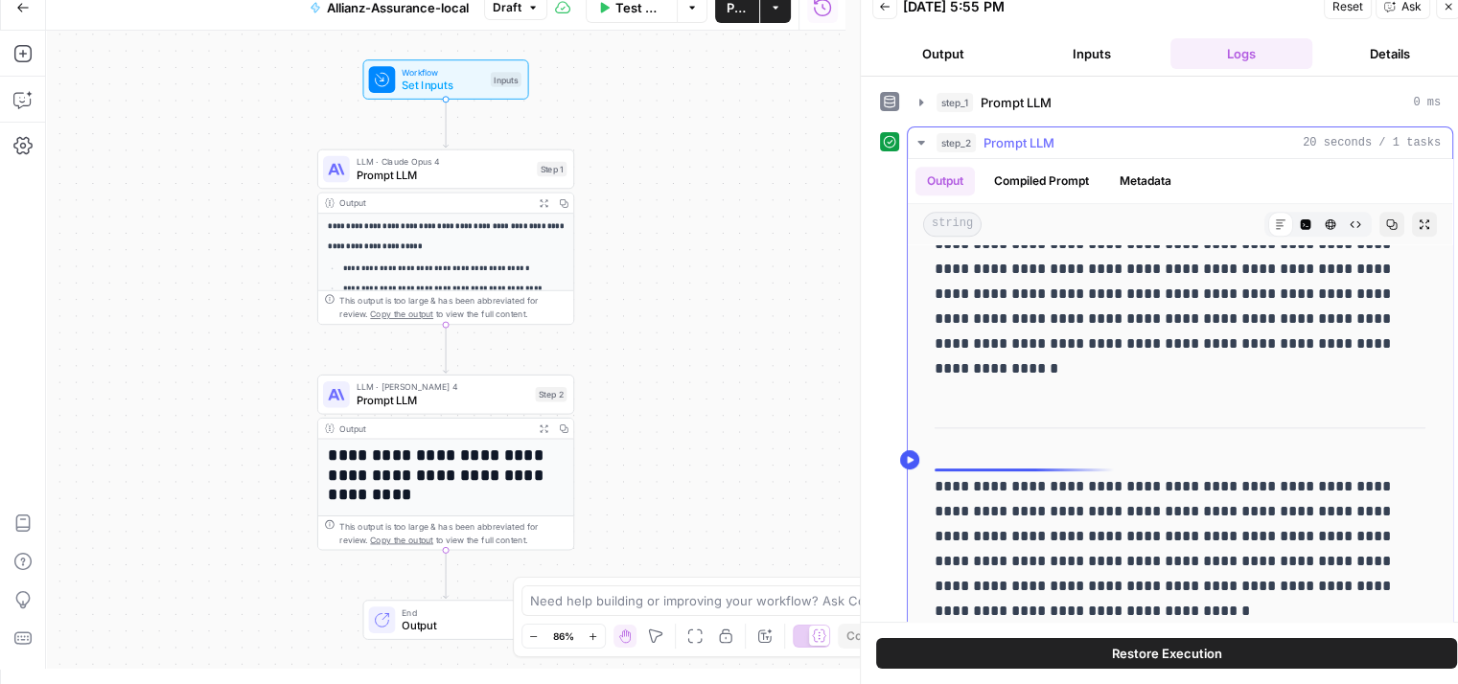
scroll to position [24, 0]
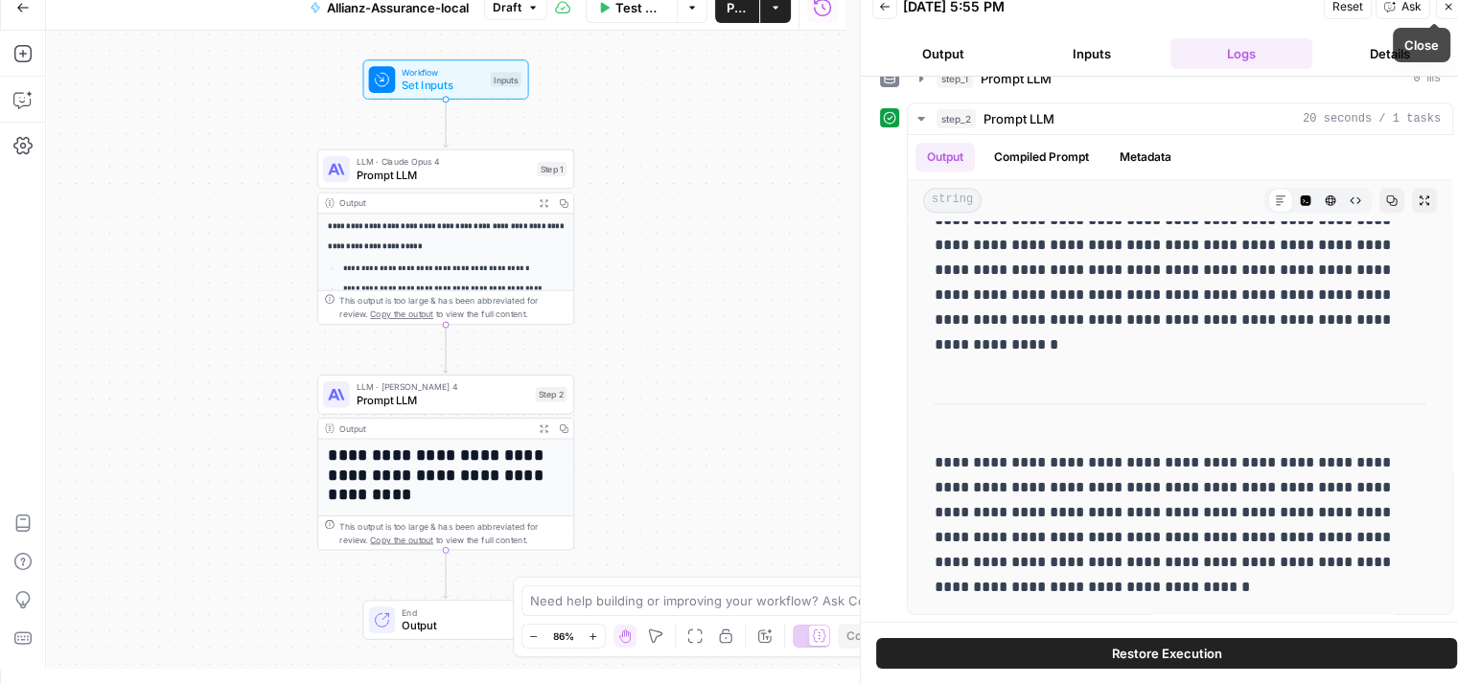
click at [1446, 7] on icon "button" at bounding box center [1449, 7] width 12 height 12
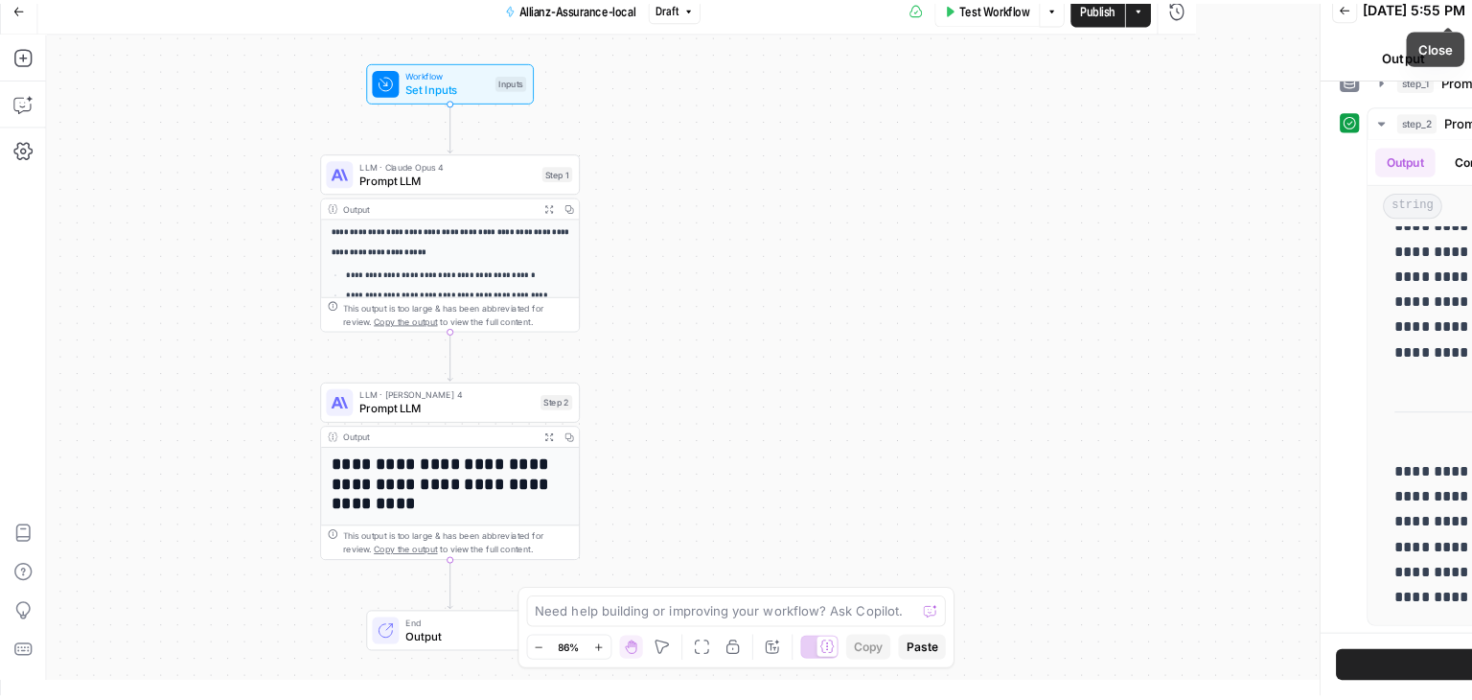
scroll to position [0, 0]
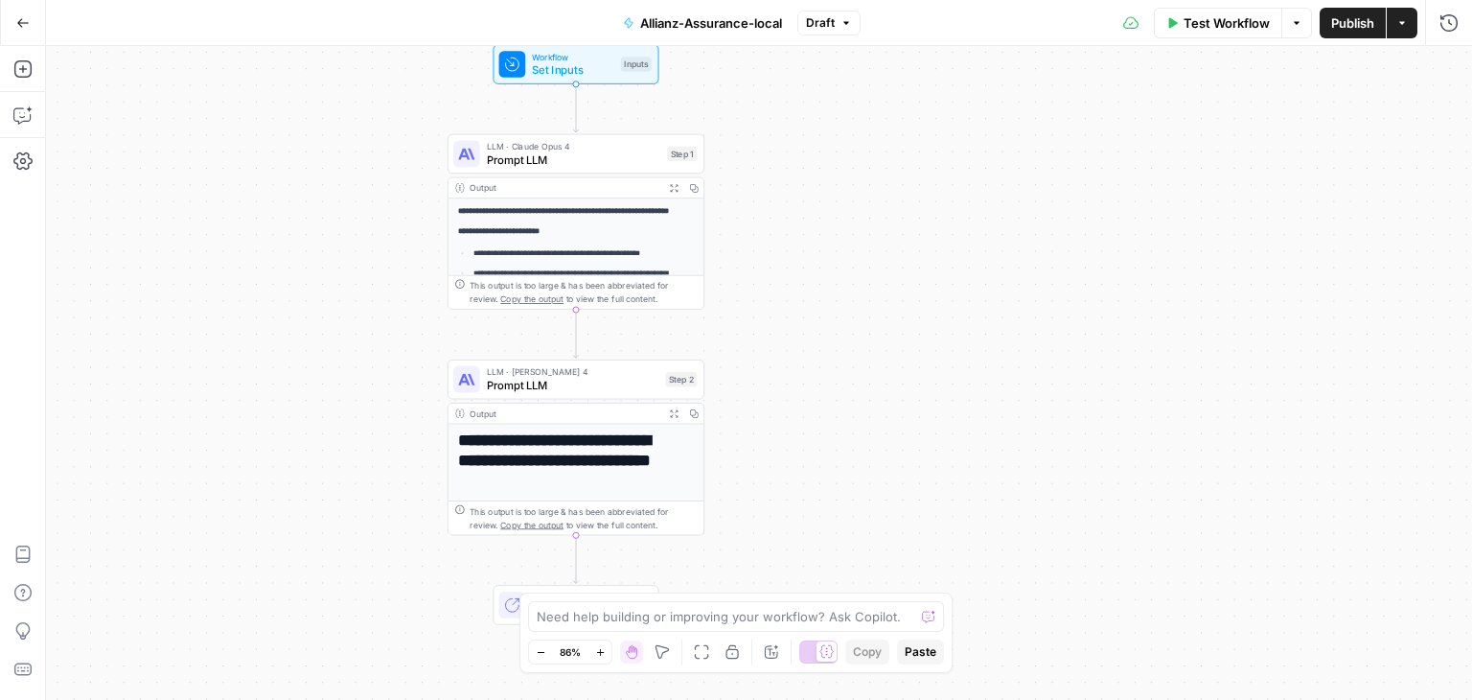
drag, startPoint x: 671, startPoint y: 220, endPoint x: 816, endPoint y: 178, distance: 150.5
click at [815, 178] on div "**********" at bounding box center [759, 373] width 1426 height 654
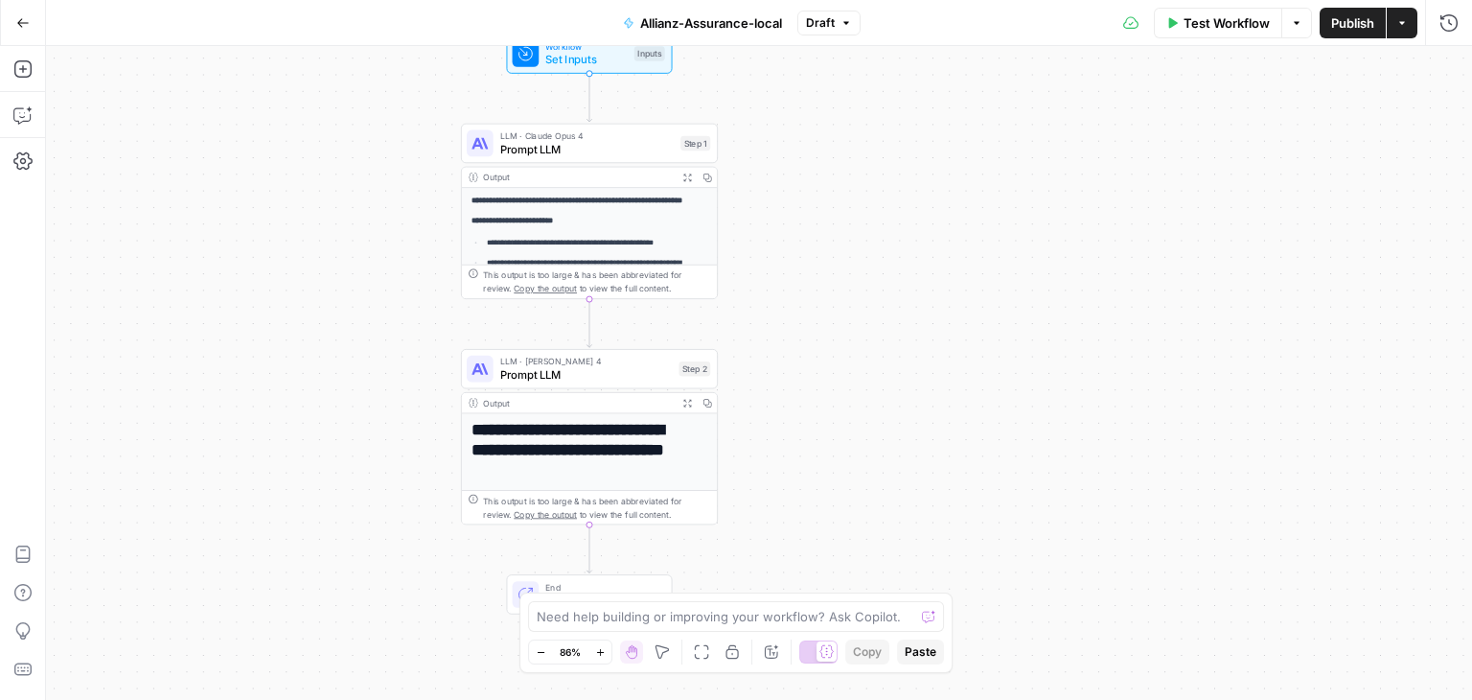
click at [254, 315] on div "**********" at bounding box center [759, 373] width 1426 height 654
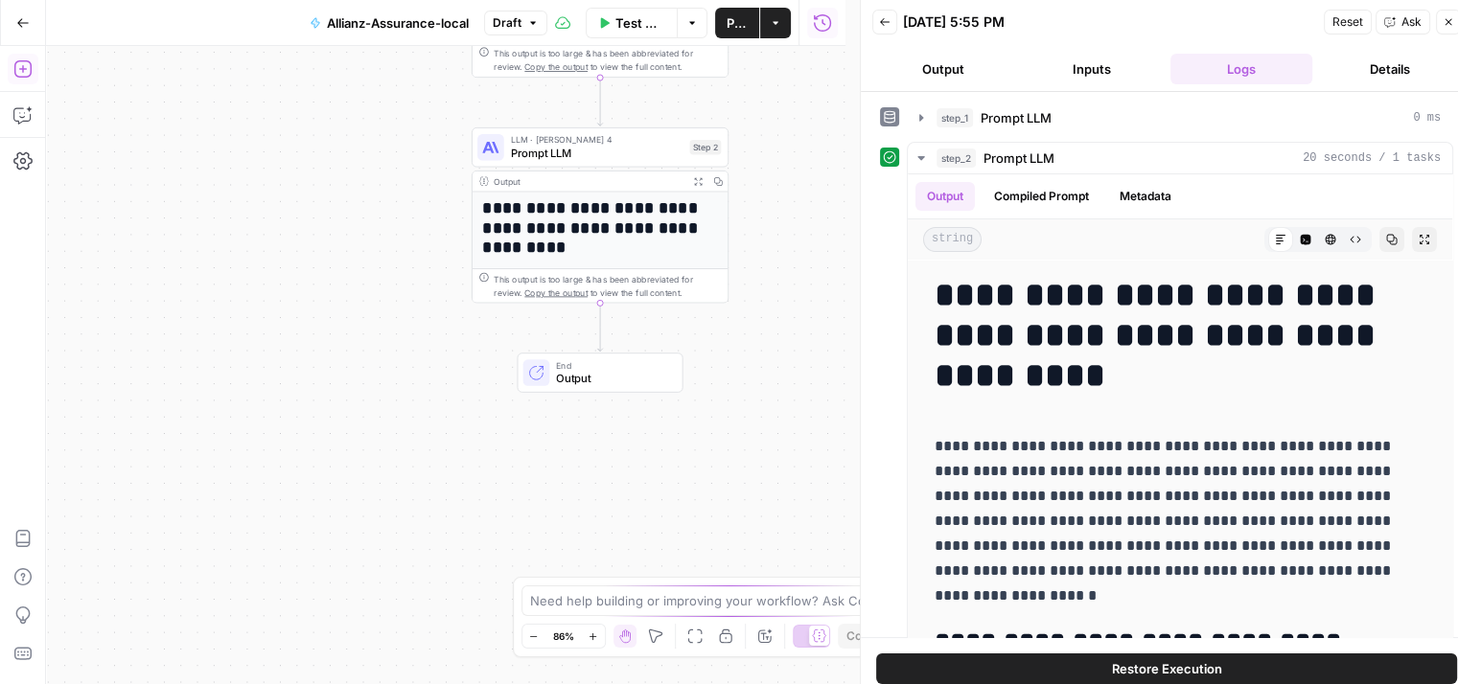
click at [23, 78] on icon "button" at bounding box center [21, 68] width 17 height 17
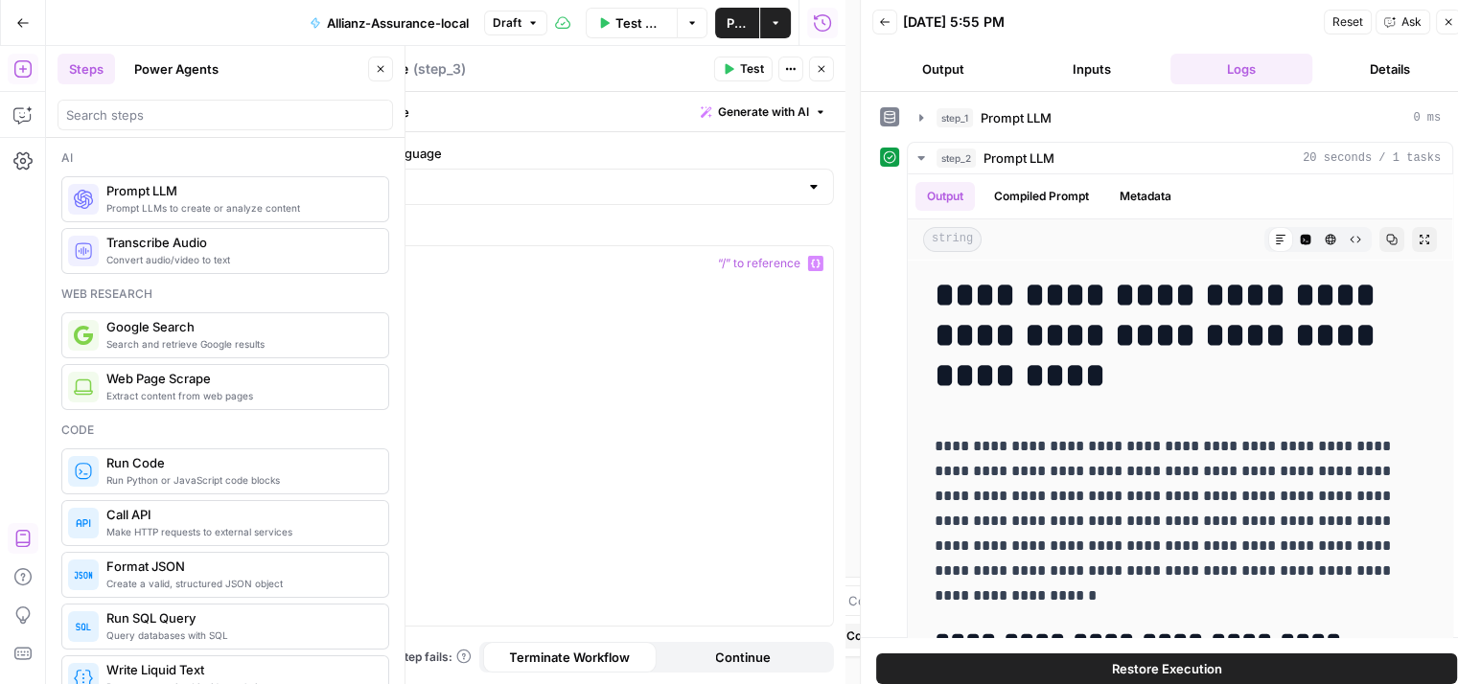
click at [614, 371] on div at bounding box center [608, 450] width 451 height 409
drag, startPoint x: 618, startPoint y: 388, endPoint x: 621, endPoint y: 379, distance: 10.0
click at [620, 382] on div at bounding box center [608, 450] width 451 height 409
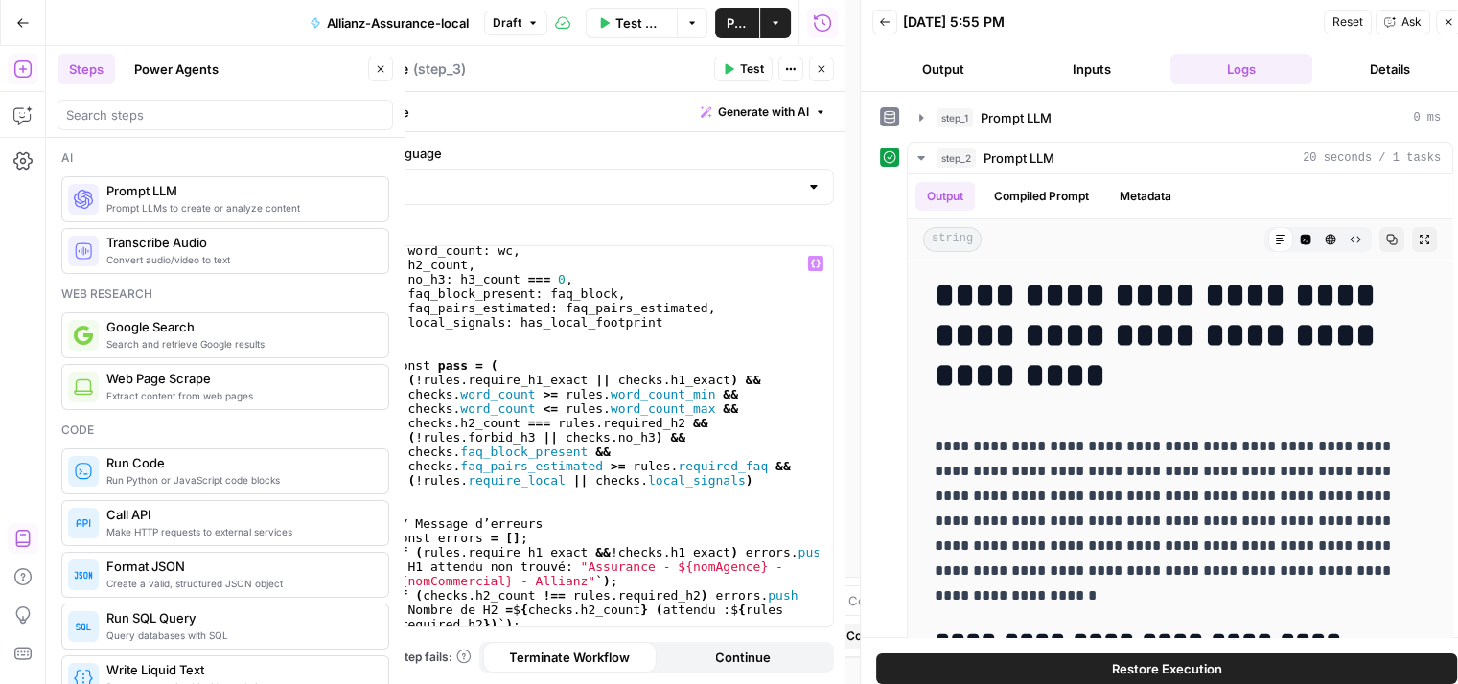
scroll to position [951, 0]
click at [817, 400] on div at bounding box center [823, 129] width 19 height 1668
click at [428, 179] on input "Python" at bounding box center [577, 186] width 443 height 19
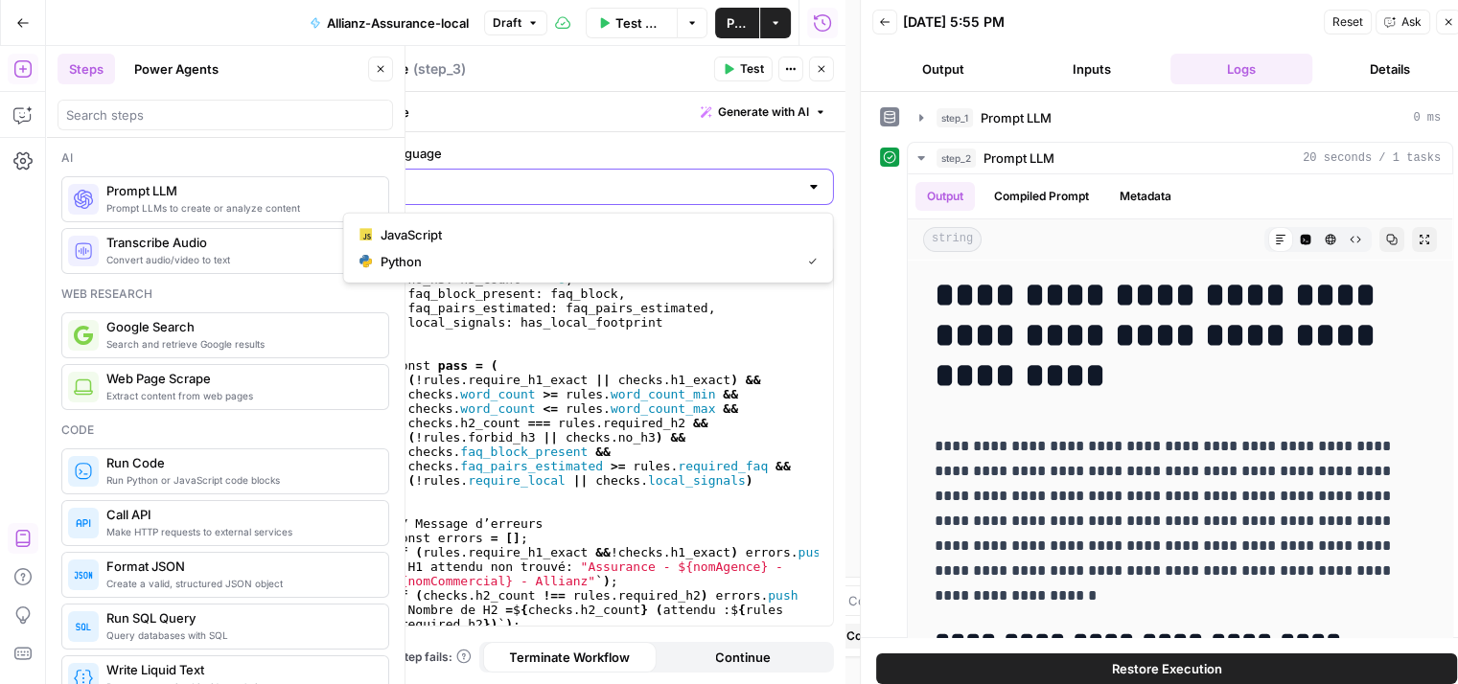
type textarea "**********"
click at [480, 227] on span "JavaScript" at bounding box center [595, 234] width 429 height 19
type input "JavaScript"
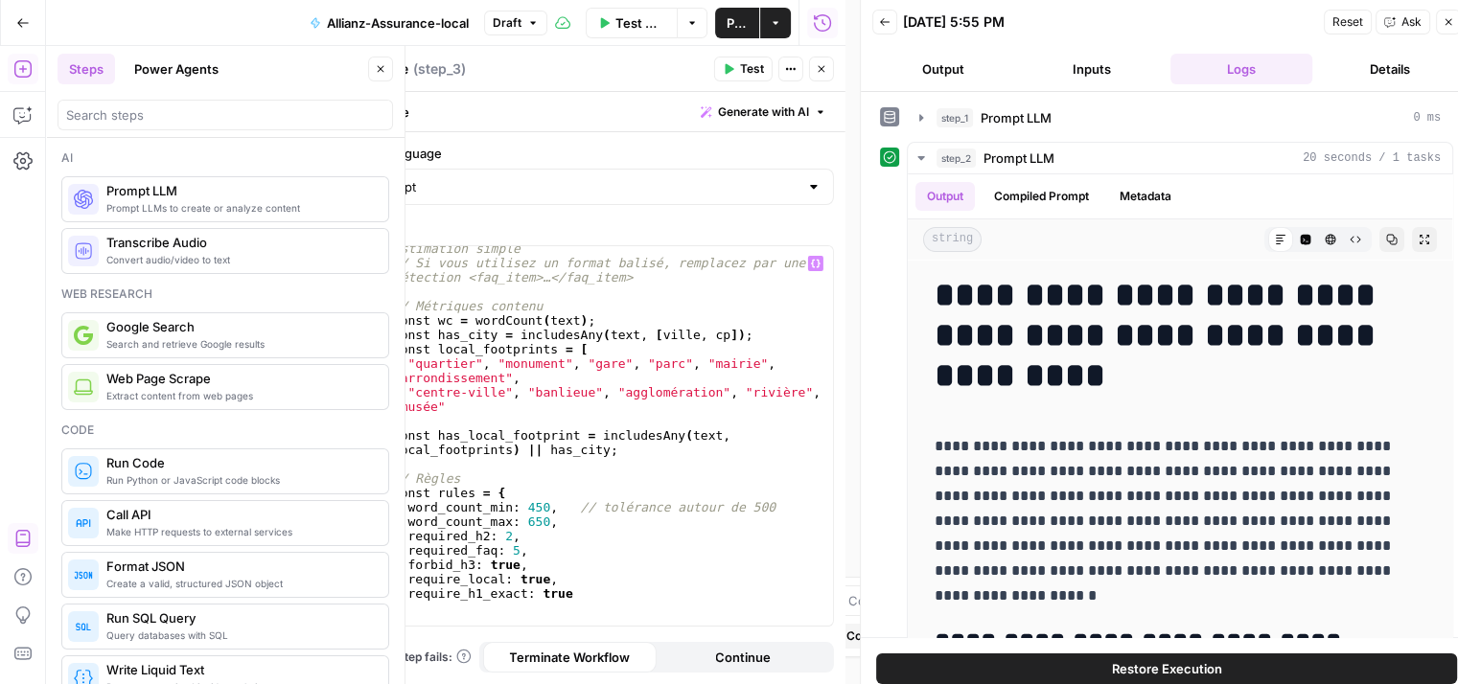
scroll to position [521, 0]
click at [748, 66] on span "Test" at bounding box center [752, 68] width 24 height 17
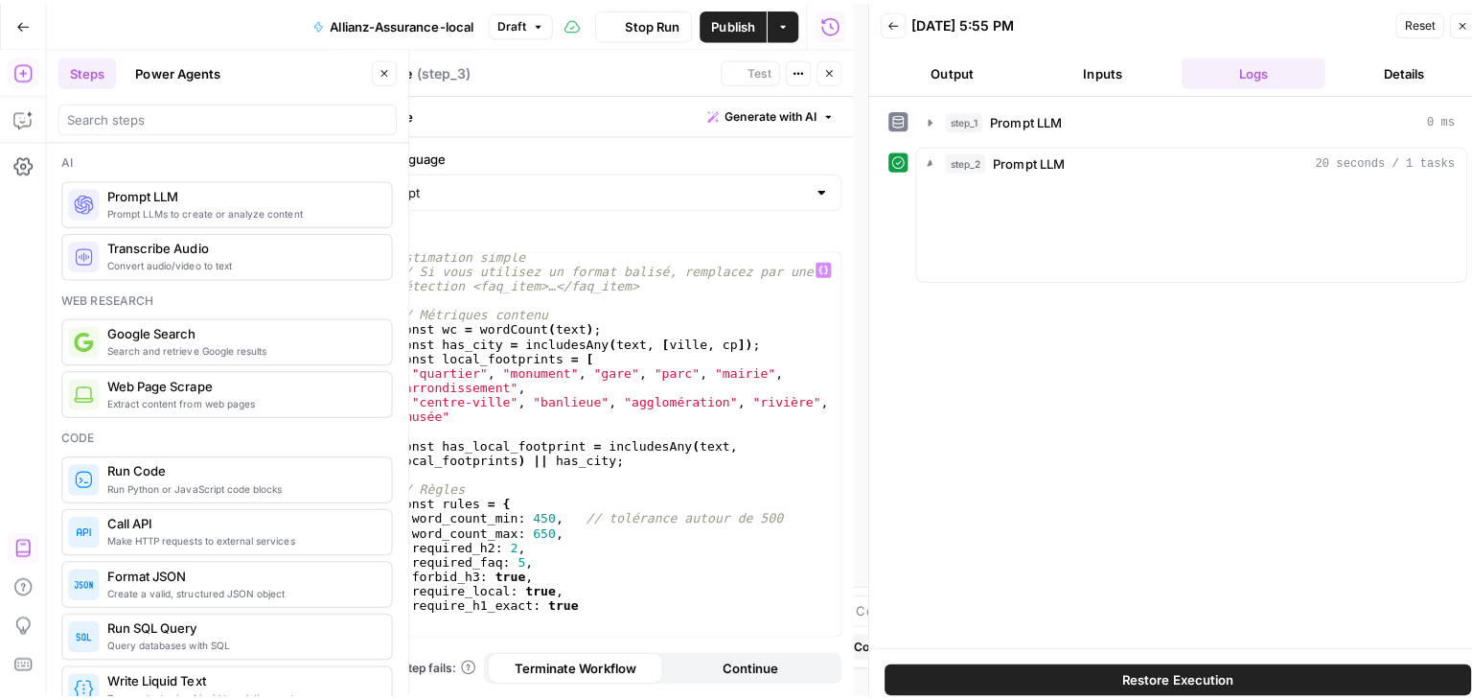
scroll to position [521, 0]
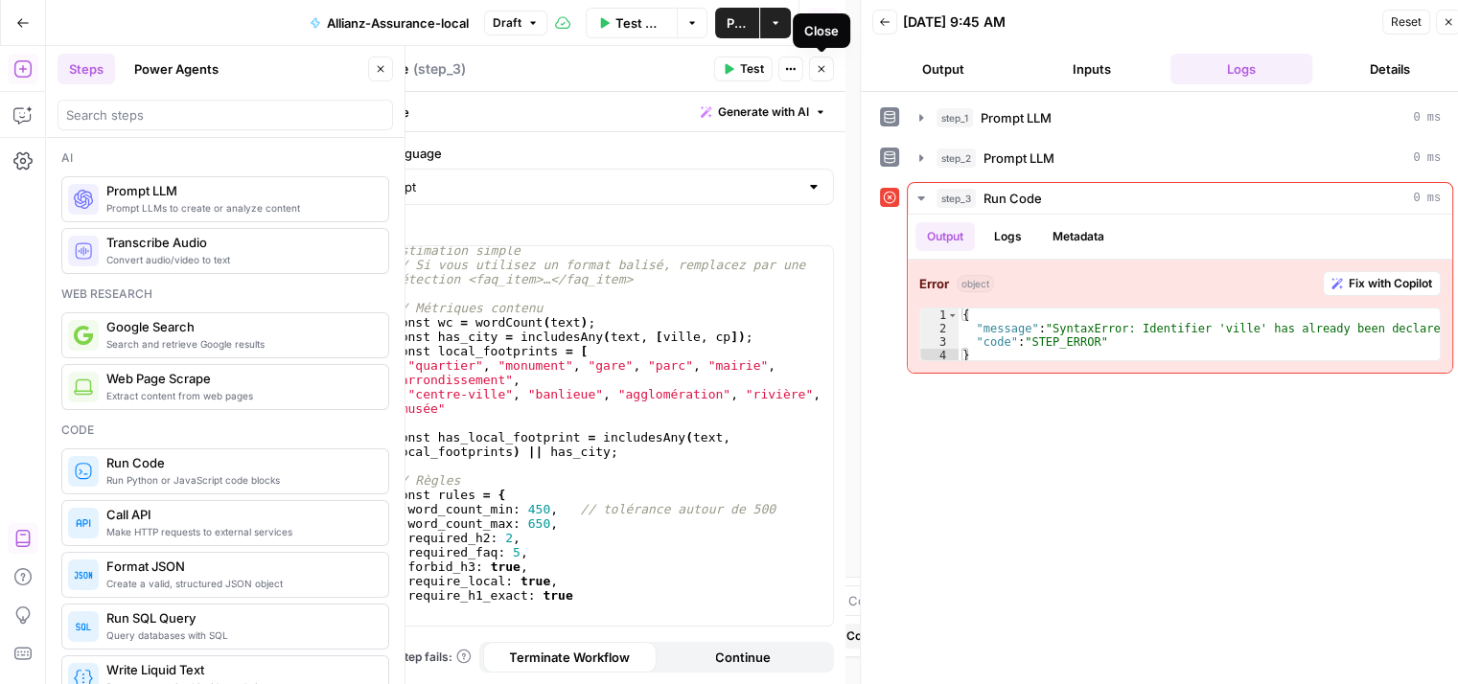
click at [818, 69] on icon "button" at bounding box center [822, 69] width 12 height 12
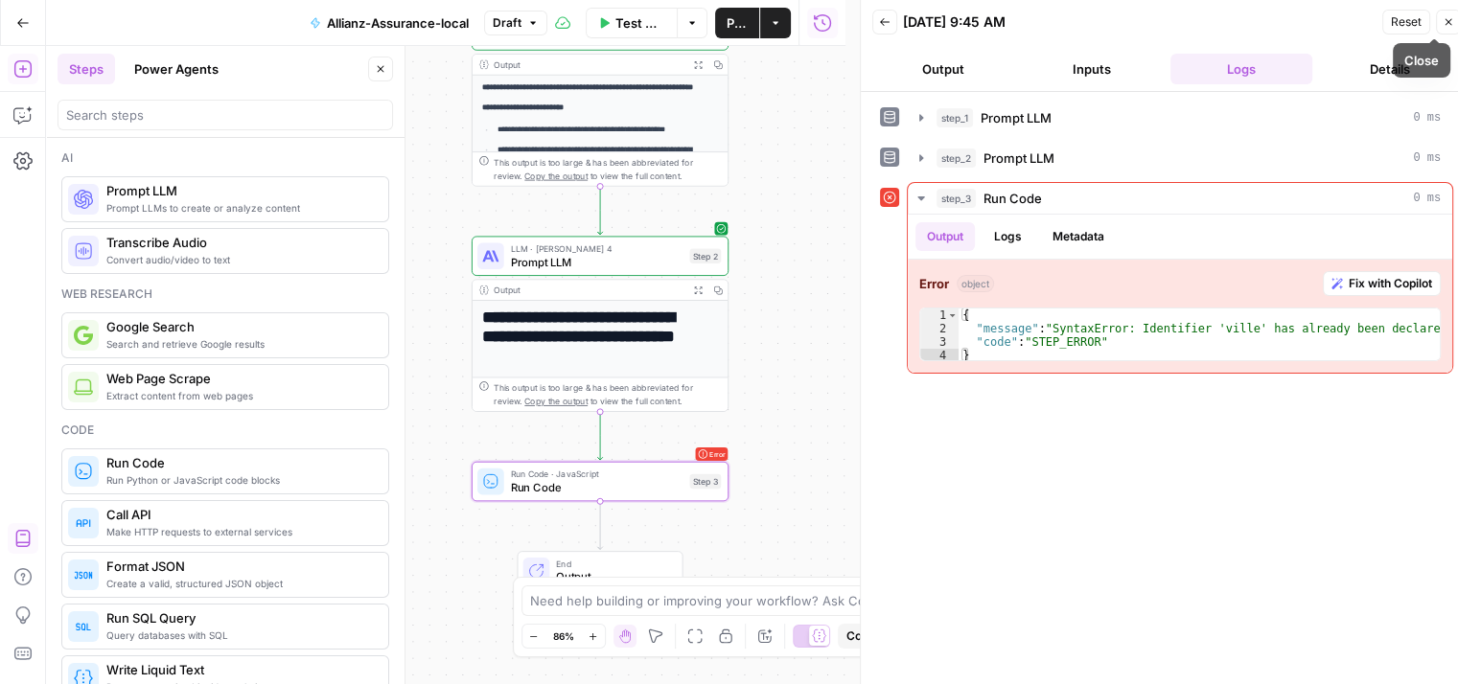
click at [1450, 23] on icon "button" at bounding box center [1449, 22] width 12 height 12
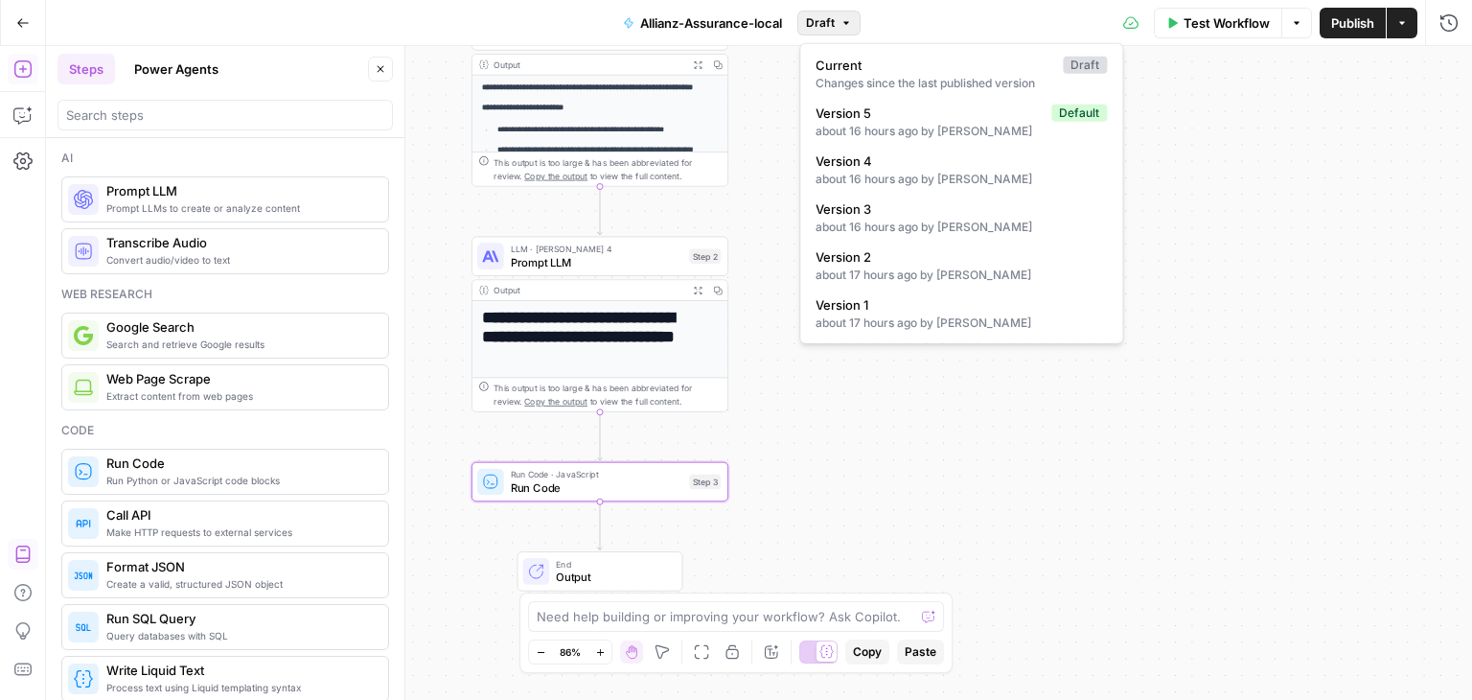
click at [852, 34] on button "Draft" at bounding box center [829, 23] width 63 height 25
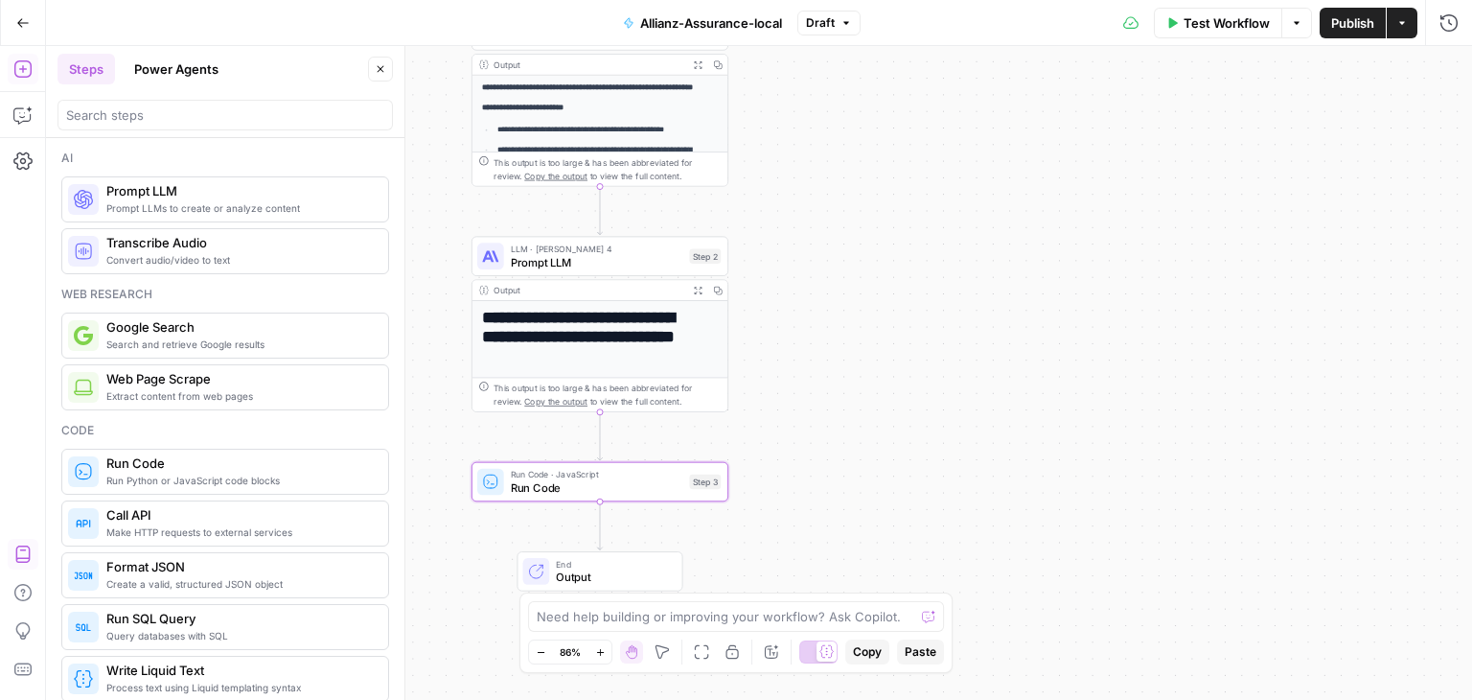
click at [1241, 314] on div "**********" at bounding box center [759, 373] width 1426 height 654
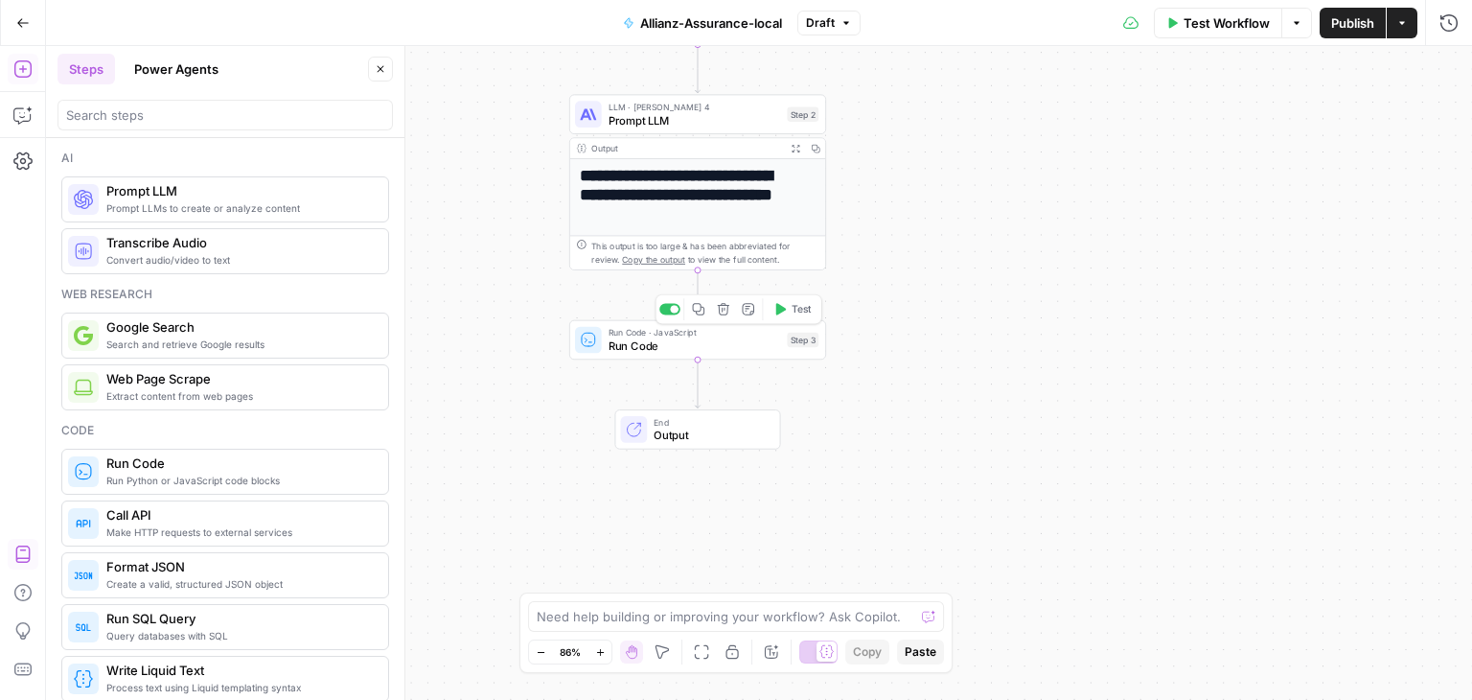
click at [640, 346] on span "Run Code" at bounding box center [695, 345] width 173 height 16
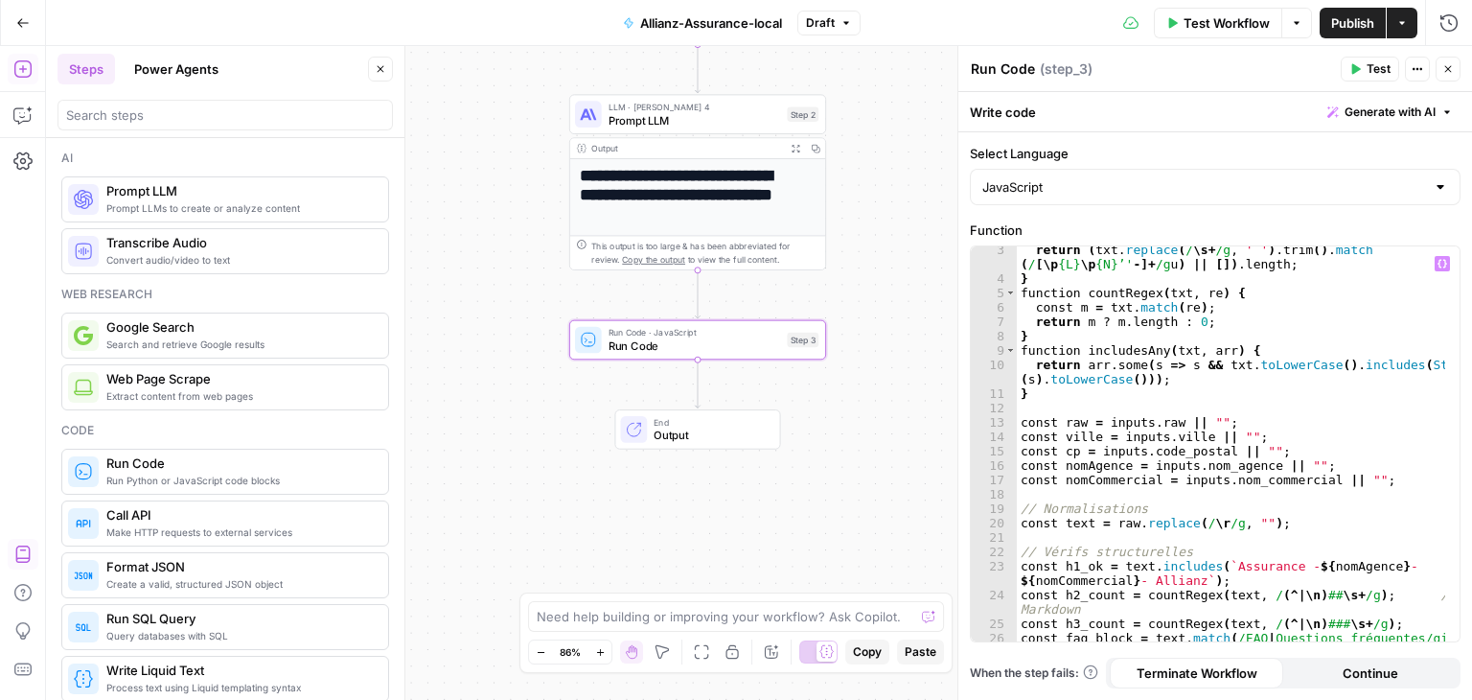
scroll to position [0, 0]
click at [1142, 413] on div "return ( txt . replace ( / \s + /g , ' ' ) . trim ( ) . match ( / [ \p {L} \p {…" at bounding box center [1231, 469] width 429 height 452
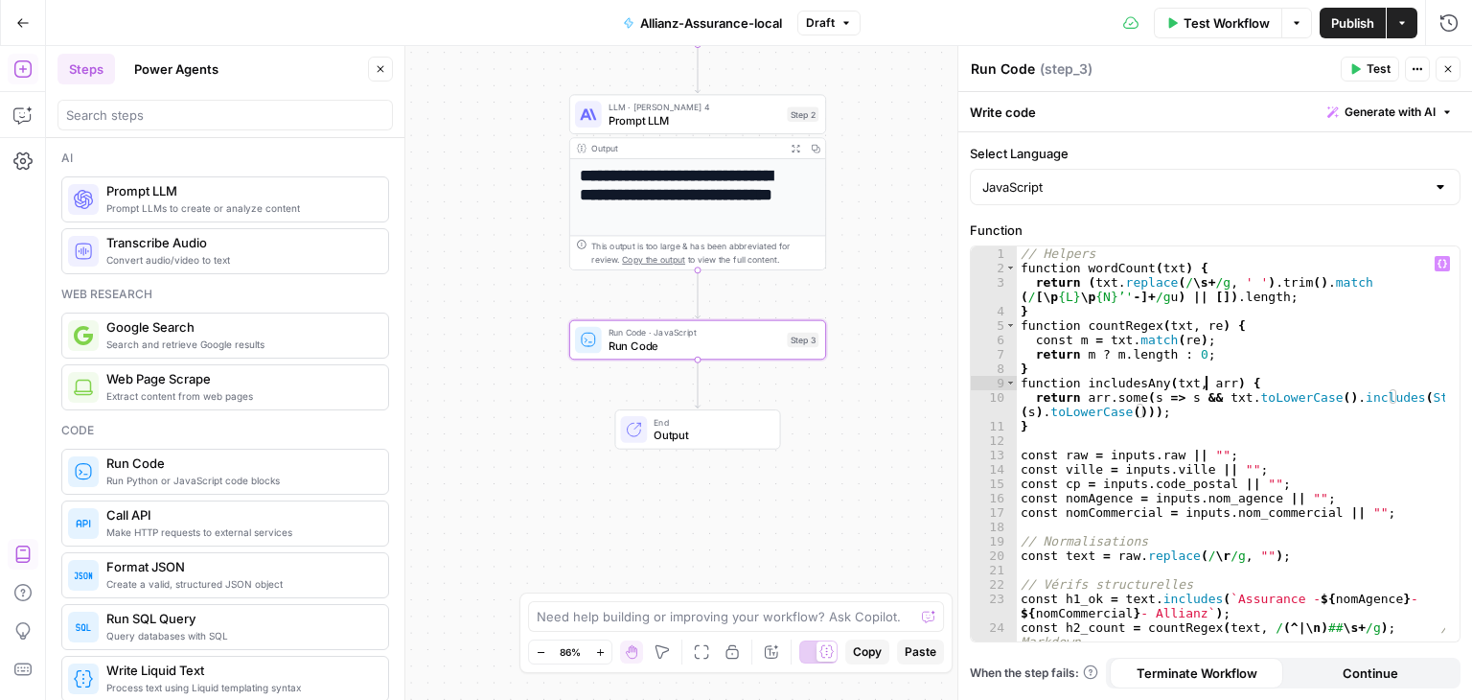
click at [1204, 383] on div "// Helpers function wordCount ( txt ) { return ( txt . replace ( / \s + /g , ' …" at bounding box center [1231, 458] width 429 height 424
click at [1296, 335] on div "// Helpers function wordCount ( txt ) { return ( txt . replace ( / \s + /g , ' …" at bounding box center [1231, 458] width 429 height 424
type textarea "**********"
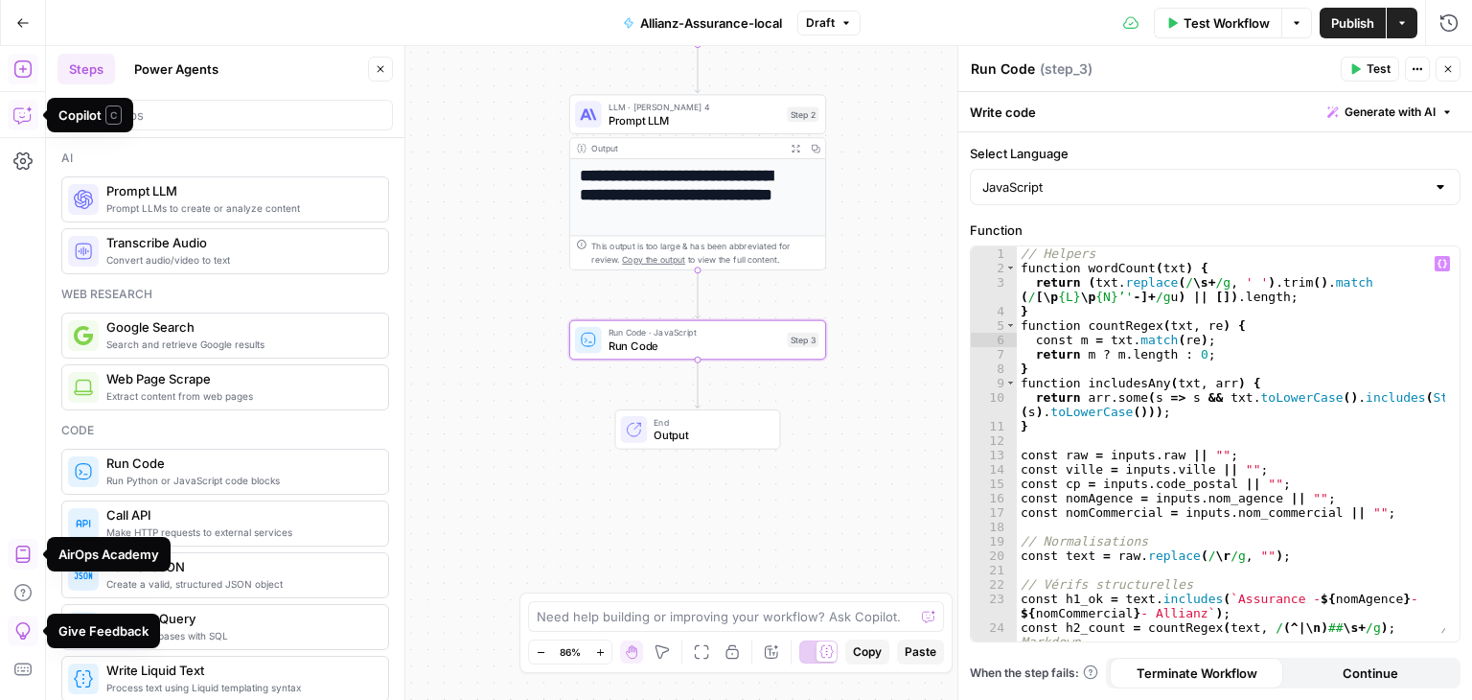
click at [19, 112] on icon "button" at bounding box center [22, 114] width 19 height 19
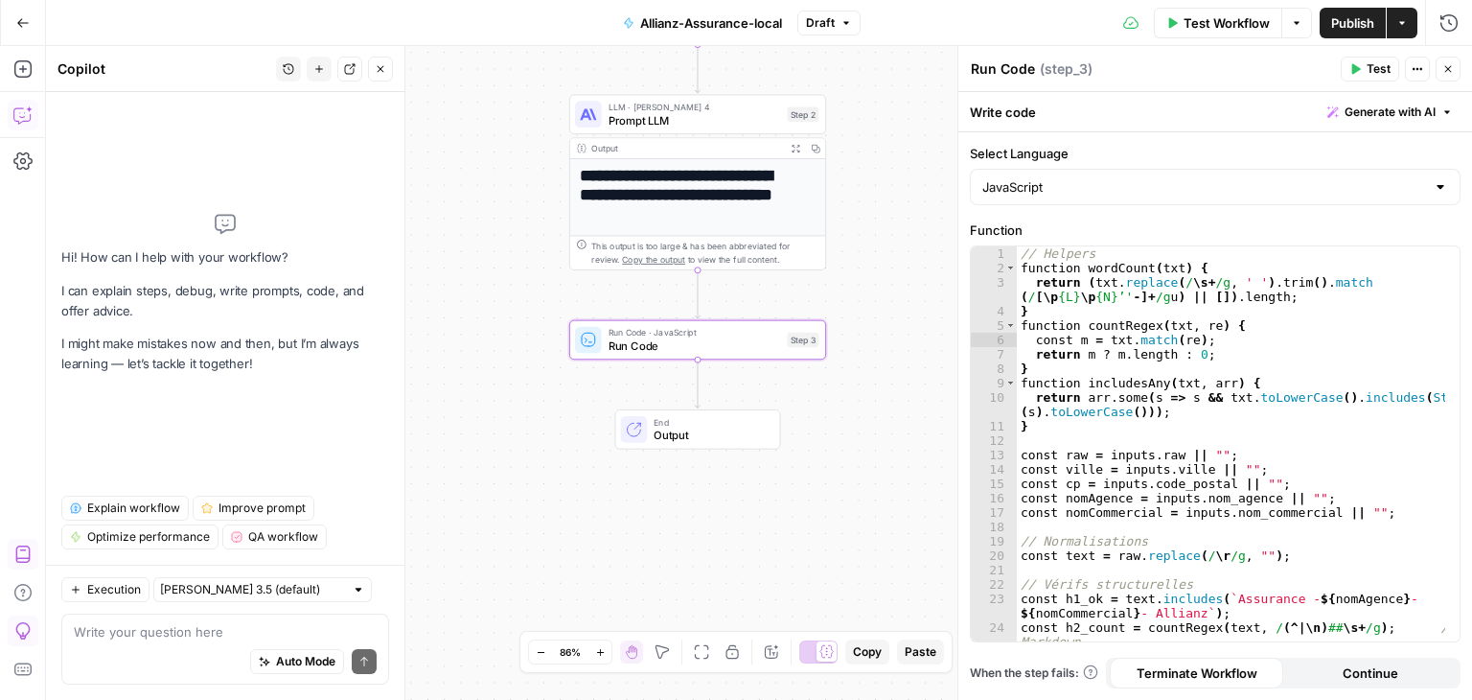
click at [309, 674] on div "Auto Mode Send" at bounding box center [225, 662] width 303 height 42
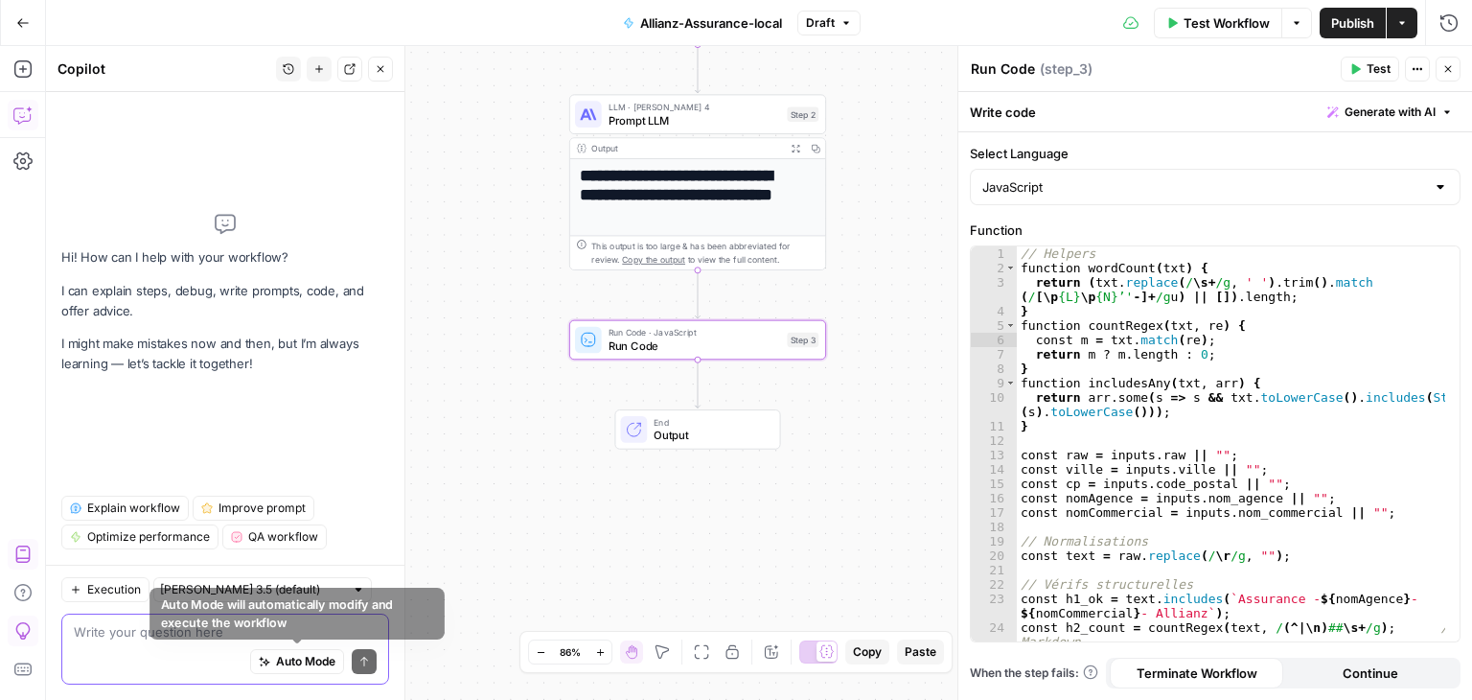
click at [307, 668] on span "Auto Mode" at bounding box center [305, 661] width 59 height 17
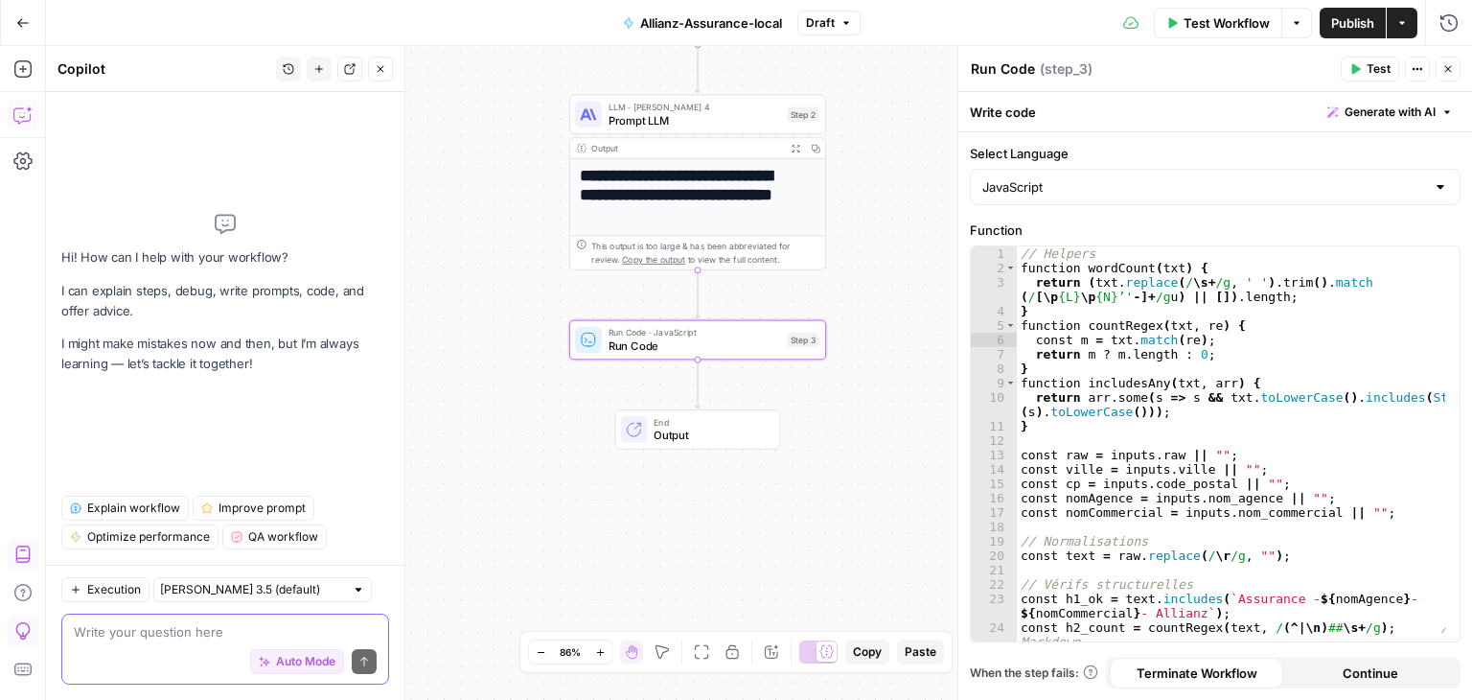
click at [155, 625] on textarea at bounding box center [225, 631] width 303 height 19
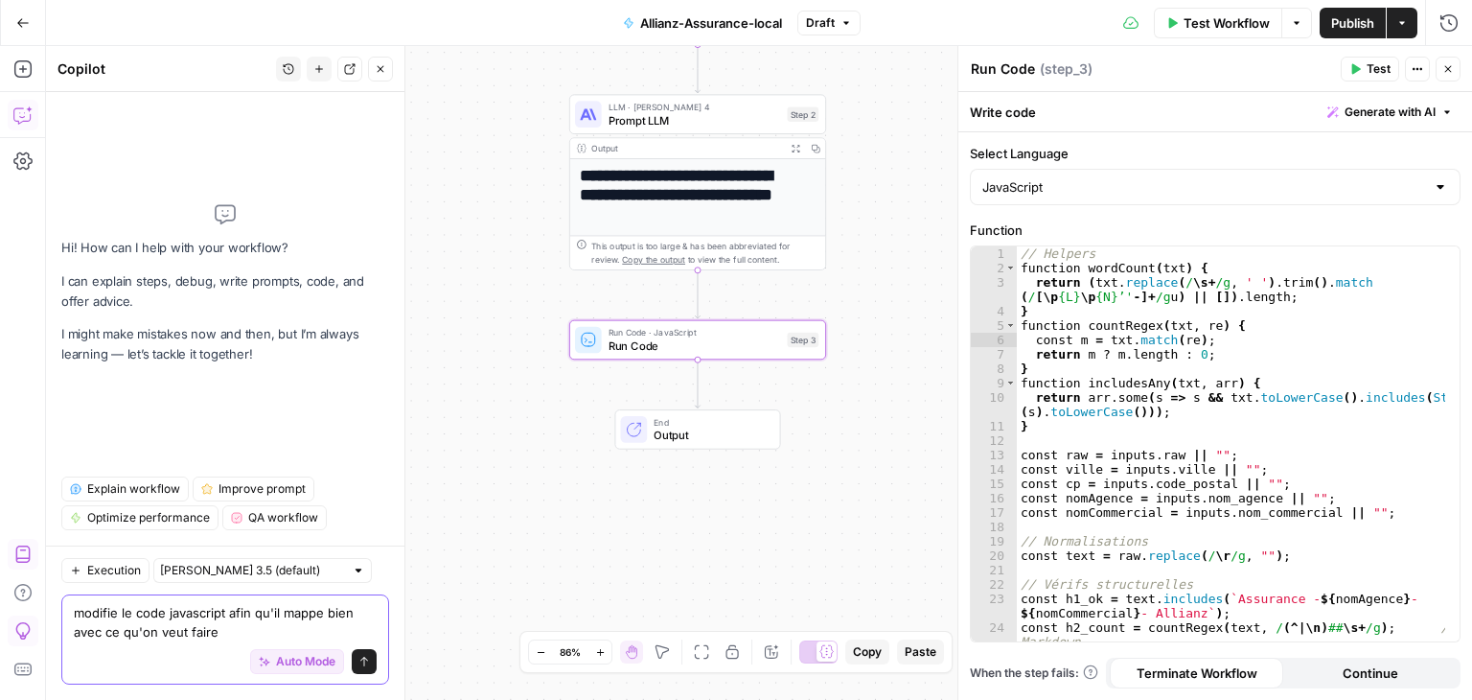
type textarea "modifie le code javascript afin qu'il mappe bien avec ce qu'on veut faire"
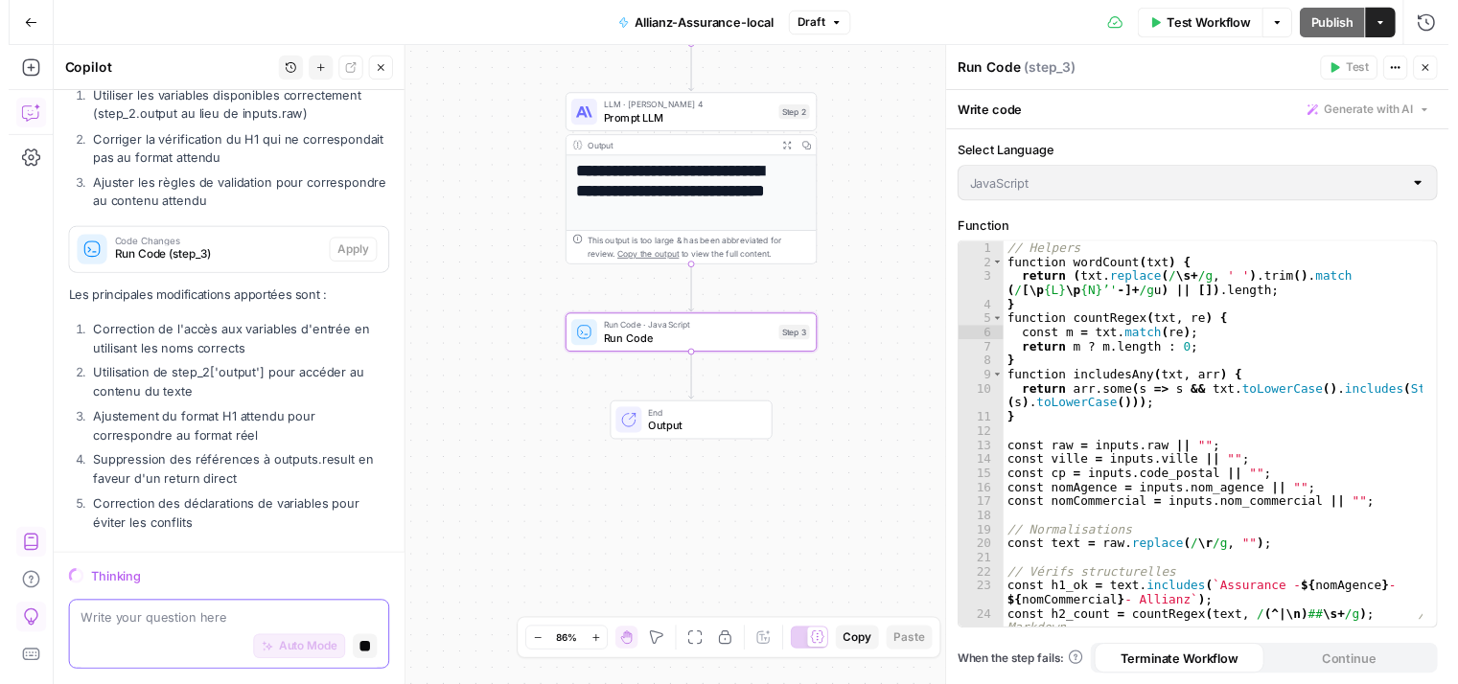
scroll to position [314, 0]
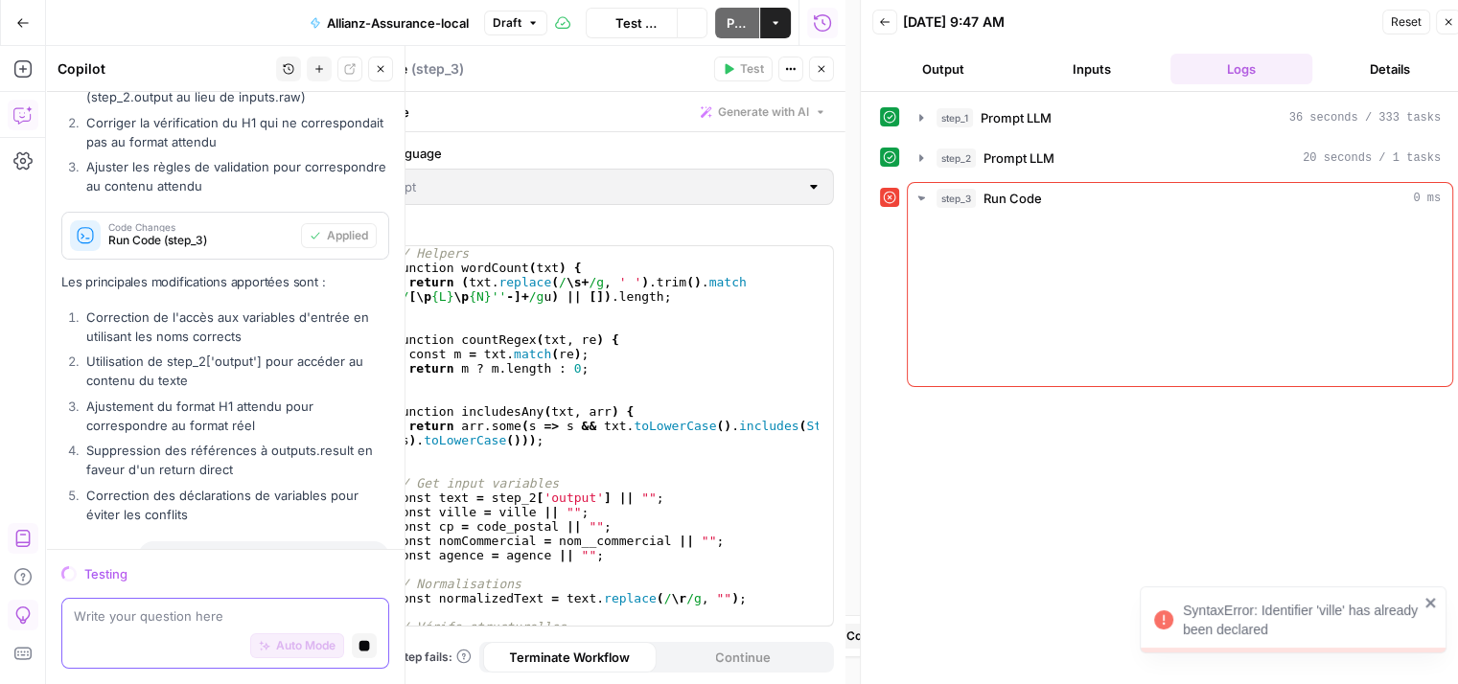
scroll to position [478, 0]
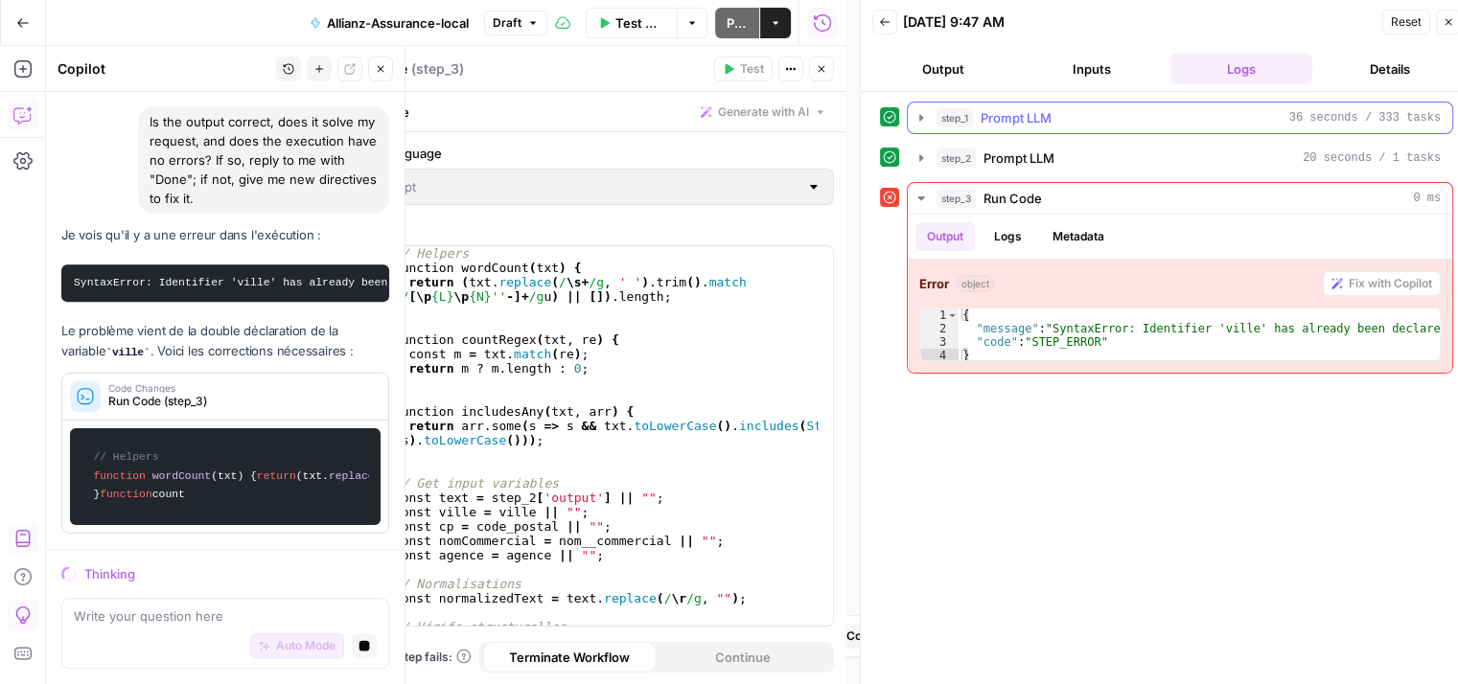
click at [919, 124] on icon "button" at bounding box center [921, 117] width 15 height 15
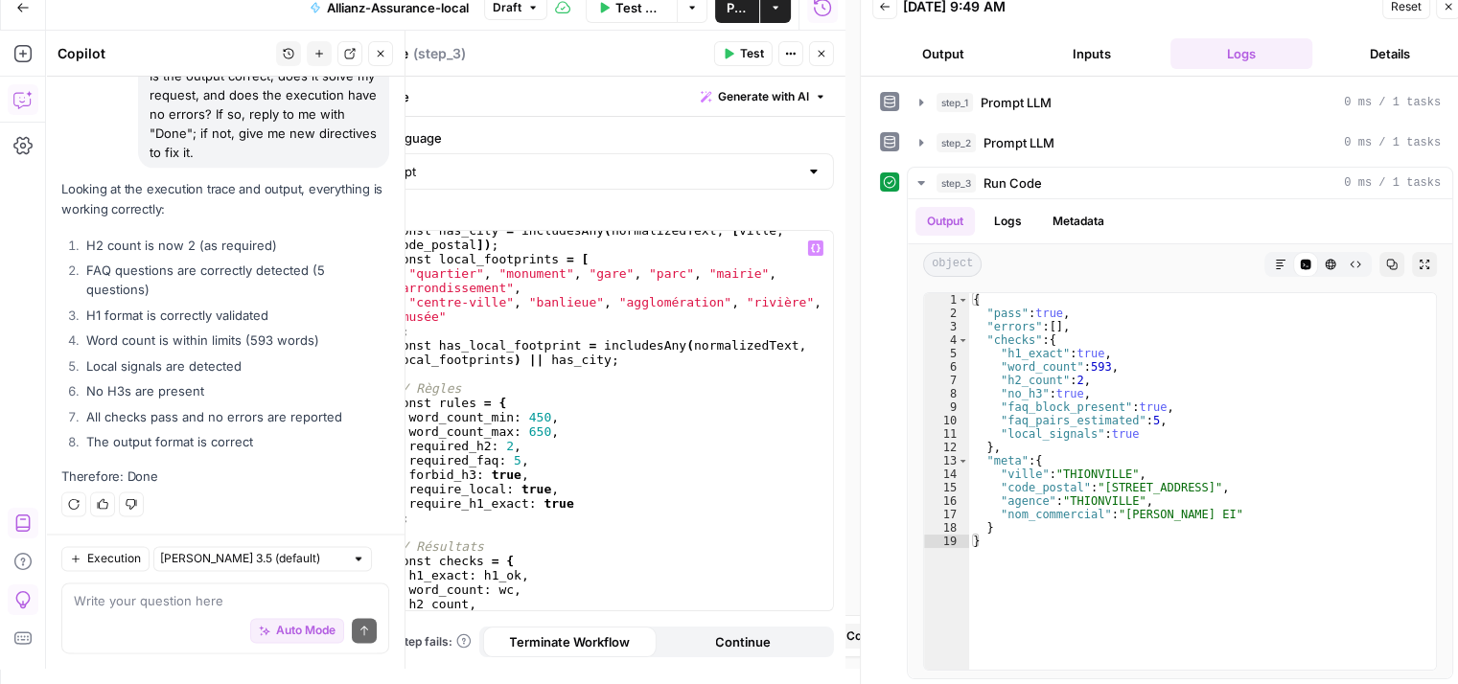
scroll to position [583, 0]
click at [591, 414] on div "const has_city = includesAny ( normalizedText , [ ville , code_postal ]) ; cons…" at bounding box center [604, 435] width 429 height 424
type textarea "**********"
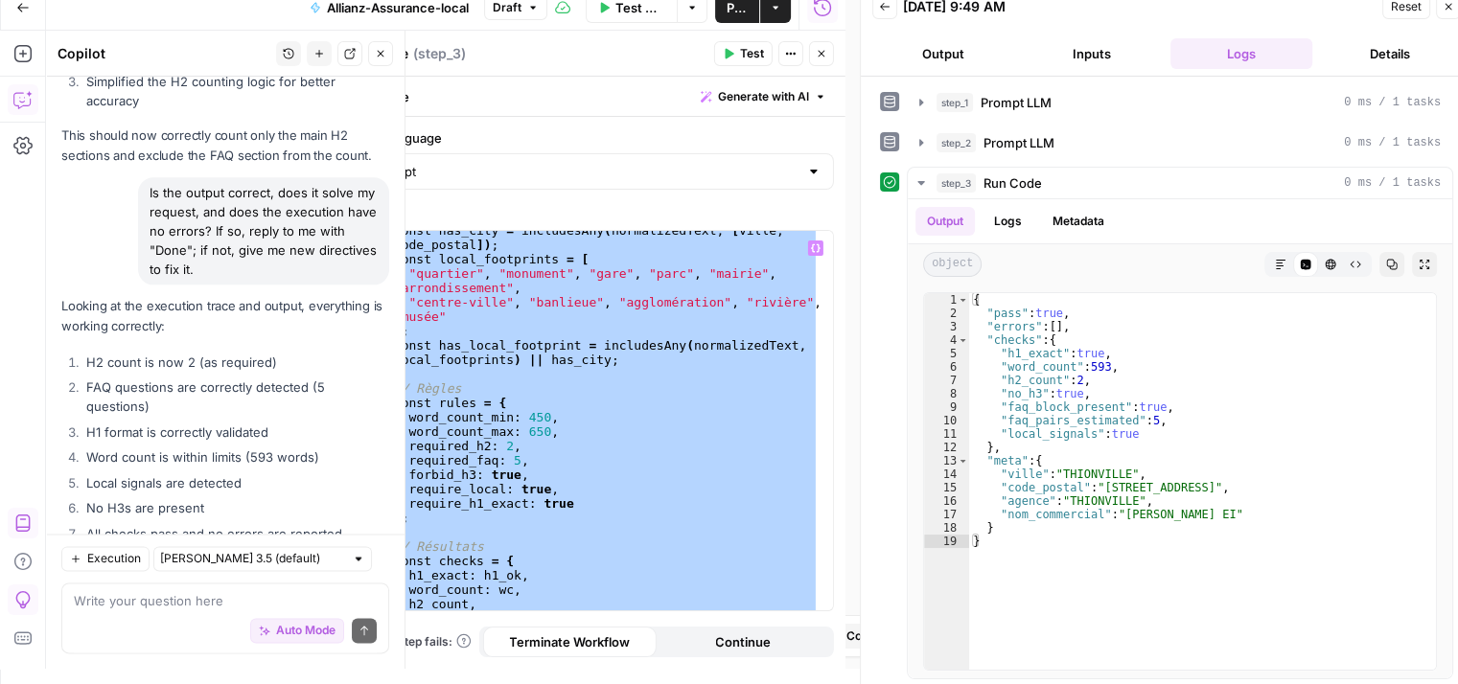
scroll to position [2613, 0]
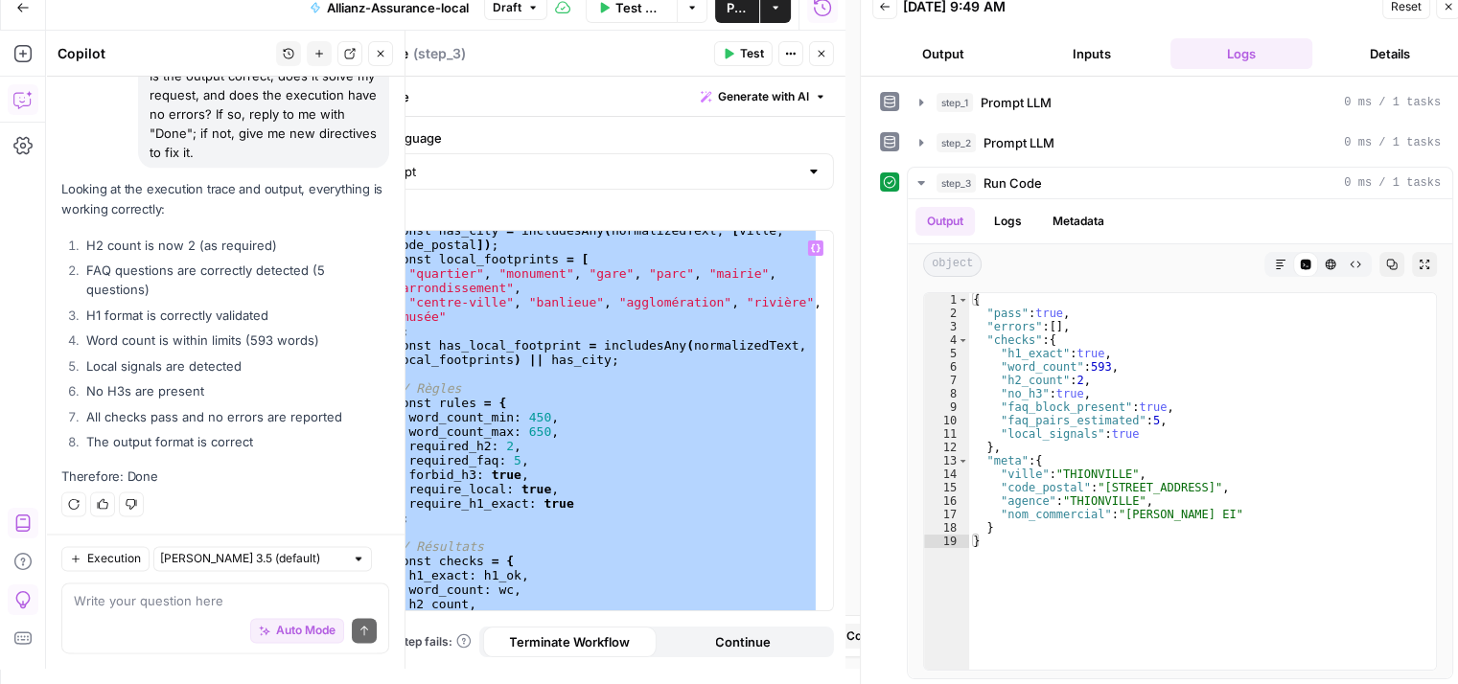
click at [137, 627] on div "Auto Mode Send" at bounding box center [225, 632] width 303 height 42
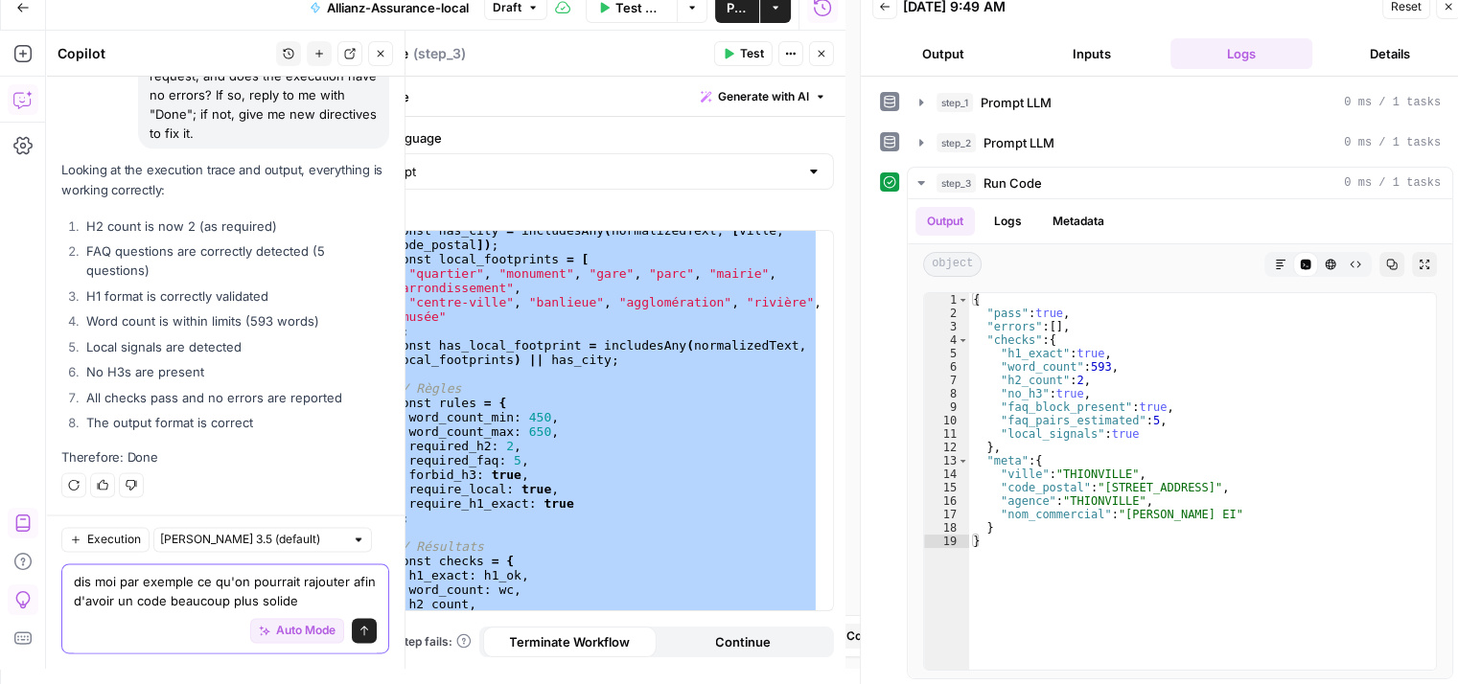
type textarea "dis moi par exemple ce qu'on pourrait rajouter afin d'avoir un code beaucoup pl…"
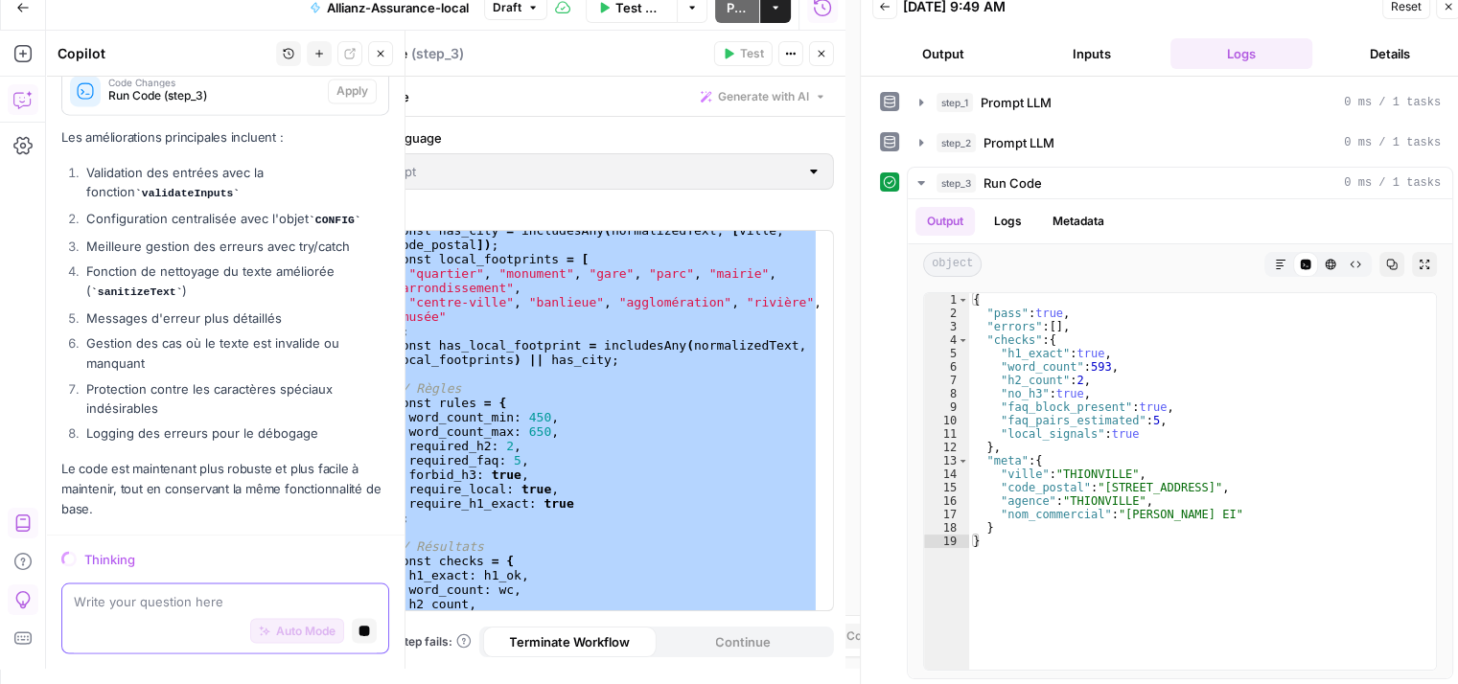
scroll to position [3416, 0]
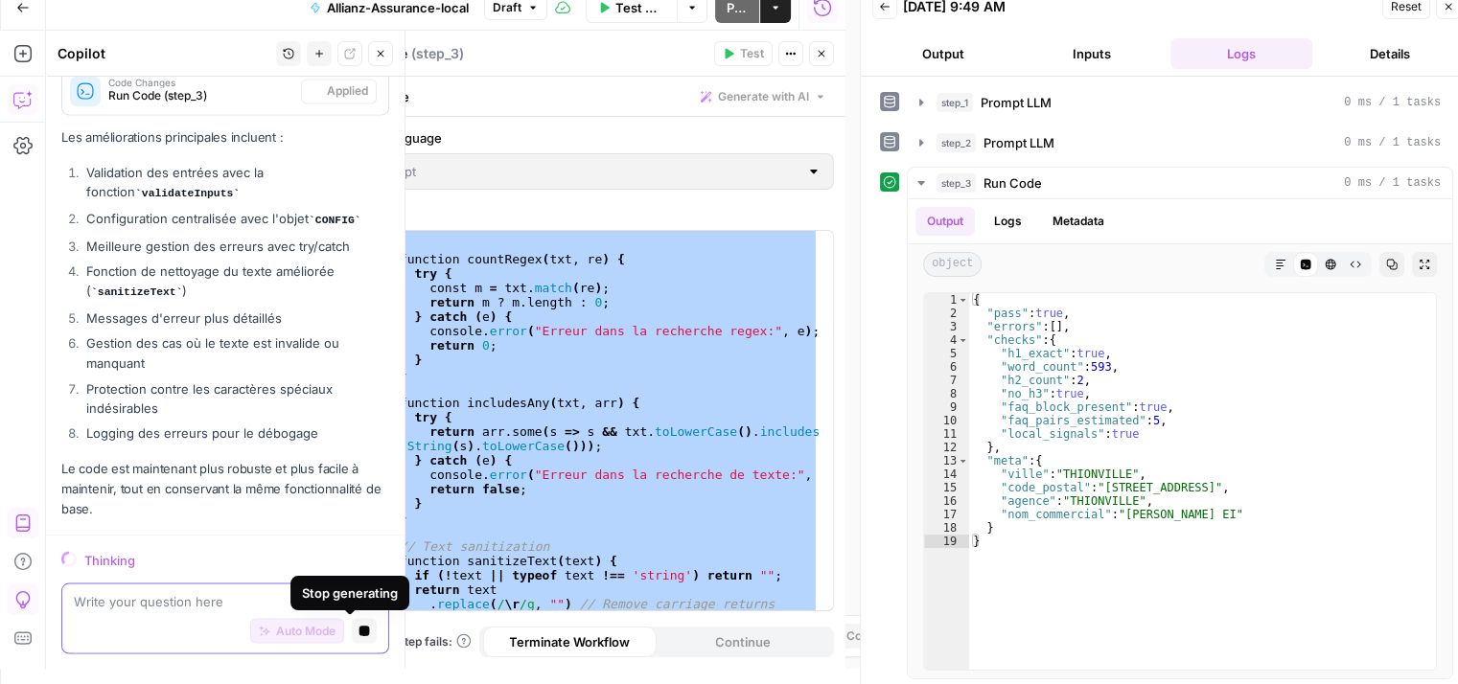
click at [359, 632] on icon "button" at bounding box center [364, 631] width 11 height 11
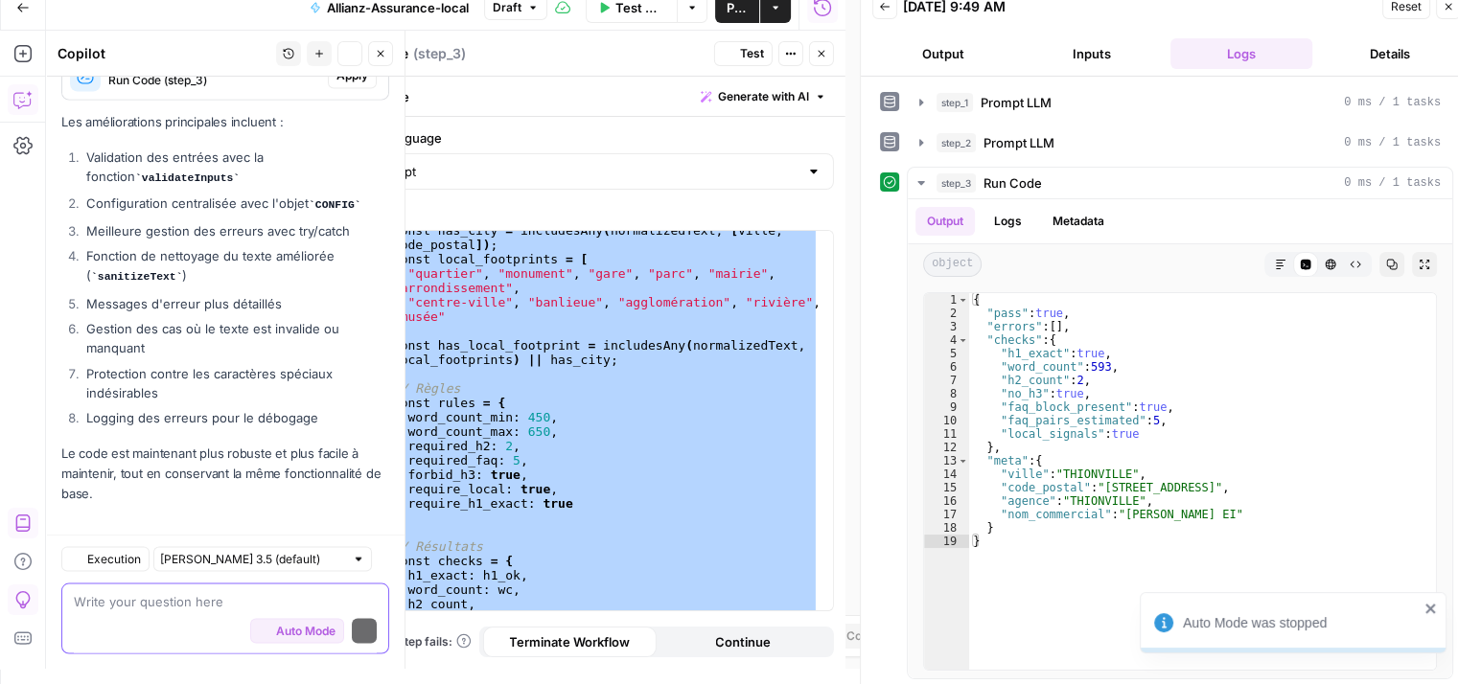
scroll to position [3477, 0]
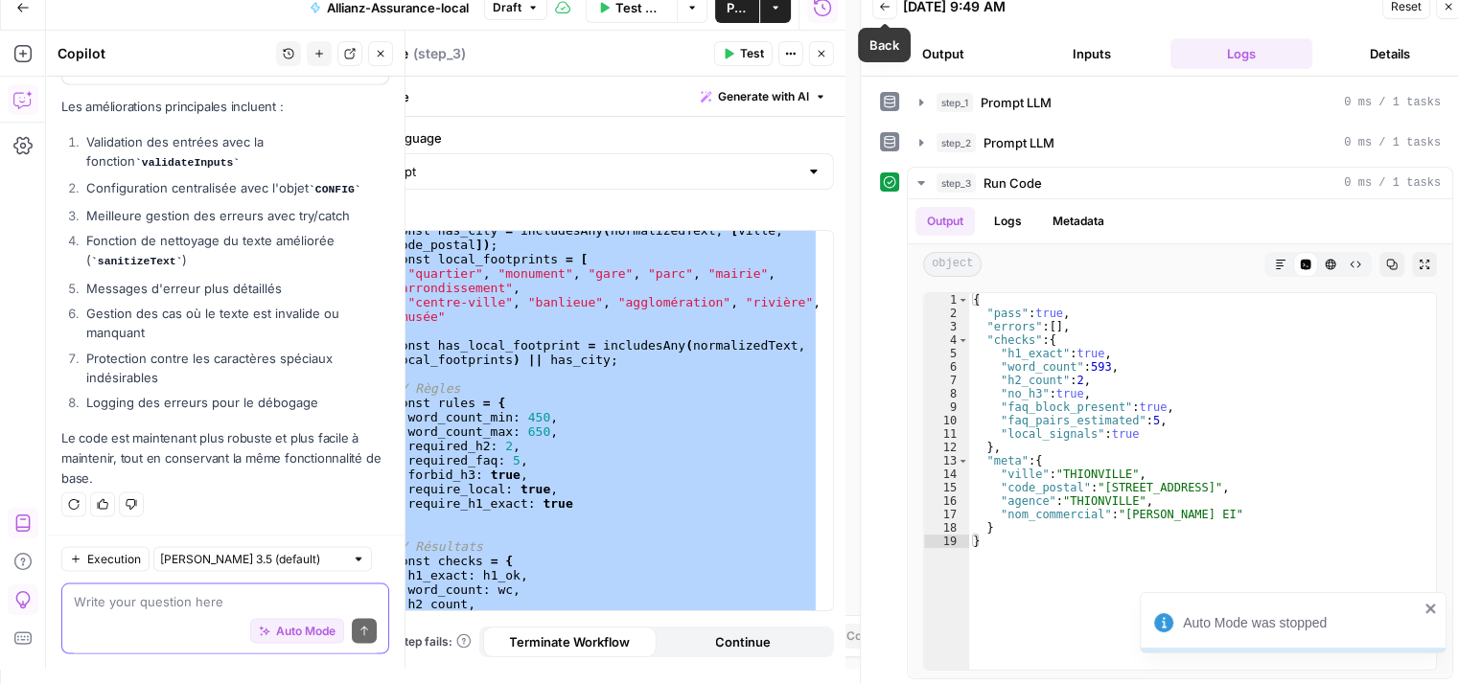
click at [882, 17] on button "Back" at bounding box center [884, 6] width 25 height 25
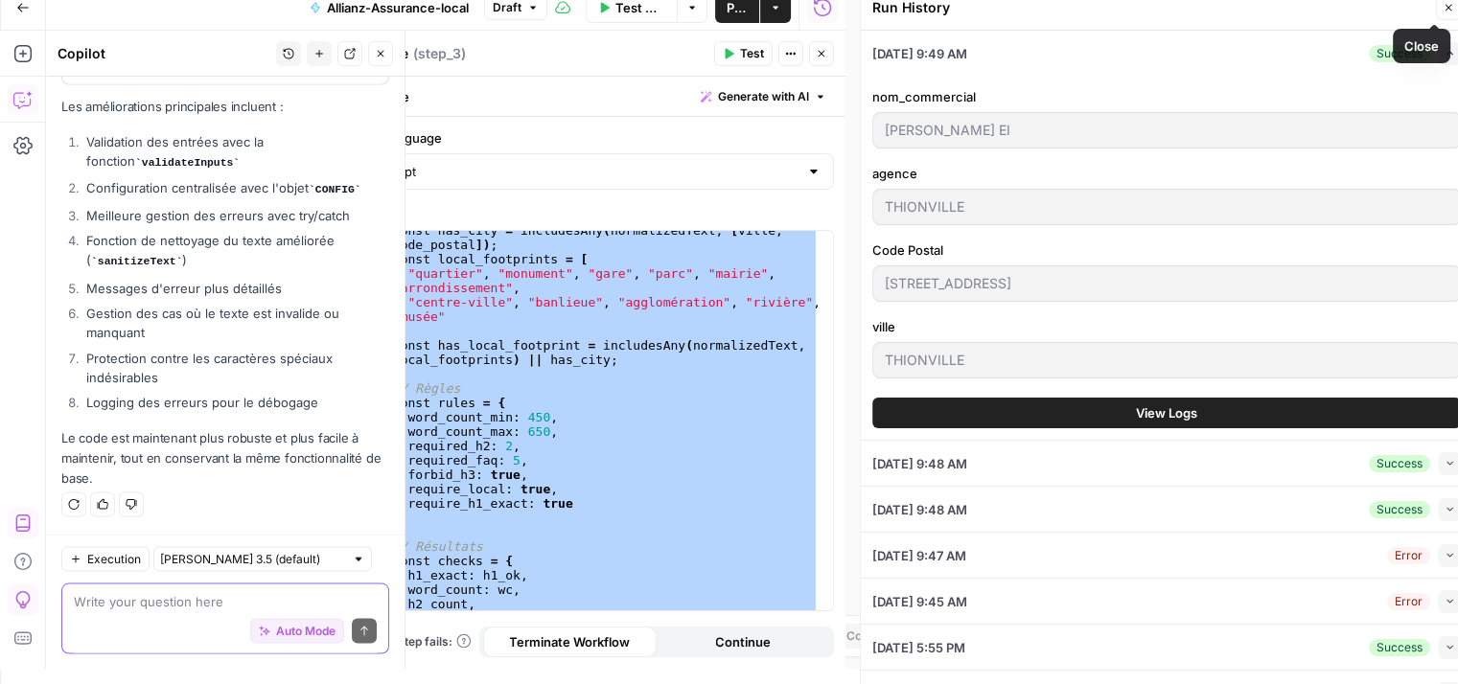
click at [1443, 6] on icon "button" at bounding box center [1449, 8] width 12 height 12
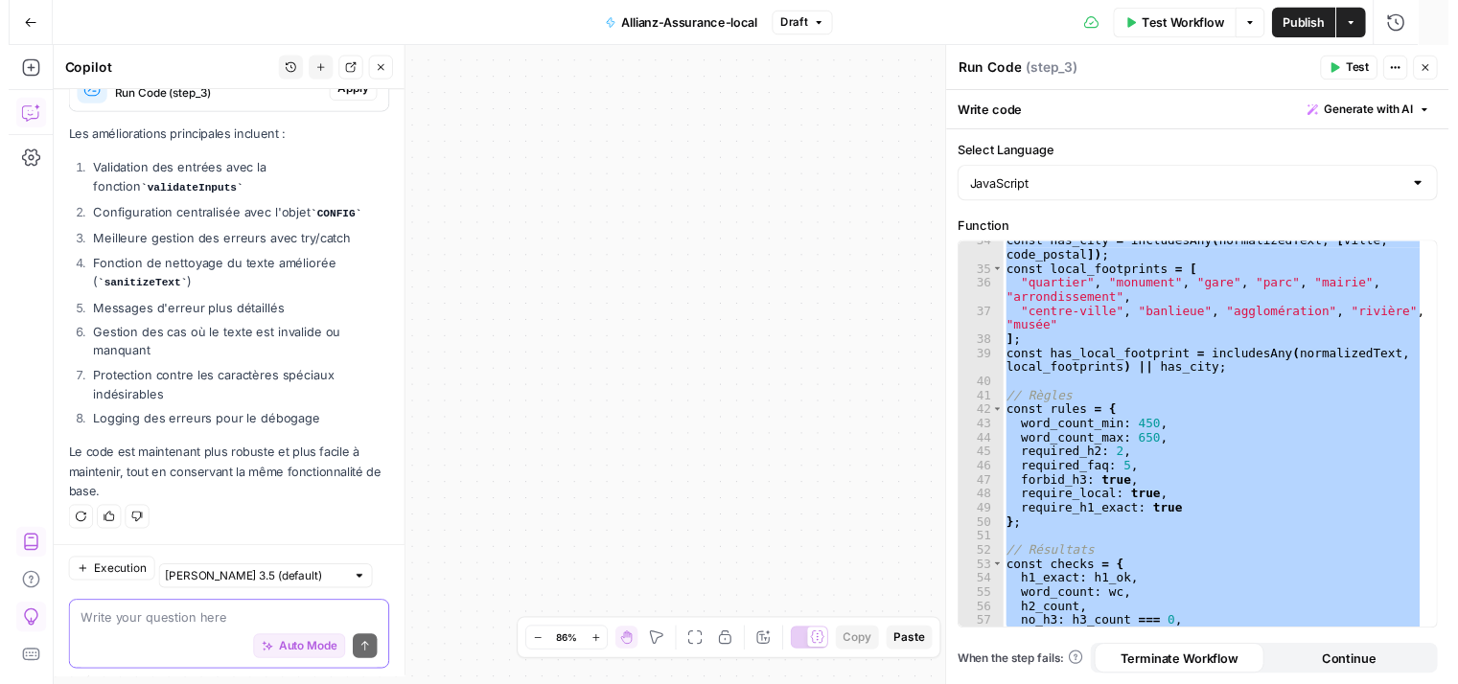
scroll to position [3463, 0]
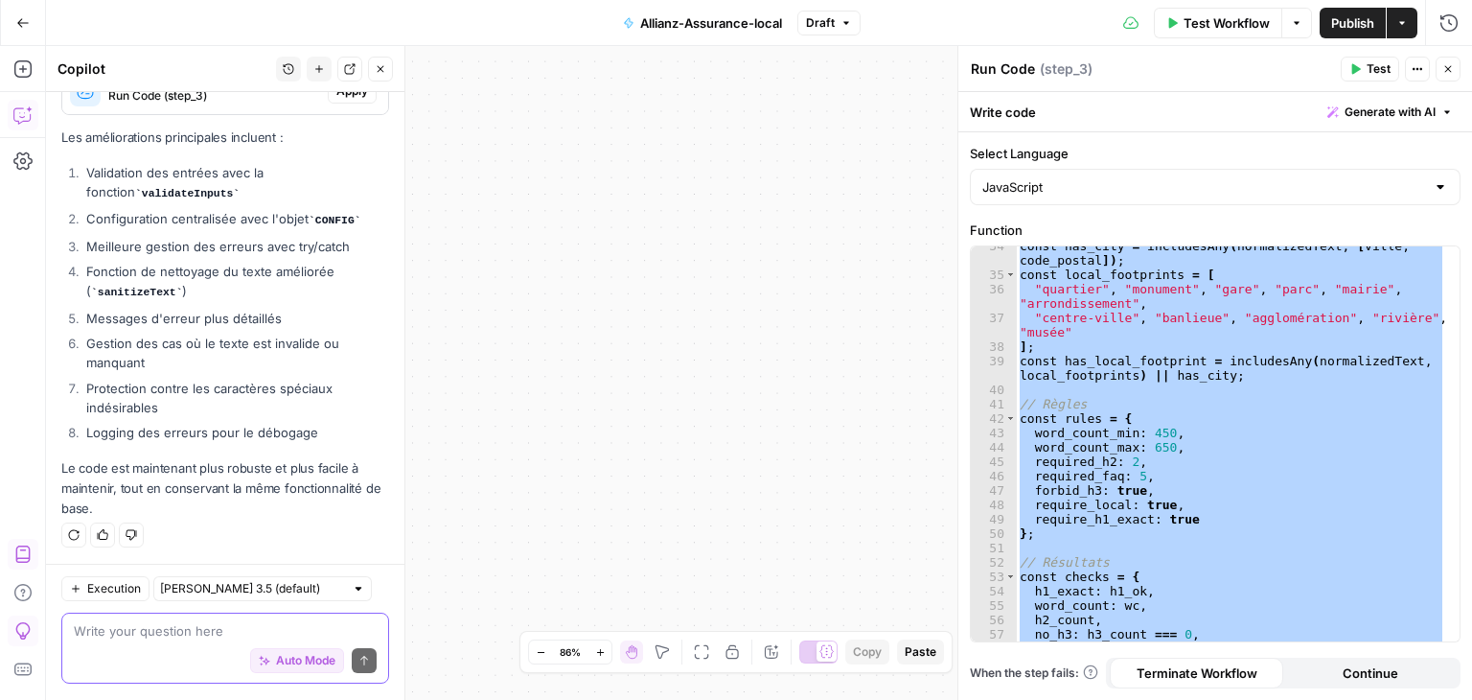
click at [1363, 74] on button "Test" at bounding box center [1370, 69] width 58 height 25
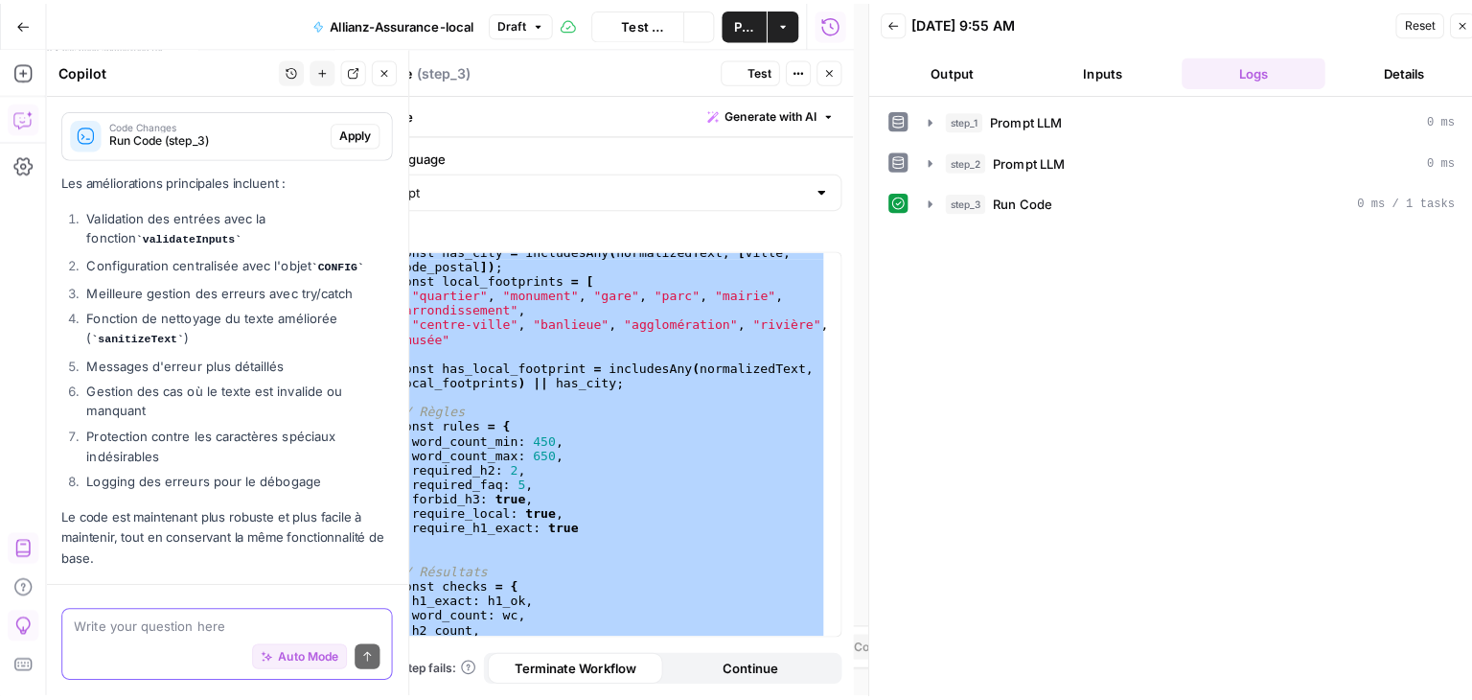
scroll to position [3477, 0]
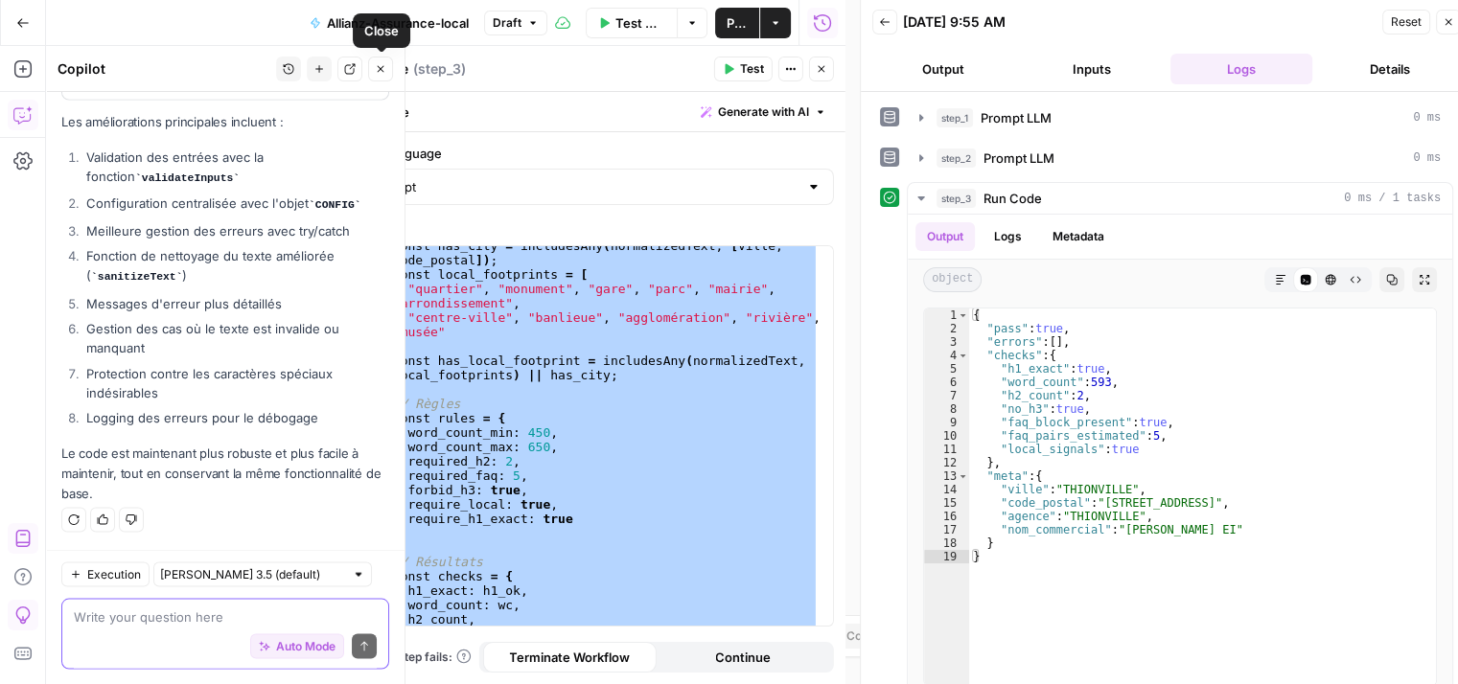
click at [373, 72] on button "Close" at bounding box center [380, 69] width 25 height 25
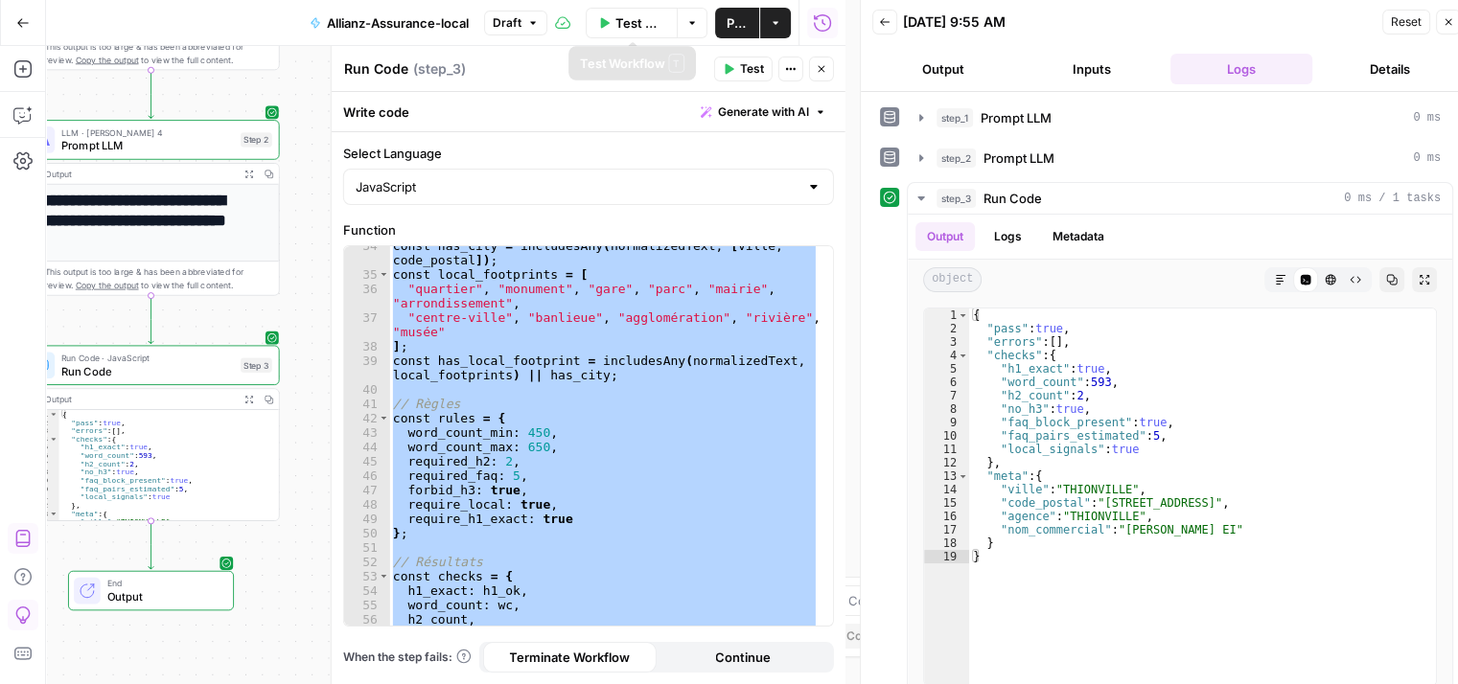
click at [626, 24] on span "Test Workflow" at bounding box center [640, 22] width 50 height 19
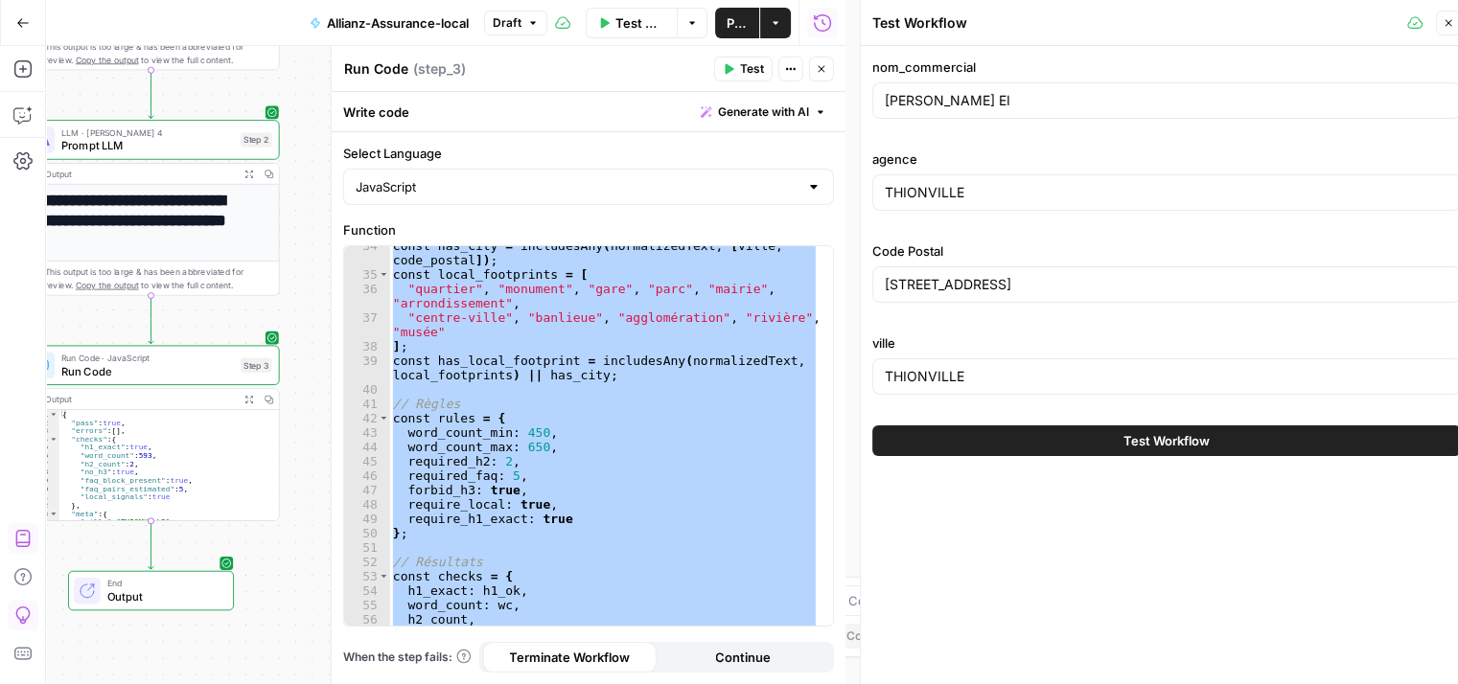
click at [905, 247] on label "Code Postal" at bounding box center [1166, 251] width 589 height 19
click at [905, 275] on input "2 RUE DU RABOT" at bounding box center [1167, 284] width 564 height 19
click at [1447, 19] on icon "button" at bounding box center [1449, 23] width 12 height 12
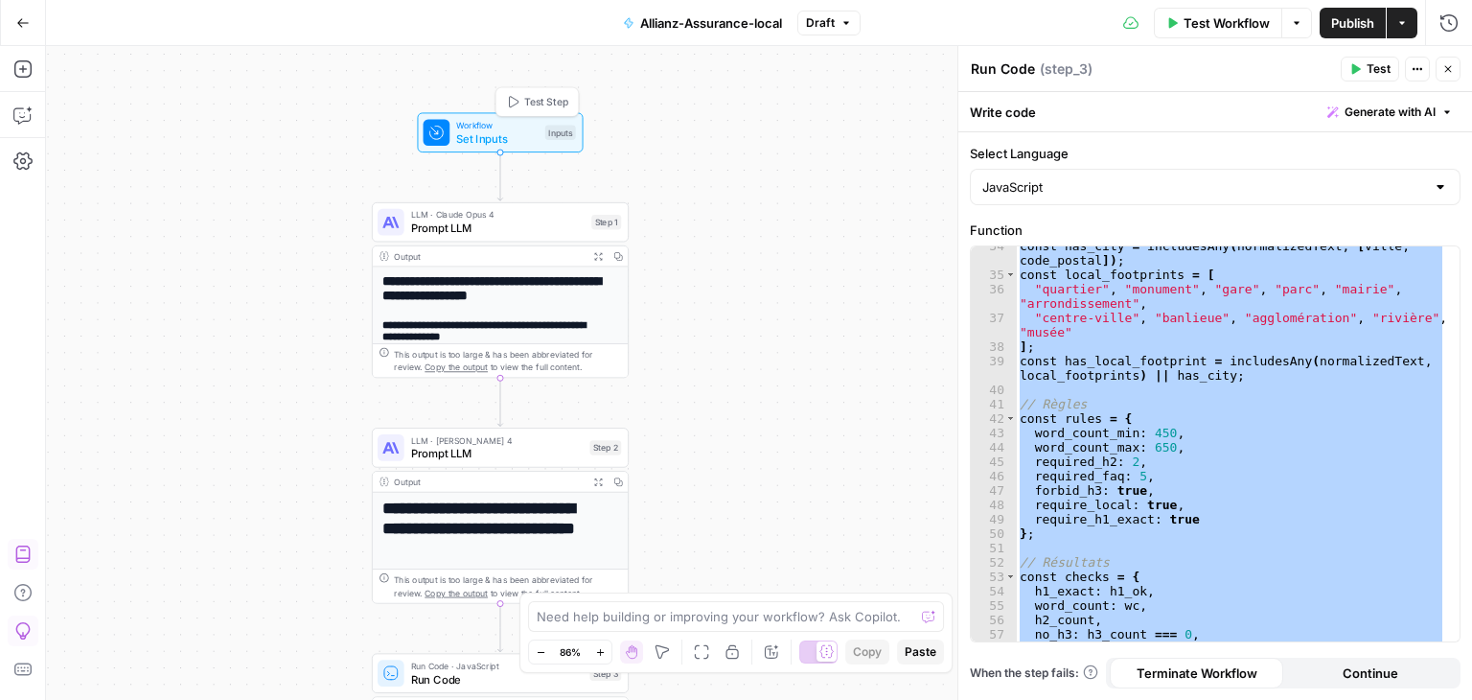
click at [475, 137] on span "Set Inputs" at bounding box center [497, 138] width 82 height 16
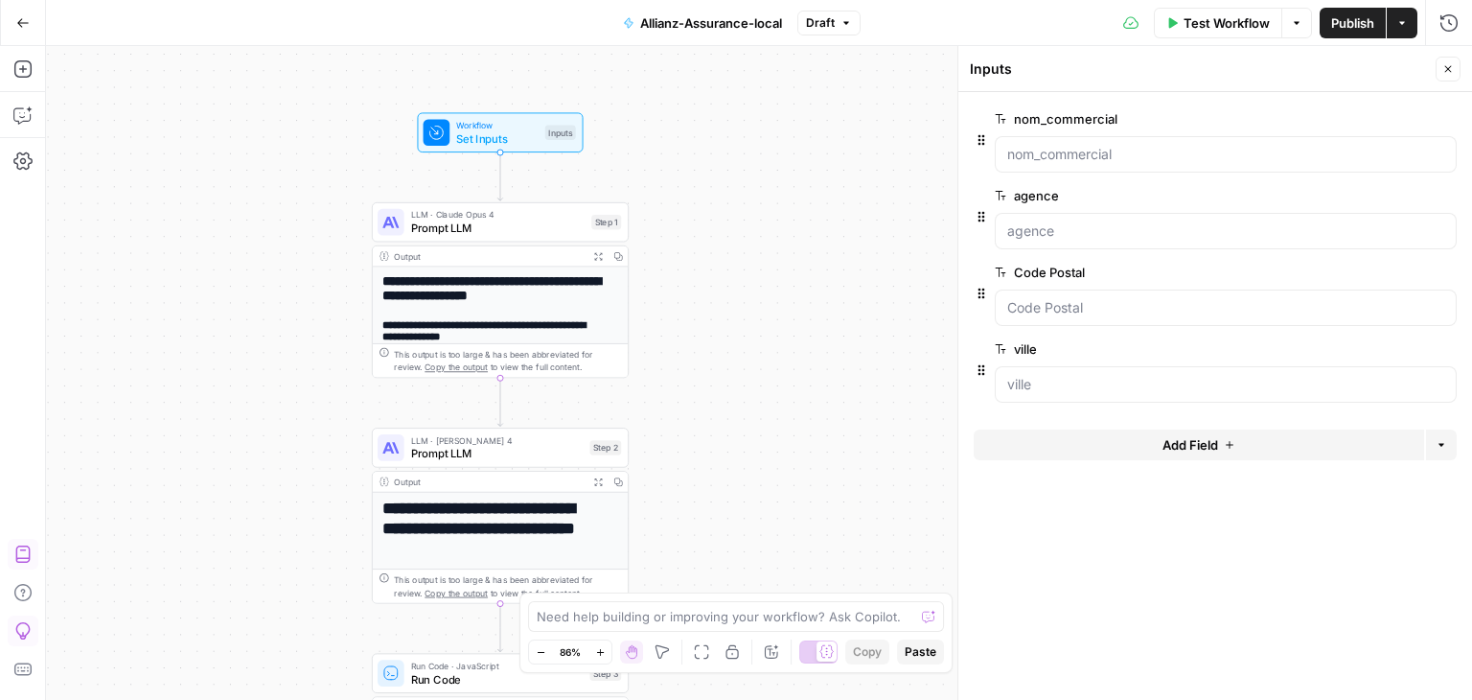
click at [1387, 279] on button "edit field" at bounding box center [1393, 272] width 74 height 23
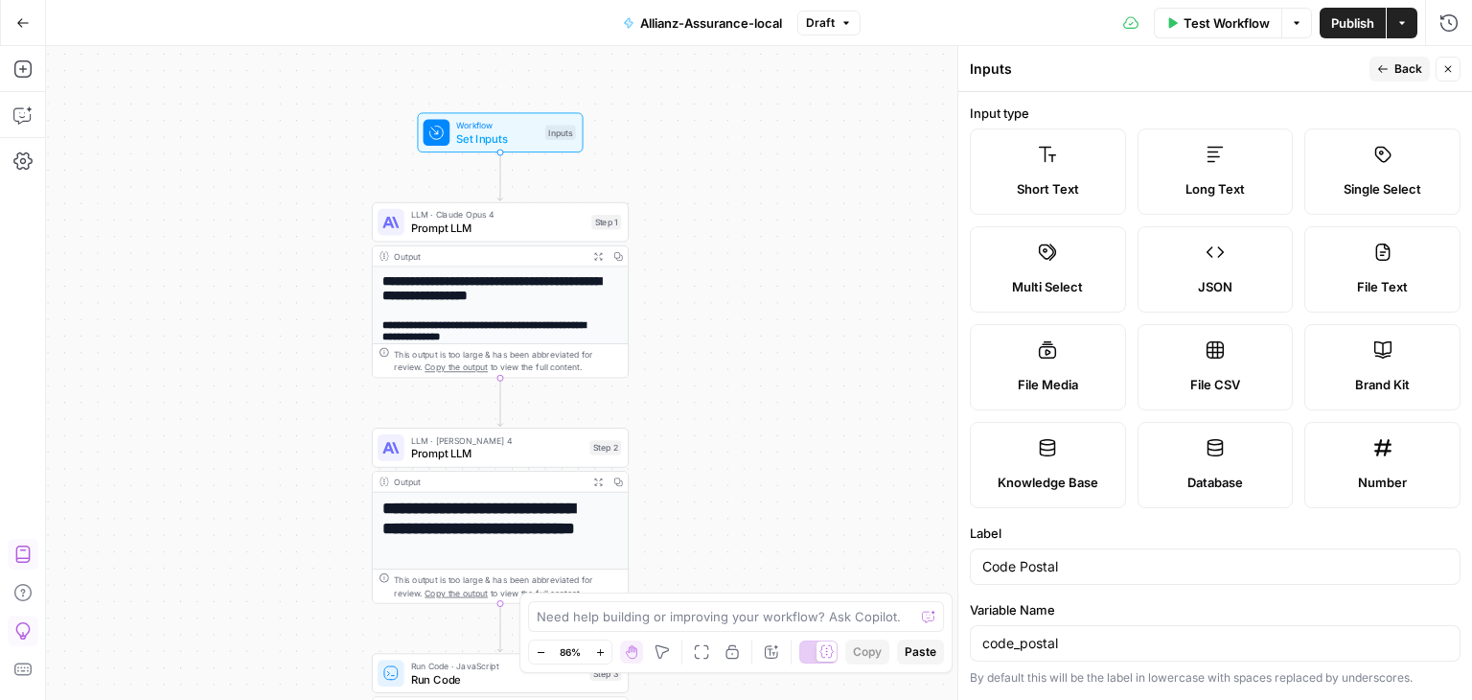
scroll to position [537, 0]
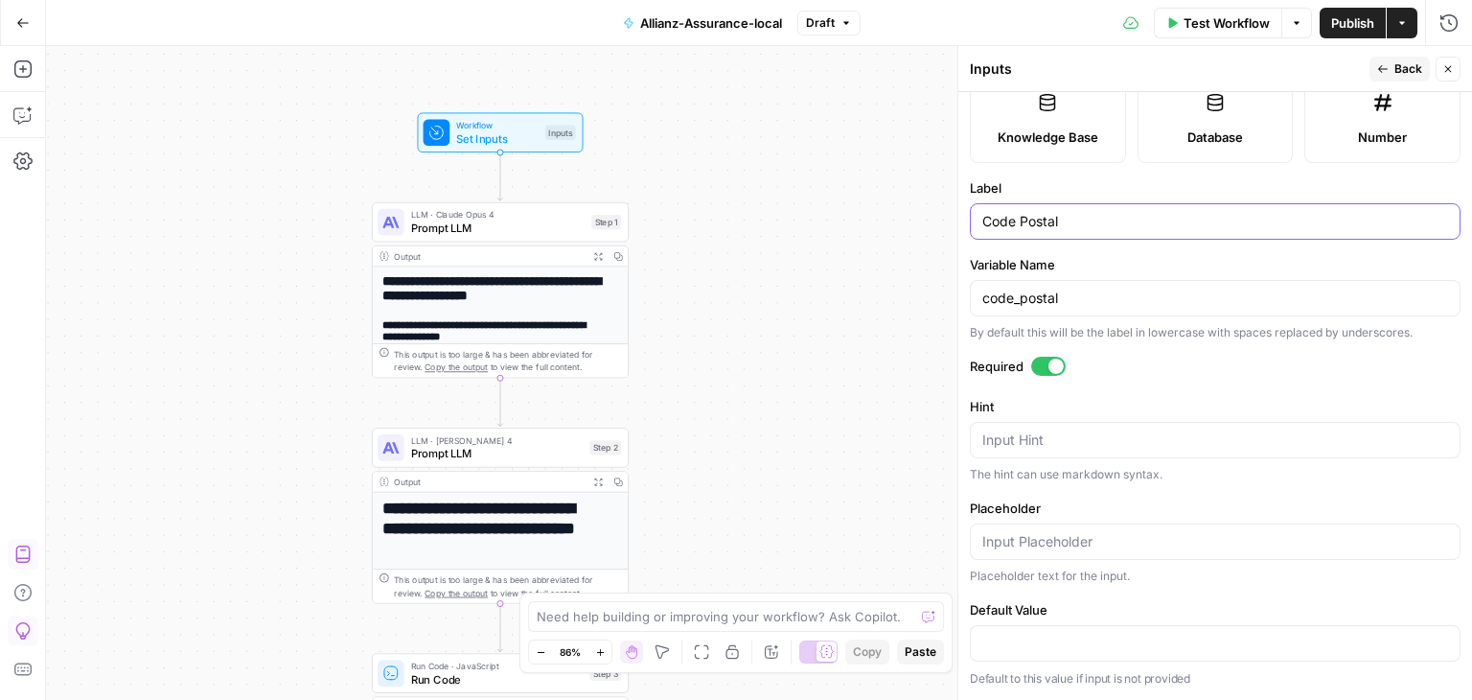
drag, startPoint x: 1076, startPoint y: 224, endPoint x: 864, endPoint y: 235, distance: 212.1
click at [864, 235] on body "**********" at bounding box center [736, 350] width 1472 height 700
type input "Adresse Postal"
click at [913, 294] on div "**********" at bounding box center [759, 373] width 1426 height 654
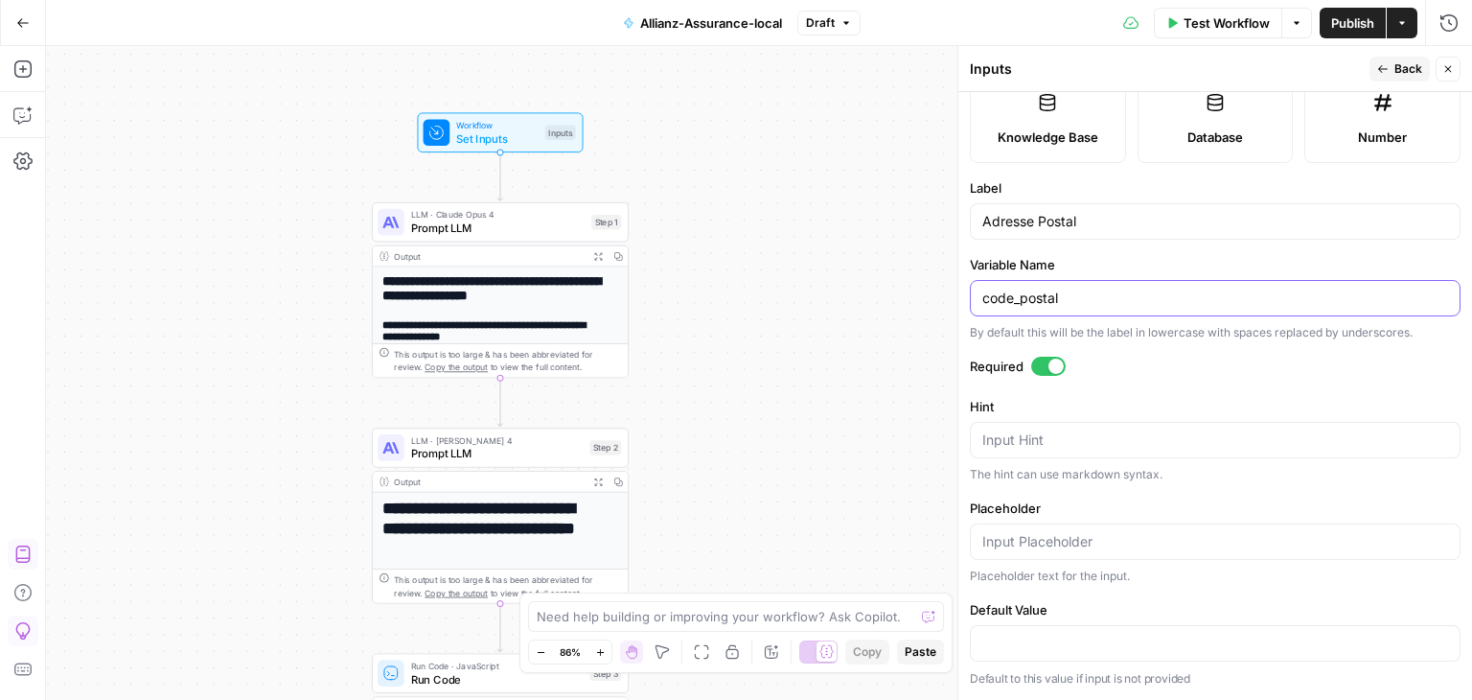
drag, startPoint x: 1081, startPoint y: 302, endPoint x: 831, endPoint y: 323, distance: 251.1
click at [831, 323] on body "**********" at bounding box center [736, 350] width 1472 height 700
type input "c"
click at [1100, 231] on input "Adresse Postal" at bounding box center [1216, 221] width 466 height 19
type input "A"
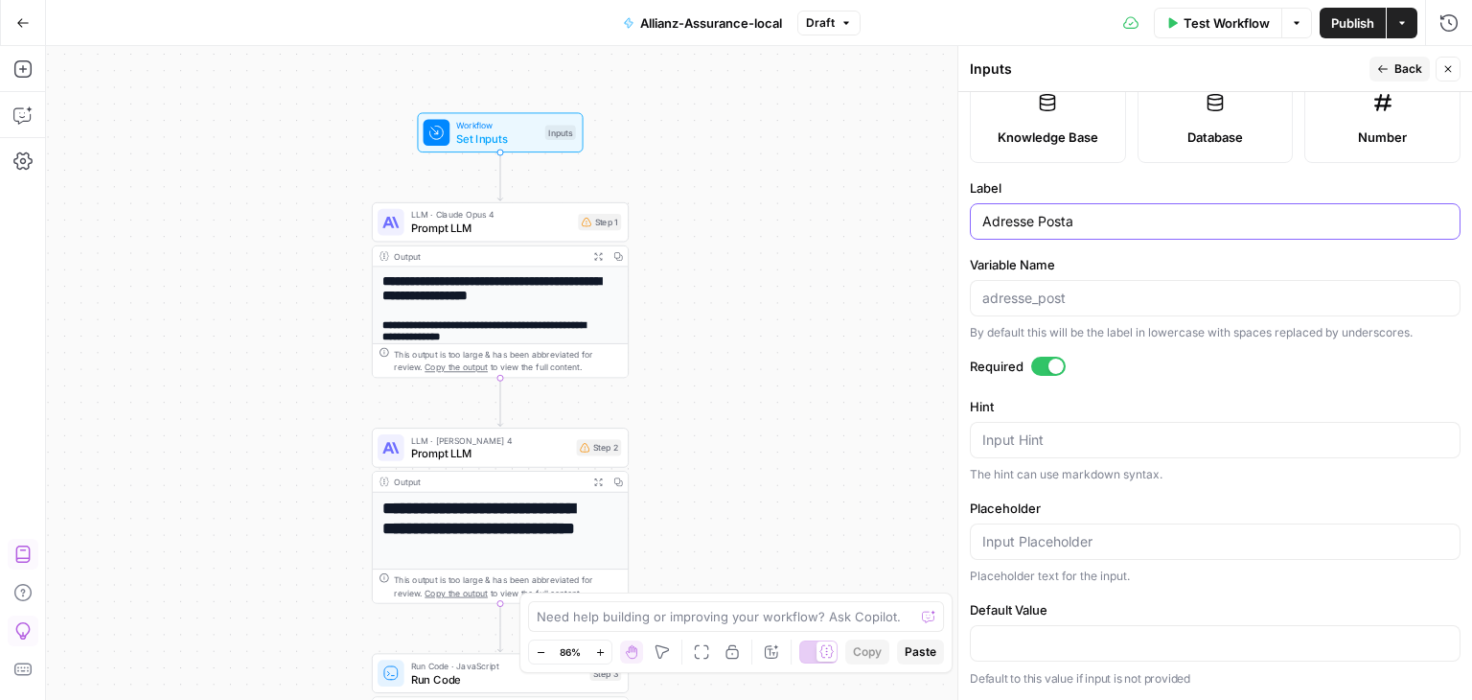
type input "Adresse Postal"
click at [1386, 71] on icon "button" at bounding box center [1384, 69] width 12 height 12
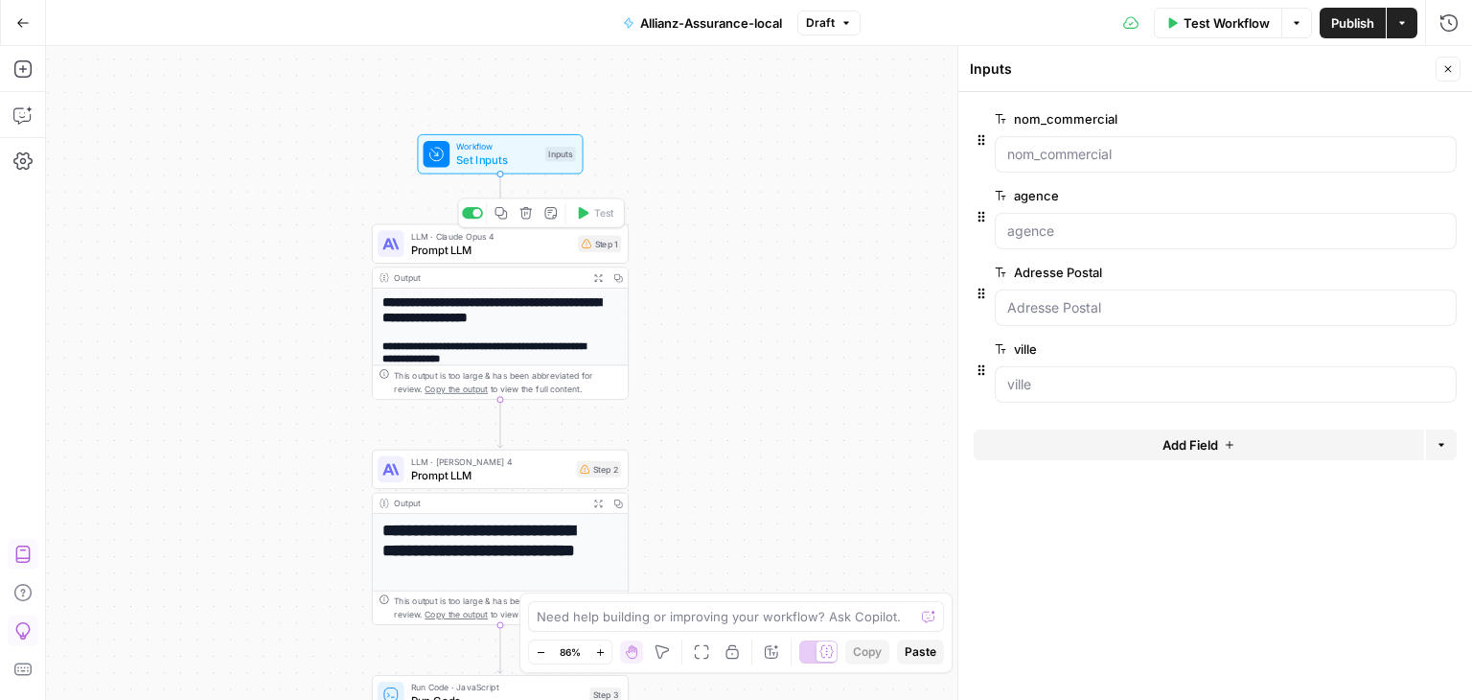
click at [532, 250] on span "Prompt LLM" at bounding box center [491, 250] width 161 height 16
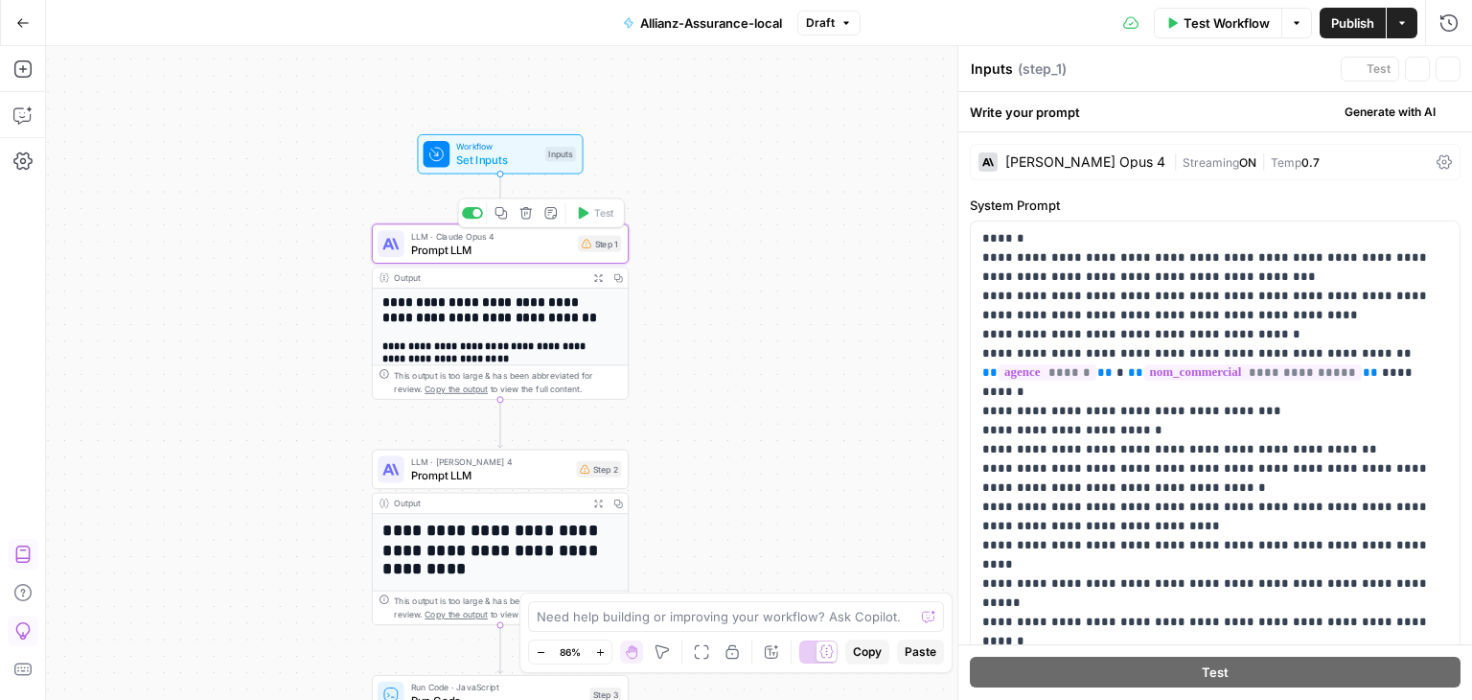
type textarea "Prompt LLM"
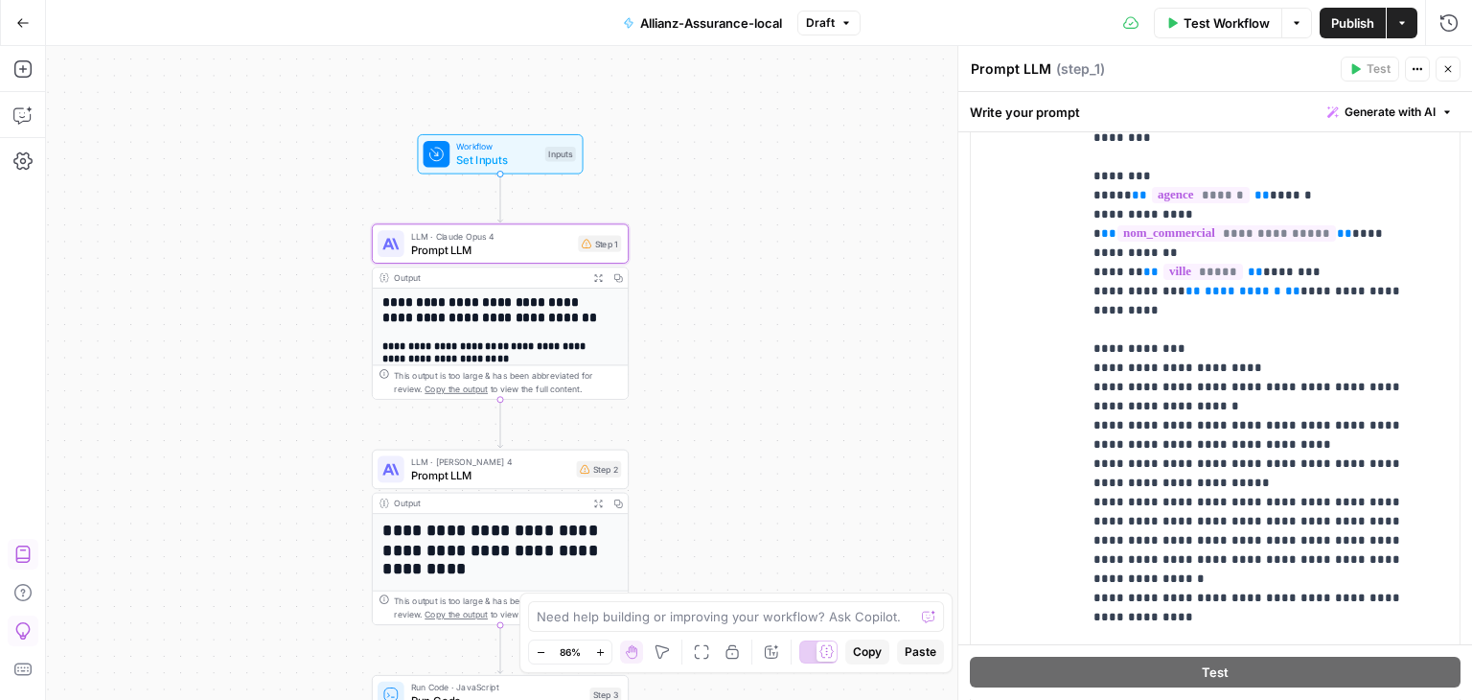
scroll to position [684, 0]
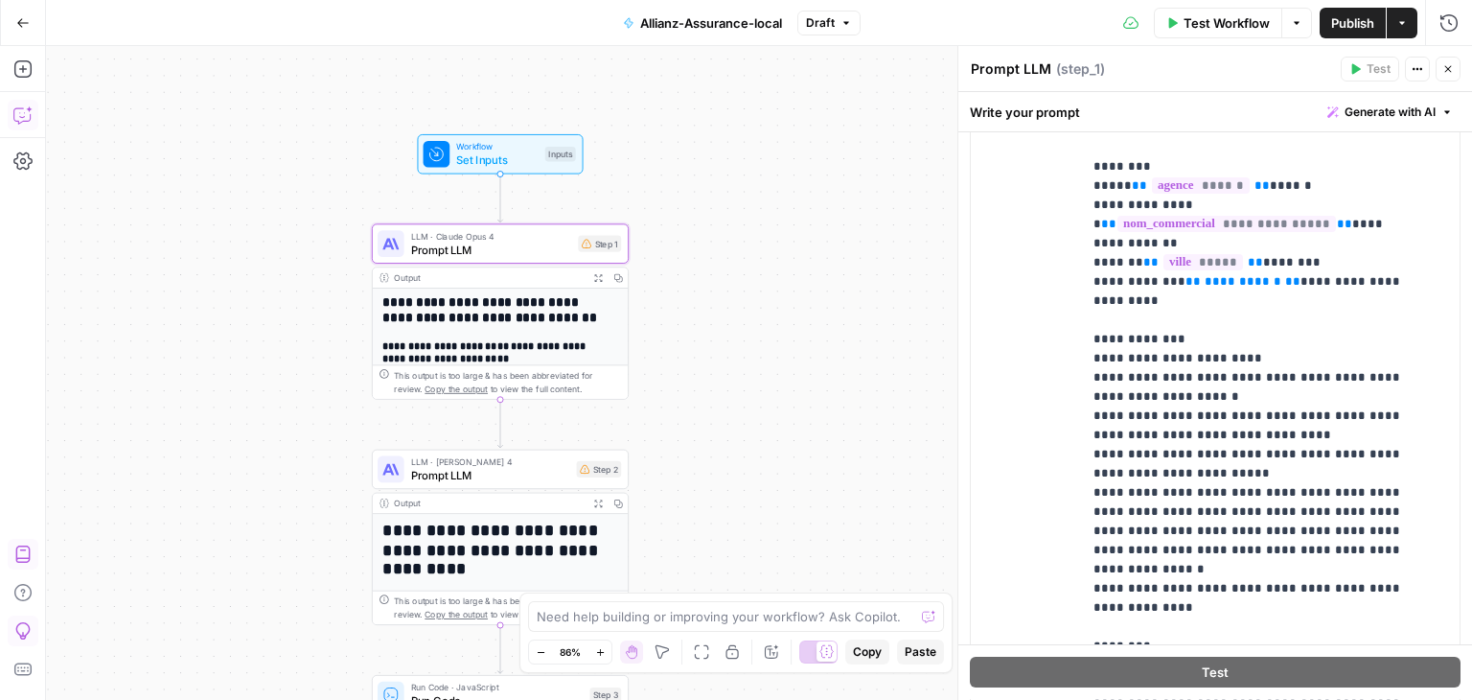
click at [27, 121] on icon "button" at bounding box center [22, 114] width 19 height 19
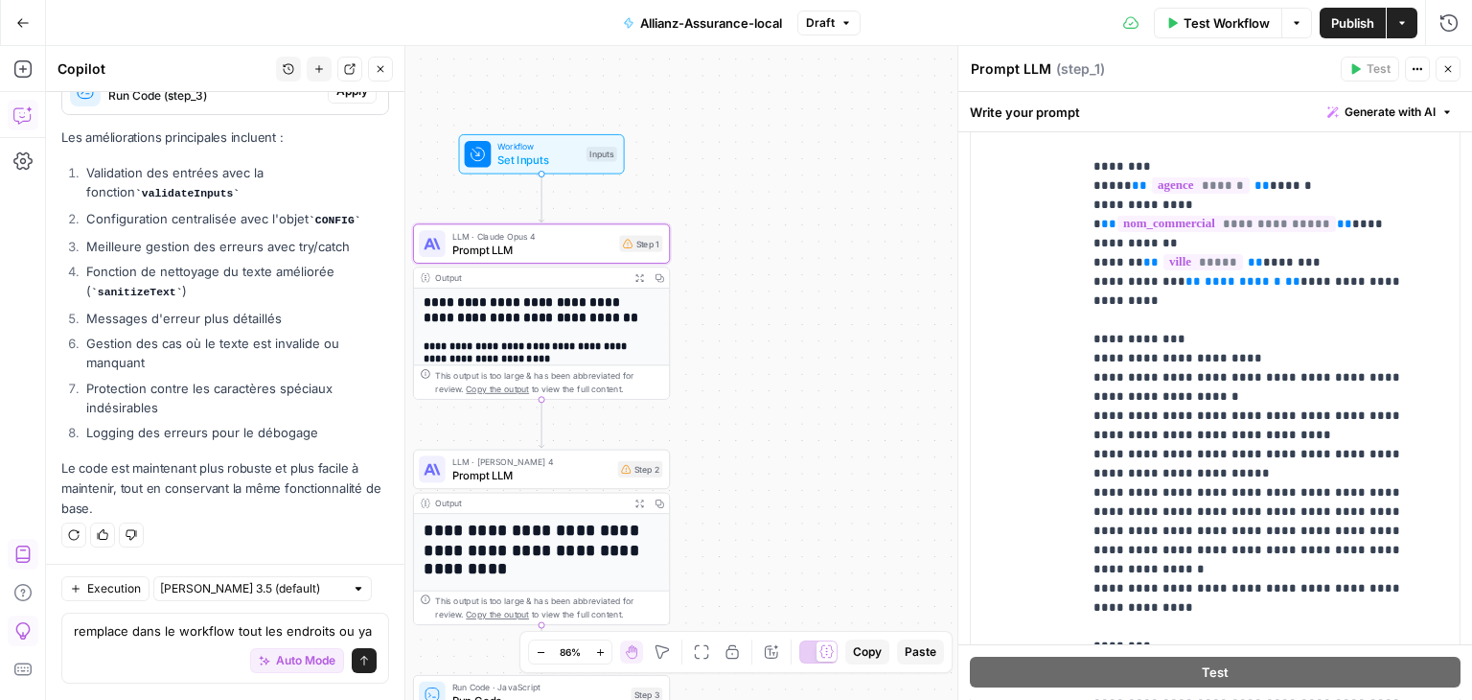
scroll to position [3512, 0]
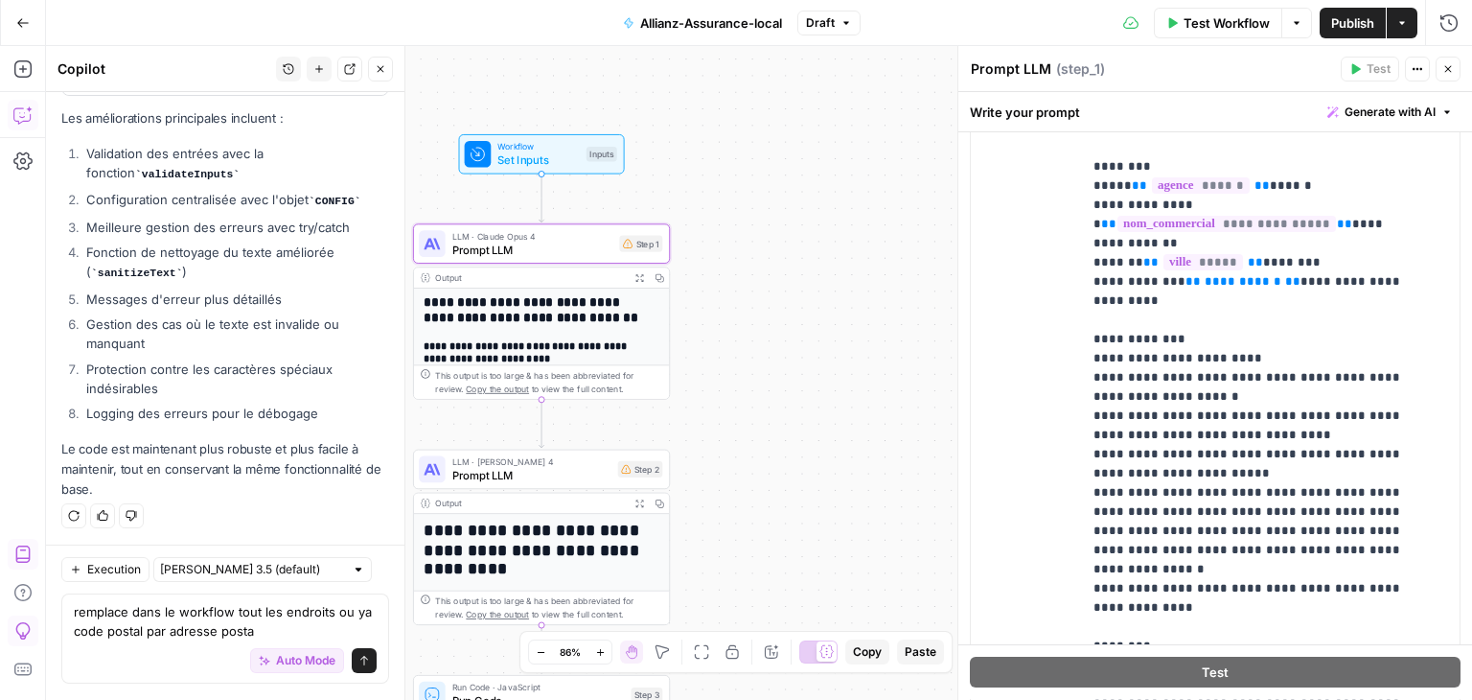
type textarea "remplace dans le workflow tout les endroits ou ya code postal par adresse postal"
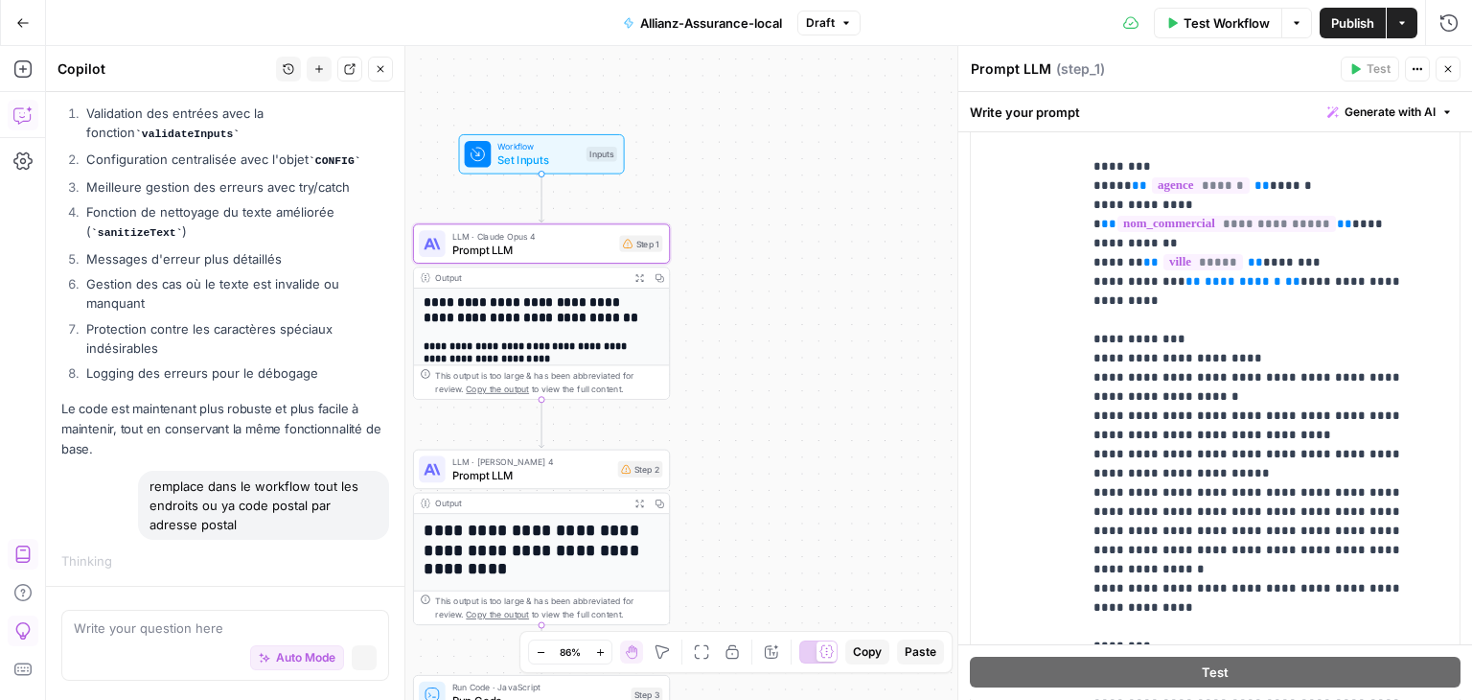
scroll to position [3487, 0]
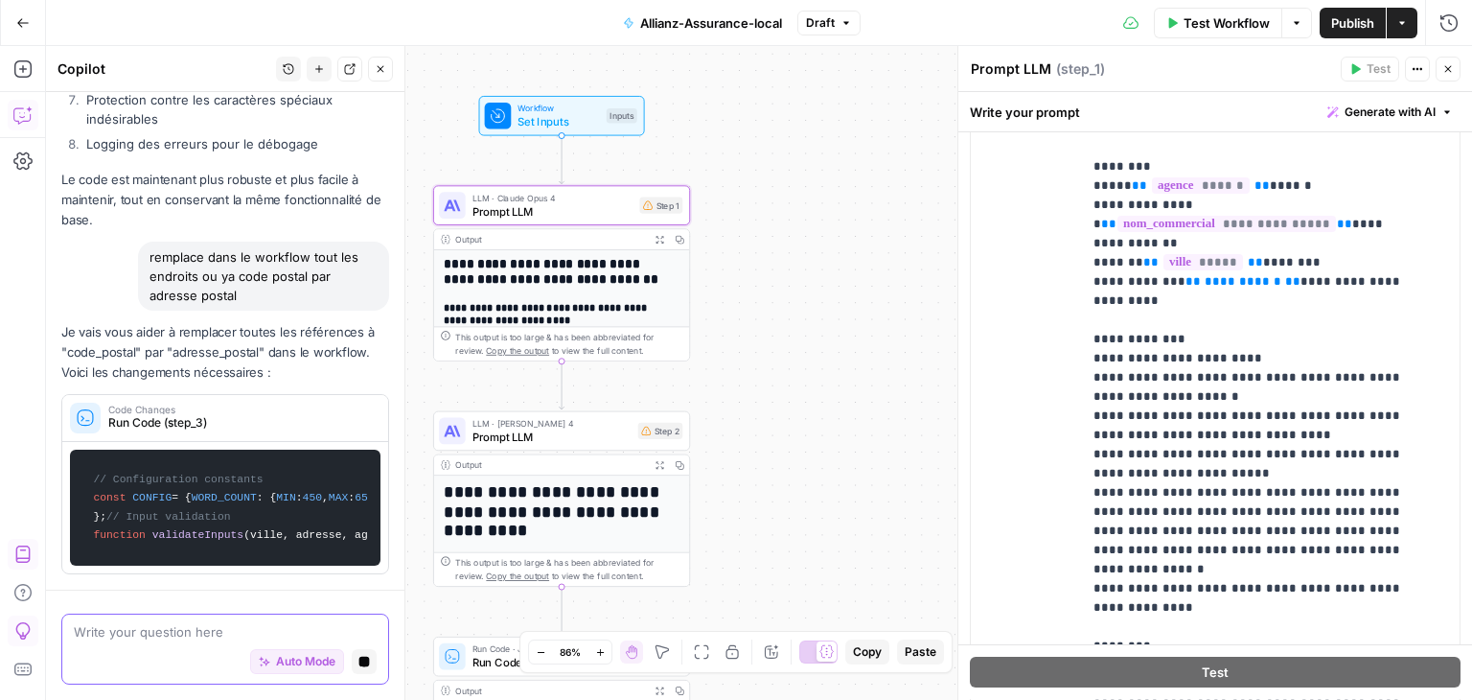
click at [277, 660] on span "Auto Mode" at bounding box center [305, 661] width 59 height 17
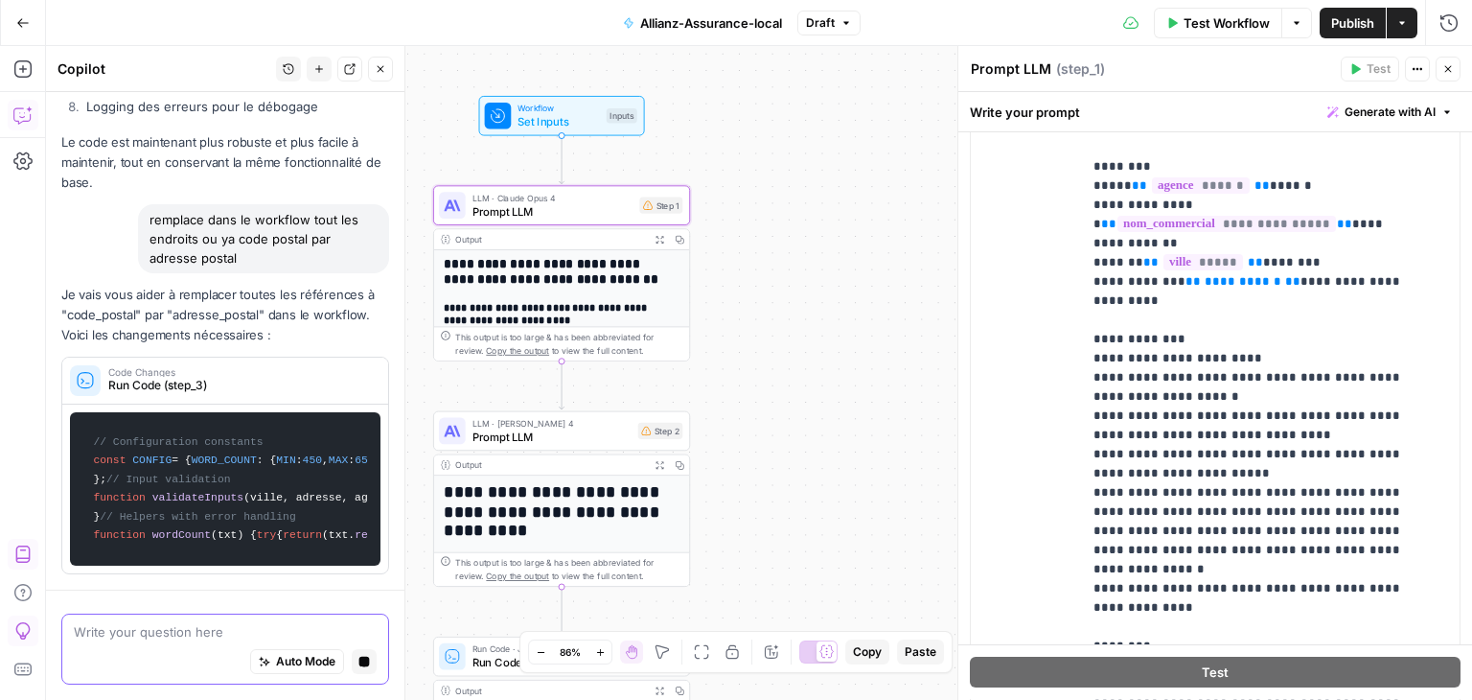
click at [356, 657] on button "Stop generating" at bounding box center [364, 661] width 25 height 25
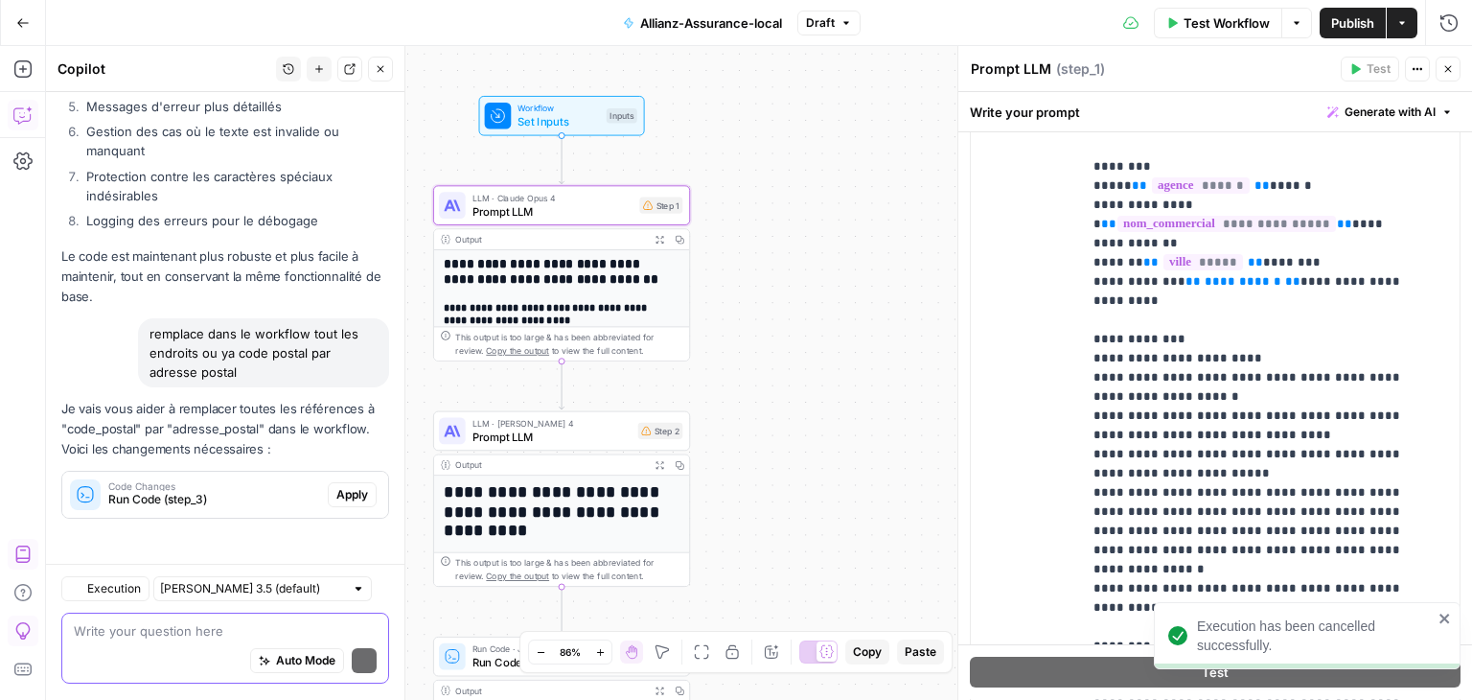
scroll to position [3704, 0]
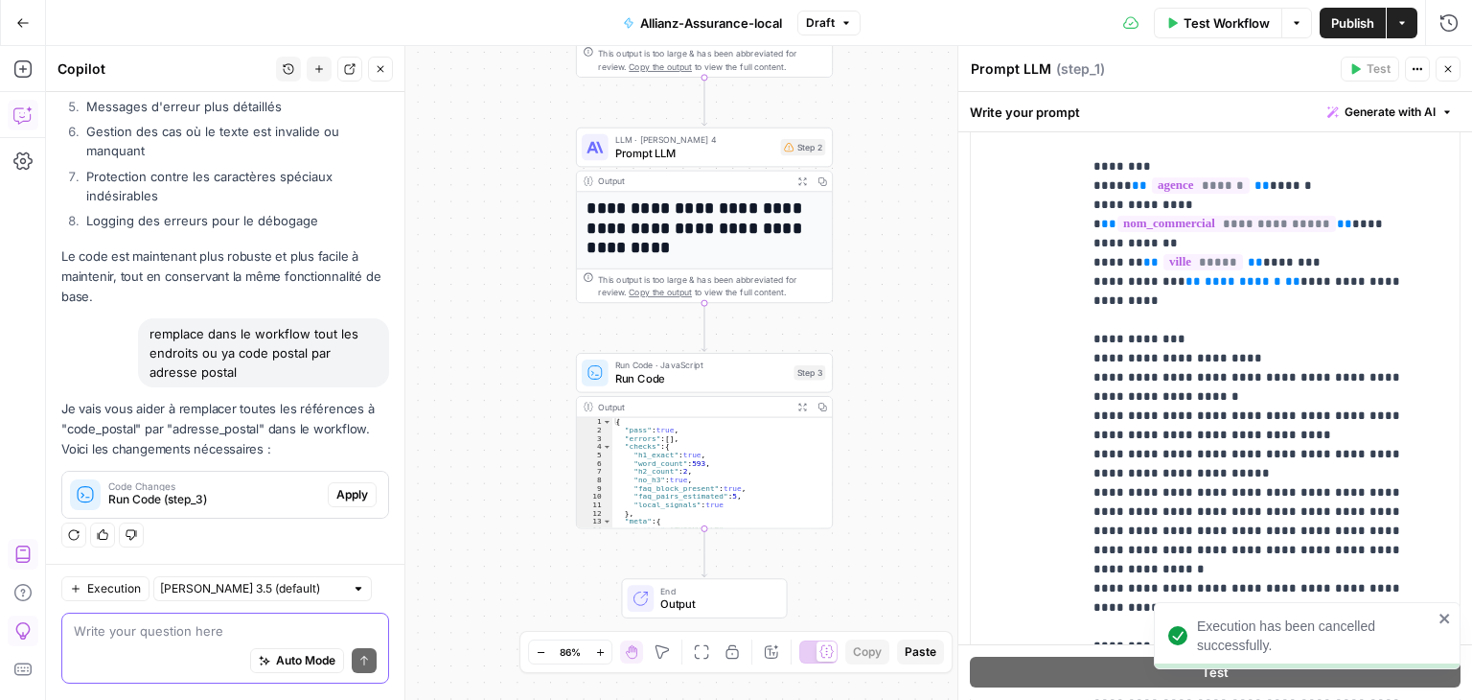
click at [151, 344] on div "remplace dans le workflow tout les endroits ou ya code postal par adresse postal" at bounding box center [263, 352] width 251 height 69
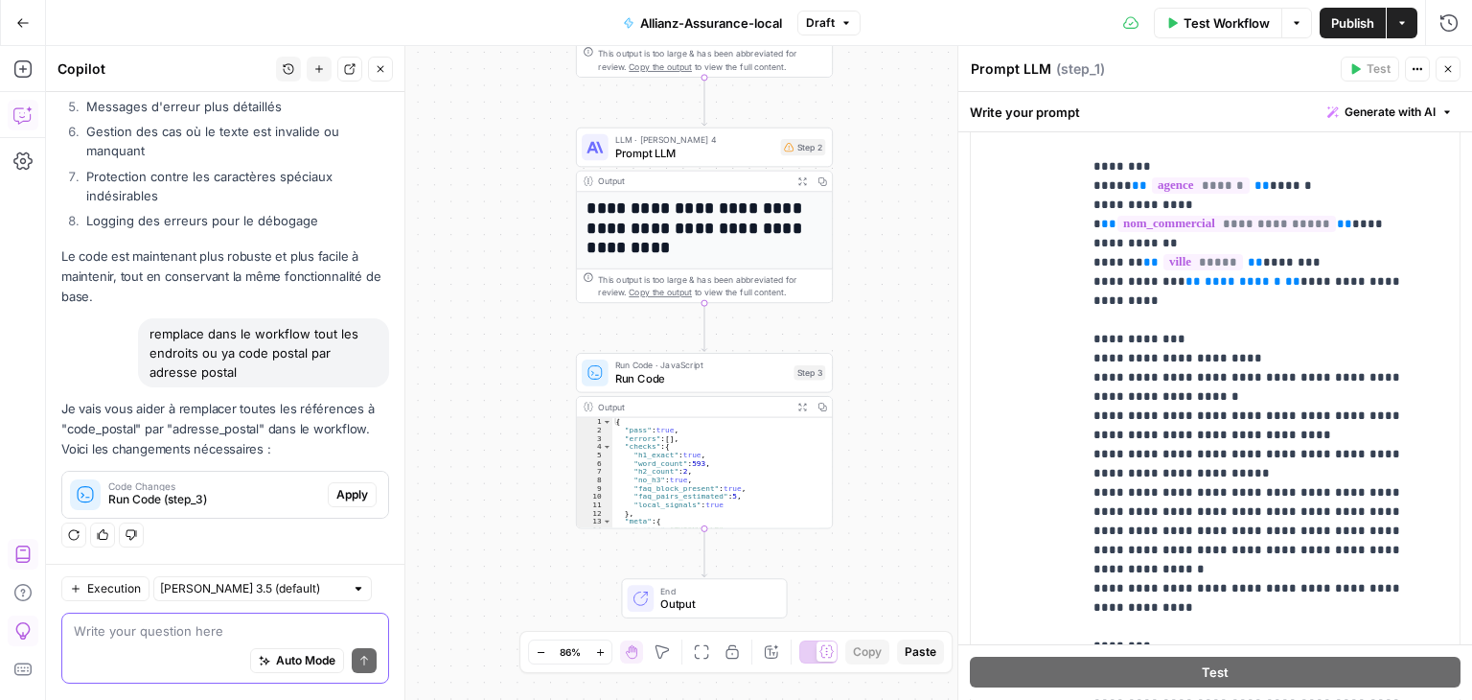
copy div "remplace dans le workflow tout les endroits ou ya code postal par adresse postal"
click at [107, 620] on div "Write your question here Auto Mode Send" at bounding box center [225, 649] width 328 height 71
click at [125, 639] on textarea at bounding box center [225, 631] width 303 height 19
paste textarea "remplace dans le workflow tout les endroits ou ya code postal par adresse postal"
type textarea "remplace dans le workflow tout les endroits ou ya code postal par adresse postal"
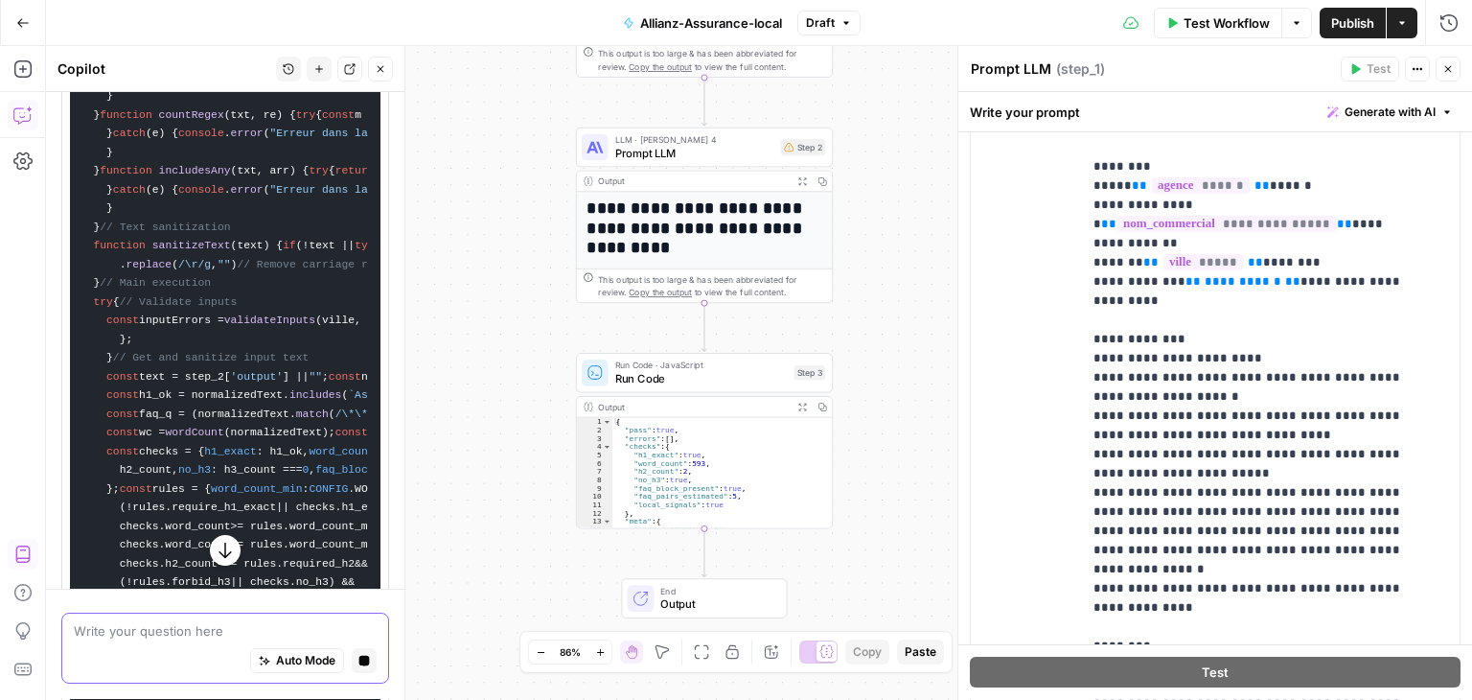
scroll to position [3749, 0]
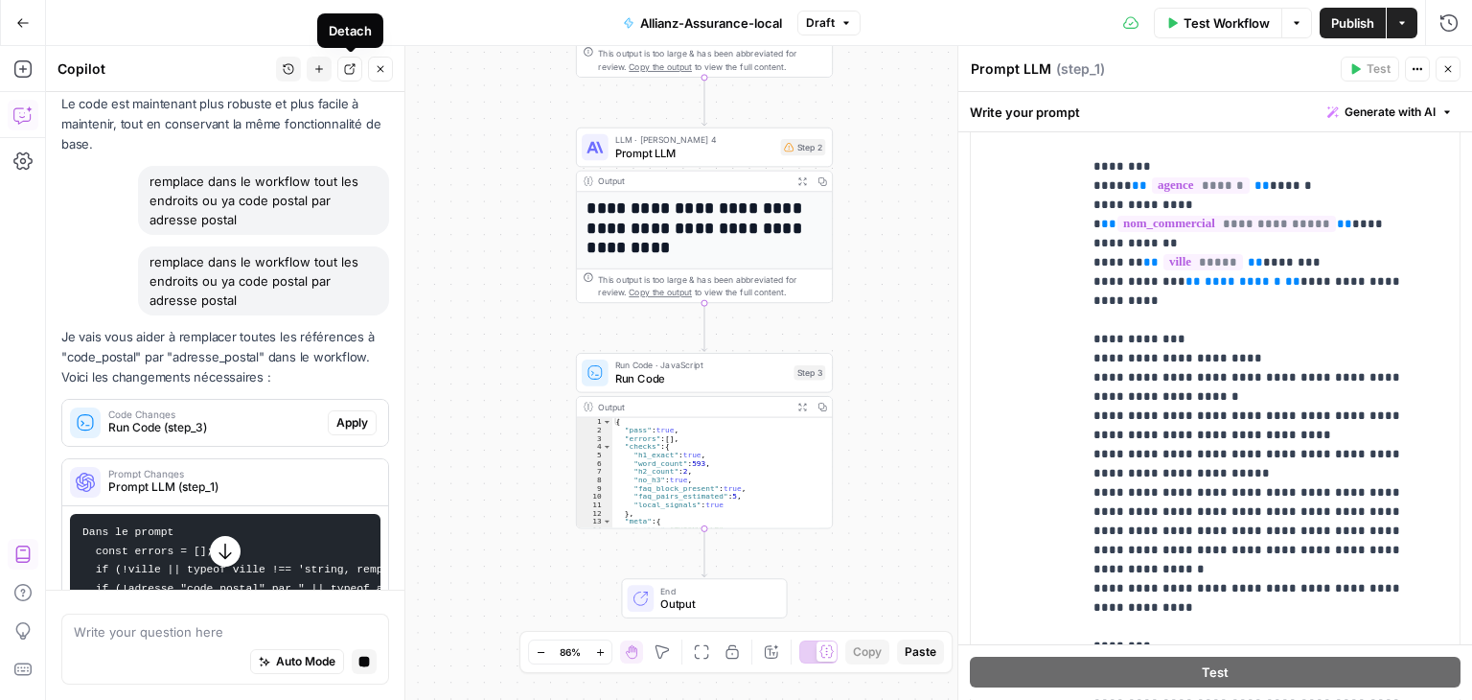
click at [354, 668] on button "Stop generating" at bounding box center [364, 661] width 25 height 25
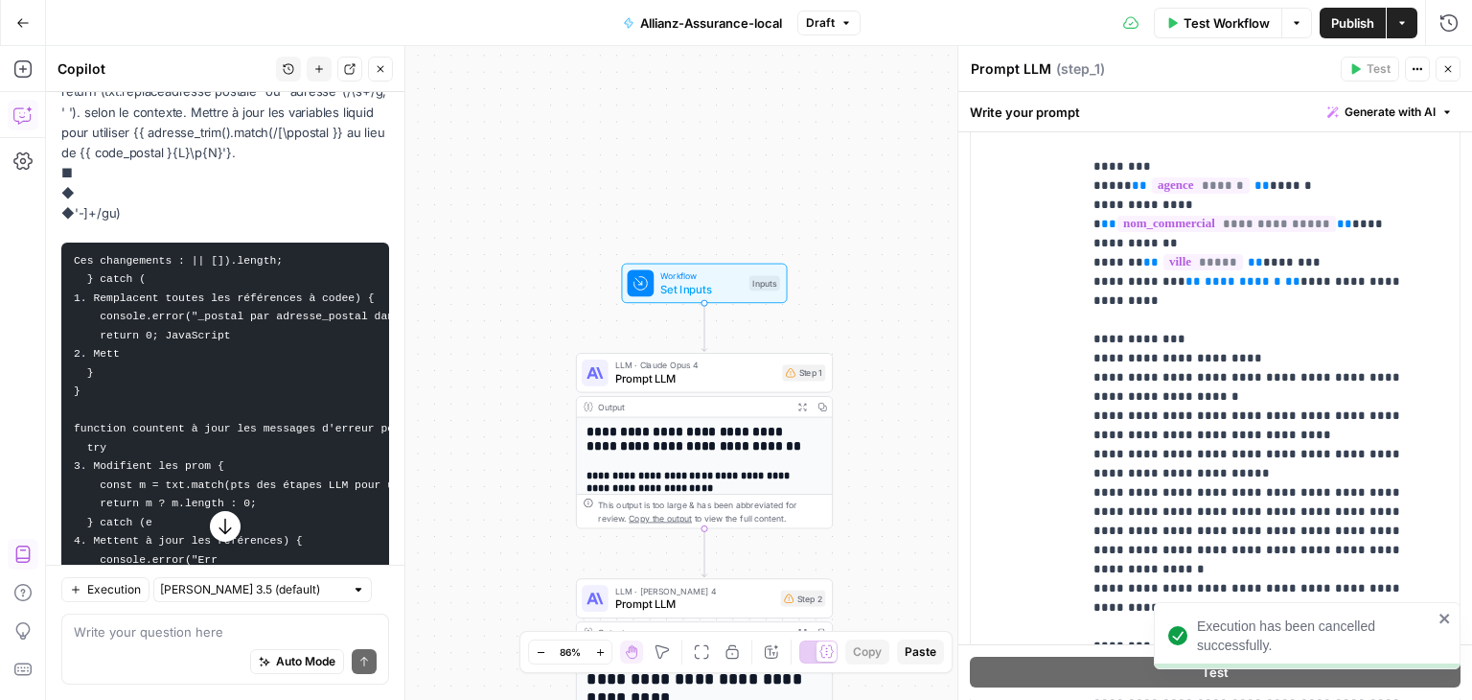
scroll to position [4457, 0]
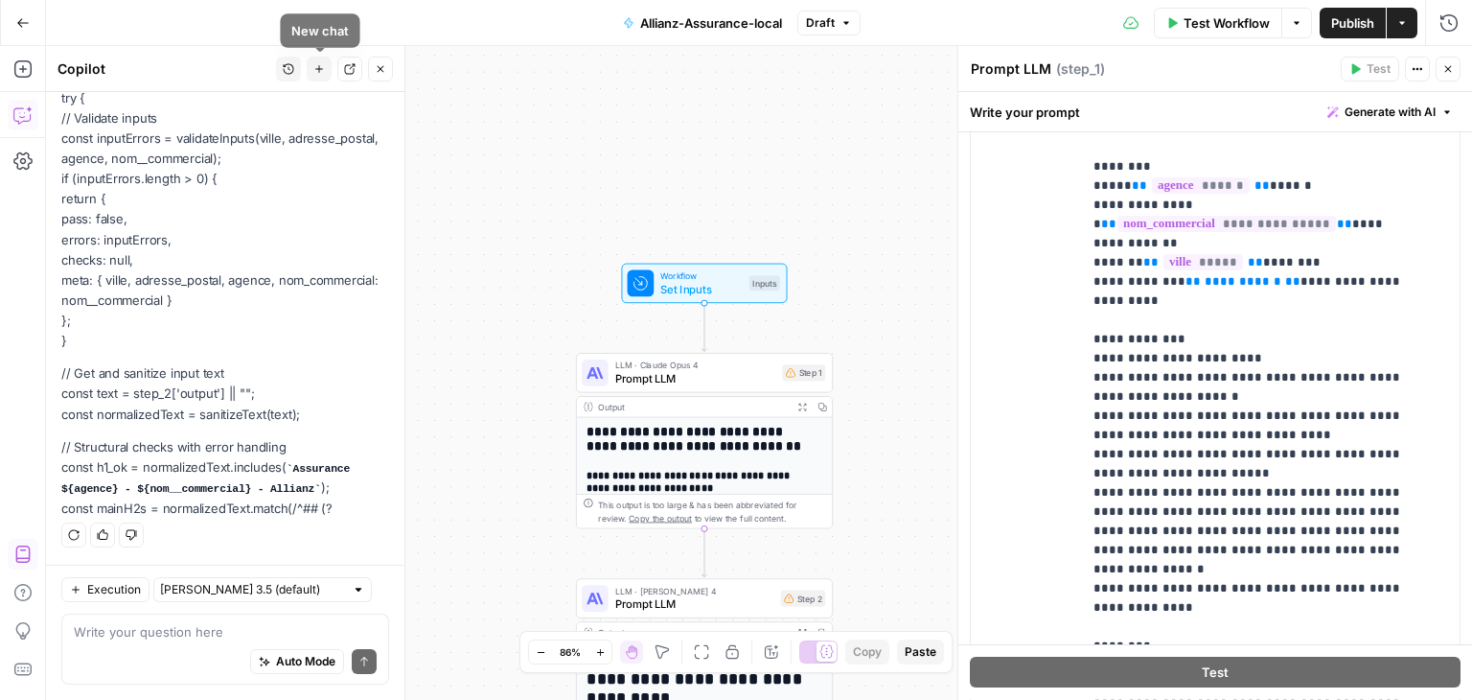
click at [315, 67] on icon "button" at bounding box center [319, 69] width 12 height 12
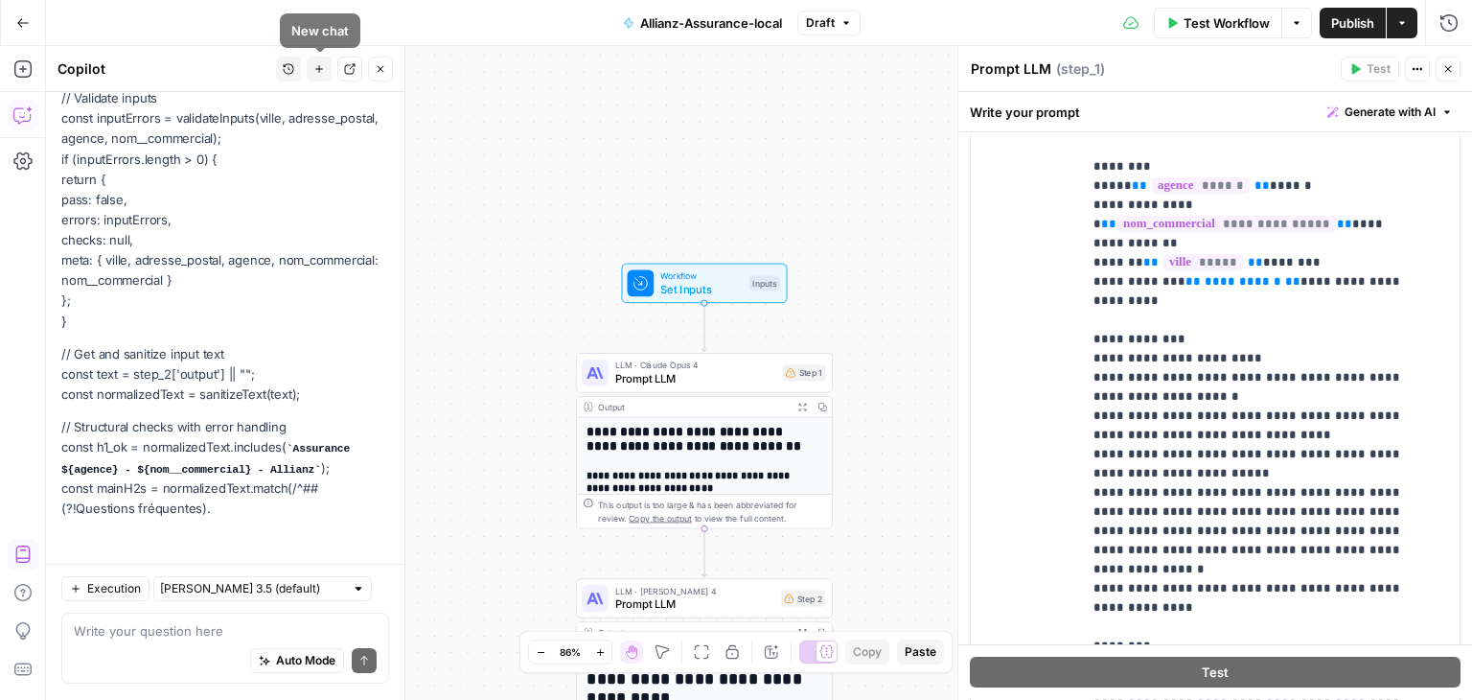
scroll to position [586, 0]
click at [322, 64] on icon "button" at bounding box center [319, 69] width 12 height 12
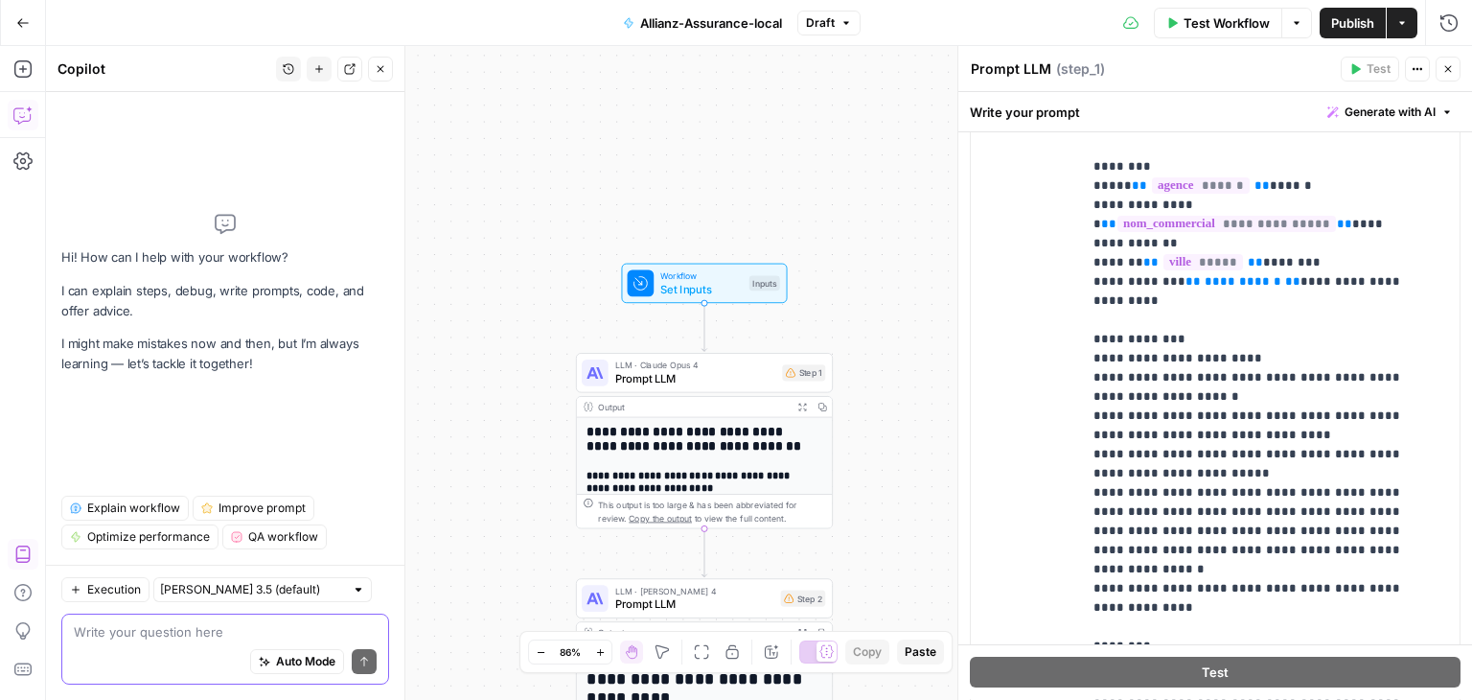
click at [157, 638] on textarea at bounding box center [225, 631] width 303 height 19
paste textarea "remplace dans le workflow tout les endroits ou ya code postal par adresse postal"
type textarea "remplace dans le workflow tout les endroits ou ya code postal par adresse postal"
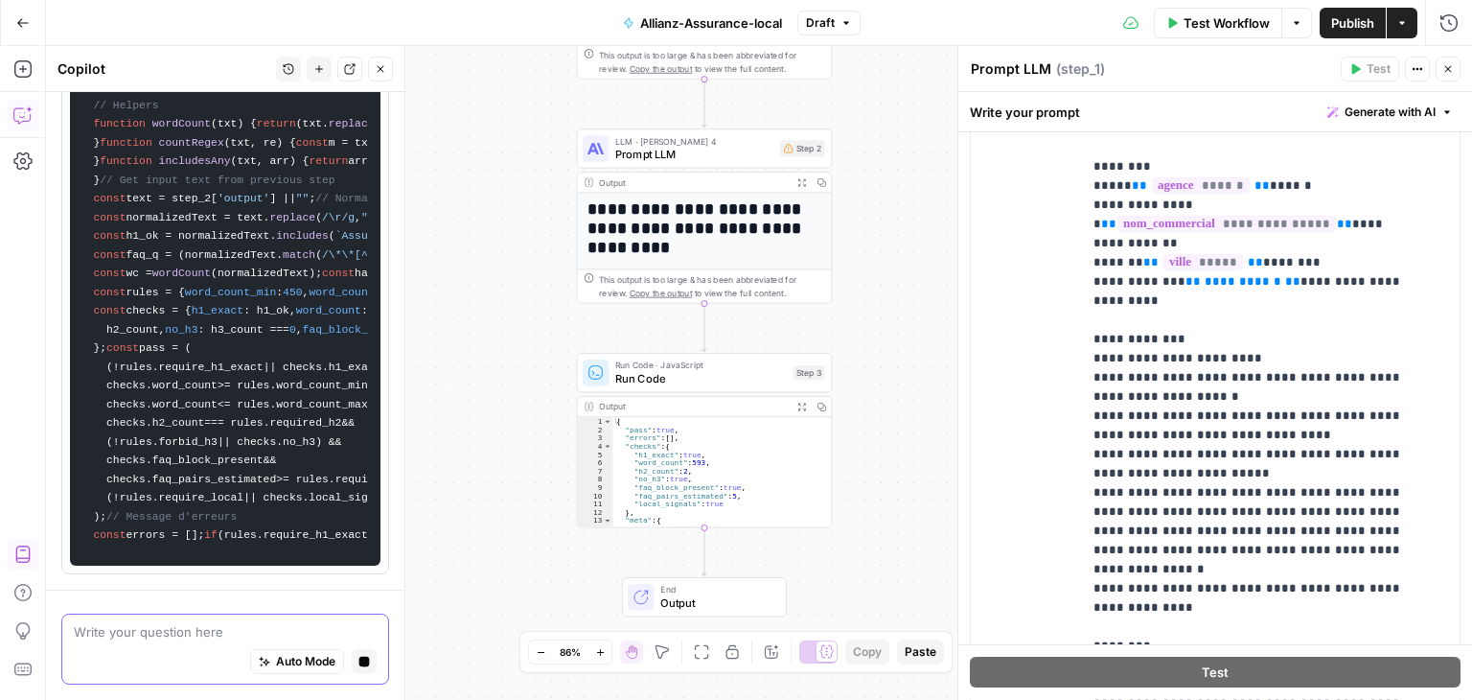
scroll to position [1718, 0]
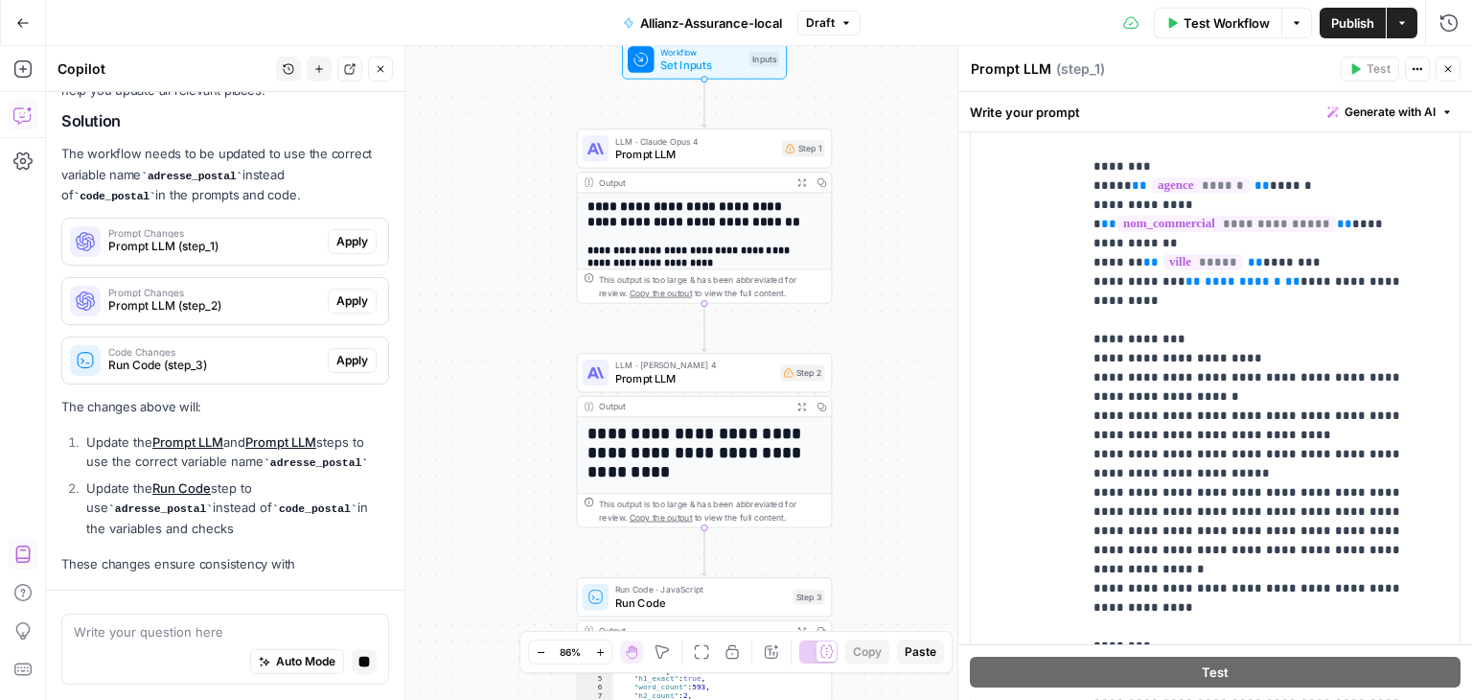
click at [234, 310] on div "I notice that in the workflow, there are references to code_postal but this sho…" at bounding box center [225, 296] width 328 height 555
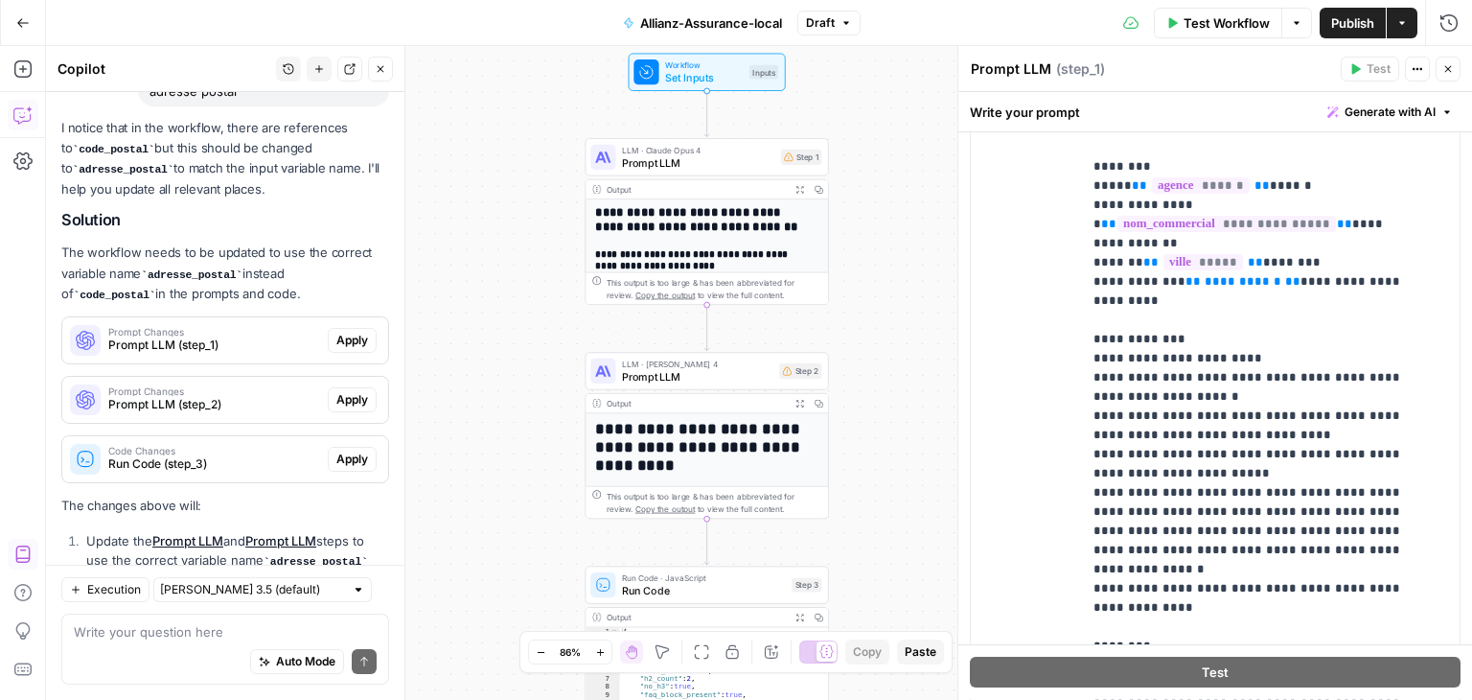
scroll to position [204, 0]
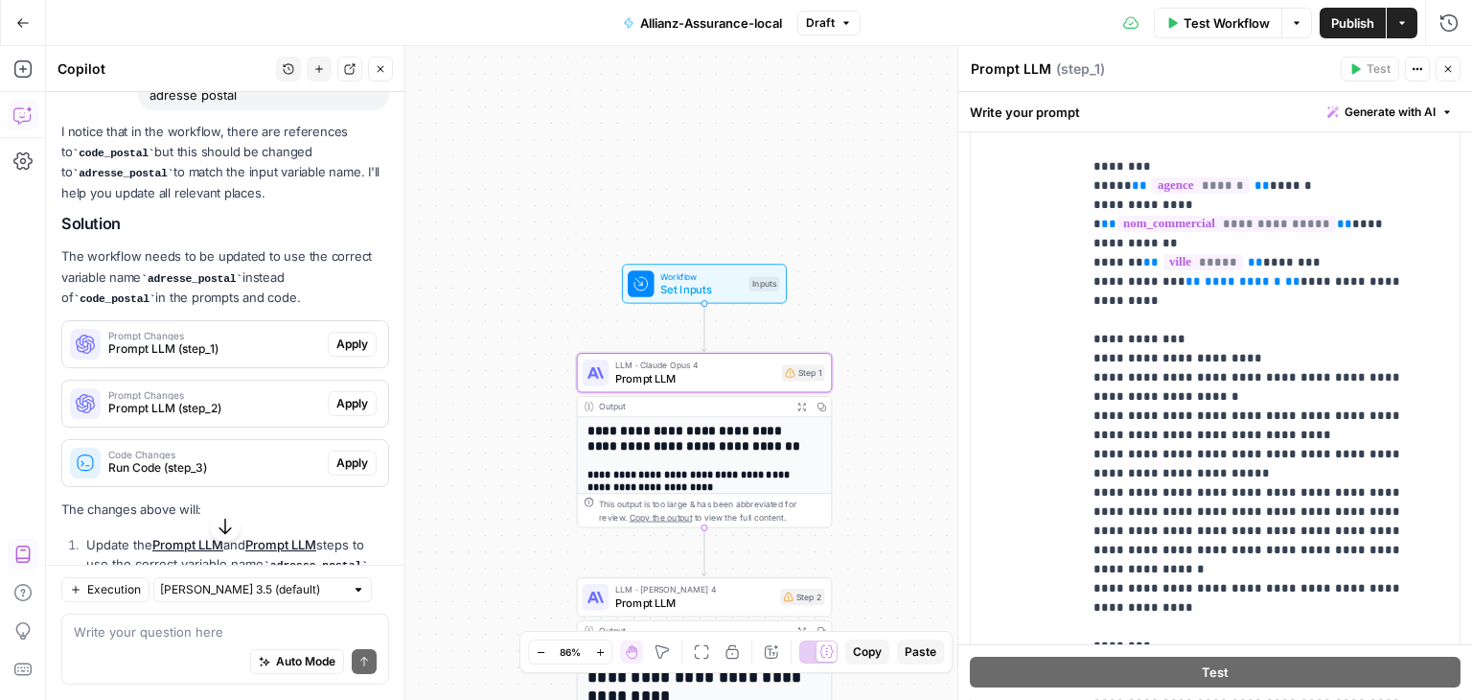
click at [268, 345] on span "Prompt LLM (step_1)" at bounding box center [214, 348] width 212 height 17
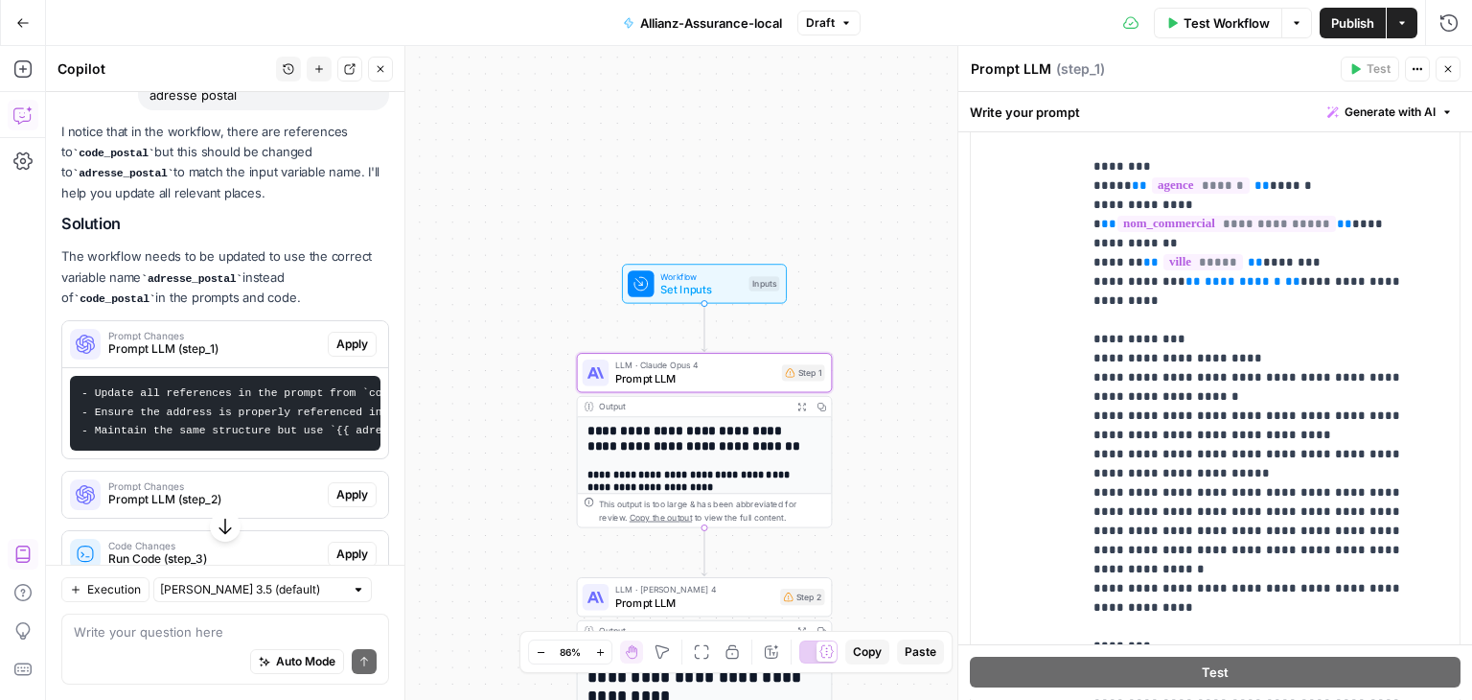
scroll to position [0, 0]
click at [228, 340] on span "Prompt LLM (step_1)" at bounding box center [214, 348] width 212 height 17
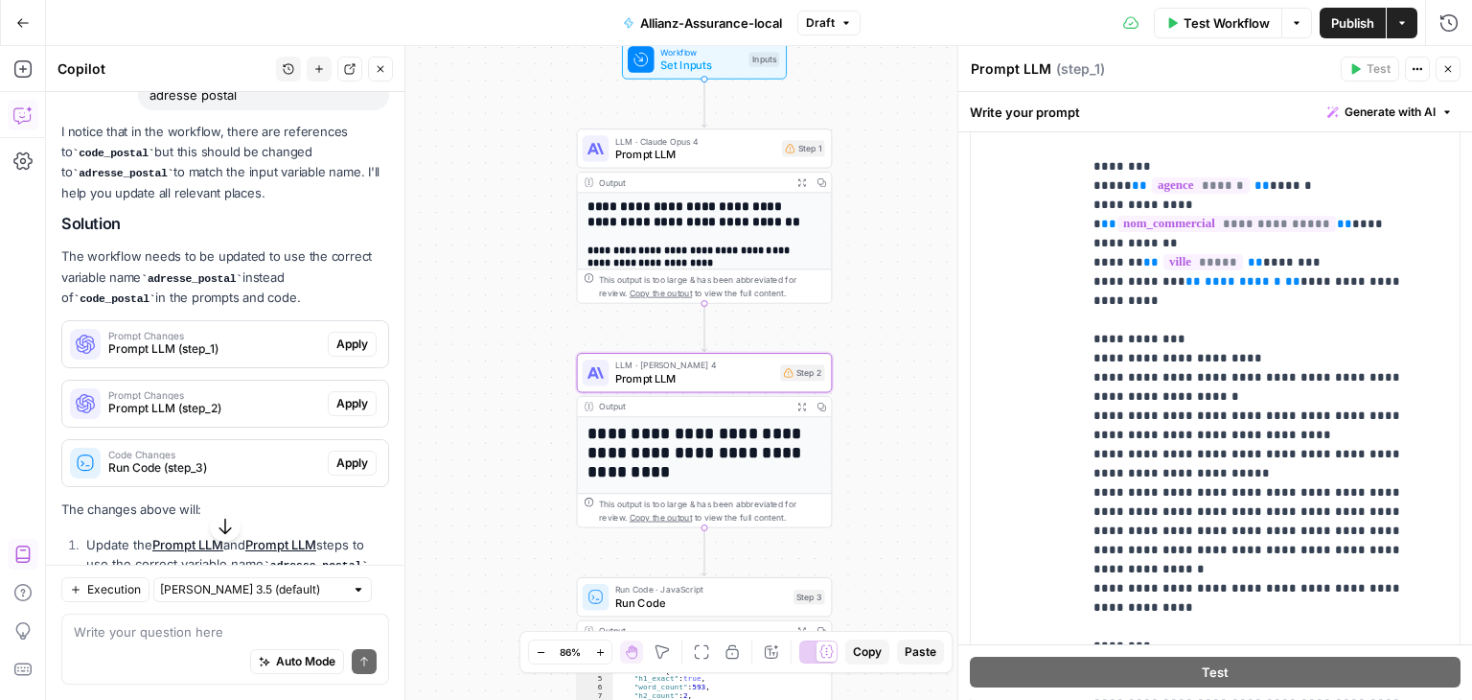
click at [244, 400] on span "Prompt LLM (step_2)" at bounding box center [214, 408] width 212 height 17
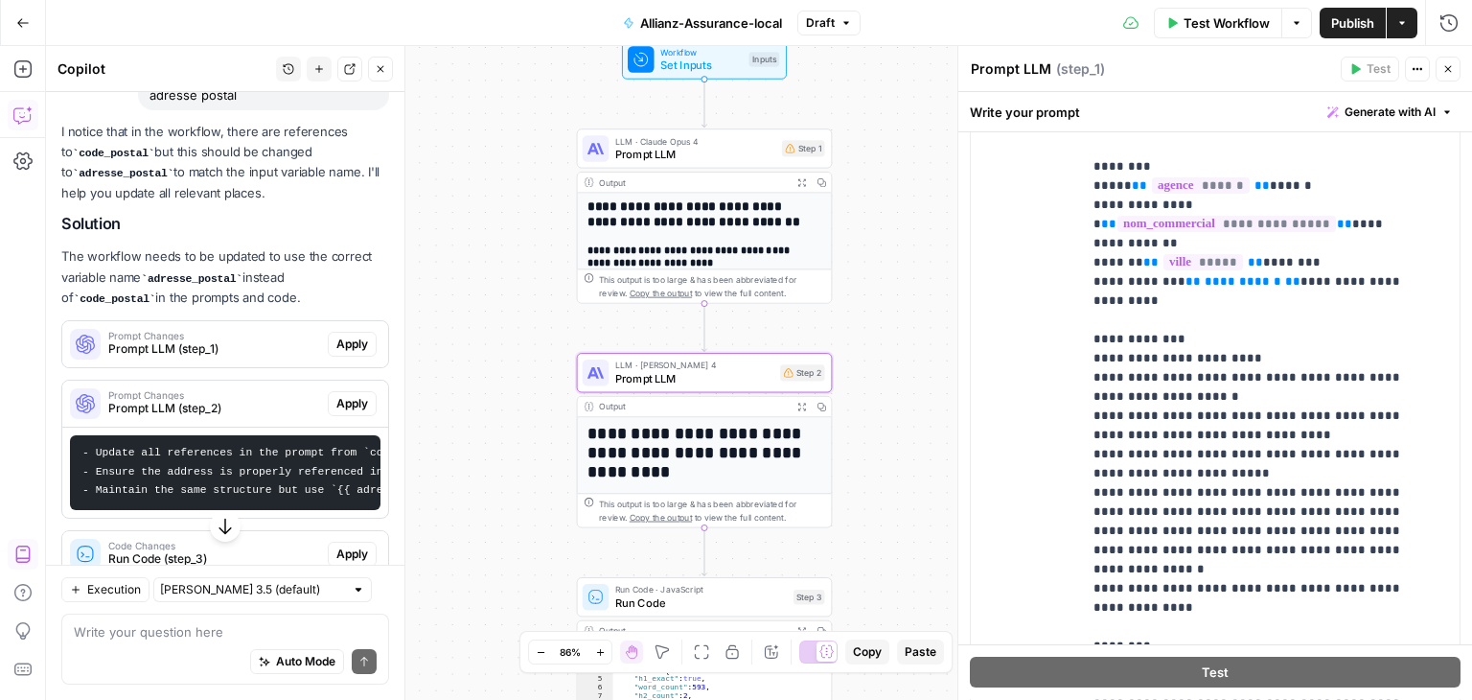
click at [244, 400] on span "Prompt LLM (step_2)" at bounding box center [214, 408] width 212 height 17
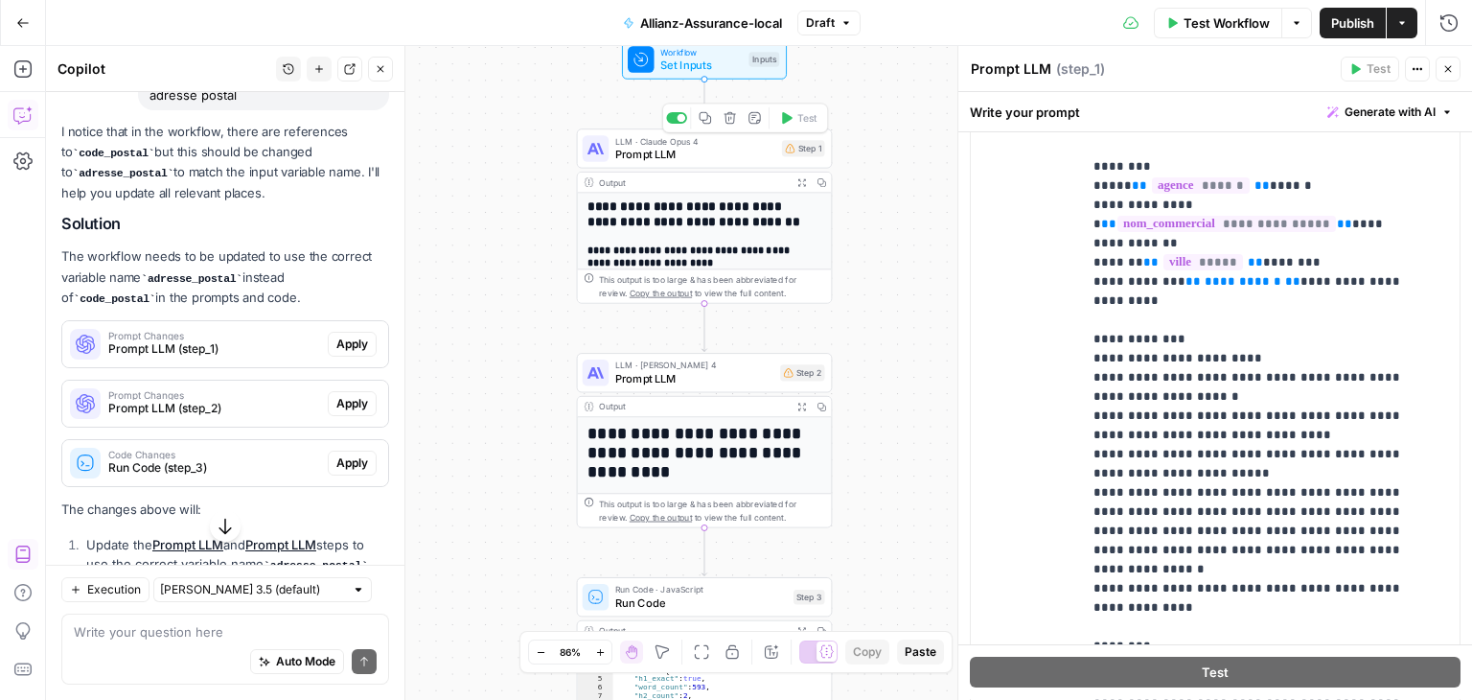
click at [681, 162] on div "LLM · Claude Opus 4 Prompt LLM Step 1 Copy step Delete step Add Note Test" at bounding box center [705, 147] width 256 height 39
click at [723, 164] on div "LLM · Claude Opus 4 Prompt LLM Step 1 Copy step Delete step Add Note Test" at bounding box center [705, 147] width 256 height 39
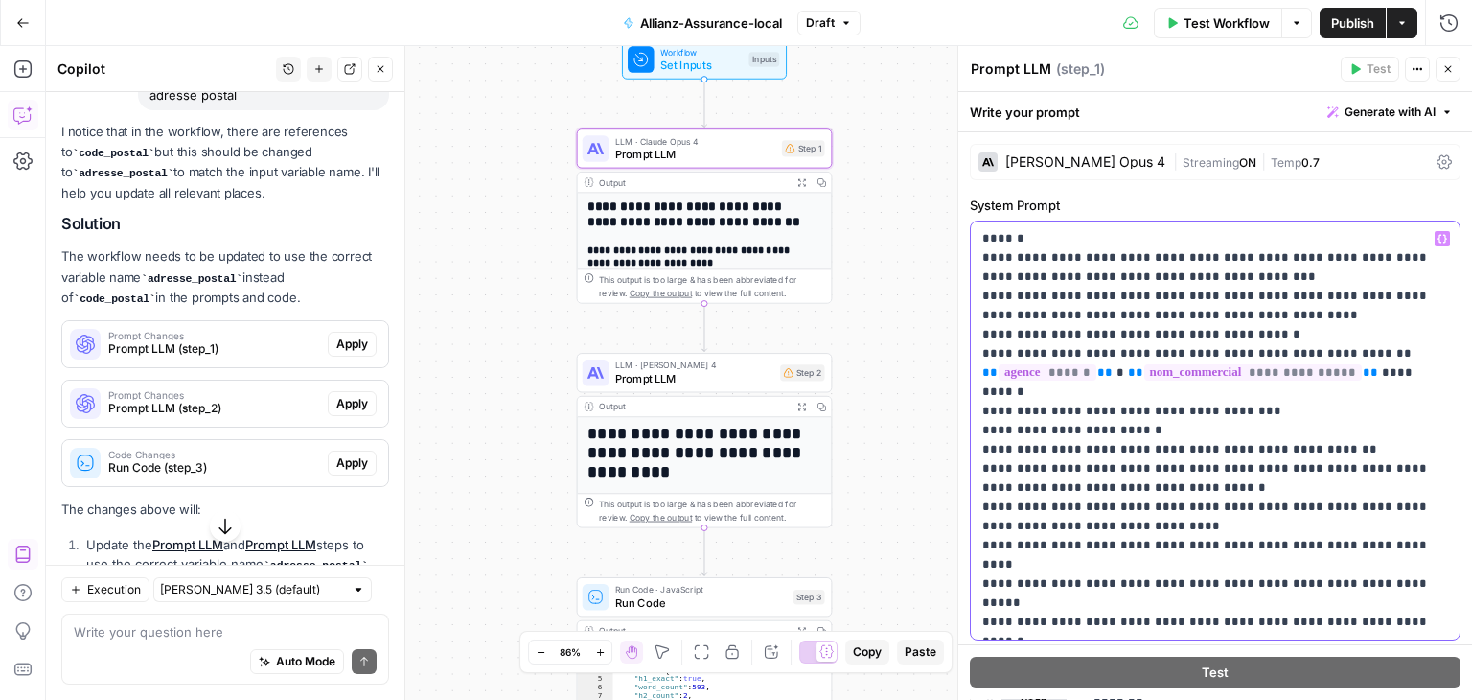
click at [1181, 277] on p "**********" at bounding box center [1209, 430] width 452 height 403
type input "code"
click at [1182, 483] on span "****" at bounding box center [1199, 487] width 35 height 12
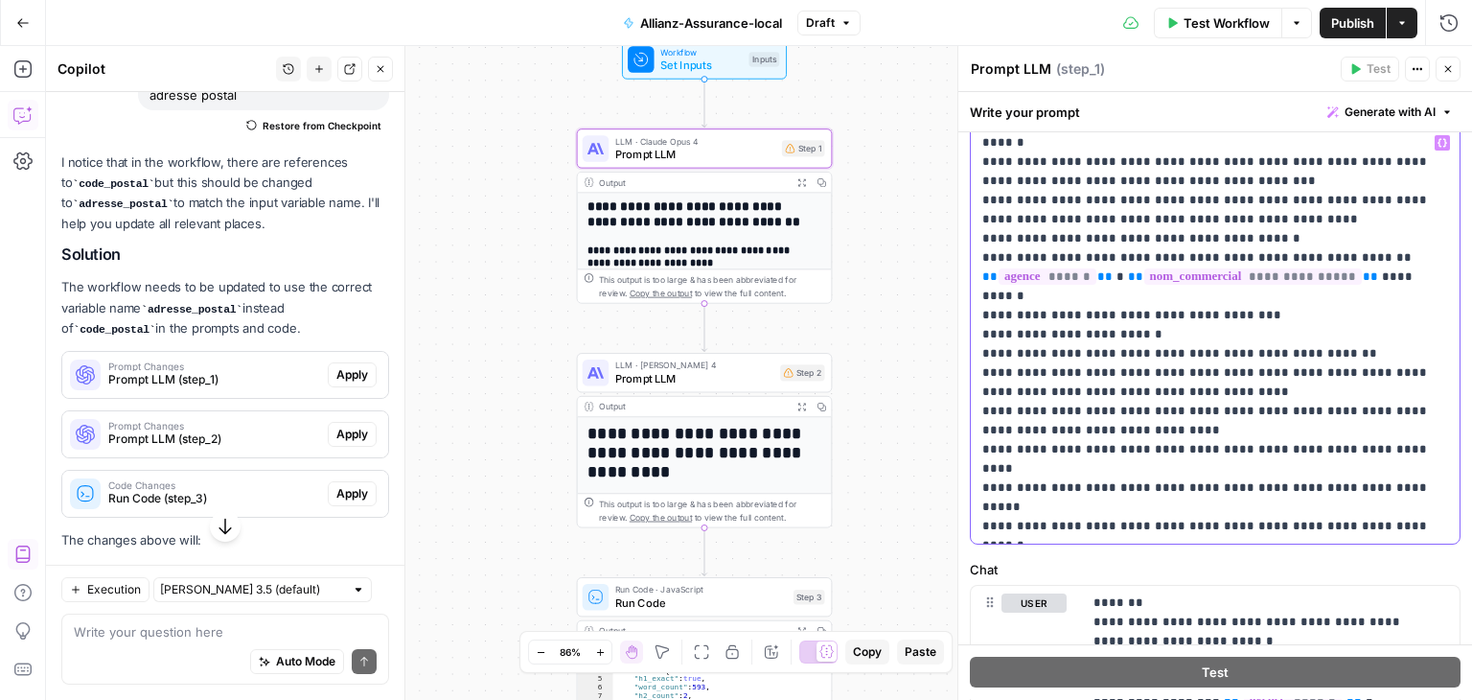
scroll to position [105, 0]
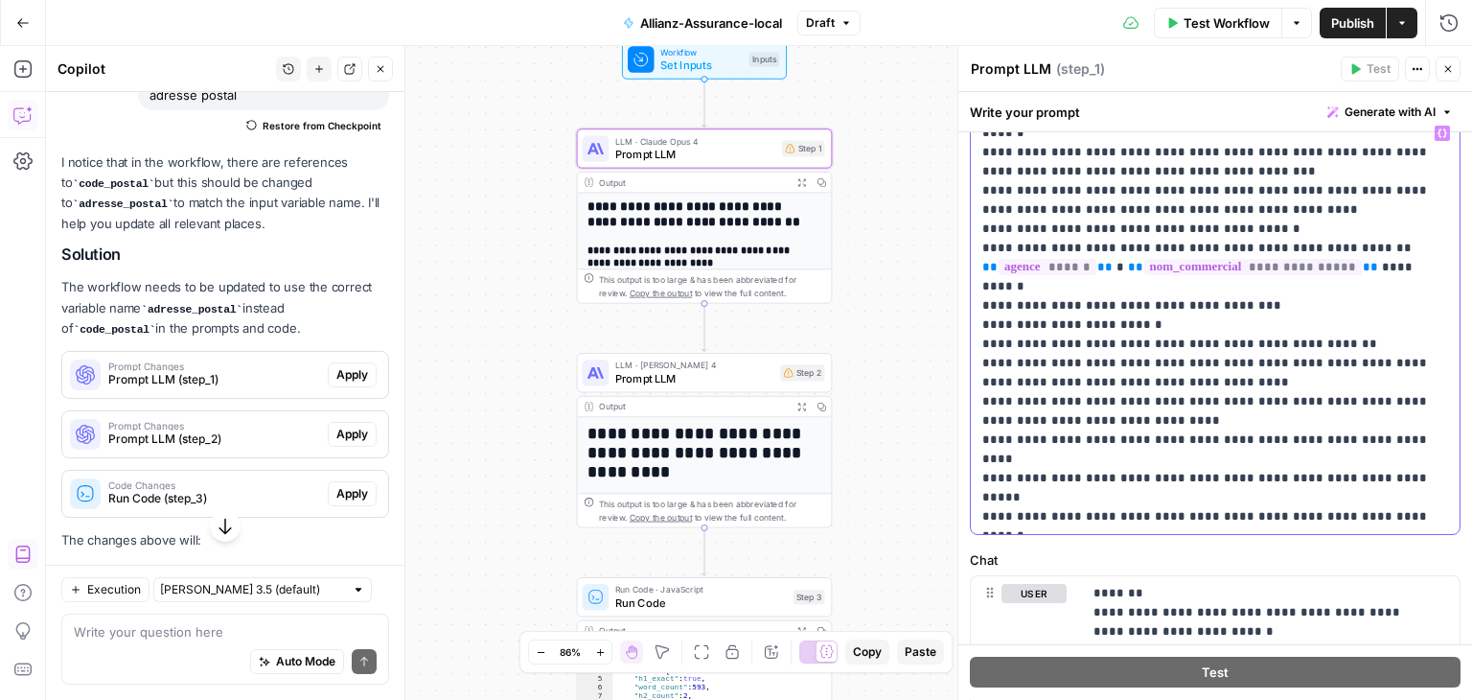
drag, startPoint x: 1374, startPoint y: 496, endPoint x: 982, endPoint y: 495, distance: 392.1
click at [983, 495] on p "**********" at bounding box center [1209, 325] width 452 height 403
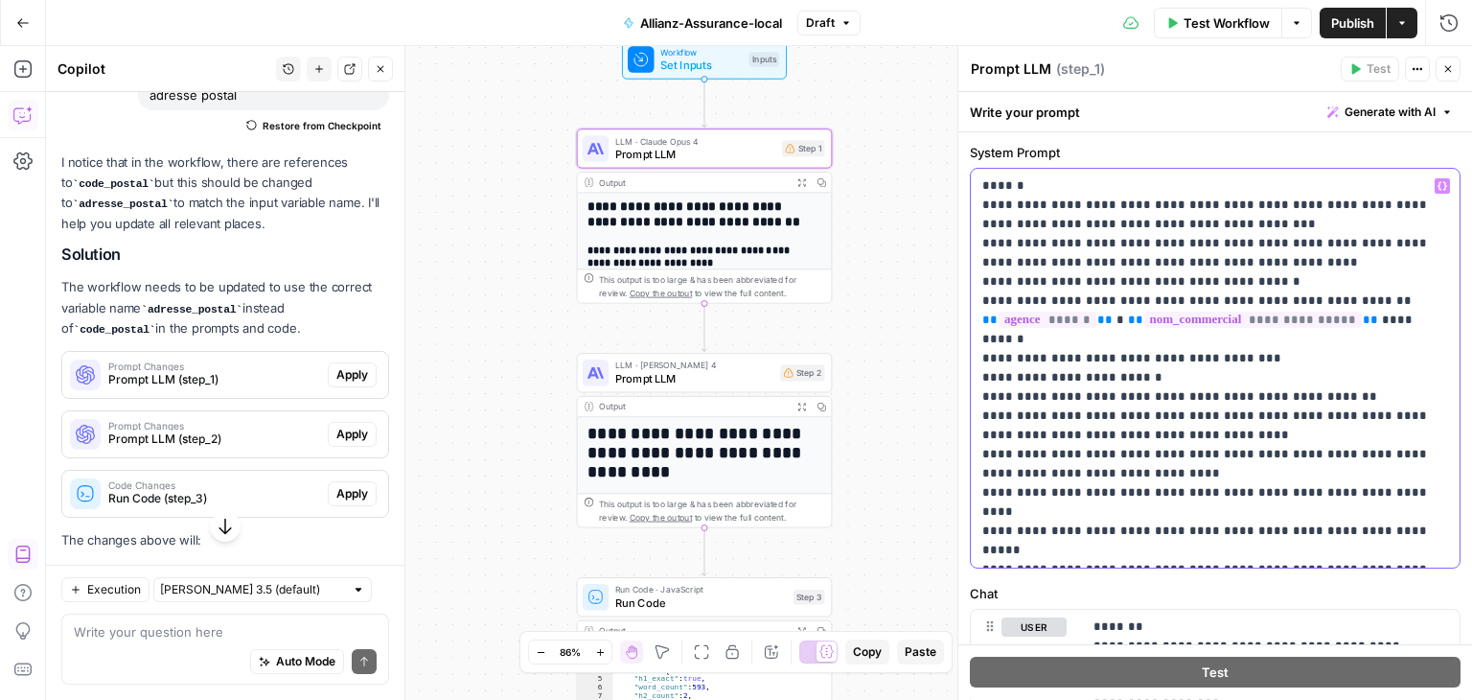
scroll to position [52, 0]
click at [1157, 432] on p "**********" at bounding box center [1209, 368] width 452 height 383
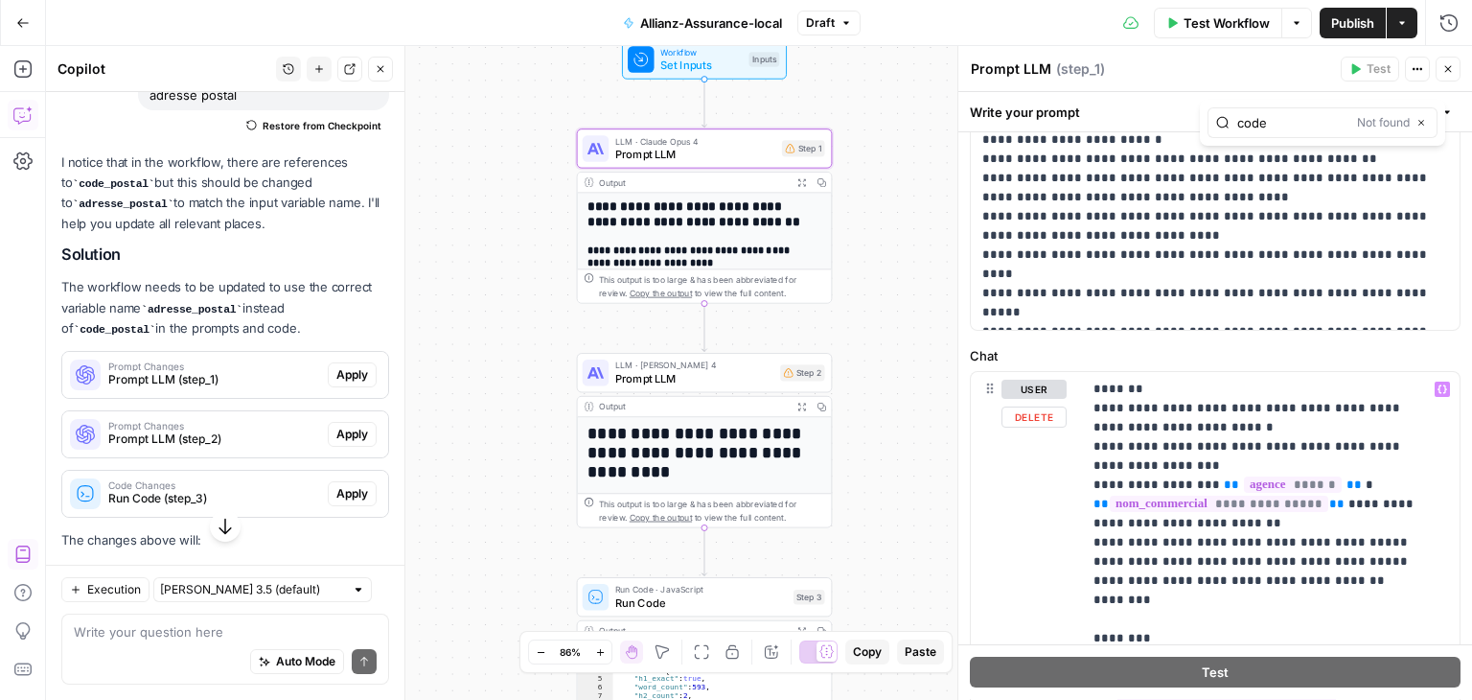
scroll to position [97, 0]
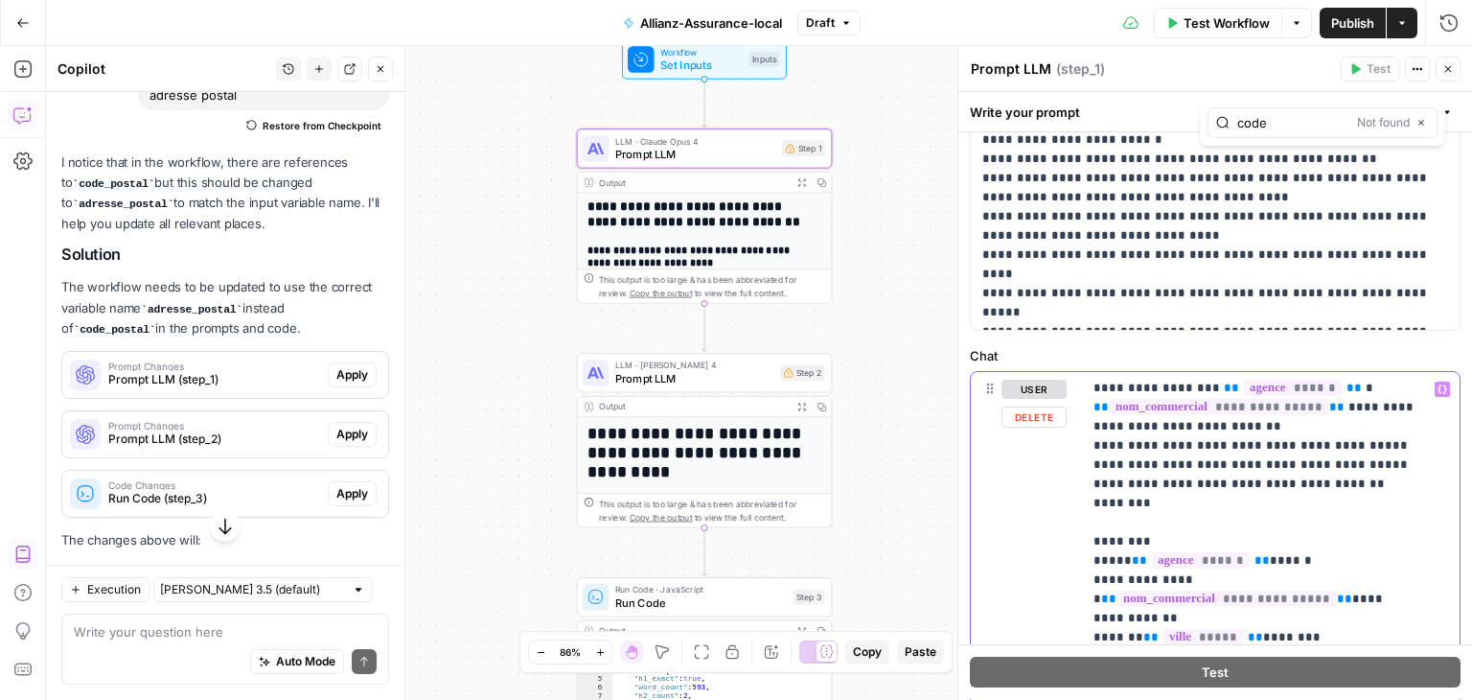
click at [1269, 480] on p "**********" at bounding box center [1257, 714] width 326 height 863
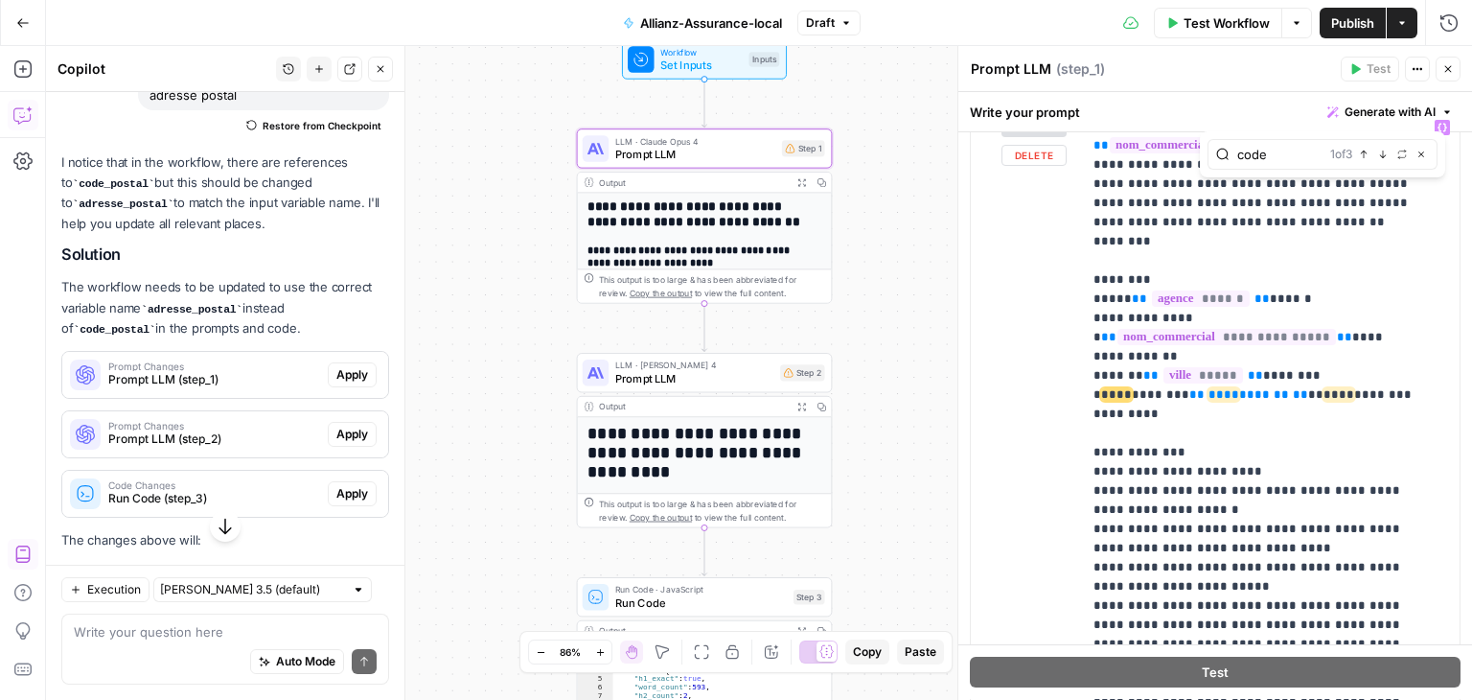
scroll to position [513, 0]
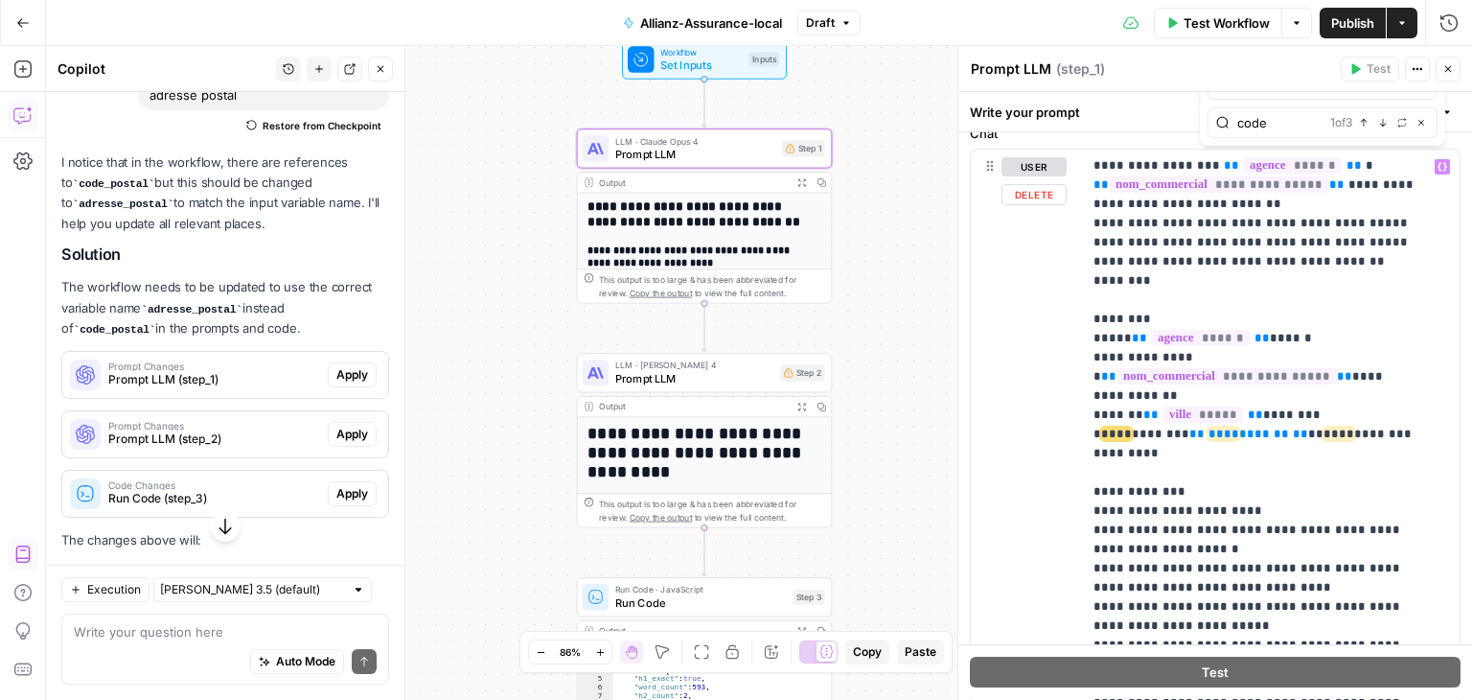
type input "code"
click at [1239, 428] on span "*******" at bounding box center [1264, 434] width 50 height 12
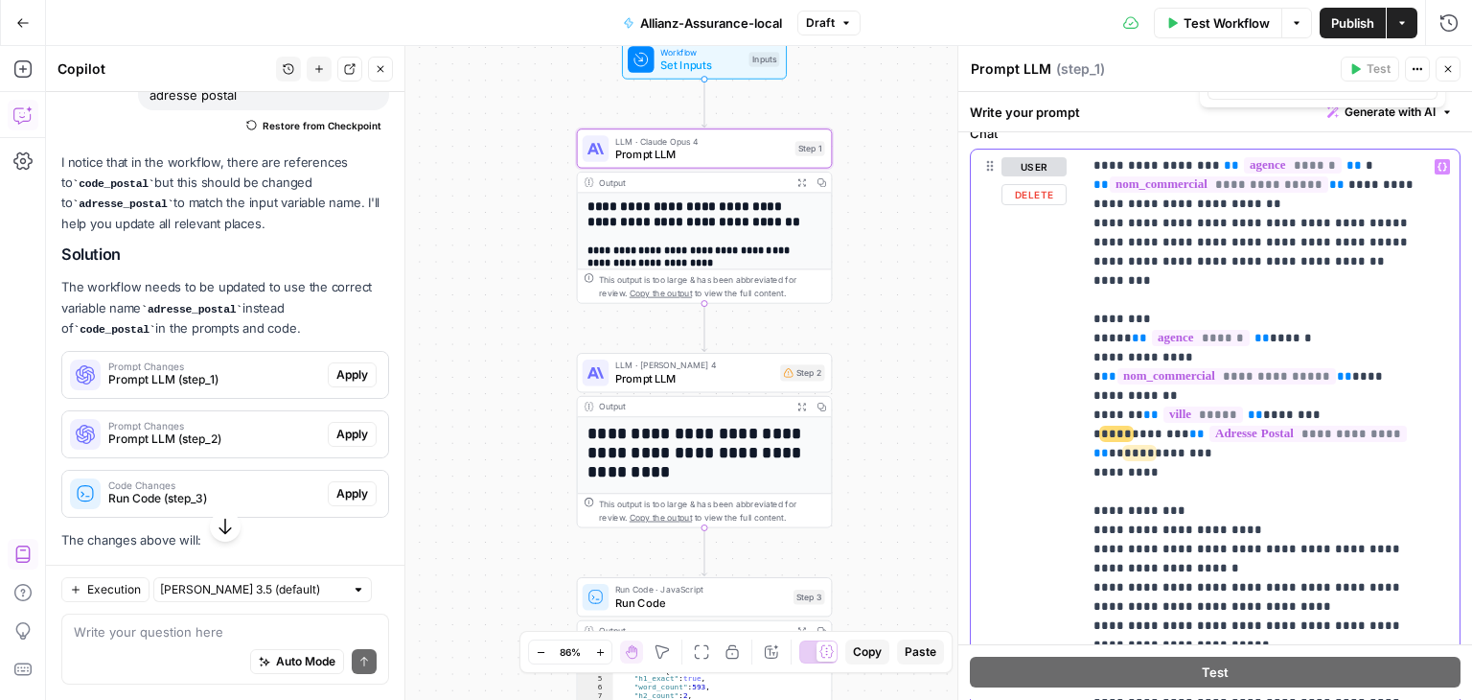
click at [1130, 431] on p "**********" at bounding box center [1257, 501] width 326 height 882
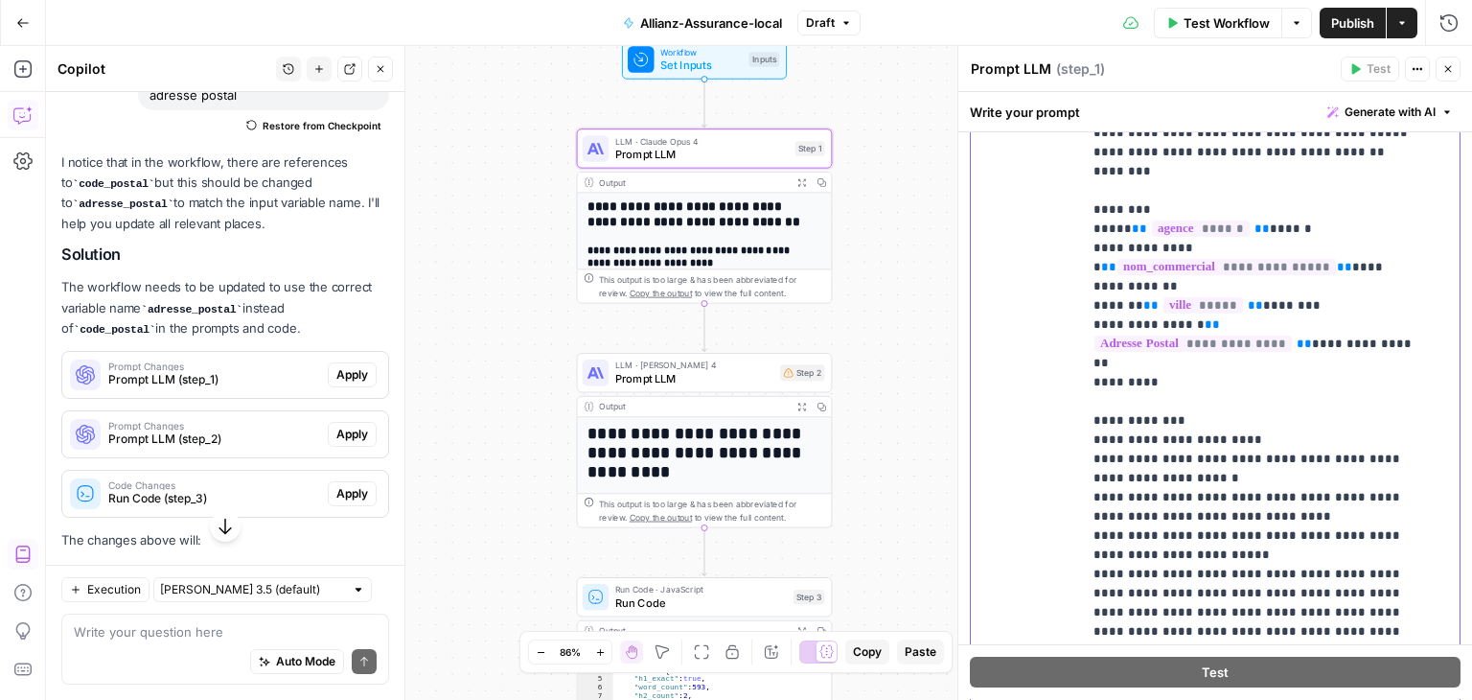
scroll to position [605, 0]
click at [1446, 72] on icon "button" at bounding box center [1449, 69] width 12 height 12
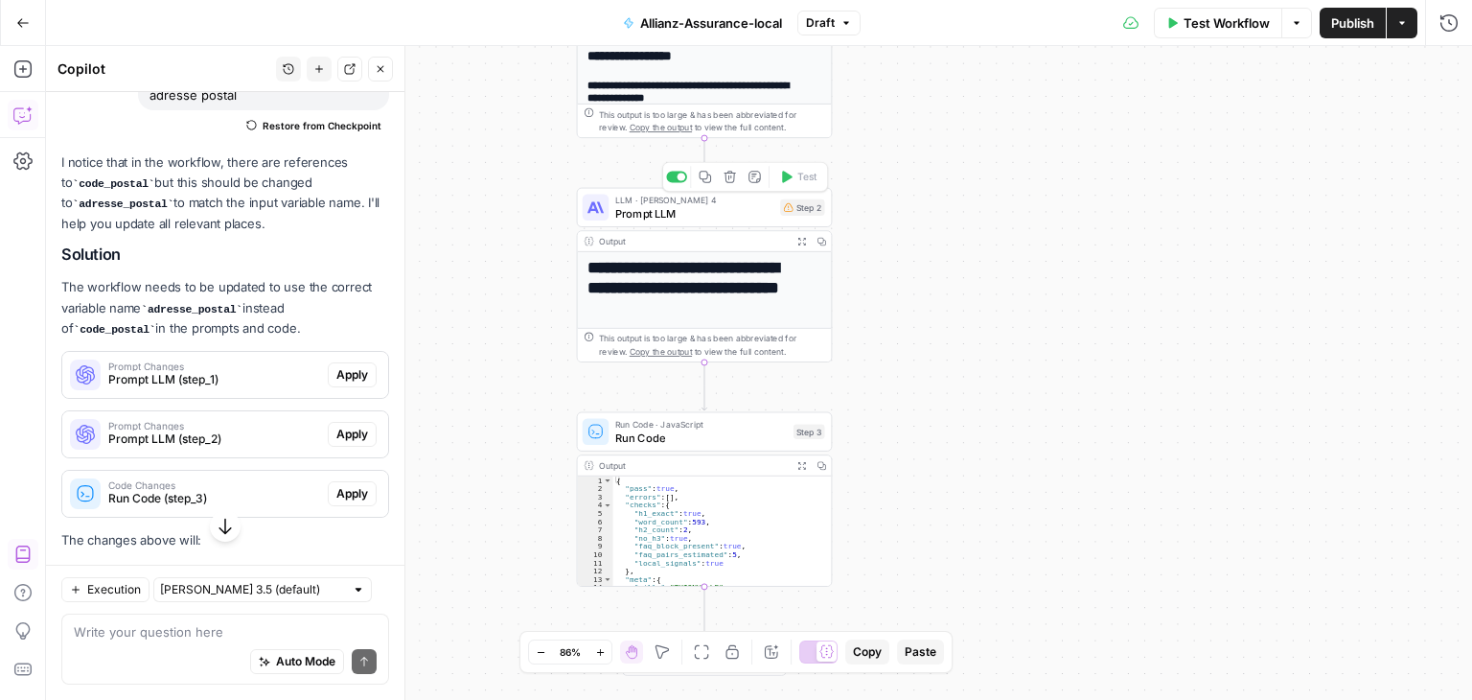
click at [660, 208] on span "Prompt LLM" at bounding box center [694, 213] width 158 height 16
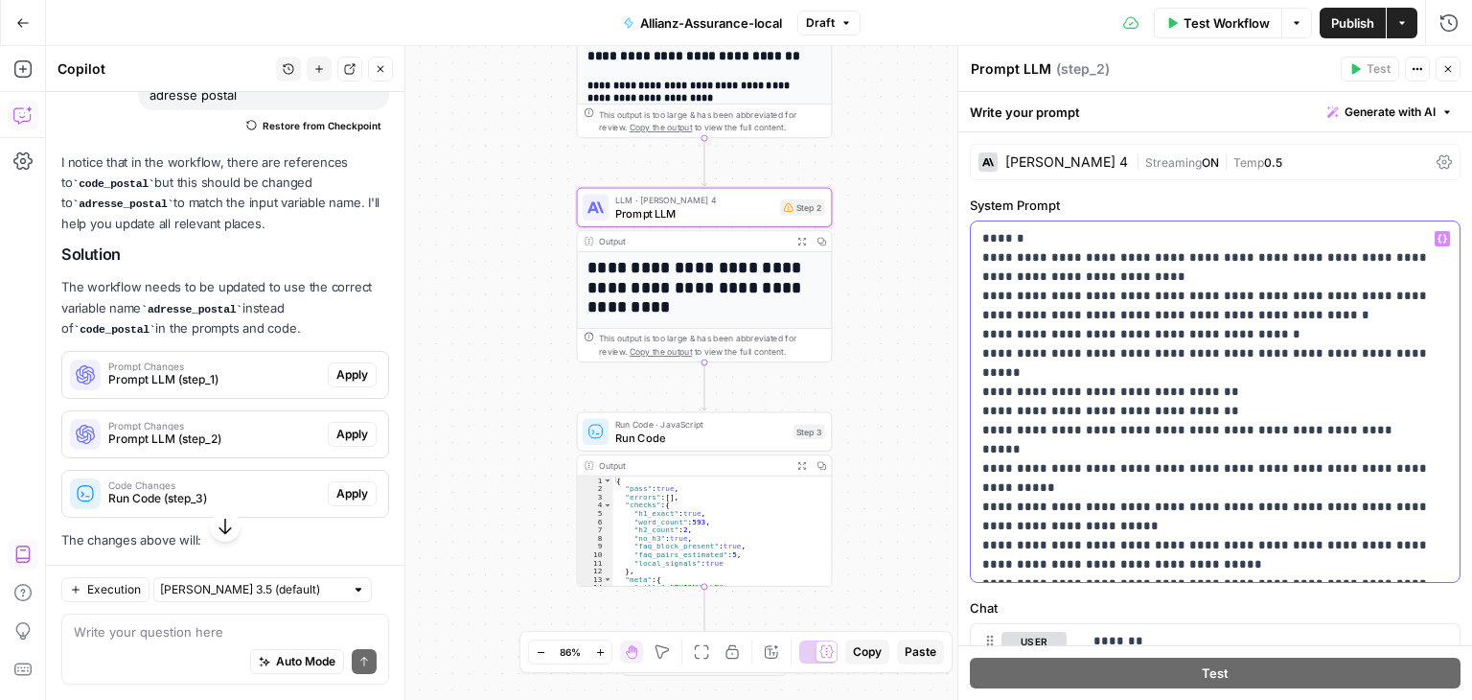
click at [1149, 400] on p "**********" at bounding box center [1209, 401] width 452 height 345
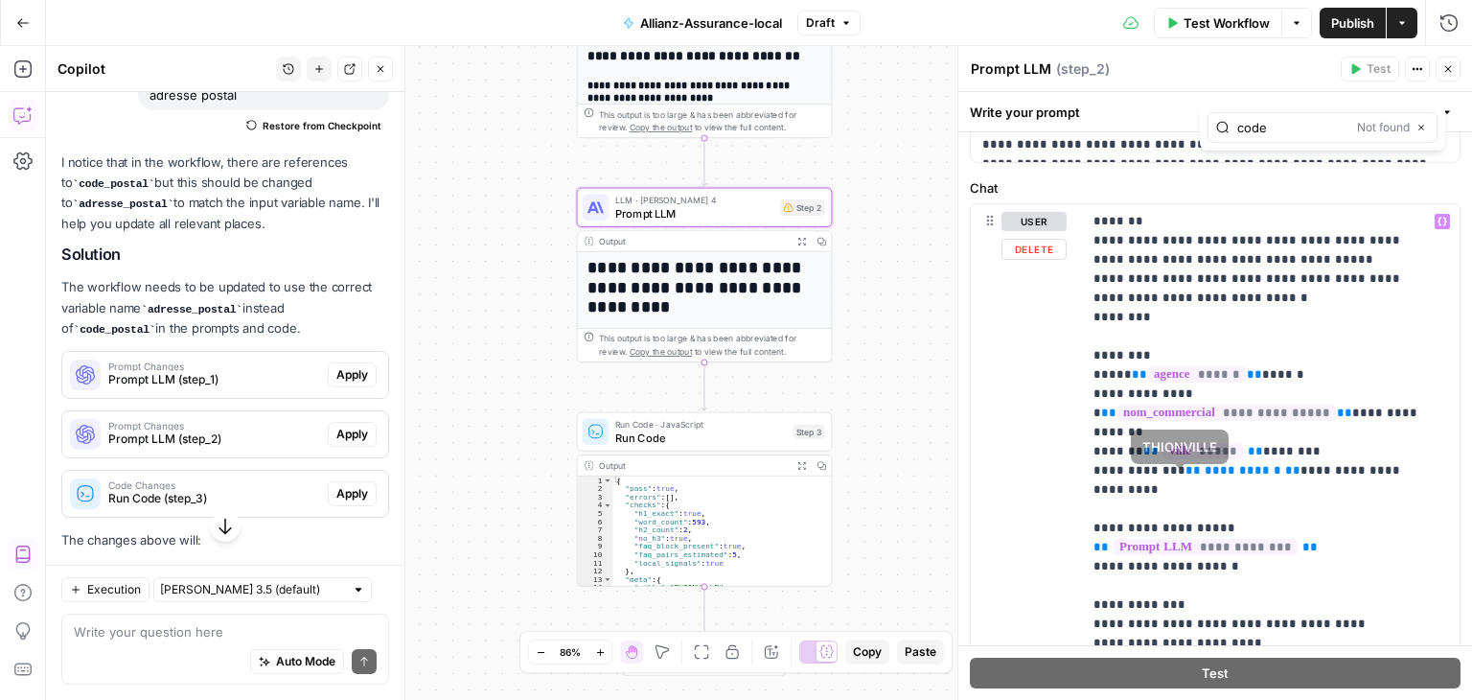
scroll to position [425, 0]
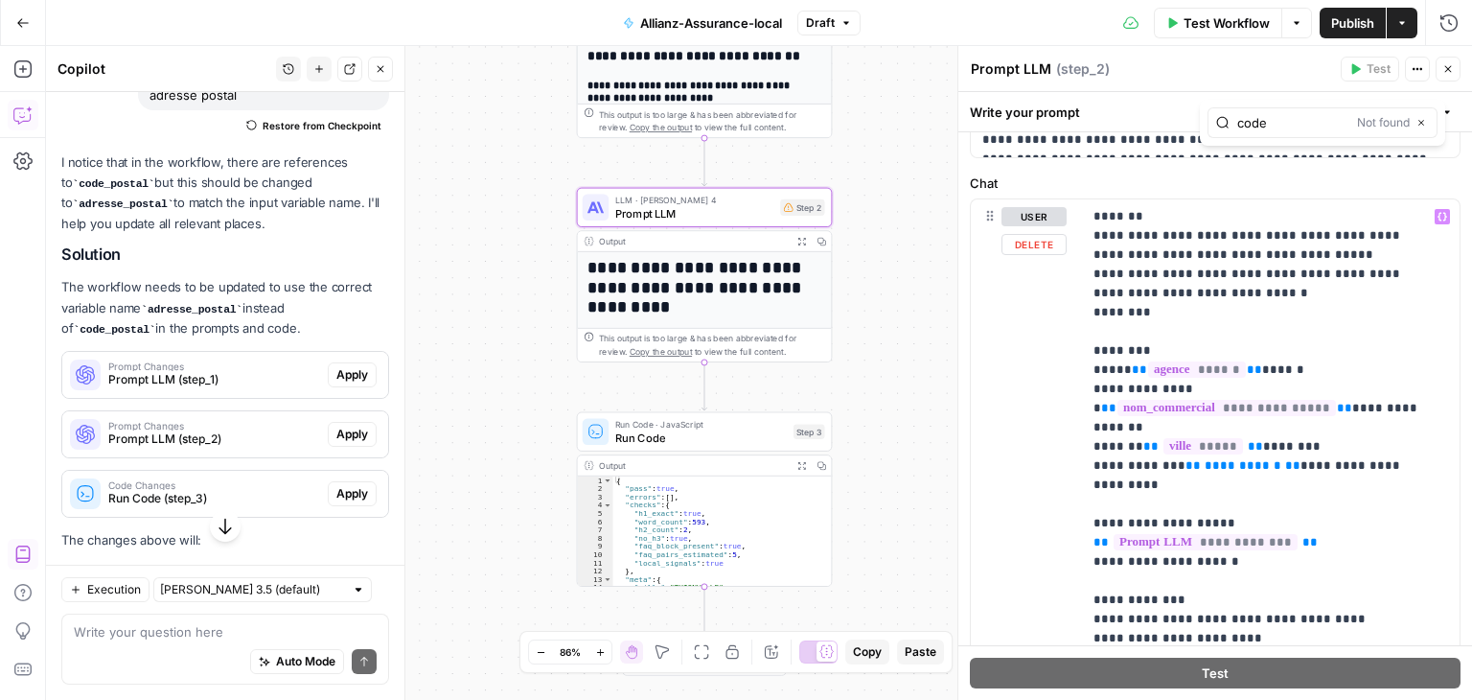
type input "code"
click at [1365, 360] on p "**********" at bounding box center [1264, 552] width 340 height 690
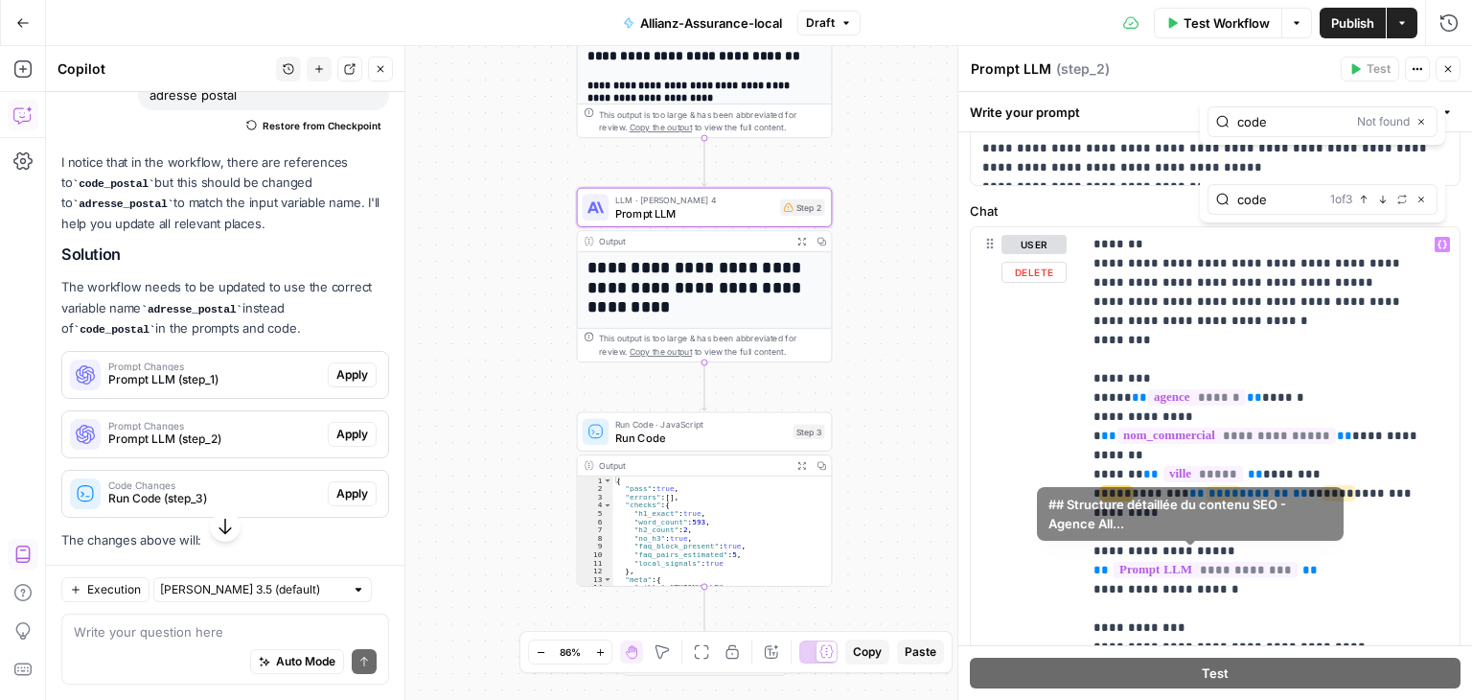
scroll to position [395, 0]
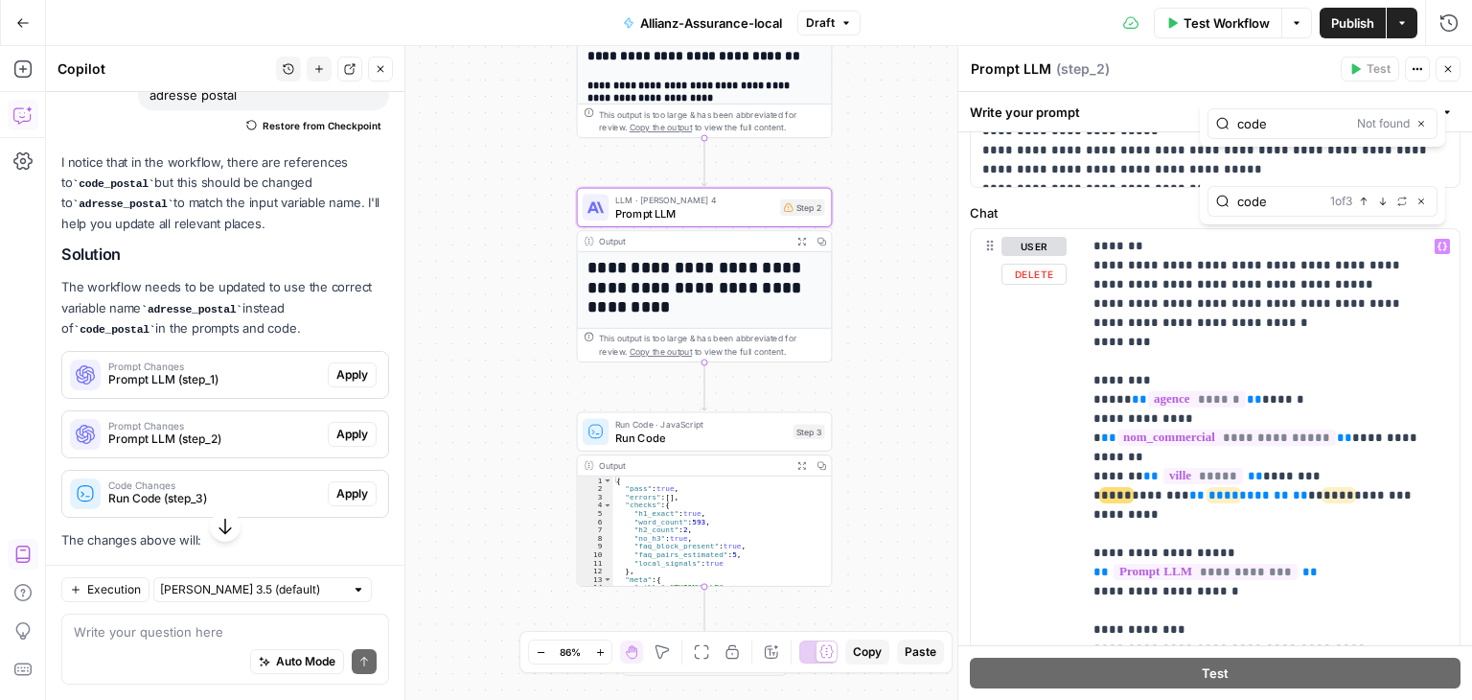
type input "code"
click at [1219, 498] on span "****" at bounding box center [1224, 495] width 31 height 12
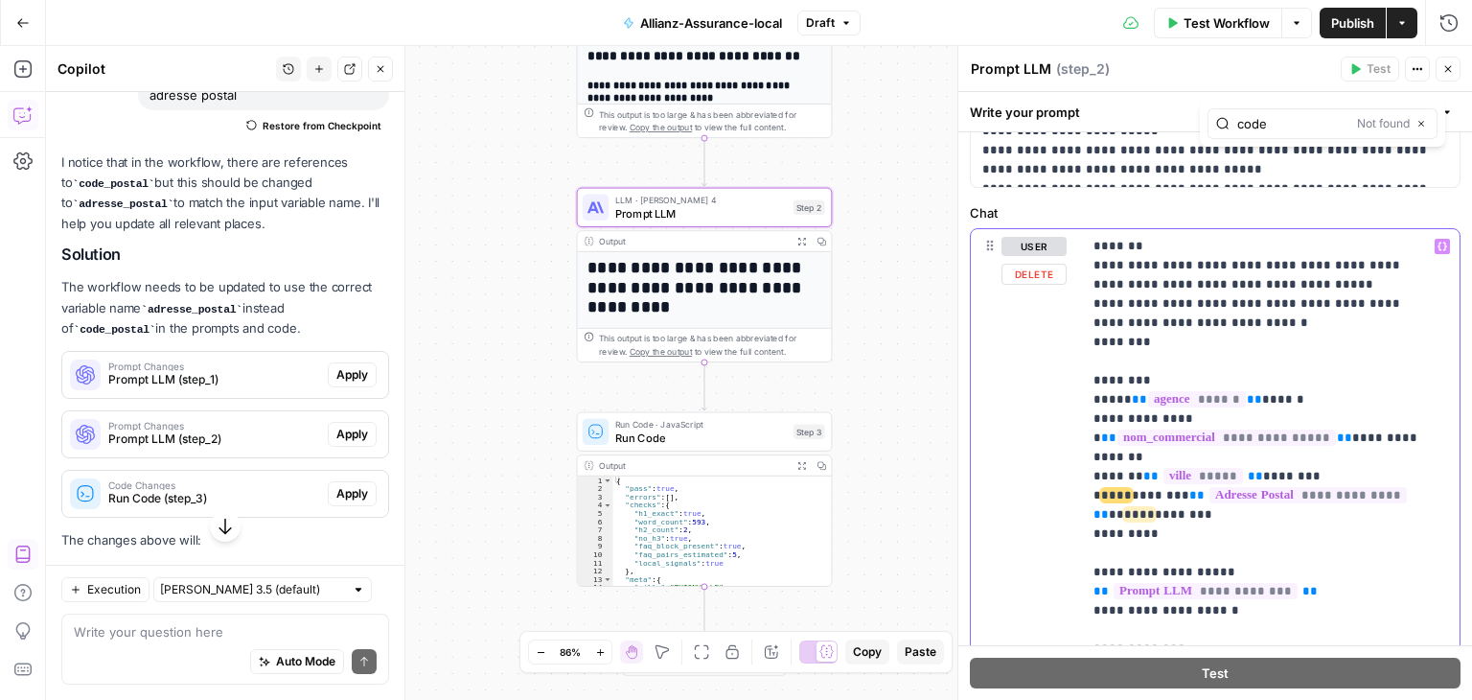
click at [1127, 491] on span "****" at bounding box center [1116, 495] width 31 height 12
click at [1426, 126] on icon "button" at bounding box center [1422, 124] width 10 height 10
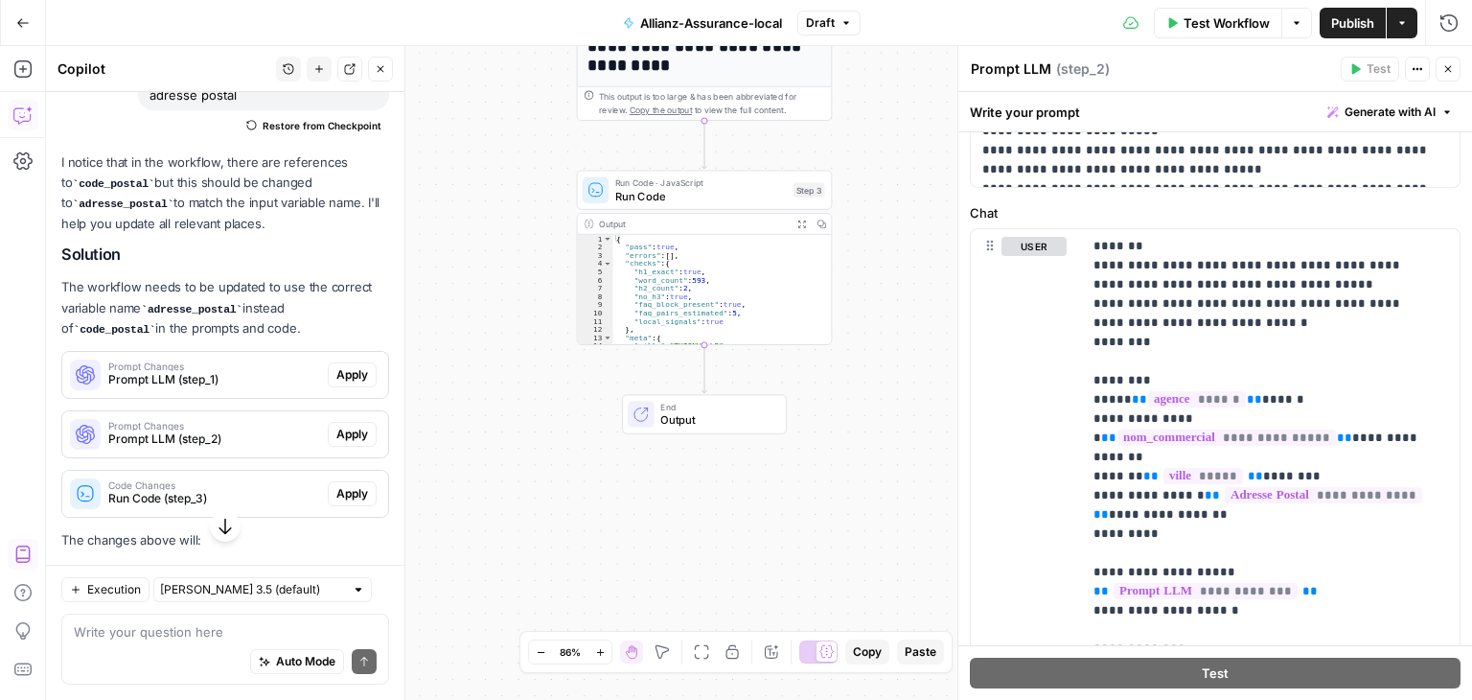
type textarea "**********"
click at [742, 262] on div "{ "pass" : true , "errors" : [ ] , "checks" : { "h1_exact" : true , "word_count…" at bounding box center [717, 298] width 206 height 127
click at [713, 194] on span "Run Code" at bounding box center [701, 196] width 172 height 16
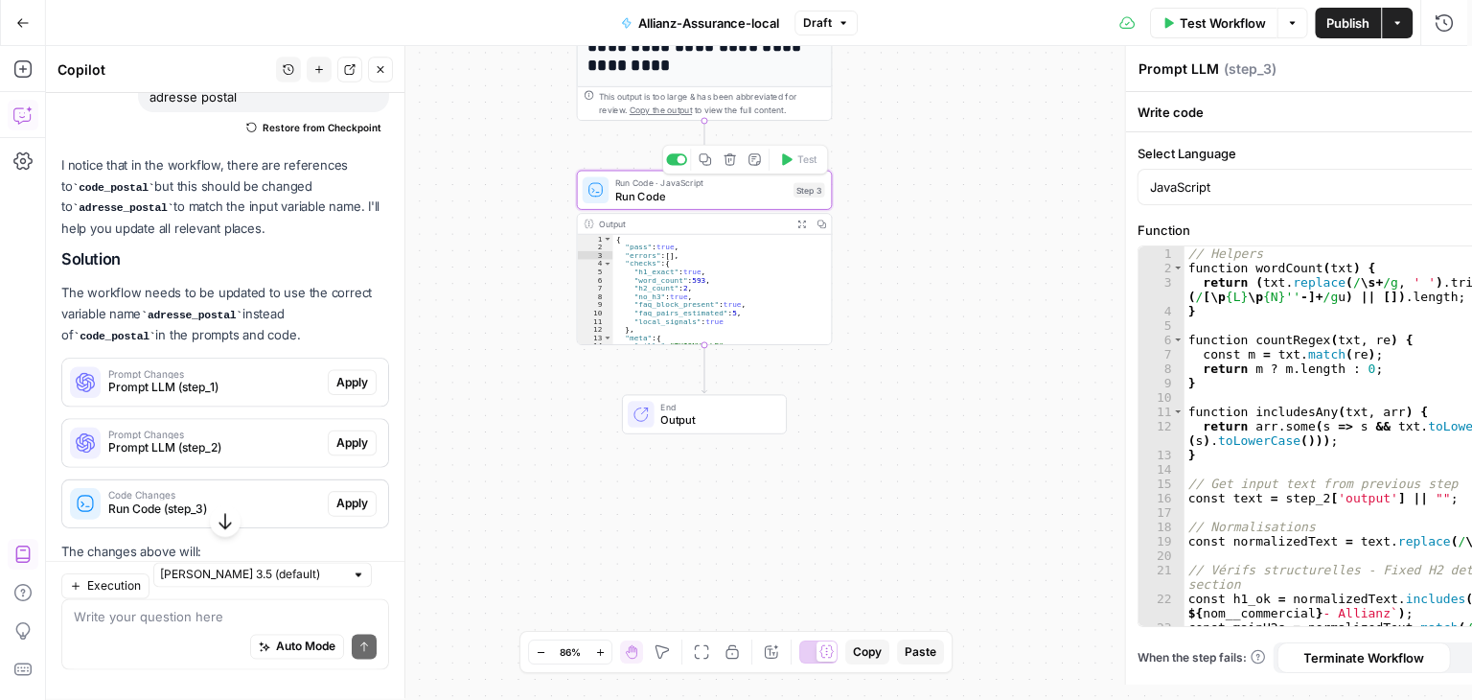
type textarea "Run Code"
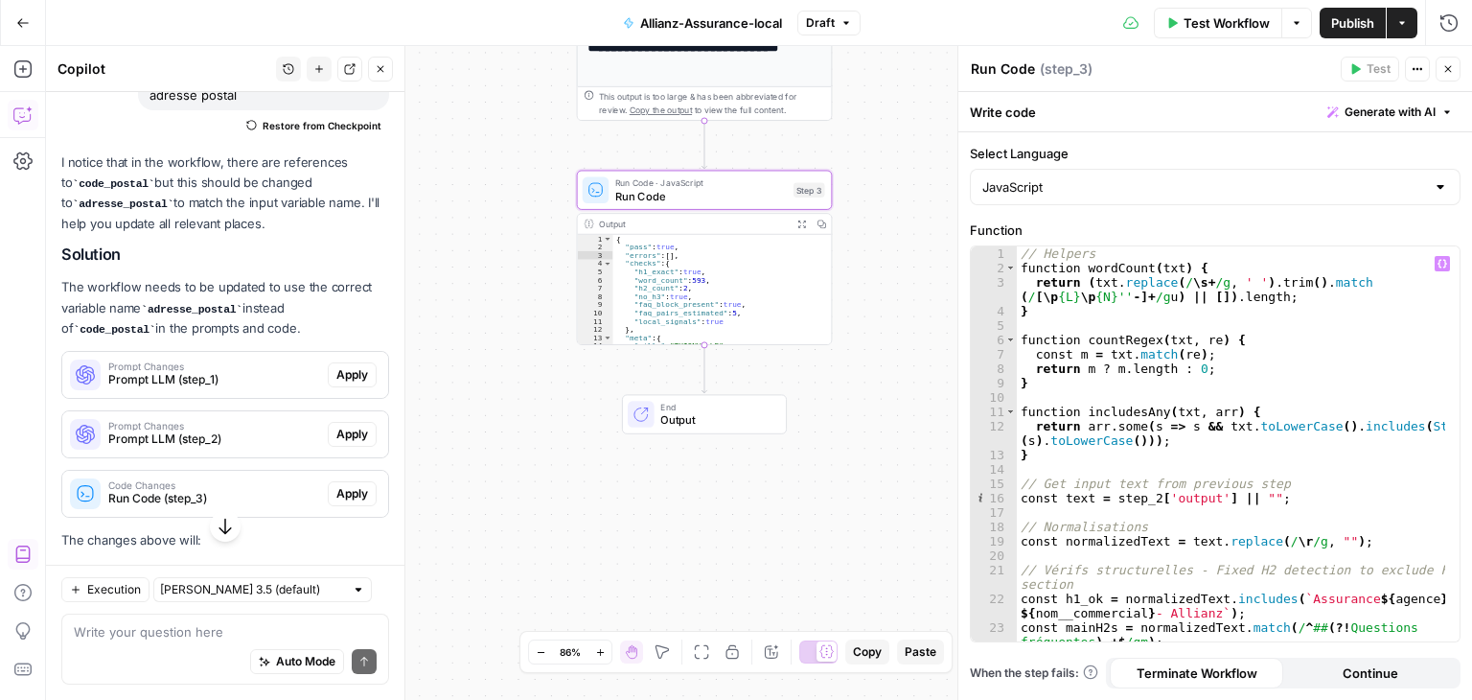
type textarea "**********"
click at [1296, 338] on div "// Helpers function wordCount ( txt ) { return ( txt . replace ( / \s + /g , ' …" at bounding box center [1231, 458] width 429 height 424
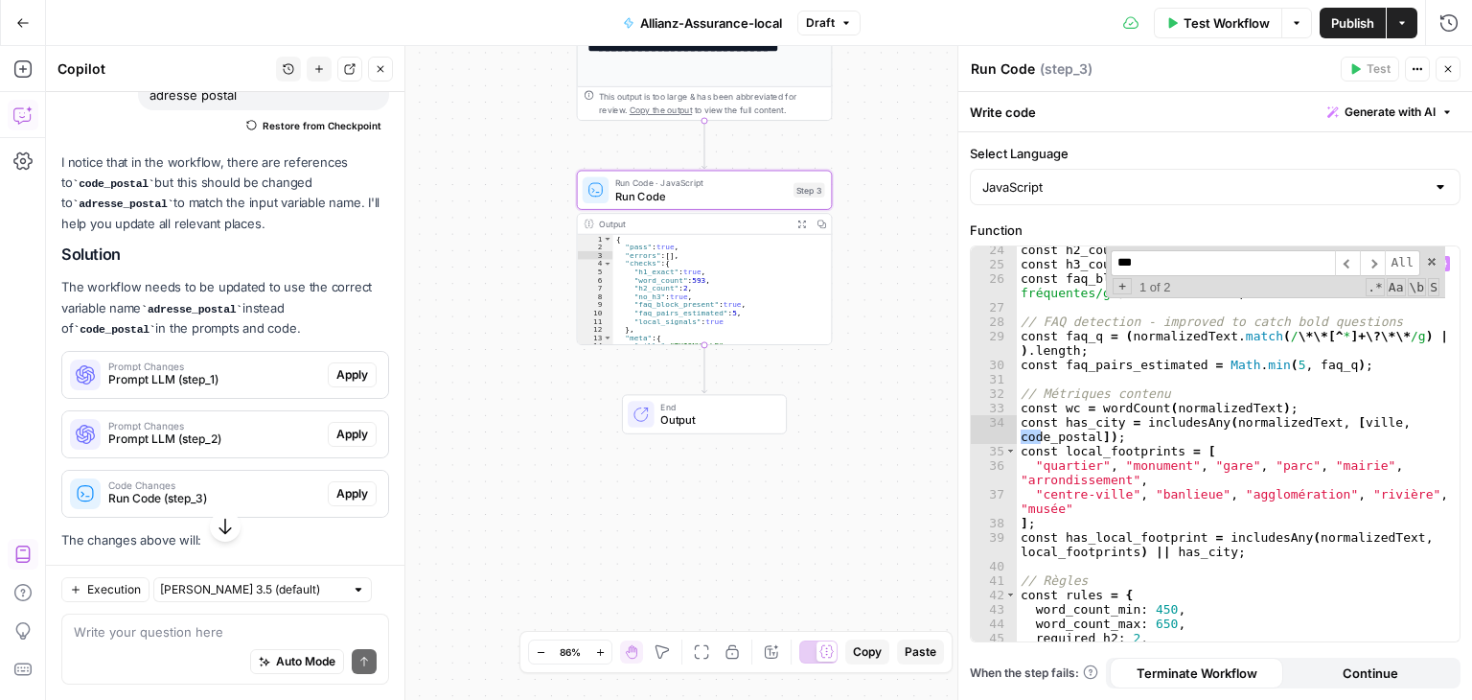
scroll to position [406, 0]
type input "****"
click at [1046, 433] on div "const h2_count = mainH2s ? mainH2s . length : 0 ; const h3_count = countRegex (…" at bounding box center [1231, 443] width 429 height 395
click at [1372, 266] on span "​" at bounding box center [1372, 263] width 25 height 26
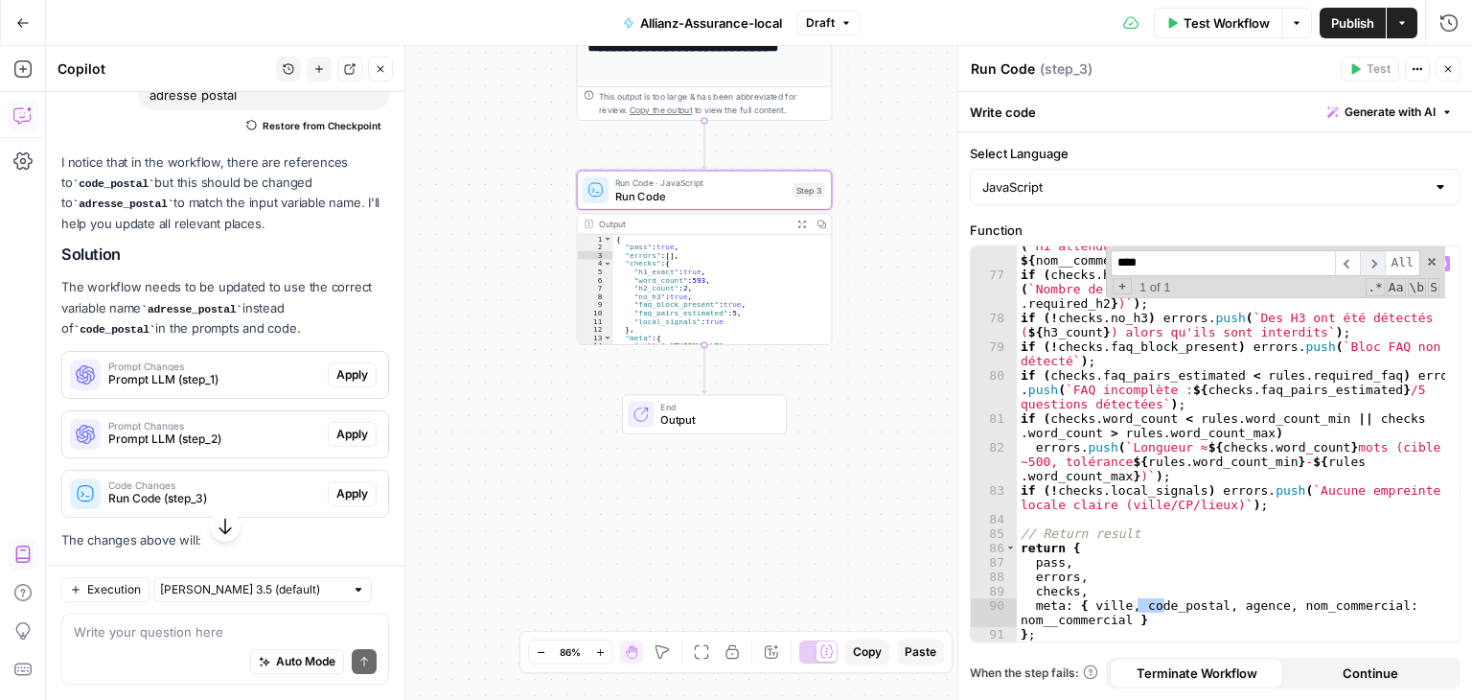
scroll to position [1258, 0]
click at [1164, 599] on div "if ( rules . require_h1_exact && ! checks . h1_exact ) errors . push ( ` H1 att…" at bounding box center [1231, 443] width 429 height 395
click at [1293, 530] on div "if ( rules . require_h1_exact && ! checks . h1_exact ) errors . push ( ` H1 att…" at bounding box center [1231, 450] width 429 height 452
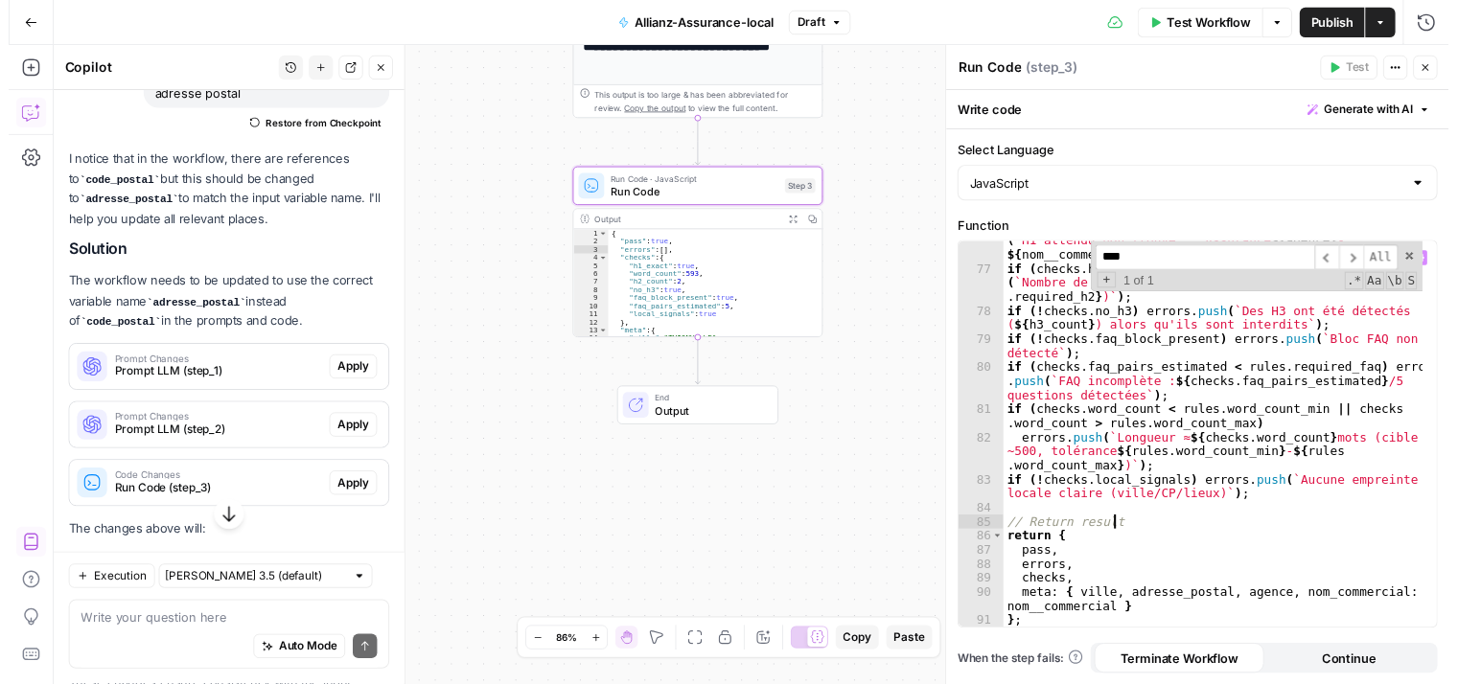
scroll to position [0, 7]
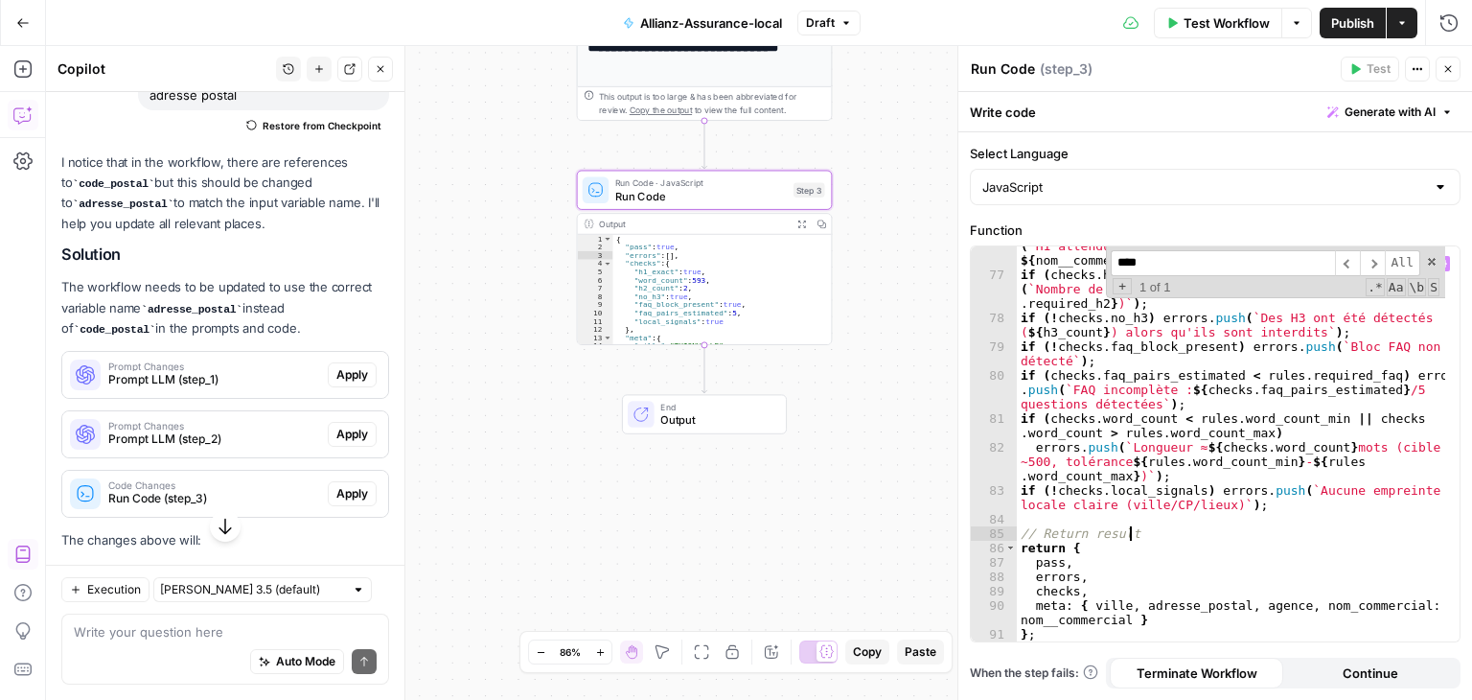
type textarea "**********"
click at [852, 497] on div "**********" at bounding box center [759, 373] width 1426 height 654
click at [1228, 22] on span "Test Workflow" at bounding box center [1227, 22] width 86 height 19
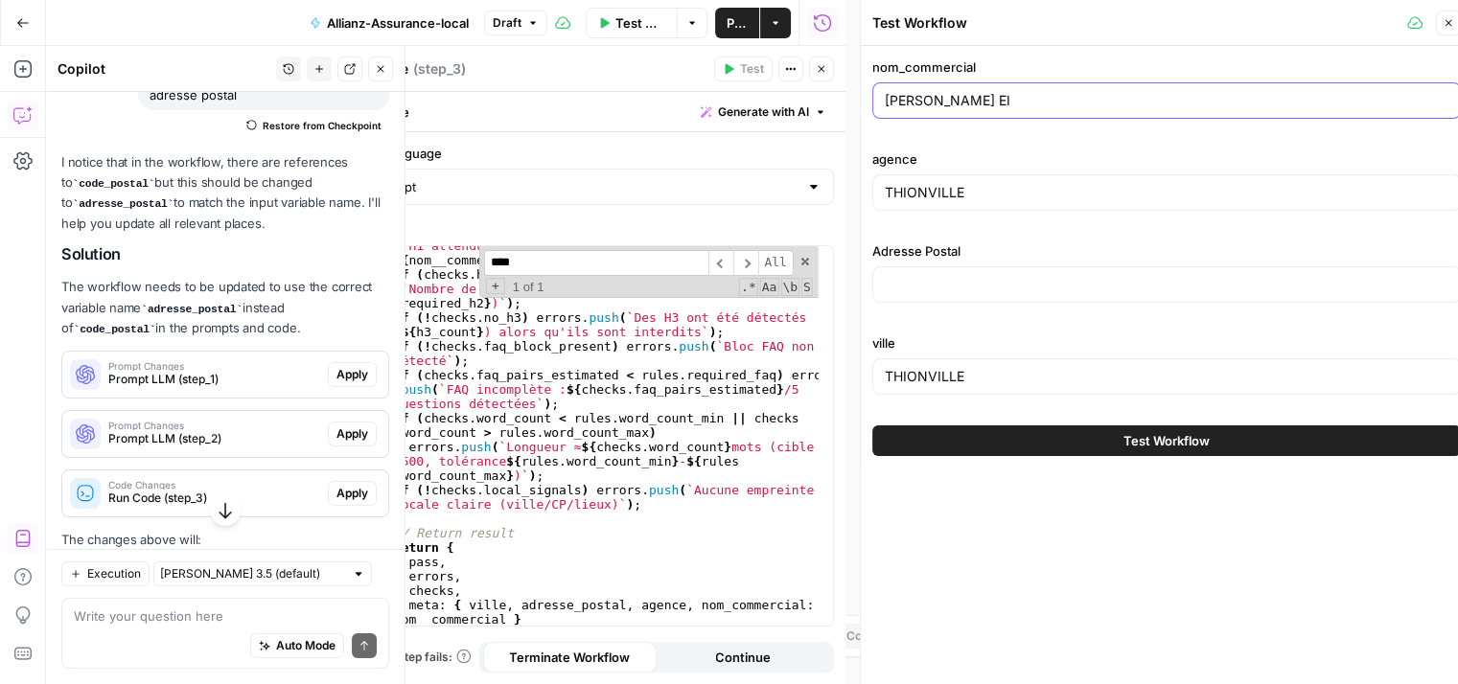
click at [1005, 93] on input "PIERRE-EDOUARD THALGOTT EI" at bounding box center [1167, 100] width 564 height 19
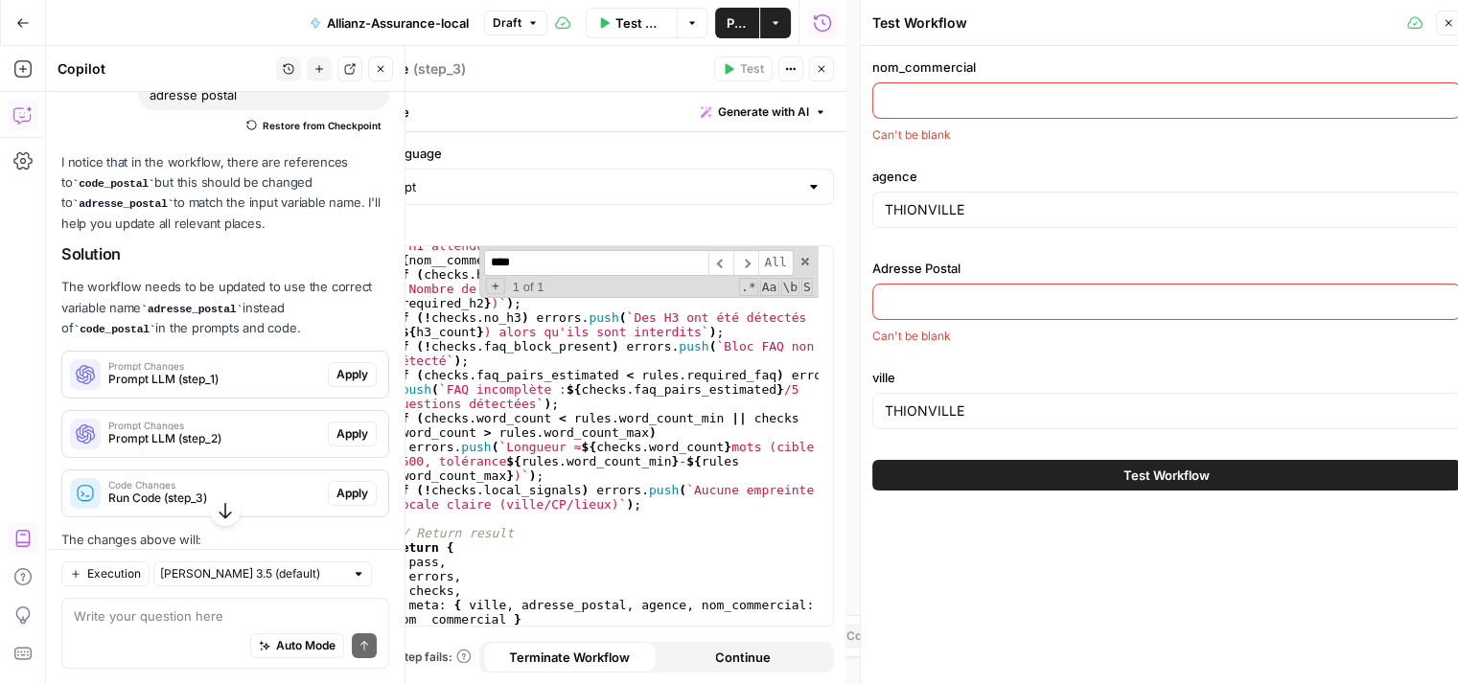
paste input "STANISLAS DURAND EIRL"
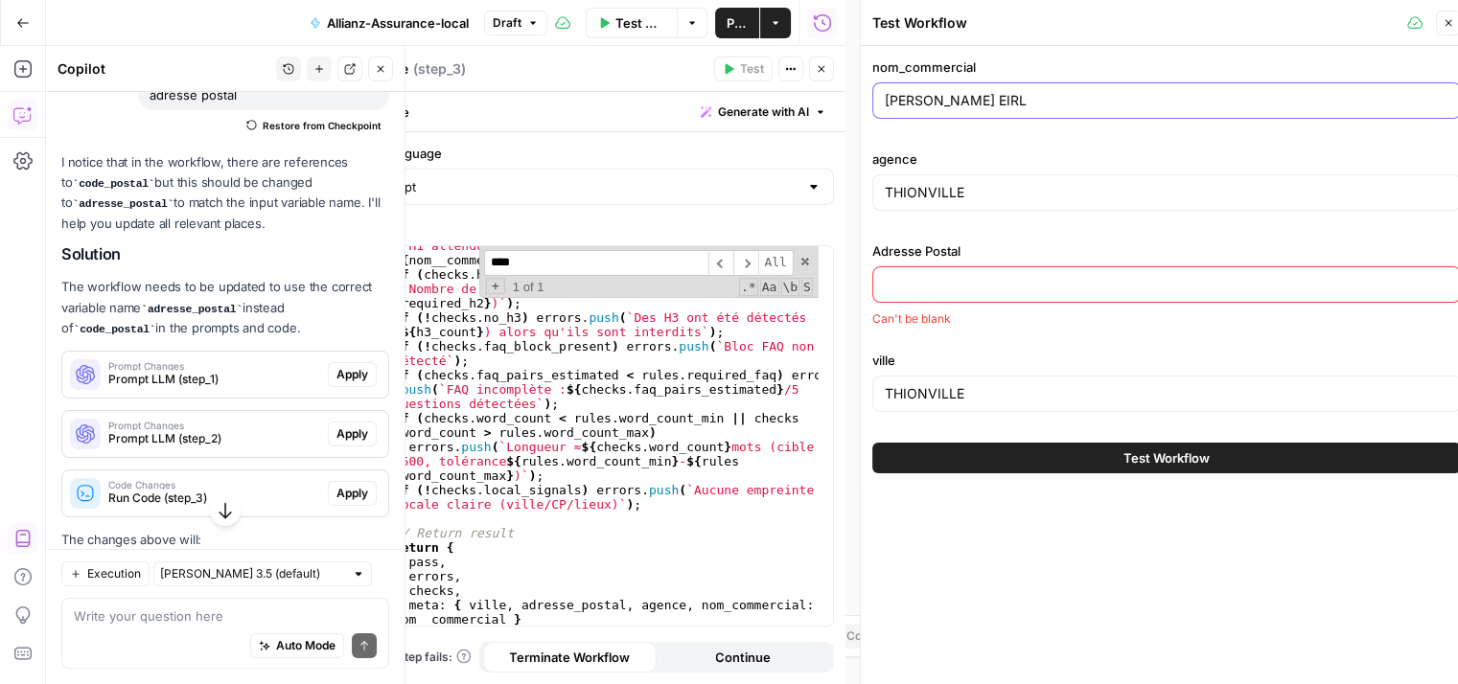
type input "STANISLAS DURAND EIRL"
drag, startPoint x: 1007, startPoint y: 198, endPoint x: 800, endPoint y: 215, distance: 206.7
click at [800, 215] on body "**********" at bounding box center [729, 342] width 1458 height 684
type input "T"
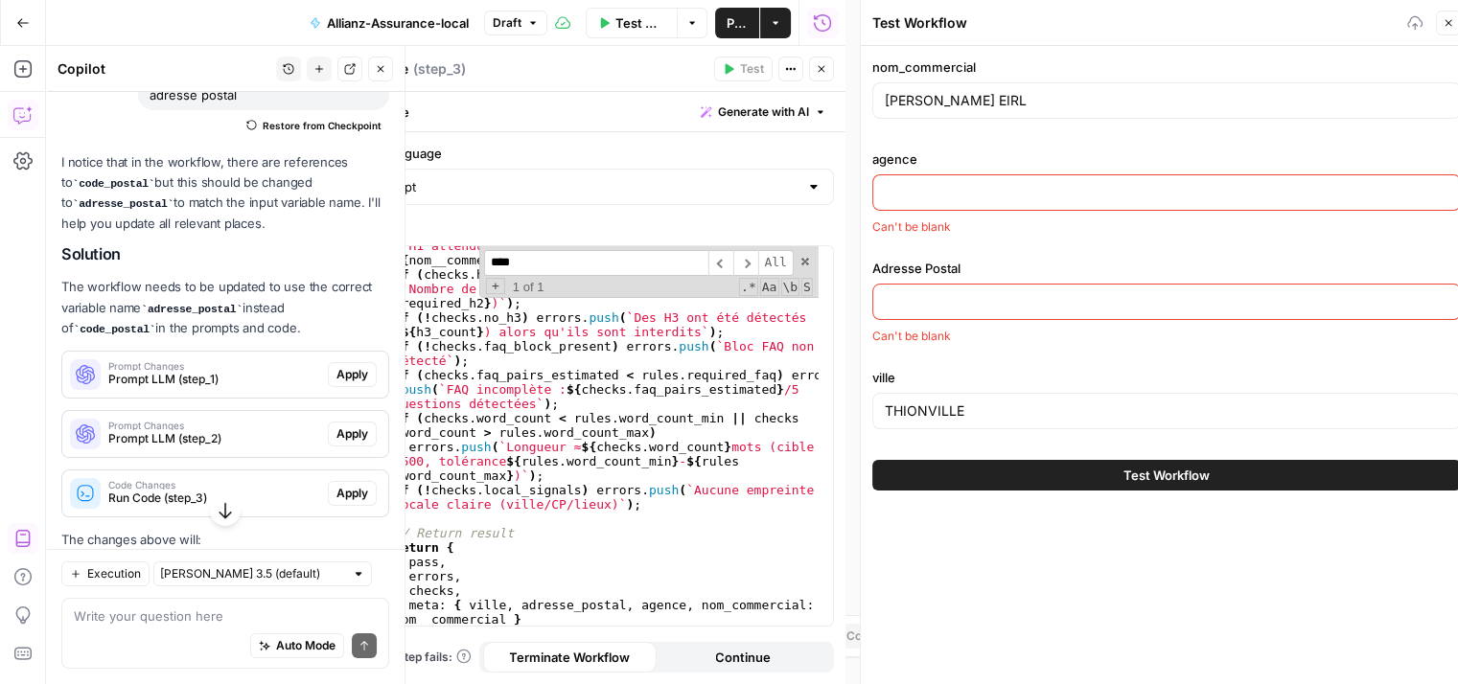
paste input "Pau"
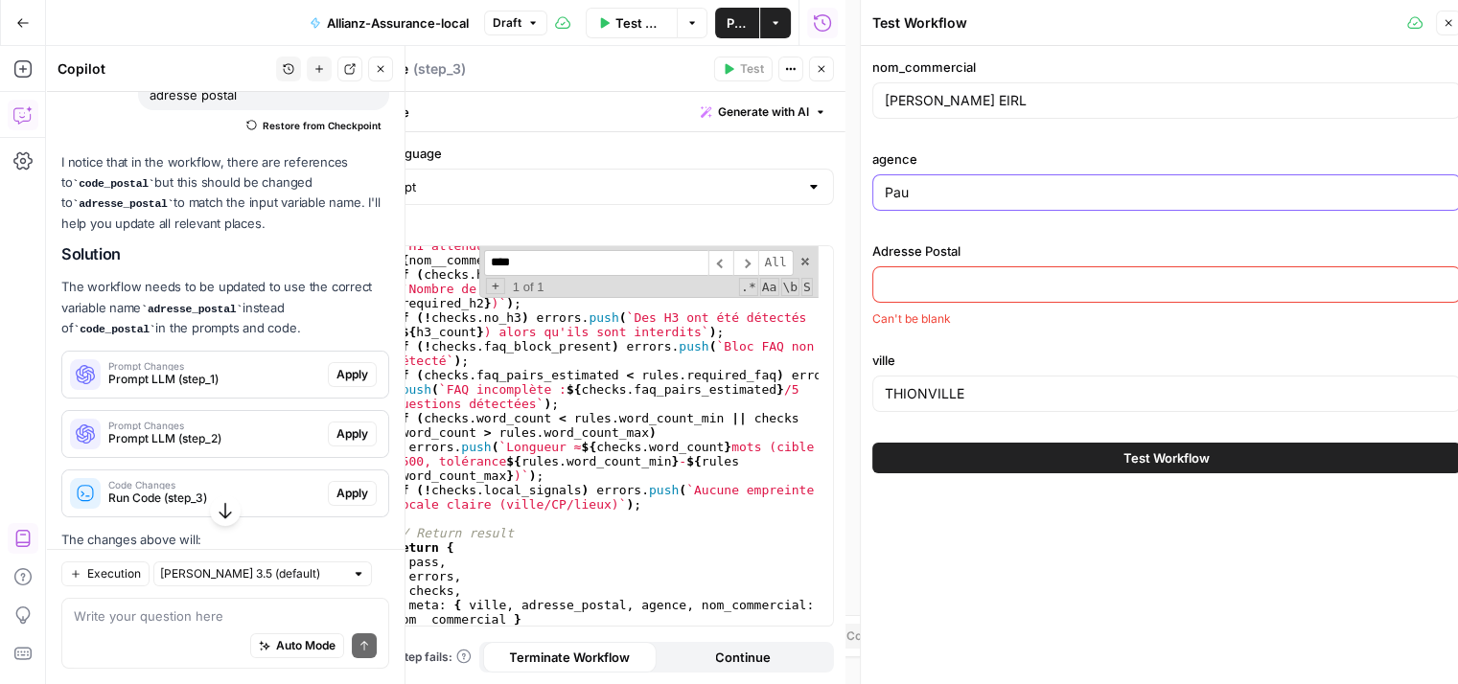
type input "Pau"
click at [883, 191] on div "Pau" at bounding box center [1166, 192] width 589 height 36
click at [928, 287] on input "Adresse Postal" at bounding box center [1167, 284] width 564 height 19
paste input "17 allee lamartine"
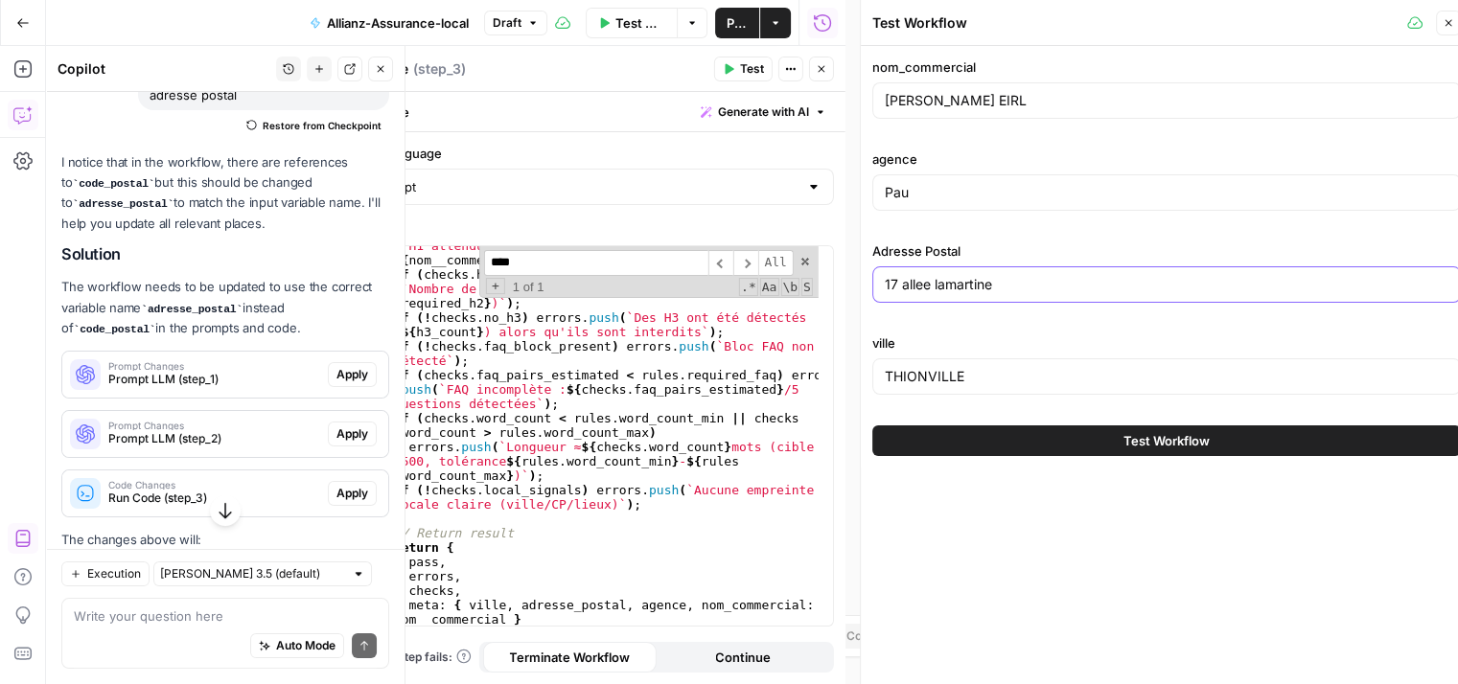
type input "17 allee lamartine"
click at [1032, 369] on input "THIONVILLE" at bounding box center [1167, 376] width 564 height 19
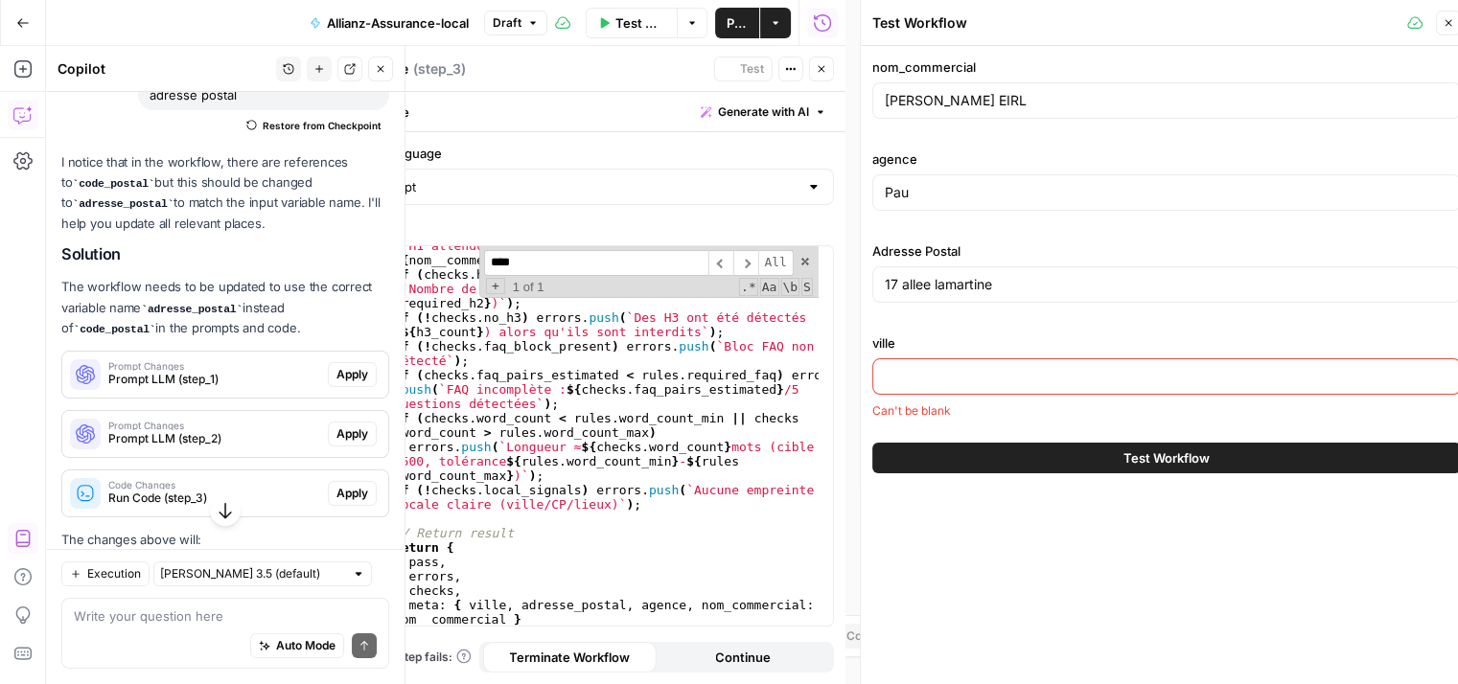
paste input "Pau"
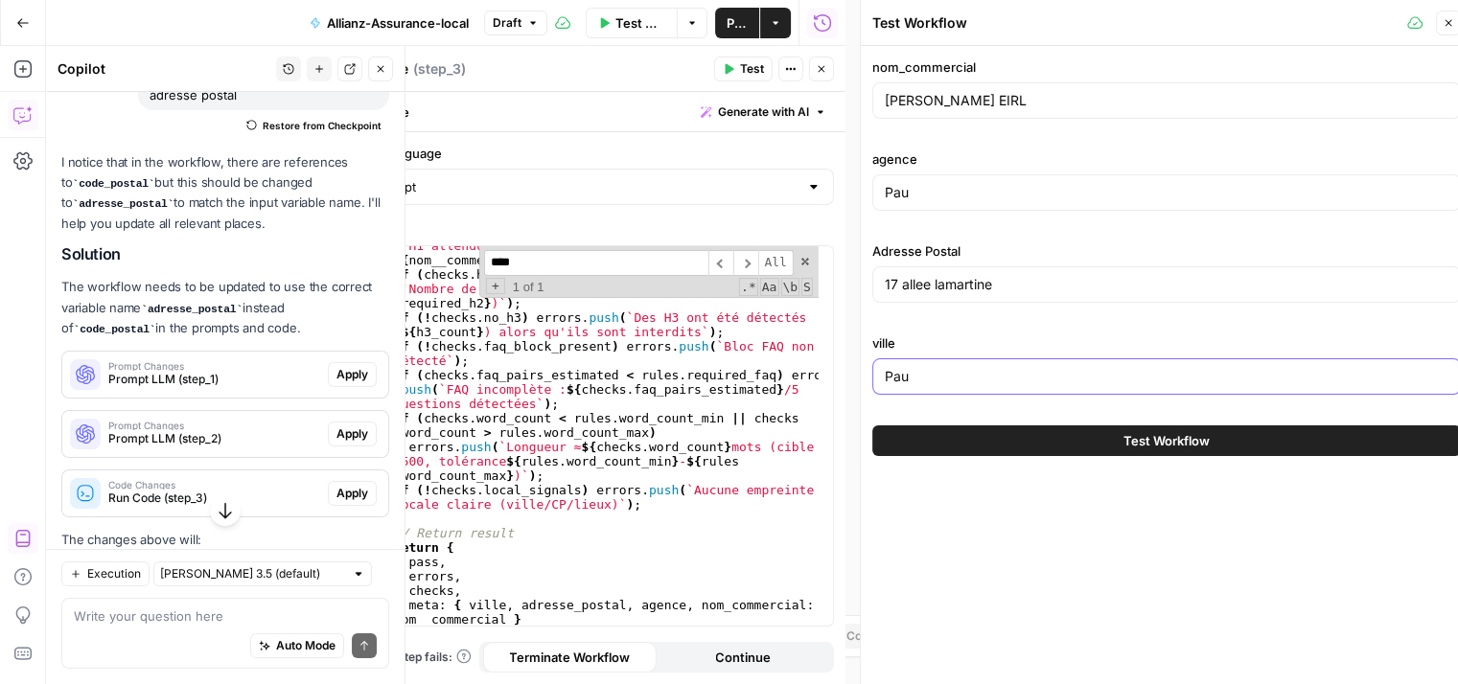
type input "Pau"
click at [1201, 440] on span "Test Workflow" at bounding box center [1167, 440] width 86 height 19
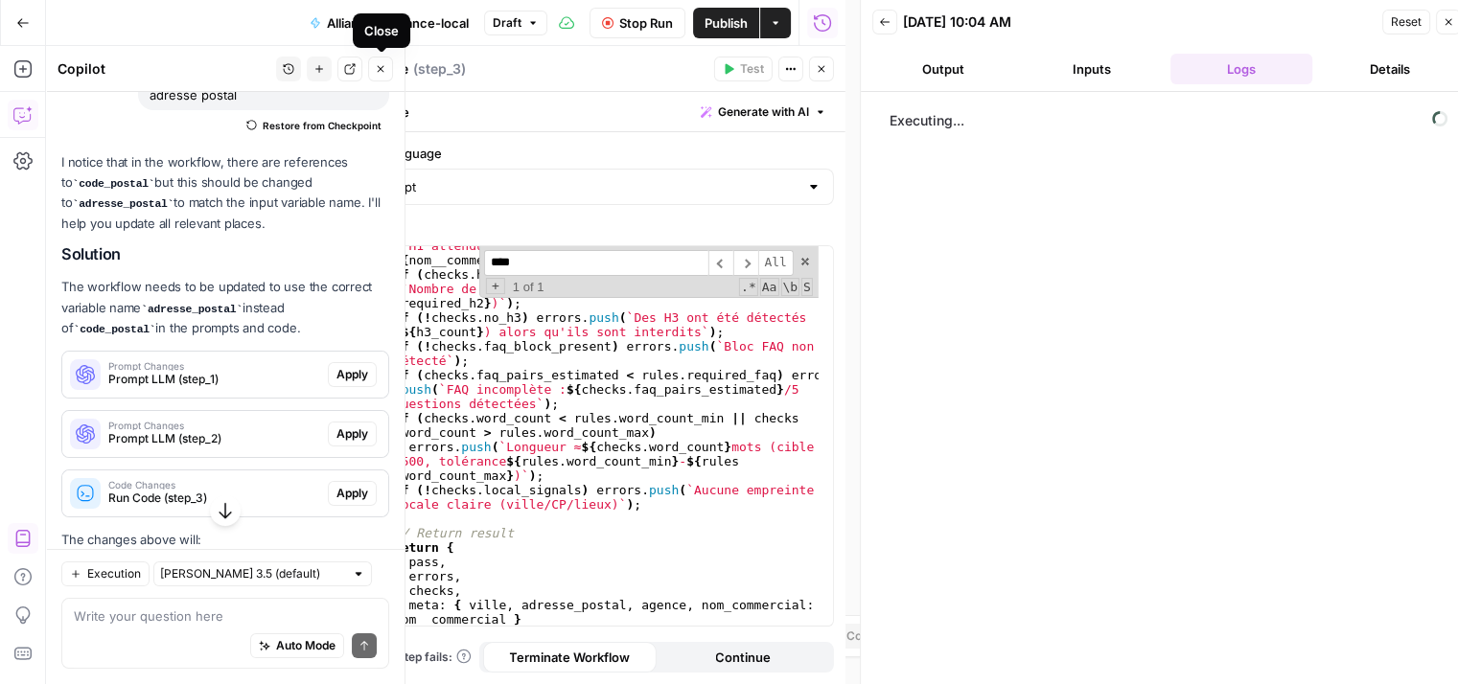
click at [370, 76] on button "Close" at bounding box center [380, 69] width 25 height 25
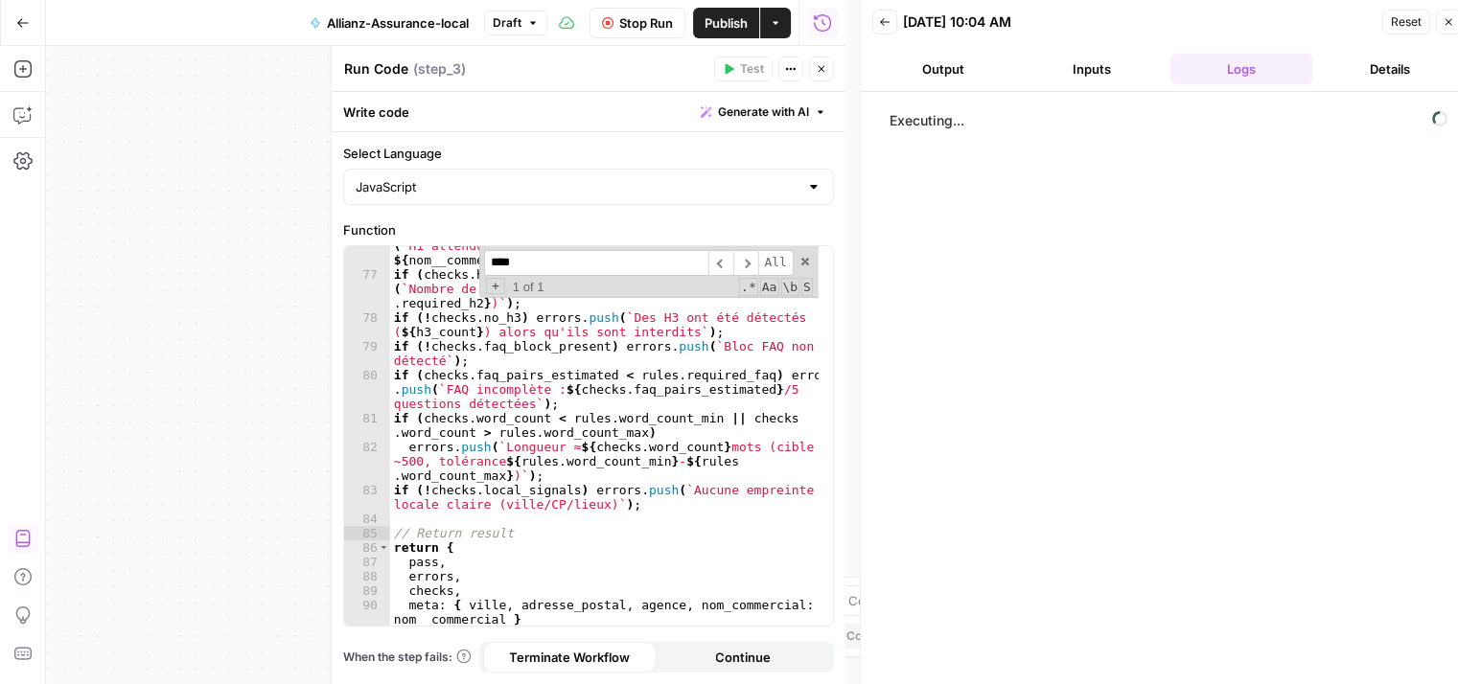
drag, startPoint x: 234, startPoint y: 215, endPoint x: 173, endPoint y: 258, distance: 75.0
click at [173, 258] on div "**********" at bounding box center [445, 365] width 799 height 638
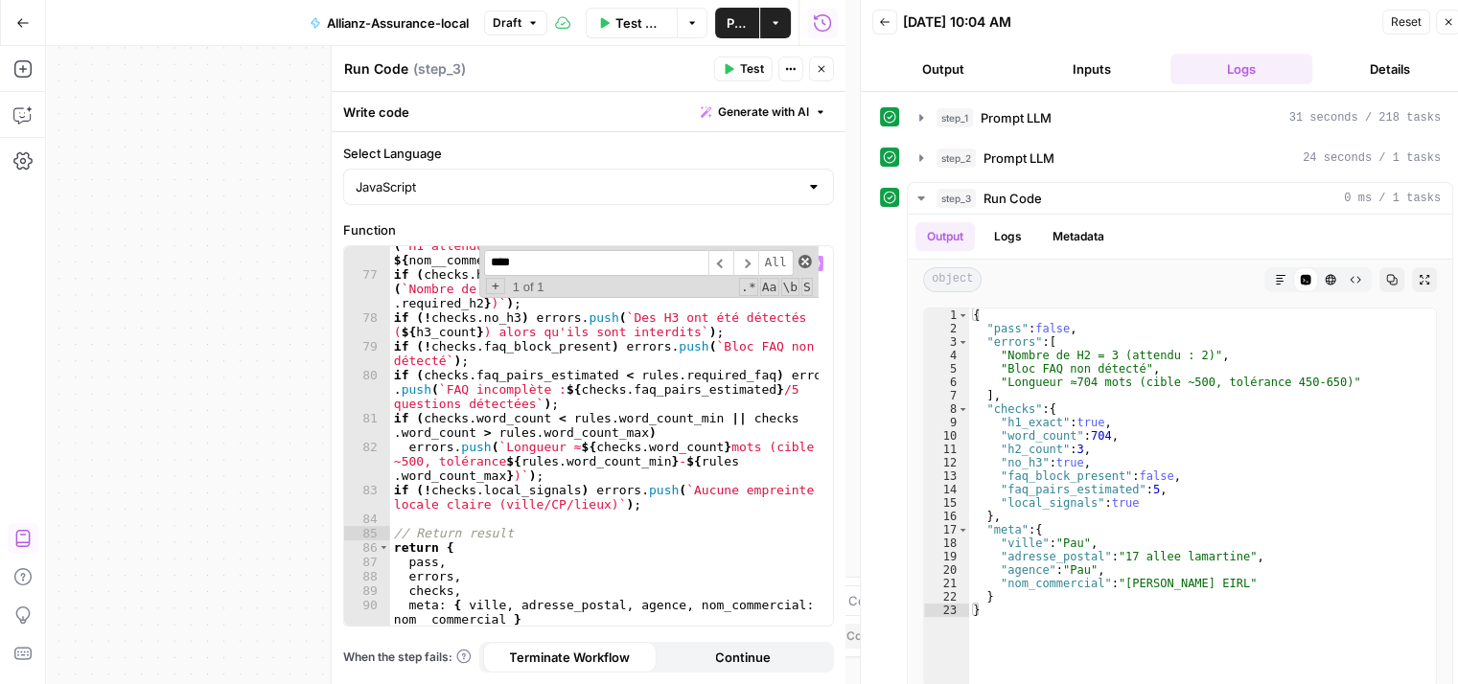
click at [801, 261] on span at bounding box center [805, 261] width 13 height 13
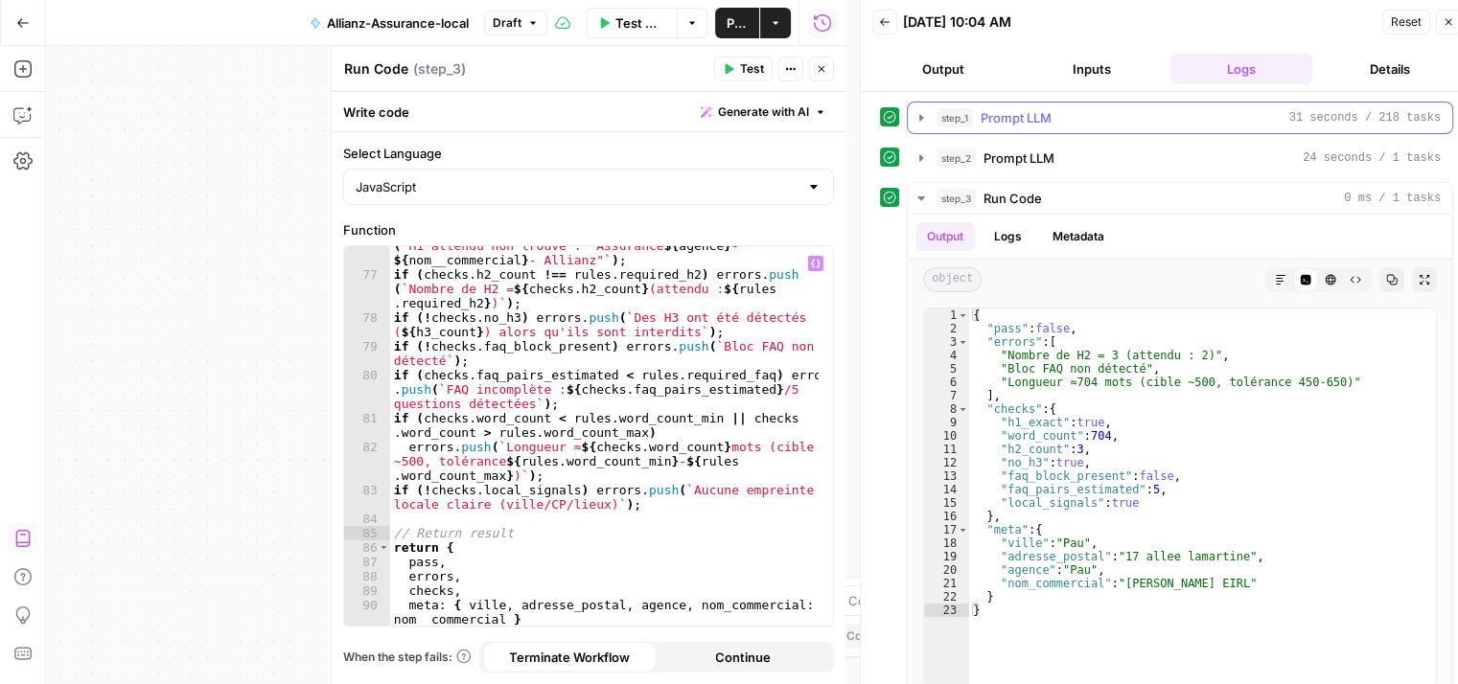
click at [915, 104] on button "step_1 Prompt LLM 31 seconds / 218 tasks" at bounding box center [1180, 118] width 544 height 31
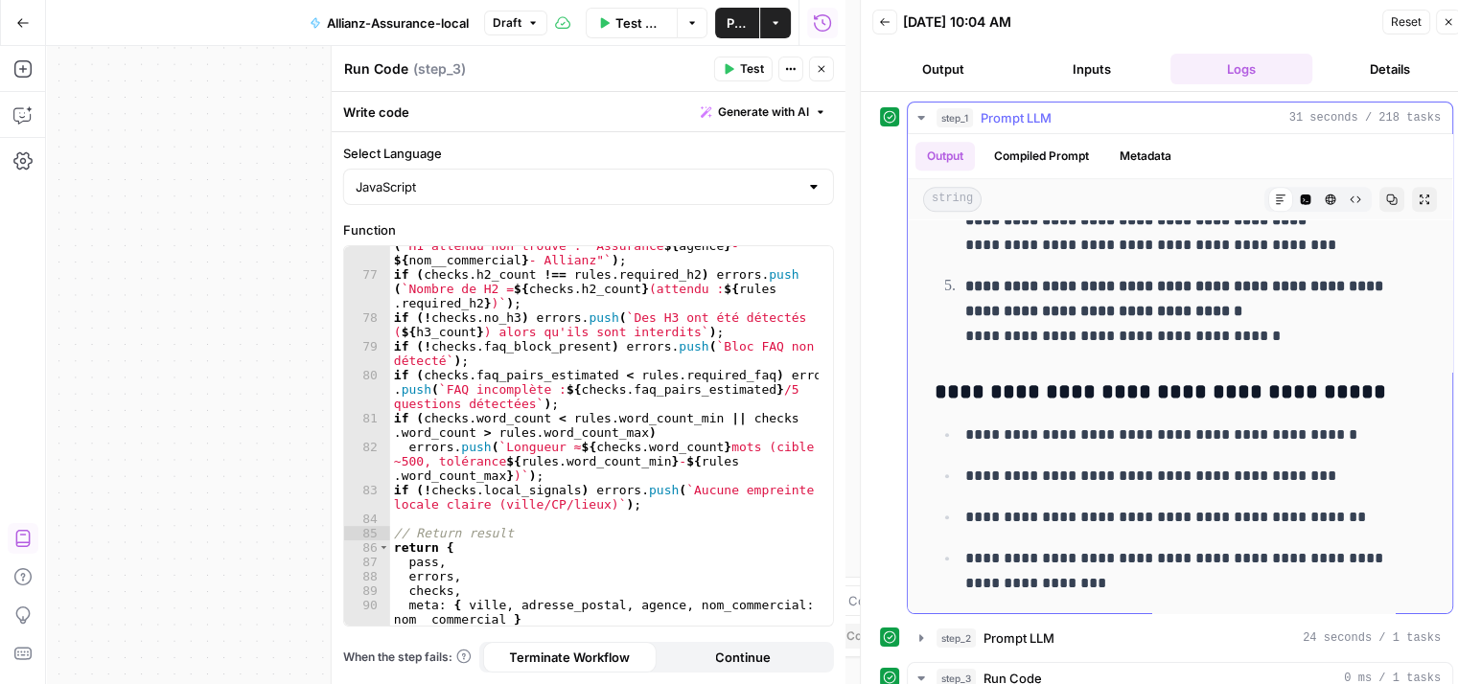
click at [923, 131] on button "step_1 Prompt LLM 31 seconds / 218 tasks" at bounding box center [1180, 118] width 544 height 31
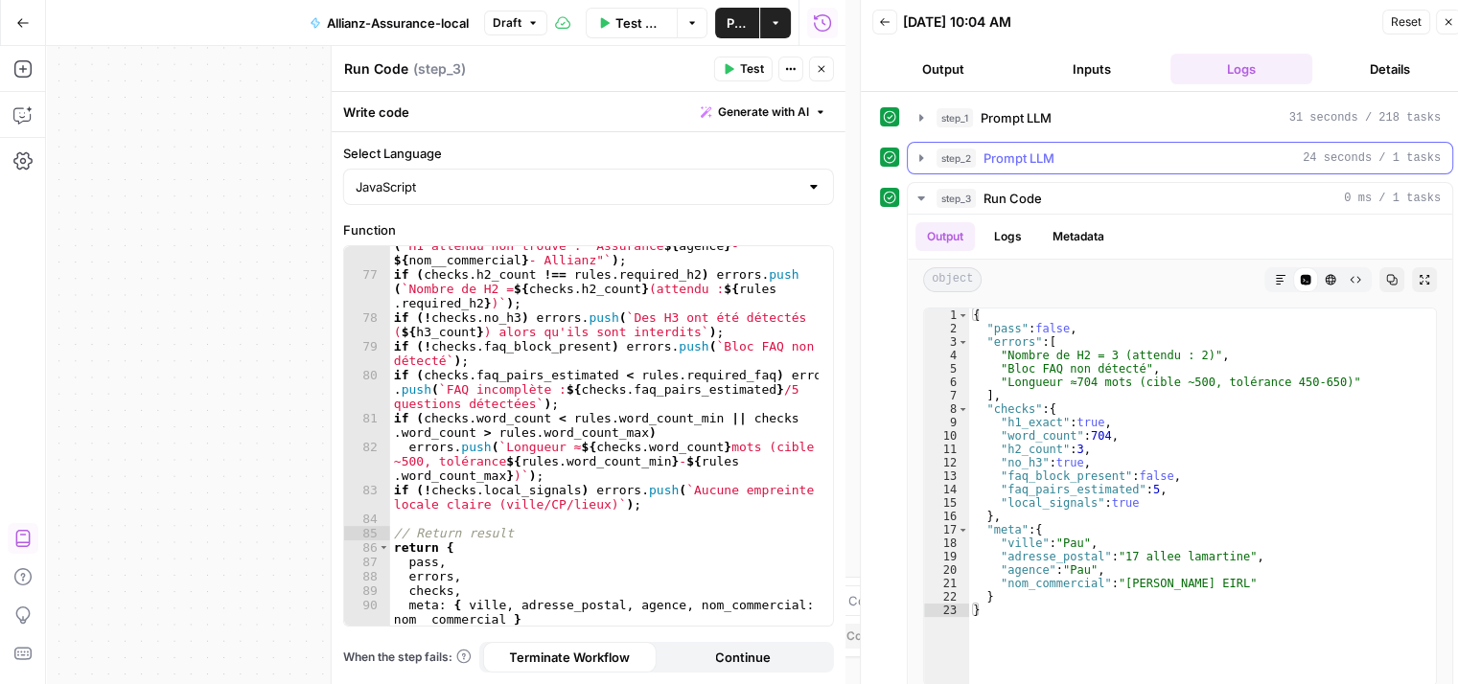
click at [928, 151] on icon "button" at bounding box center [921, 158] width 15 height 15
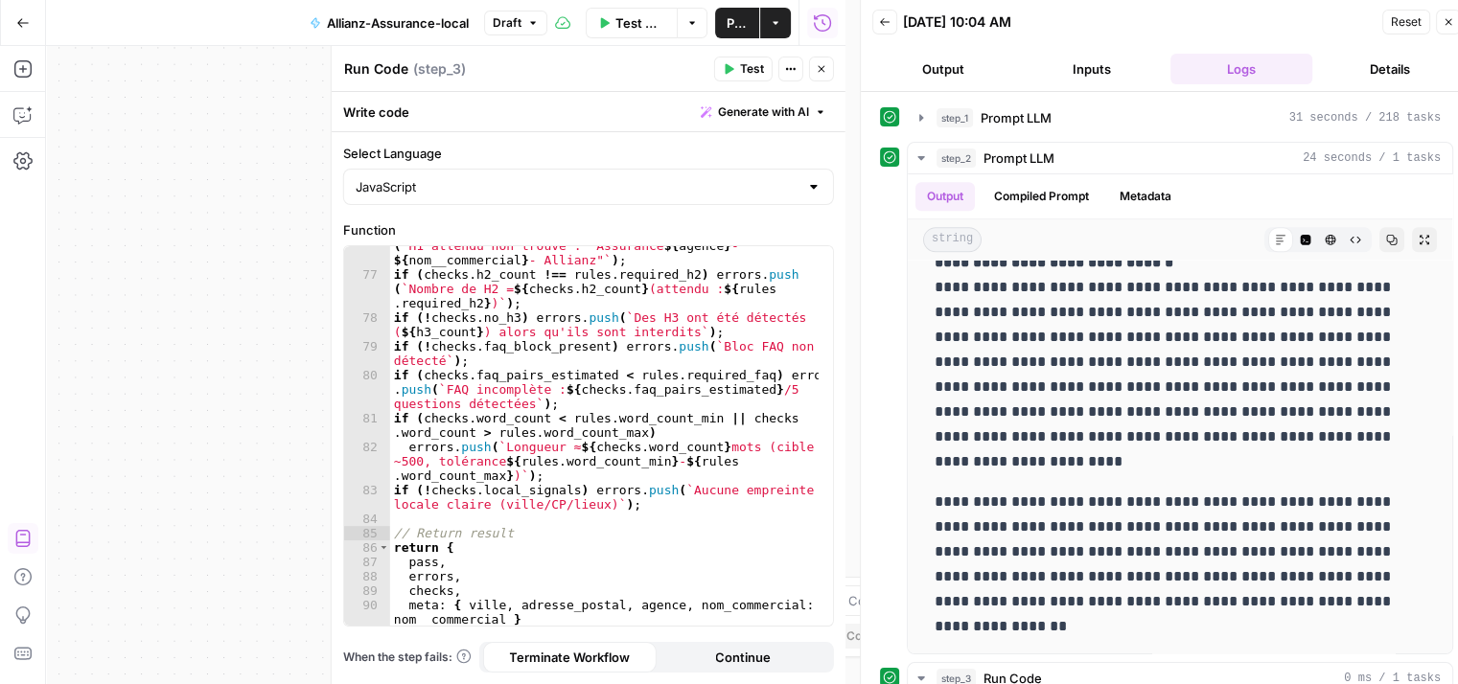
click at [1447, 28] on button "Close" at bounding box center [1448, 22] width 25 height 25
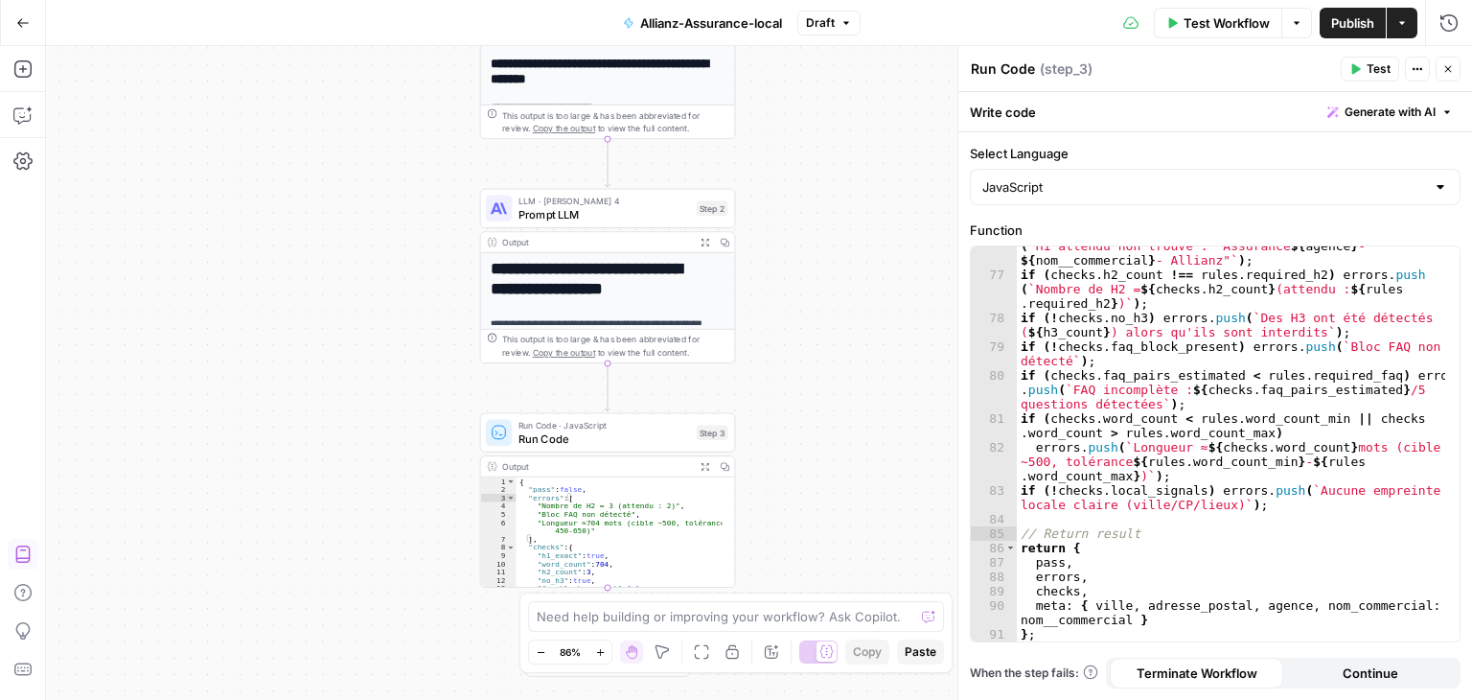
click at [1448, 62] on button "Close" at bounding box center [1448, 69] width 25 height 25
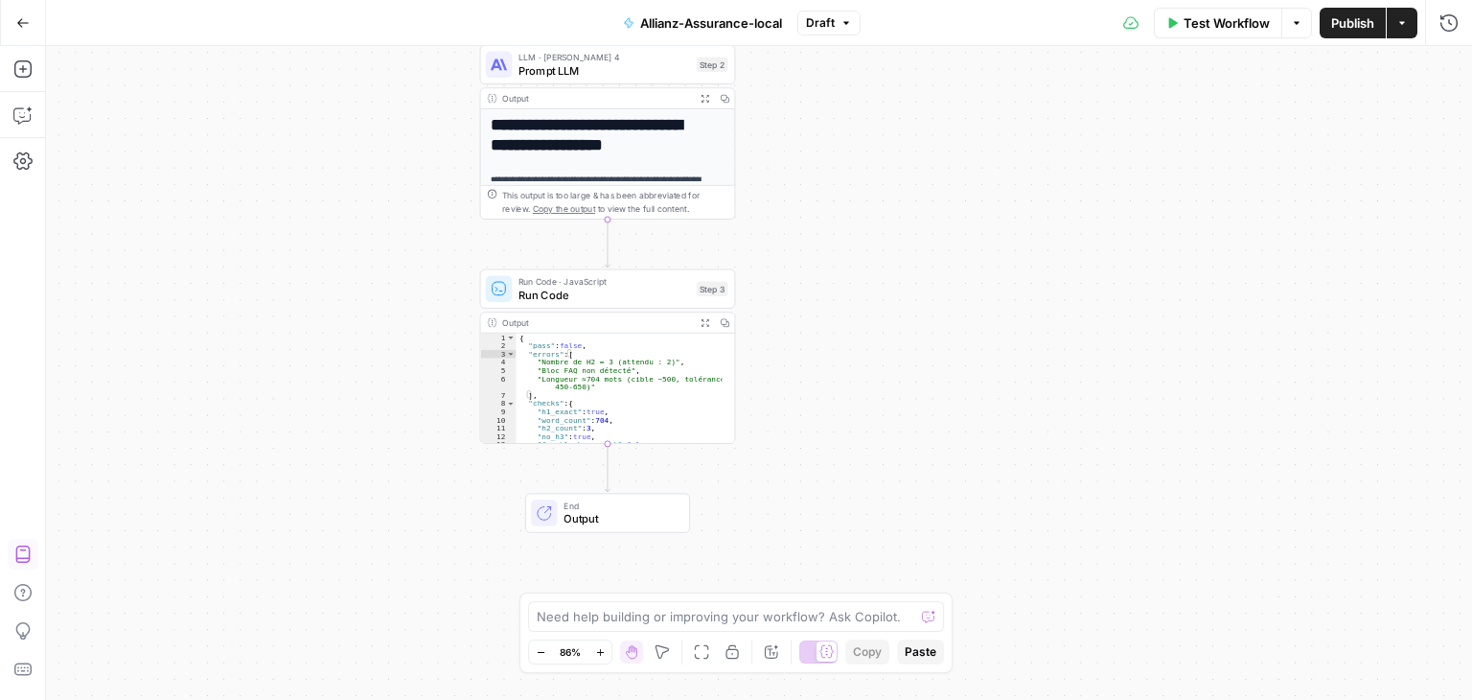
click at [1339, 35] on button "Publish" at bounding box center [1353, 23] width 66 height 31
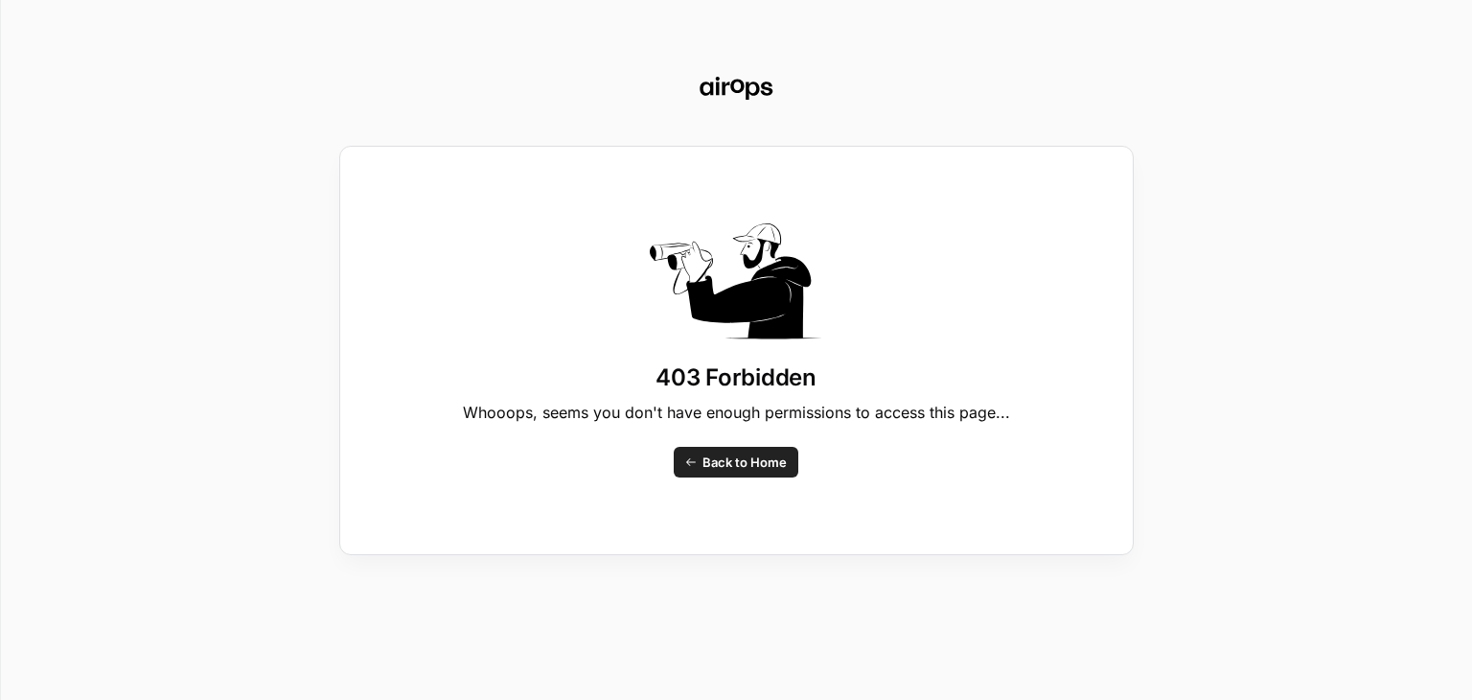
click at [708, 469] on span "Back to Home" at bounding box center [745, 461] width 84 height 19
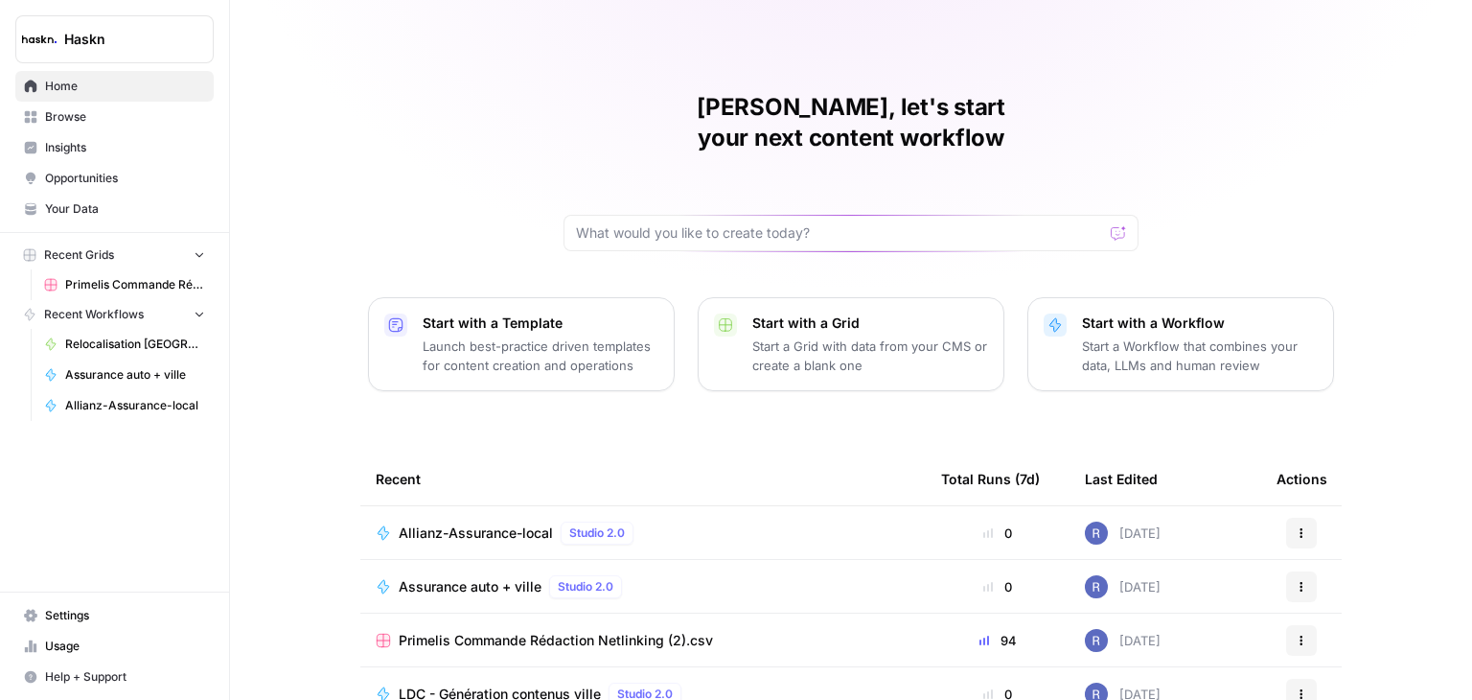
click at [484, 521] on div "Allianz-Assurance-local Studio 2.0" at bounding box center [520, 532] width 243 height 23
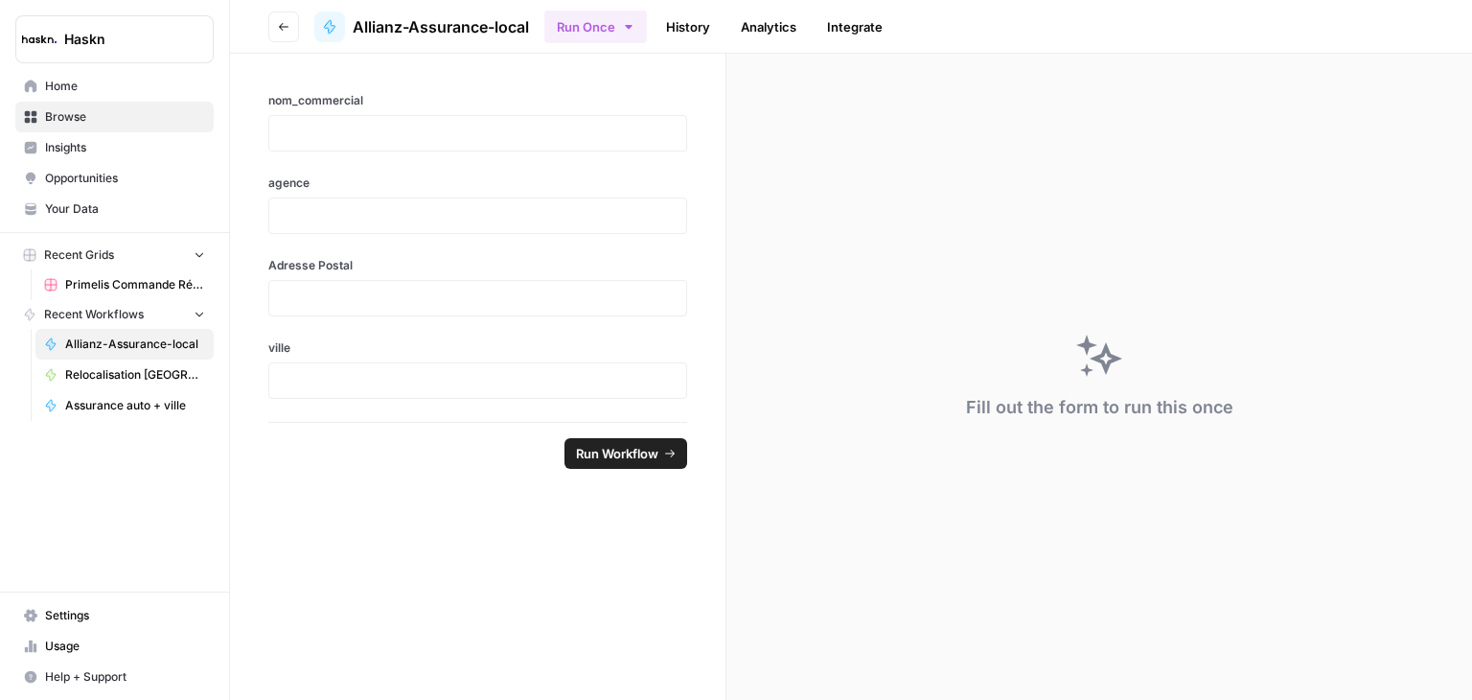
click at [287, 24] on icon "button" at bounding box center [284, 27] width 12 height 12
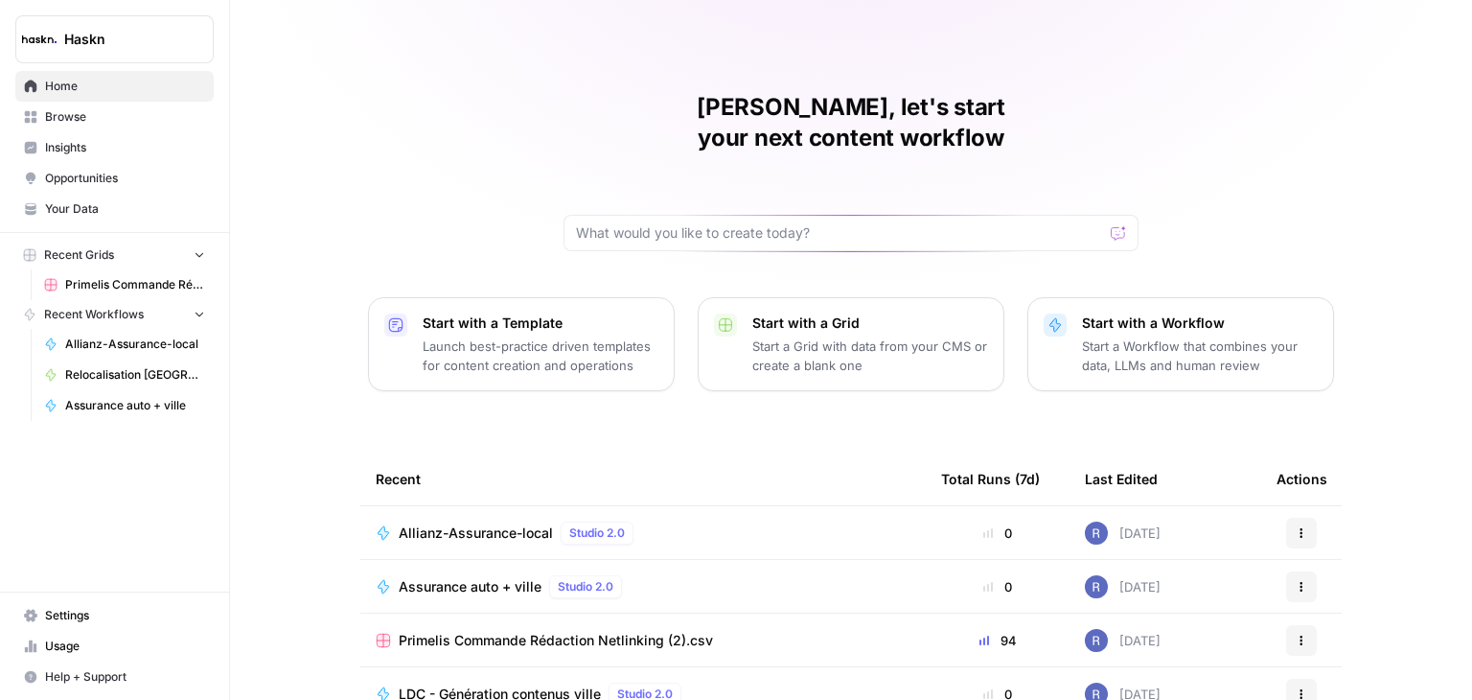
click at [77, 113] on span "Browse" at bounding box center [125, 116] width 160 height 17
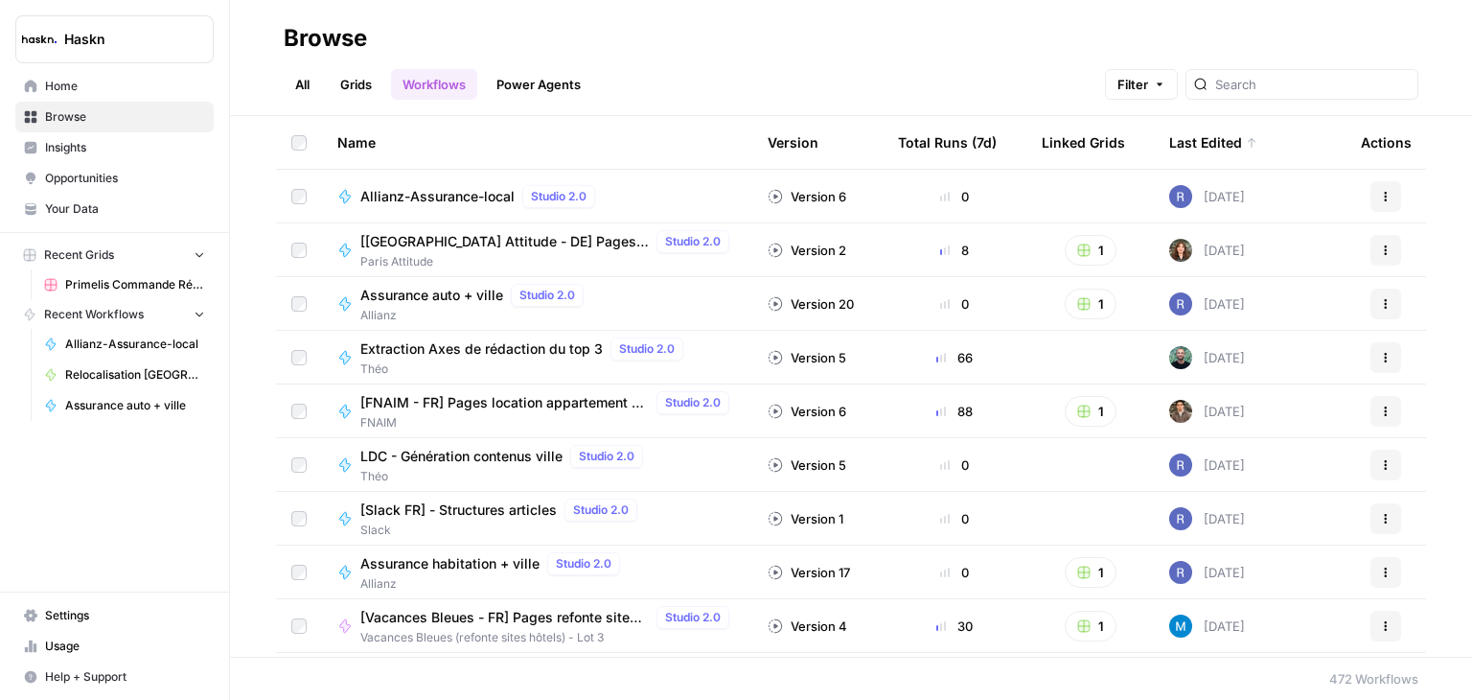
click at [406, 195] on span "Allianz-Assurance-local" at bounding box center [437, 196] width 154 height 19
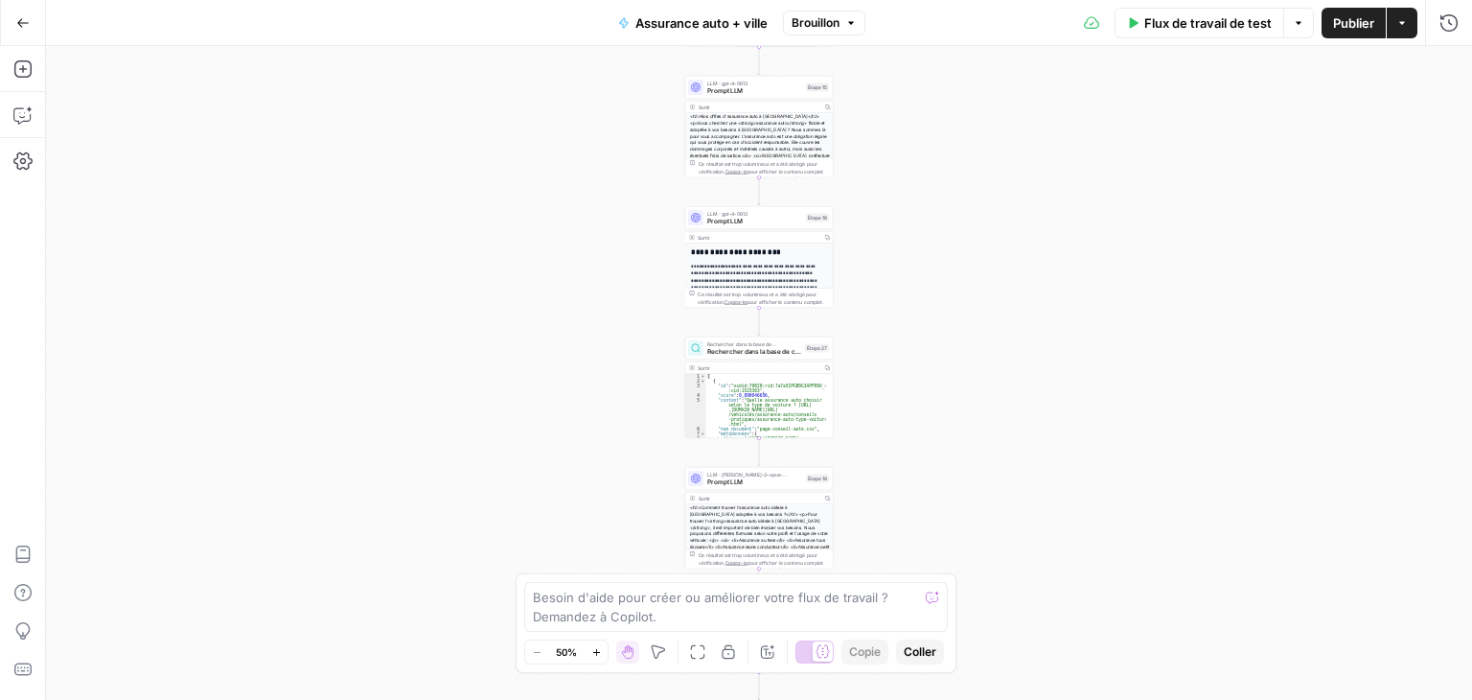
click at [614, 463] on div "**********" at bounding box center [759, 373] width 1426 height 654
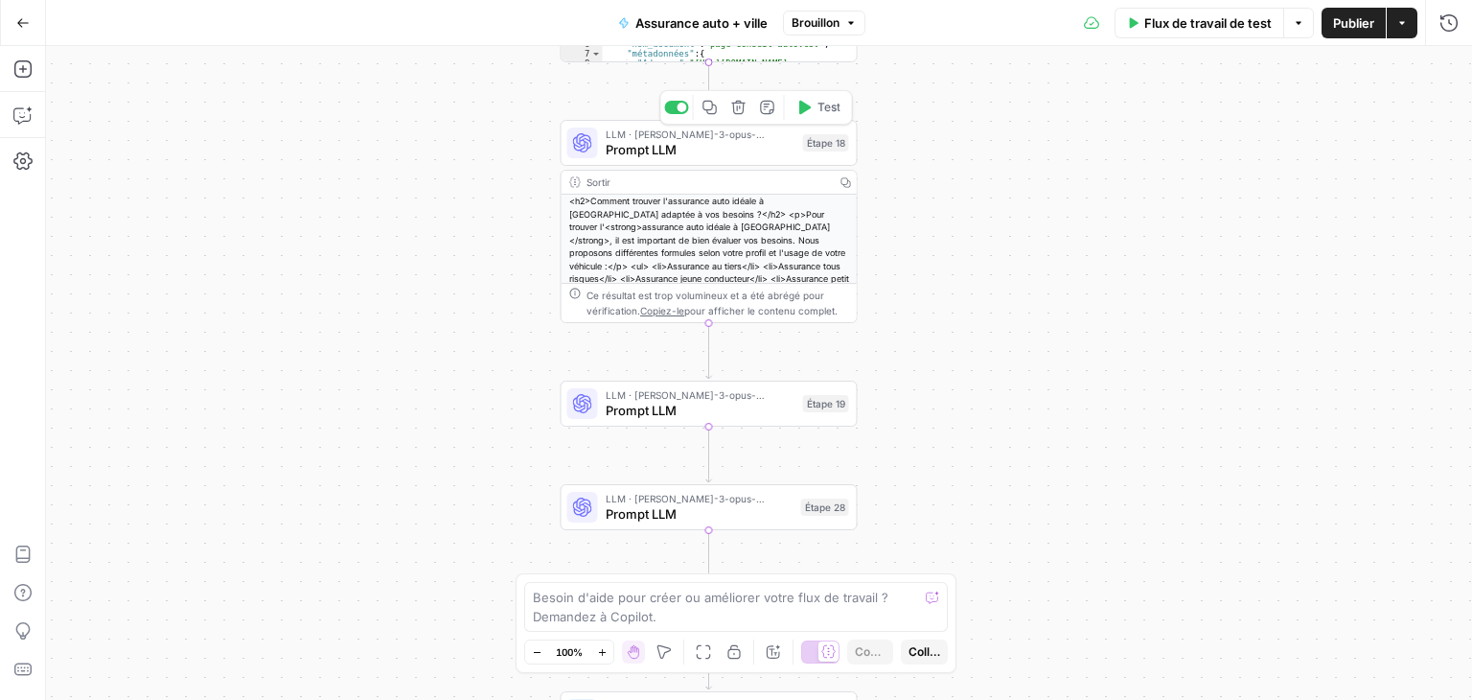
click at [644, 140] on span "Prompt LLM" at bounding box center [701, 149] width 190 height 19
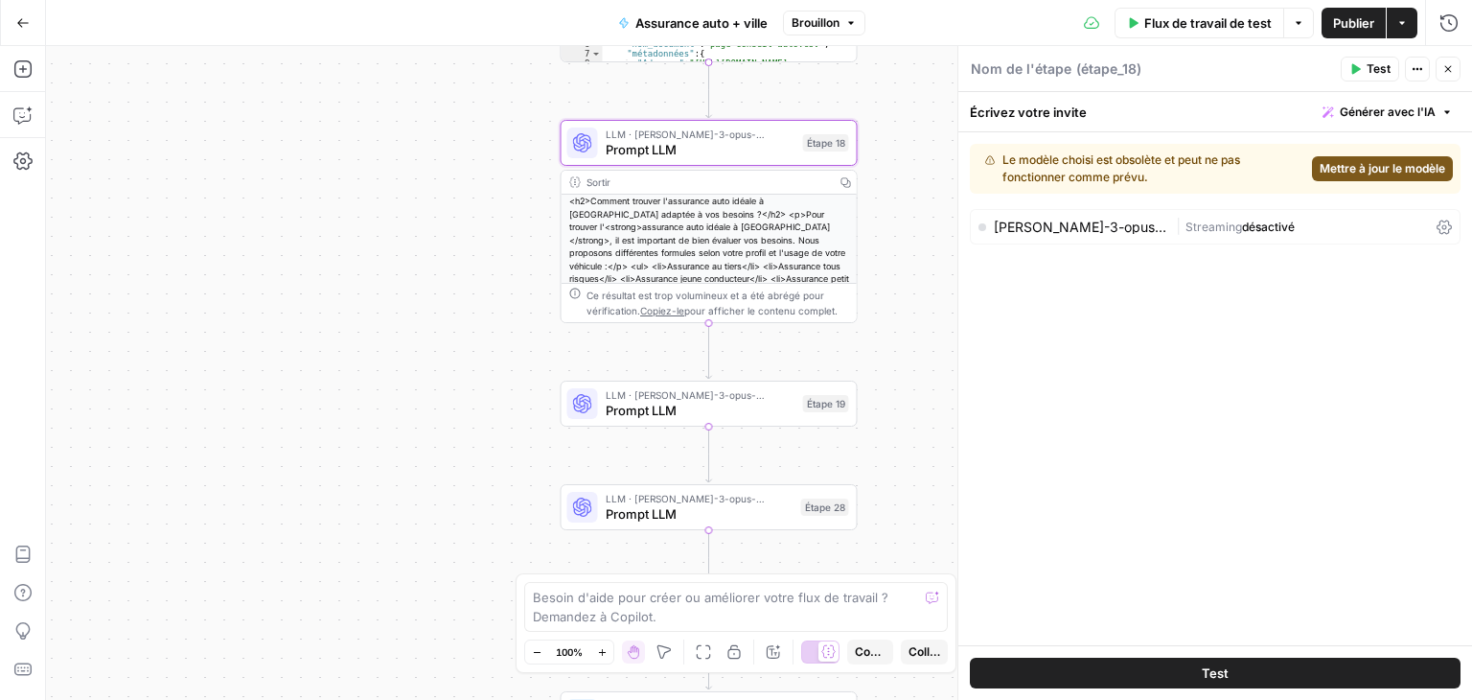
click at [1380, 169] on font "Mettre à jour le modèle" at bounding box center [1383, 168] width 126 height 14
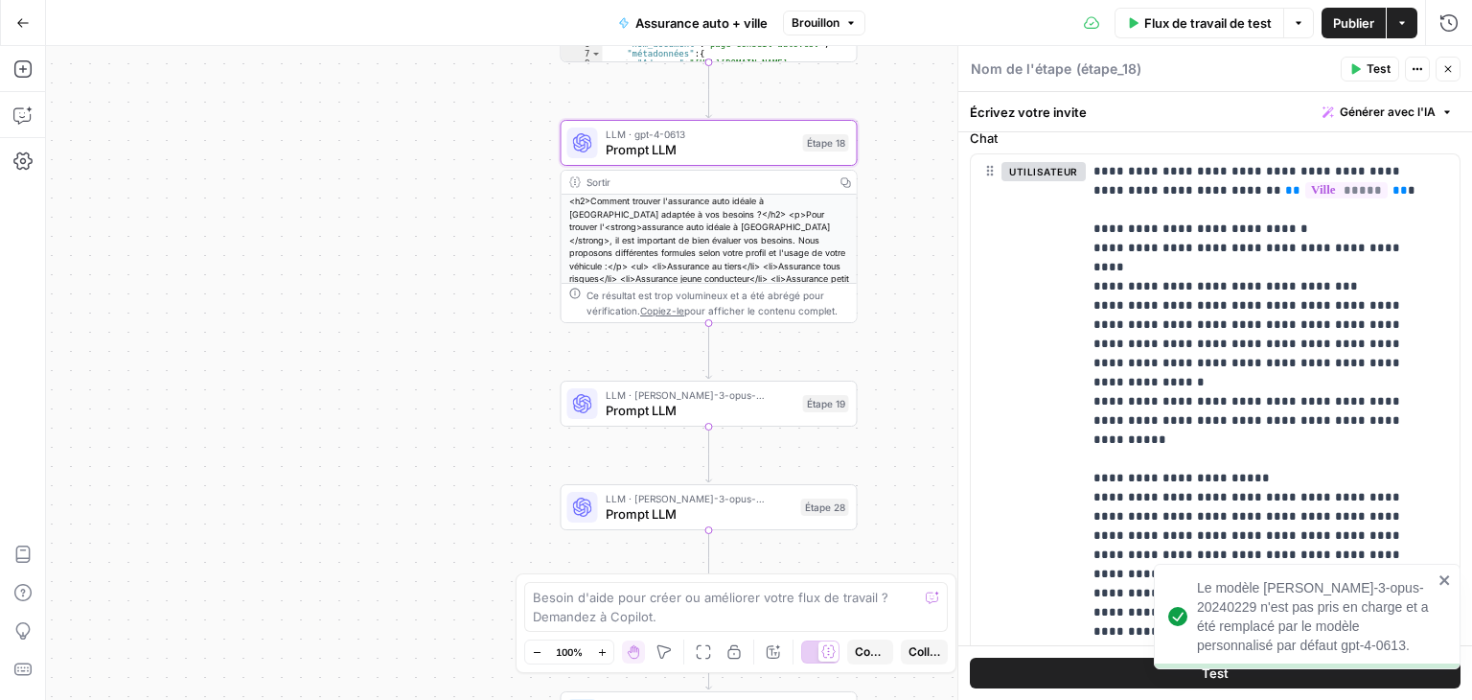
type input "***"
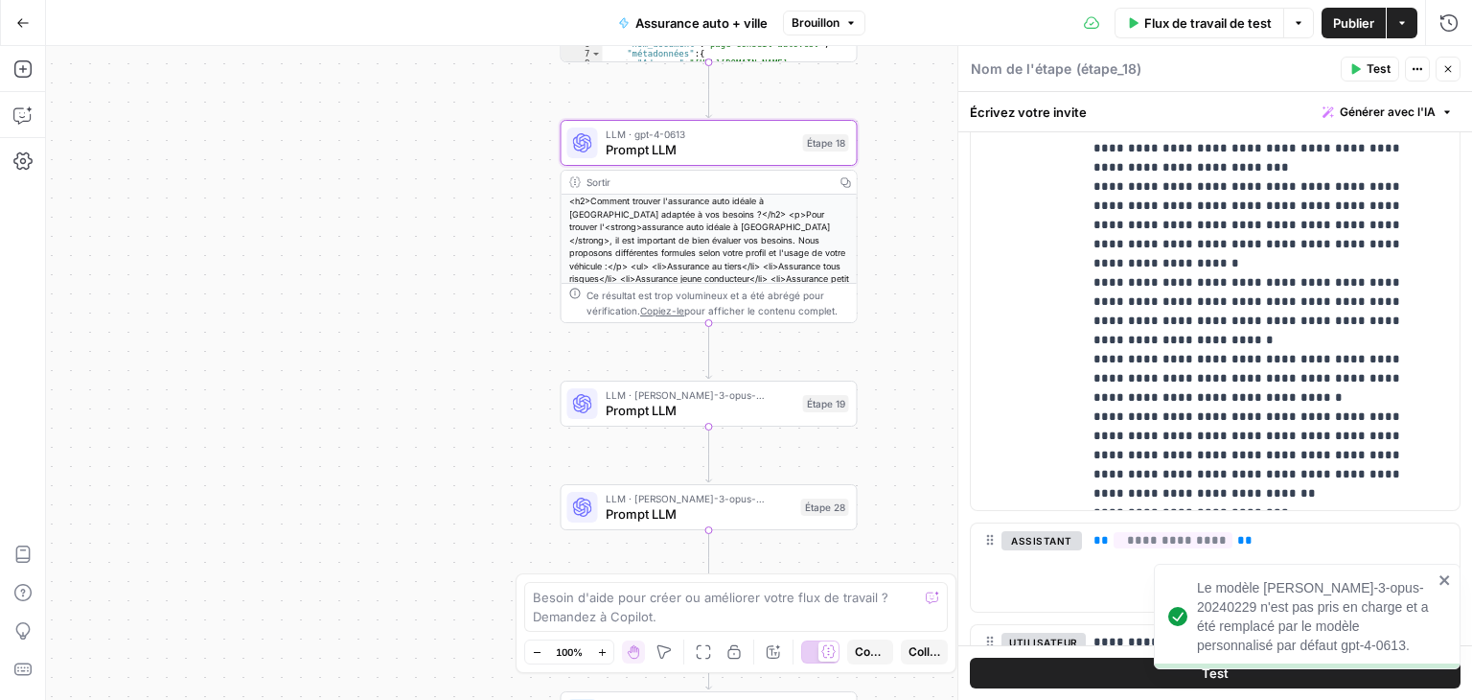
scroll to position [1081, 0]
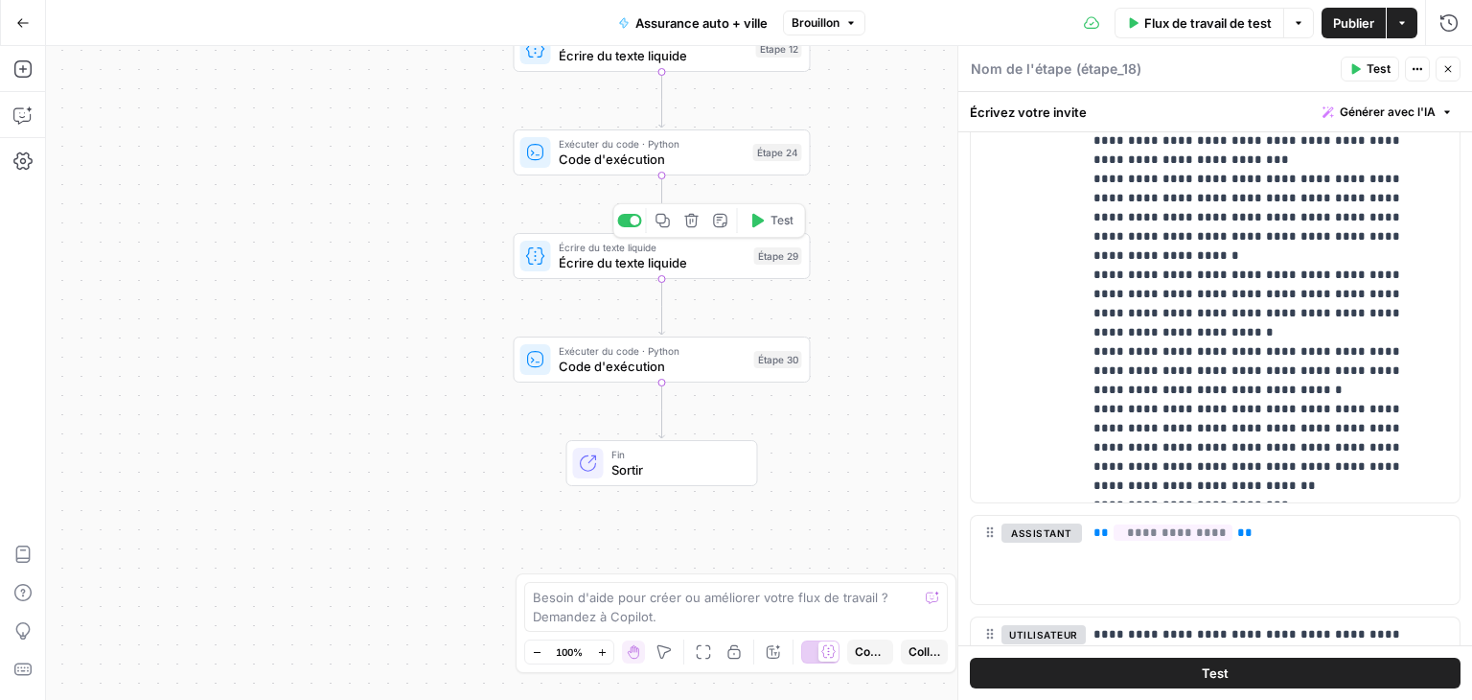
click at [597, 277] on div "Écrire du texte liquide Écrire du texte liquide Étape 29 Étape de copie Supprim…" at bounding box center [662, 256] width 297 height 46
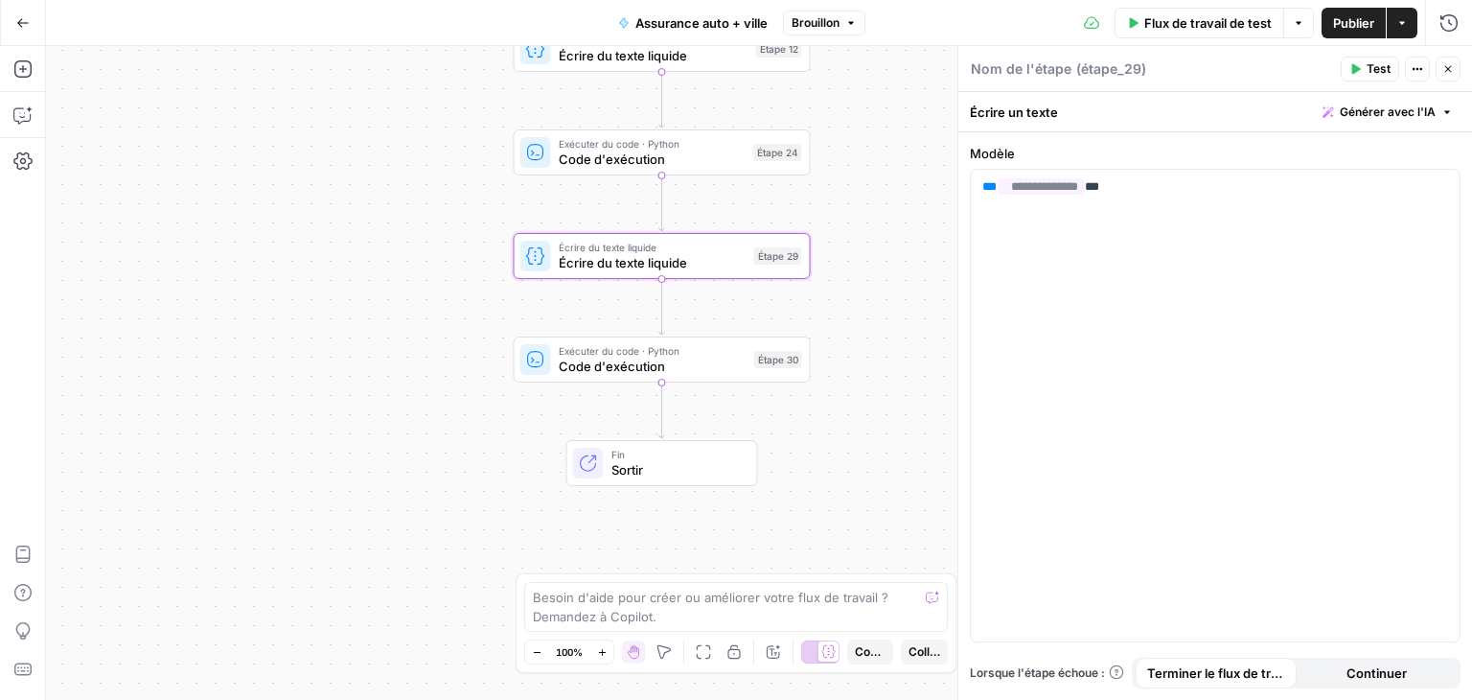
click at [583, 173] on div "Exécuter du code · Python Code d'exécution Étape 24 Étape de copie Supprimer l'…" at bounding box center [662, 152] width 297 height 46
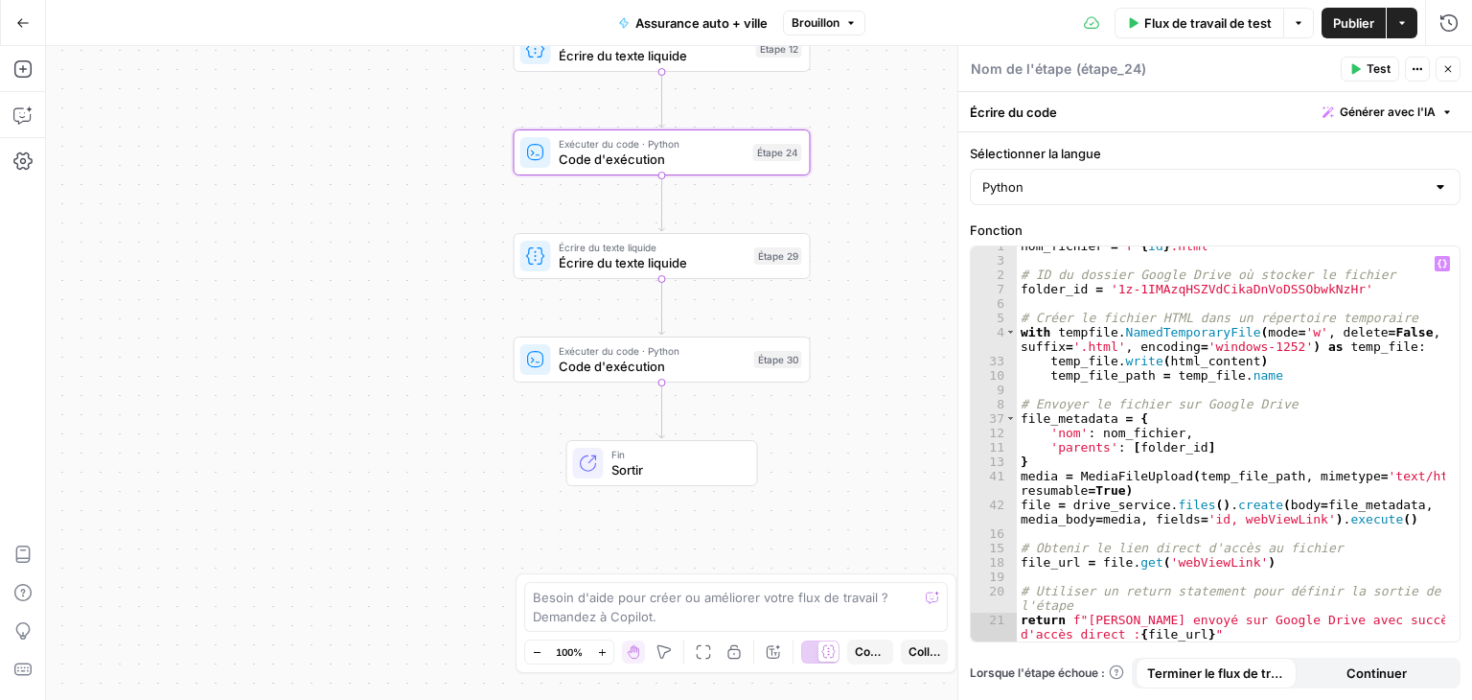
scroll to position [439, 0]
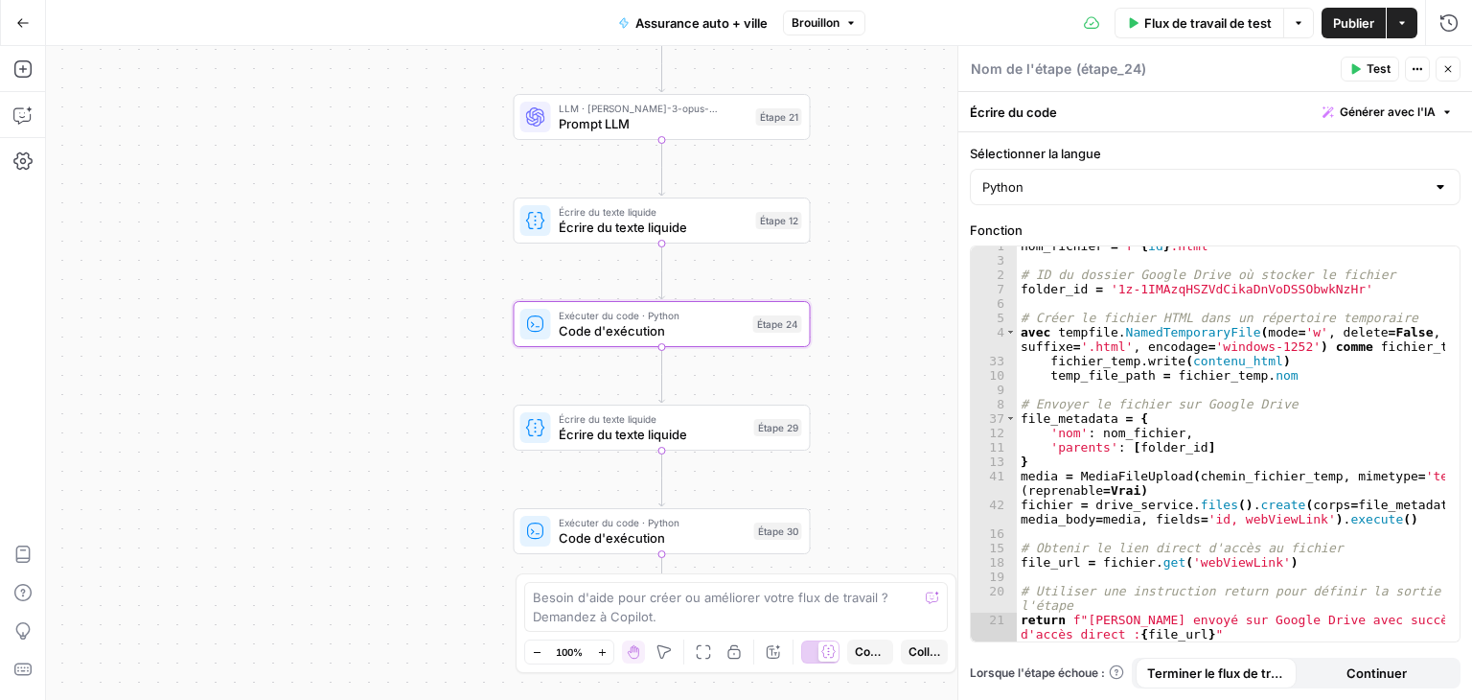
click at [593, 233] on font "Écrire du texte liquide" at bounding box center [623, 227] width 128 height 15
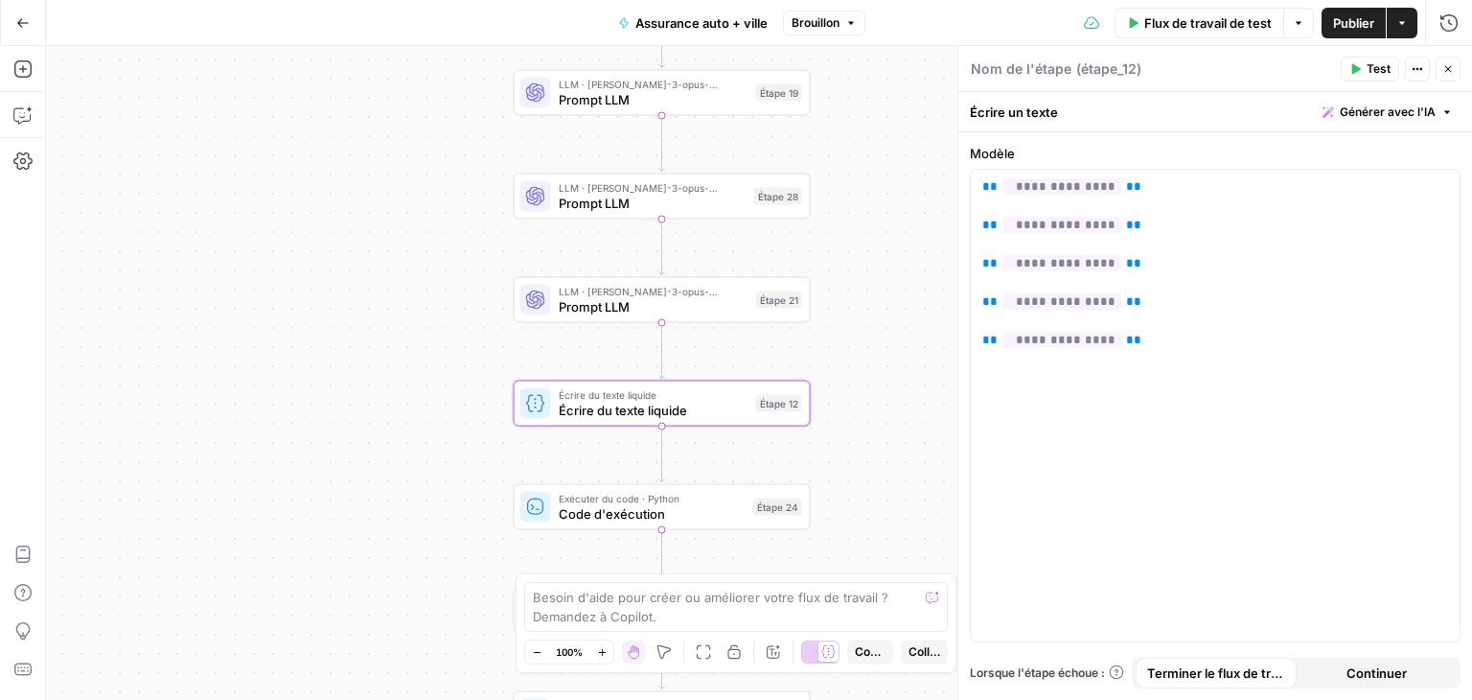
click at [573, 299] on font "Prompt LLM" at bounding box center [594, 306] width 71 height 15
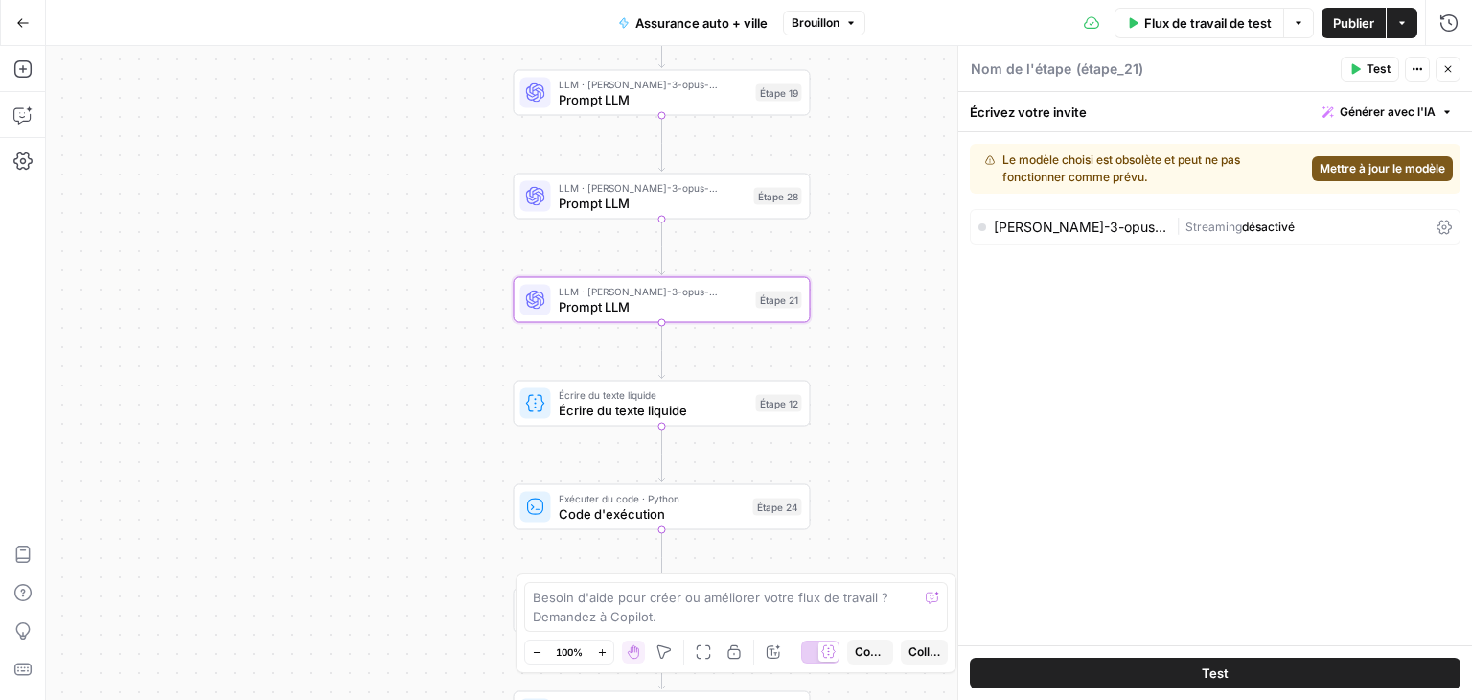
click at [1363, 175] on span "Mettre à jour le modèle" at bounding box center [1383, 168] width 126 height 17
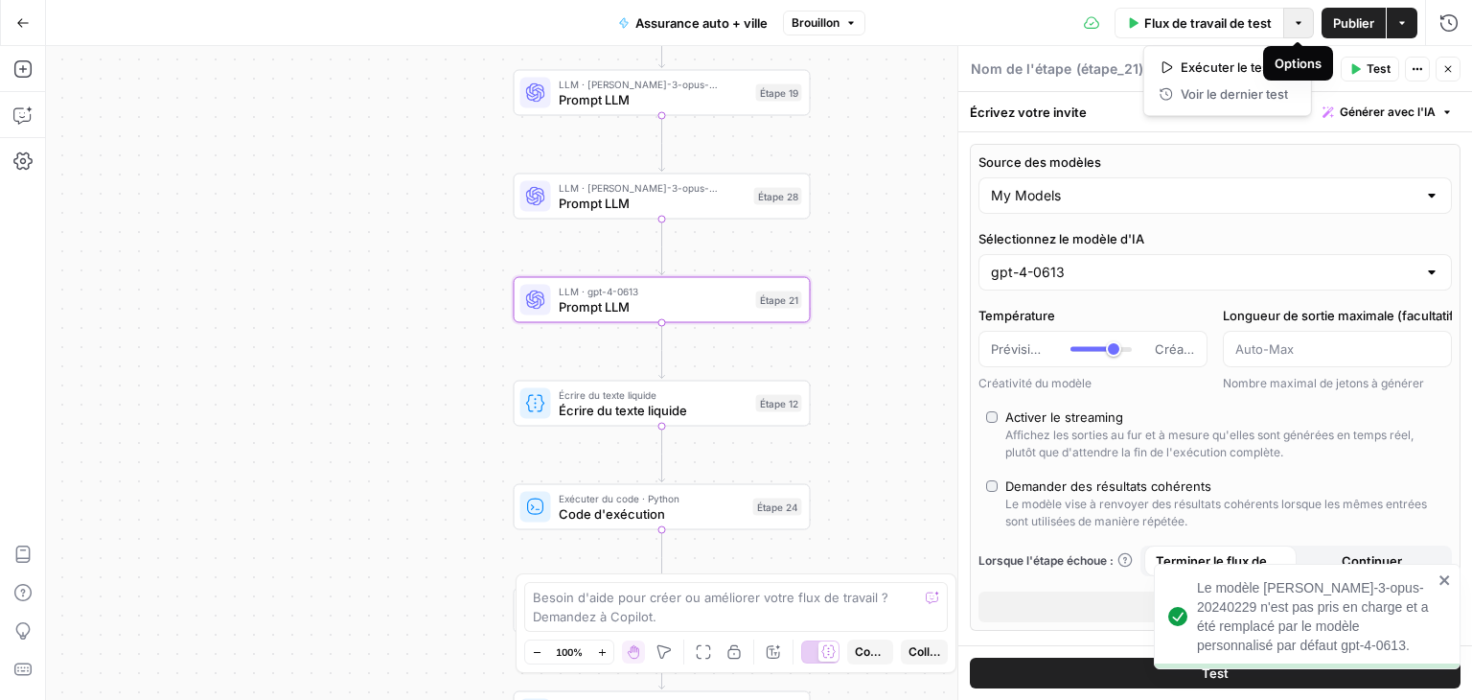
click at [1296, 28] on button "Options" at bounding box center [1299, 23] width 31 height 31
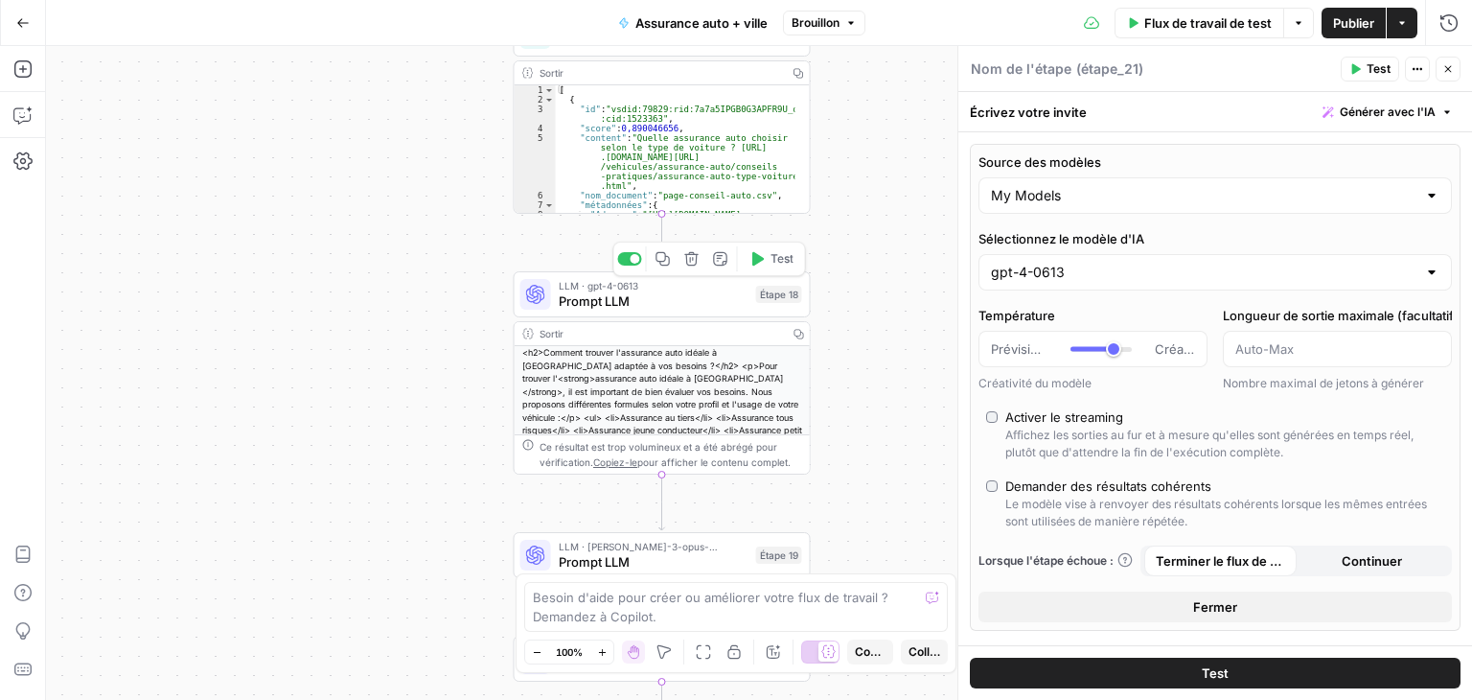
click at [605, 296] on font "Prompt LLM" at bounding box center [594, 300] width 71 height 15
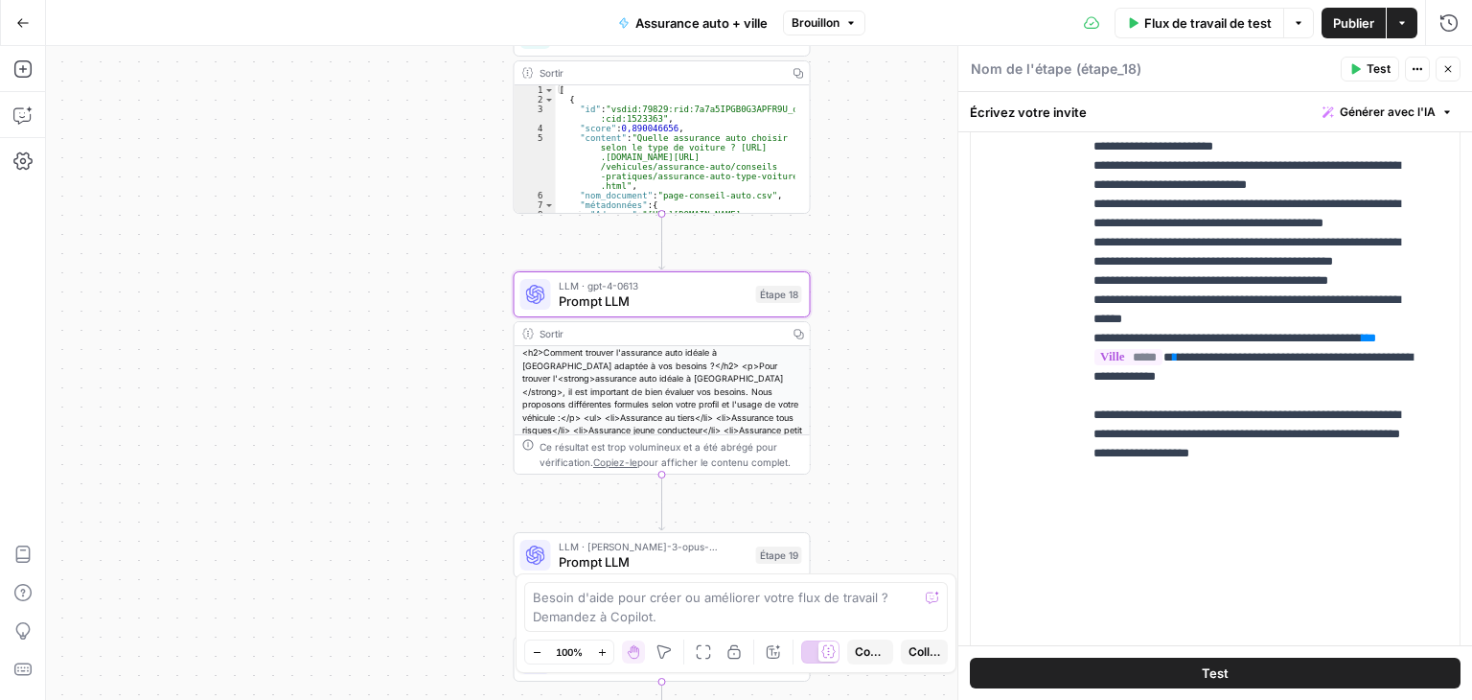
scroll to position [1438, 0]
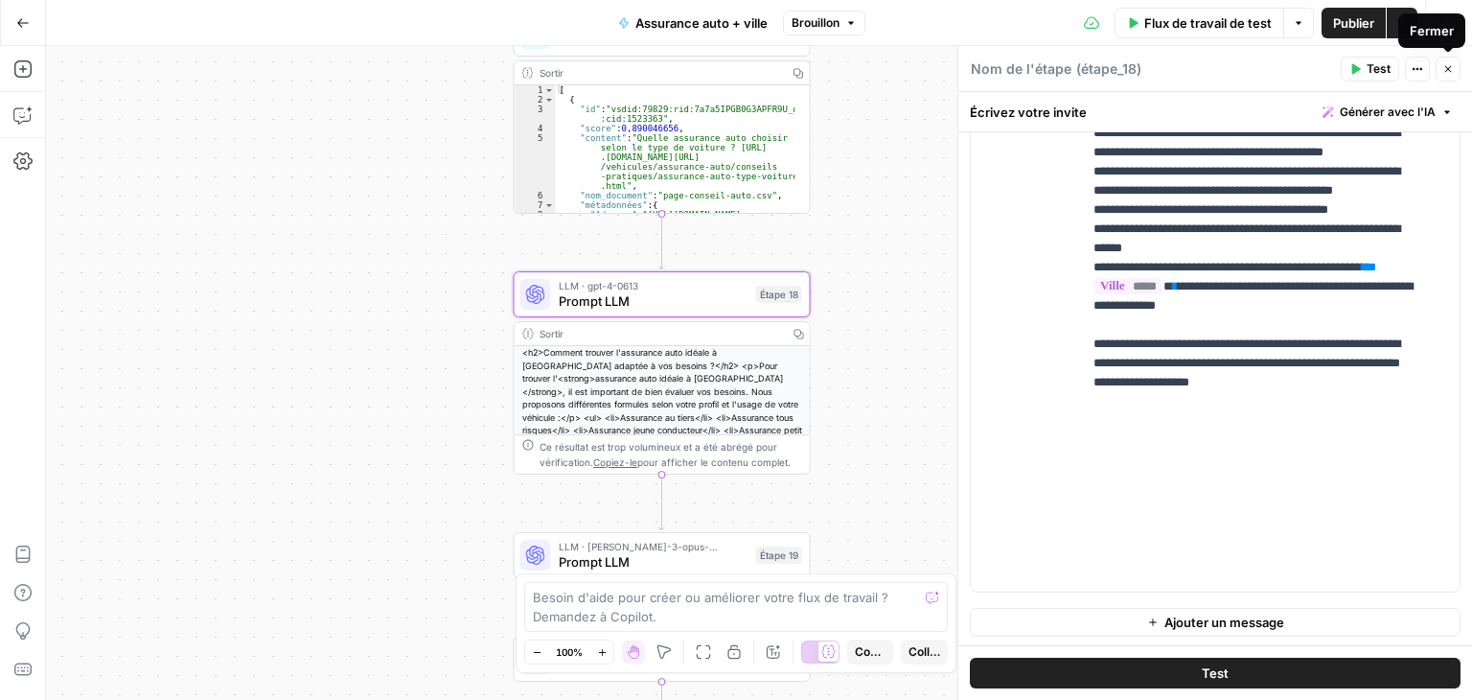
click at [1448, 74] on icon "button" at bounding box center [1449, 69] width 12 height 12
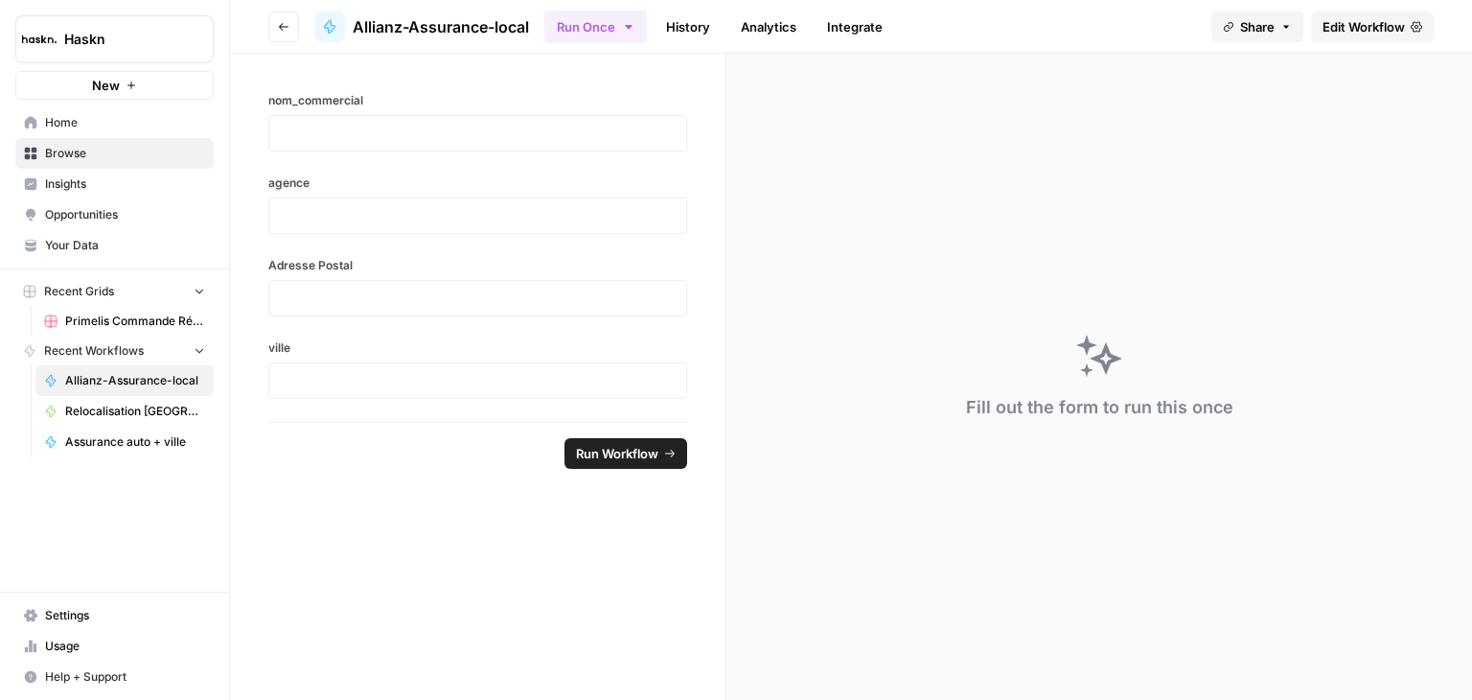
click at [1375, 24] on span "Edit Workflow" at bounding box center [1364, 26] width 82 height 19
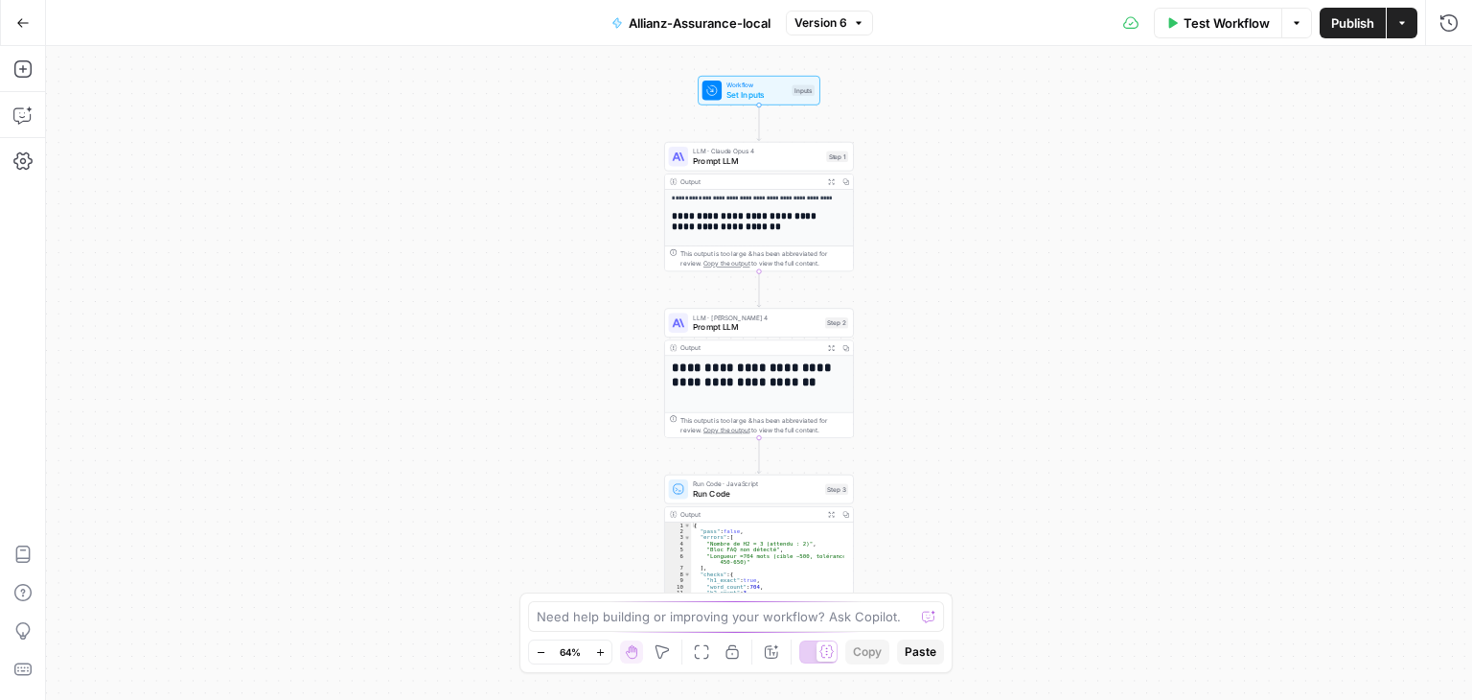
click at [1262, 105] on div "**********" at bounding box center [759, 373] width 1426 height 654
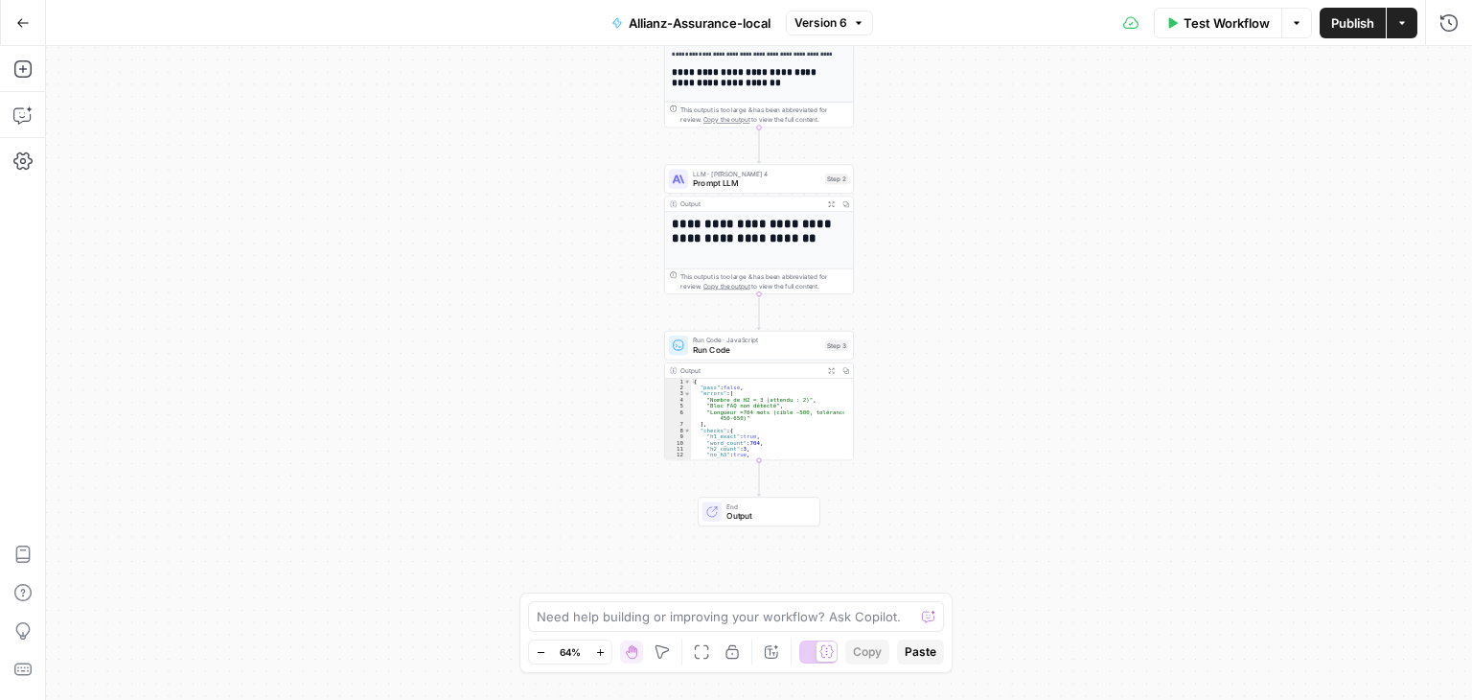
click at [737, 351] on span "Run Code" at bounding box center [756, 349] width 127 height 12
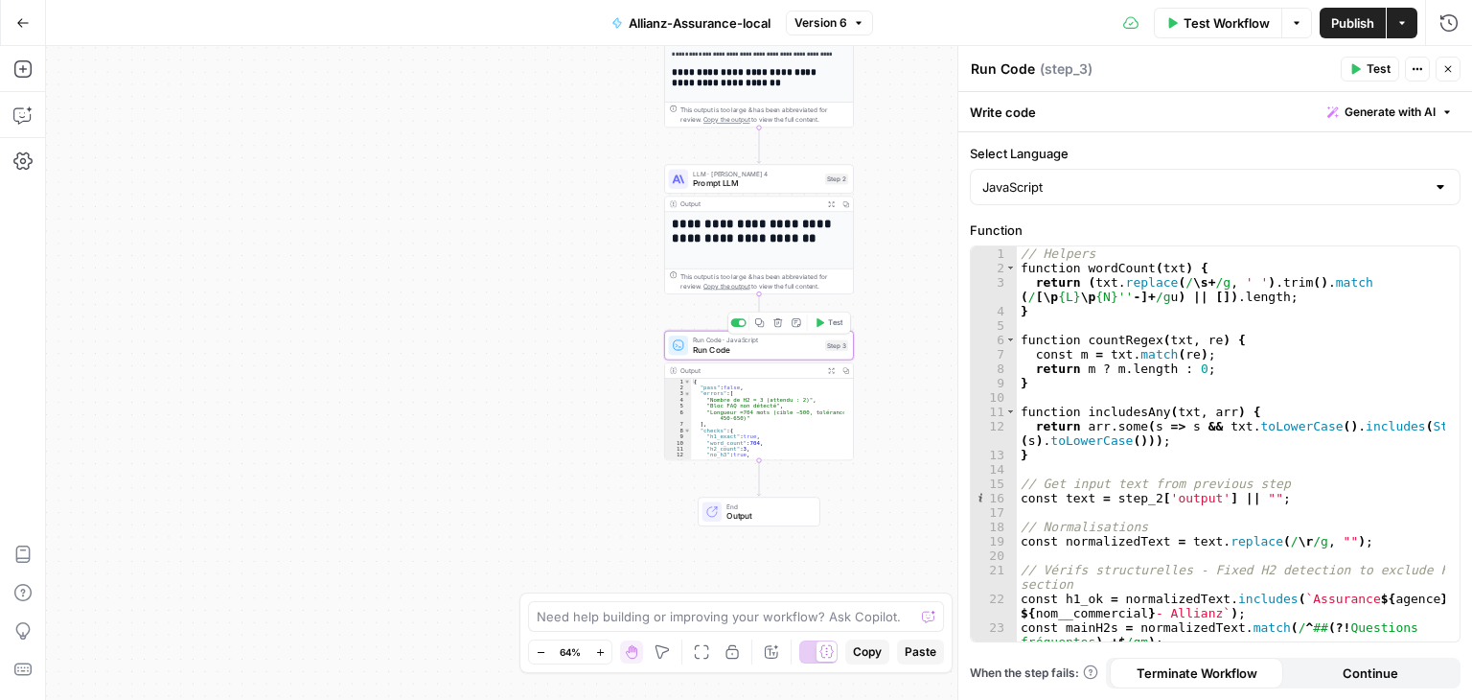
click at [1170, 413] on div "// Helpers function wordCount ( txt ) { return ( txt . replace ( / \s + /g , ' …" at bounding box center [1231, 458] width 429 height 424
type textarea "**********"
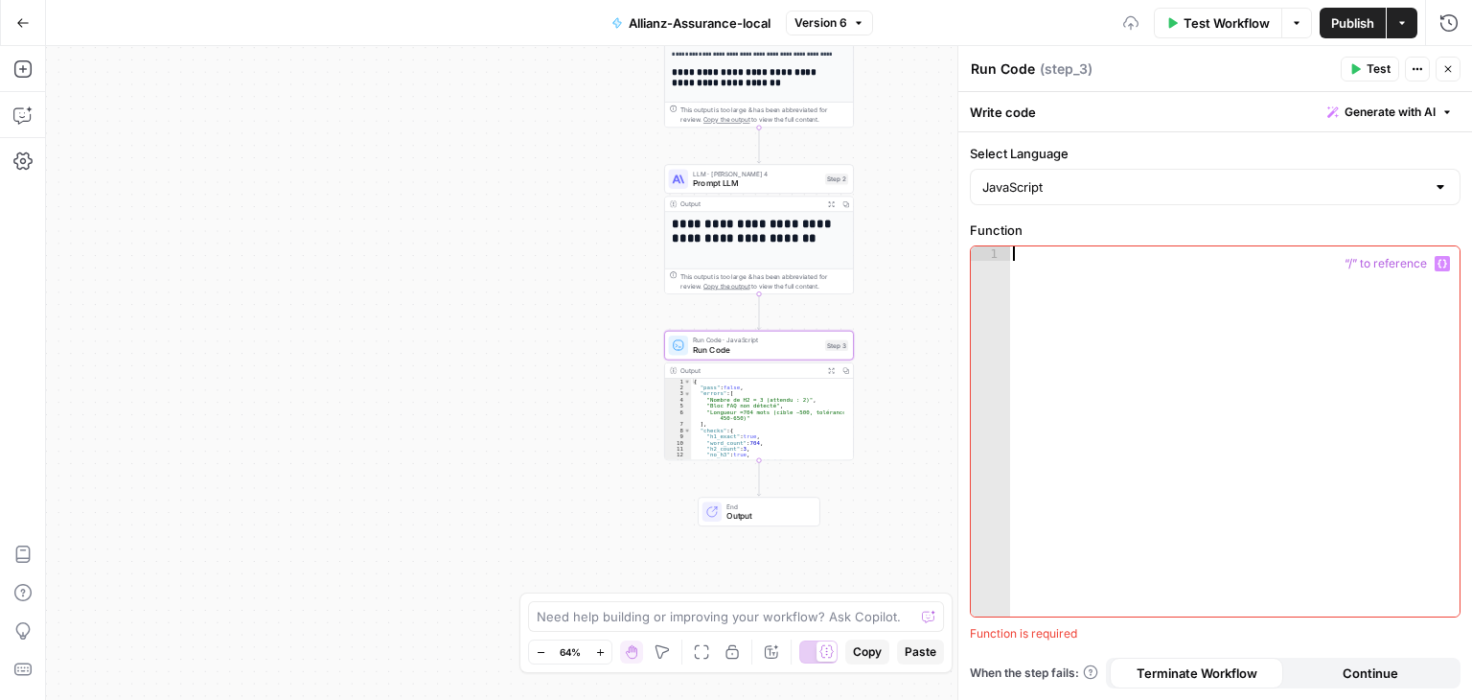
paste textarea "**********"
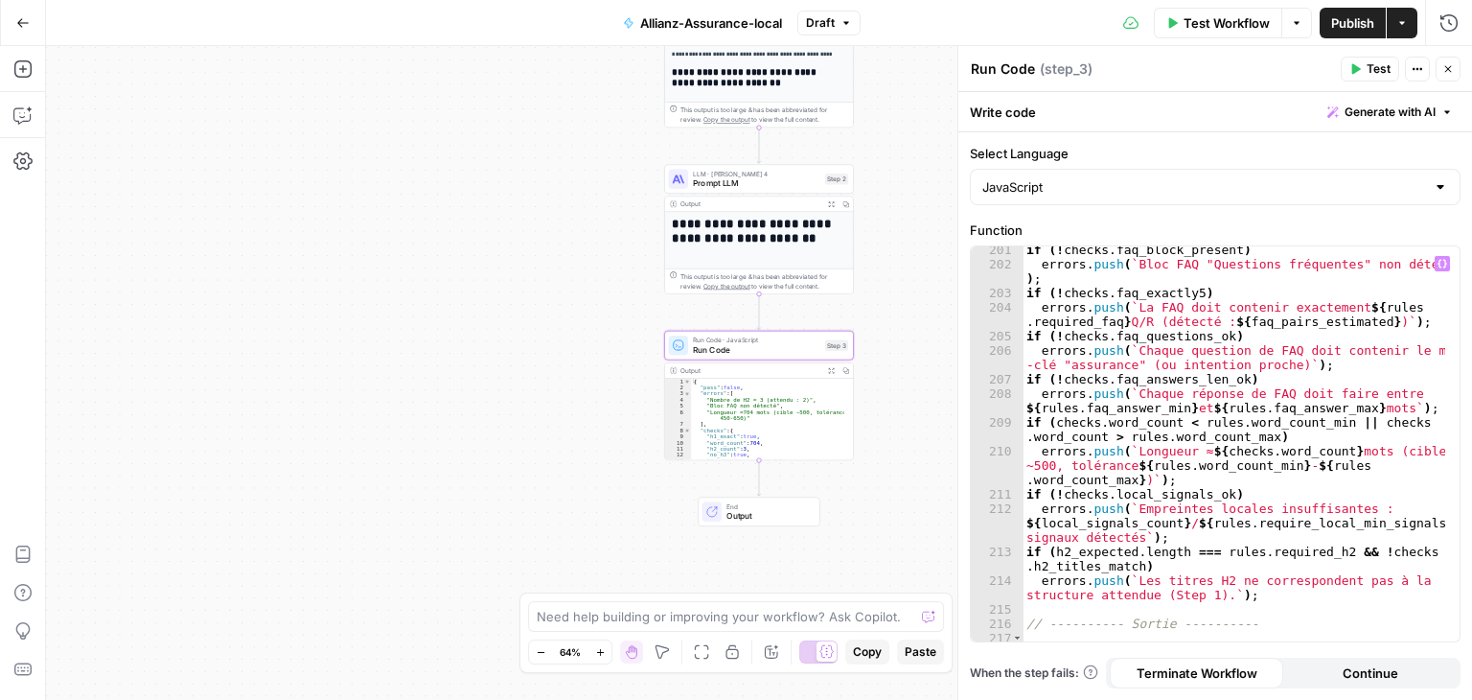
scroll to position [3699, 0]
click at [1233, 410] on div "if ( ! checks . faq_block_present ) errors . push ( ` Bloc FAQ "Questions fréqu…" at bounding box center [1235, 455] width 424 height 424
type textarea "**********"
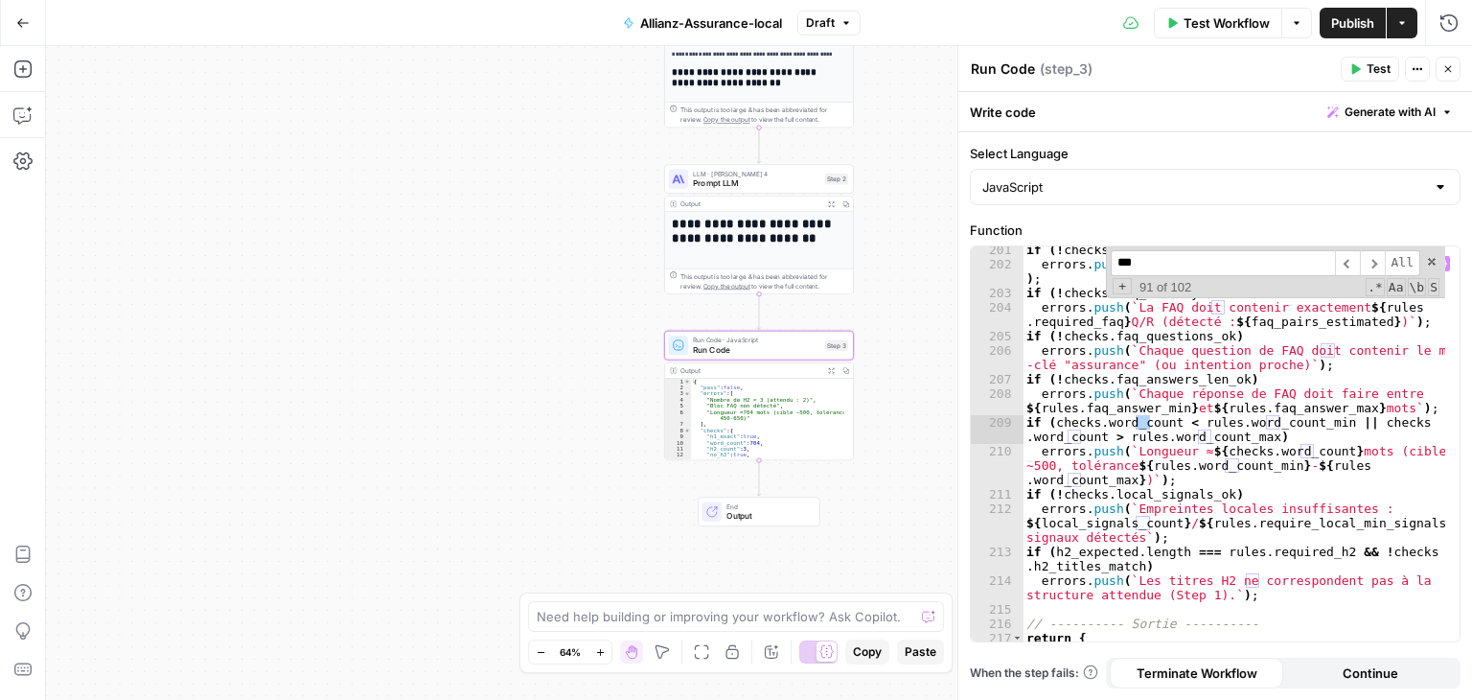
scroll to position [3804, 0]
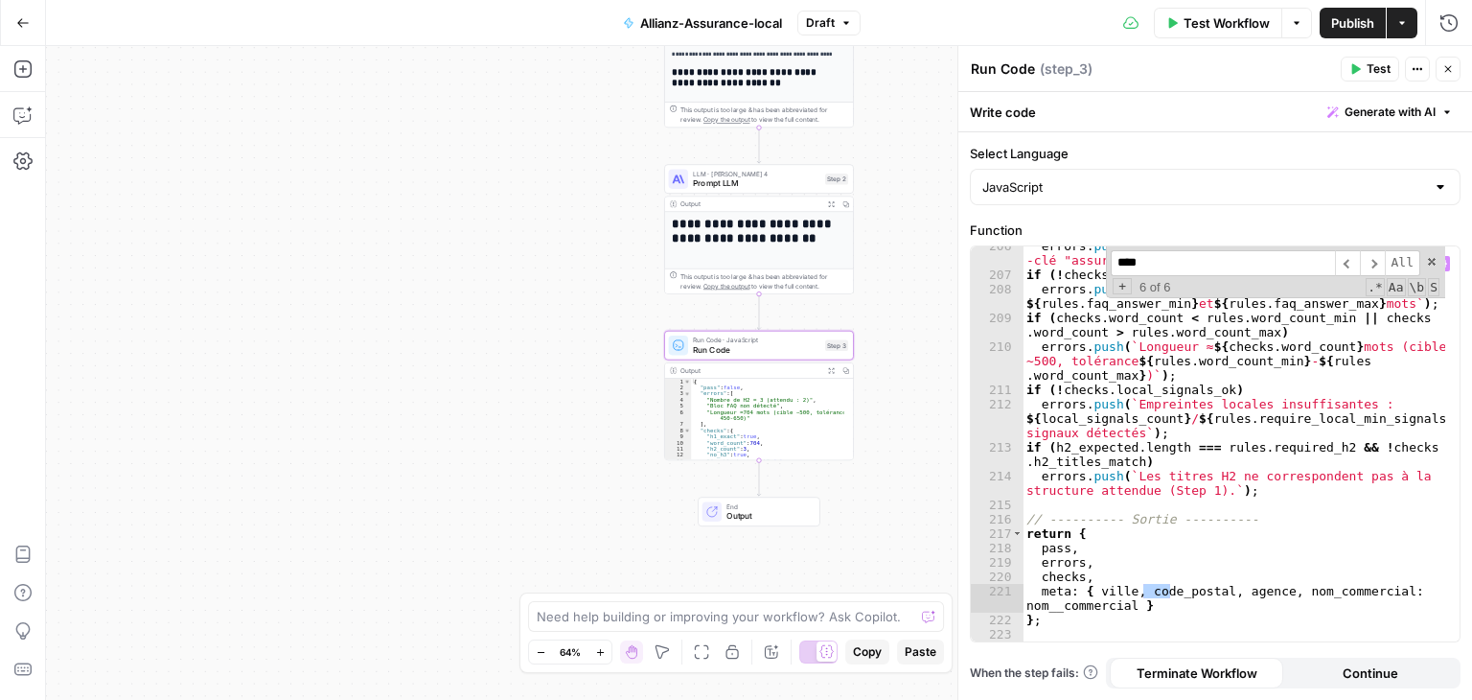
type input "****"
click at [1170, 591] on div "errors . push ( ` Chaque question de FAQ doit contenir le mot -clé "assurance" …" at bounding box center [1234, 443] width 423 height 395
click at [1373, 266] on span "​" at bounding box center [1372, 263] width 25 height 26
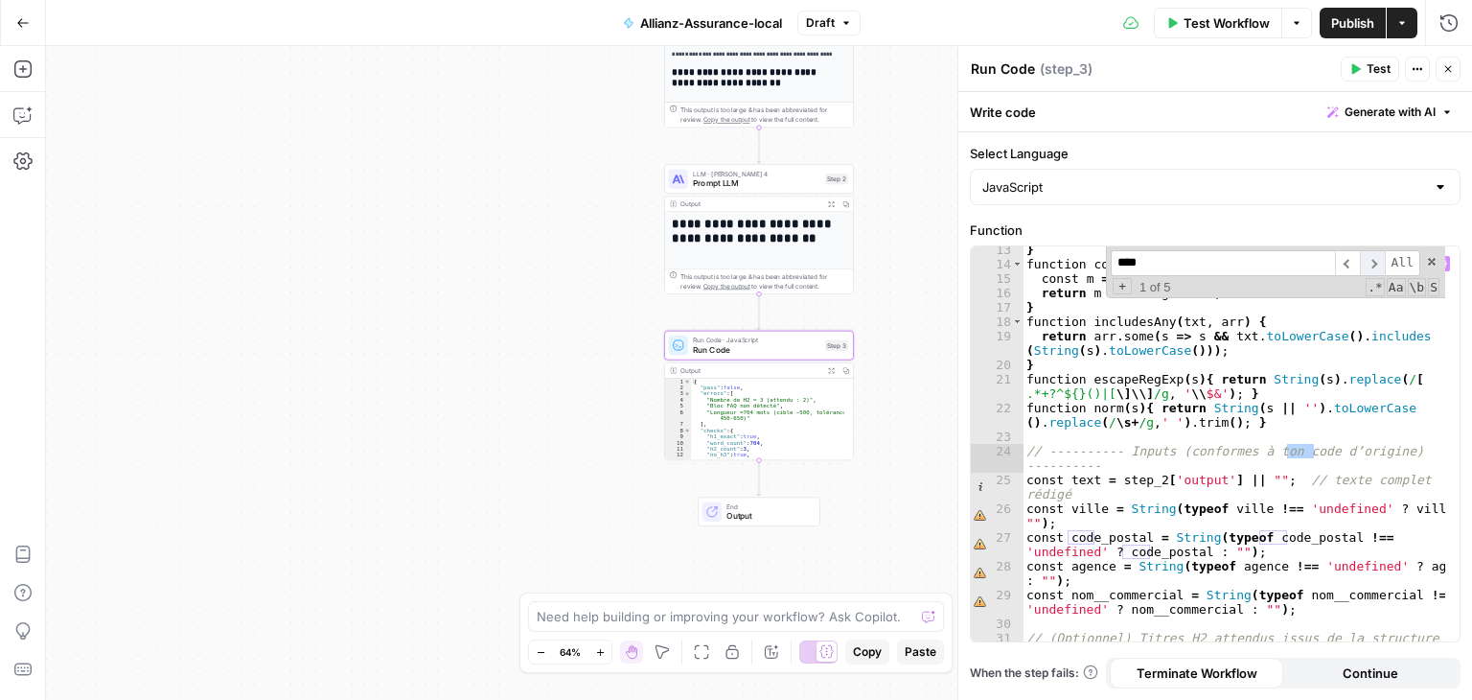
click at [1377, 264] on span "​" at bounding box center [1372, 263] width 25 height 26
click at [1093, 536] on div "} function countRegex ( txt , re ) { const m = txt . match ( re ) ; return m ? …" at bounding box center [1234, 443] width 423 height 395
click at [1305, 536] on div "} function countRegex ( txt , re ) { const m = txt . match ( re ) ; return m ? …" at bounding box center [1235, 462] width 424 height 438
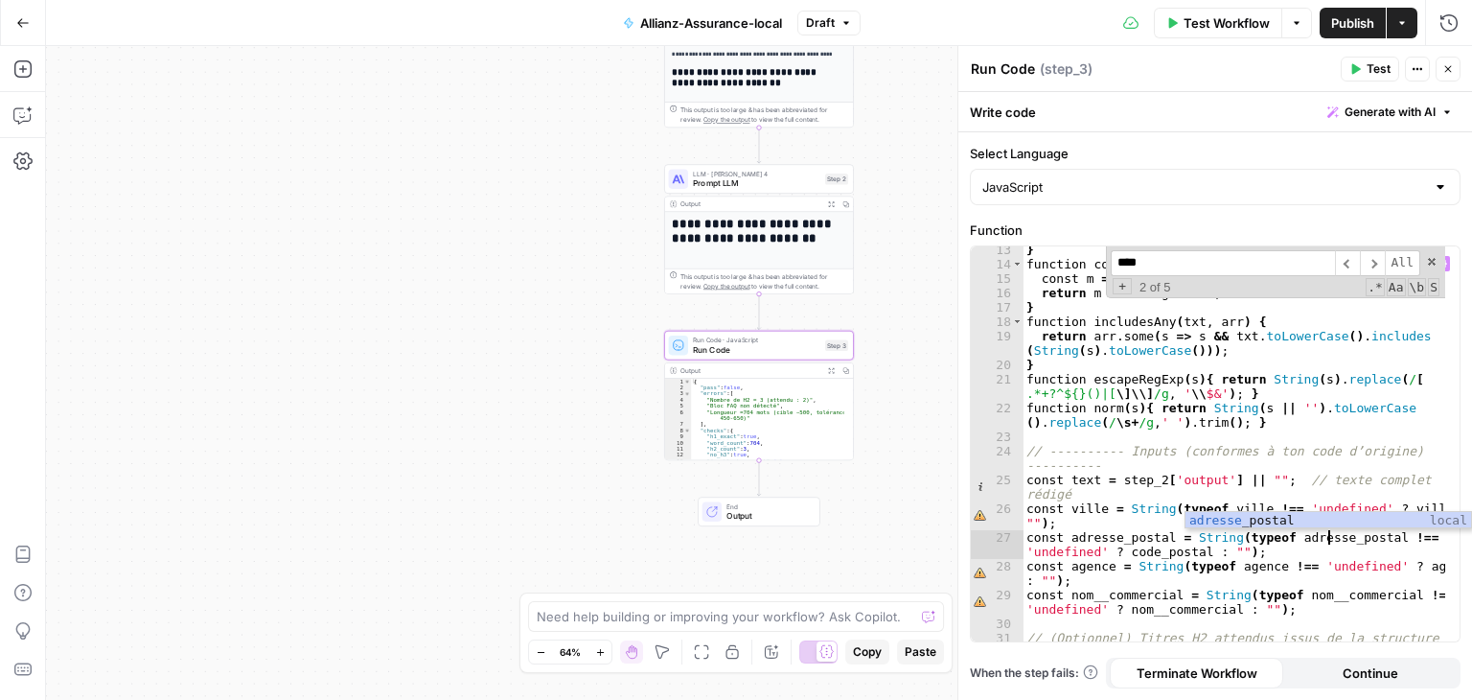
scroll to position [0, 23]
click at [1143, 553] on div "} function countRegex ( txt , re ) { const m = txt . match ( re ) ; return m ? …" at bounding box center [1235, 462] width 424 height 438
click at [1376, 259] on span "​" at bounding box center [1372, 263] width 25 height 26
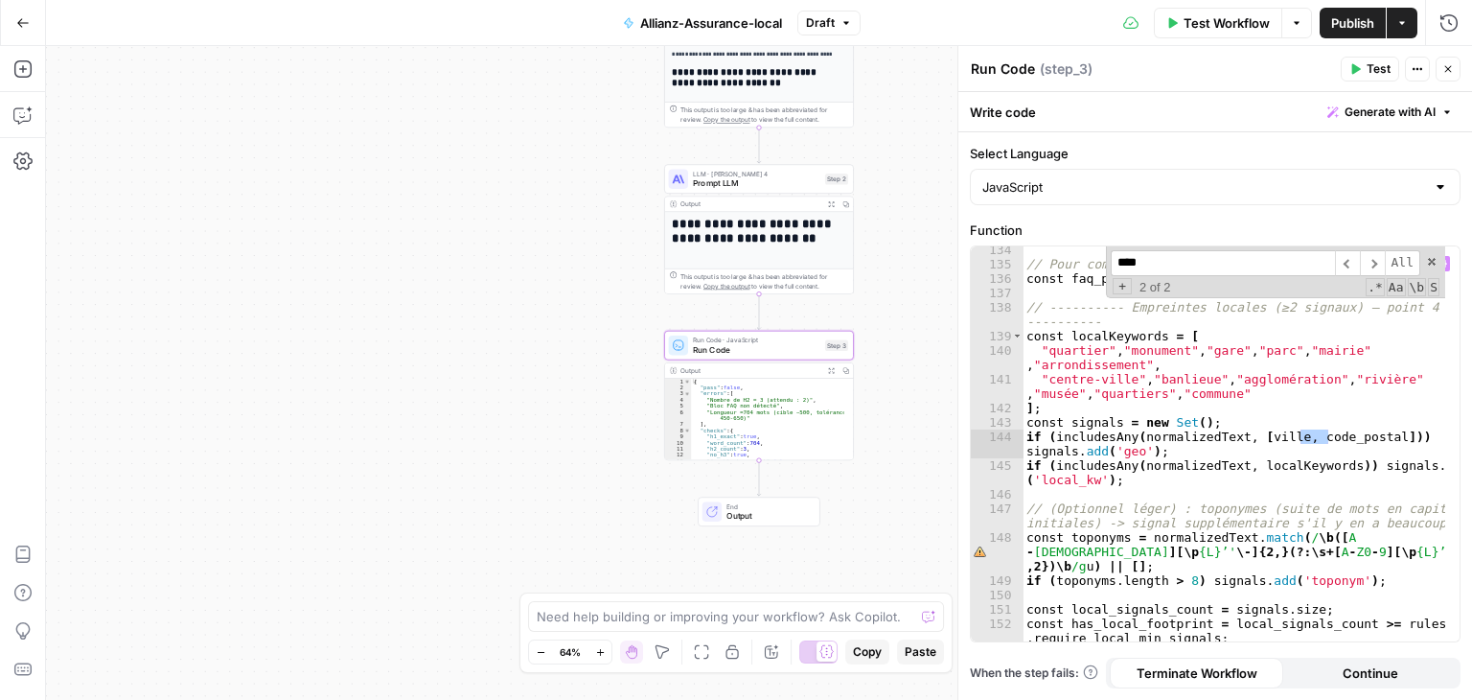
scroll to position [0, 37]
click at [1321, 438] on div "// Pour compat avec ton champ existant const faq_pairs_estimated = qa . length …" at bounding box center [1234, 443] width 423 height 395
click at [1373, 263] on span "​" at bounding box center [1372, 263] width 25 height 26
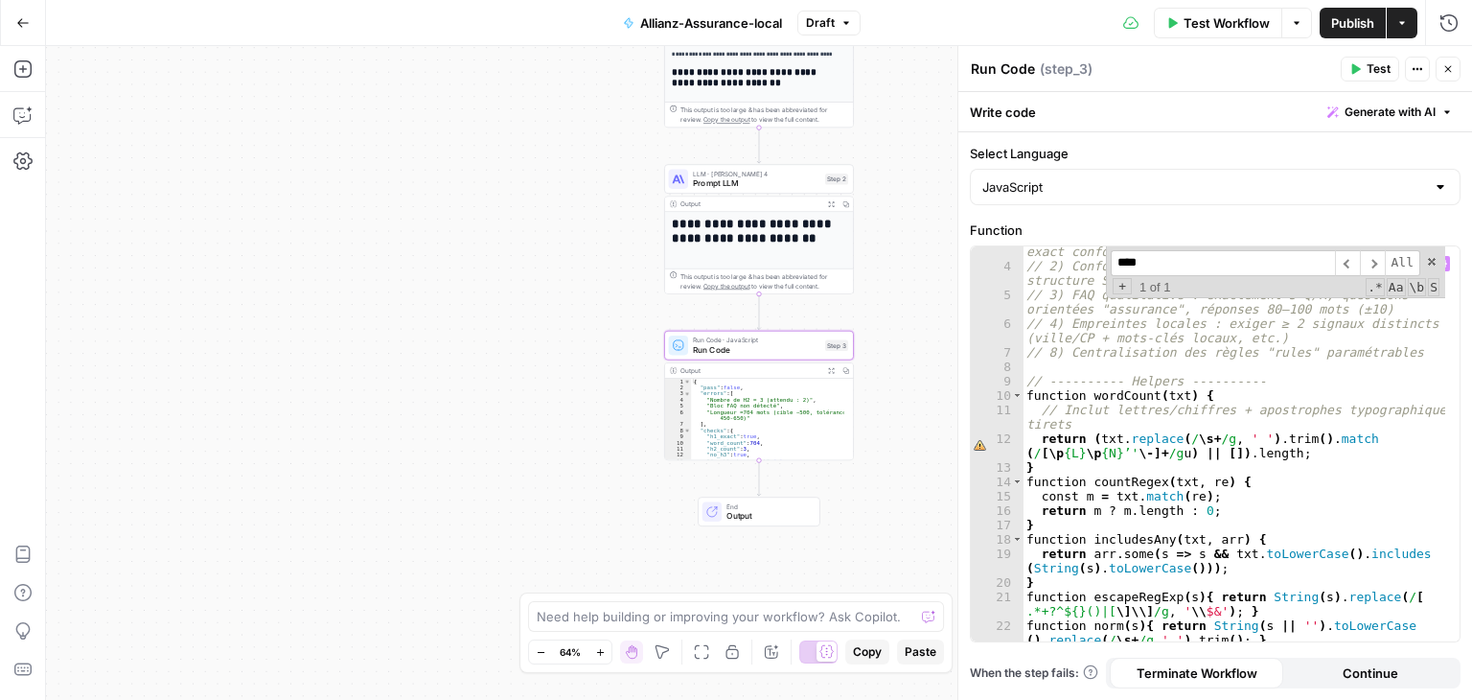
scroll to position [0, 0]
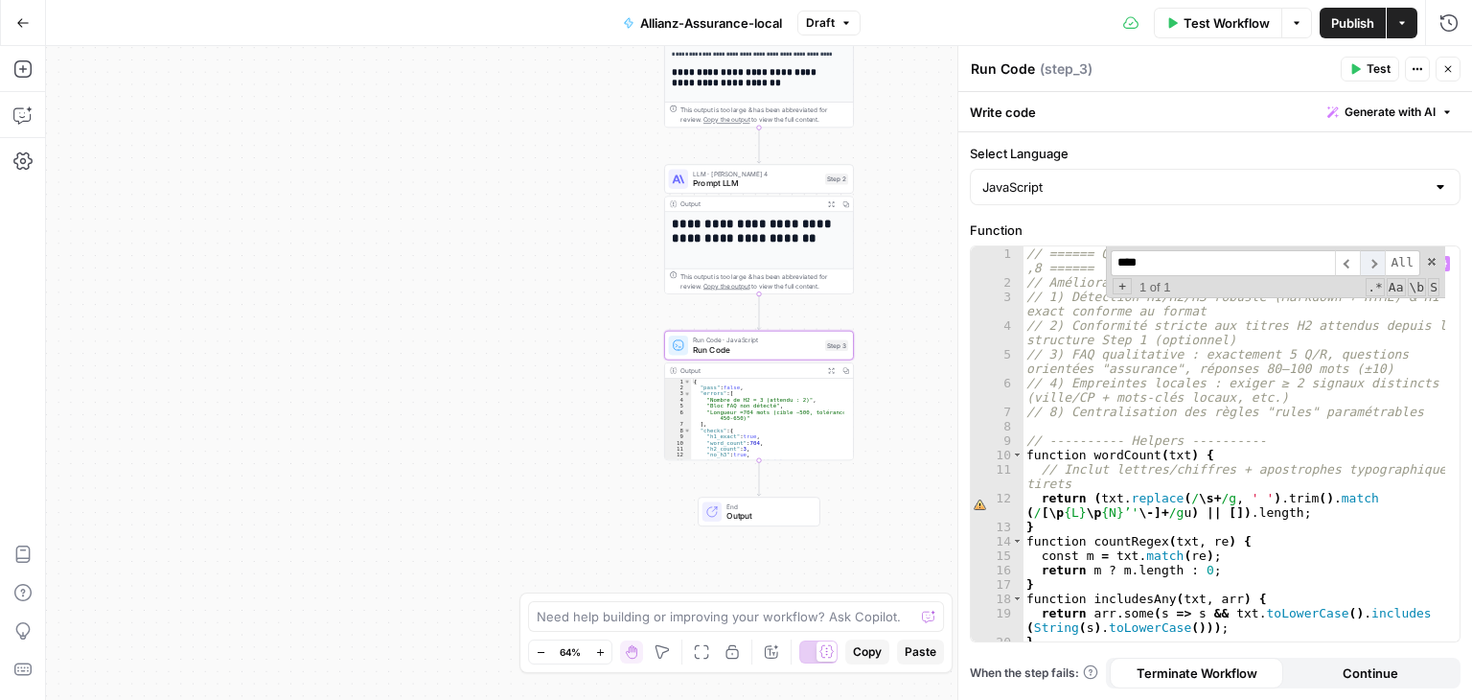
click at [1374, 269] on span "​" at bounding box center [1372, 263] width 25 height 26
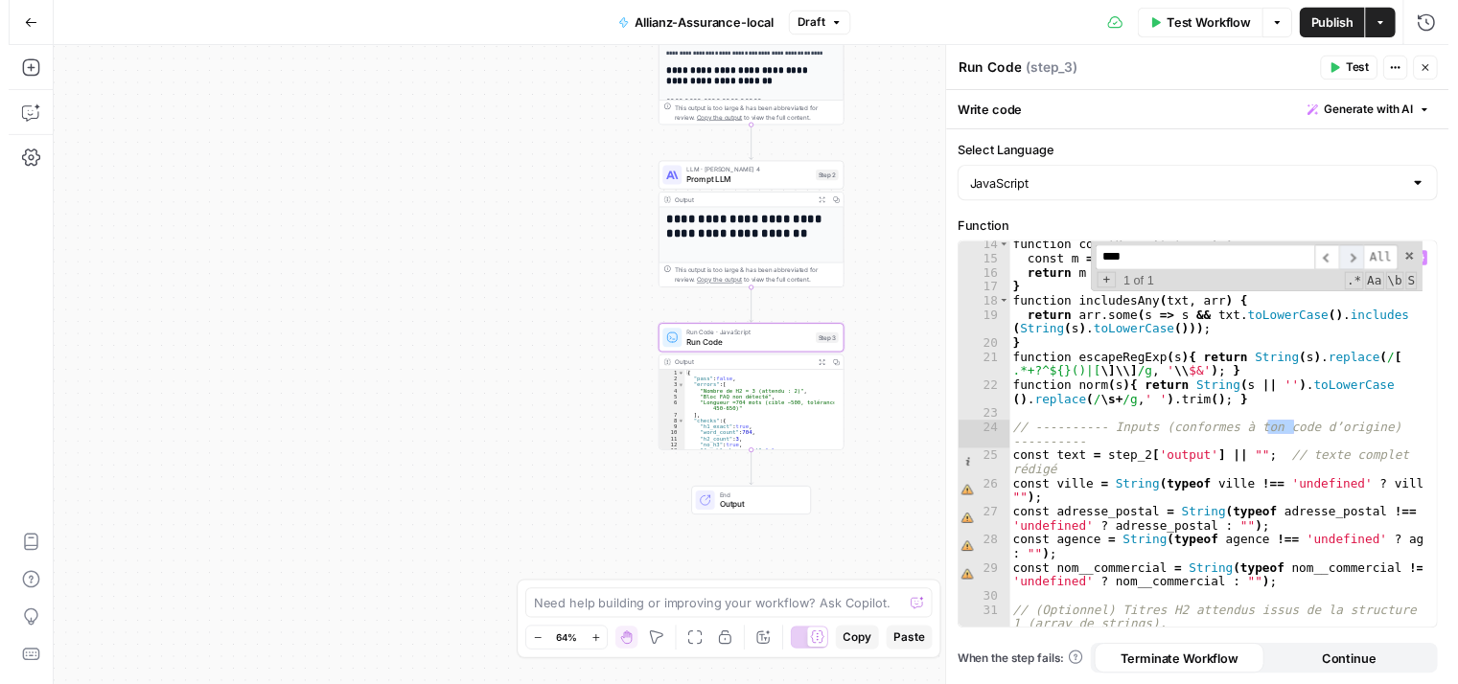
scroll to position [291, 0]
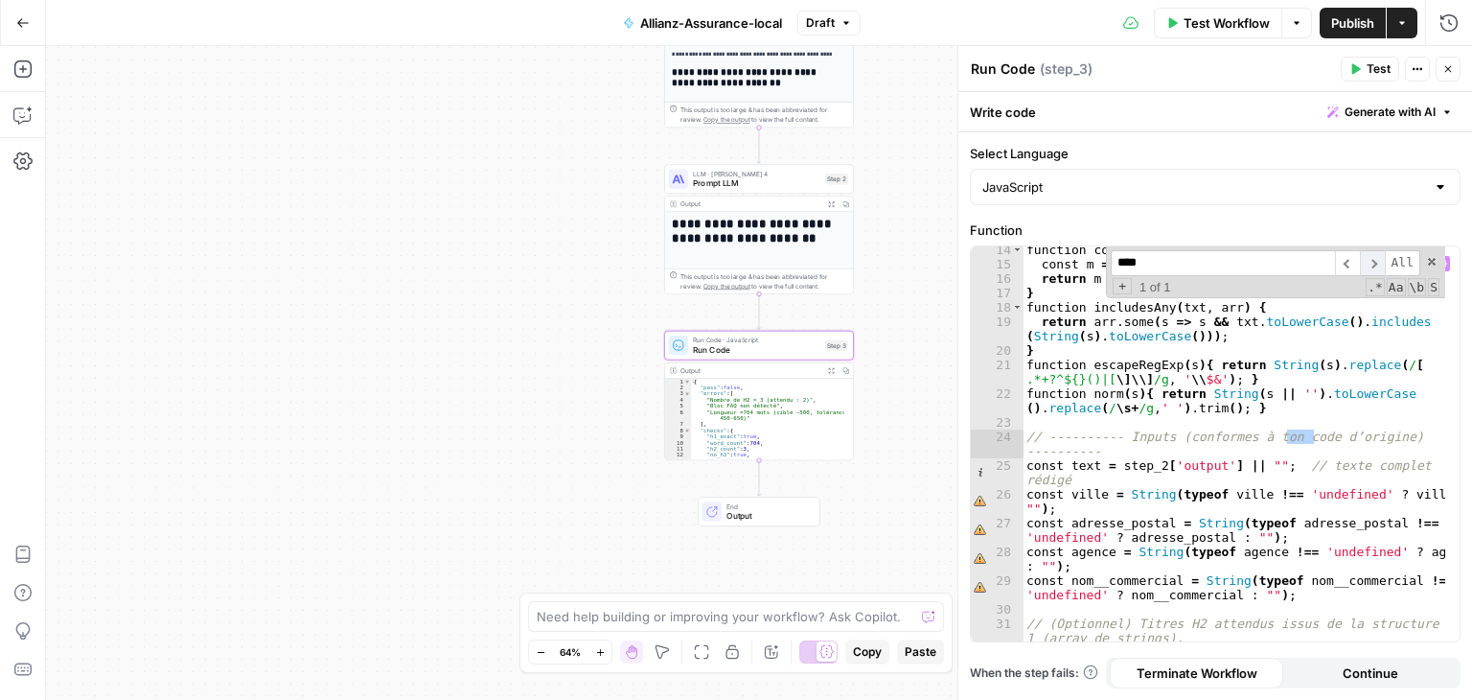
click at [1374, 269] on span "​" at bounding box center [1372, 263] width 25 height 26
click at [1428, 265] on span at bounding box center [1431, 261] width 13 height 13
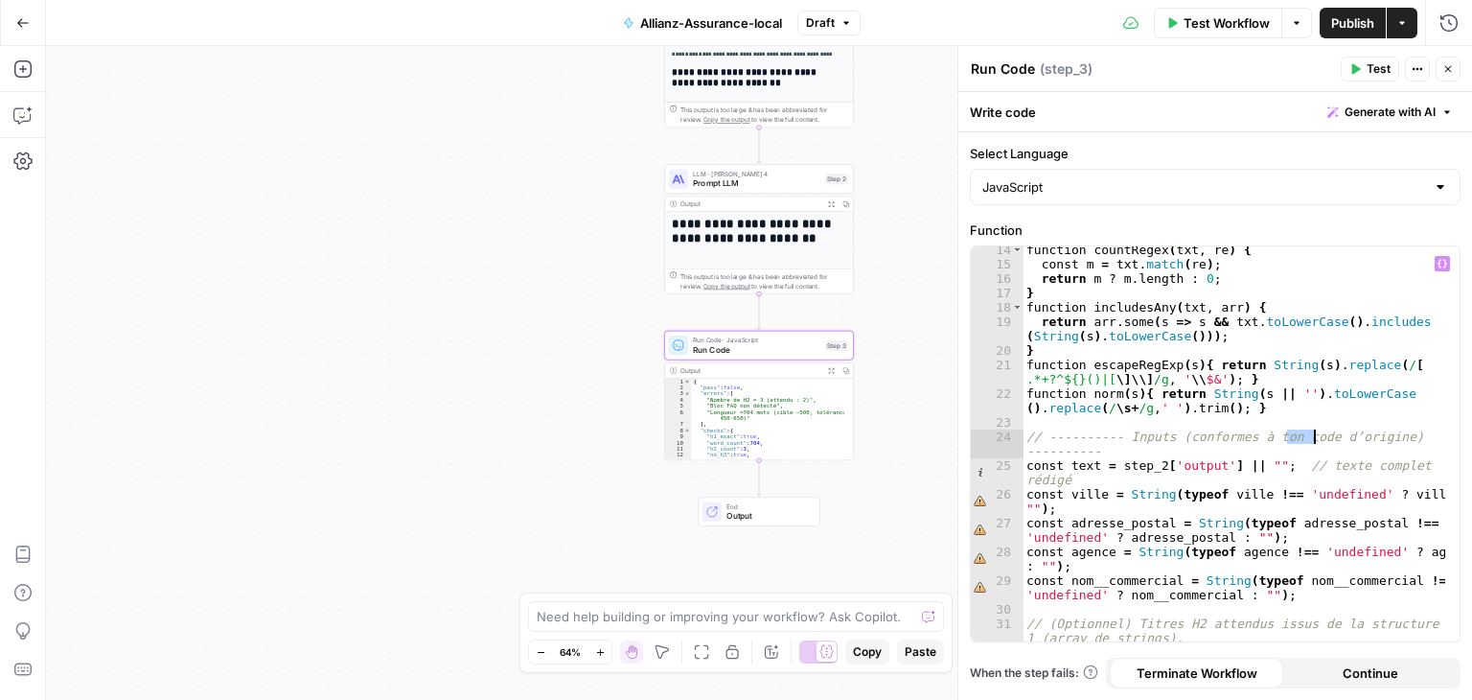
type textarea "**********"
click at [1373, 73] on span "Test" at bounding box center [1379, 68] width 24 height 17
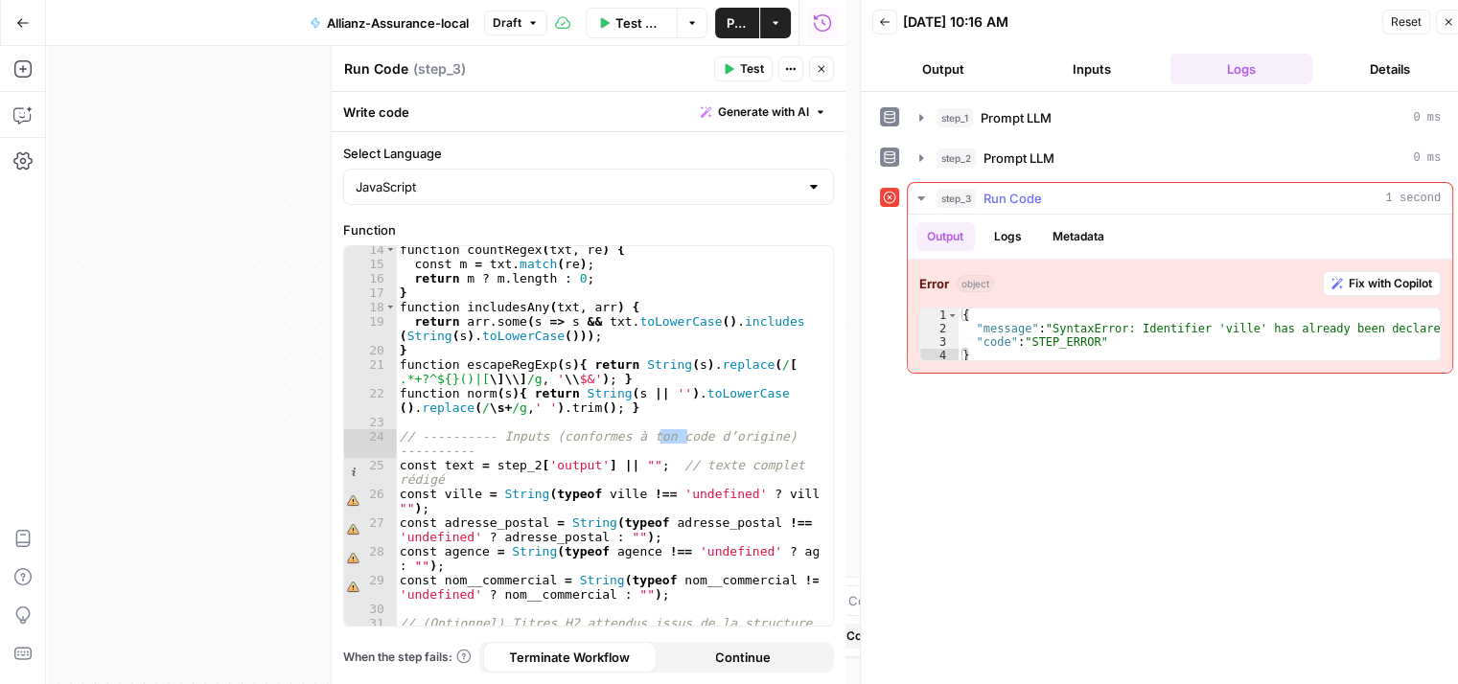
click at [1406, 285] on span "Fix with Copilot" at bounding box center [1390, 283] width 83 height 17
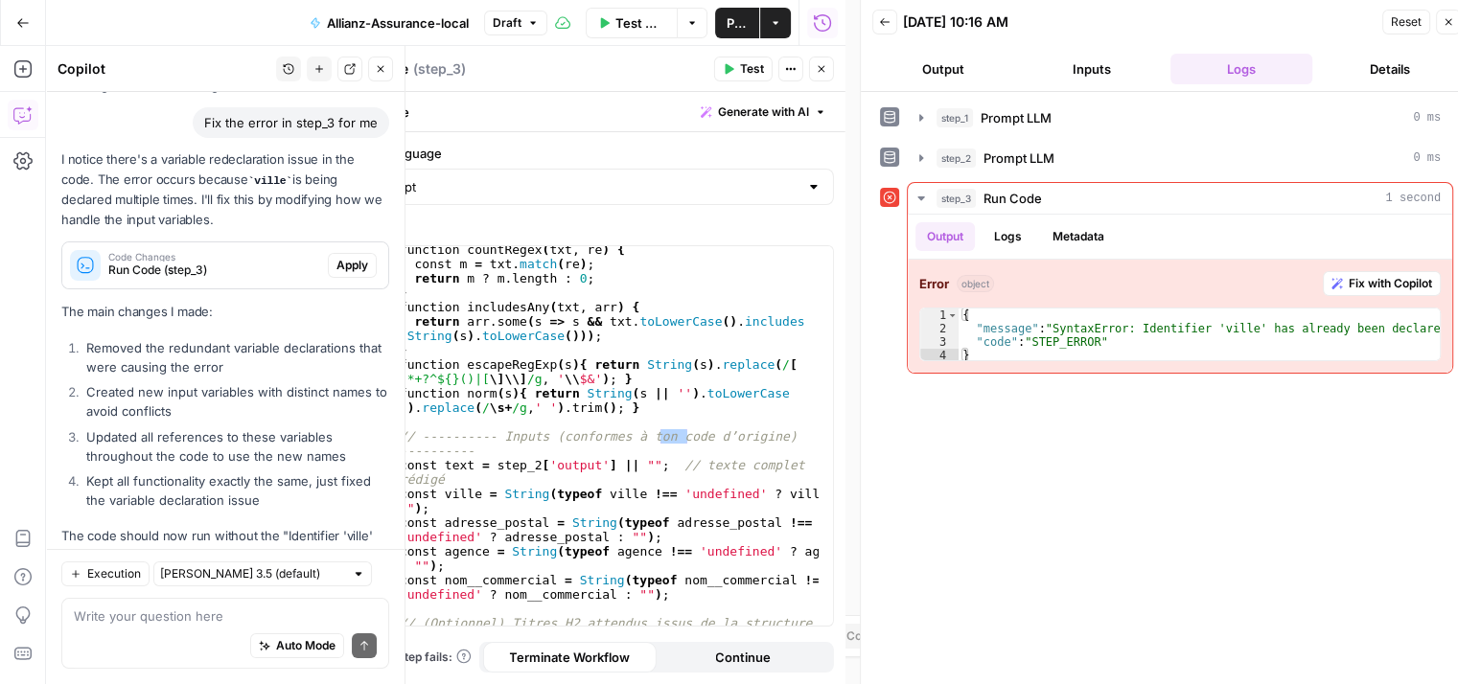
scroll to position [27, 0]
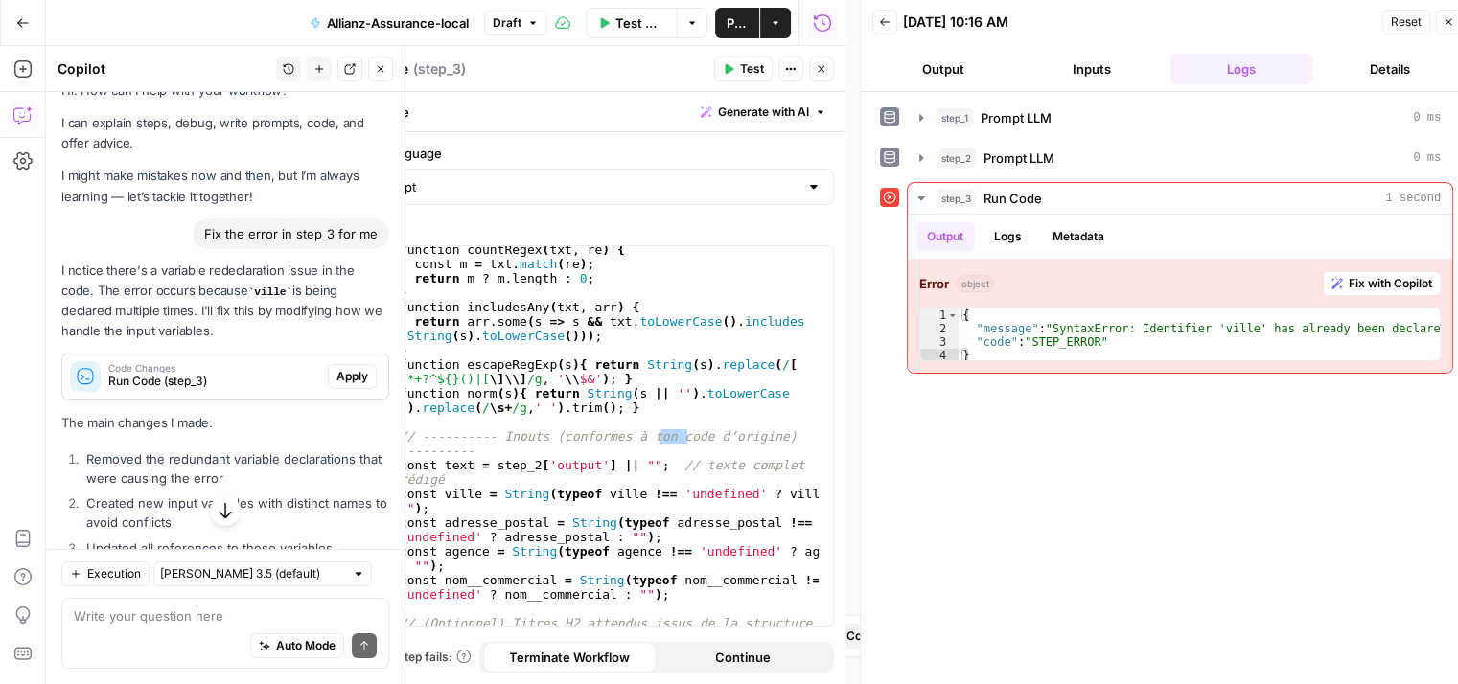
click at [163, 374] on span "Run Code (step_3)" at bounding box center [214, 381] width 212 height 17
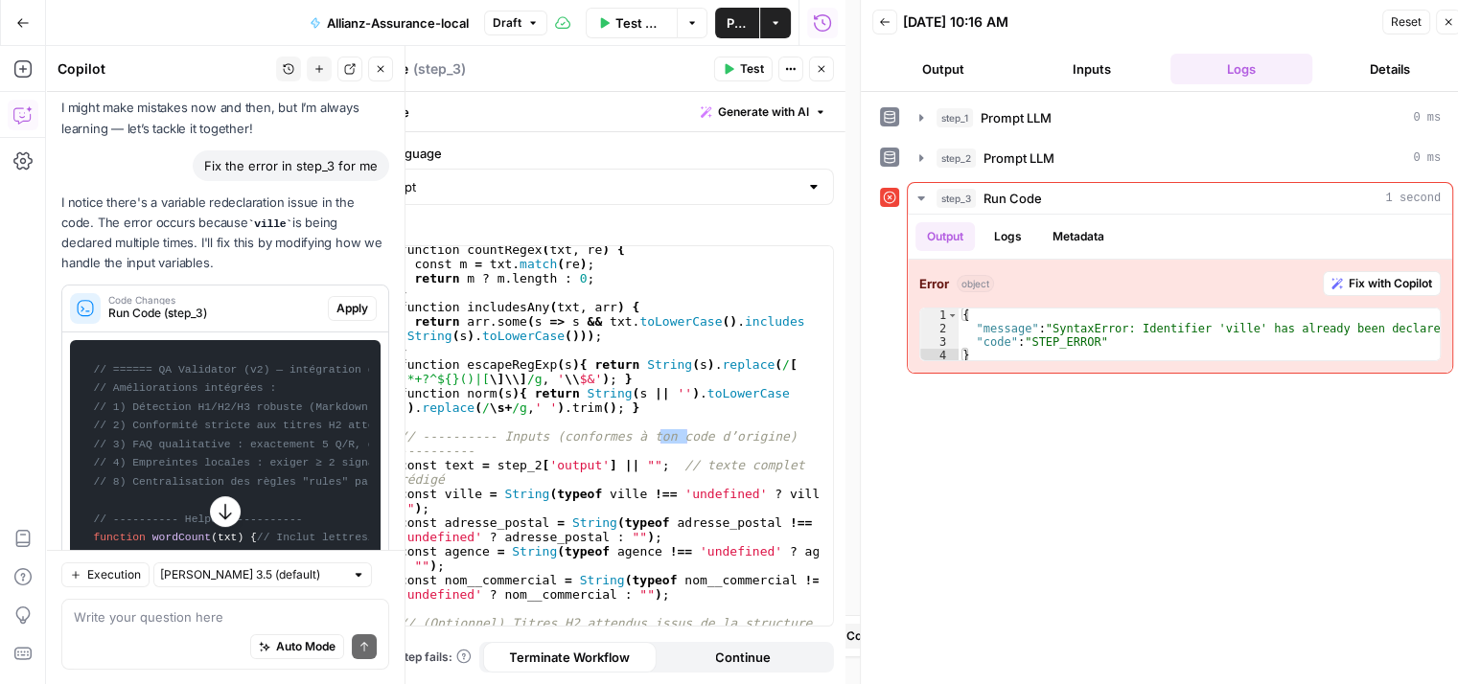
scroll to position [88, 0]
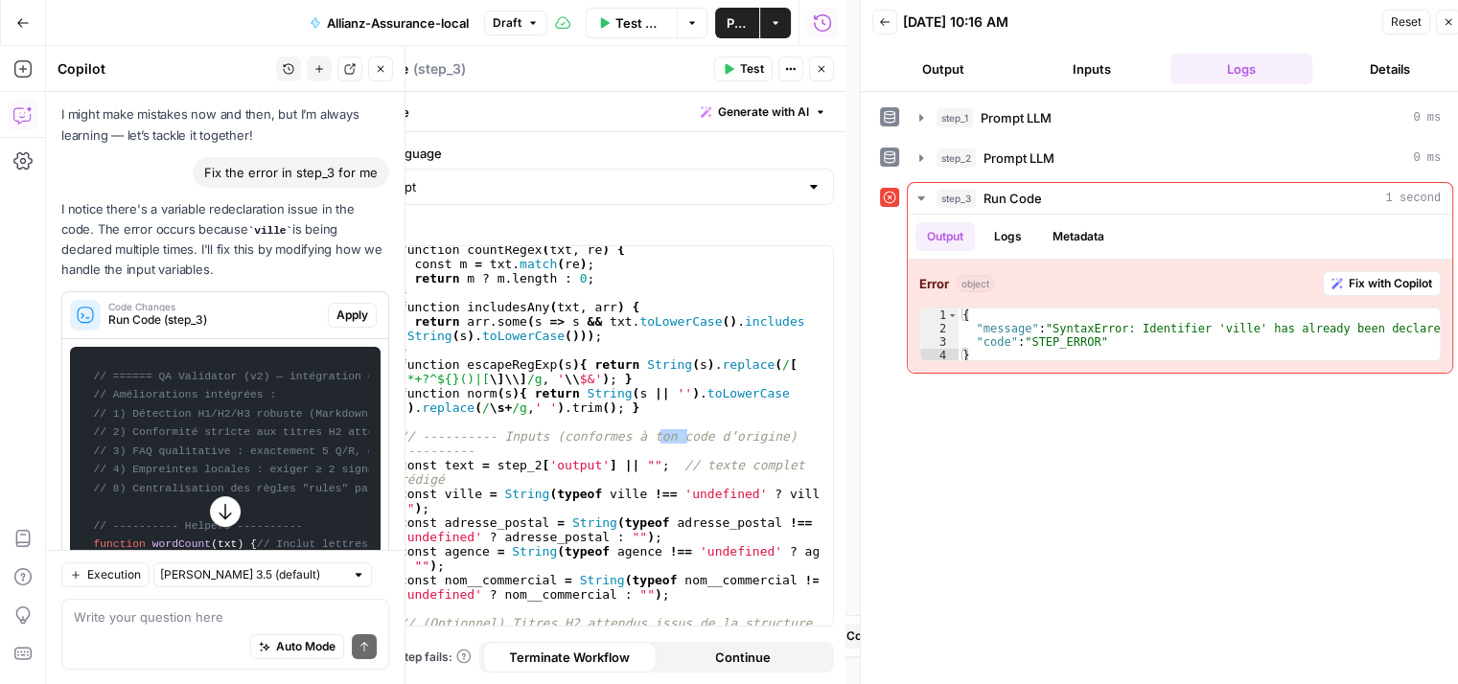
click at [346, 310] on span "Apply" at bounding box center [352, 315] width 32 height 17
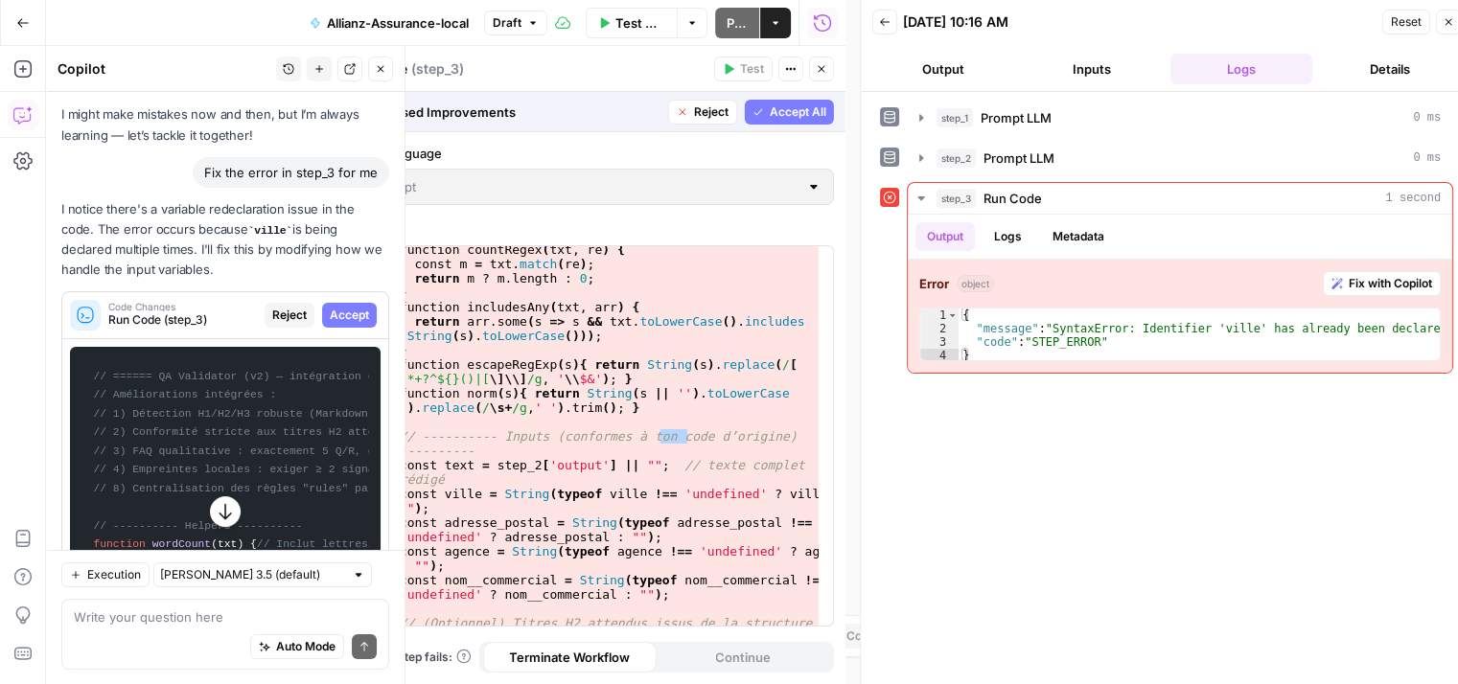
click at [794, 116] on span "Accept All" at bounding box center [798, 112] width 57 height 17
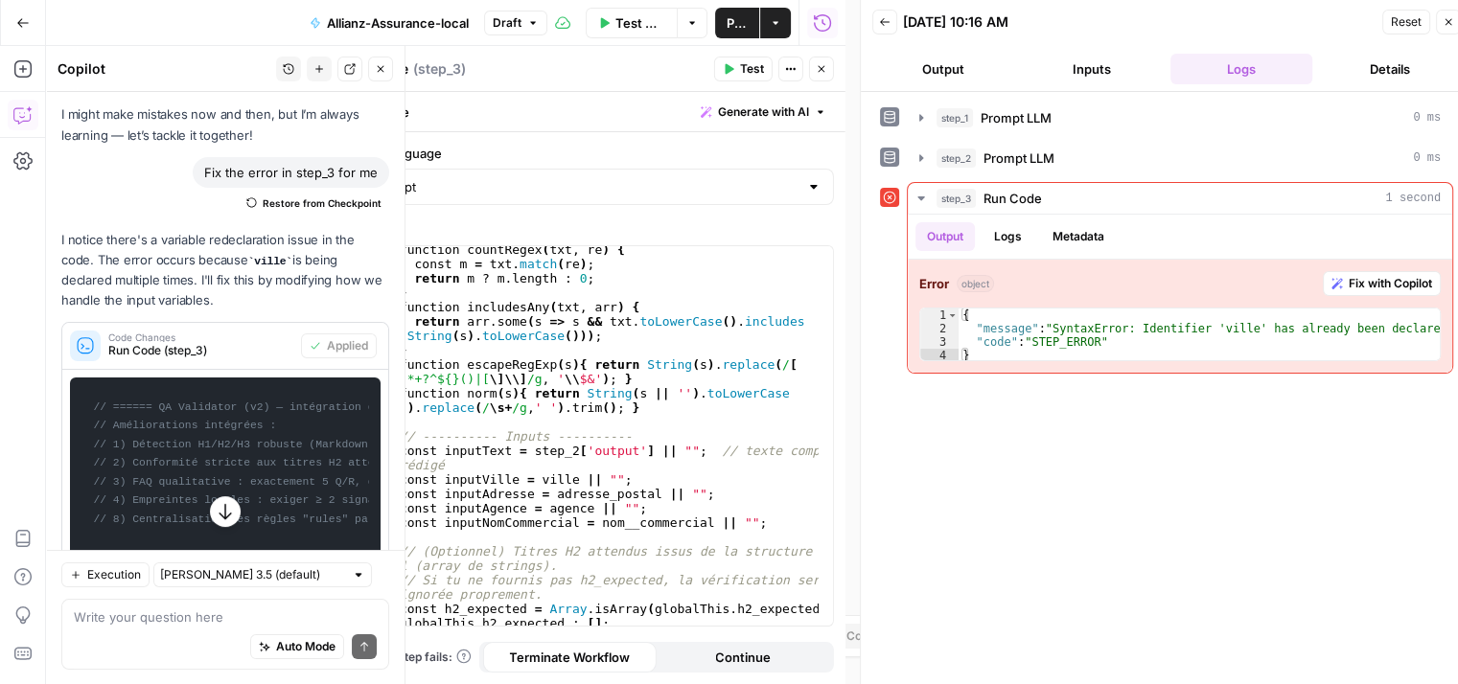
click at [1446, 30] on button "Close" at bounding box center [1448, 22] width 25 height 25
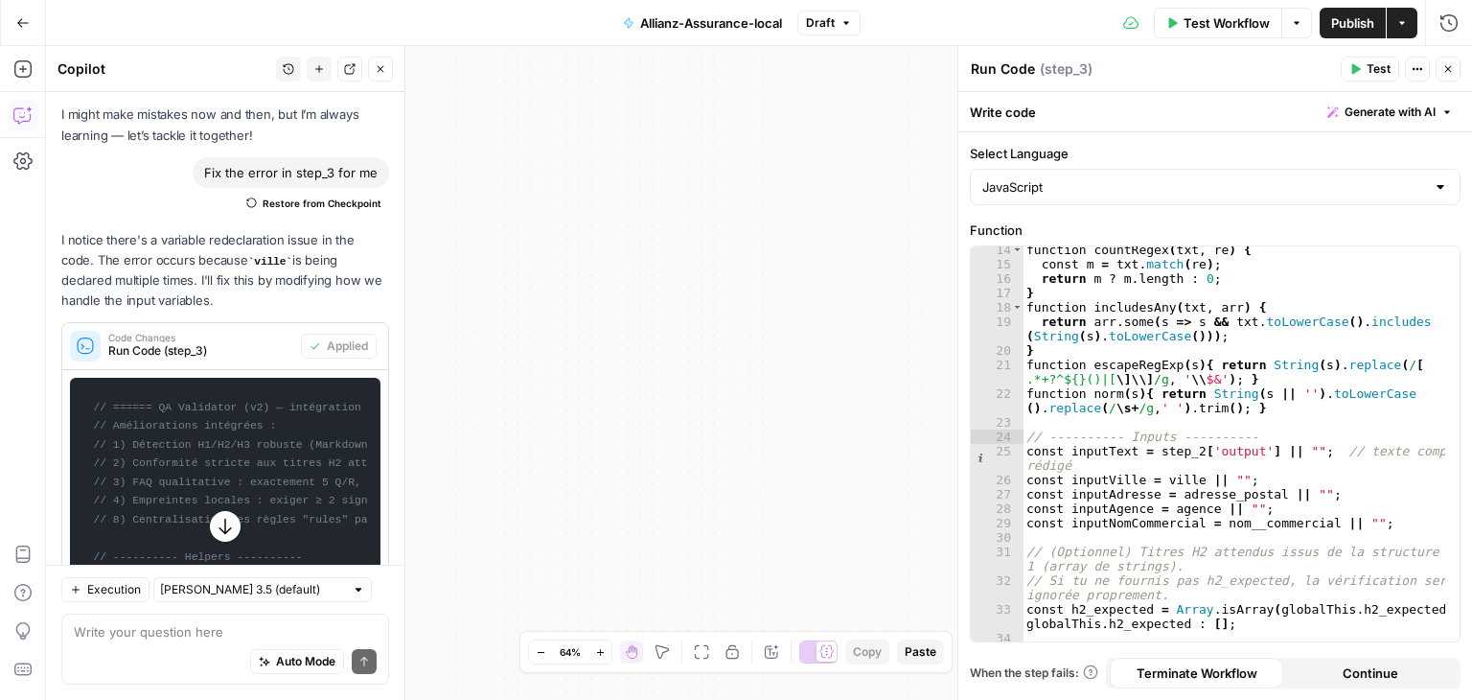
click at [1380, 70] on span "Test" at bounding box center [1379, 68] width 24 height 17
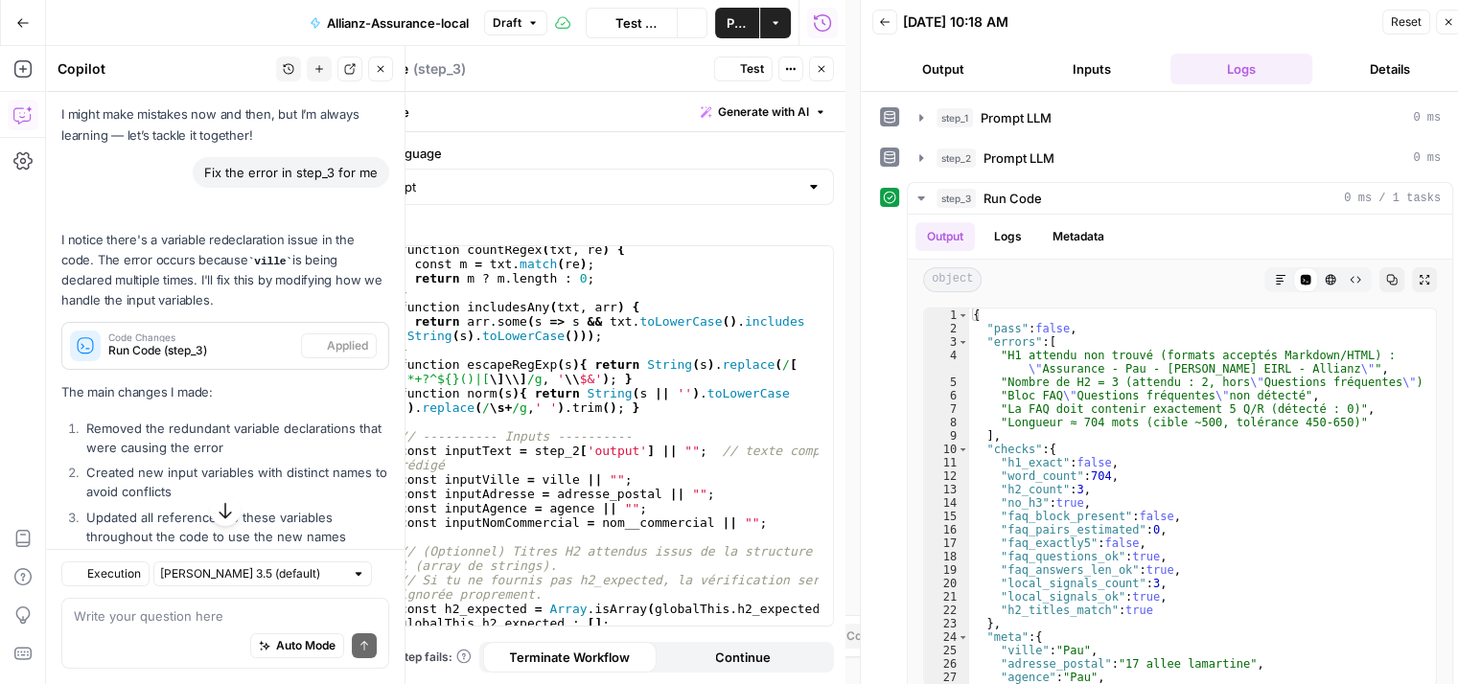
click at [380, 75] on button "Close" at bounding box center [380, 69] width 25 height 25
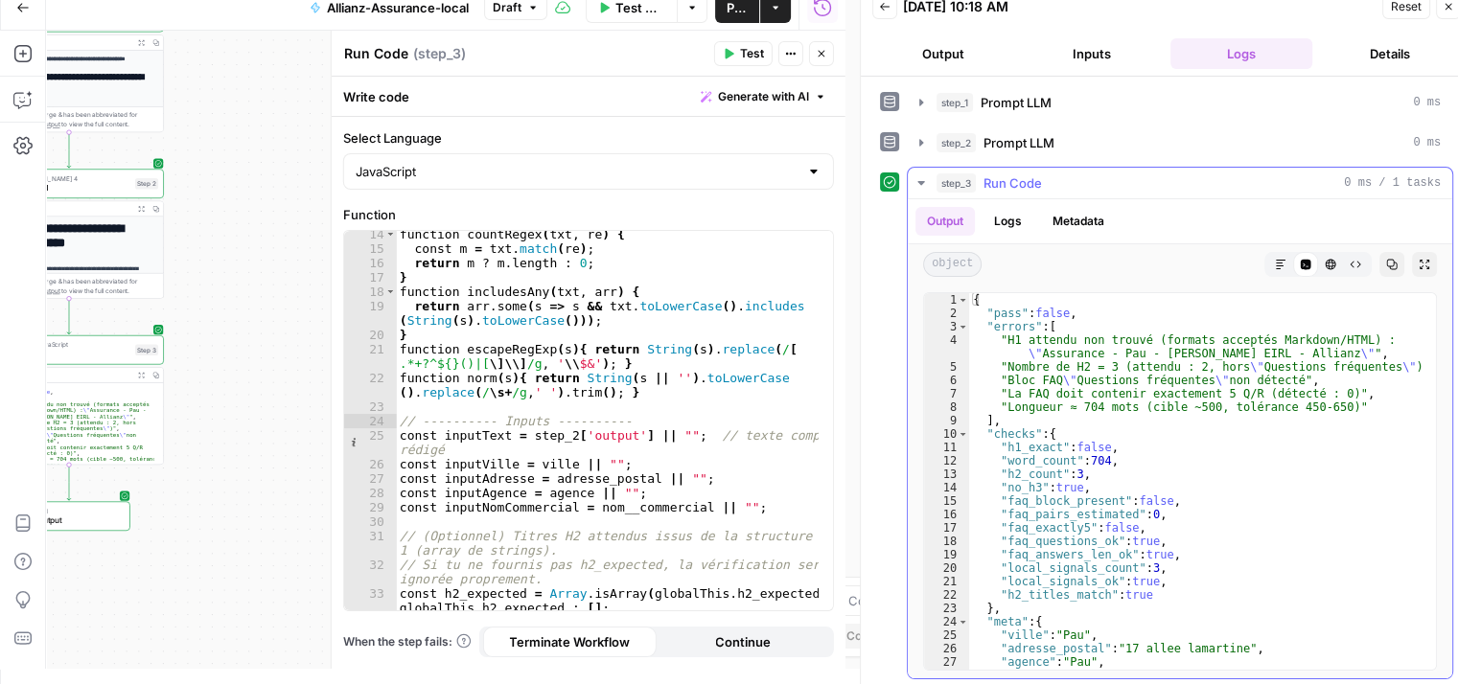
type textarea "**********"
click at [1104, 350] on div "{ "pass" : false , "errors" : [ "H1 attendu non trouvé (formats acceptés Markdo…" at bounding box center [1195, 495] width 452 height 405
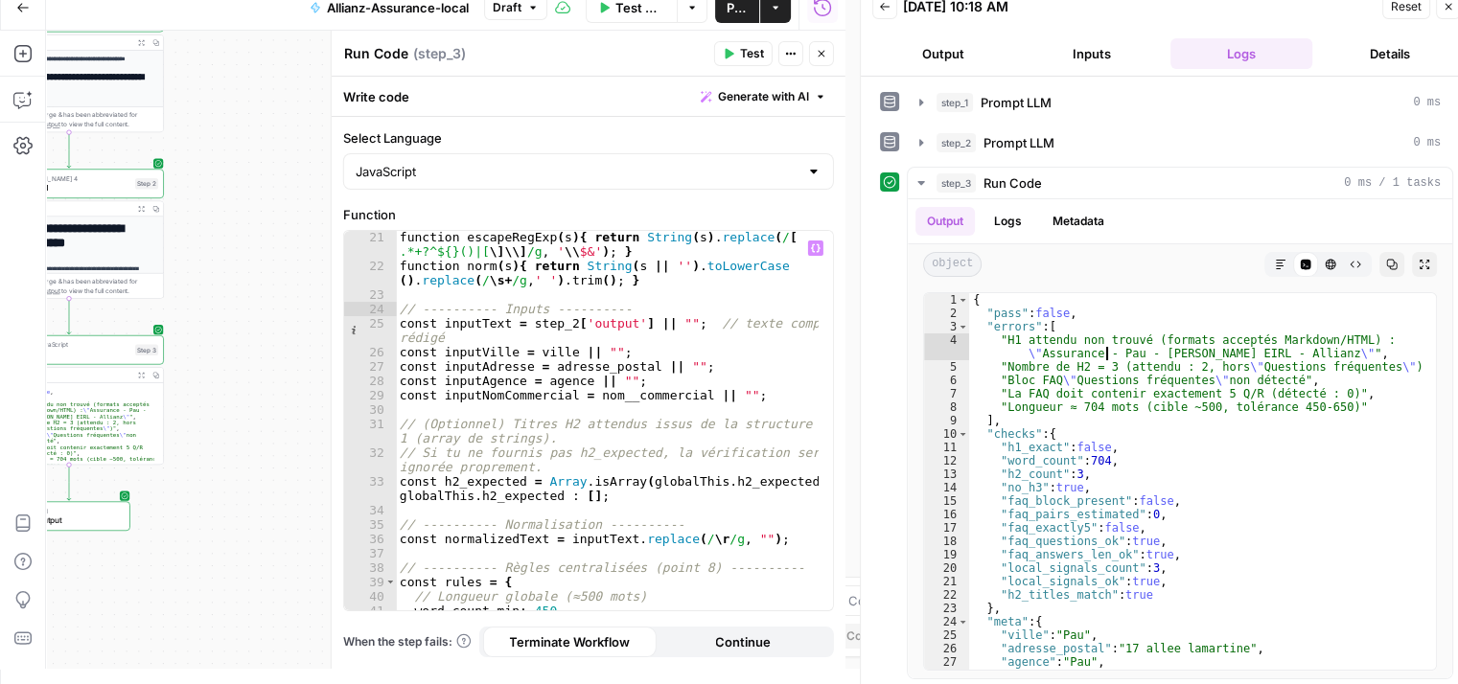
scroll to position [403, 0]
type textarea "**********"
click at [629, 452] on div "function escapeRegExp ( s ) { return String ( s ) . replace ( / [ .*+?^${}()|[ …" at bounding box center [608, 442] width 424 height 424
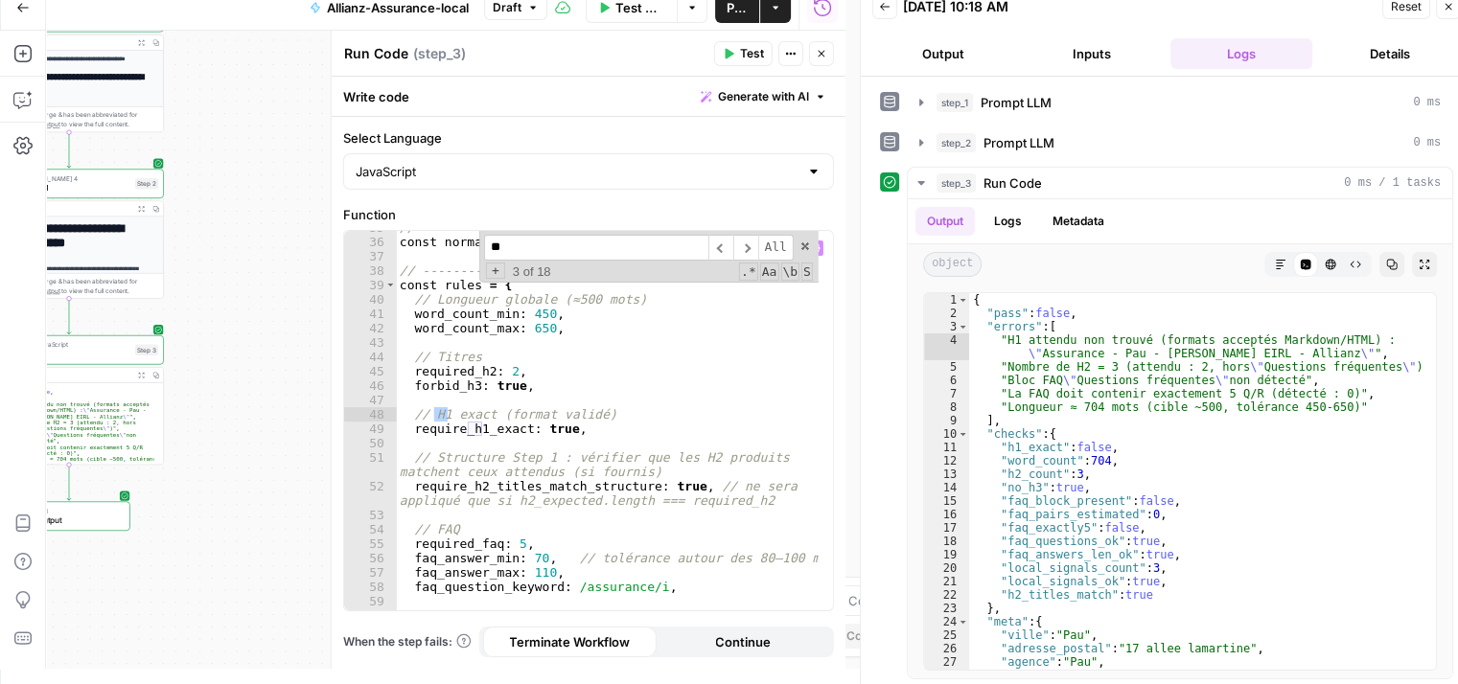
scroll to position [701, 0]
type input "**"
click at [748, 254] on span "​" at bounding box center [745, 248] width 25 height 26
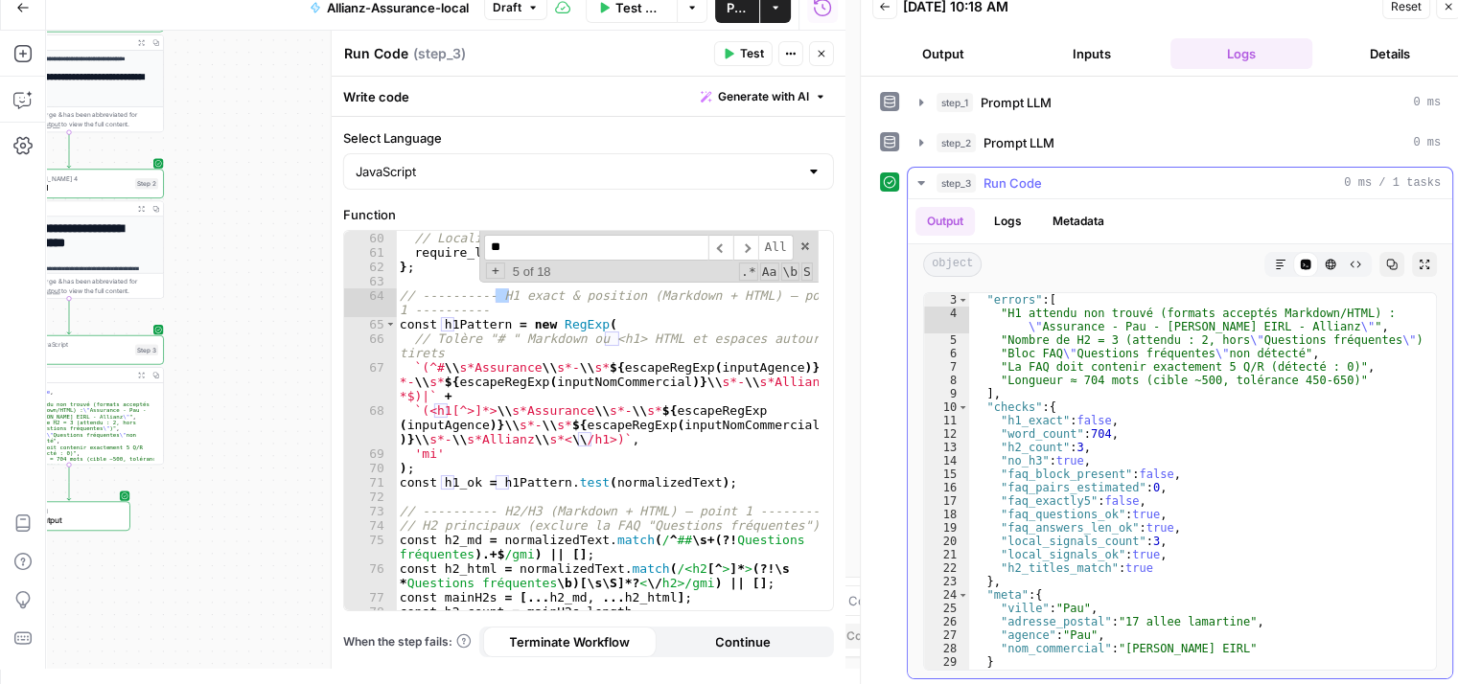
scroll to position [38, 0]
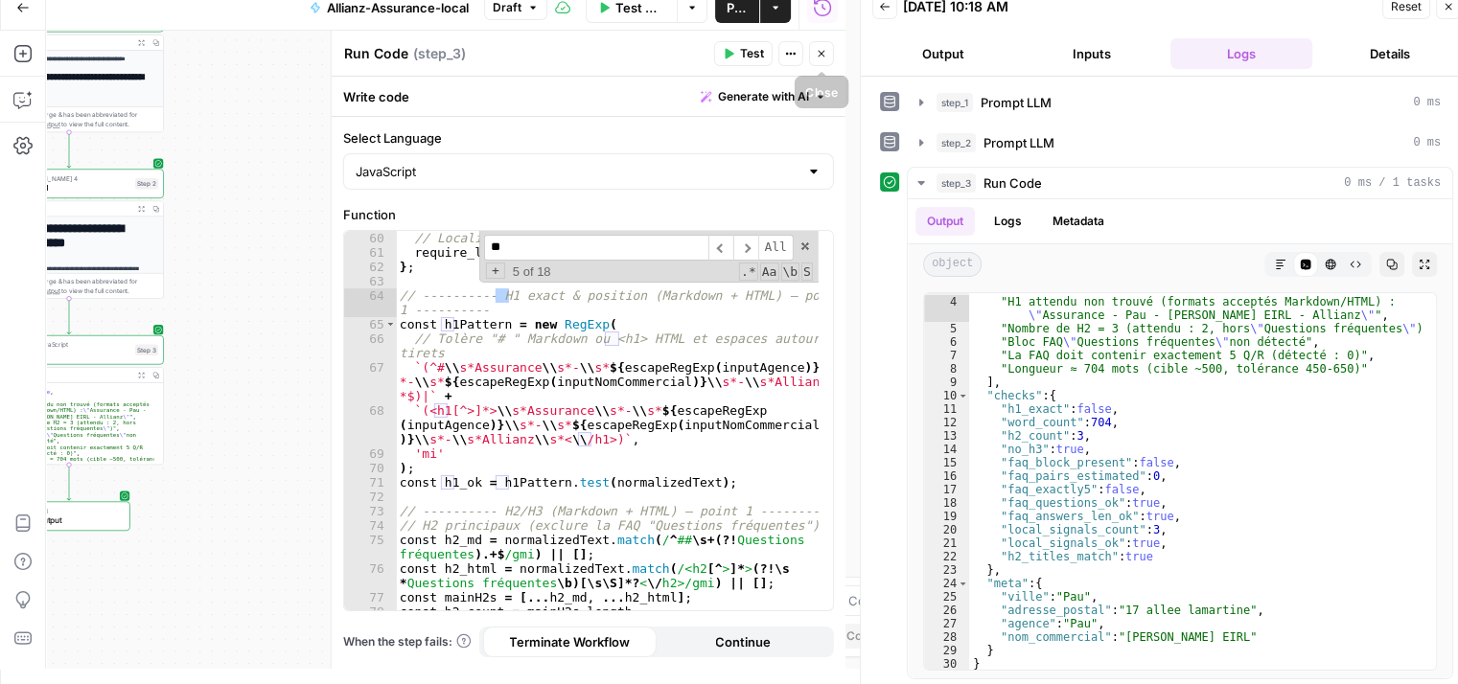
click at [822, 58] on icon "button" at bounding box center [822, 54] width 12 height 12
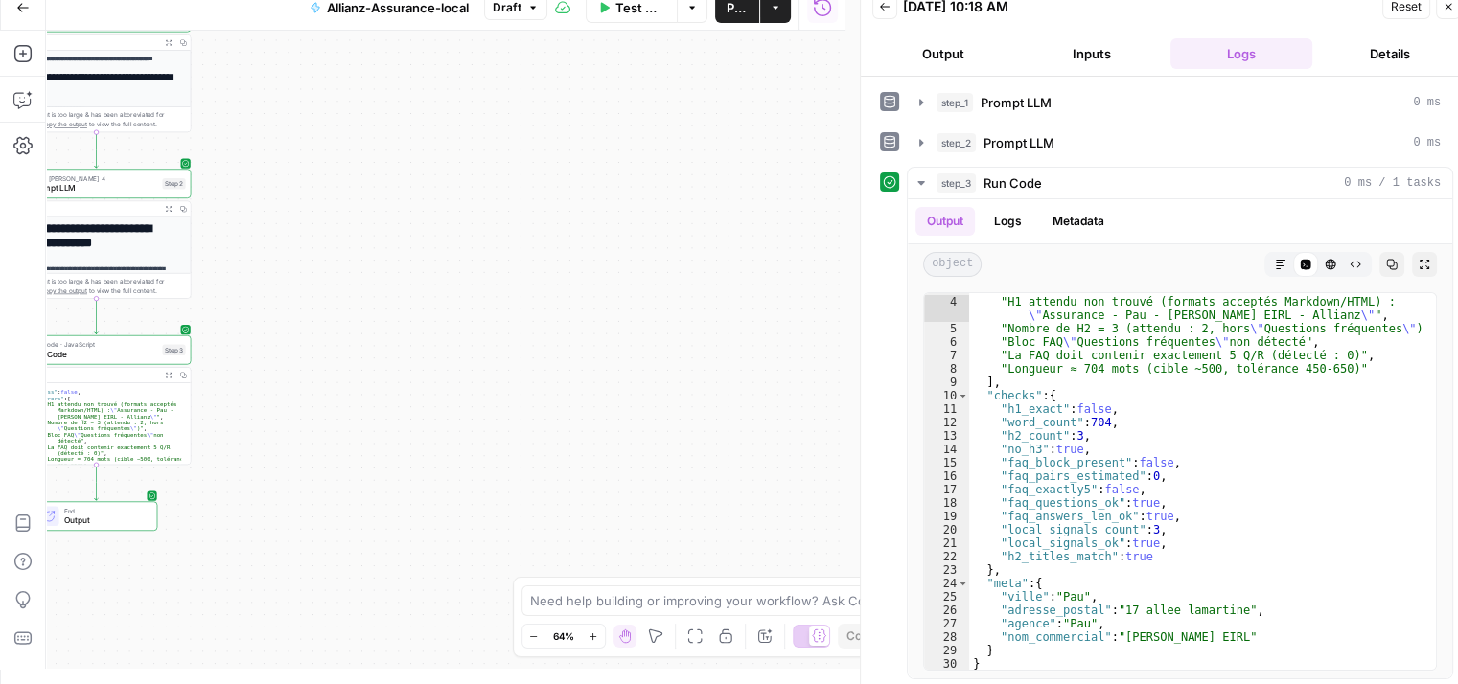
click at [536, 312] on div "**********" at bounding box center [445, 350] width 799 height 638
click at [487, 288] on div "**********" at bounding box center [445, 350] width 799 height 638
click at [576, 349] on div "**********" at bounding box center [445, 350] width 799 height 638
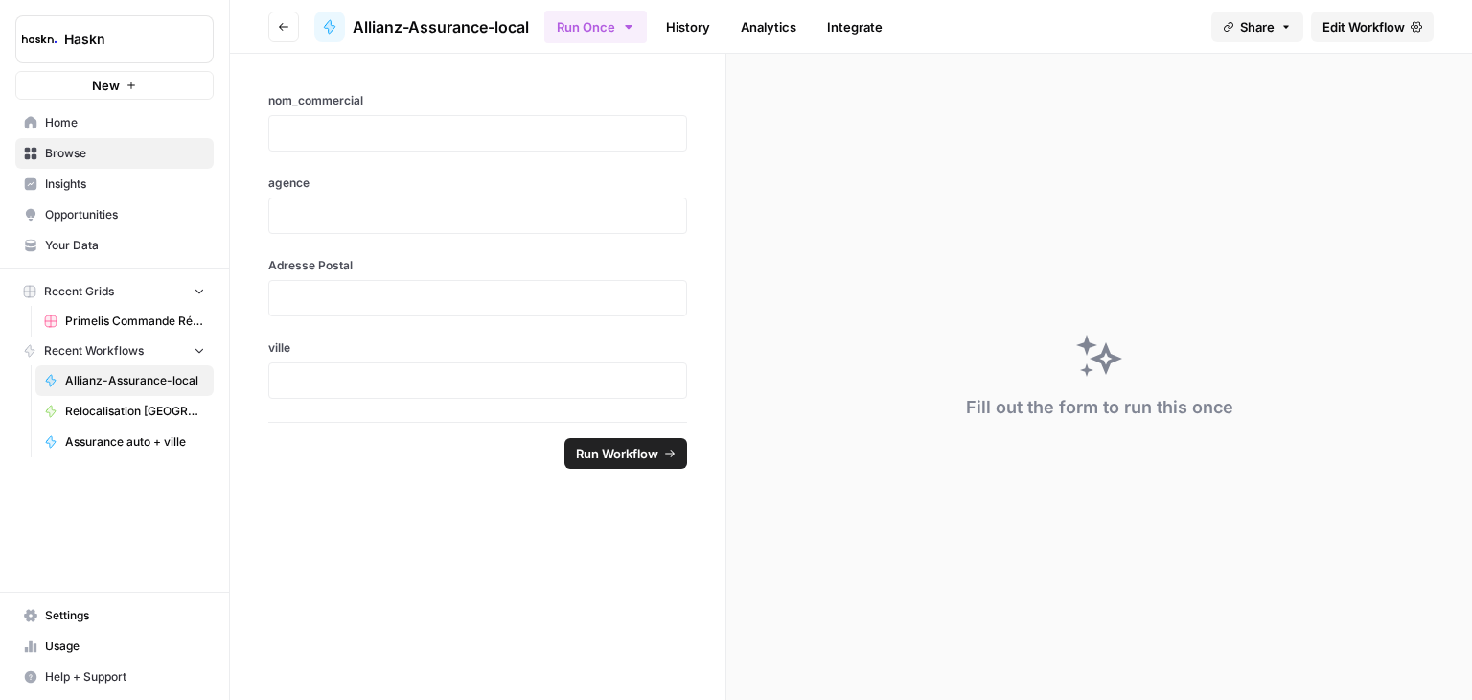
click at [1350, 30] on span "Edit Workflow" at bounding box center [1364, 26] width 82 height 19
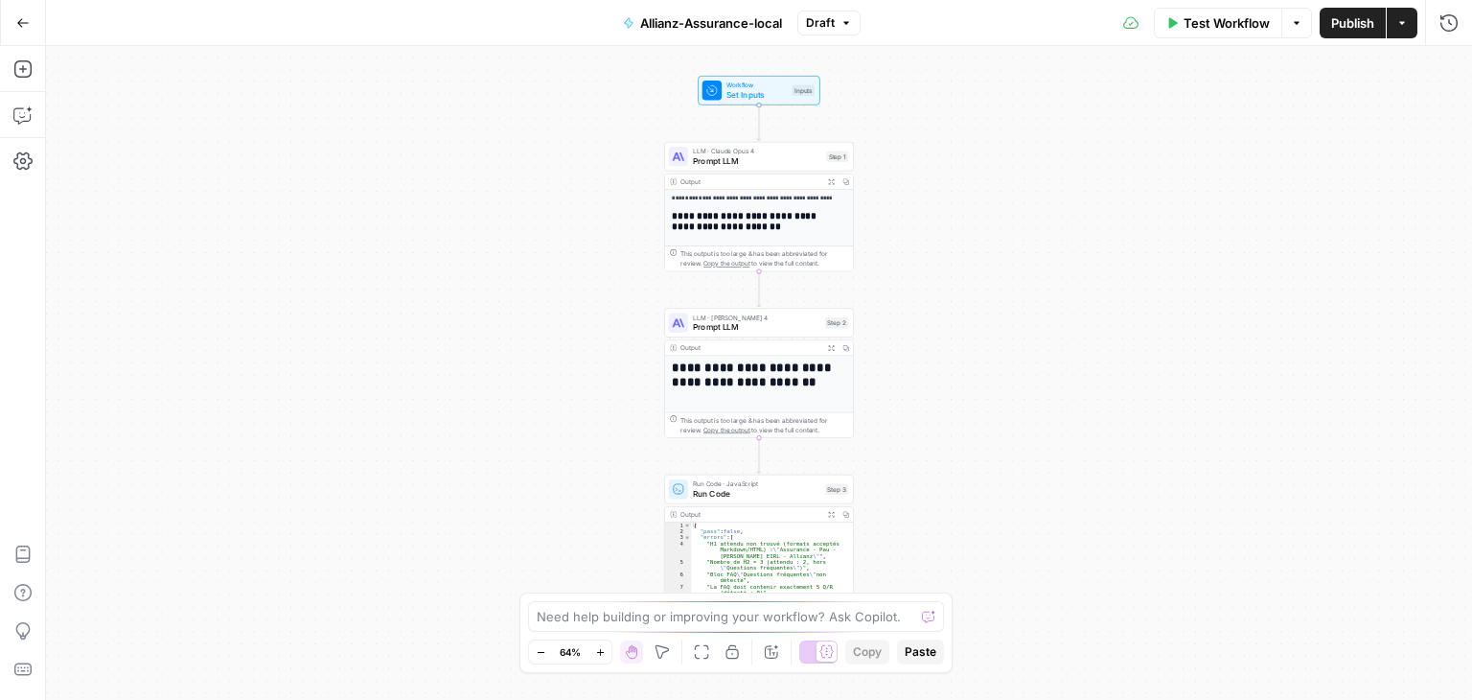
click at [959, 285] on div "**********" at bounding box center [759, 373] width 1426 height 654
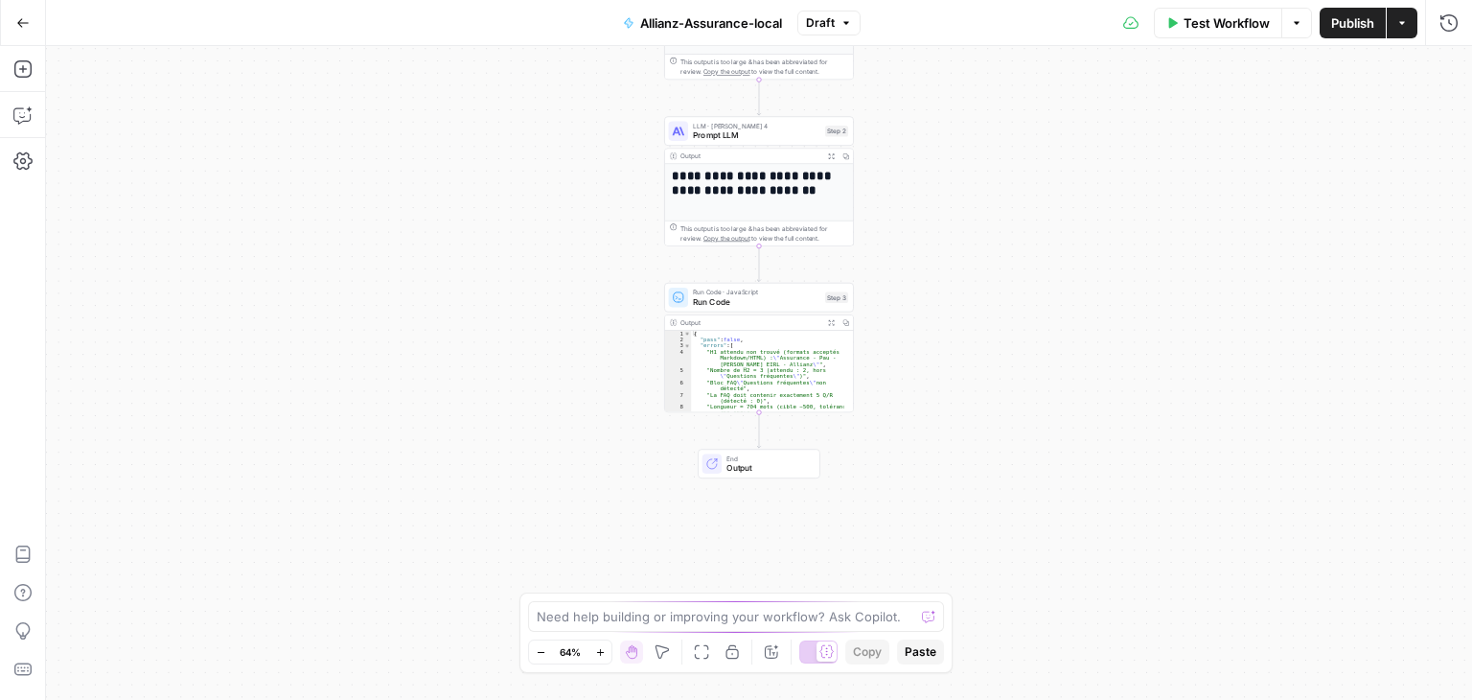
click at [1036, 238] on div "**********" at bounding box center [759, 373] width 1426 height 654
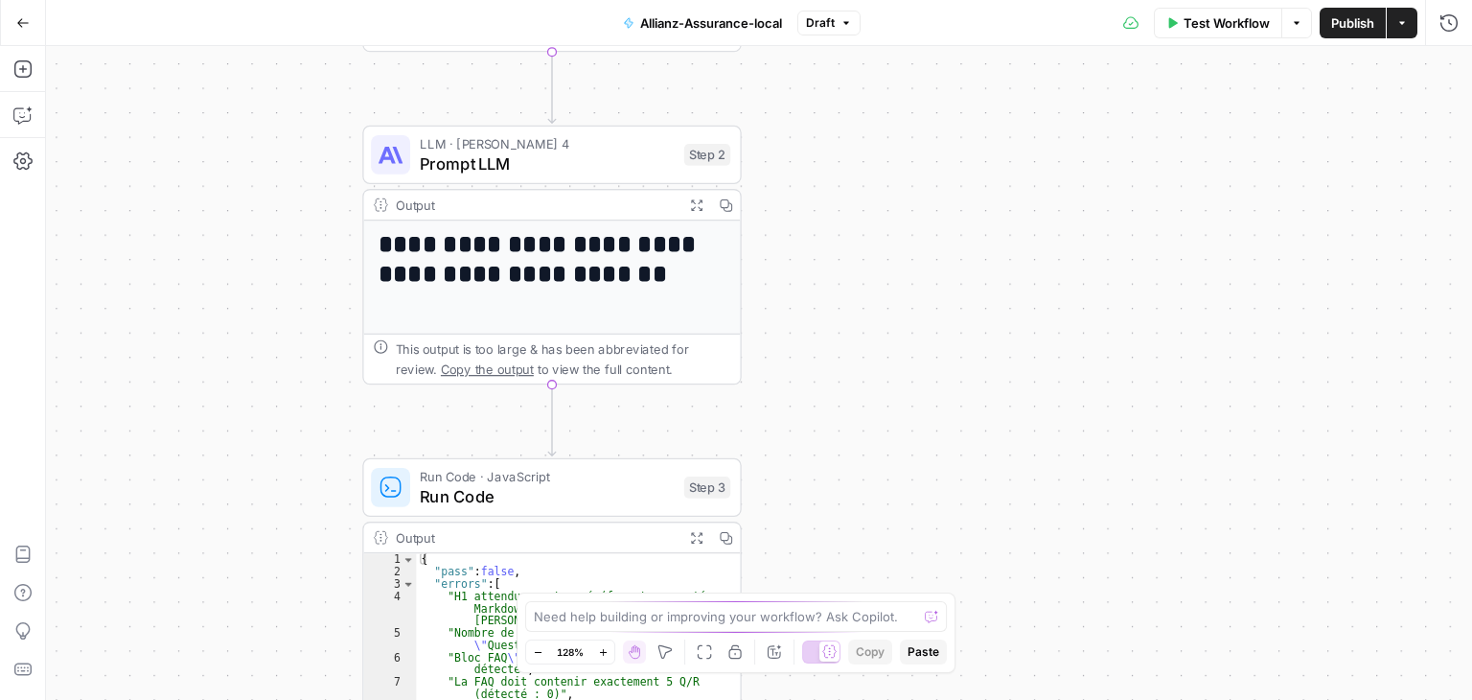
drag, startPoint x: 919, startPoint y: 290, endPoint x: 960, endPoint y: 325, distance: 53.7
click at [989, 325] on div "**********" at bounding box center [759, 373] width 1426 height 654
click at [460, 170] on span "Prompt LLM" at bounding box center [547, 164] width 254 height 25
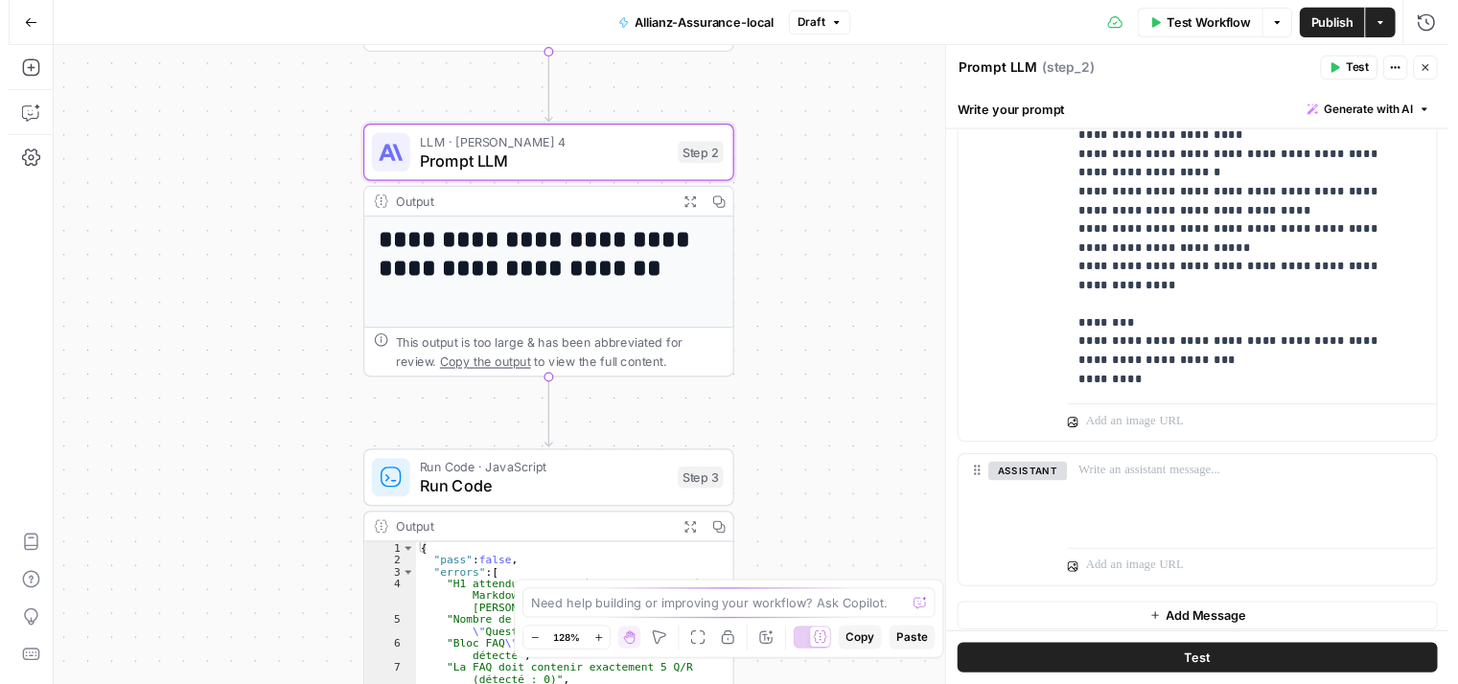
scroll to position [951, 0]
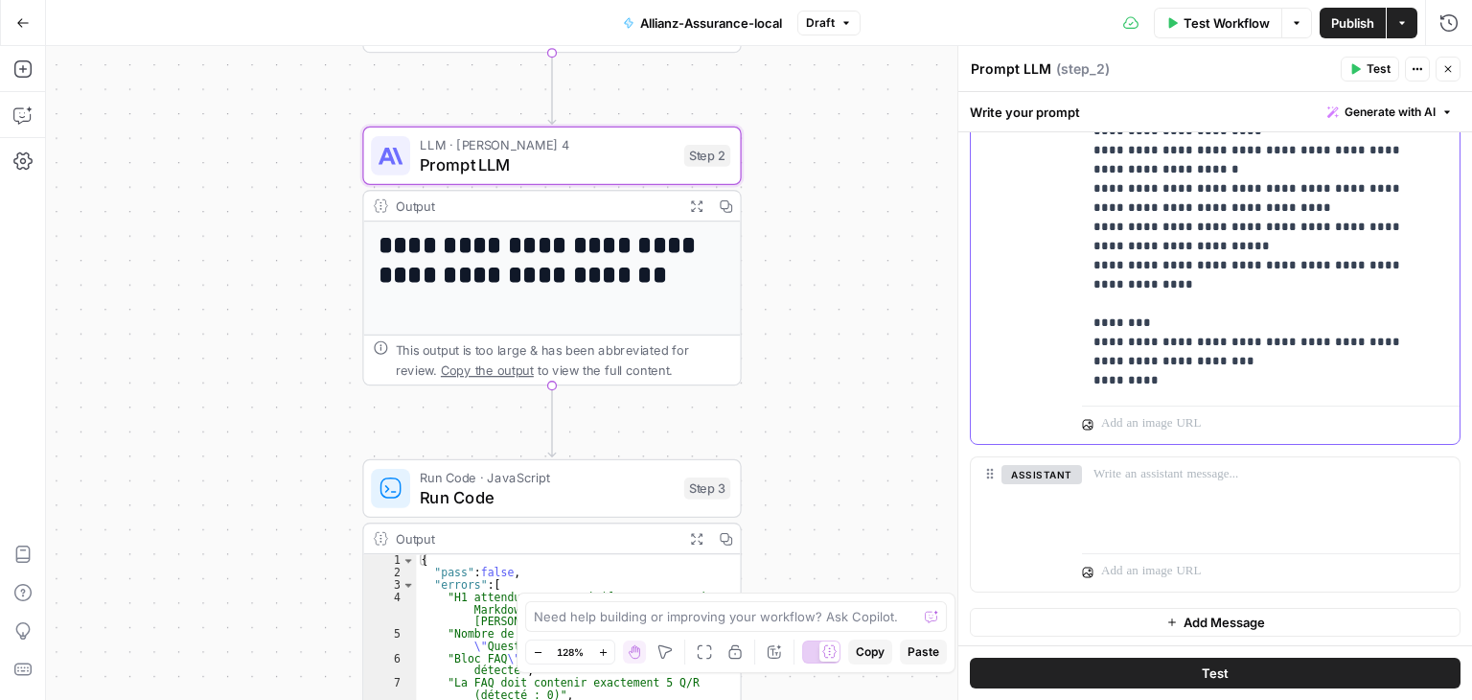
click at [1193, 360] on p "**********" at bounding box center [1264, 35] width 340 height 709
click at [1222, 664] on button "Test" at bounding box center [1215, 673] width 491 height 31
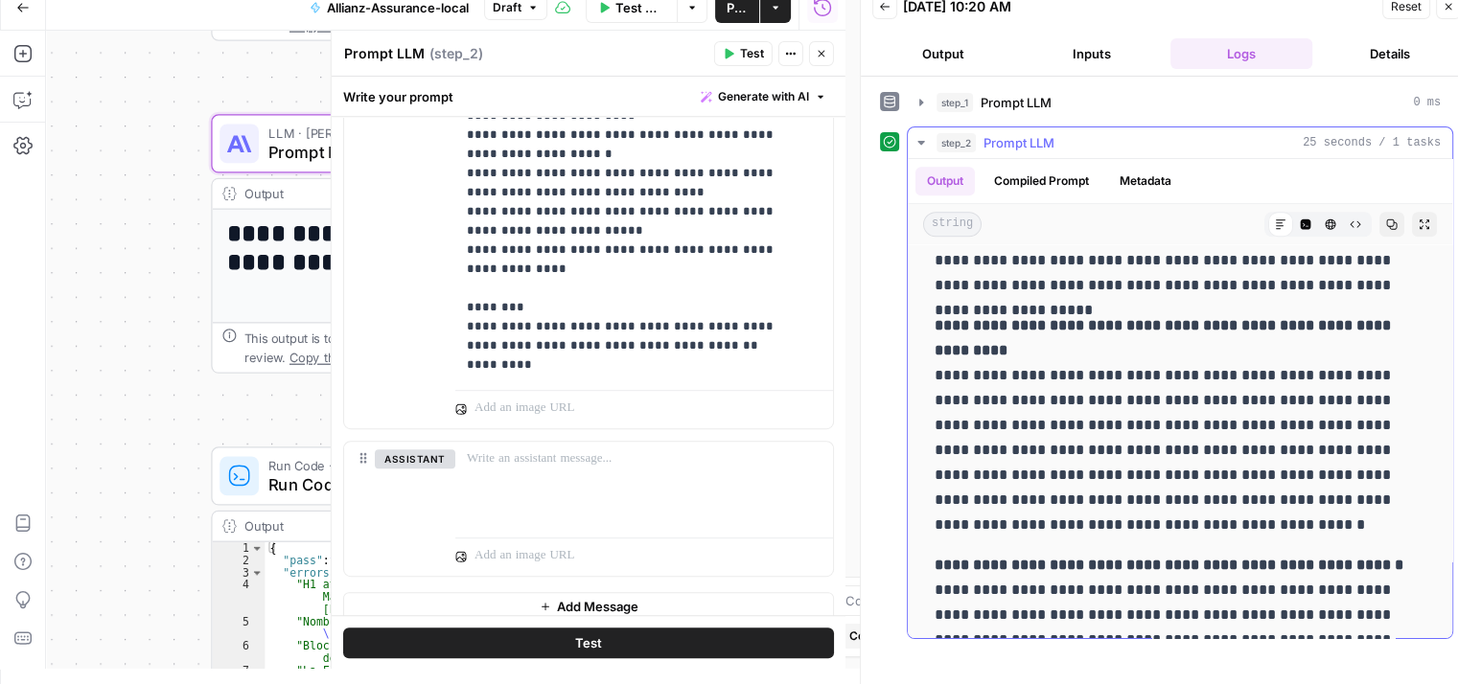
scroll to position [1544, 0]
click at [1322, 221] on button "HTML Viewer" at bounding box center [1330, 224] width 25 height 25
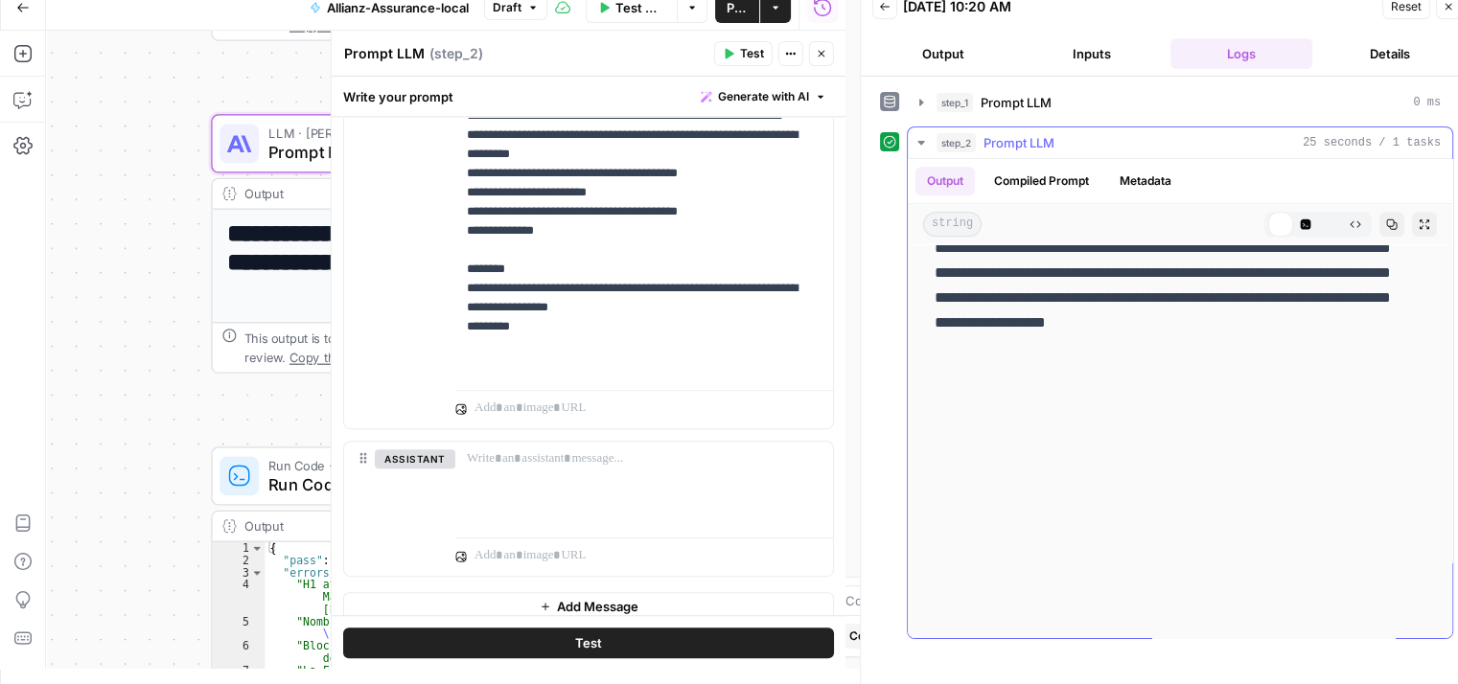
scroll to position [0, 0]
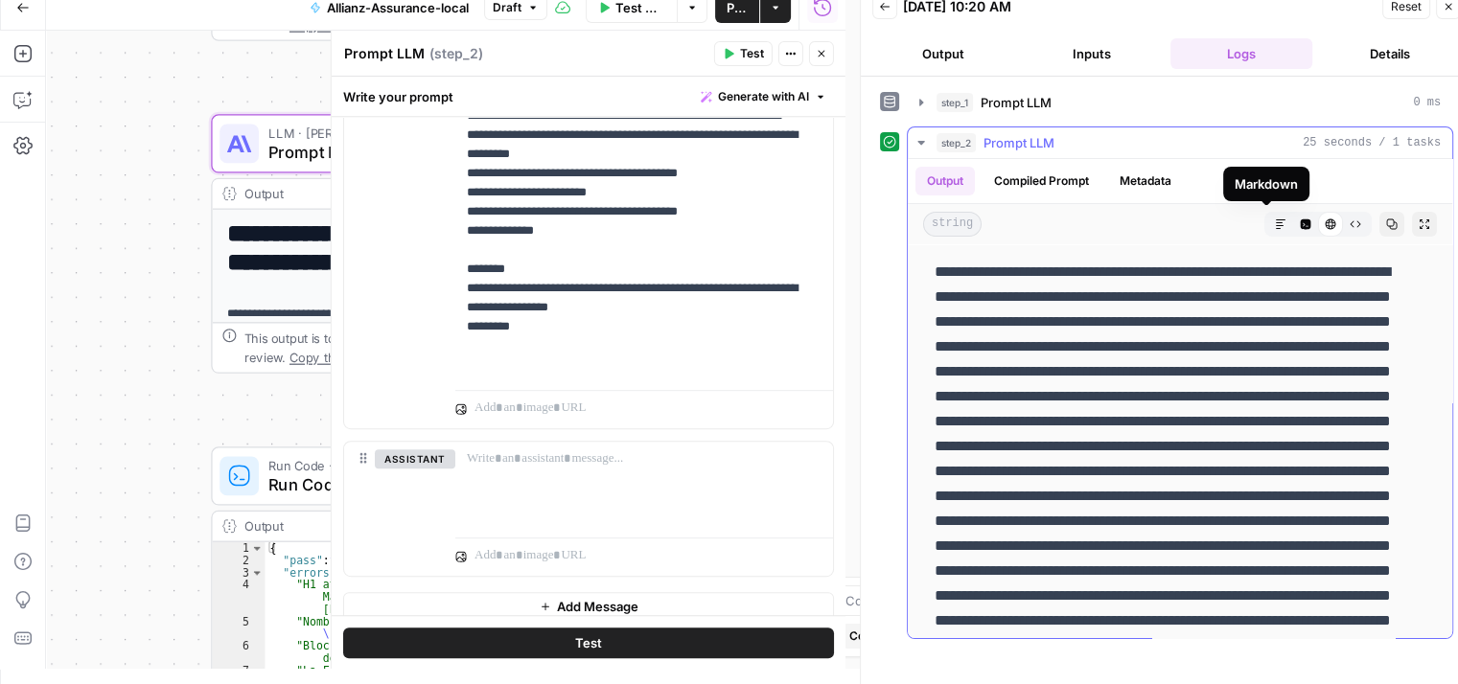
click at [1275, 222] on icon "button" at bounding box center [1281, 225] width 12 height 12
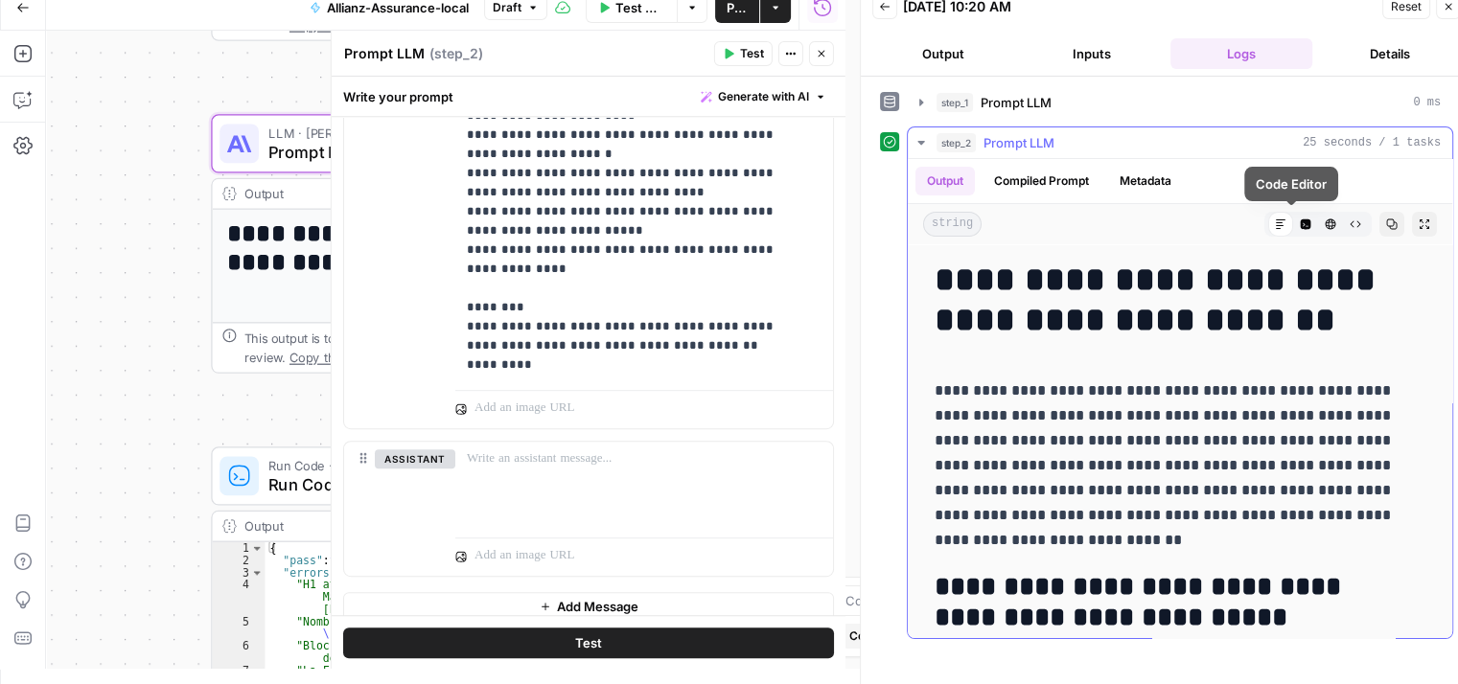
click at [1300, 222] on icon "button" at bounding box center [1306, 225] width 12 height 12
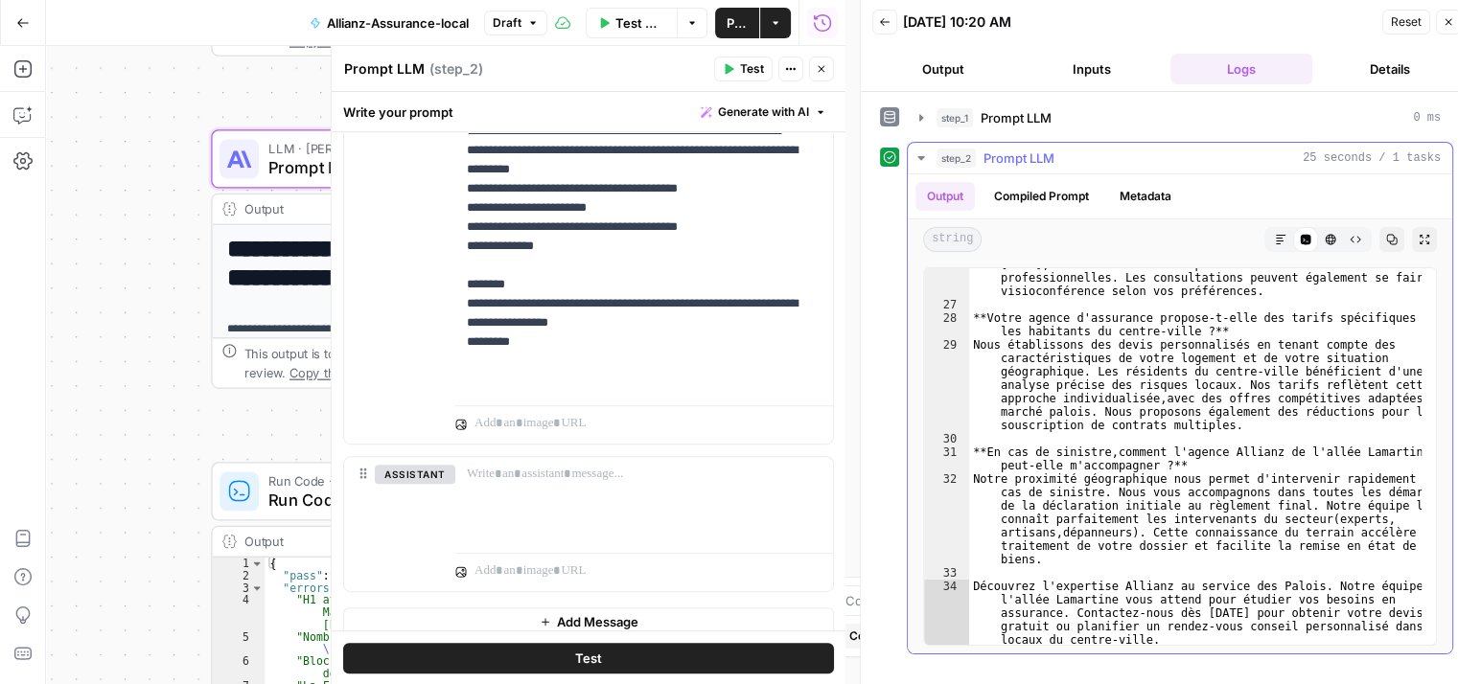
scroll to position [15, 0]
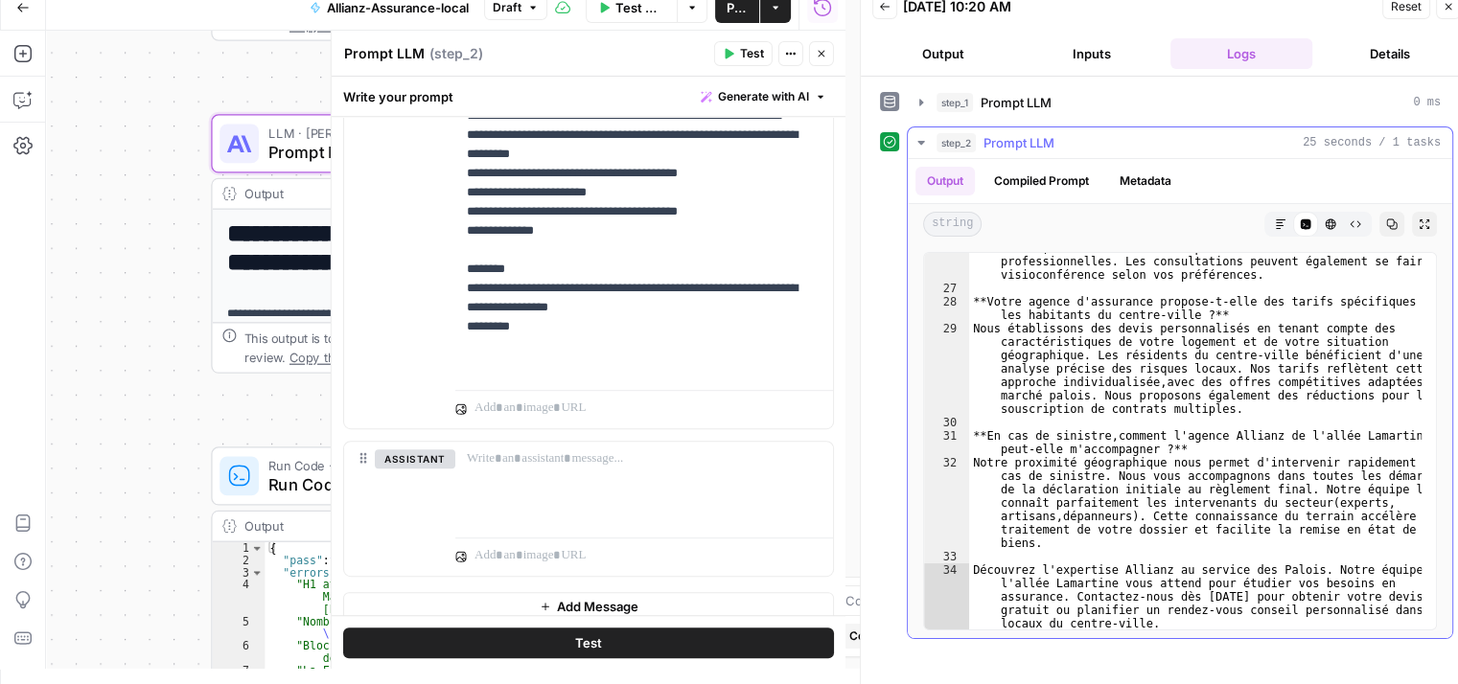
click at [1155, 515] on div "Vous pouvez nous contacter par téléphone aux heures d'ouverture ou vous présent…" at bounding box center [1195, 457] width 453 height 539
type textarea "**********"
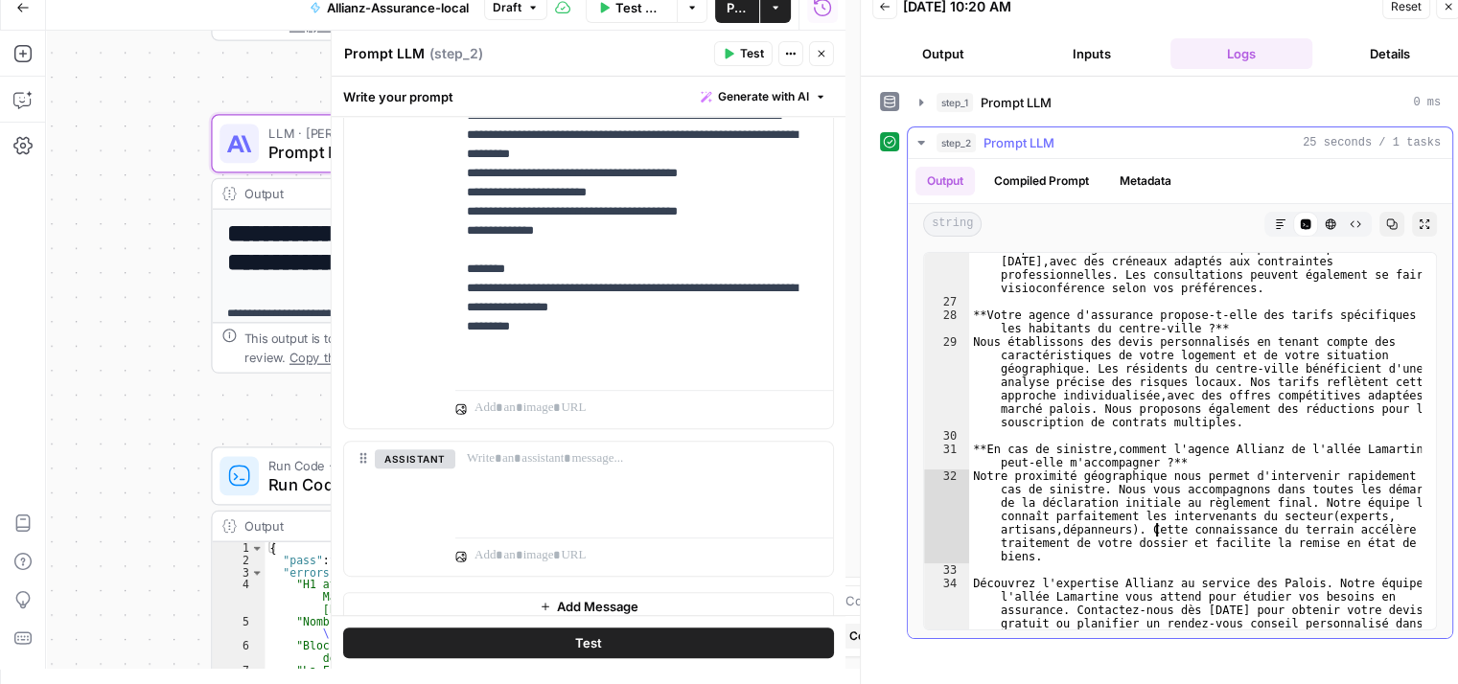
scroll to position [1017, 0]
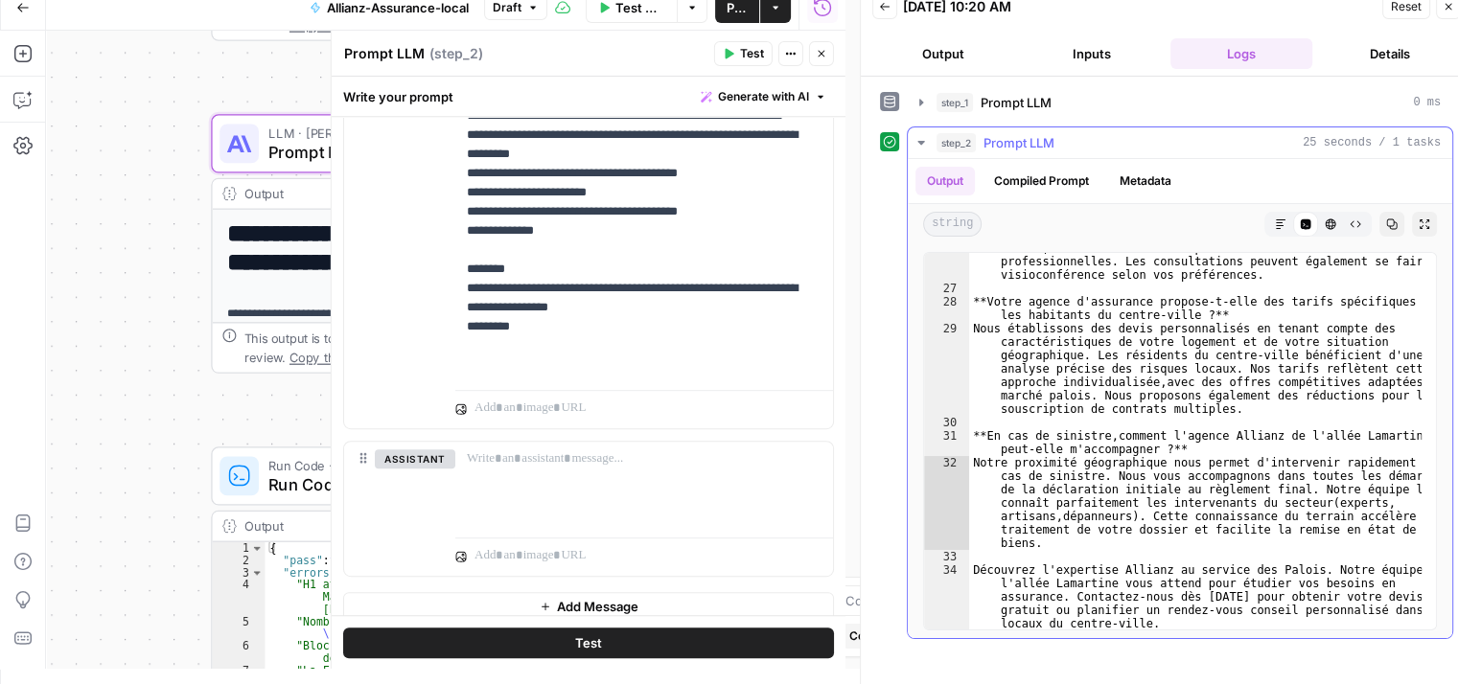
click at [919, 143] on icon "button" at bounding box center [921, 142] width 15 height 15
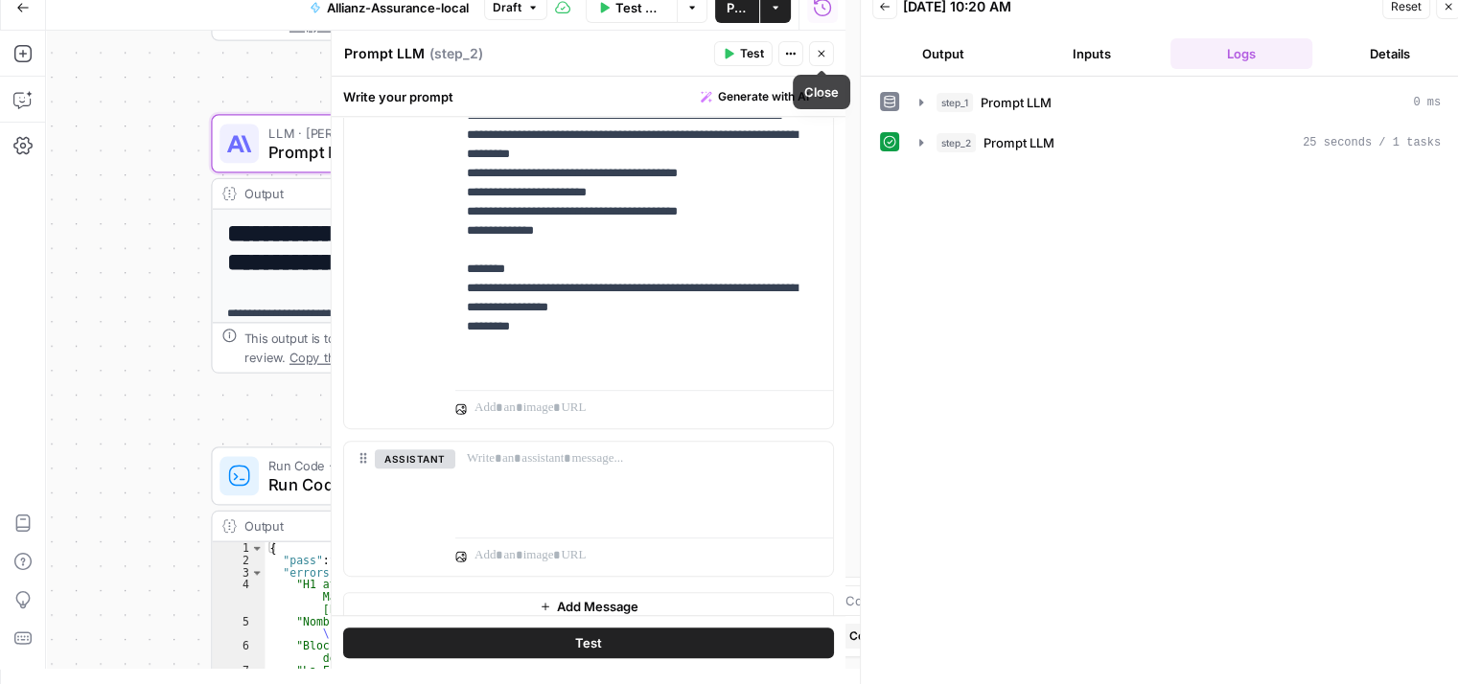
click at [816, 49] on icon "button" at bounding box center [822, 54] width 12 height 12
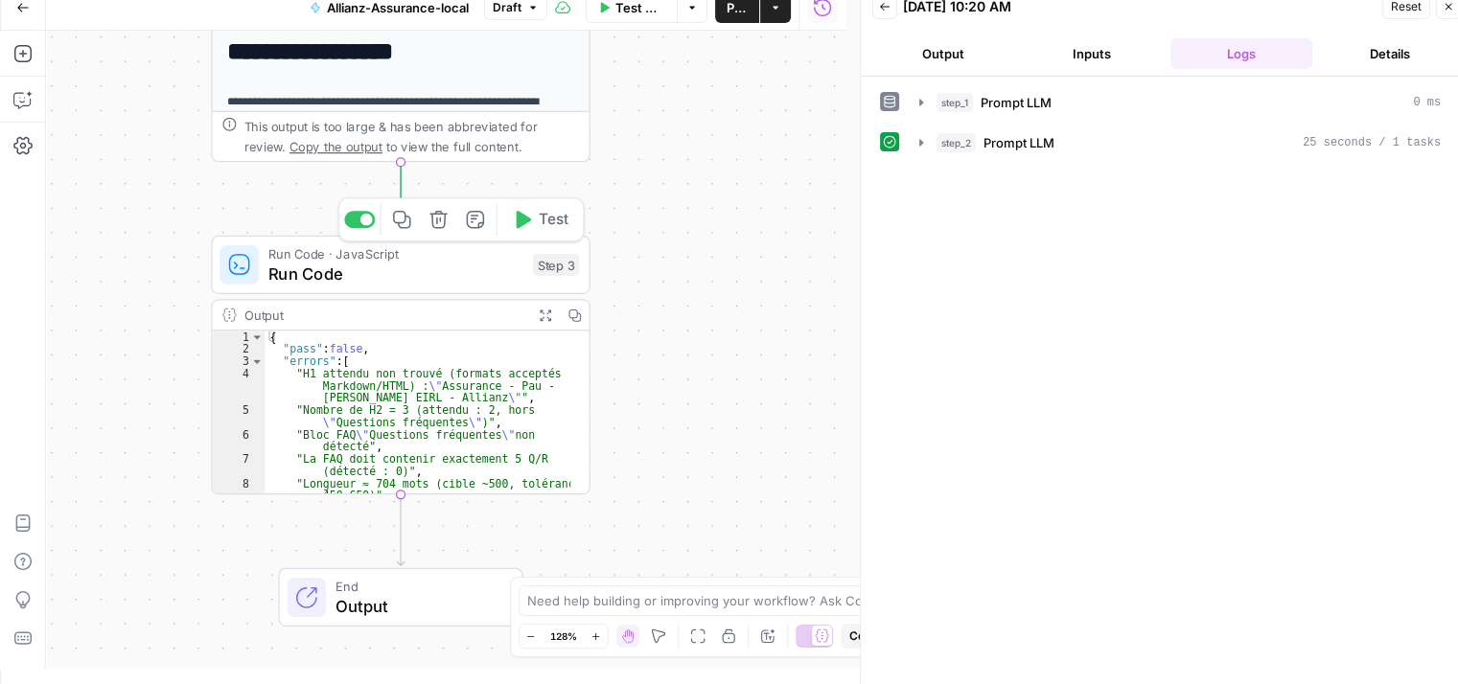
click at [532, 231] on button "Test" at bounding box center [540, 220] width 76 height 32
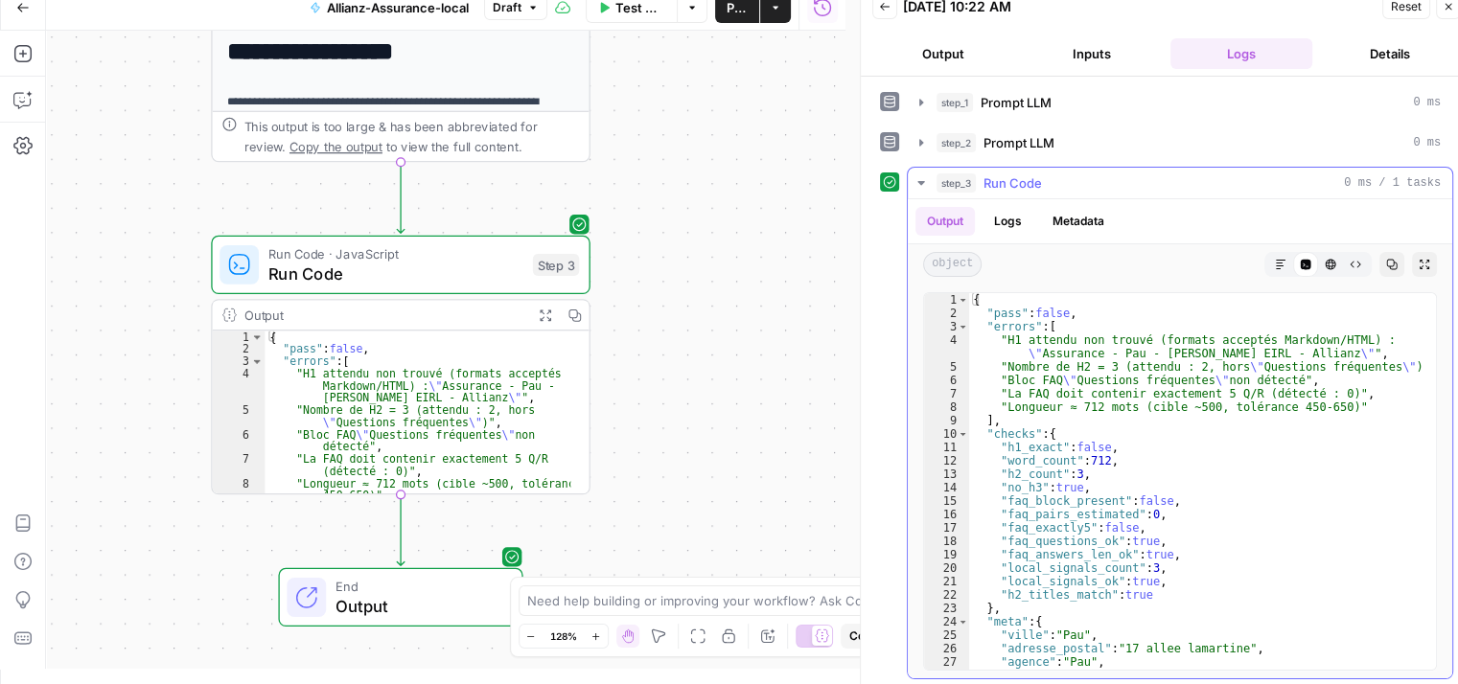
scroll to position [0, 0]
type textarea "**********"
drag, startPoint x: 1034, startPoint y: 350, endPoint x: 1346, endPoint y: 350, distance: 311.6
click at [1346, 350] on div "{ "pass" : false , "errors" : [ "H1 attendu non trouvé (formats acceptés Markdo…" at bounding box center [1195, 495] width 452 height 405
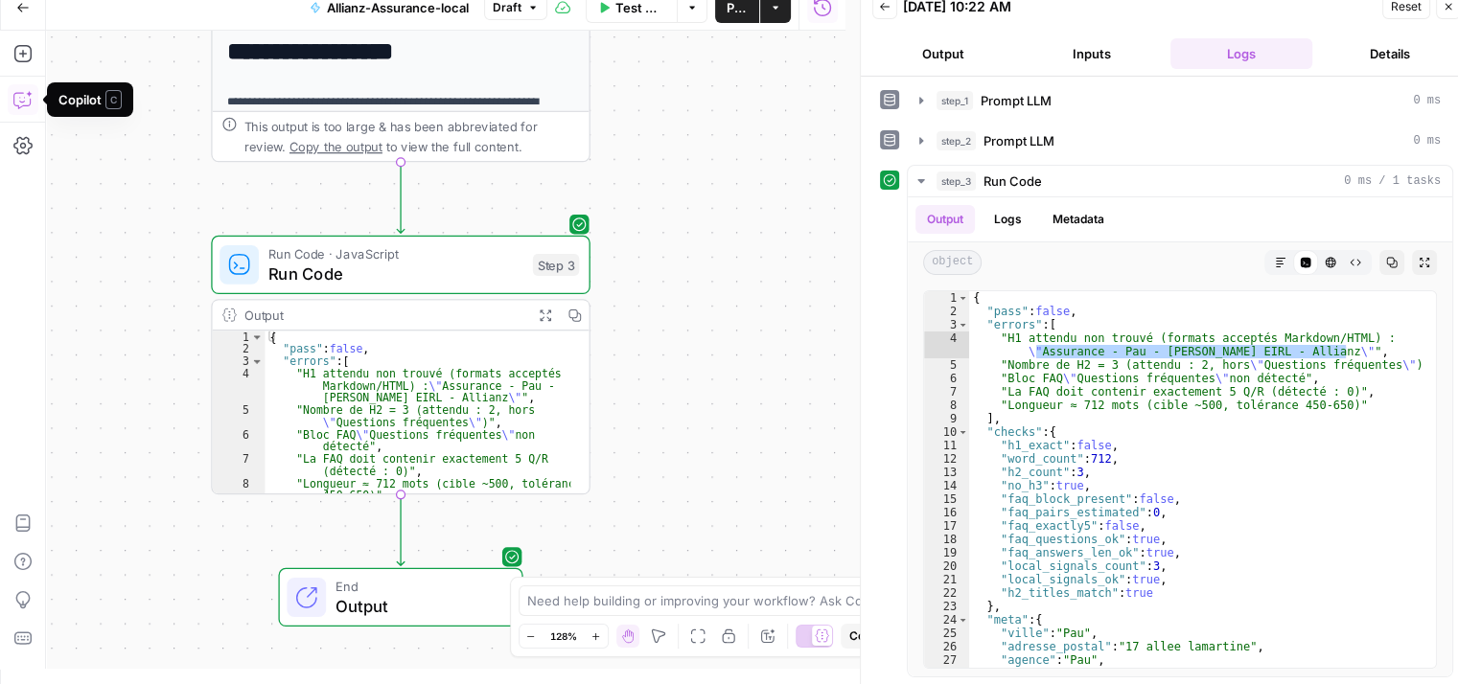
click at [21, 90] on icon "button" at bounding box center [22, 99] width 19 height 19
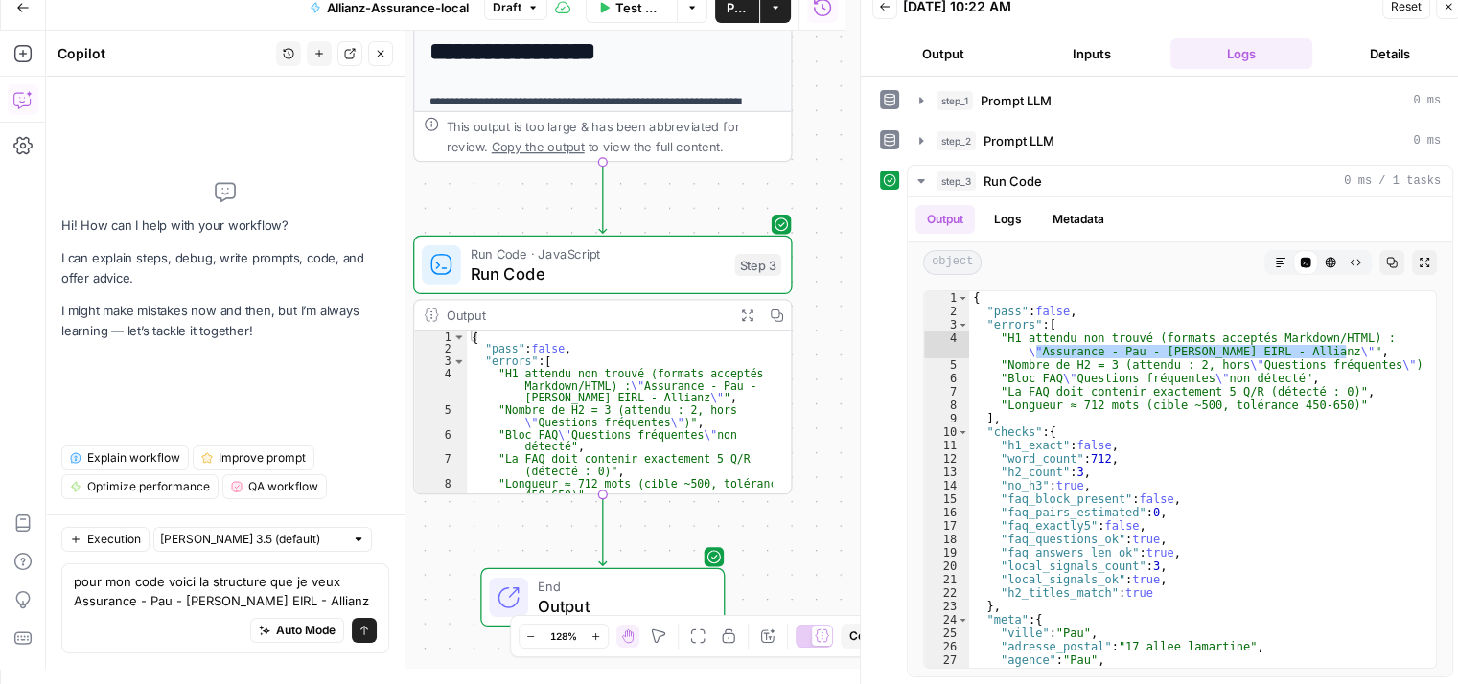
click at [150, 581] on textarea "pour mon code voici la structure que je veux Assurance - Pau - STANISLAS DURAND…" at bounding box center [225, 591] width 303 height 38
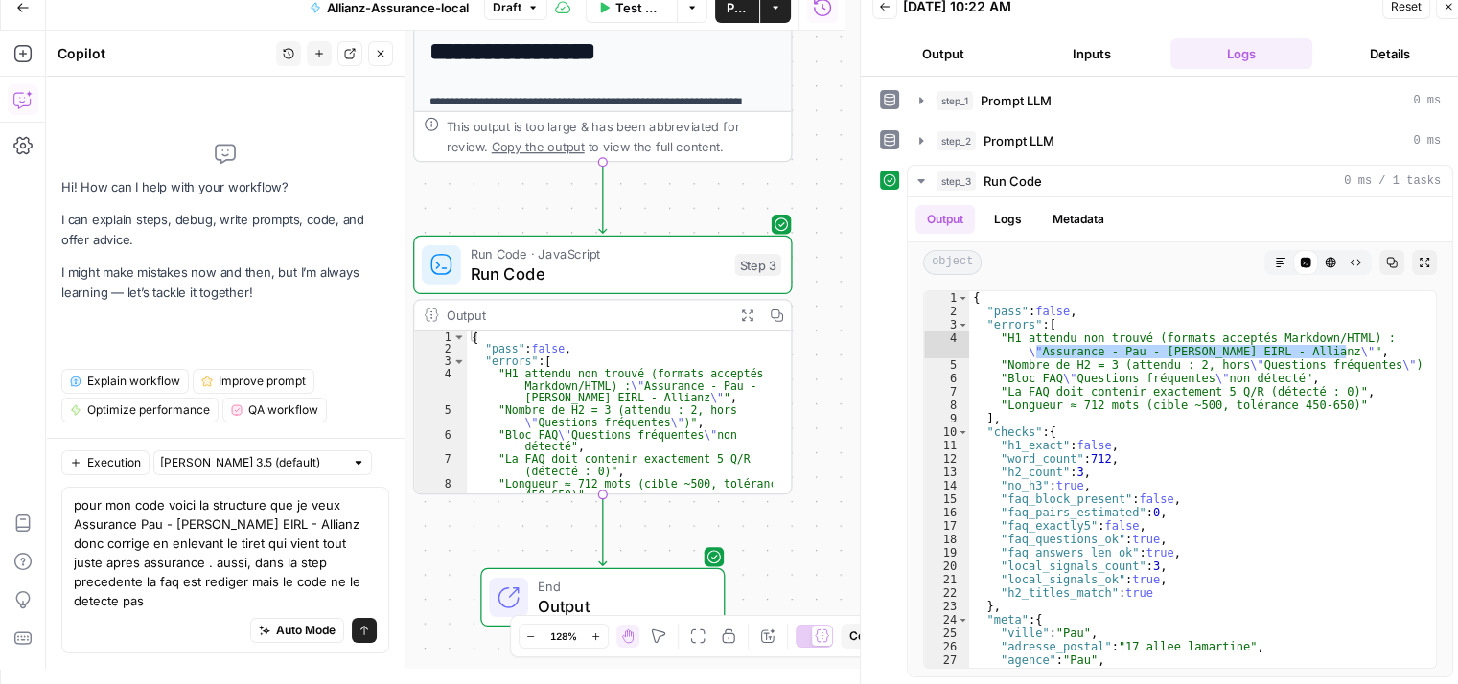
type textarea "pour mon code voici la structure que je veux Assurance Pau - [PERSON_NAME] EIRL…"
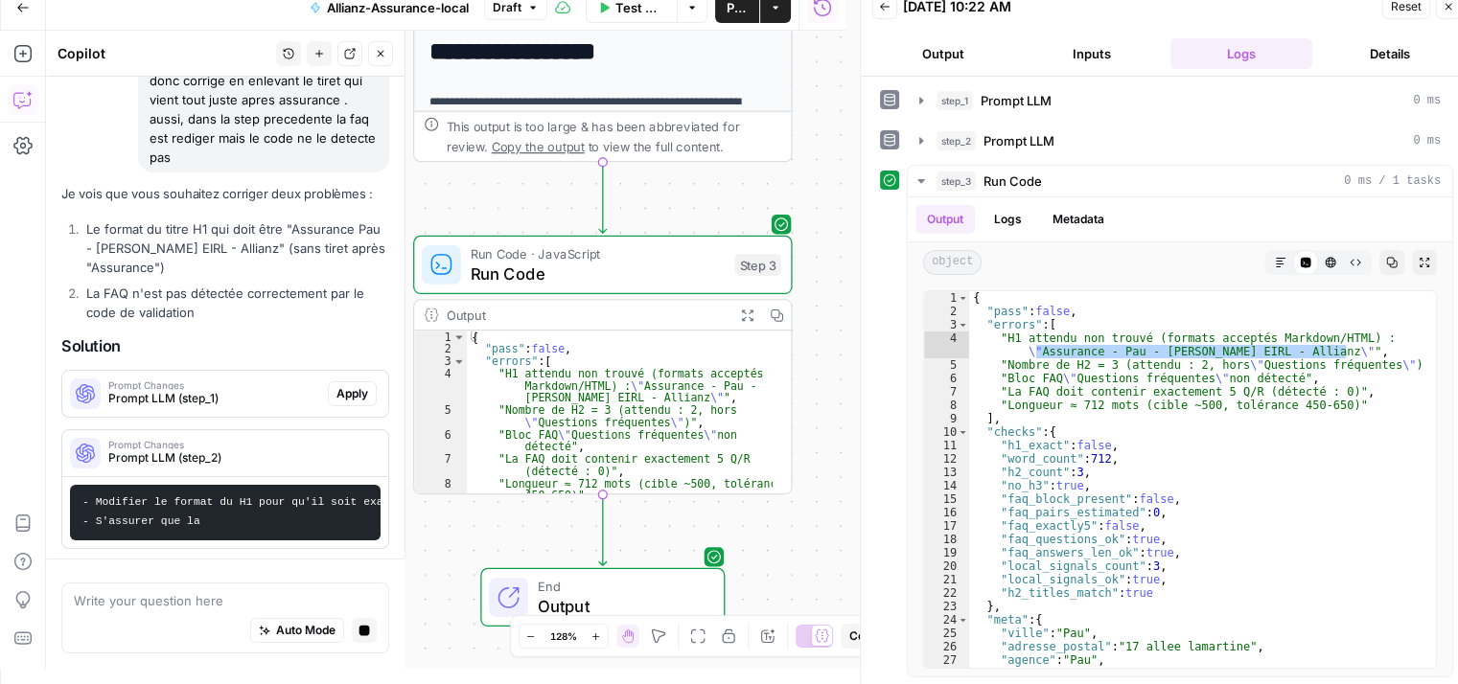
scroll to position [241, 0]
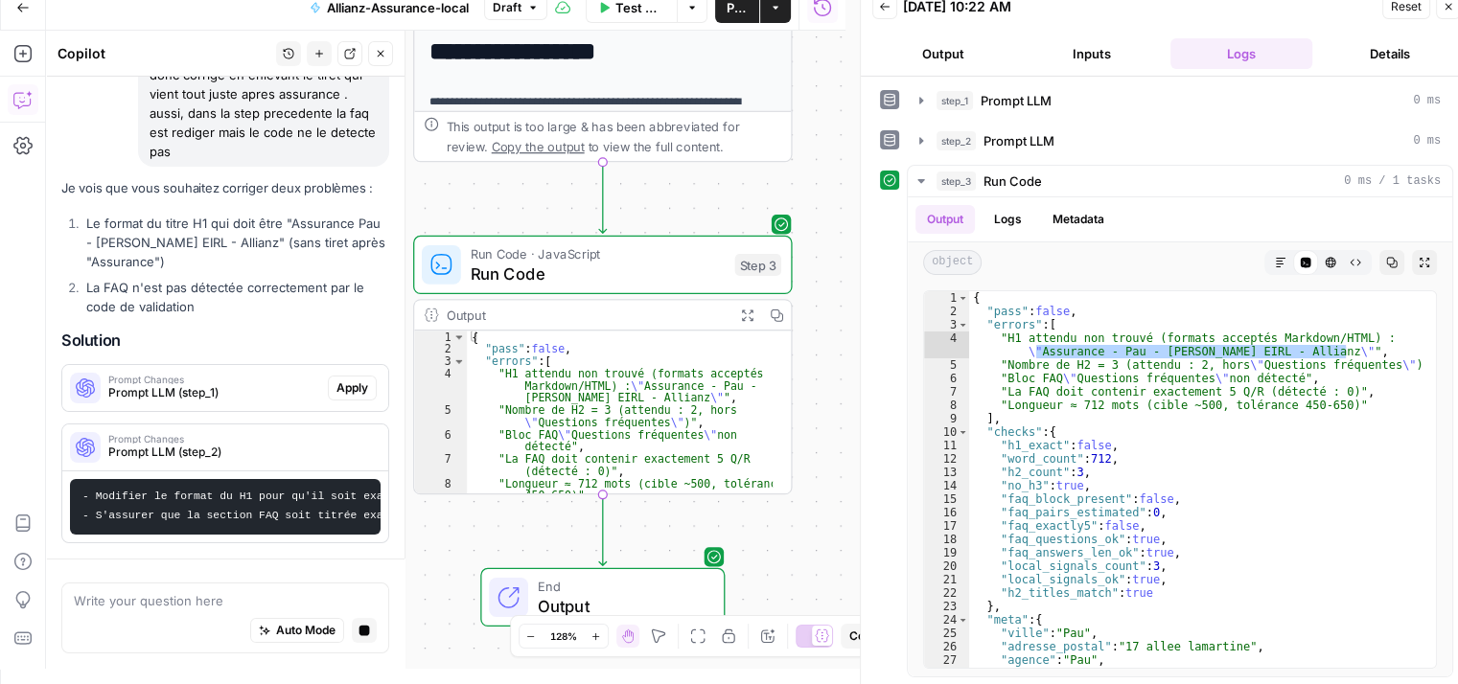
click at [189, 384] on span "Prompt LLM (step_1)" at bounding box center [214, 392] width 212 height 17
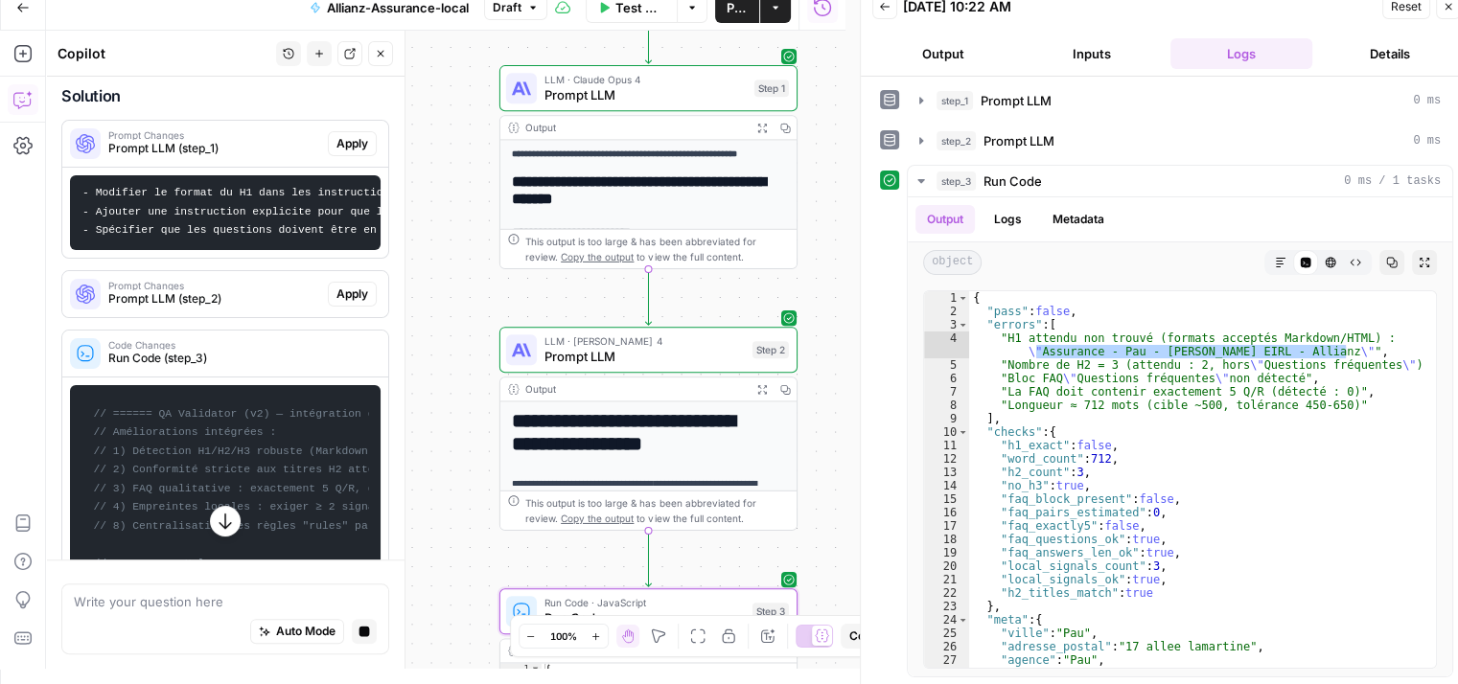
scroll to position [479, 0]
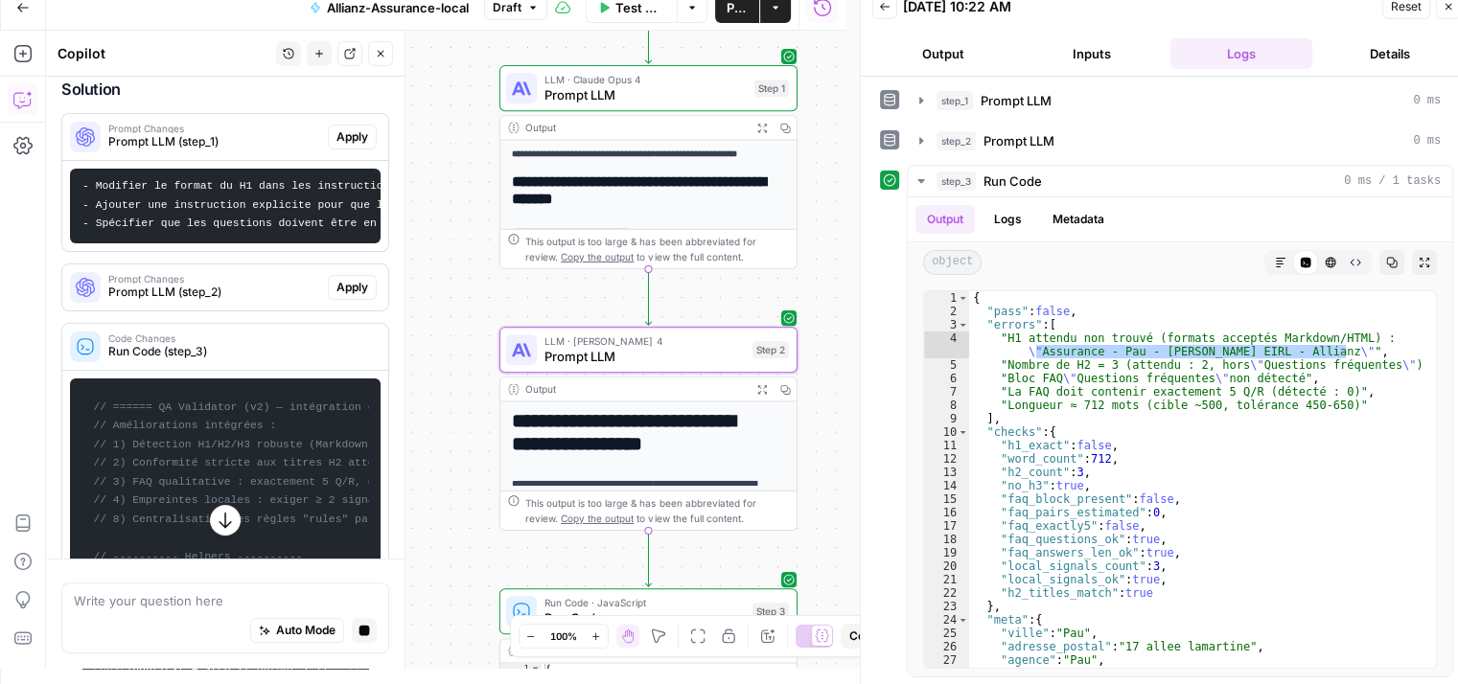
click at [144, 301] on span "Prompt LLM (step_2)" at bounding box center [214, 292] width 212 height 17
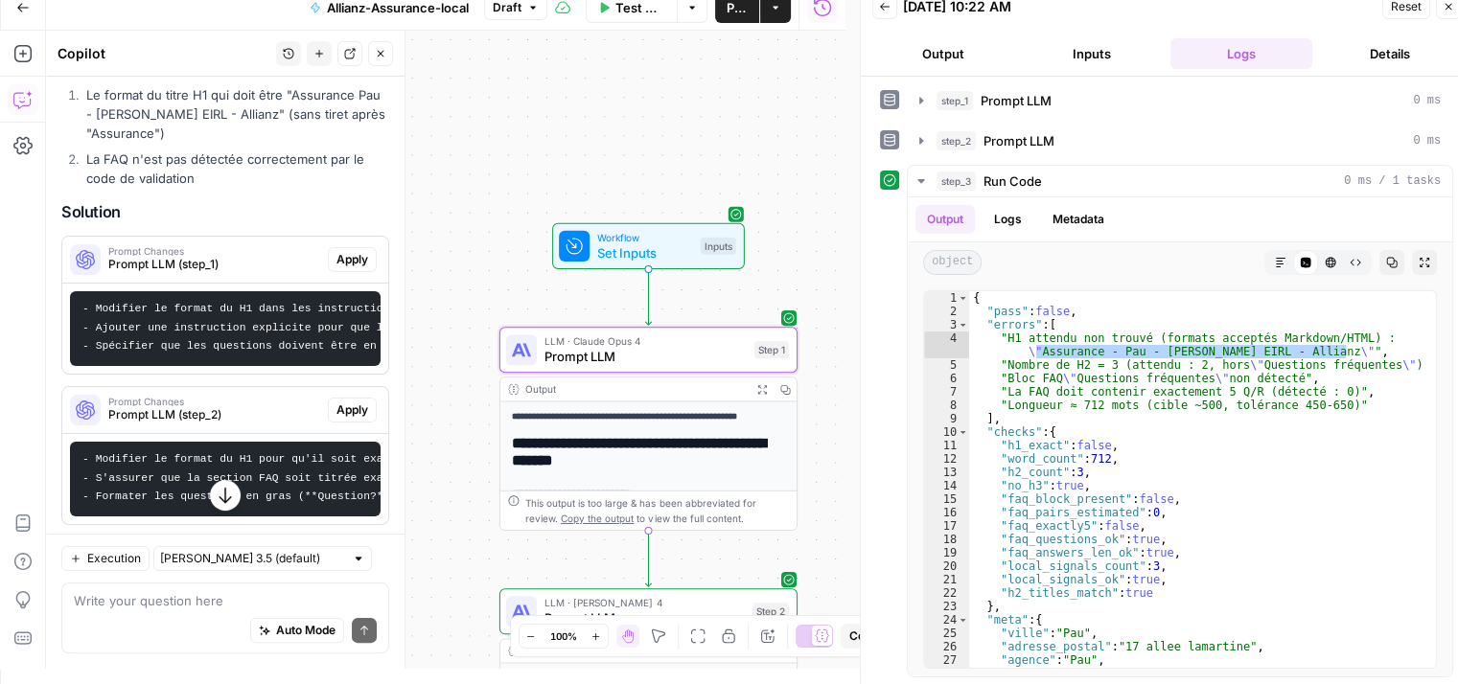
scroll to position [348, 0]
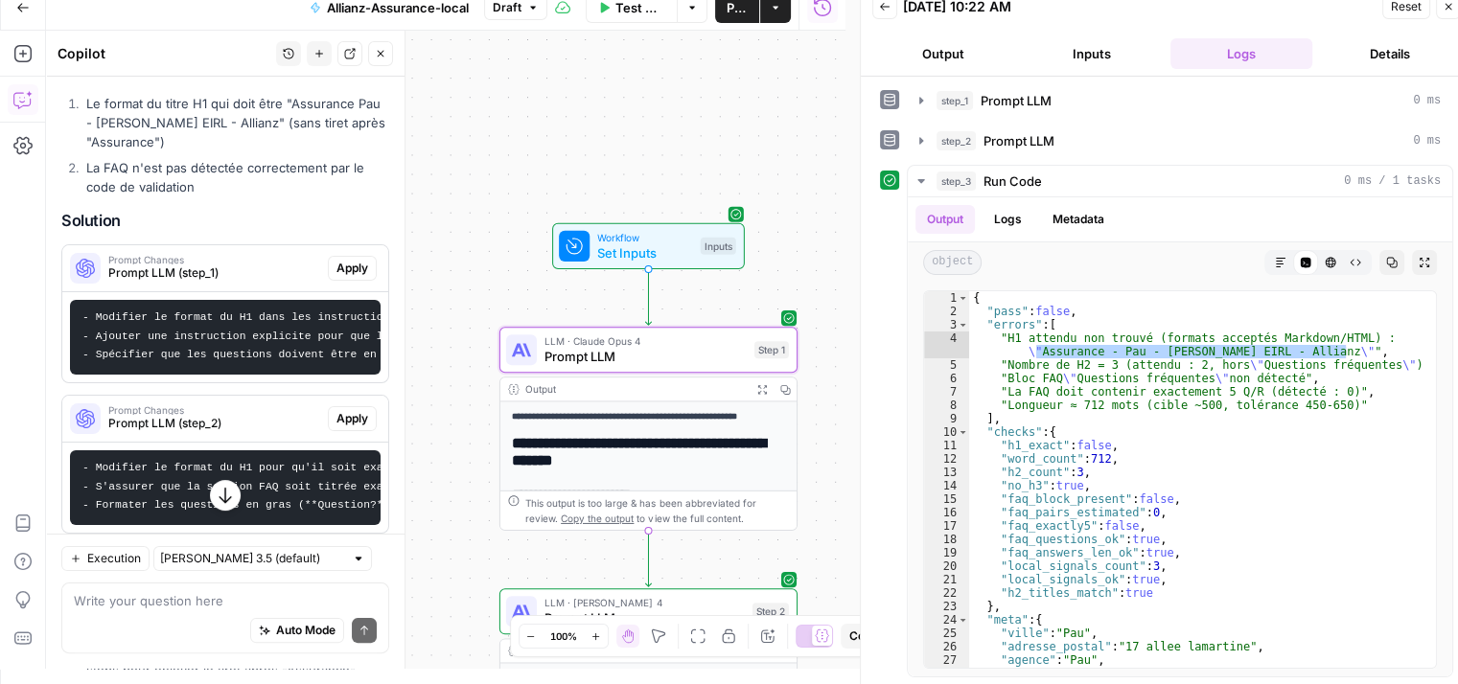
click at [344, 257] on button "Apply" at bounding box center [352, 268] width 49 height 25
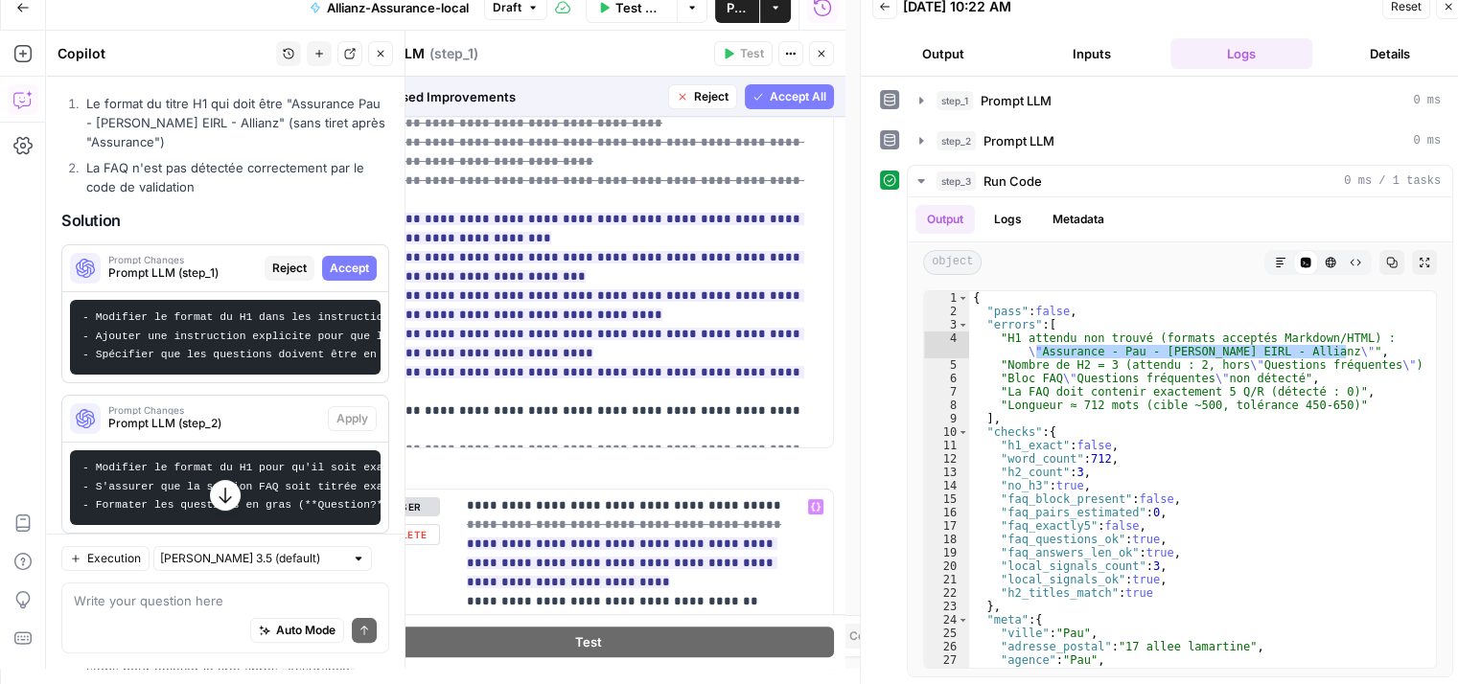
scroll to position [405, 0]
click at [784, 100] on span "Accept All" at bounding box center [798, 96] width 57 height 17
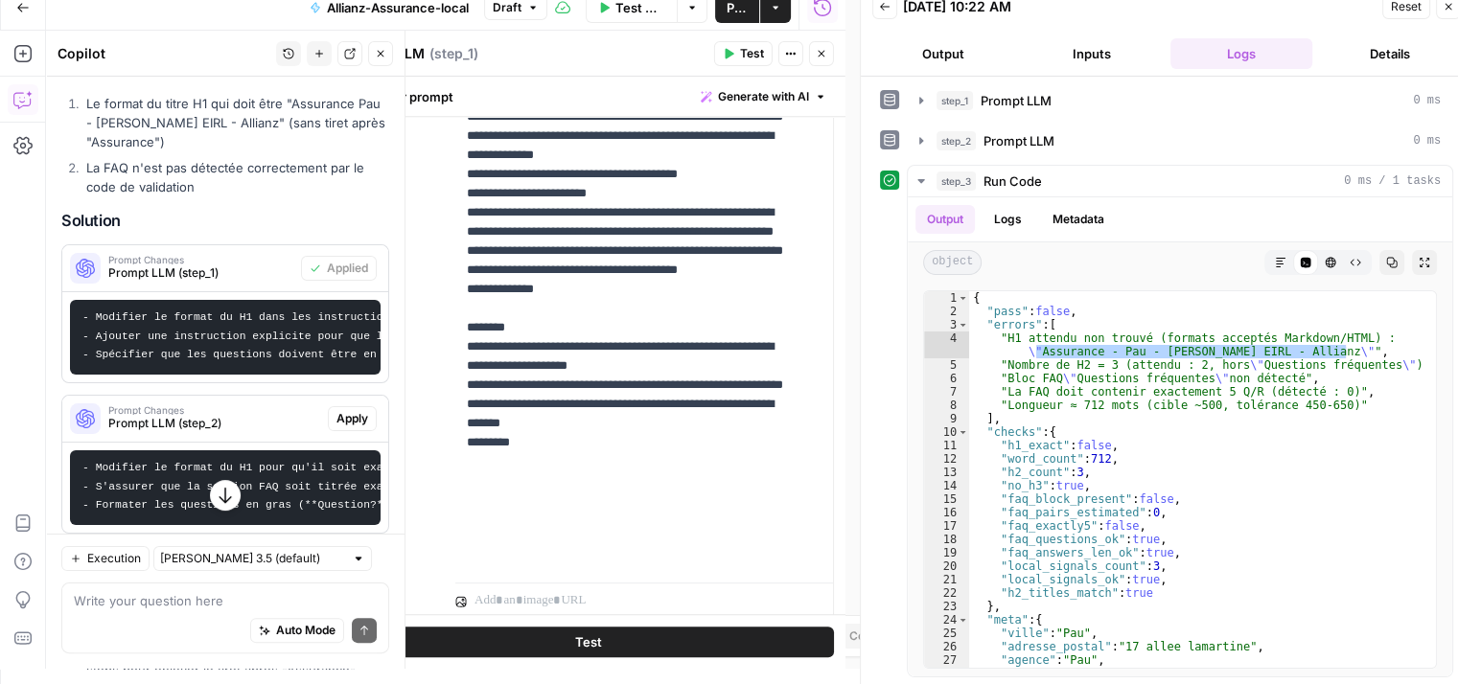
scroll to position [864, 0]
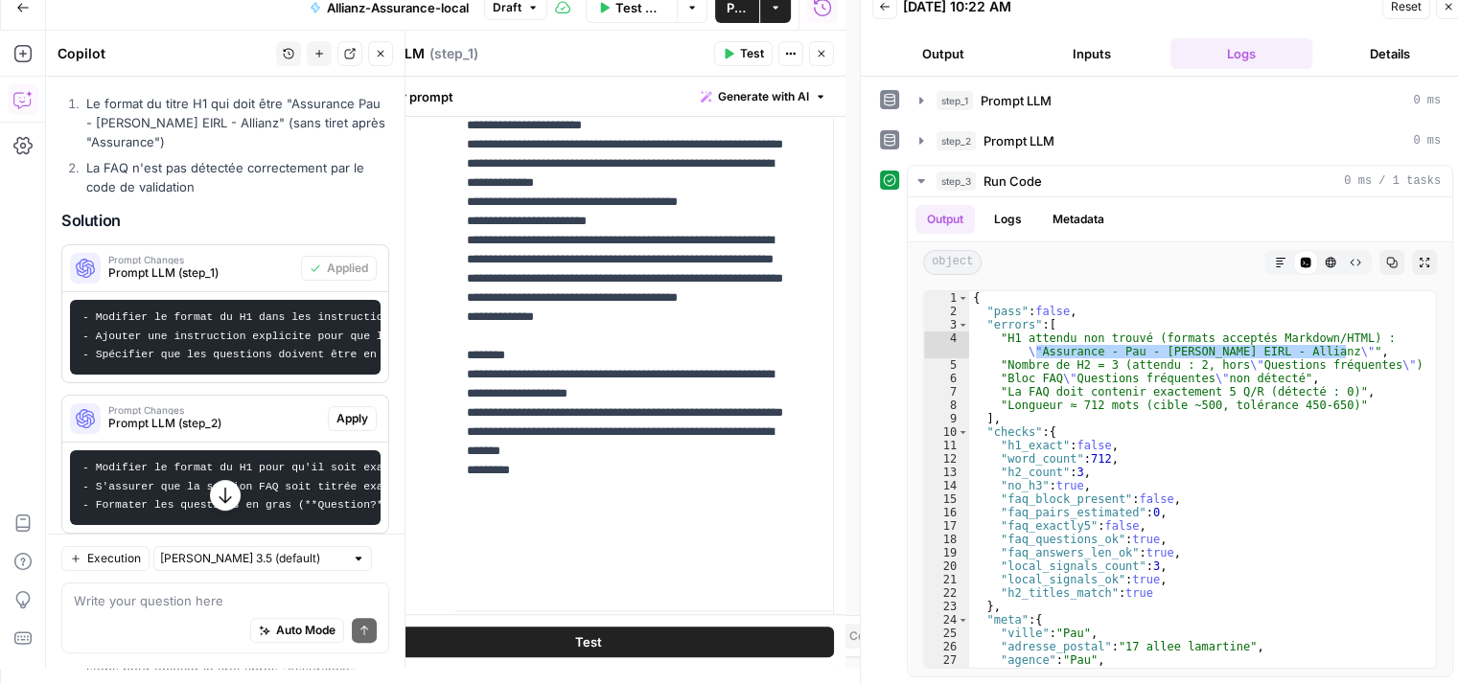
click at [276, 220] on h2 "Solution" at bounding box center [225, 221] width 328 height 18
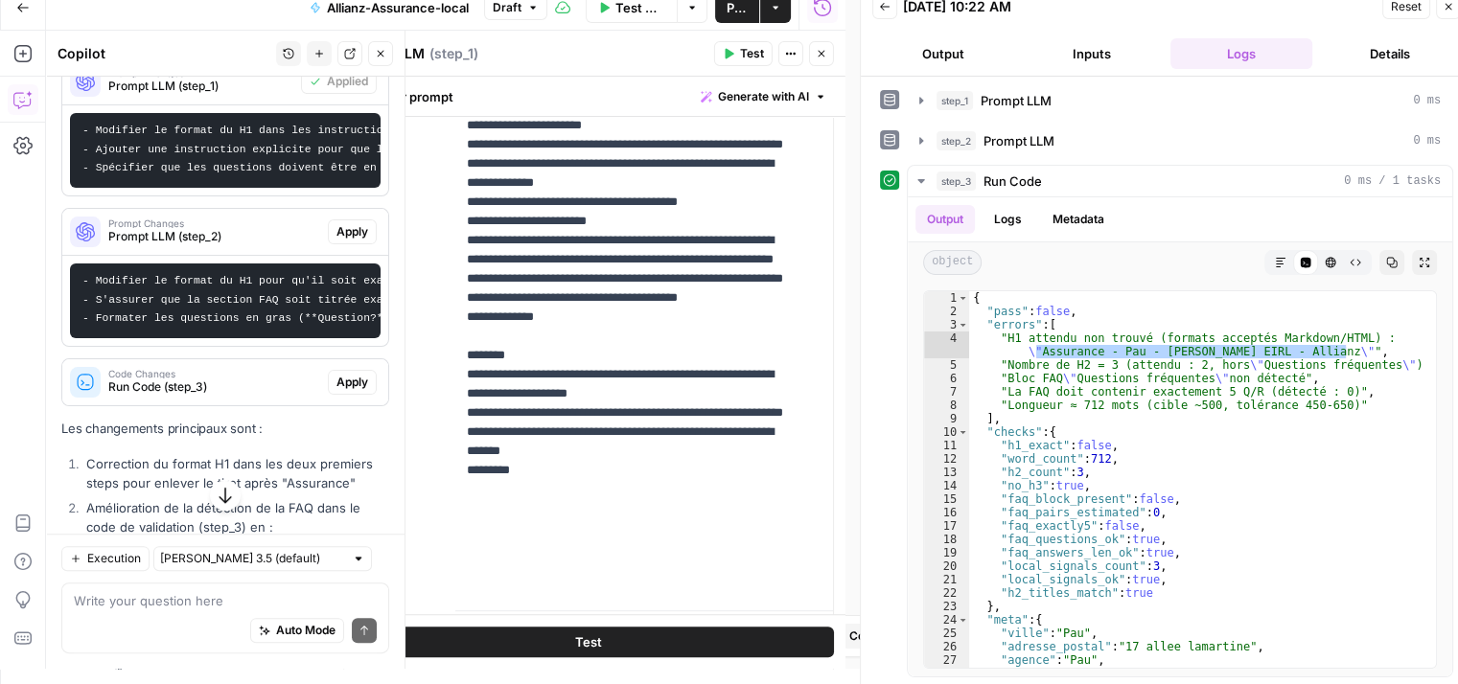
scroll to position [568, 0]
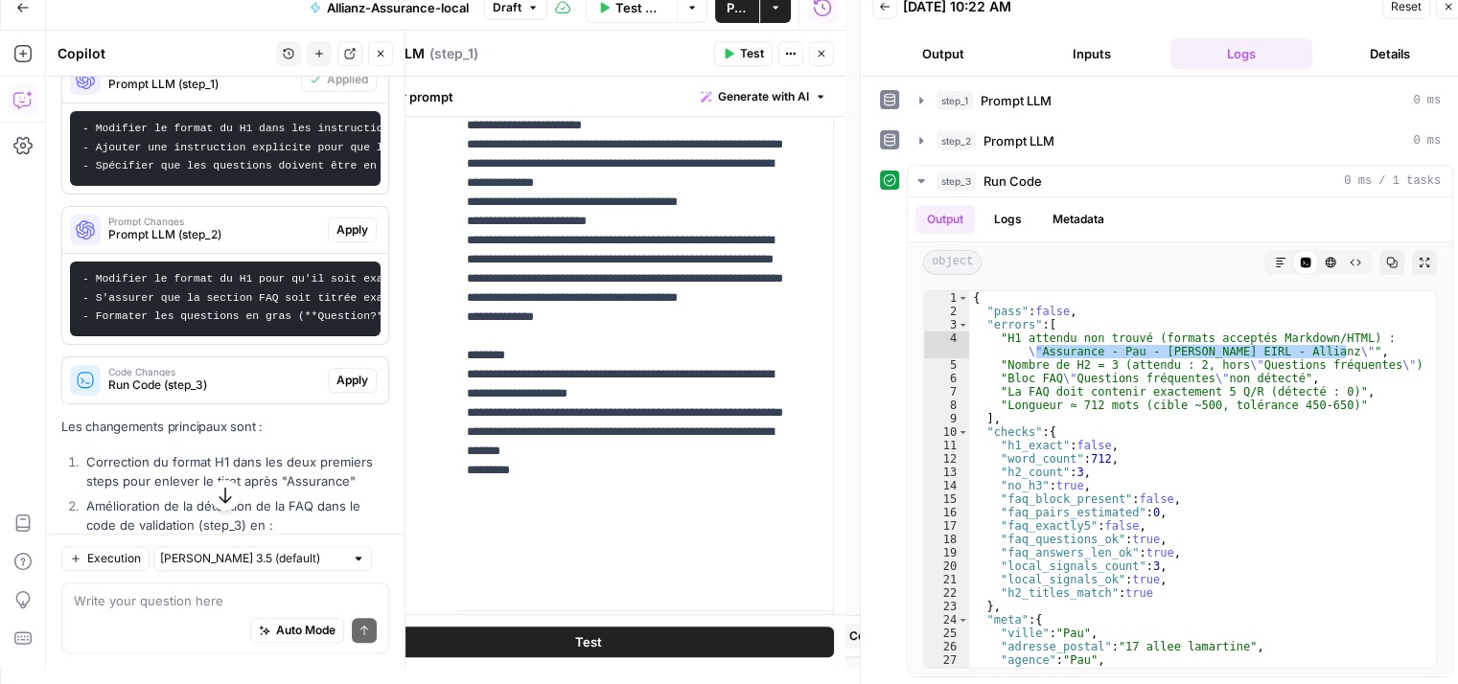
click at [336, 239] on span "Apply" at bounding box center [352, 229] width 32 height 17
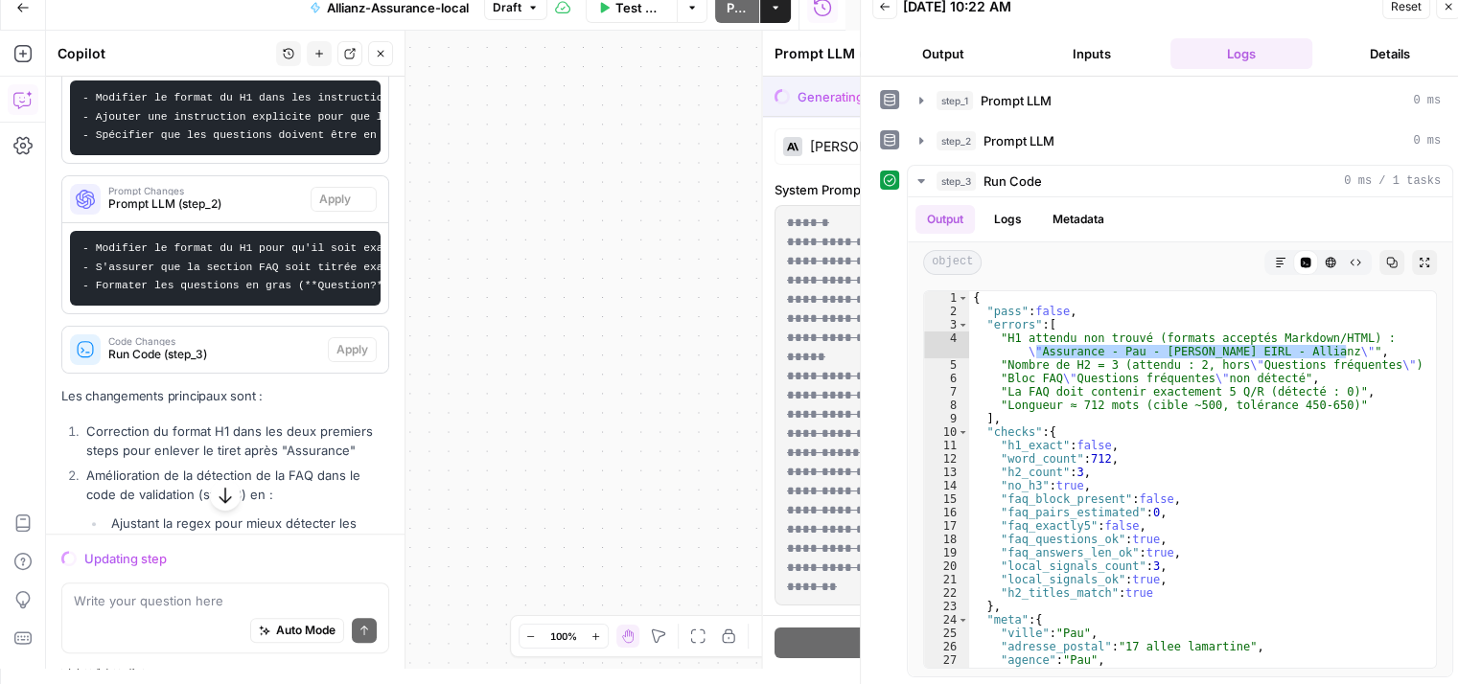
scroll to position [537, 0]
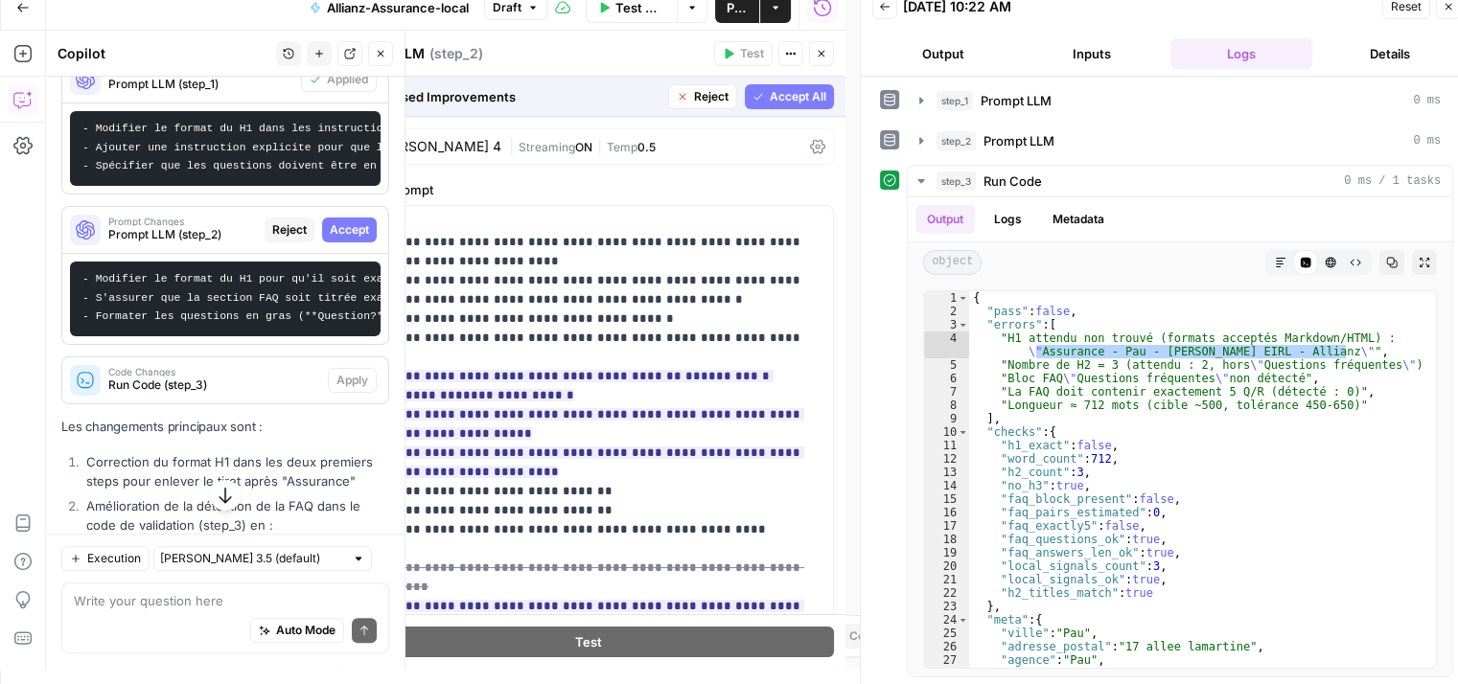
click at [786, 104] on span "Accept All" at bounding box center [798, 96] width 57 height 17
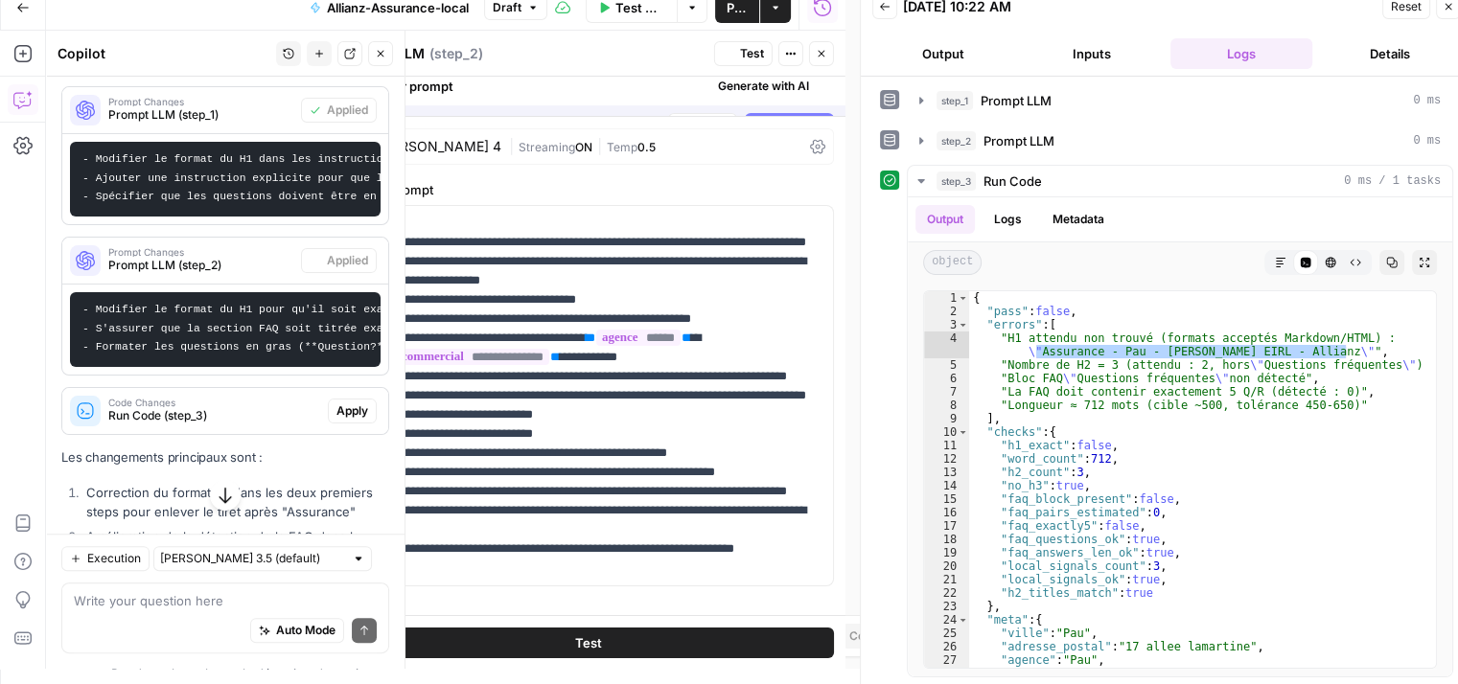
scroll to position [568, 0]
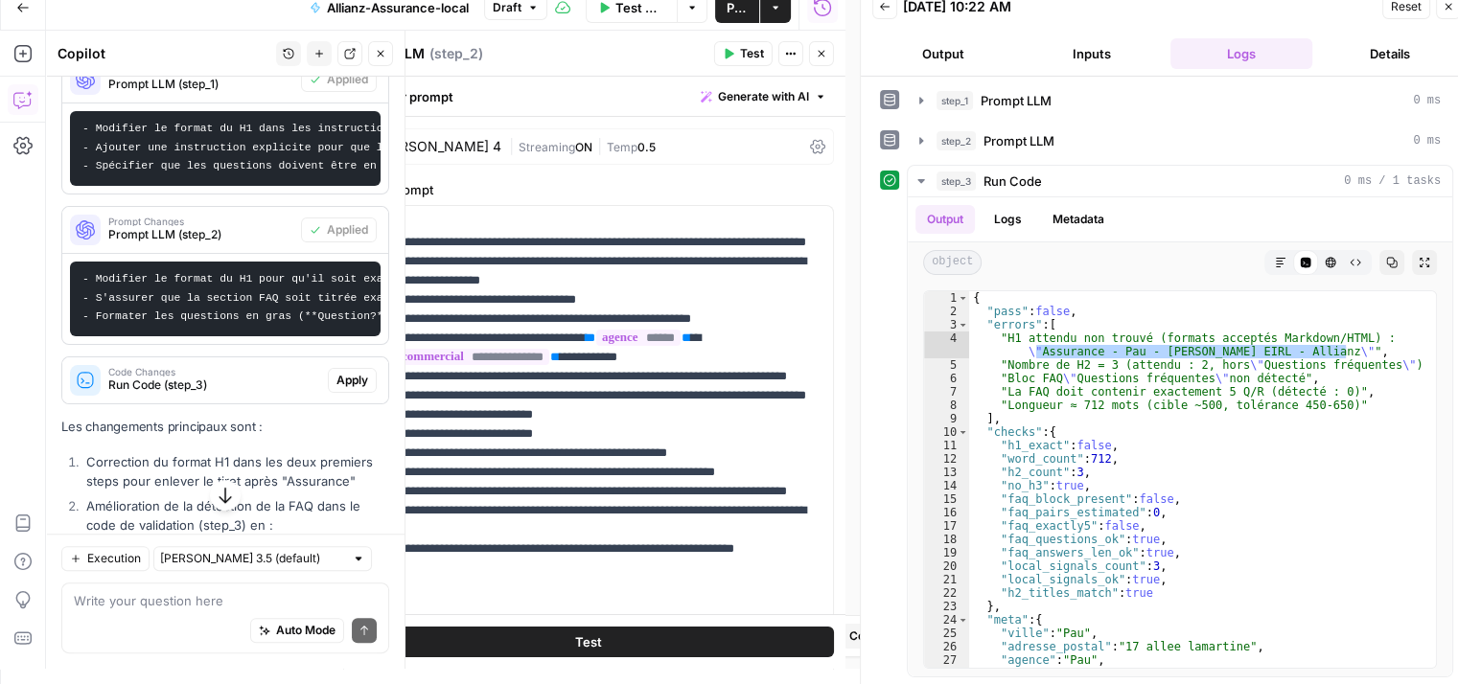
click at [336, 389] on span "Apply" at bounding box center [352, 380] width 32 height 17
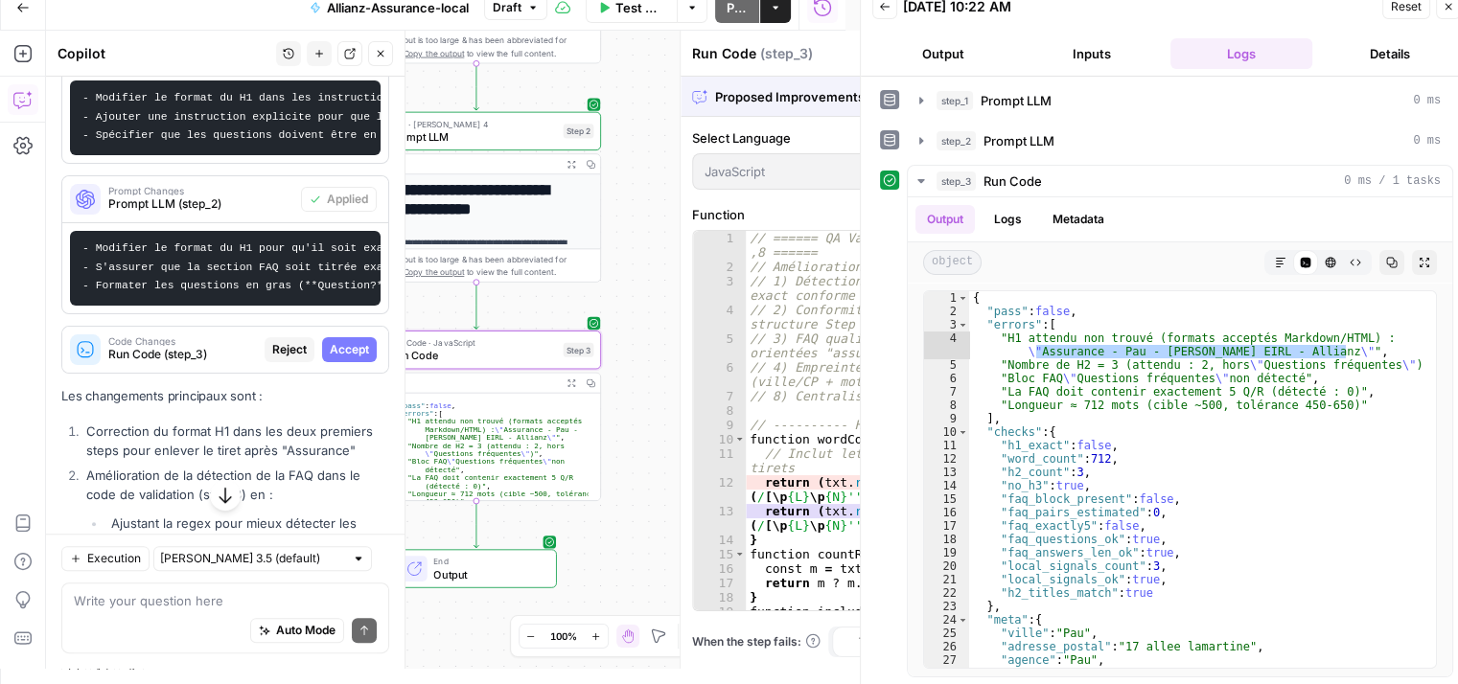
scroll to position [537, 0]
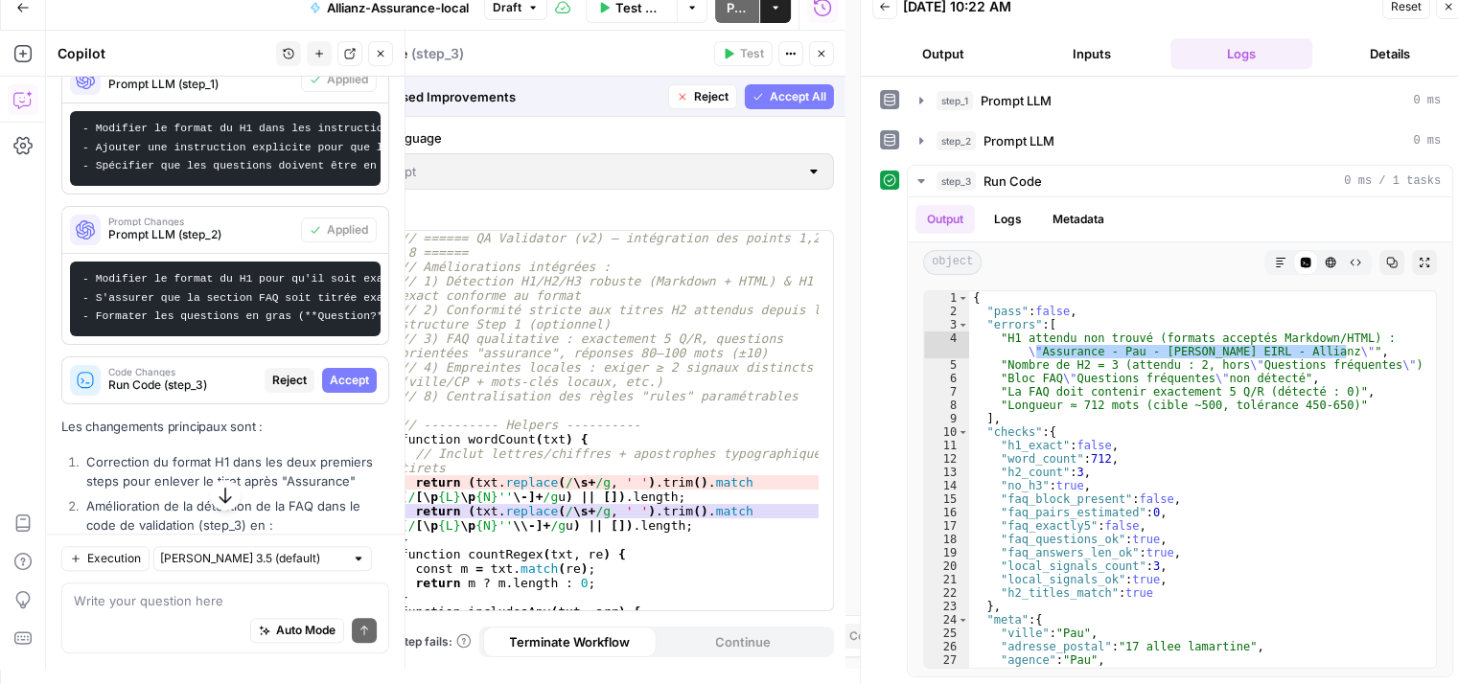
click at [809, 99] on span "Accept All" at bounding box center [798, 96] width 57 height 17
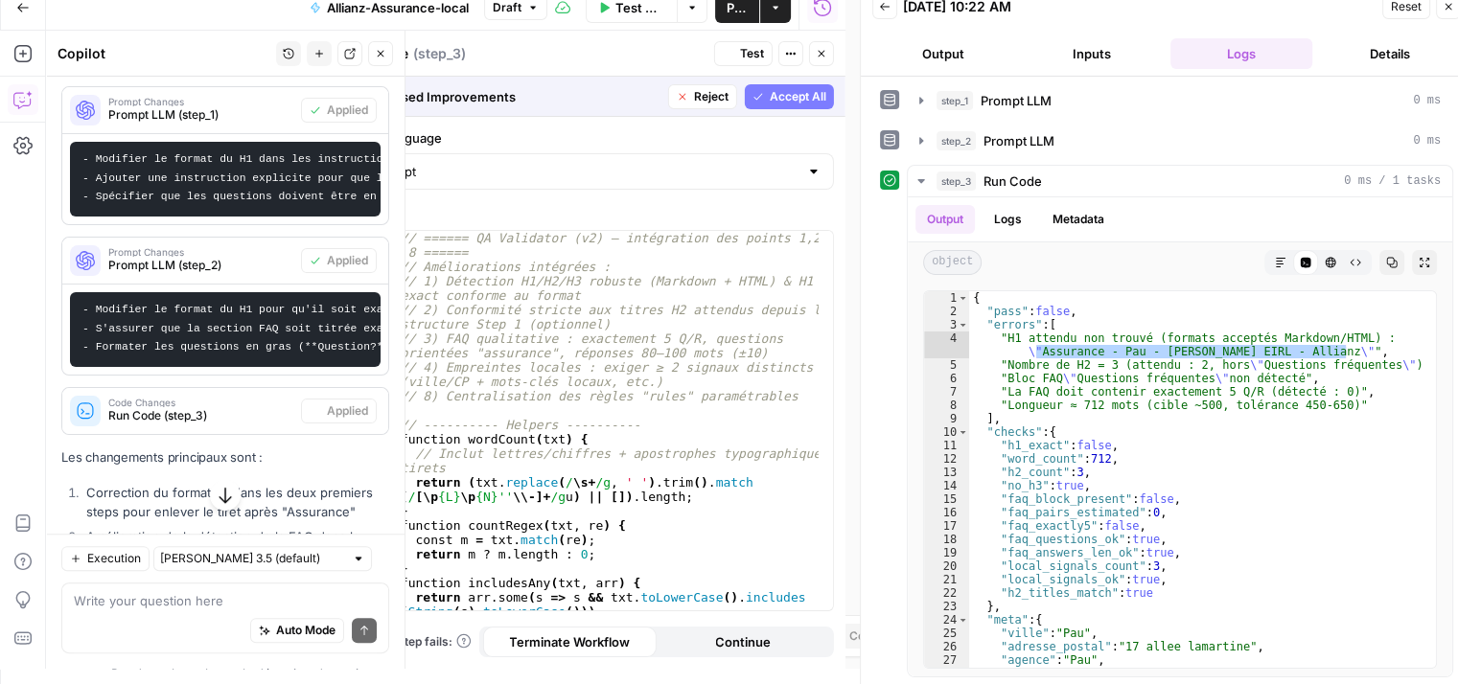
scroll to position [568, 0]
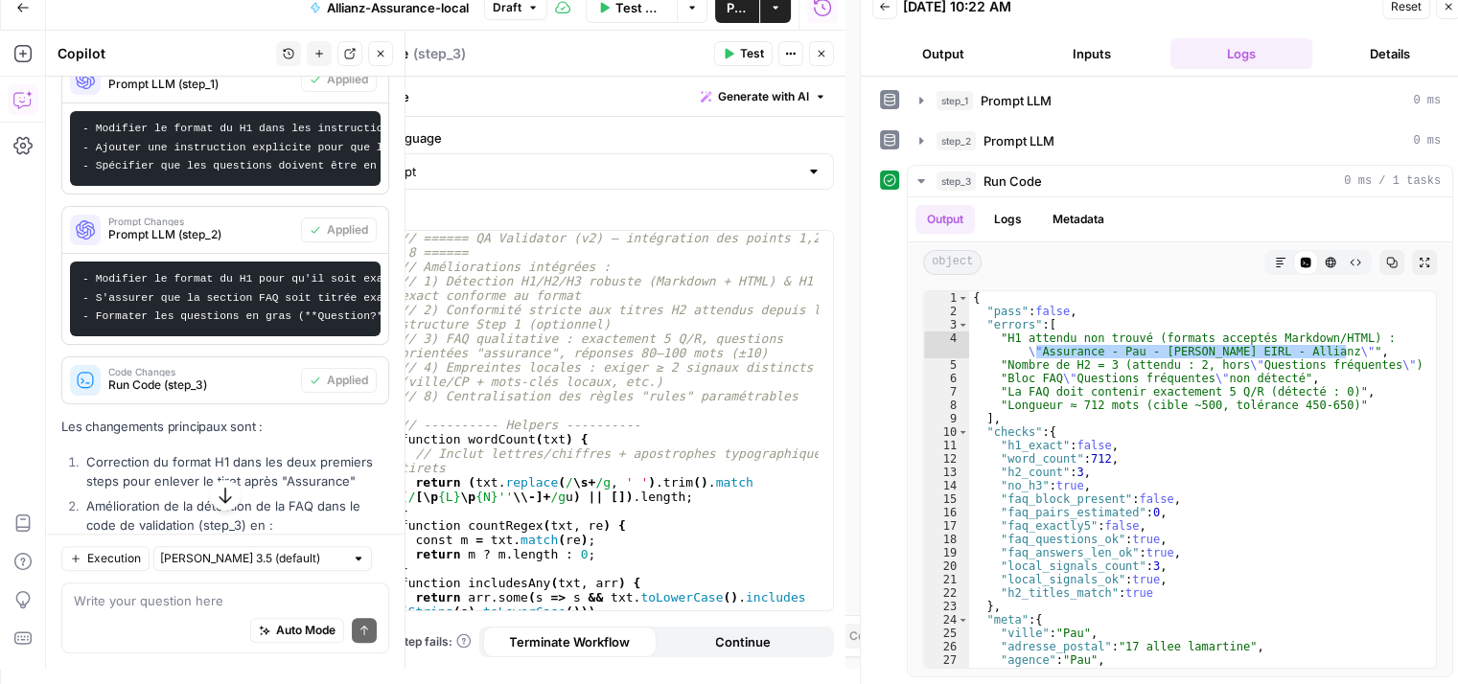
click at [745, 55] on span "Test" at bounding box center [752, 53] width 24 height 17
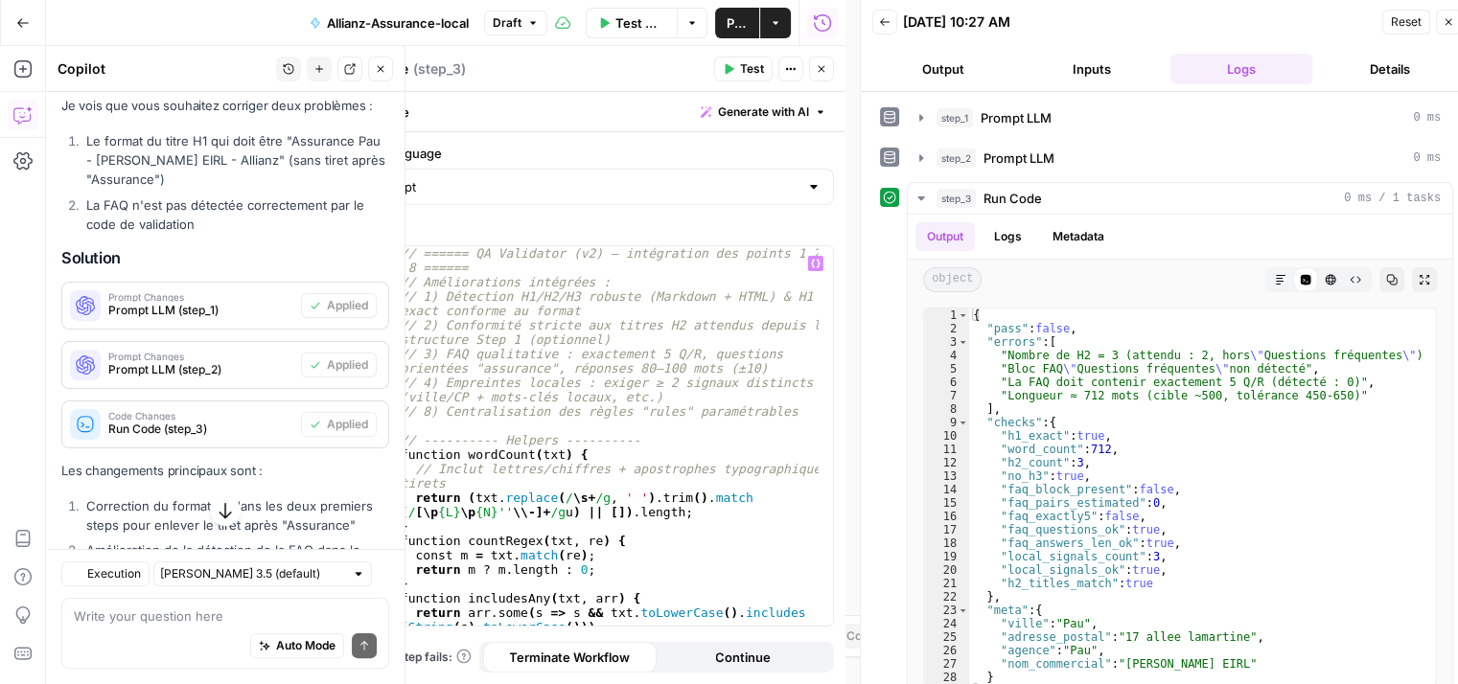
scroll to position [357, 0]
click at [143, 619] on textarea at bounding box center [225, 616] width 303 height 19
type textarea "le nombre de H2 attendu est 2"
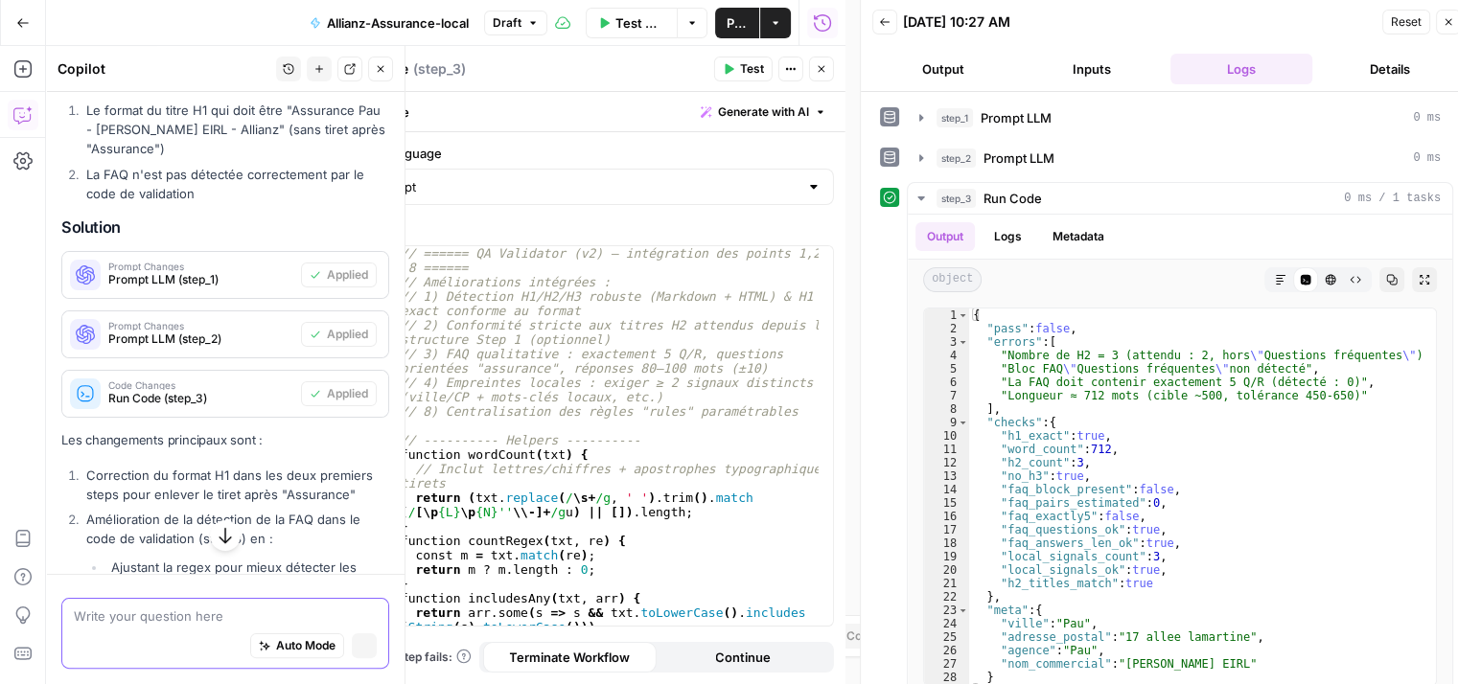
scroll to position [326, 0]
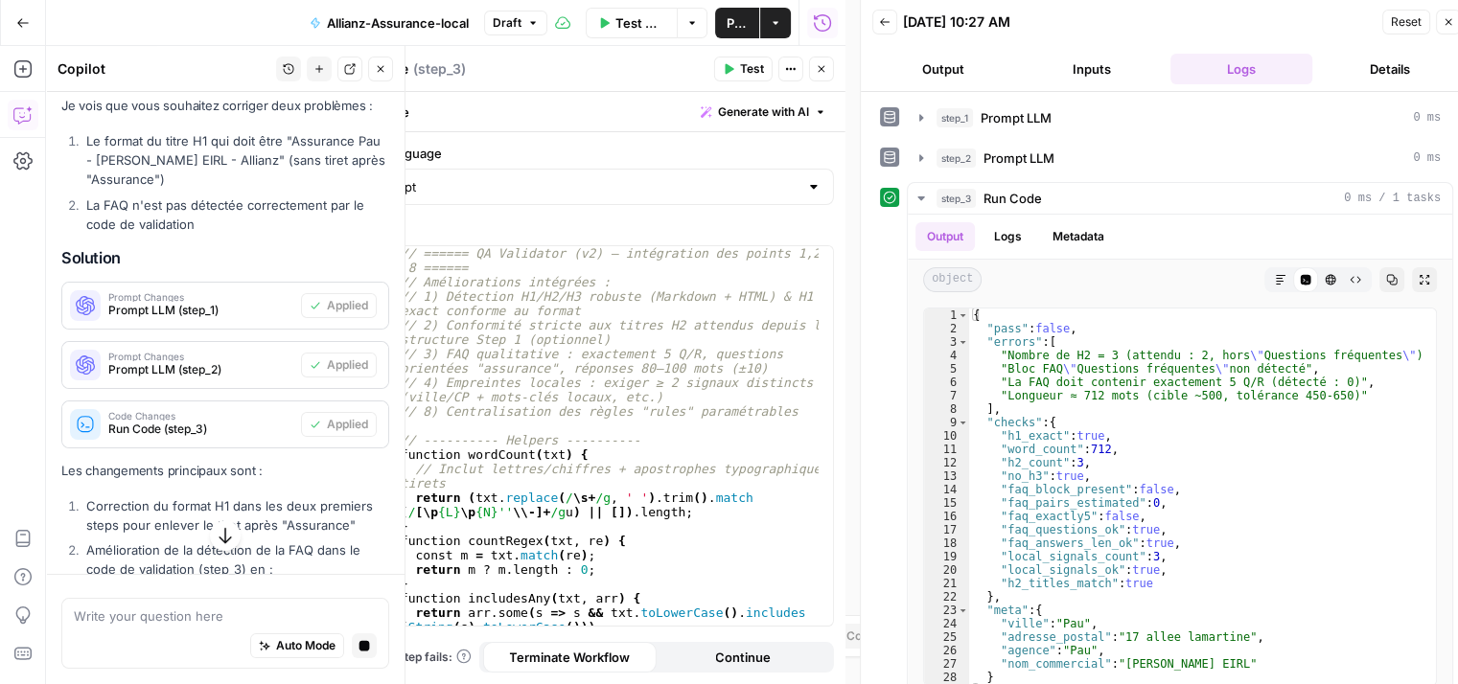
click at [216, 538] on icon "button" at bounding box center [225, 535] width 19 height 19
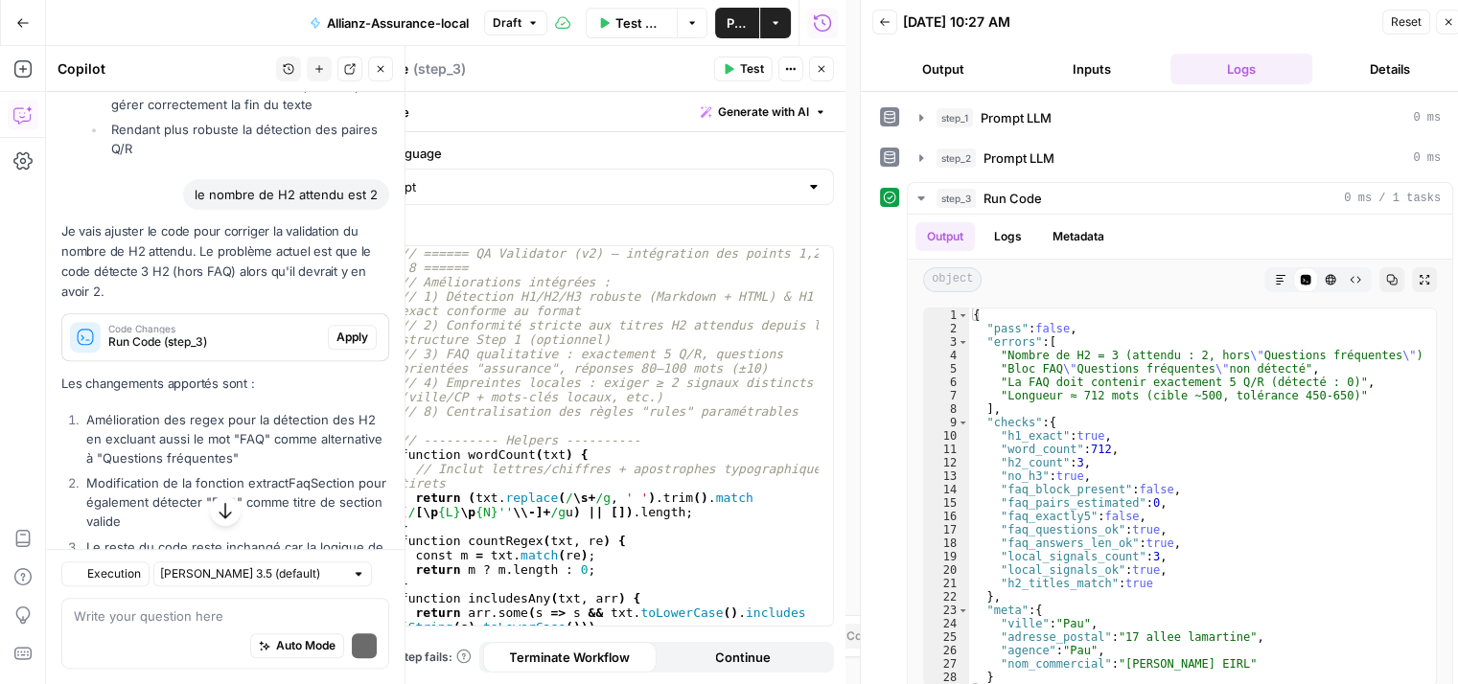
scroll to position [945, 0]
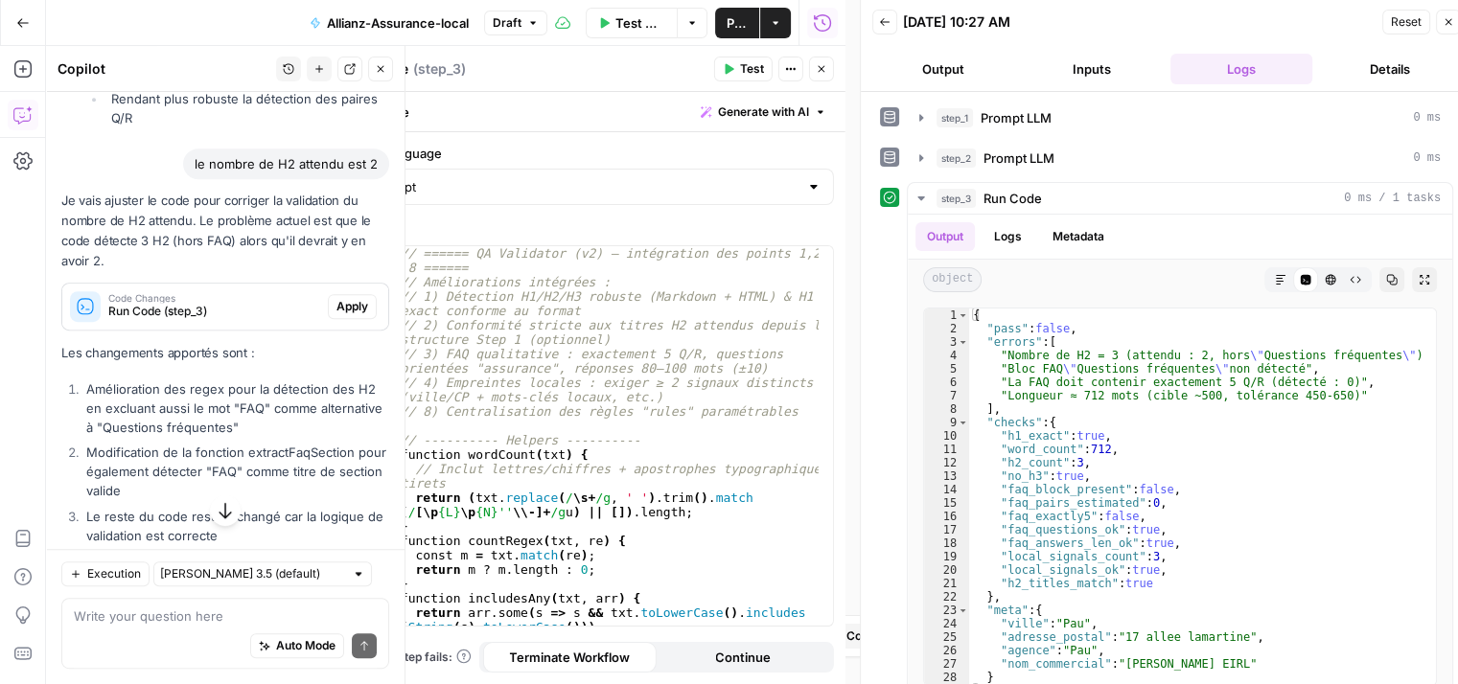
click at [345, 301] on span "Apply" at bounding box center [352, 306] width 32 height 17
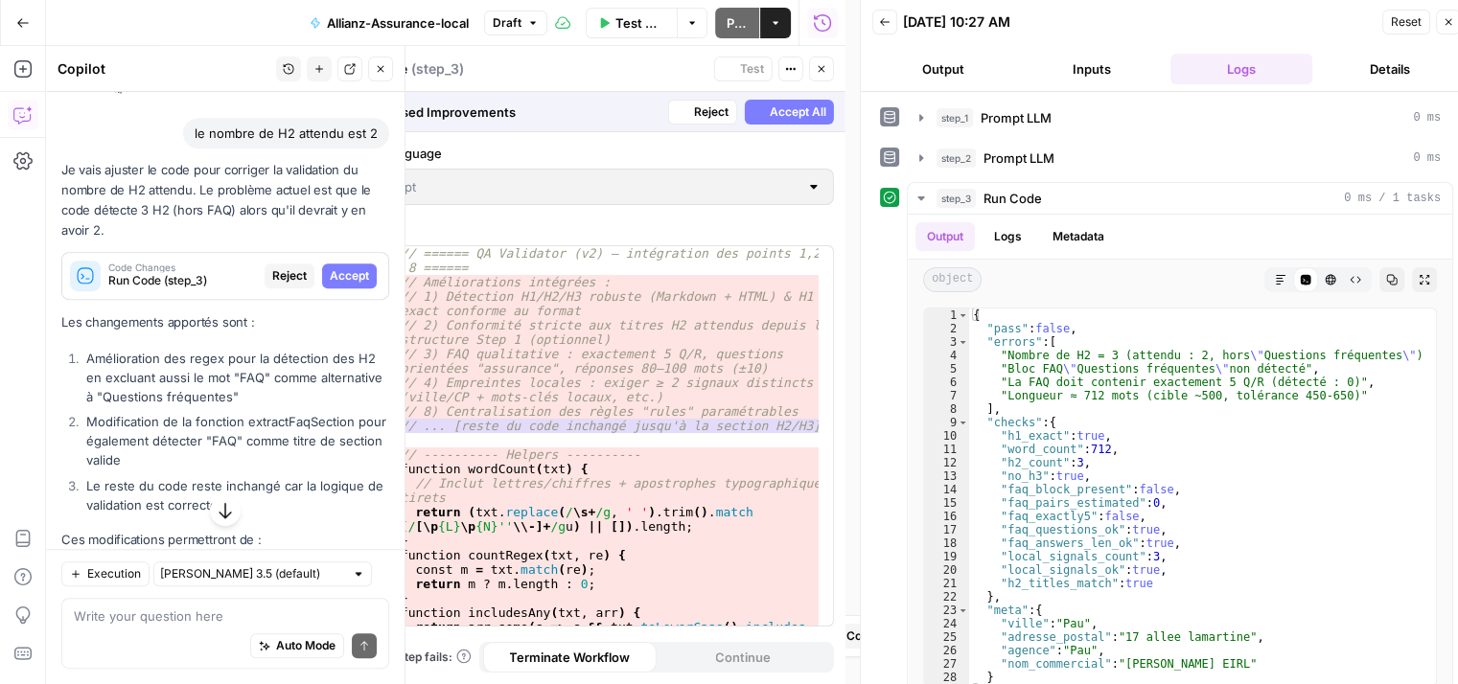
scroll to position [915, 0]
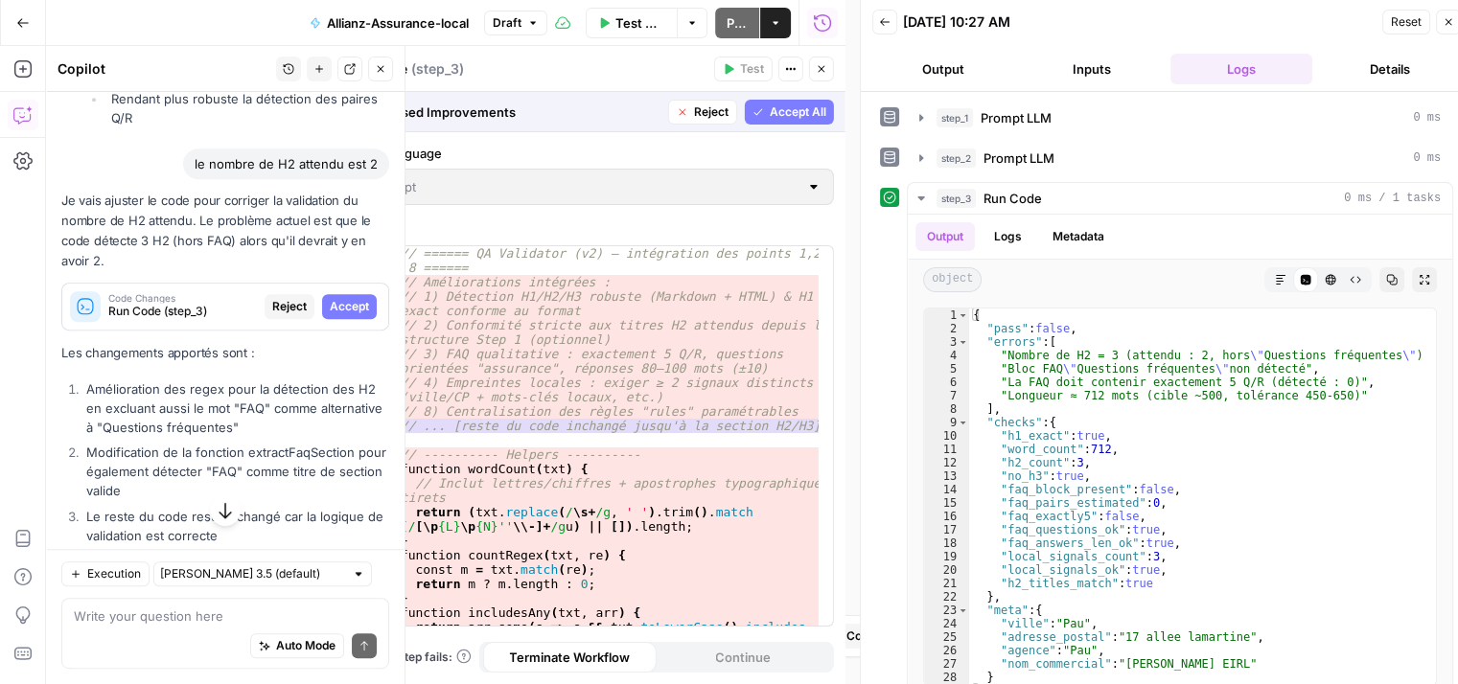
click at [345, 301] on span "Accept" at bounding box center [349, 306] width 39 height 17
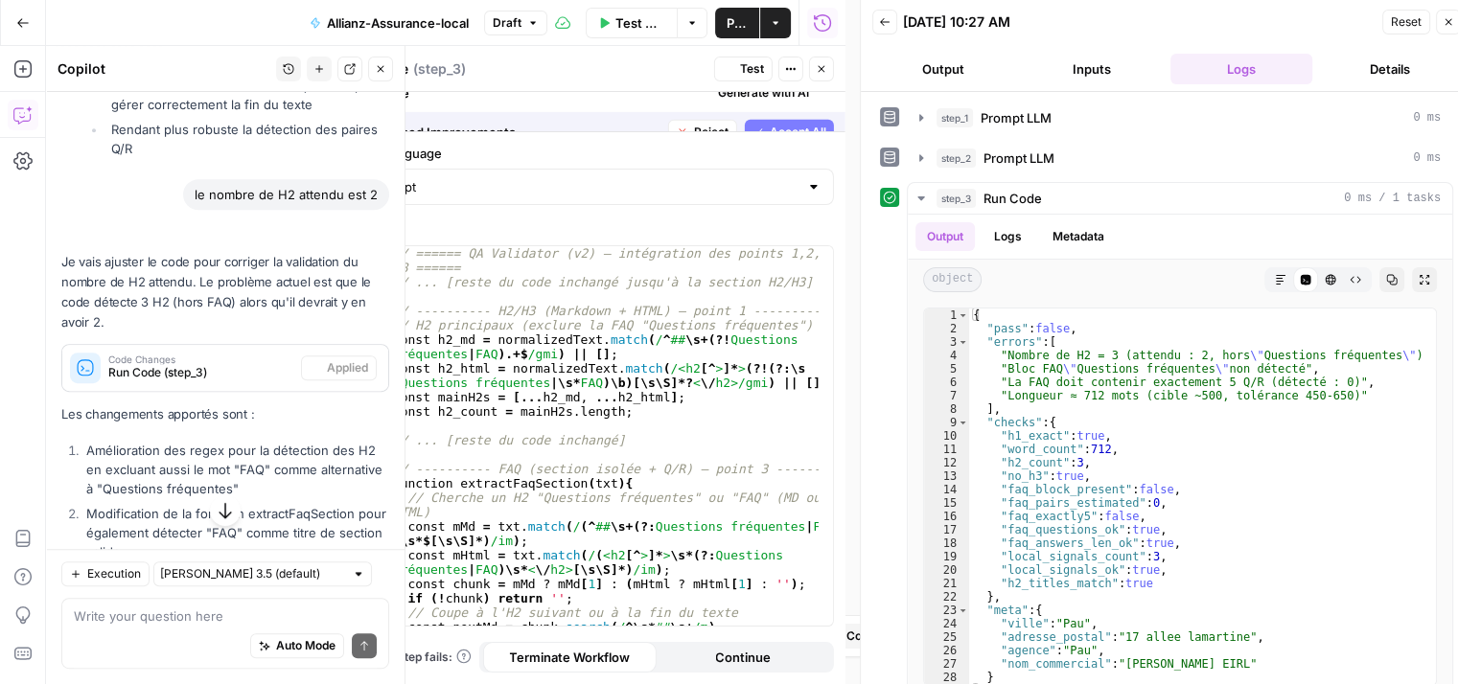
scroll to position [945, 0]
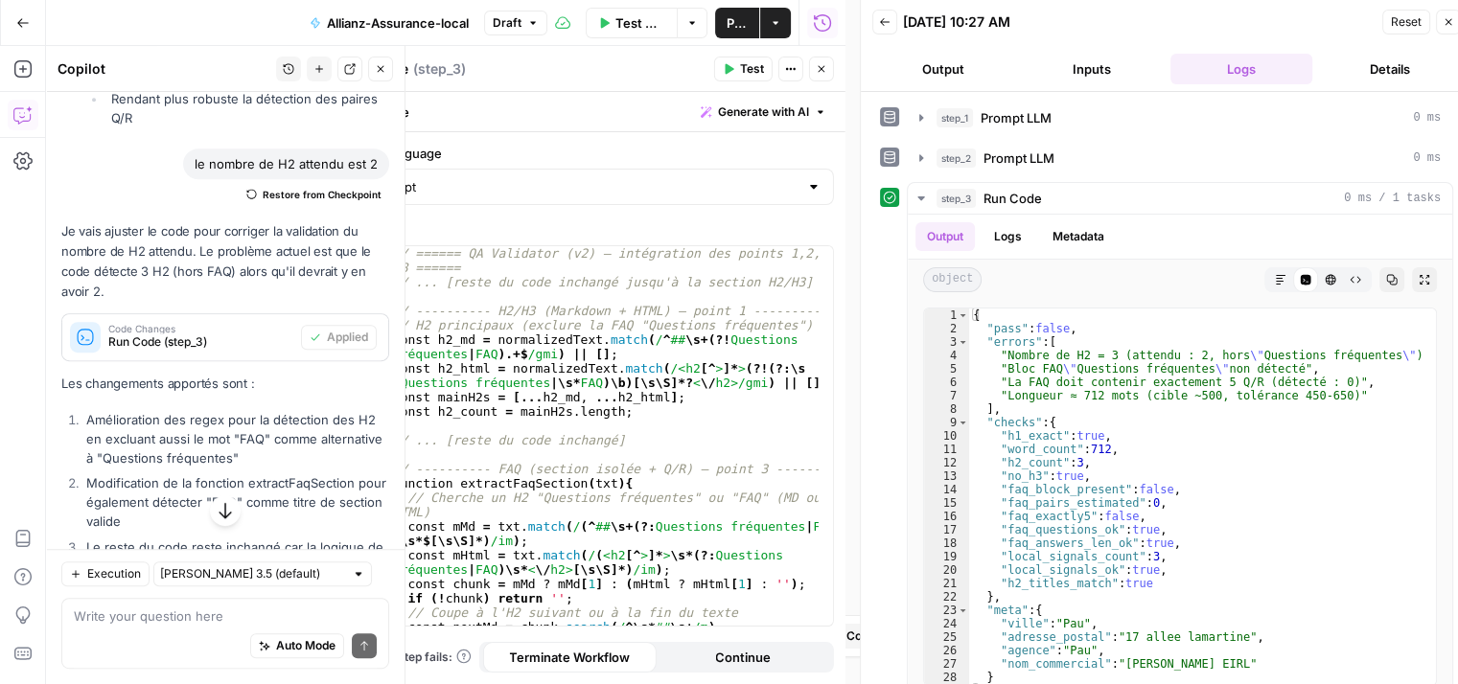
click at [752, 69] on span "Test" at bounding box center [752, 68] width 24 height 17
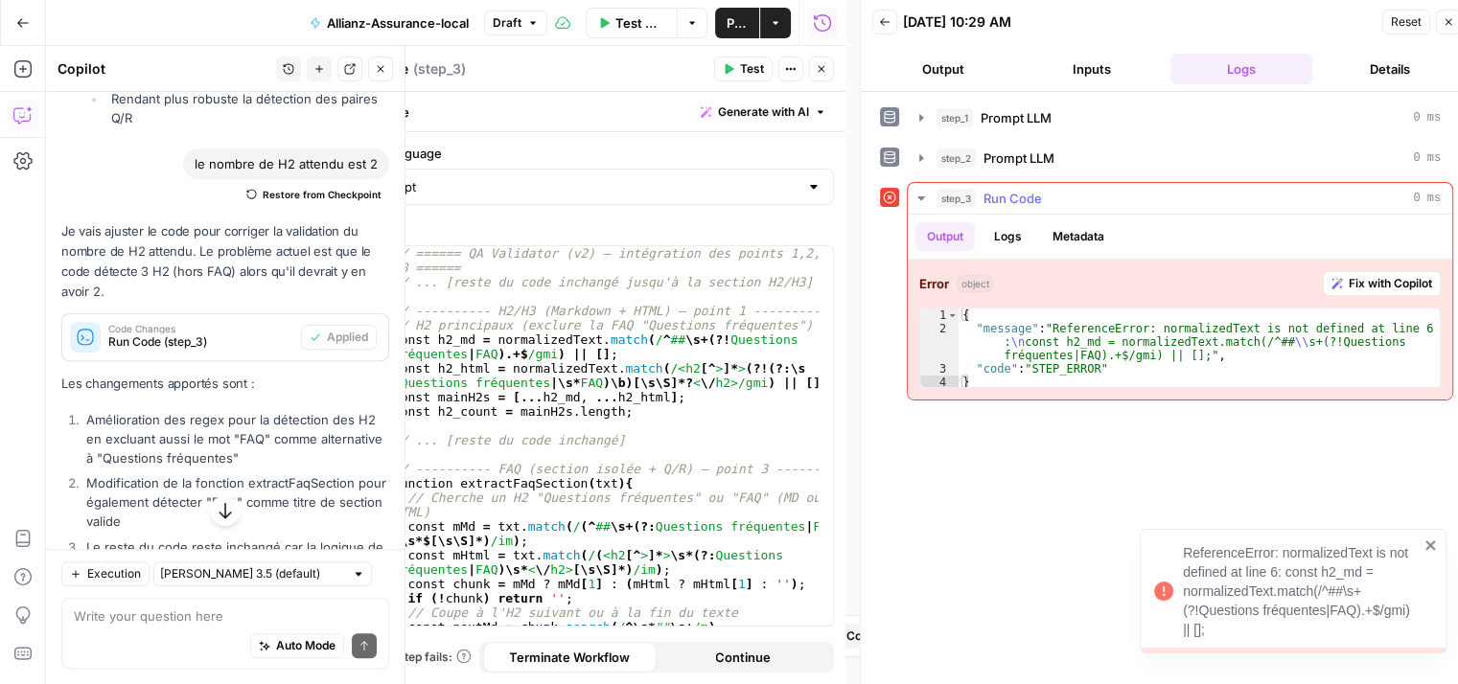
click at [1403, 275] on span "Fix with Copilot" at bounding box center [1390, 283] width 83 height 17
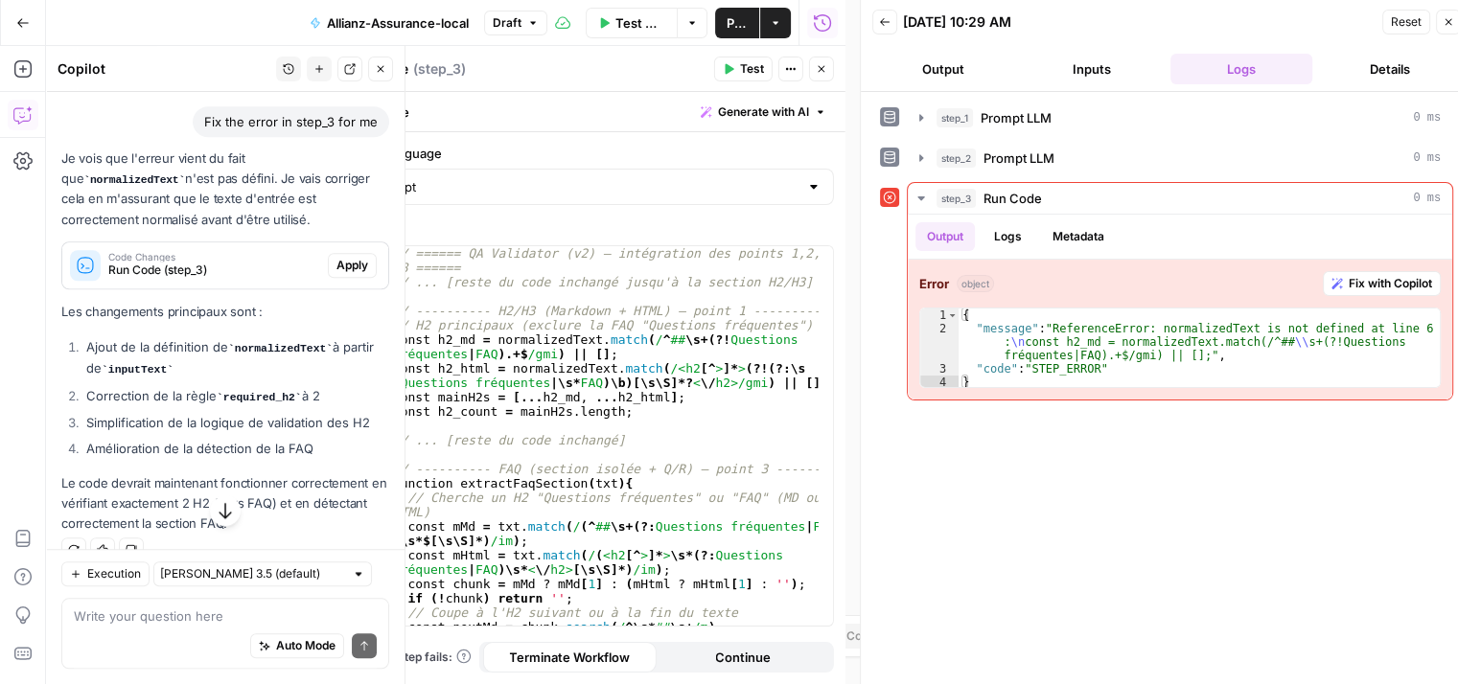
scroll to position [1634, 0]
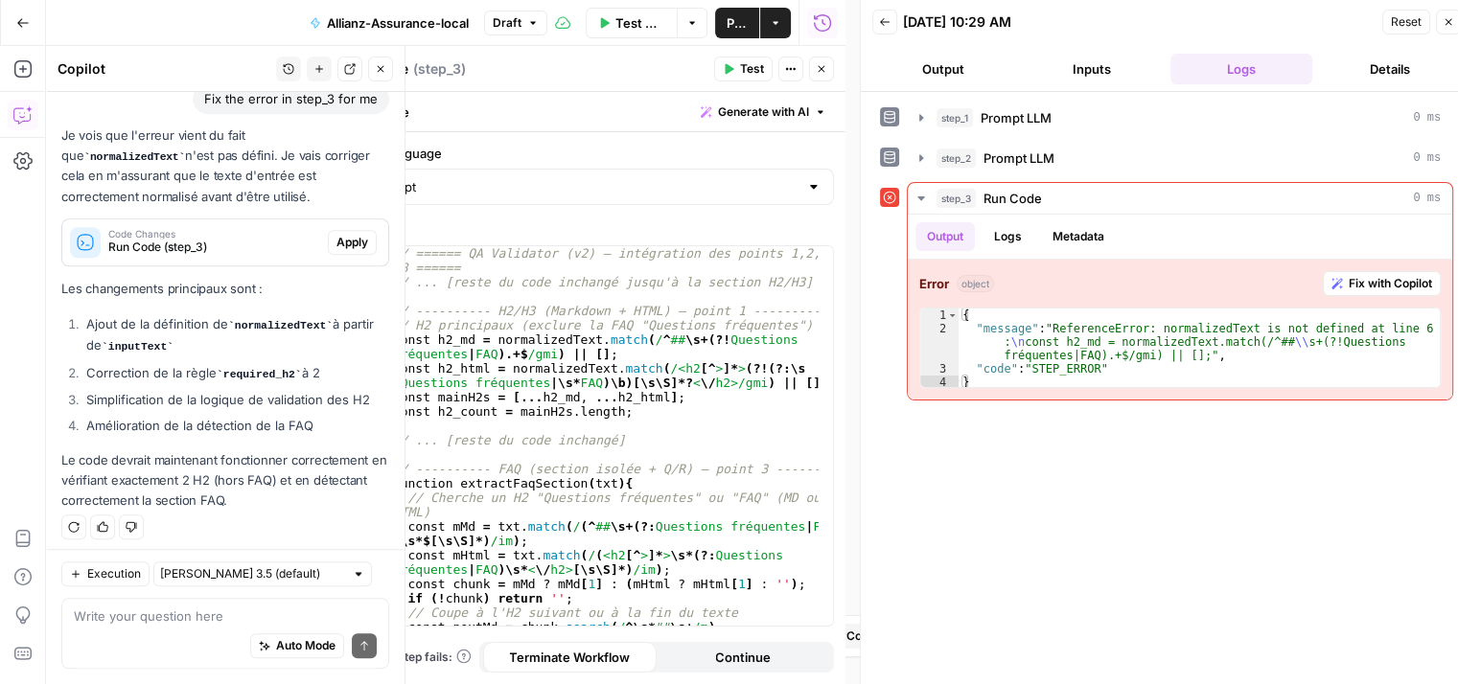
click at [336, 235] on span "Apply" at bounding box center [352, 242] width 32 height 17
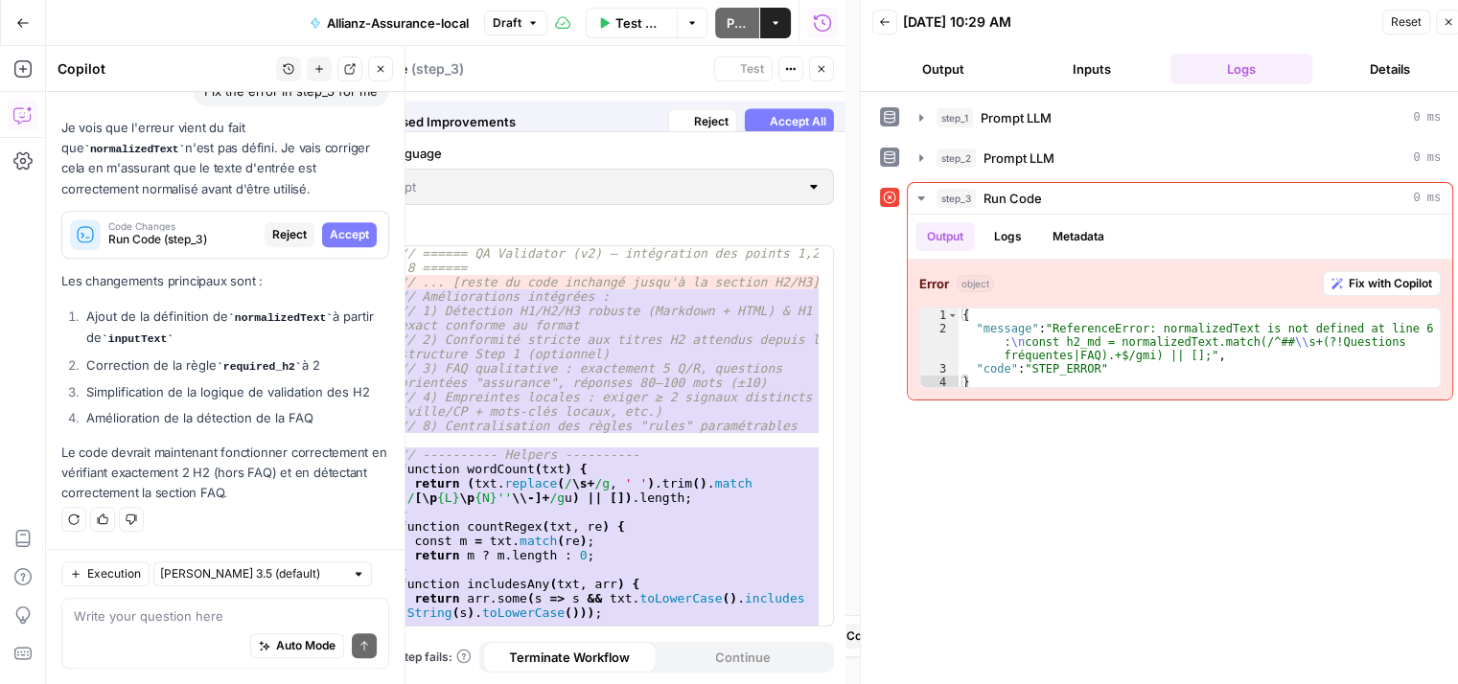
scroll to position [1573, 0]
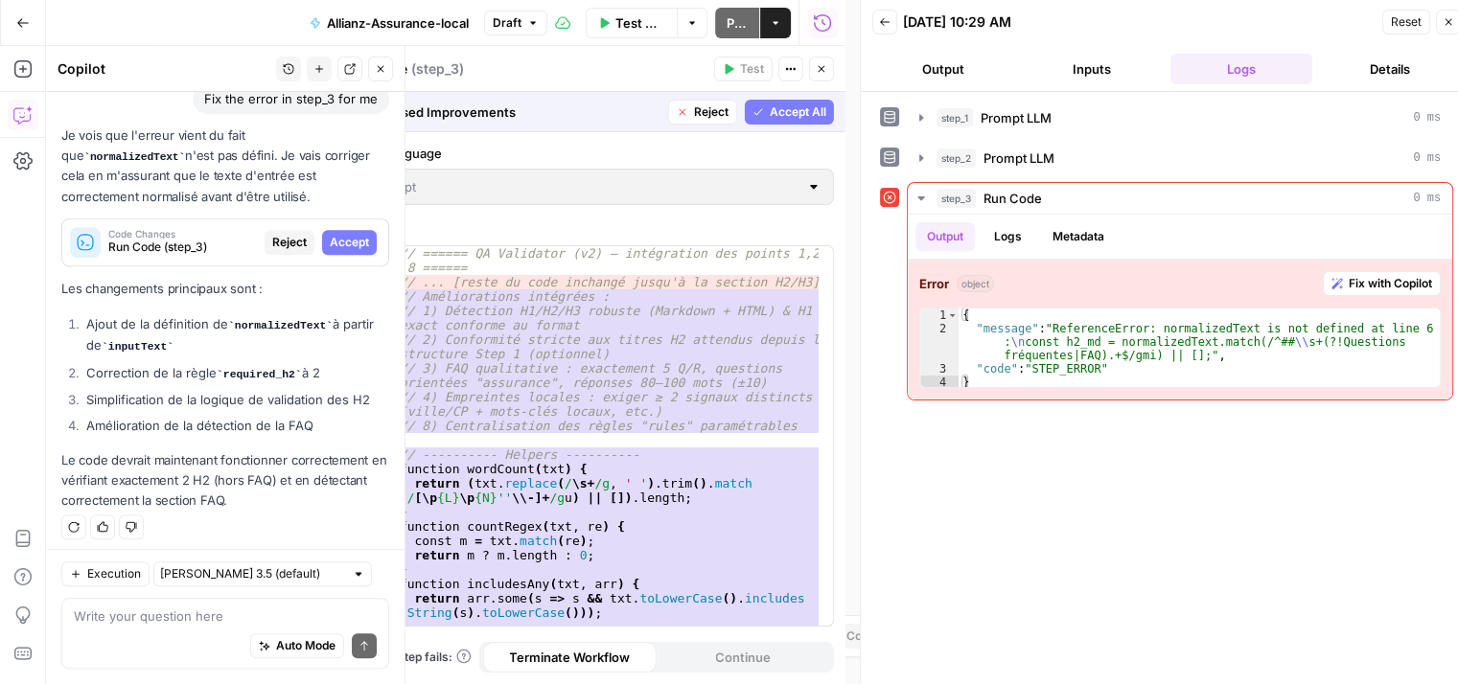
click at [797, 109] on span "Accept All" at bounding box center [798, 112] width 57 height 17
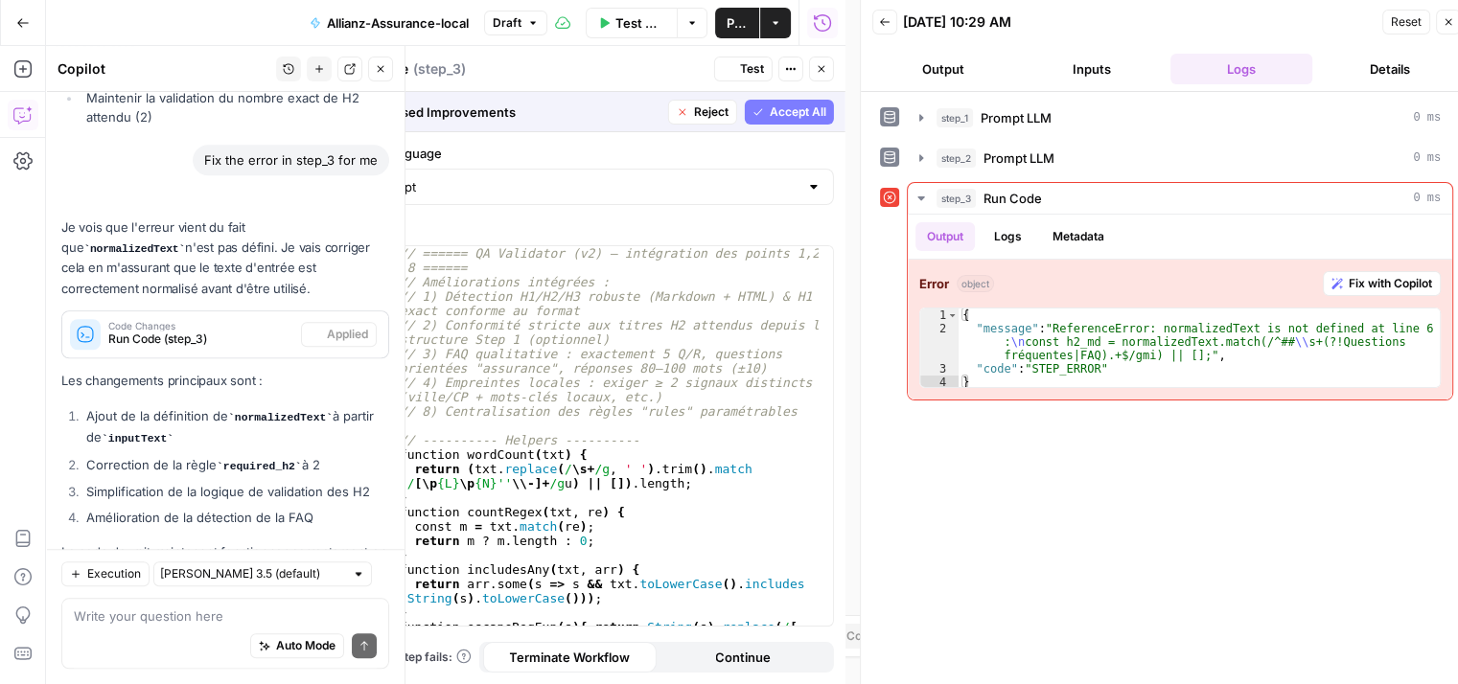
scroll to position [1665, 0]
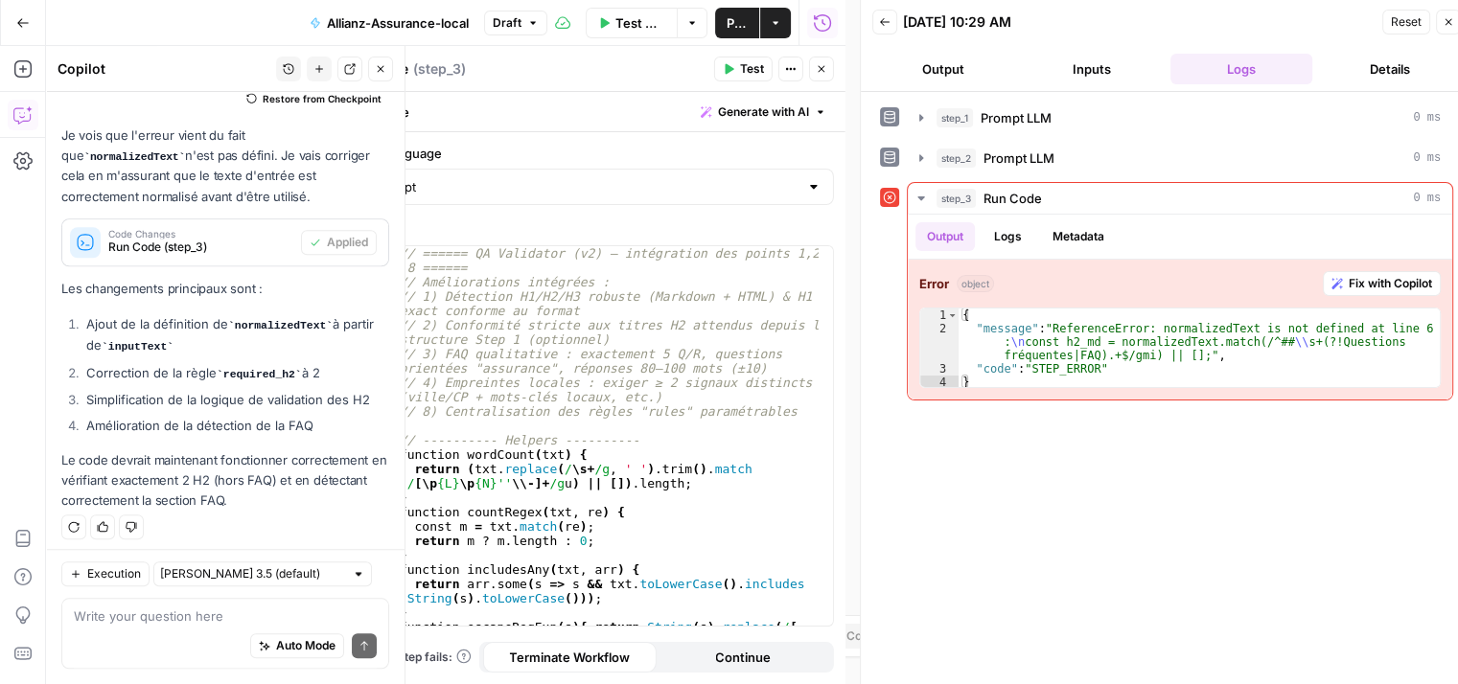
click at [753, 62] on span "Test" at bounding box center [752, 68] width 24 height 17
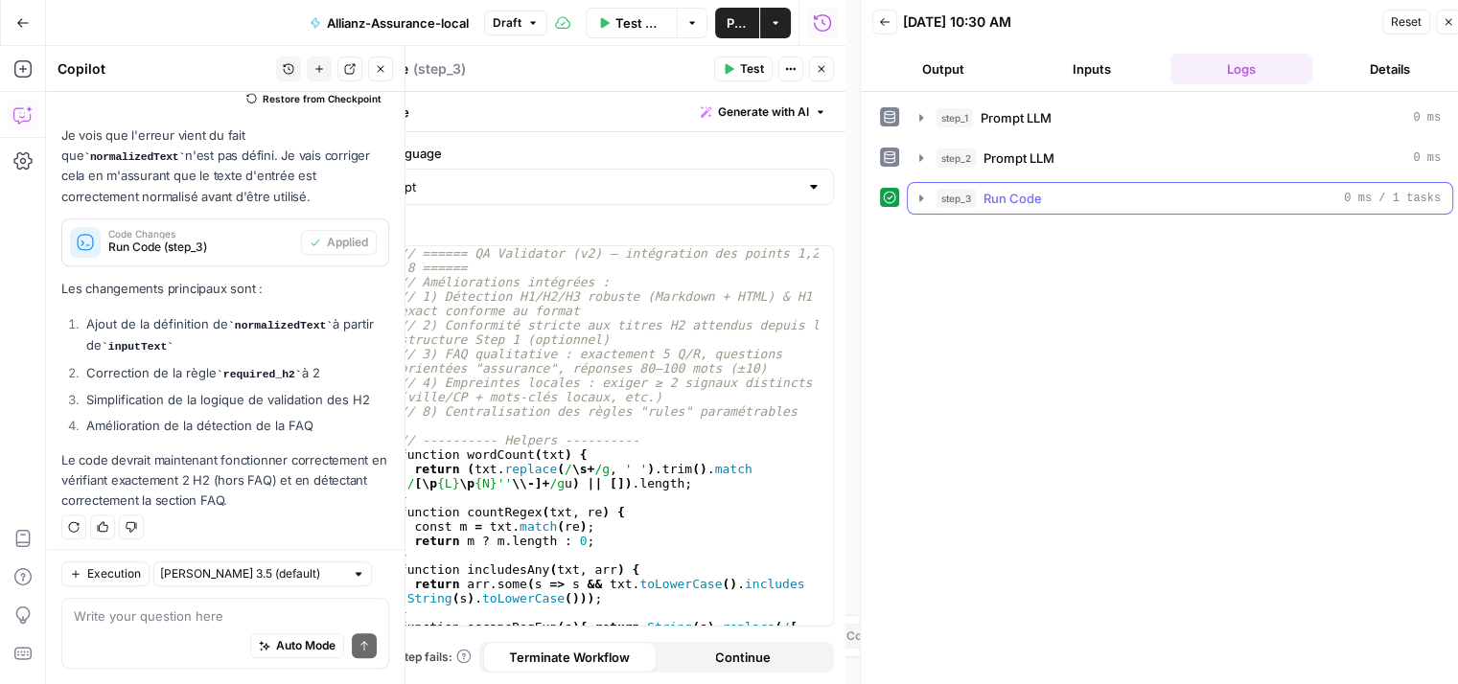
click at [920, 197] on icon "button" at bounding box center [921, 198] width 4 height 7
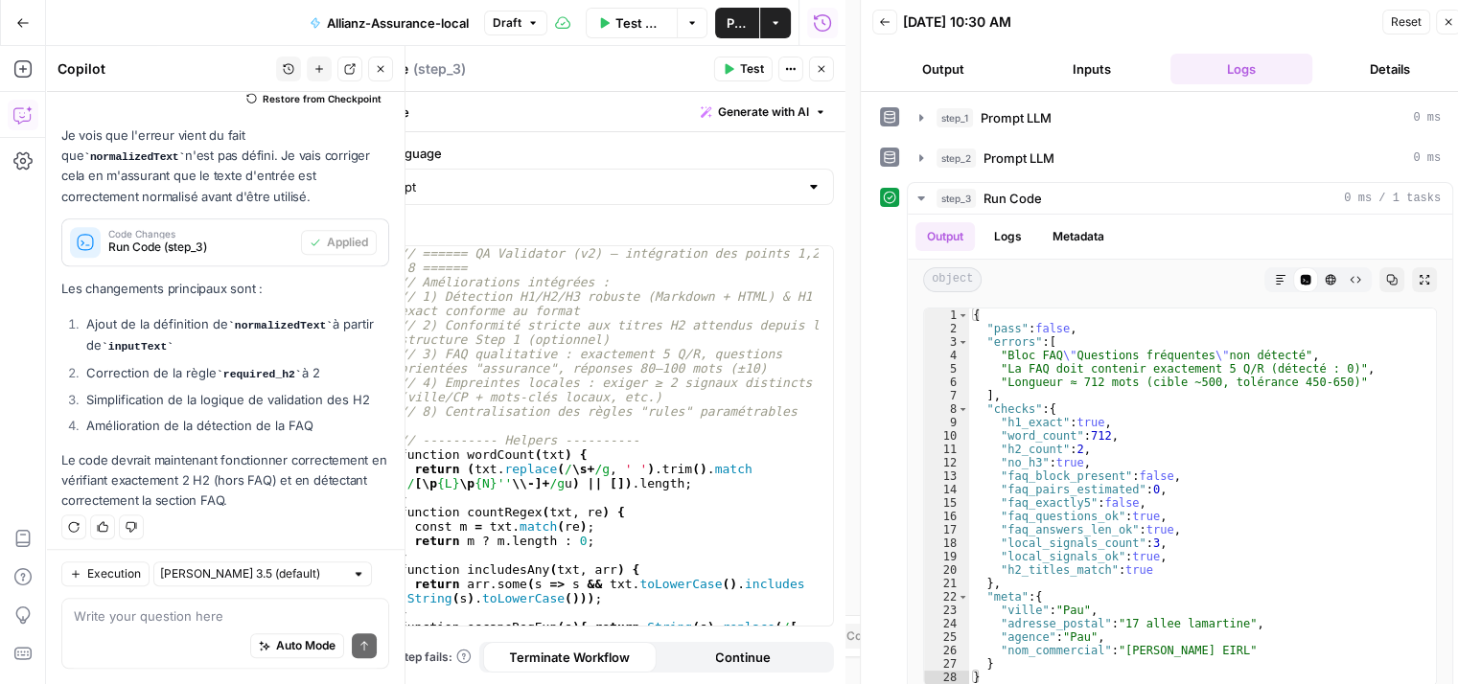
click at [144, 630] on div "Auto Mode Send" at bounding box center [225, 647] width 303 height 42
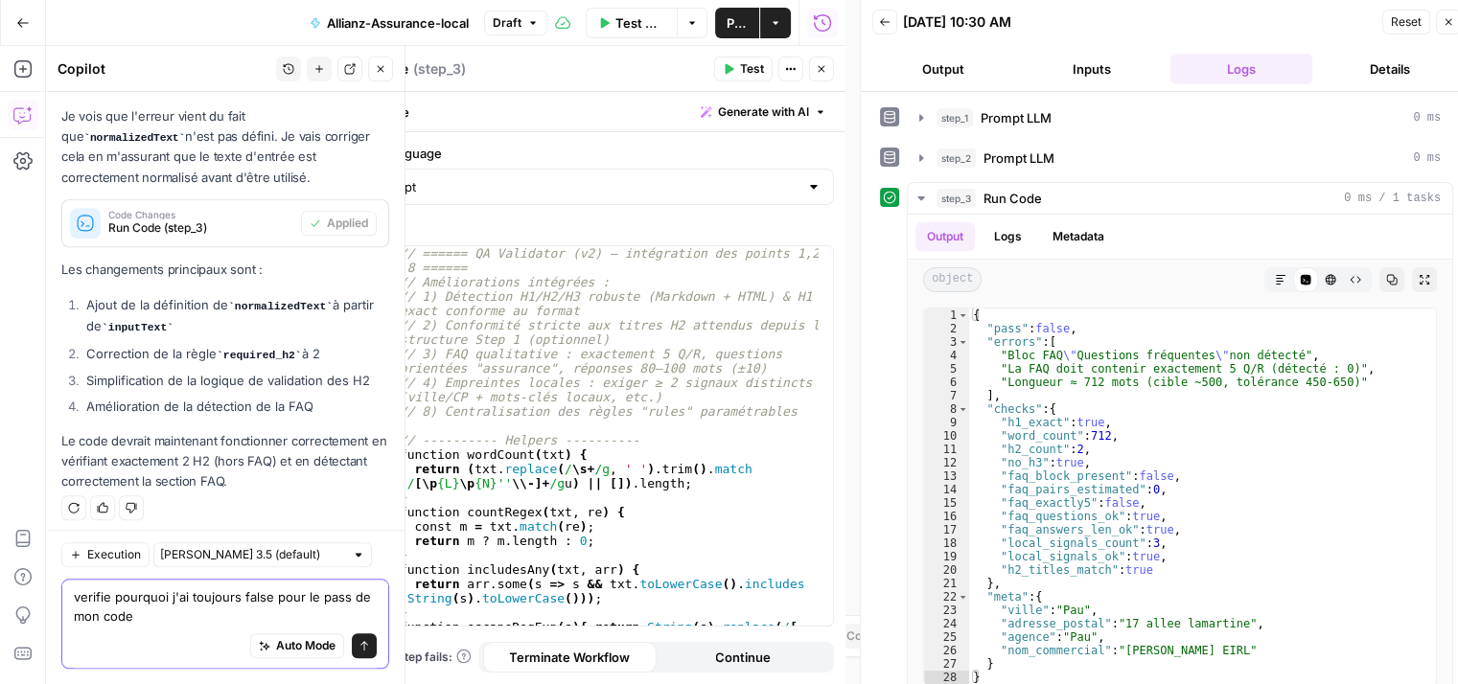
type textarea "verifie pourquoi j'ai toujours false pour le pass de mon code"
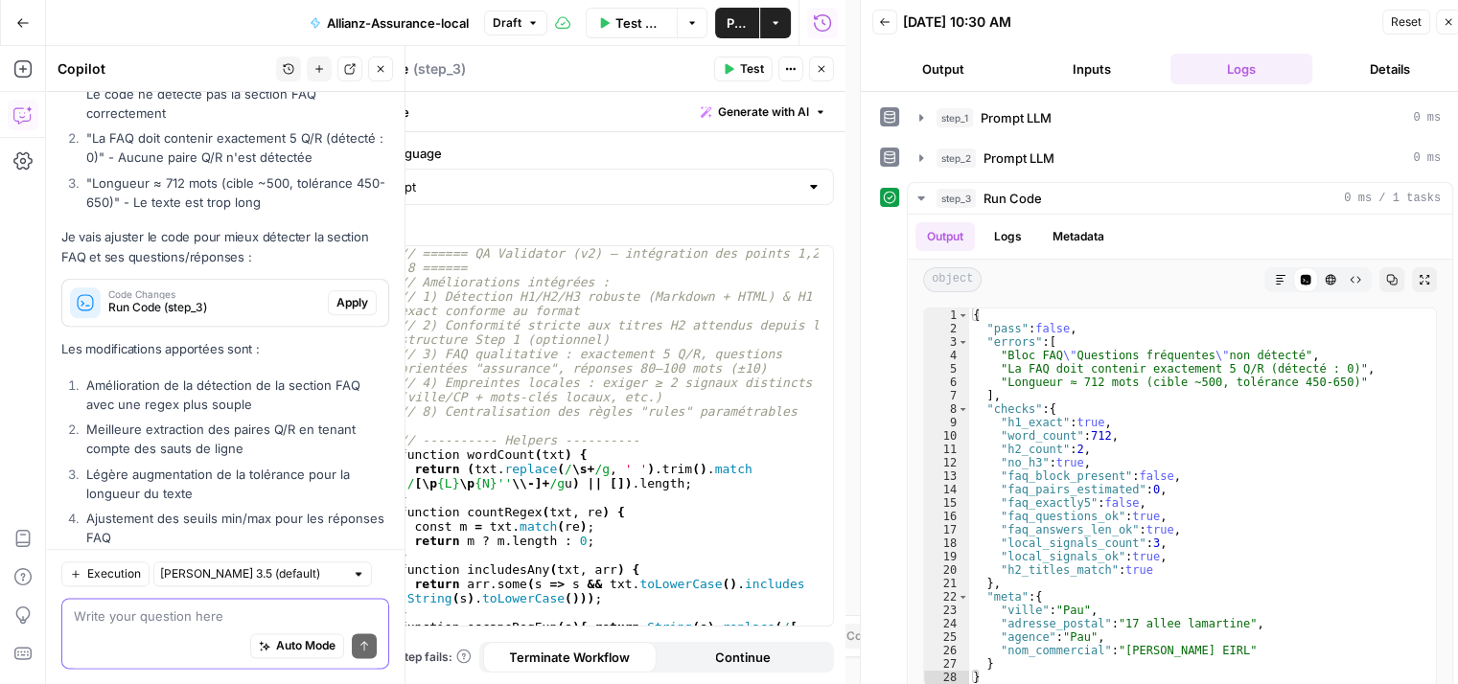
scroll to position [2238, 0]
click at [207, 301] on span "Run Code (step_3)" at bounding box center [214, 309] width 212 height 17
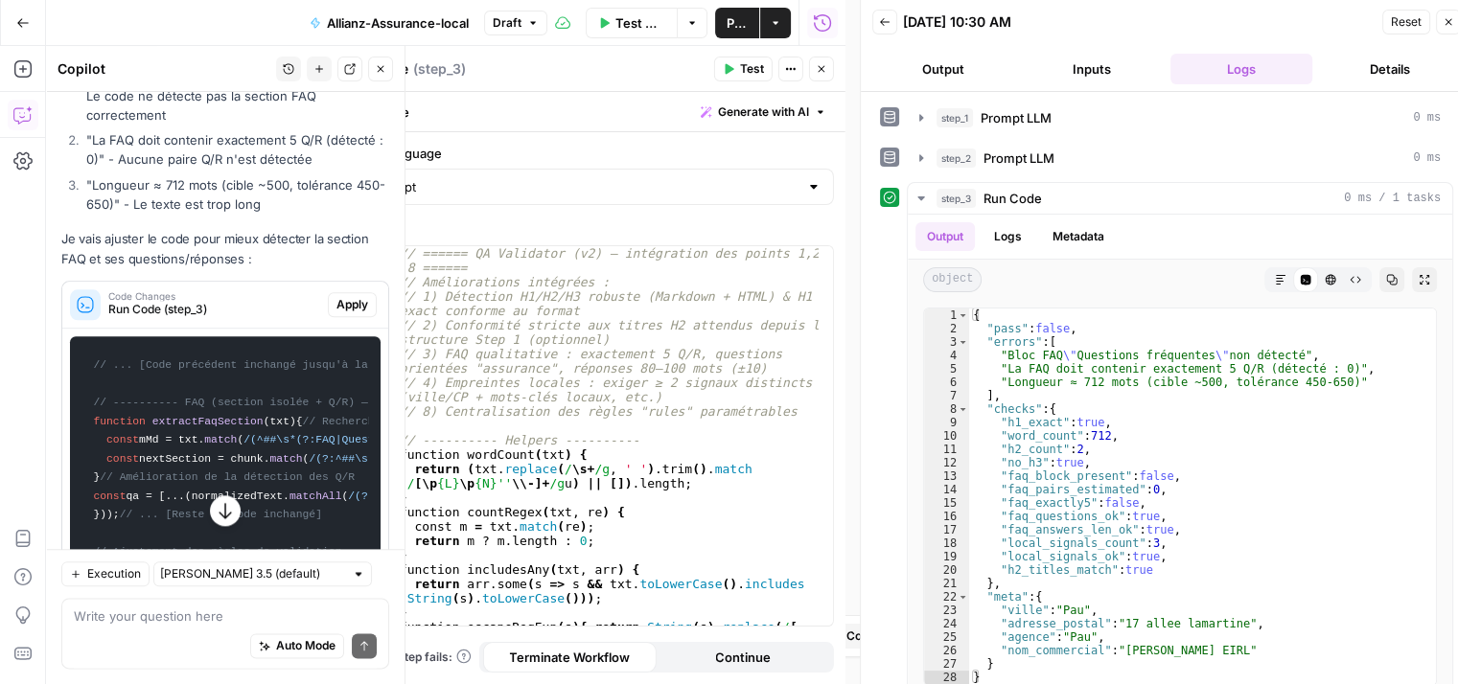
click at [336, 297] on span "Apply" at bounding box center [352, 304] width 32 height 17
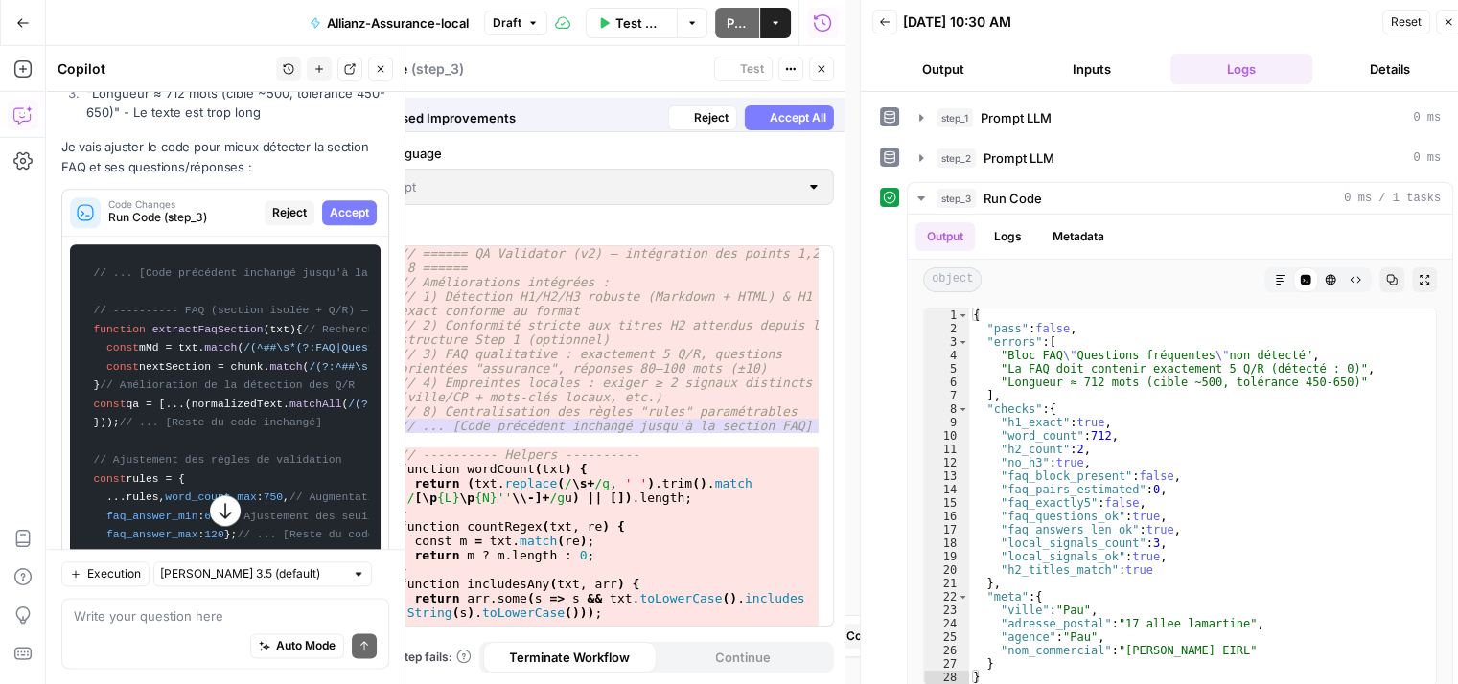
scroll to position [2146, 0]
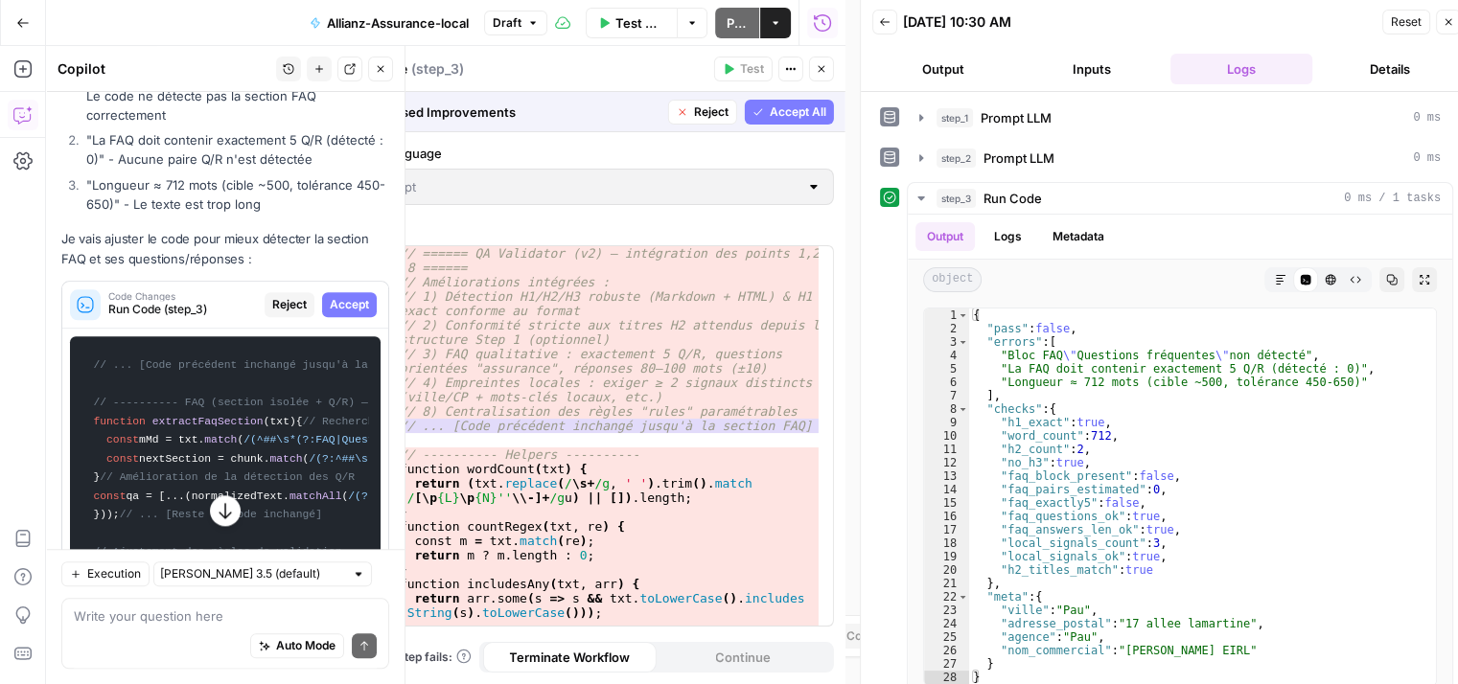
click at [801, 111] on span "Accept All" at bounding box center [798, 112] width 57 height 17
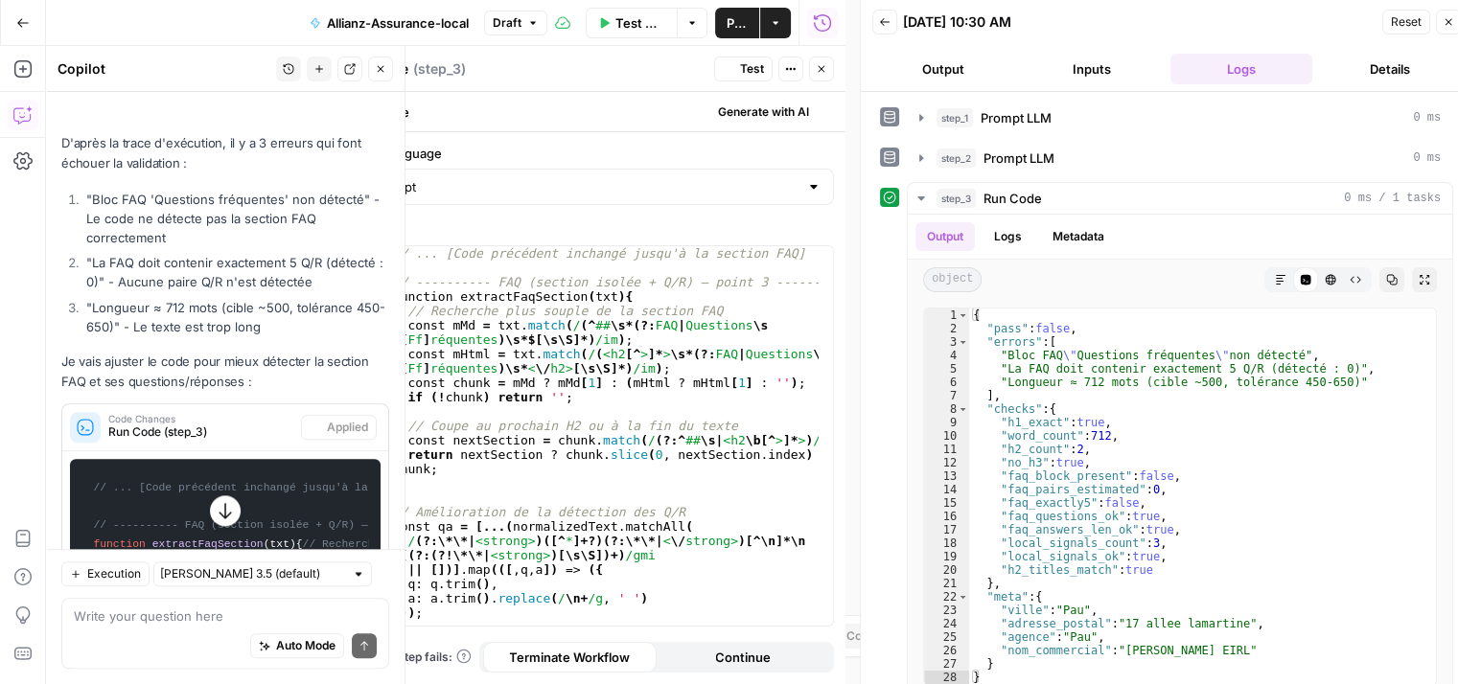
scroll to position [2269, 0]
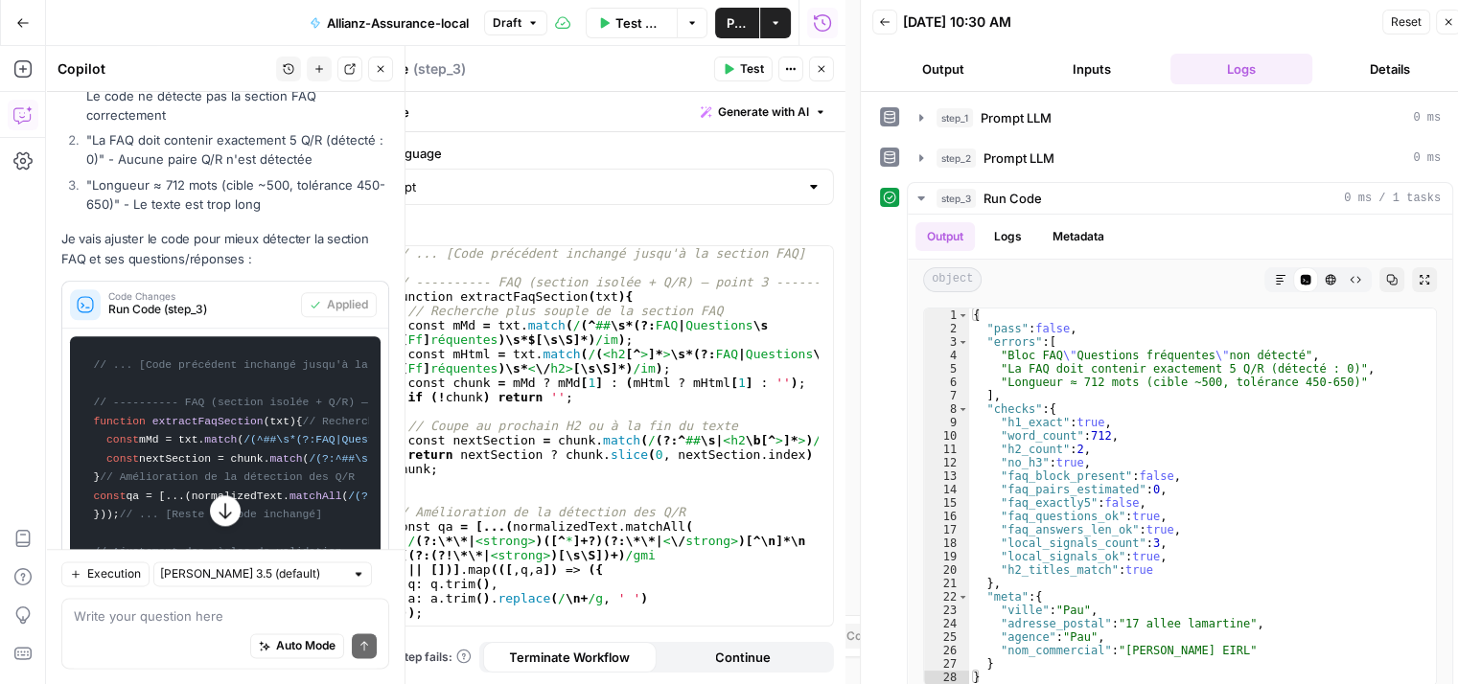
click at [744, 66] on span "Test" at bounding box center [752, 68] width 24 height 17
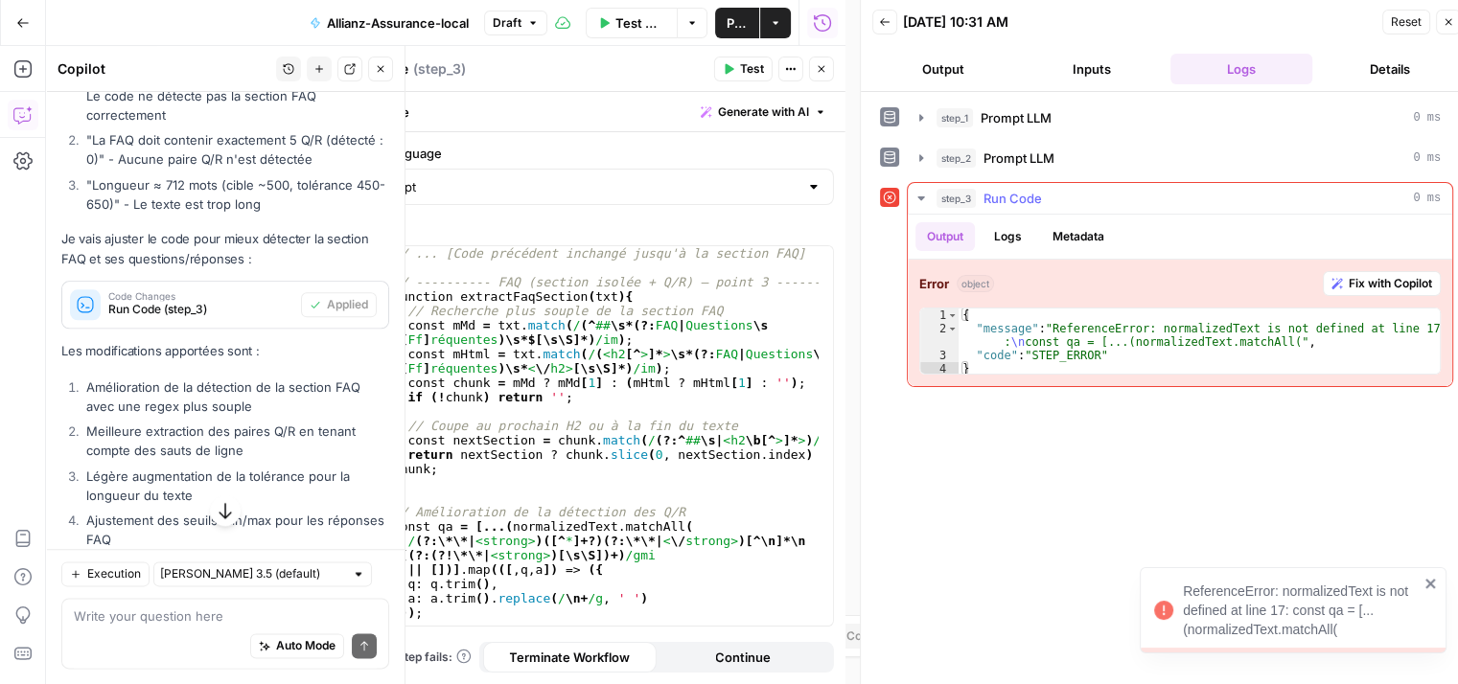
click at [1396, 275] on span "Fix with Copilot" at bounding box center [1390, 283] width 83 height 17
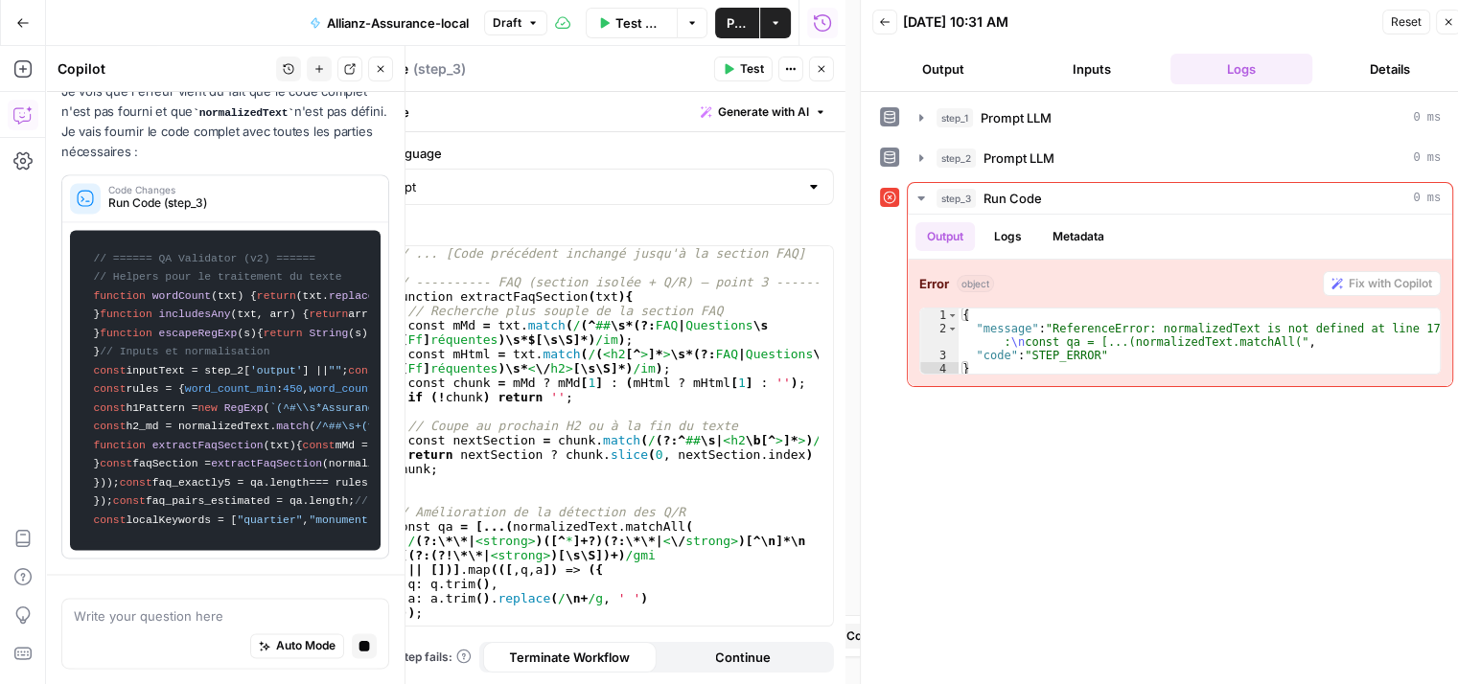
scroll to position [4228, 0]
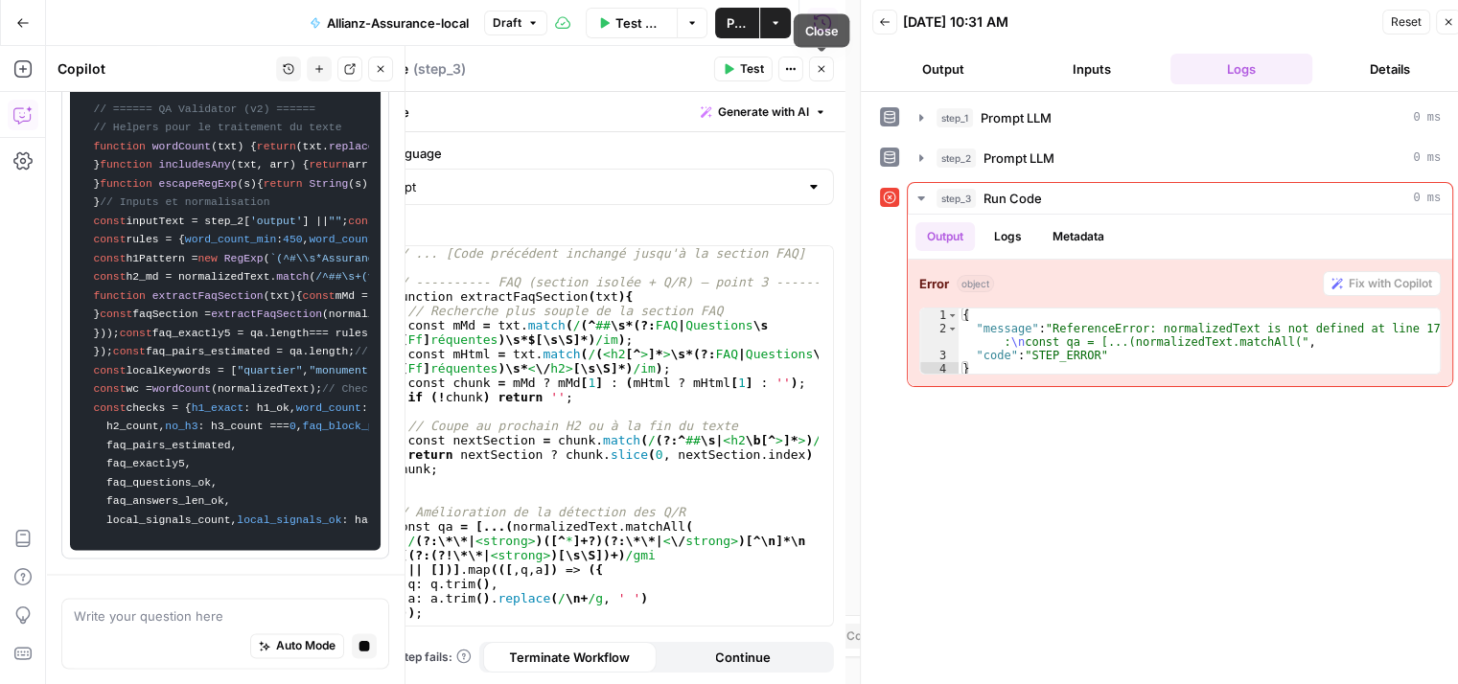
click at [822, 74] on icon "button" at bounding box center [822, 69] width 12 height 12
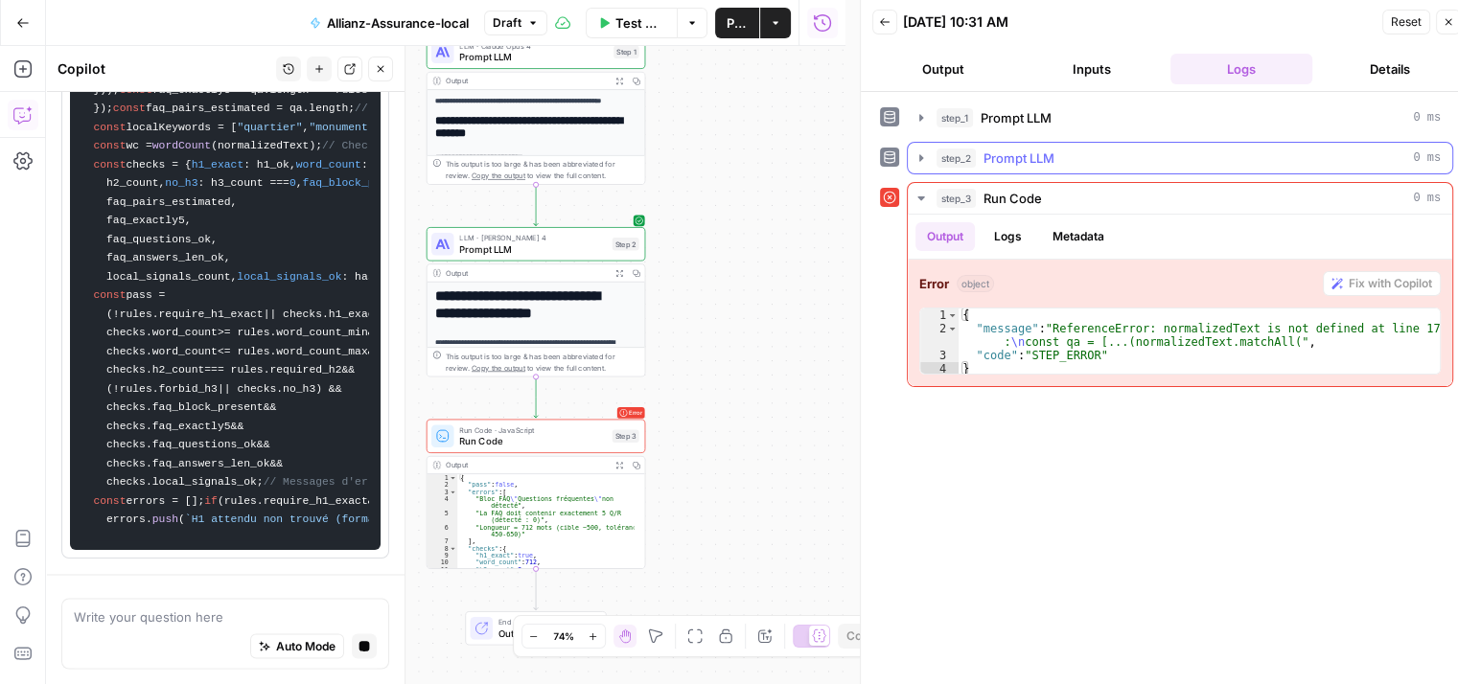
click at [1030, 158] on span "Prompt LLM" at bounding box center [1019, 158] width 71 height 19
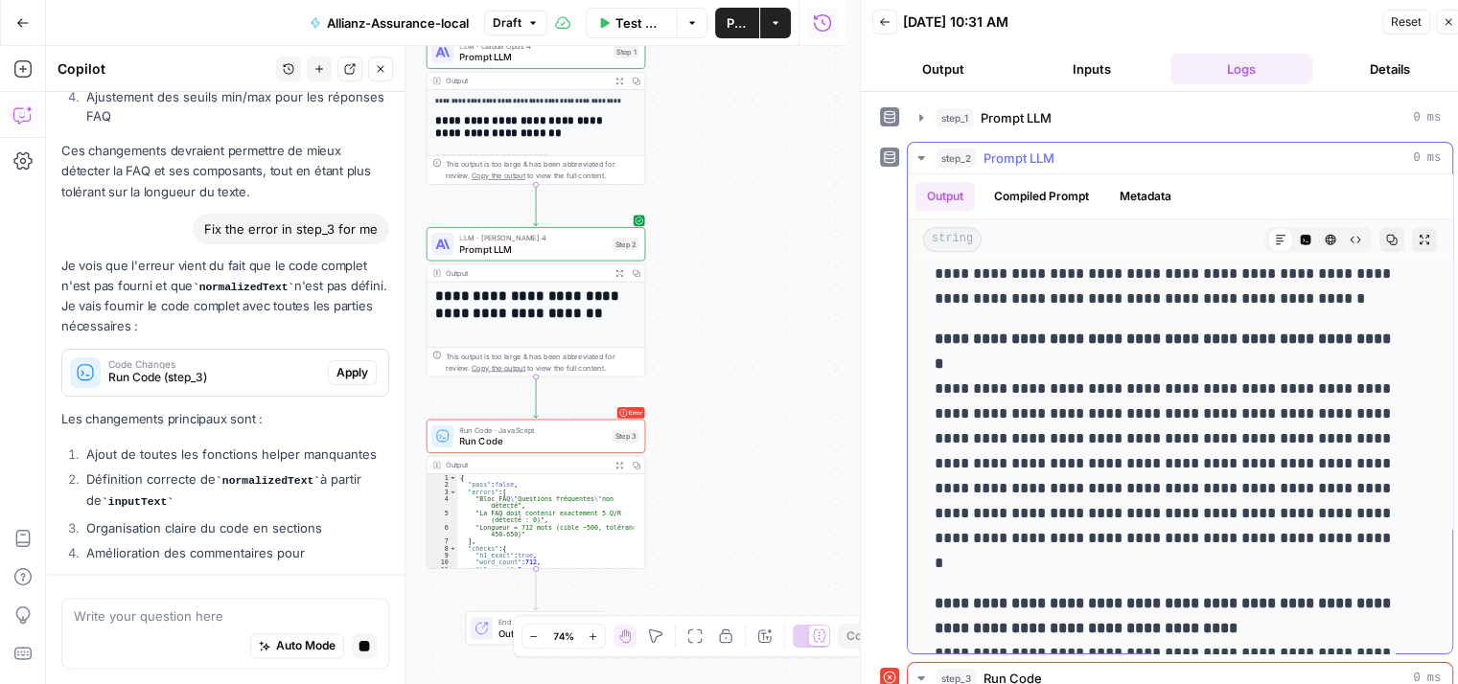
scroll to position [0, 0]
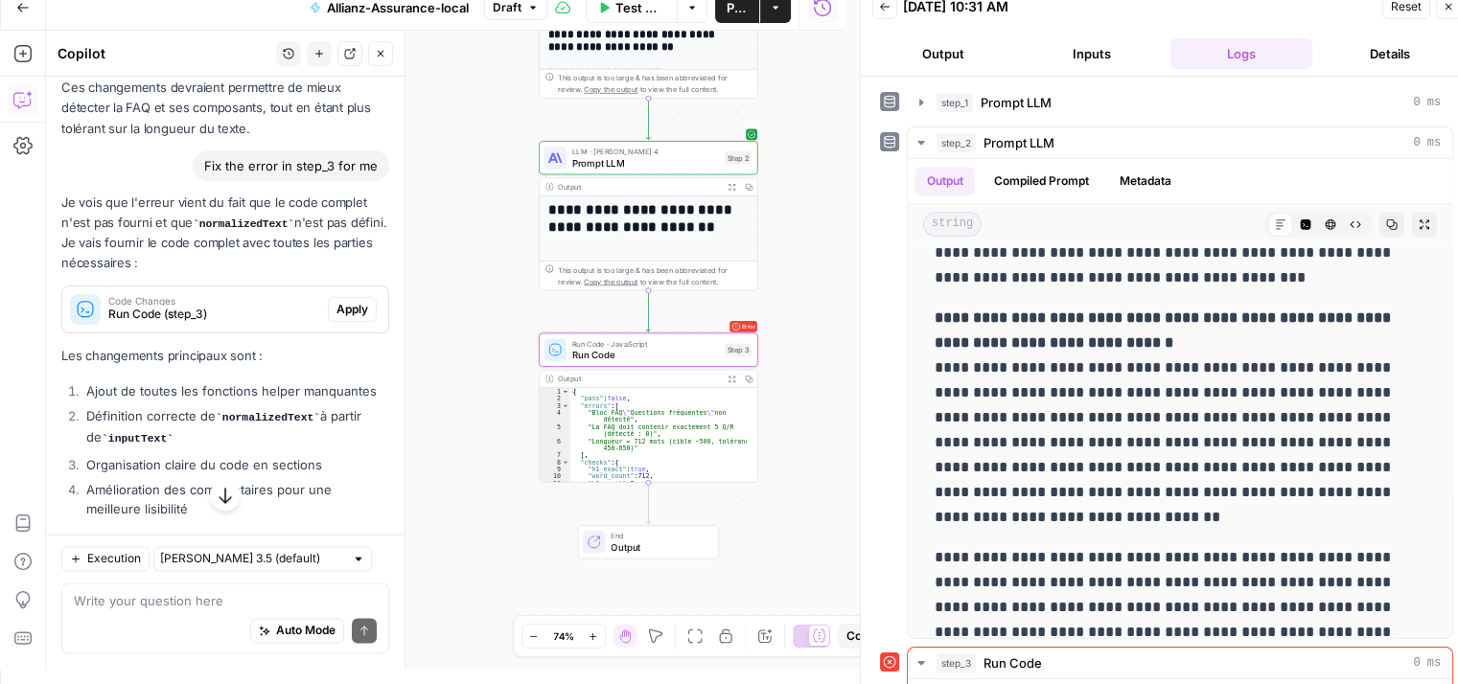
click at [339, 301] on span "Apply" at bounding box center [352, 309] width 32 height 17
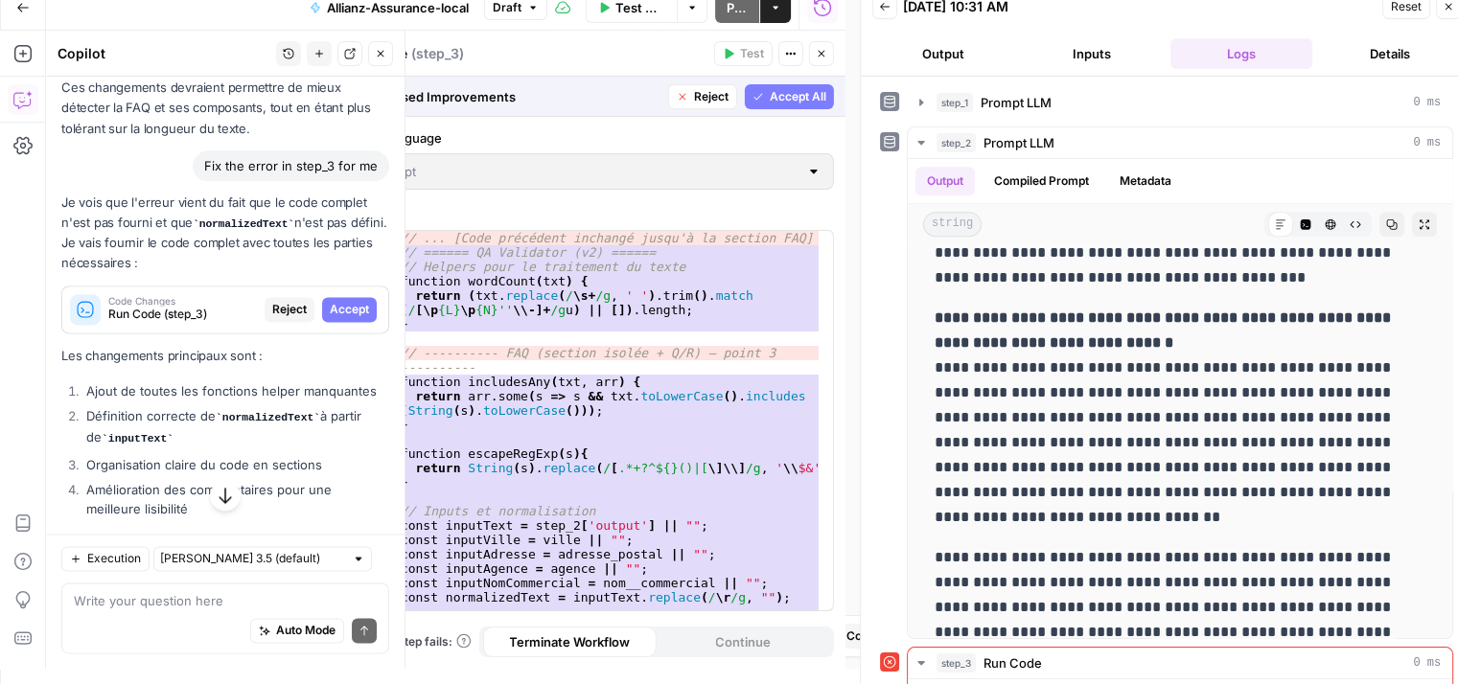
click at [339, 301] on span "Accept" at bounding box center [349, 309] width 39 height 17
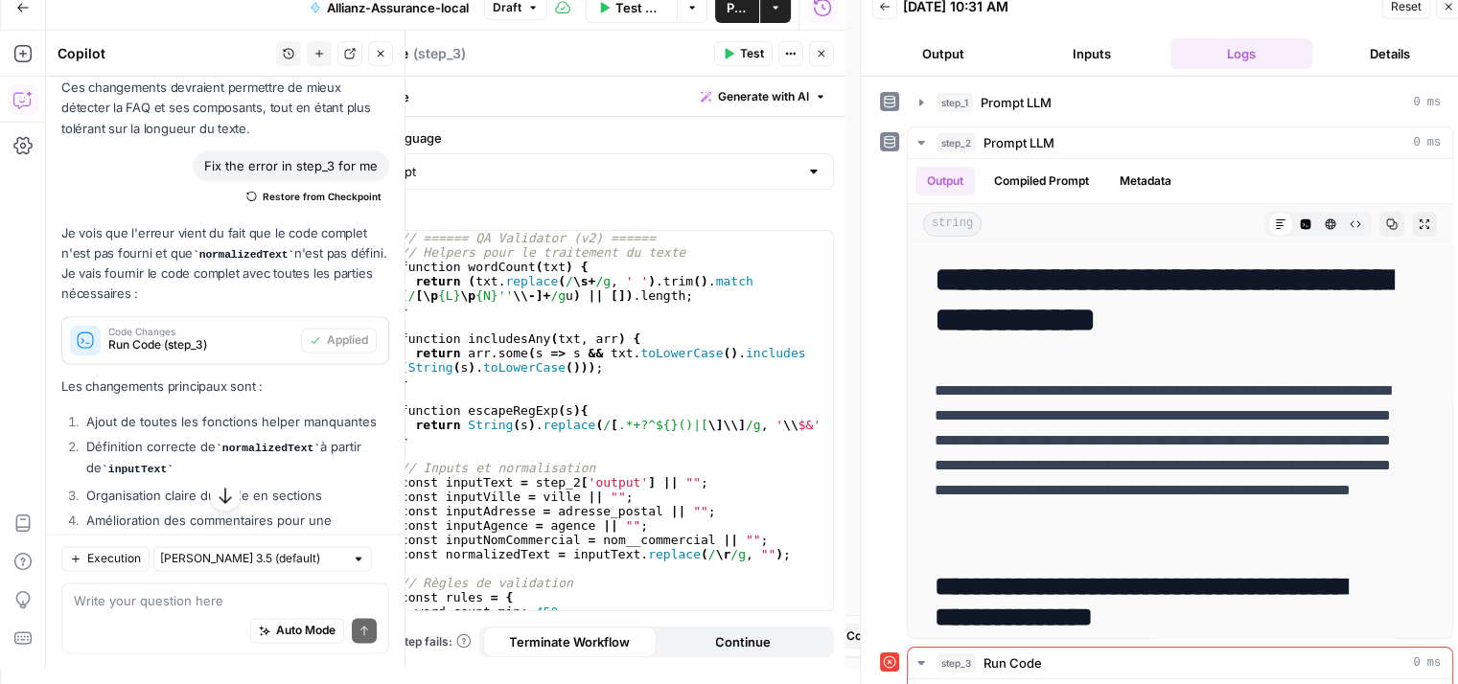
click at [737, 51] on button "Test" at bounding box center [743, 53] width 58 height 25
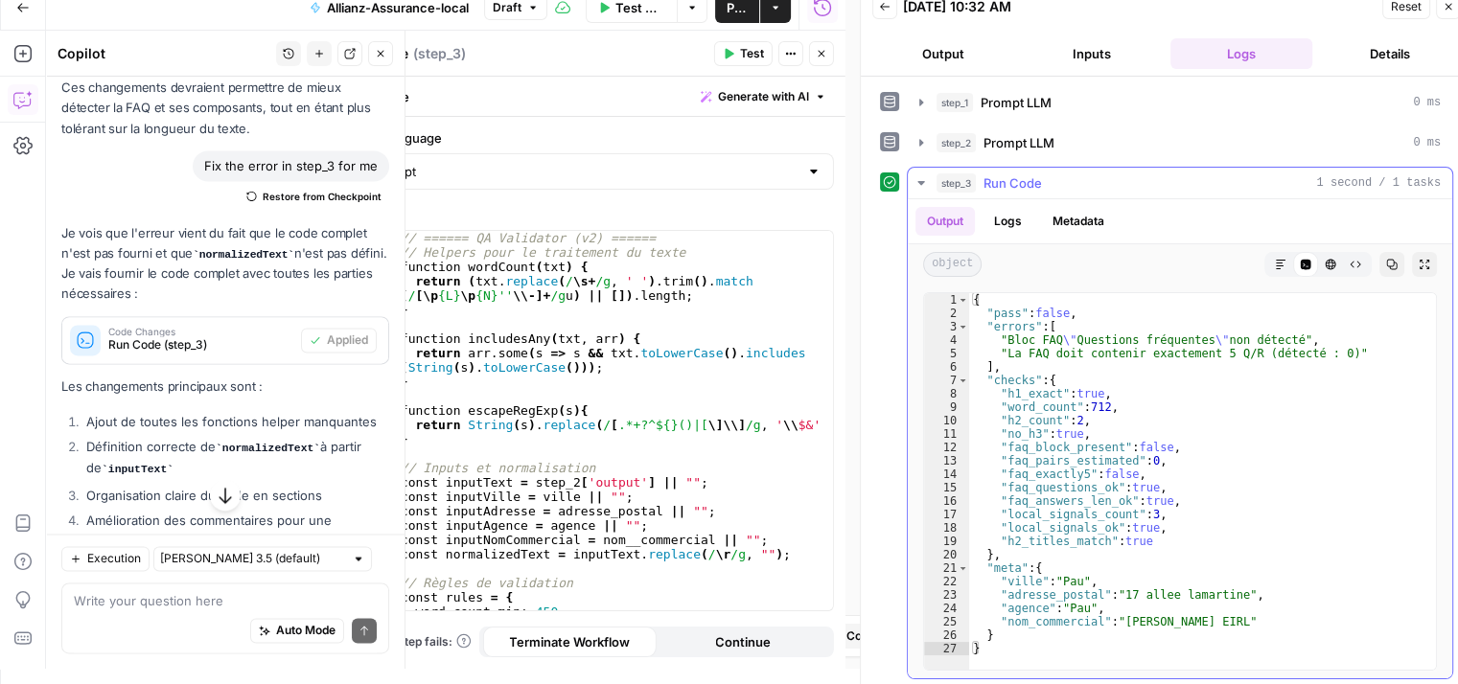
type textarea "**********"
drag, startPoint x: 993, startPoint y: 338, endPoint x: 1298, endPoint y: 336, distance: 304.8
click at [1298, 336] on div "{ "pass" : false , "errors" : [ "Bloc FAQ \" Questions fréquentes \" non détect…" at bounding box center [1202, 495] width 467 height 405
click at [113, 611] on div "Auto Mode Send" at bounding box center [225, 632] width 303 height 42
paste textarea ""Bloc FAQ \"Questions fréquentes\" non détecté""
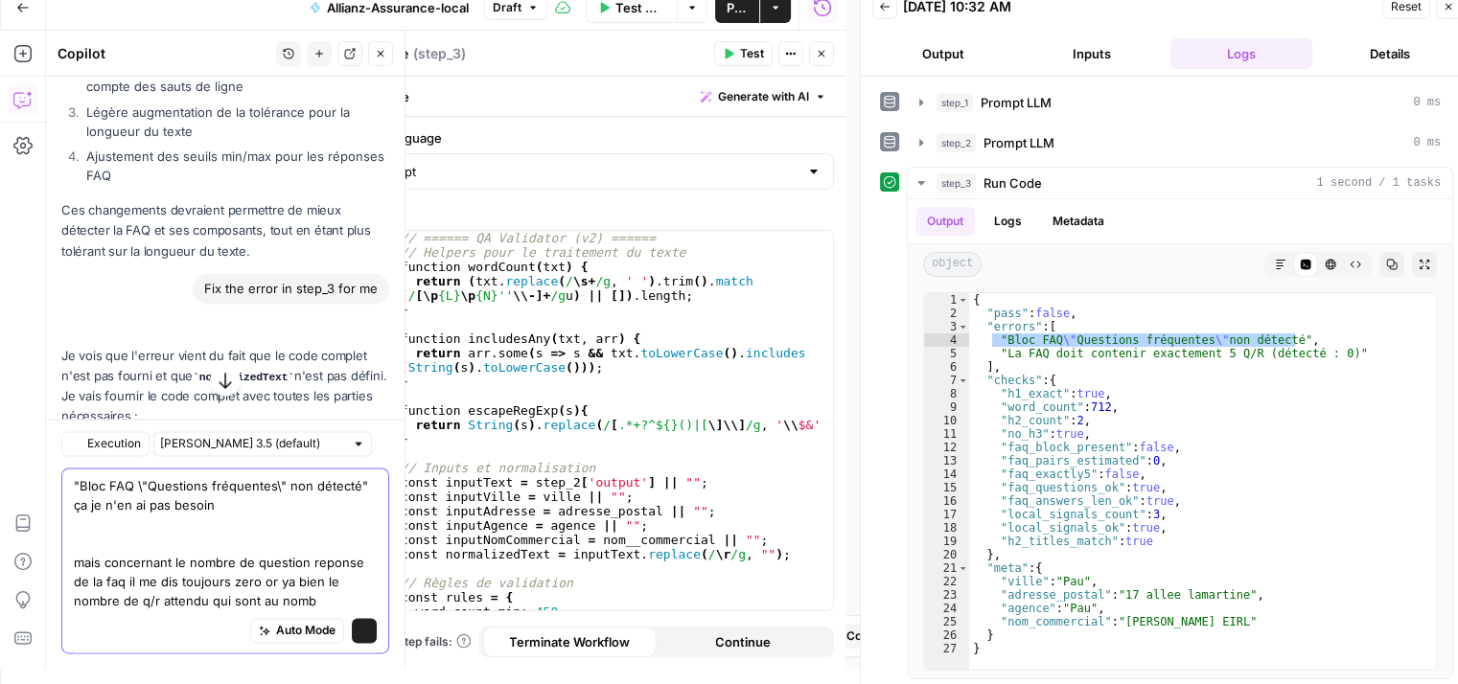
scroll to position [2741, 0]
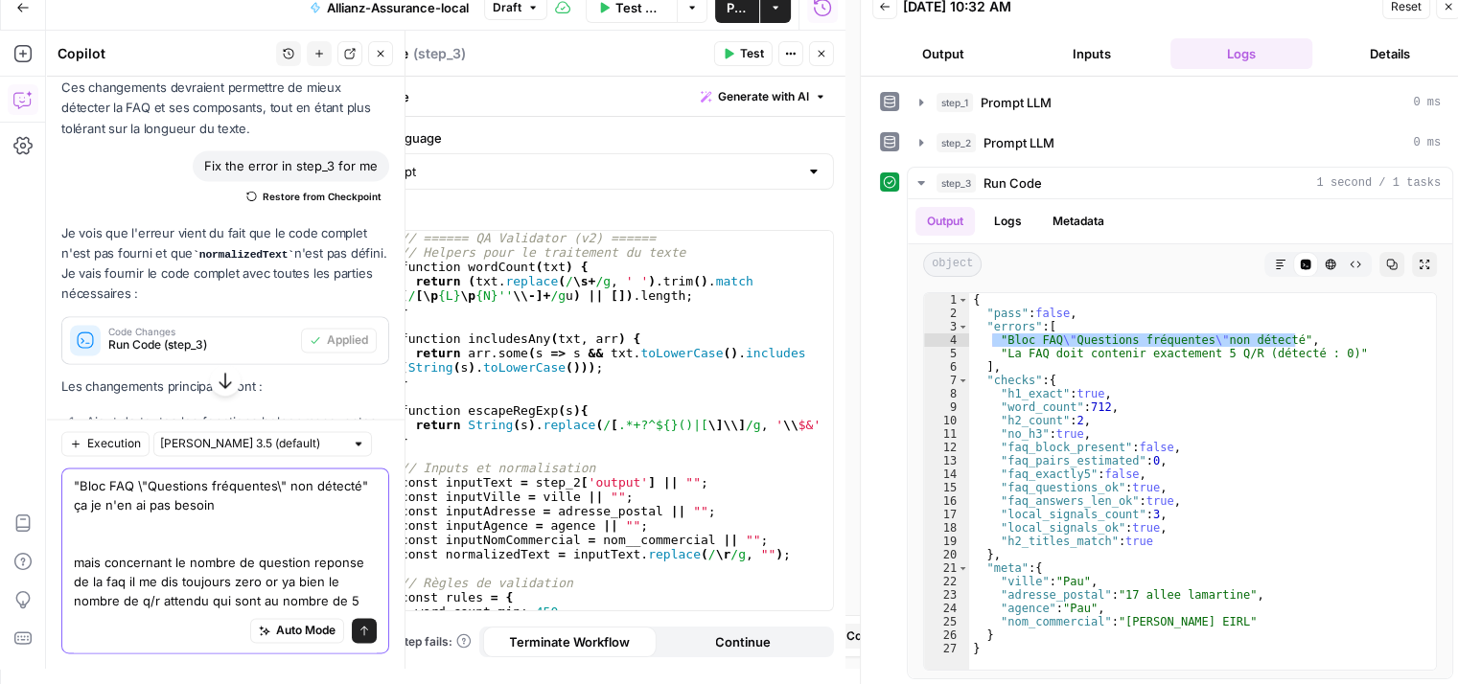
type textarea ""Bloc FAQ \"Questions fréquentes\" non détecté" ça je n'en ai pas besoin mais c…"
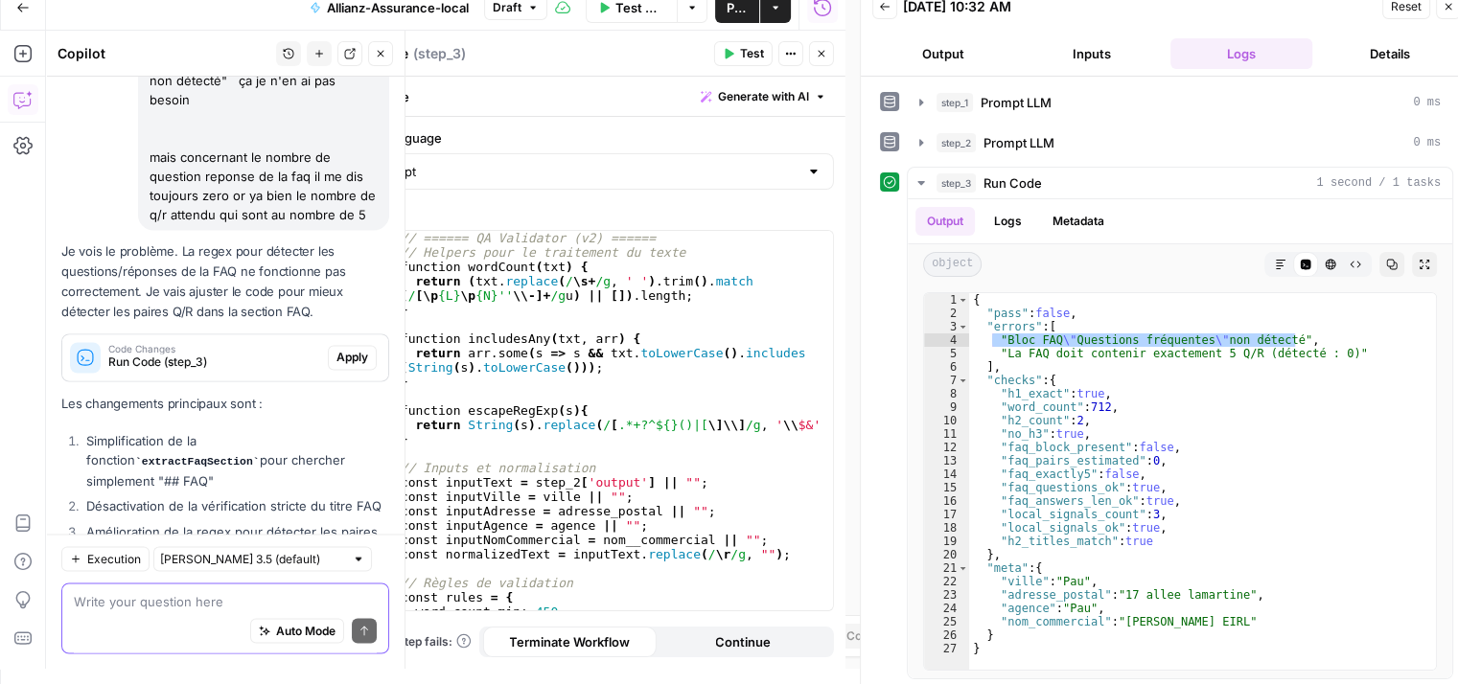
scroll to position [3305, 0]
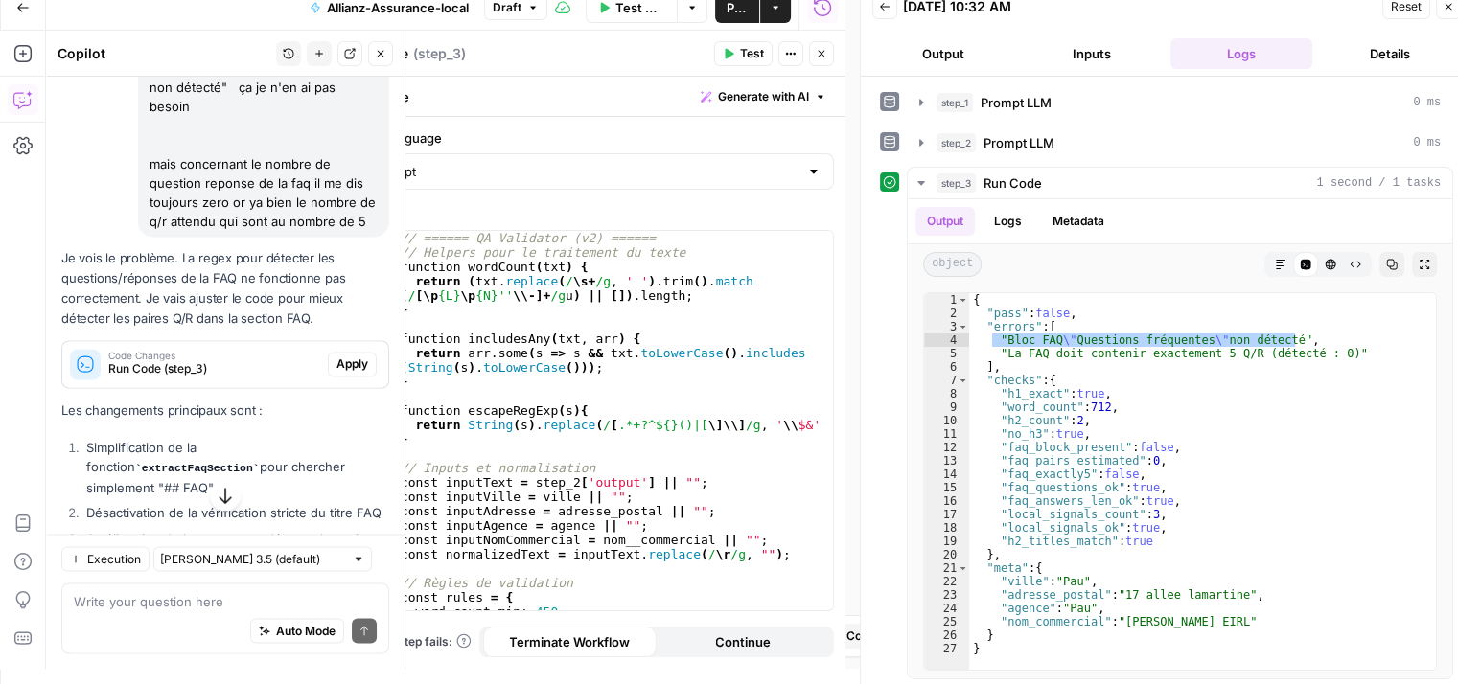
click at [339, 370] on span "Apply" at bounding box center [352, 364] width 32 height 17
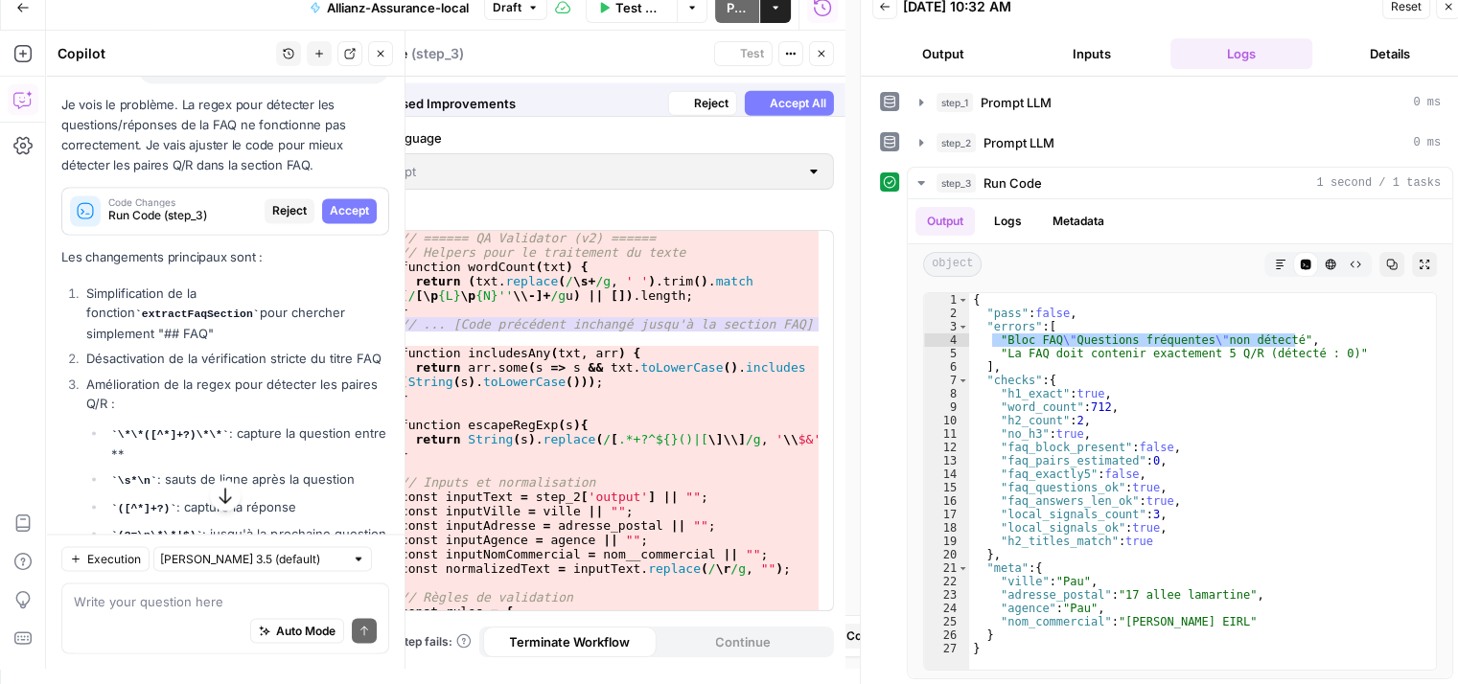
scroll to position [3152, 0]
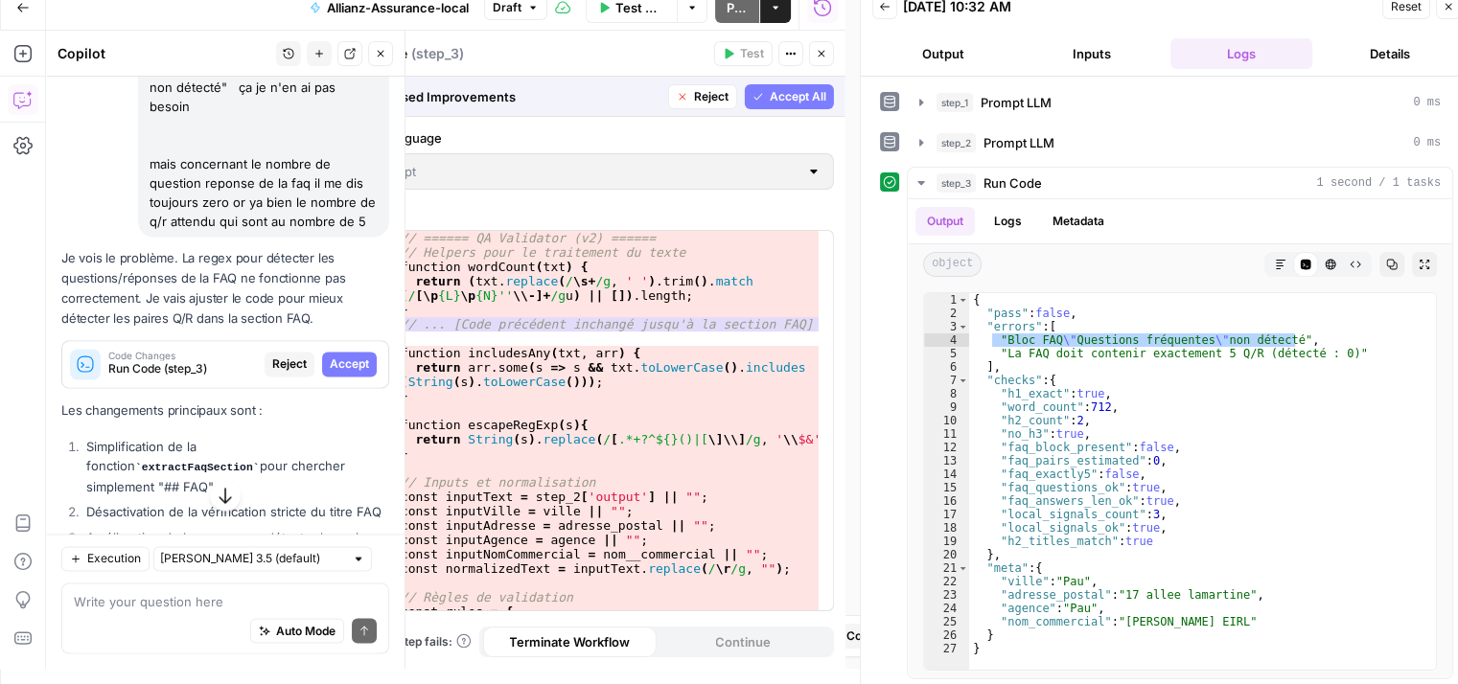
click at [339, 370] on span "Accept" at bounding box center [349, 364] width 39 height 17
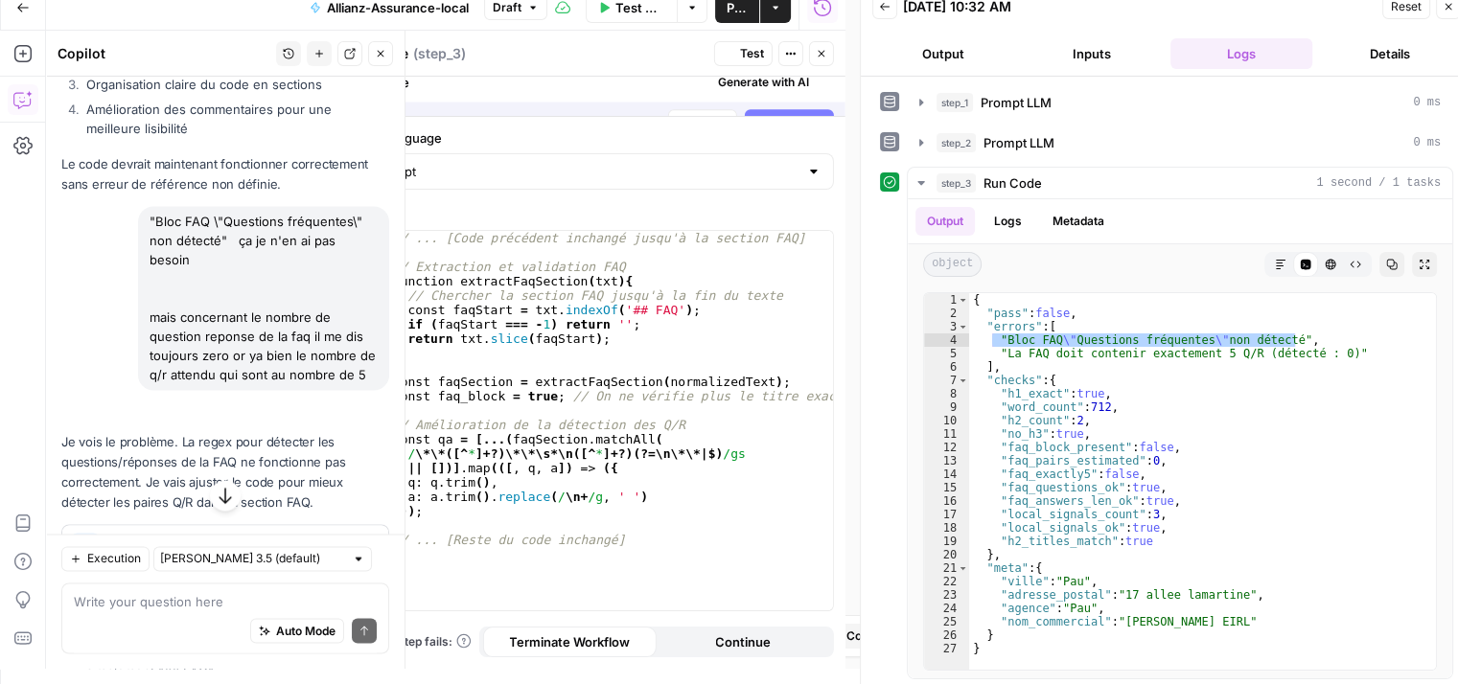
scroll to position [3305, 0]
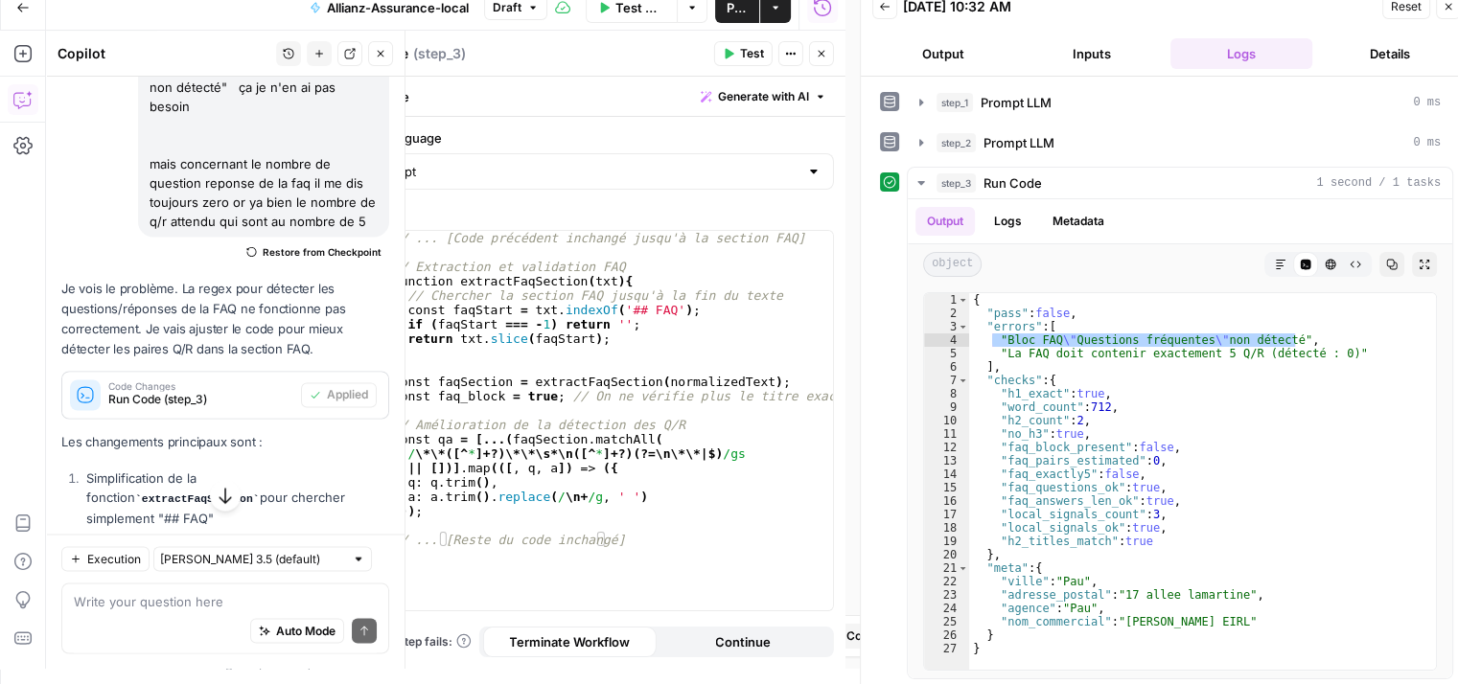
click at [746, 58] on span "Test" at bounding box center [752, 53] width 24 height 17
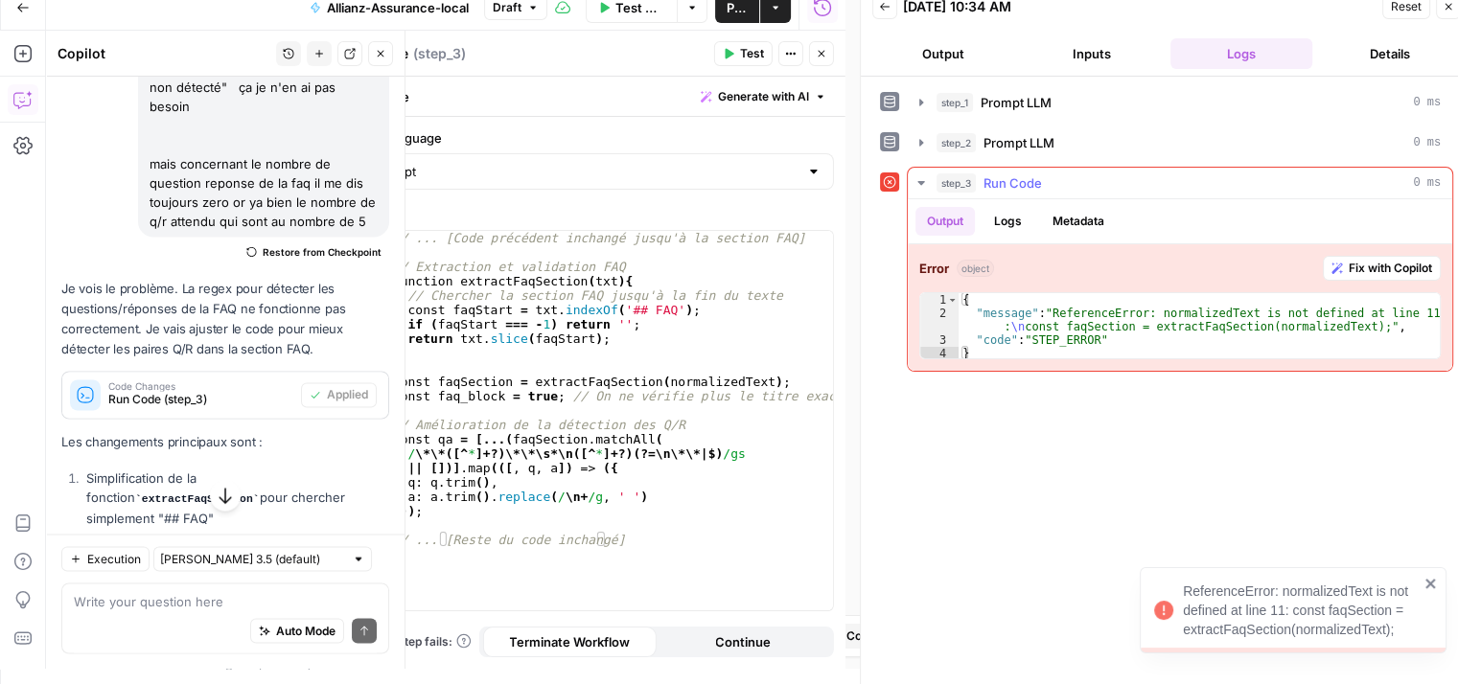
click at [1350, 262] on span "Fix with Copilot" at bounding box center [1390, 268] width 83 height 17
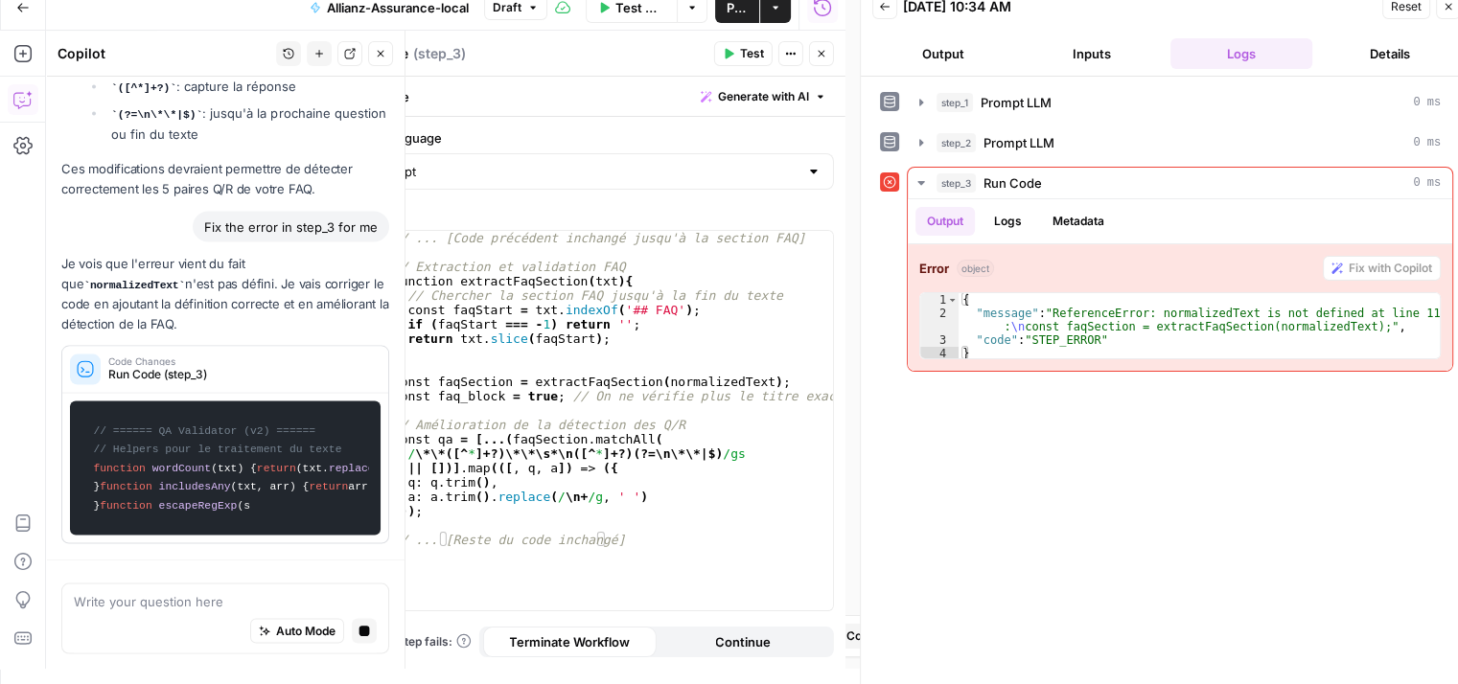
scroll to position [3855, 0]
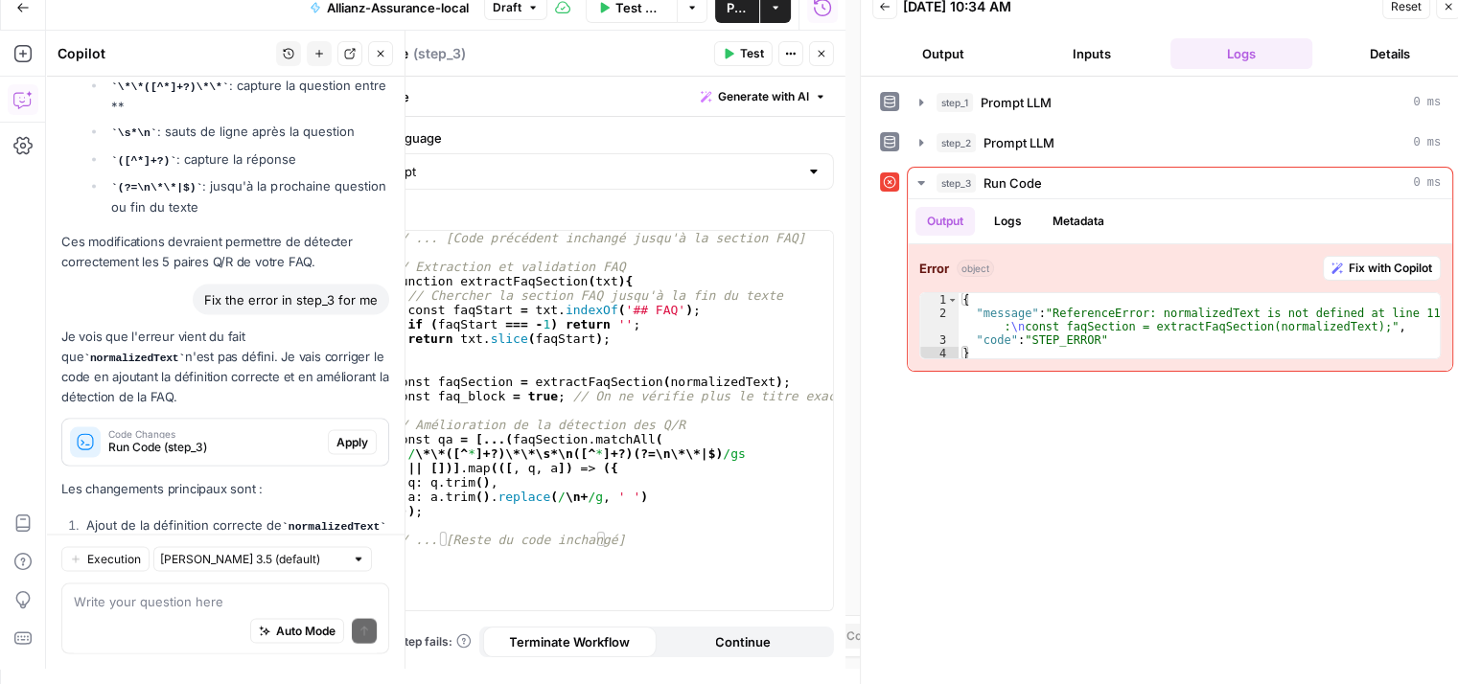
scroll to position [4076, 0]
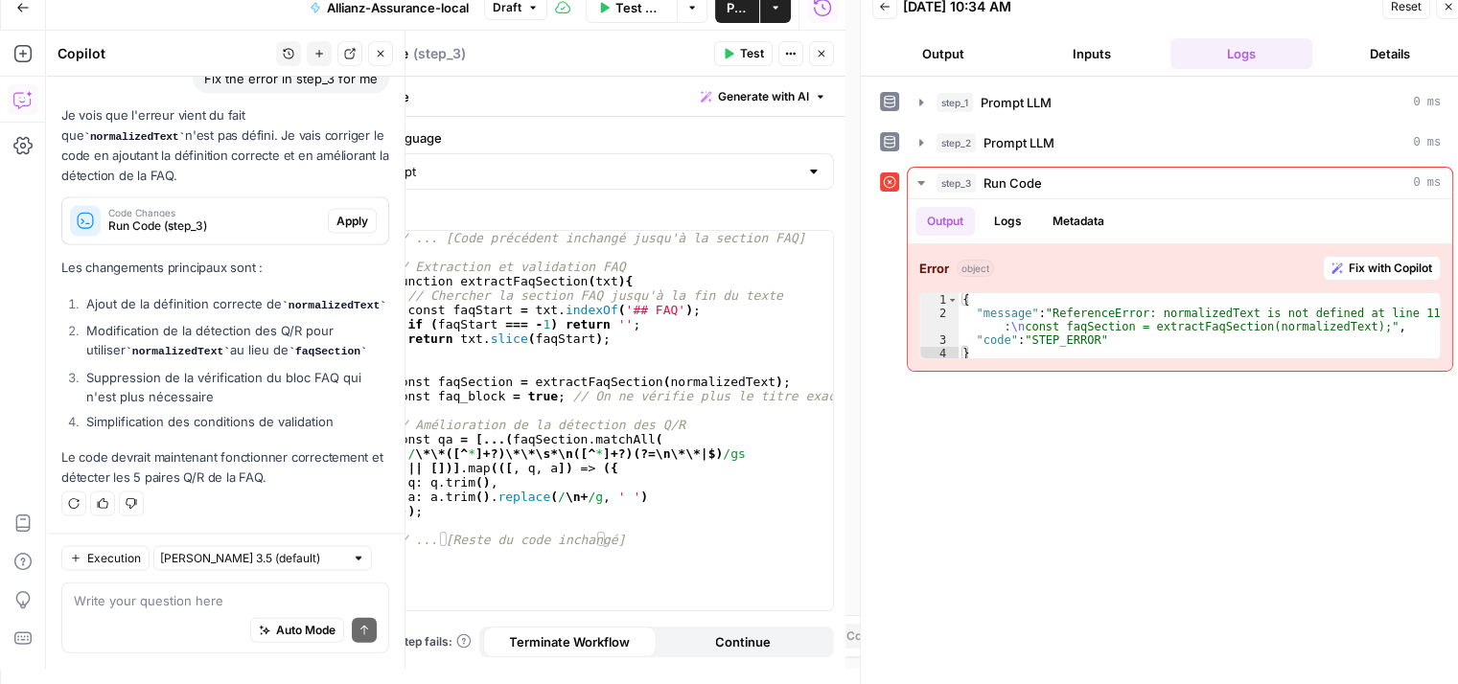
click at [352, 559] on div at bounding box center [358, 558] width 13 height 13
click at [239, 659] on span "Claude Opus 4.1" at bounding box center [242, 655] width 146 height 19
type input "Claude Opus 4.1"
click at [338, 216] on button "Apply" at bounding box center [352, 221] width 49 height 25
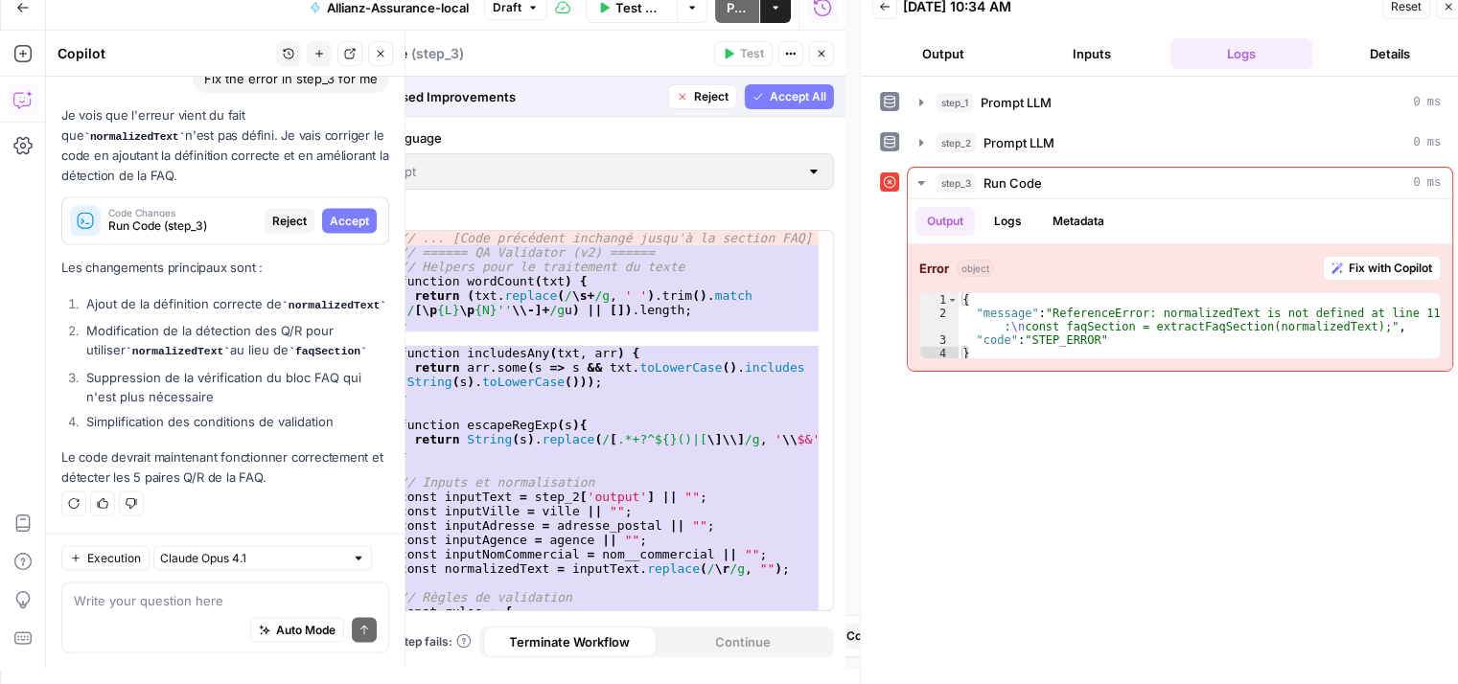
click at [332, 213] on span "Accept" at bounding box center [349, 221] width 39 height 17
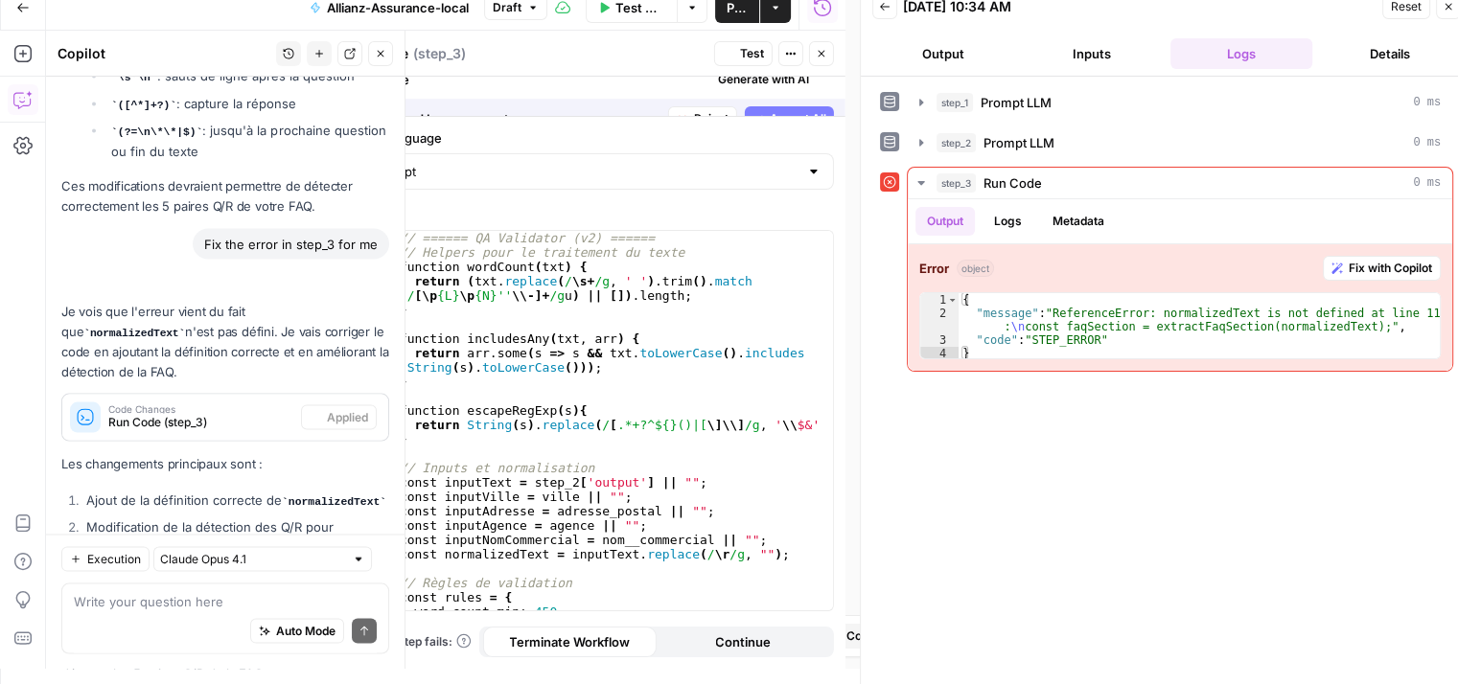
scroll to position [4107, 0]
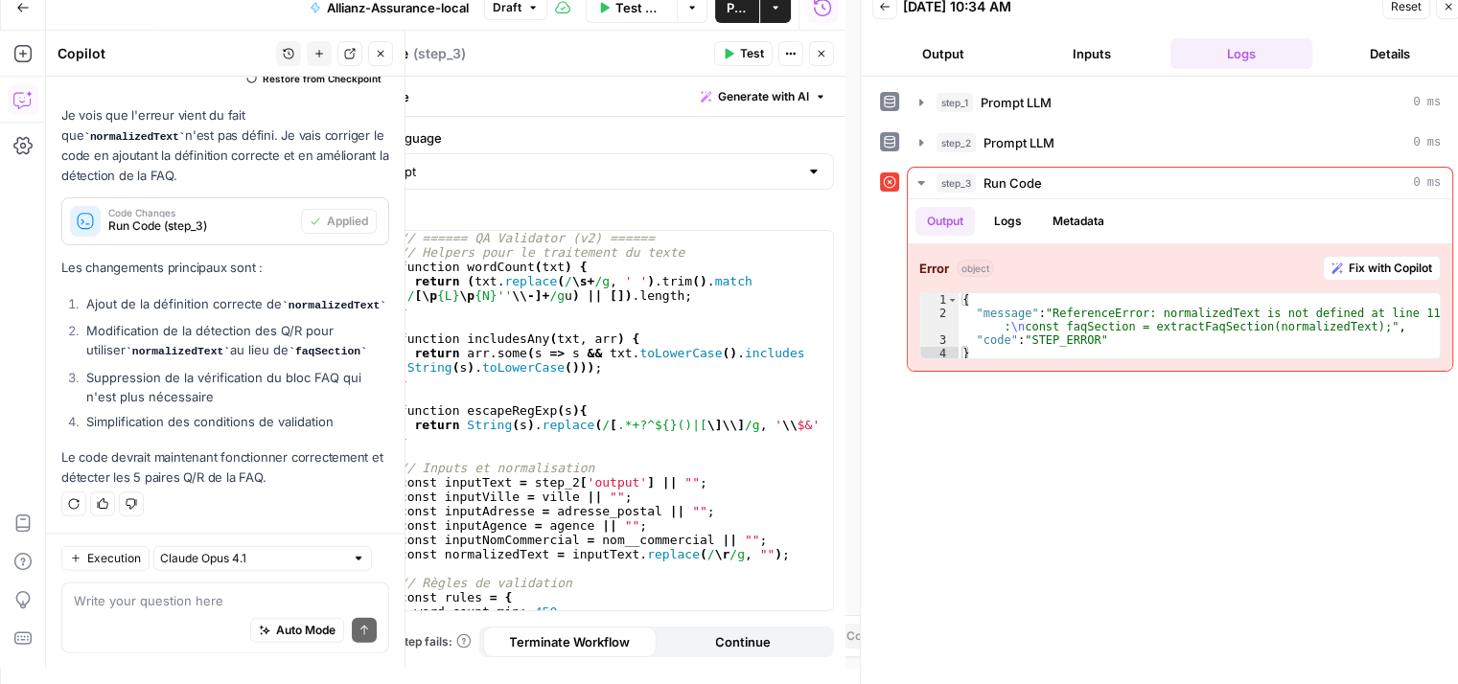
click at [766, 54] on button "Test" at bounding box center [743, 53] width 58 height 25
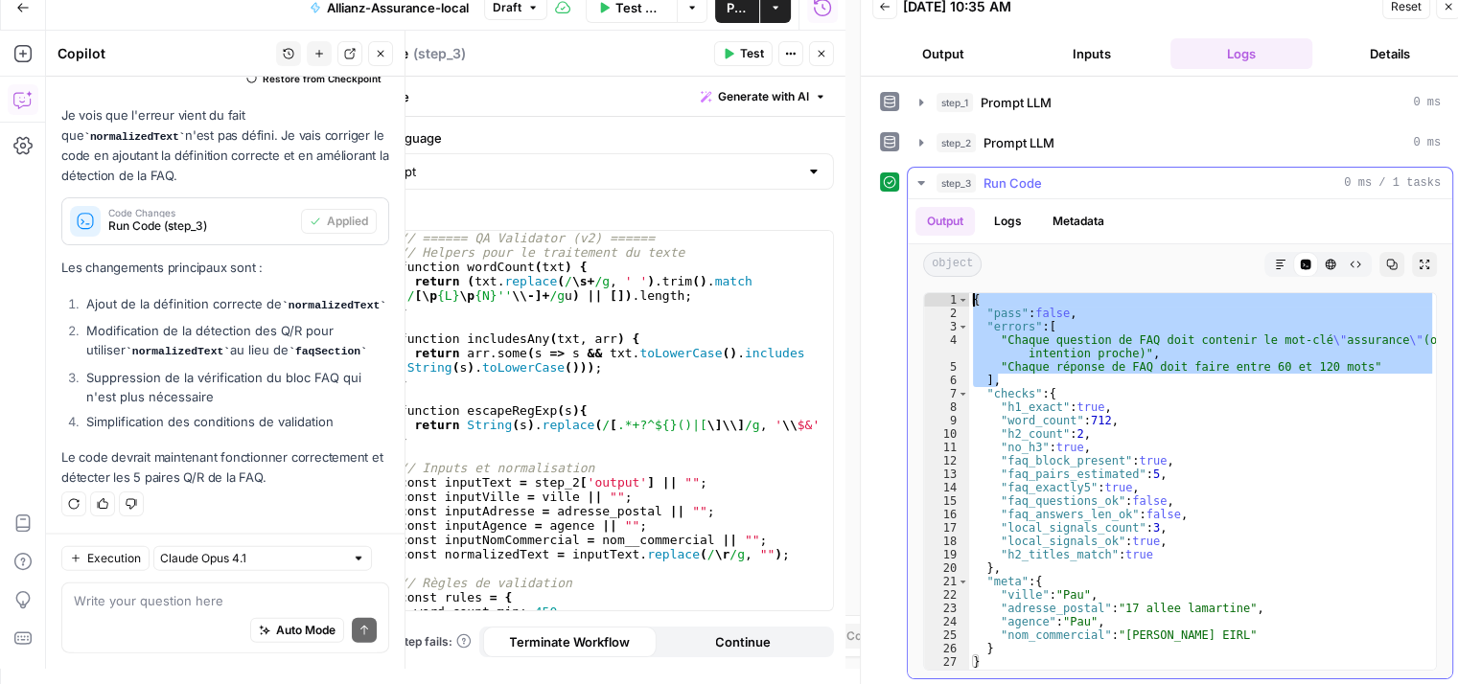
drag, startPoint x: 1364, startPoint y: 372, endPoint x: 951, endPoint y: 317, distance: 416.8
click at [918, 301] on div "** 1 2 3 4 5 6 7 8 9 10 11 12 13 14 15 16 17 18 19 20 21 22 23 24 25 26 27 { "p…" at bounding box center [1180, 482] width 544 height 394
type textarea "**********"
click at [171, 612] on div "Auto Mode Send" at bounding box center [225, 632] width 303 height 42
paste textarea "{ "pass": false, "errors": [ "Chaque question de FAQ doit contenir le mot-clé \…"
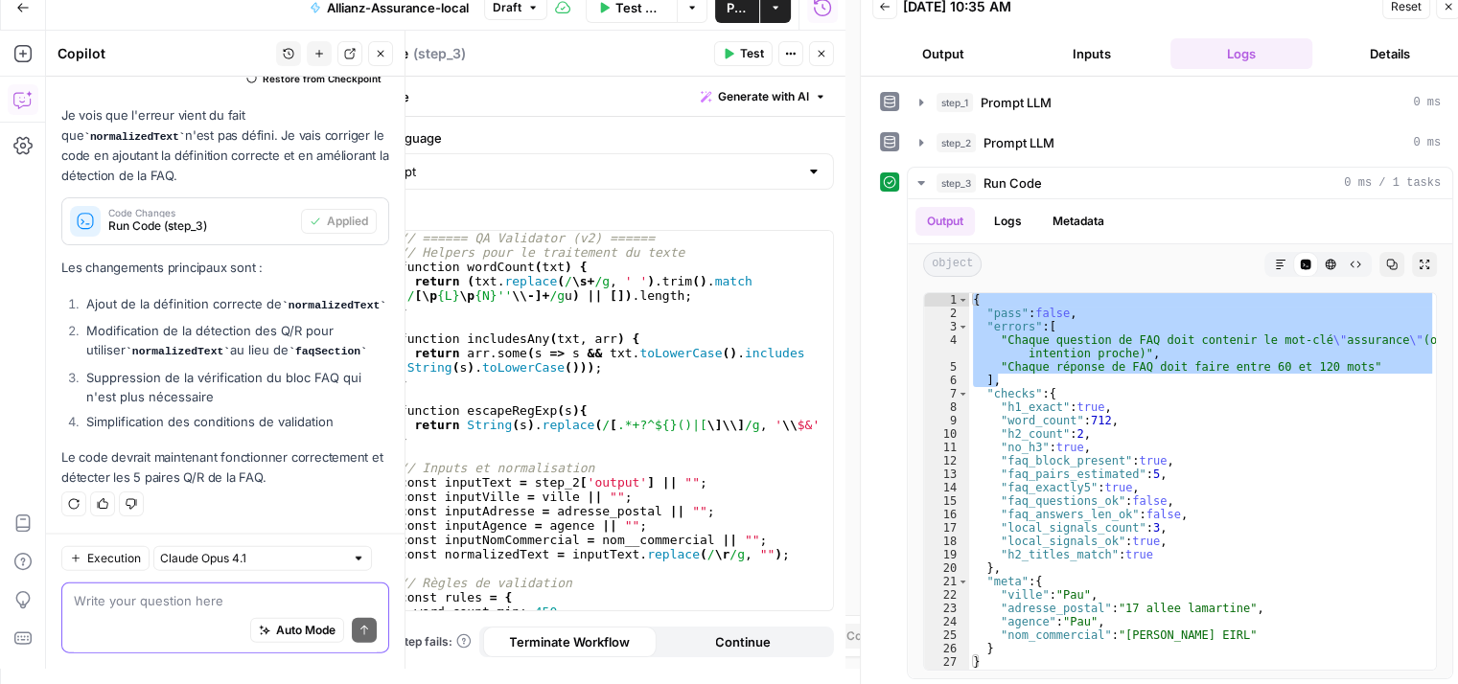
type textarea "{ "pass": false, "errors": [ "Chaque question de FAQ doit contenir le mot-clé \…"
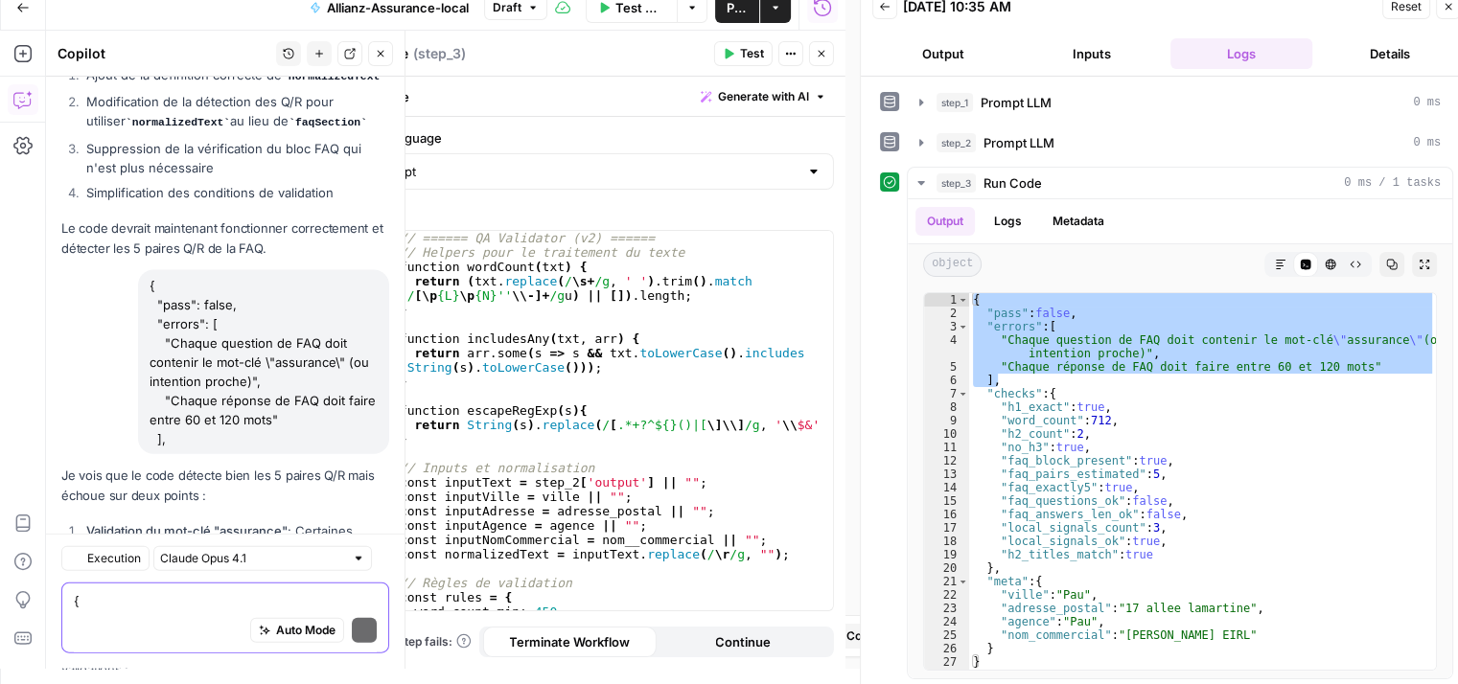
scroll to position [4587, 0]
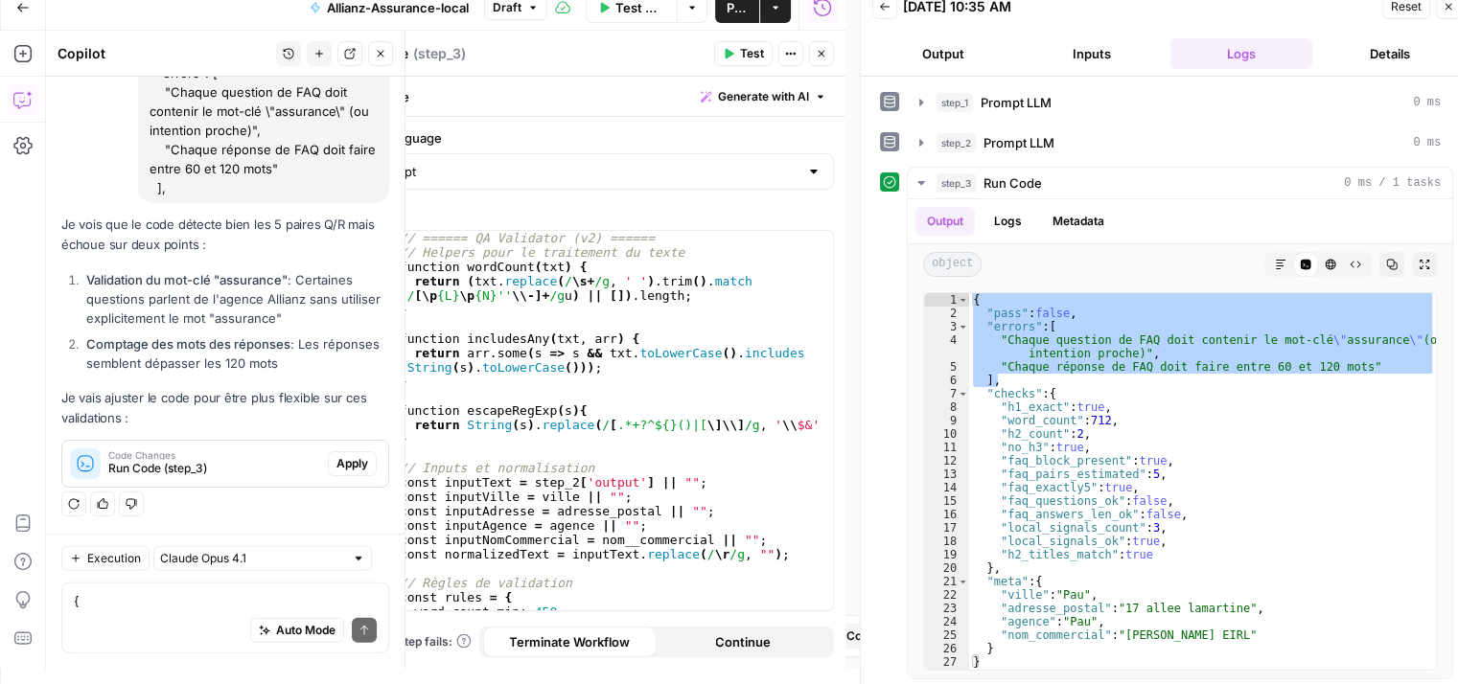
click at [238, 462] on span "Run Code (step_3)" at bounding box center [214, 468] width 212 height 17
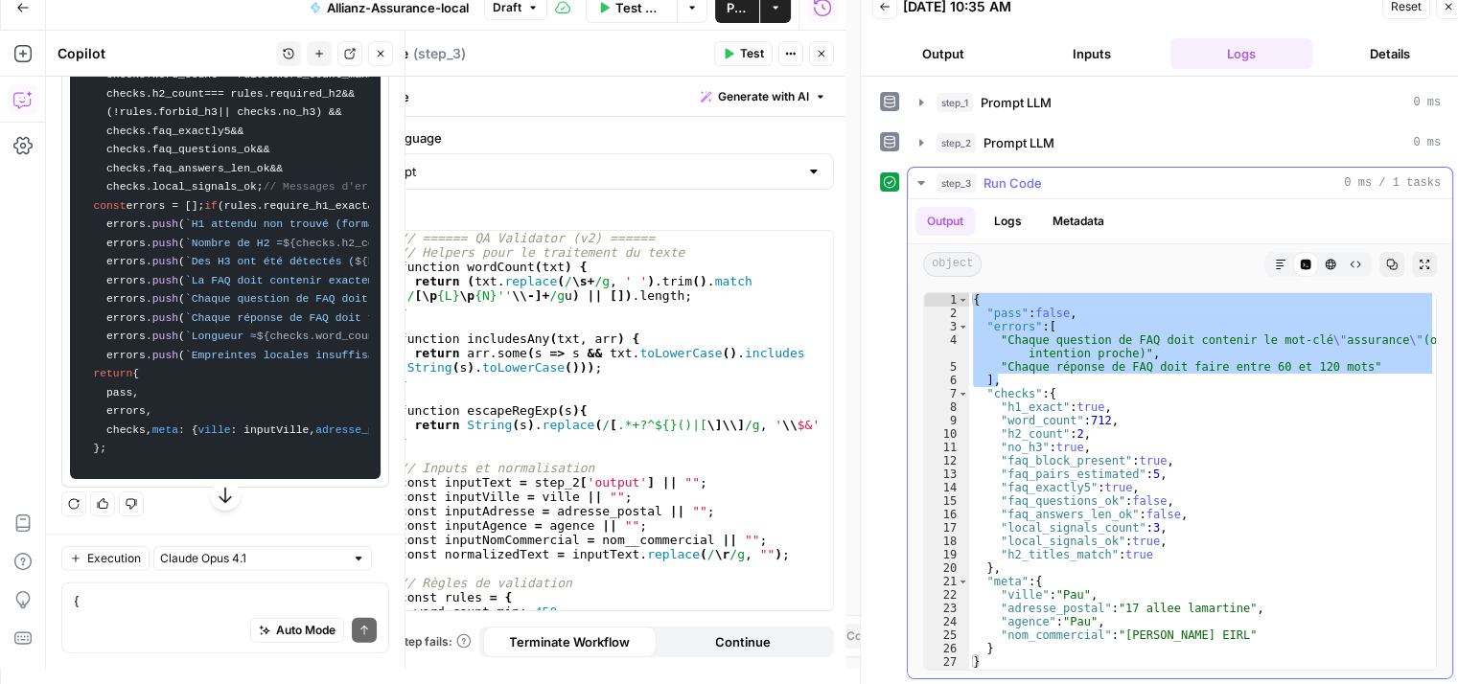
scroll to position [2, 0]
click at [210, 498] on button "button" at bounding box center [225, 495] width 31 height 31
click at [912, 141] on button "step_2 Prompt LLM 0 ms" at bounding box center [1180, 141] width 544 height 31
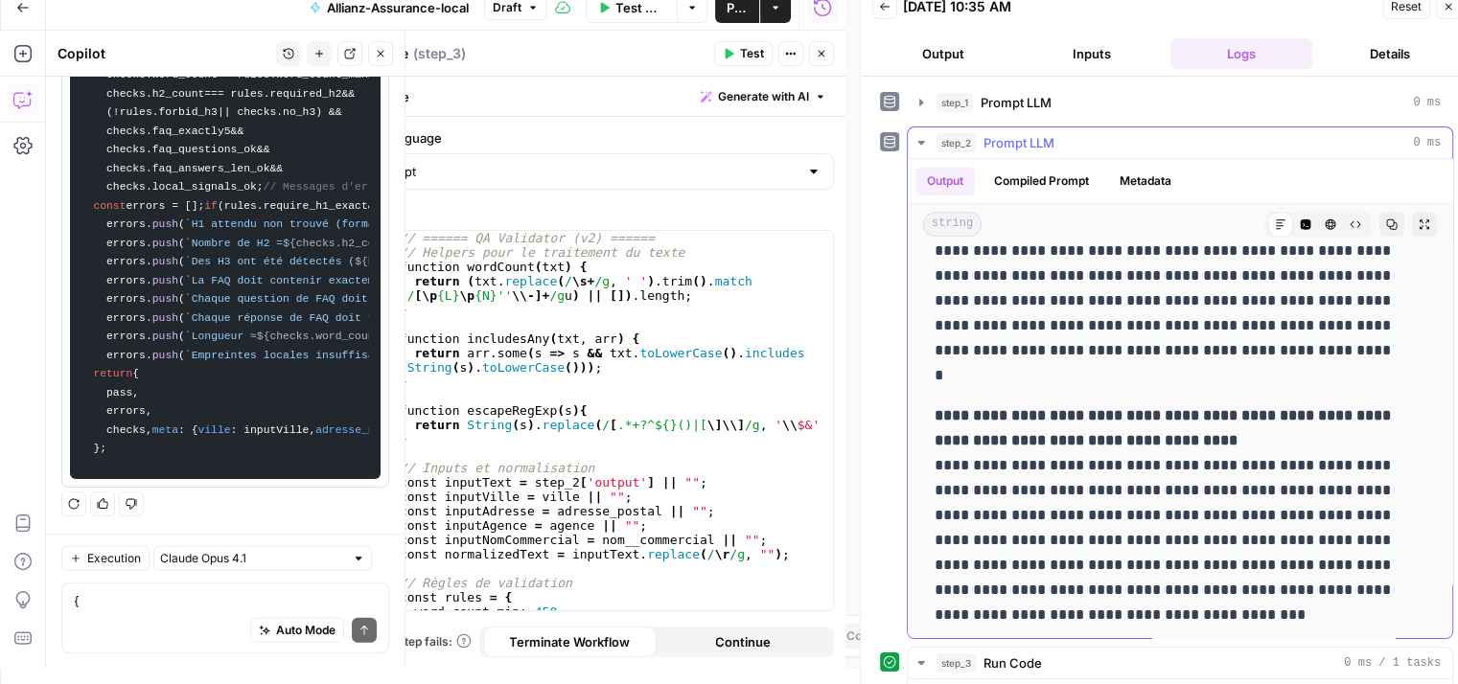
scroll to position [2105, 0]
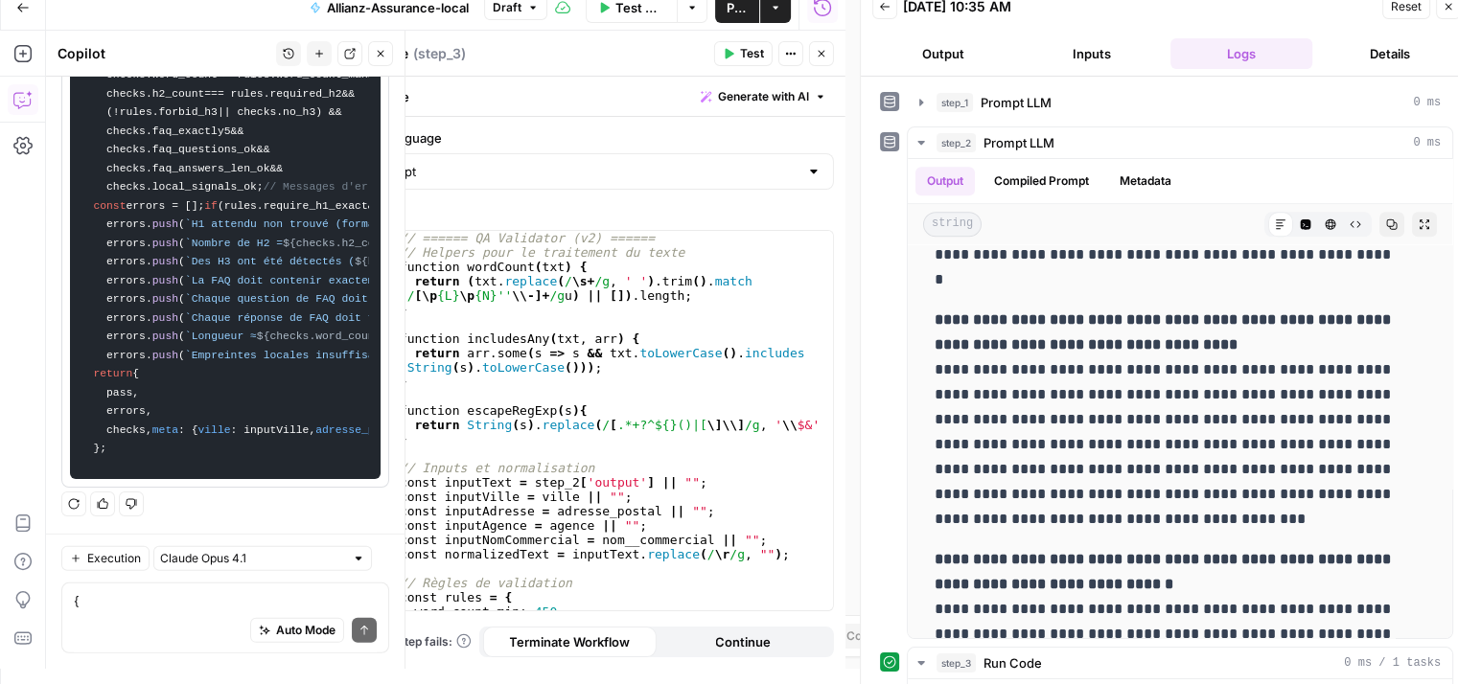
drag, startPoint x: 1232, startPoint y: 522, endPoint x: 892, endPoint y: 335, distance: 388.7
click at [892, 335] on div "**********" at bounding box center [1166, 383] width 573 height 513
copy p "**********"
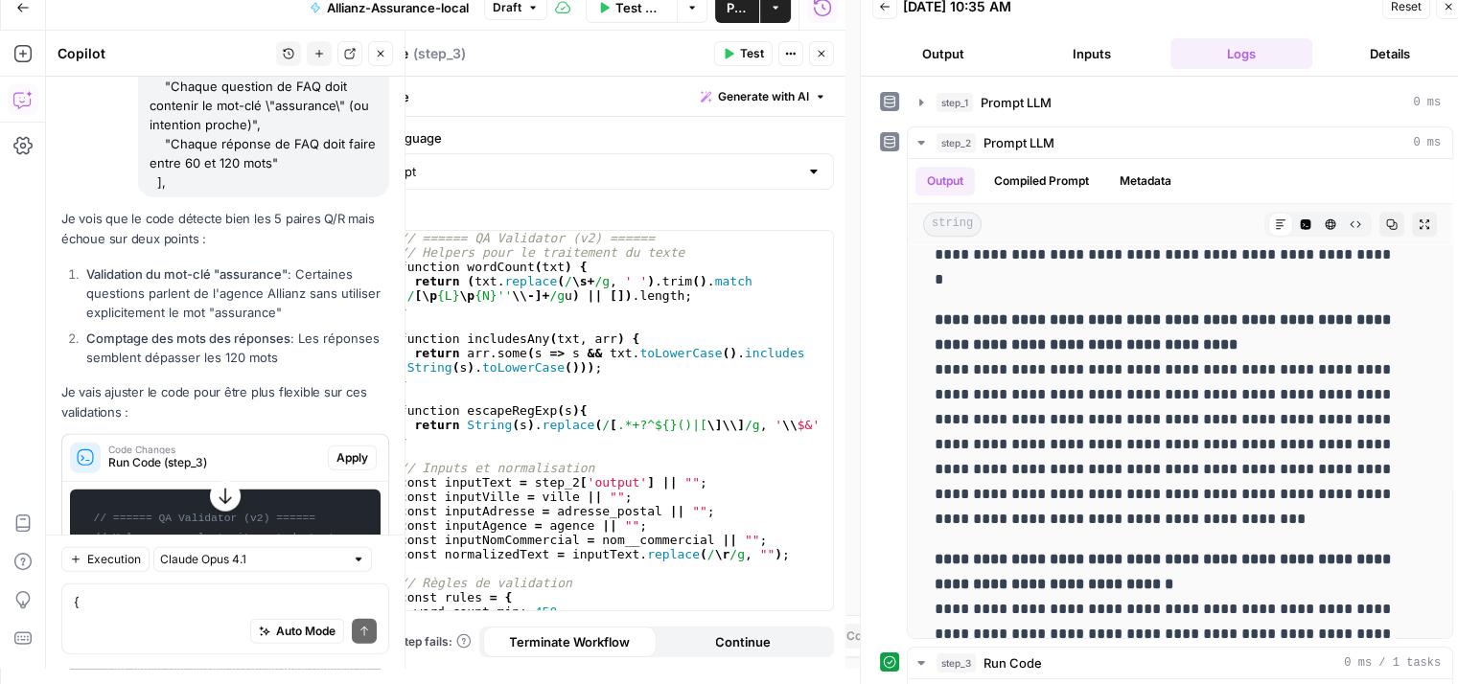
scroll to position [4575, 0]
click at [920, 139] on icon "button" at bounding box center [921, 142] width 15 height 15
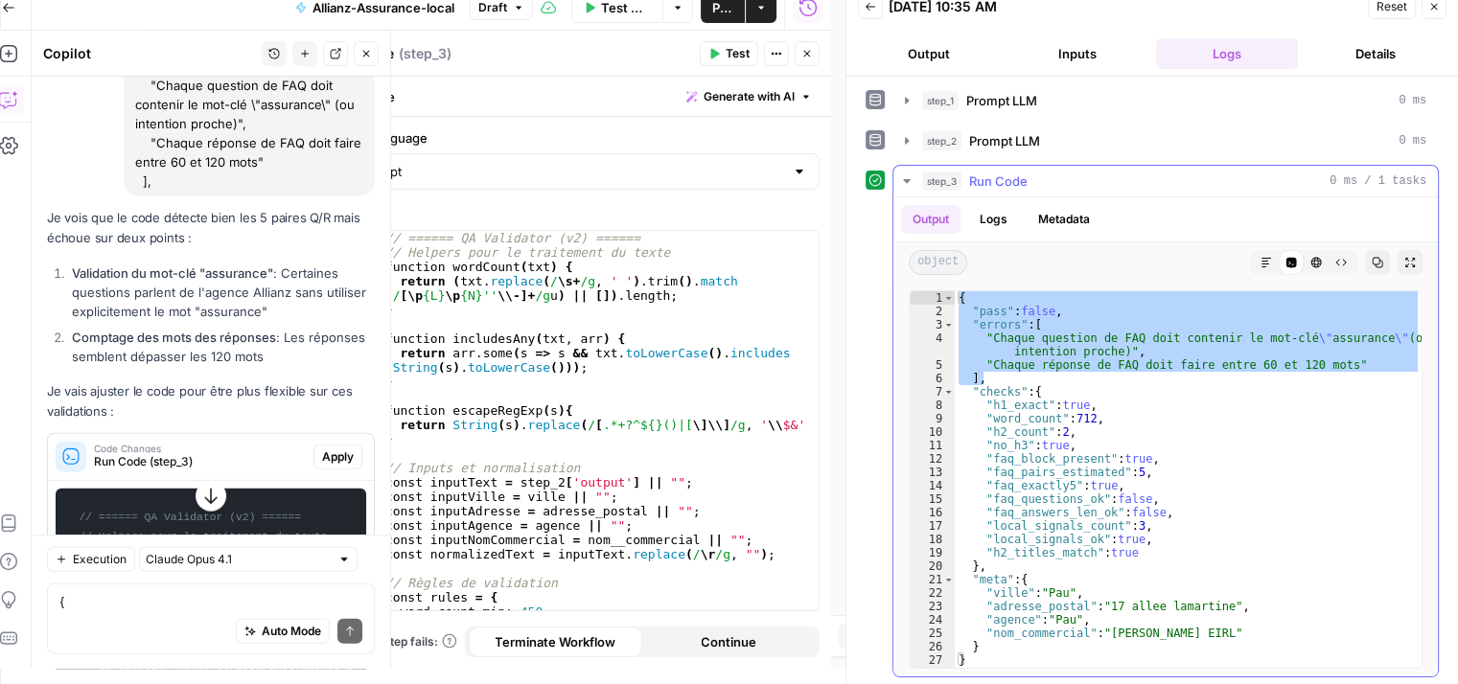
scroll to position [15, 0]
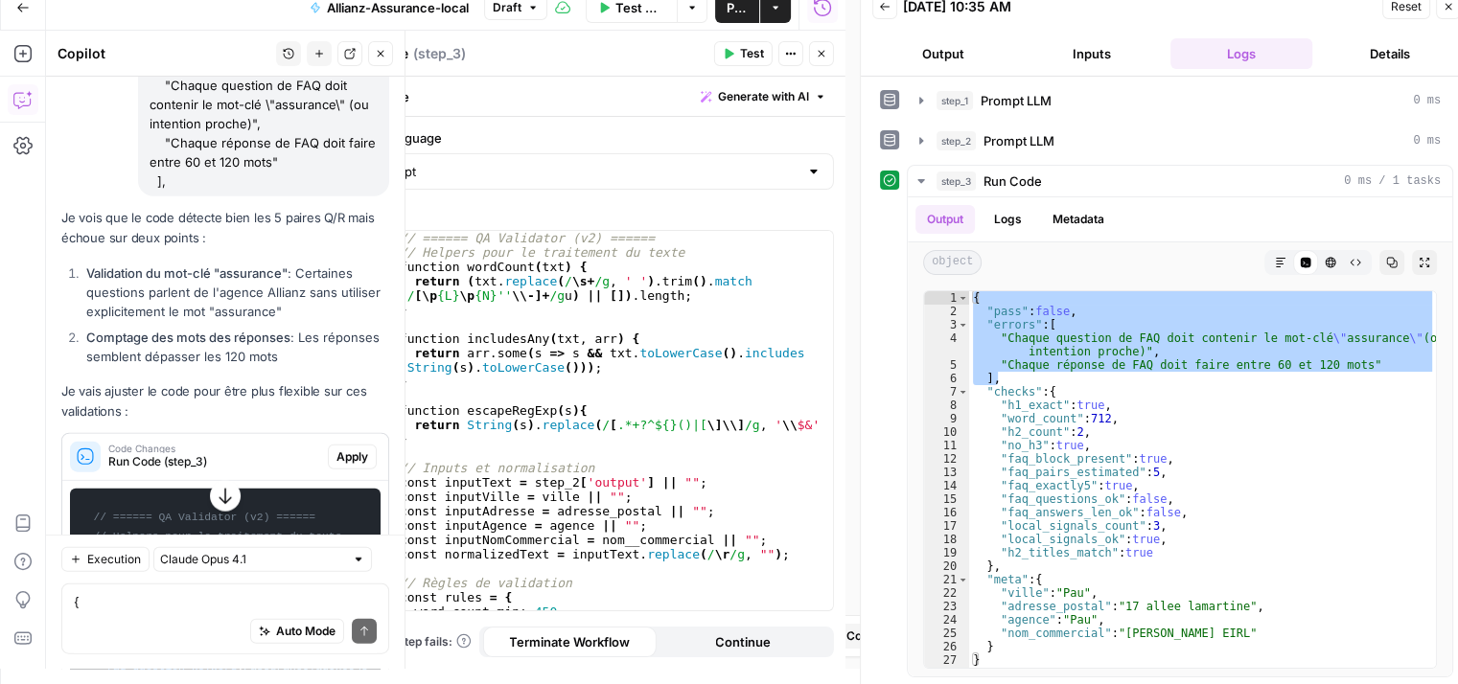
click at [336, 466] on span "Apply" at bounding box center [352, 457] width 32 height 17
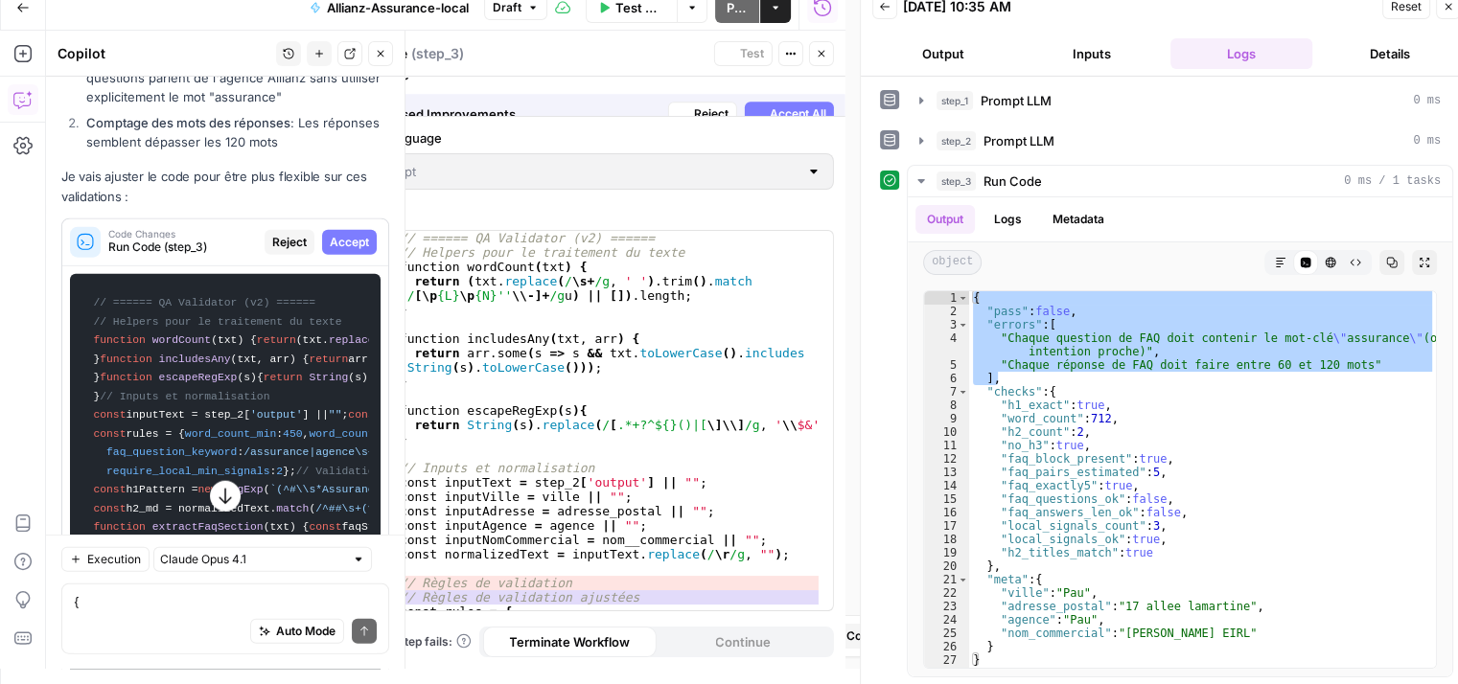
scroll to position [4361, 0]
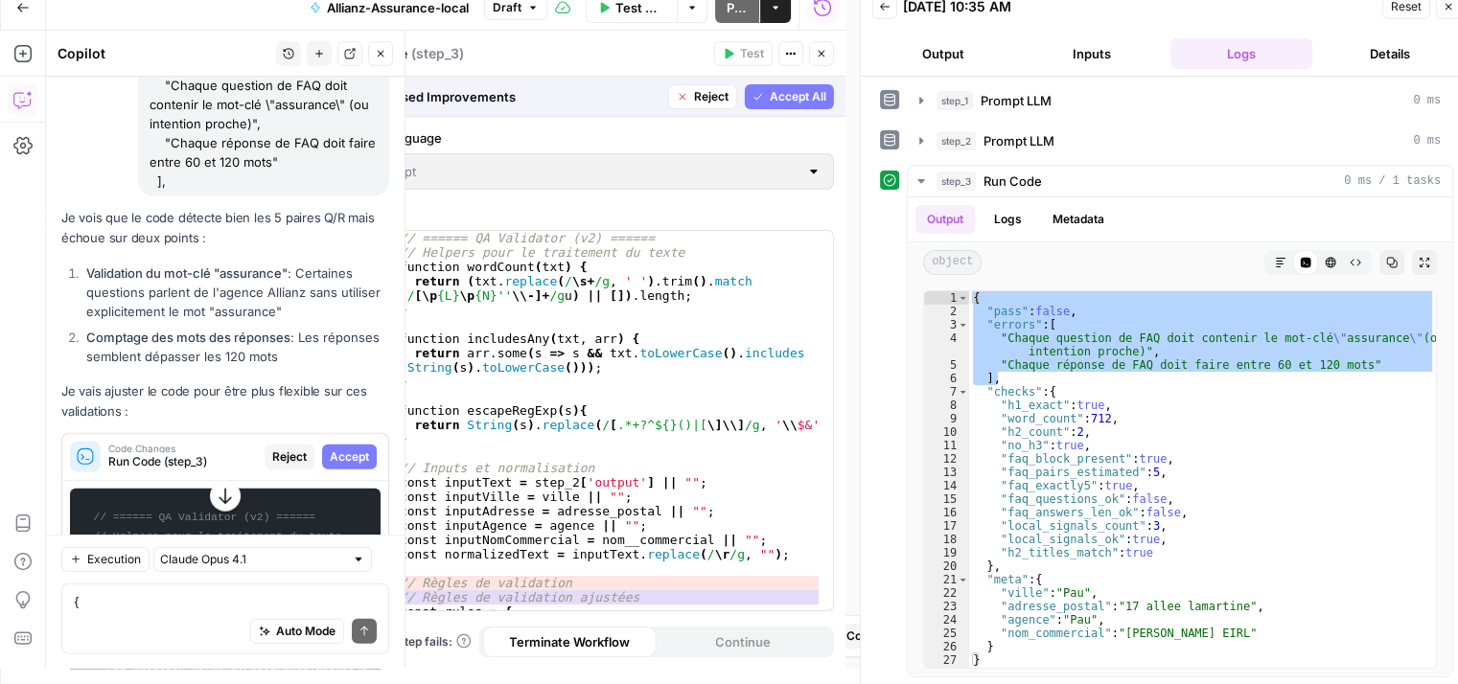
click at [330, 466] on span "Accept" at bounding box center [349, 457] width 39 height 17
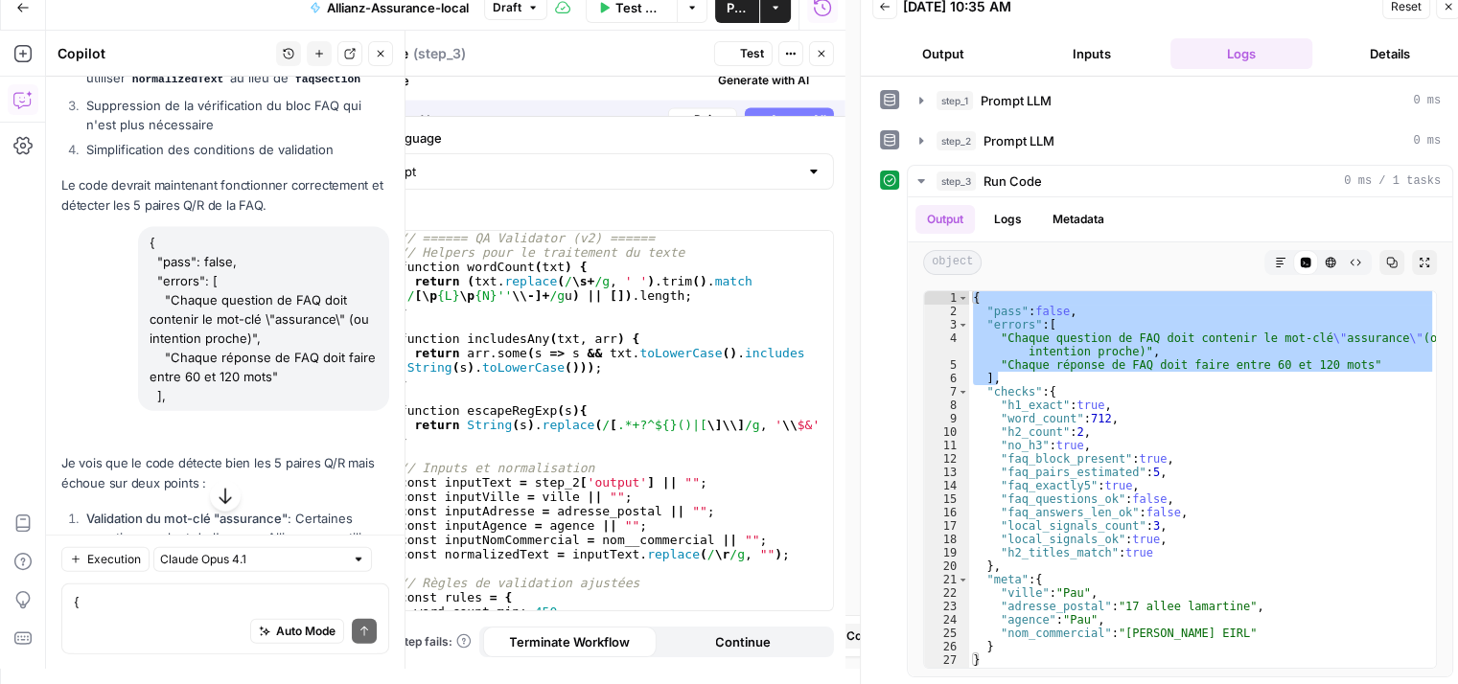
scroll to position [4575, 0]
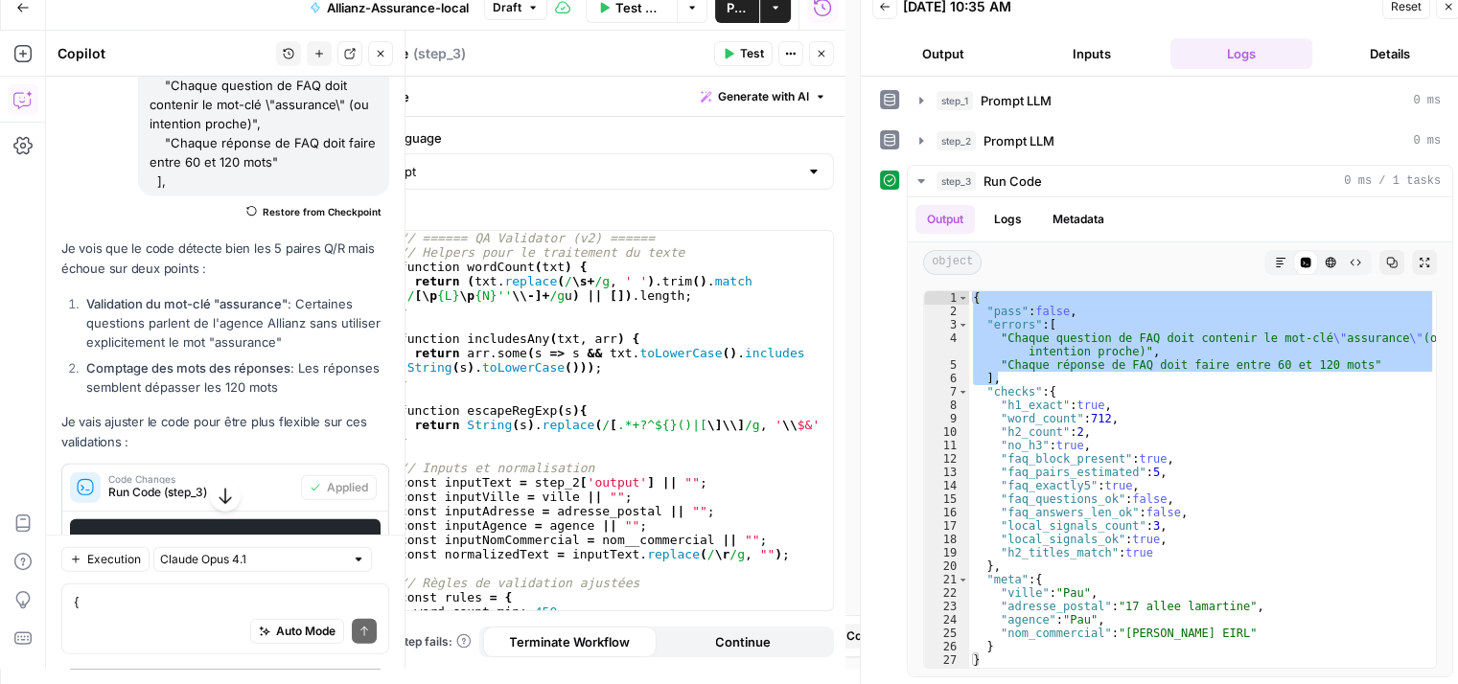
click at [749, 50] on span "Test" at bounding box center [752, 53] width 24 height 17
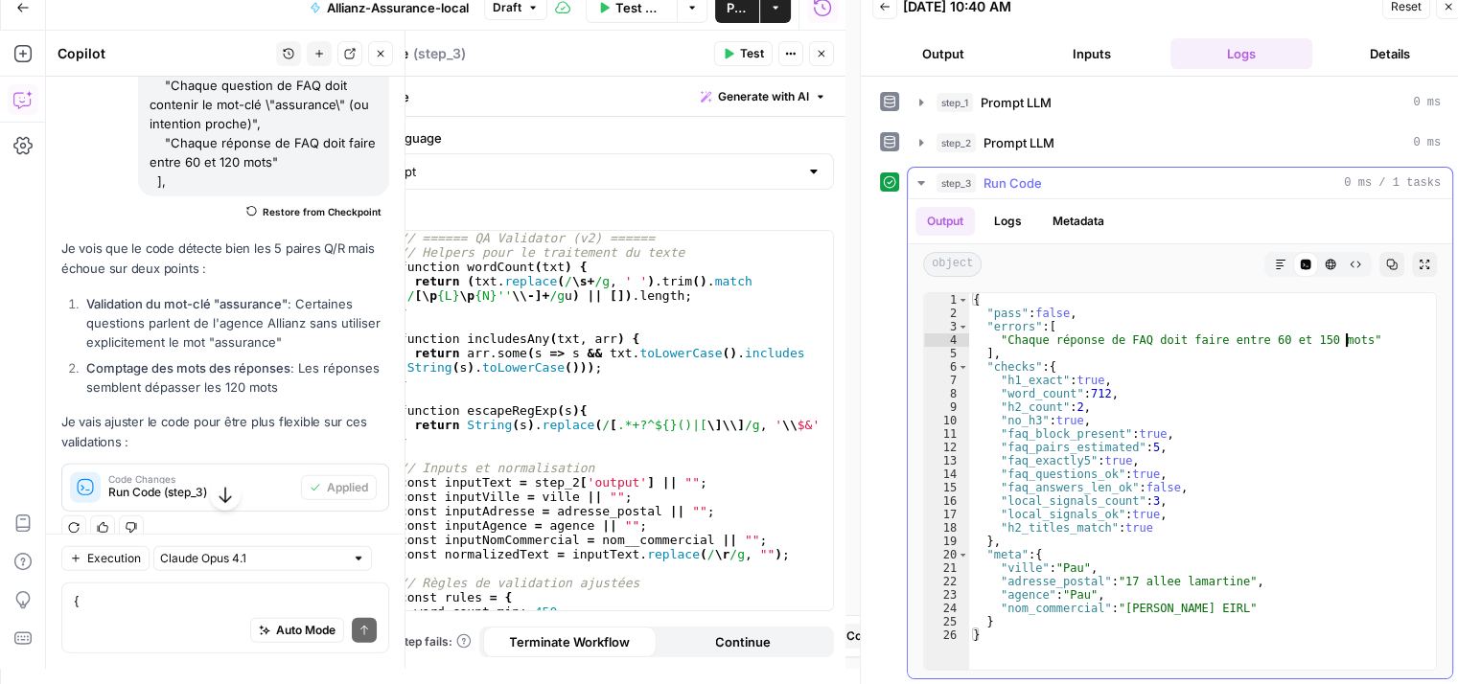
type textarea "**********"
drag, startPoint x: 1202, startPoint y: 337, endPoint x: 997, endPoint y: 339, distance: 205.2
click at [997, 339] on div "{ "pass" : false , "errors" : [ "Chaque réponse de FAQ doit faire entre 60 et 1…" at bounding box center [1202, 495] width 467 height 405
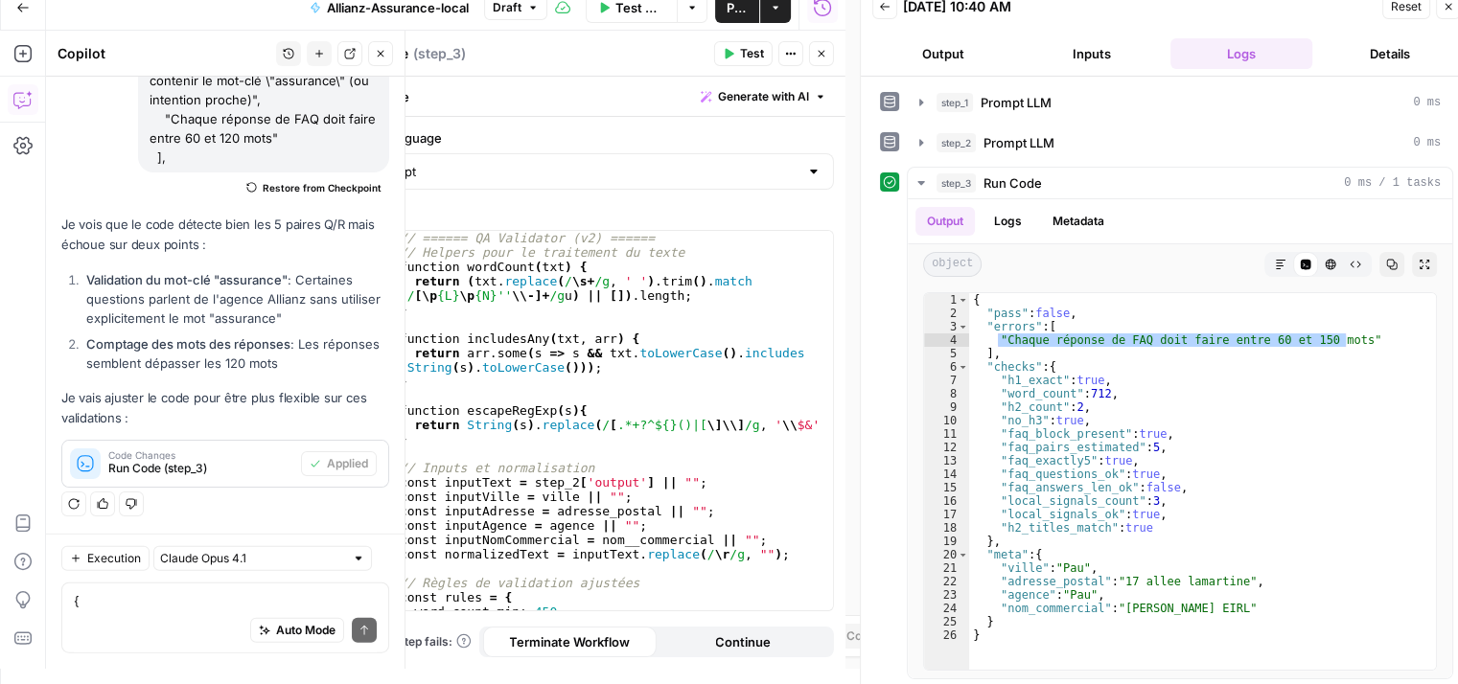
click at [138, 611] on div "Auto Mode Send" at bounding box center [225, 632] width 303 height 42
paste textarea ""Chaque réponse de FAQ doit faire entre 60 et 150 mots""
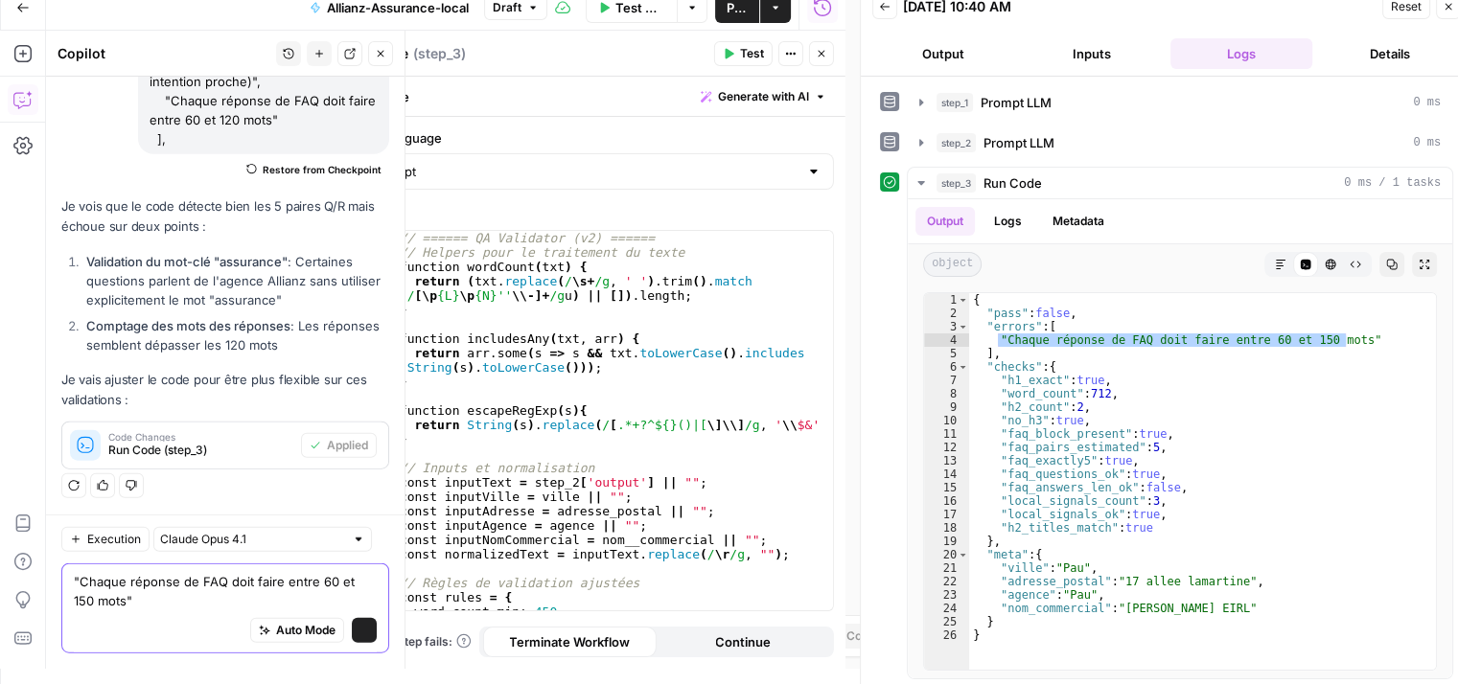
scroll to position [4637, 0]
type textarea "Chaque réponse de FAQ doit faire entre 60 et 150 mots"
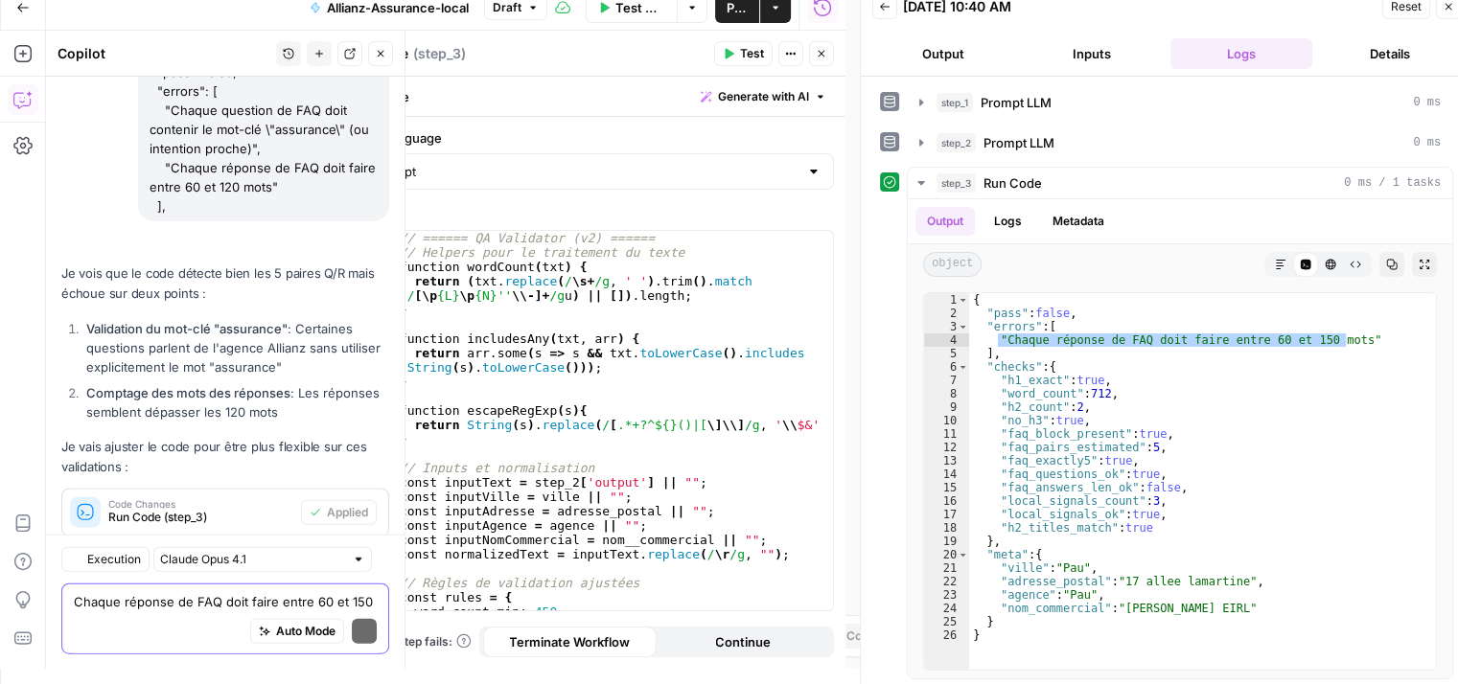
scroll to position [4851, 0]
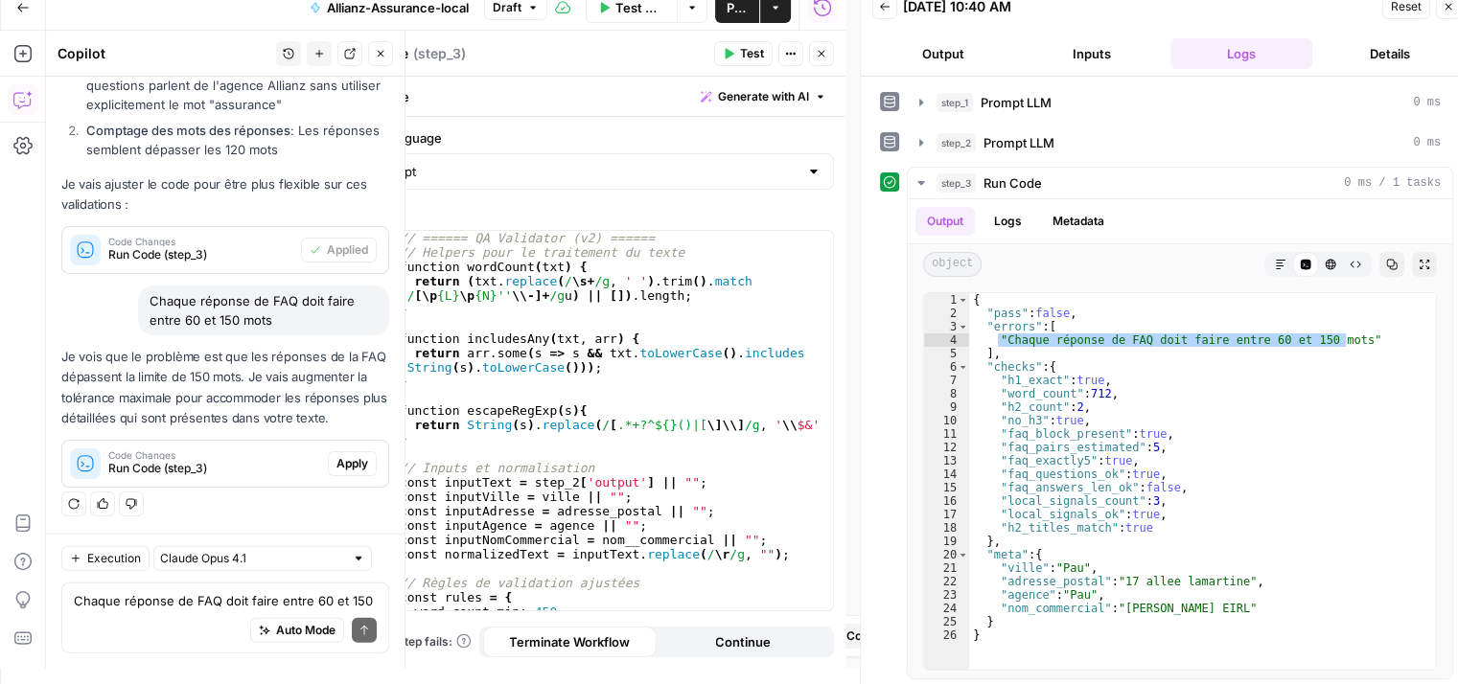
click at [336, 467] on span "Apply" at bounding box center [352, 463] width 32 height 17
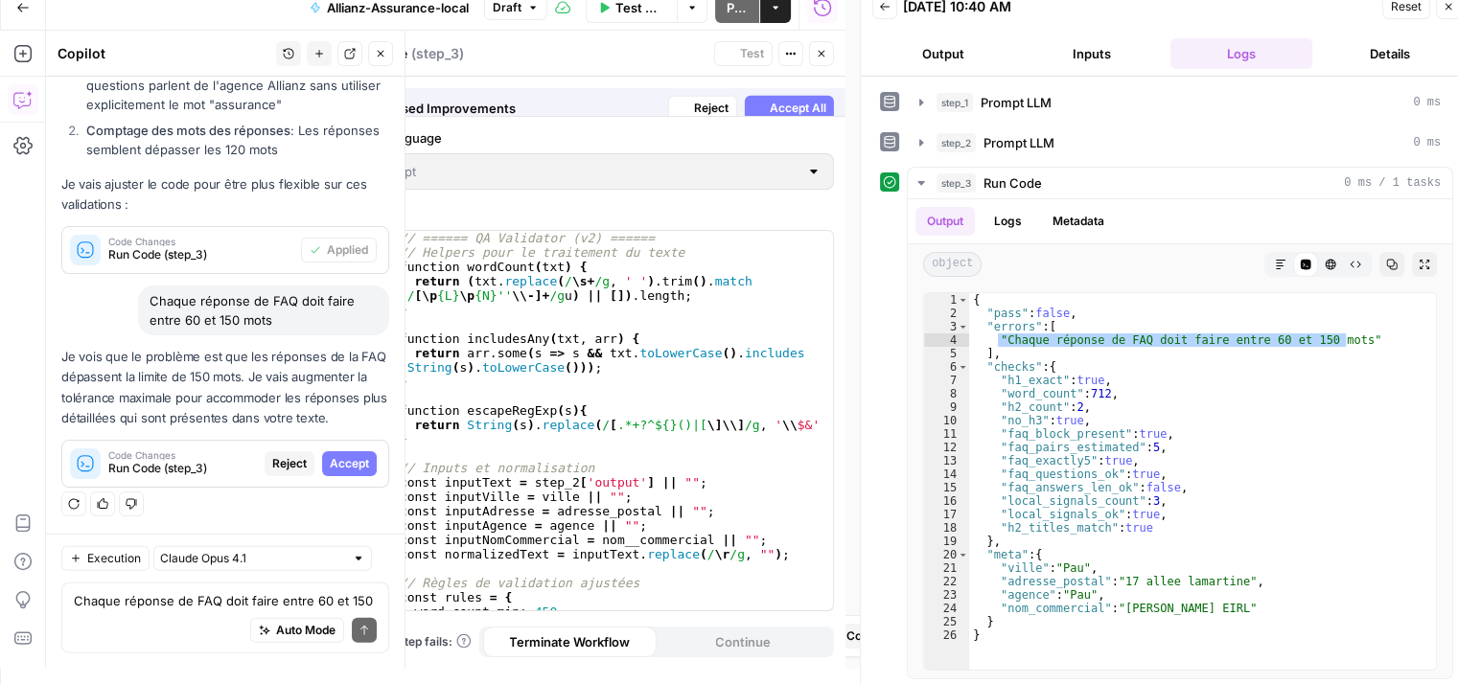
scroll to position [4605, 0]
click at [795, 93] on span "Accept All" at bounding box center [798, 96] width 57 height 17
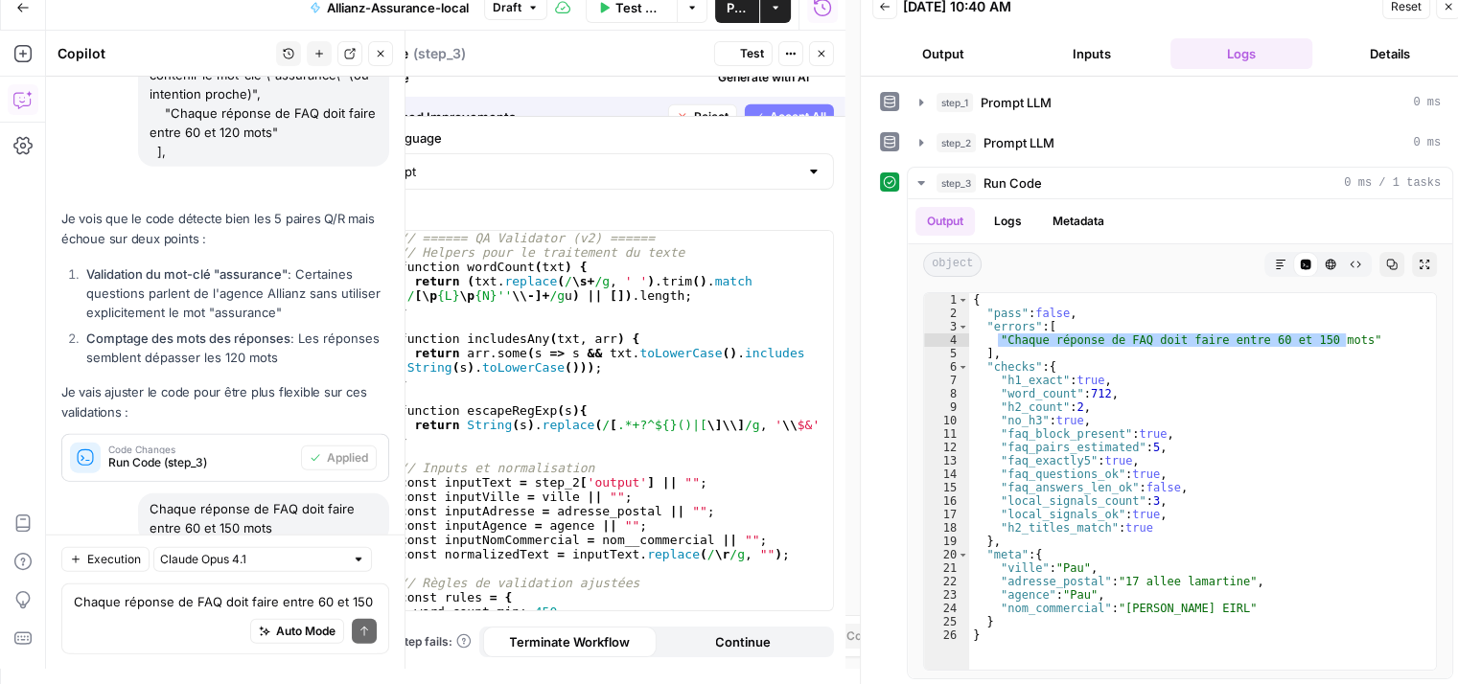
scroll to position [4881, 0]
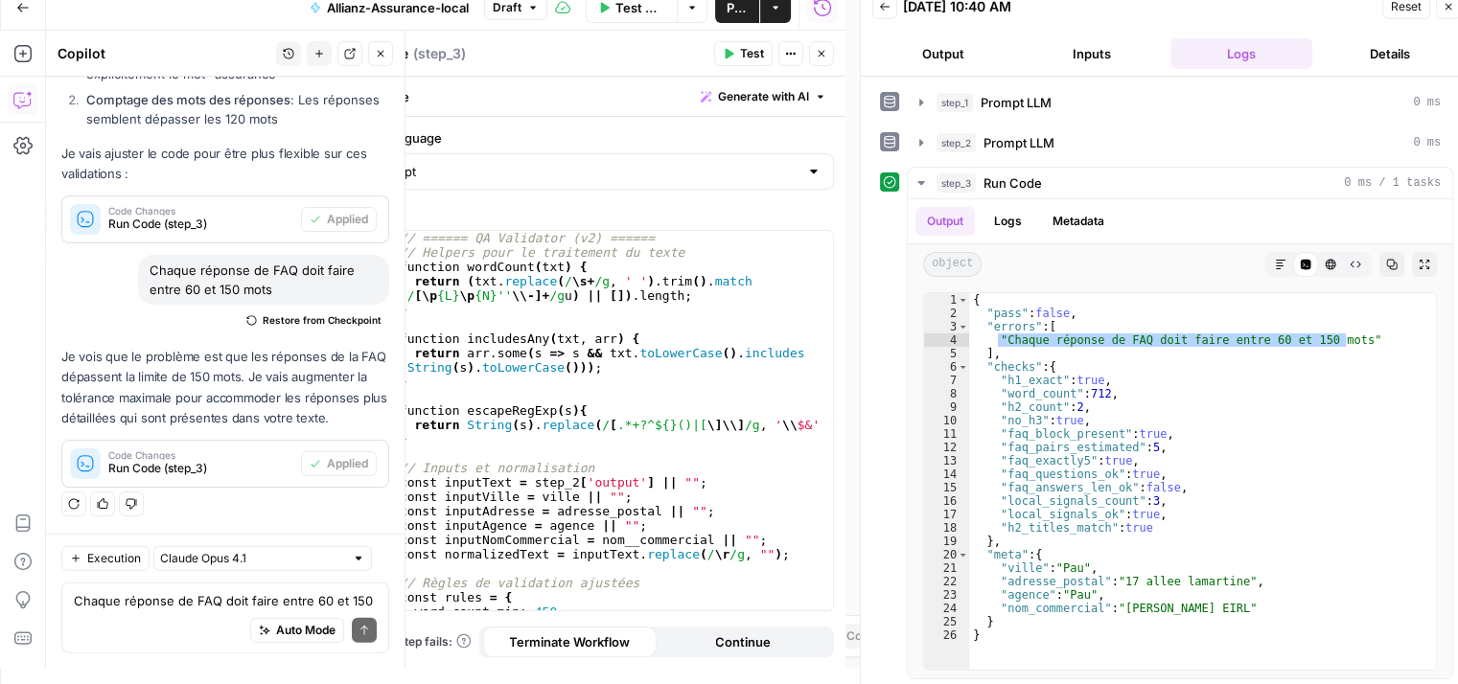
click at [735, 61] on button "Test" at bounding box center [743, 53] width 58 height 25
click at [1298, 342] on div "{ "pass" : false , "errors" : [ "Chaque réponse de FAQ doit faire entre 60 et 2…" at bounding box center [1202, 495] width 467 height 405
type textarea "**********"
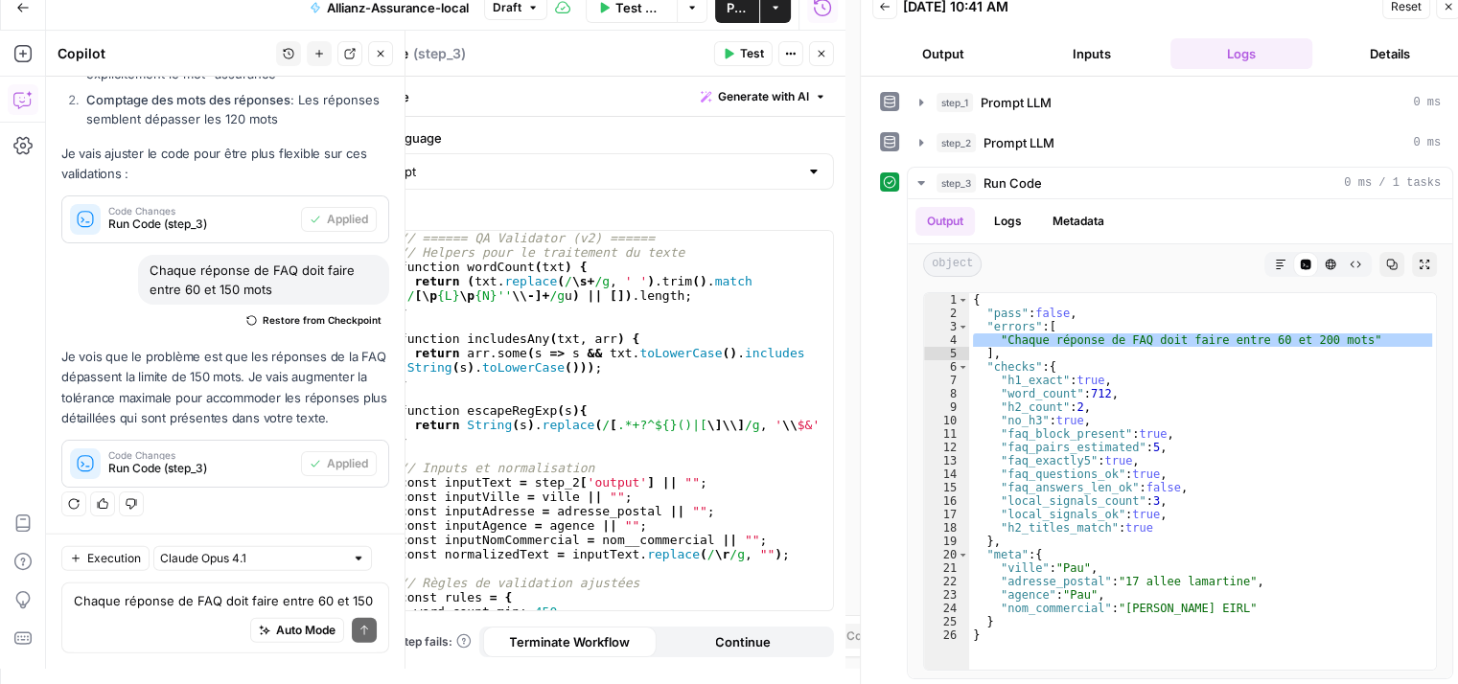
click at [125, 614] on div "Auto Mode Send" at bounding box center [225, 632] width 303 height 42
paste textarea ""Chaque réponse de FAQ doit faire entre 60 et 200 mots""
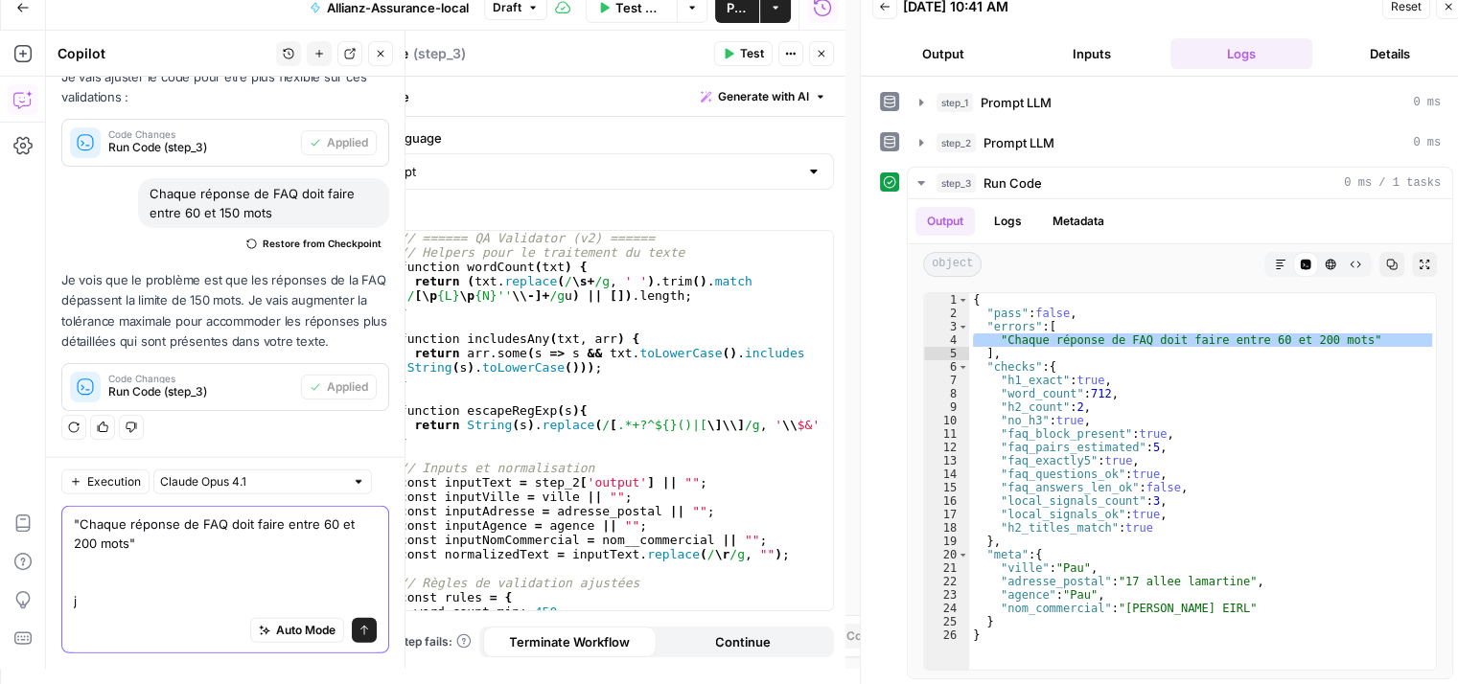
scroll to position [4958, 0]
click at [915, 148] on icon "button" at bounding box center [921, 142] width 15 height 15
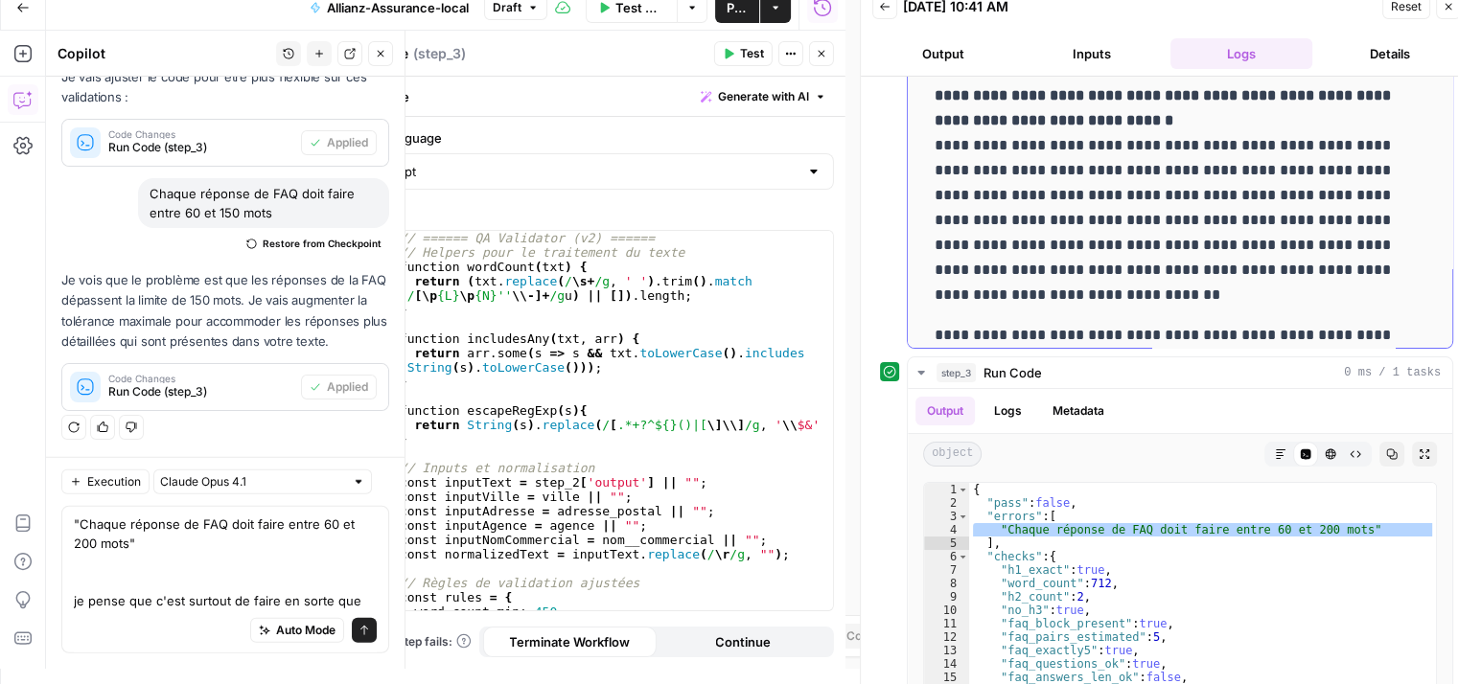
scroll to position [2297, 0]
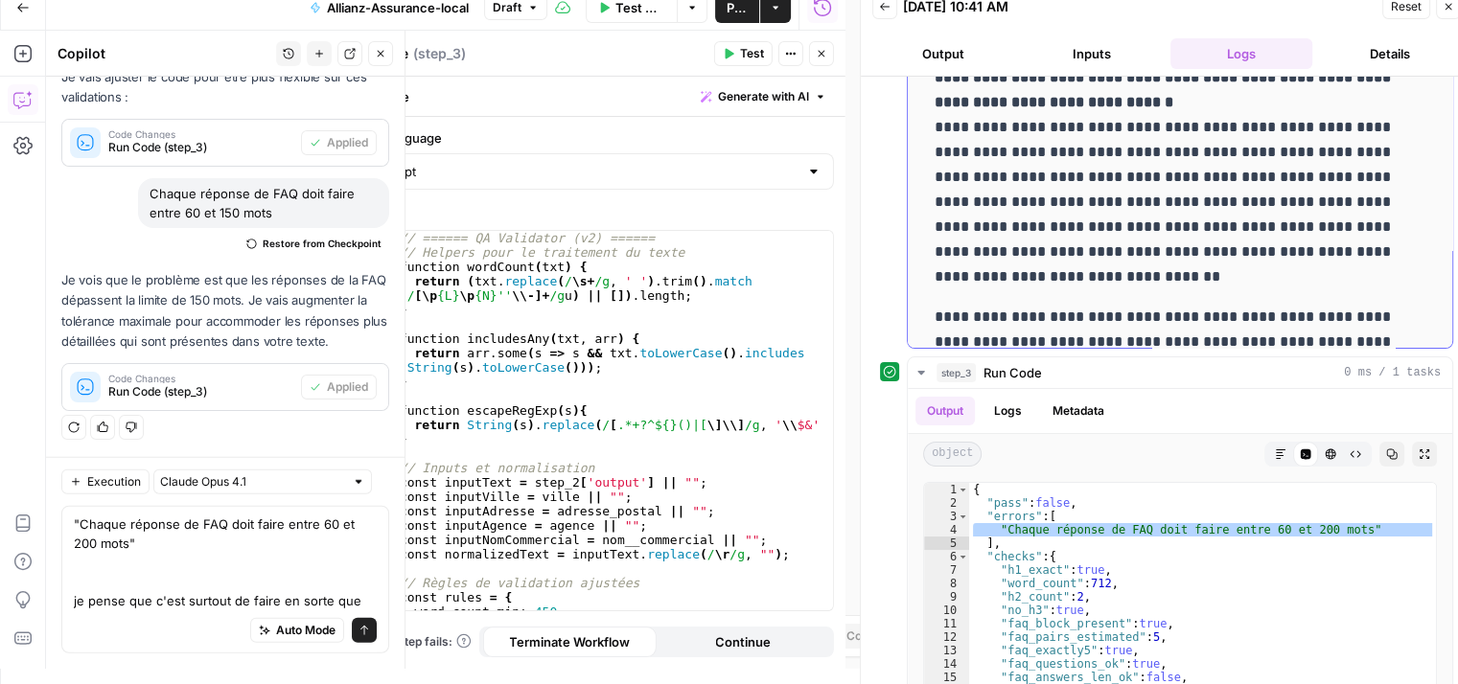
drag, startPoint x: 932, startPoint y: 118, endPoint x: 1154, endPoint y: 275, distance: 272.4
copy p "**********"
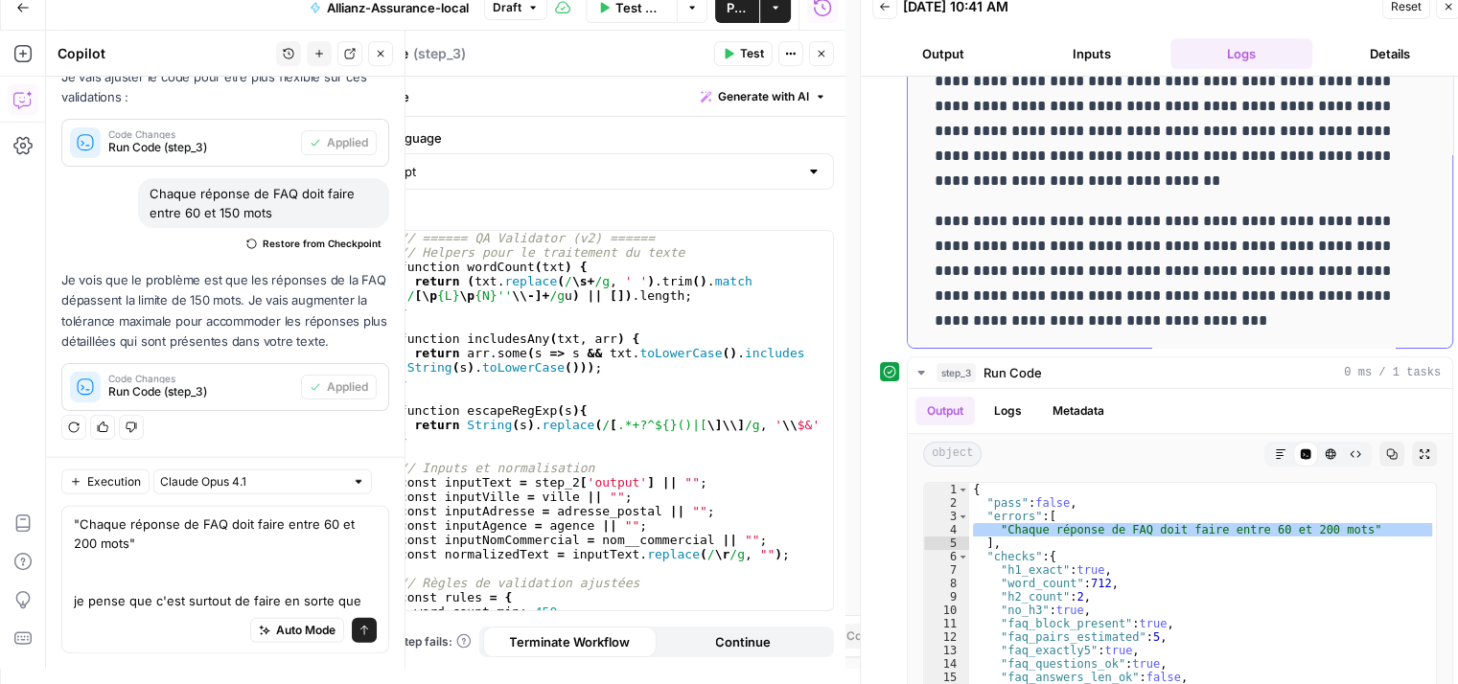
click at [1164, 328] on p "**********" at bounding box center [1166, 271] width 462 height 125
click at [1081, 295] on p "**********" at bounding box center [1166, 271] width 462 height 125
drag, startPoint x: 930, startPoint y: 220, endPoint x: 1171, endPoint y: 328, distance: 264.4
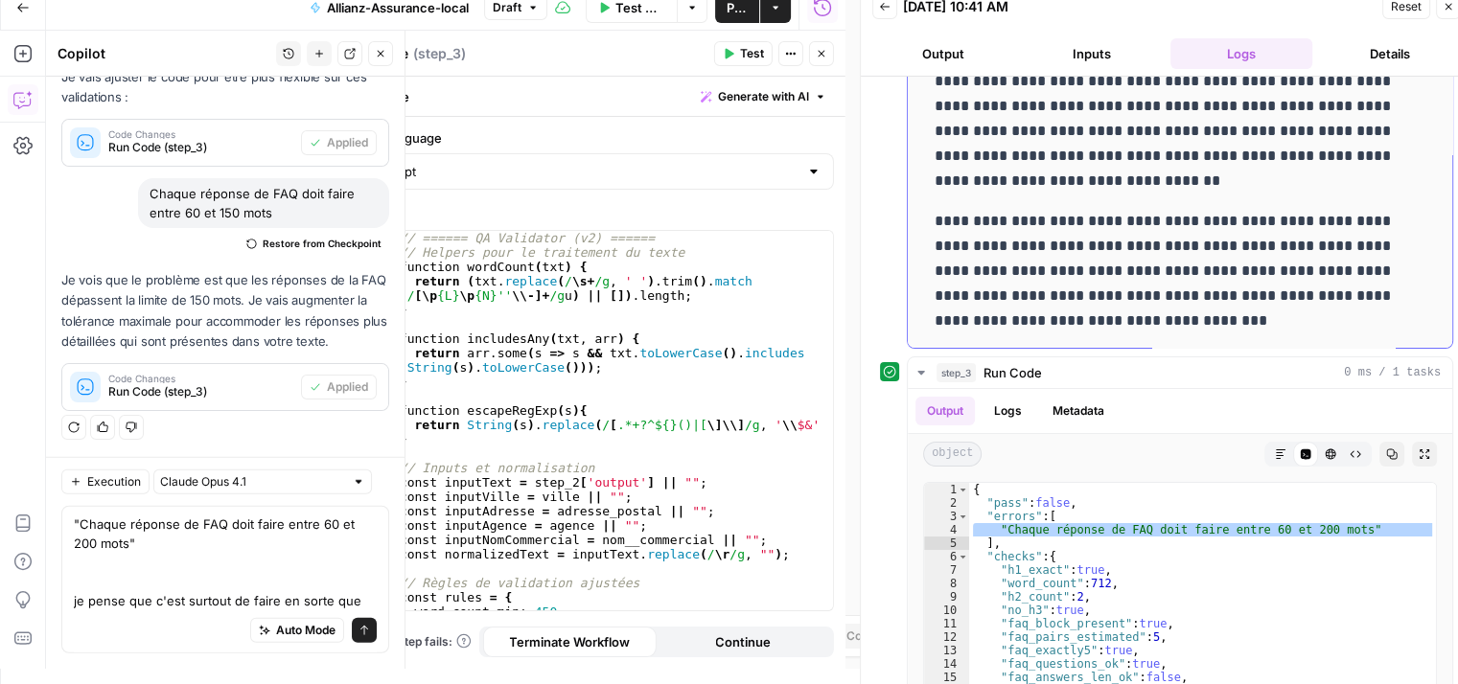
copy p "**********"
click at [228, 566] on textarea ""Chaque réponse de FAQ doit faire entre 60 et 200 mots" je pense que c'est surt…" at bounding box center [225, 563] width 303 height 96
click at [360, 596] on textarea ""Chaque réponse de FAQ doit faire entre 60 et 200 mots" je pense que c'est surt…" at bounding box center [225, 563] width 303 height 96
click at [169, 600] on textarea ""Chaque réponse de FAQ doit faire entre 60 et 200 mots" je pense que c'est surt…" at bounding box center [225, 563] width 303 height 96
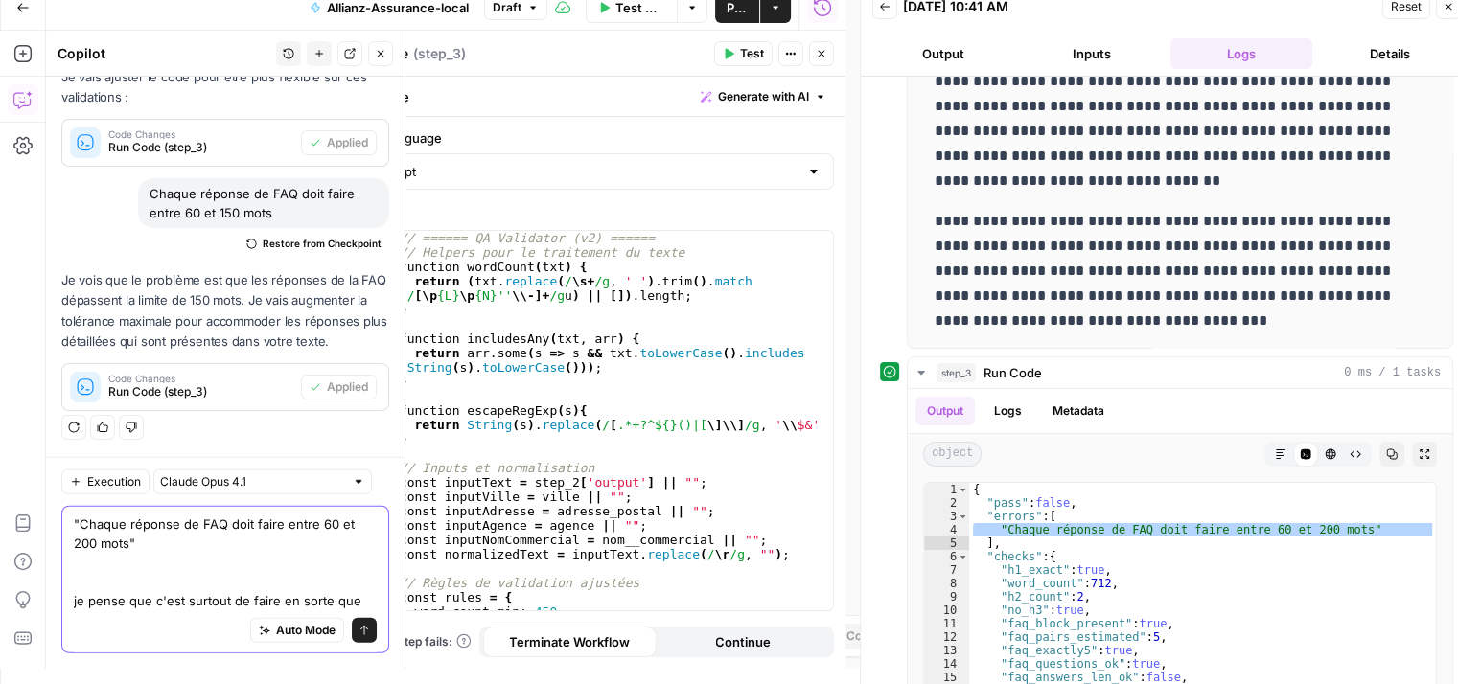
click at [169, 600] on textarea ""Chaque réponse de FAQ doit faire entre 60 et 200 mots" je pense que c'est surt…" at bounding box center [225, 563] width 303 height 96
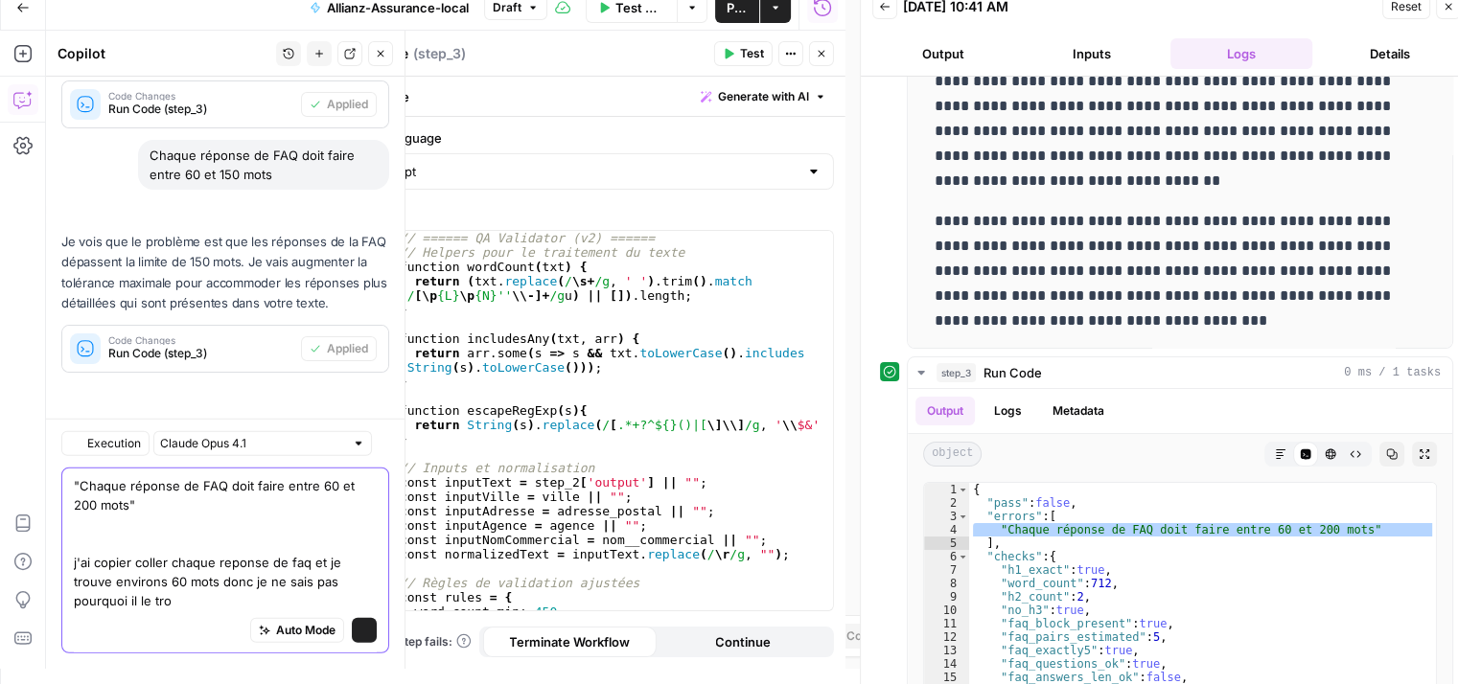
scroll to position [4996, 0]
type textarea ""Chaque réponse de FAQ doit faire entre 60 et 200 mots" j'ai copier coller chaq…"
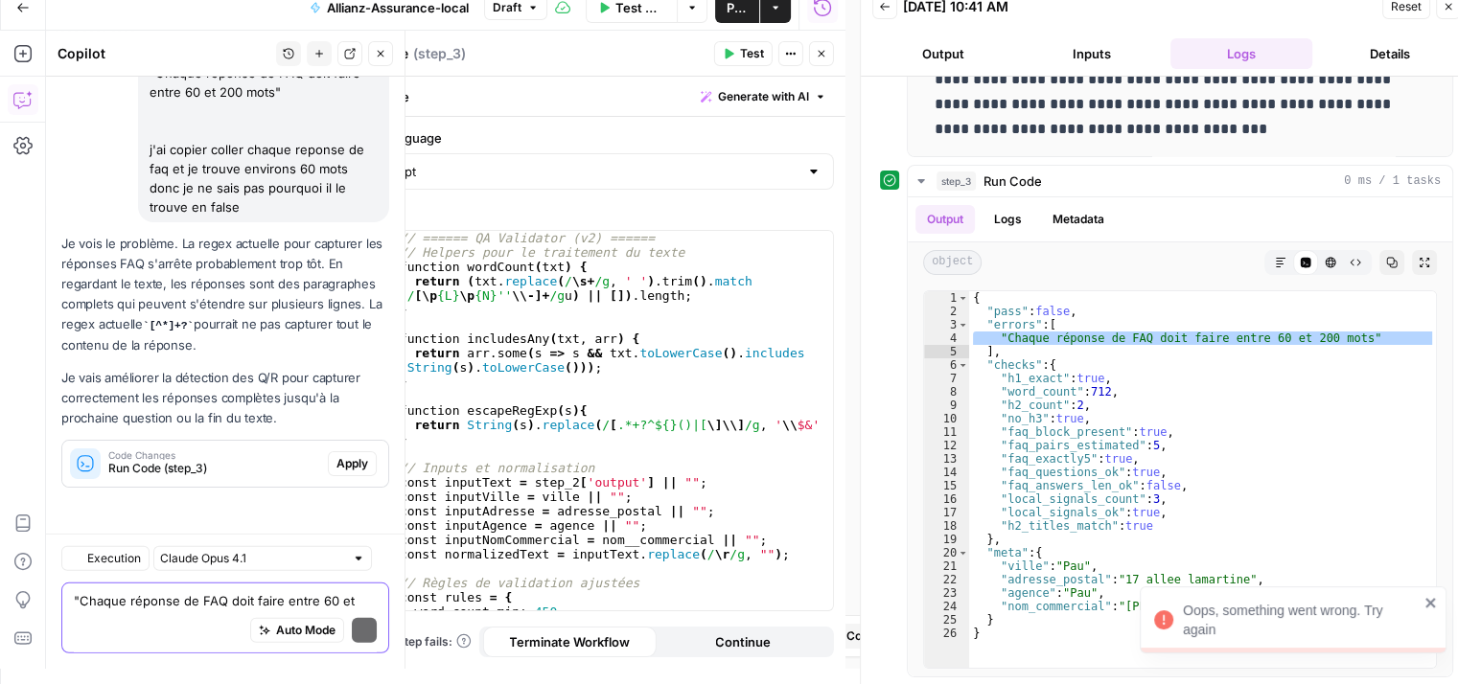
scroll to position [5323, 0]
click at [228, 472] on span "Run Code (step_3)" at bounding box center [214, 468] width 212 height 17
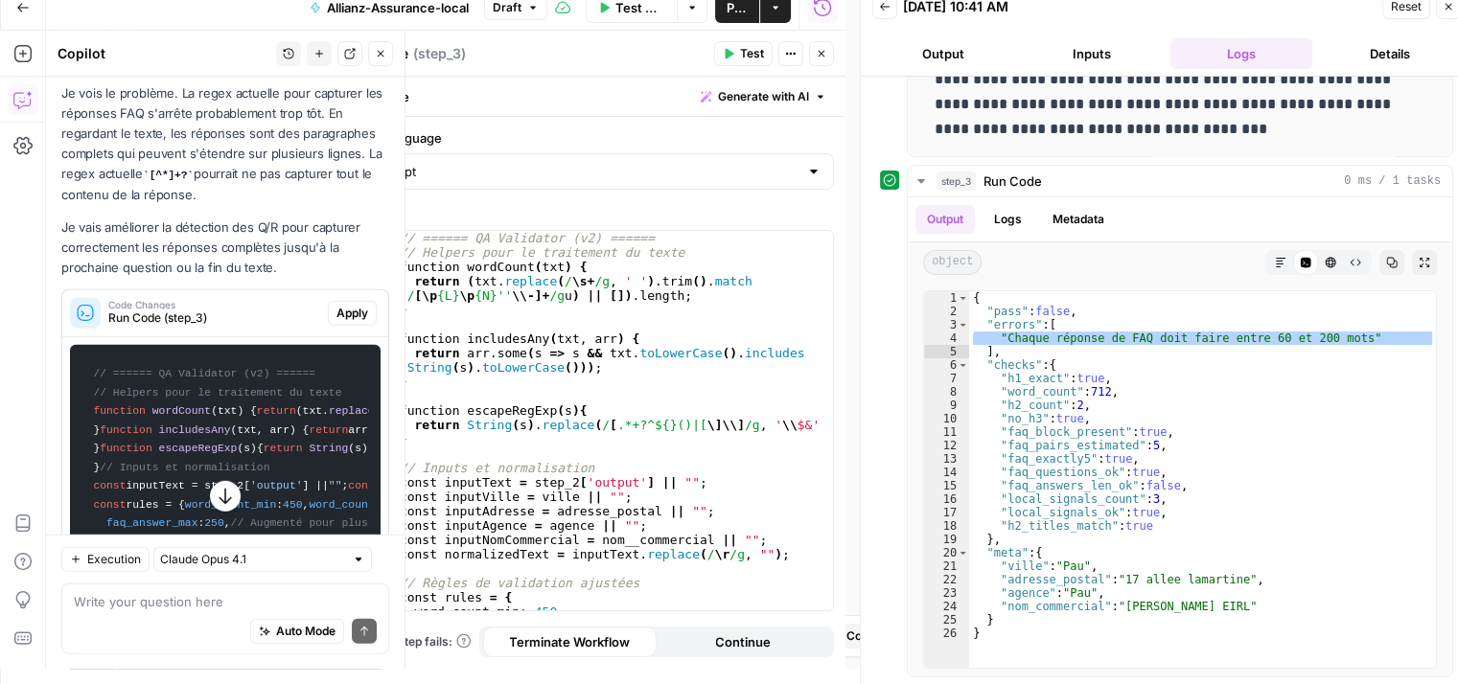
scroll to position [5435, 0]
click at [337, 323] on span "Apply" at bounding box center [352, 314] width 32 height 17
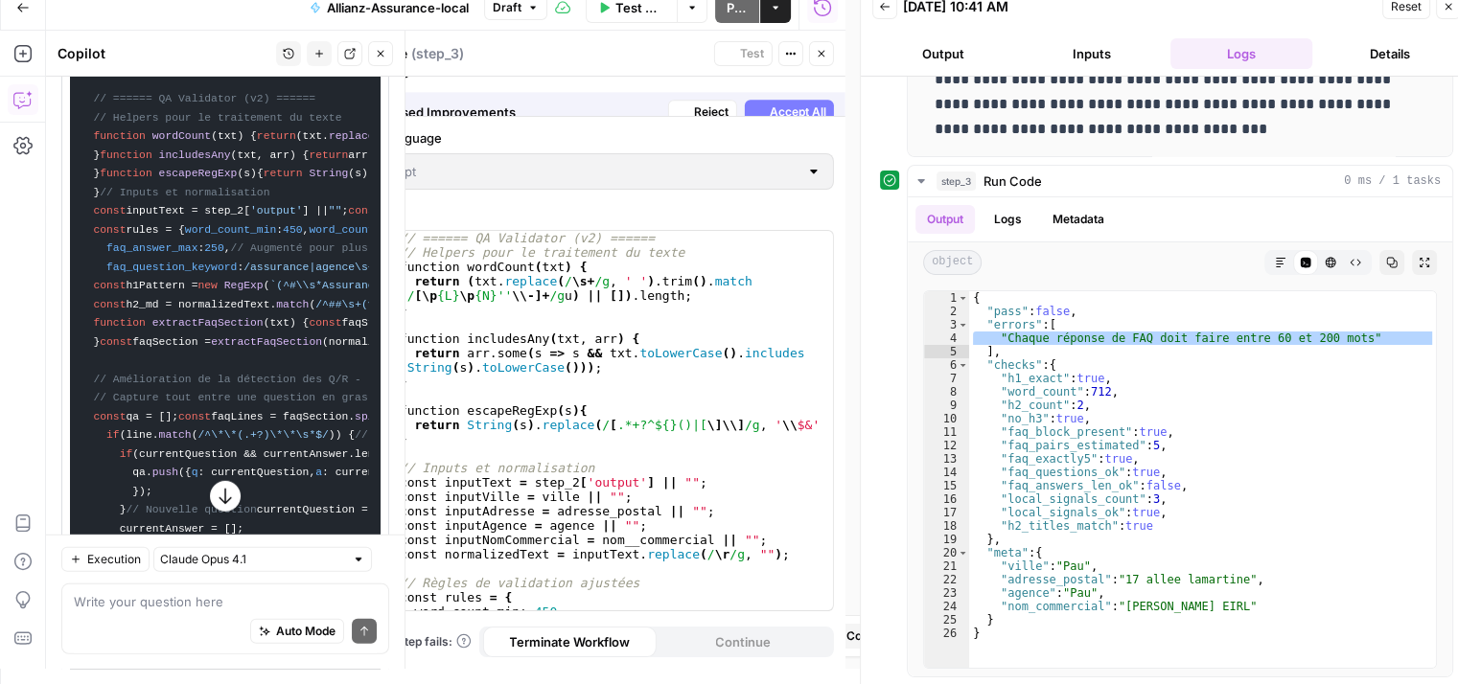
scroll to position [5159, 0]
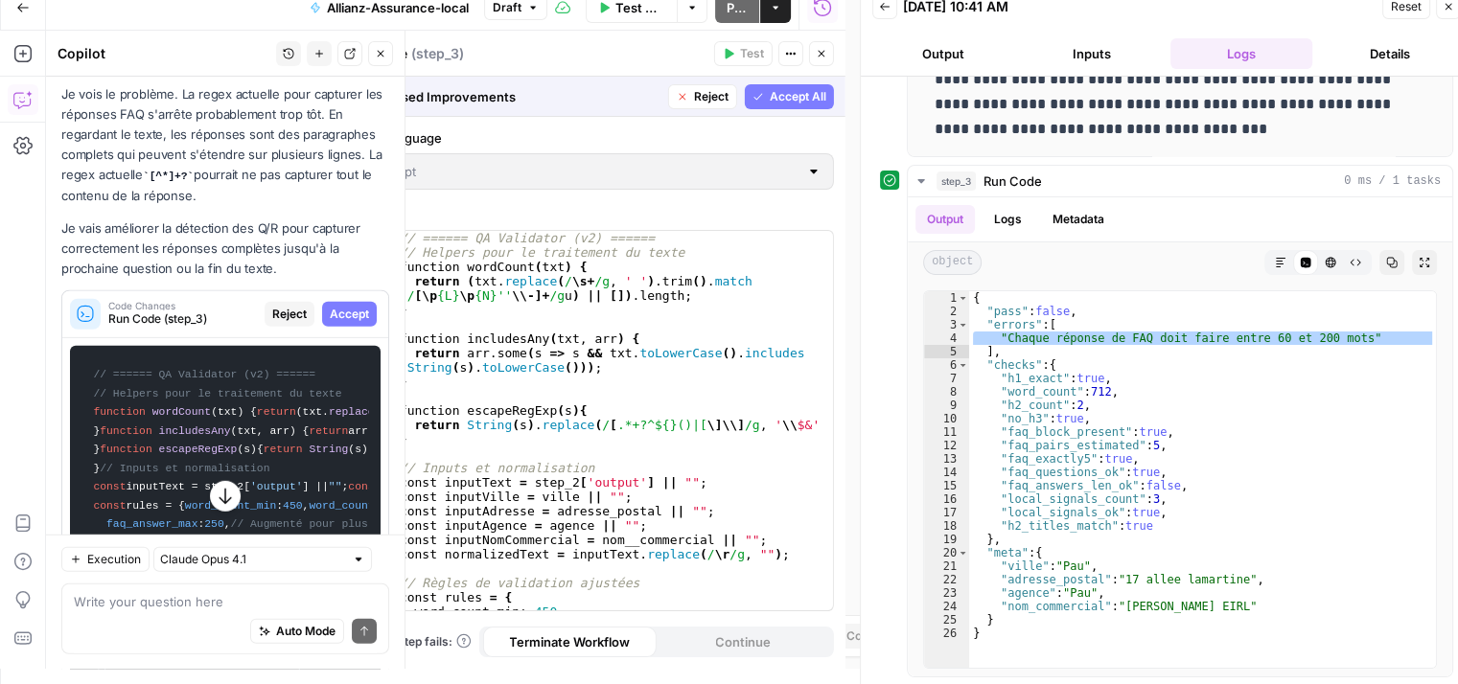
click at [797, 94] on span "Accept All" at bounding box center [798, 96] width 57 height 17
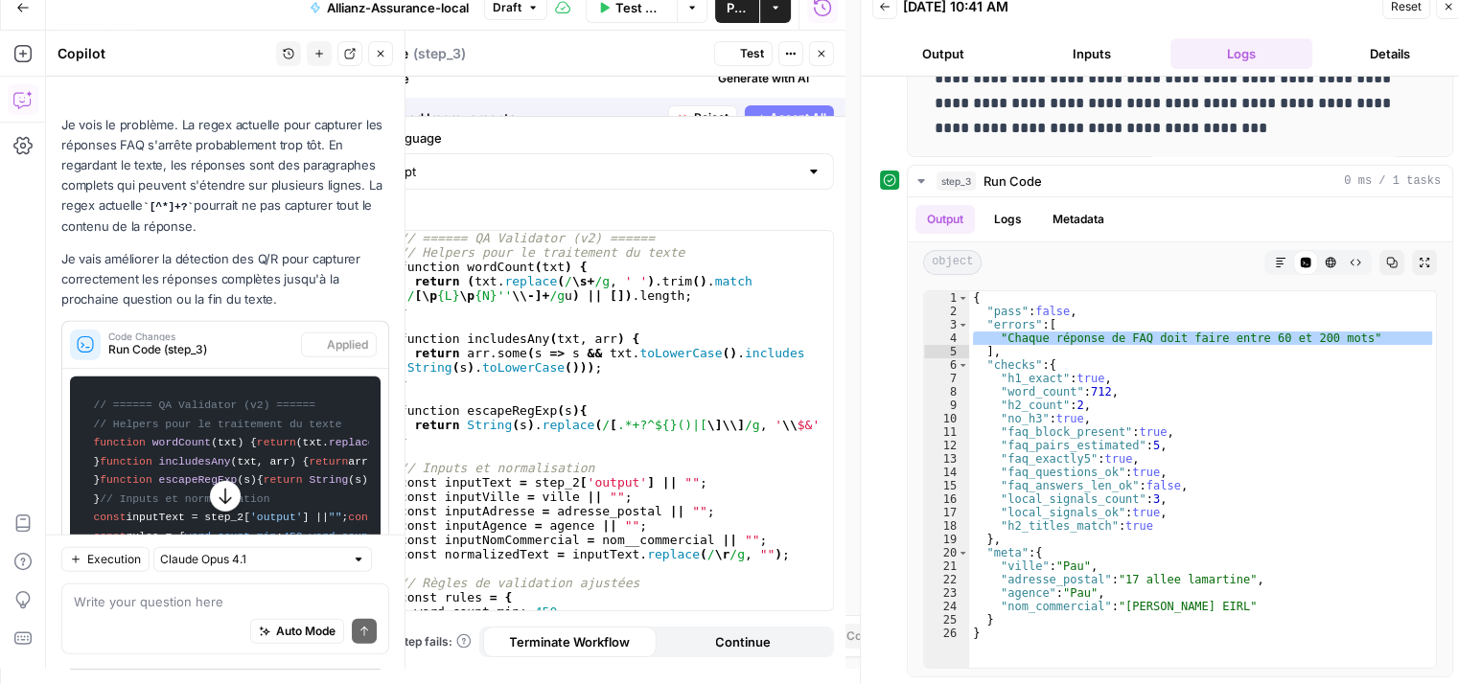
scroll to position [483, 0]
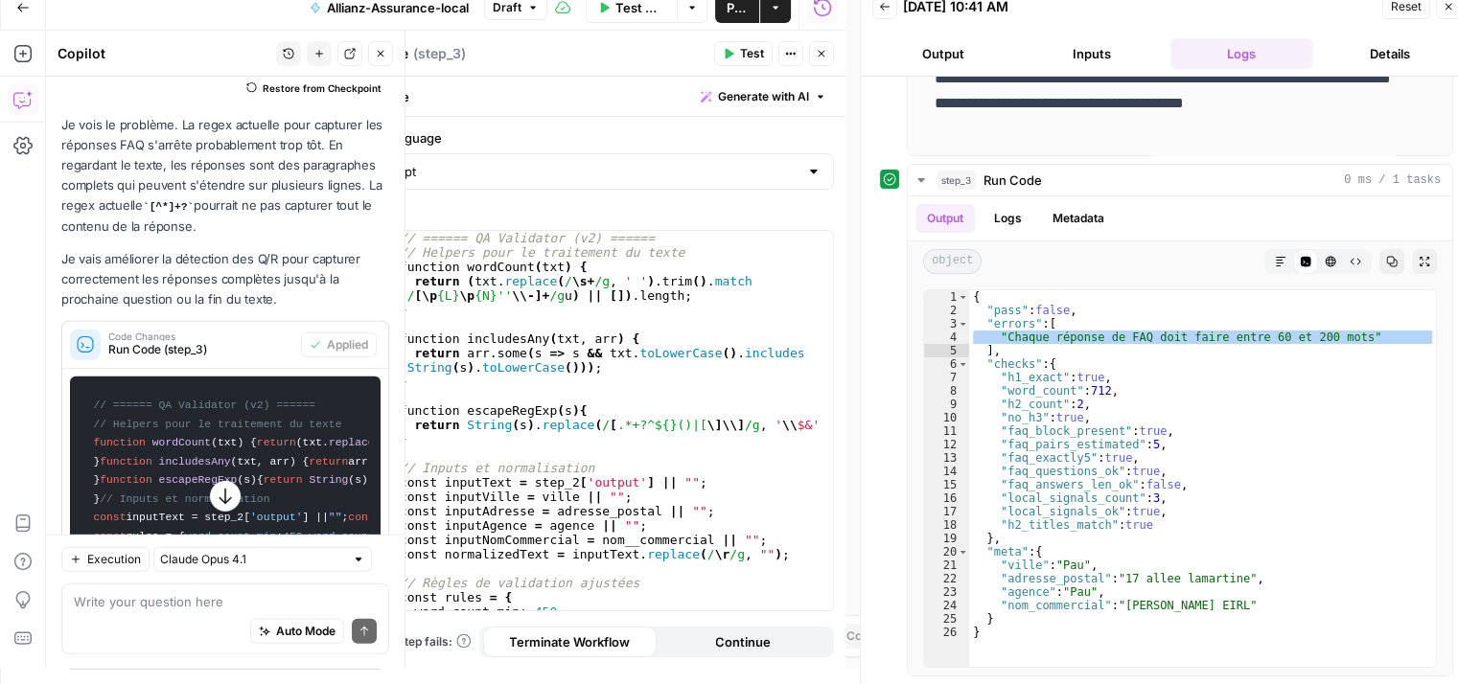
click at [744, 51] on span "Test" at bounding box center [752, 53] width 24 height 17
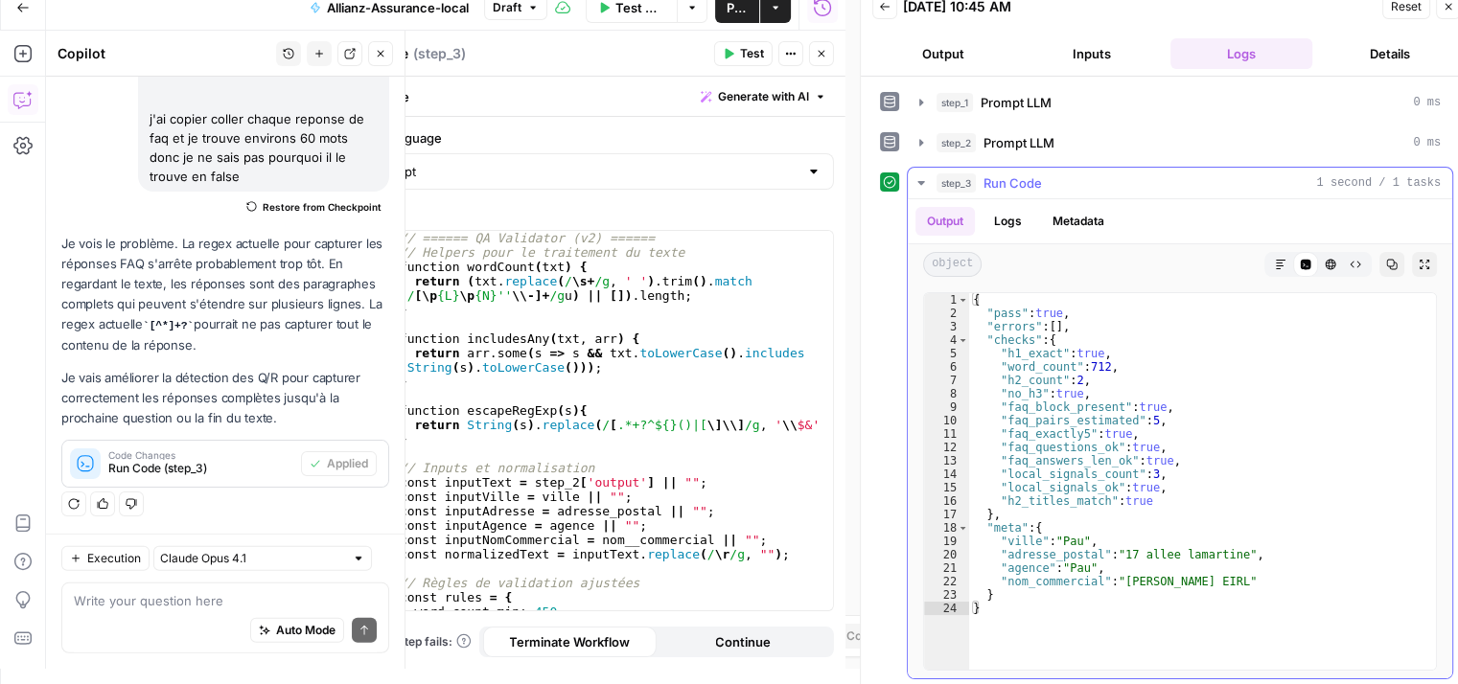
scroll to position [2, 0]
click at [921, 191] on button "step_3 Run Code 1 second / 1 tasks" at bounding box center [1180, 181] width 544 height 31
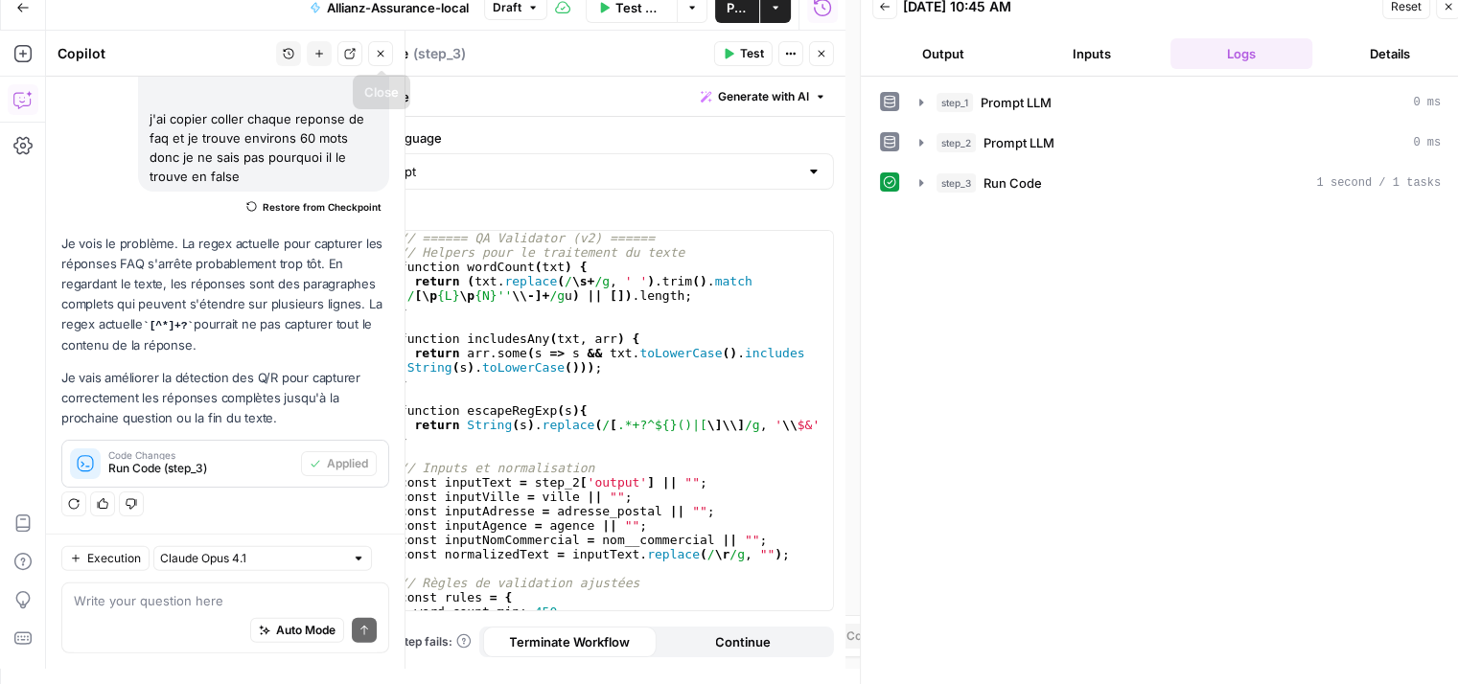
click at [382, 52] on icon "button" at bounding box center [381, 54] width 7 height 7
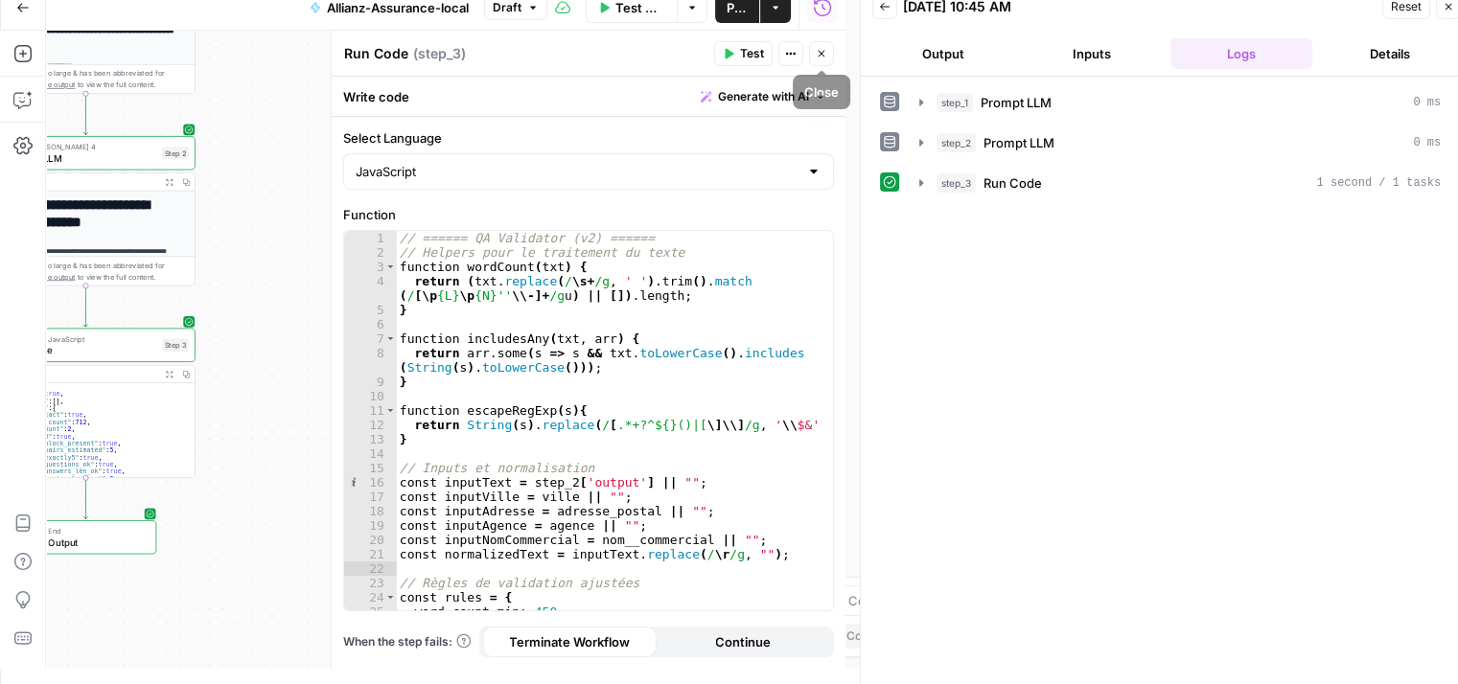
click at [824, 58] on icon "button" at bounding box center [822, 54] width 12 height 12
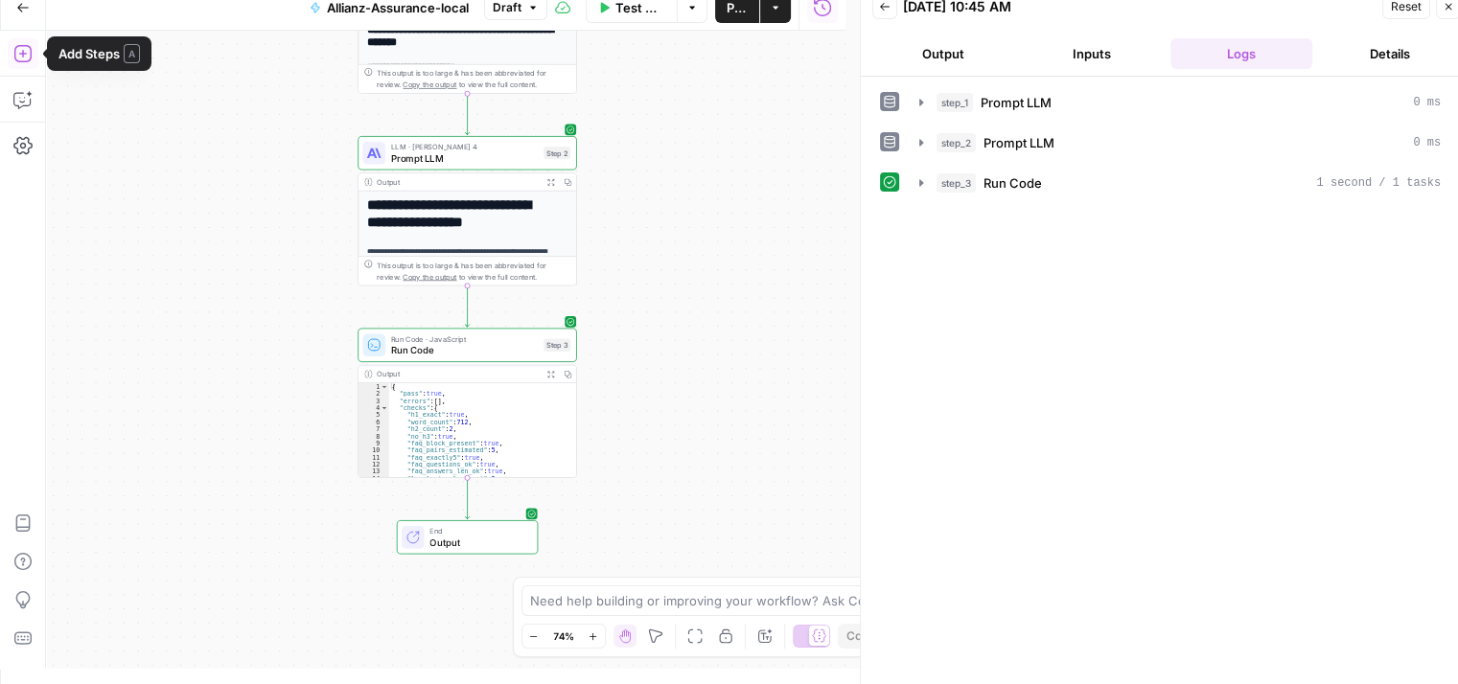
click at [22, 56] on icon "button" at bounding box center [21, 53] width 17 height 17
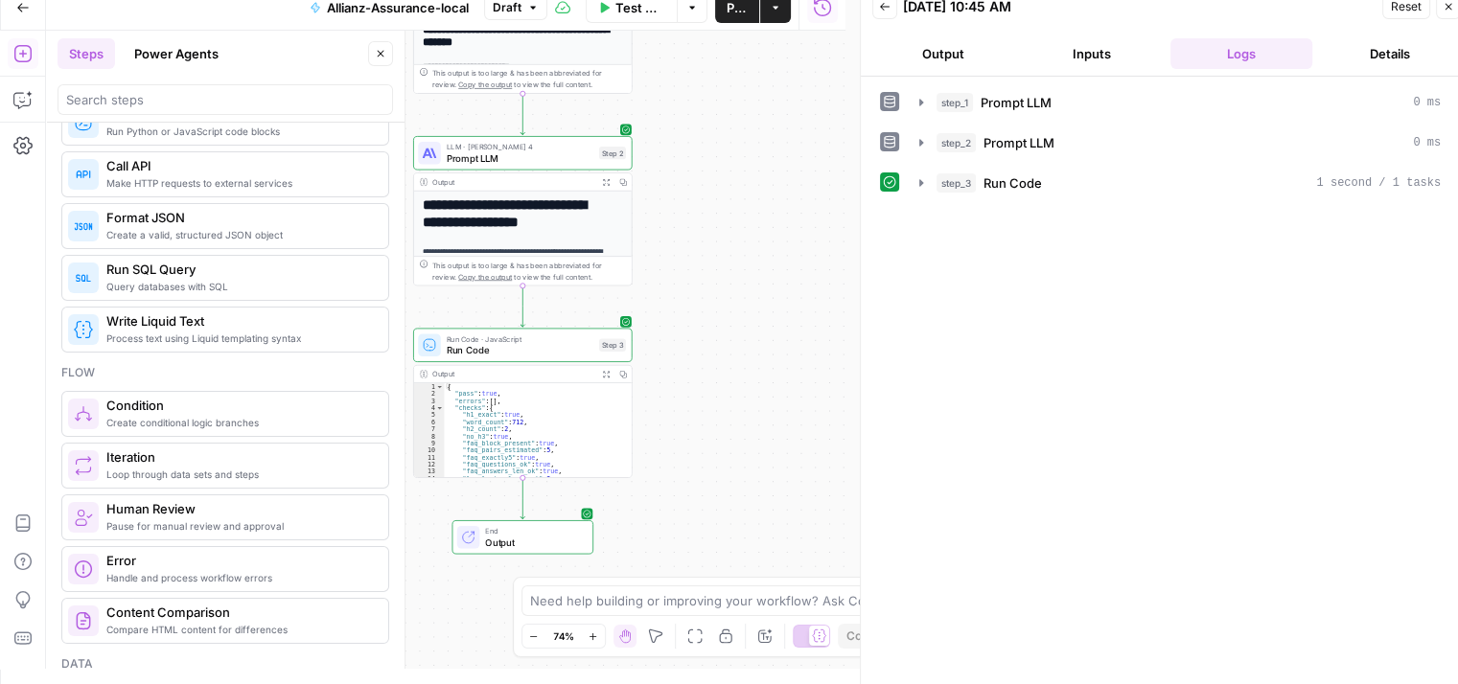
scroll to position [336, 0]
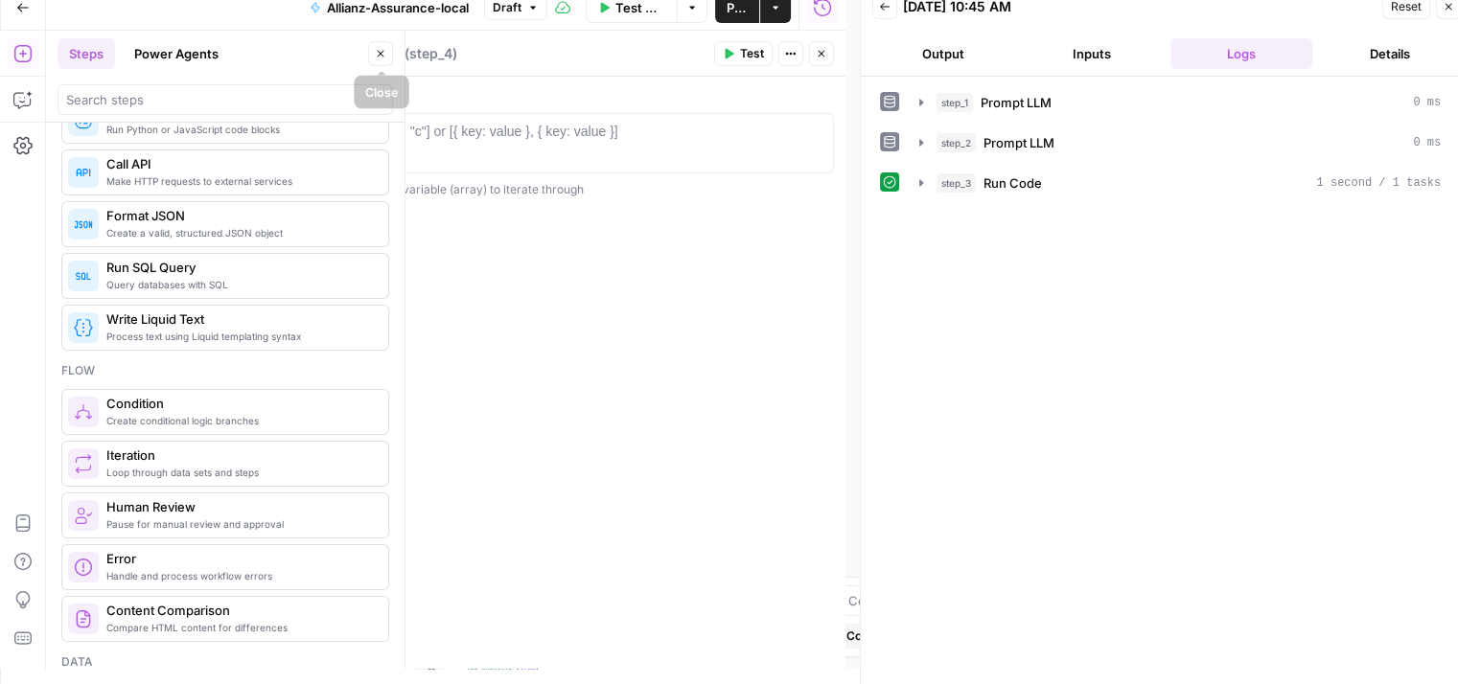
click at [385, 47] on button "Close" at bounding box center [380, 53] width 25 height 25
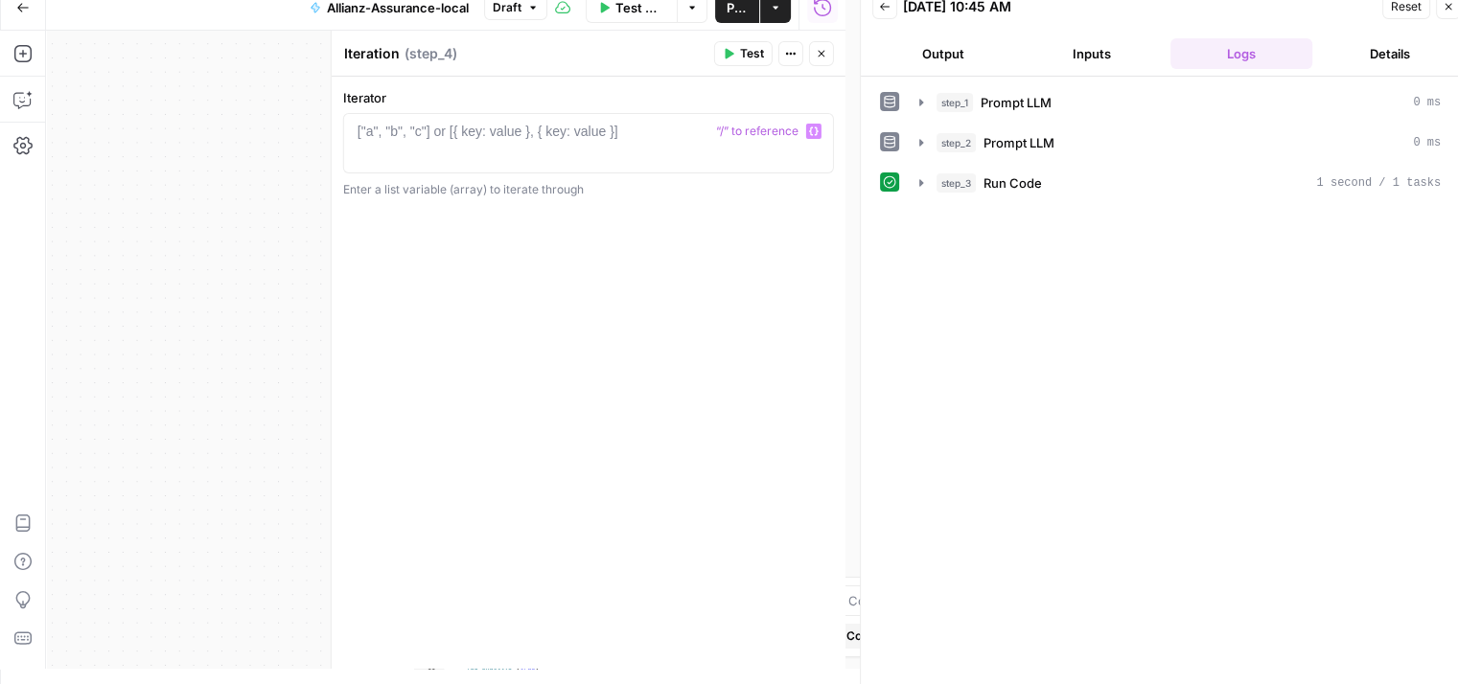
click at [815, 131] on icon "button" at bounding box center [814, 132] width 10 height 10
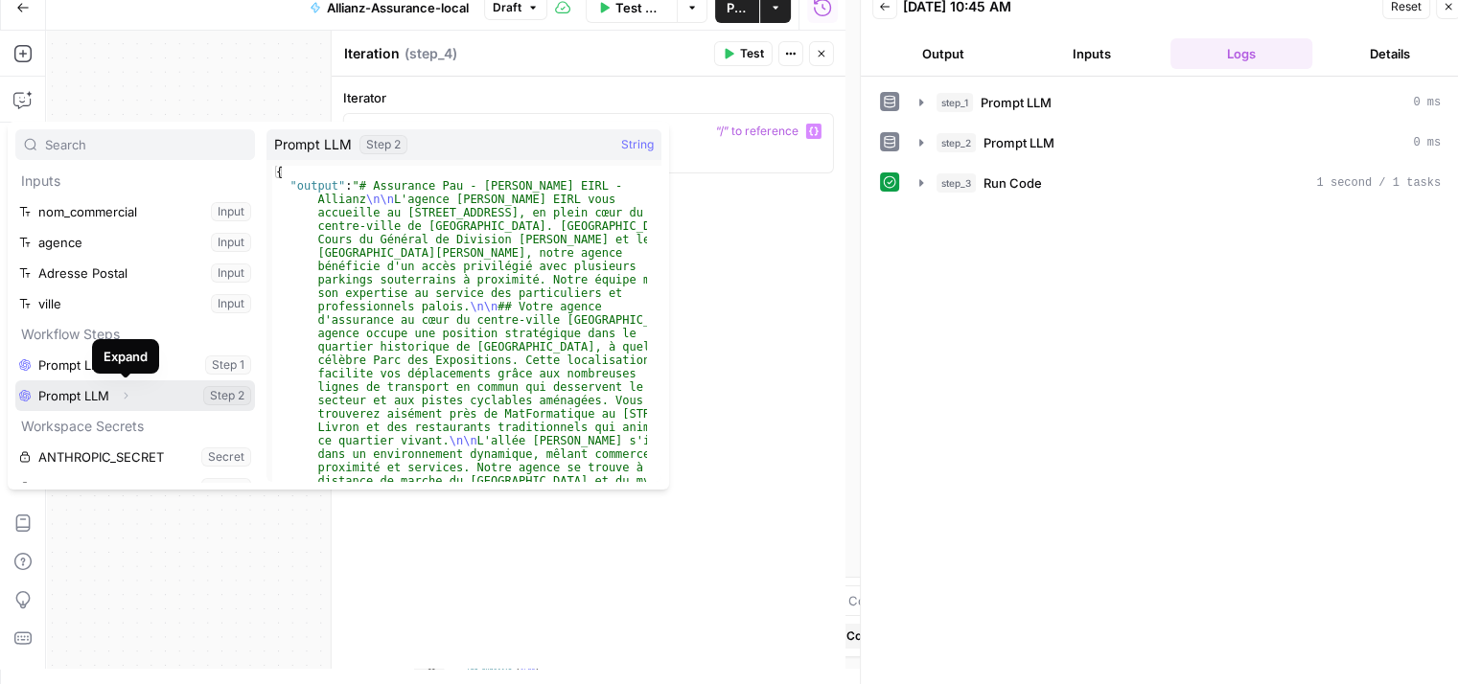
click at [125, 392] on icon "button" at bounding box center [127, 395] width 4 height 7
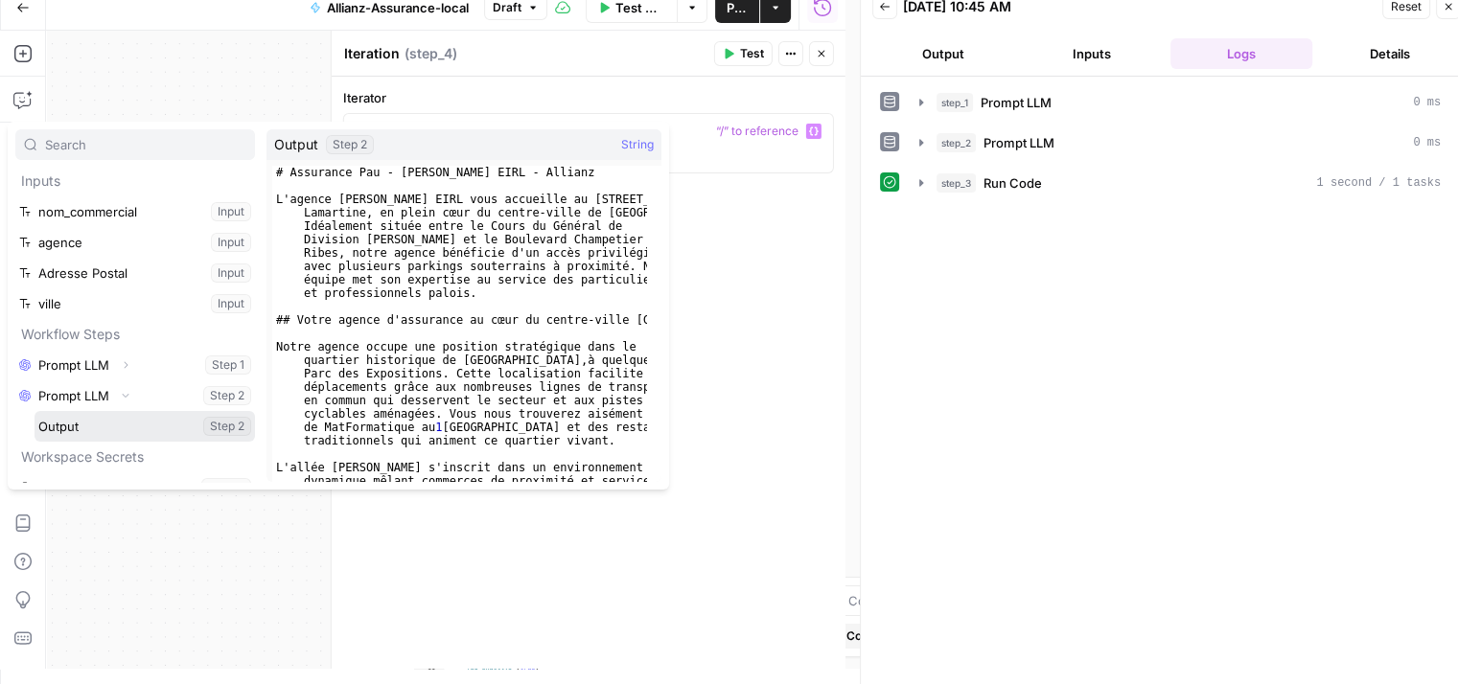
click at [68, 434] on button "Select variable Output" at bounding box center [145, 426] width 220 height 31
type textarea "**********"
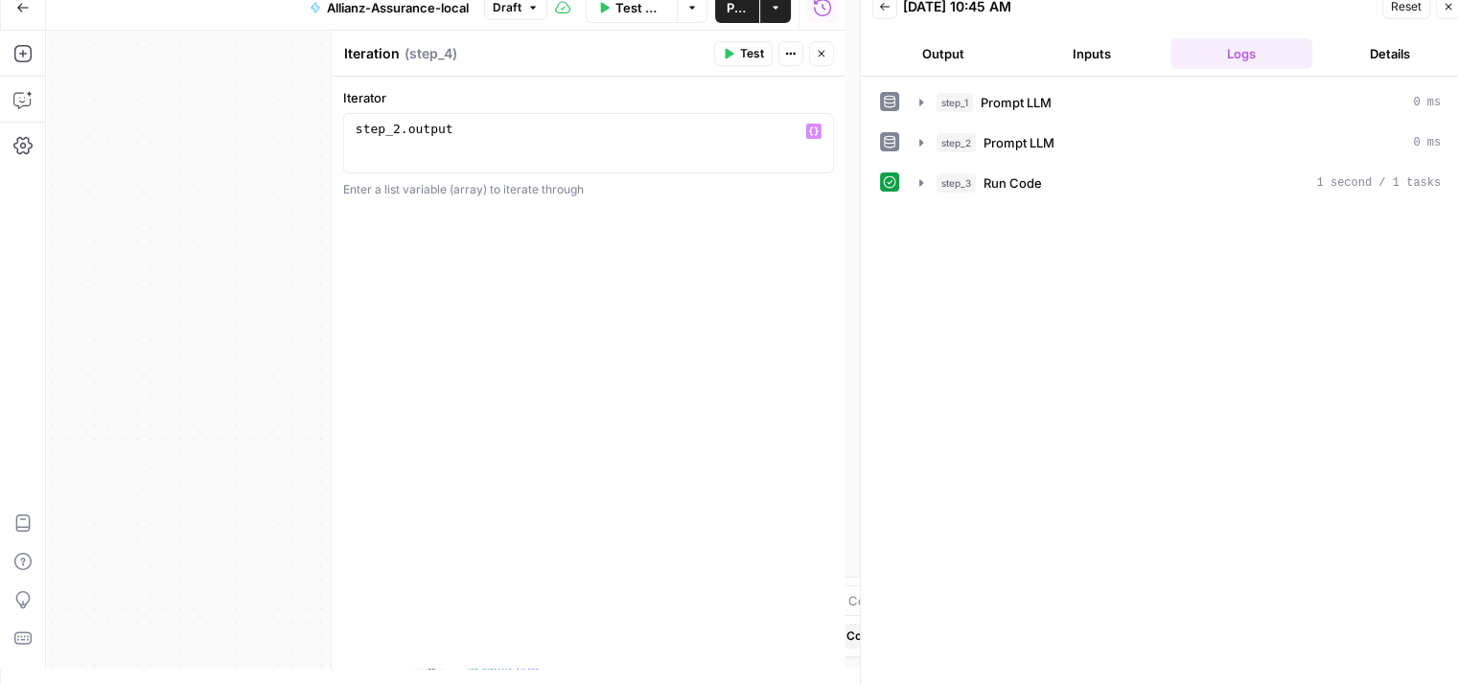
click at [820, 42] on button "Close" at bounding box center [821, 53] width 25 height 25
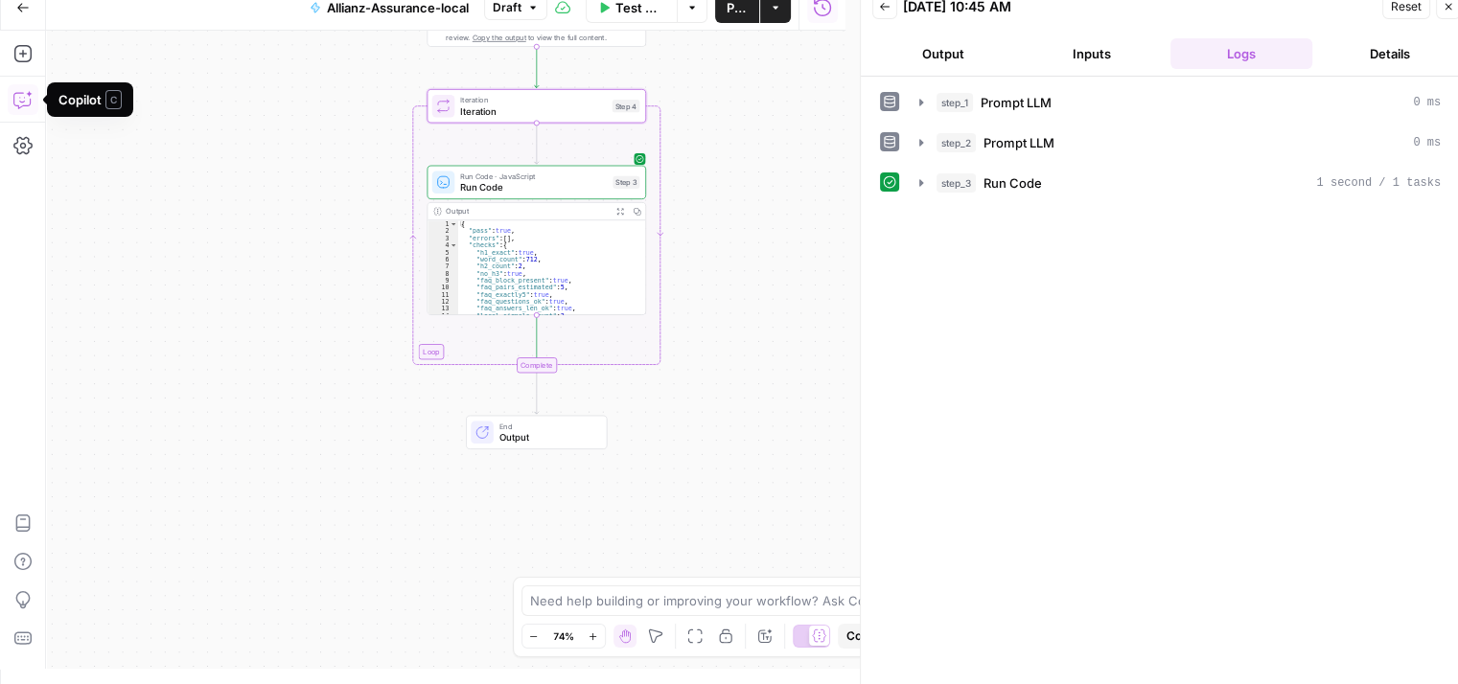
click at [19, 104] on icon "button" at bounding box center [22, 99] width 19 height 19
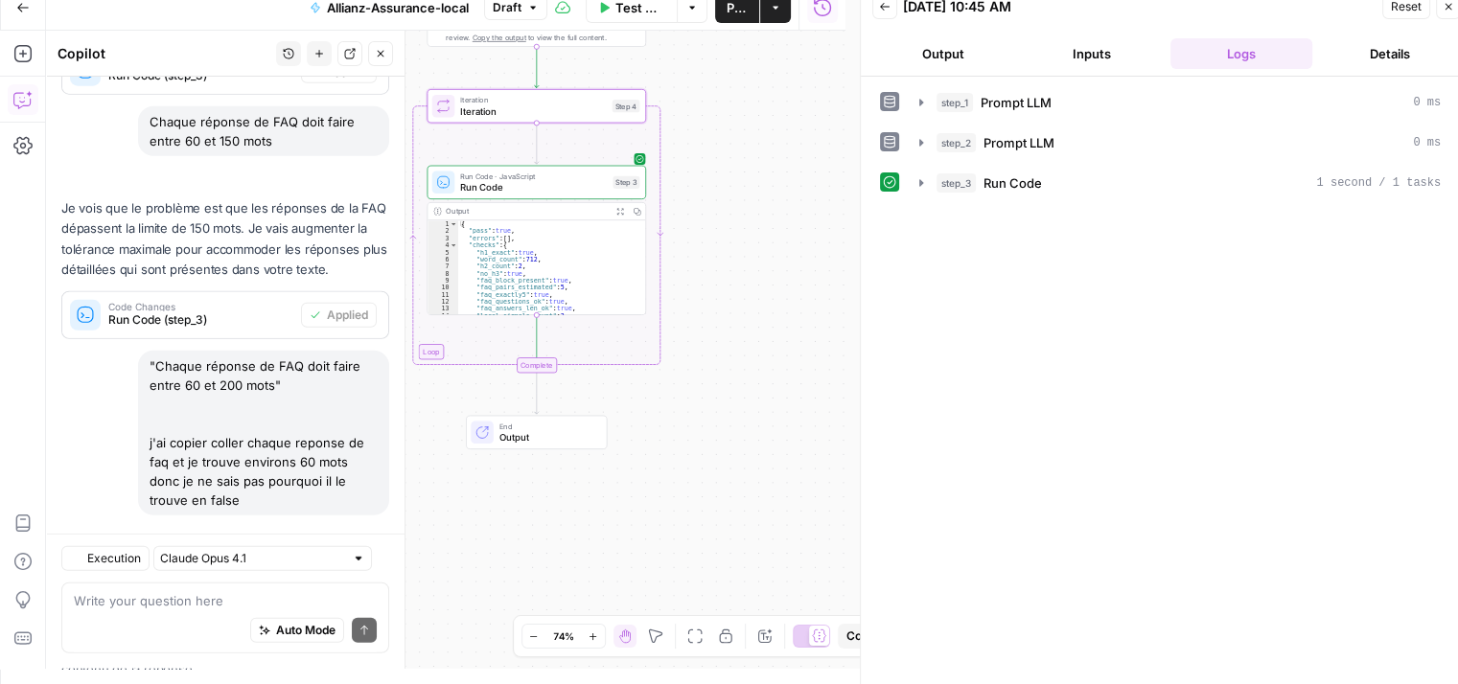
scroll to position [5354, 0]
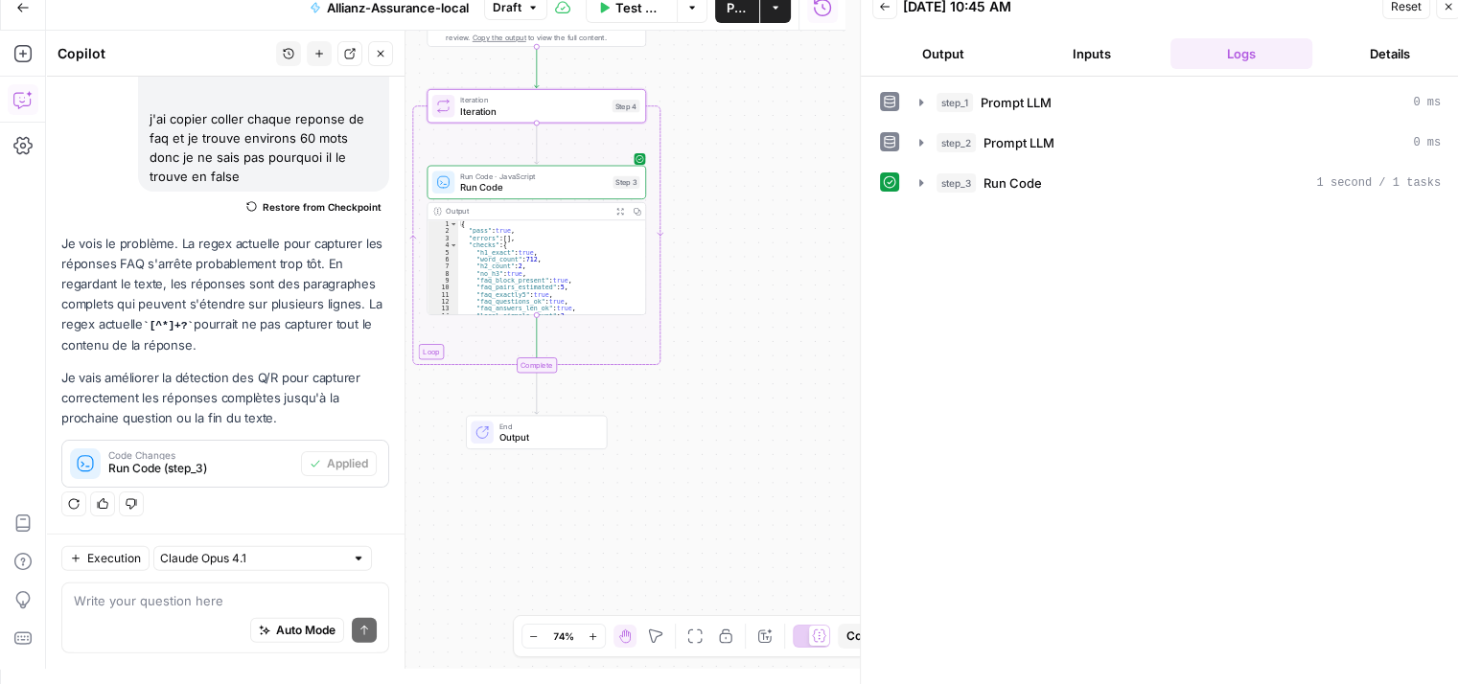
click at [174, 603] on textarea at bounding box center [225, 600] width 303 height 19
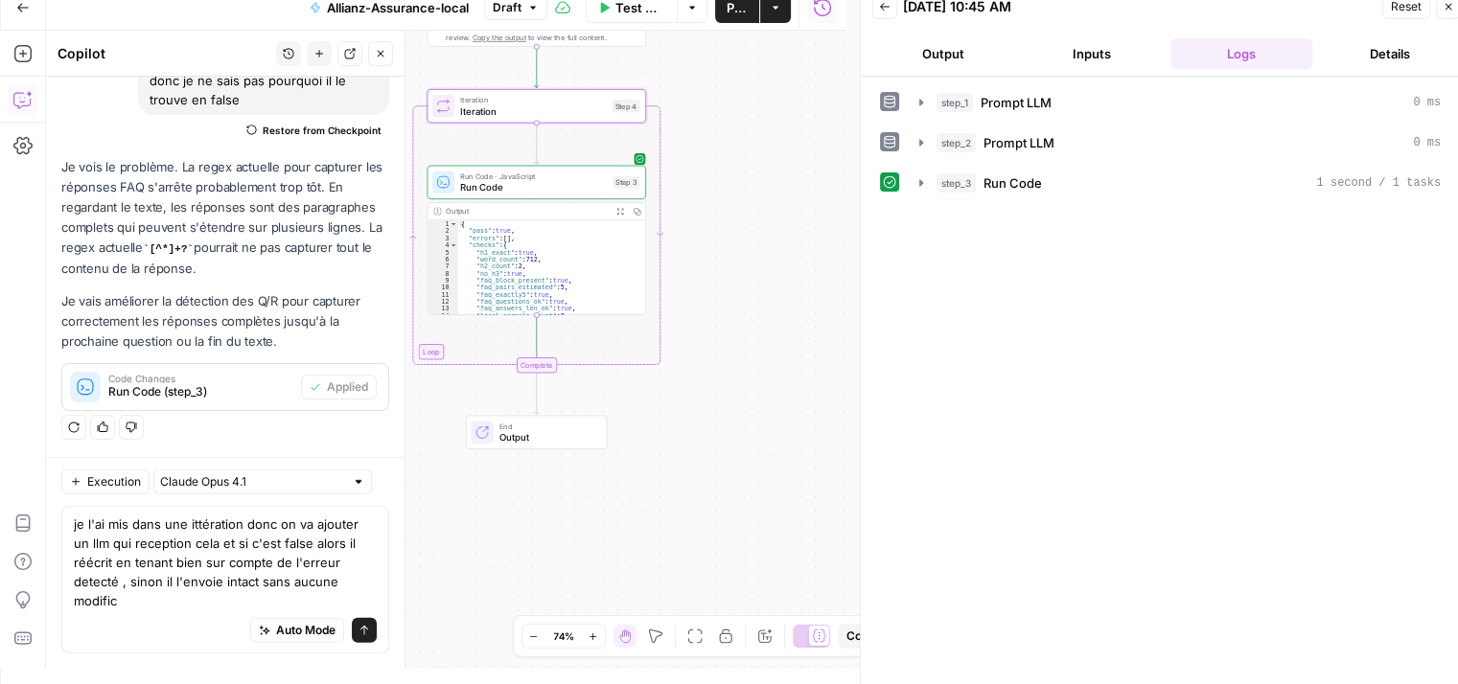
scroll to position [5431, 0]
type textarea "je l'ai mis dans une ittération donc on va ajouter un llm qui reception cela et…"
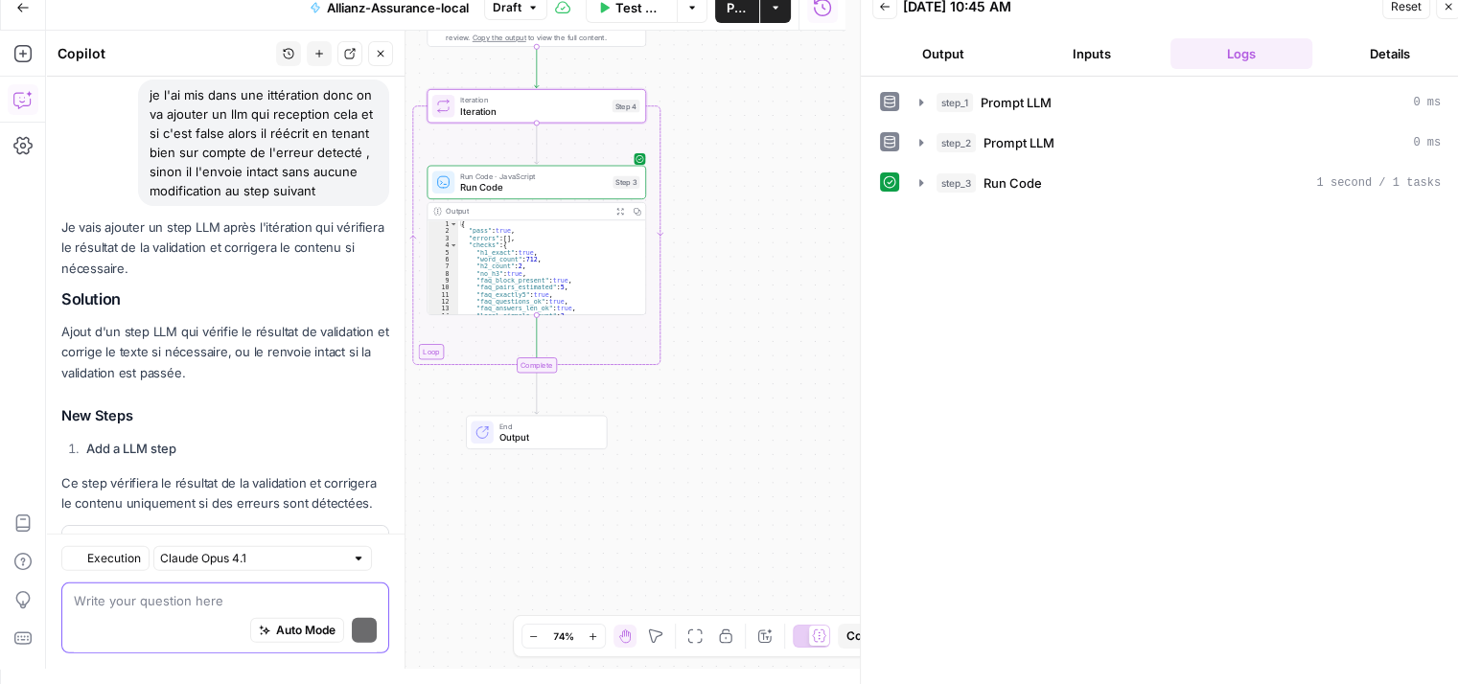
scroll to position [6104, 0]
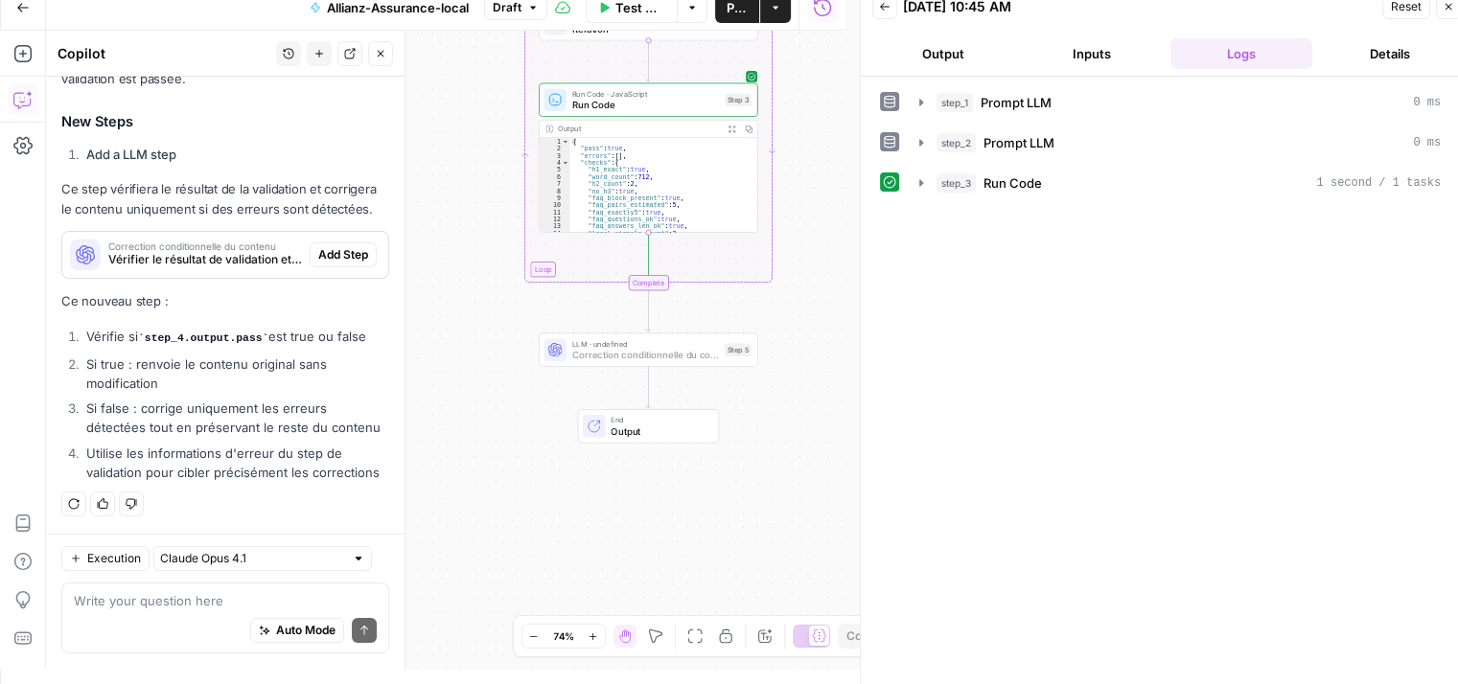
click at [331, 246] on span "Add Step" at bounding box center [343, 254] width 50 height 17
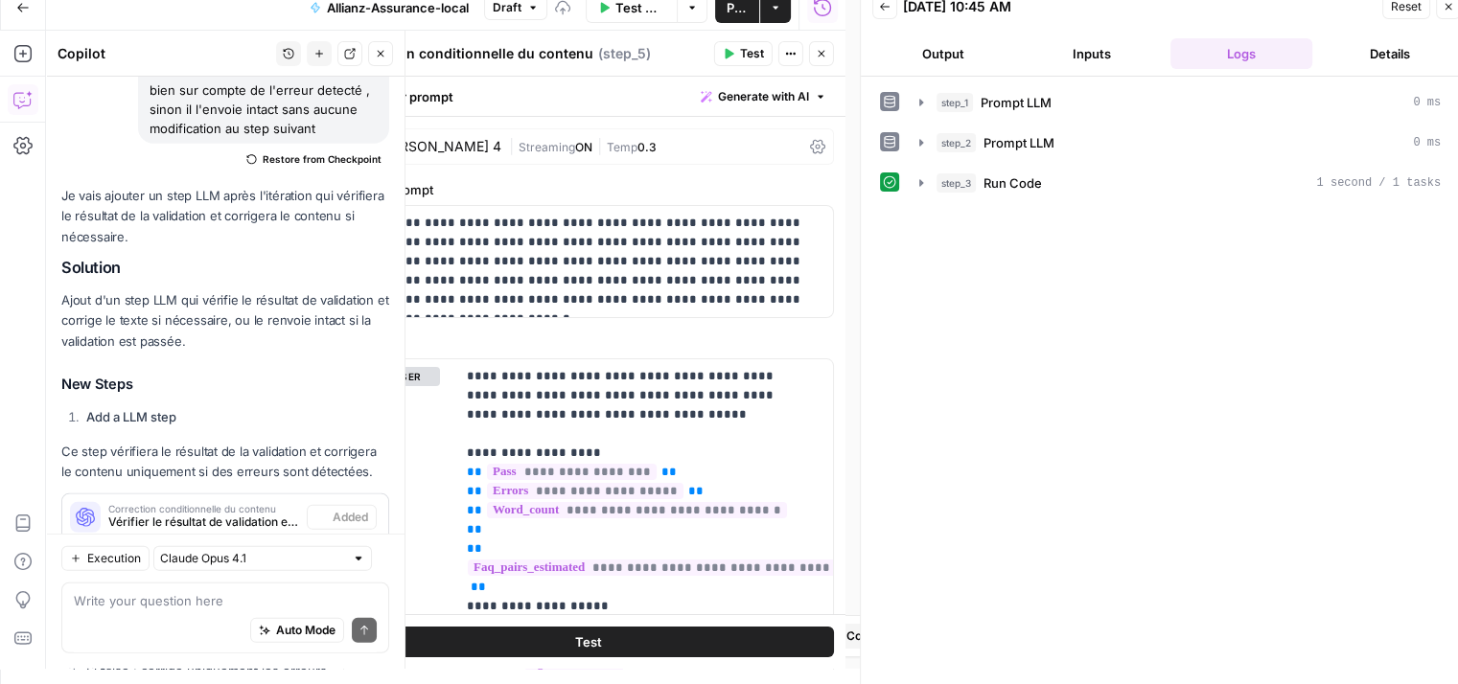
scroll to position [6135, 0]
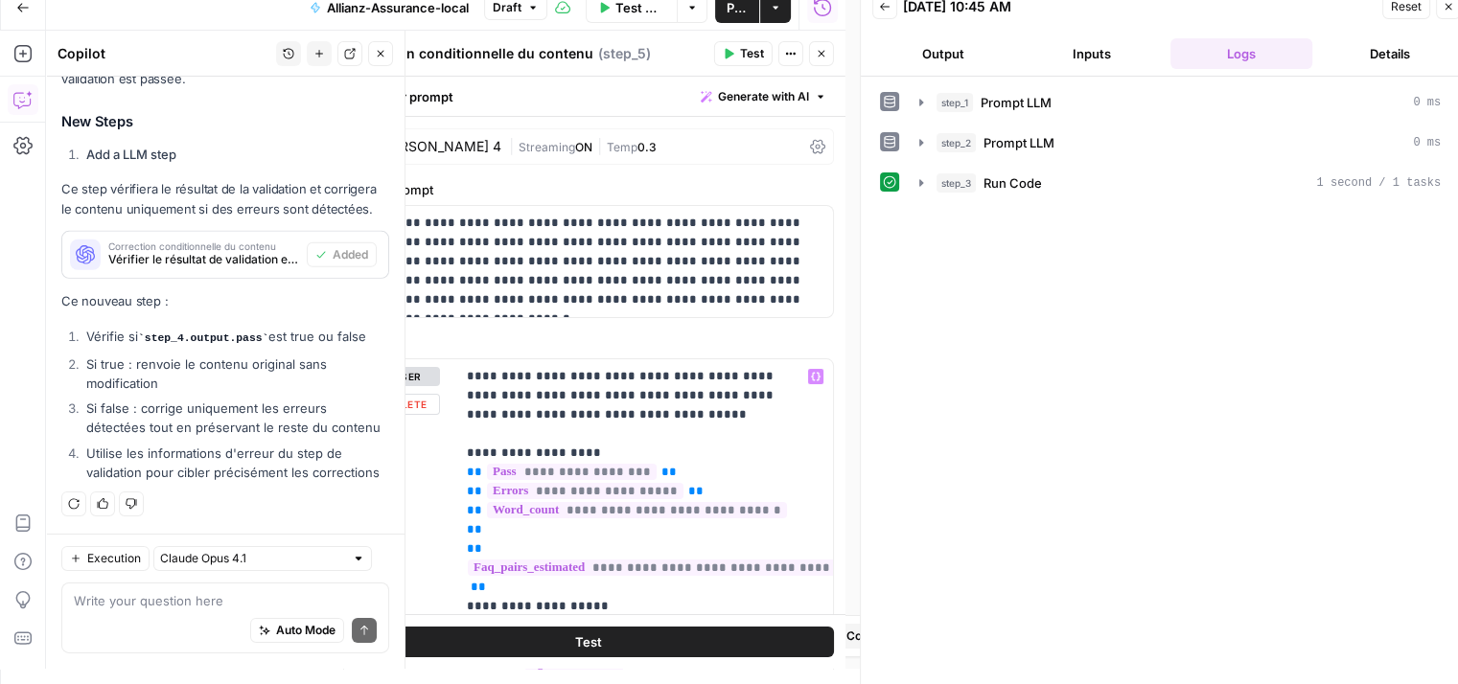
click at [810, 147] on icon at bounding box center [817, 146] width 15 height 15
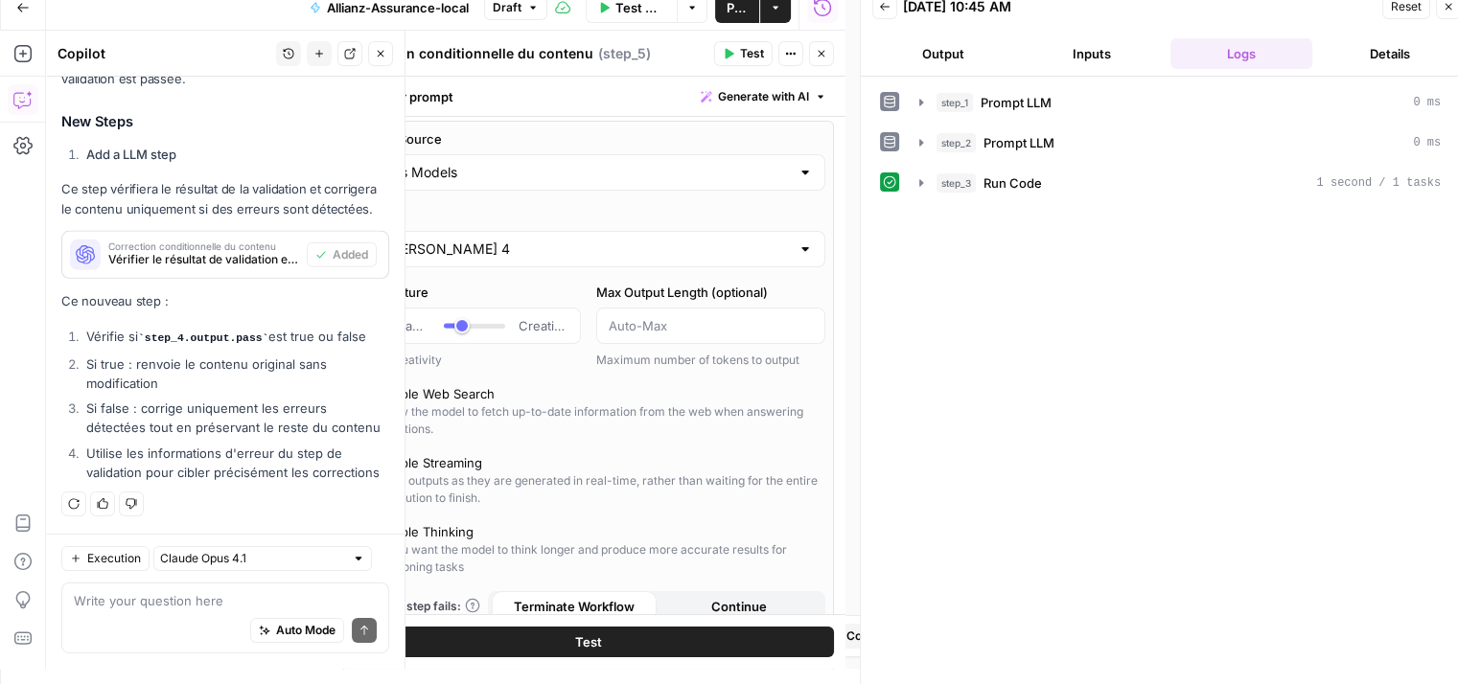
scroll to position [0, 0]
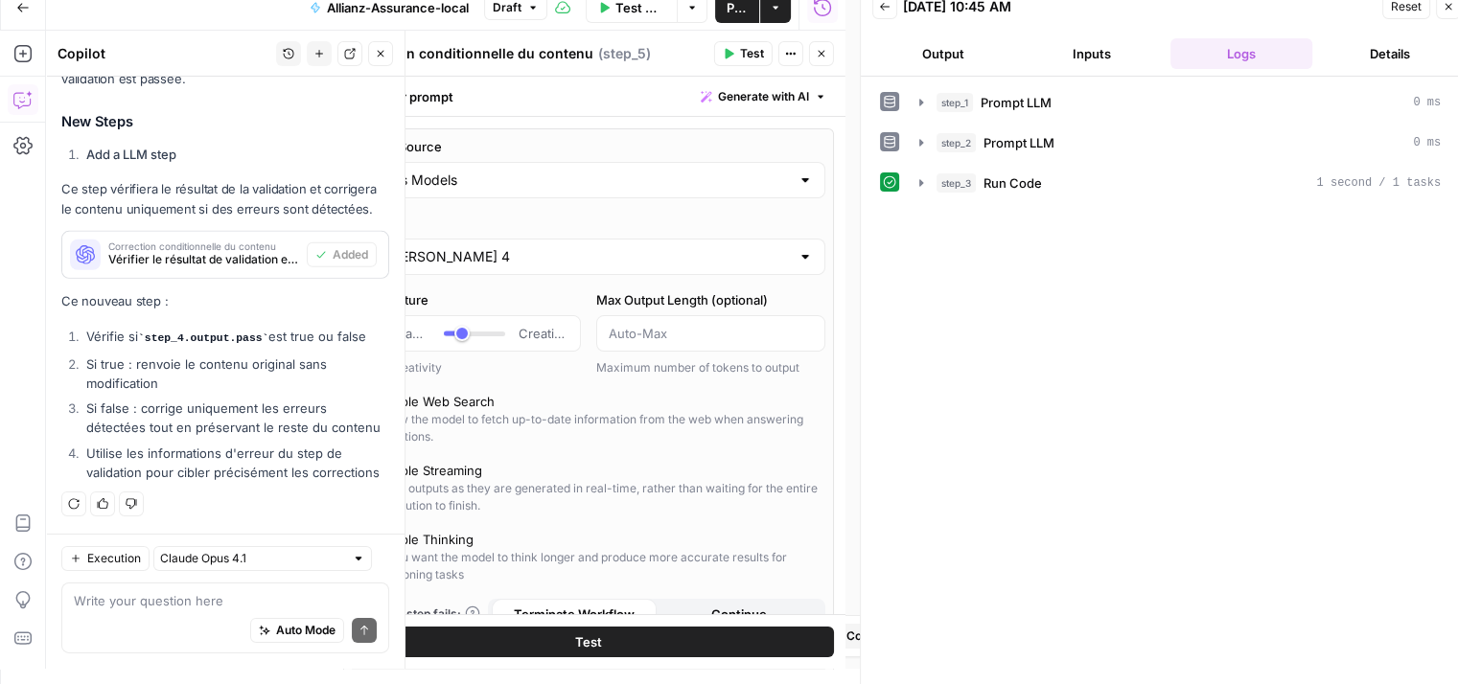
click at [798, 184] on div at bounding box center [805, 180] width 15 height 19
click at [744, 189] on div "AirOps Models" at bounding box center [589, 180] width 474 height 36
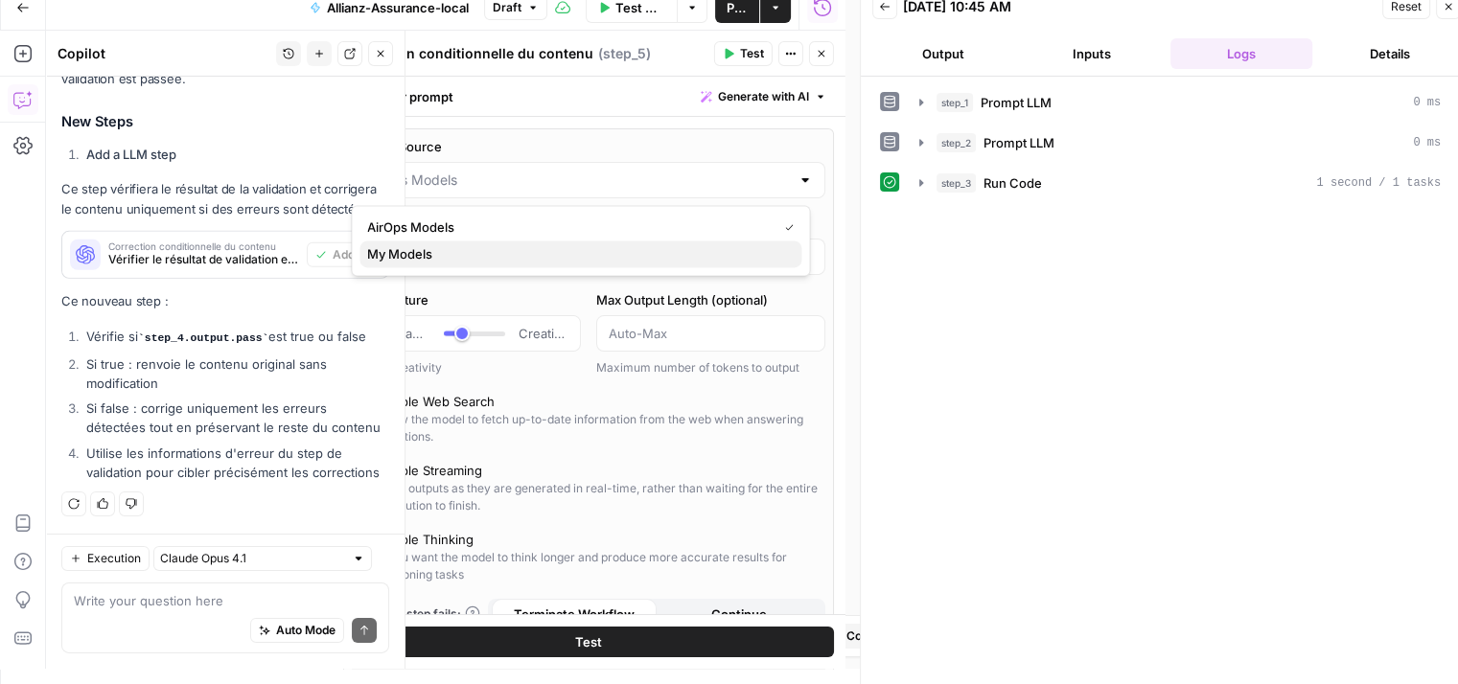
click at [567, 258] on span "My Models" at bounding box center [576, 253] width 419 height 19
type input "My Models"
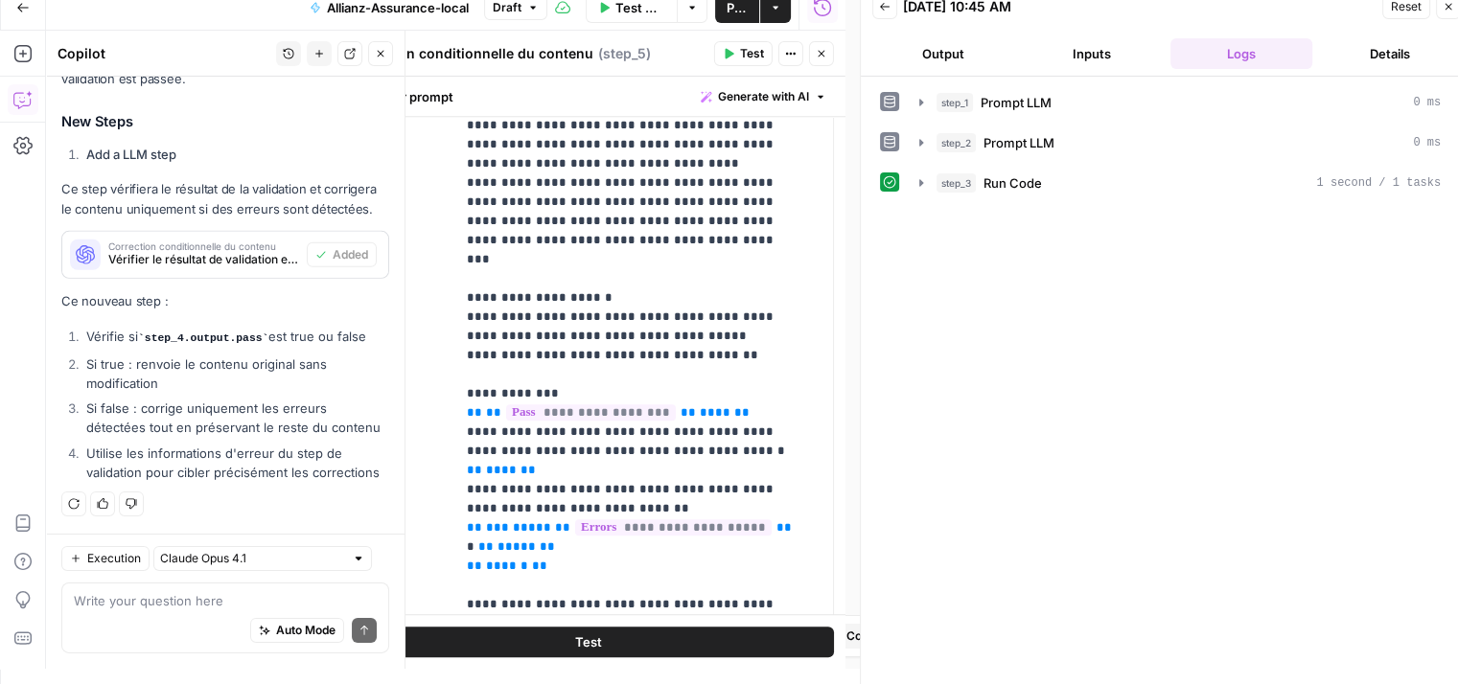
scroll to position [1145, 0]
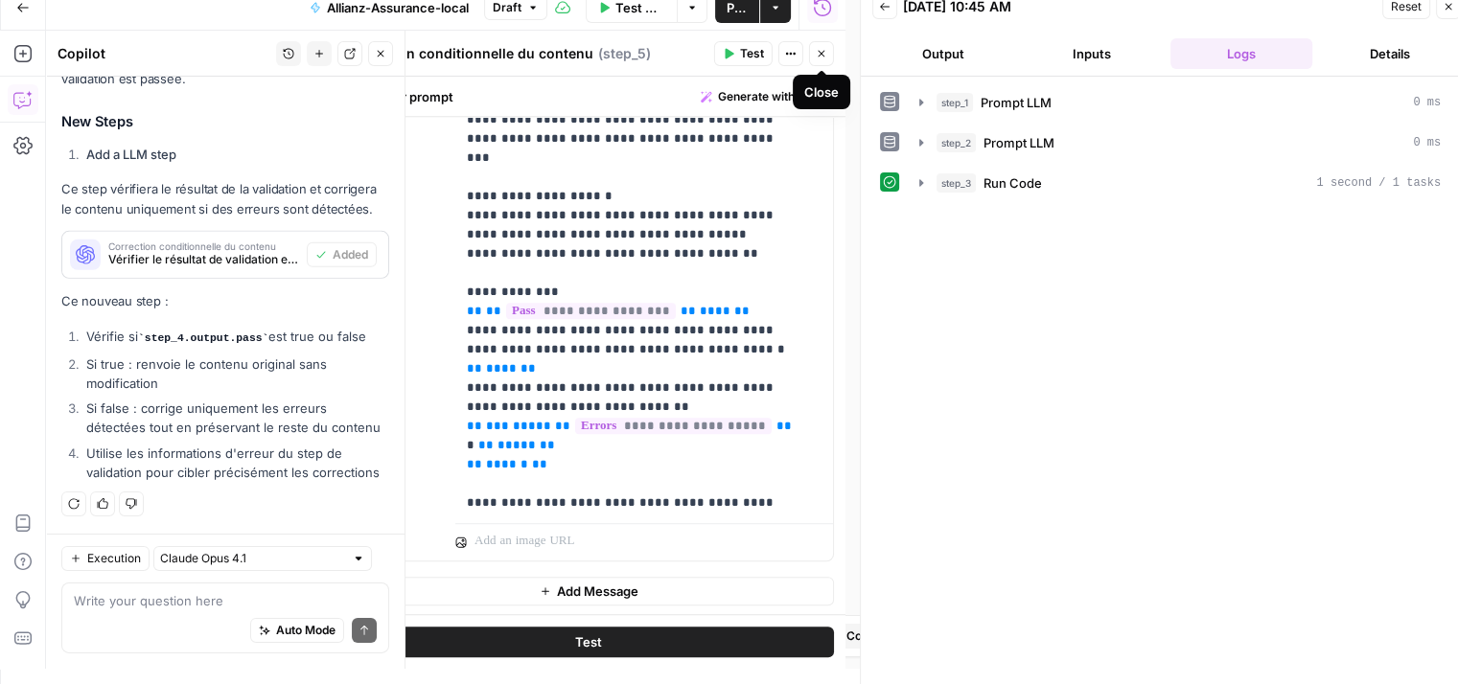
click at [829, 49] on button "Close" at bounding box center [821, 53] width 25 height 25
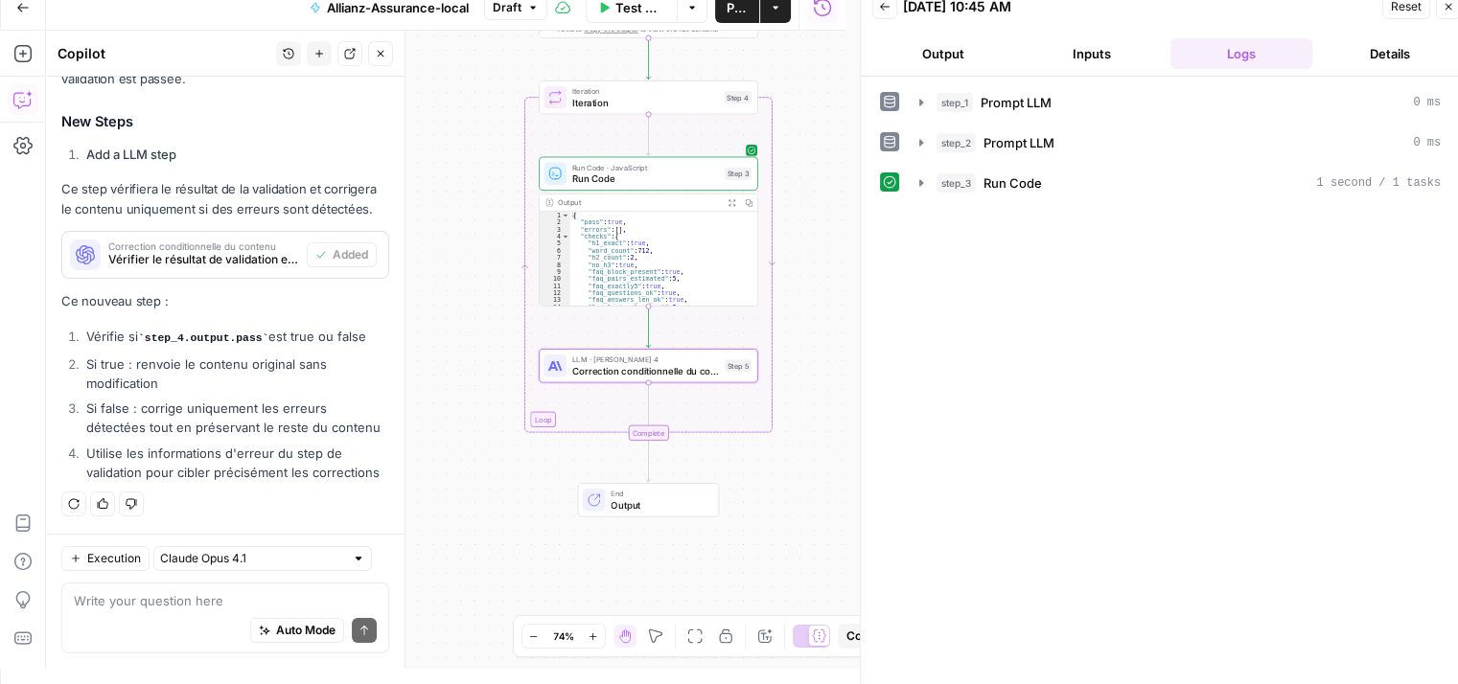
click at [634, 18] on button "Test Workflow" at bounding box center [632, 7] width 92 height 31
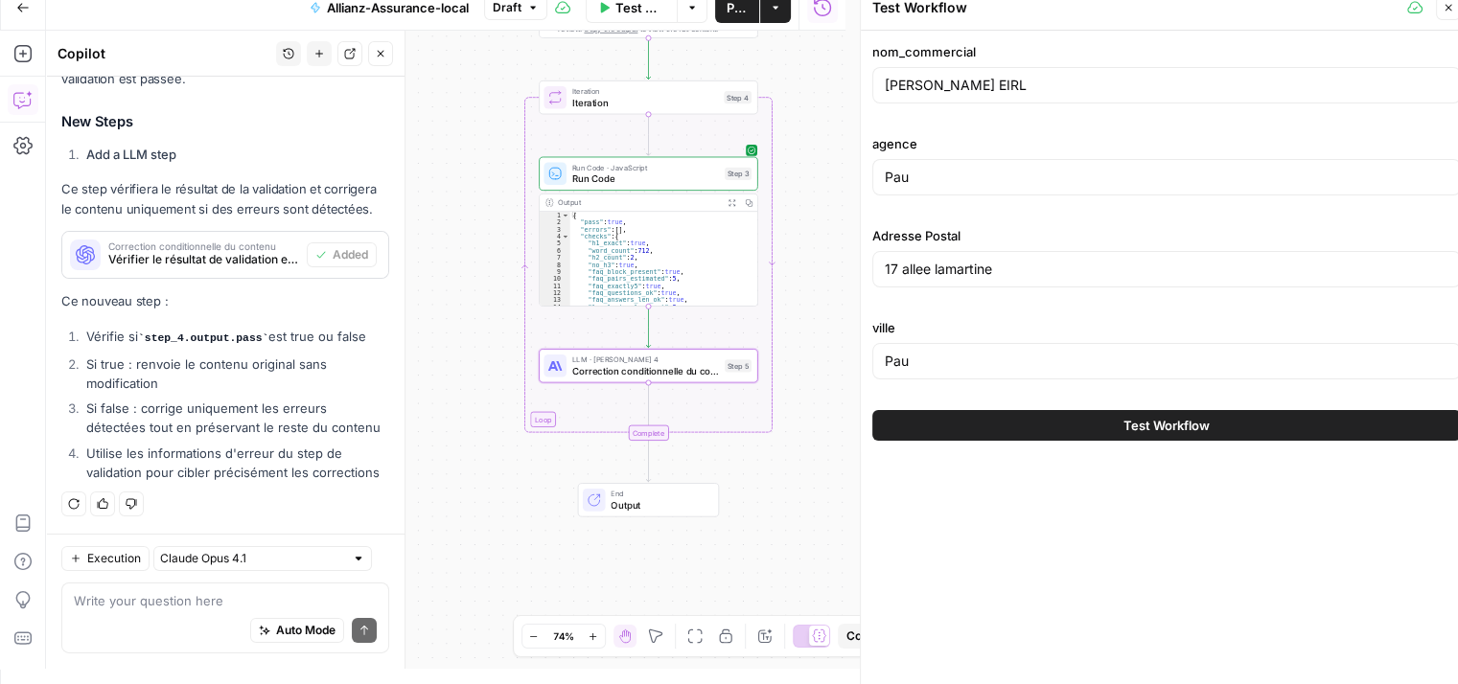
click at [1203, 419] on span "Test Workflow" at bounding box center [1167, 425] width 86 height 19
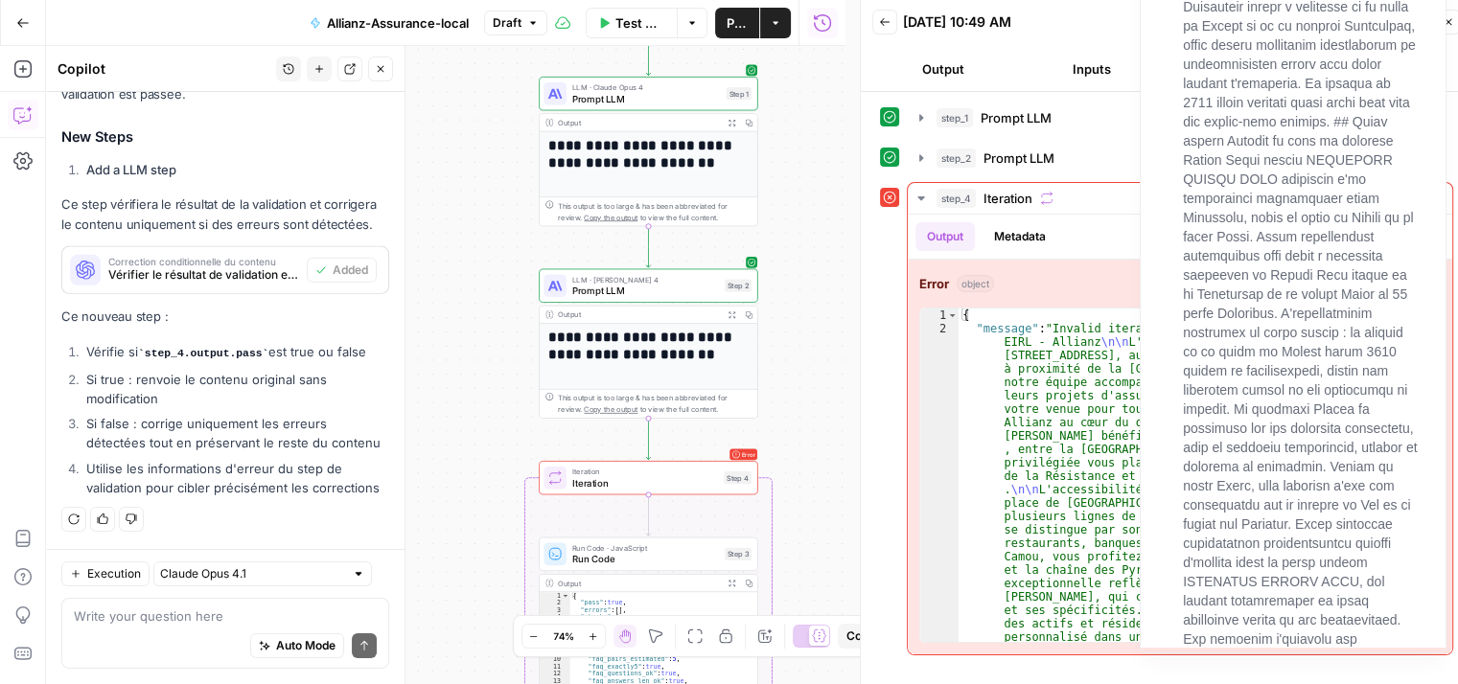
scroll to position [15, 0]
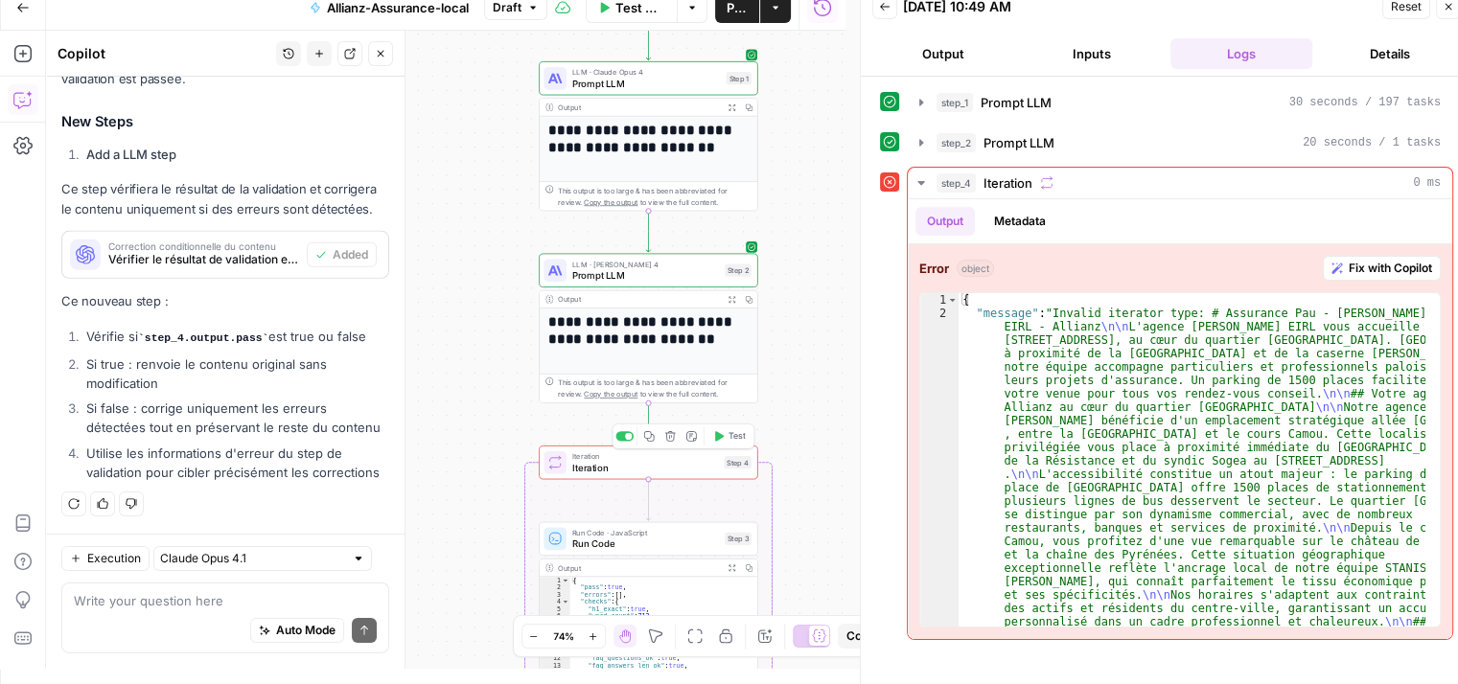
click at [657, 473] on span "Iteration" at bounding box center [645, 467] width 147 height 14
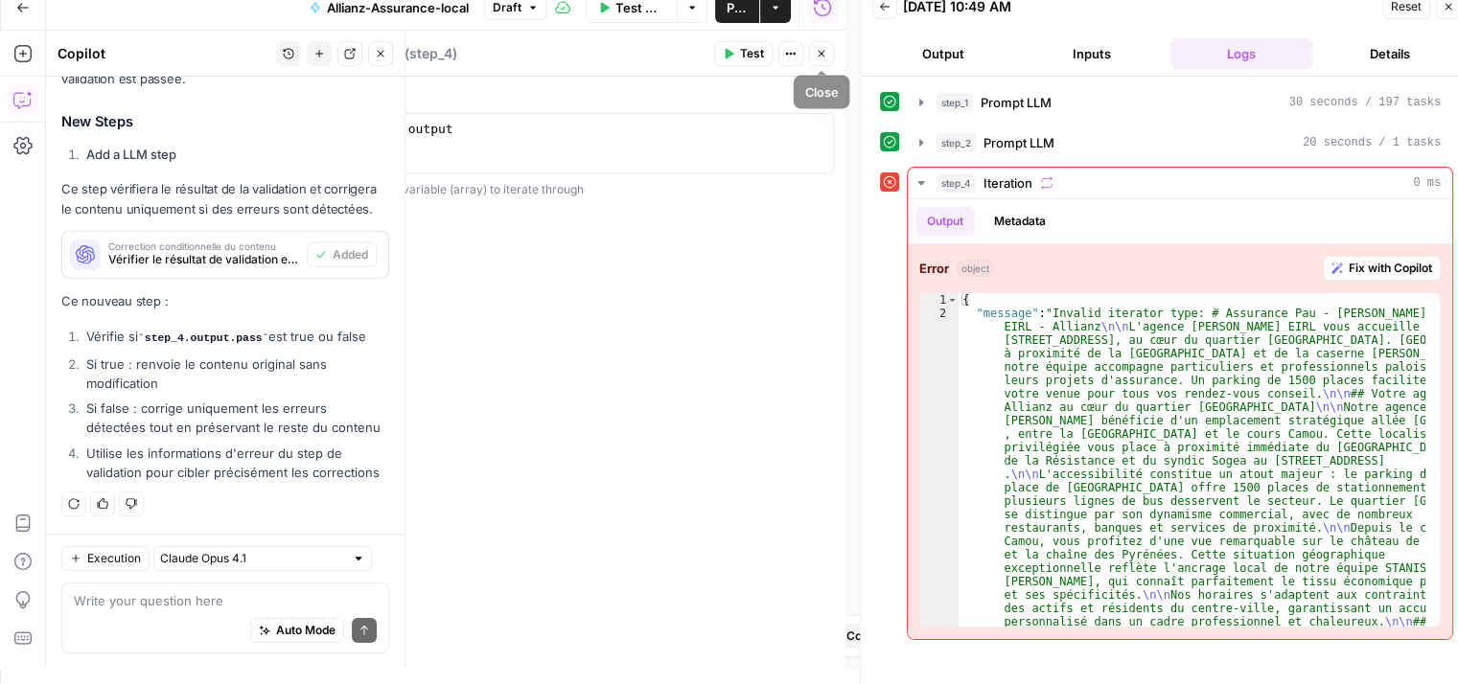
click at [824, 59] on button "Close" at bounding box center [821, 53] width 25 height 25
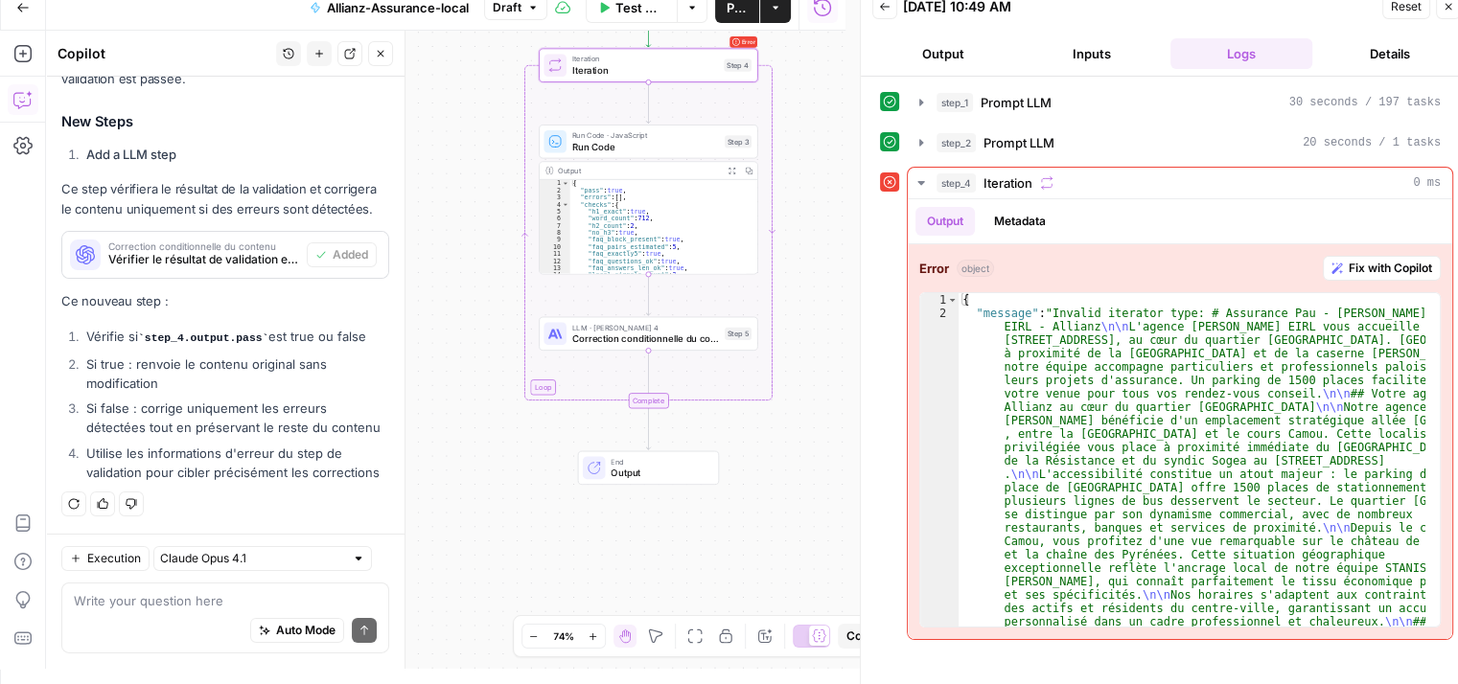
click at [164, 614] on div "Auto Mode Send" at bounding box center [225, 632] width 303 height 42
type textarea "dis moi pourquoi il casse"
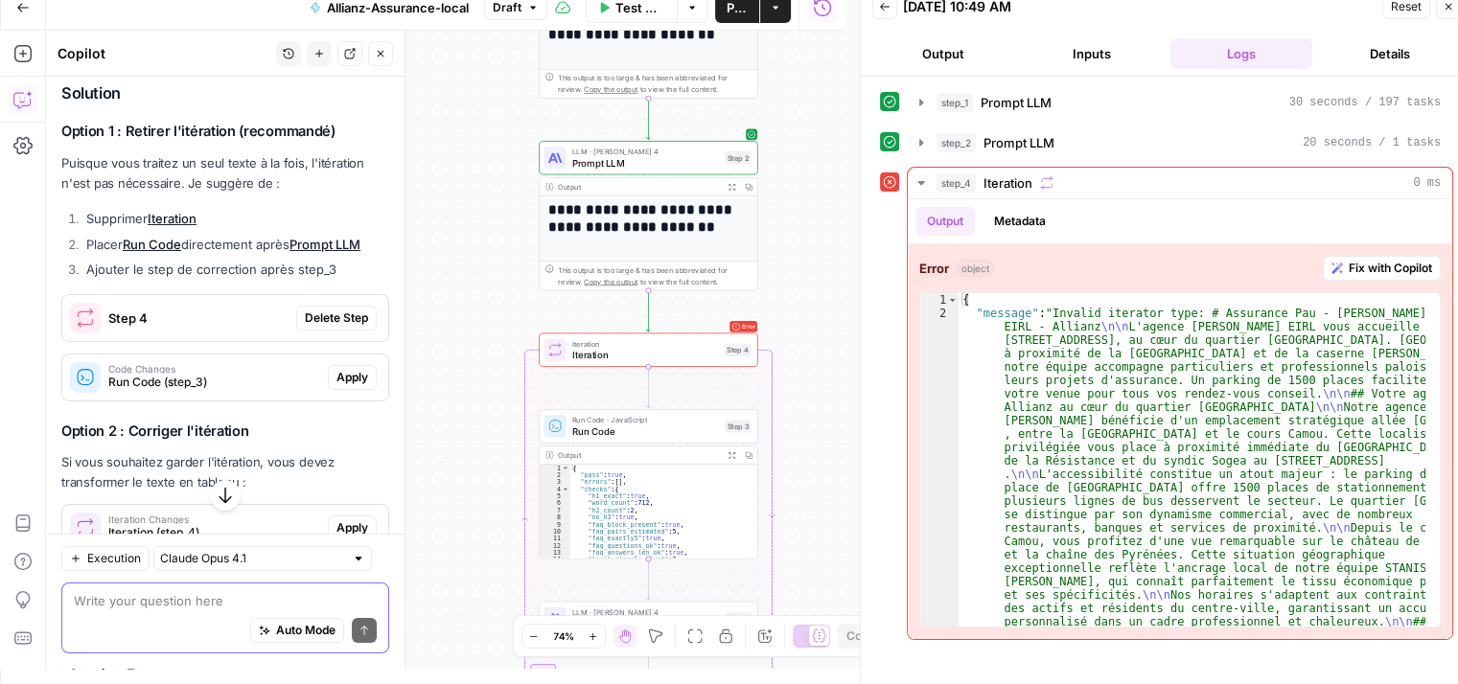
scroll to position [6666, 0]
click at [323, 325] on span "Delete Step" at bounding box center [336, 316] width 63 height 17
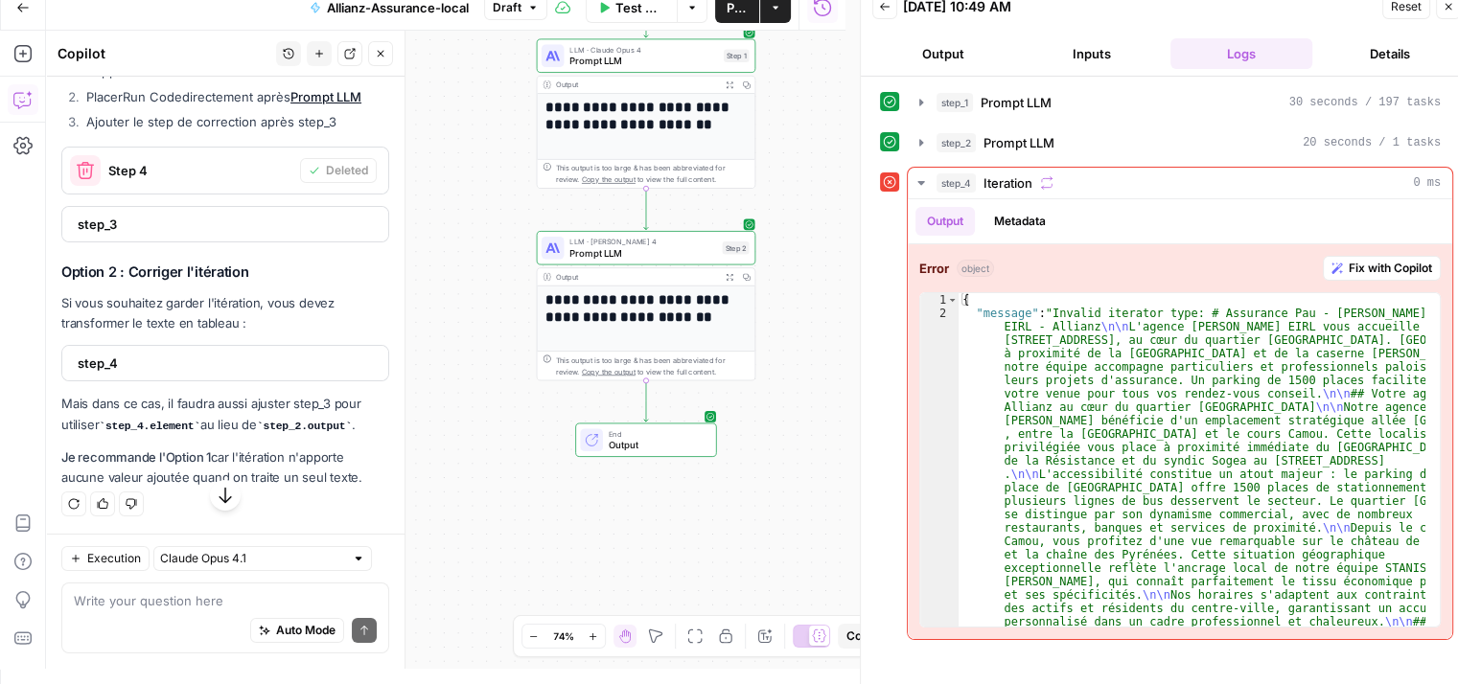
scroll to position [6800, 0]
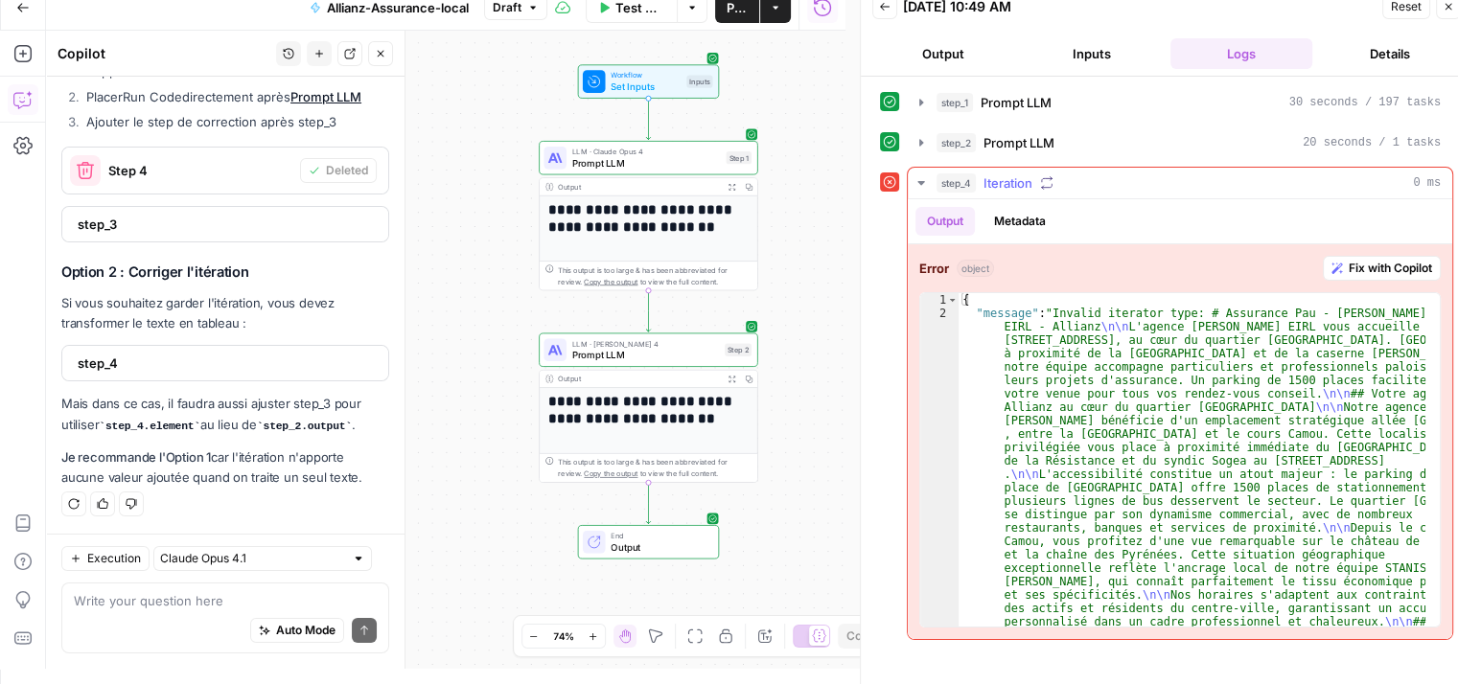
click at [926, 185] on icon "button" at bounding box center [921, 182] width 15 height 15
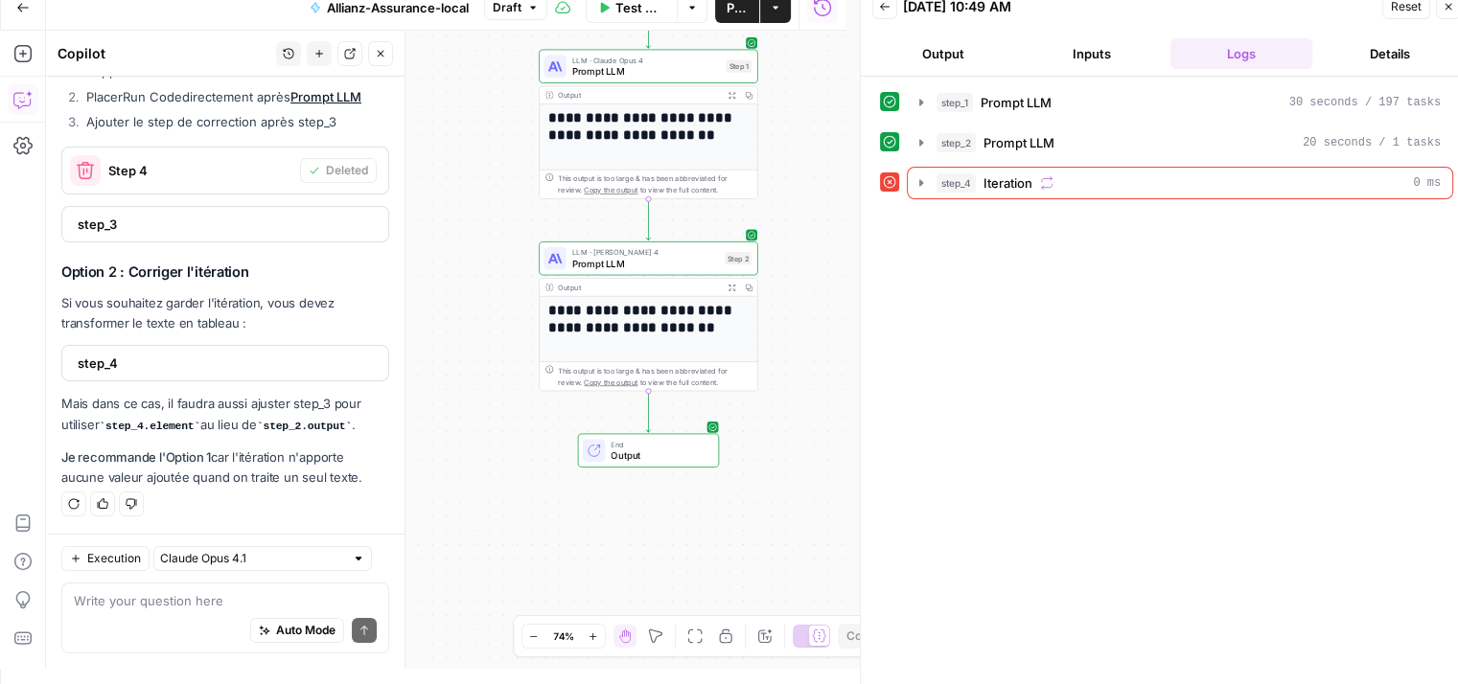
click at [822, 24] on div "Test Workflow Options Publish Actions Run History" at bounding box center [696, 7] width 298 height 45
click at [821, 14] on icon "button" at bounding box center [822, 6] width 17 height 17
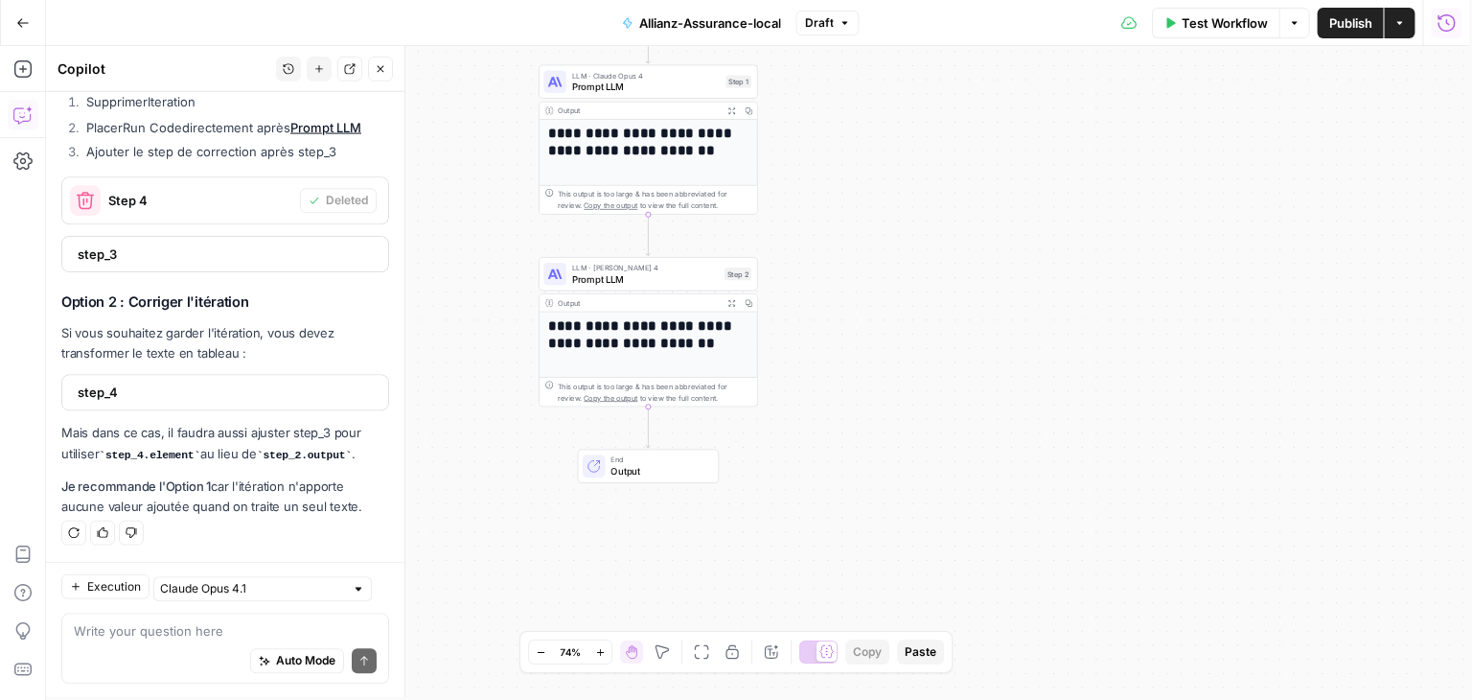
scroll to position [6785, 0]
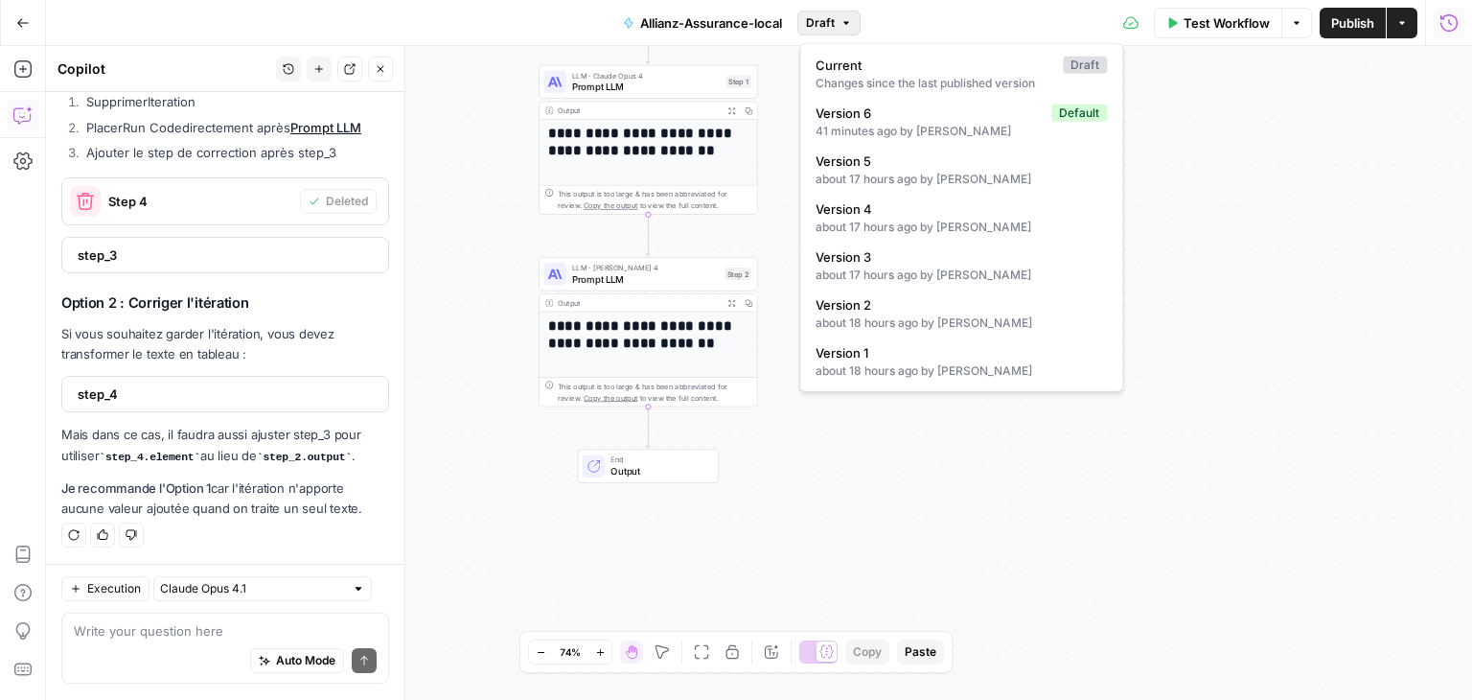
click at [849, 33] on button "Draft" at bounding box center [829, 23] width 63 height 25
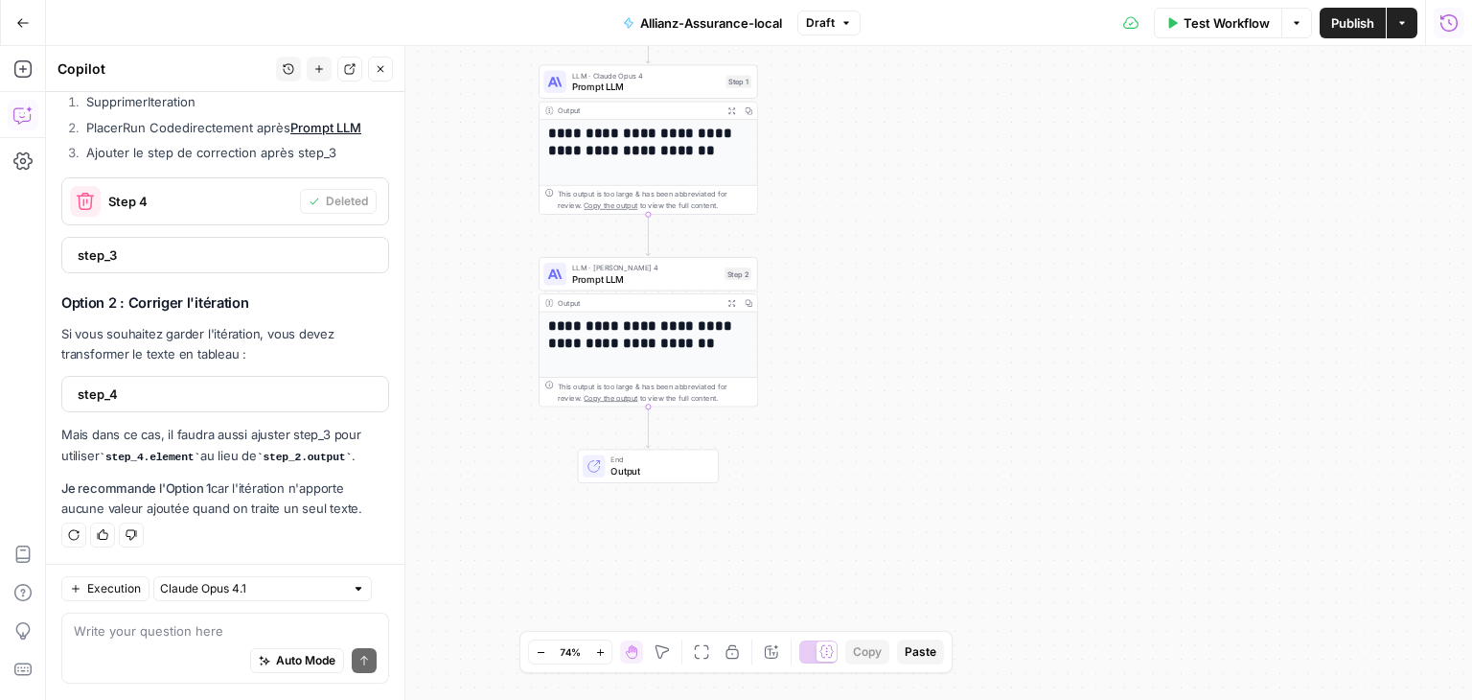
click at [483, 253] on div "**********" at bounding box center [759, 373] width 1426 height 654
click at [151, 630] on textarea at bounding box center [225, 631] width 303 height 19
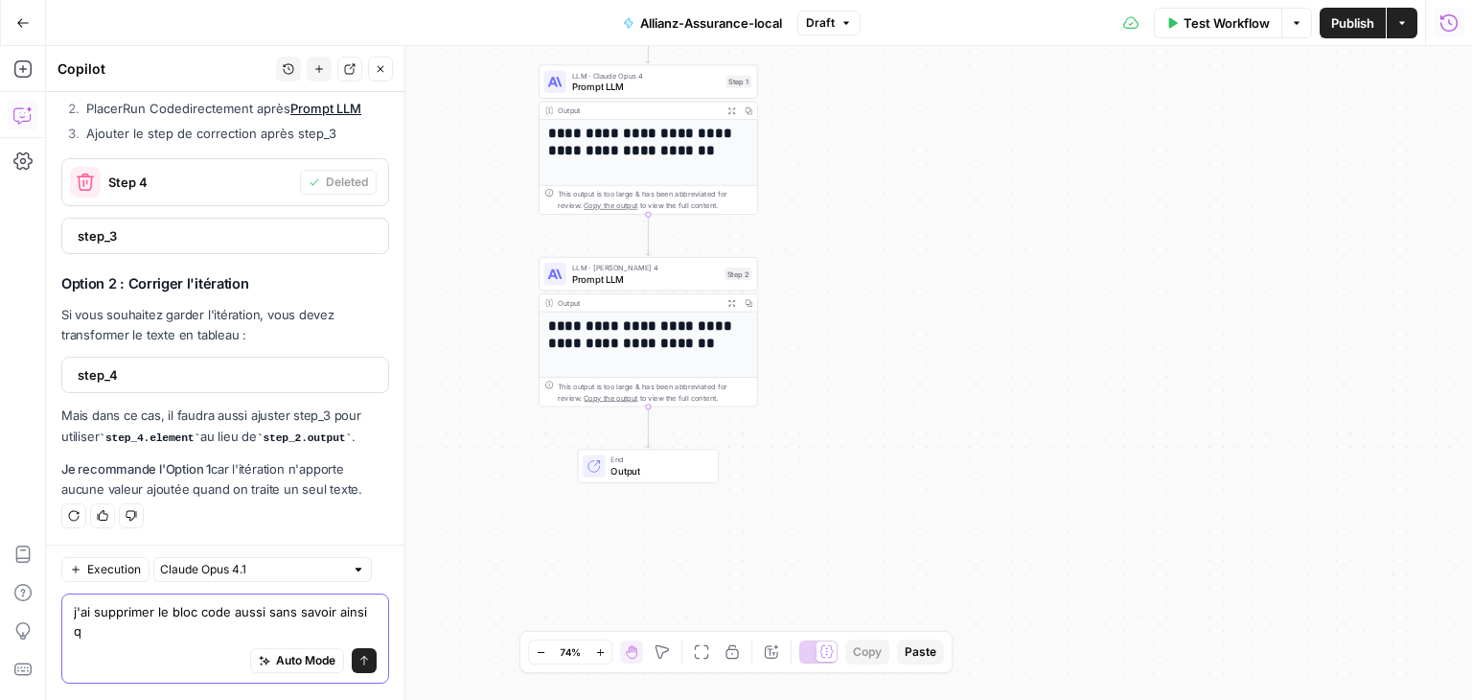
scroll to position [6804, 0]
type textarea "j'ai supprimer le bloc code aussi sans savoir ainsi que le bloc llm suivant. pe…"
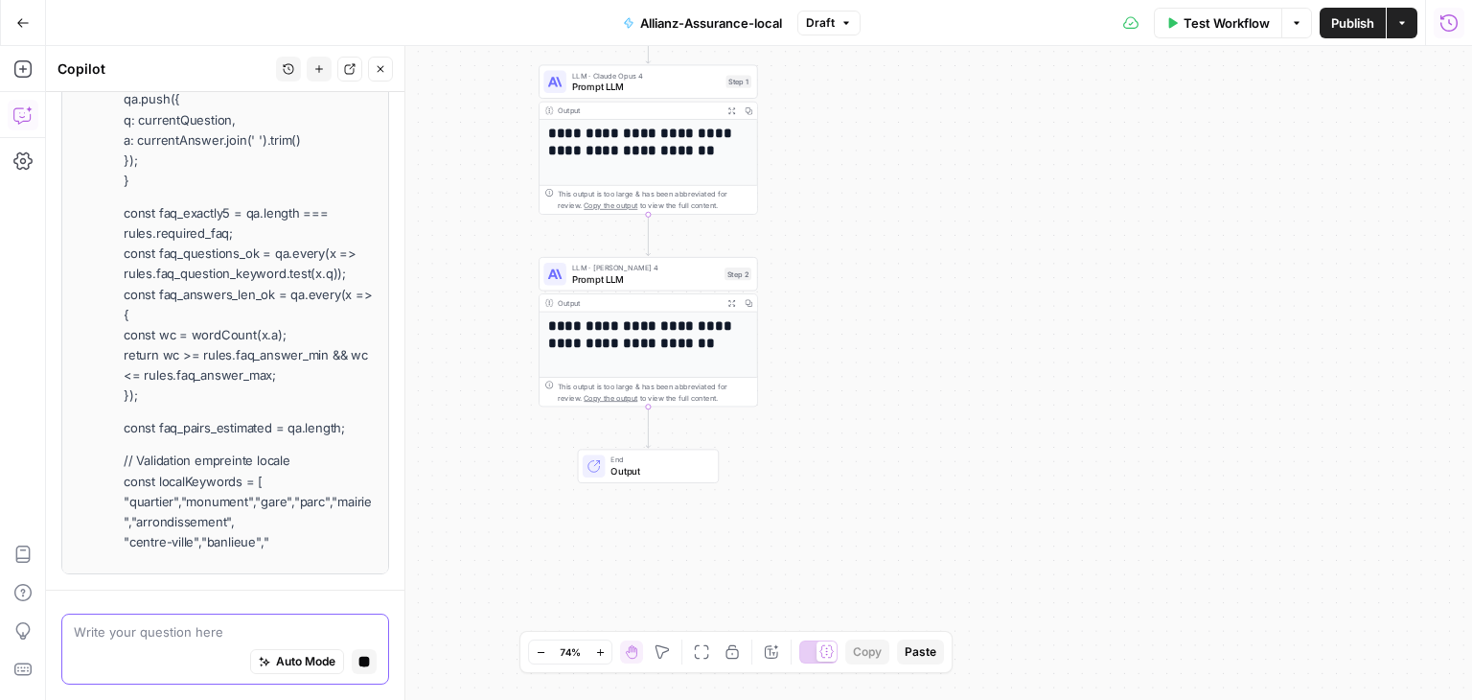
scroll to position [9722, 0]
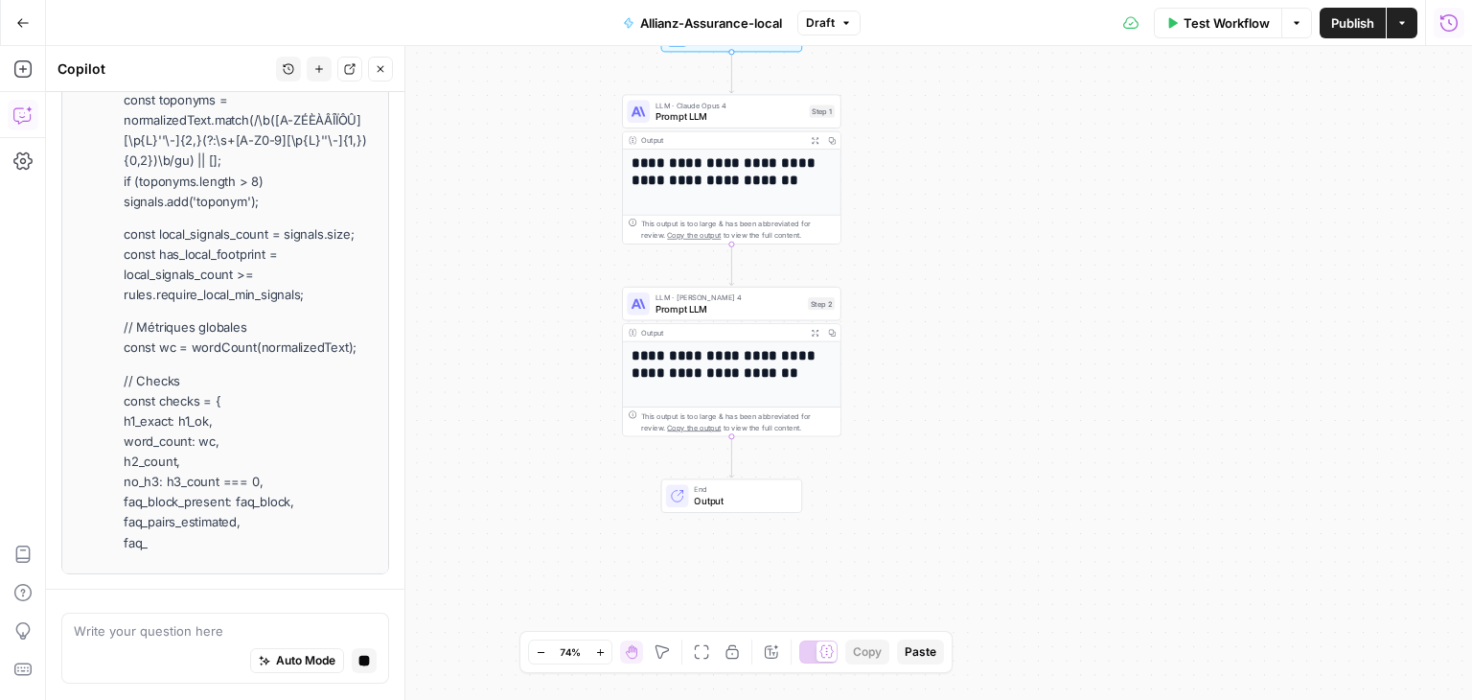
drag, startPoint x: 491, startPoint y: 298, endPoint x: 574, endPoint y: 324, distance: 87.3
click at [574, 324] on div "**********" at bounding box center [759, 373] width 1426 height 654
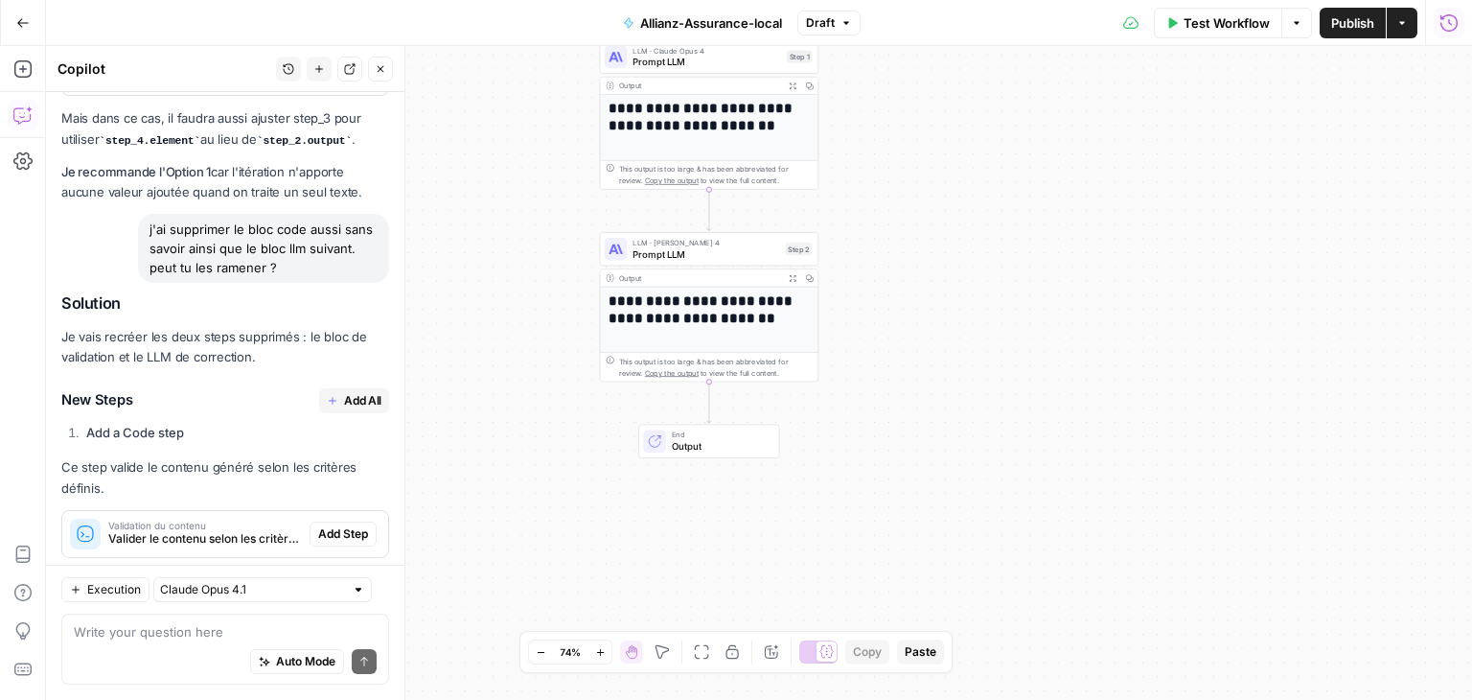
scroll to position [7467, 0]
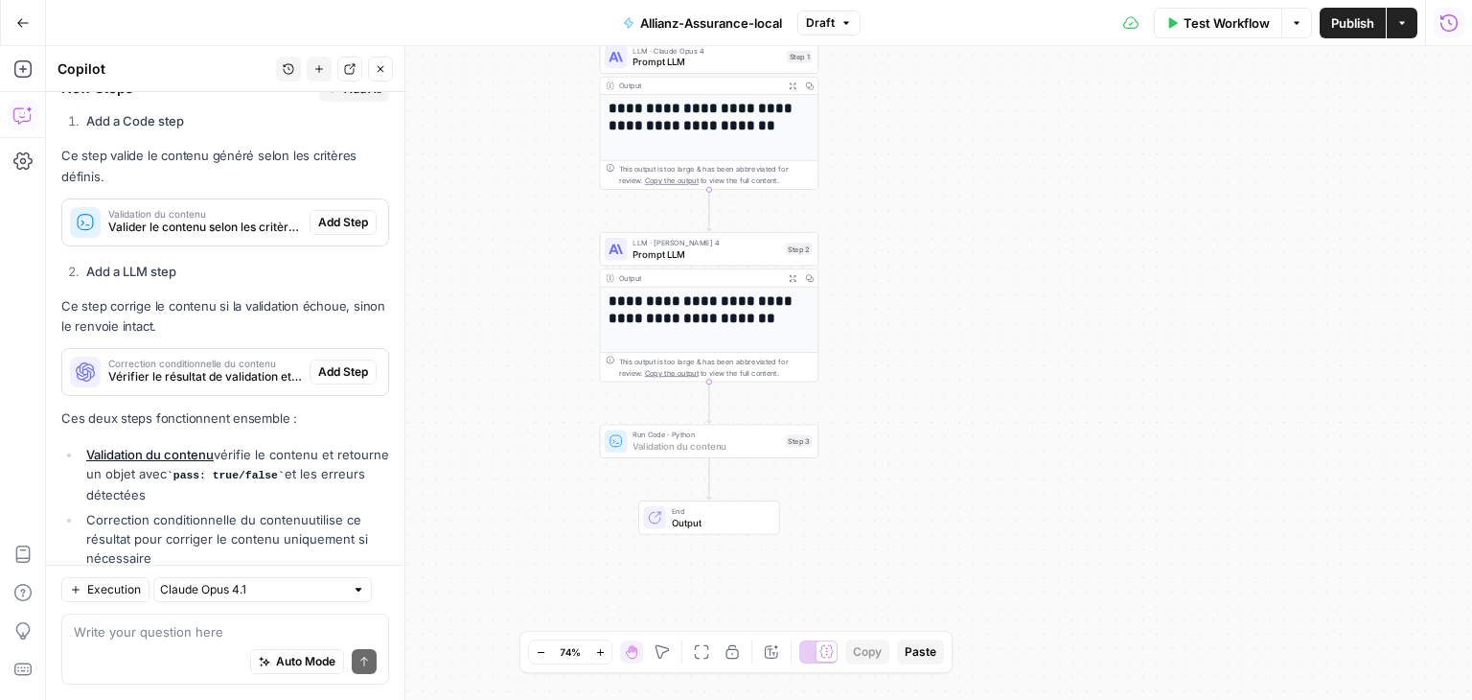
click at [329, 214] on span "Add Step" at bounding box center [343, 222] width 50 height 17
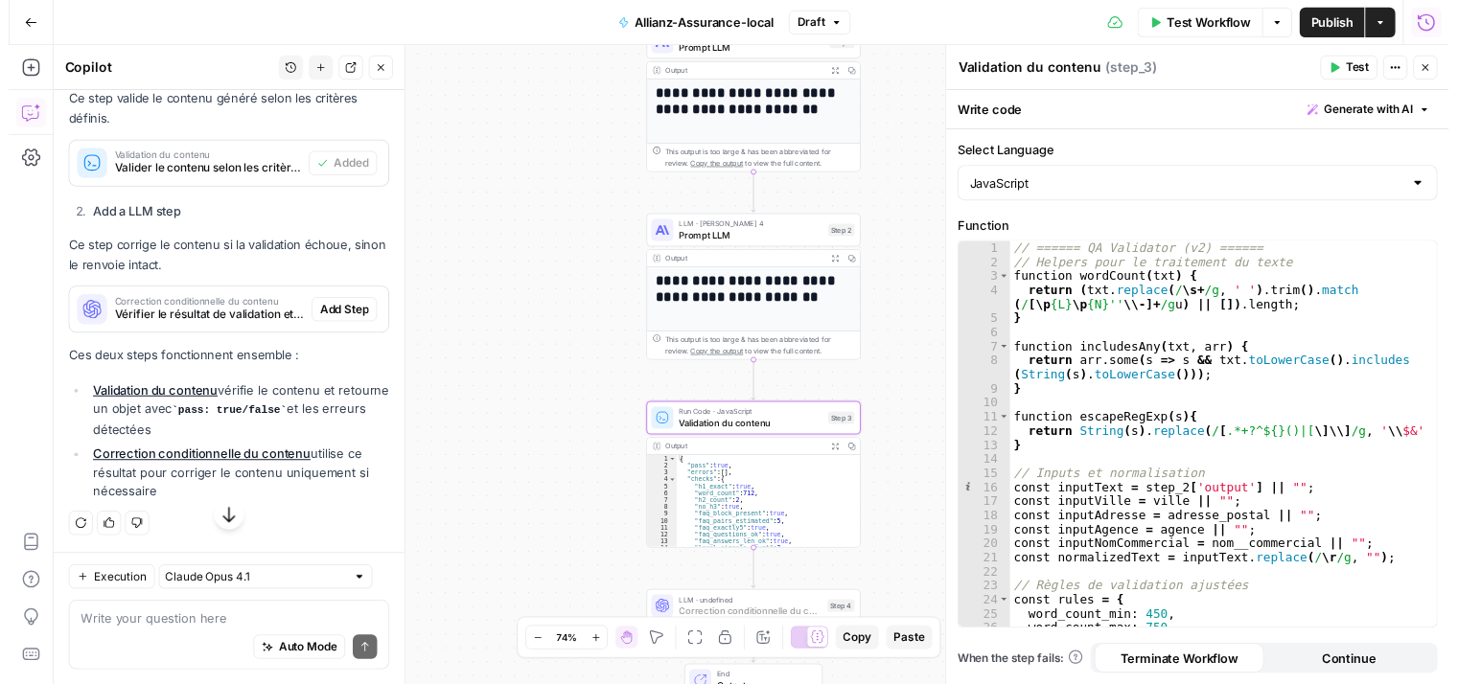
scroll to position [7593, 0]
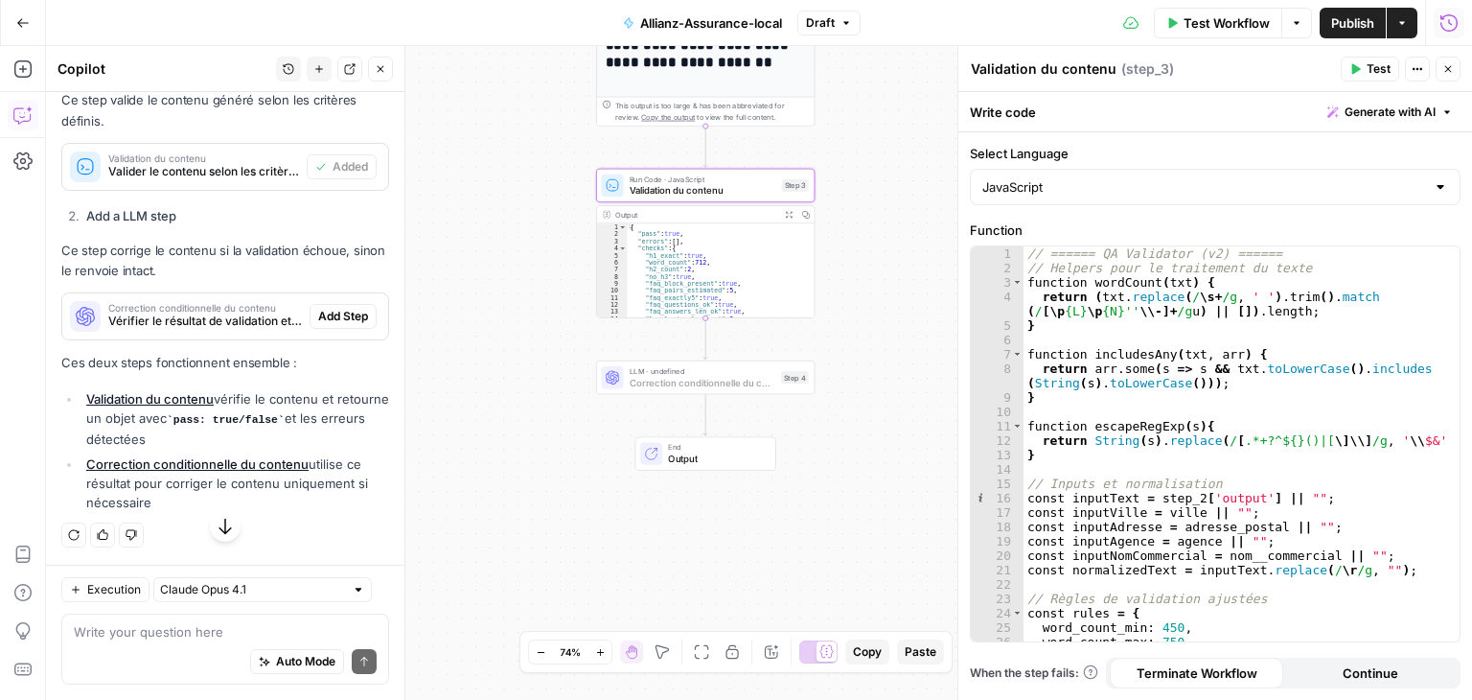
click at [328, 325] on span "Add Step" at bounding box center [343, 316] width 50 height 17
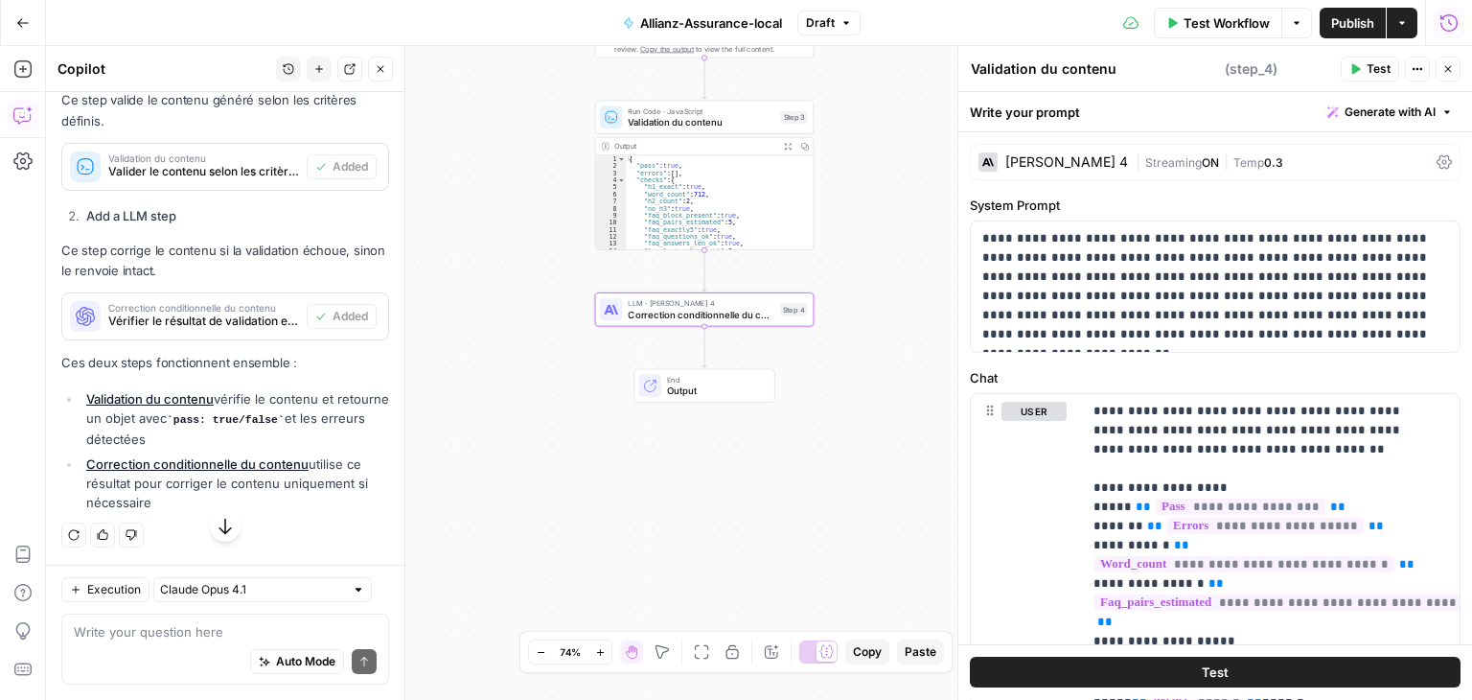
type textarea "Correction conditionnelle du contenu"
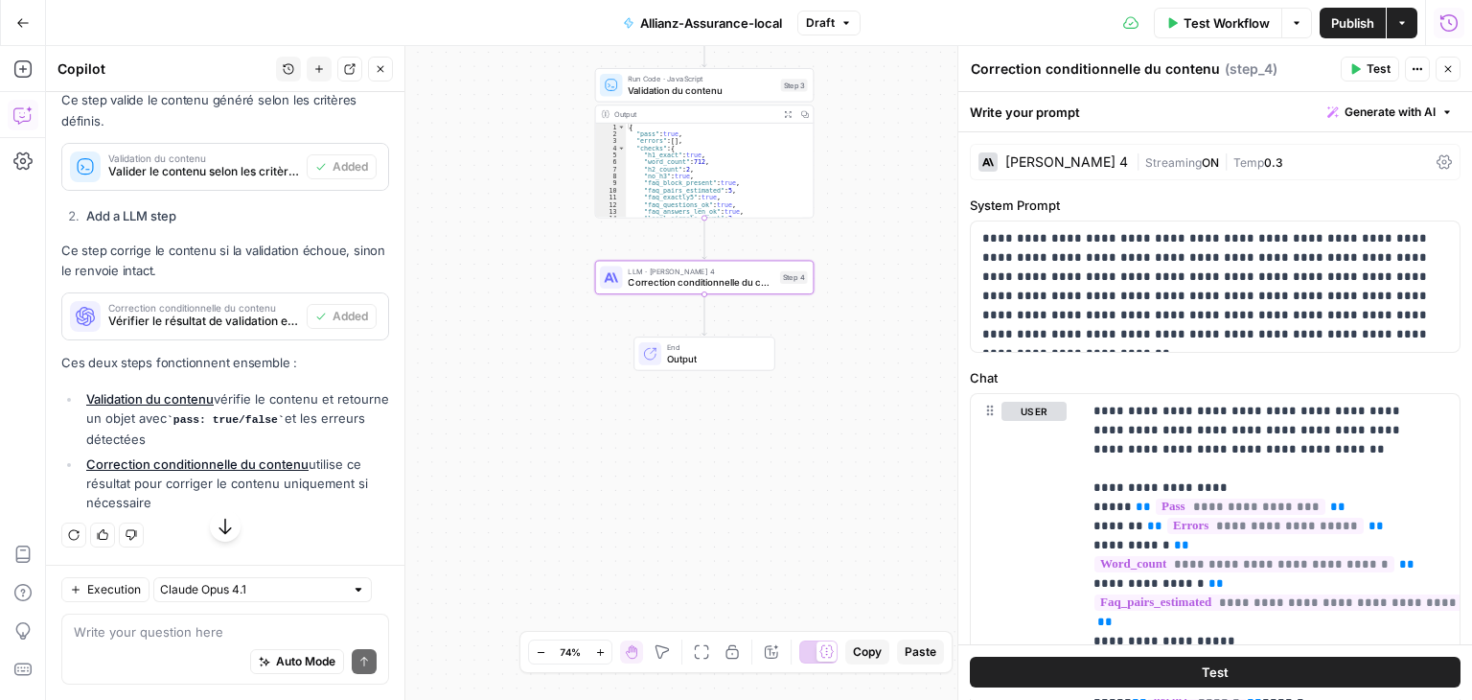
click at [1212, 665] on span "Test" at bounding box center [1215, 672] width 27 height 19
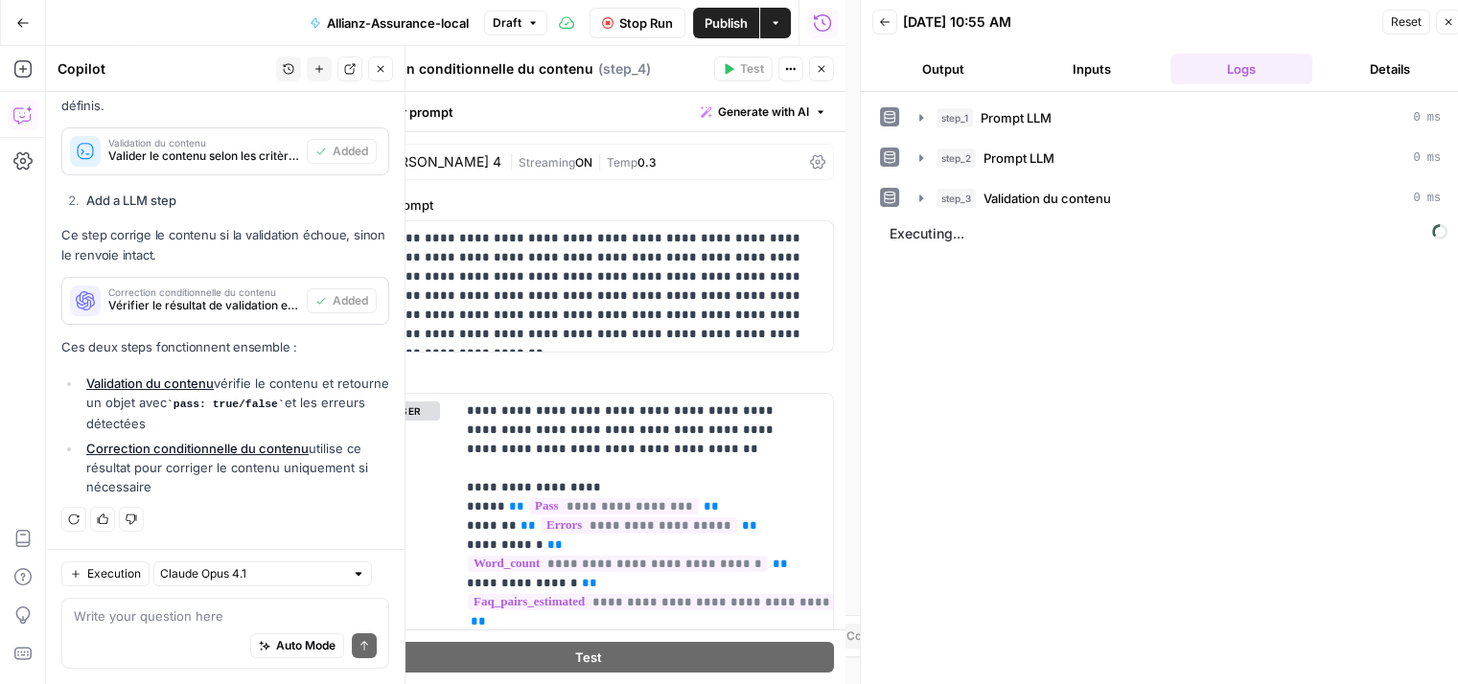
scroll to position [15, 0]
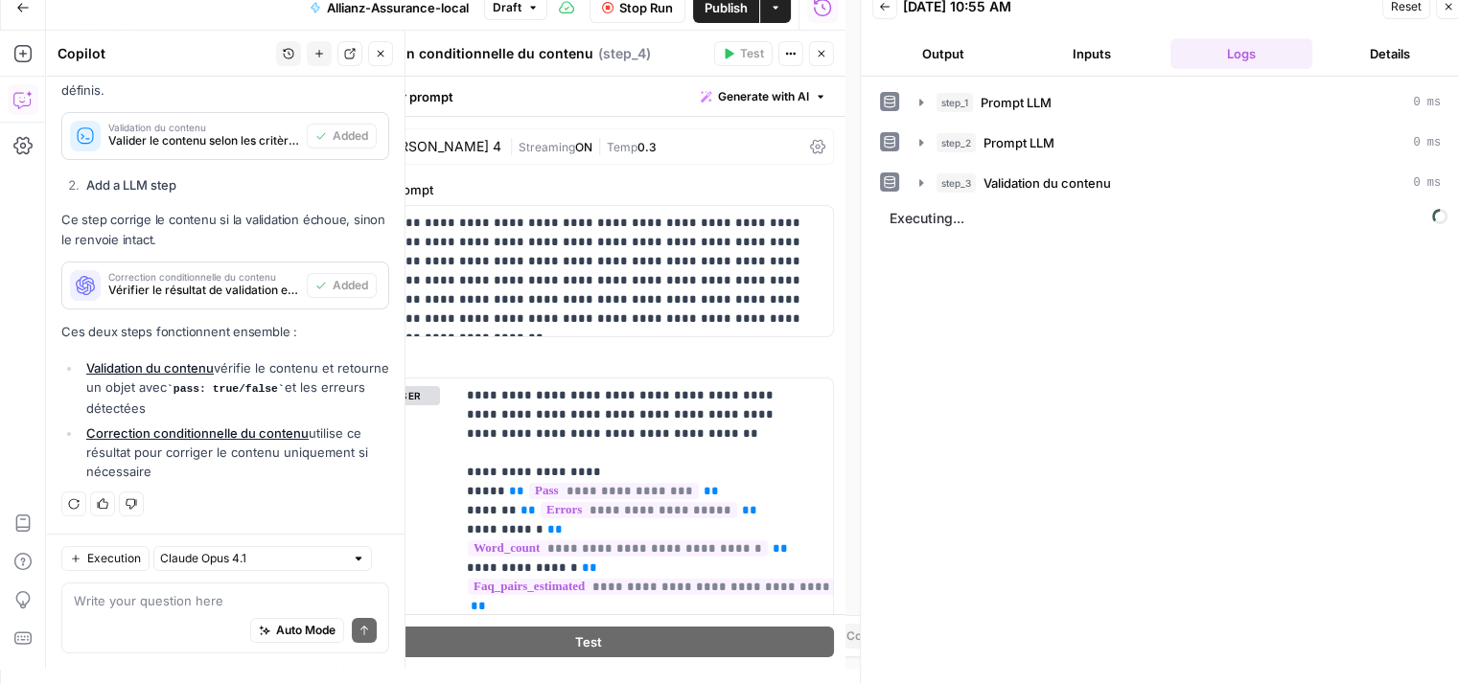
click at [384, 57] on icon "button" at bounding box center [381, 54] width 12 height 12
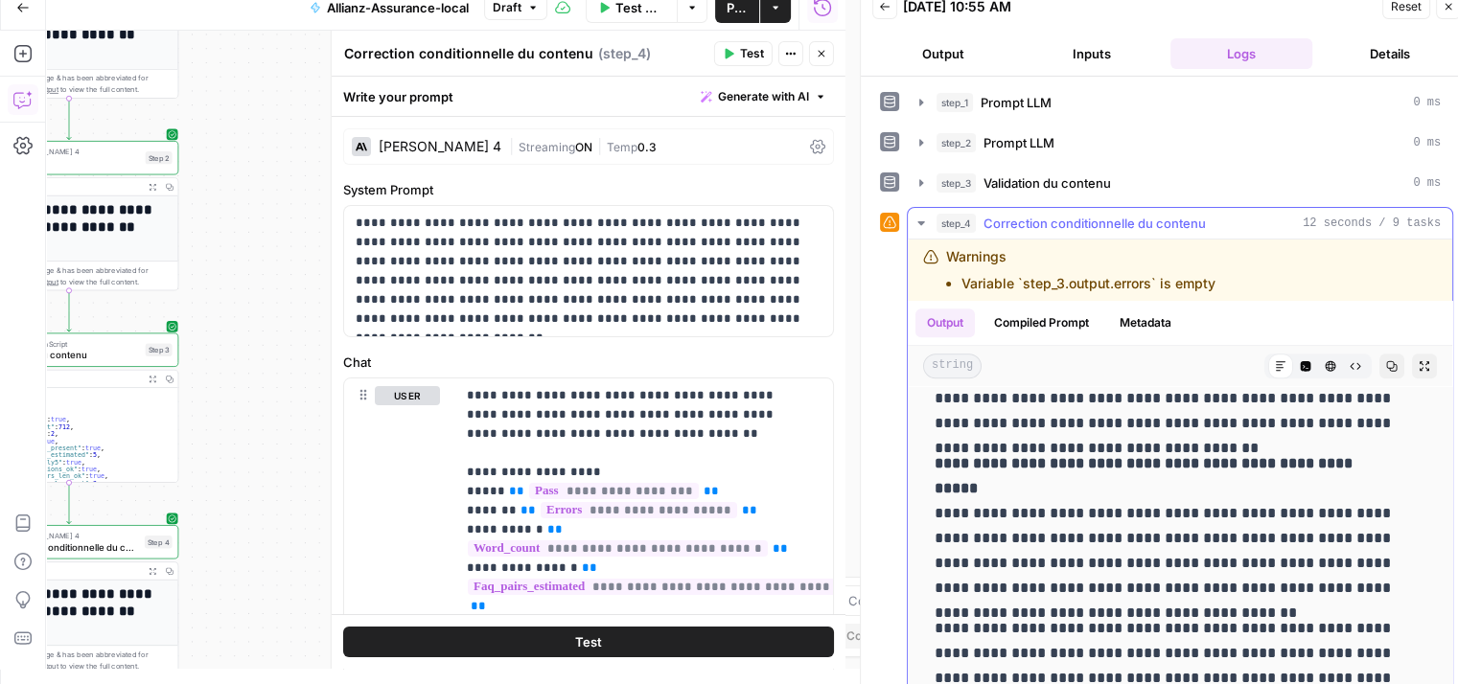
scroll to position [2204, 0]
click at [920, 231] on button "step_4 Correction conditionnelle du contenu 12 seconds / 9 tasks" at bounding box center [1180, 223] width 544 height 31
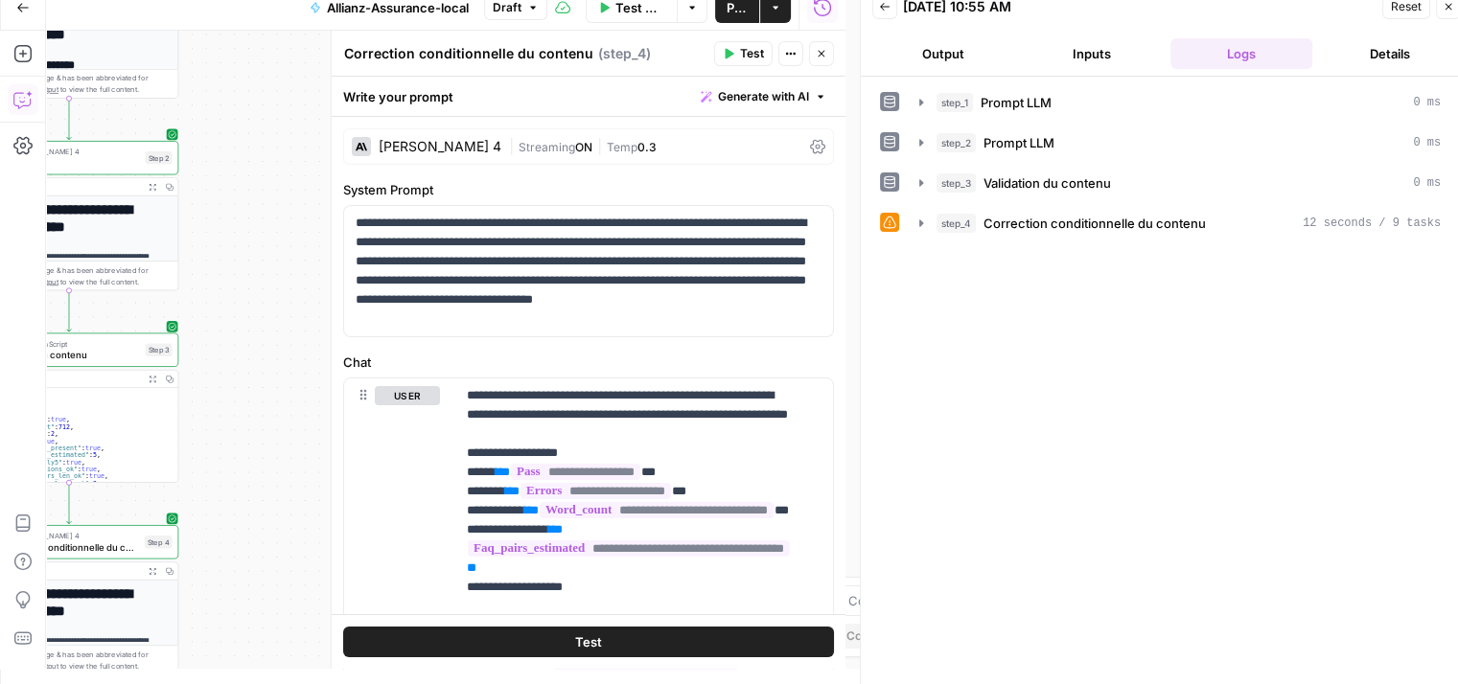
click at [822, 56] on icon "button" at bounding box center [822, 54] width 12 height 12
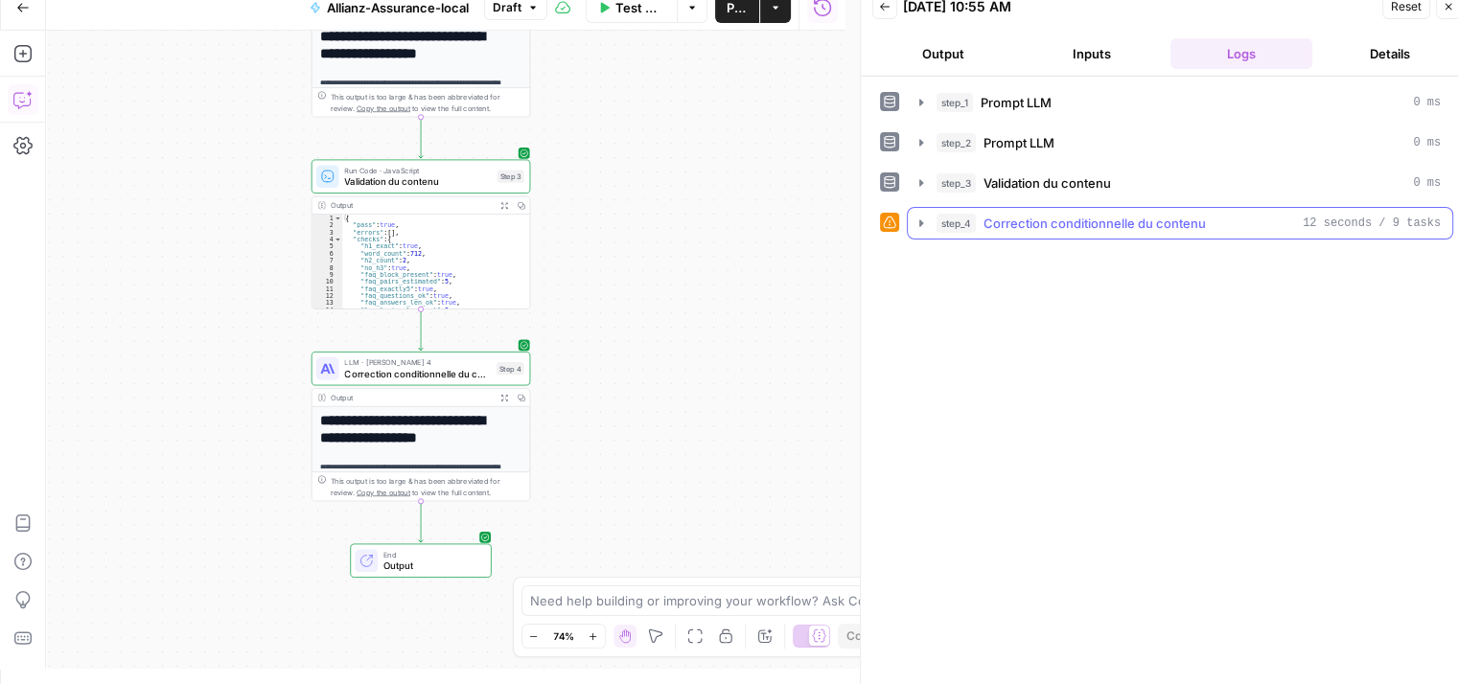
click at [921, 224] on icon "button" at bounding box center [921, 223] width 15 height 15
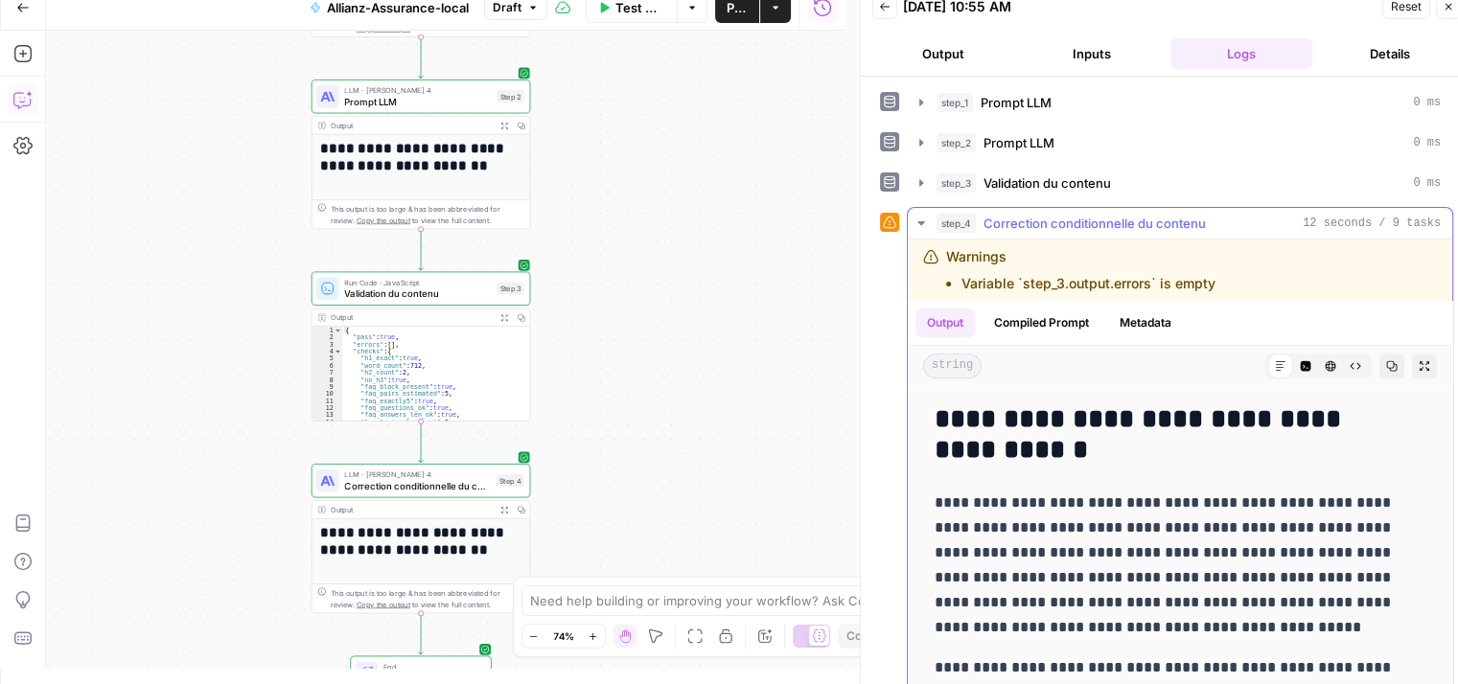
scroll to position [0, 0]
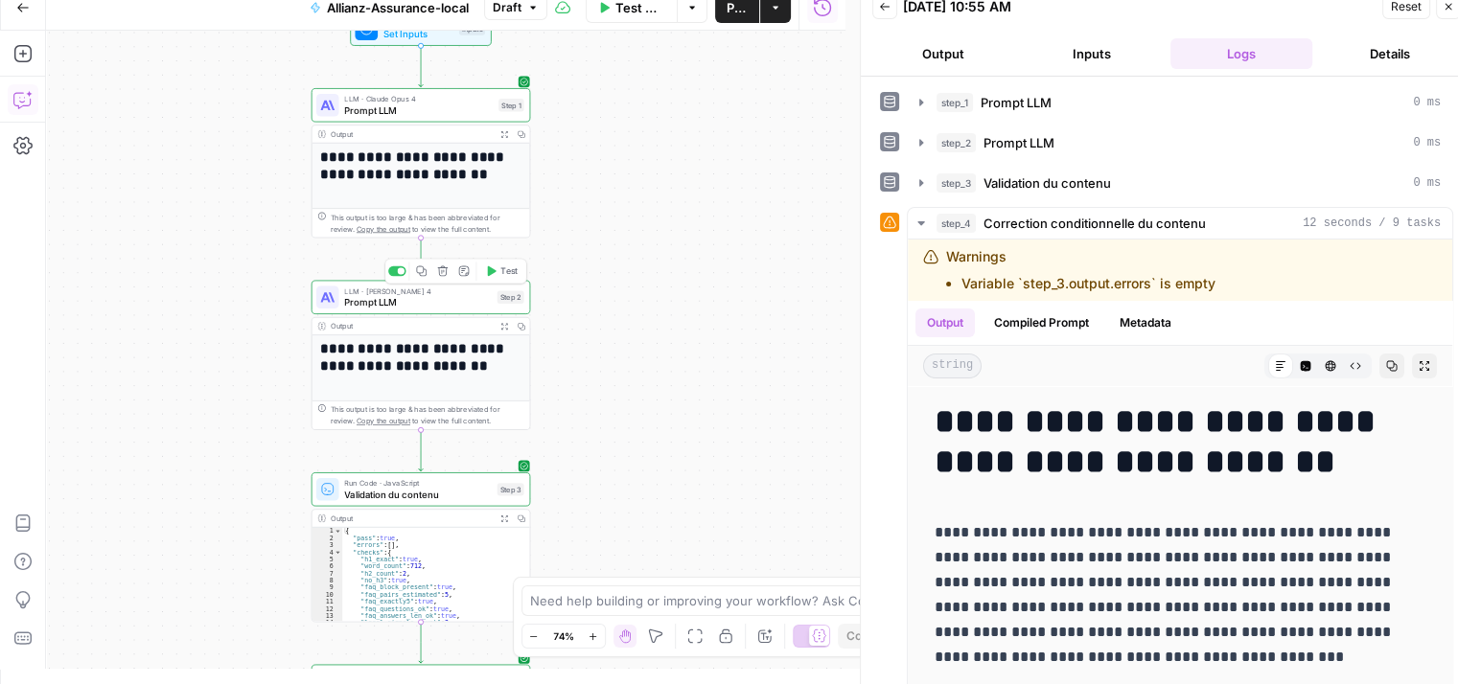
click at [386, 306] on span "Prompt LLM" at bounding box center [417, 302] width 147 height 14
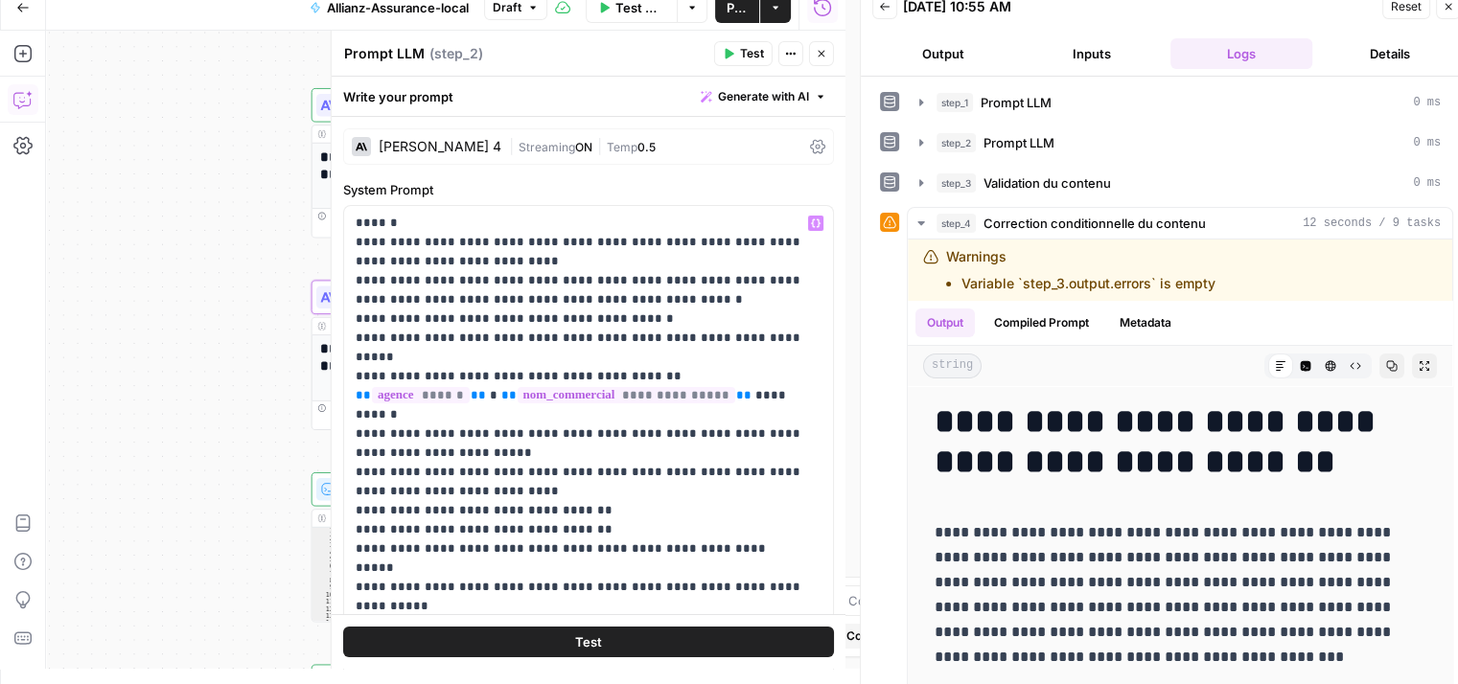
click at [821, 56] on icon "button" at bounding box center [822, 54] width 12 height 12
click at [817, 53] on icon "button" at bounding box center [822, 54] width 12 height 12
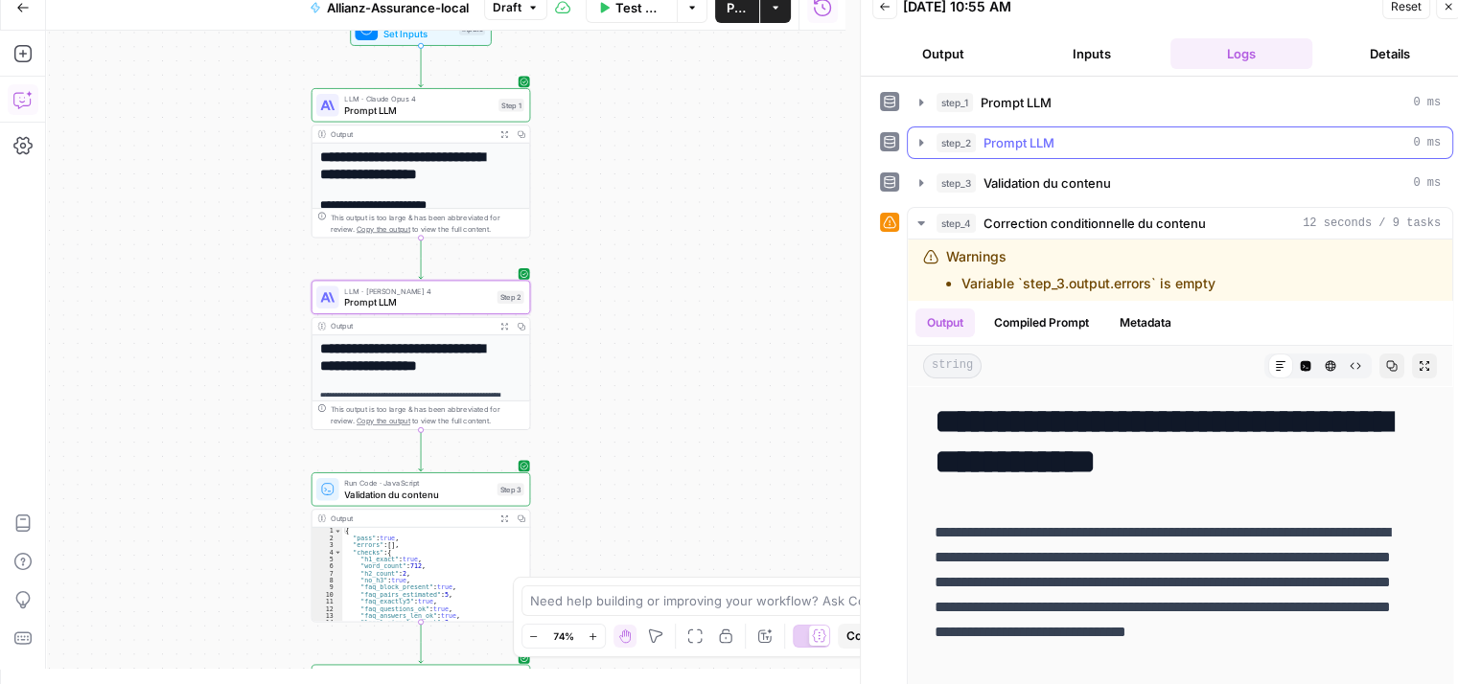
click at [920, 142] on icon "button" at bounding box center [921, 142] width 4 height 7
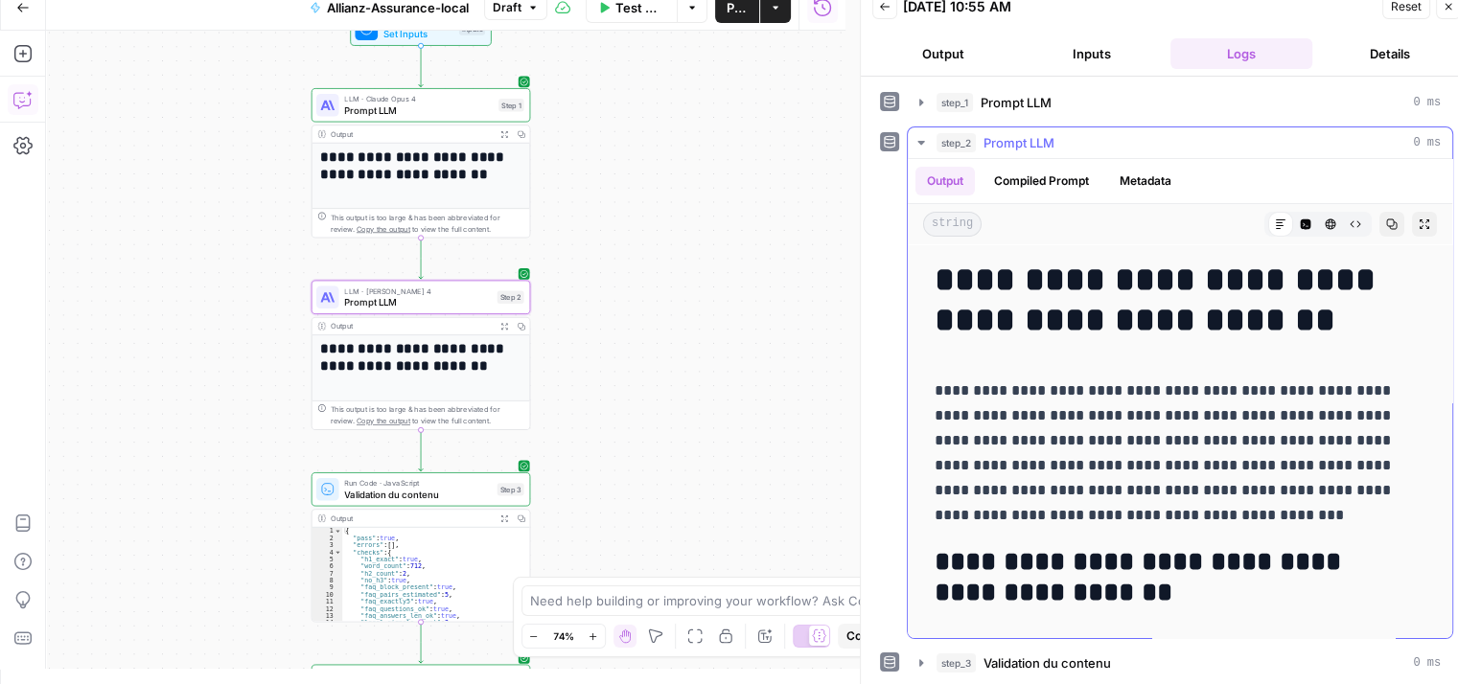
click at [920, 142] on icon "button" at bounding box center [920, 143] width 7 height 4
click at [920, 141] on icon "button" at bounding box center [920, 143] width 7 height 4
click at [918, 138] on icon "button" at bounding box center [921, 142] width 15 height 15
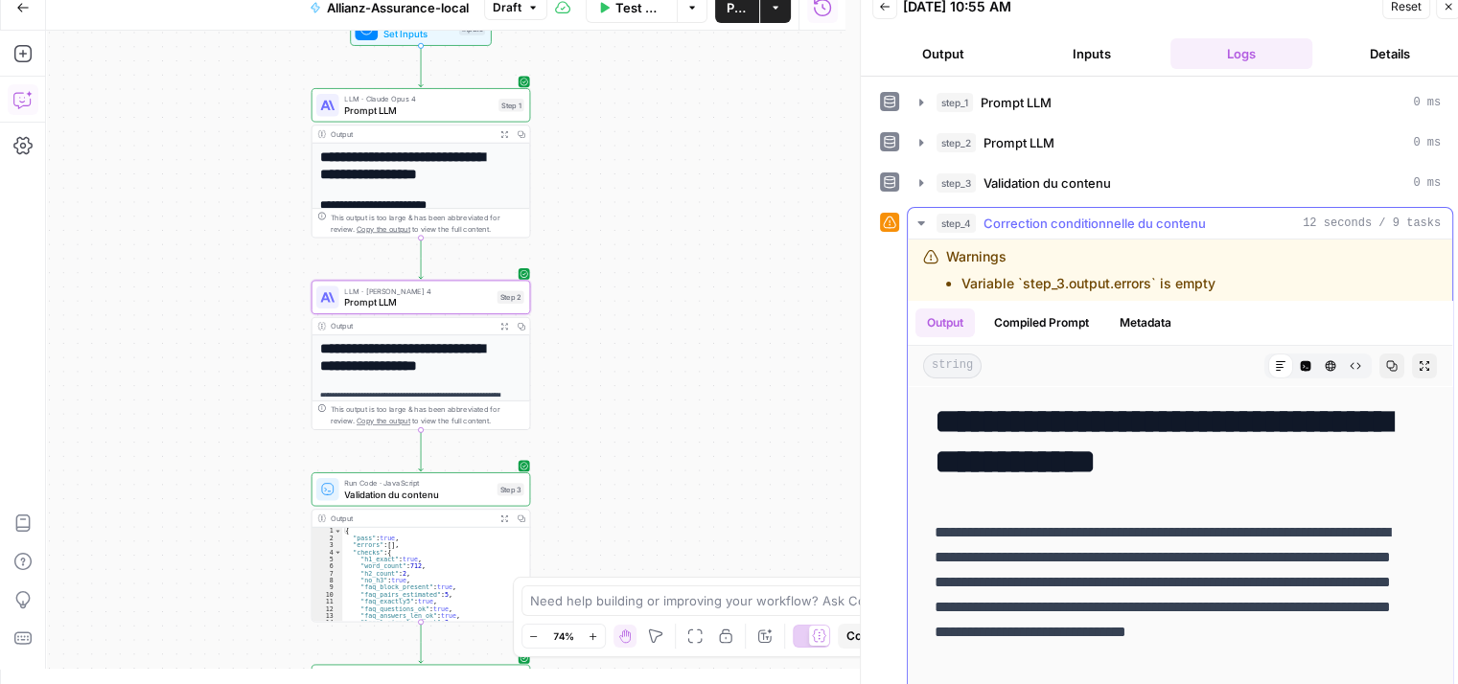
scroll to position [94, 0]
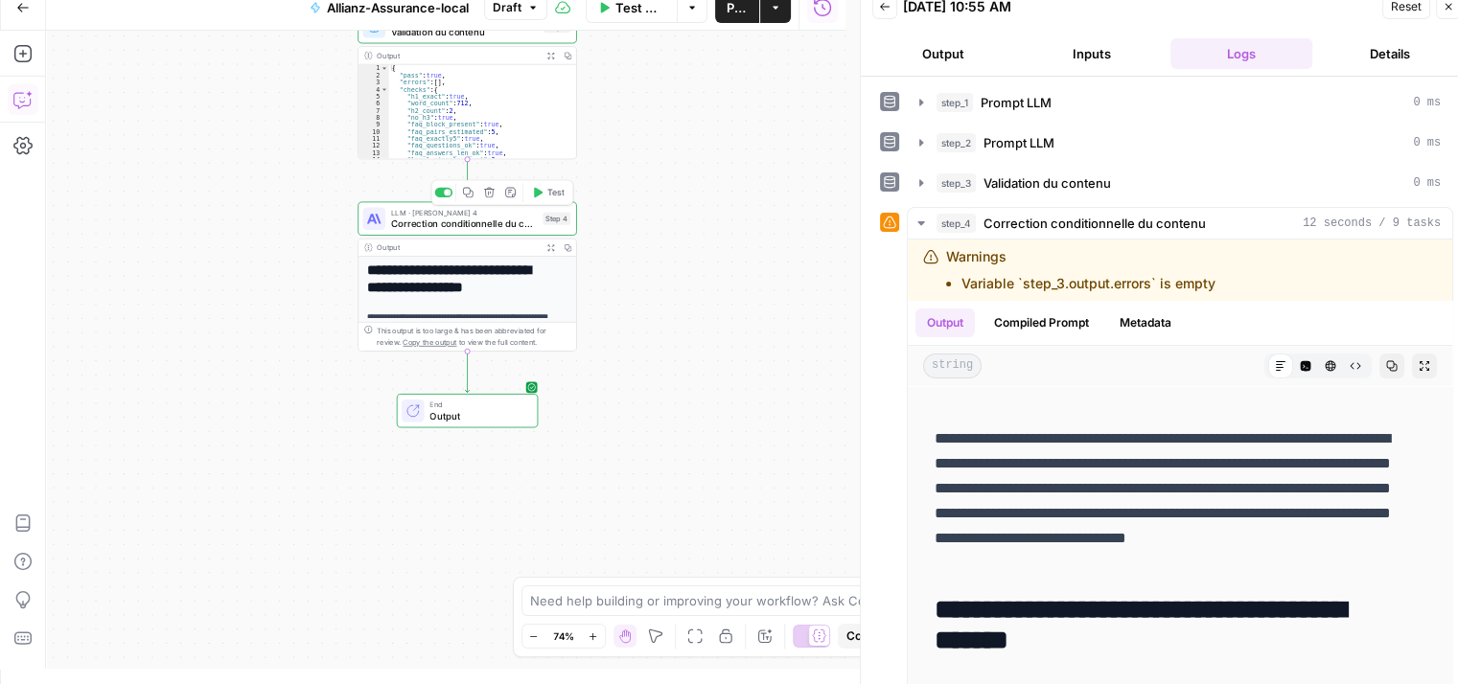
click at [465, 227] on span "Correction conditionnelle du contenu" at bounding box center [464, 224] width 147 height 14
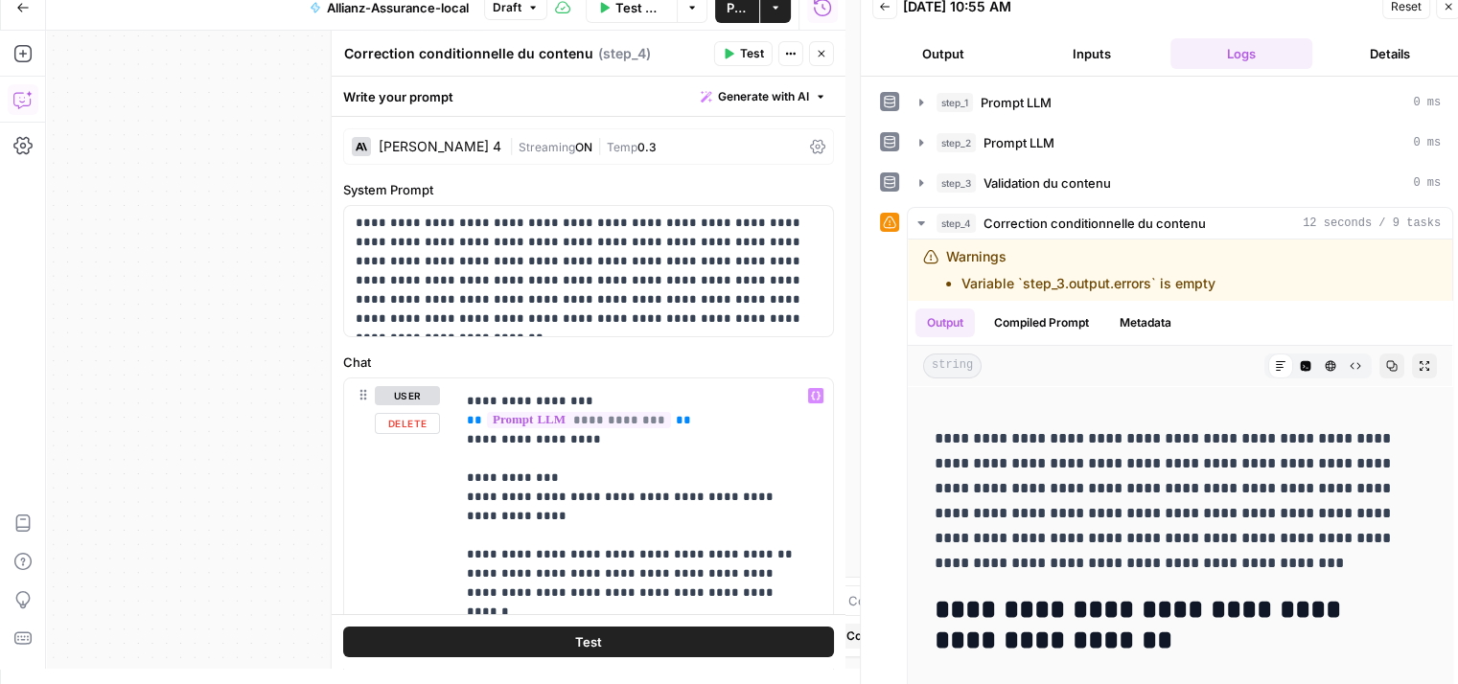
scroll to position [575, 0]
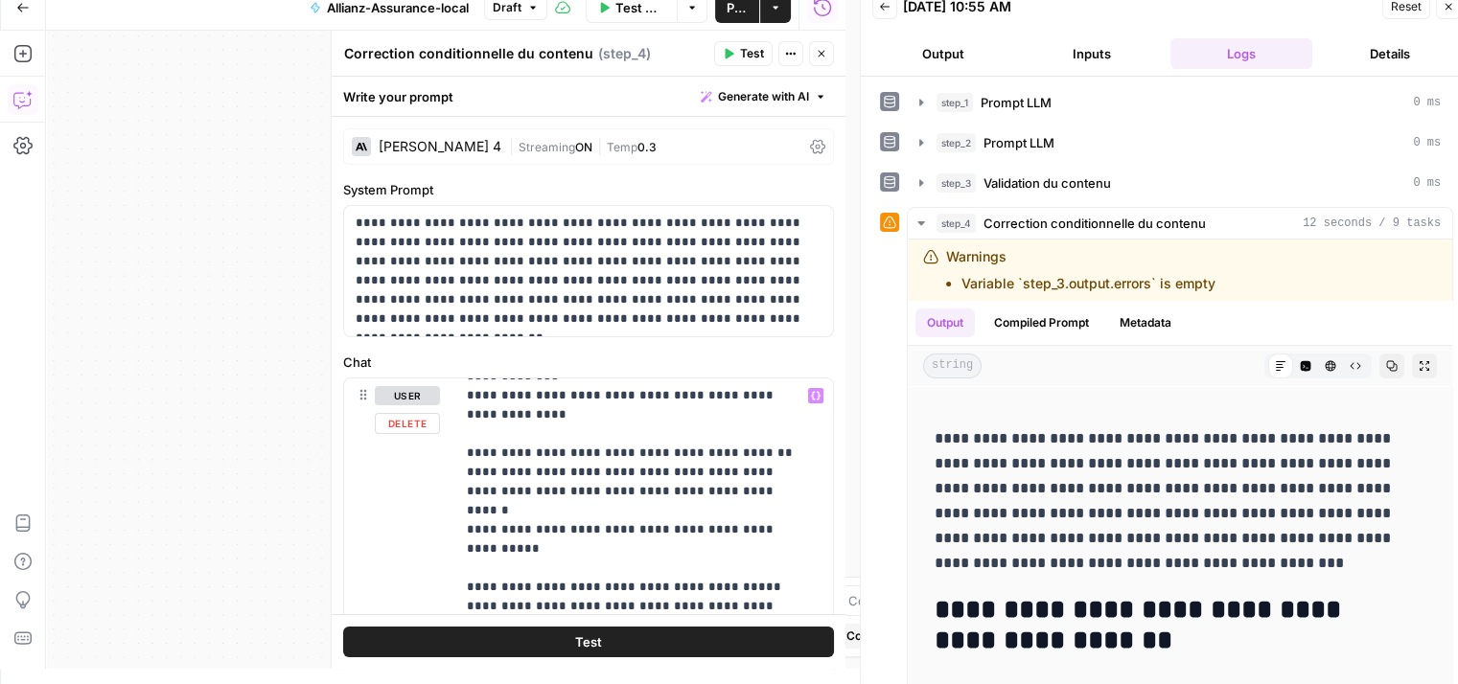
click at [261, 343] on div "**********" at bounding box center [445, 350] width 799 height 638
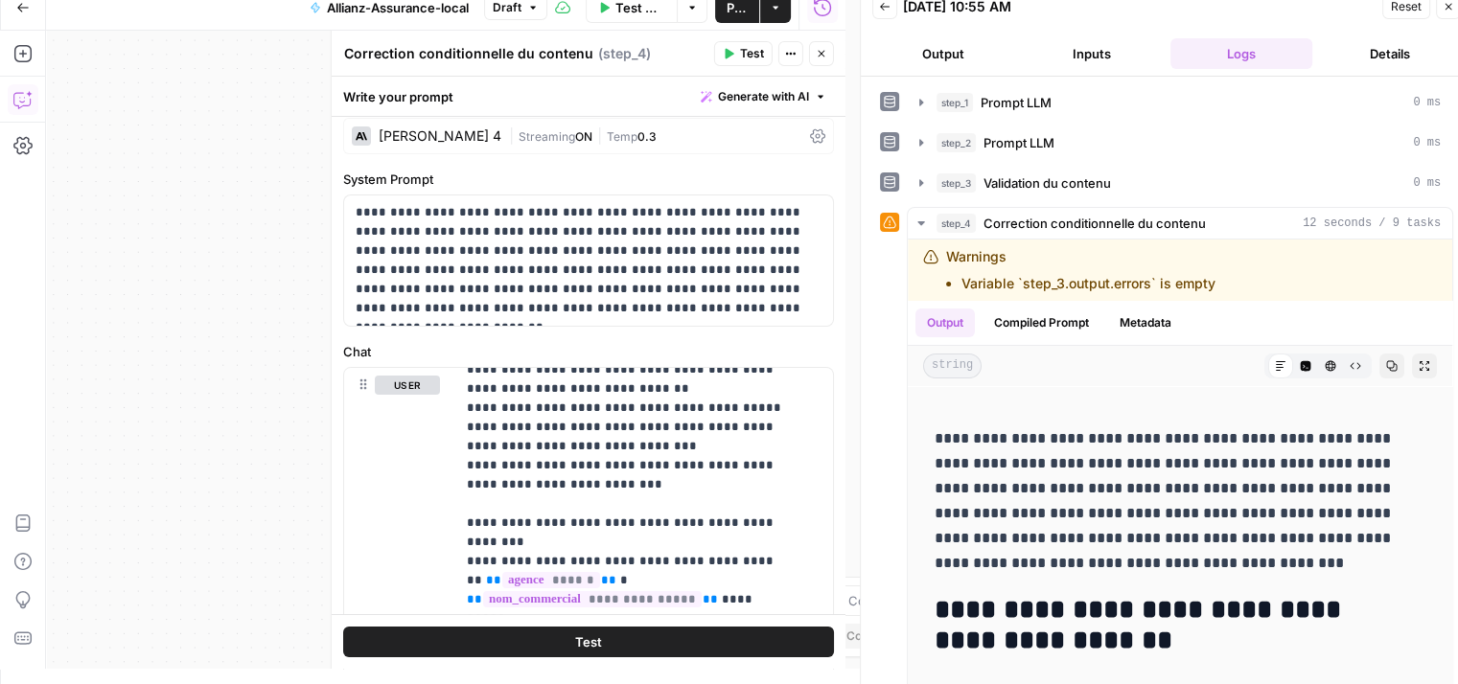
scroll to position [0, 0]
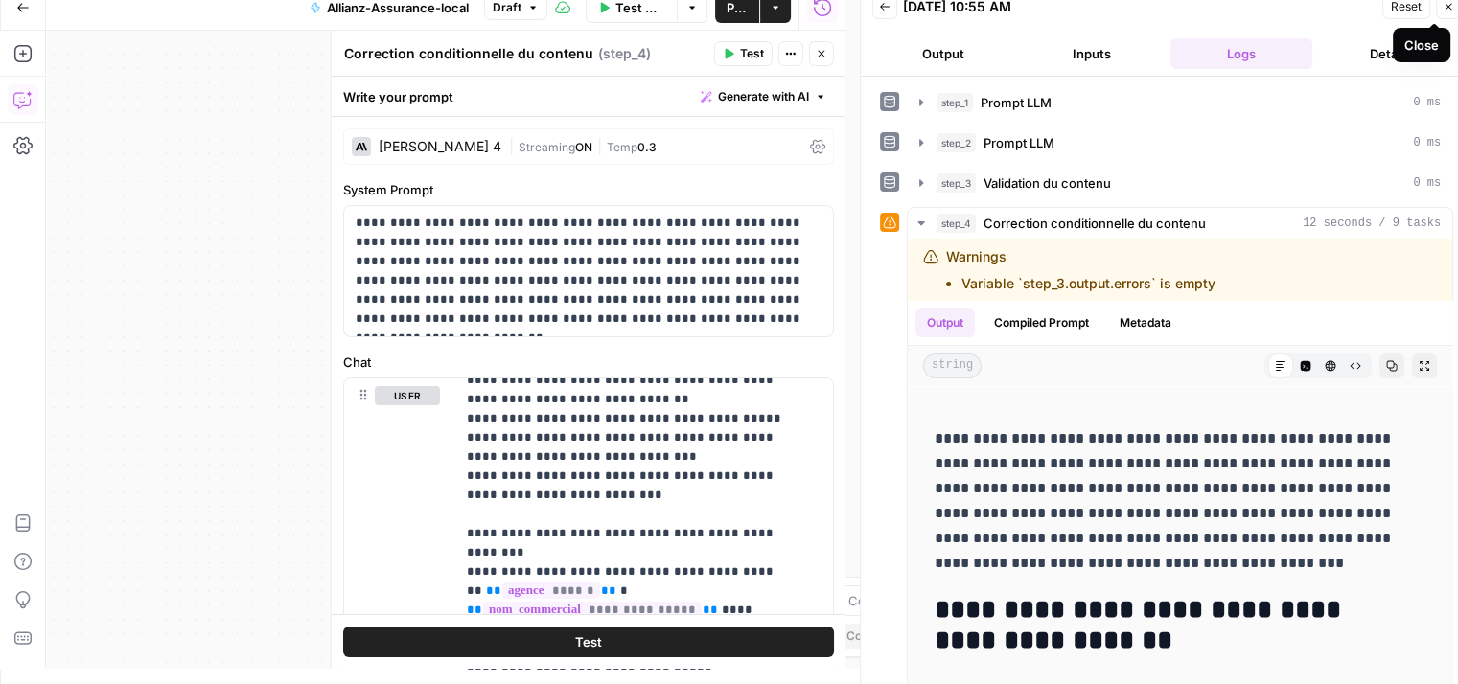
click at [1456, 13] on button "Close" at bounding box center [1448, 6] width 25 height 25
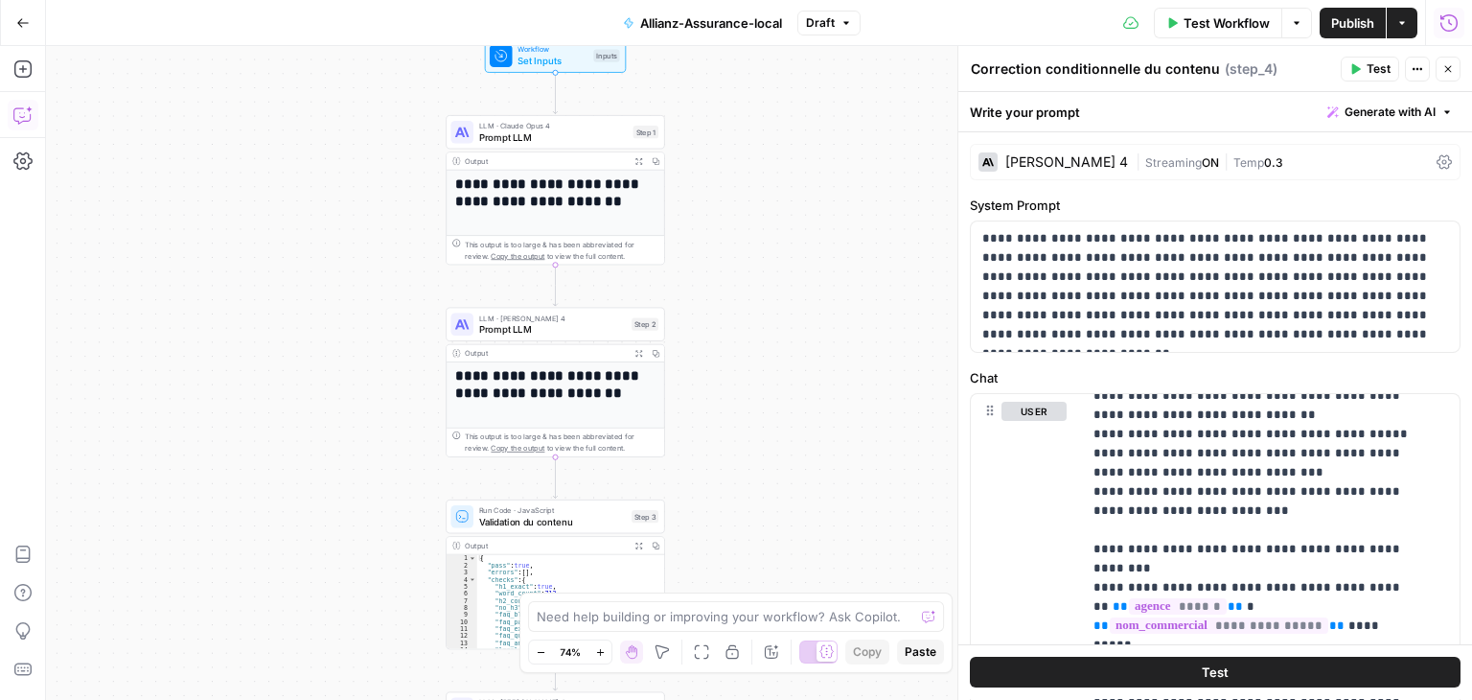
drag, startPoint x: 710, startPoint y: 189, endPoint x: 815, endPoint y: 197, distance: 104.8
click at [794, 115] on div "**********" at bounding box center [759, 373] width 1426 height 654
click at [541, 120] on div "LLM · [PERSON_NAME] Opus 4 Prompt LLM Step 1" at bounding box center [555, 132] width 219 height 34
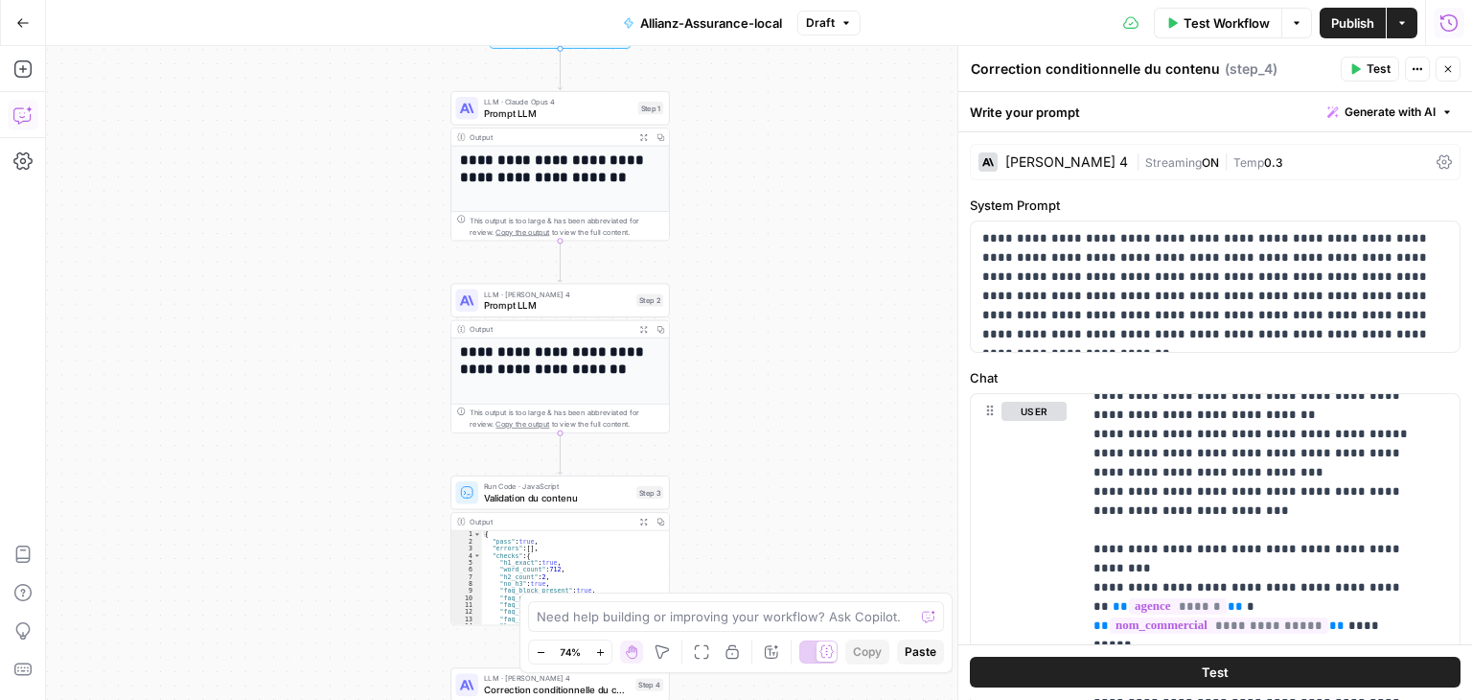
click at [498, 120] on div "LLM · [PERSON_NAME] Opus 4 Prompt LLM Step 1" at bounding box center [560, 108] width 219 height 34
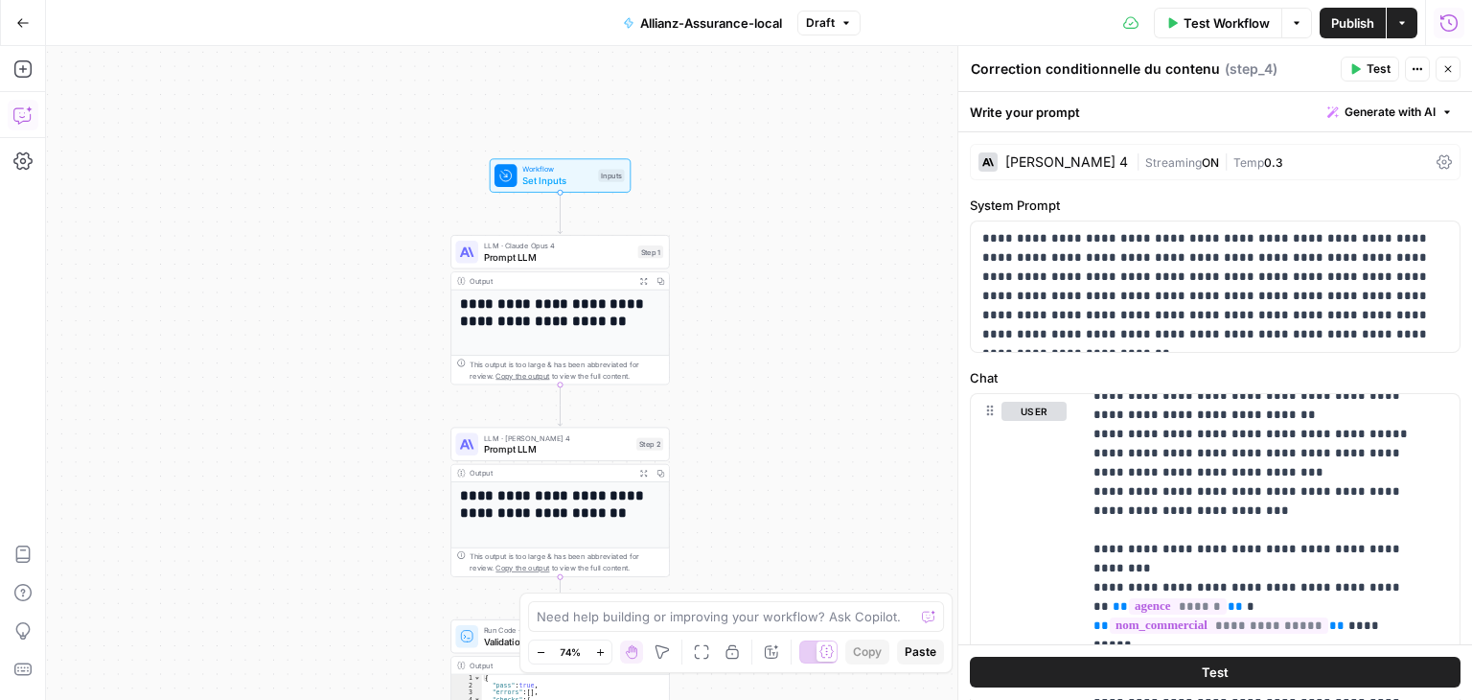
click at [529, 177] on span "Set Inputs" at bounding box center [557, 181] width 70 height 14
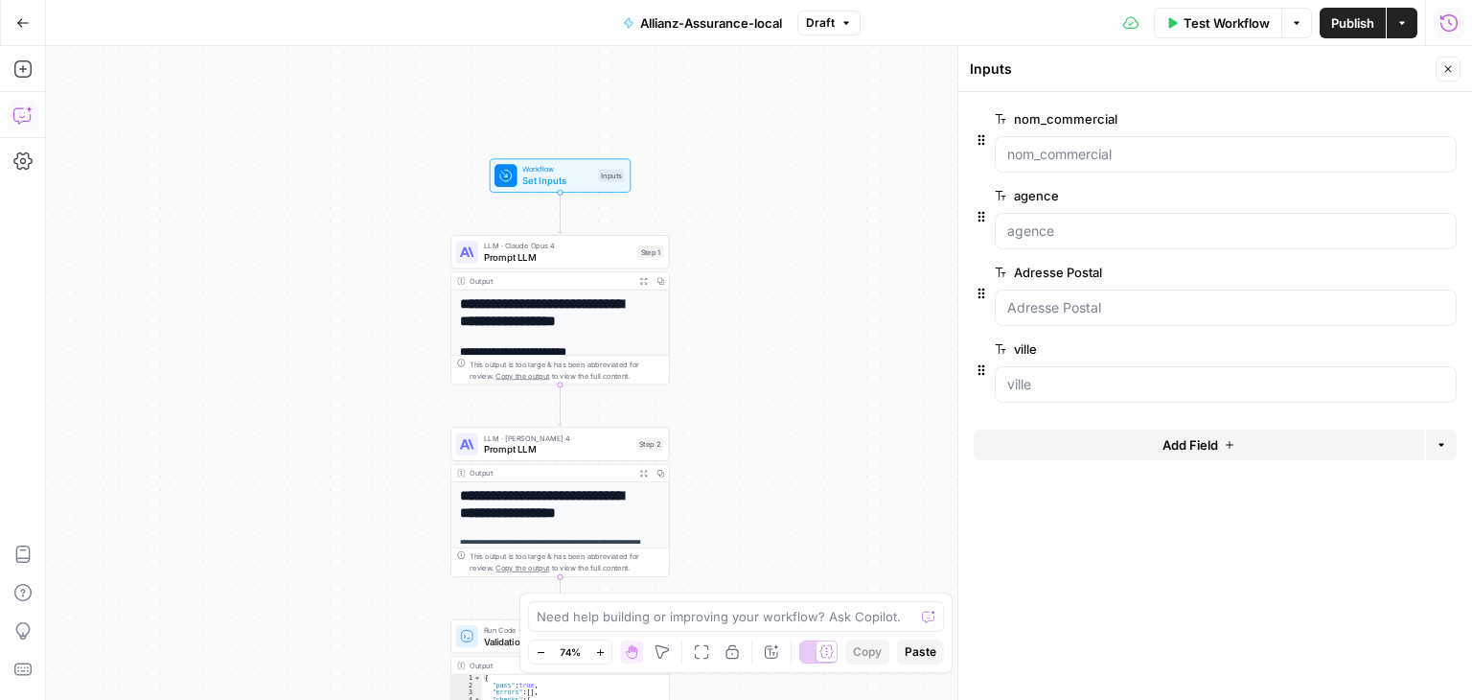
click at [1257, 446] on button "Add Field" at bounding box center [1199, 444] width 451 height 31
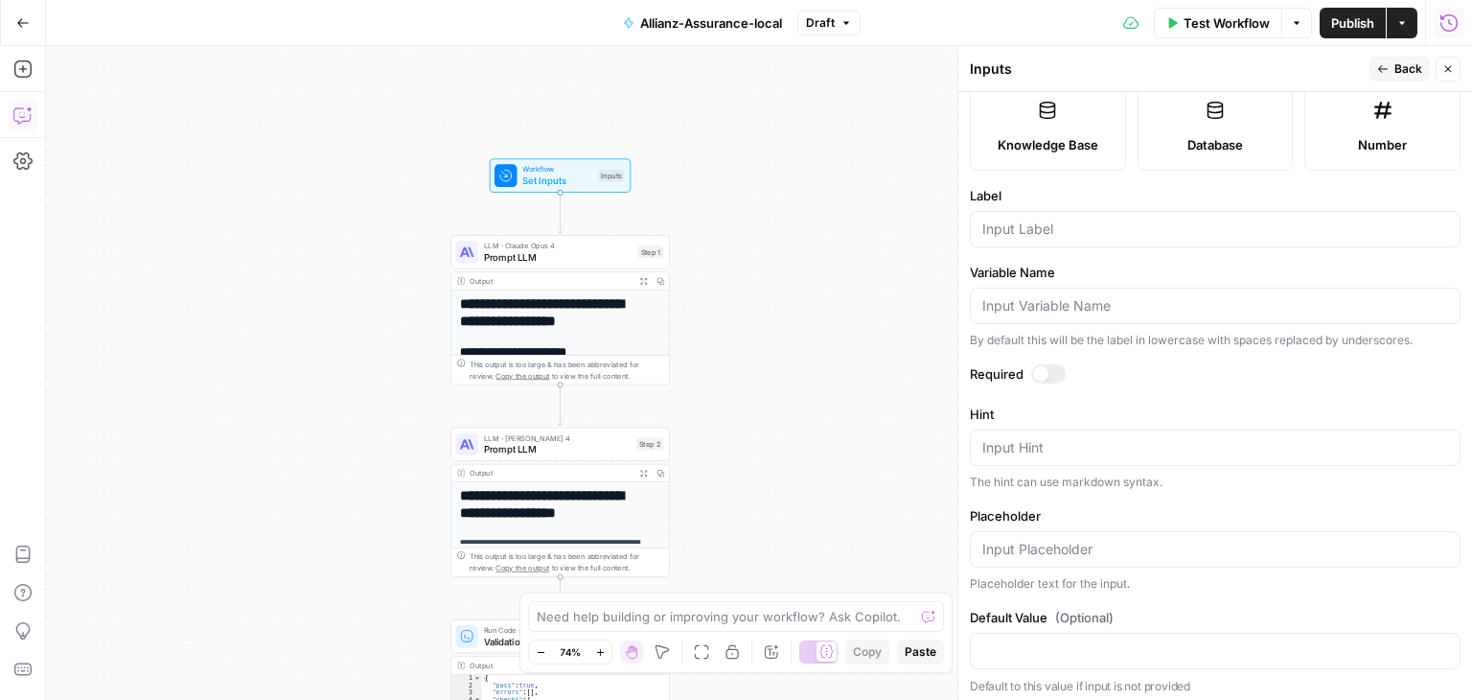
scroll to position [537, 0]
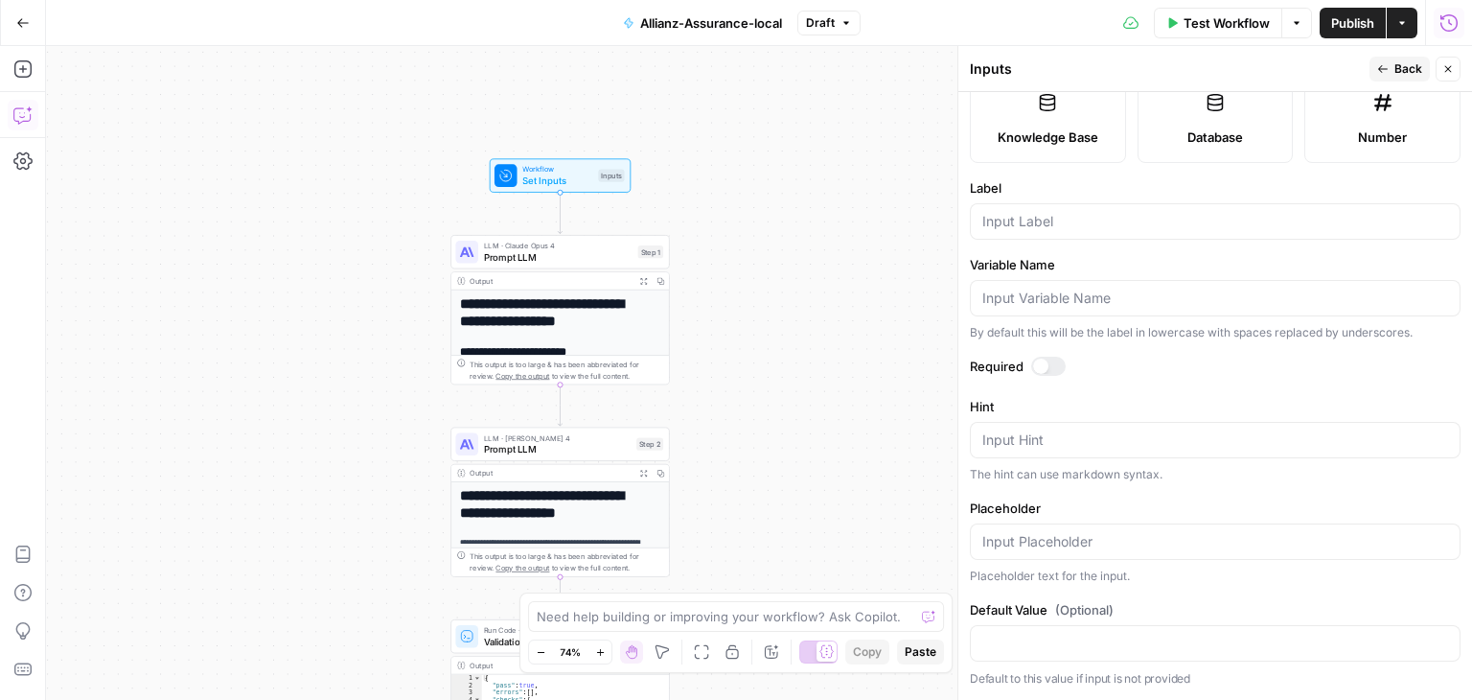
click at [1076, 235] on div at bounding box center [1215, 221] width 491 height 36
paste input "Découvrez l'expertise Allianz au service des Palois. Notre équipe de l'allée La…"
type input "Découvrez l'expertise Allianz au service des Palois. Notre équipe de l'allée La…"
type input "site agence"
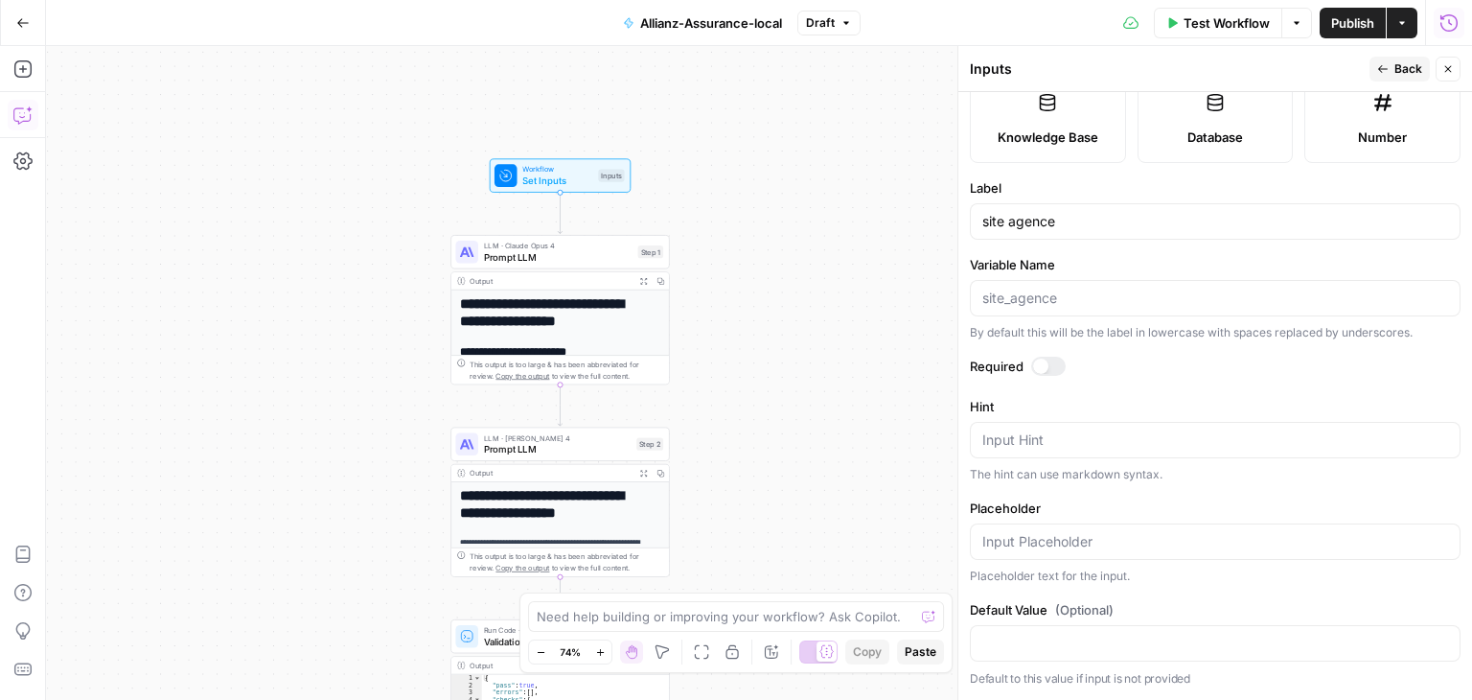
click at [1054, 364] on div at bounding box center [1048, 366] width 35 height 19
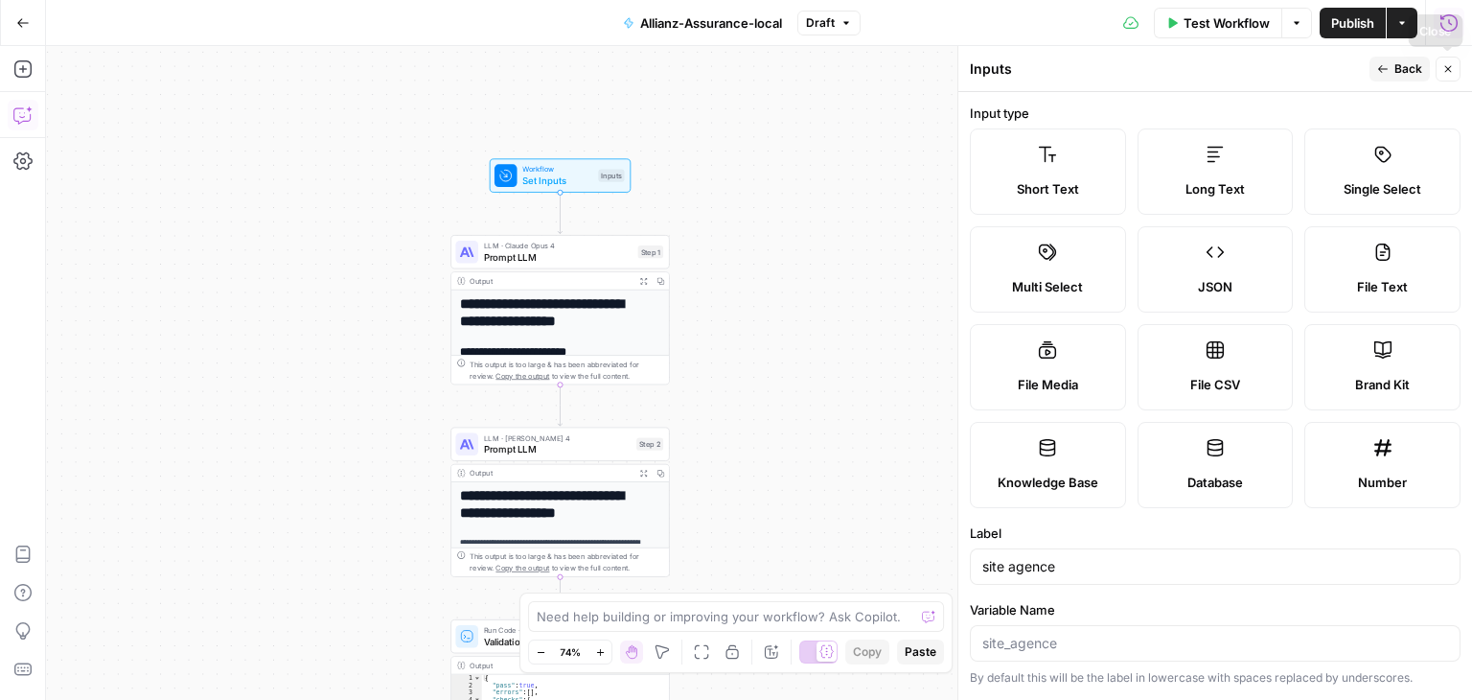
click at [1453, 70] on icon "button" at bounding box center [1449, 69] width 12 height 12
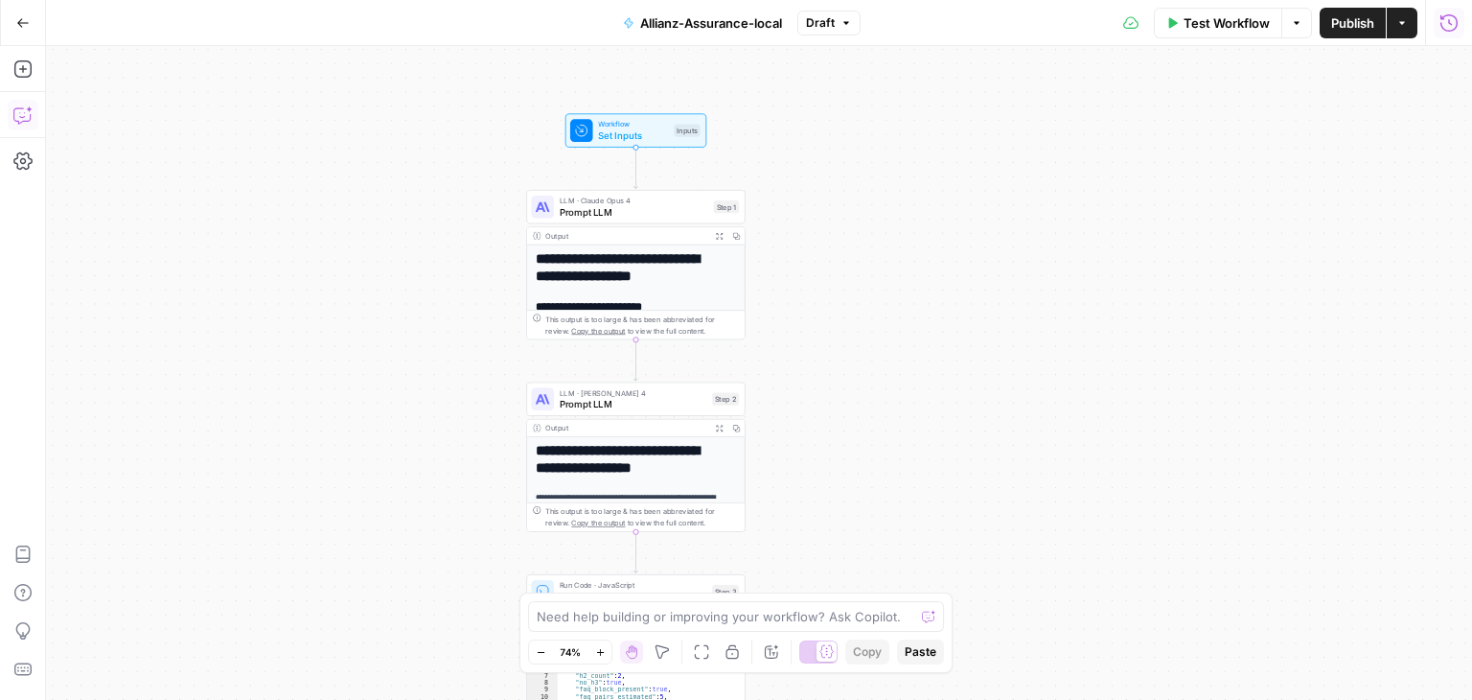
drag, startPoint x: 311, startPoint y: 249, endPoint x: 405, endPoint y: 185, distance: 114.6
click at [403, 188] on div "**********" at bounding box center [759, 373] width 1426 height 654
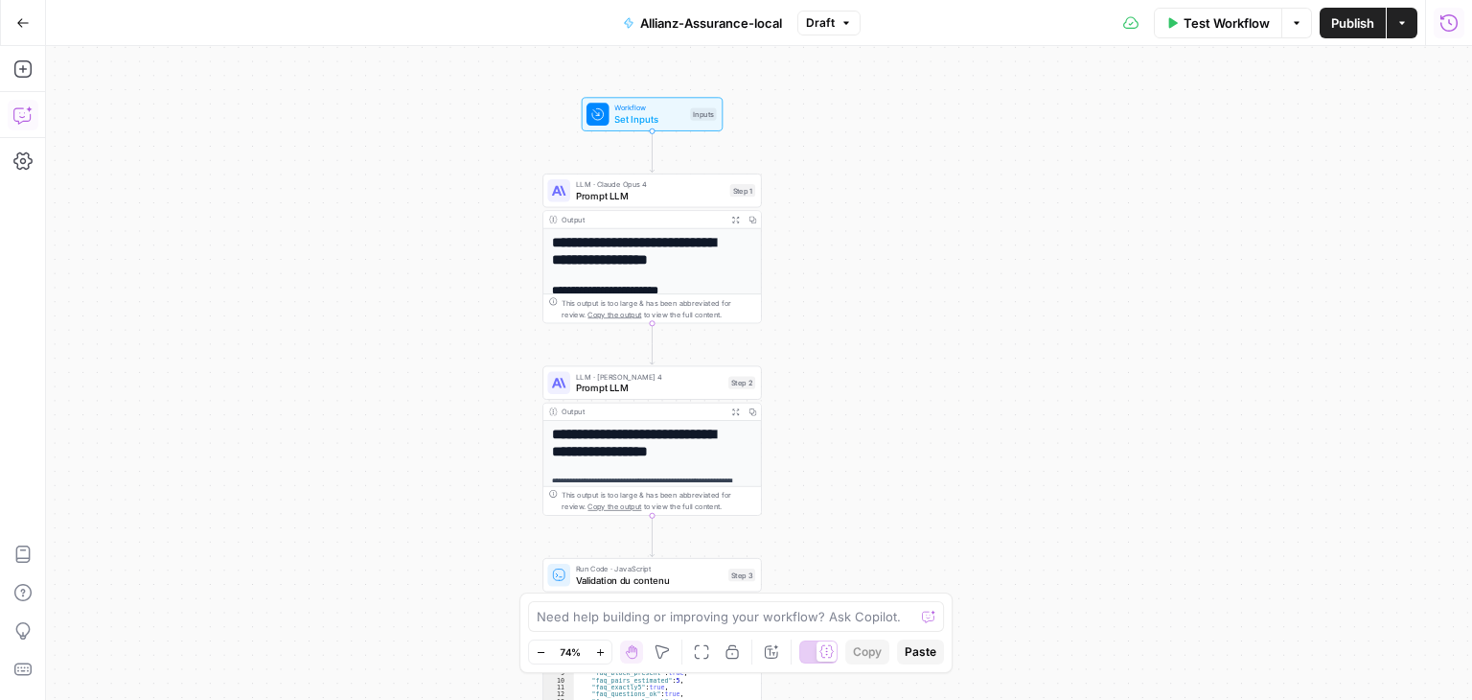
click at [1224, 32] on span "Test Workflow" at bounding box center [1227, 22] width 86 height 19
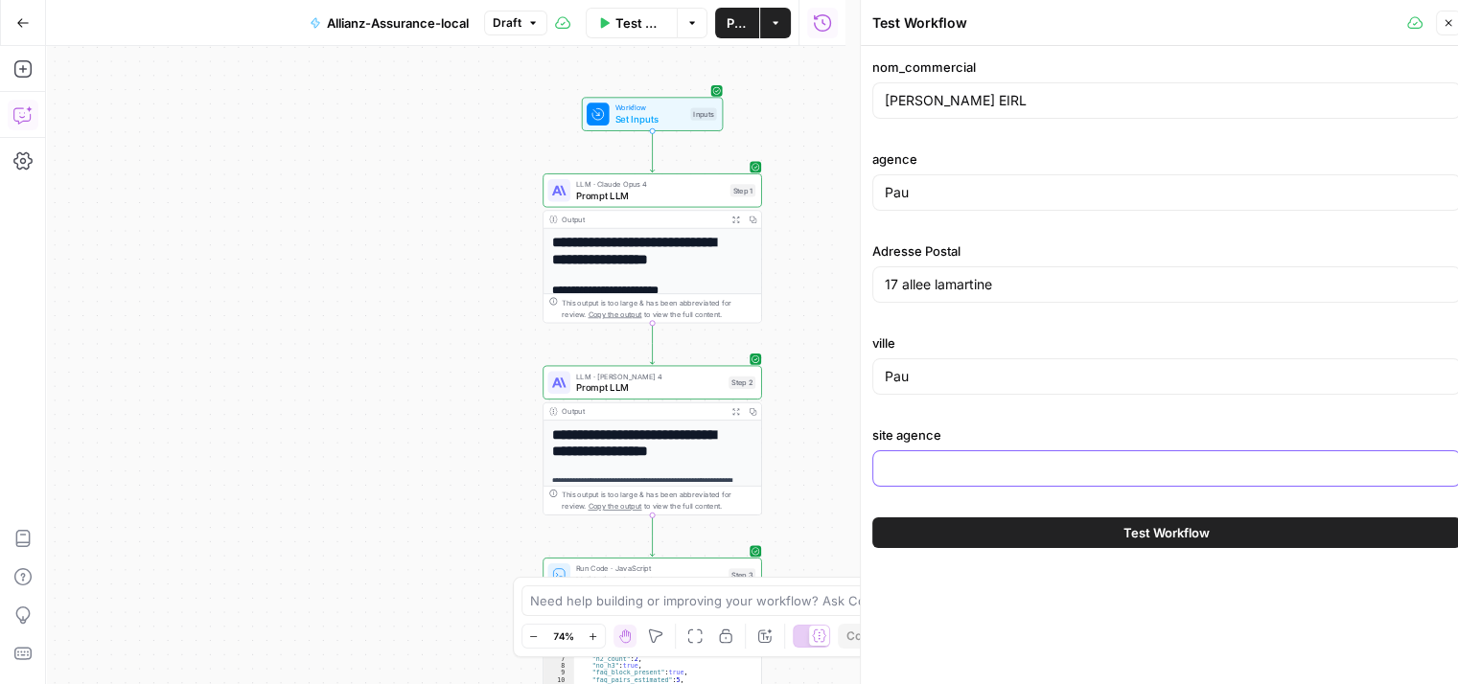
click at [1075, 463] on input "site agence" at bounding box center [1167, 468] width 564 height 19
click at [1033, 476] on input "site agence" at bounding box center [1167, 468] width 564 height 19
paste input "[URL][DOMAIN_NAME]"
type input "[URL][DOMAIN_NAME]"
click at [736, 23] on span "Publish" at bounding box center [737, 22] width 21 height 19
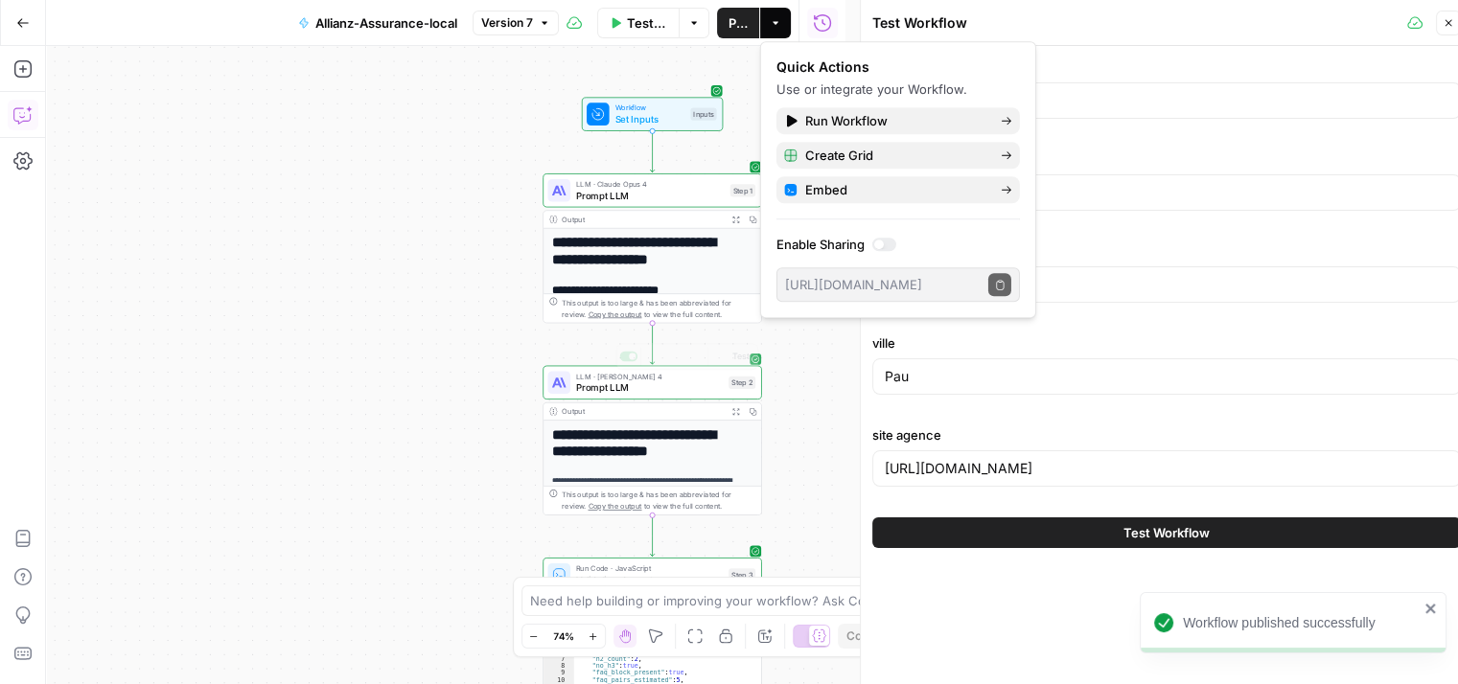
click at [460, 373] on div "**********" at bounding box center [445, 365] width 799 height 638
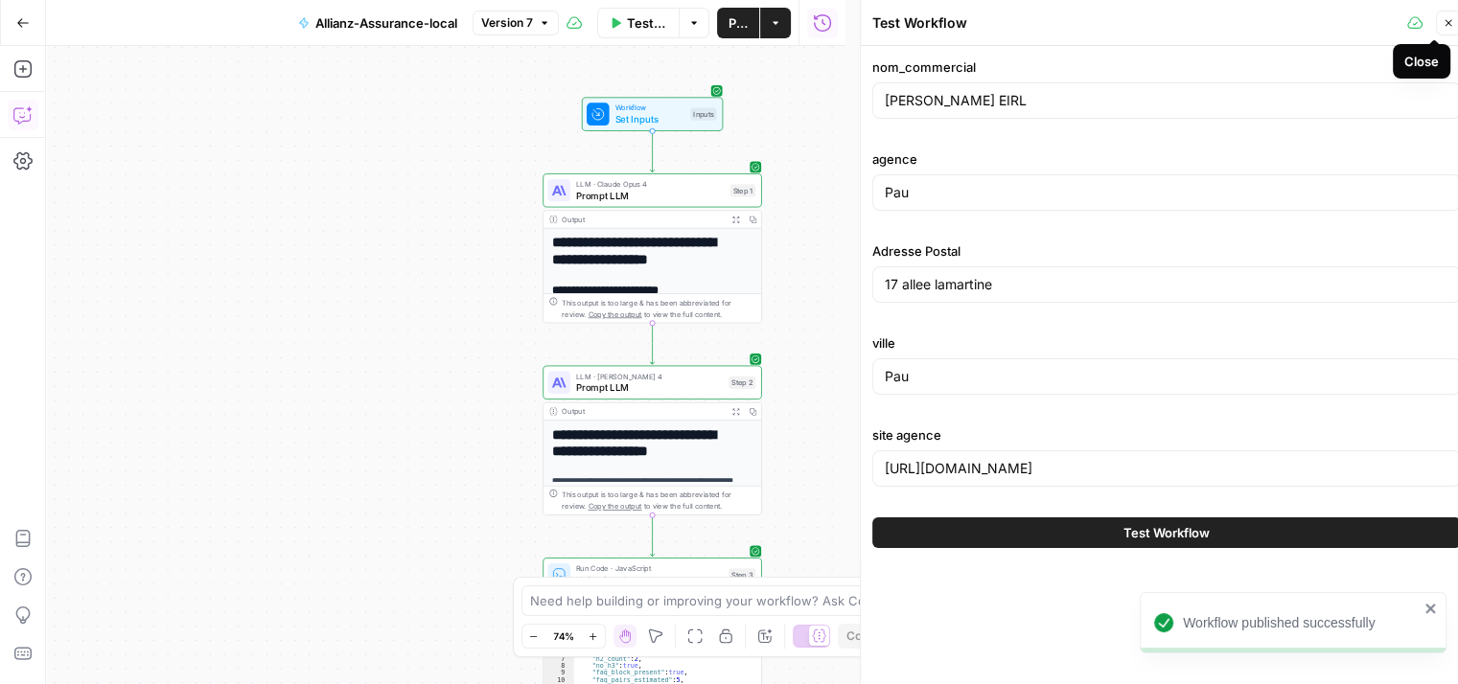
click at [1443, 29] on button "Close" at bounding box center [1448, 23] width 25 height 25
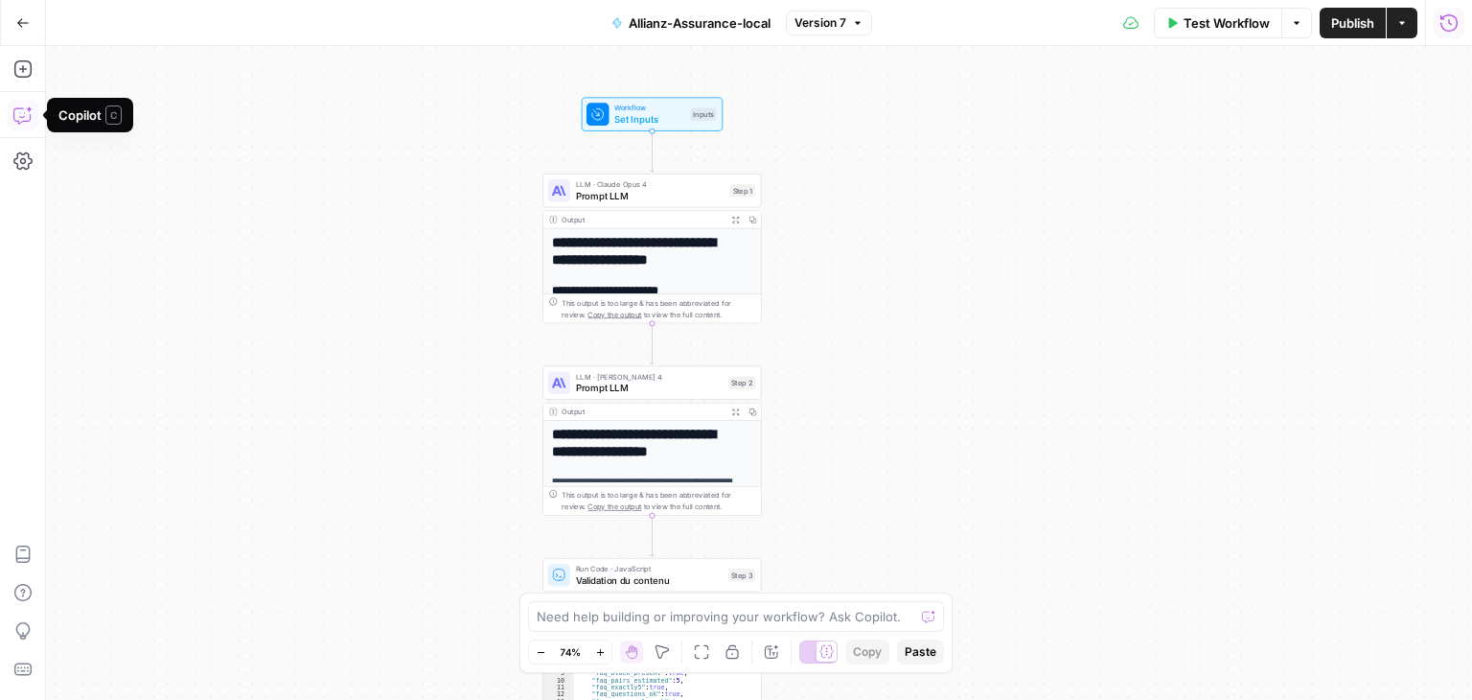
click at [12, 118] on button "Copilot" at bounding box center [23, 115] width 31 height 31
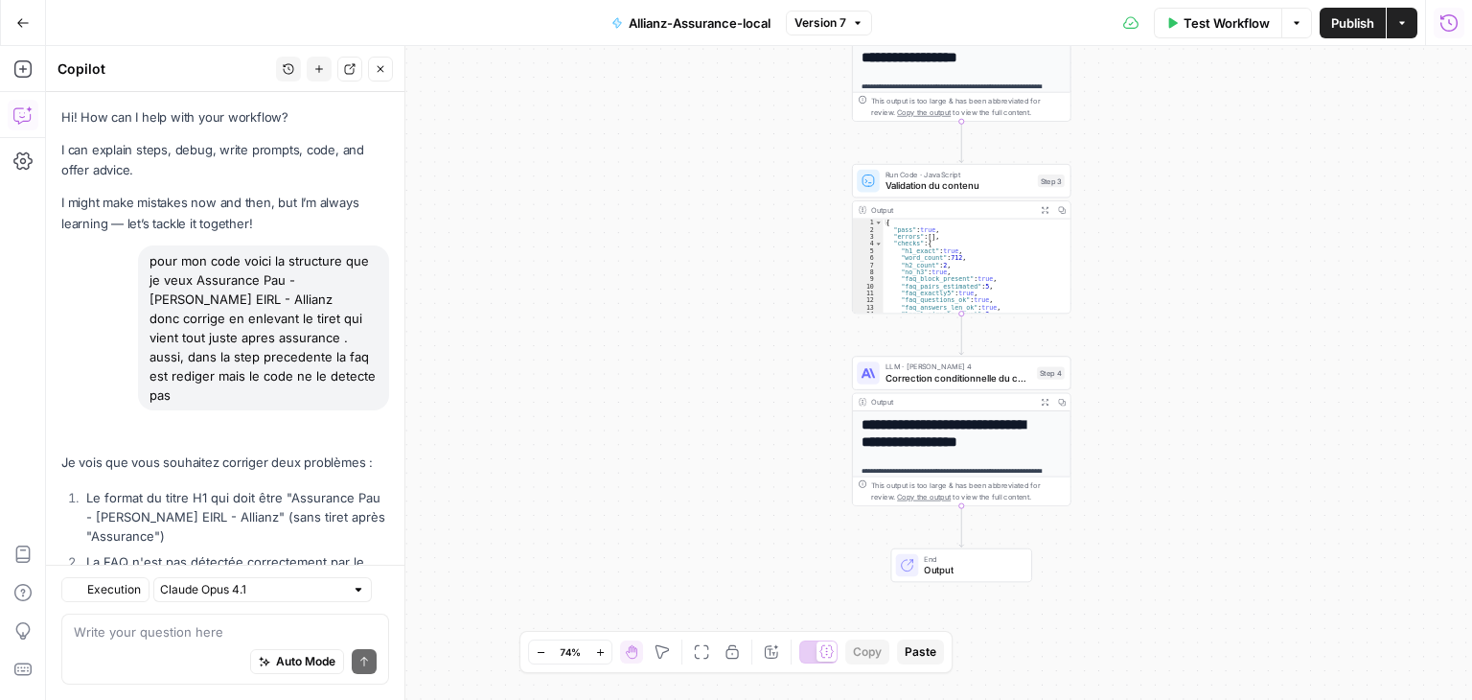
scroll to position [7635, 0]
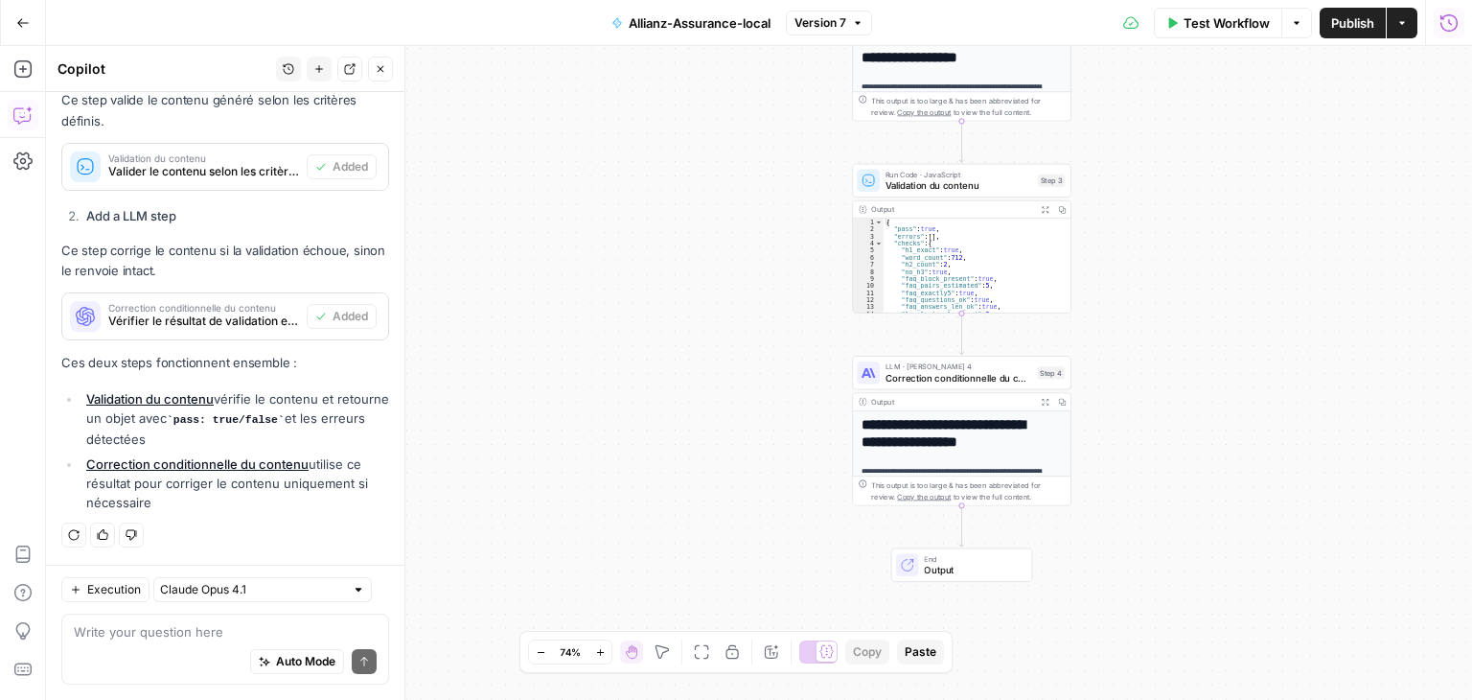
click at [151, 641] on div "Auto Mode Send" at bounding box center [225, 662] width 303 height 42
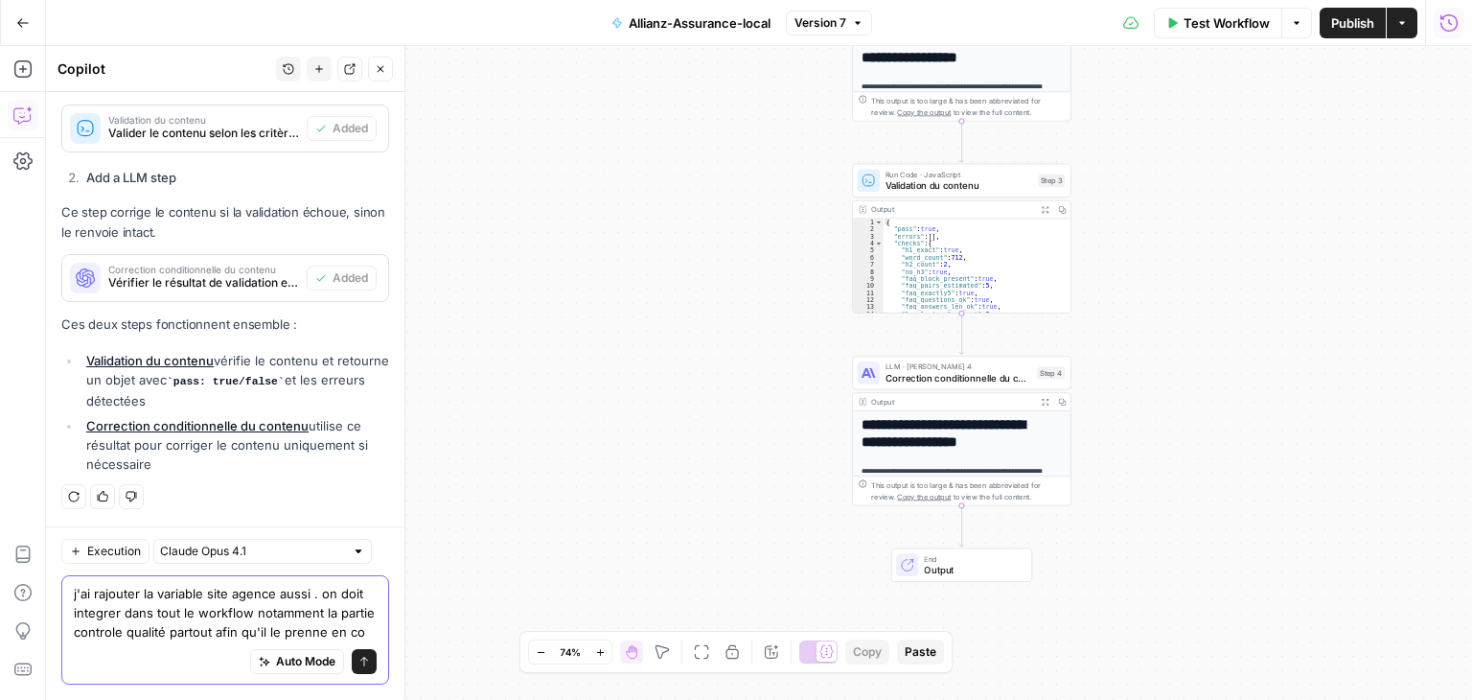
scroll to position [7693, 0]
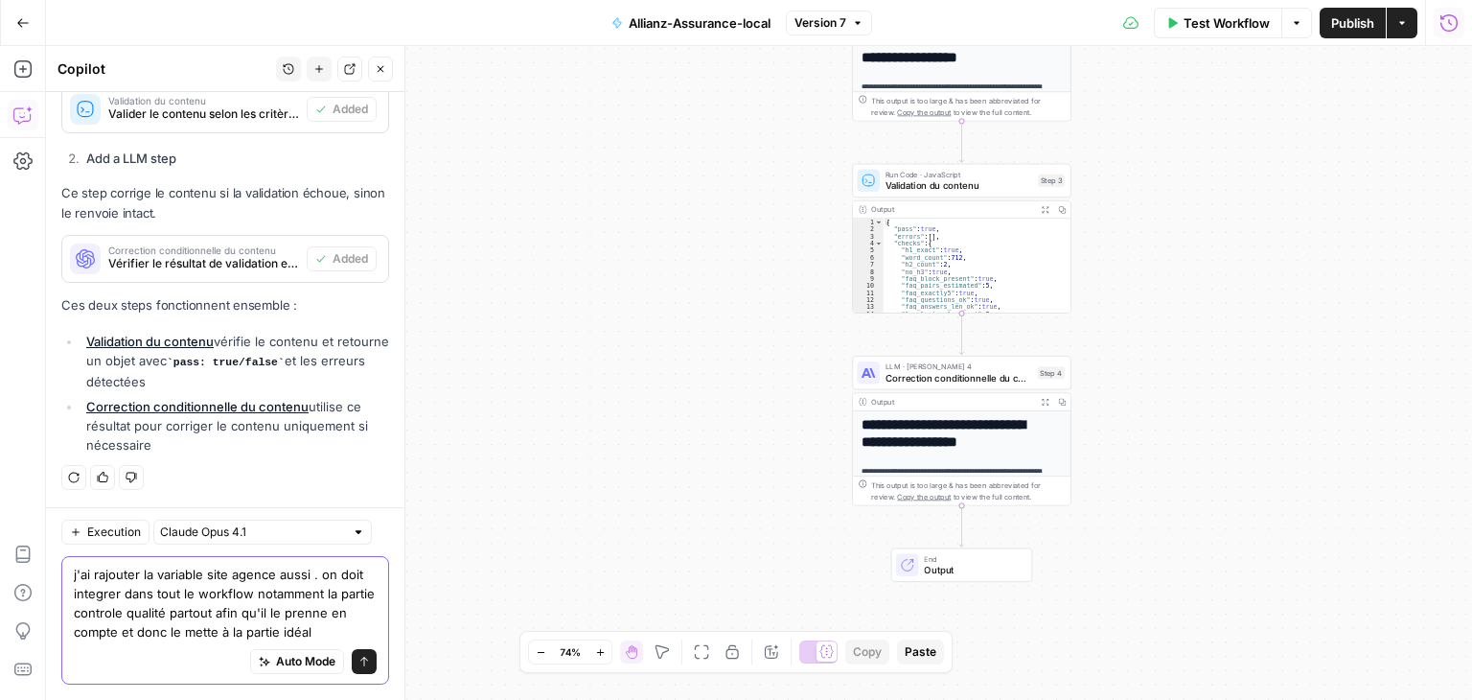
type textarea "j'ai rajouter la variable site agence aussi . on doit integrer dans tout le wor…"
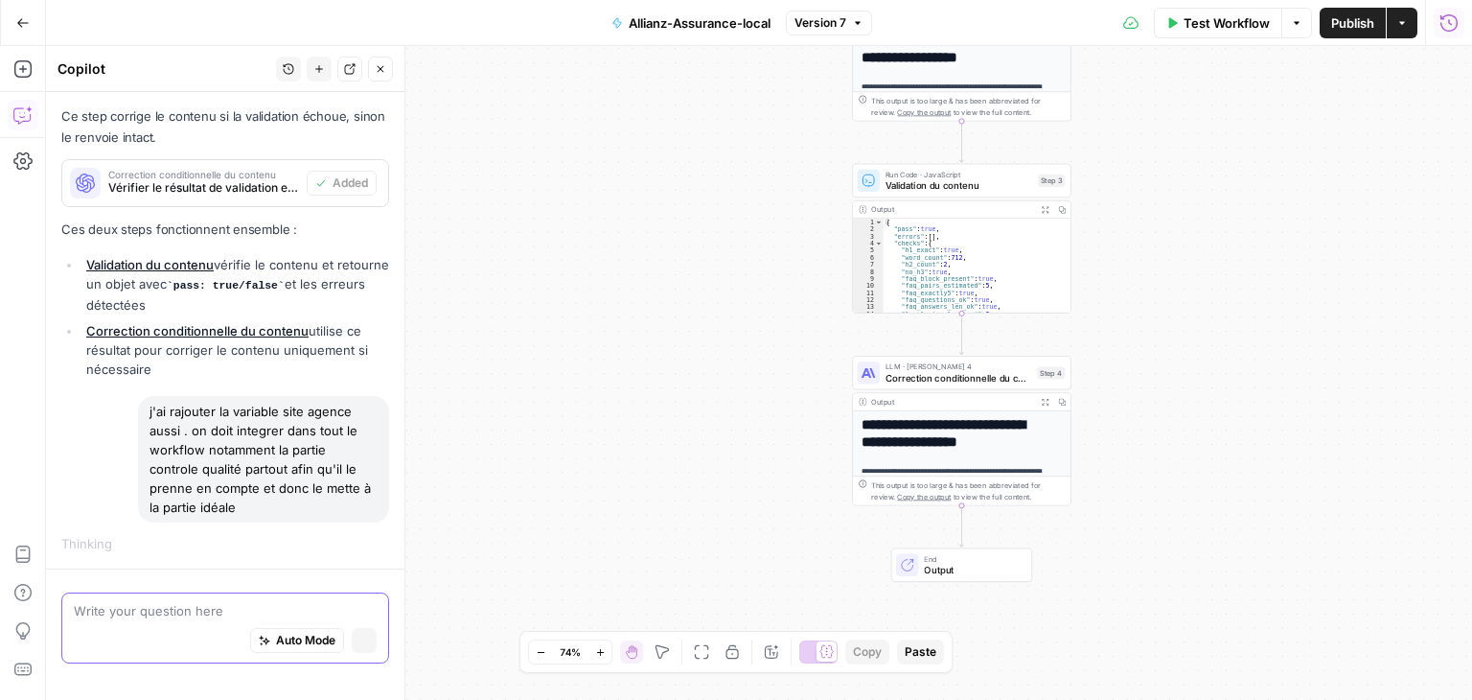
scroll to position [7335, 0]
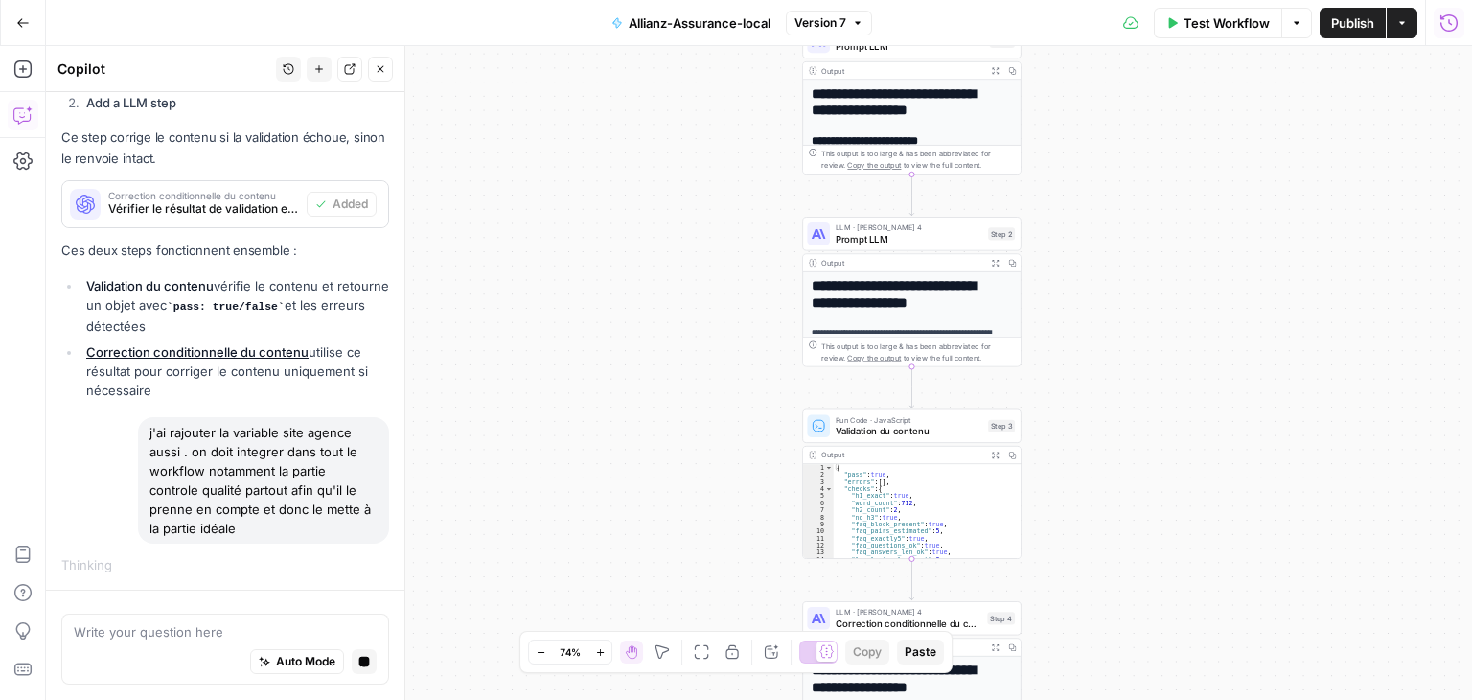
drag, startPoint x: 621, startPoint y: 303, endPoint x: 537, endPoint y: 410, distance: 136.5
click at [571, 545] on div "**********" at bounding box center [759, 373] width 1426 height 654
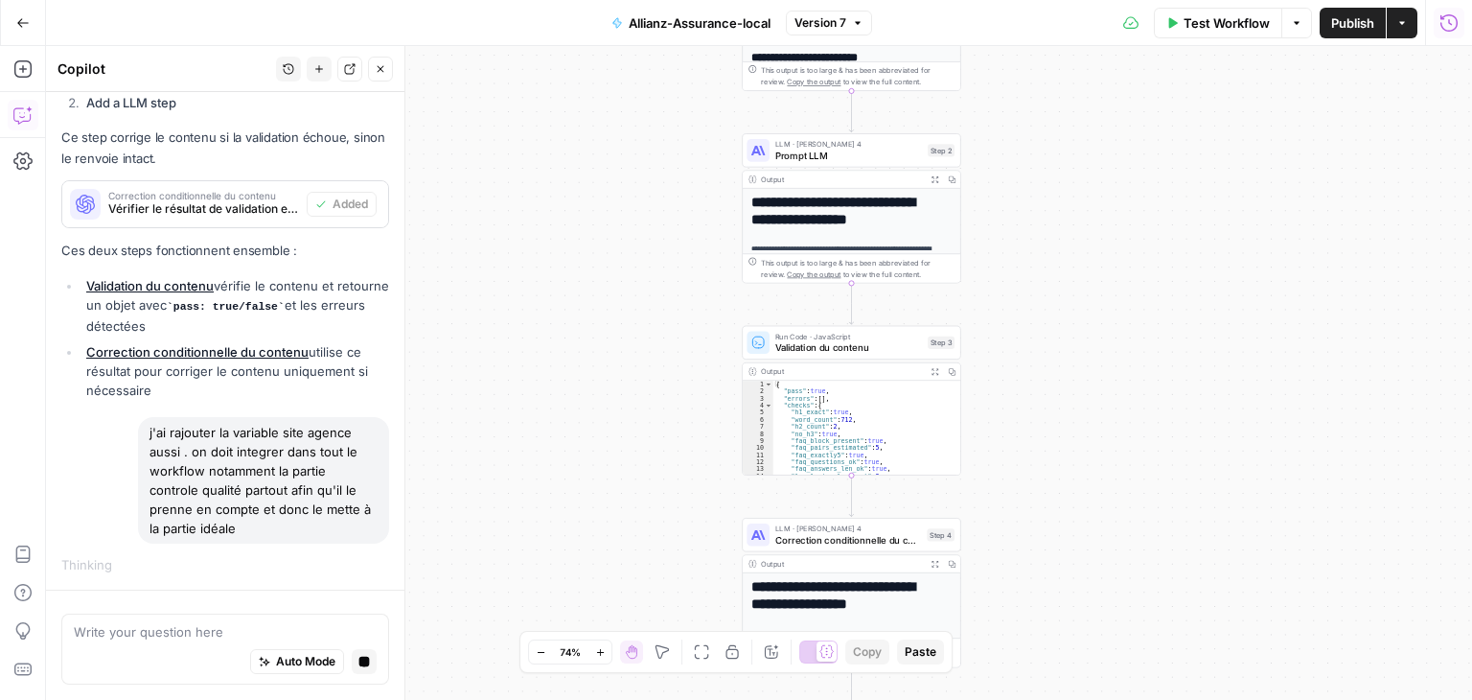
drag, startPoint x: 574, startPoint y: 275, endPoint x: 515, endPoint y: 142, distance: 145.9
click at [518, 117] on div "**********" at bounding box center [759, 373] width 1426 height 654
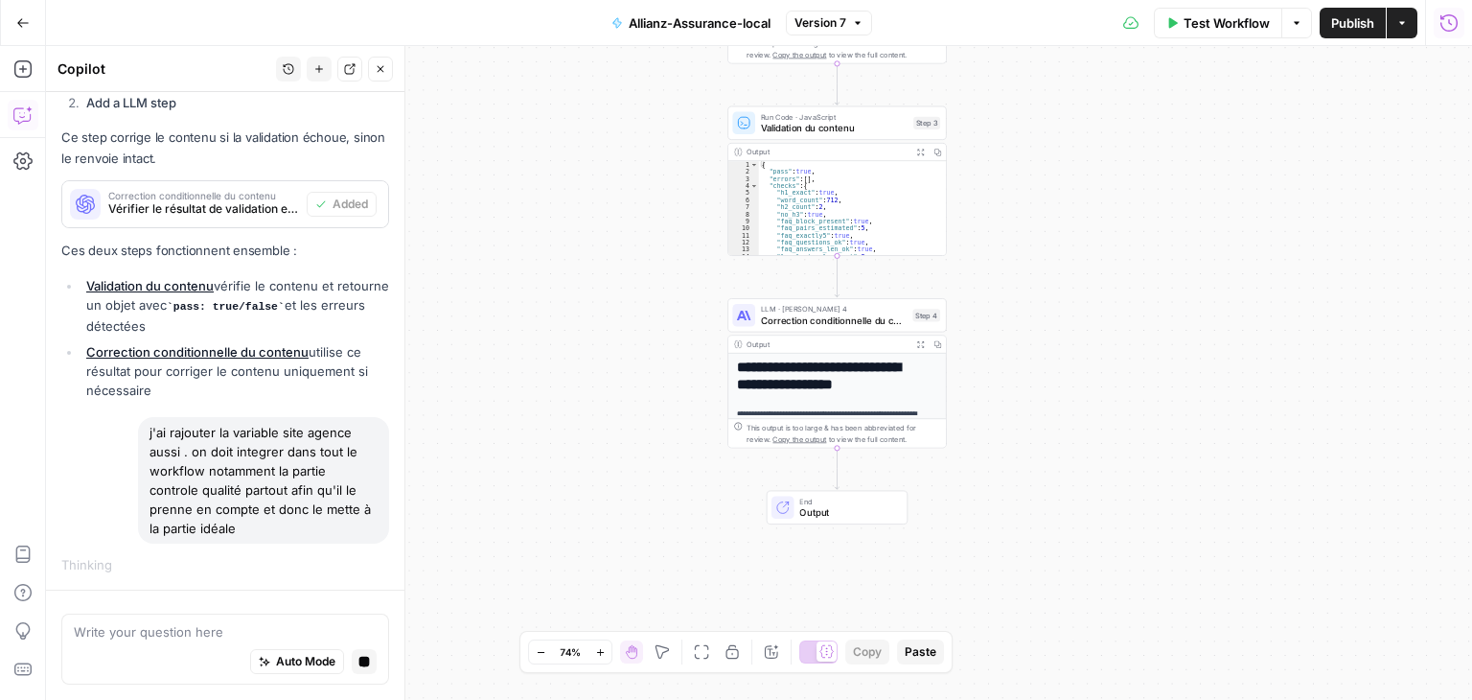
drag, startPoint x: 632, startPoint y: 394, endPoint x: 596, endPoint y: 212, distance: 185.6
click at [598, 215] on div "**********" at bounding box center [759, 373] width 1426 height 654
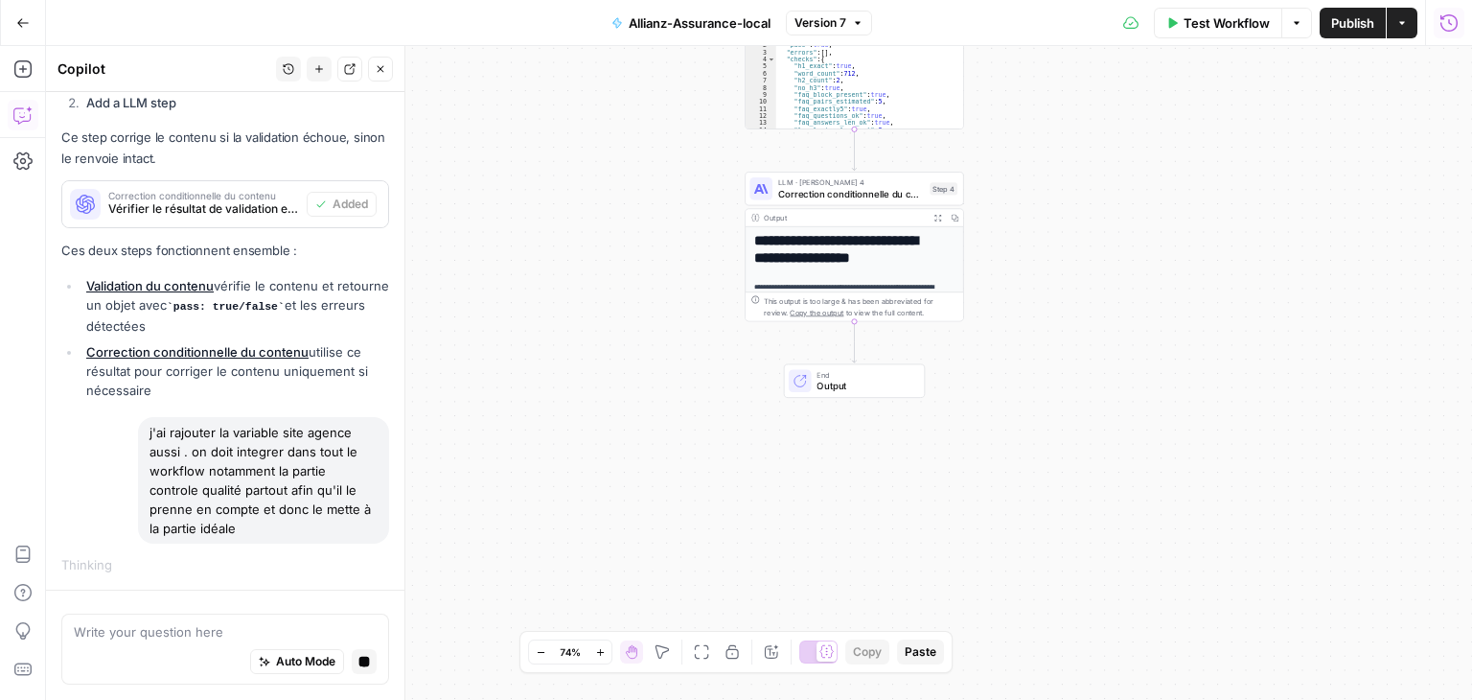
drag, startPoint x: 594, startPoint y: 333, endPoint x: 620, endPoint y: 244, distance: 91.9
click at [620, 245] on div "**********" at bounding box center [759, 373] width 1426 height 654
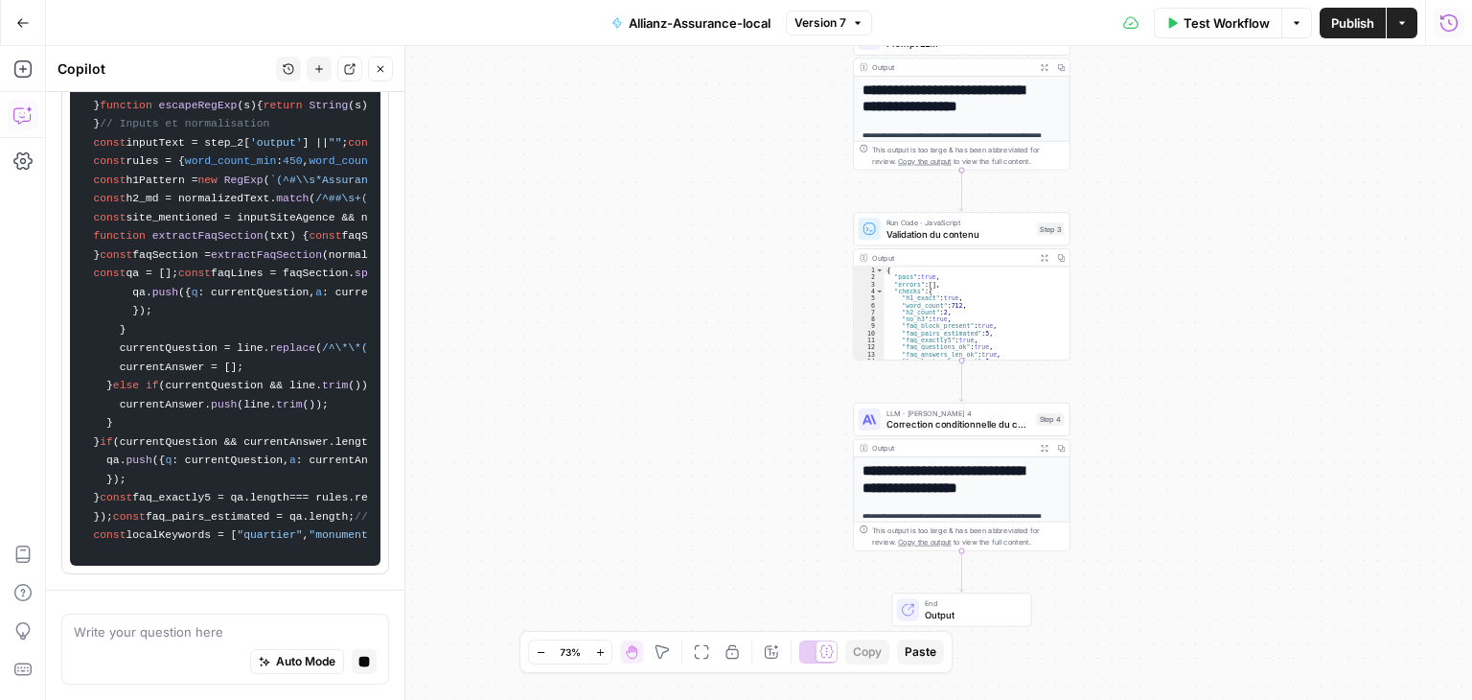
scroll to position [9845, 0]
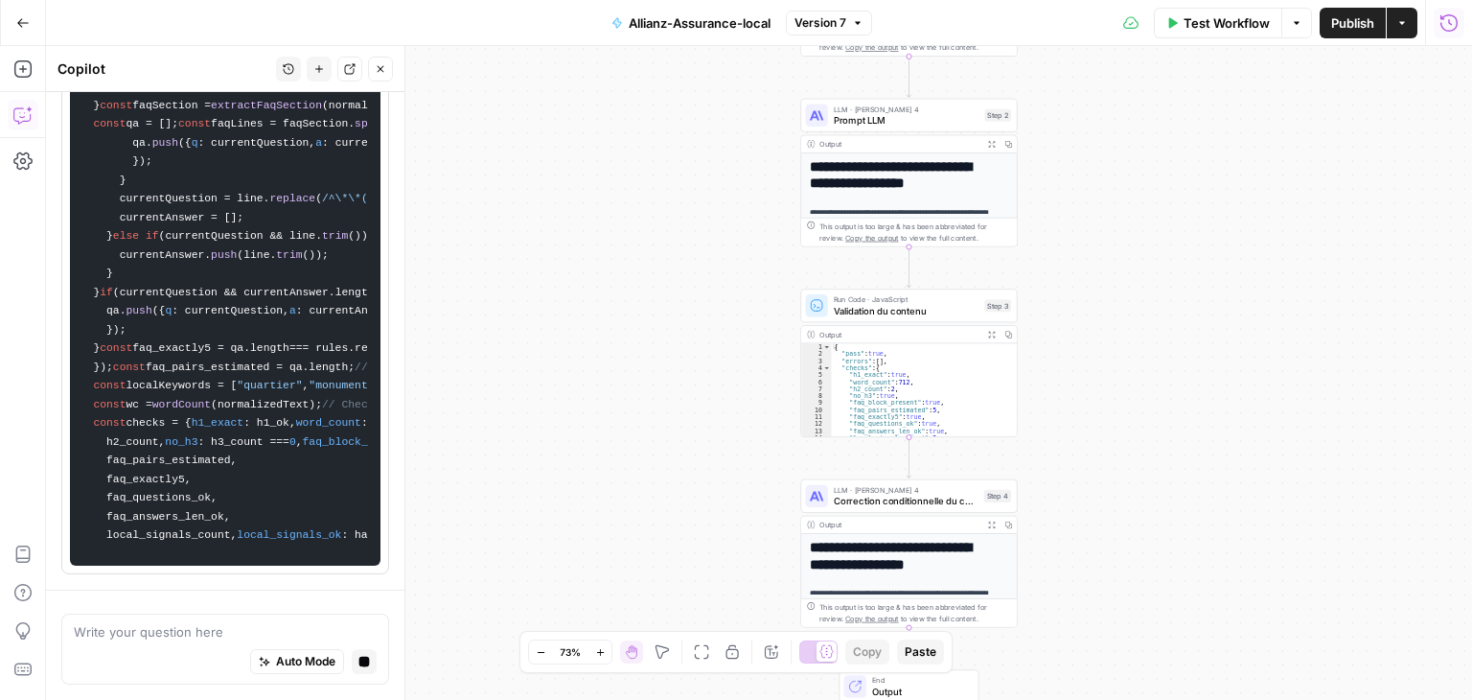
drag, startPoint x: 655, startPoint y: 245, endPoint x: 595, endPoint y: 334, distance: 106.4
click at [598, 338] on div "**********" at bounding box center [759, 373] width 1426 height 654
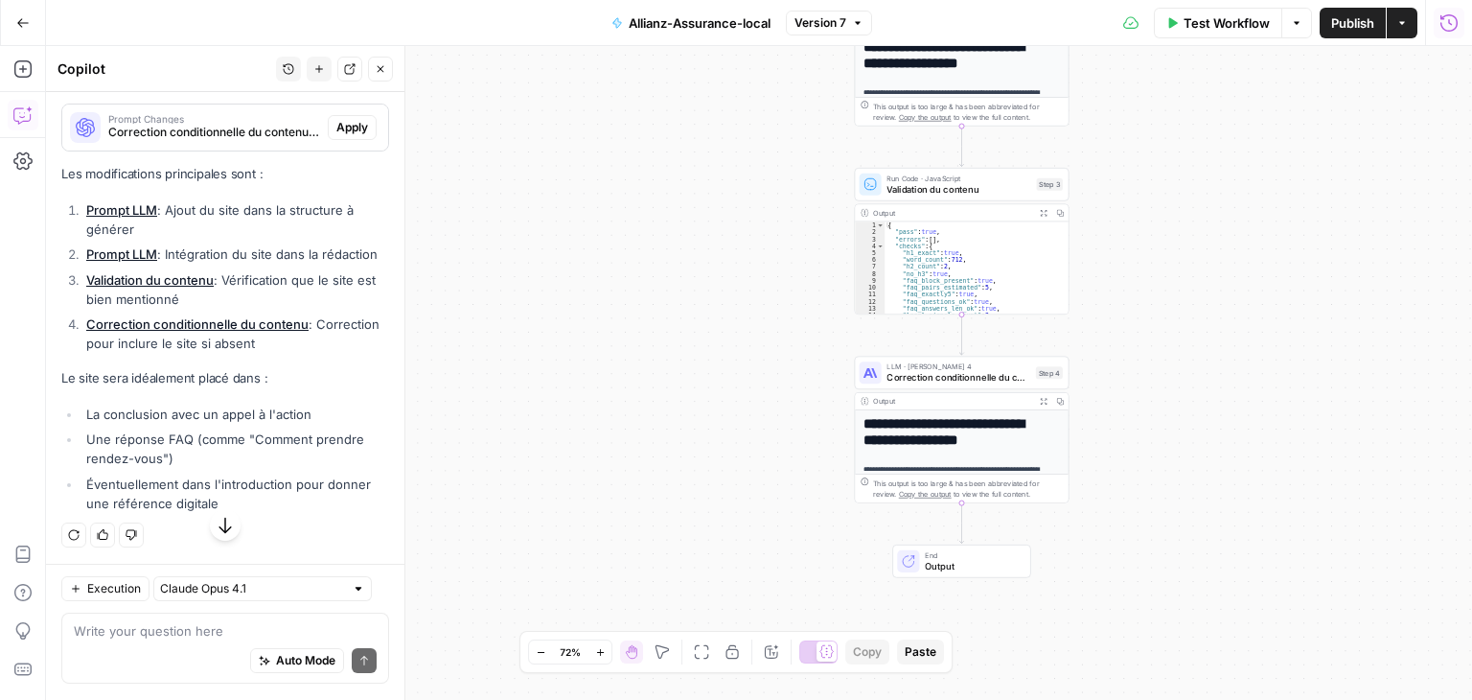
scroll to position [8501, 0]
click at [174, 639] on div "Write your question here Auto Mode Send" at bounding box center [225, 649] width 328 height 71
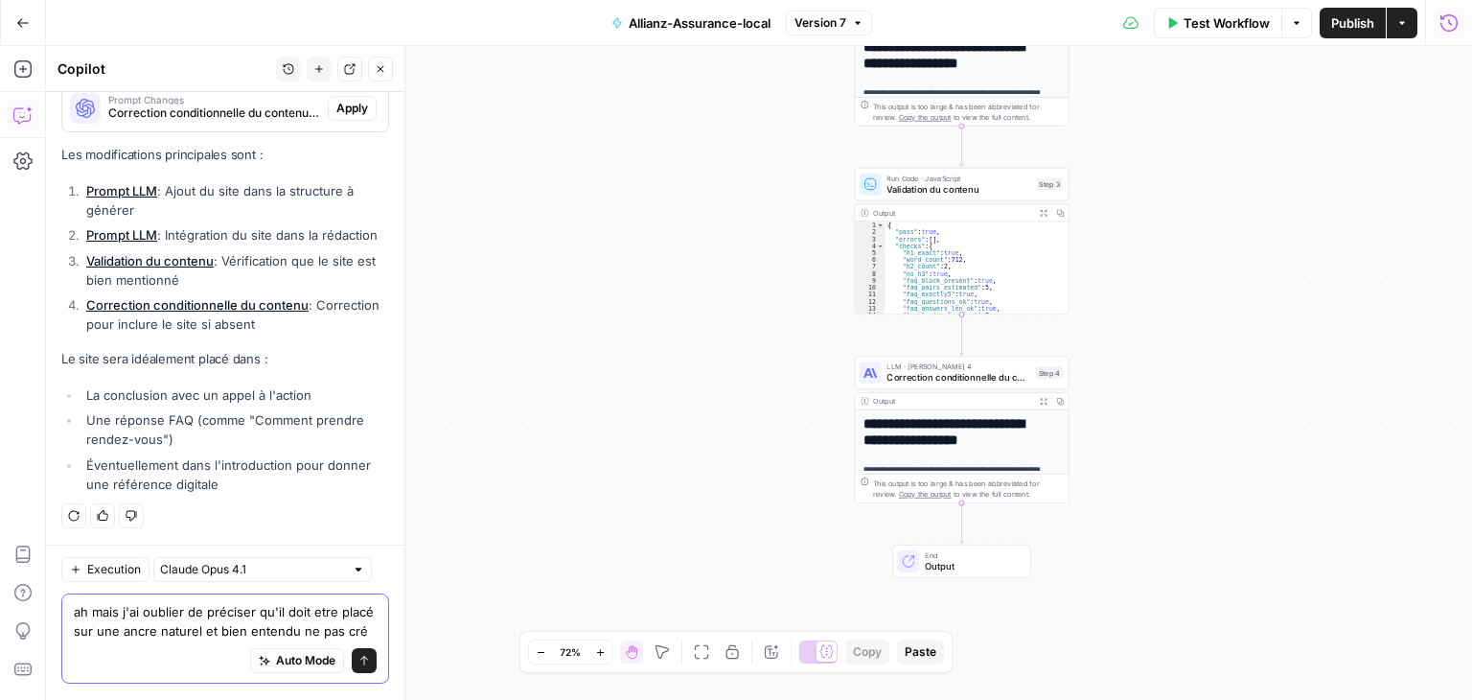
scroll to position [8539, 0]
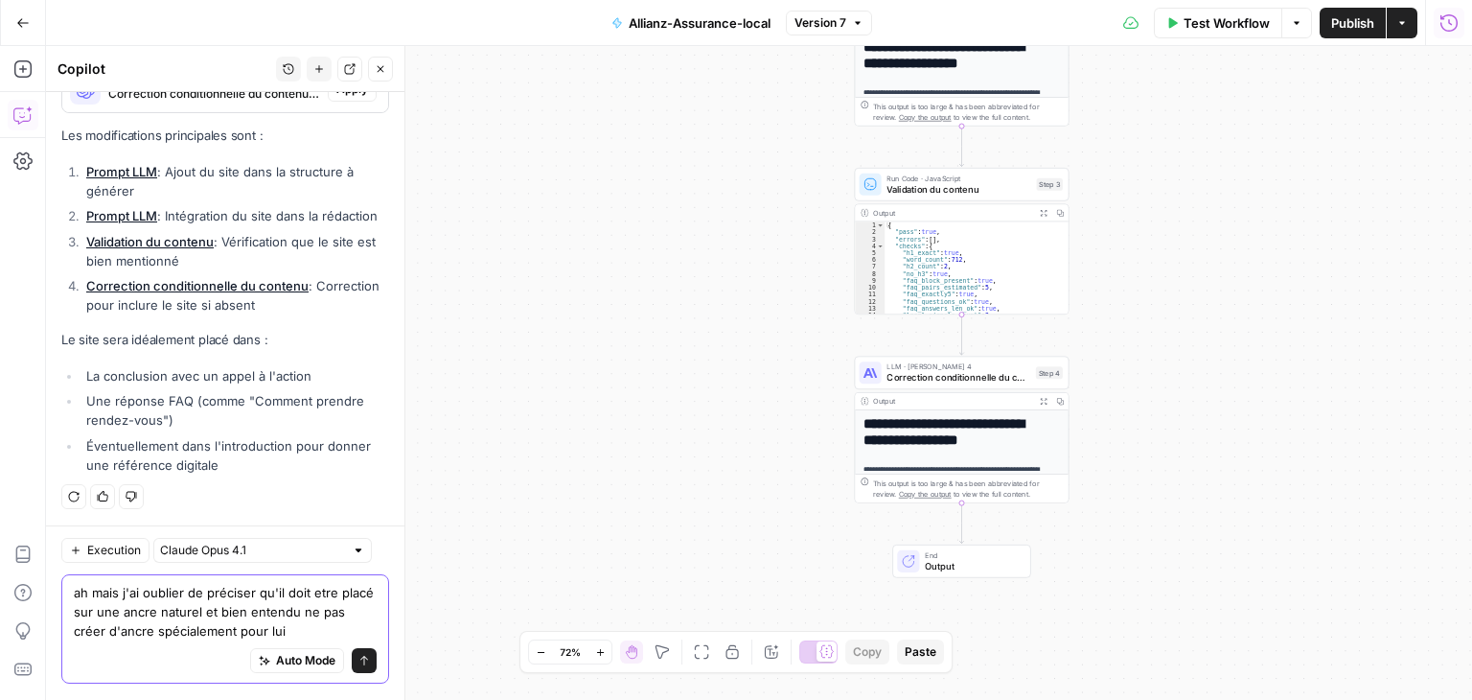
type textarea "ah mais j'ai oublier de préciser qu'il doit etre placé sur une ancre naturel et…"
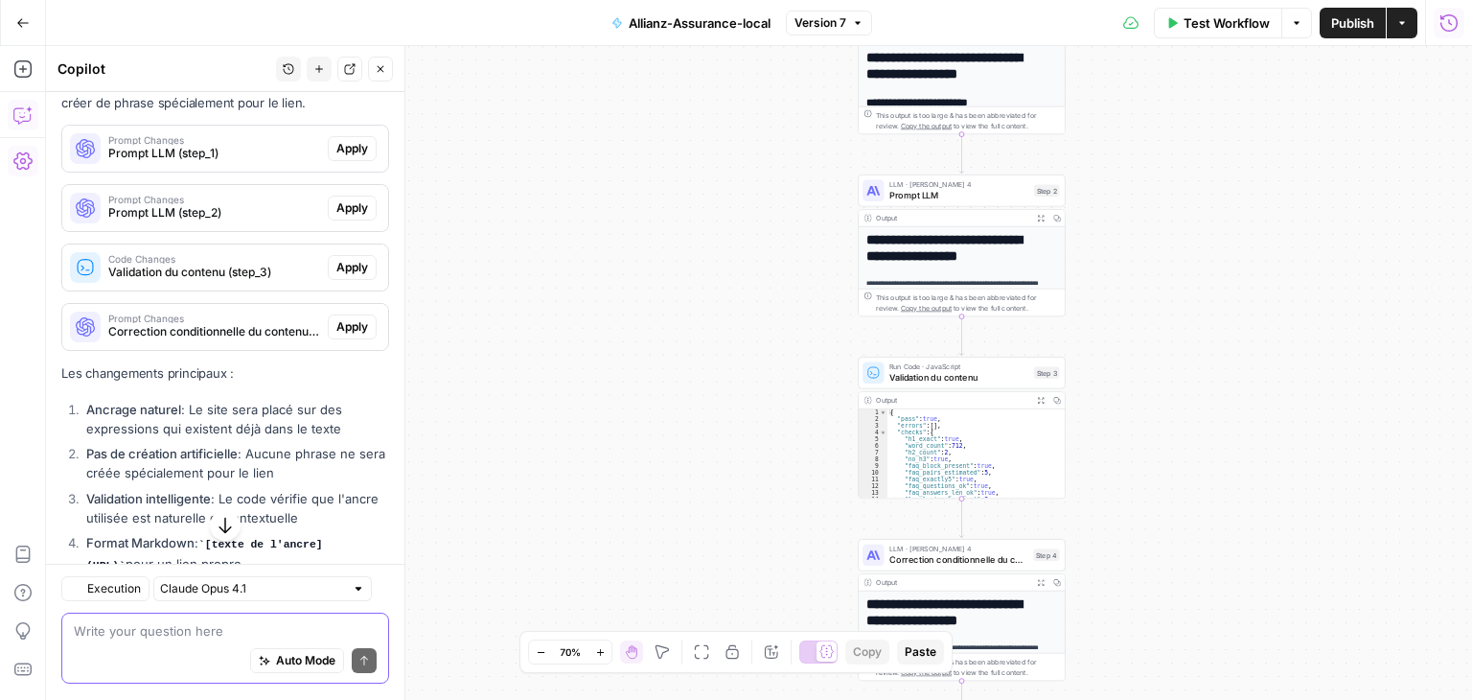
scroll to position [9022, 0]
drag, startPoint x: 191, startPoint y: 637, endPoint x: 173, endPoint y: 637, distance: 18.2
click at [186, 637] on textarea at bounding box center [225, 631] width 303 height 19
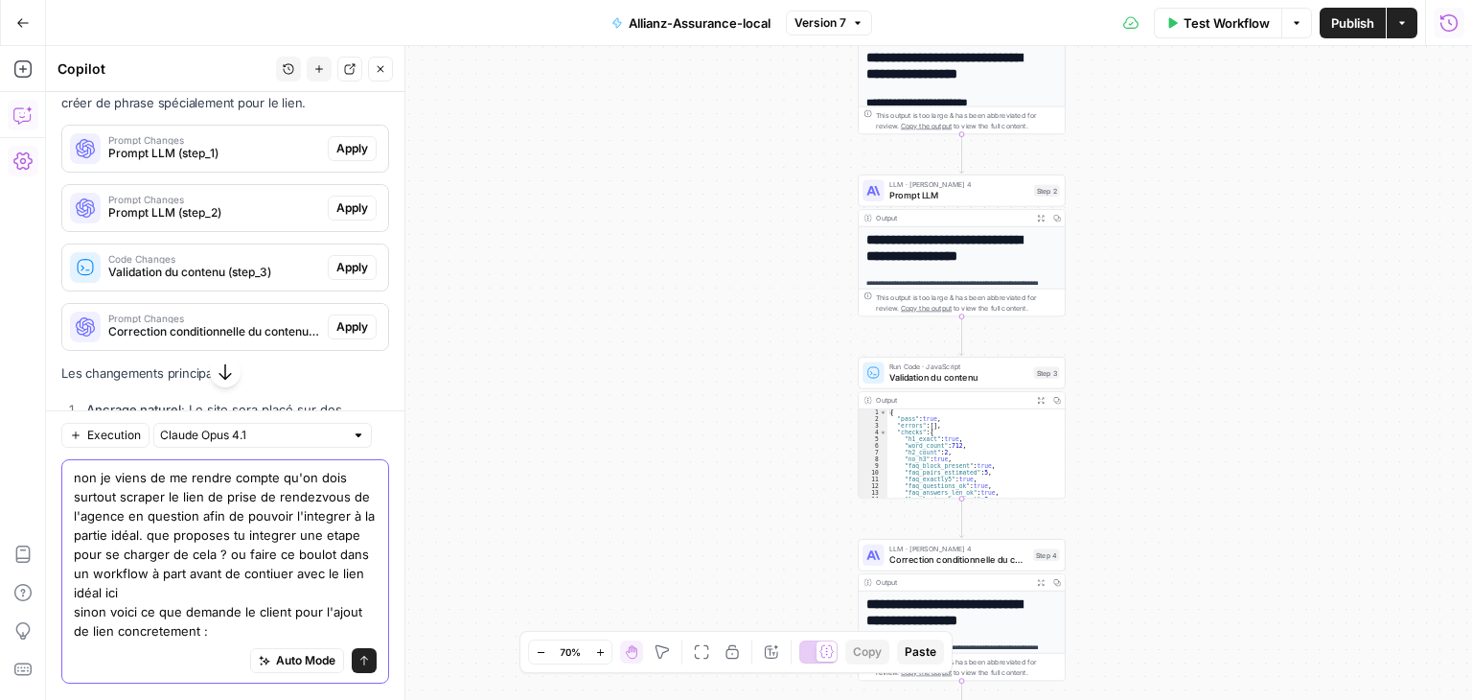
paste textarea "Un maillage interne intelligent : liens vers le store loc et vers allianz.fr, 1…"
type textarea "non je viens de me rendre compte qu'on dois surtout scraper le lien de prise de…"
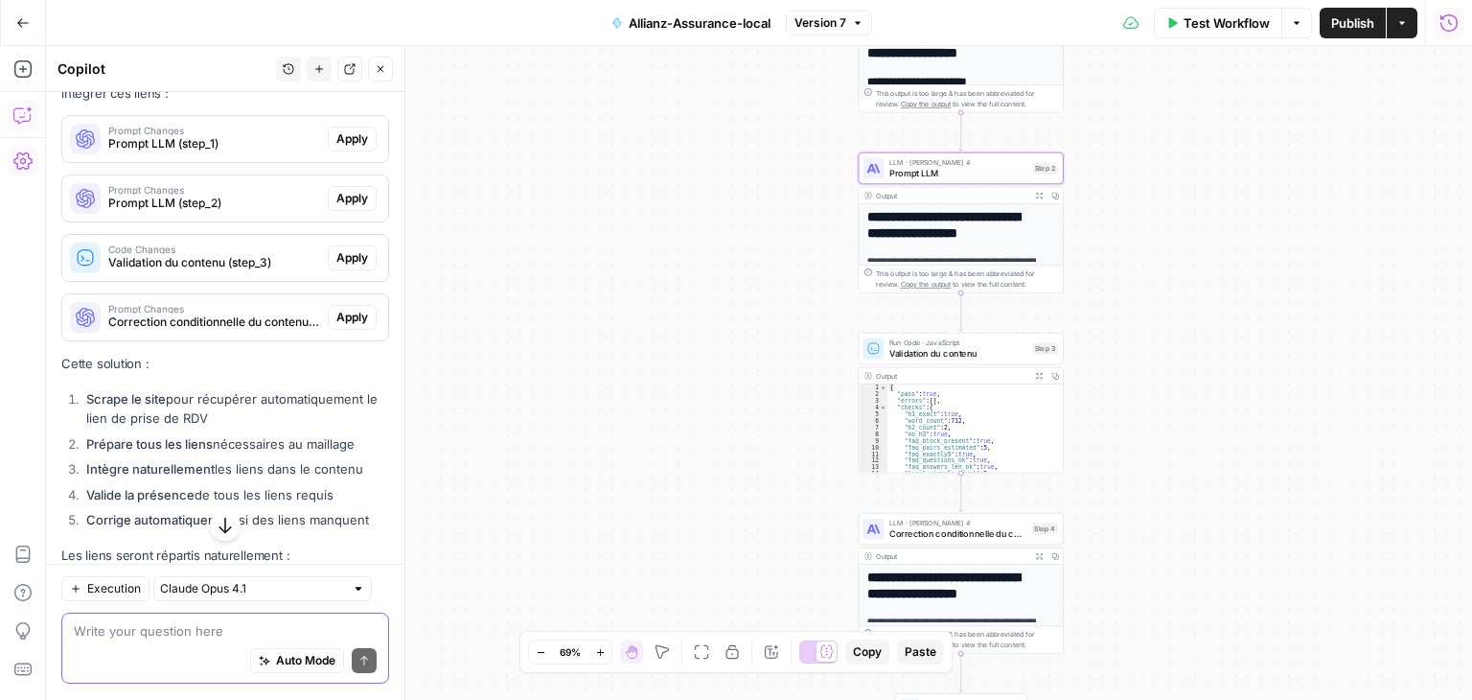
scroll to position [10546, 0]
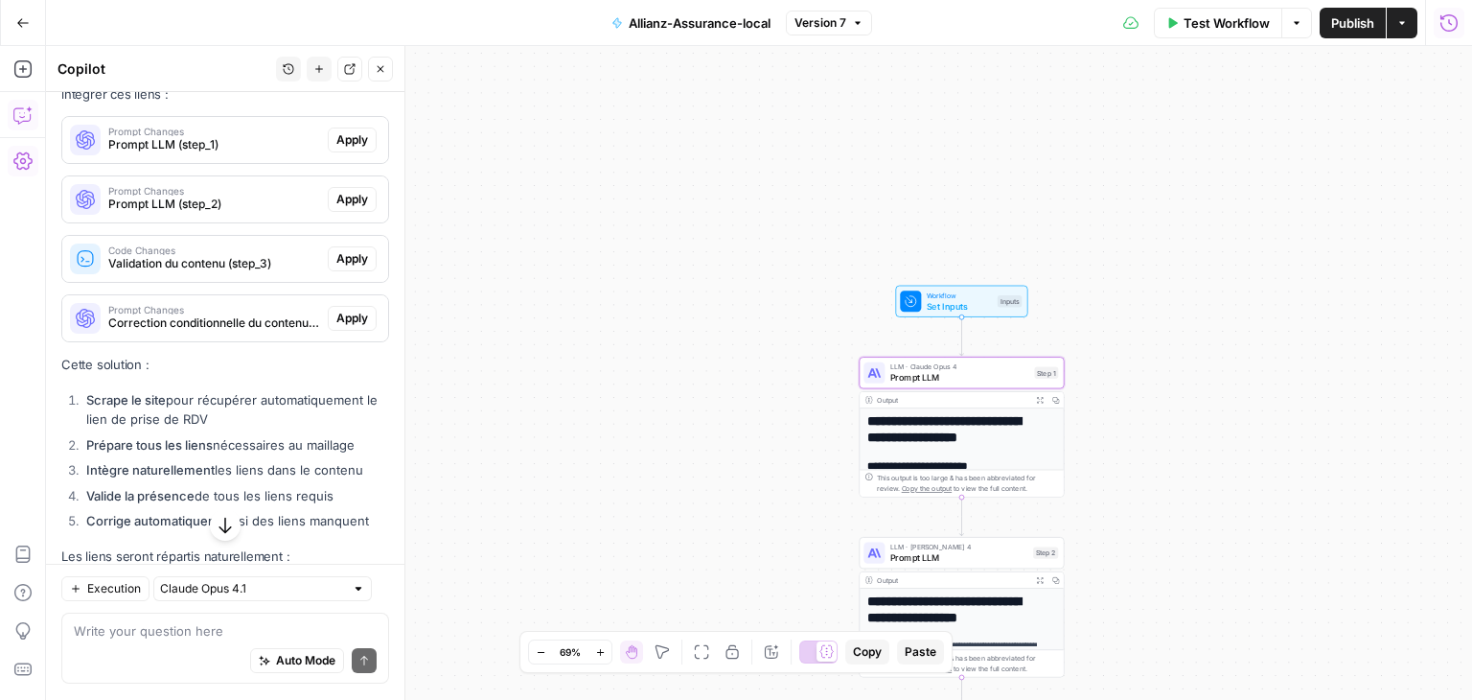
click at [331, 155] on div "Prompt Changes Prompt LLM (step_1) Apply" at bounding box center [225, 140] width 326 height 31
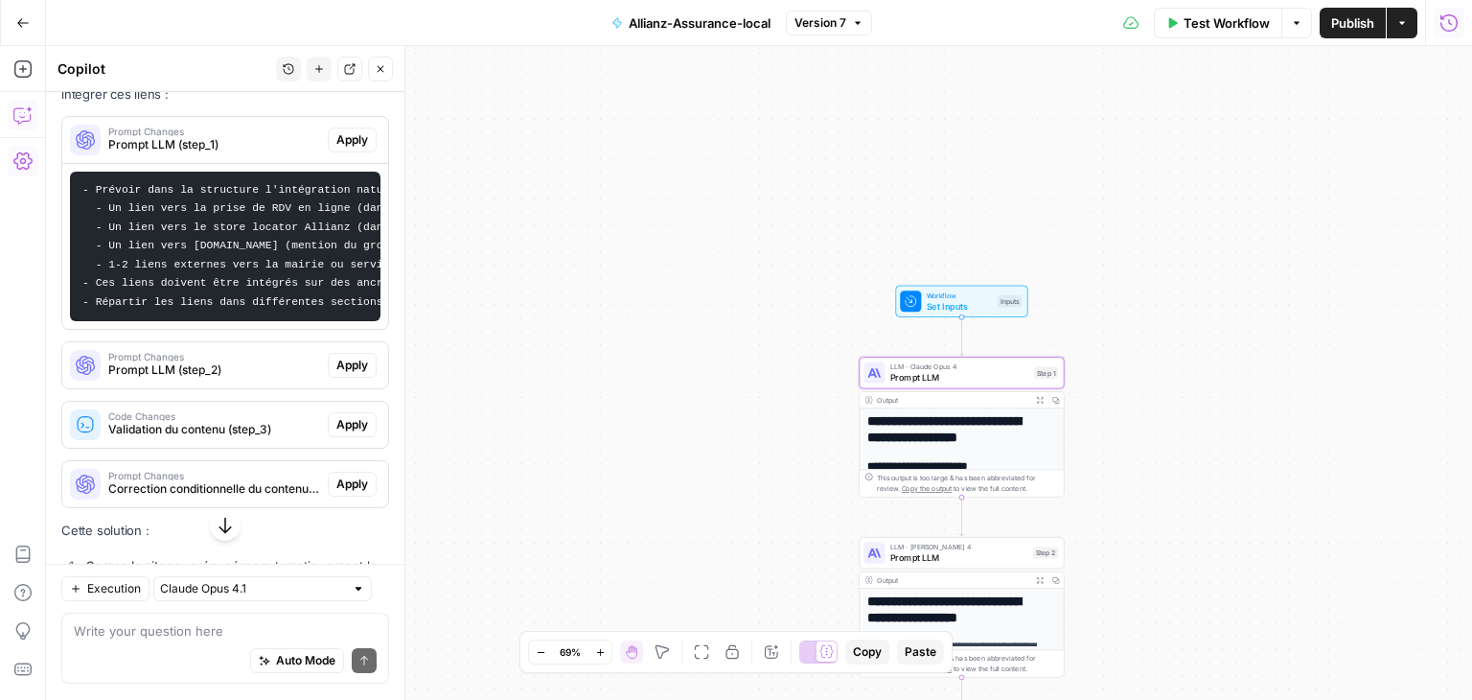
click at [342, 149] on span "Apply" at bounding box center [352, 139] width 32 height 17
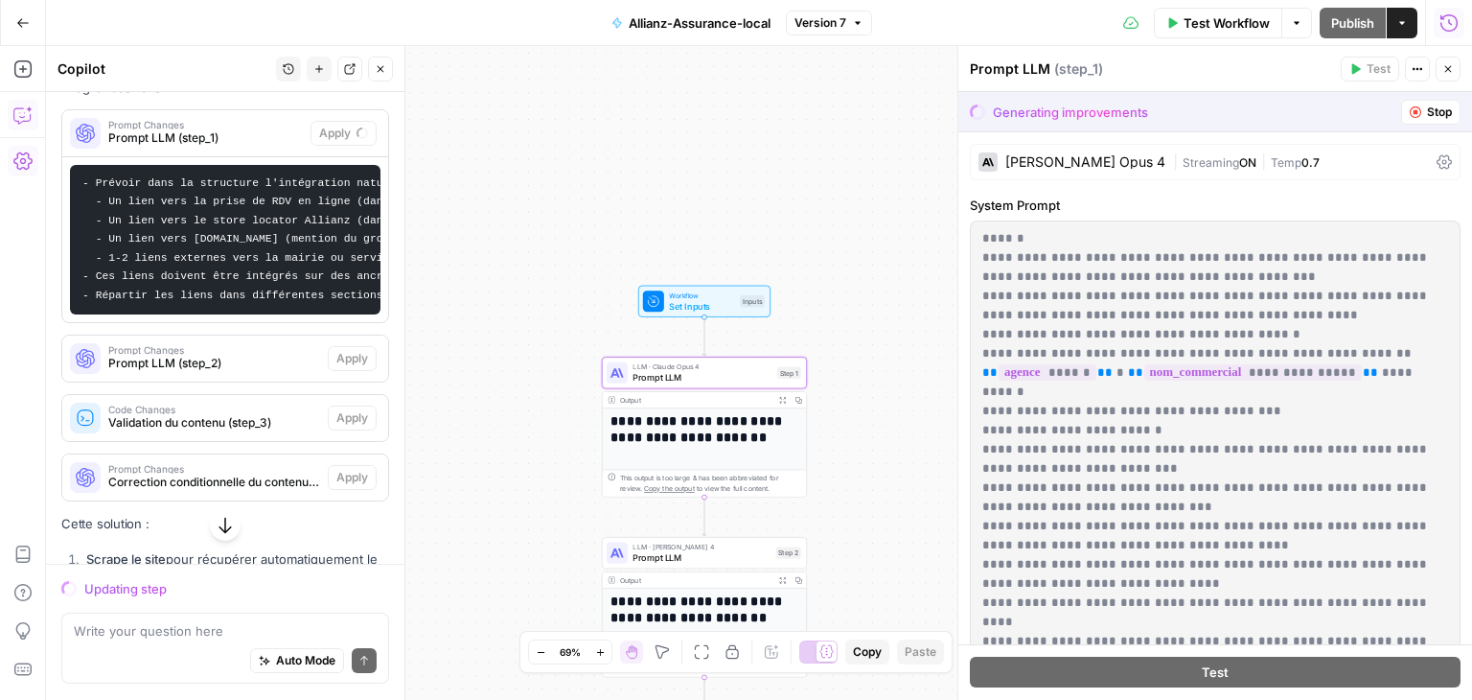
scroll to position [10046, 0]
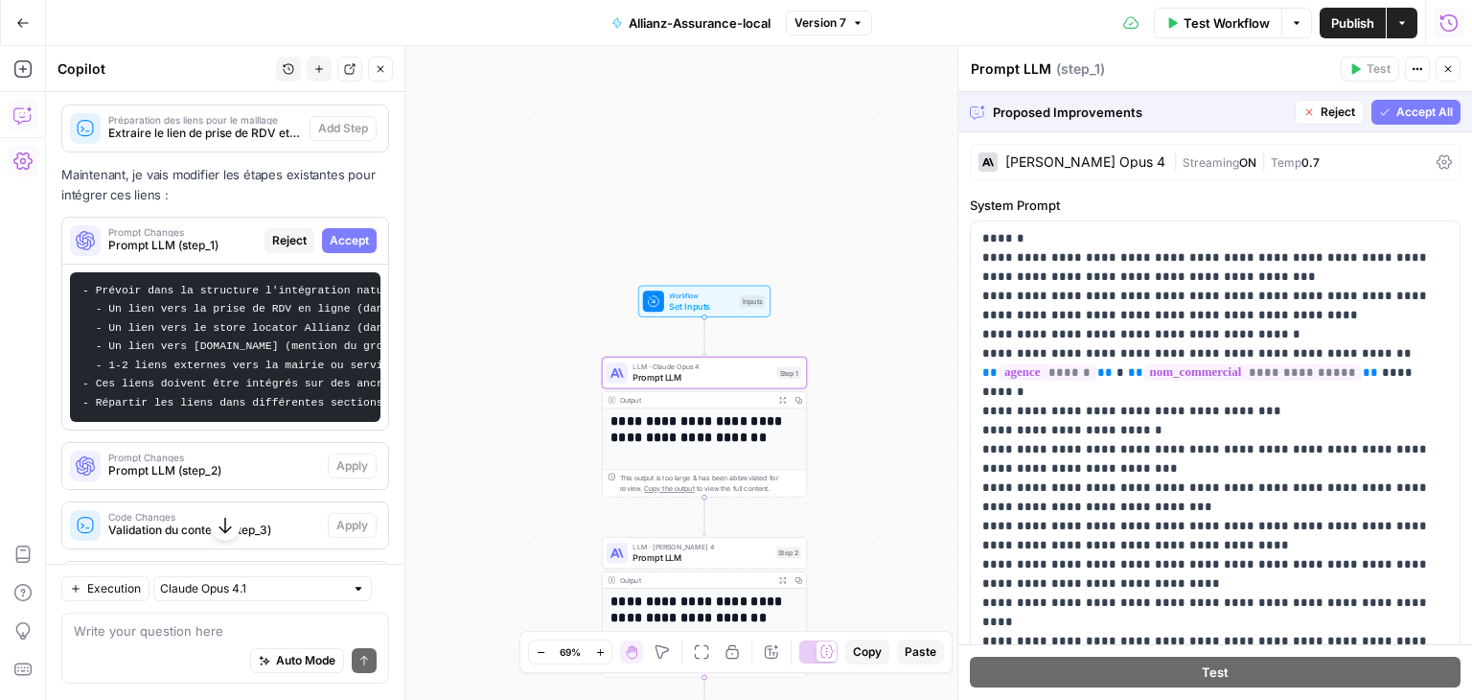
click at [341, 249] on span "Accept" at bounding box center [349, 240] width 39 height 17
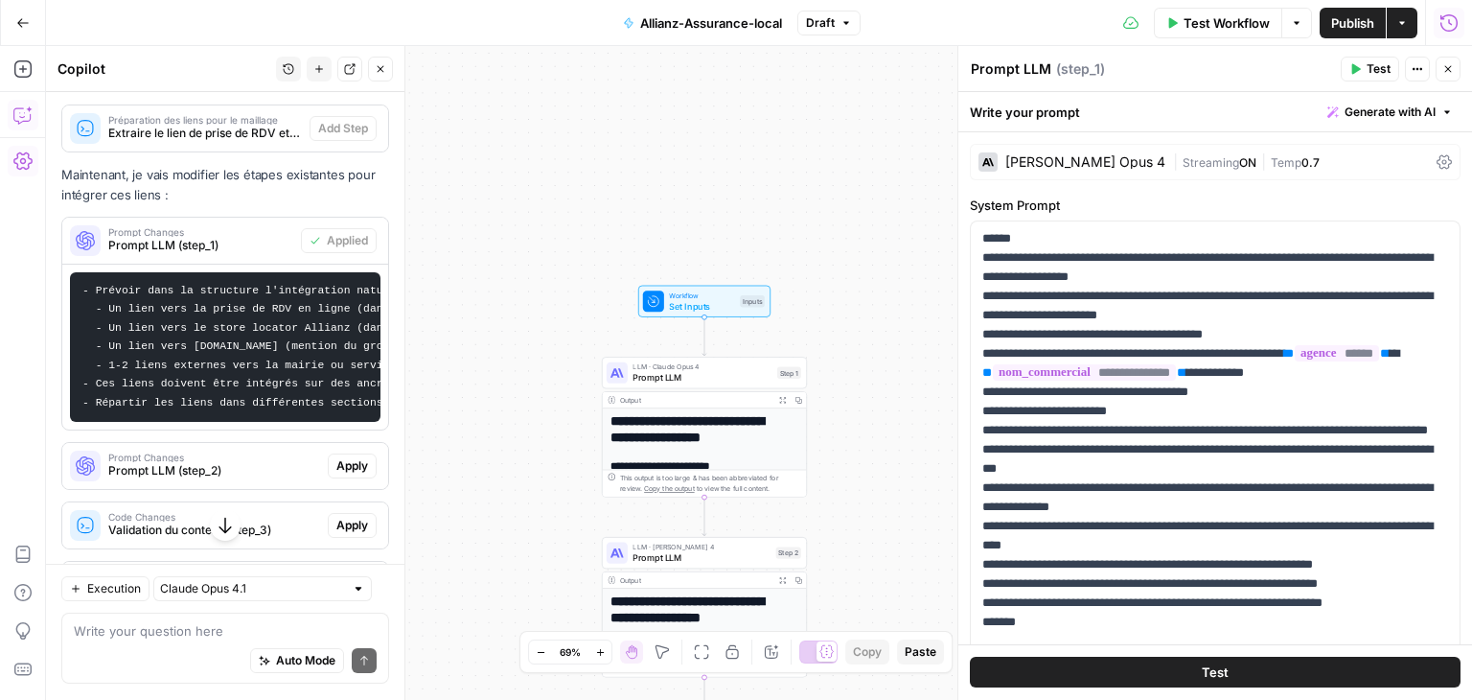
scroll to position [10451, 0]
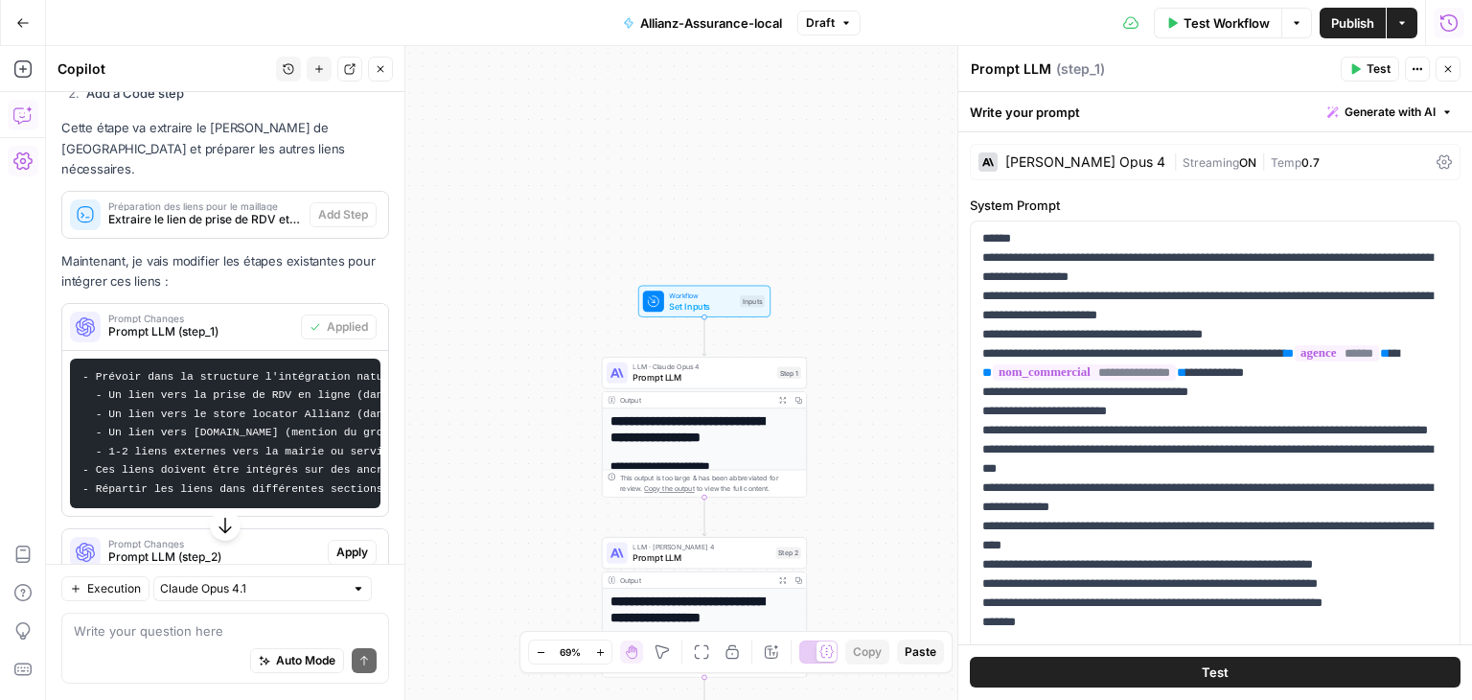
click at [322, 53] on span "Add Step" at bounding box center [343, 43] width 50 height 17
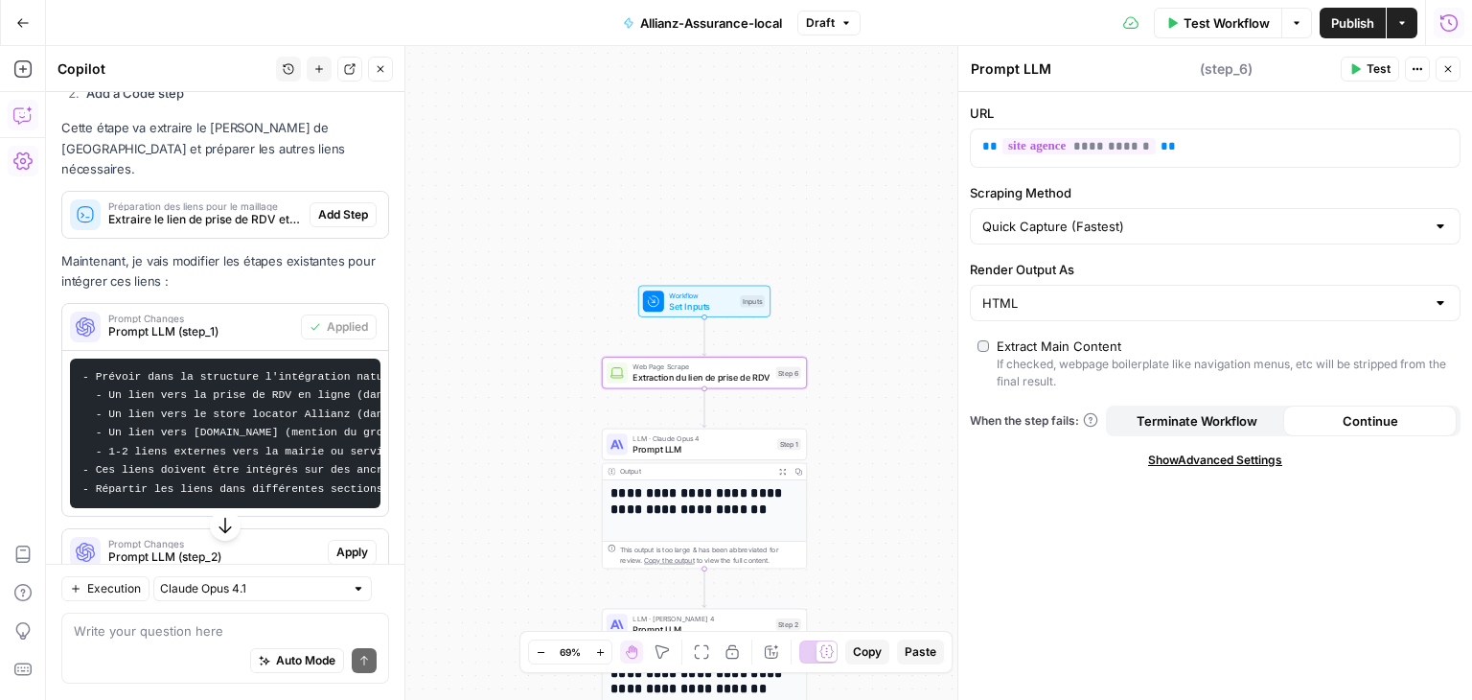
type textarea "Extraction du lien de prise de RDV"
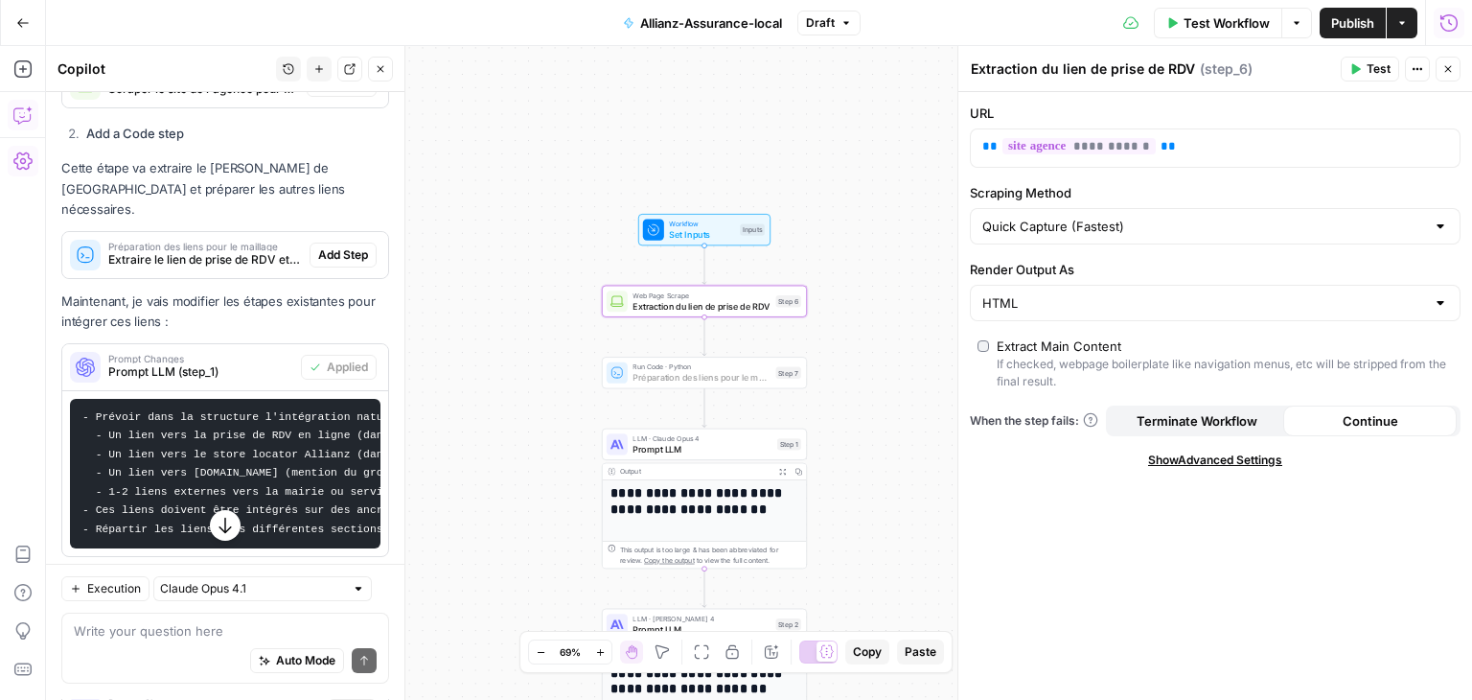
click at [326, 264] on span "Add Step" at bounding box center [343, 254] width 50 height 17
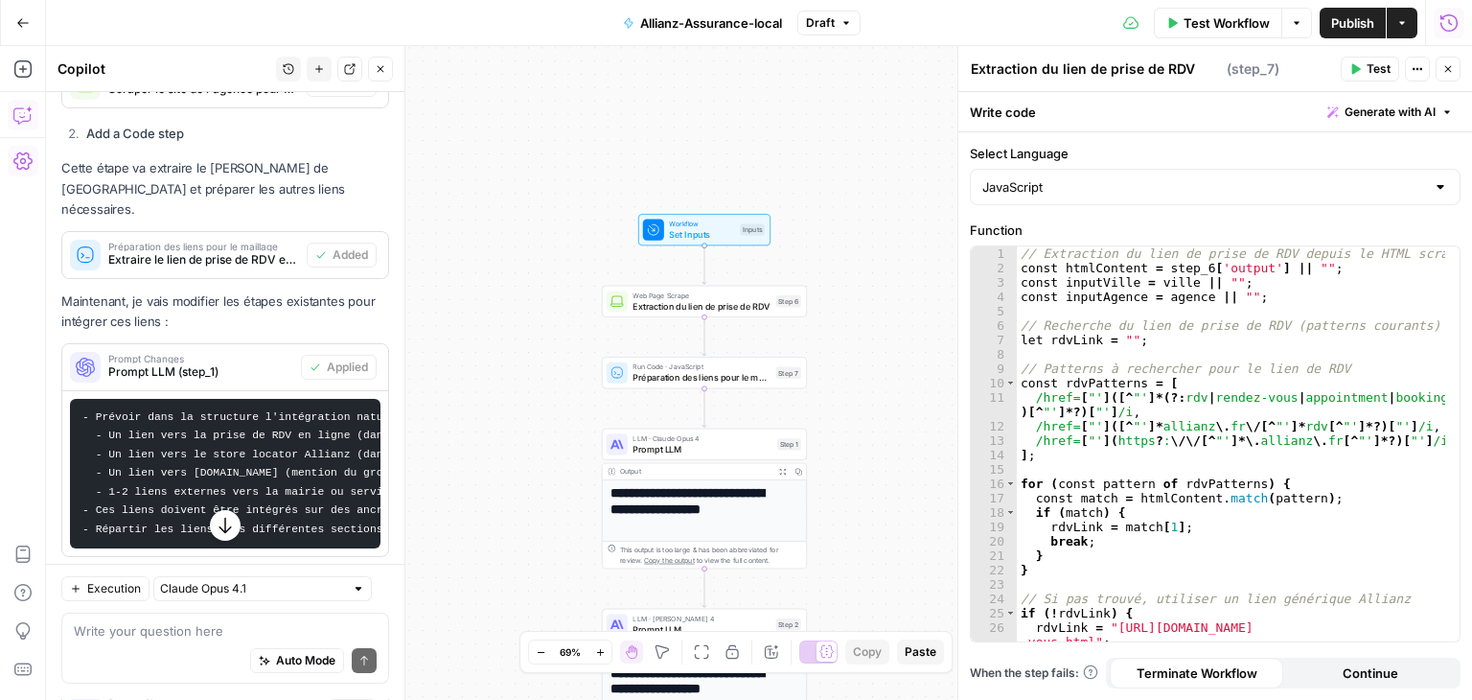
type textarea "Préparation des liens pour le maillage"
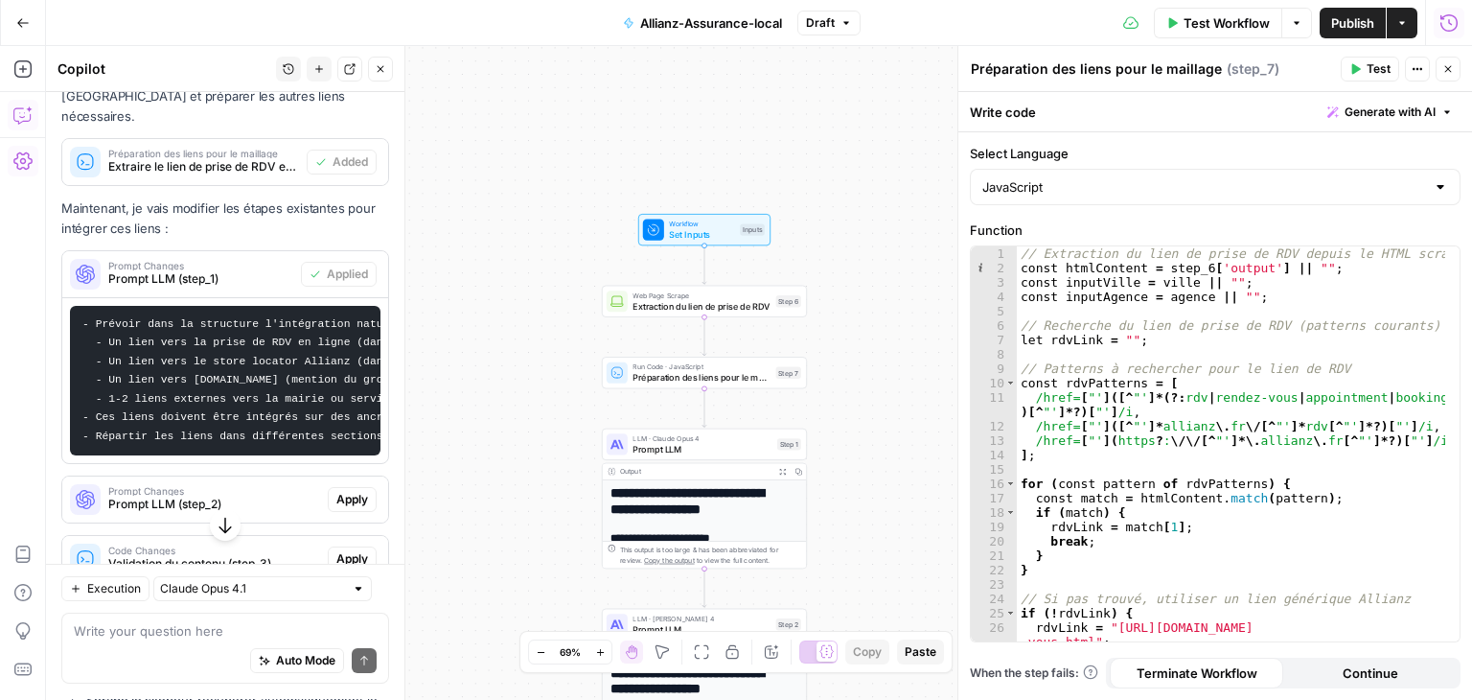
scroll to position [10625, 0]
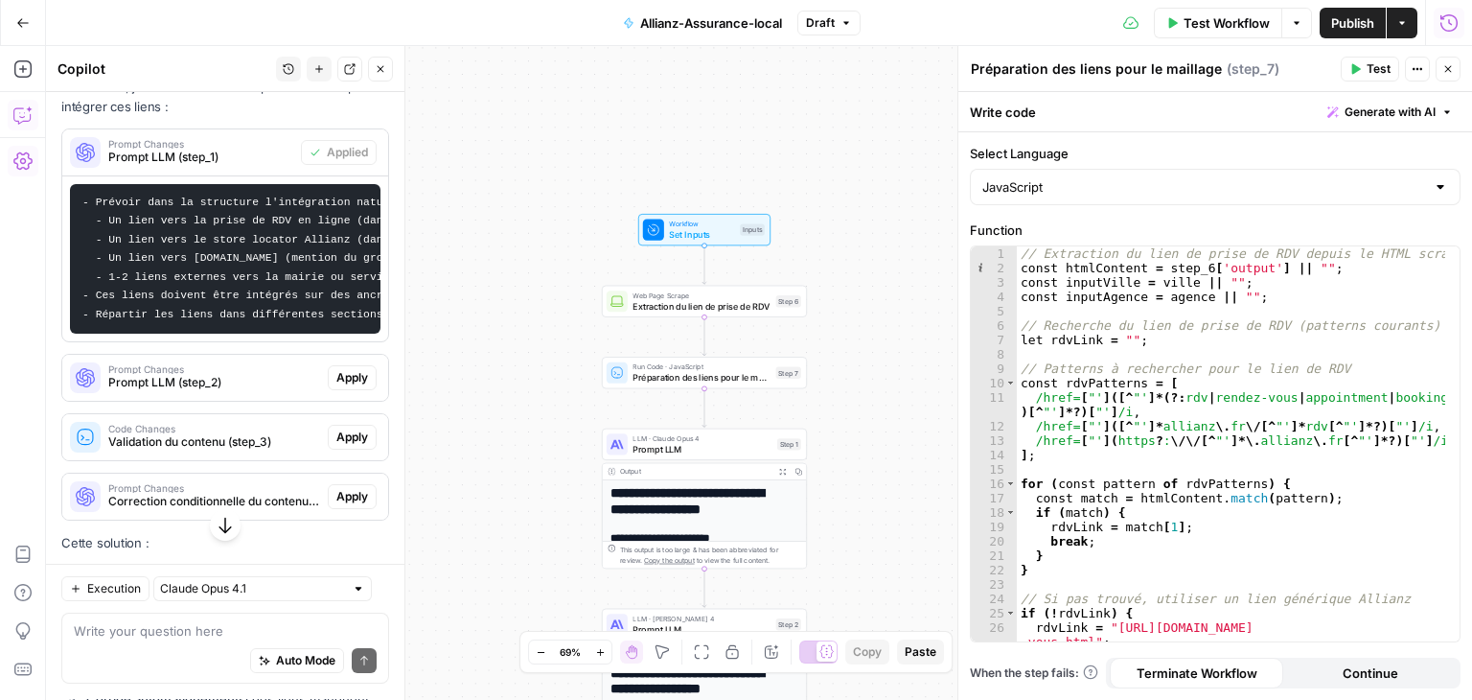
click at [336, 386] on span "Apply" at bounding box center [352, 377] width 32 height 17
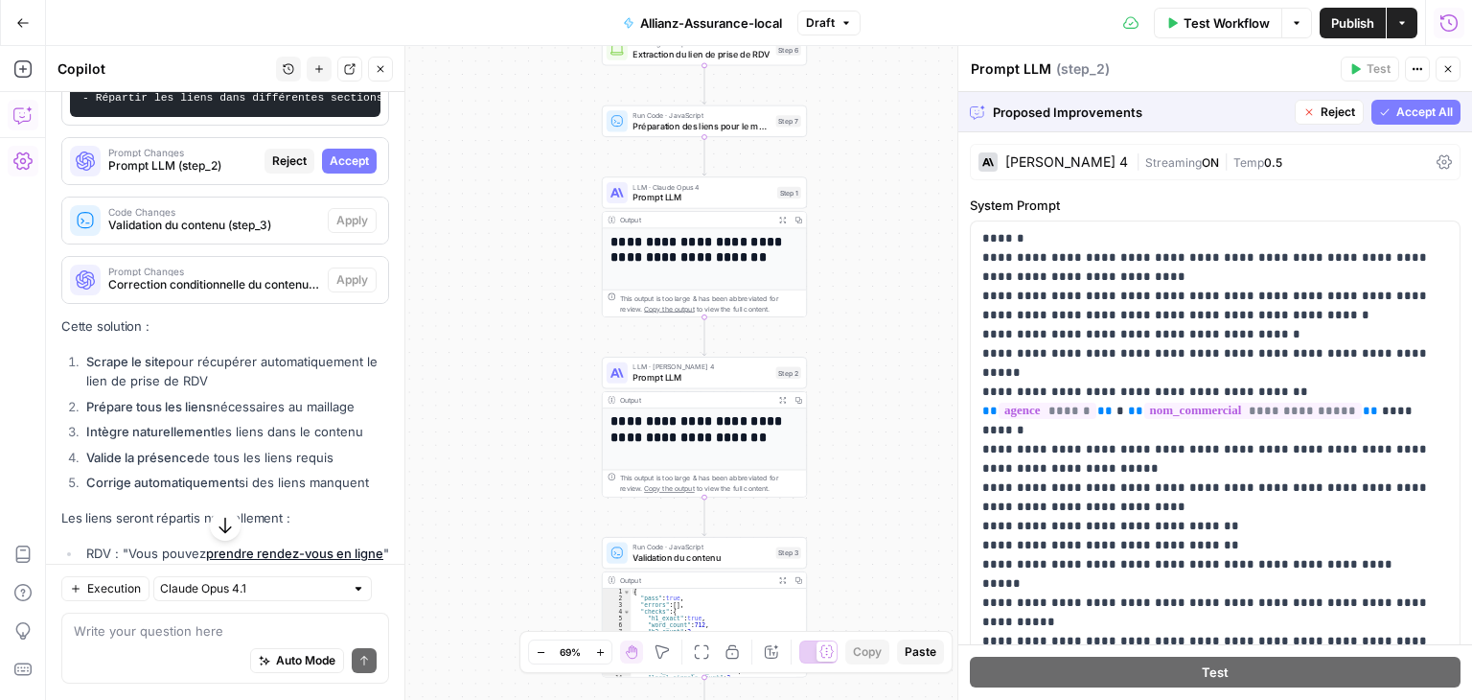
scroll to position [10353, 0]
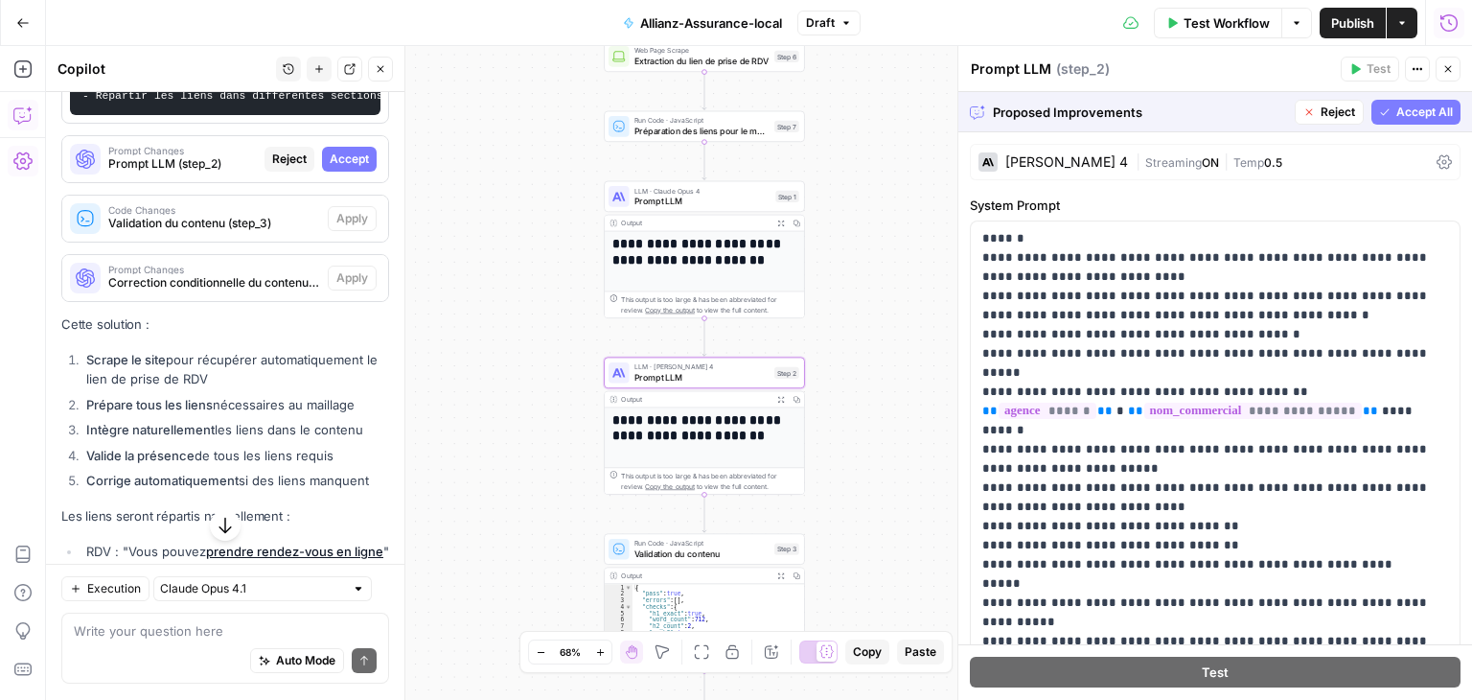
click at [334, 168] on span "Accept" at bounding box center [349, 159] width 39 height 17
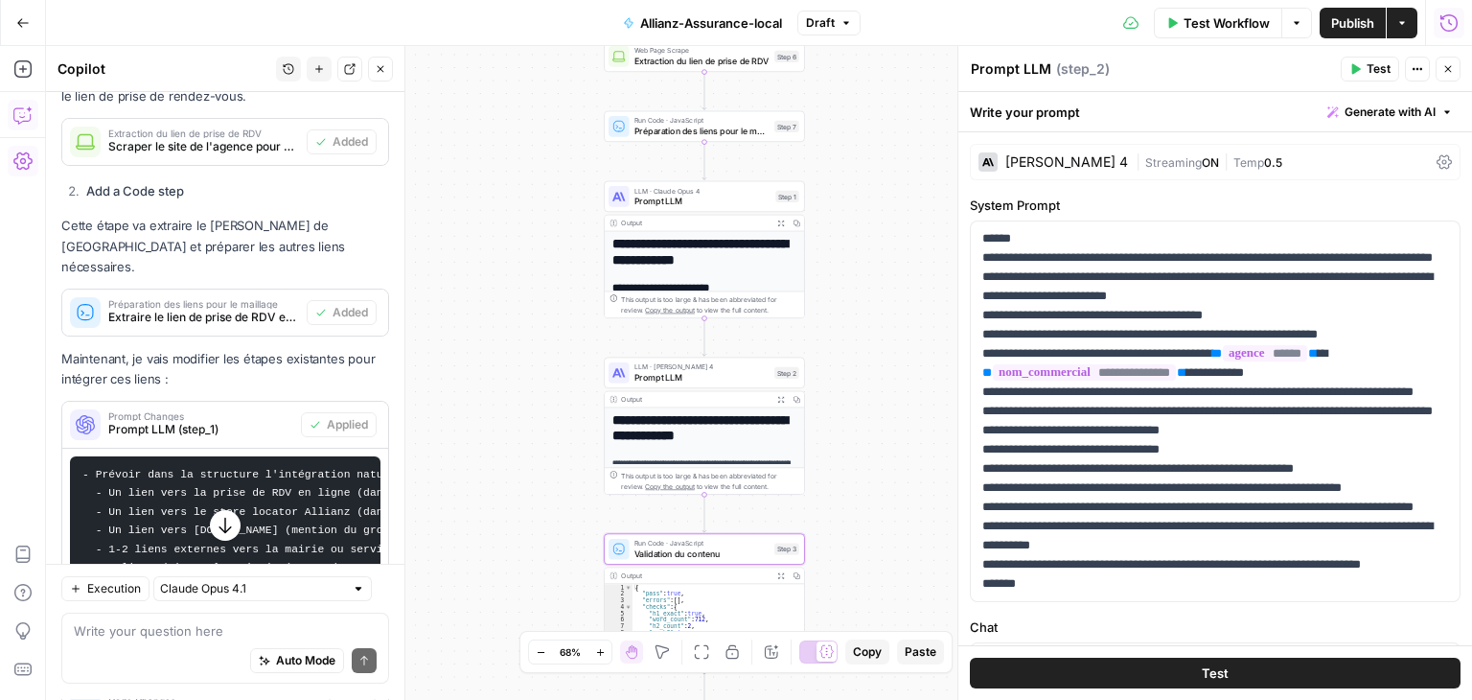
click at [341, 699] on span "Apply" at bounding box center [352, 709] width 32 height 17
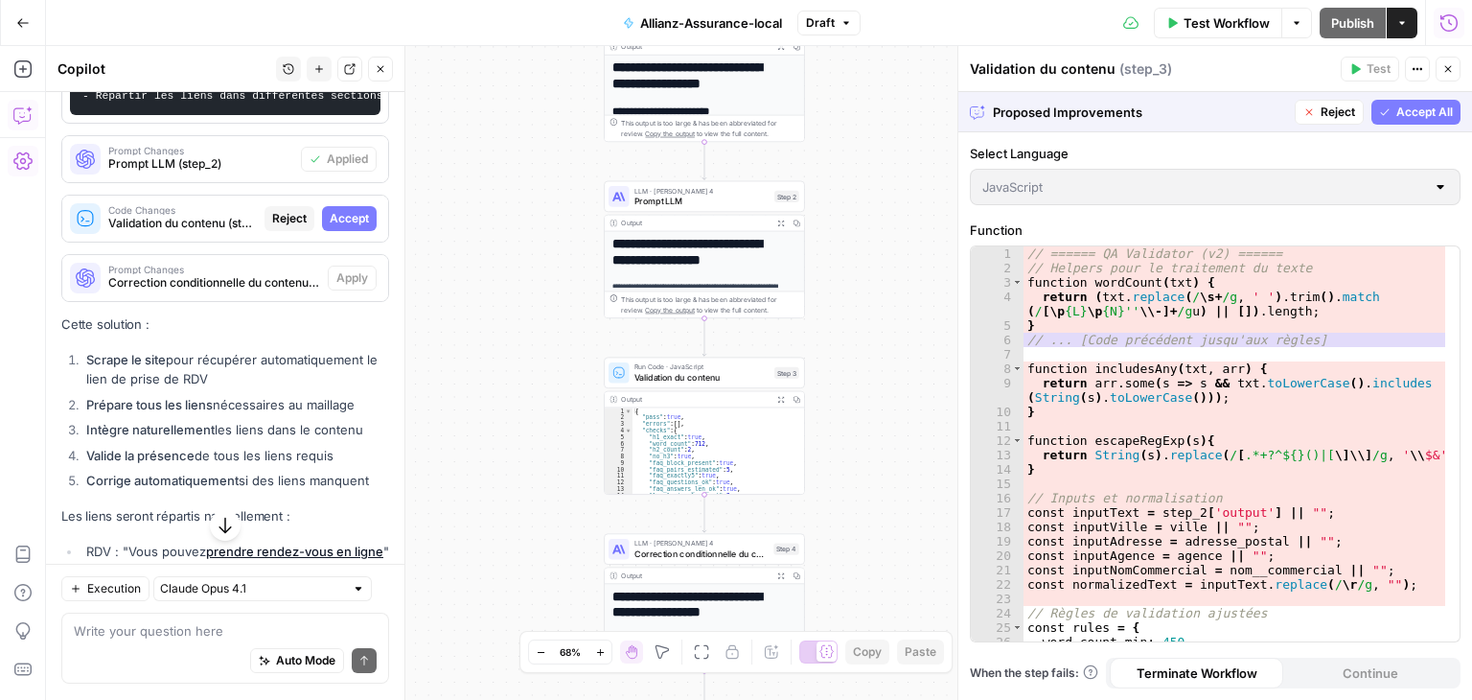
scroll to position [10487, 0]
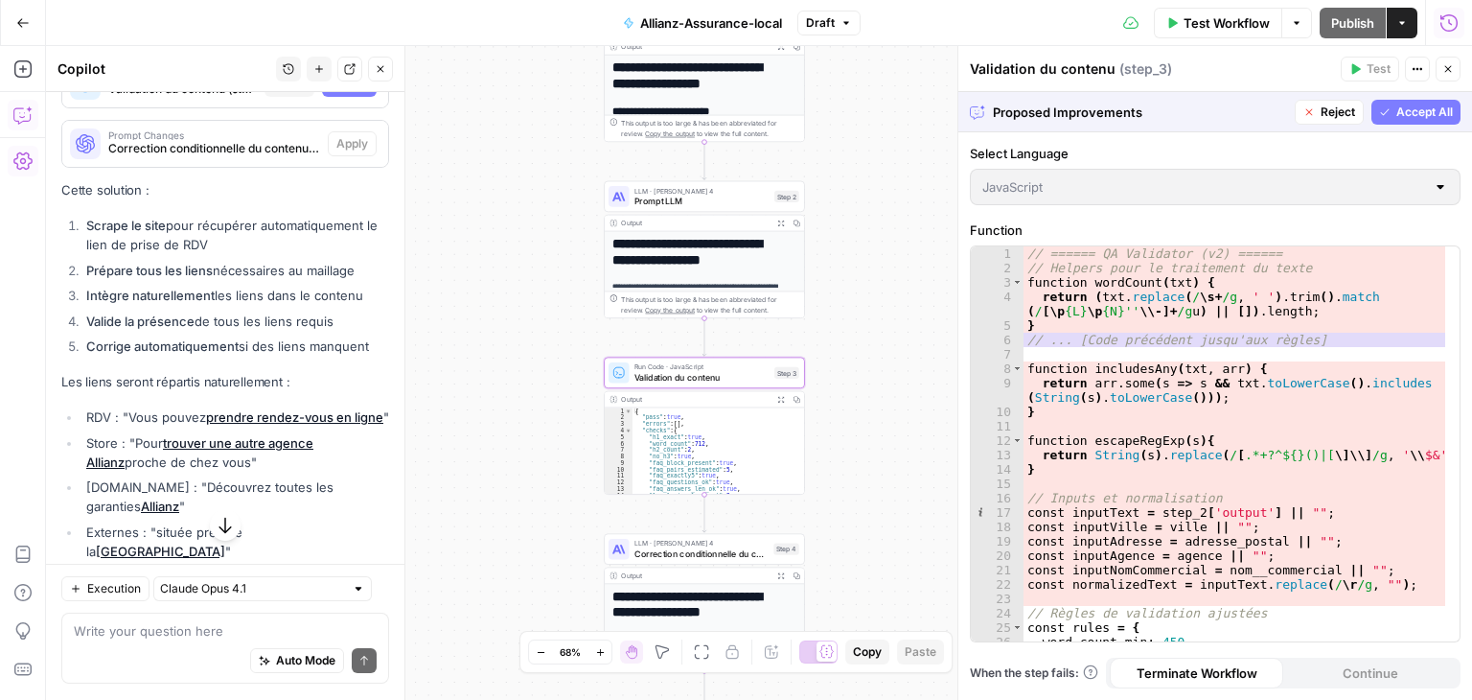
click at [336, 93] on span "Accept" at bounding box center [349, 84] width 39 height 17
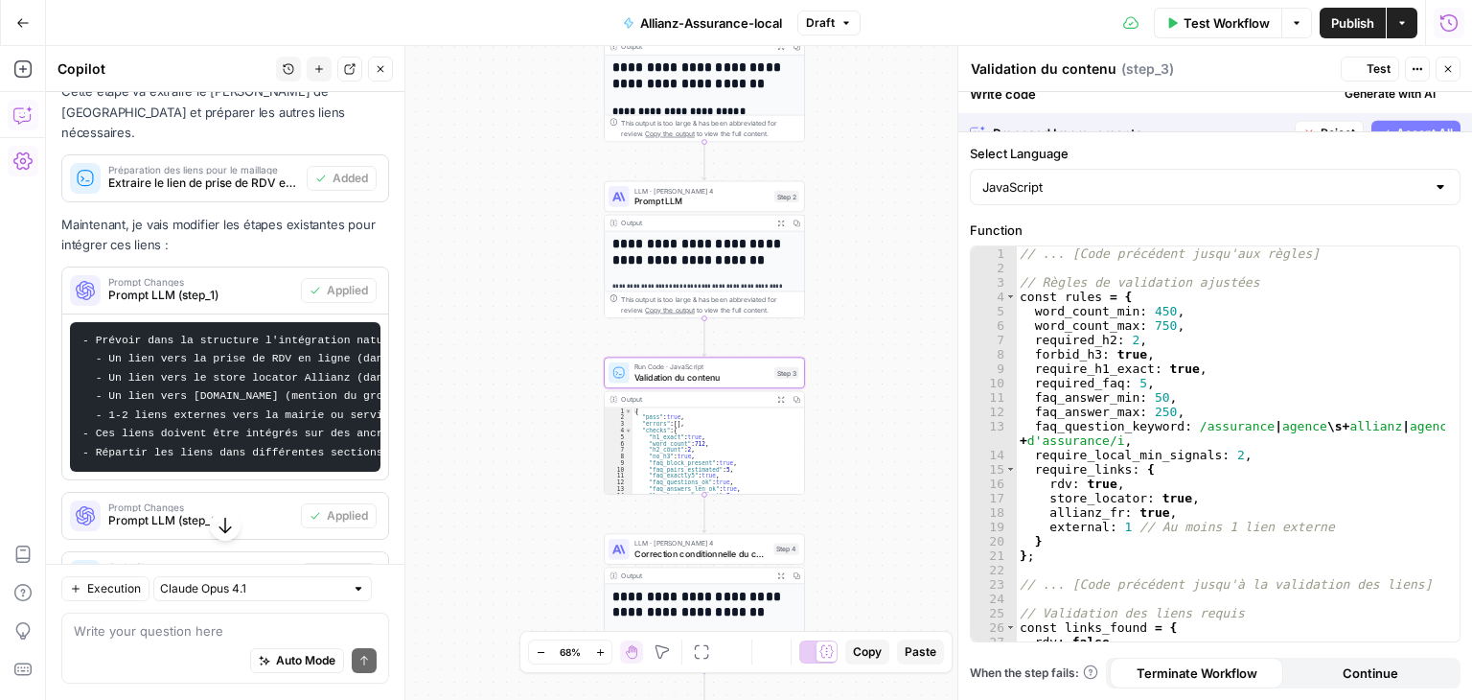
scroll to position [10978, 0]
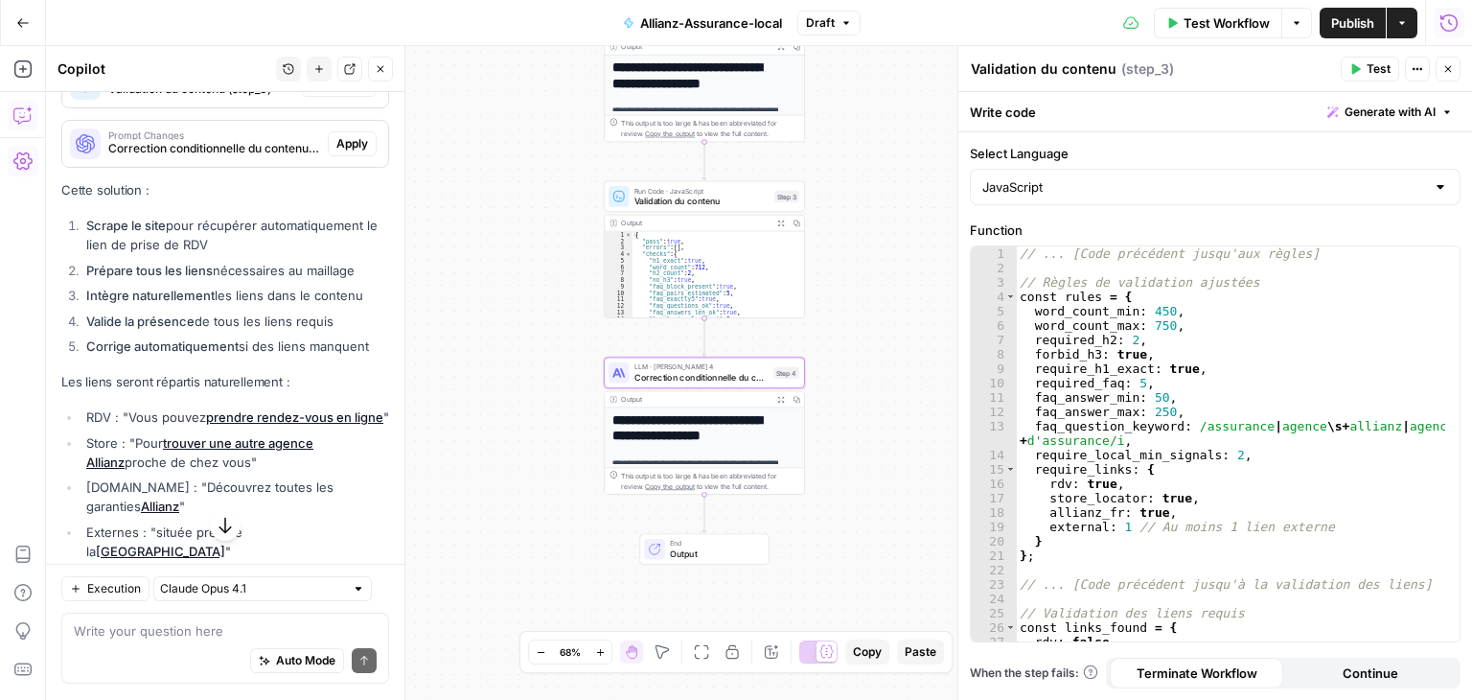
click at [345, 152] on span "Apply" at bounding box center [352, 143] width 32 height 17
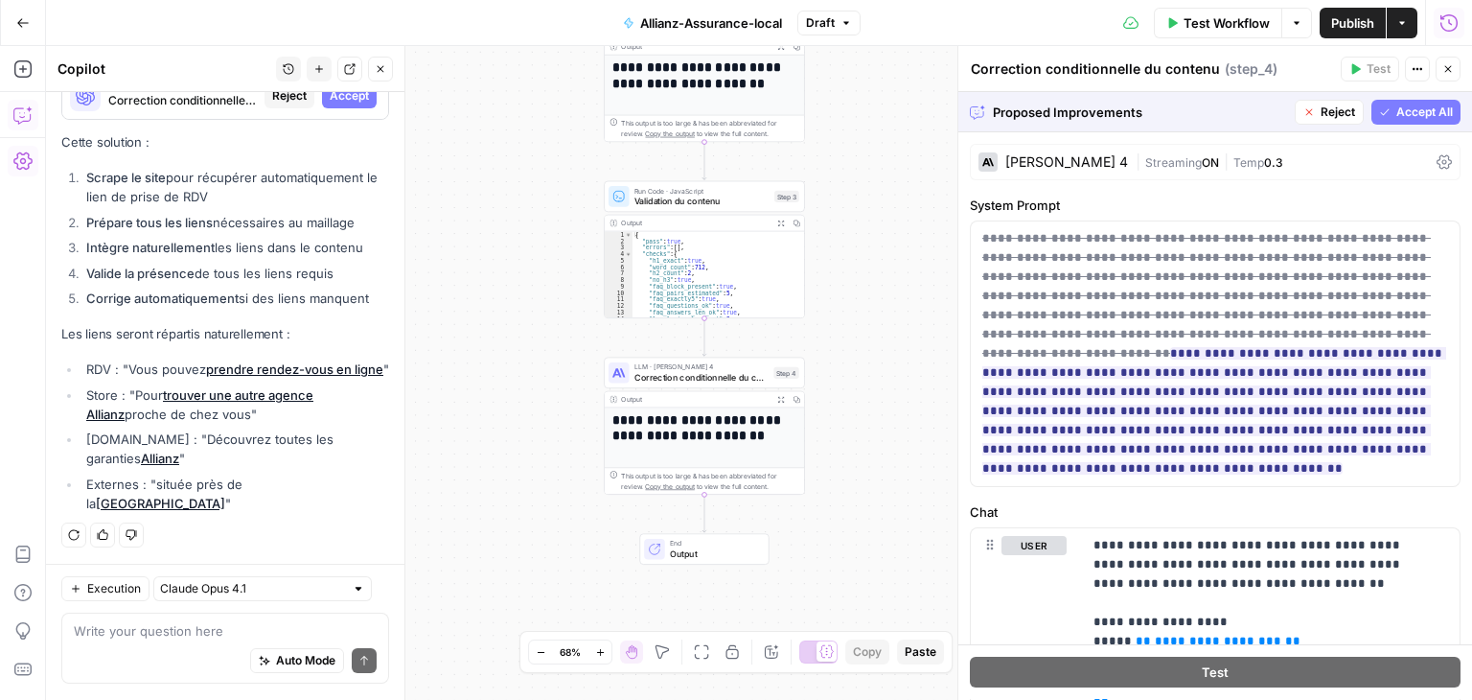
scroll to position [10437, 0]
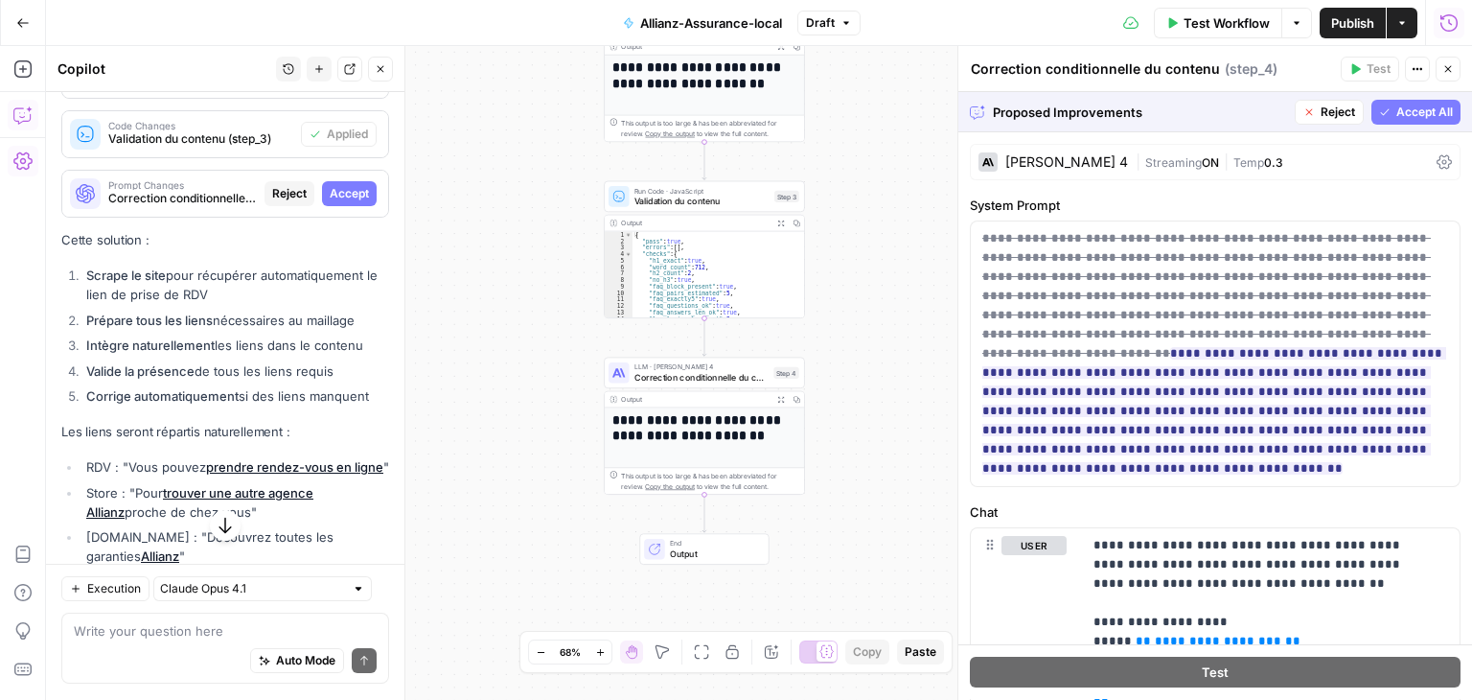
click at [1411, 118] on span "Accept All" at bounding box center [1425, 112] width 57 height 17
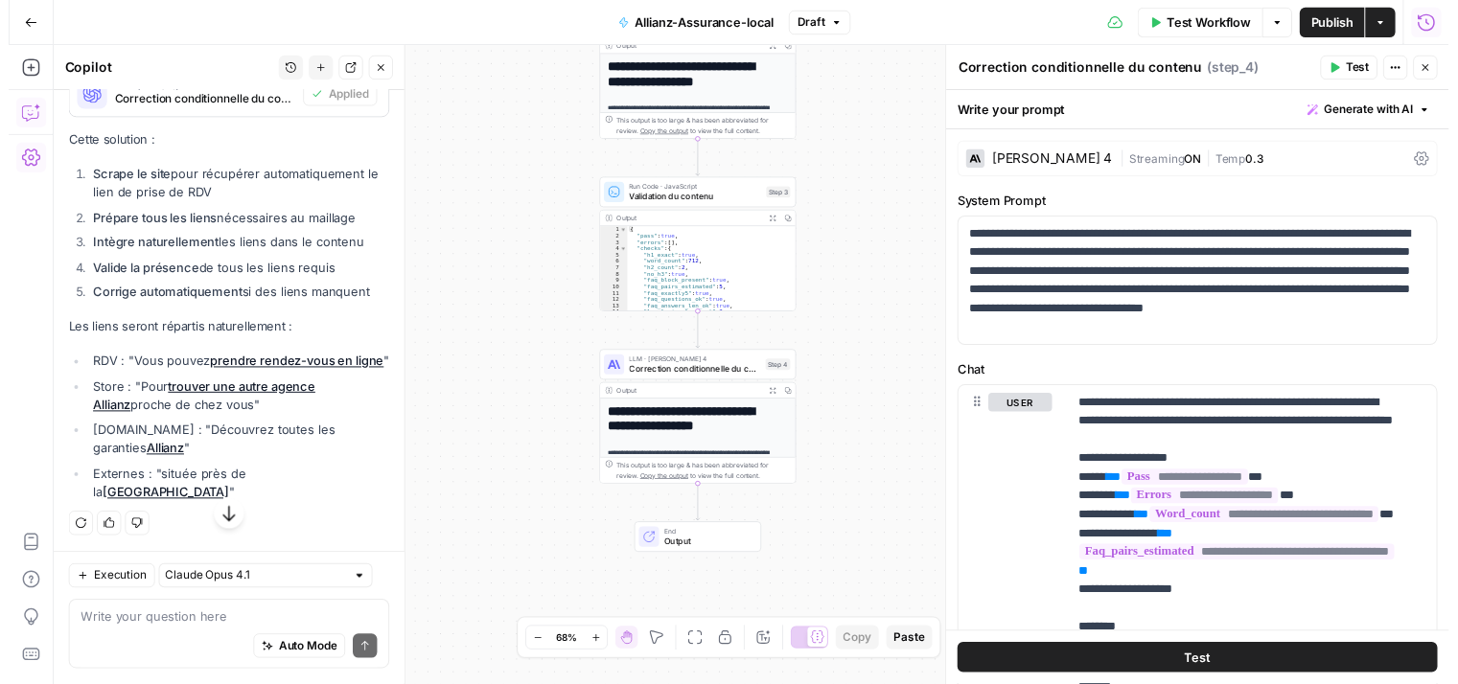
scroll to position [11140, 0]
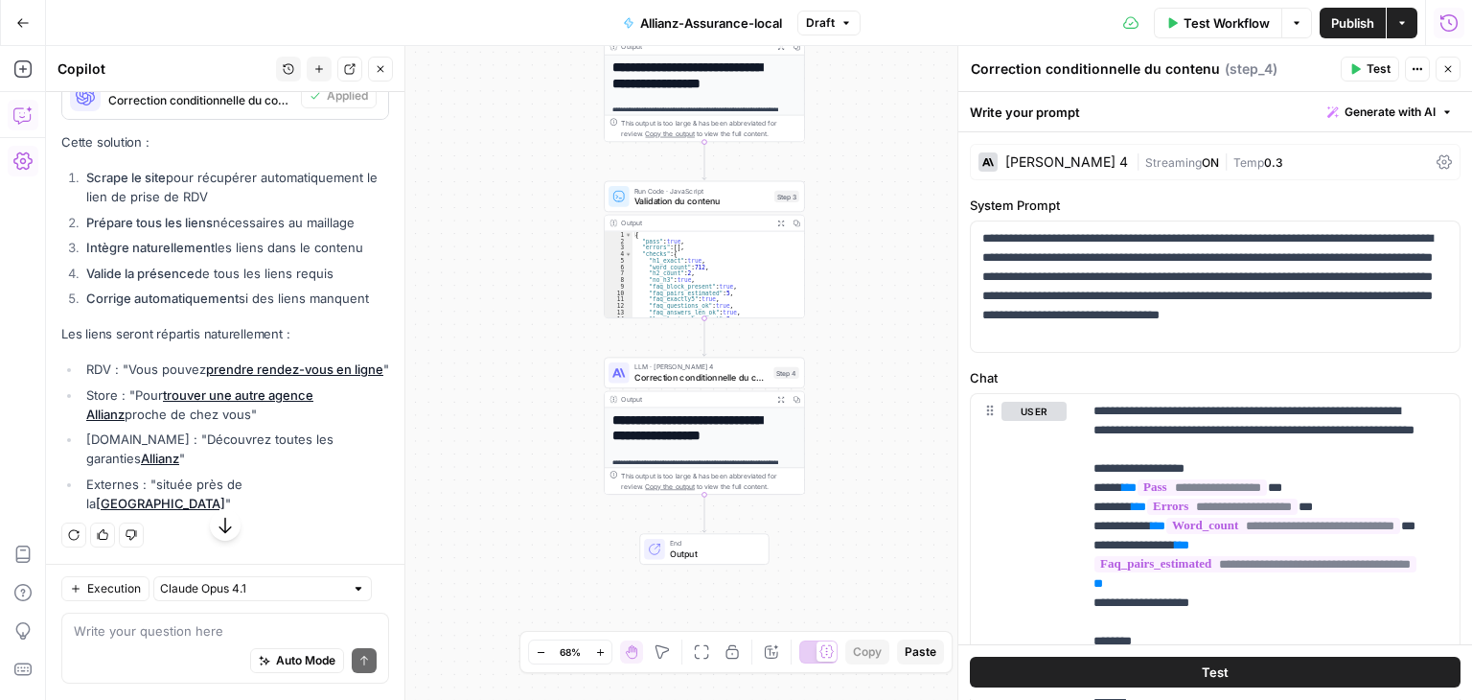
click at [477, 228] on div "**********" at bounding box center [759, 373] width 1426 height 654
click at [386, 65] on icon "button" at bounding box center [381, 69] width 12 height 12
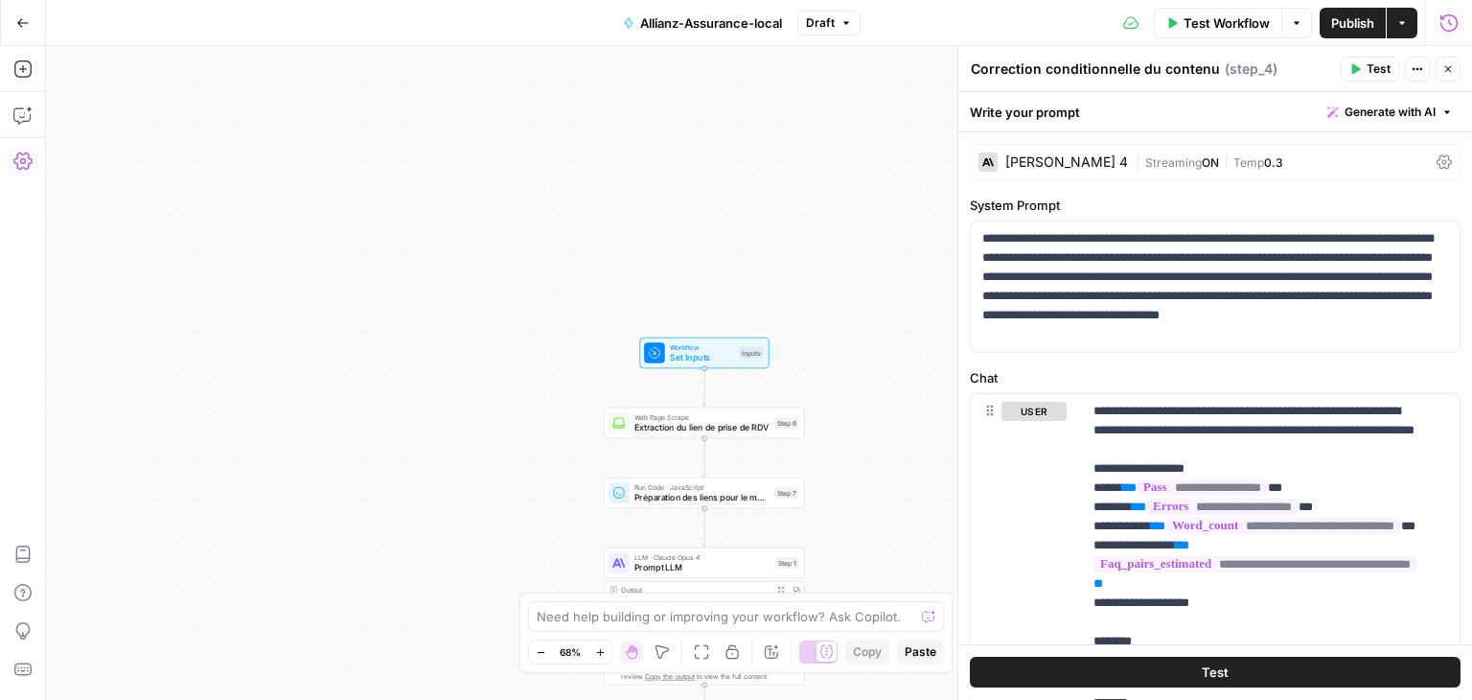
click at [436, 230] on div "**********" at bounding box center [759, 373] width 1426 height 654
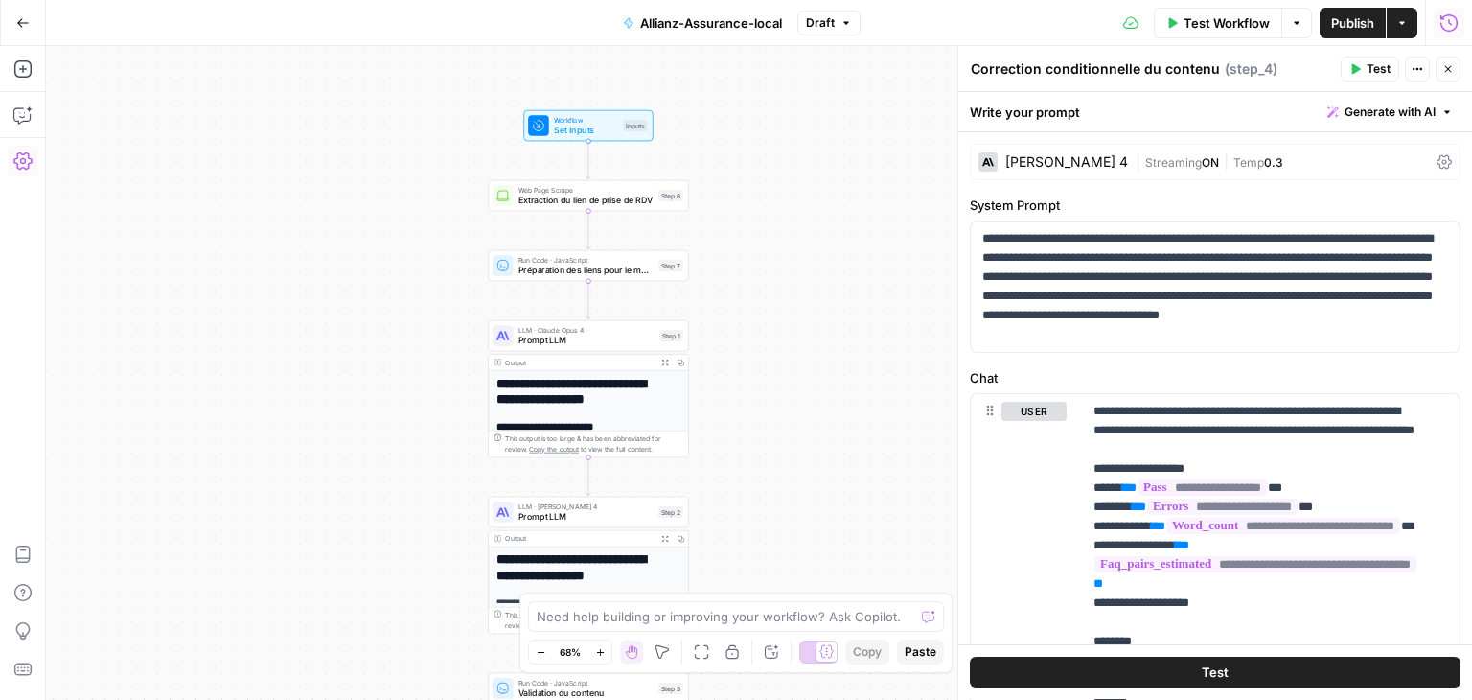
drag, startPoint x: 452, startPoint y: 231, endPoint x: 400, endPoint y: 169, distance: 81.6
click at [400, 169] on div "**********" at bounding box center [759, 373] width 1426 height 654
click at [1440, 71] on button "Close" at bounding box center [1448, 69] width 25 height 25
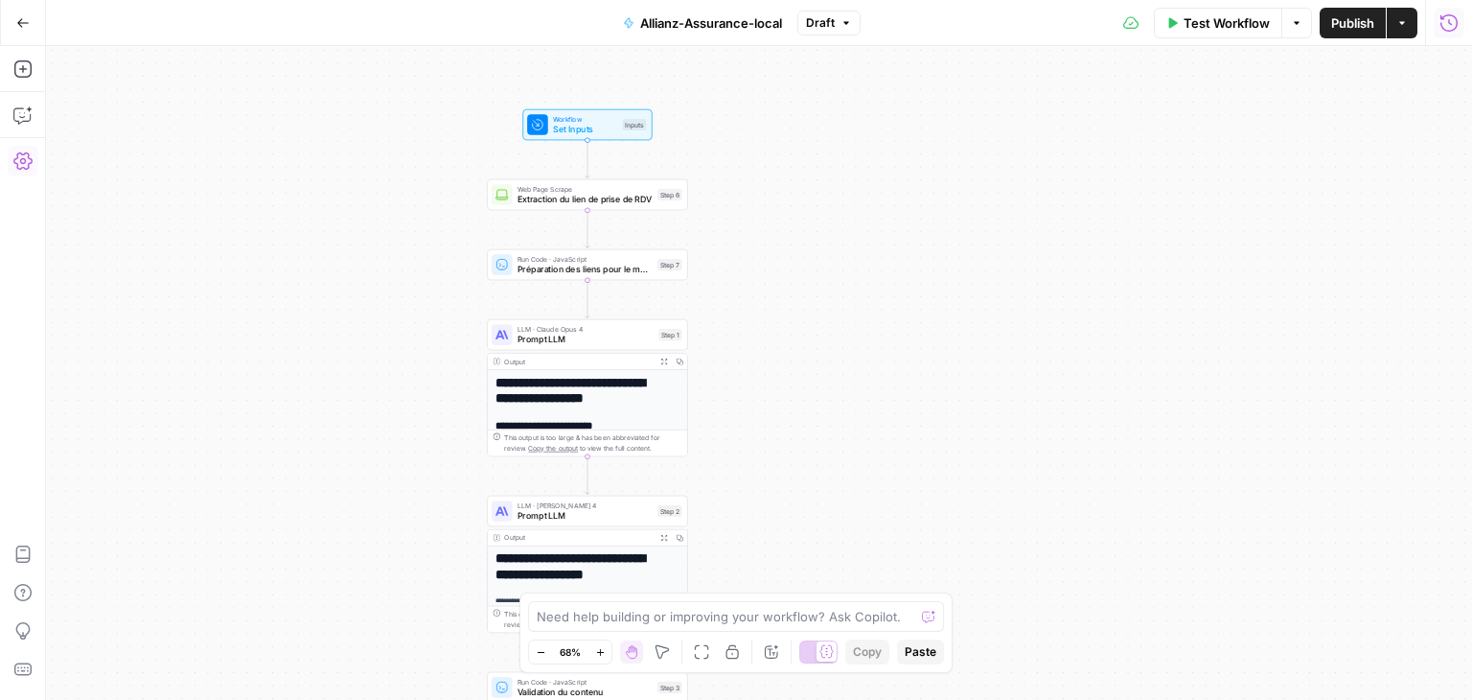
click at [844, 151] on div "**********" at bounding box center [759, 373] width 1426 height 654
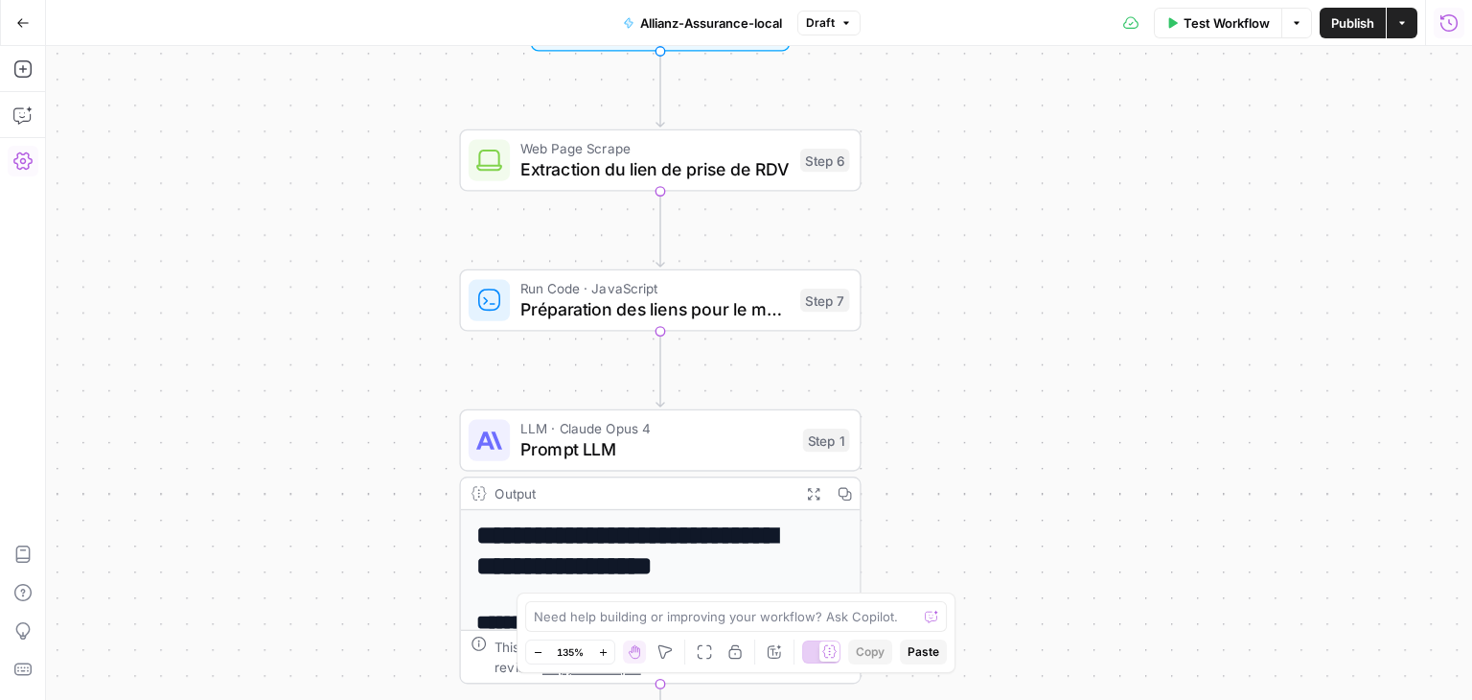
drag, startPoint x: 778, startPoint y: 248, endPoint x: 1043, endPoint y: 149, distance: 282.7
click at [1077, 156] on div "**********" at bounding box center [759, 373] width 1426 height 654
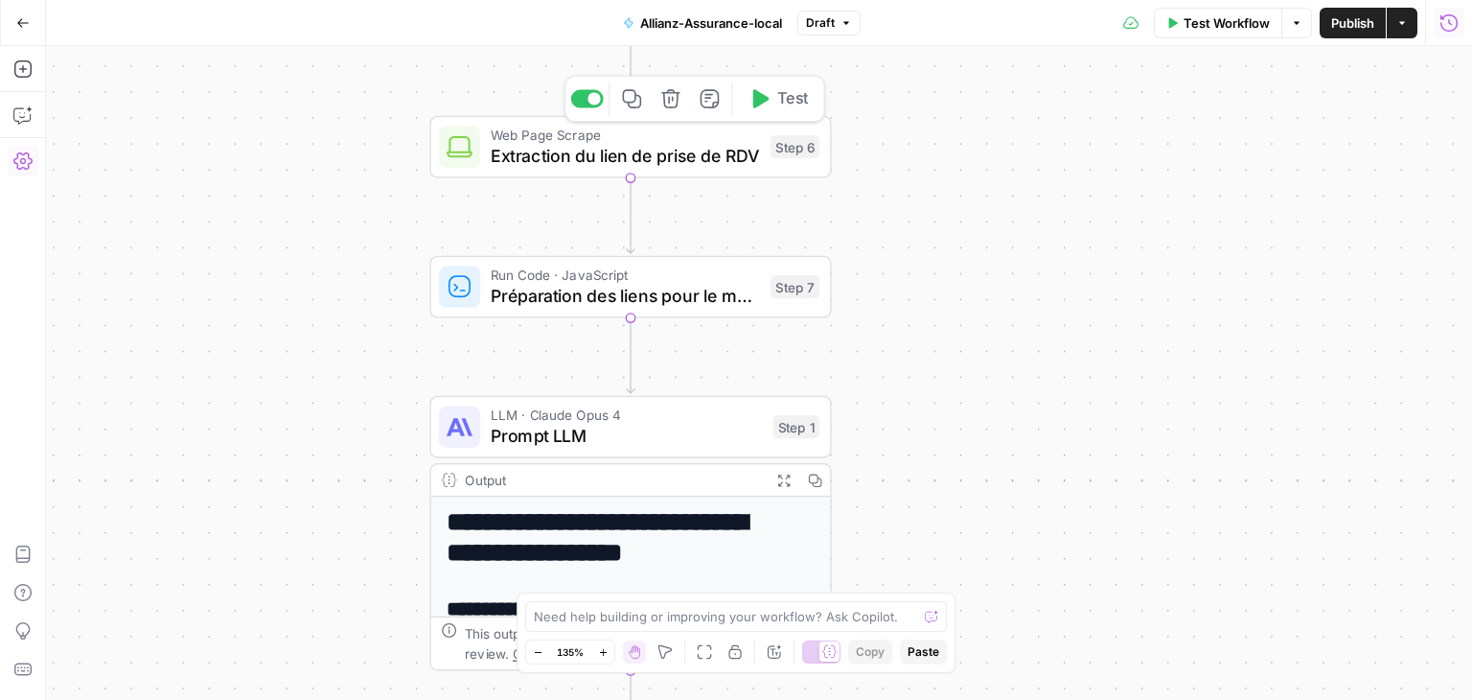
click at [551, 167] on span "Extraction du lien de prise de RDV" at bounding box center [625, 156] width 269 height 26
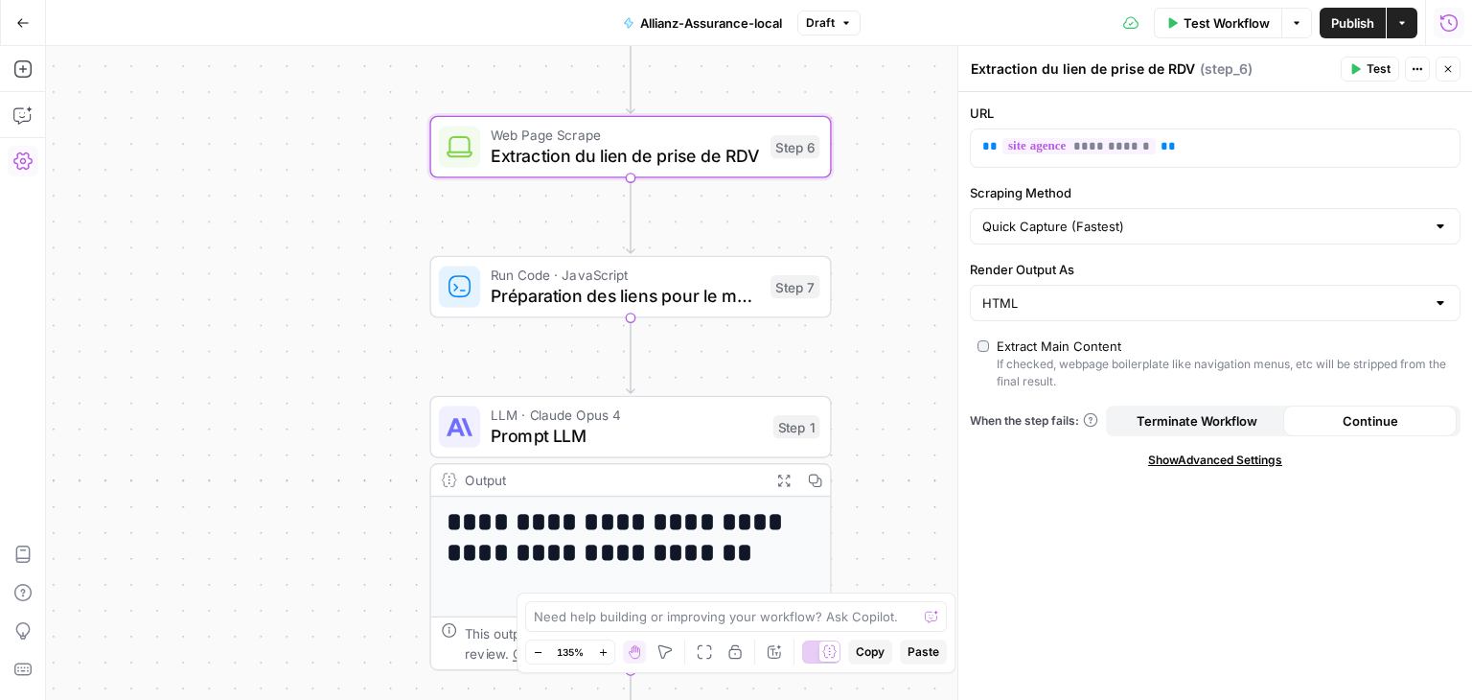
click at [1392, 69] on button "Test" at bounding box center [1370, 69] width 58 height 25
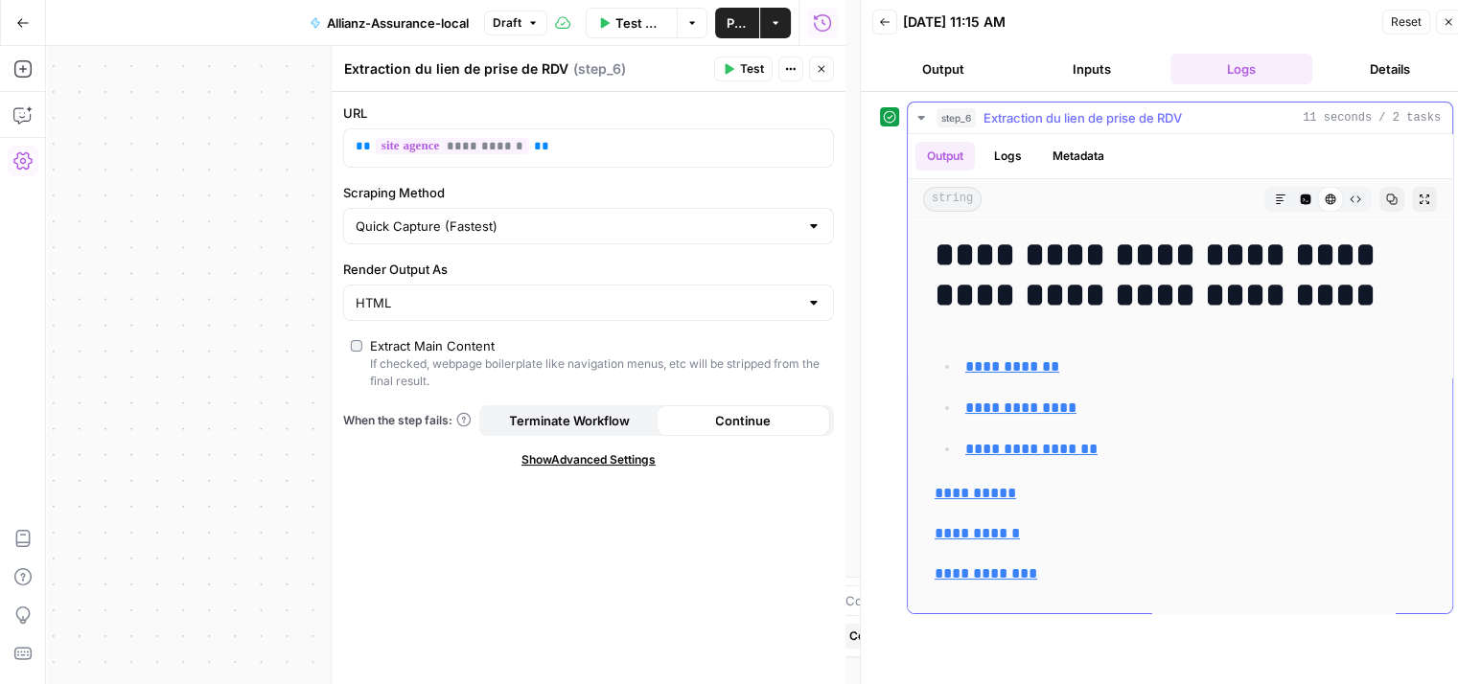
scroll to position [863, 0]
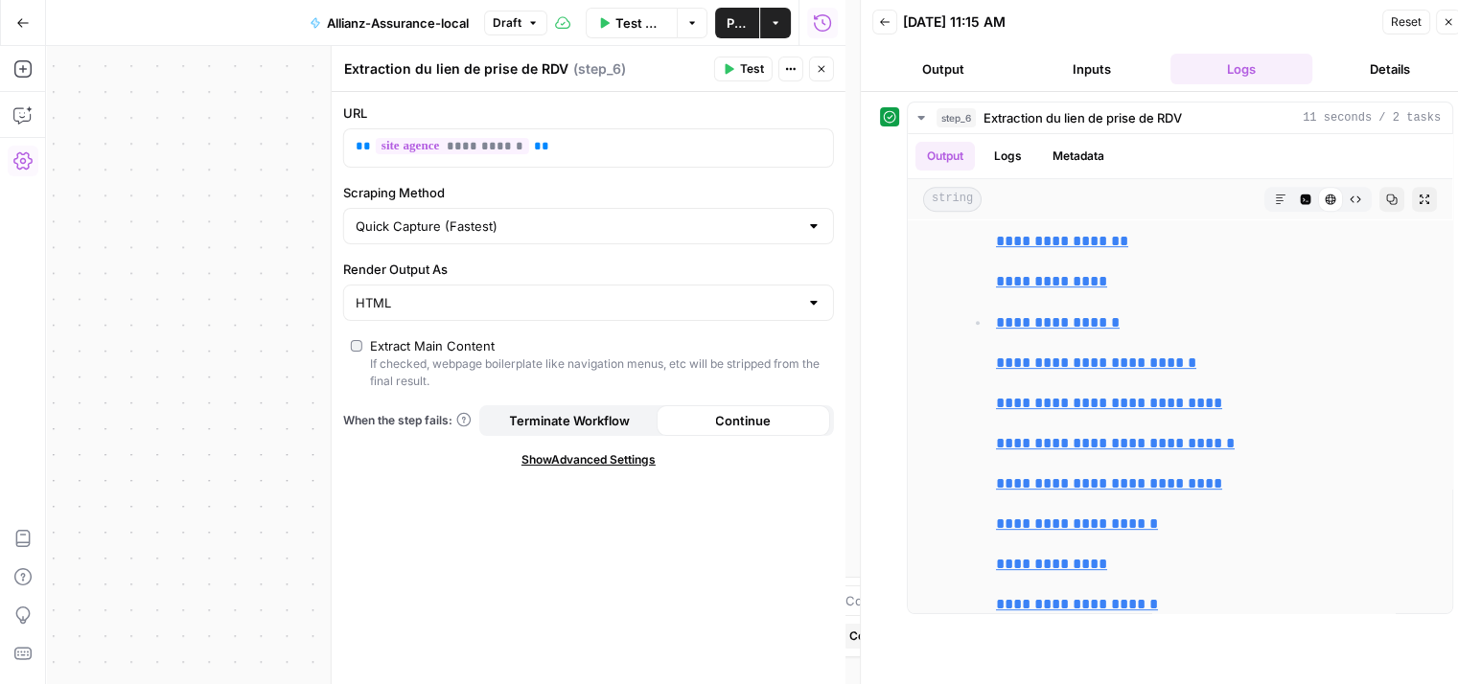
click at [1449, 19] on icon "button" at bounding box center [1449, 22] width 12 height 12
click at [1377, 27] on div "09/04/25 at 11:15 AM" at bounding box center [1140, 21] width 474 height 19
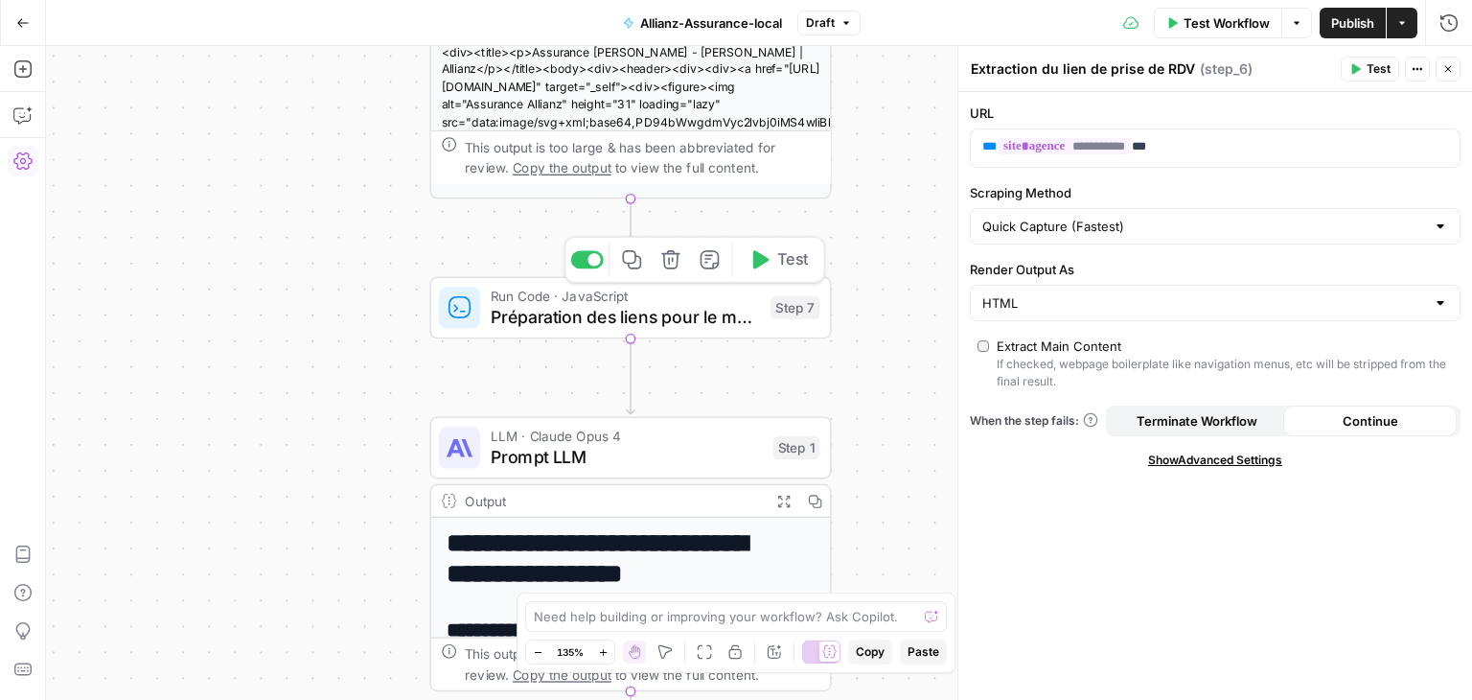
click at [560, 327] on span "Préparation des liens pour le maillage" at bounding box center [625, 317] width 269 height 26
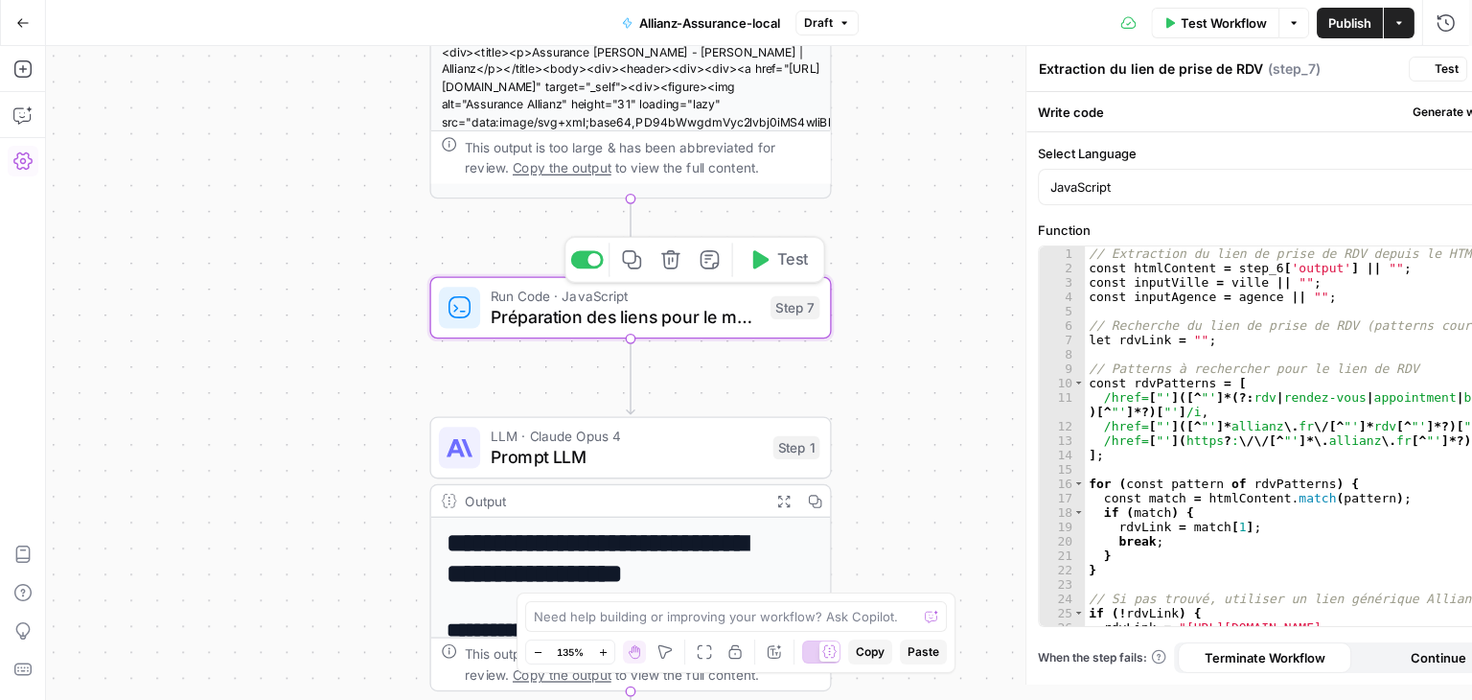
type textarea "Préparation des liens pour le maillage"
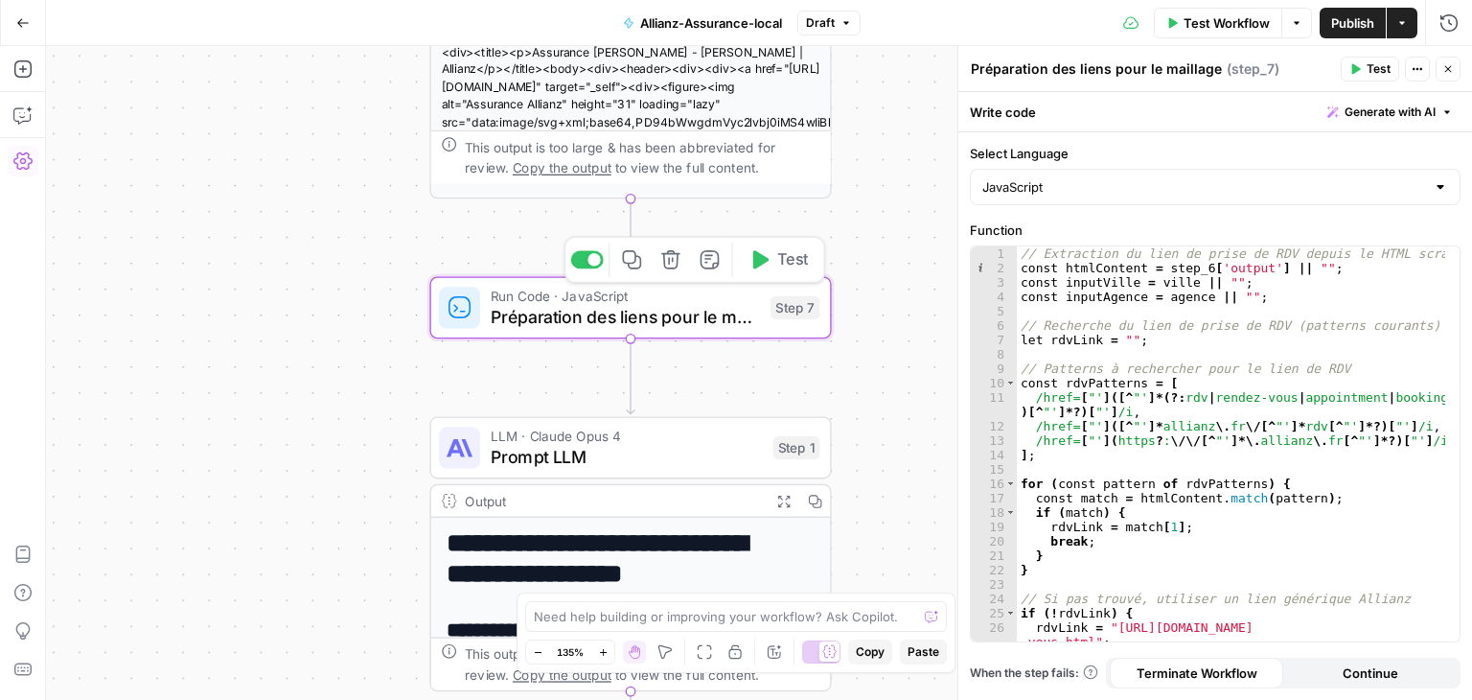
click at [772, 276] on button "Test" at bounding box center [778, 260] width 81 height 34
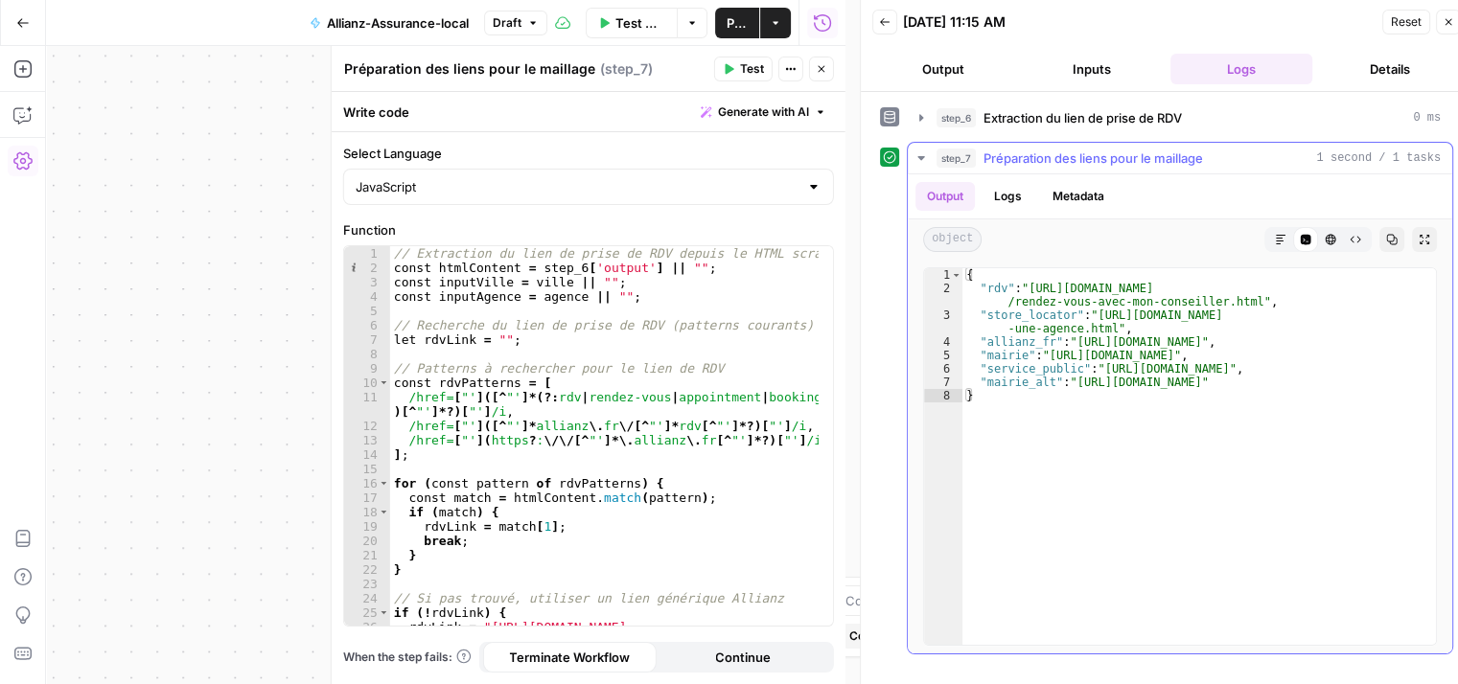
type textarea "**********"
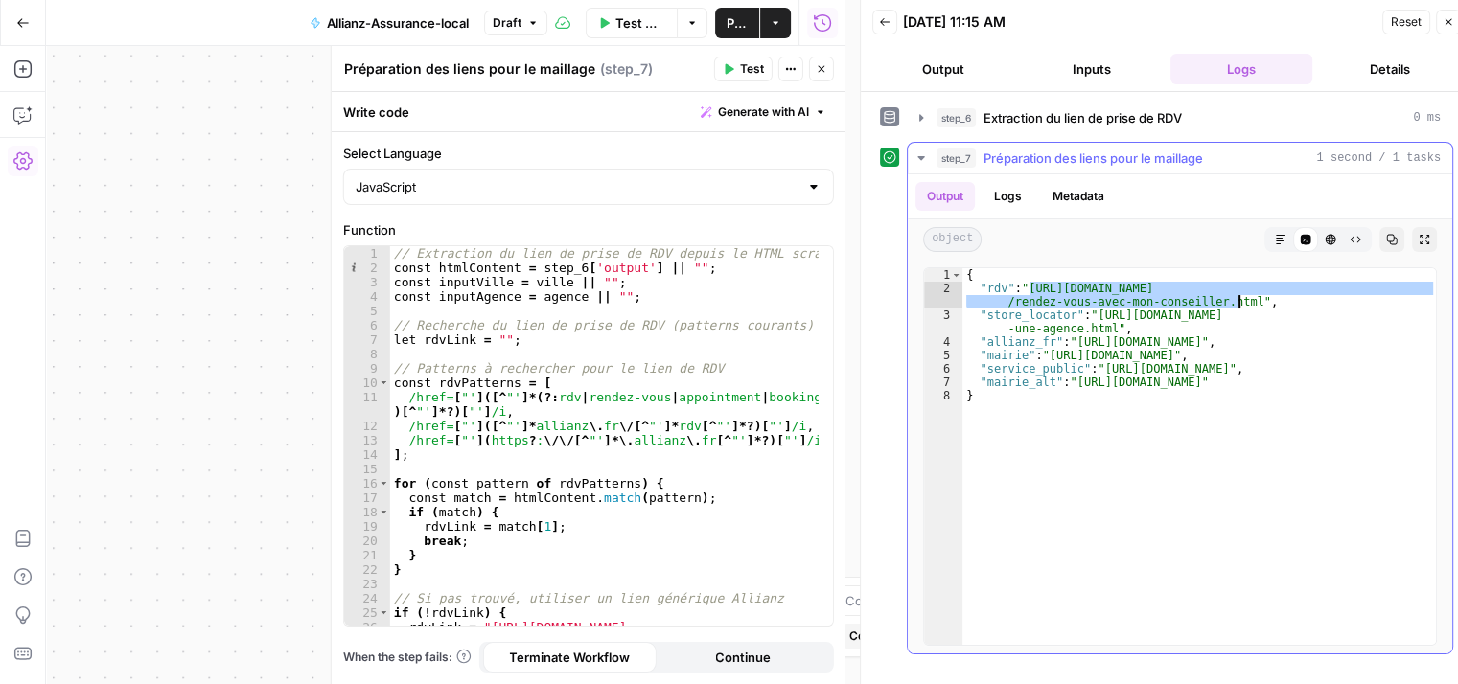
drag, startPoint x: 1029, startPoint y: 285, endPoint x: 1238, endPoint y: 300, distance: 209.5
click at [1238, 300] on div "{ "rdv" : "https://www.allianz.fr/assurance-particulier/infos-contact /rendez-v…" at bounding box center [1199, 470] width 475 height 405
click at [1442, 27] on button "Close" at bounding box center [1448, 22] width 25 height 25
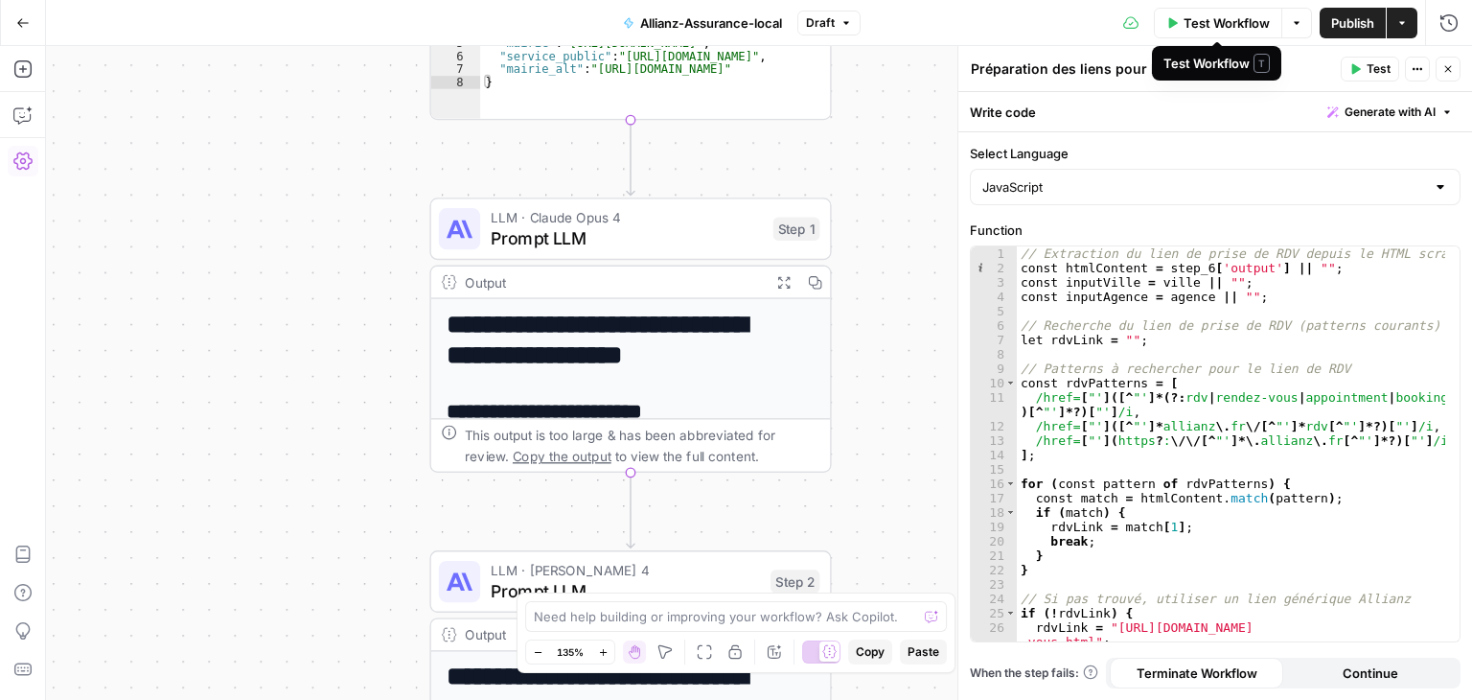
click at [1244, 23] on span "Test Workflow" at bounding box center [1227, 22] width 86 height 19
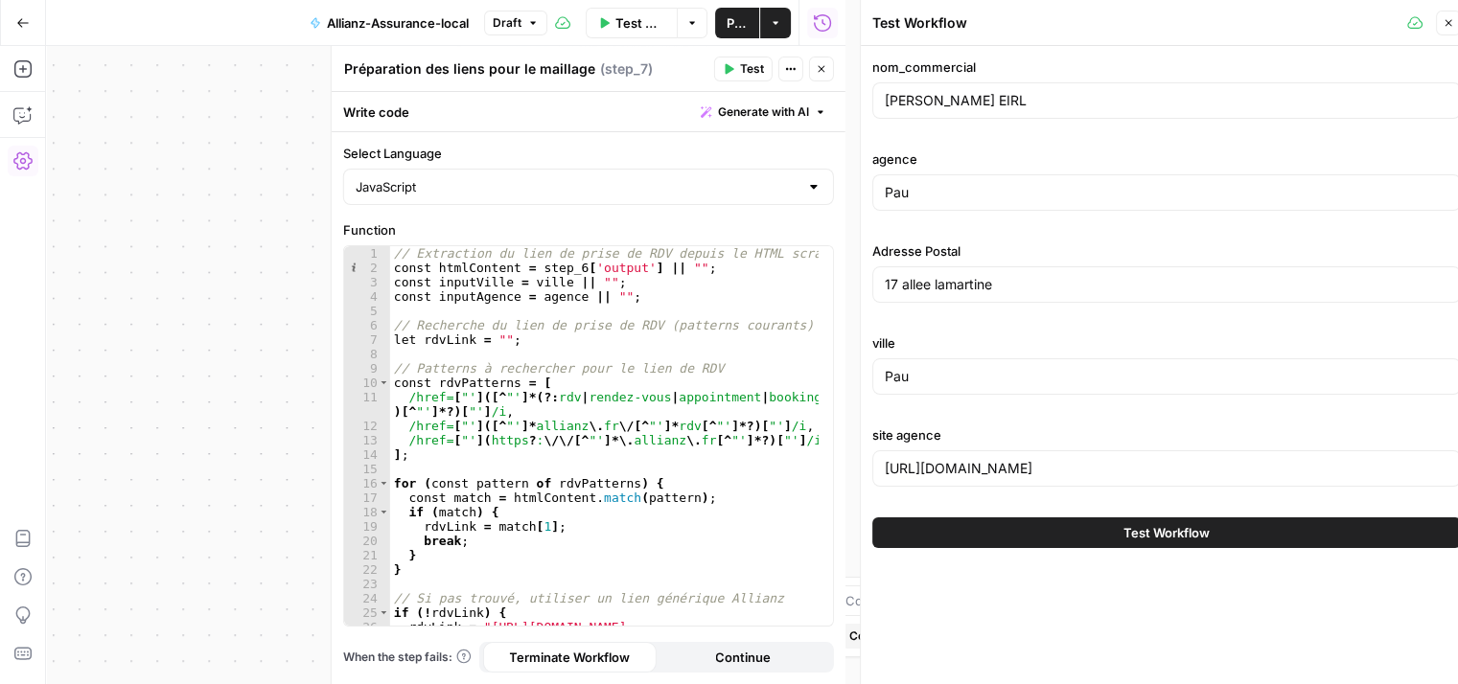
click at [1187, 532] on span "Test Workflow" at bounding box center [1167, 532] width 86 height 19
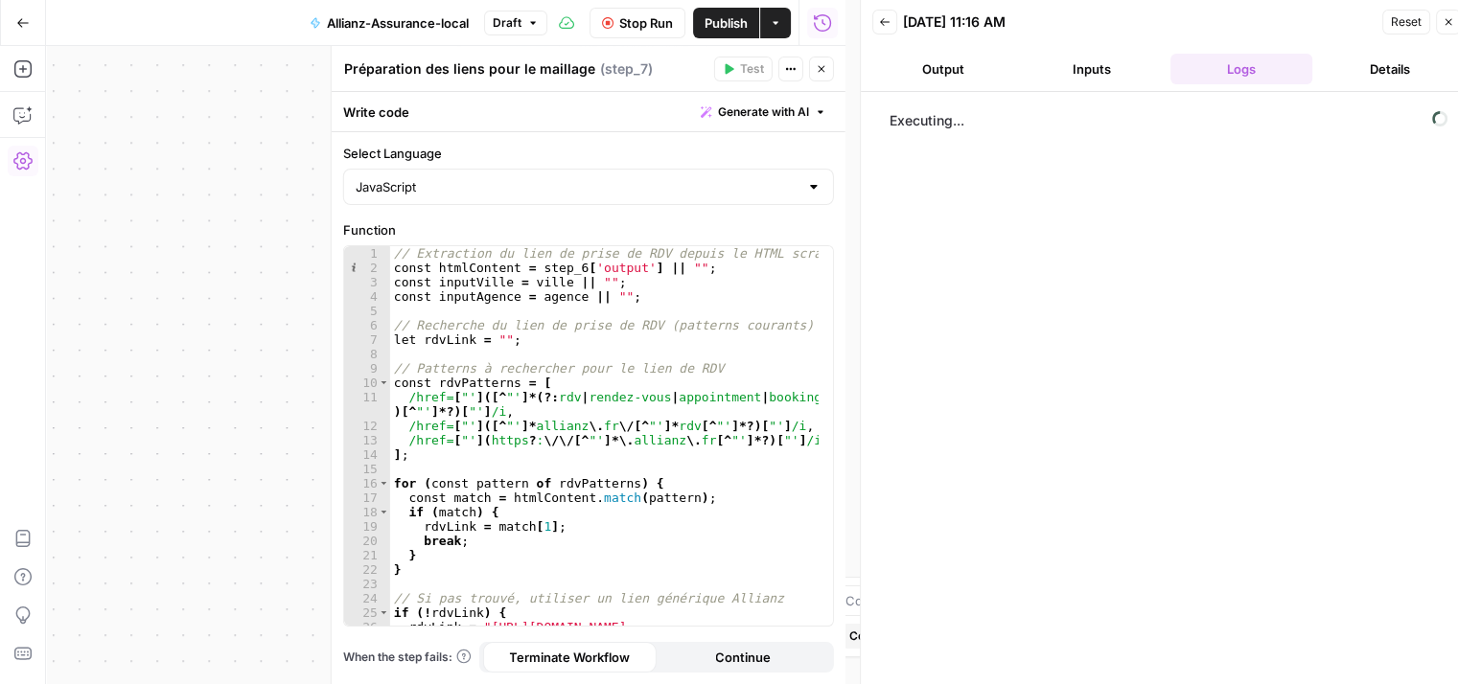
click at [822, 73] on icon "button" at bounding box center [822, 69] width 12 height 12
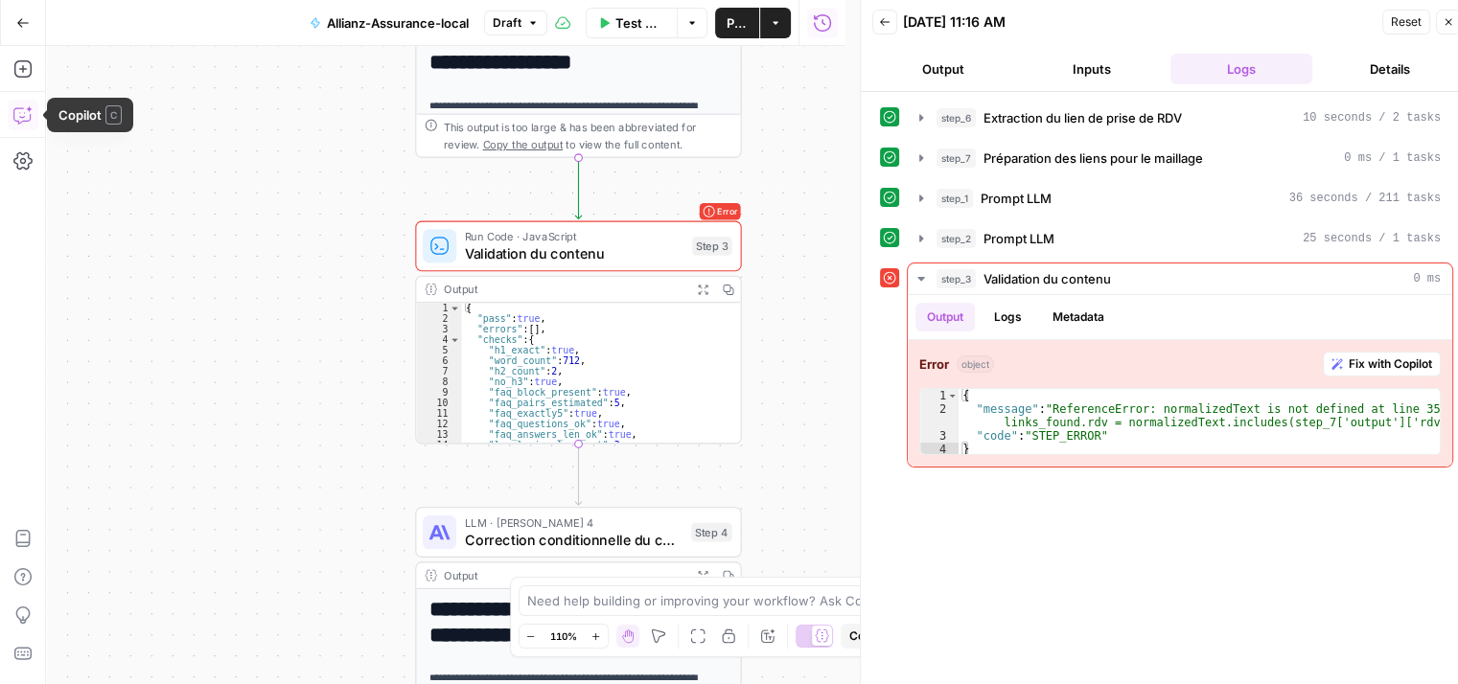
click at [19, 114] on icon "button" at bounding box center [22, 114] width 19 height 19
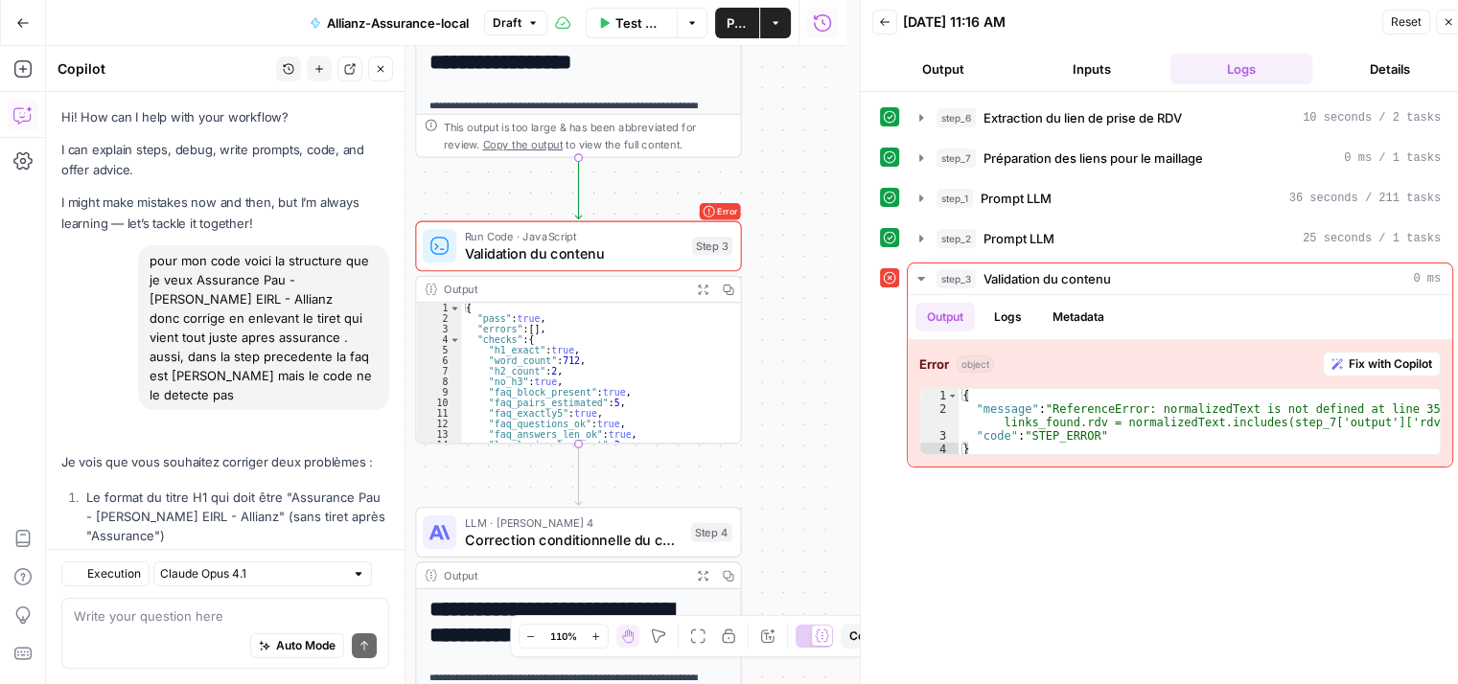
scroll to position [10974, 0]
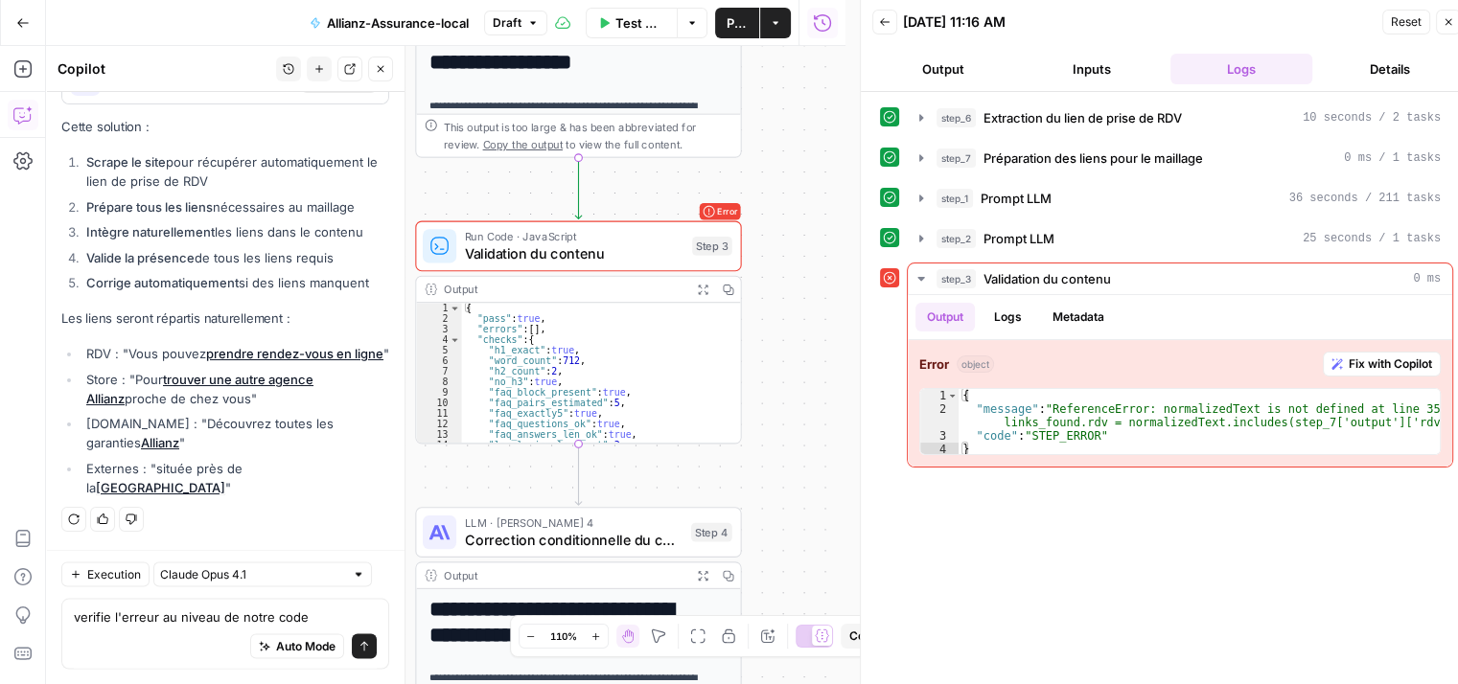
type textarea "verifie l'erreur au niveau de notre code"
click at [253, 614] on textarea "verifie l'erreur au niveau de" at bounding box center [225, 616] width 303 height 19
click at [92, 614] on textarea "verifie l'erreur au niveau de notre code" at bounding box center [225, 616] width 303 height 19
click at [313, 618] on textarea "verifie l'erreur au niveau de notre code" at bounding box center [225, 616] width 303 height 19
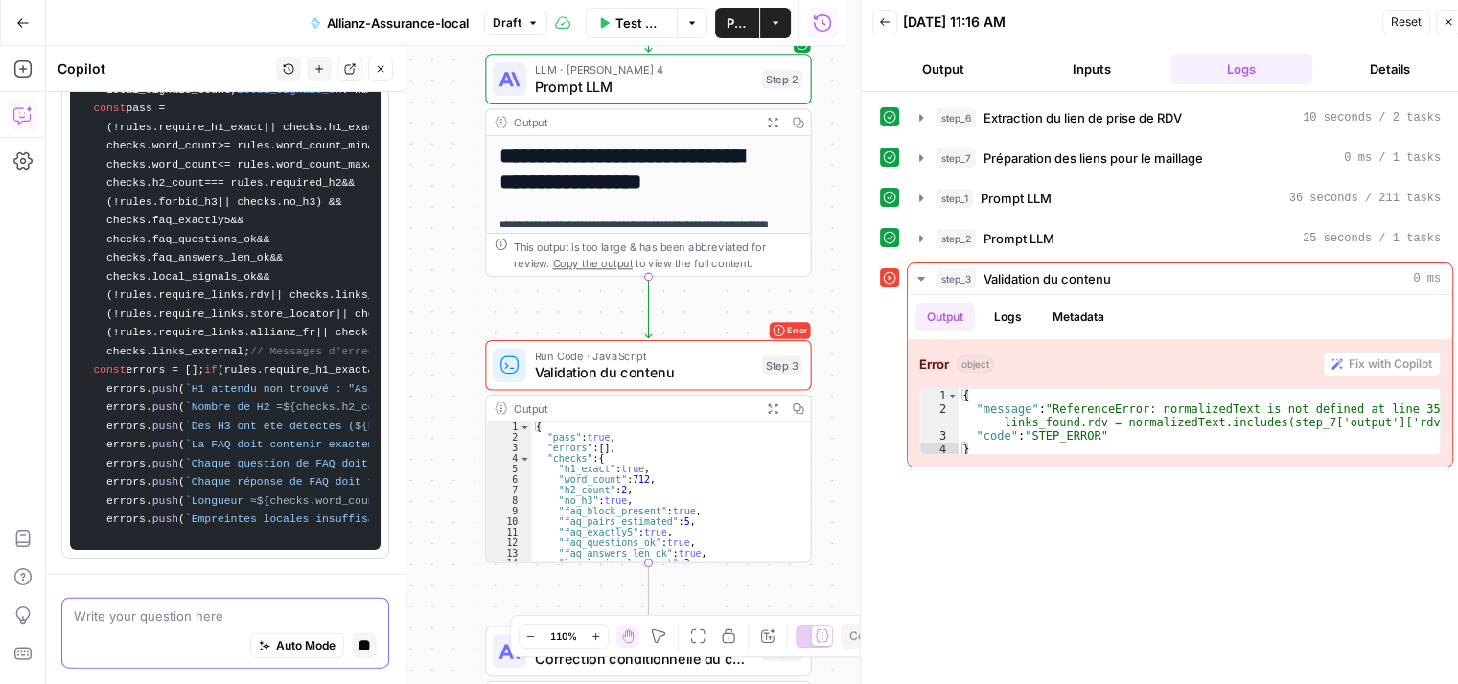
scroll to position [14743, 0]
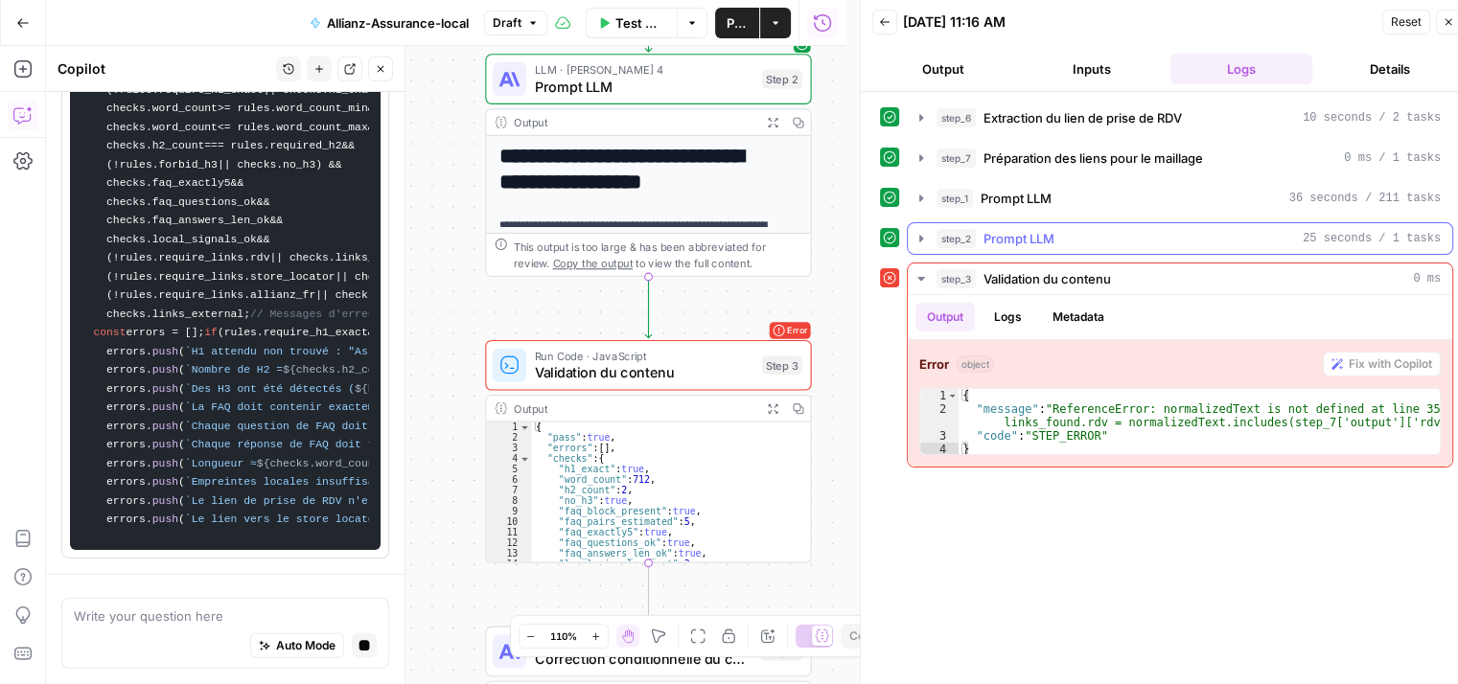
click at [920, 235] on icon "button" at bounding box center [921, 238] width 4 height 7
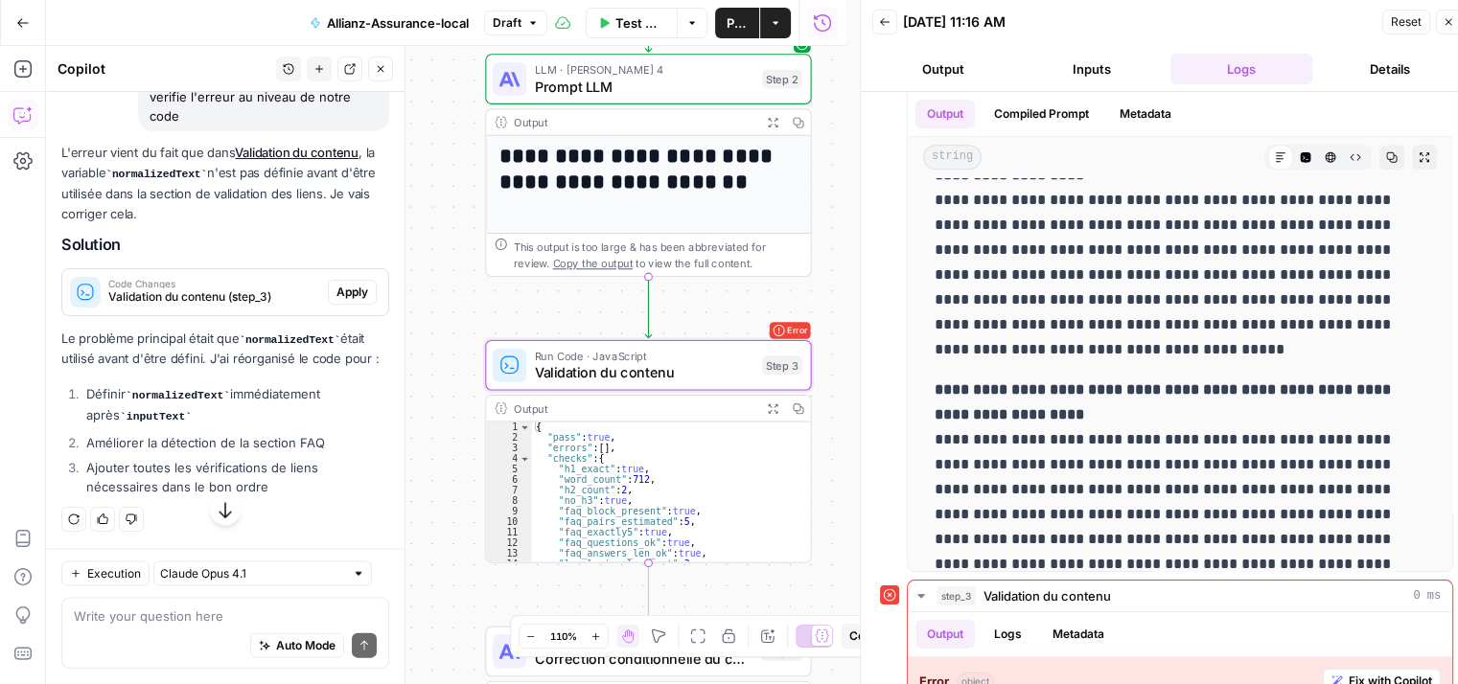
scroll to position [11328, 0]
click at [342, 301] on span "Apply" at bounding box center [352, 292] width 32 height 17
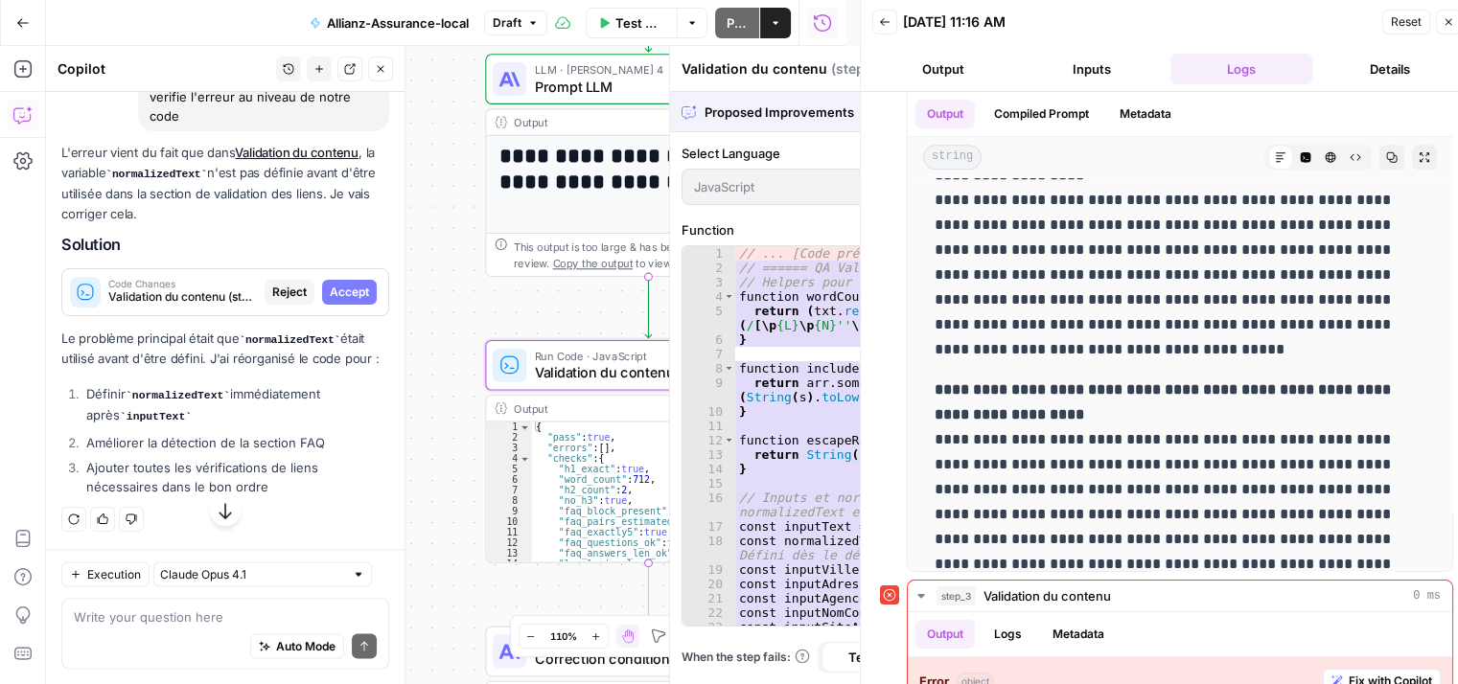
scroll to position [10837, 0]
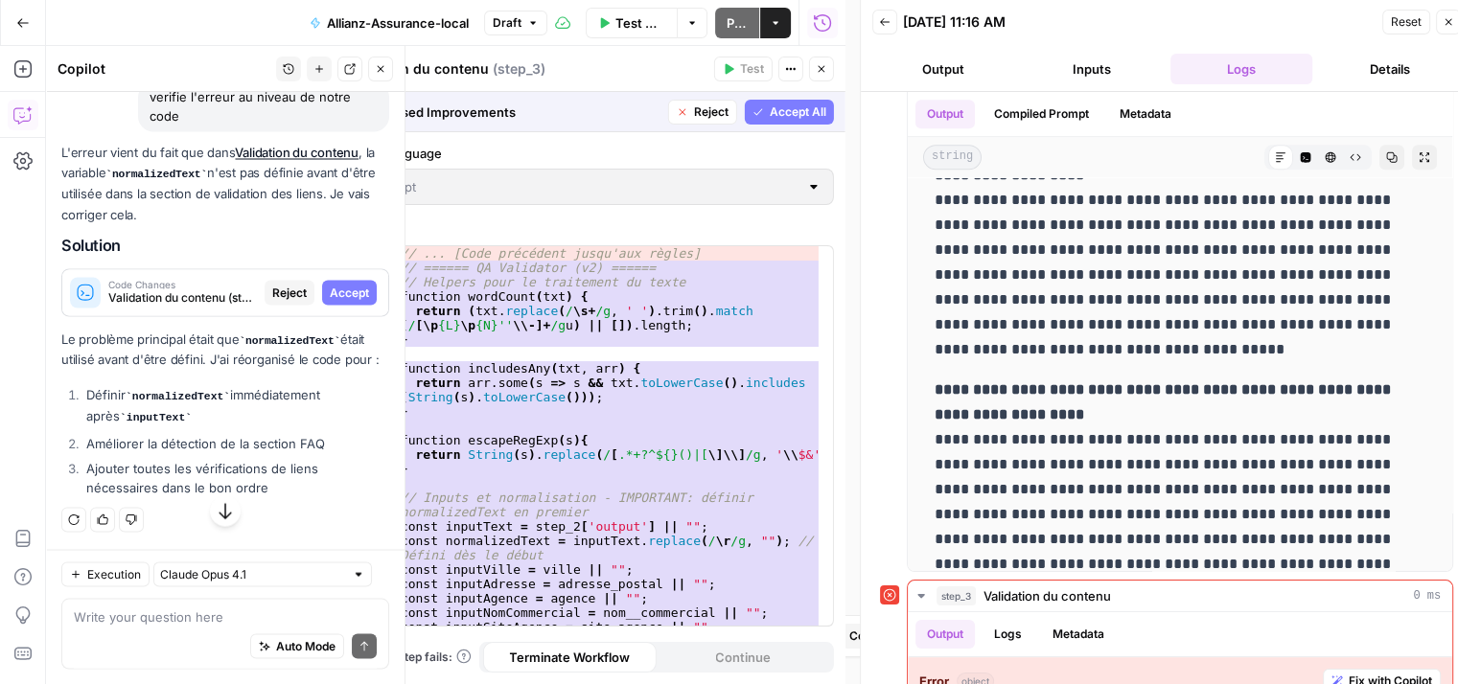
click at [348, 301] on span "Accept" at bounding box center [349, 292] width 39 height 17
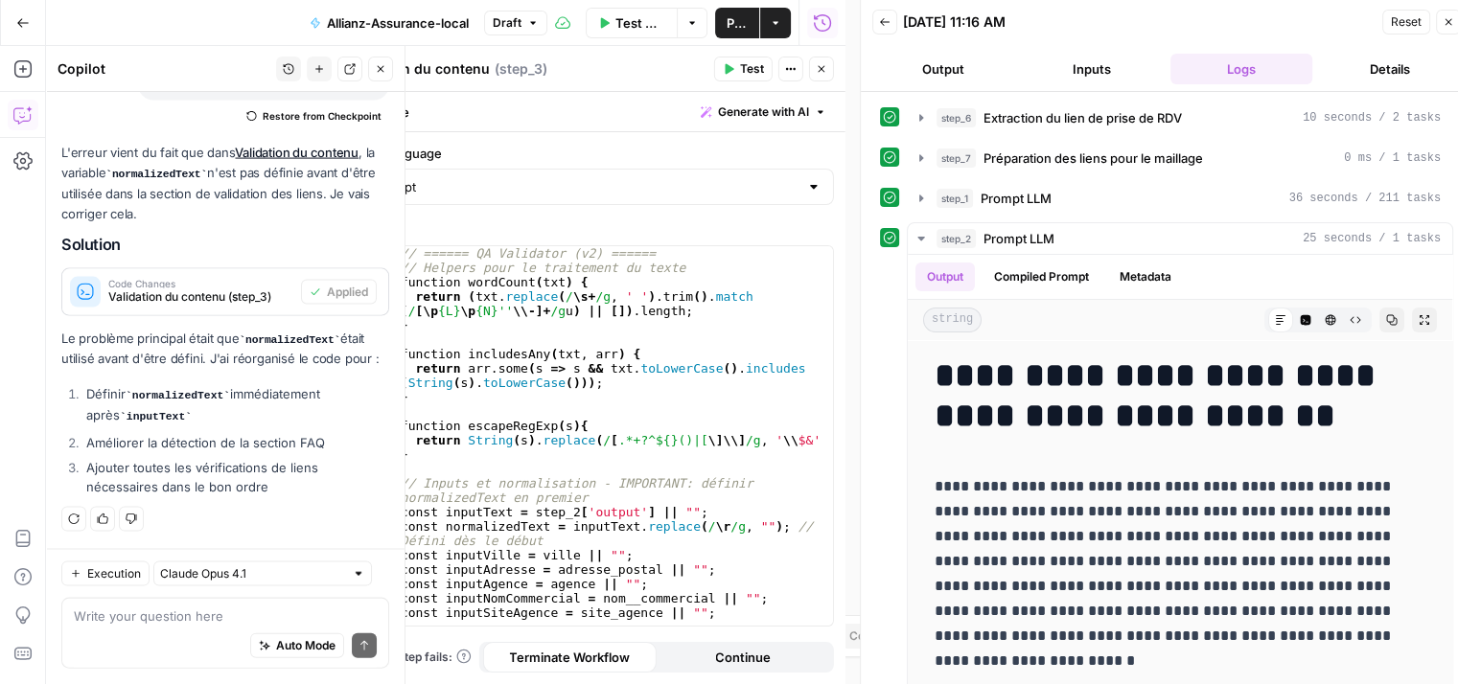
scroll to position [15, 0]
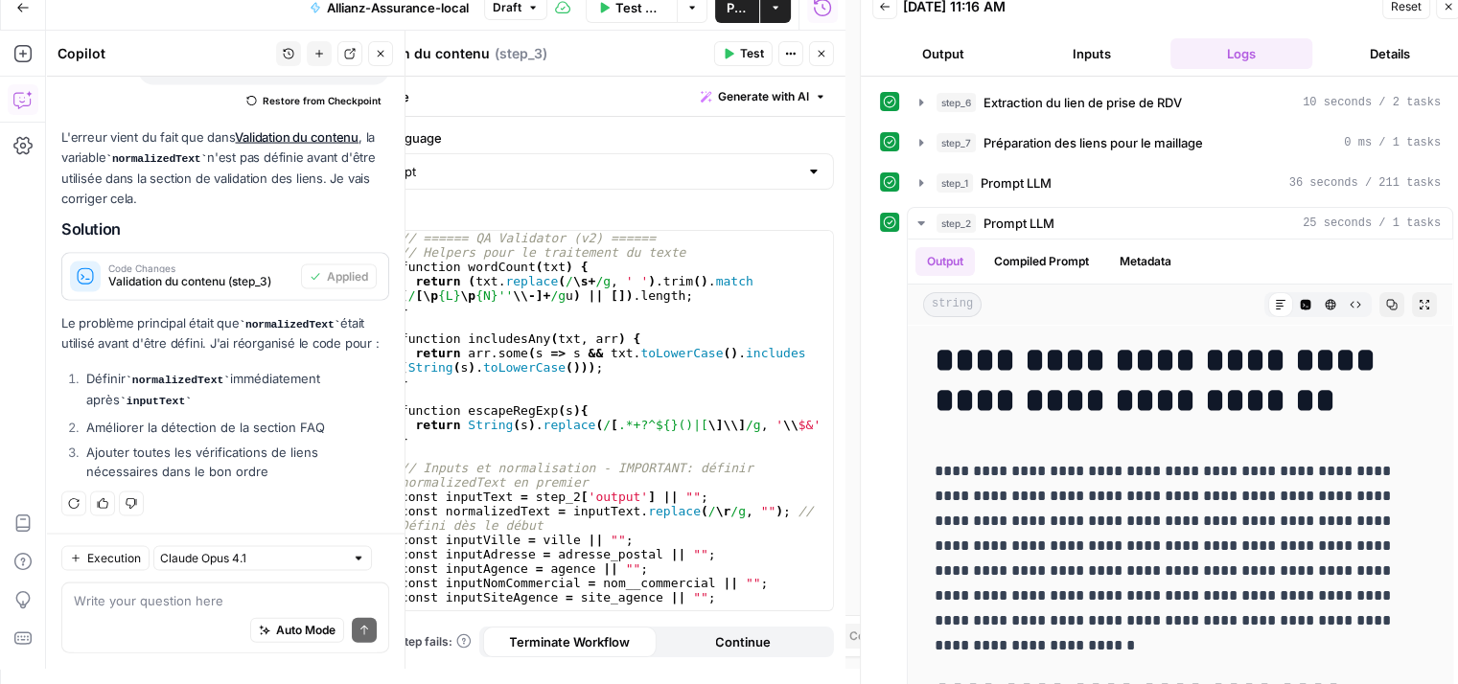
click at [383, 51] on icon "button" at bounding box center [381, 54] width 7 height 7
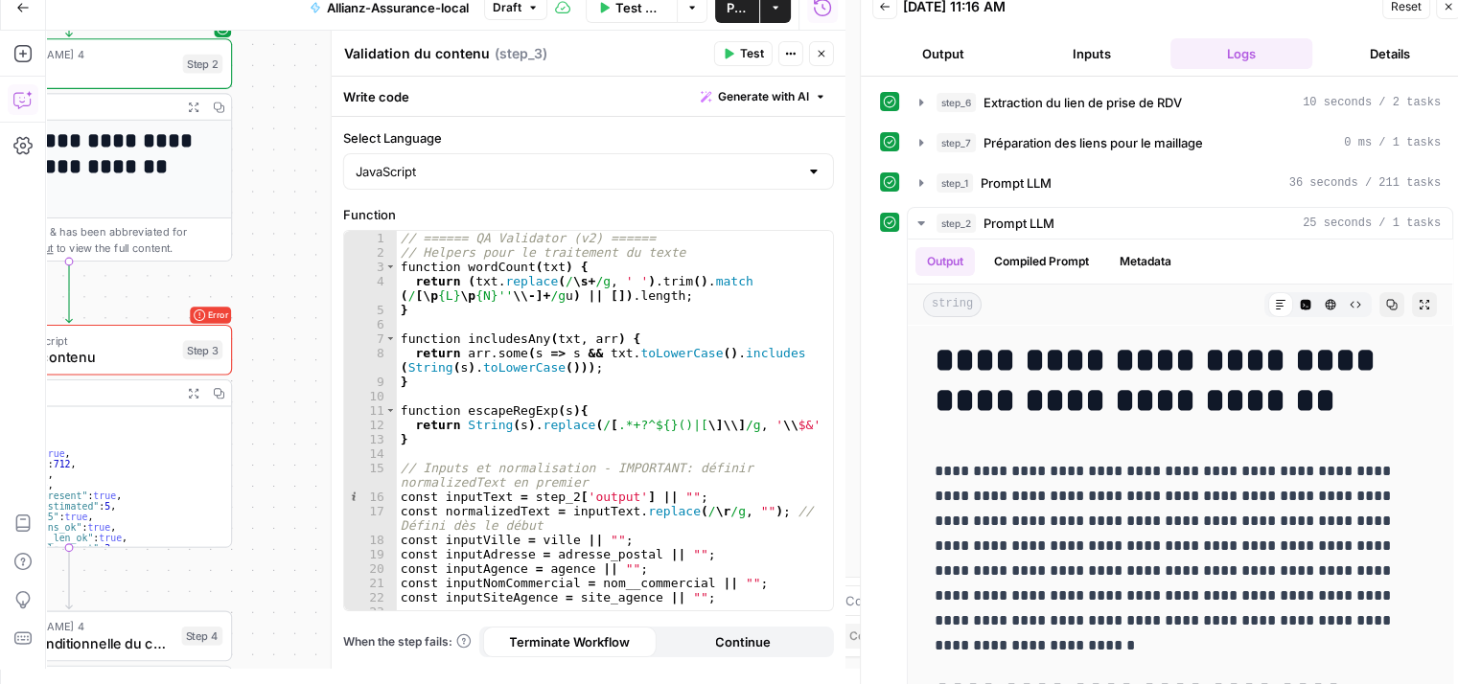
click at [820, 52] on icon "button" at bounding box center [821, 54] width 7 height 7
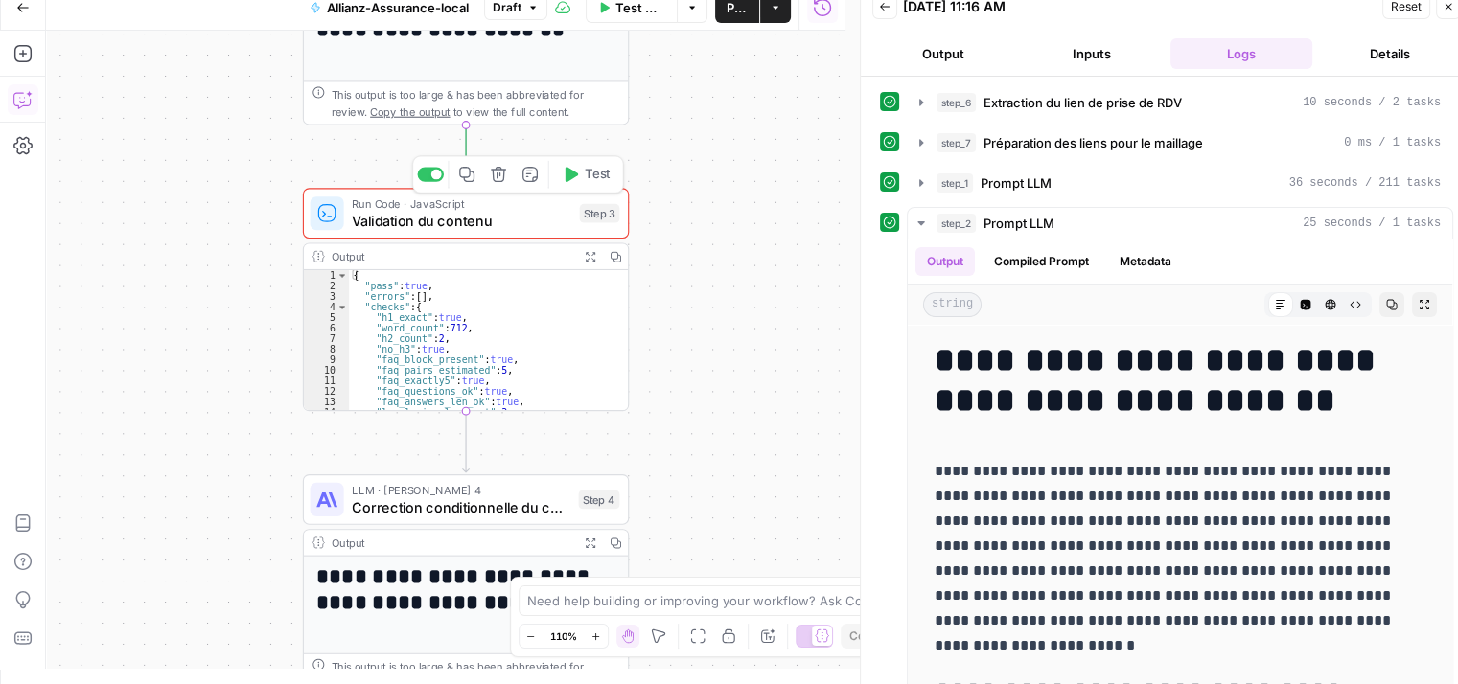
click at [582, 177] on button "Test" at bounding box center [585, 175] width 65 height 28
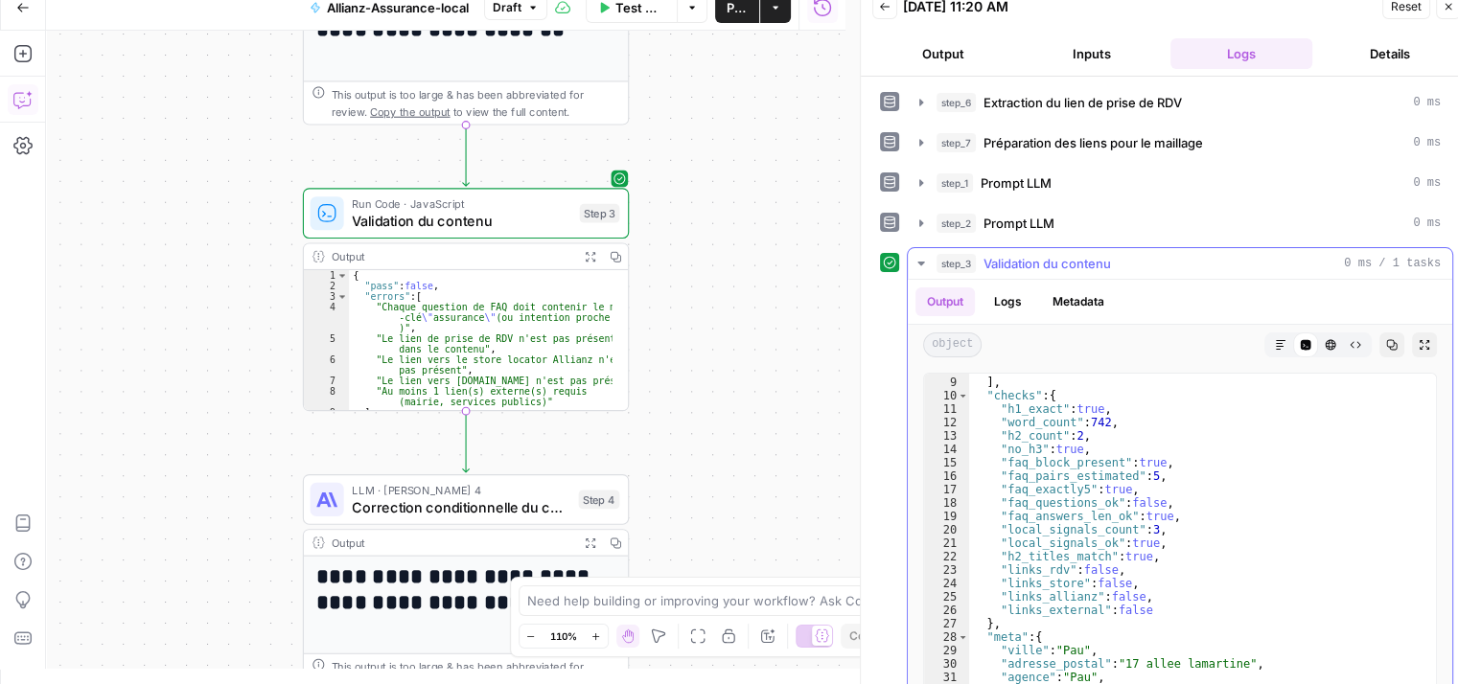
scroll to position [81, 0]
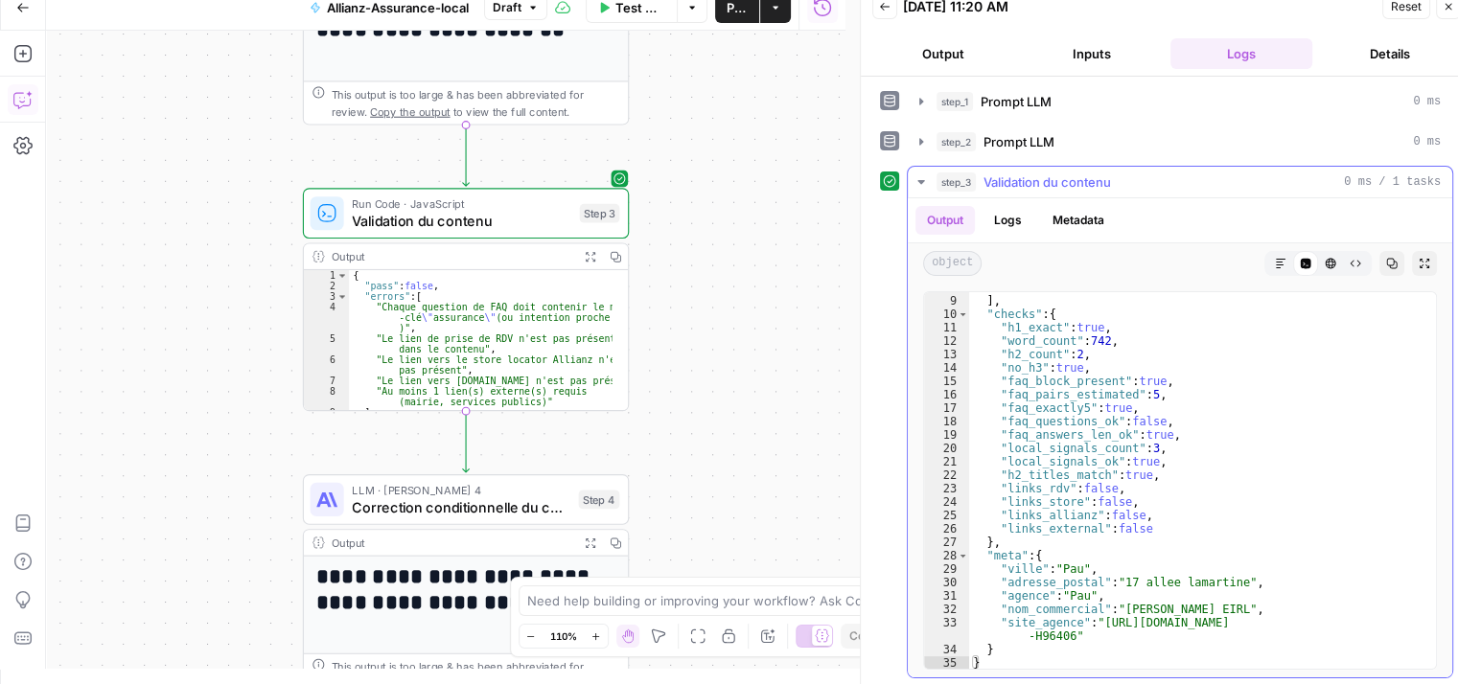
click at [796, 416] on div "**********" at bounding box center [445, 350] width 799 height 638
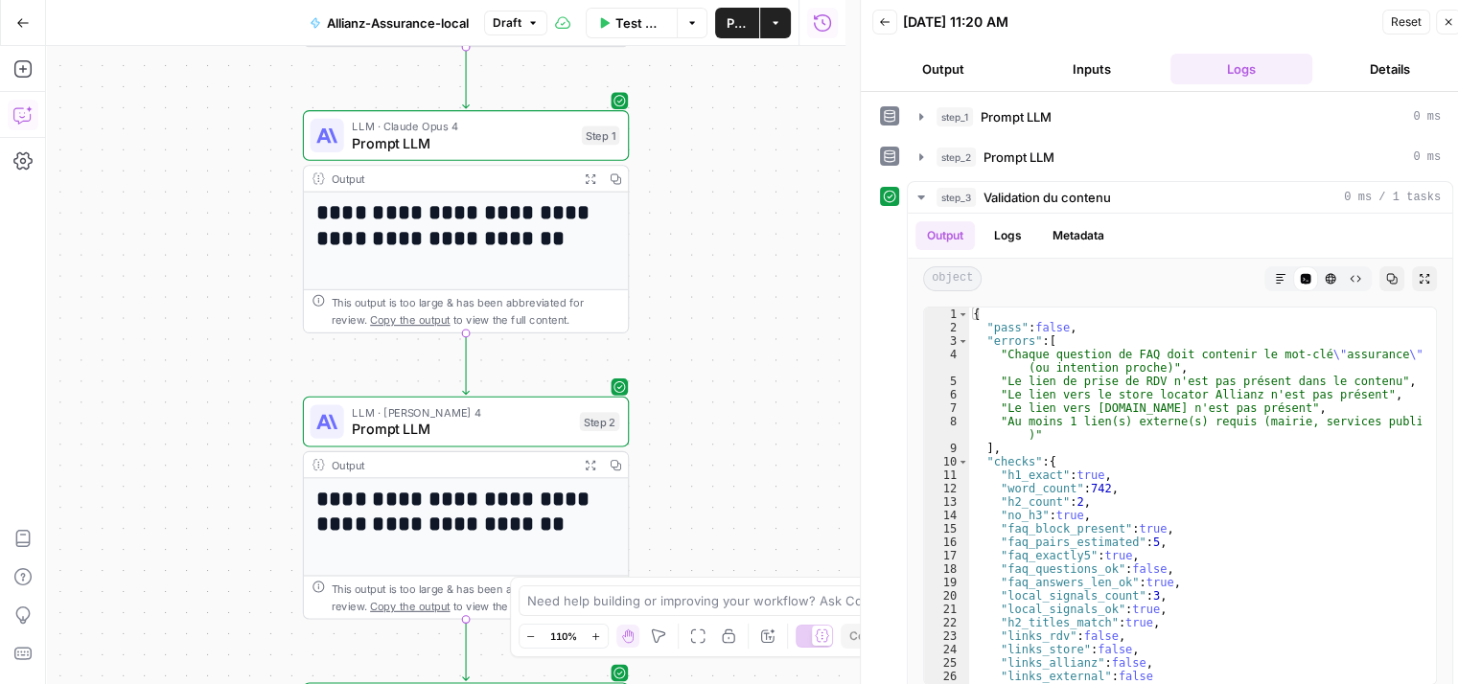
scroll to position [0, 0]
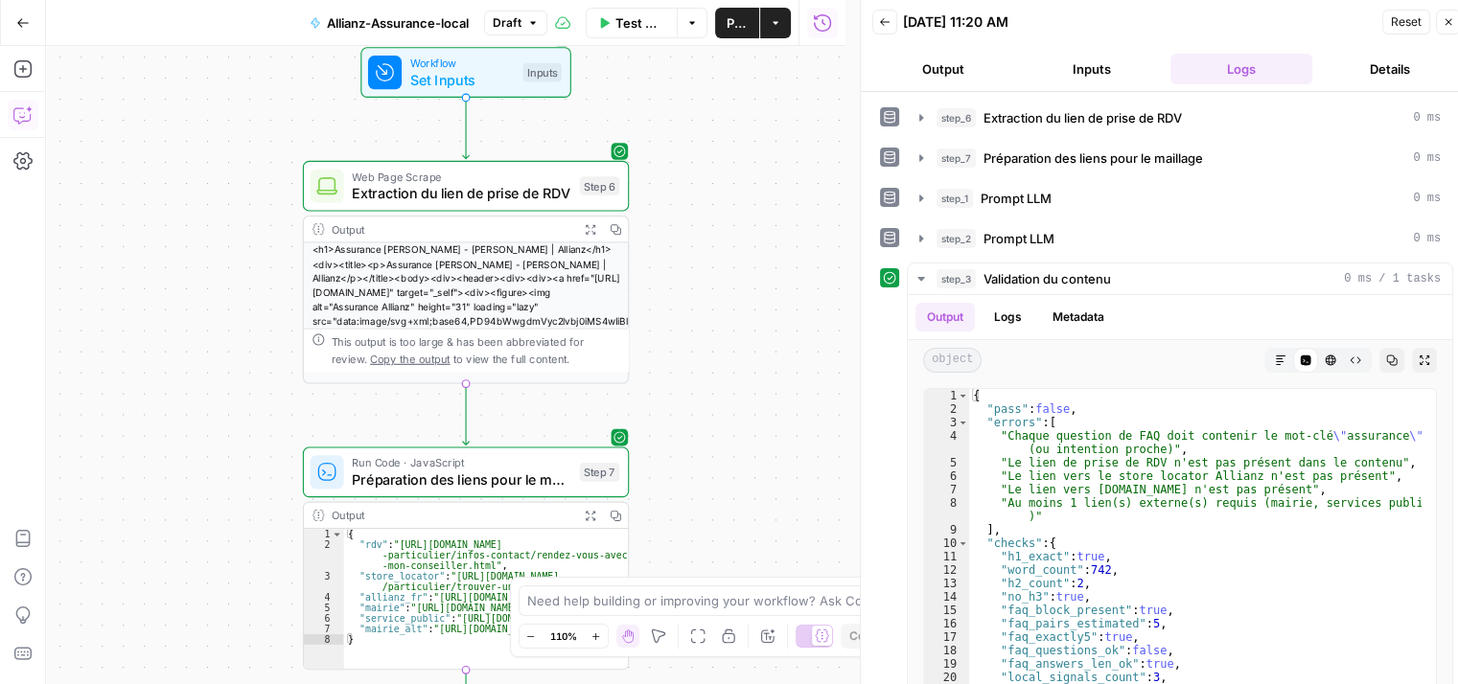
click at [805, 375] on div "**********" at bounding box center [445, 365] width 799 height 638
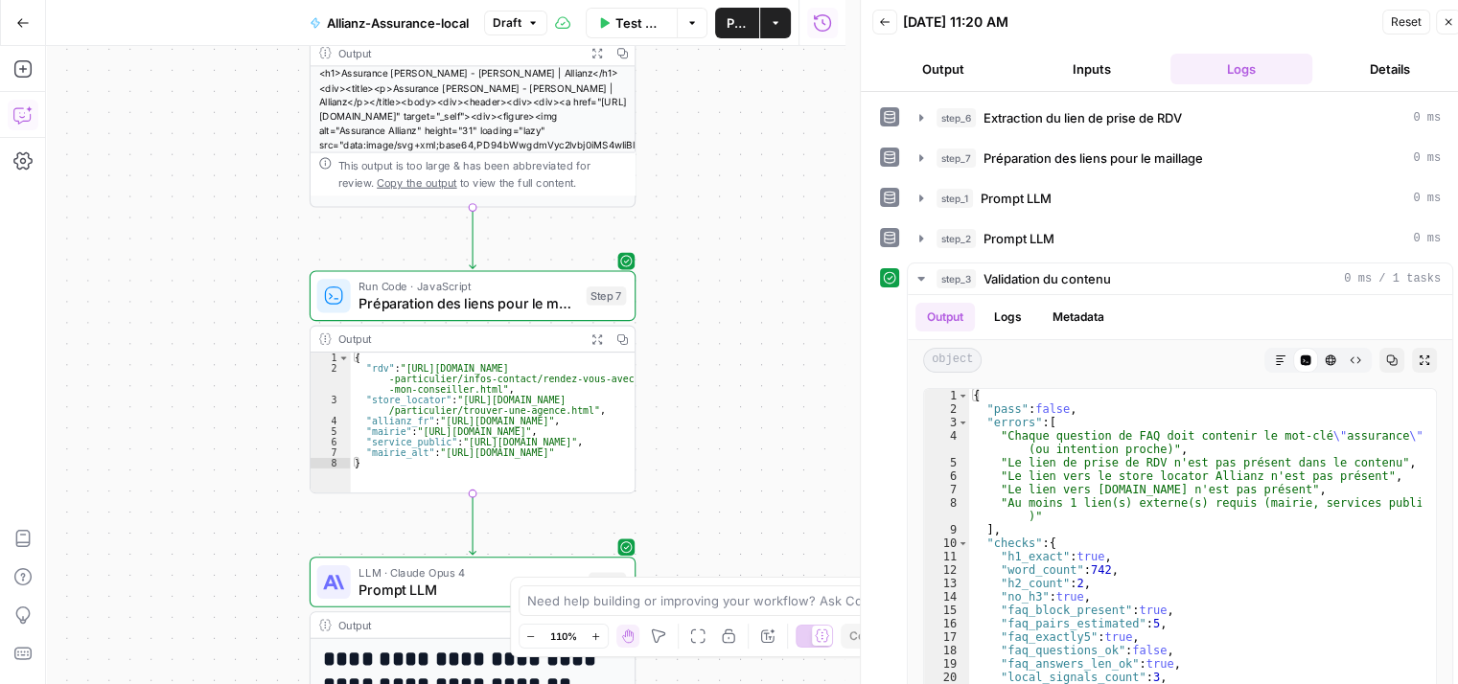
click at [762, 231] on div "**********" at bounding box center [445, 365] width 799 height 638
click at [745, 300] on div "**********" at bounding box center [445, 365] width 799 height 638
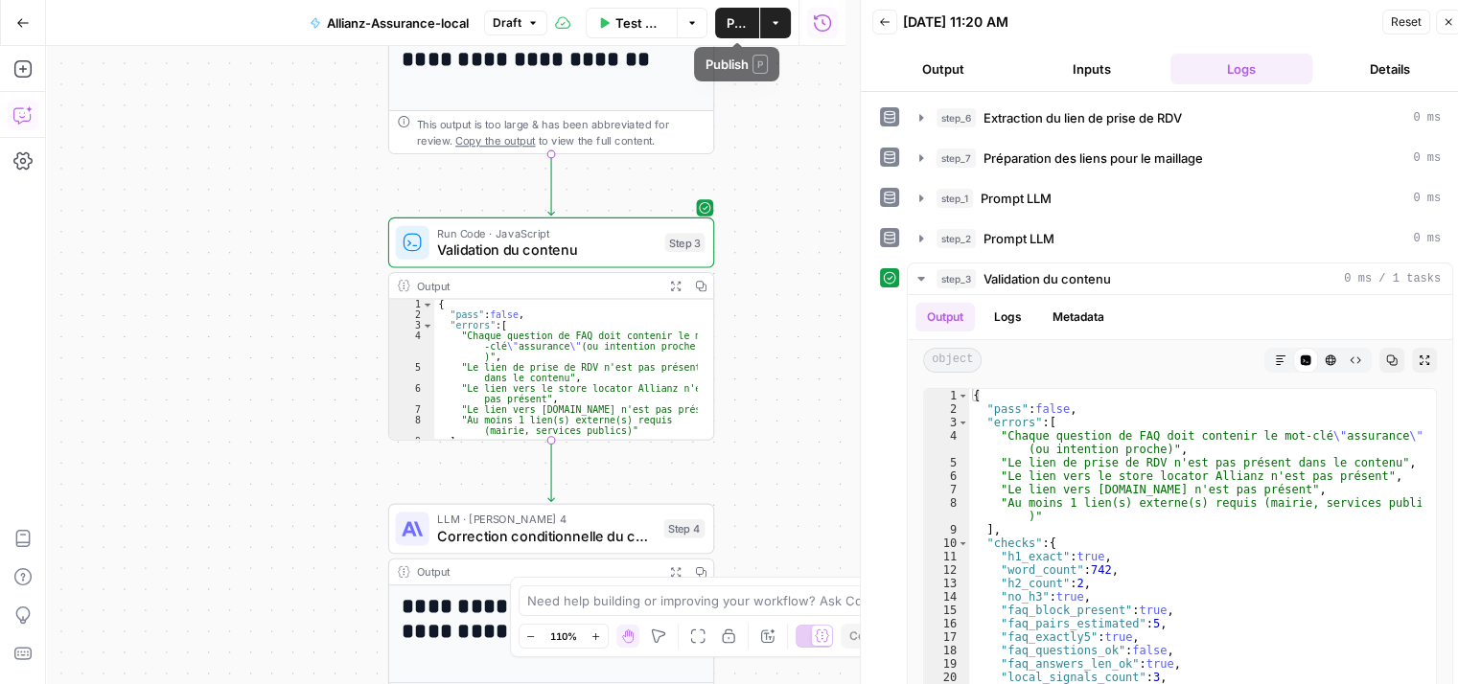
click at [729, 25] on span "Publish" at bounding box center [737, 22] width 21 height 19
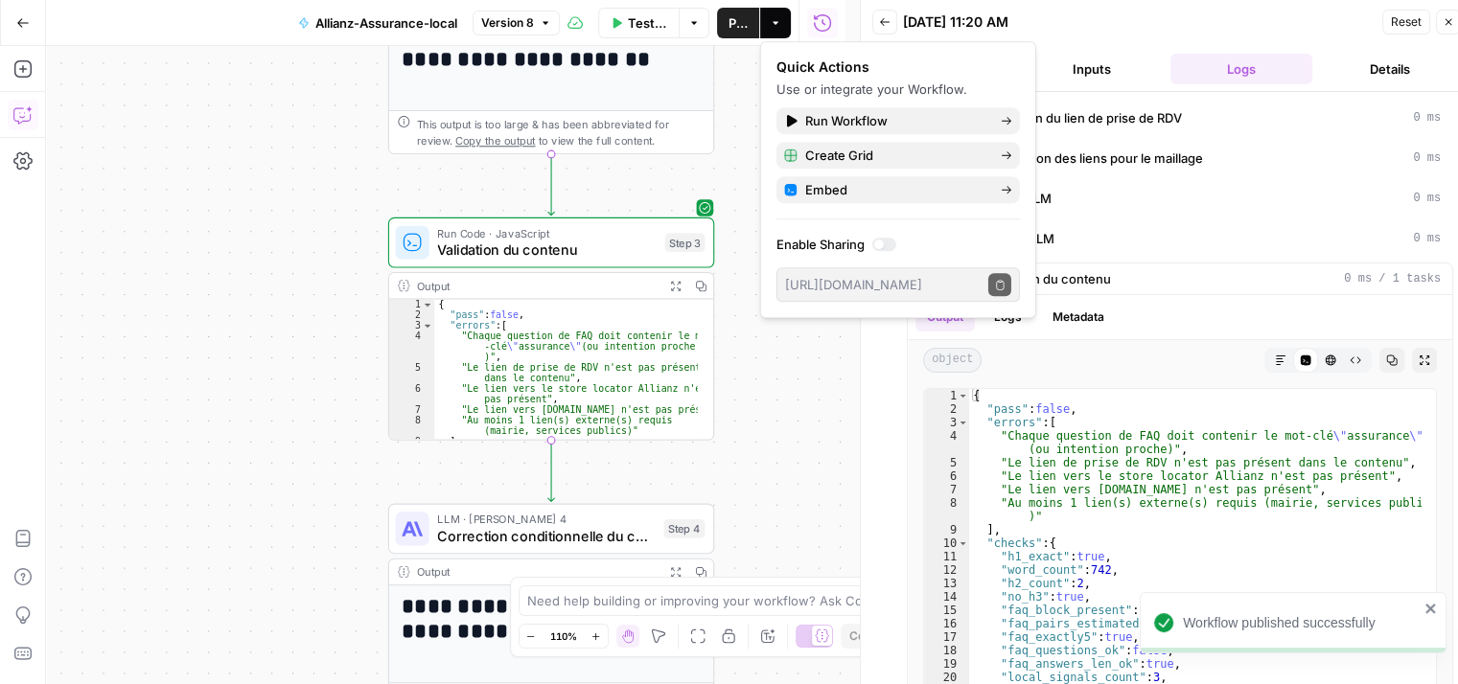
click at [269, 220] on div "**********" at bounding box center [445, 365] width 799 height 638
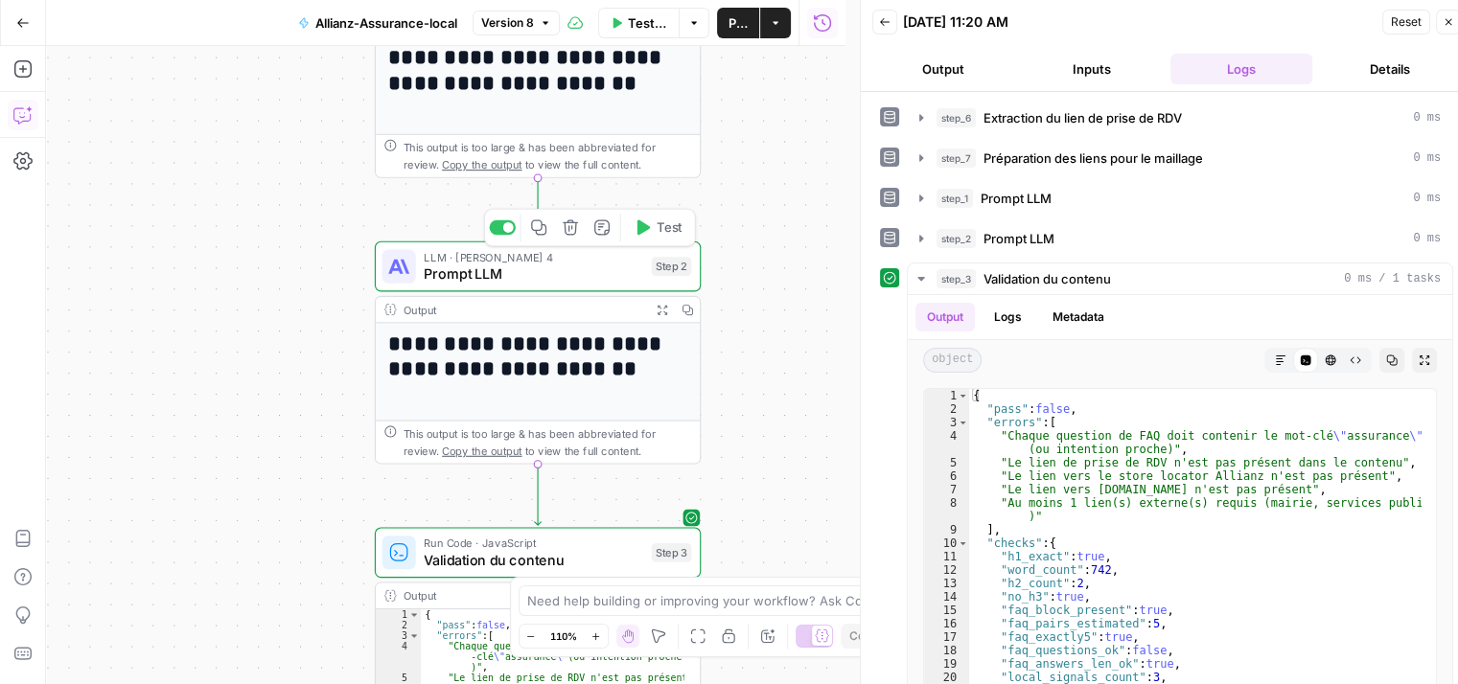
click at [467, 284] on span "Prompt LLM" at bounding box center [533, 274] width 219 height 21
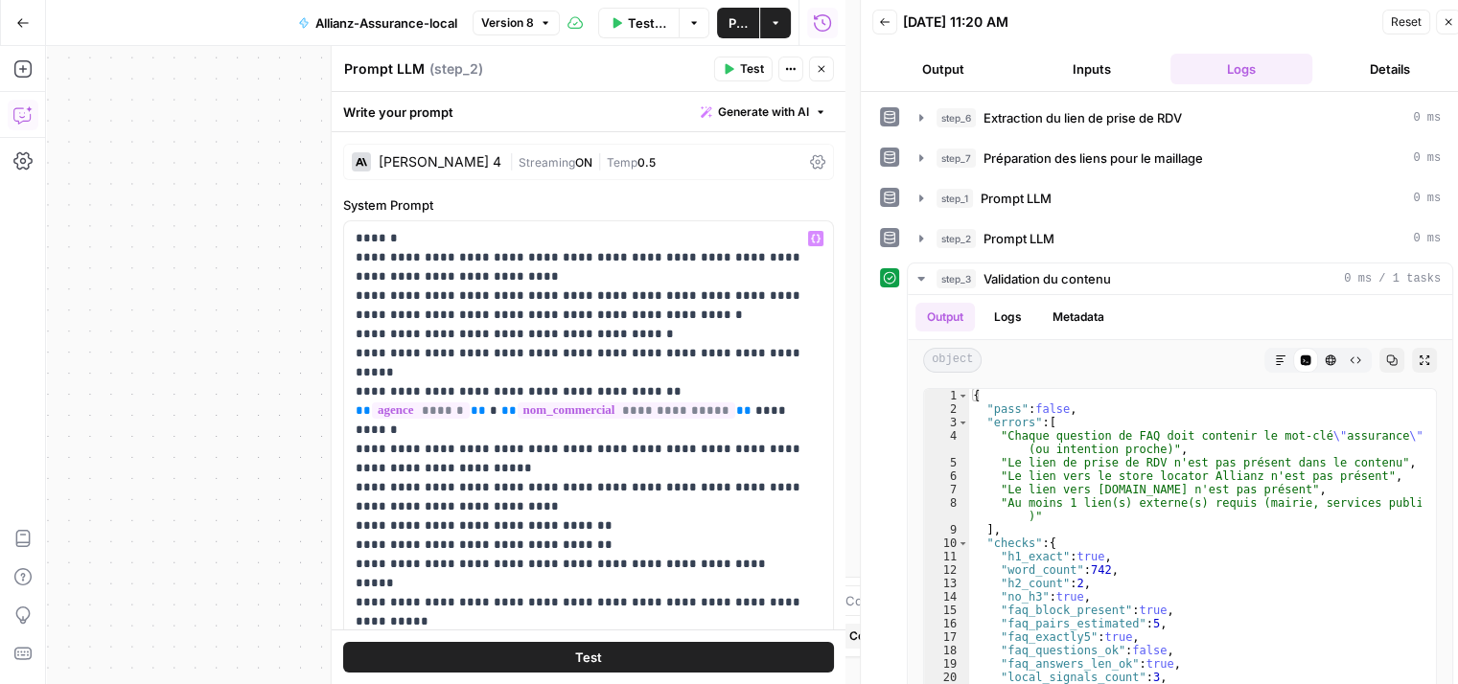
click at [16, 116] on icon "button" at bounding box center [22, 114] width 19 height 19
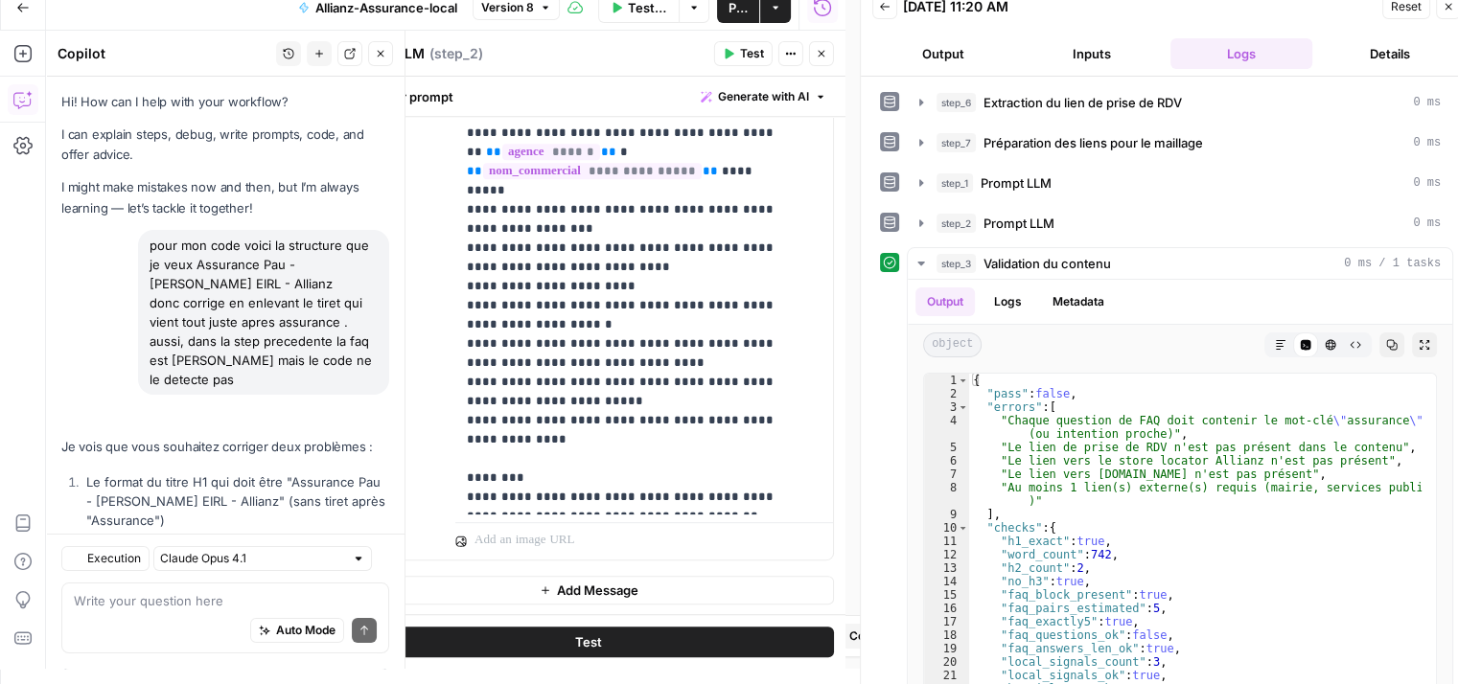
scroll to position [11434, 0]
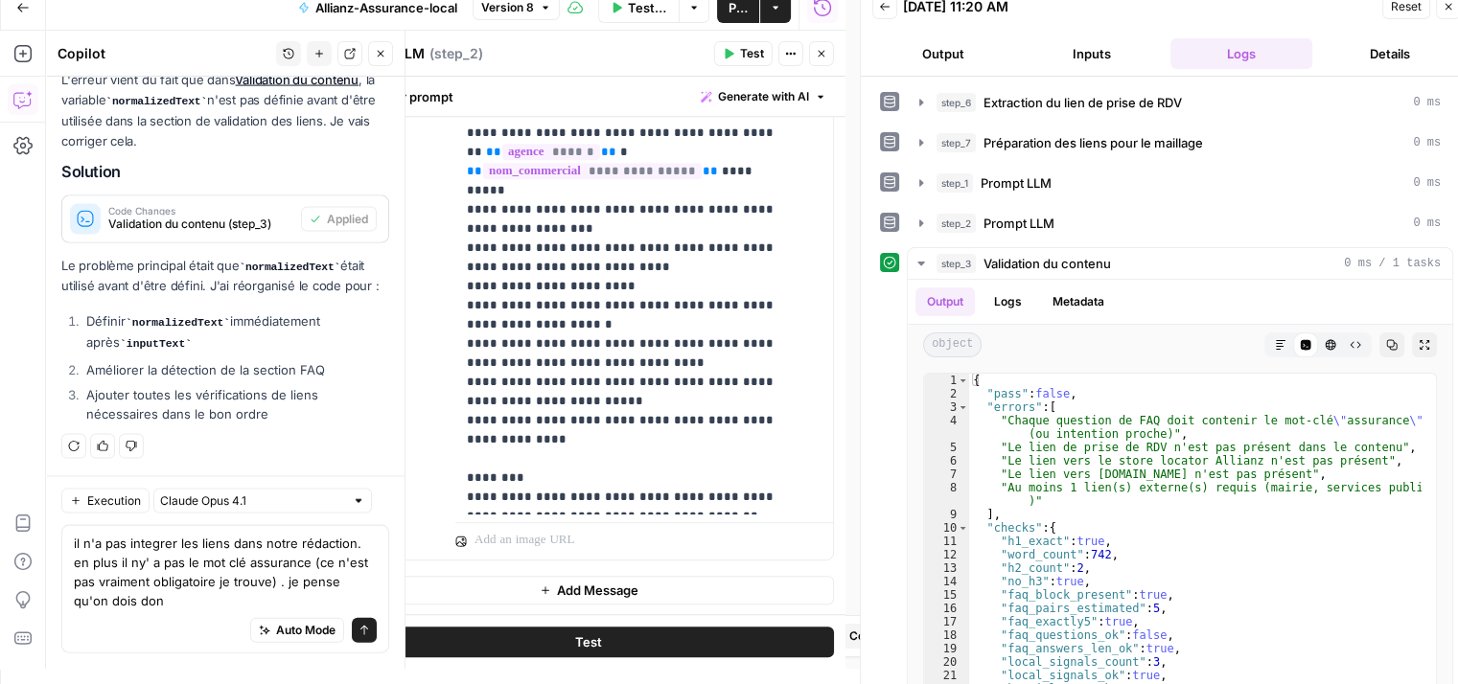
scroll to position [11492, 0]
type textarea "il n'a pas integrer les liens dans notre rédaction. en plus il ny' a pas le mot…"
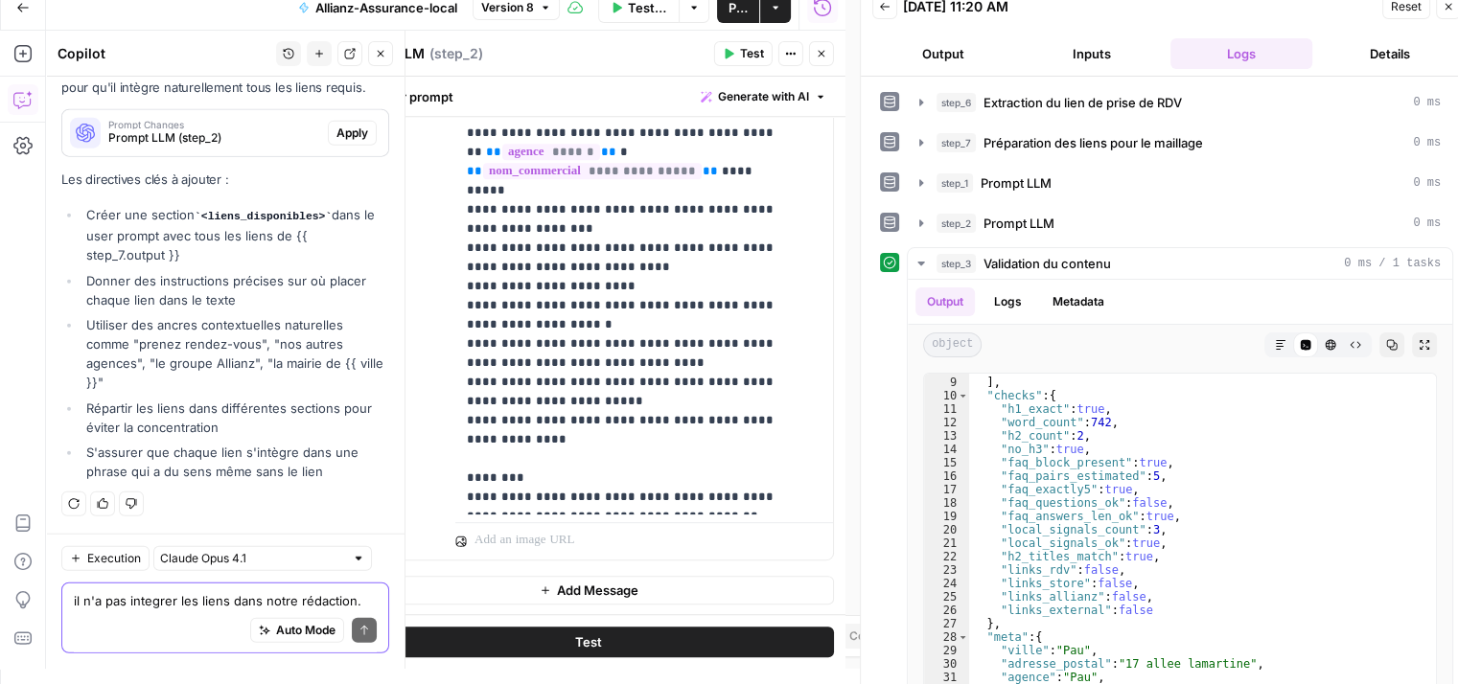
scroll to position [12066, 0]
click at [336, 135] on span "Apply" at bounding box center [352, 133] width 32 height 17
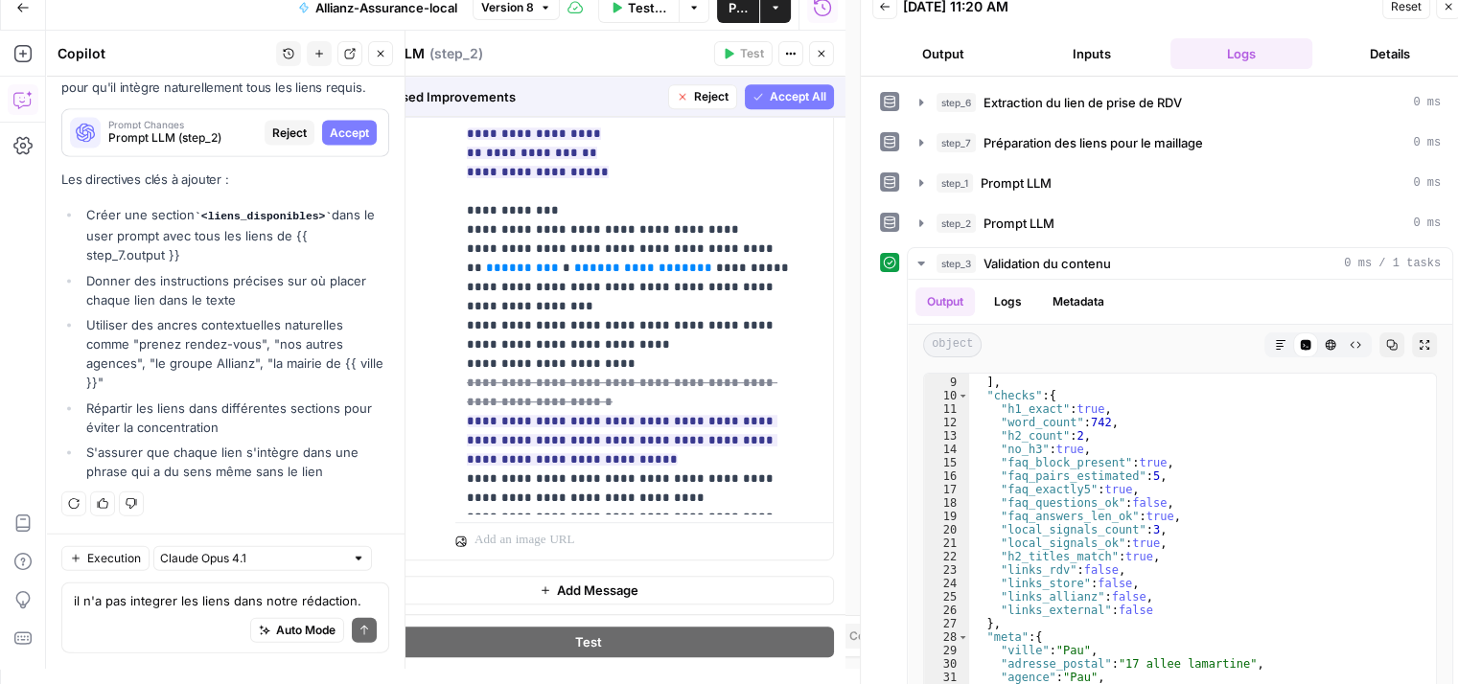
scroll to position [11545, 0]
click at [793, 97] on span "Accept All" at bounding box center [798, 96] width 57 height 17
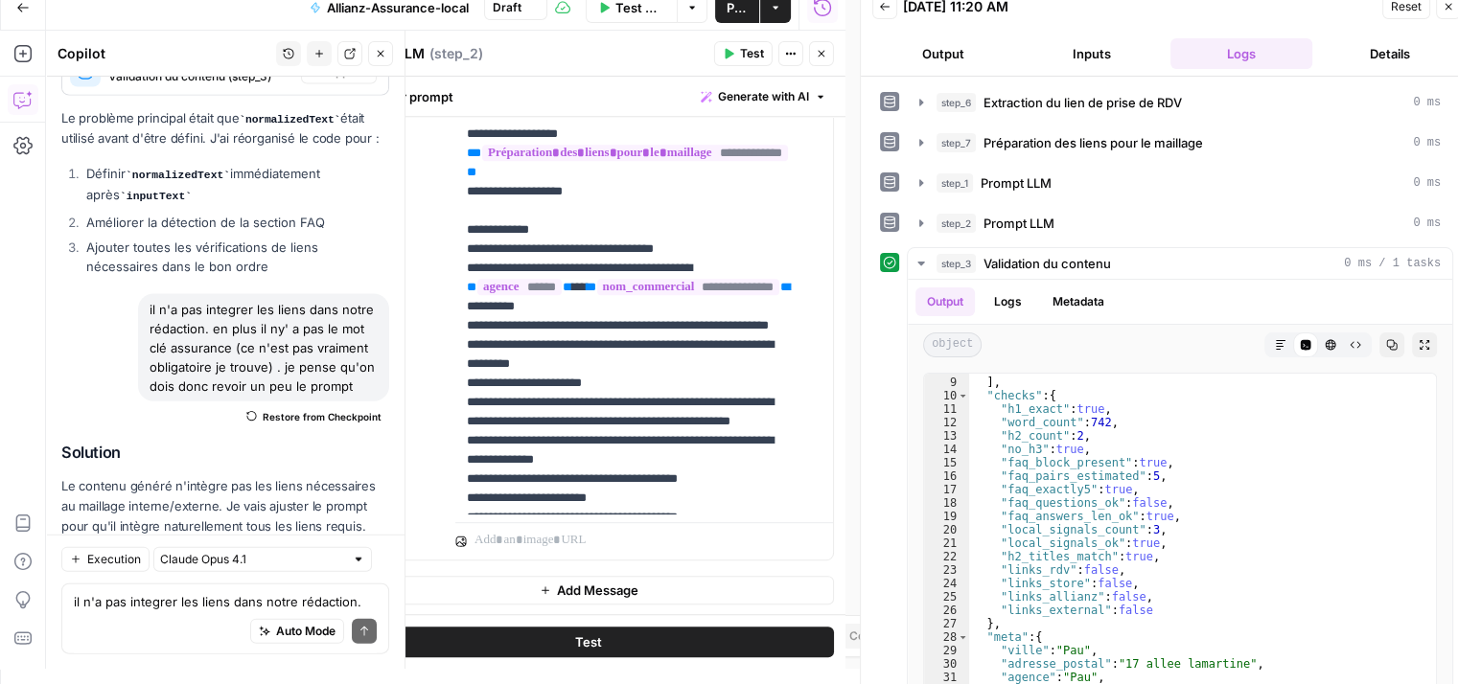
scroll to position [0, 0]
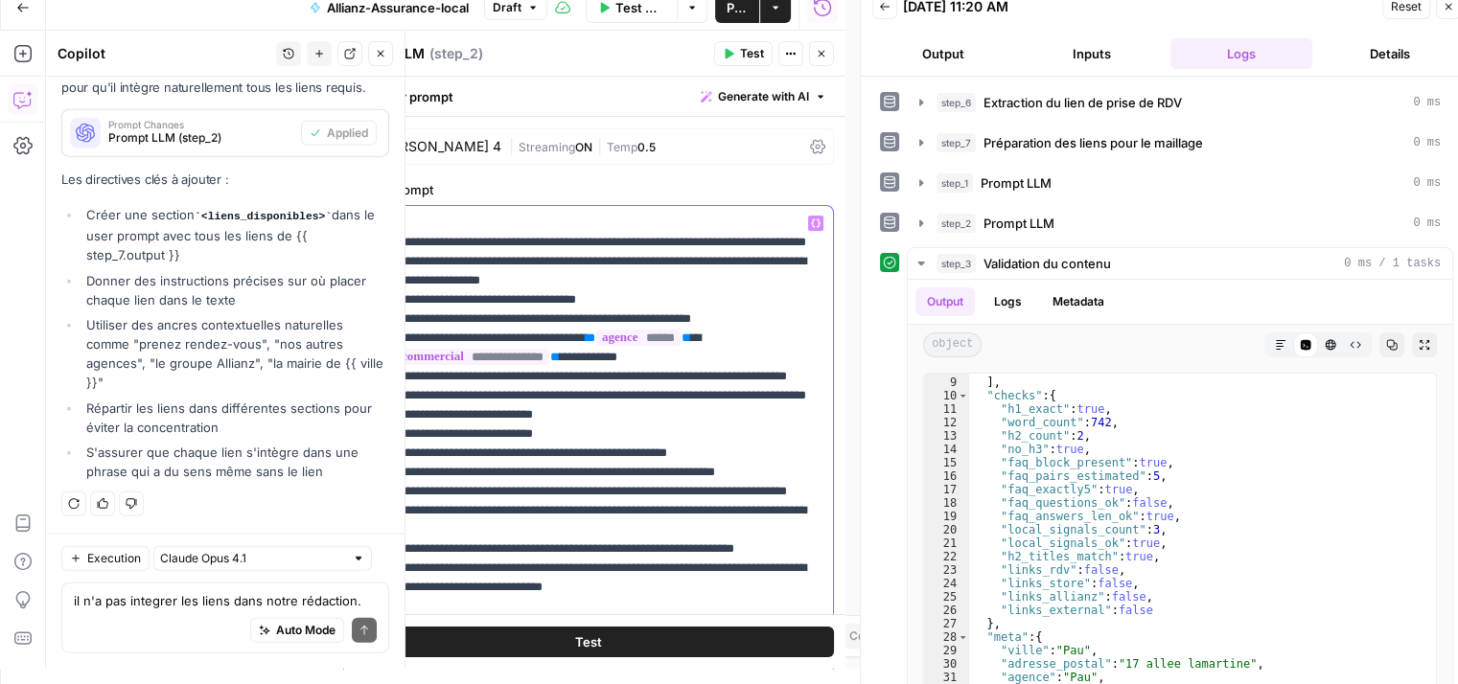
click at [627, 284] on p "**********" at bounding box center [582, 463] width 452 height 498
click at [376, 55] on icon "button" at bounding box center [381, 54] width 12 height 12
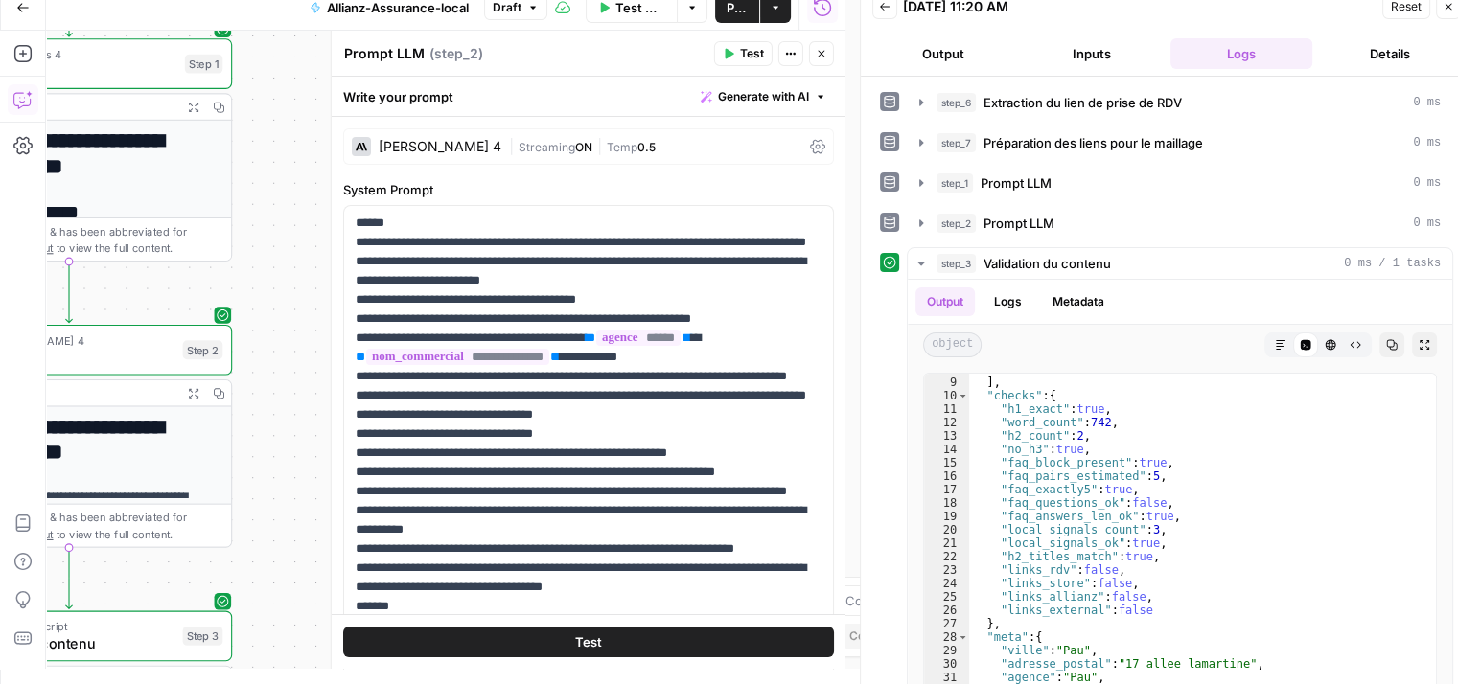
click at [1447, 8] on icon "button" at bounding box center [1449, 7] width 7 height 7
click at [1448, 19] on div "Reset Close" at bounding box center [1421, 6] width 79 height 29
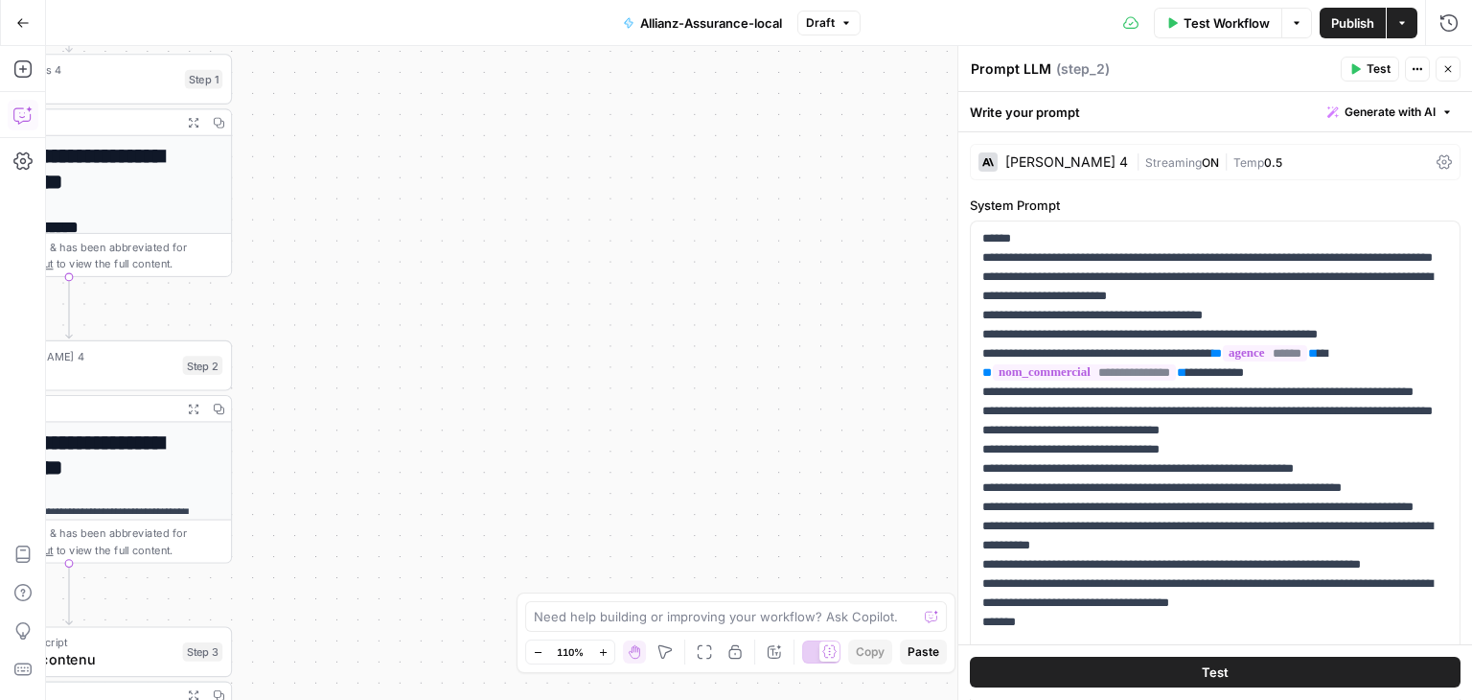
click at [1447, 69] on icon "button" at bounding box center [1449, 69] width 12 height 12
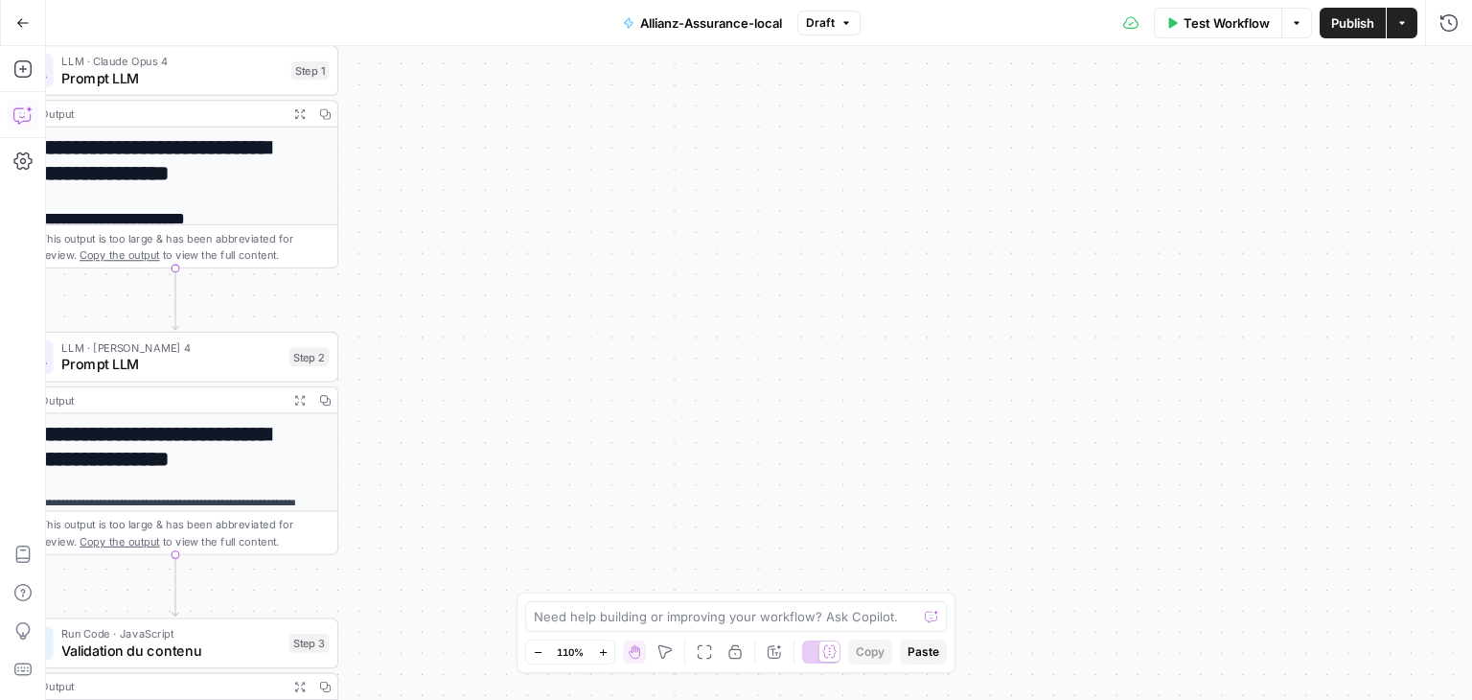
drag, startPoint x: 828, startPoint y: 220, endPoint x: 1020, endPoint y: 200, distance: 192.8
click at [1012, 203] on div "**********" at bounding box center [759, 373] width 1426 height 654
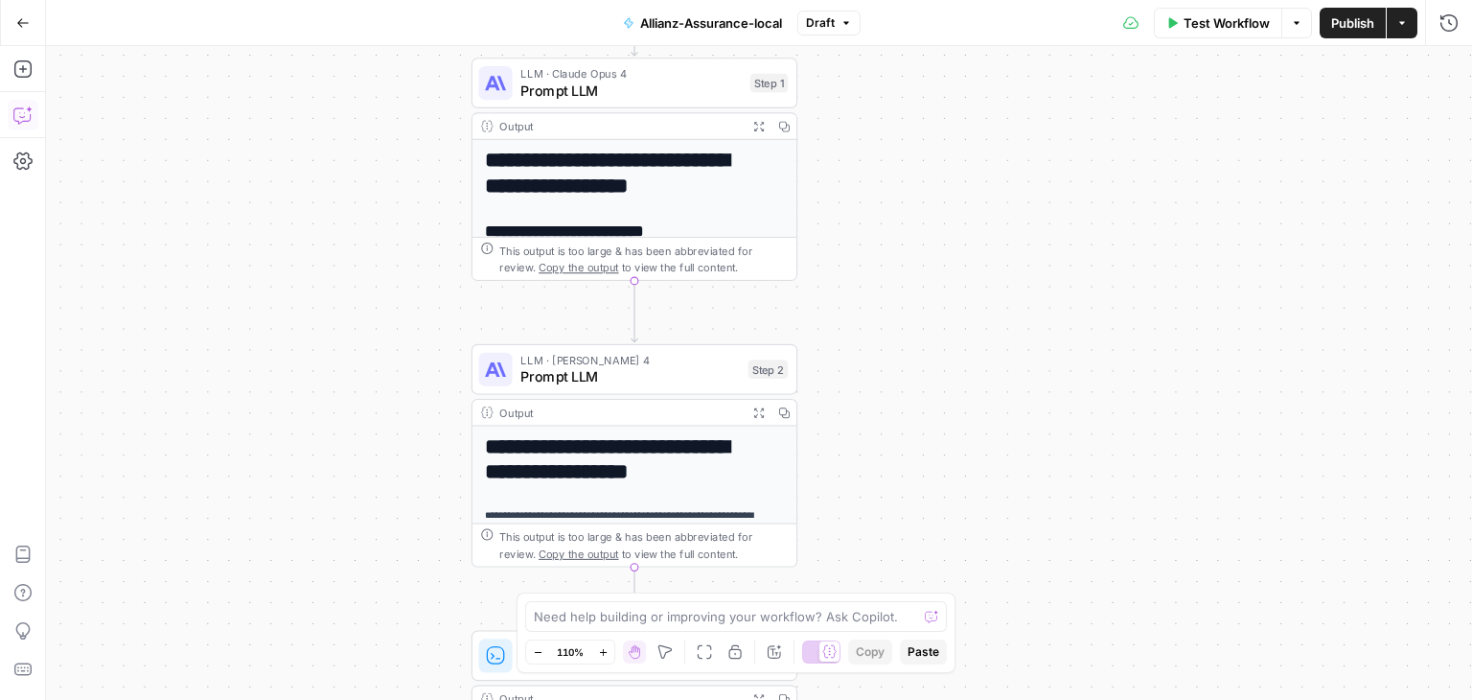
drag, startPoint x: 673, startPoint y: 189, endPoint x: 1054, endPoint y: 210, distance: 382.1
click at [1054, 210] on div "**********" at bounding box center [759, 373] width 1426 height 654
click at [1207, 30] on span "Test Workflow" at bounding box center [1227, 22] width 86 height 19
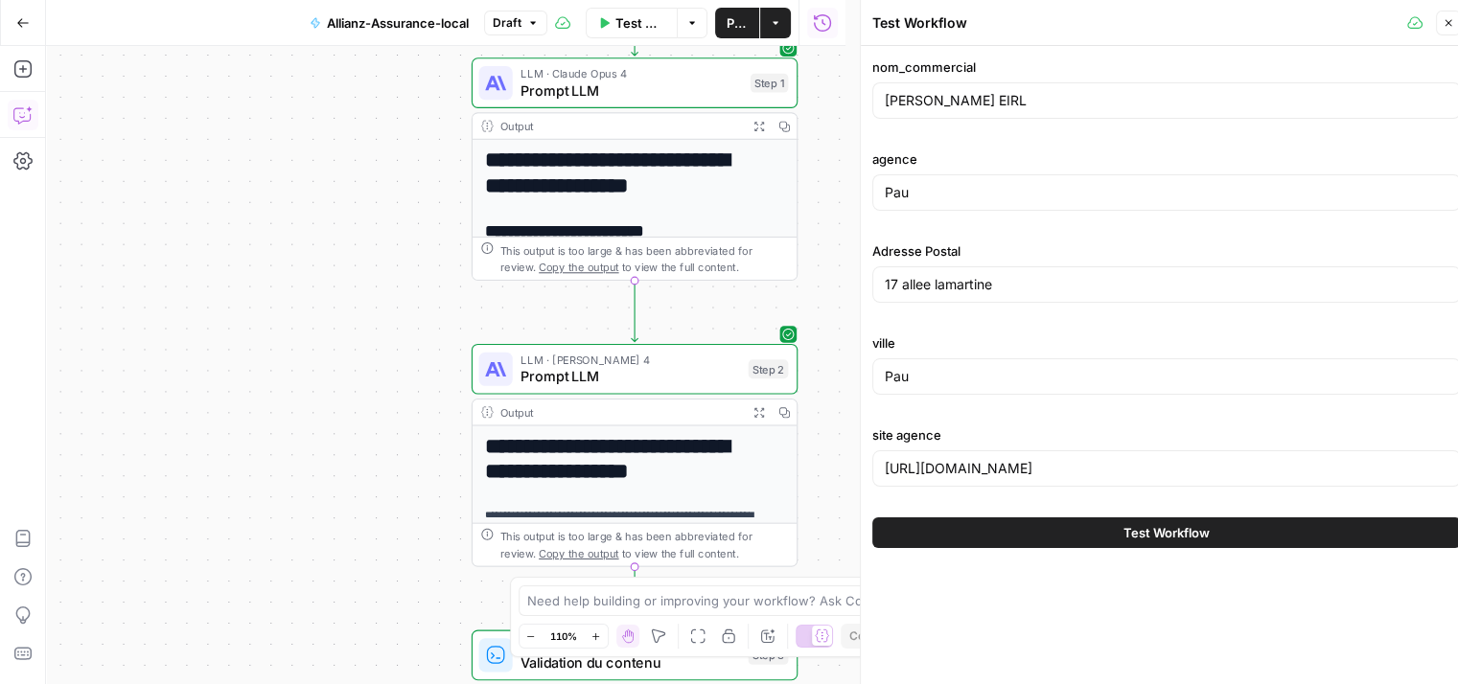
click at [1212, 535] on button "Test Workflow" at bounding box center [1166, 533] width 589 height 31
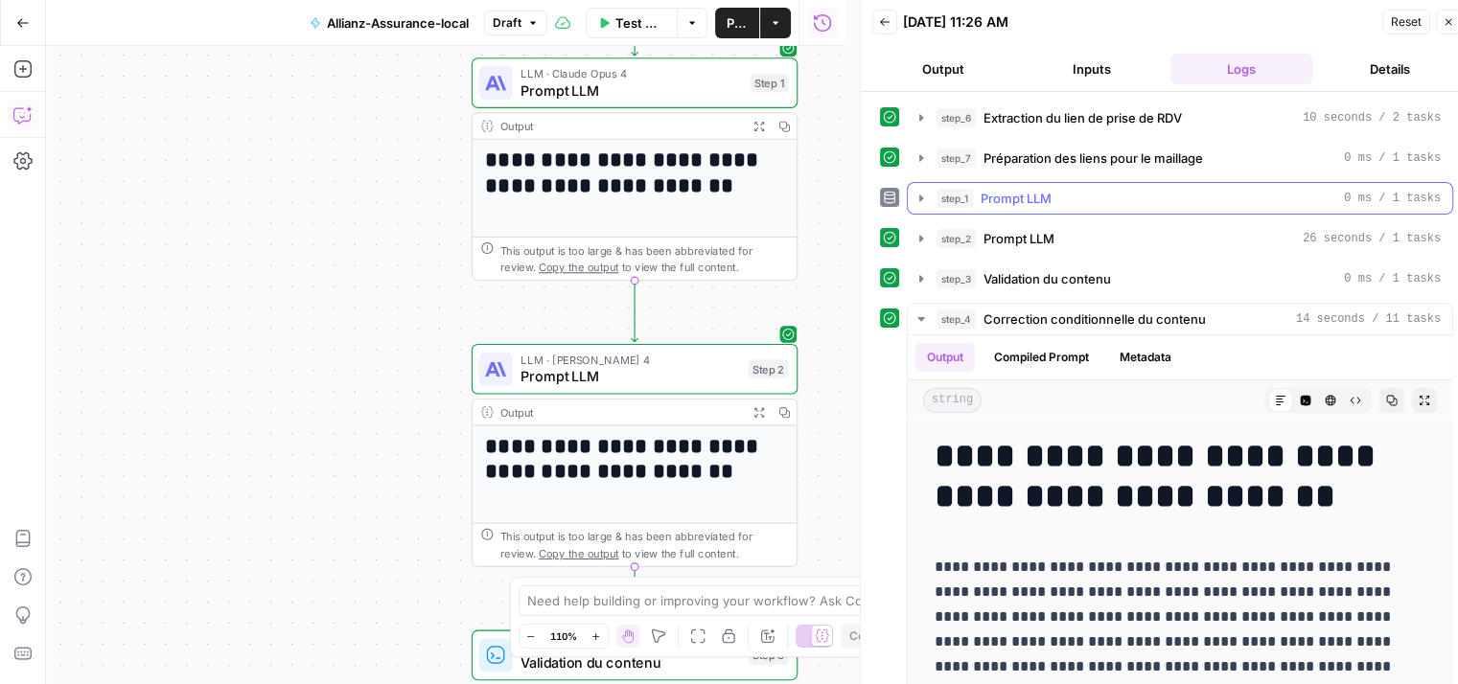
click at [920, 197] on icon "button" at bounding box center [921, 198] width 4 height 7
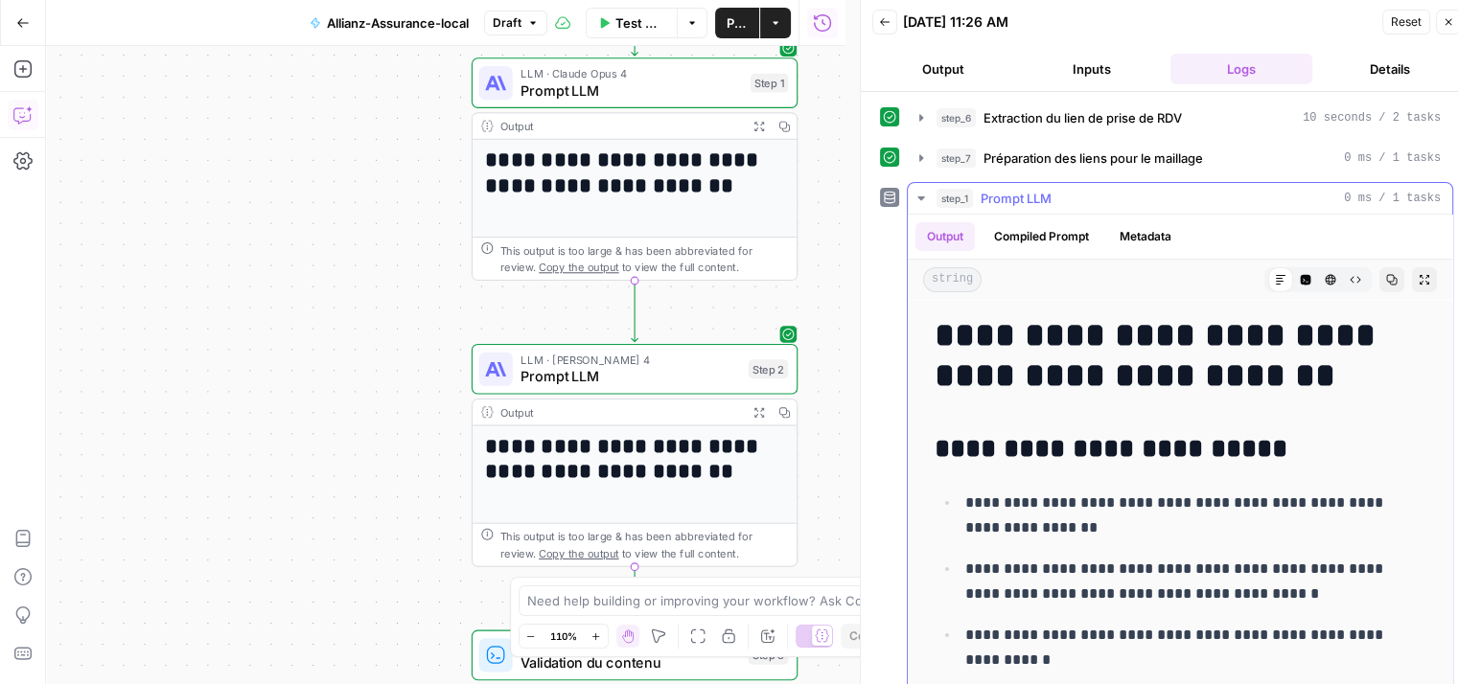
click at [920, 197] on icon "button" at bounding box center [920, 199] width 7 height 4
click at [918, 197] on icon "button" at bounding box center [921, 198] width 15 height 15
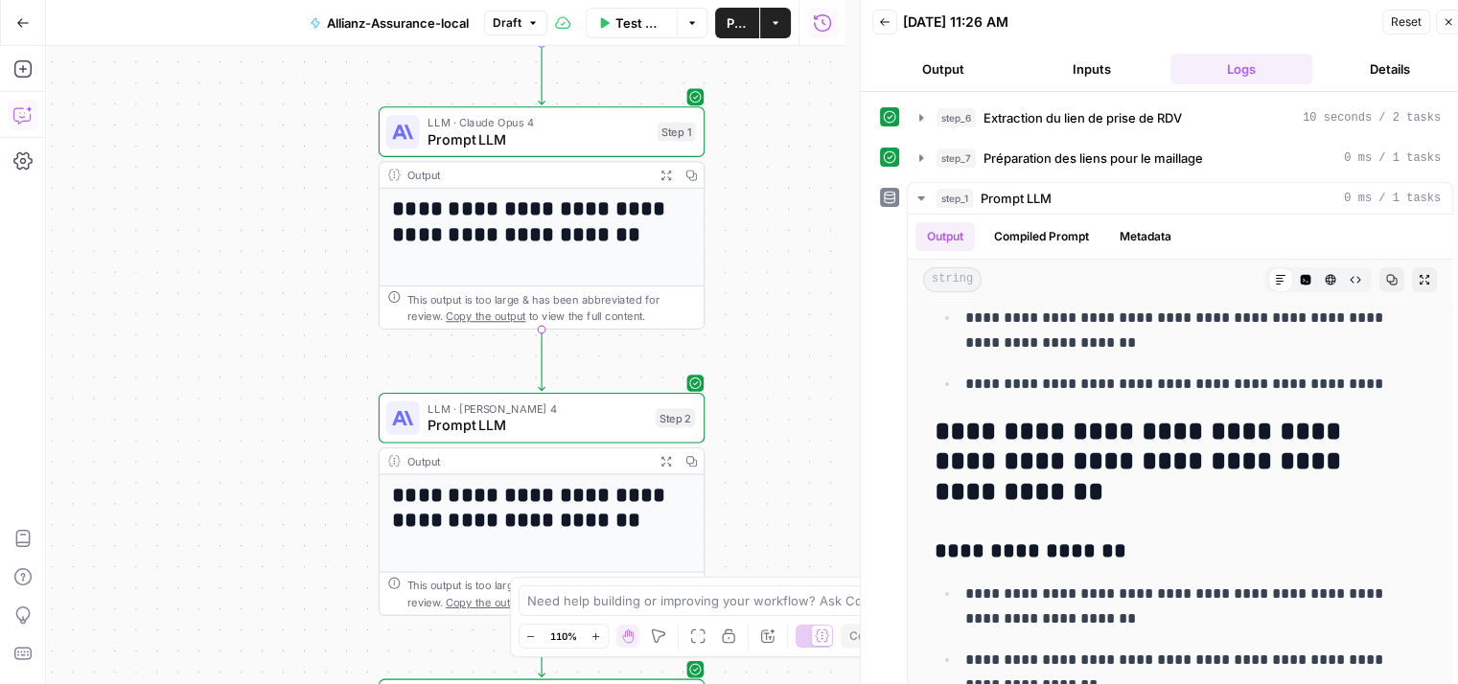
drag, startPoint x: 348, startPoint y: 366, endPoint x: 255, endPoint y: 415, distance: 105.1
click at [255, 415] on div "**********" at bounding box center [445, 365] width 799 height 638
click at [920, 200] on icon "button" at bounding box center [921, 198] width 15 height 15
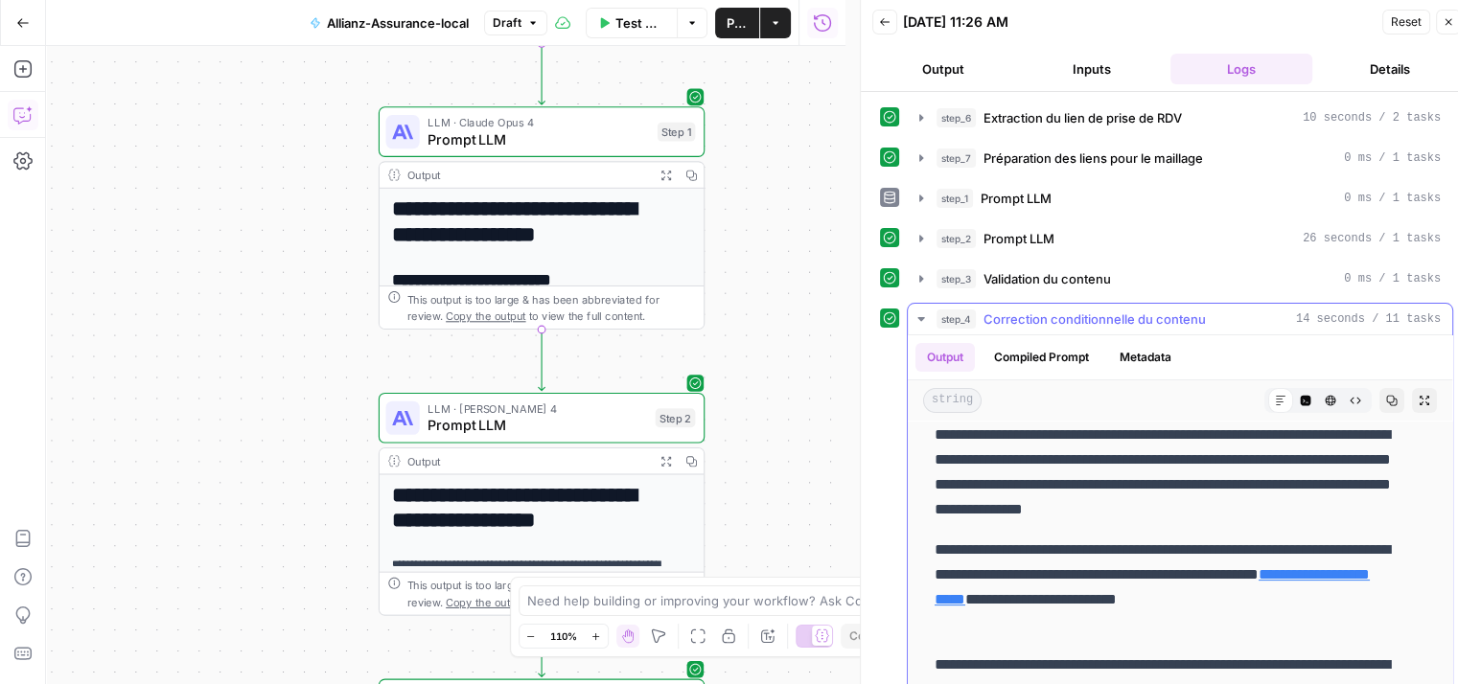
scroll to position [575, 0]
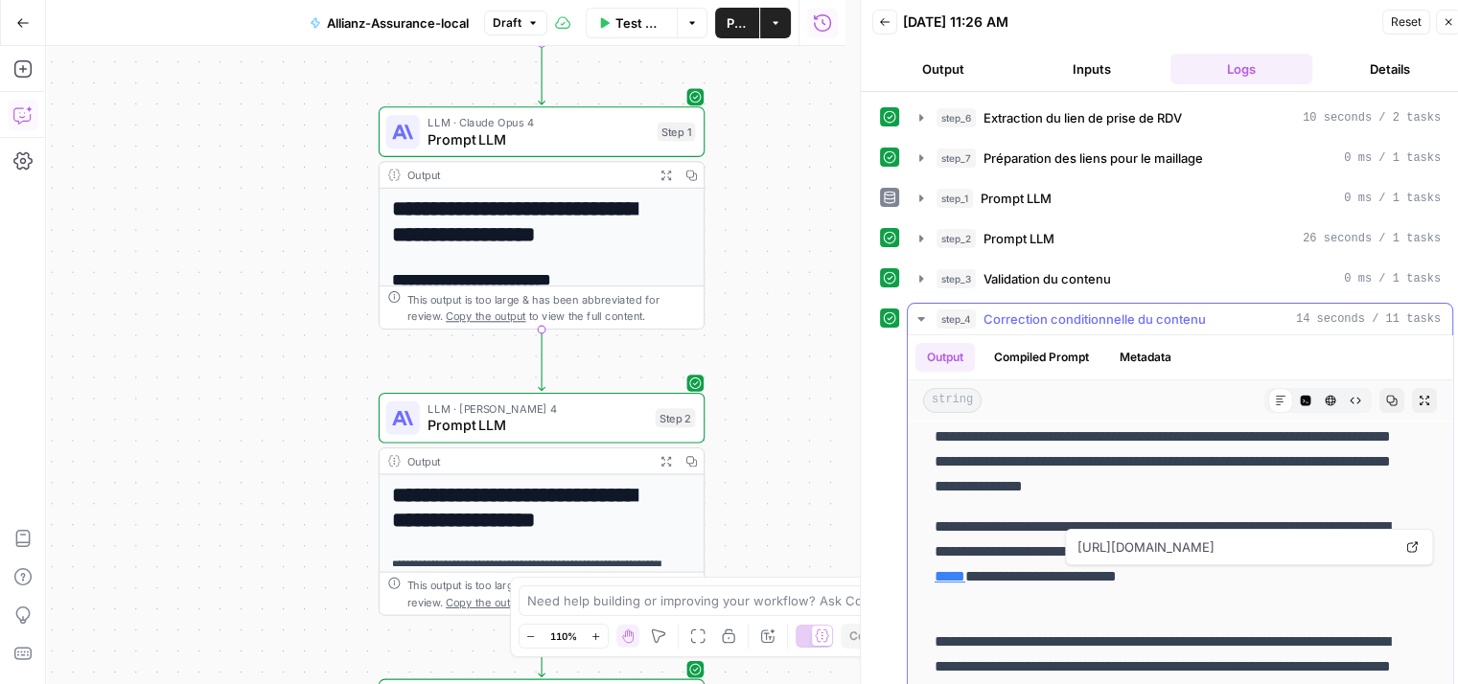
click at [1215, 571] on link "**********" at bounding box center [1152, 563] width 435 height 39
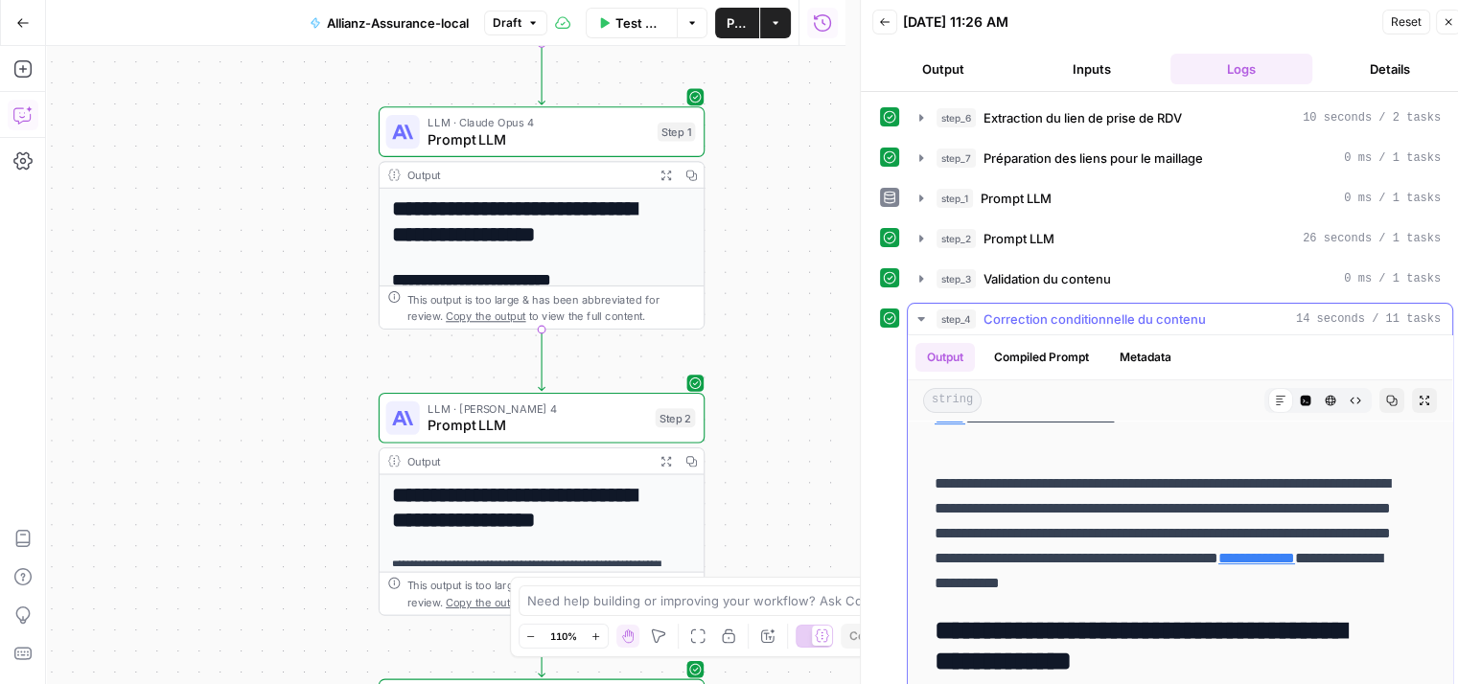
scroll to position [767, 0]
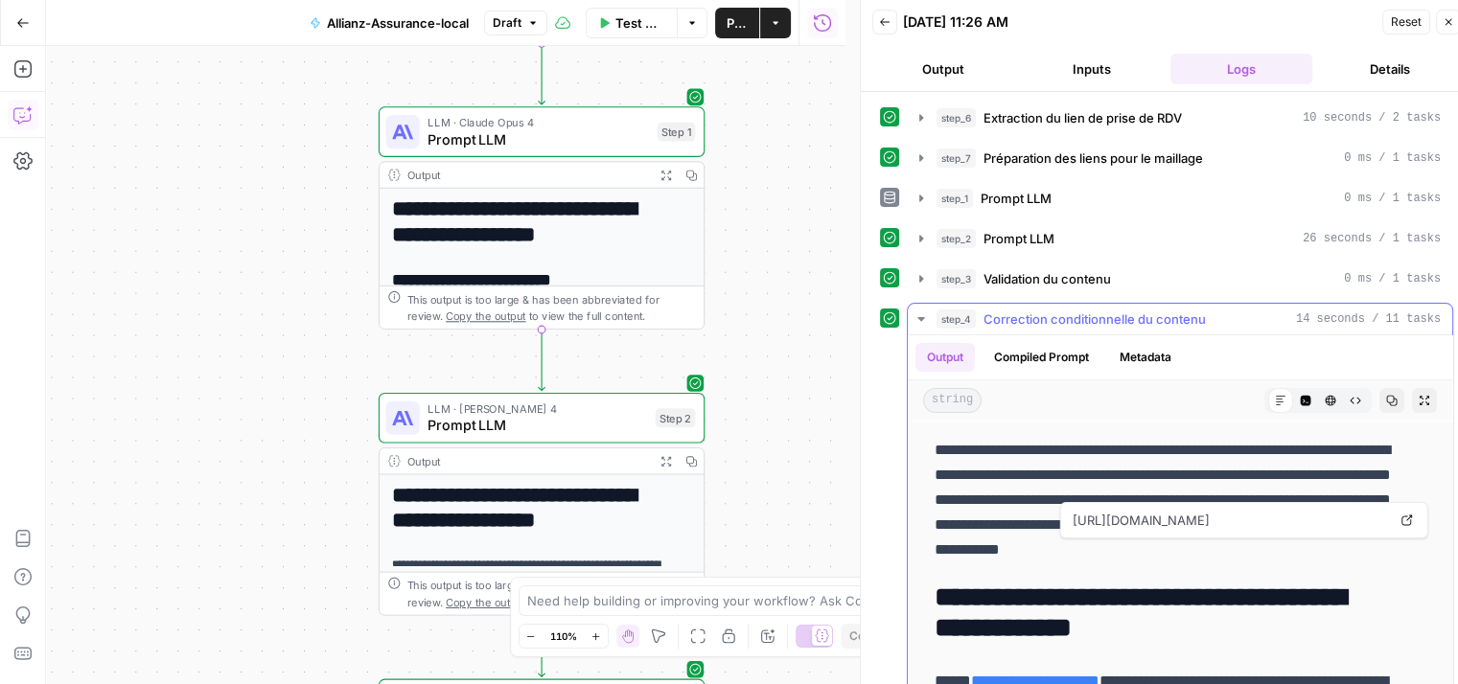
click at [1218, 532] on link "**********" at bounding box center [1256, 525] width 77 height 14
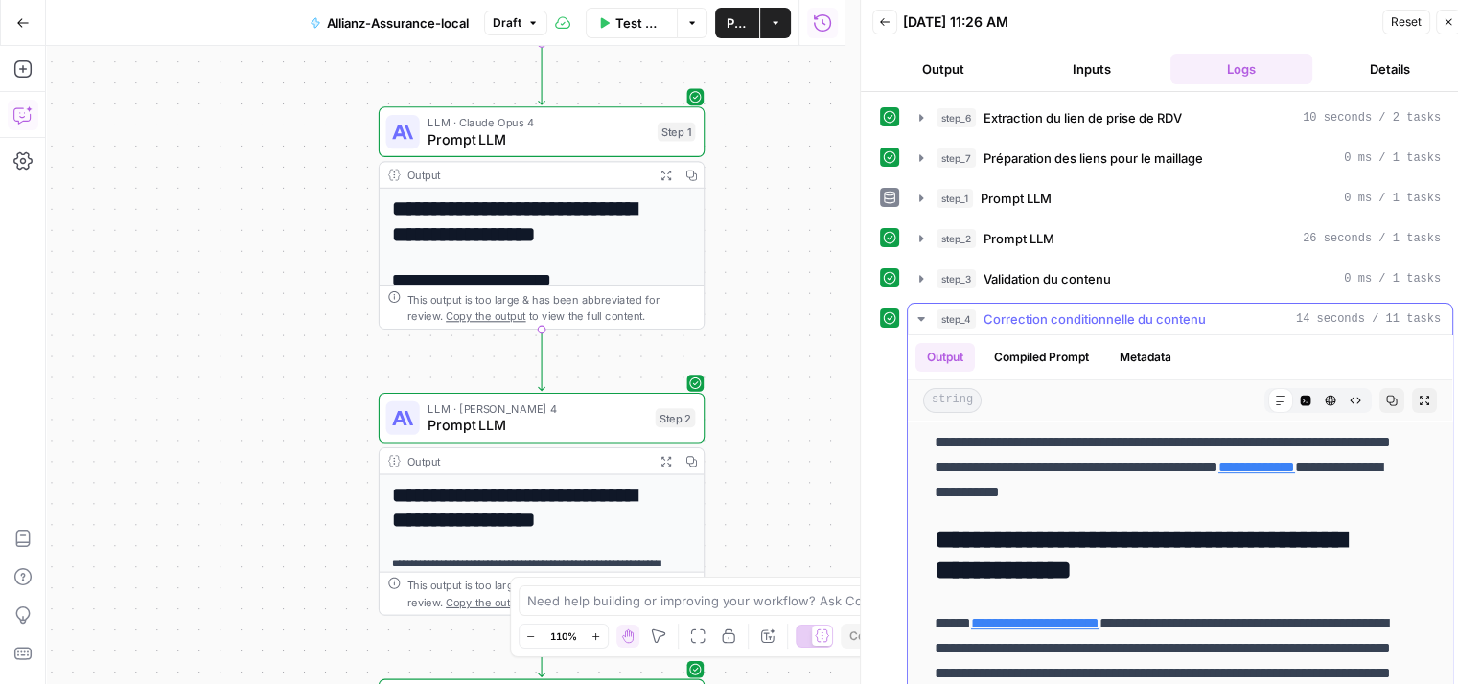
scroll to position [863, 0]
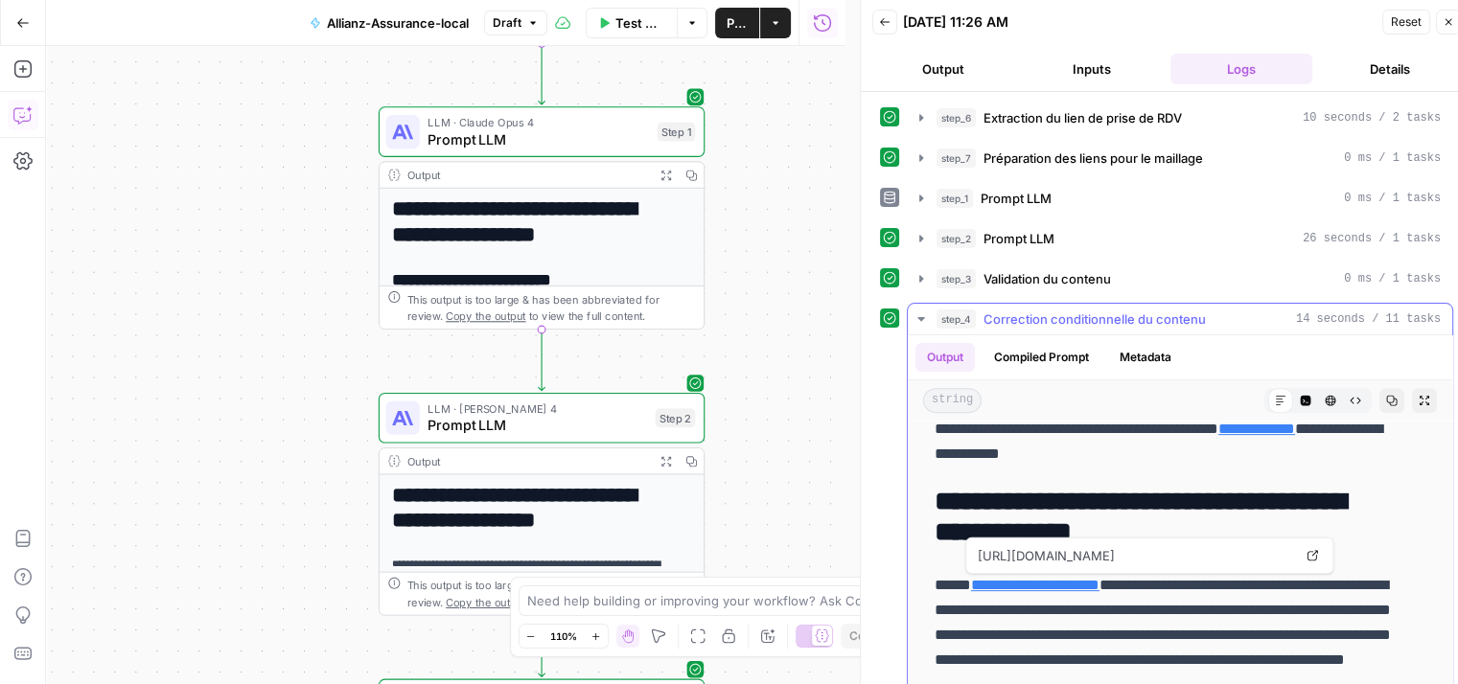
click at [1100, 589] on link "**********" at bounding box center [1035, 585] width 128 height 14
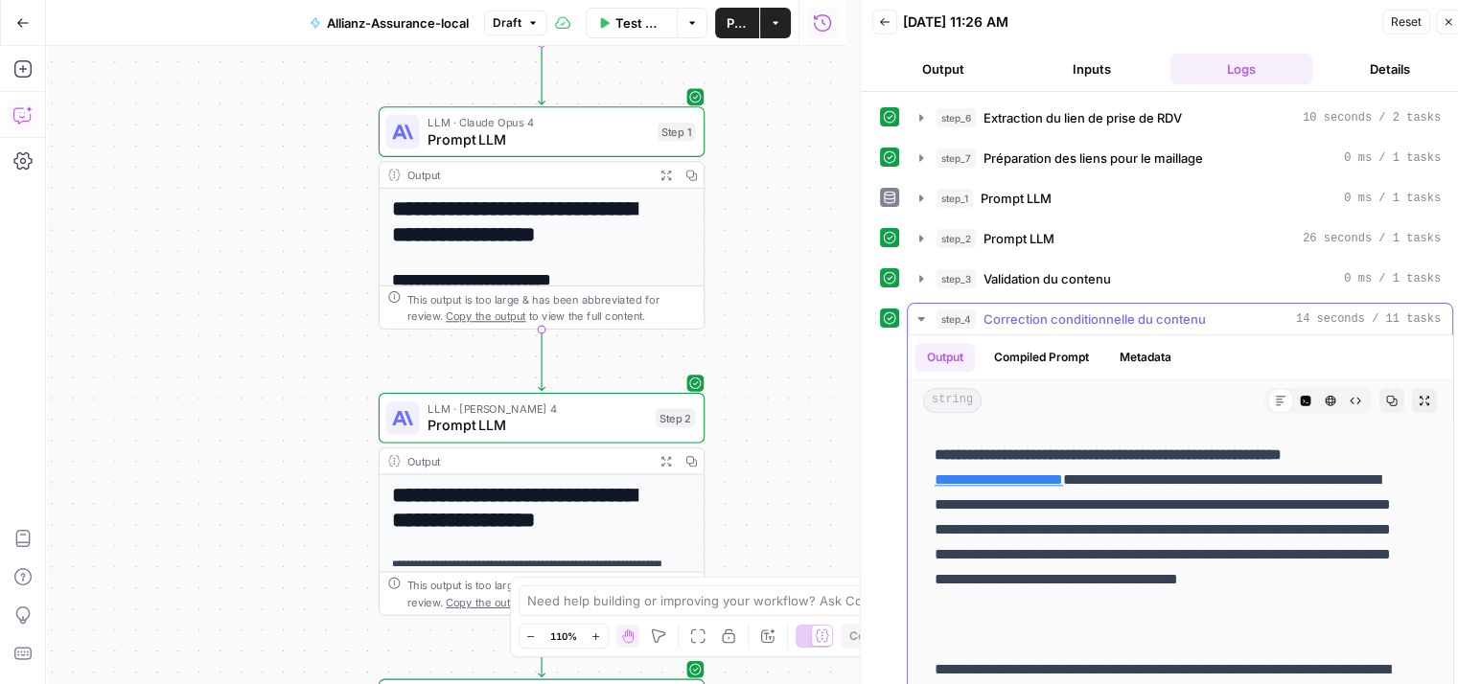
scroll to position [2364, 0]
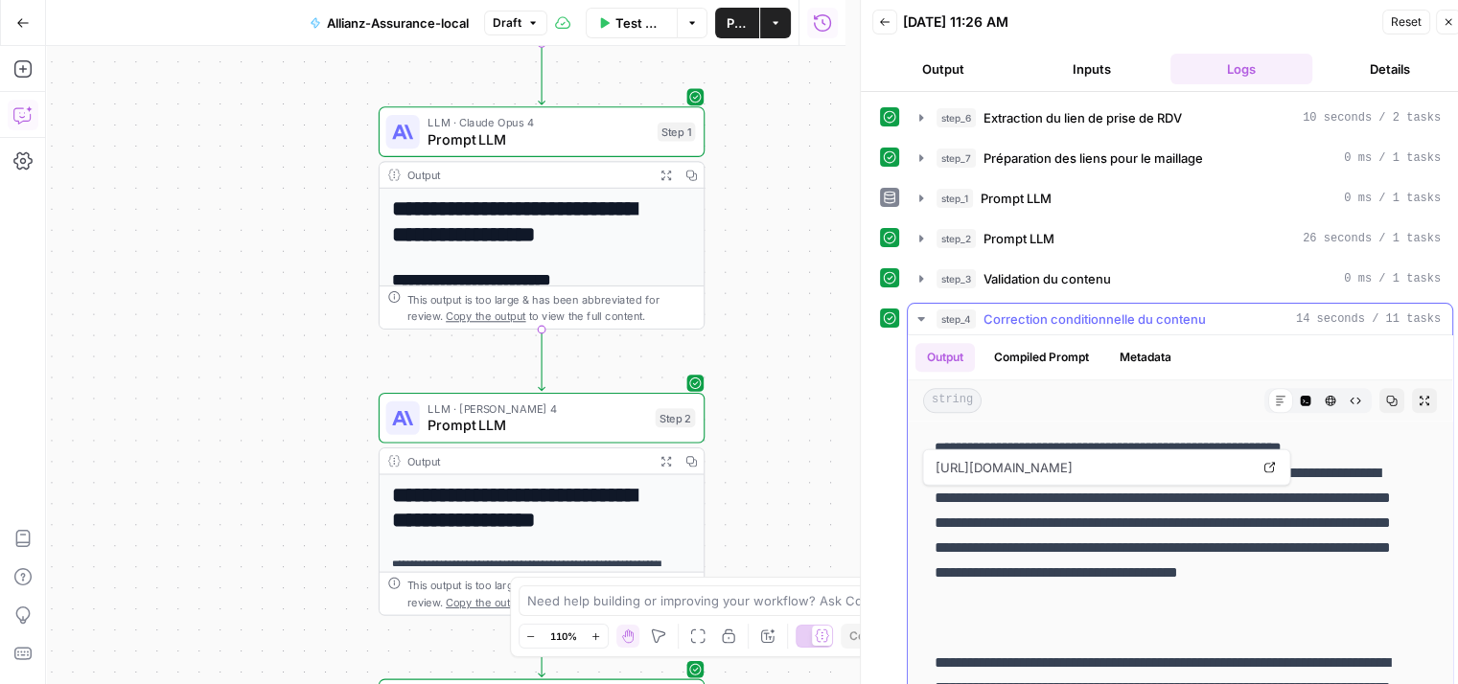
click at [1056, 480] on link "**********" at bounding box center [999, 473] width 128 height 14
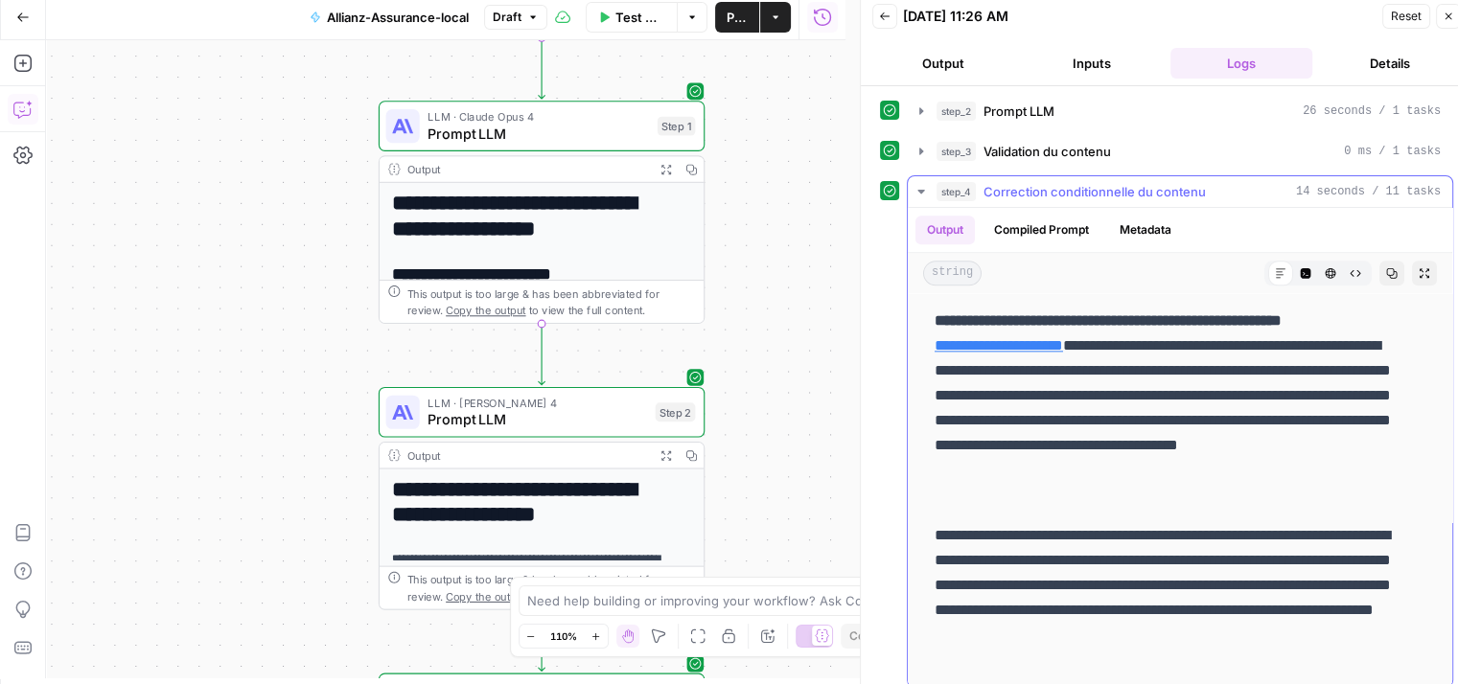
scroll to position [15, 0]
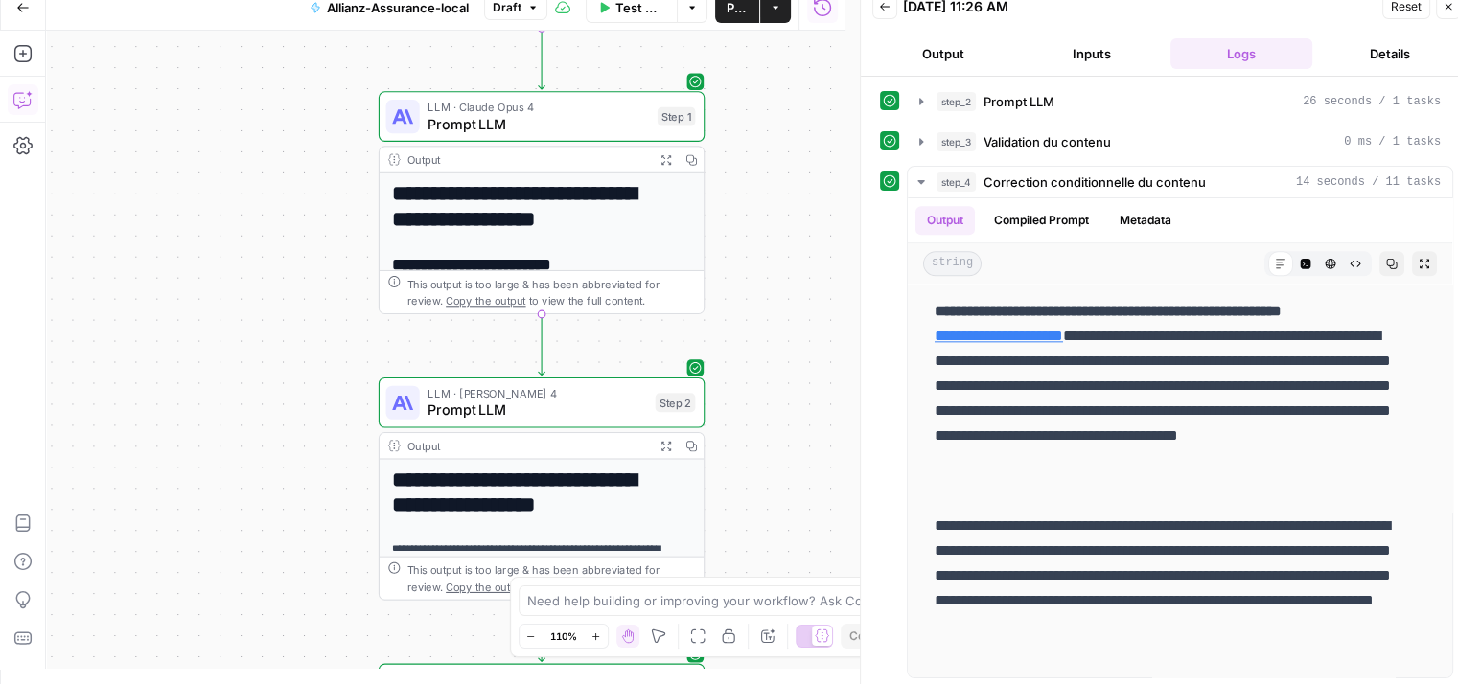
click at [1443, 7] on icon "button" at bounding box center [1449, 7] width 12 height 12
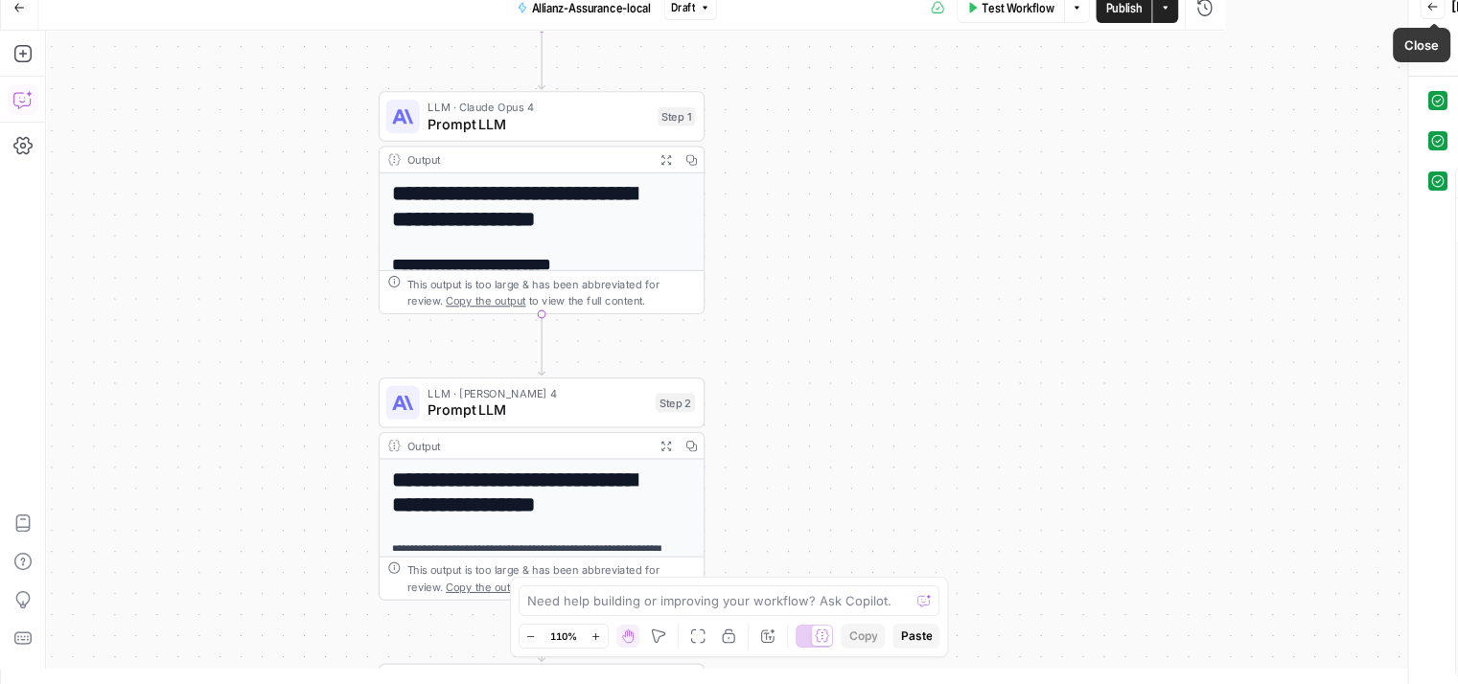
scroll to position [0, 0]
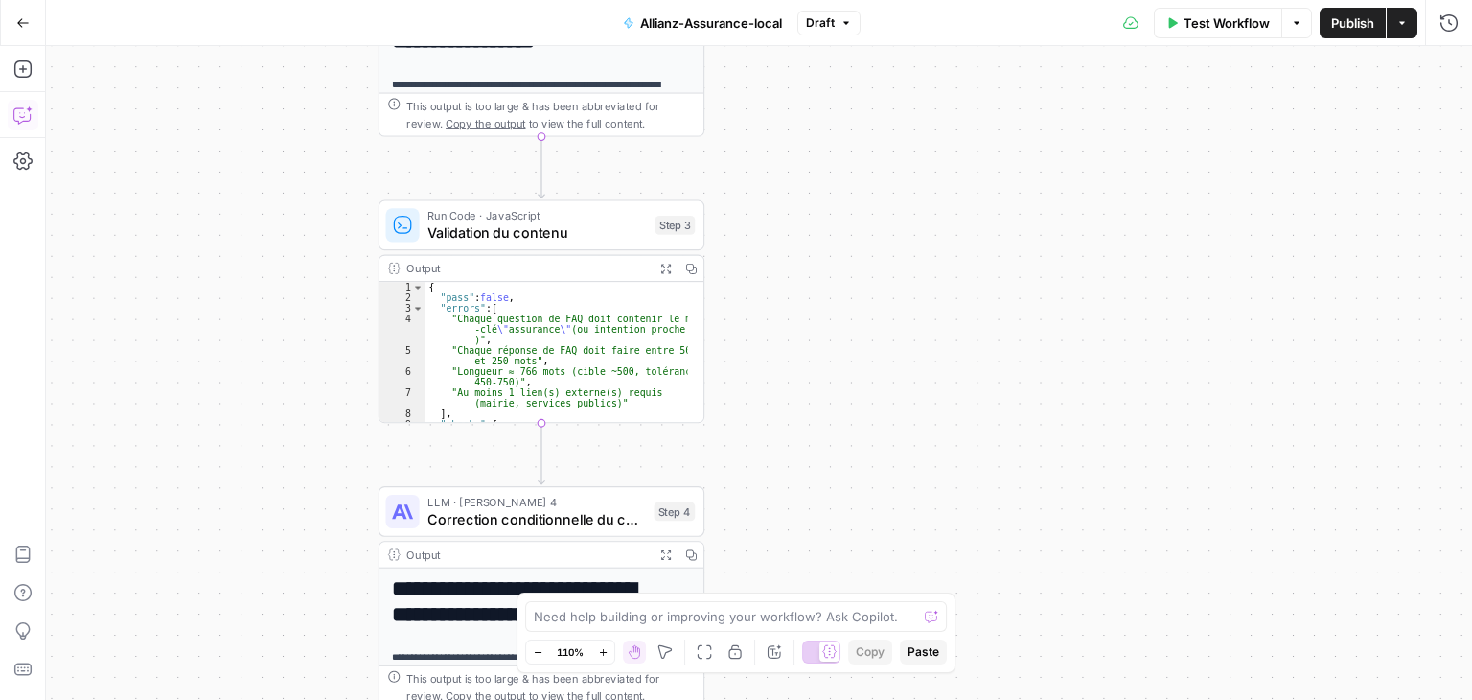
click at [456, 236] on span "Validation du contenu" at bounding box center [537, 232] width 219 height 21
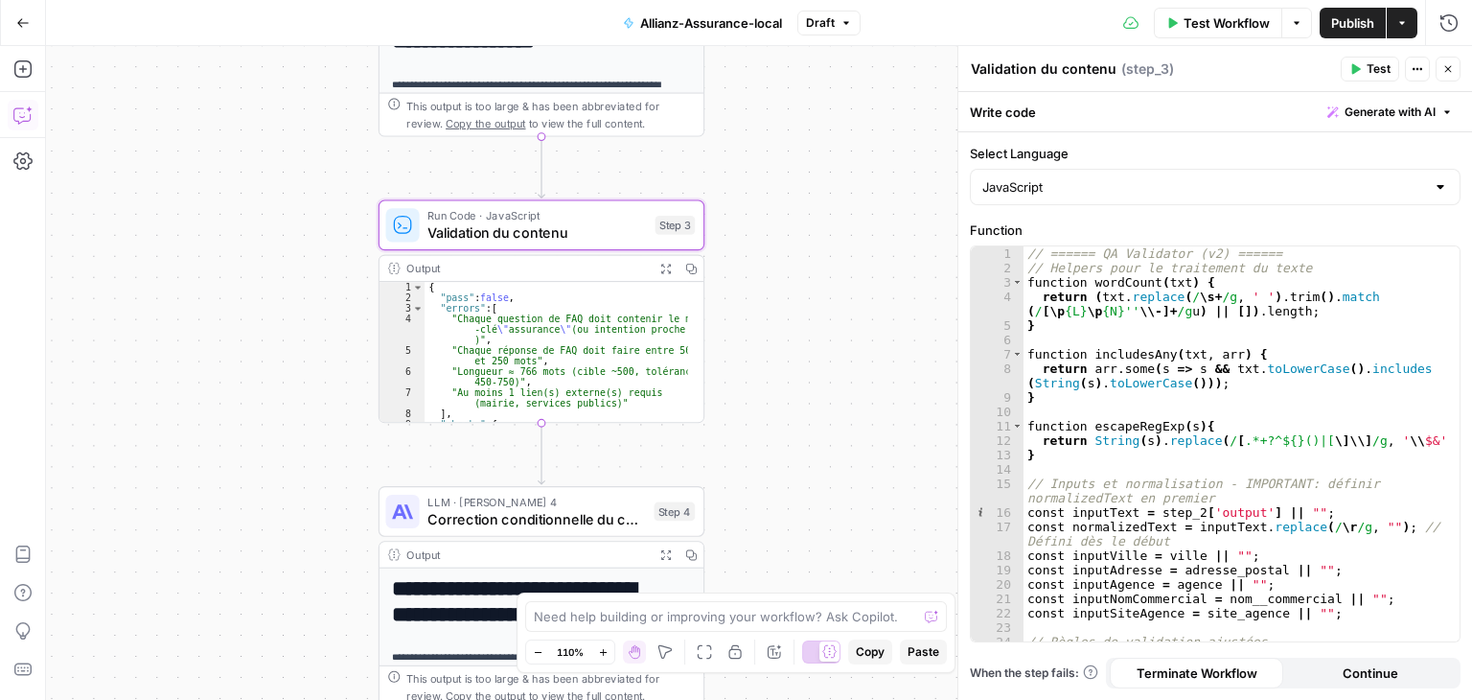
click at [1357, 66] on icon "button" at bounding box center [1356, 69] width 12 height 12
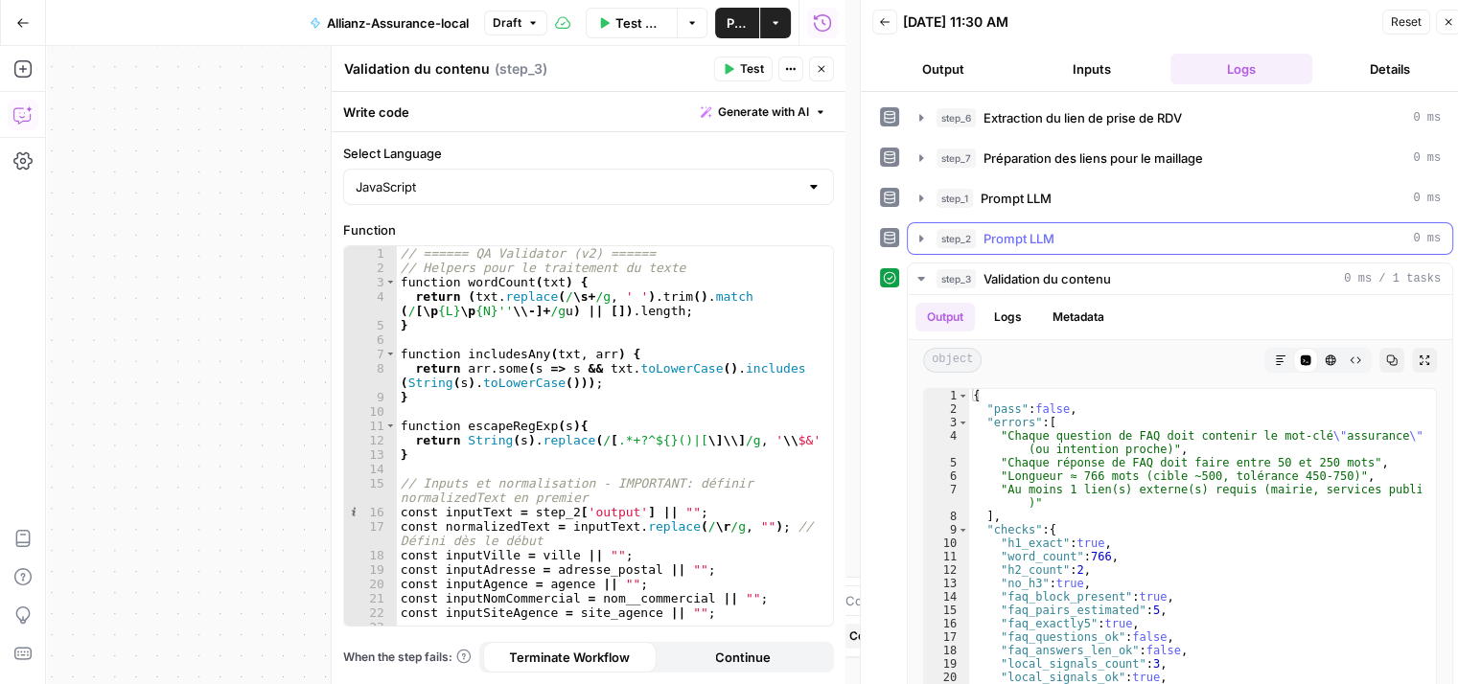
click at [920, 239] on icon "button" at bounding box center [921, 238] width 4 height 7
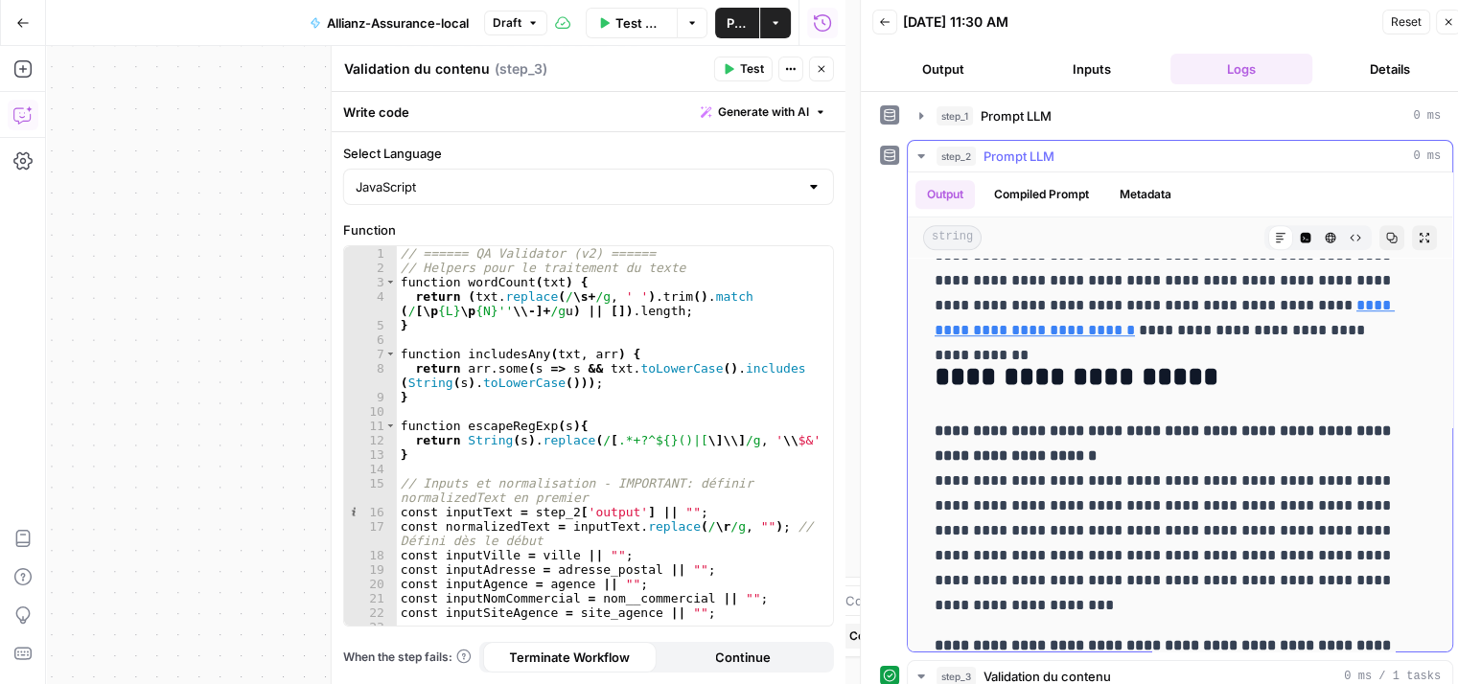
scroll to position [1545, 0]
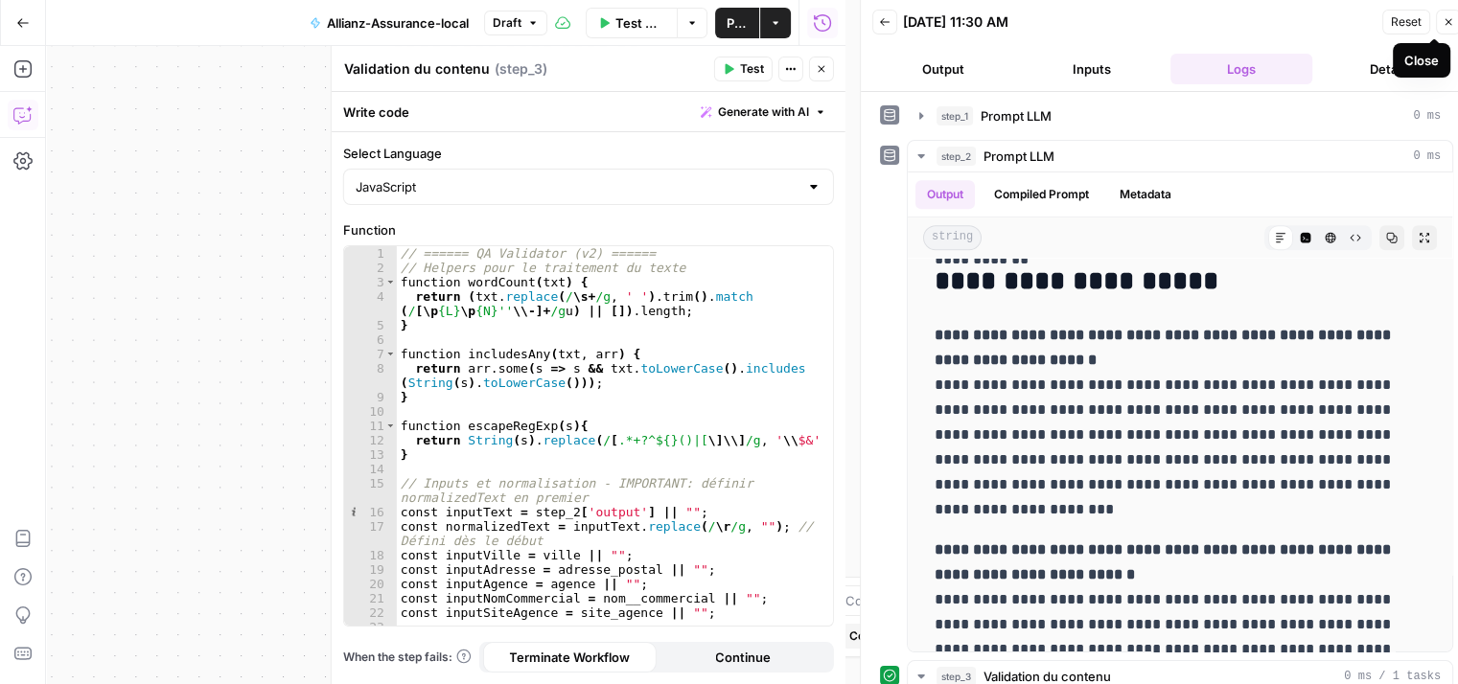
click at [1448, 26] on icon "button" at bounding box center [1449, 22] width 12 height 12
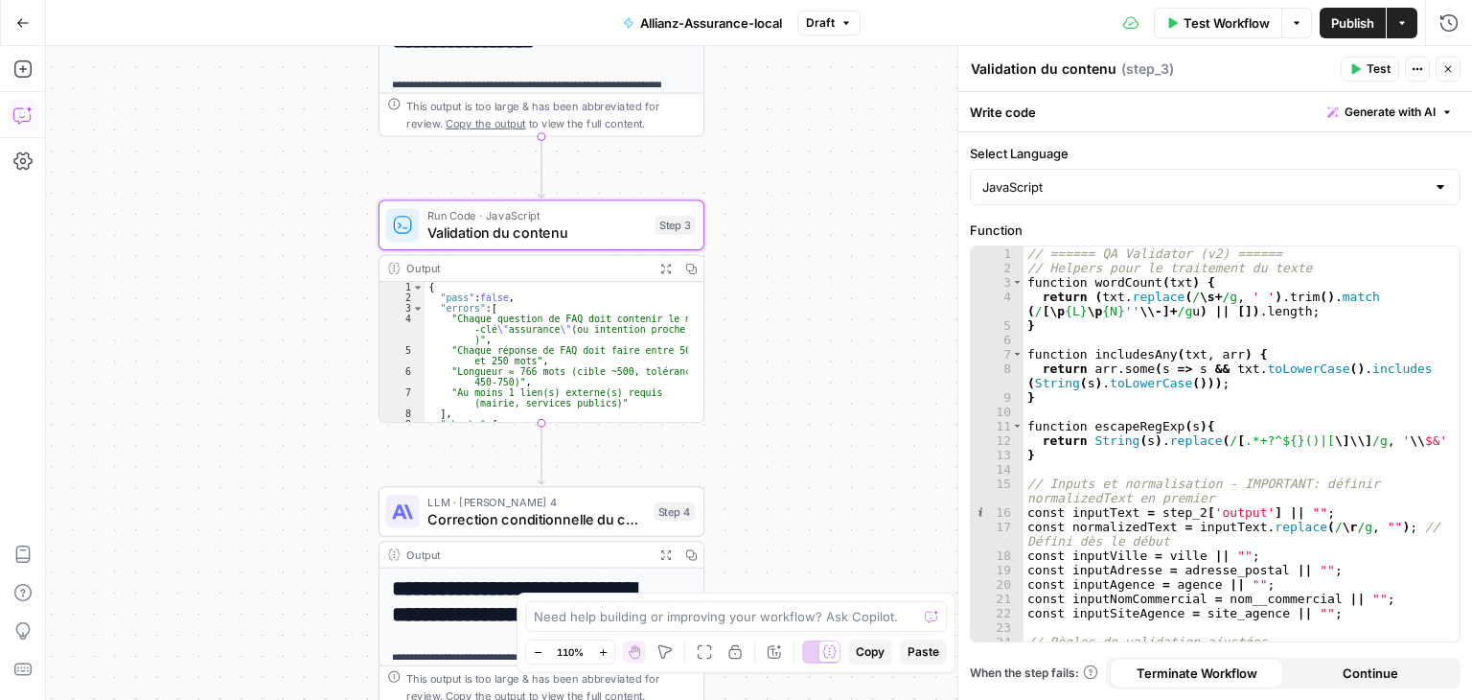
click at [1380, 70] on span "Test" at bounding box center [1379, 68] width 24 height 17
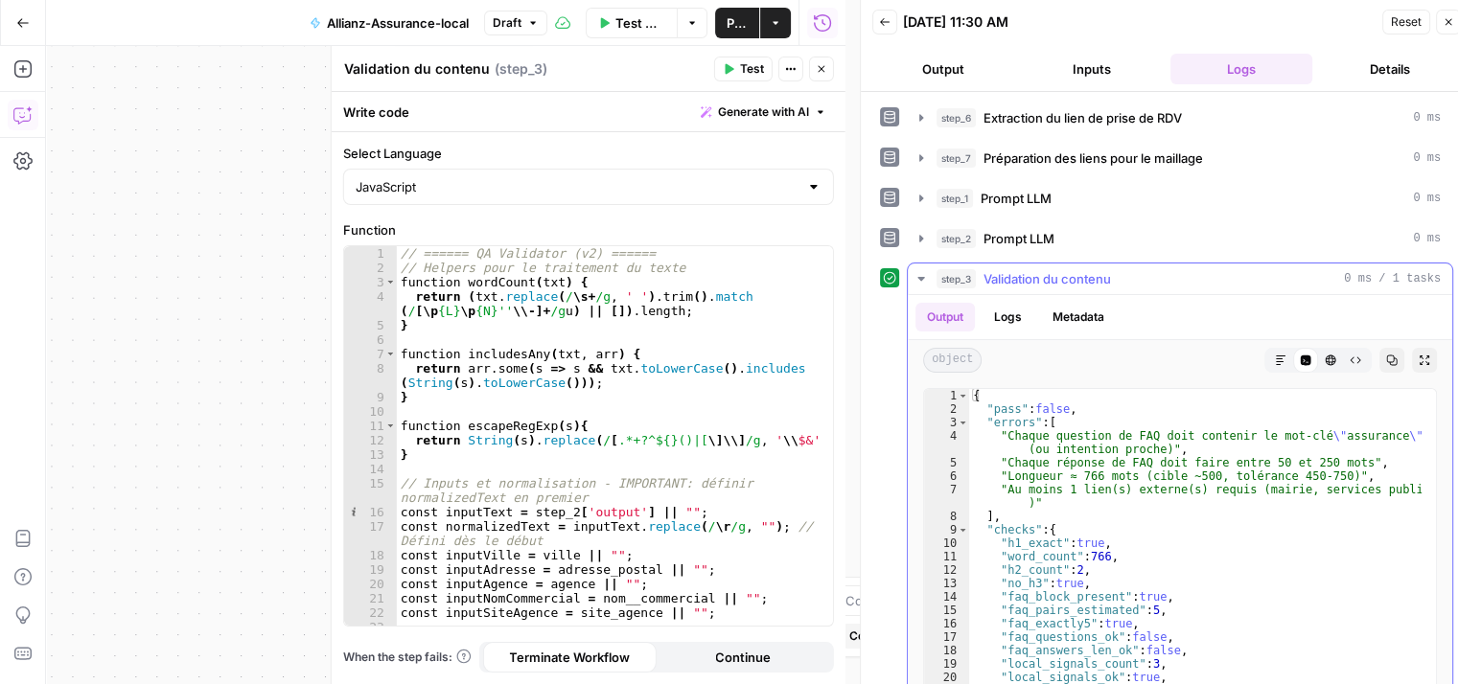
type textarea "**********"
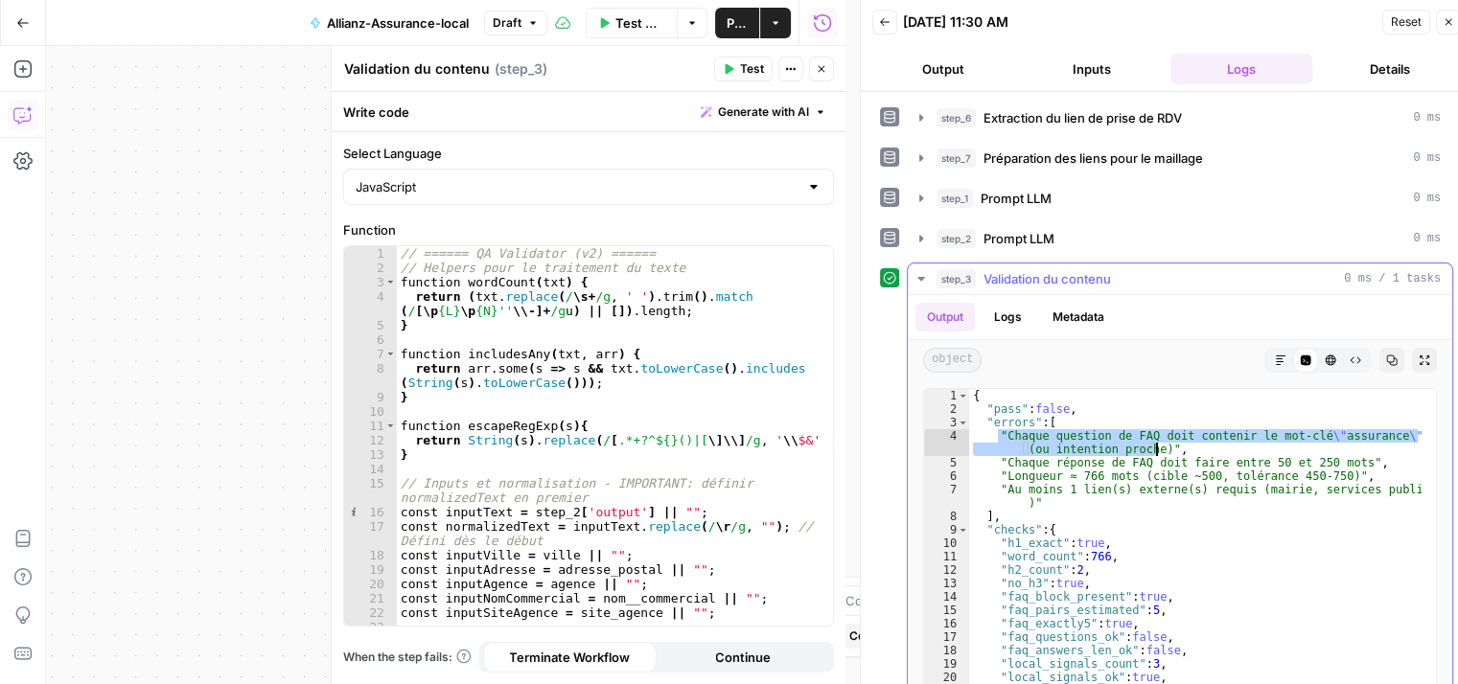
drag, startPoint x: 1001, startPoint y: 434, endPoint x: 1155, endPoint y: 442, distance: 154.5
click at [1155, 442] on div "{ "pass" : false , "errors" : [ "Chaque question de FAQ doit contenir le mot-cl…" at bounding box center [1195, 591] width 452 height 405
click at [26, 115] on icon "button" at bounding box center [22, 114] width 19 height 19
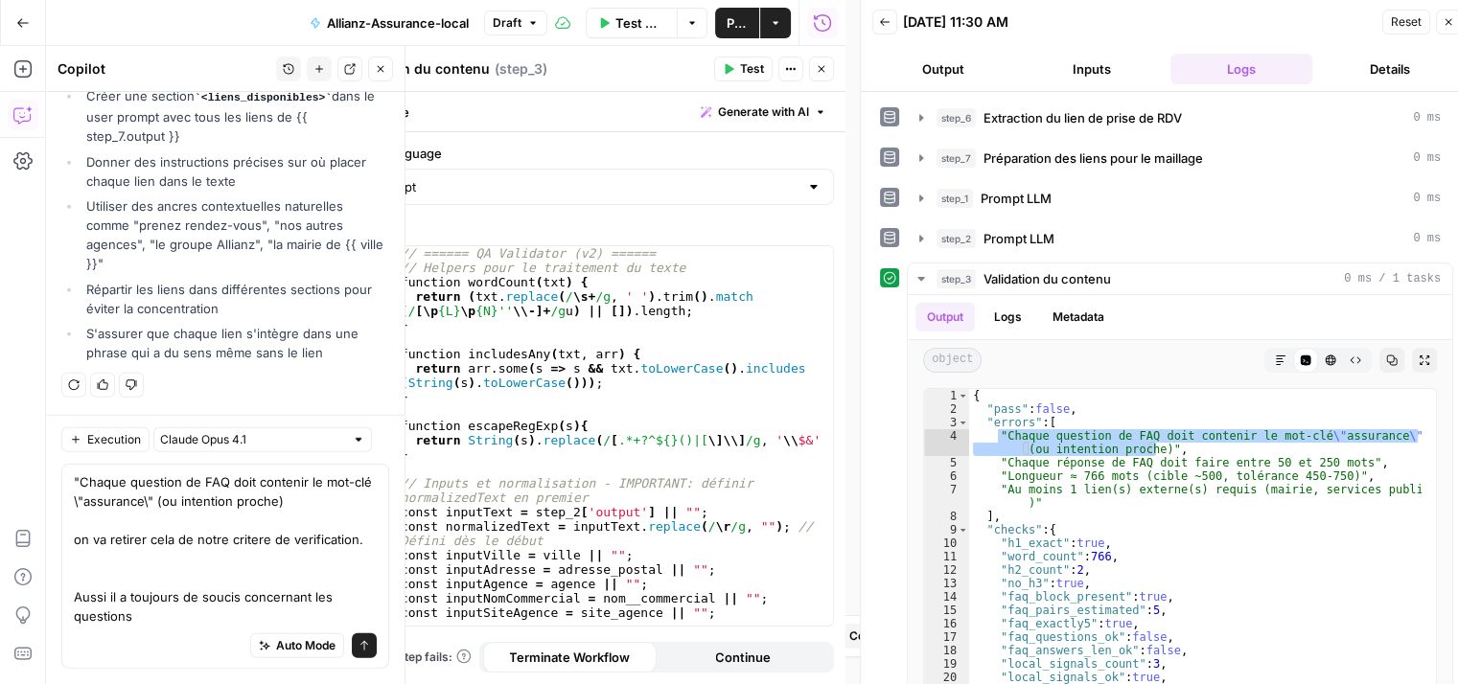
scroll to position [12231, 0]
type textarea ""Chaque question de FAQ doit contenir le mot-clé \"assurance\" (ou intention pr…"
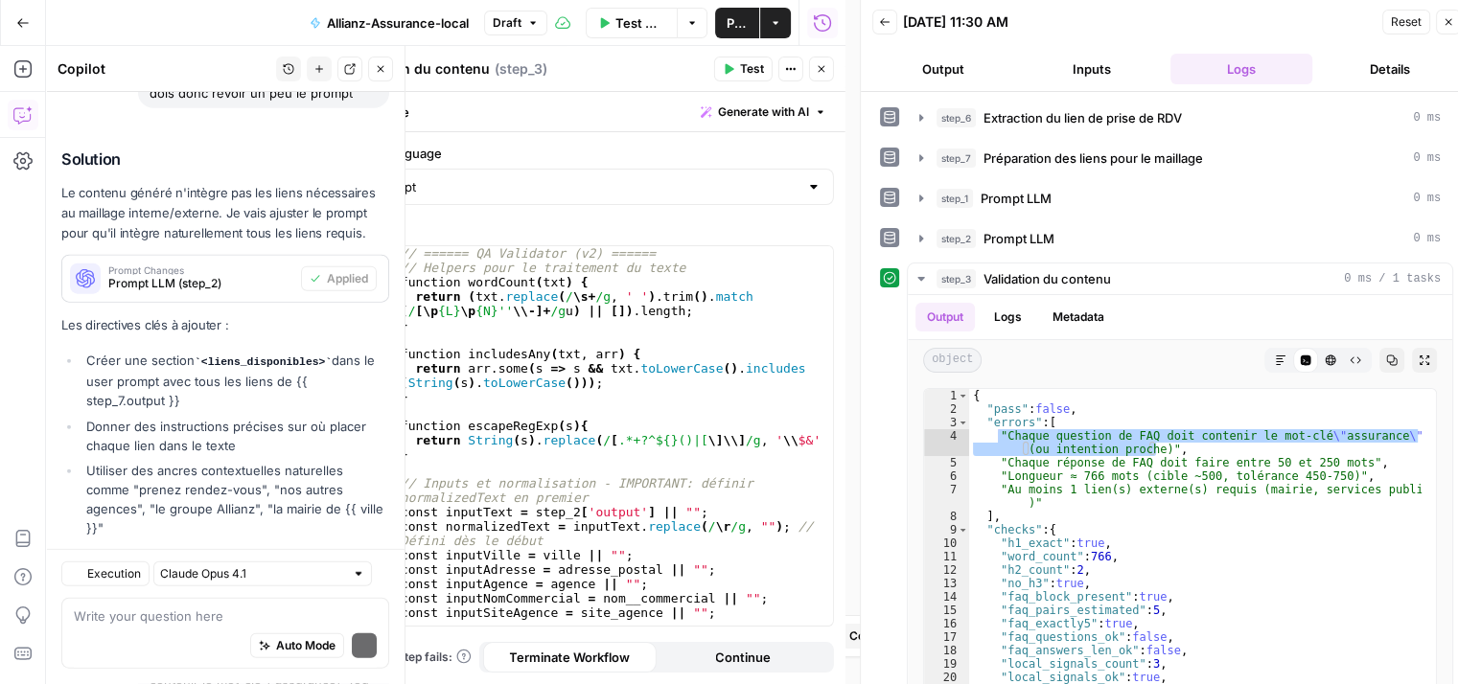
scroll to position [12482, 0]
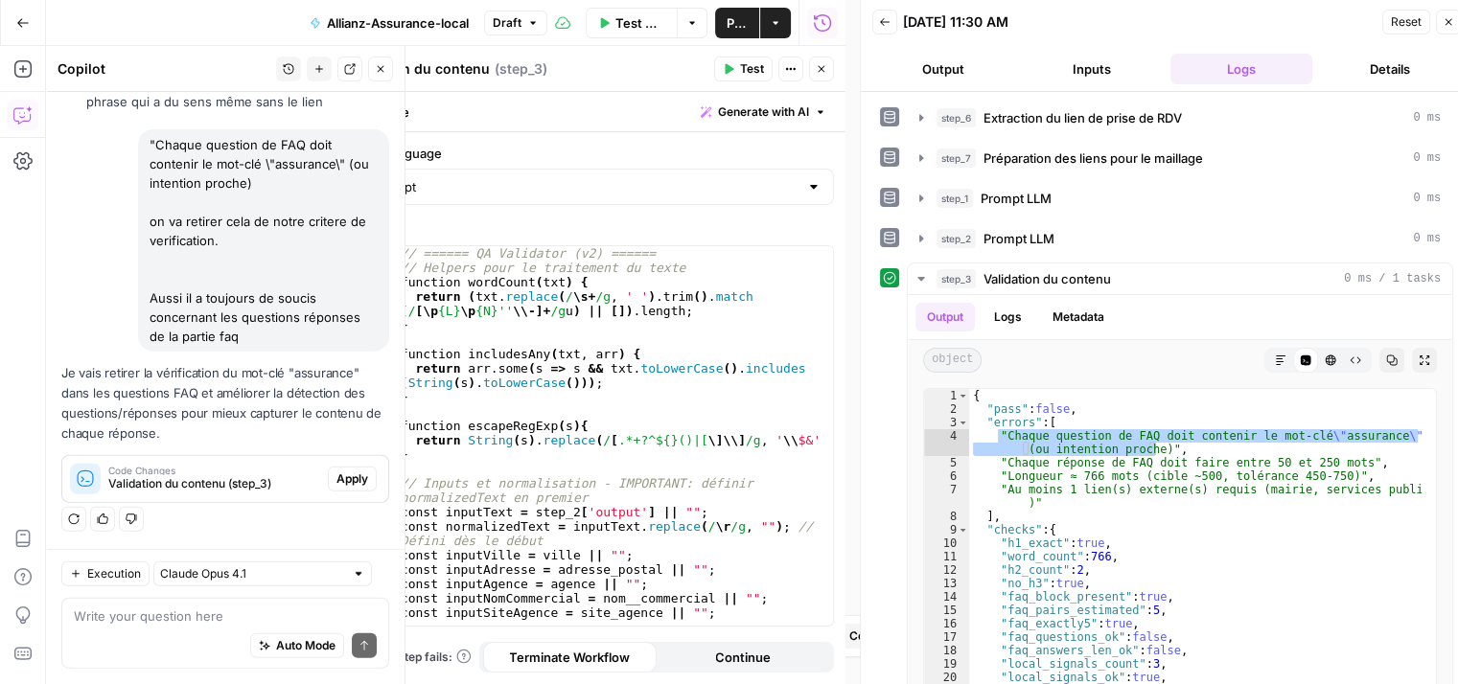
click at [337, 475] on span "Apply" at bounding box center [352, 479] width 32 height 17
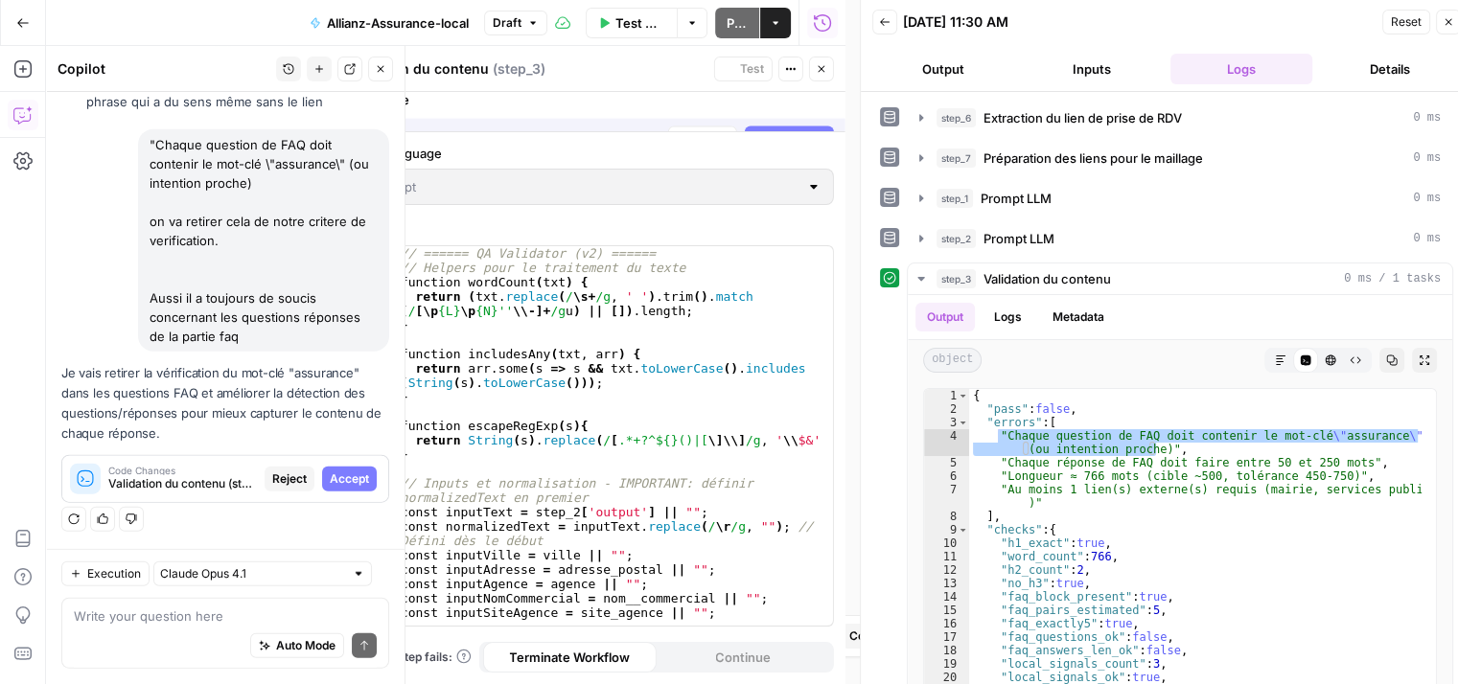
scroll to position [11930, 0]
click at [347, 476] on span "Accept" at bounding box center [349, 479] width 39 height 17
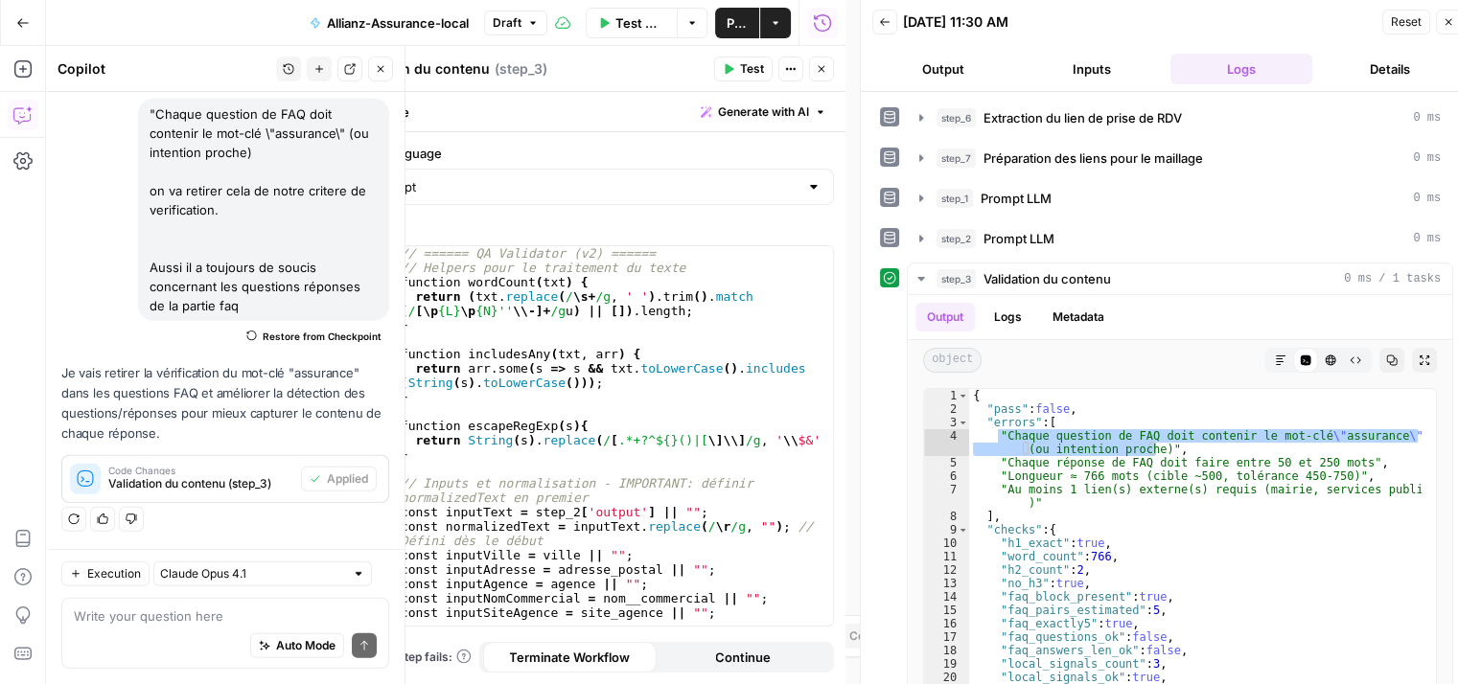
scroll to position [15, 0]
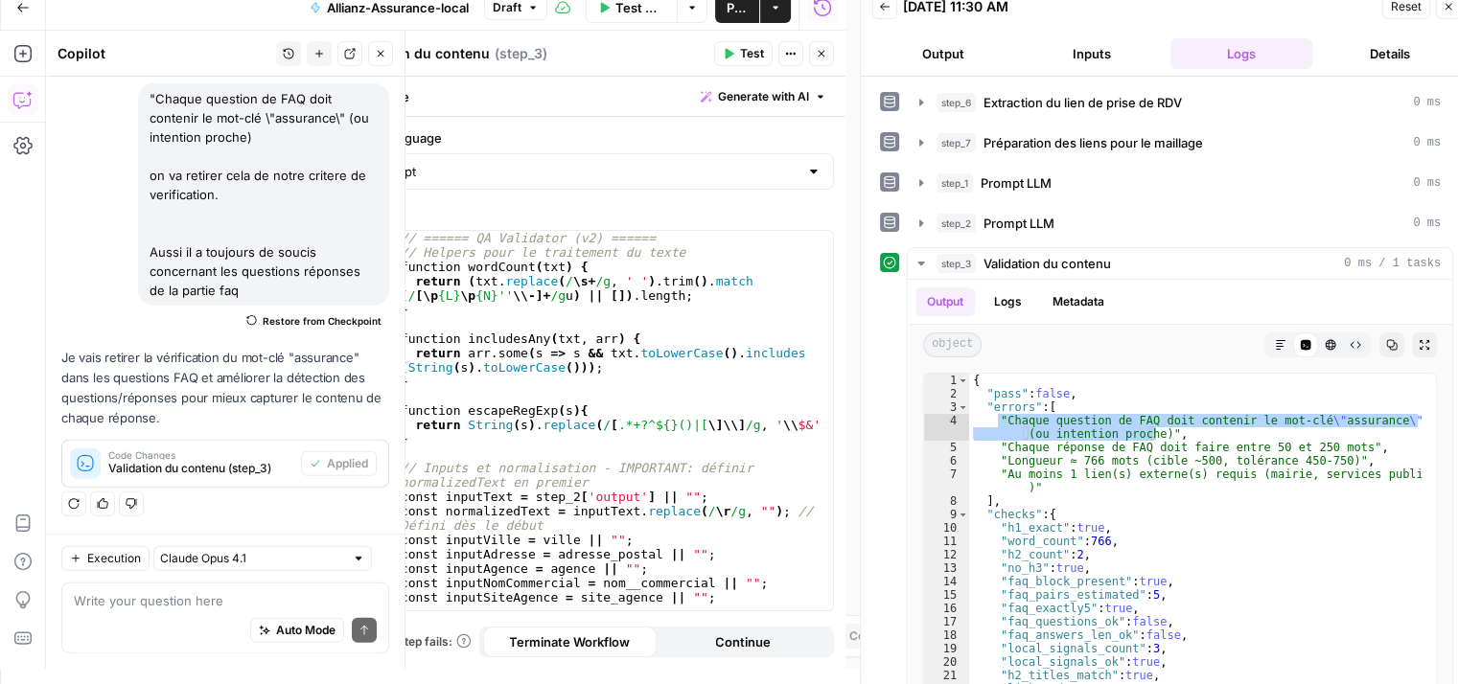
click at [739, 55] on button "Test" at bounding box center [743, 53] width 58 height 25
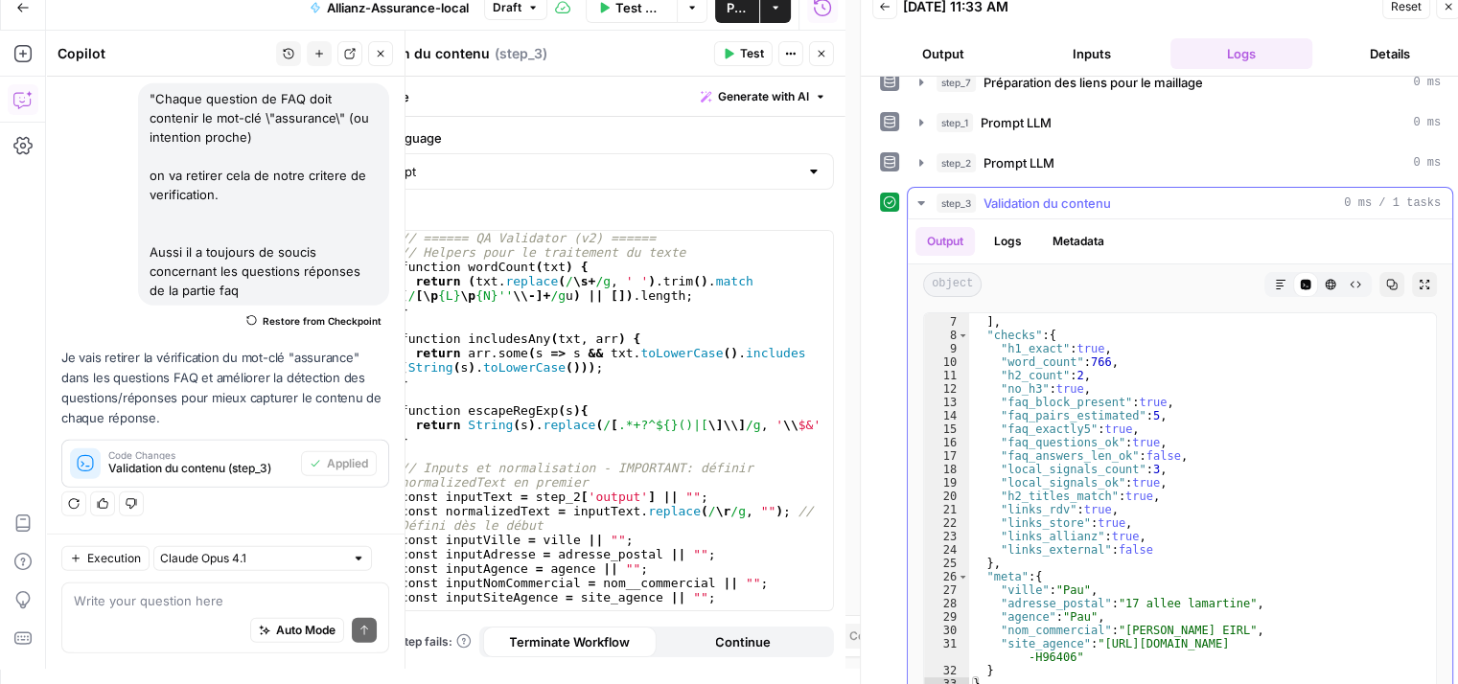
scroll to position [81, 0]
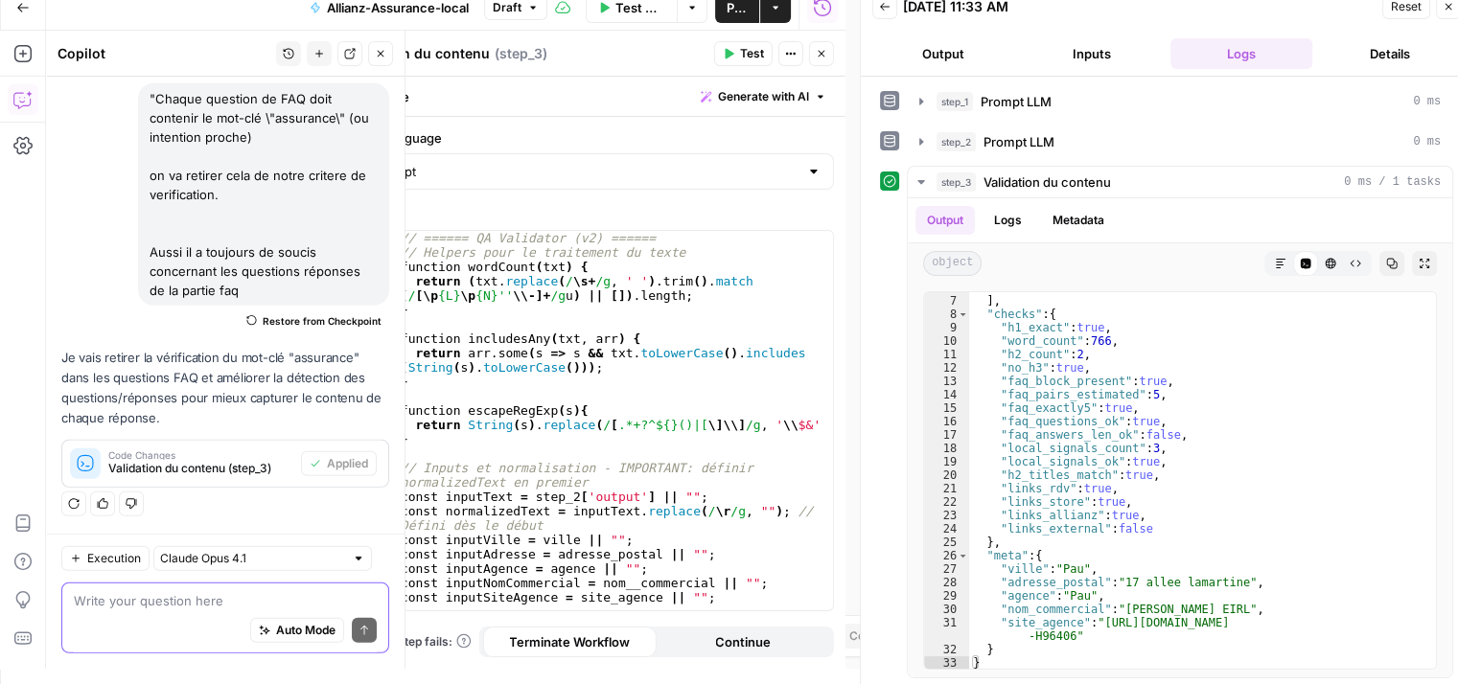
click at [144, 599] on textarea at bounding box center [225, 600] width 303 height 19
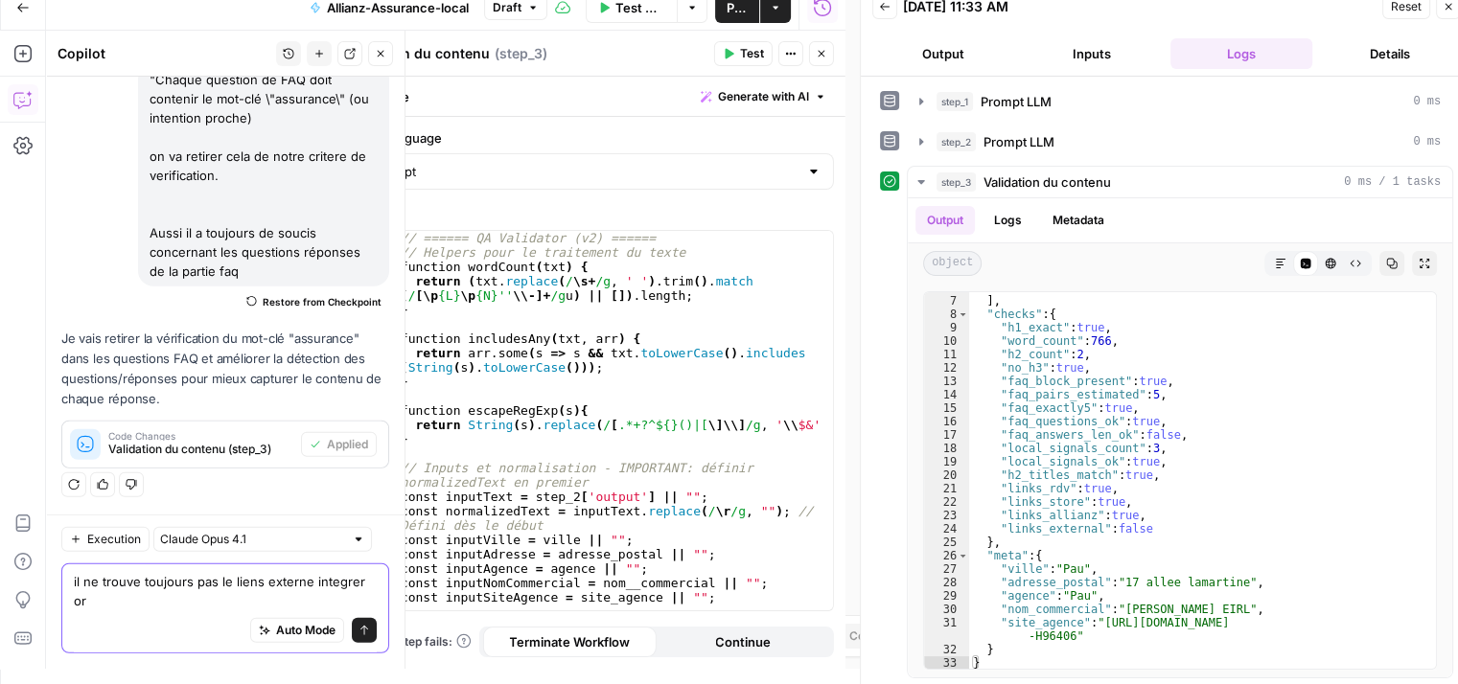
scroll to position [12532, 0]
type textarea "il ne trouve toujours pas le liens externe integrer or je le constate, moi qu'i…"
type textarea "**********"
drag, startPoint x: 1003, startPoint y: 434, endPoint x: 1187, endPoint y: 434, distance: 184.1
click at [1187, 434] on div ""Au moins 1 lien(s) externe(s) requis (mairie, services publics )" ] , "checks"…" at bounding box center [1195, 476] width 452 height 418
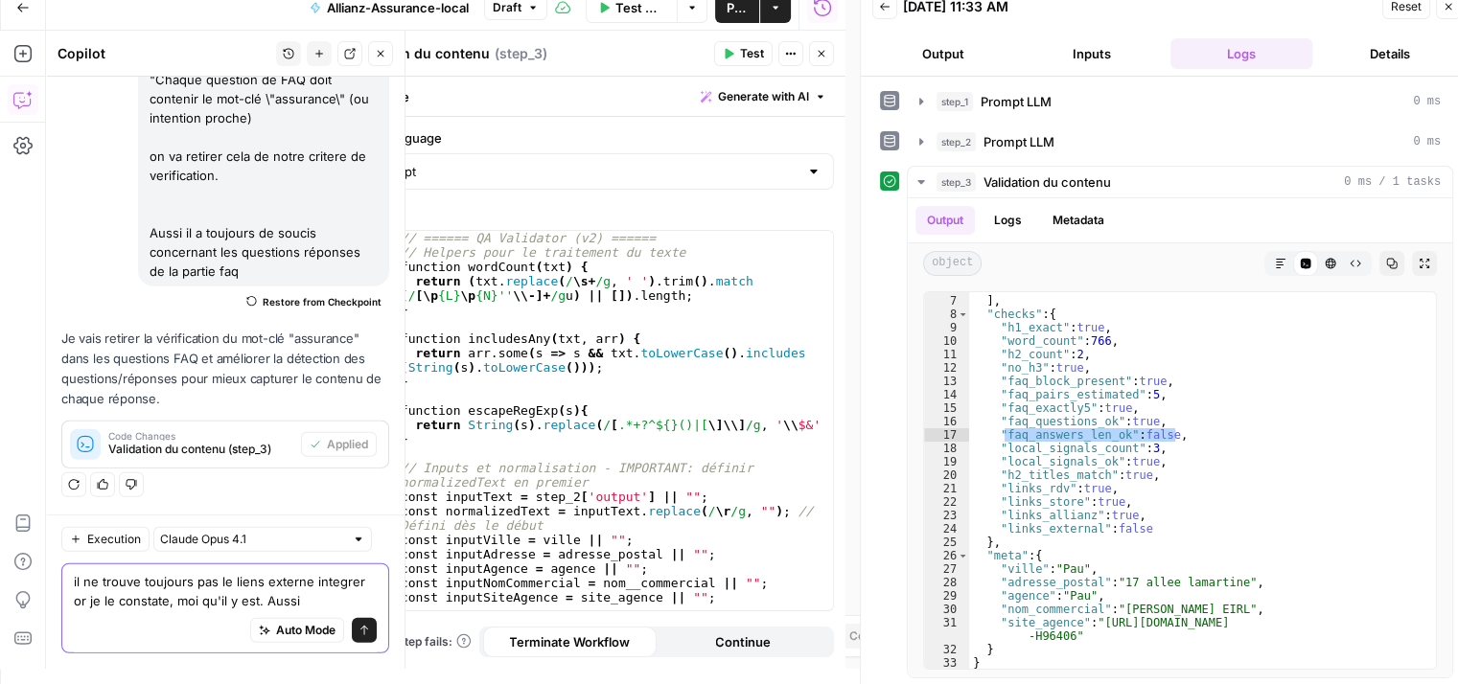
click at [312, 610] on textarea "il ne trouve toujours pas le liens externe integrer or je le constate, moi qu'i…" at bounding box center [225, 591] width 303 height 38
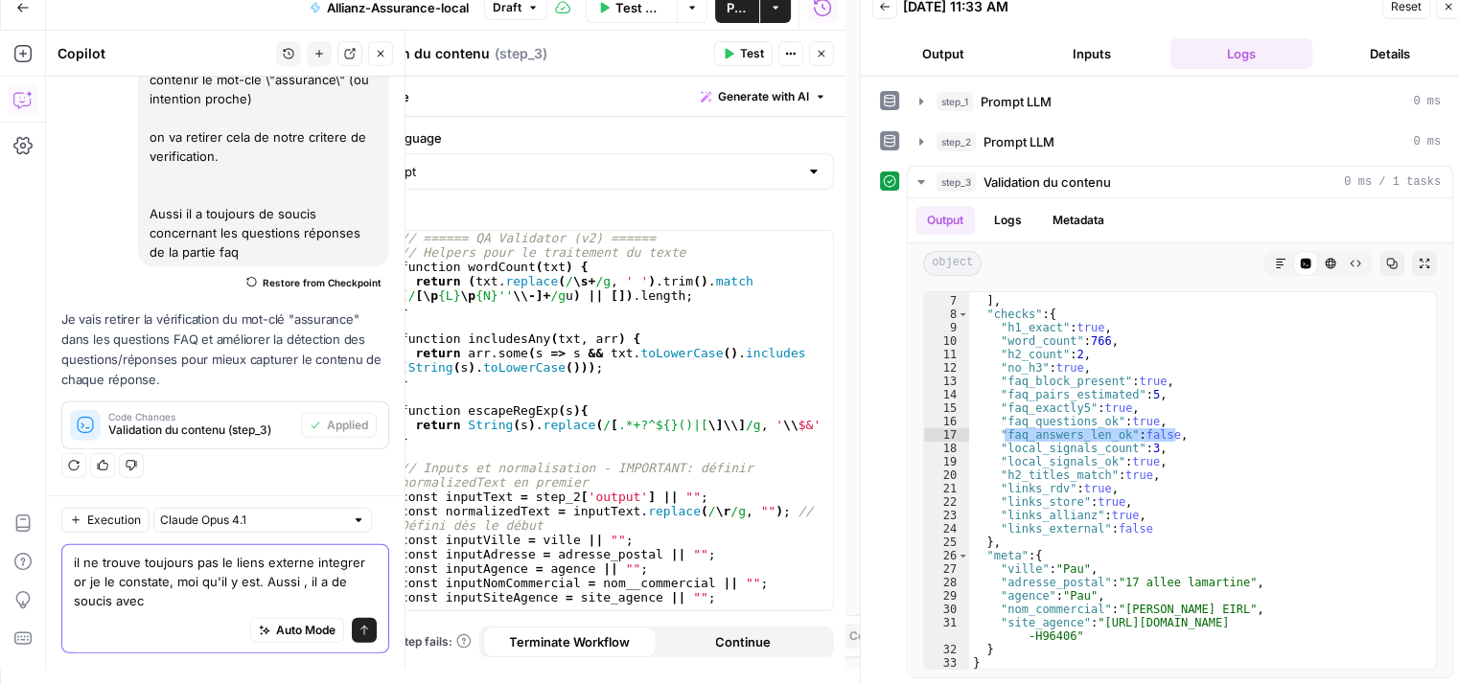
scroll to position [12551, 0]
paste textarea "faq_answers_len_ok": false,"
type textarea "il ne trouve toujours pas le liens externe integrer or je le constate, moi qu'i…"
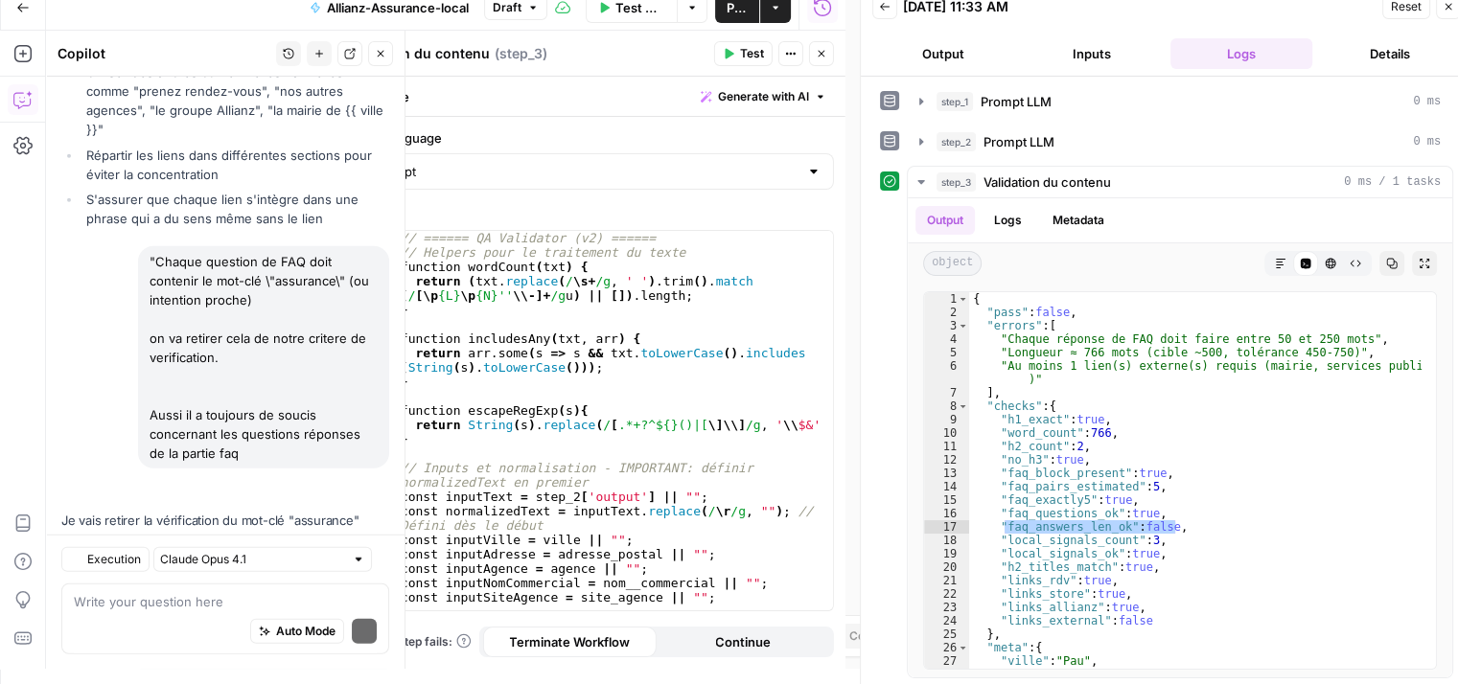
scroll to position [12896, 0]
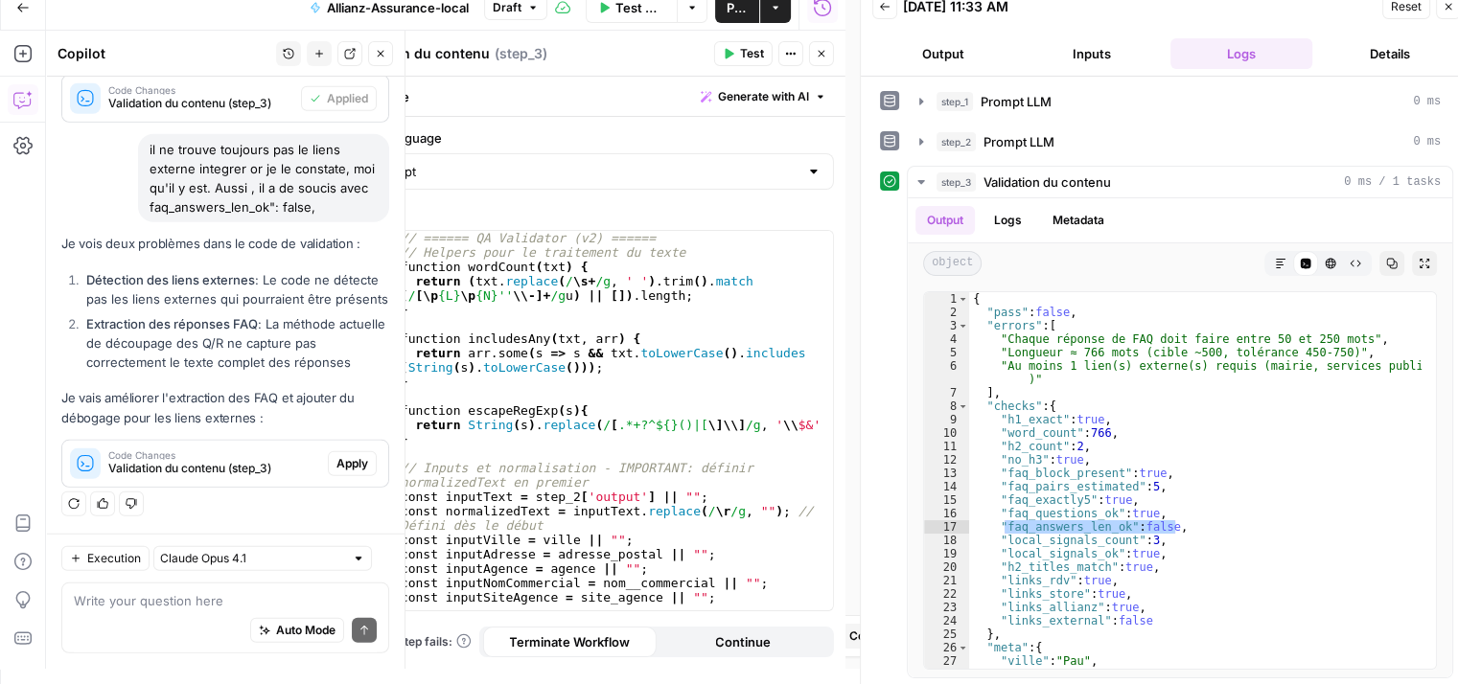
click at [347, 471] on span "Apply" at bounding box center [352, 463] width 32 height 17
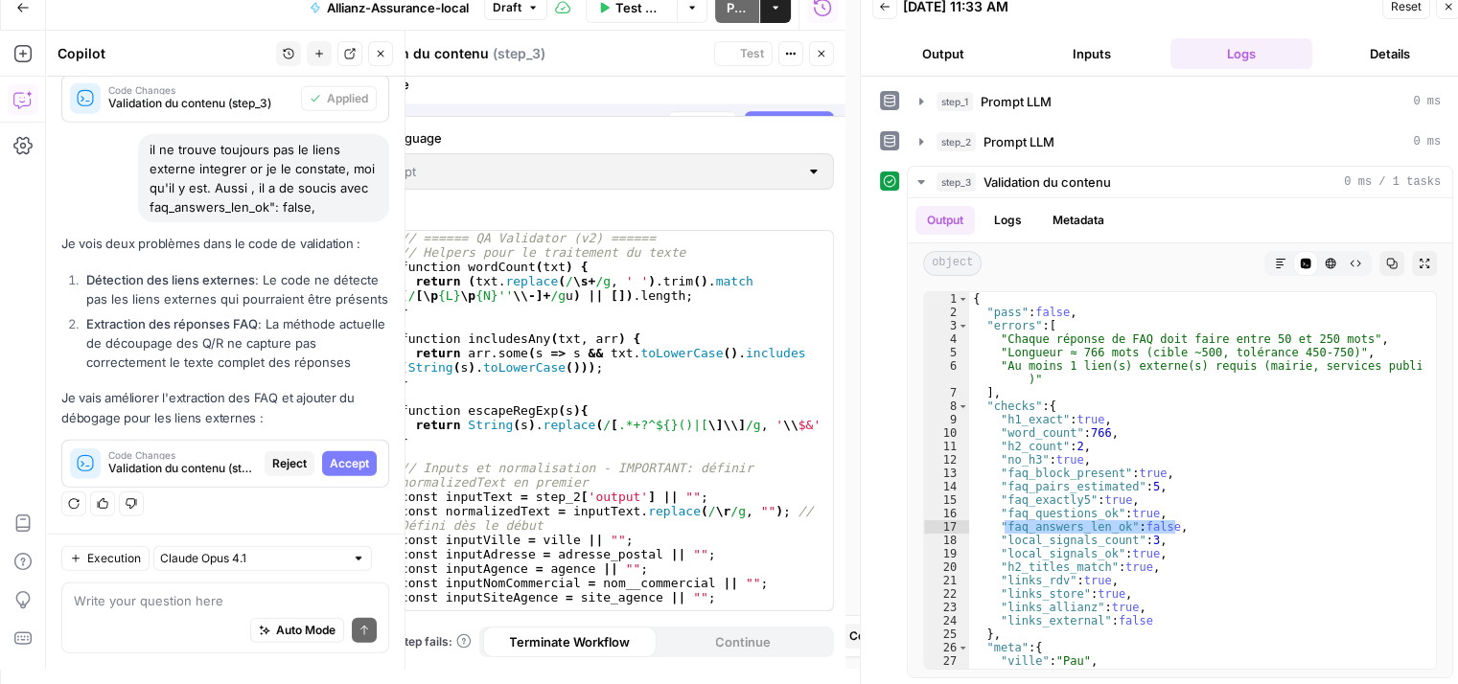
scroll to position [12313, 0]
click at [349, 461] on span "Accept" at bounding box center [349, 463] width 39 height 17
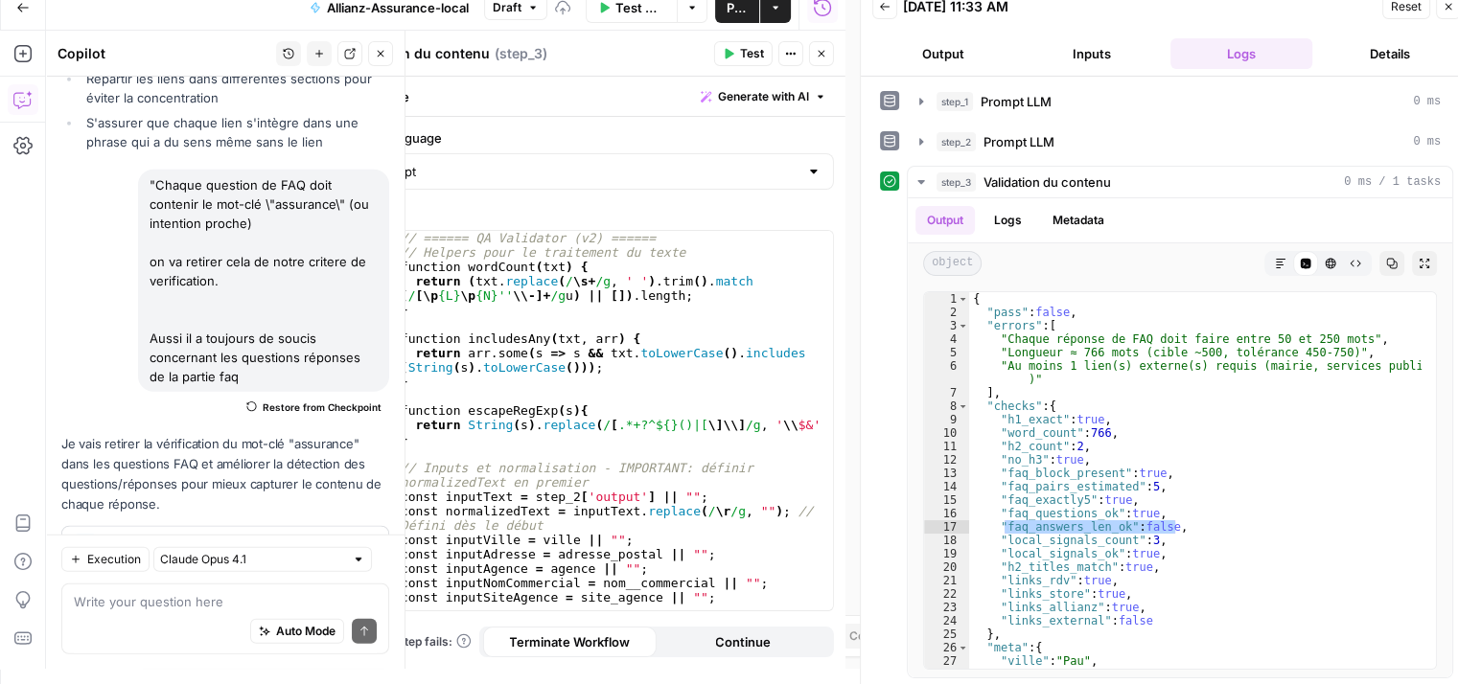
scroll to position [12927, 0]
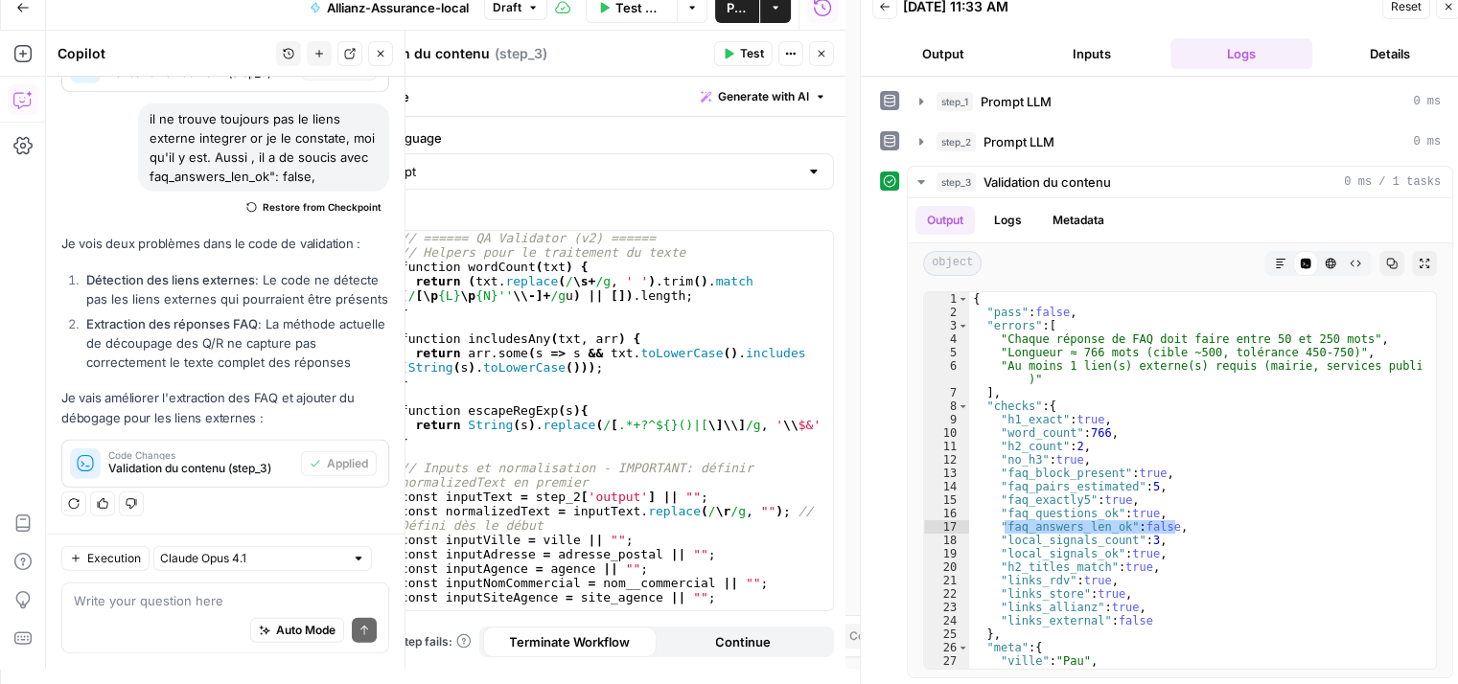
click at [755, 51] on span "Test" at bounding box center [752, 53] width 24 height 17
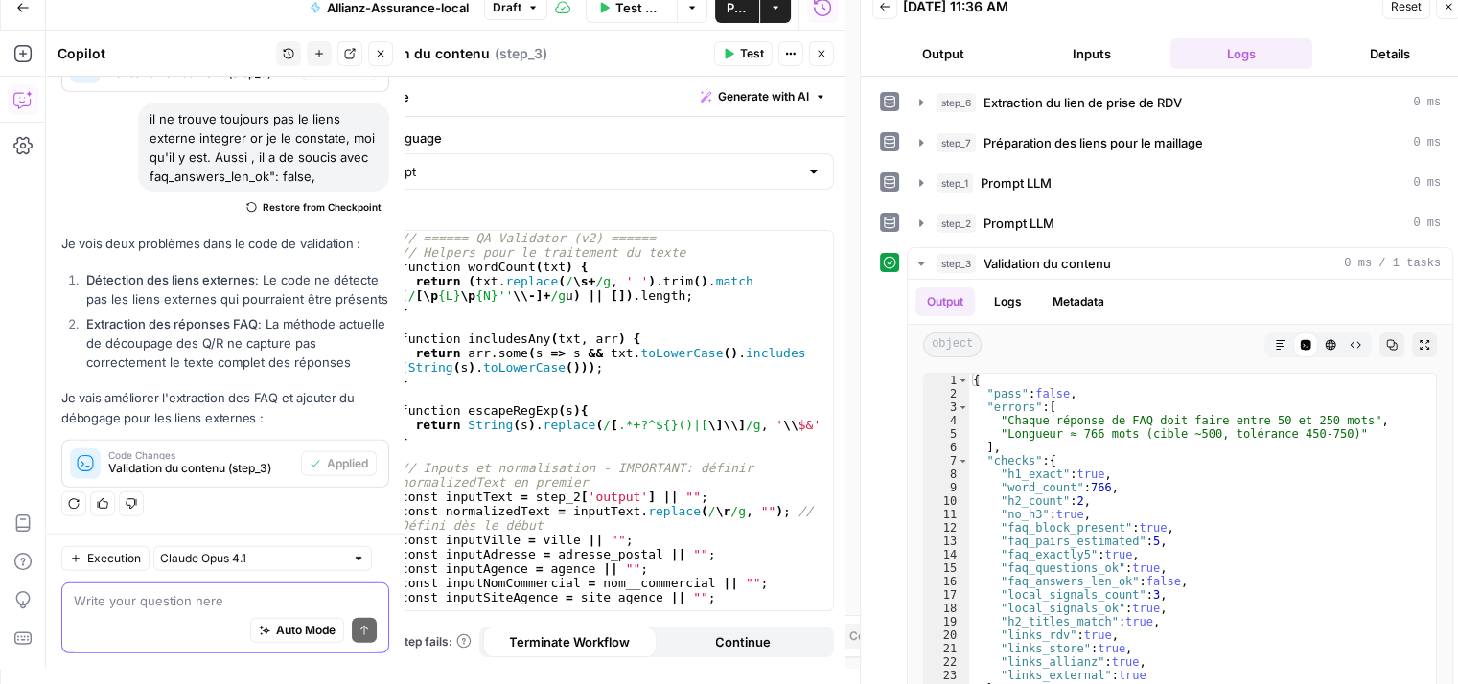
click at [165, 608] on textarea at bounding box center [225, 600] width 303 height 19
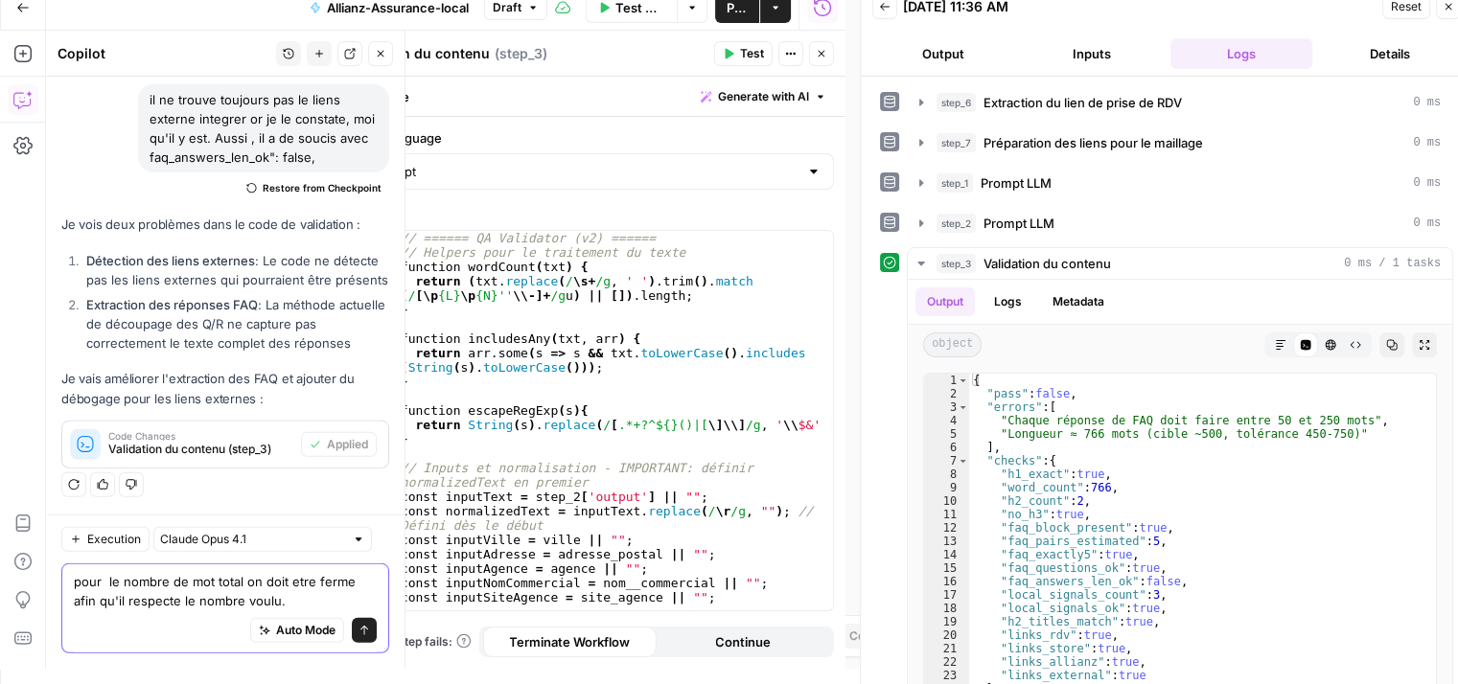
scroll to position [12965, 0]
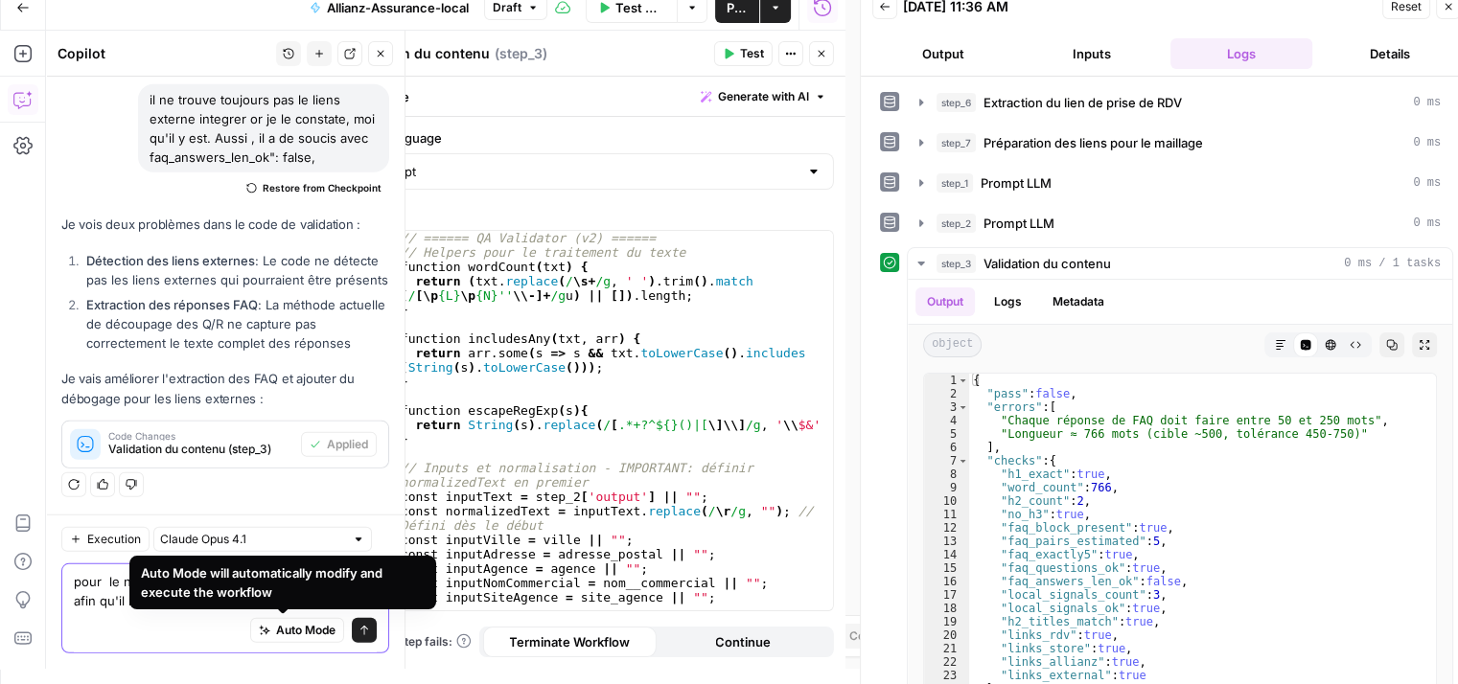
click at [326, 590] on textarea "pour le nombre de mot total on doit etre ferme afin qu'il respecte le nombre vo…" at bounding box center [225, 591] width 303 height 38
click at [257, 611] on div "Auto Mode Send" at bounding box center [225, 632] width 303 height 42
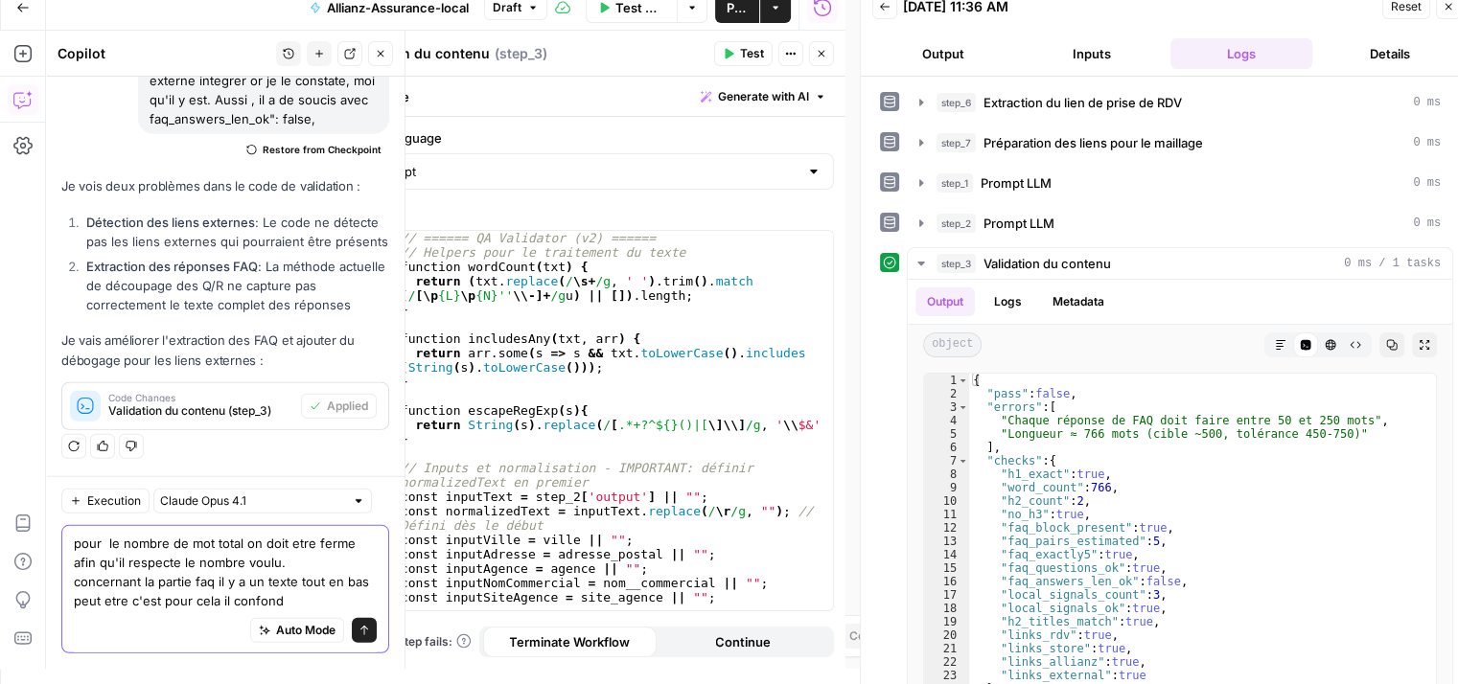
scroll to position [13004, 0]
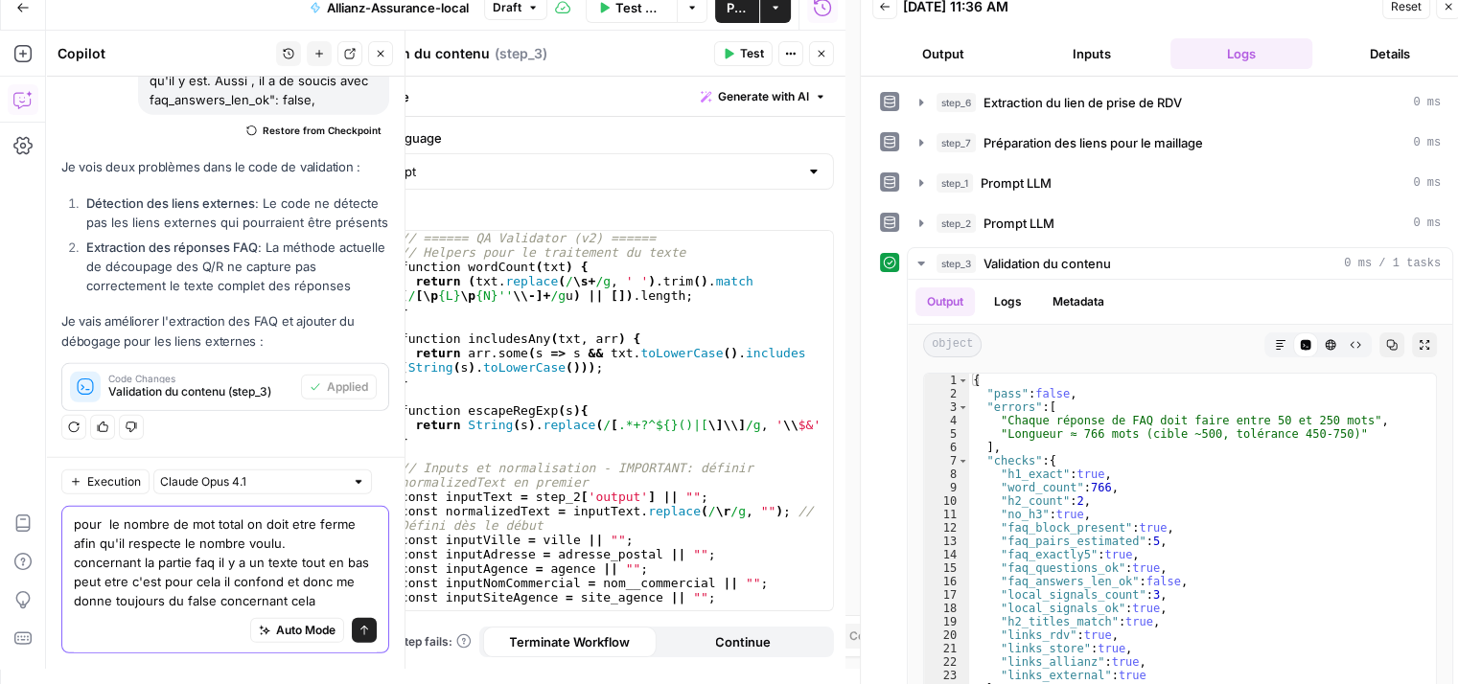
type textarea "pour le nombre de mot total on doit etre ferme afin qu'il respecte le nombre vo…"
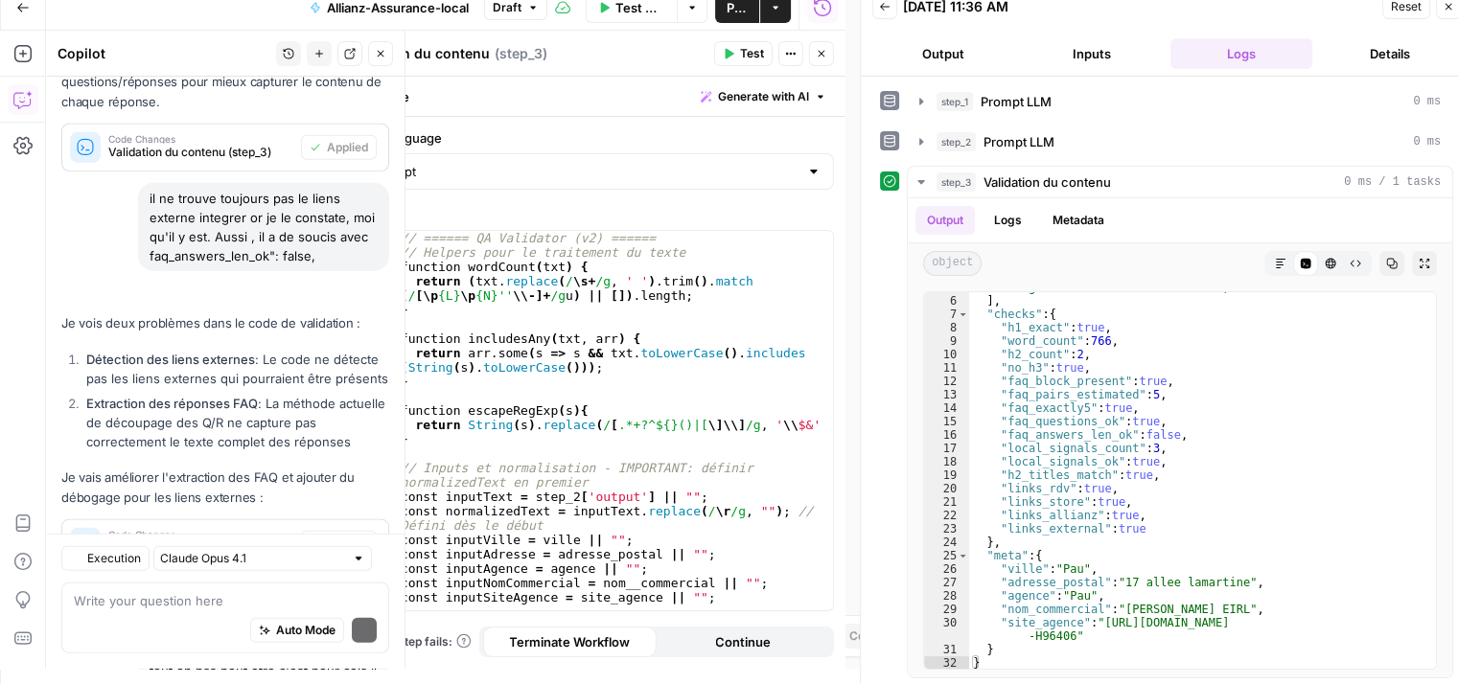
scroll to position [13406, 0]
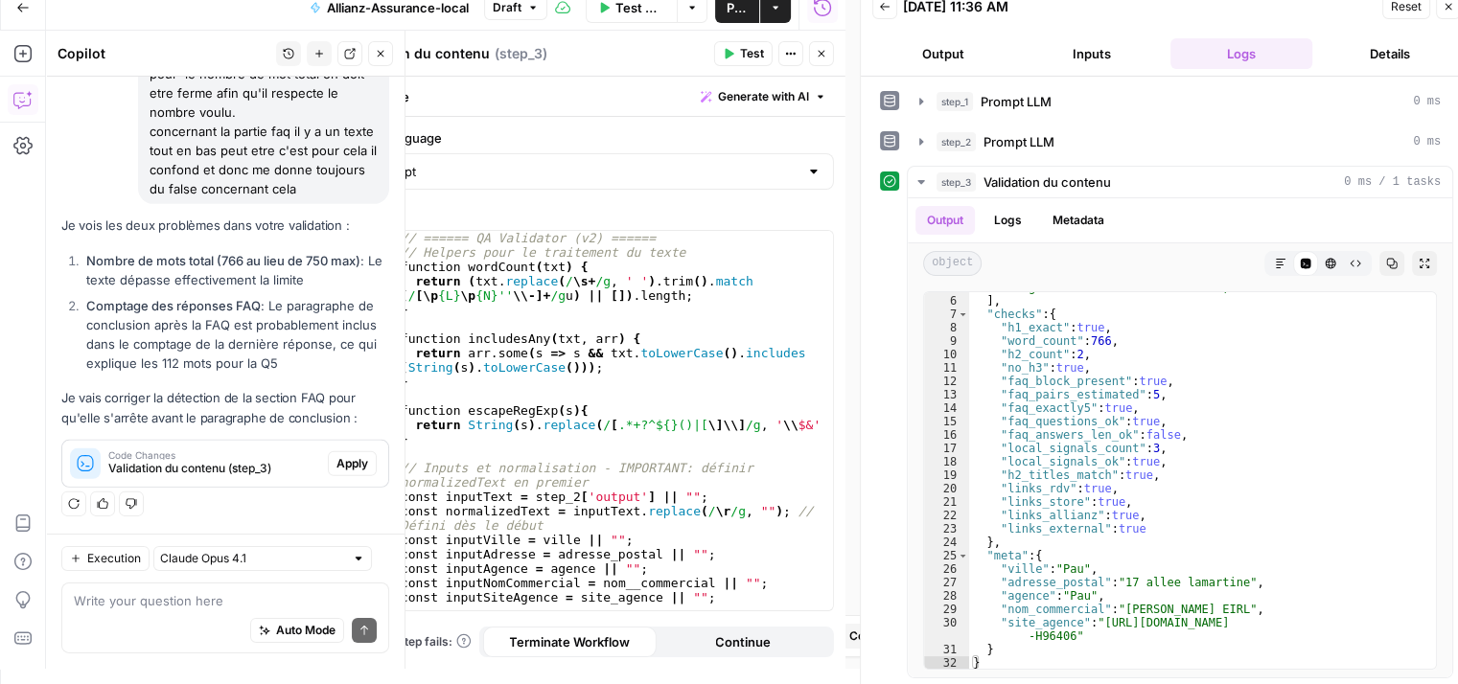
click at [336, 464] on span "Apply" at bounding box center [352, 463] width 32 height 17
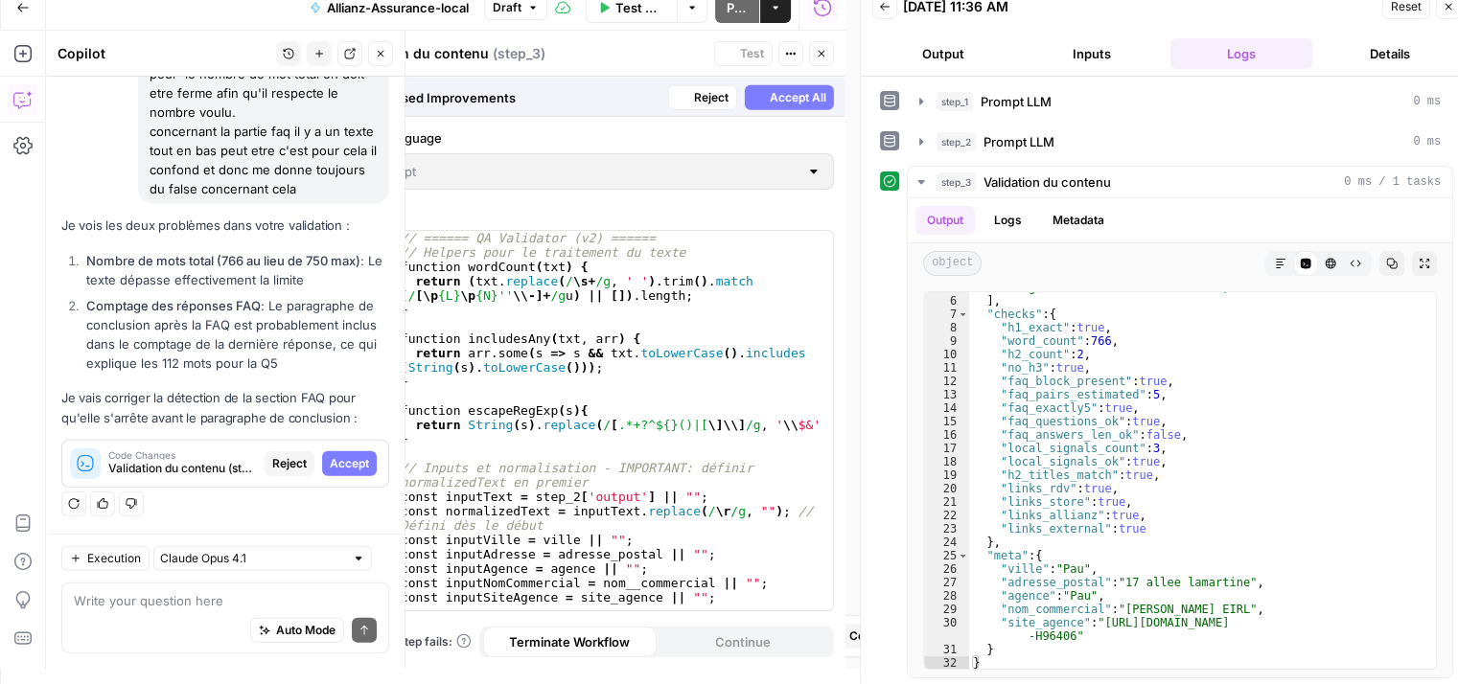
scroll to position [12793, 0]
click at [334, 464] on span "Accept" at bounding box center [349, 463] width 39 height 17
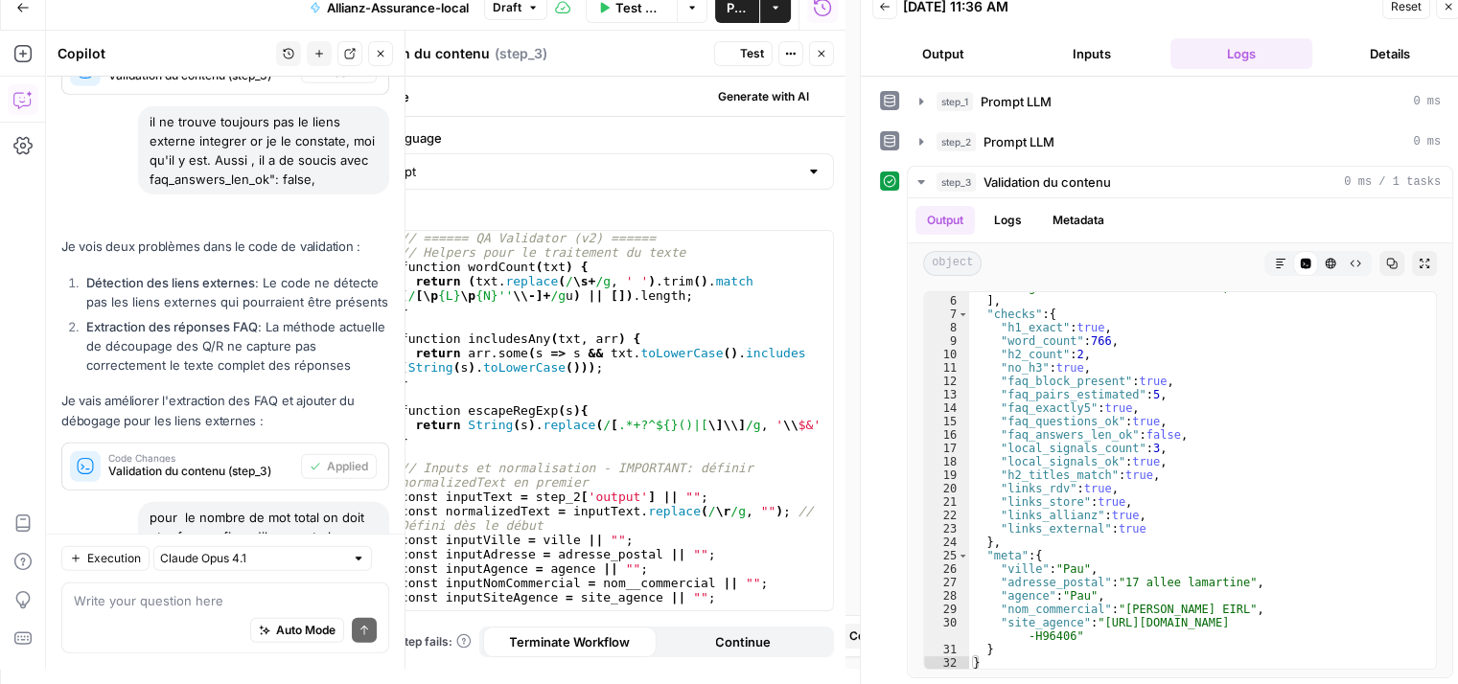
scroll to position [13437, 0]
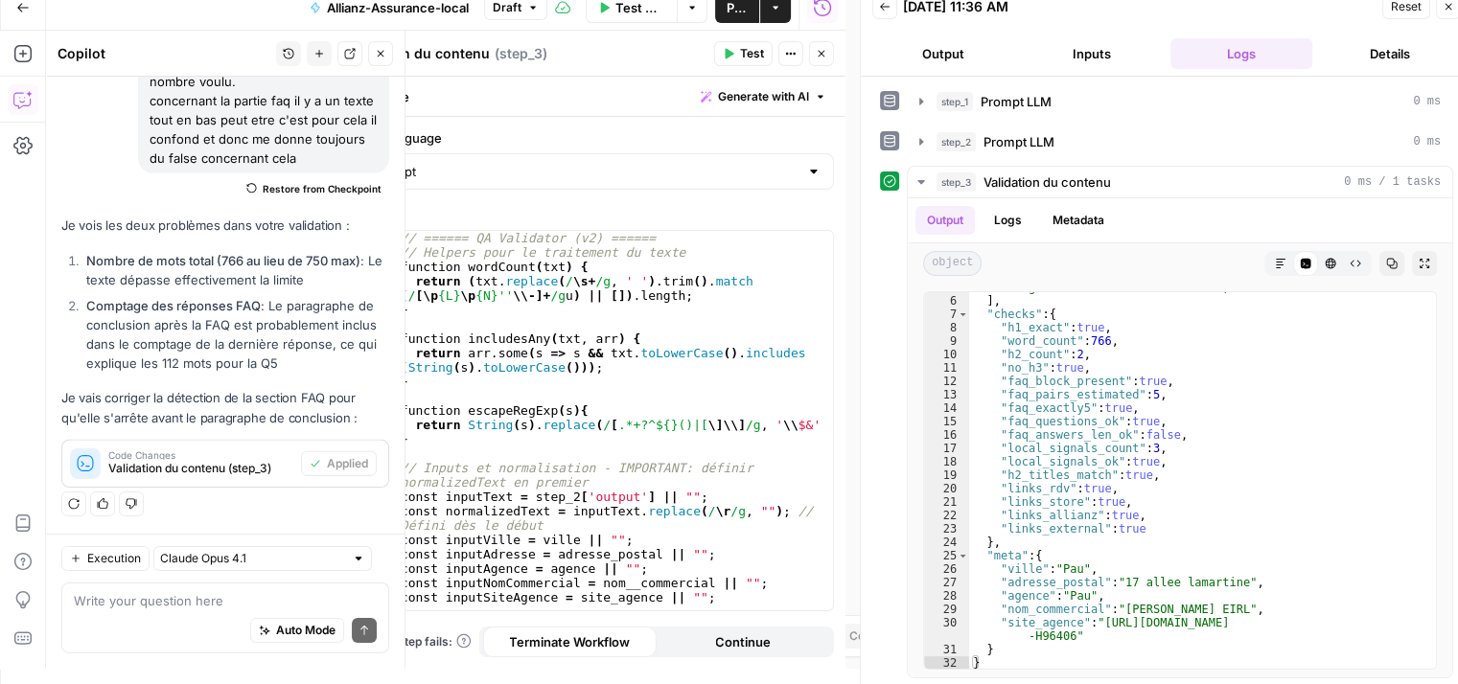
click at [743, 53] on span "Test" at bounding box center [752, 53] width 24 height 17
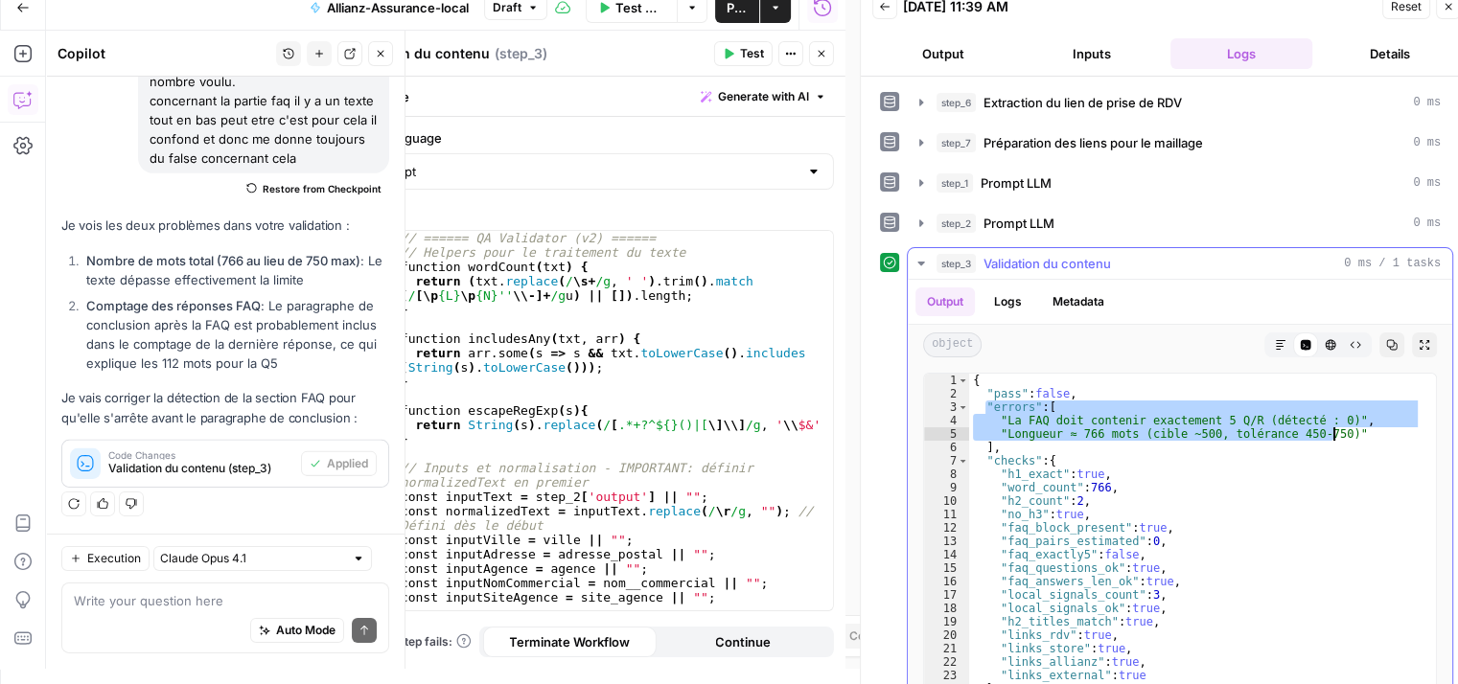
drag, startPoint x: 983, startPoint y: 409, endPoint x: 1350, endPoint y: 429, distance: 367.7
click at [1350, 429] on div "{ "pass" : false , "errors" : [ "La FAQ doit contenir exactement 5 Q/R (détecté…" at bounding box center [1195, 583] width 452 height 418
type textarea "**********"
click at [138, 605] on textarea at bounding box center [225, 600] width 303 height 19
paste textarea ""errors": [ "La FAQ doit contenir exactement 5 Q/R (détecté : 0)", "Longueur ≈ …"
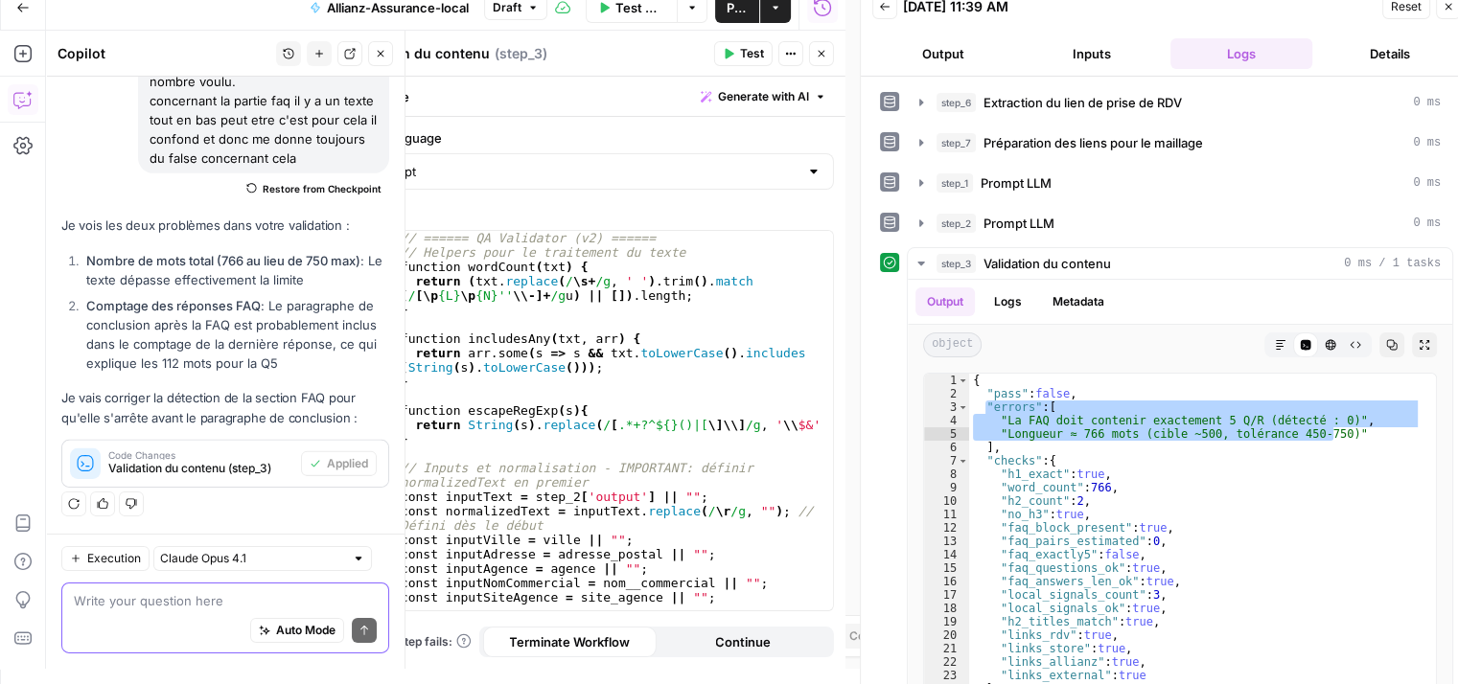
type textarea ""errors": [ "La FAQ doit contenir exactement 5 Q/R (détecté : 0)", "Longueur ≈ …"
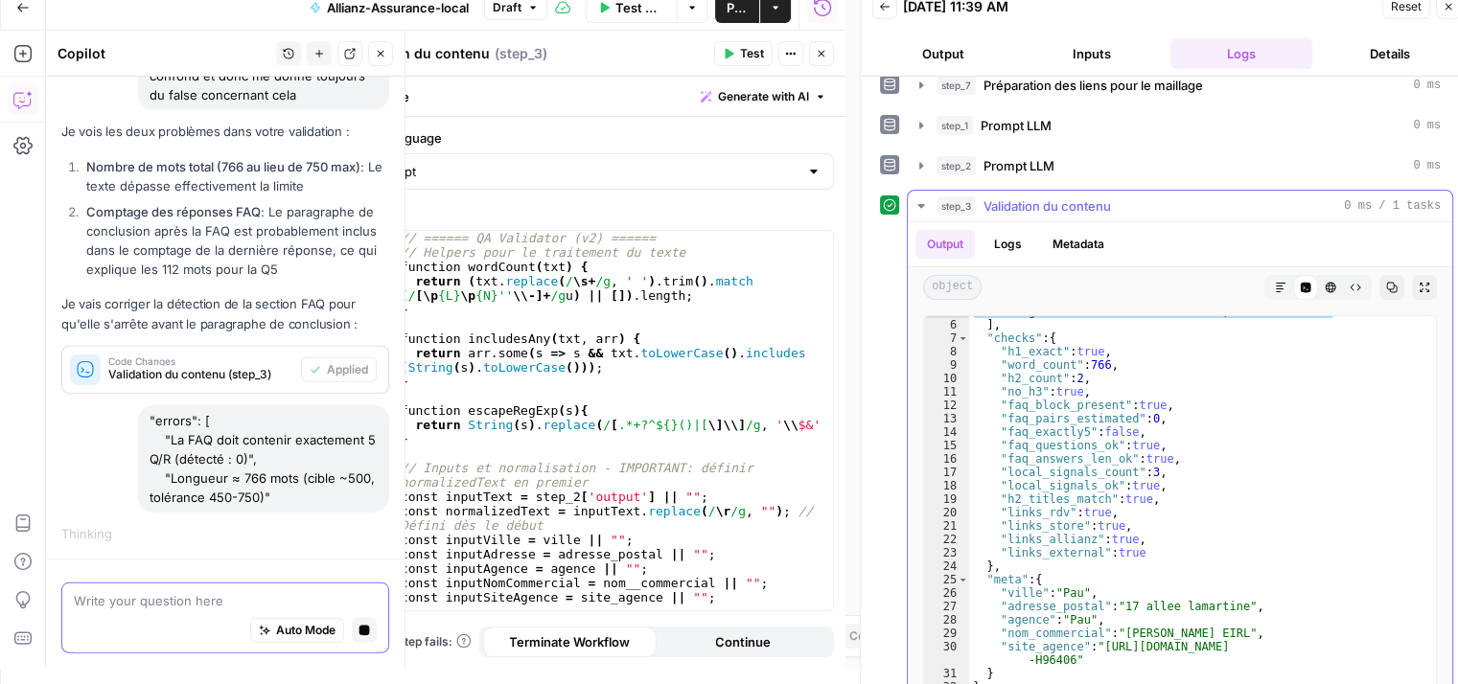
scroll to position [81, 0]
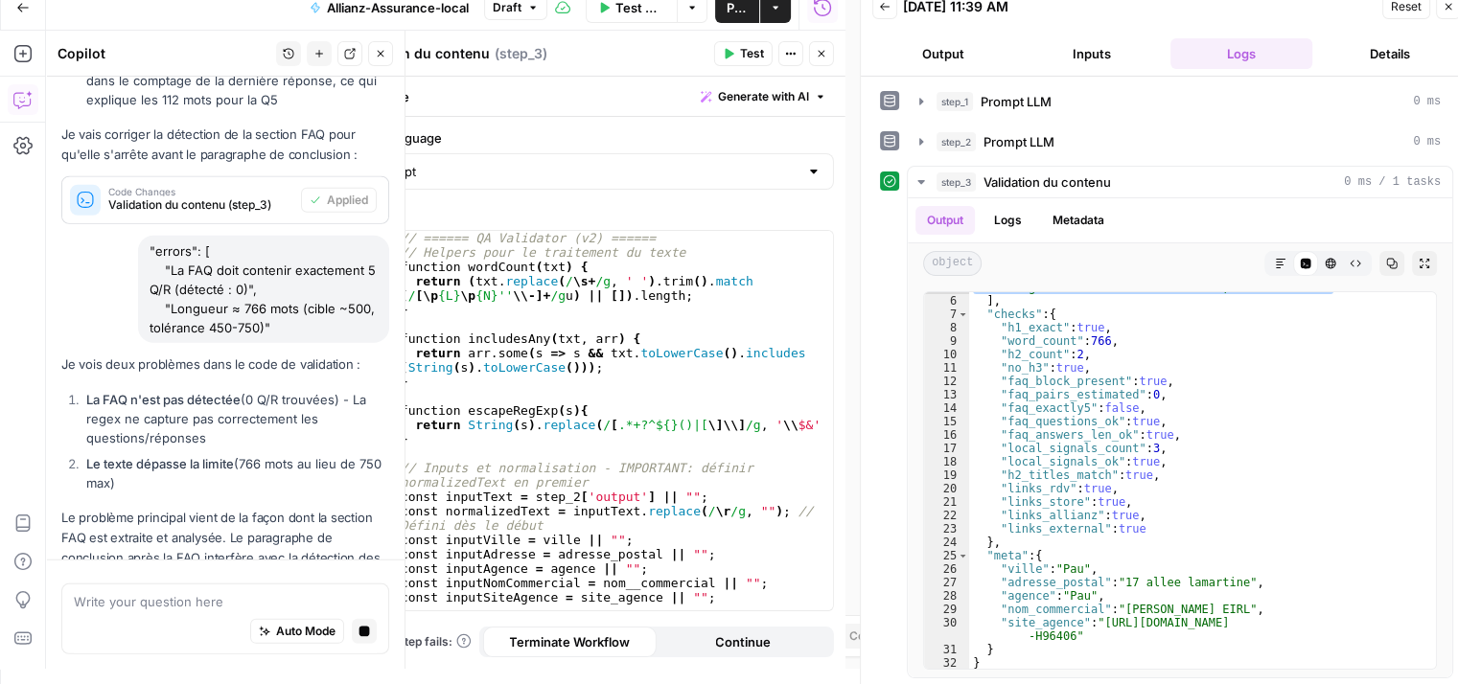
click at [174, 403] on div "Je vois deux problèmes dans le code de validation : La FAQ n'est pas détectée (…" at bounding box center [225, 502] width 328 height 294
click at [289, 621] on span "Validation du contenu (step_3)" at bounding box center [214, 629] width 212 height 17
click at [825, 51] on icon "button" at bounding box center [822, 54] width 12 height 12
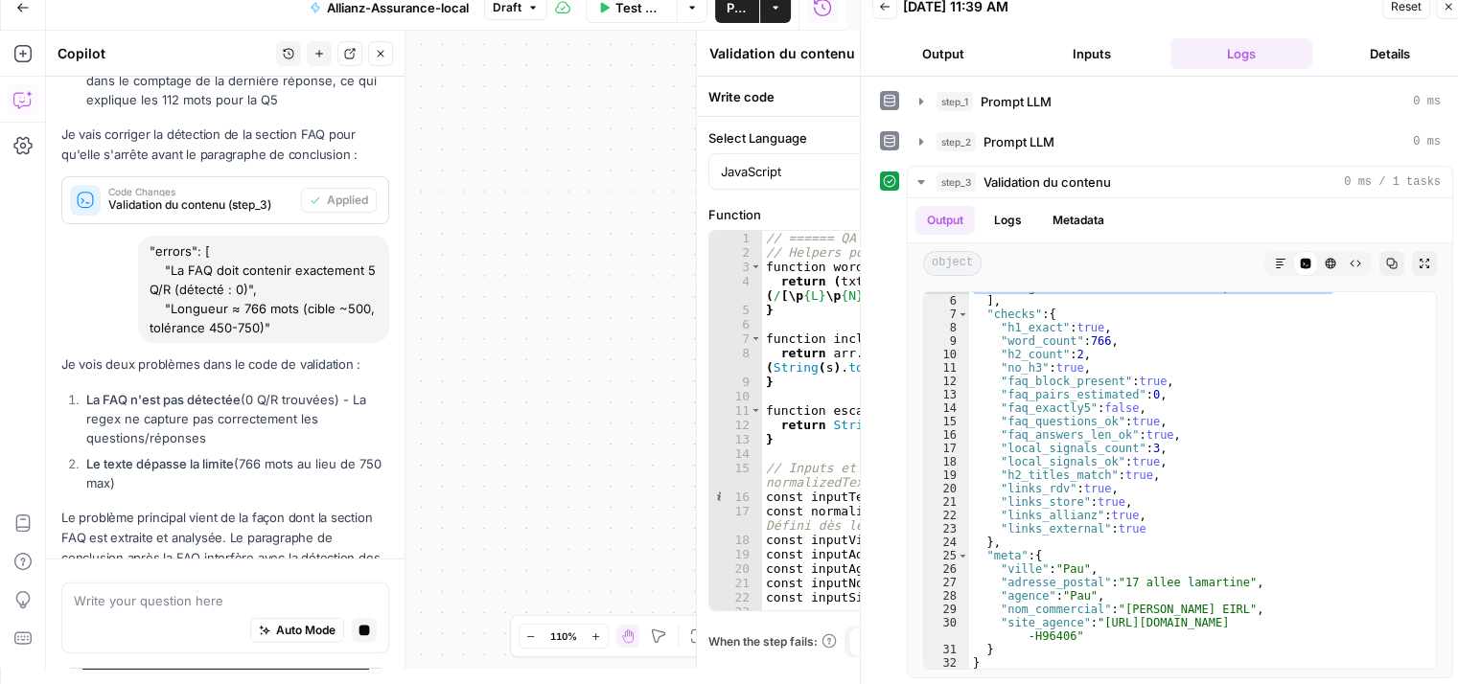
scroll to position [13141, 0]
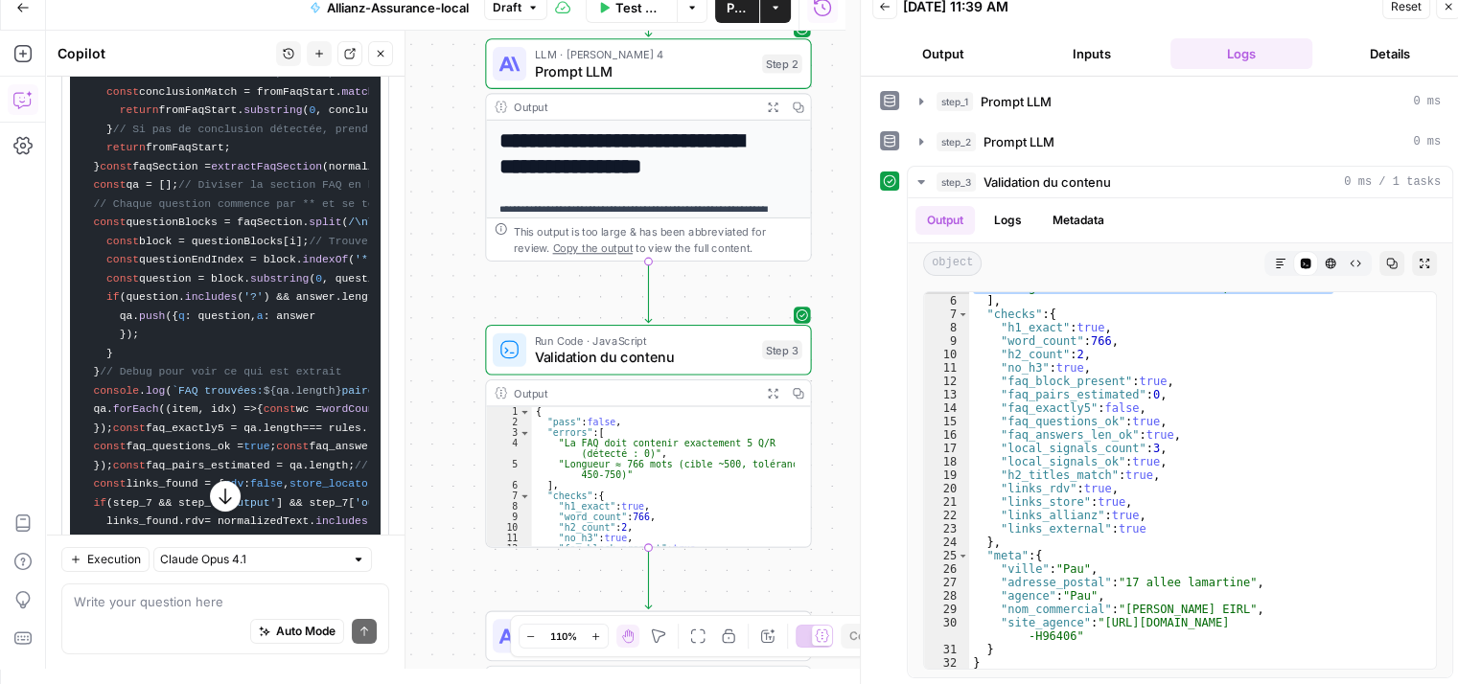
scroll to position [14189, 0]
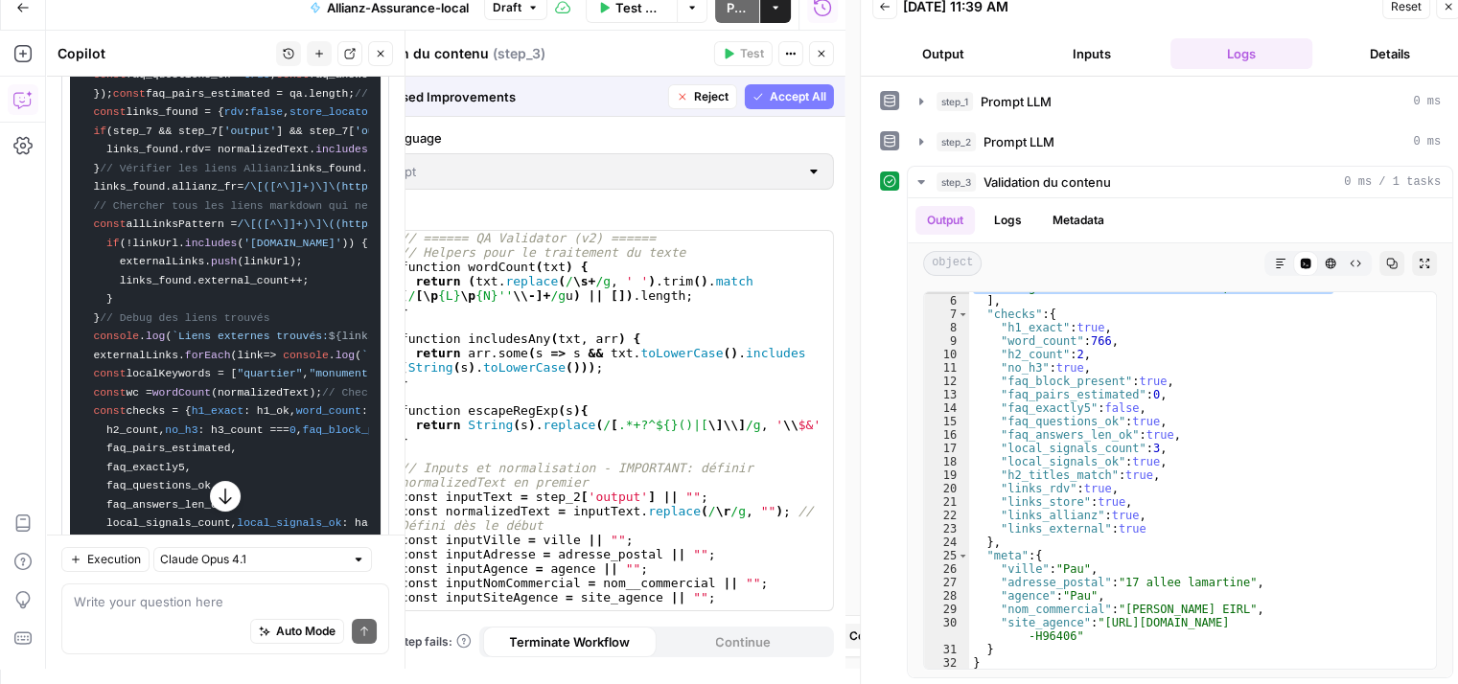
scroll to position [13544, 0]
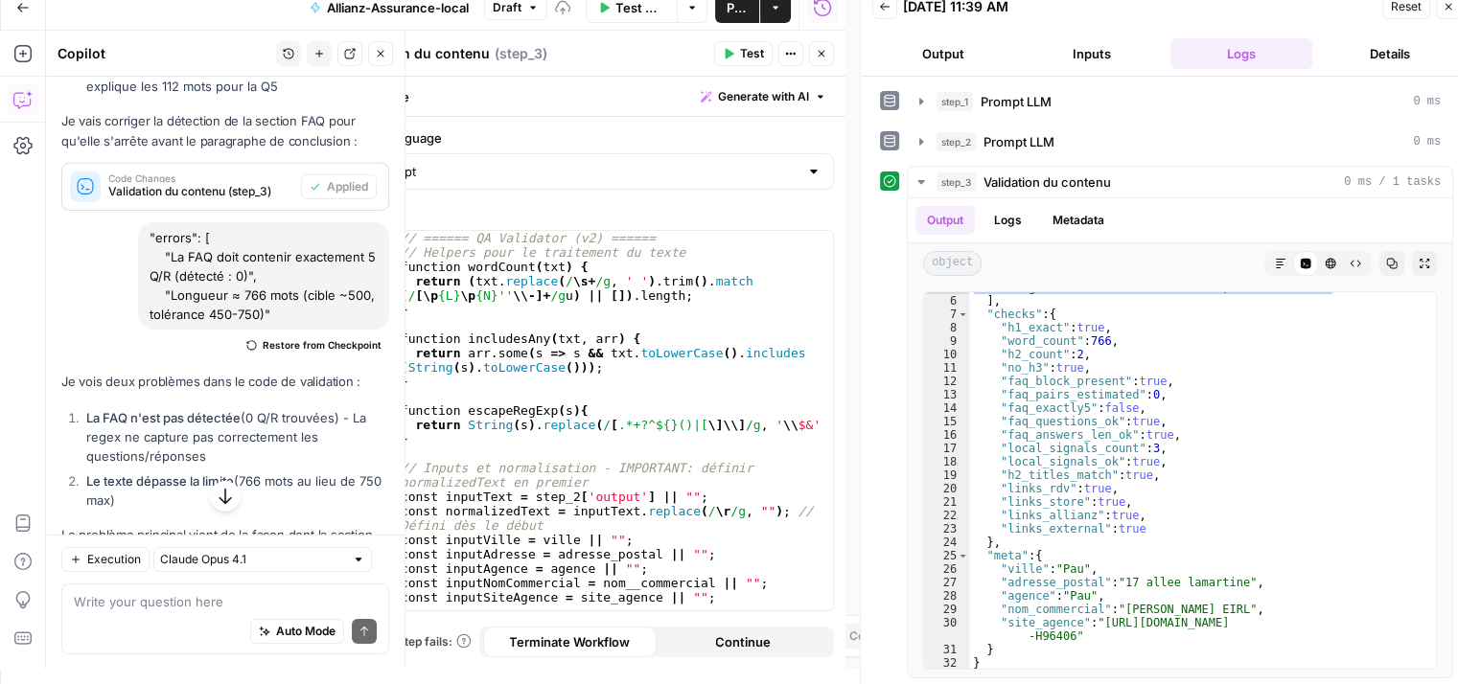
scroll to position [14219, 0]
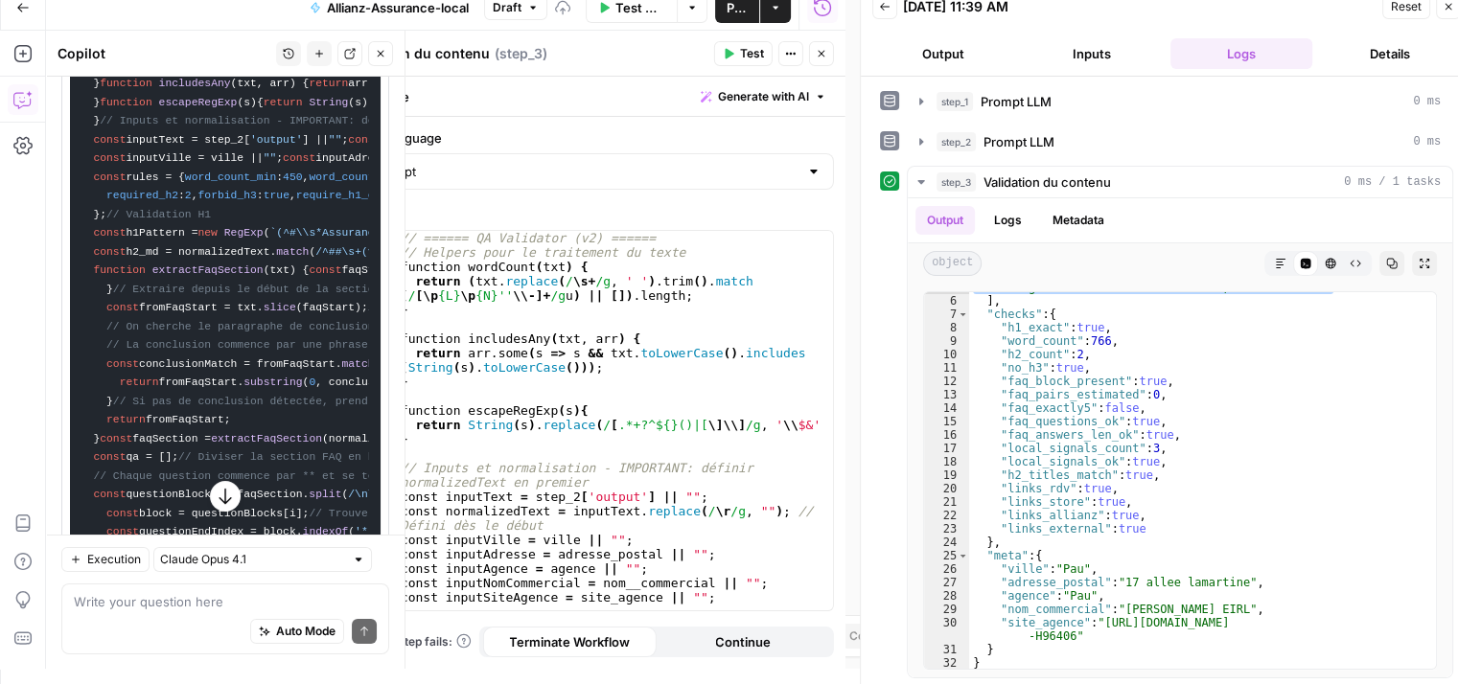
click at [742, 58] on span "Test" at bounding box center [752, 53] width 24 height 17
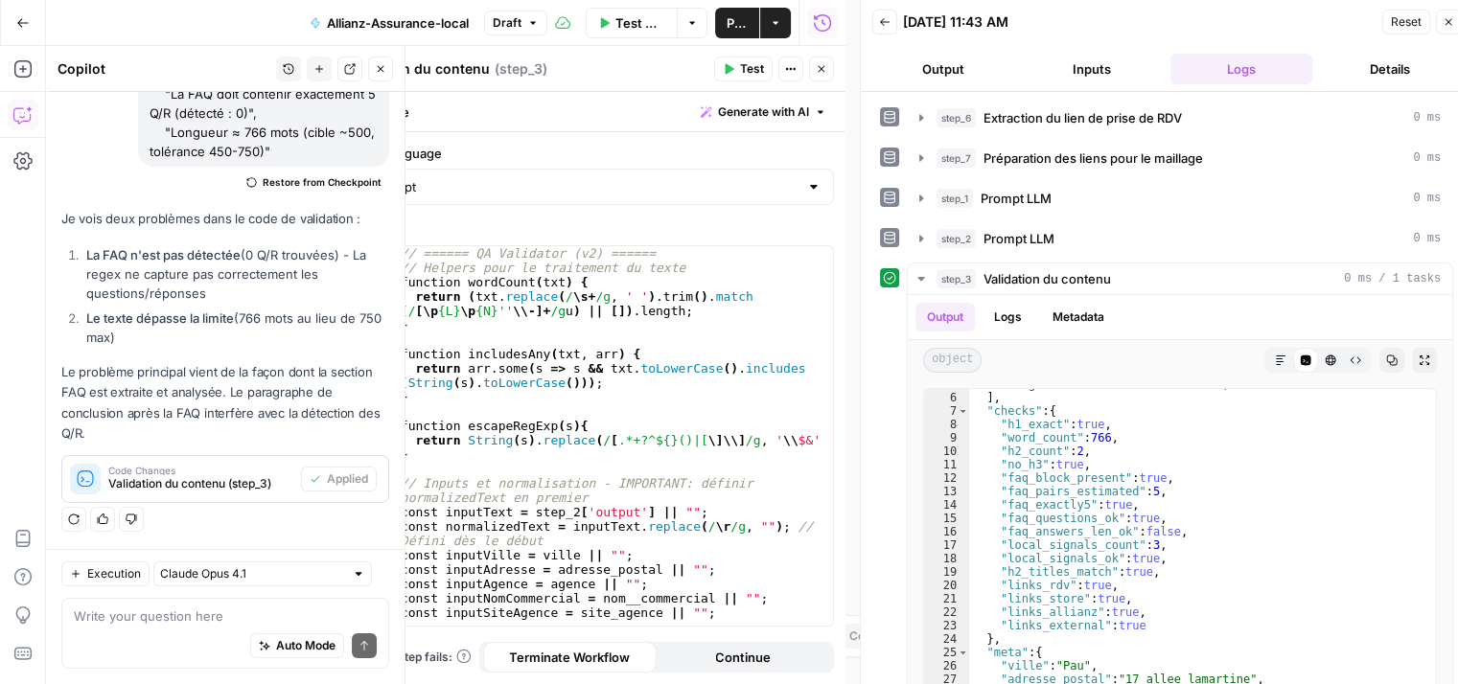
scroll to position [65, 0]
click at [831, 72] on button "Close" at bounding box center [821, 69] width 25 height 25
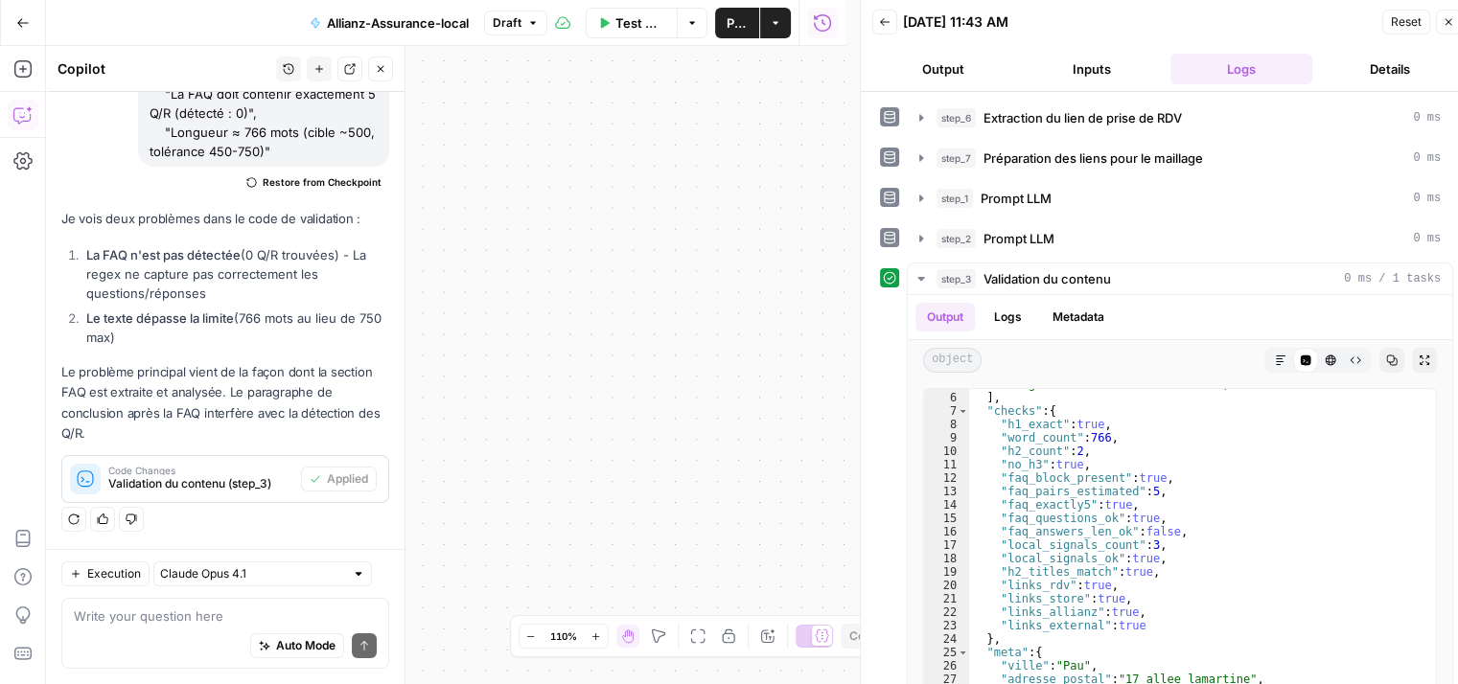
click at [383, 74] on header "Copilot History New chat Detach Close" at bounding box center [225, 69] width 359 height 46
click at [383, 74] on icon "button" at bounding box center [381, 69] width 12 height 12
click at [386, 72] on icon "button" at bounding box center [381, 69] width 12 height 12
click at [529, 206] on div "**********" at bounding box center [445, 365] width 799 height 638
click at [378, 77] on button "Close" at bounding box center [380, 69] width 25 height 25
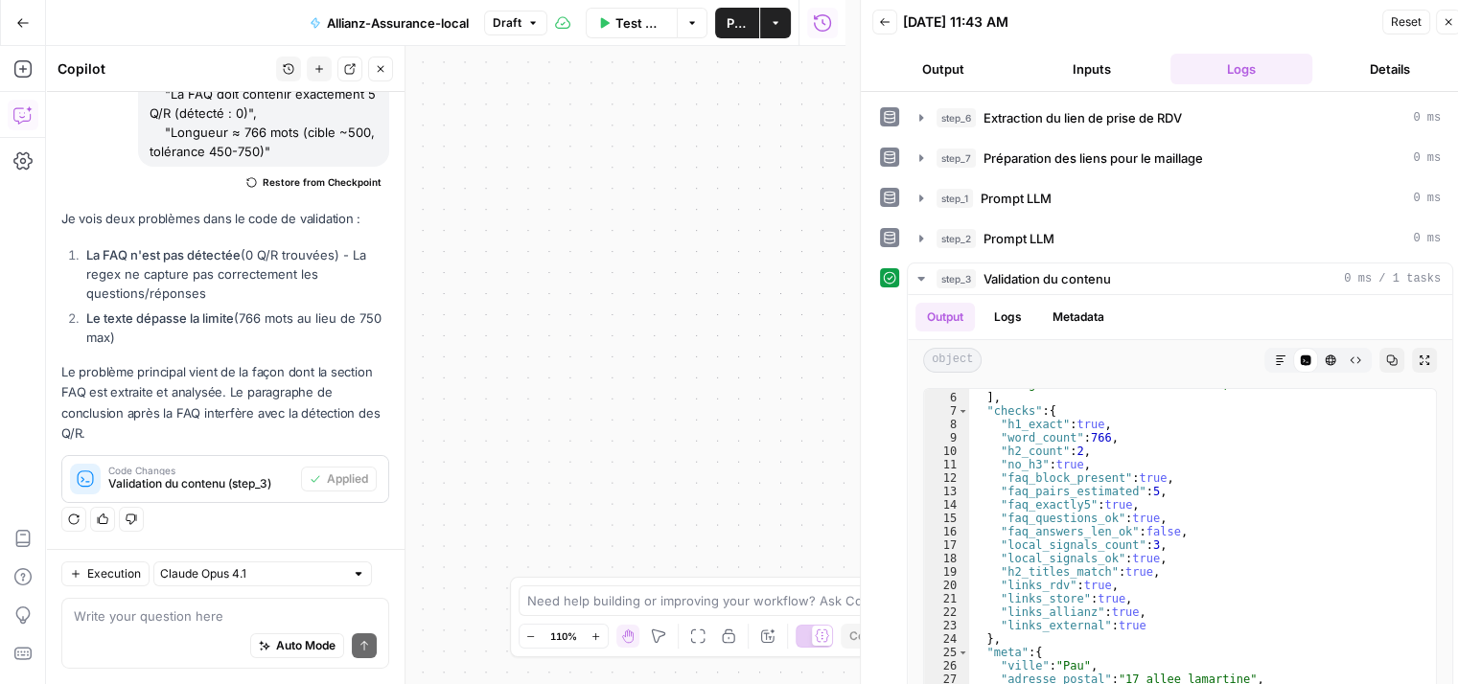
click at [835, 389] on div "**********" at bounding box center [445, 365] width 799 height 638
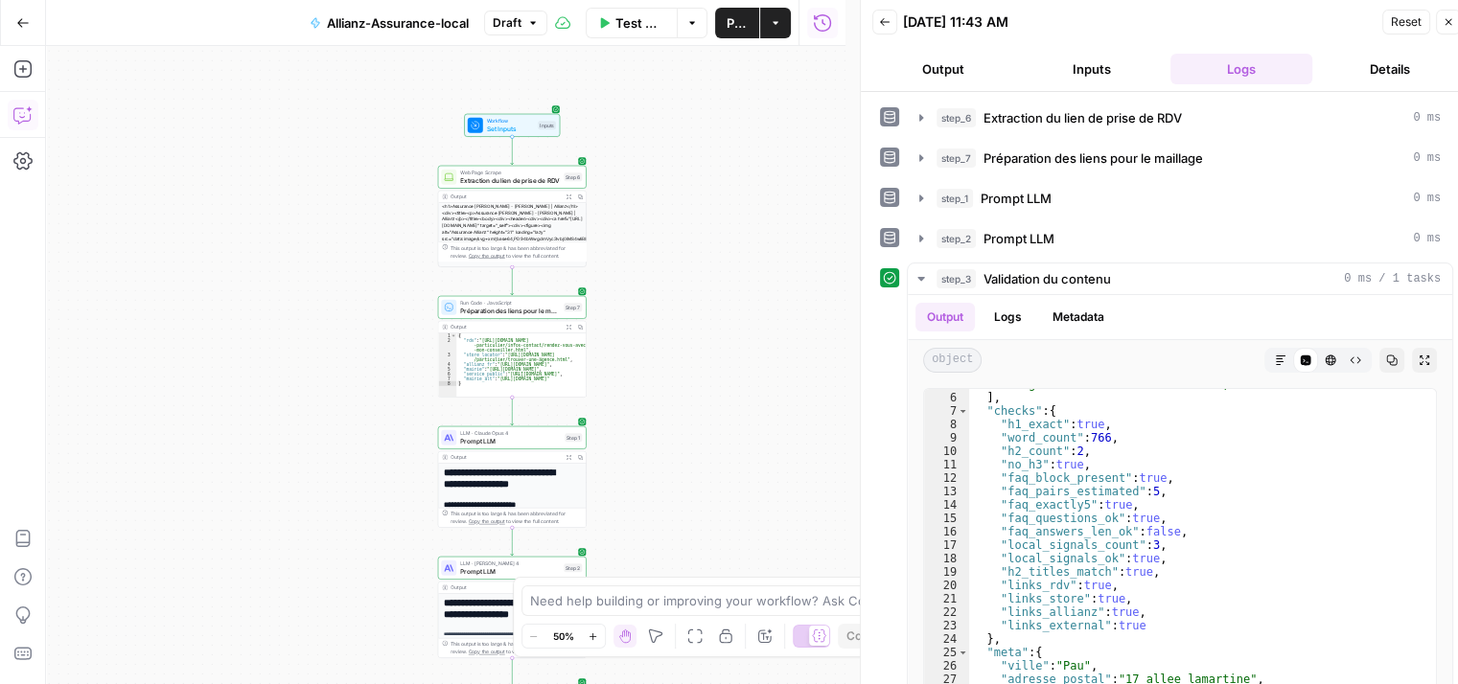
click at [500, 137] on div "Workflow Set Inputs Inputs" at bounding box center [512, 125] width 96 height 23
click at [260, 172] on div "**********" at bounding box center [445, 365] width 799 height 638
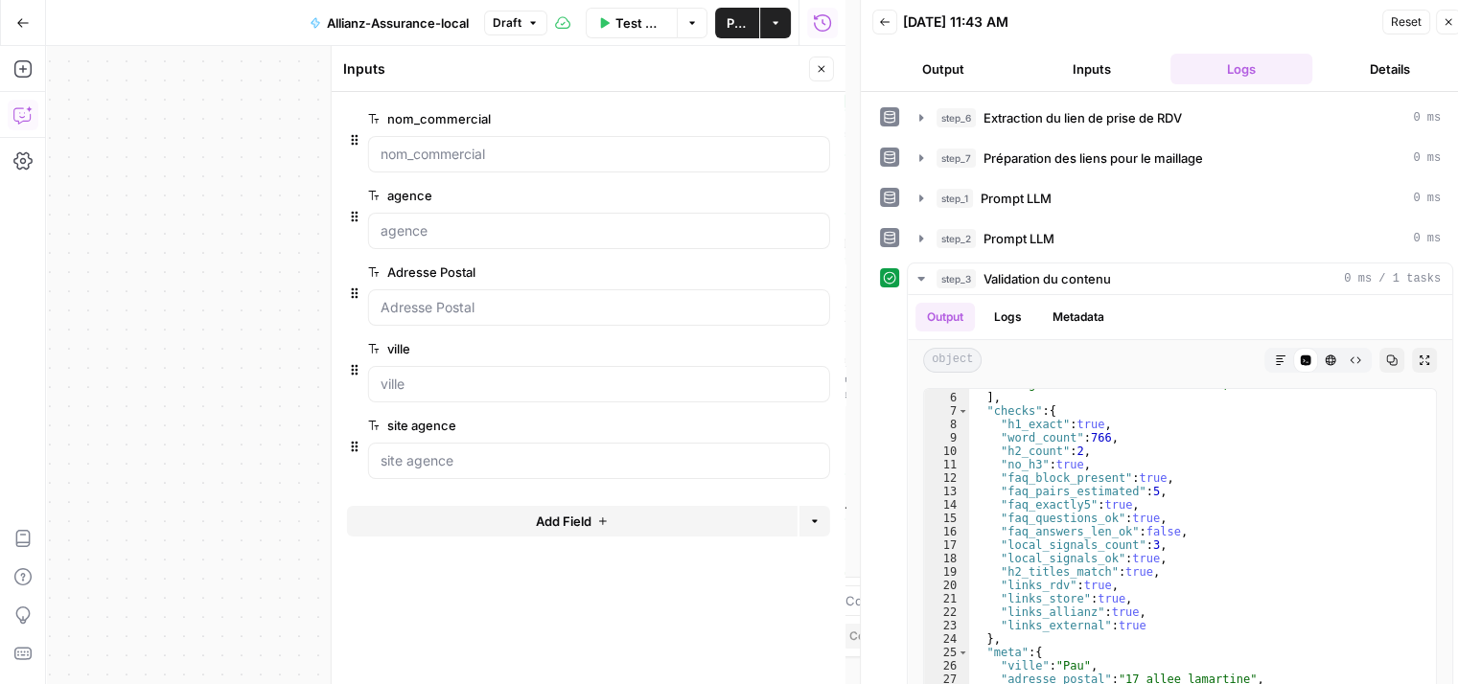
click at [789, 197] on icon "button" at bounding box center [790, 196] width 11 height 10
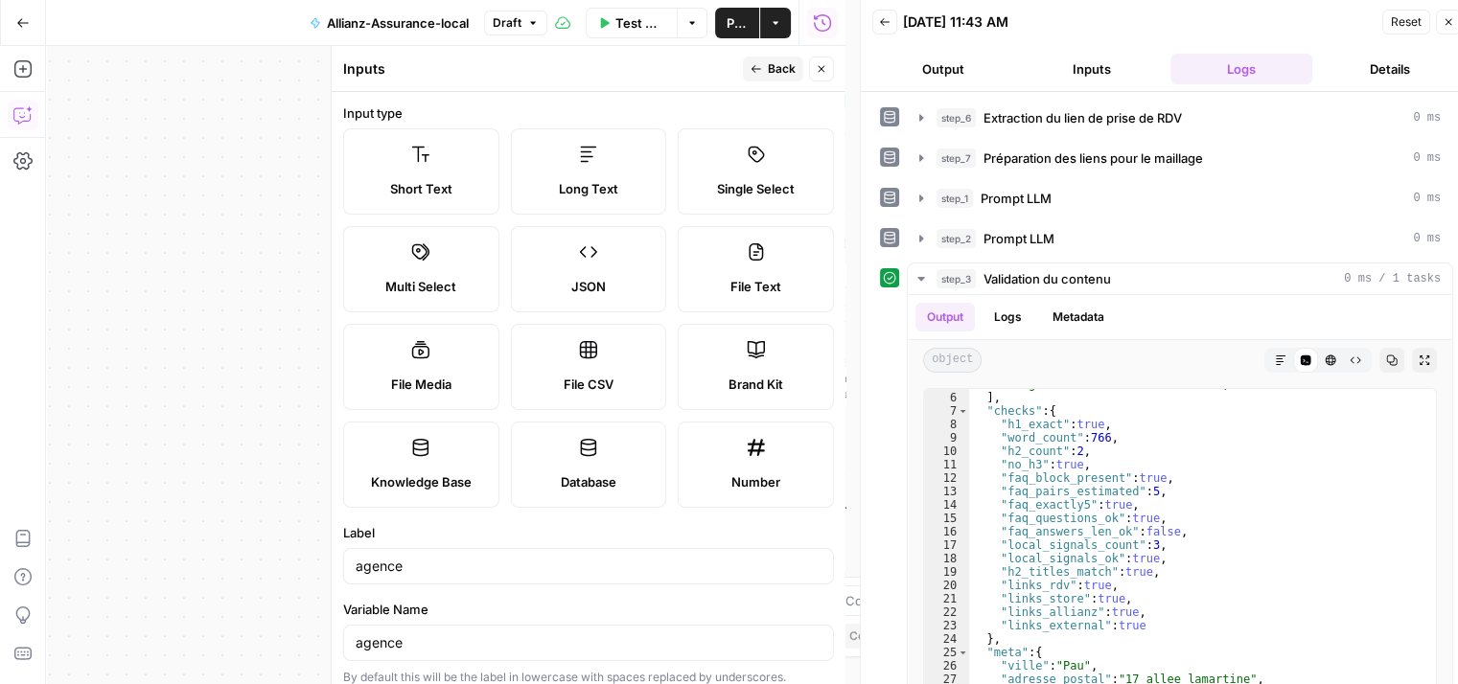
click at [487, 523] on label "Label" at bounding box center [588, 532] width 491 height 19
click at [487, 557] on input "agence" at bounding box center [589, 566] width 466 height 19
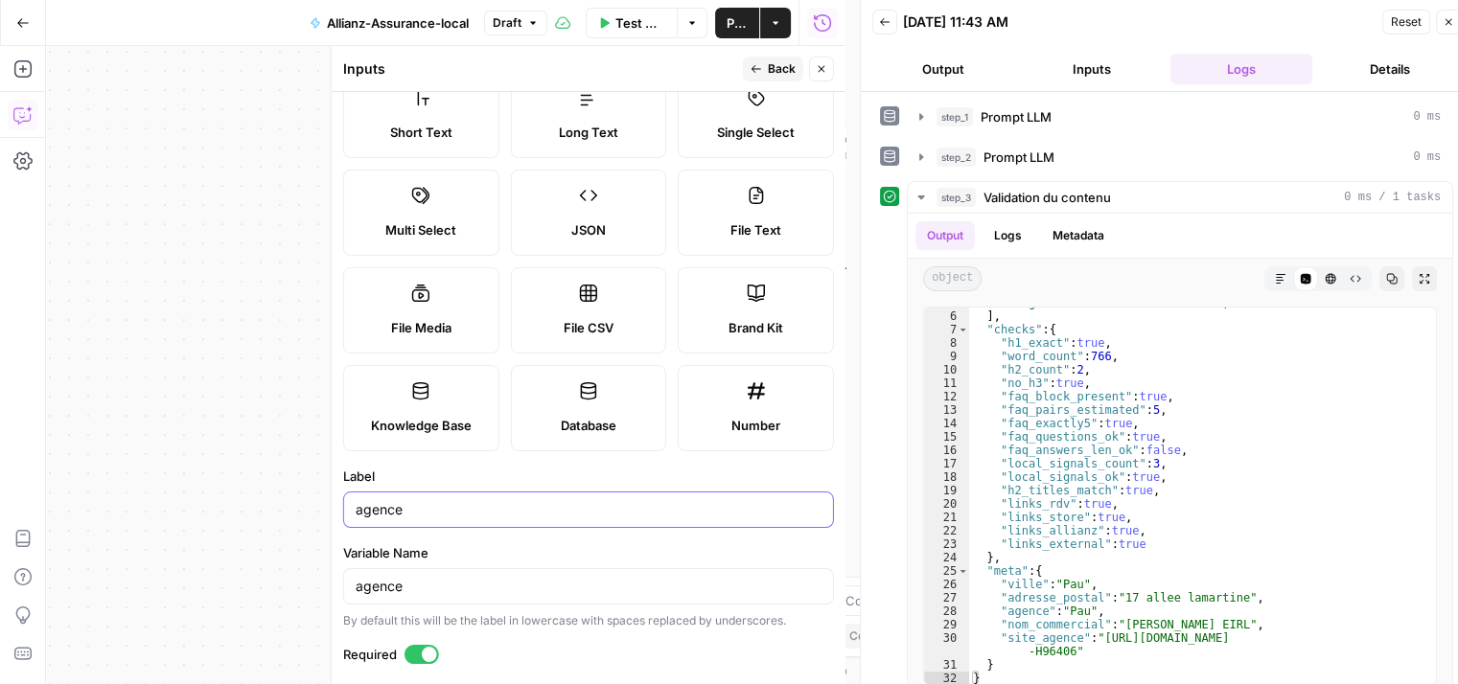
scroll to position [0, 0]
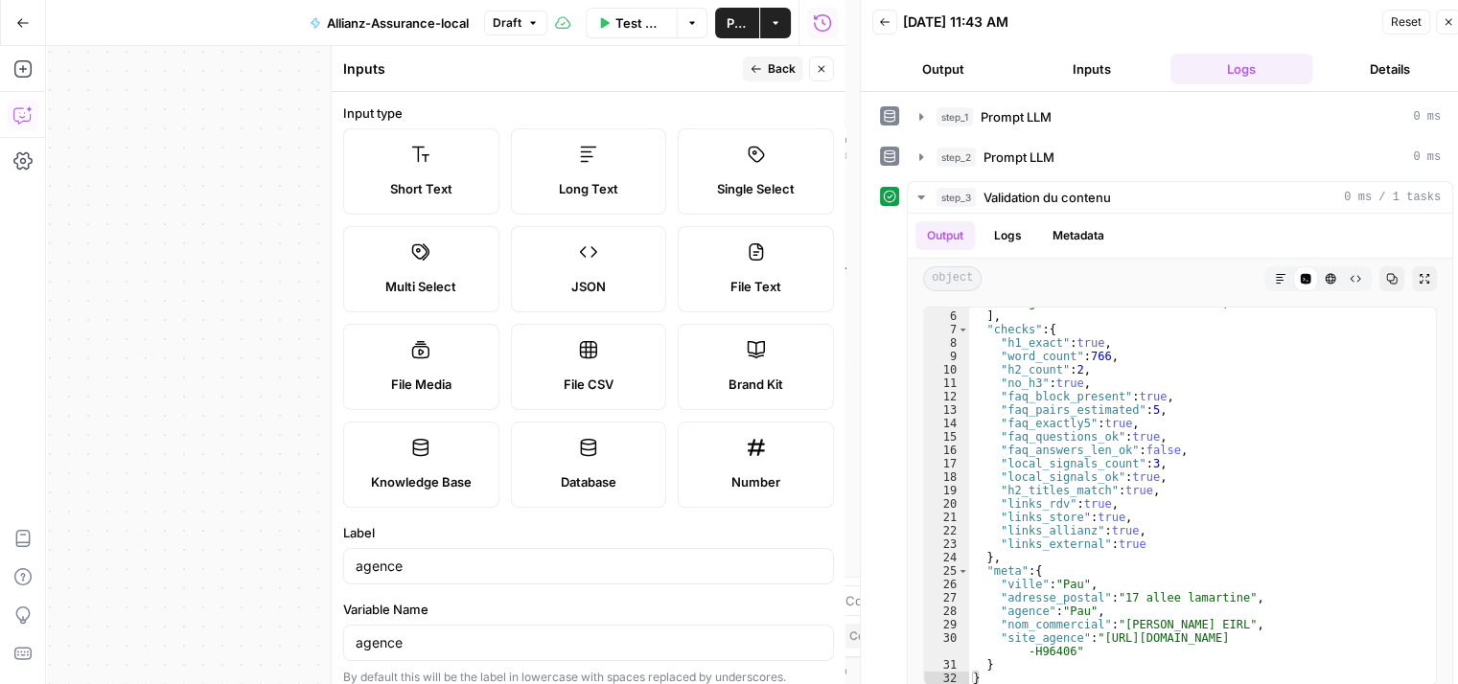
click at [765, 68] on button "Back" at bounding box center [773, 69] width 60 height 25
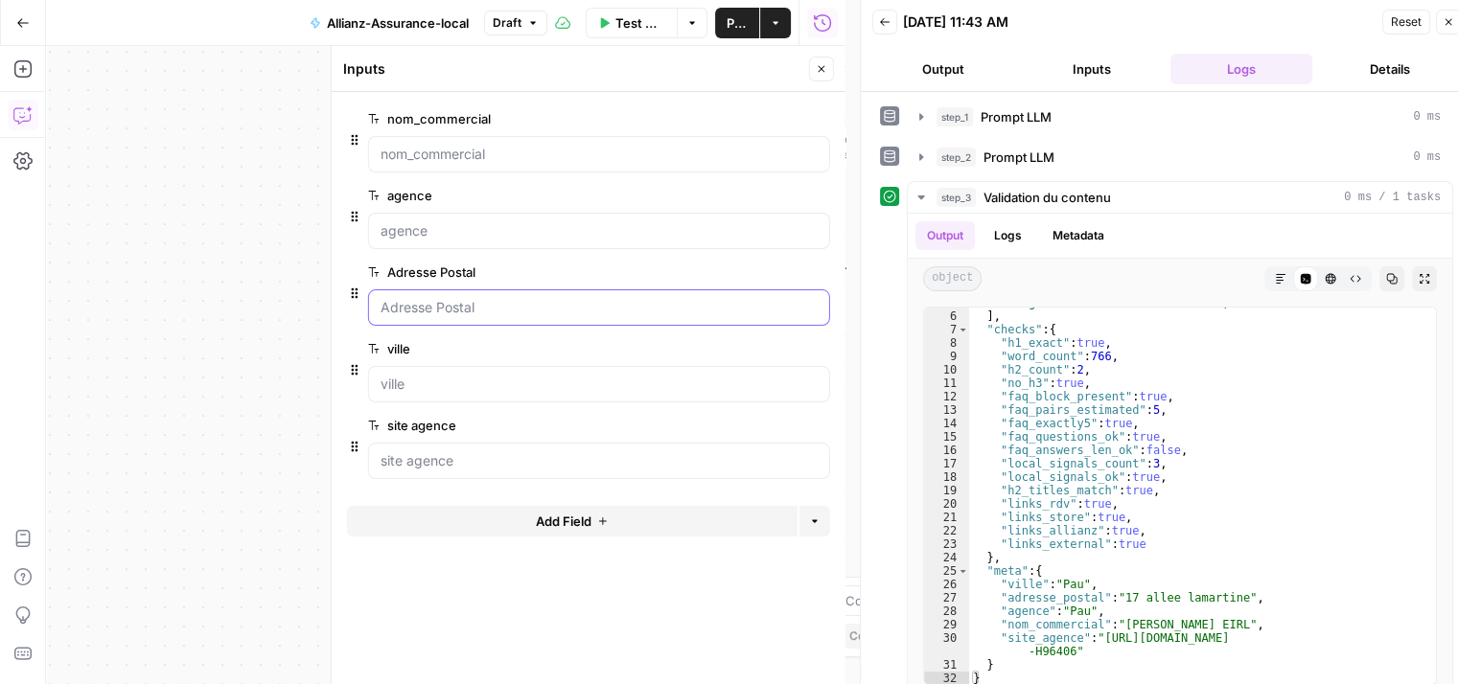
click at [522, 313] on Postal "Adresse Postal" at bounding box center [599, 307] width 437 height 19
click at [437, 309] on Postal "Adresse Postal" at bounding box center [599, 307] width 437 height 19
click at [670, 309] on Postal "Adresse Postal" at bounding box center [599, 307] width 437 height 19
click at [740, 21] on span "Publish" at bounding box center [737, 22] width 21 height 19
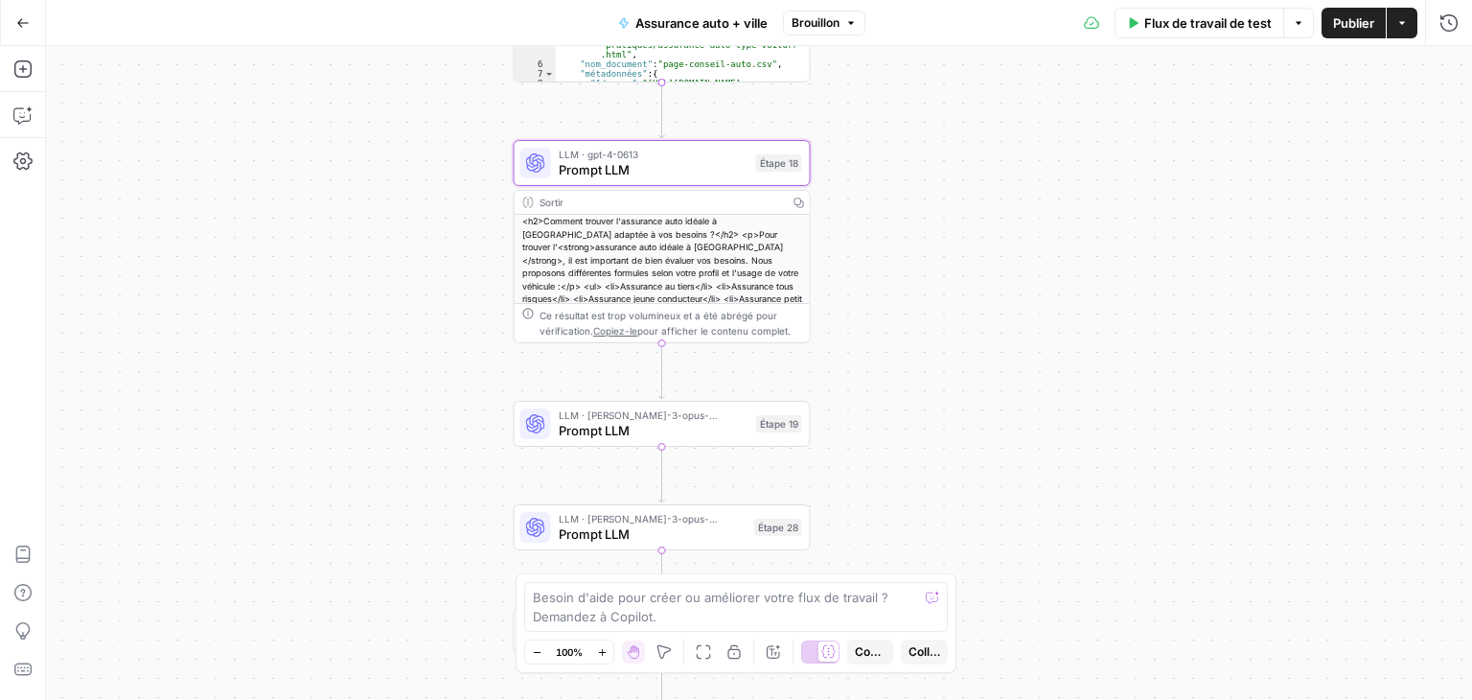
click at [1212, 31] on span "Flux de travail de test" at bounding box center [1208, 22] width 127 height 19
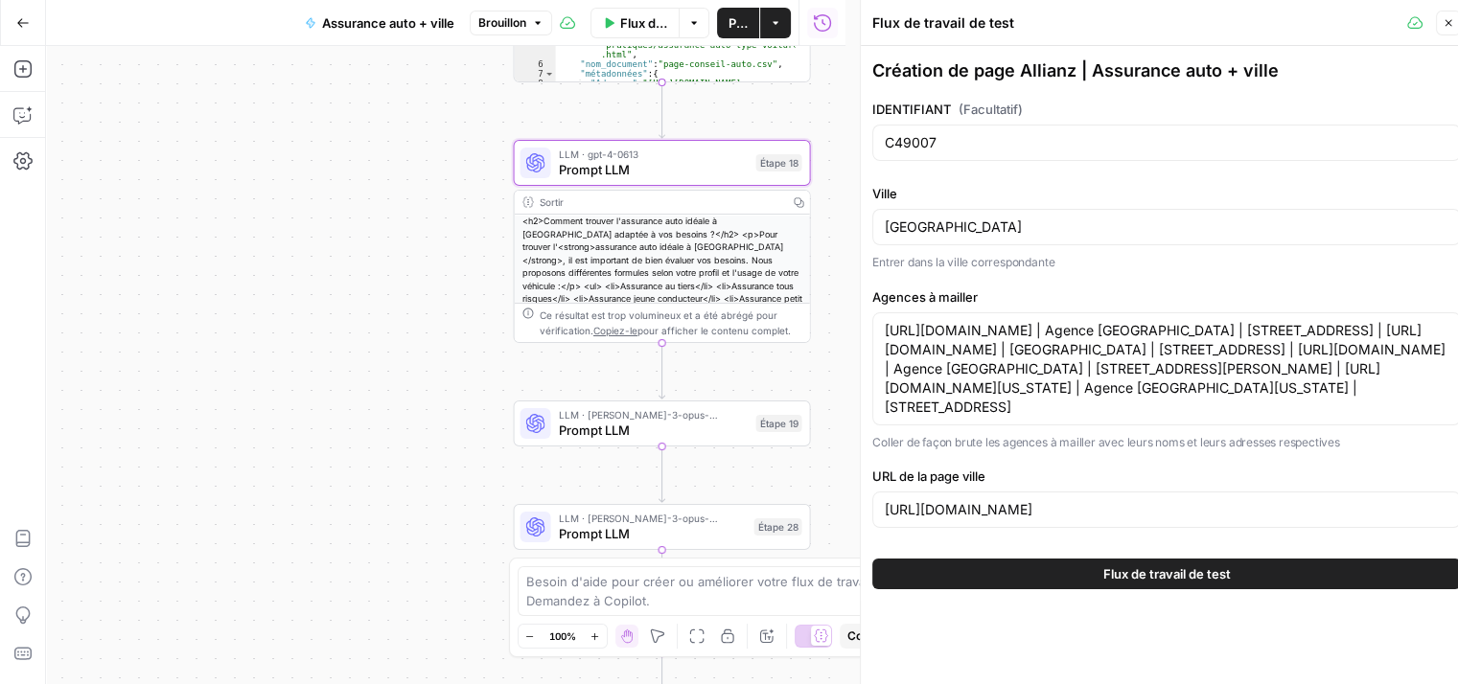
click at [1447, 19] on icon "button" at bounding box center [1449, 23] width 12 height 12
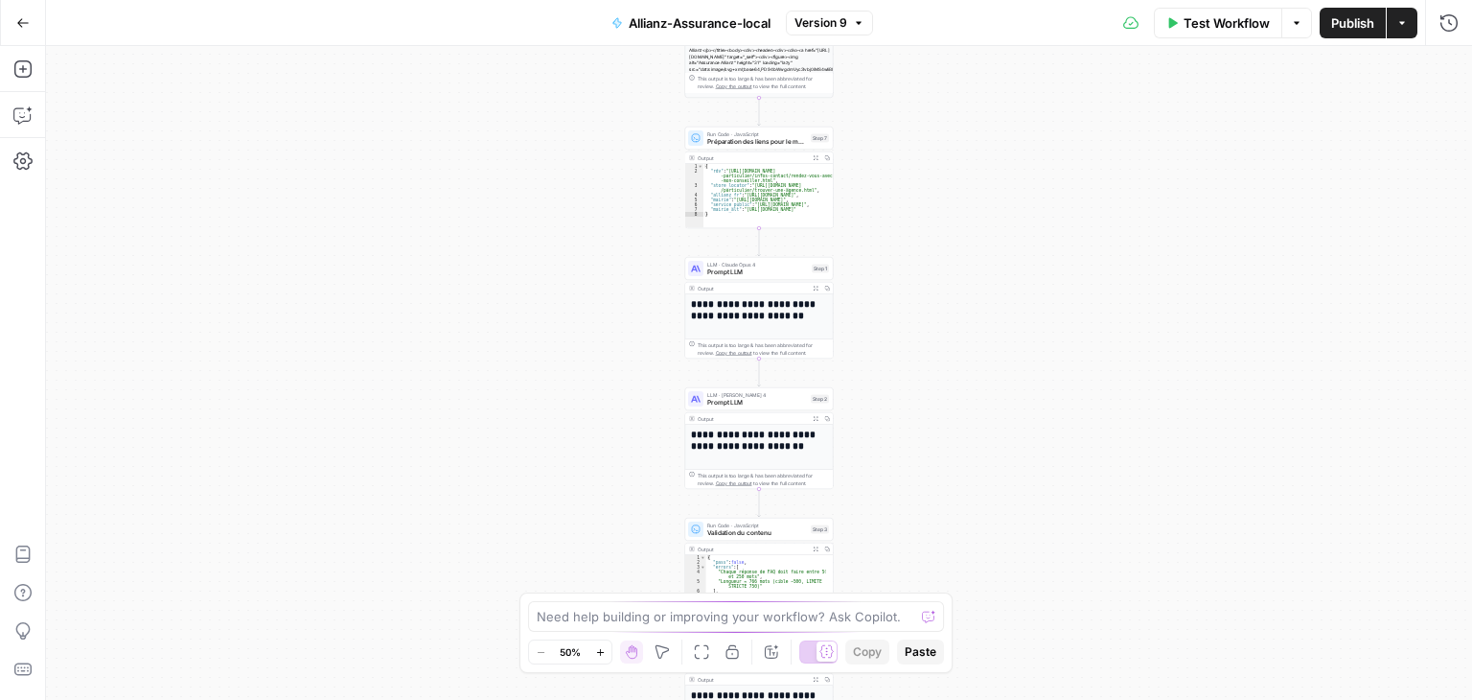
click at [944, 223] on div "**********" at bounding box center [759, 373] width 1426 height 654
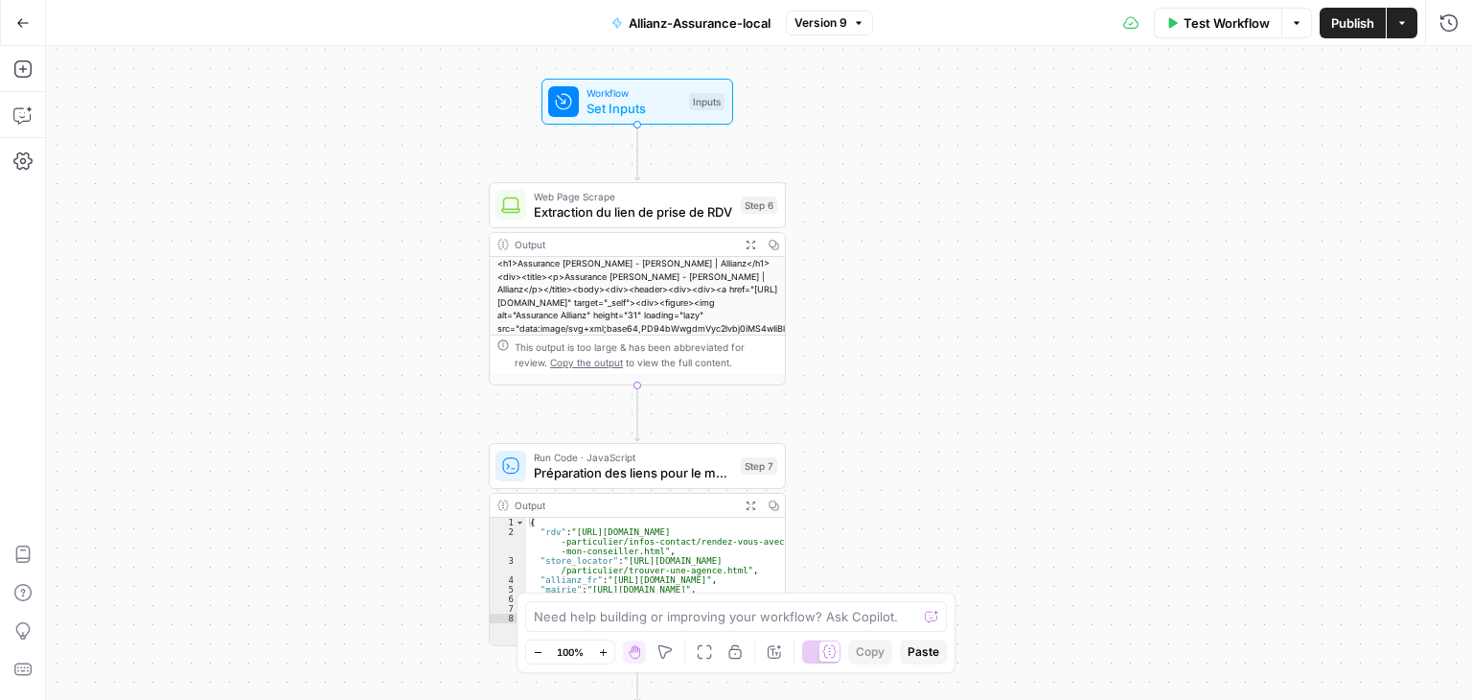
drag, startPoint x: 847, startPoint y: 333, endPoint x: 911, endPoint y: 410, distance: 100.2
click at [911, 410] on div "**********" at bounding box center [759, 373] width 1426 height 654
click at [610, 112] on span "Set Inputs" at bounding box center [634, 108] width 95 height 19
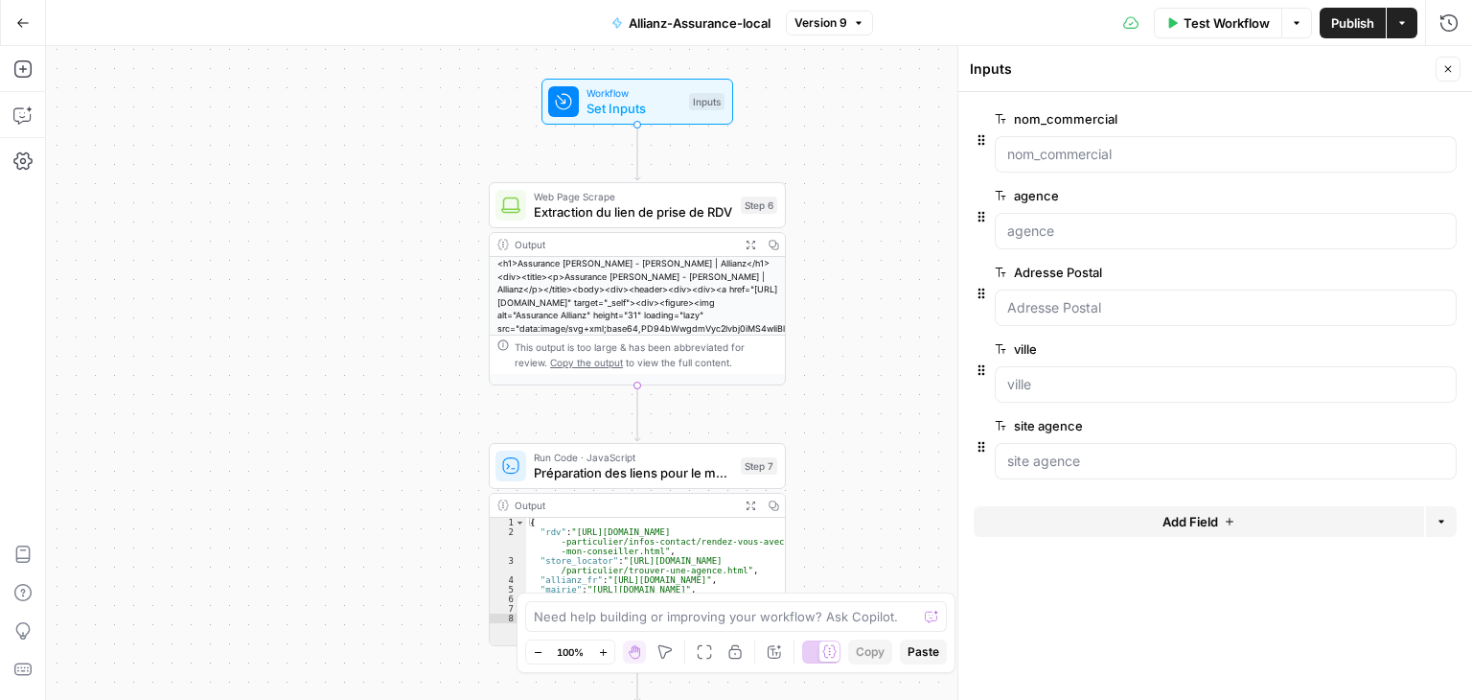
click at [1397, 271] on span "edit field" at bounding box center [1385, 272] width 42 height 15
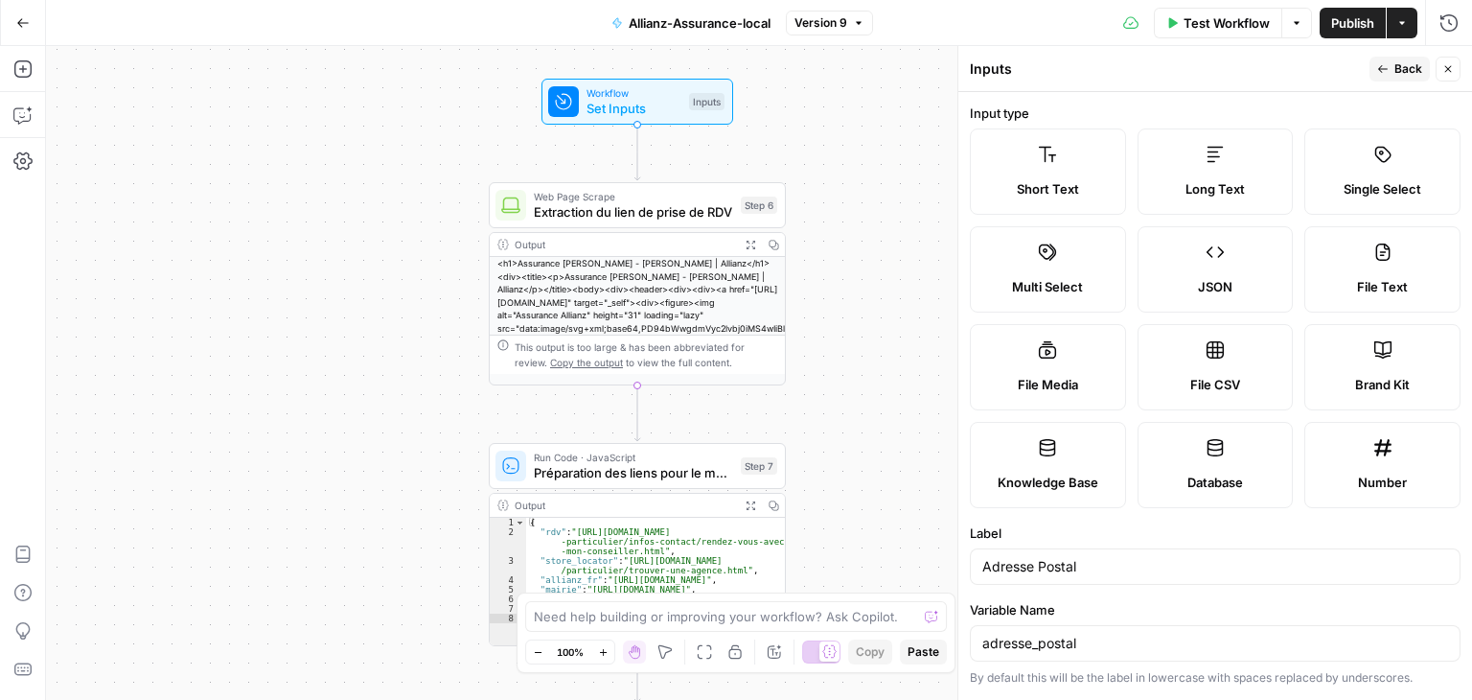
scroll to position [537, 0]
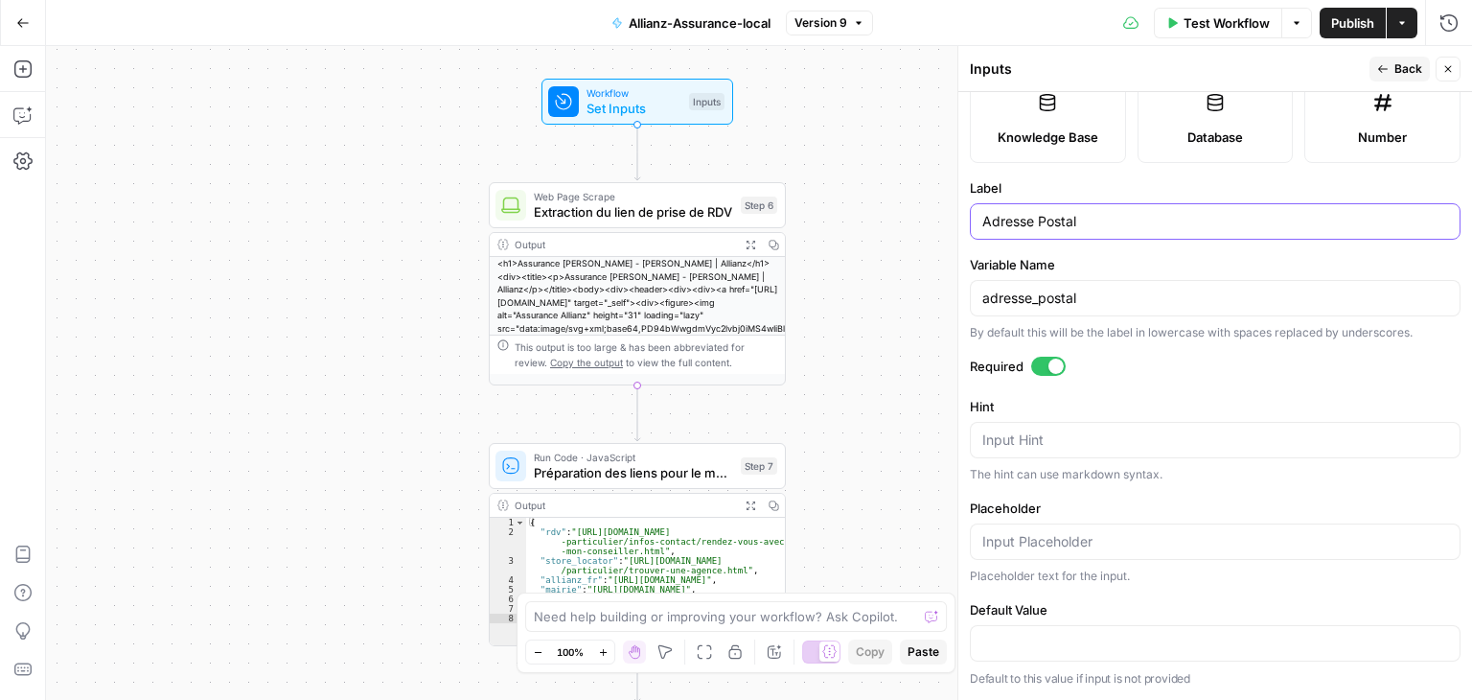
click at [1086, 218] on input "Adresse Postal" at bounding box center [1216, 221] width 466 height 19
type input "Adresse Postal_1"
click at [1162, 288] on div "adresse_postal" at bounding box center [1215, 298] width 491 height 36
type input "a"
click at [1165, 223] on input "Adresse Postal_1" at bounding box center [1216, 221] width 466 height 19
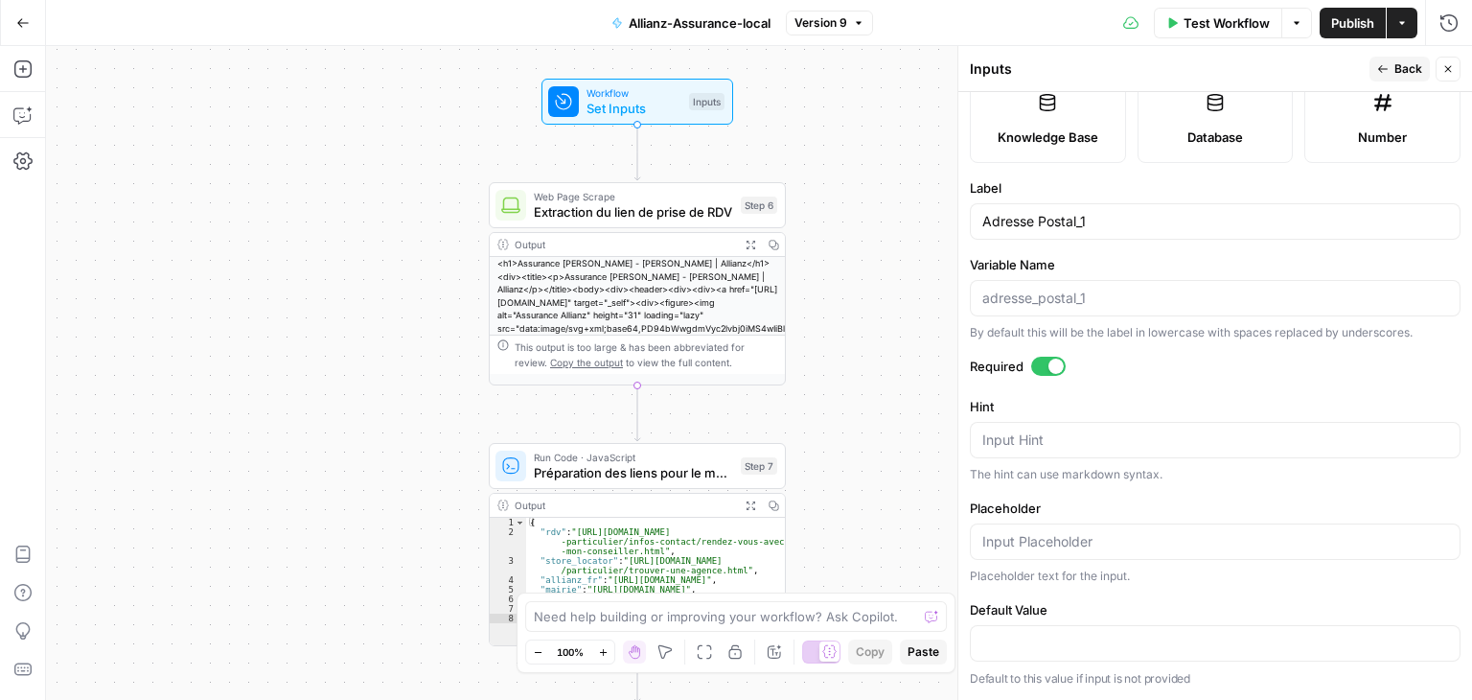
click at [1386, 59] on button "Back" at bounding box center [1400, 69] width 60 height 25
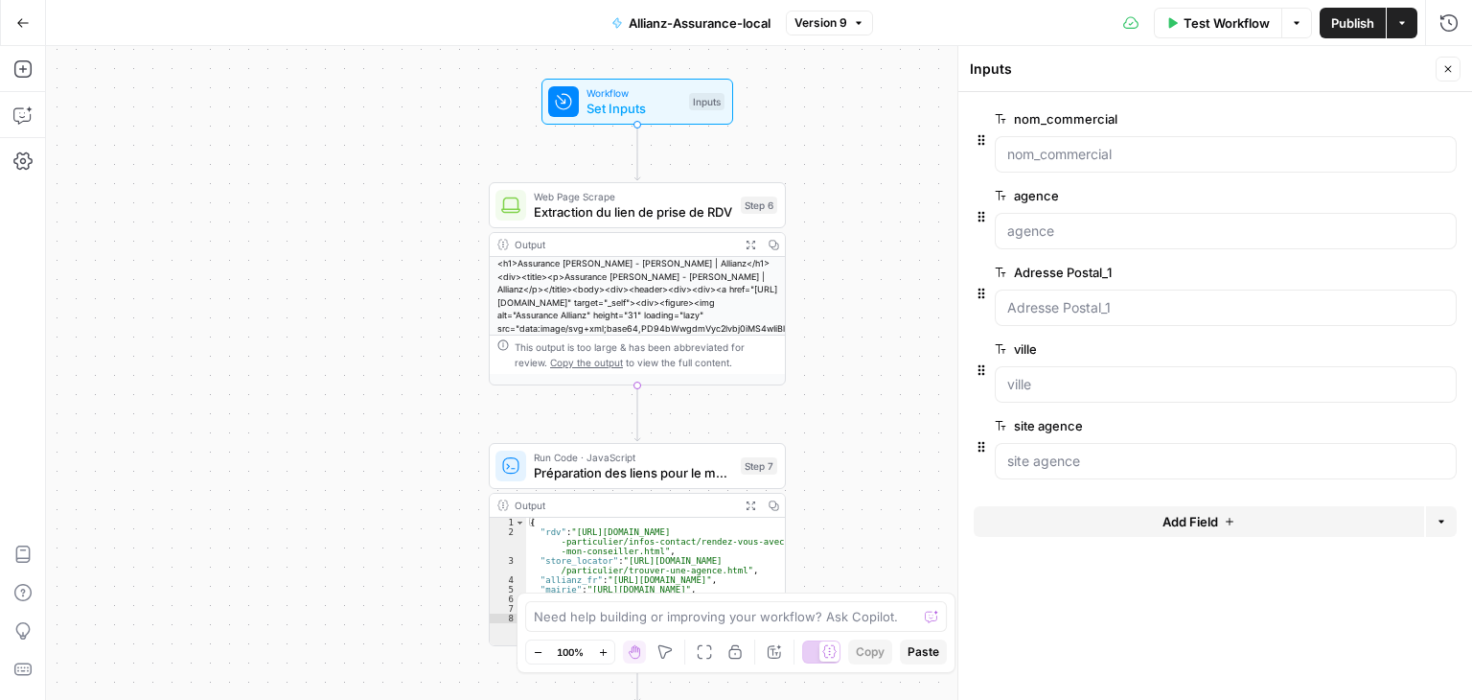
click at [1229, 519] on icon "button" at bounding box center [1230, 522] width 8 height 8
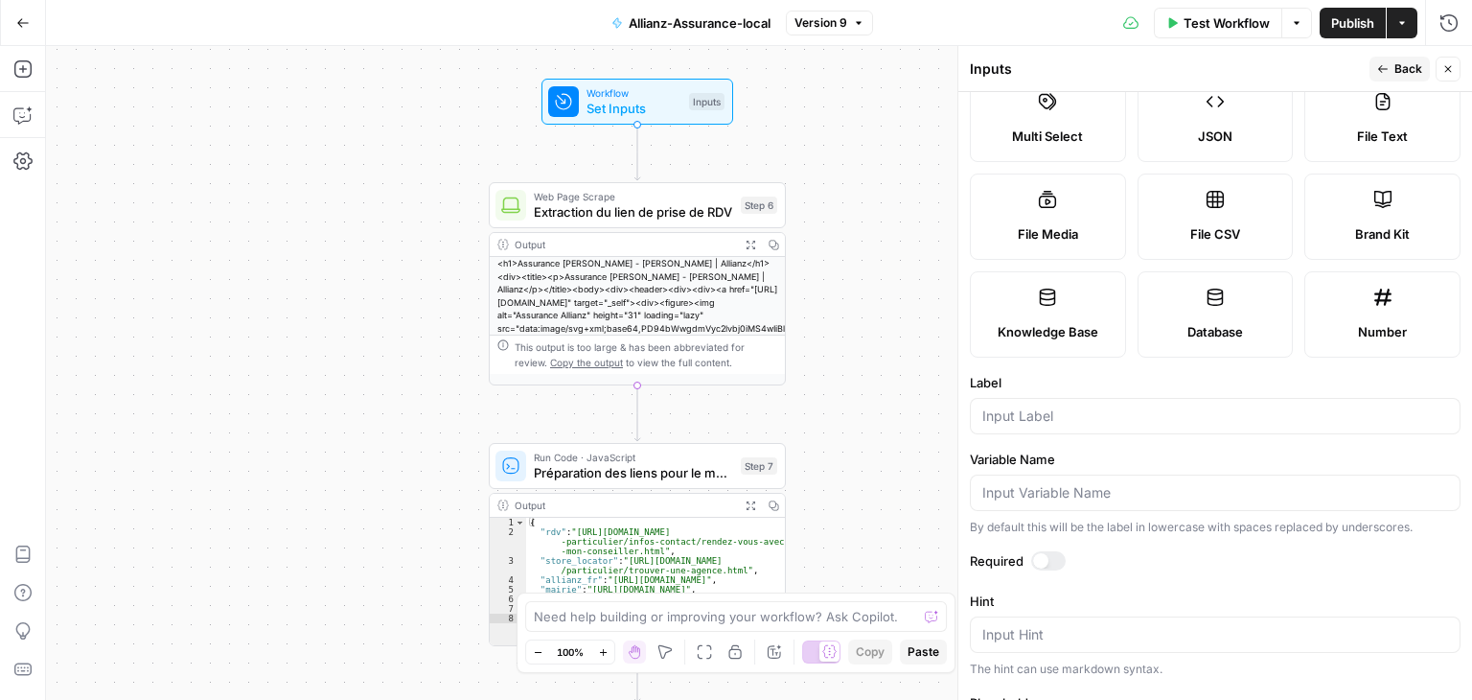
scroll to position [0, 0]
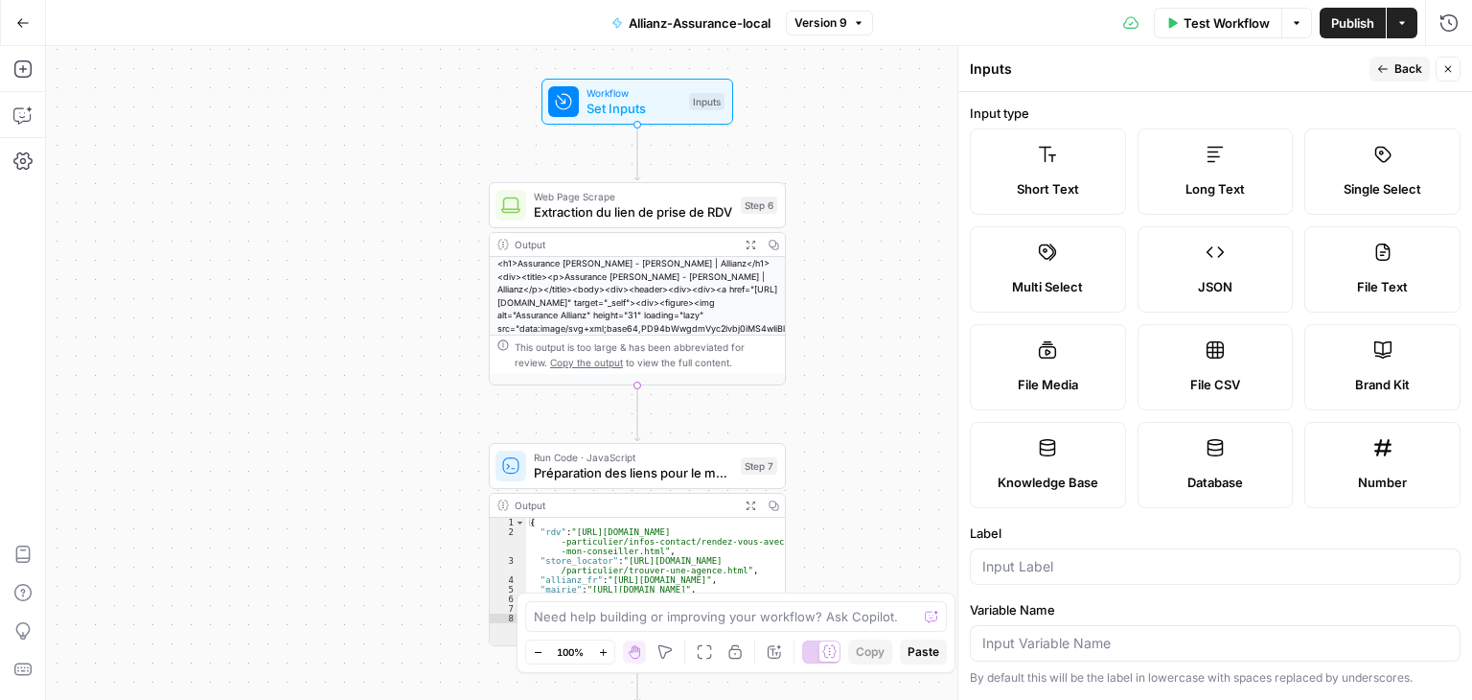
click at [1393, 70] on button "Back" at bounding box center [1400, 69] width 60 height 25
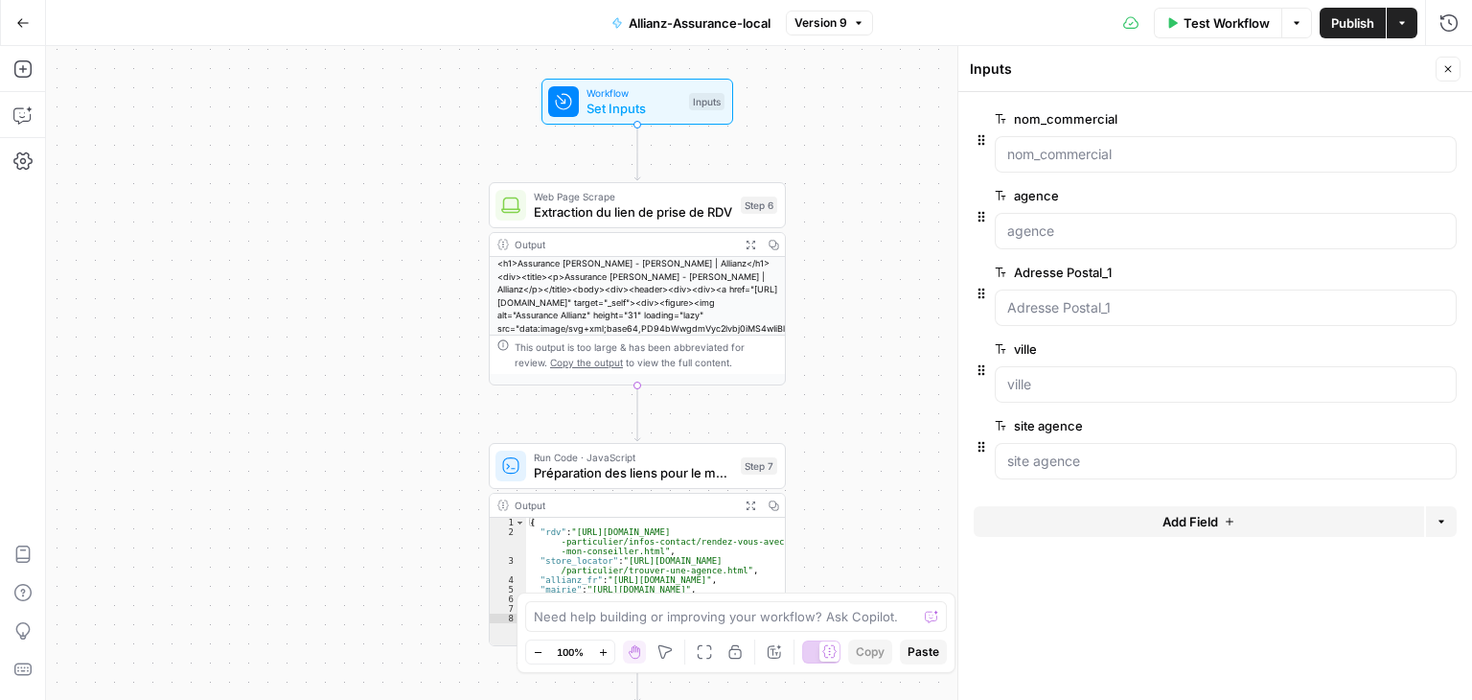
click at [1392, 272] on span "edit field" at bounding box center [1385, 272] width 42 height 15
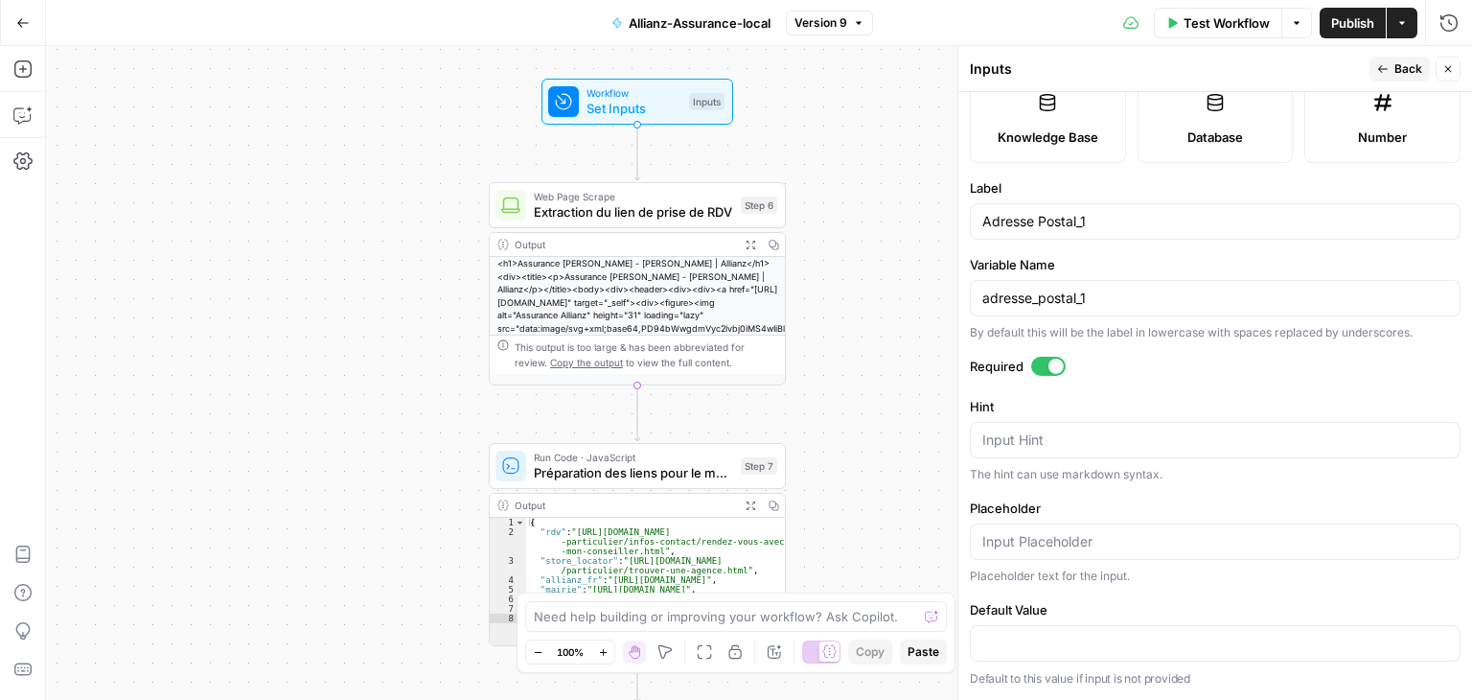
scroll to position [537, 0]
click at [1125, 221] on input "Adresse Postal_1" at bounding box center [1216, 221] width 466 height 19
click at [1380, 64] on icon "button" at bounding box center [1384, 69] width 12 height 12
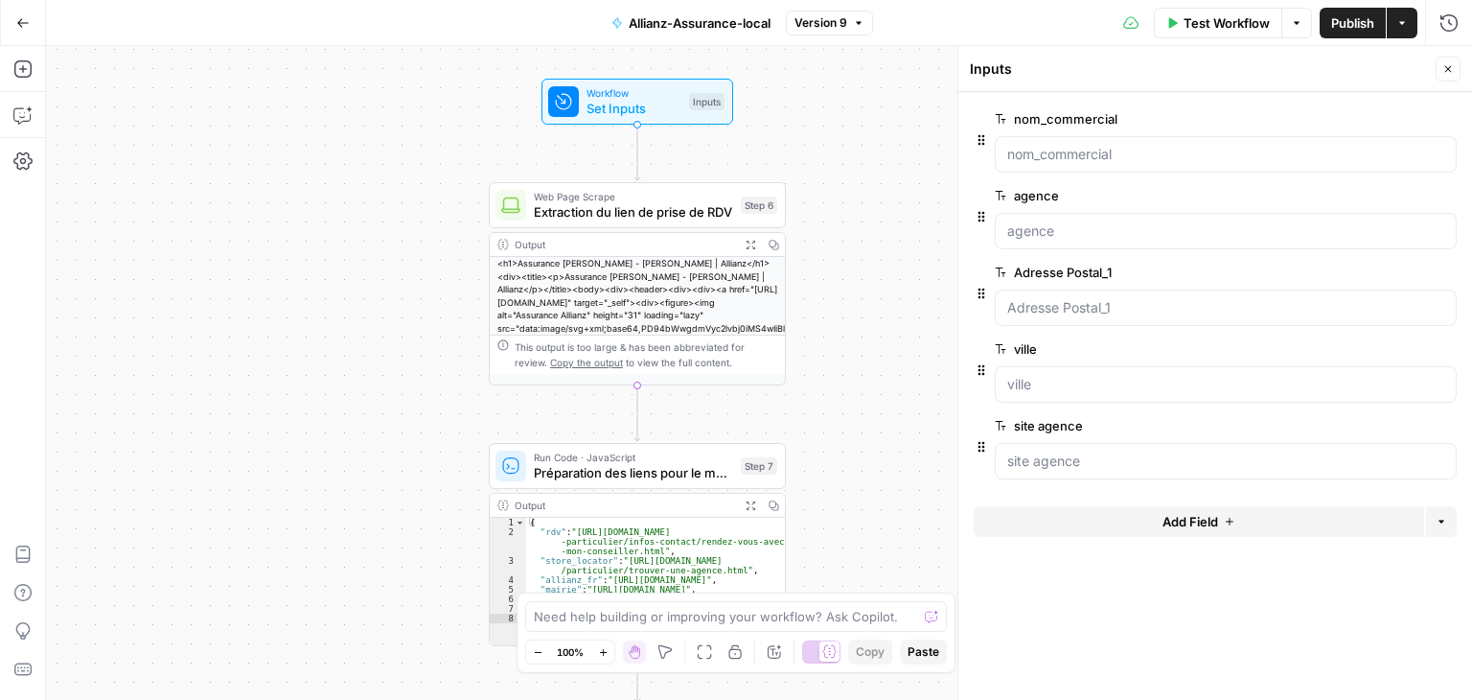
click at [1208, 512] on span "Add Field" at bounding box center [1191, 521] width 56 height 19
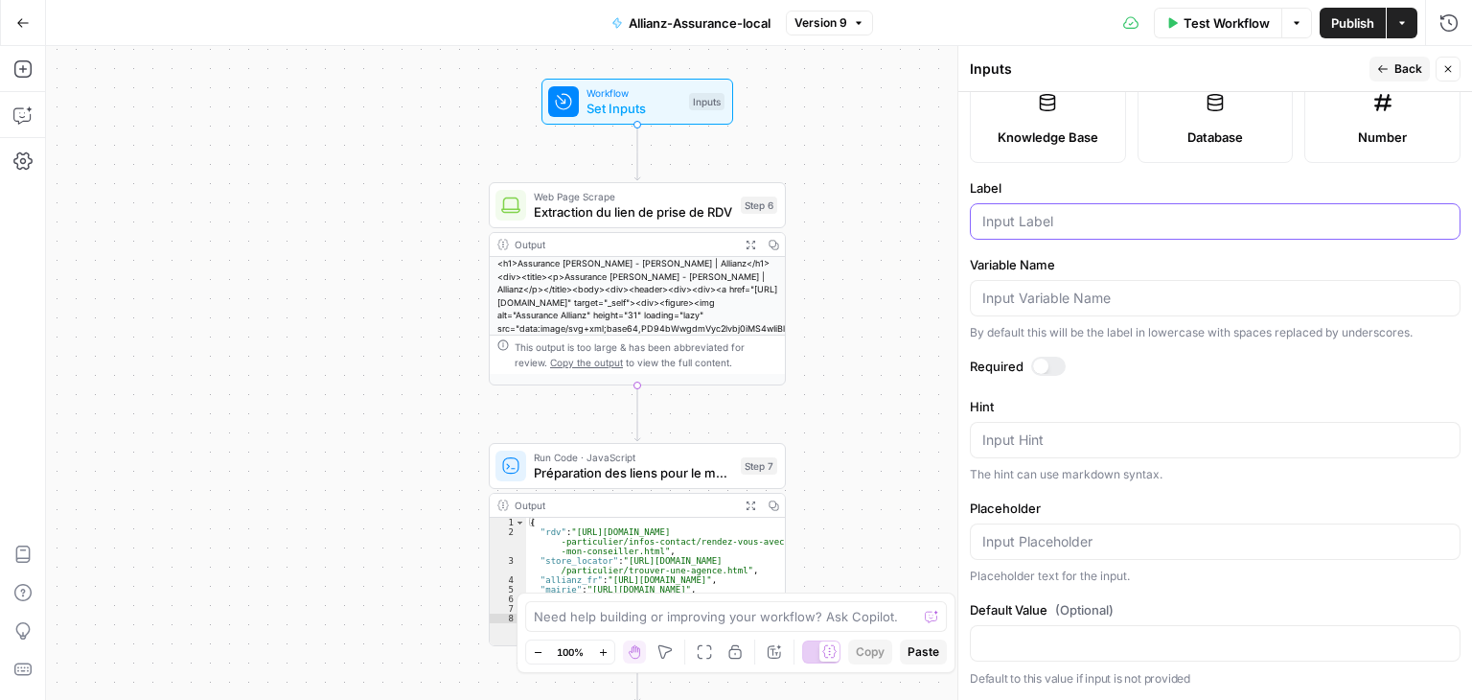
click at [1081, 220] on input "Label" at bounding box center [1216, 221] width 466 height 19
paste input "Adresse Postal_1"
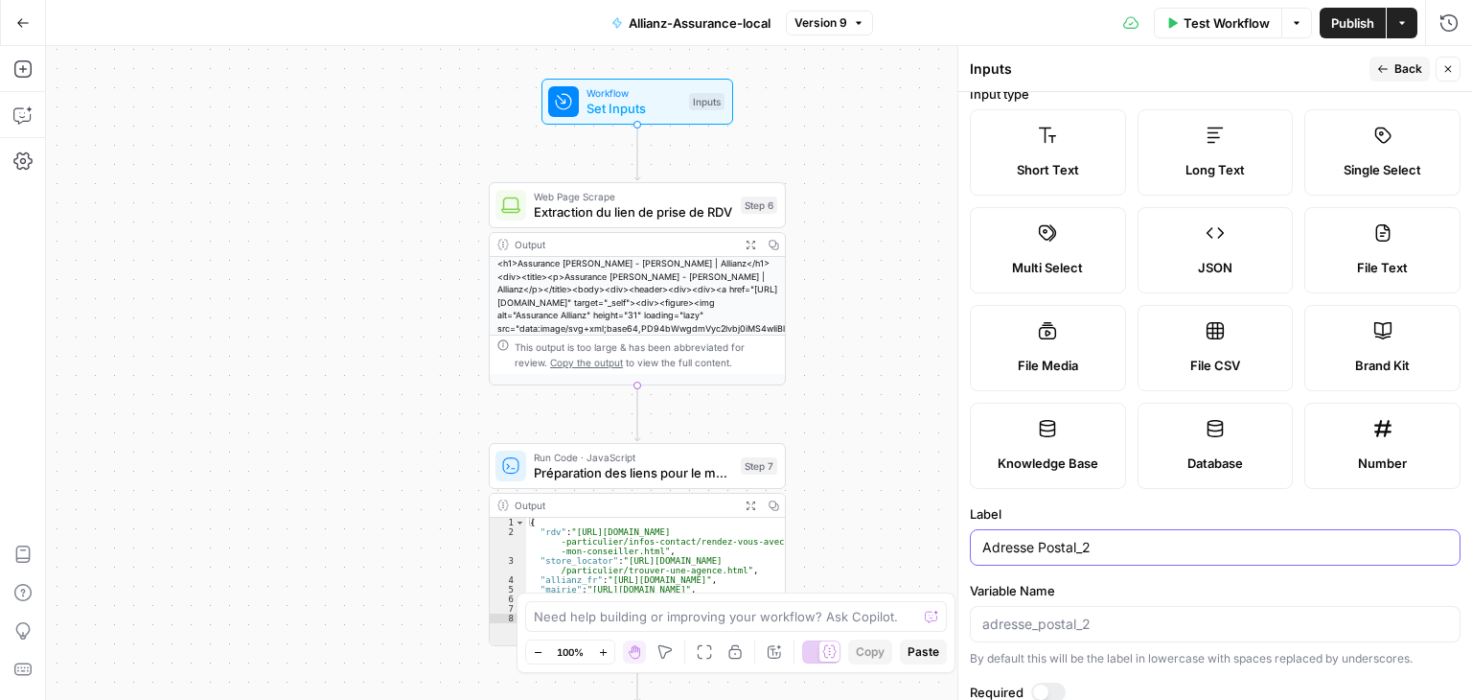
scroll to position [0, 0]
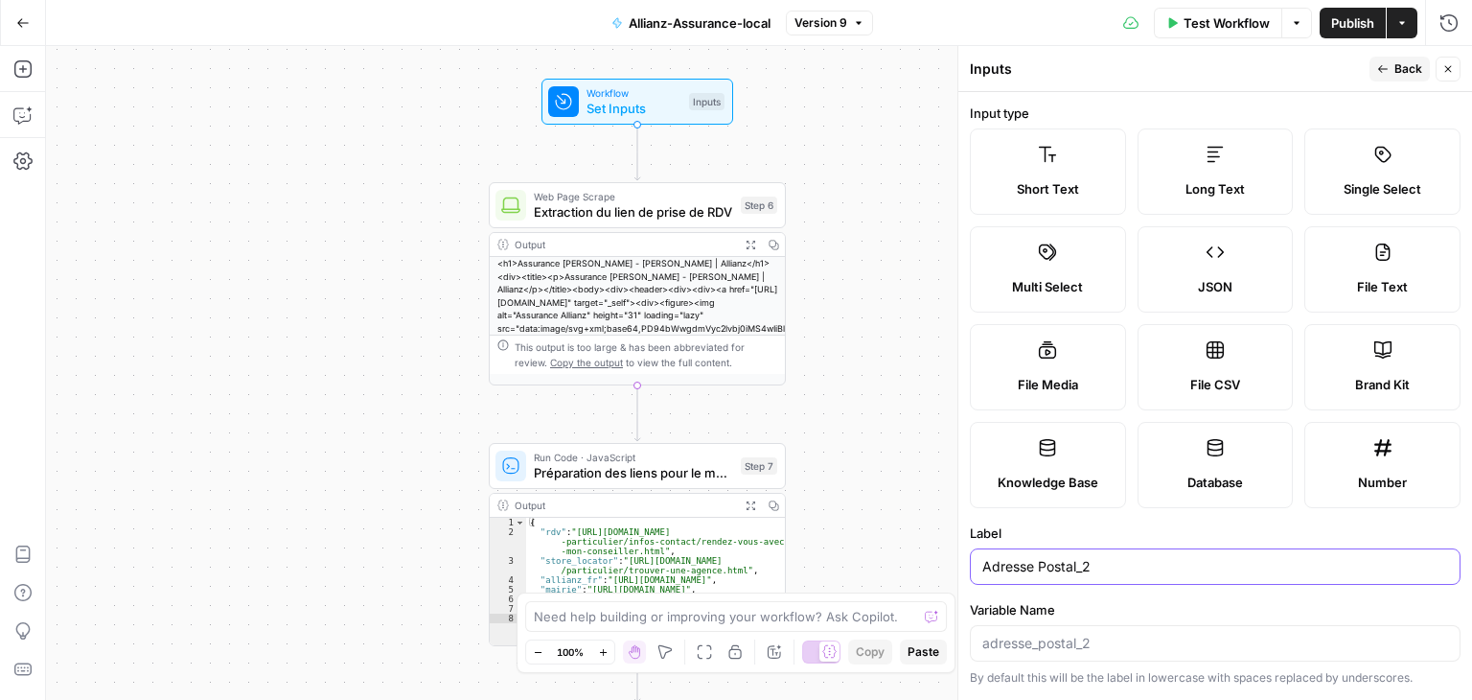
type input "Adresse Postal_2"
click at [1384, 72] on icon "button" at bounding box center [1384, 69] width 12 height 12
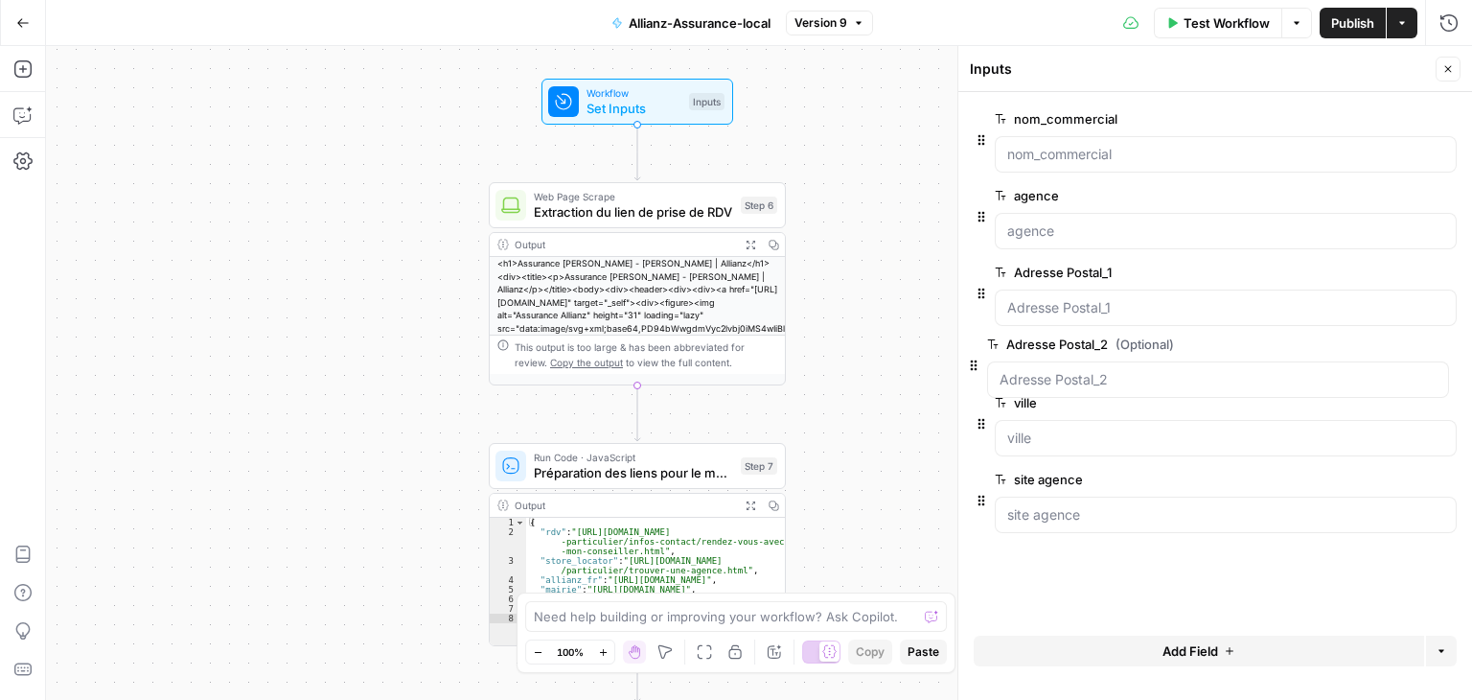
drag, startPoint x: 978, startPoint y: 520, endPoint x: 970, endPoint y: 355, distance: 165.1
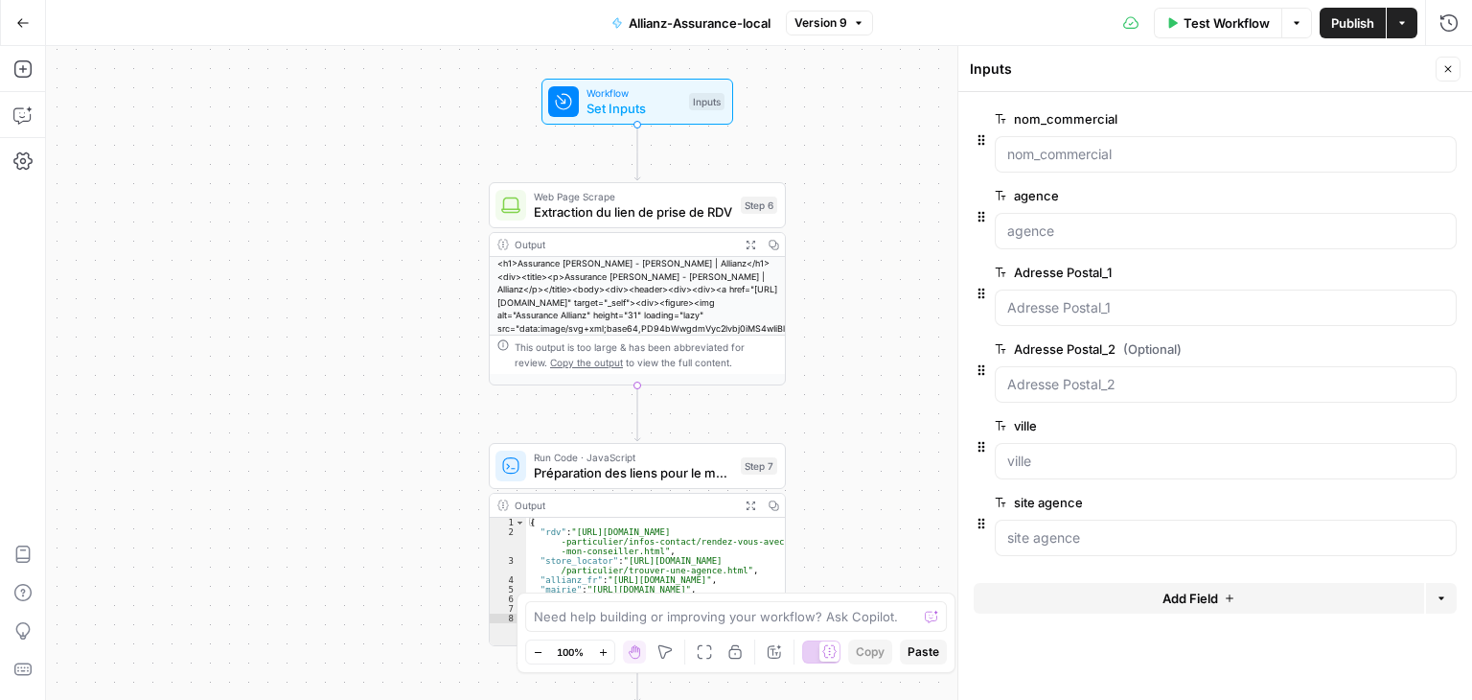
click at [1210, 595] on span "Add Field" at bounding box center [1191, 598] width 56 height 19
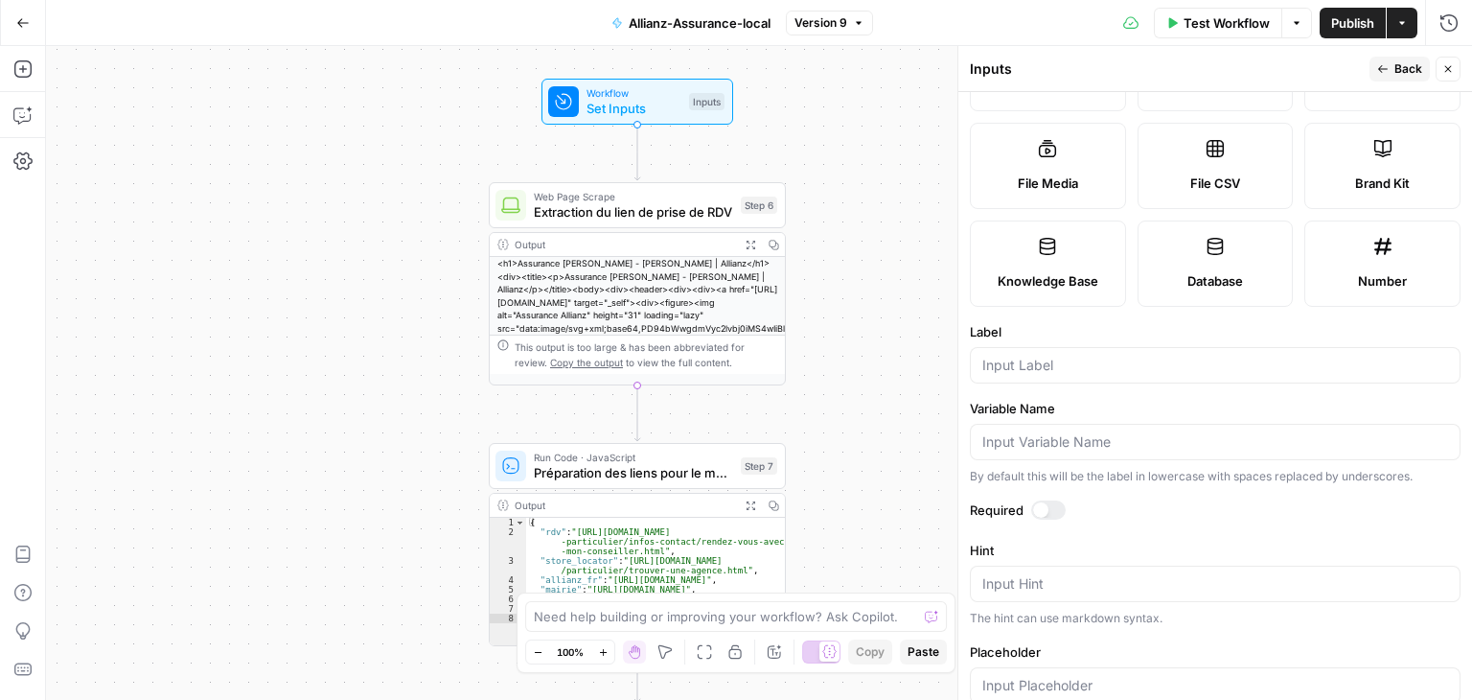
scroll to position [537, 0]
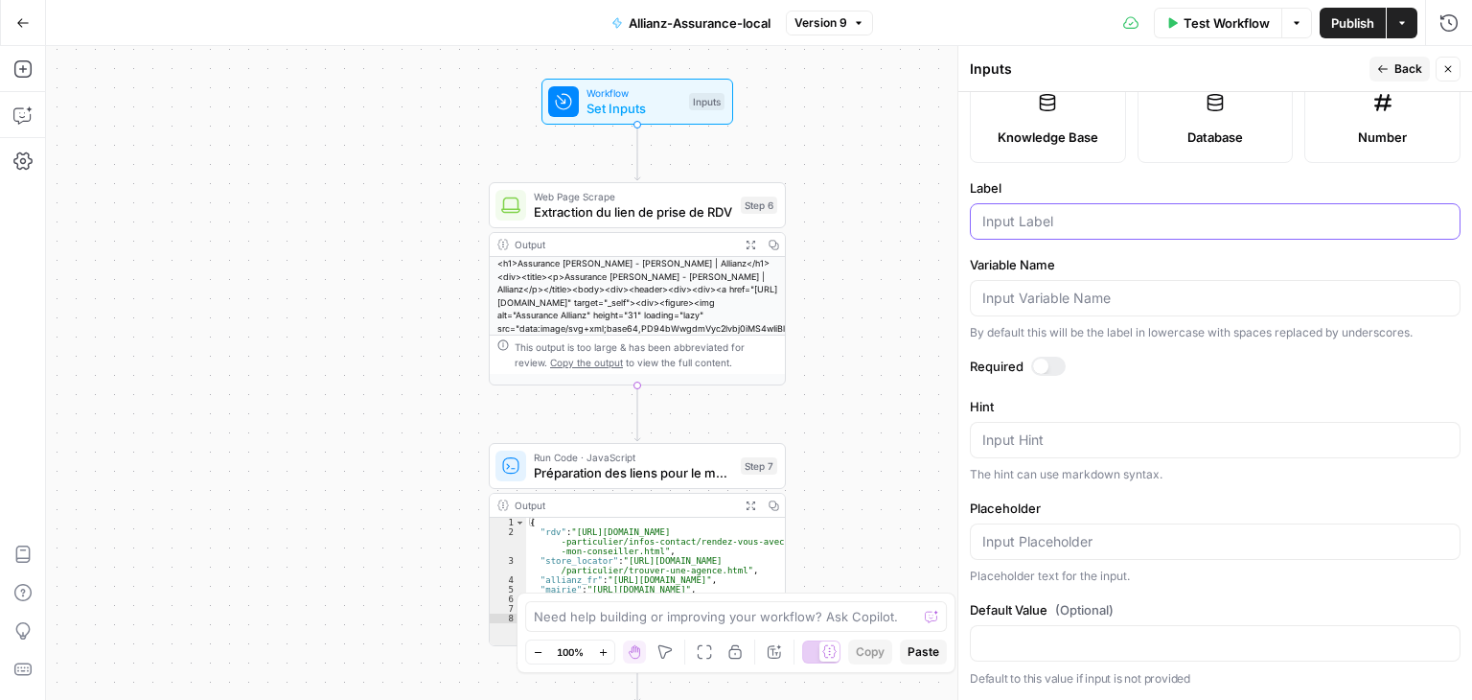
click at [1046, 231] on input "Label" at bounding box center [1216, 221] width 466 height 19
paste input "Adresse Postal_1"
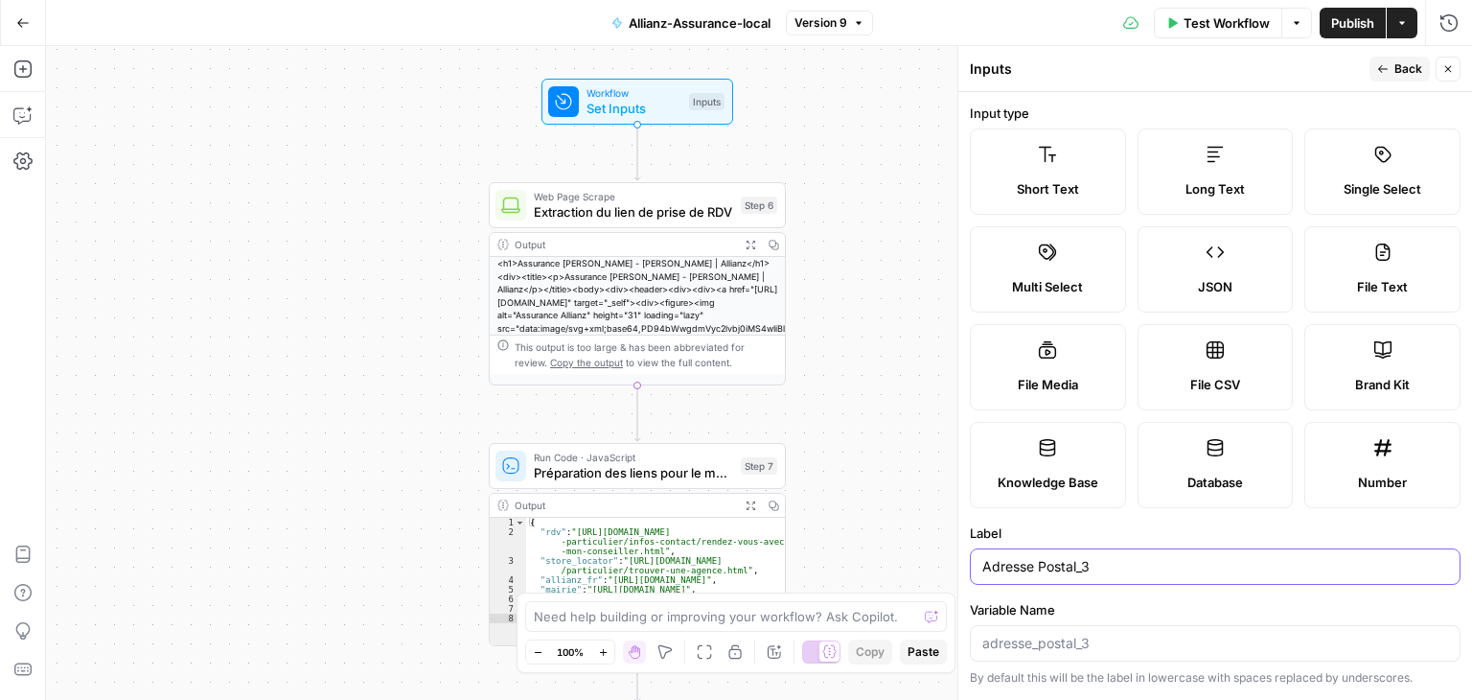
type input "Adresse Postal_3"
click at [1404, 72] on span "Back" at bounding box center [1409, 68] width 28 height 17
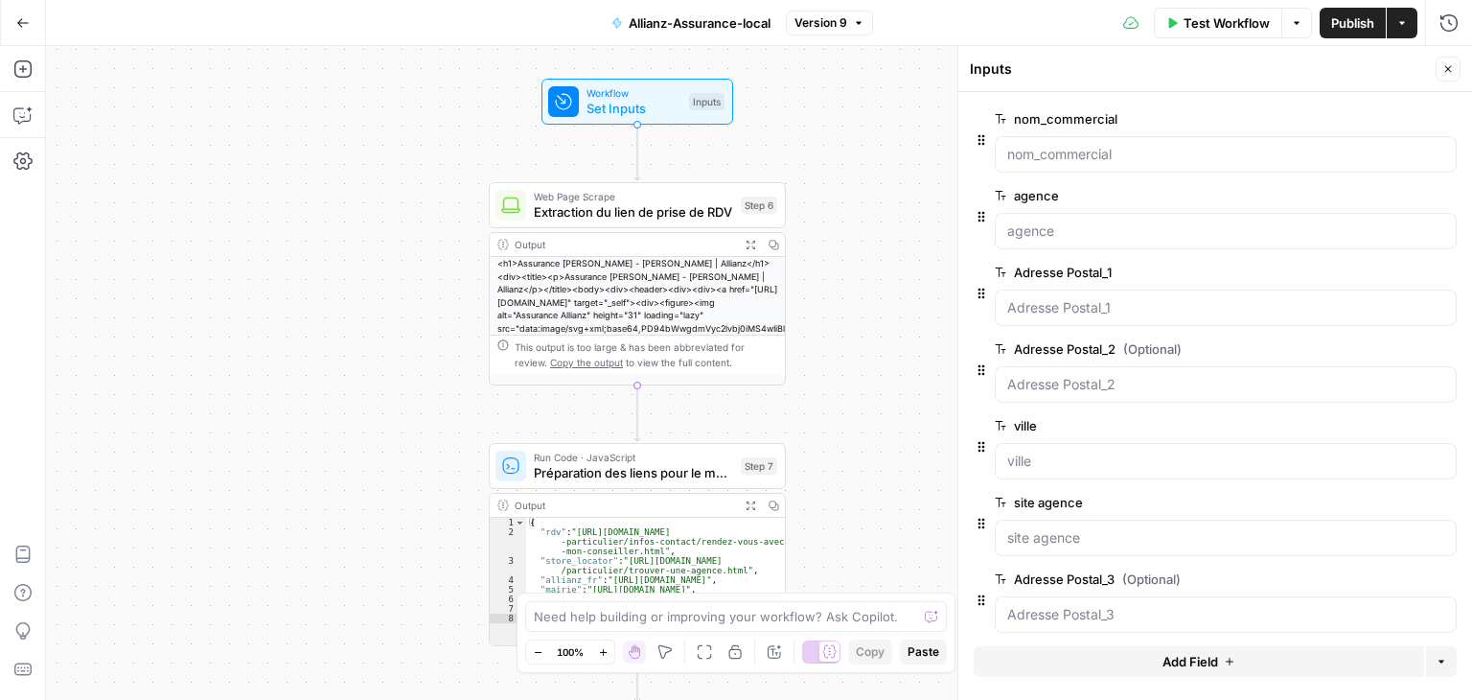
scroll to position [12, 0]
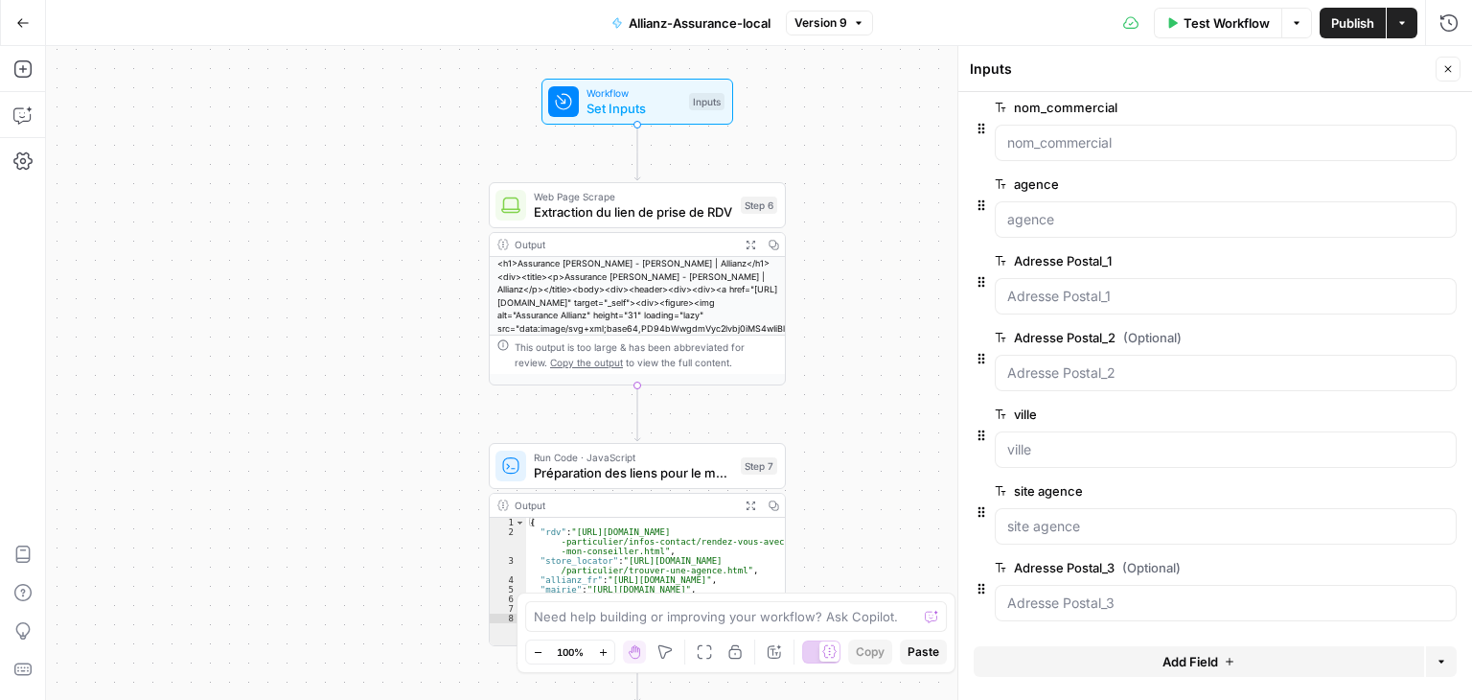
drag, startPoint x: 978, startPoint y: 594, endPoint x: 987, endPoint y: 447, distance: 147.9
click at [987, 447] on div "nom_commercial edit field Delete group agence edit field Delete group Adresse P…" at bounding box center [1215, 360] width 483 height 544
click at [913, 379] on div "**********" at bounding box center [759, 373] width 1426 height 654
click at [1163, 468] on div at bounding box center [1215, 474] width 483 height 12
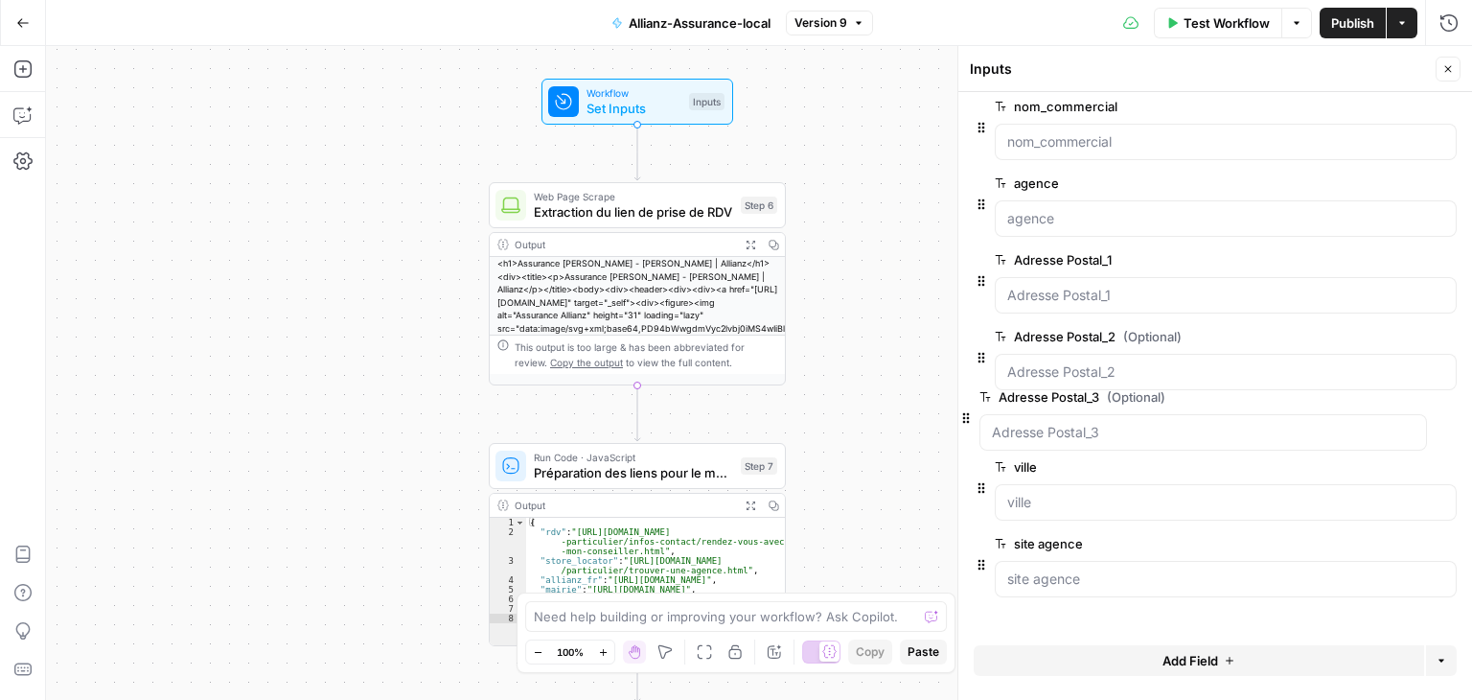
drag, startPoint x: 982, startPoint y: 588, endPoint x: 966, endPoint y: 413, distance: 175.1
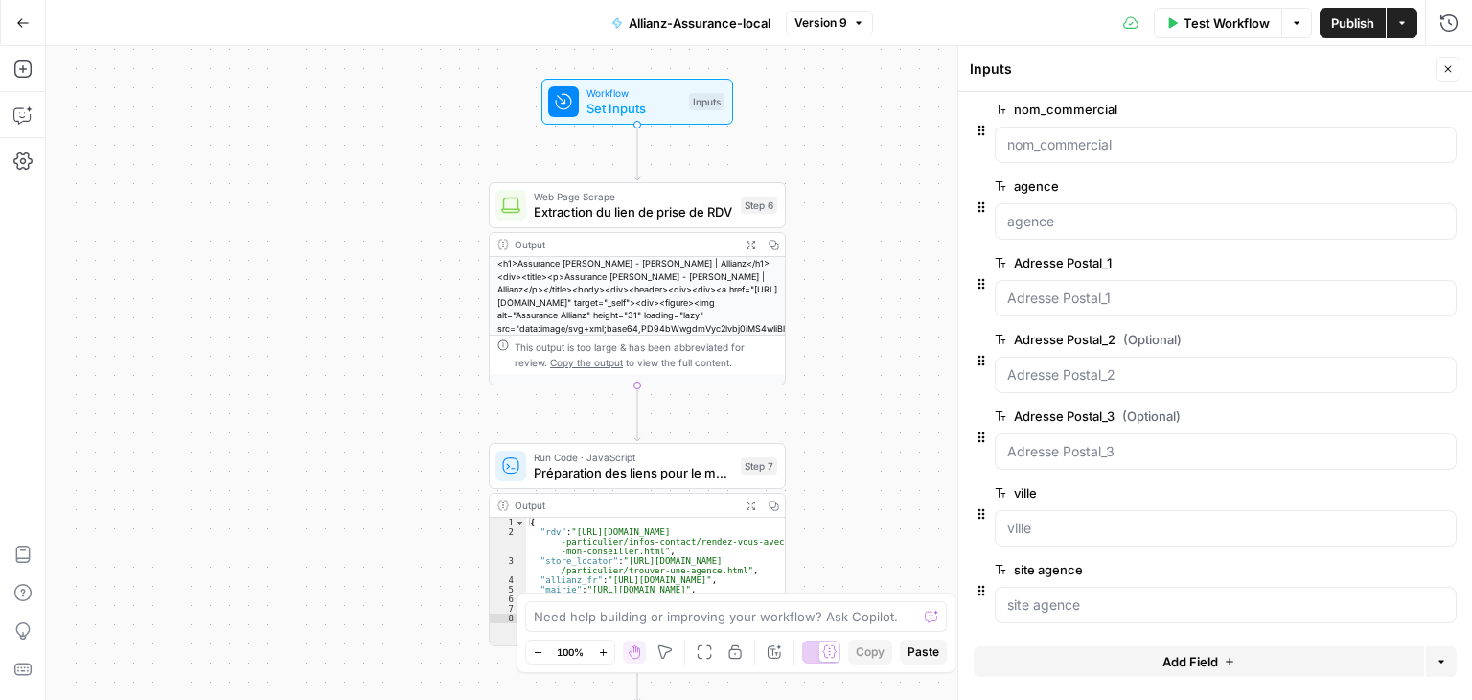
scroll to position [12, 0]
click at [8, 112] on button "Copilot" at bounding box center [23, 115] width 31 height 31
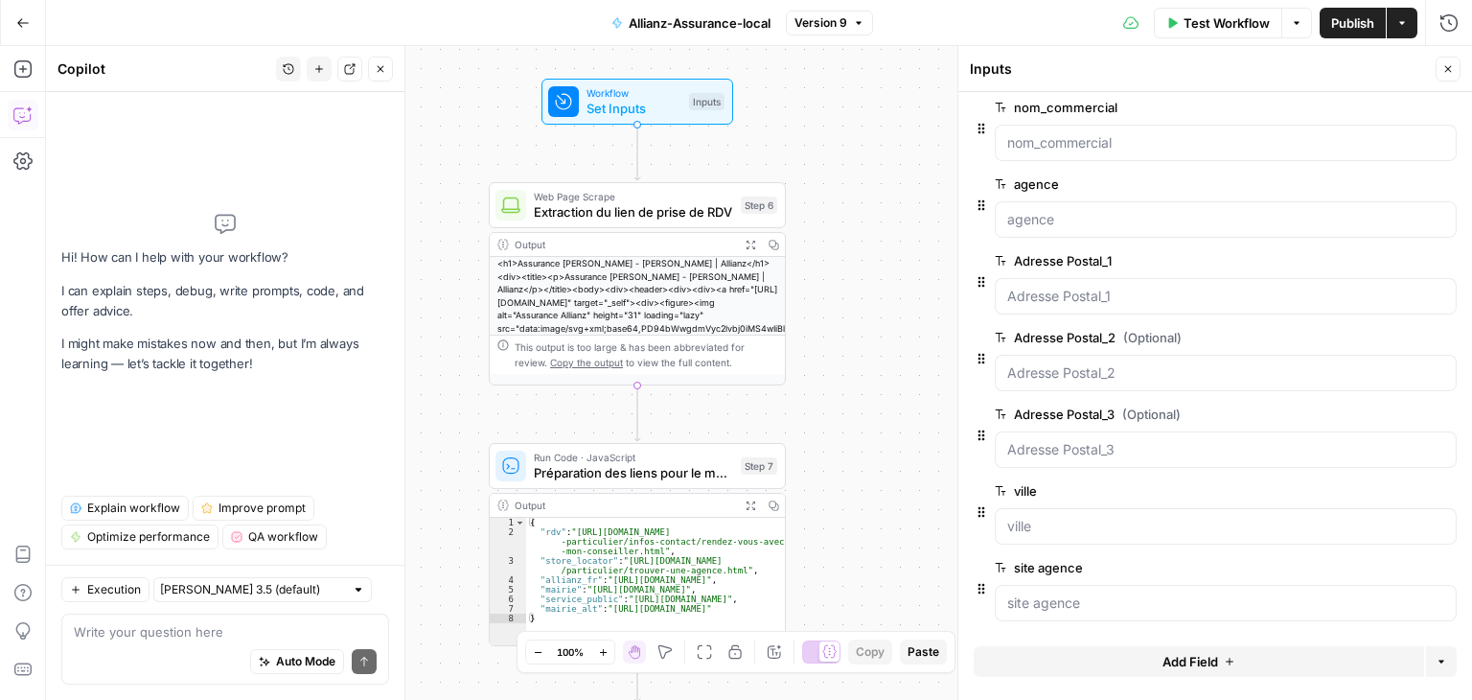
click at [185, 623] on textarea at bounding box center [225, 631] width 303 height 19
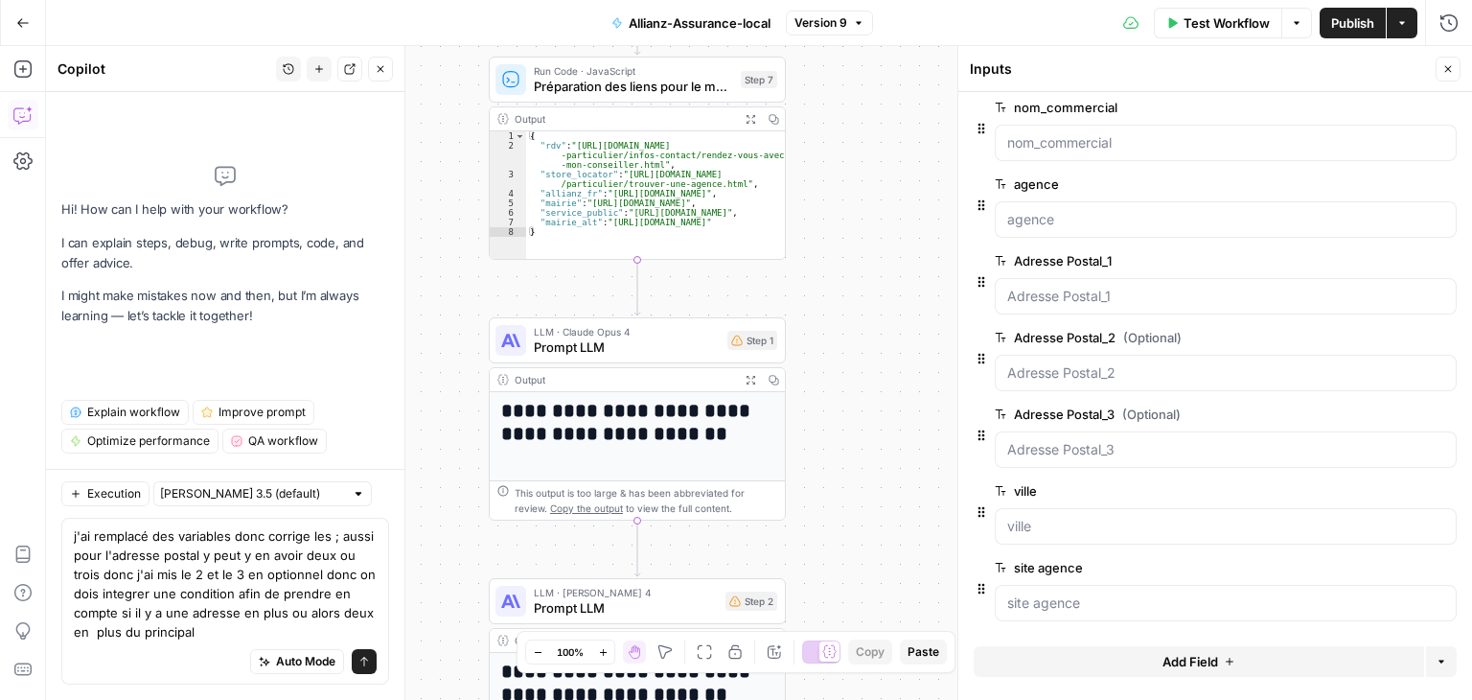
type textarea "j'ai remplacé des variables donc corrige les ; aussi pour l'adresse postal y pe…"
click at [196, 559] on textarea "j'ai remplacé des variables donc corrige les ; aussi pour l'adresse postal y pe…" at bounding box center [225, 583] width 303 height 115
click at [201, 632] on textarea "j'ai remplacé des variables donc corrige les ; aussi pour l'adresse postal y pe…" at bounding box center [225, 583] width 303 height 115
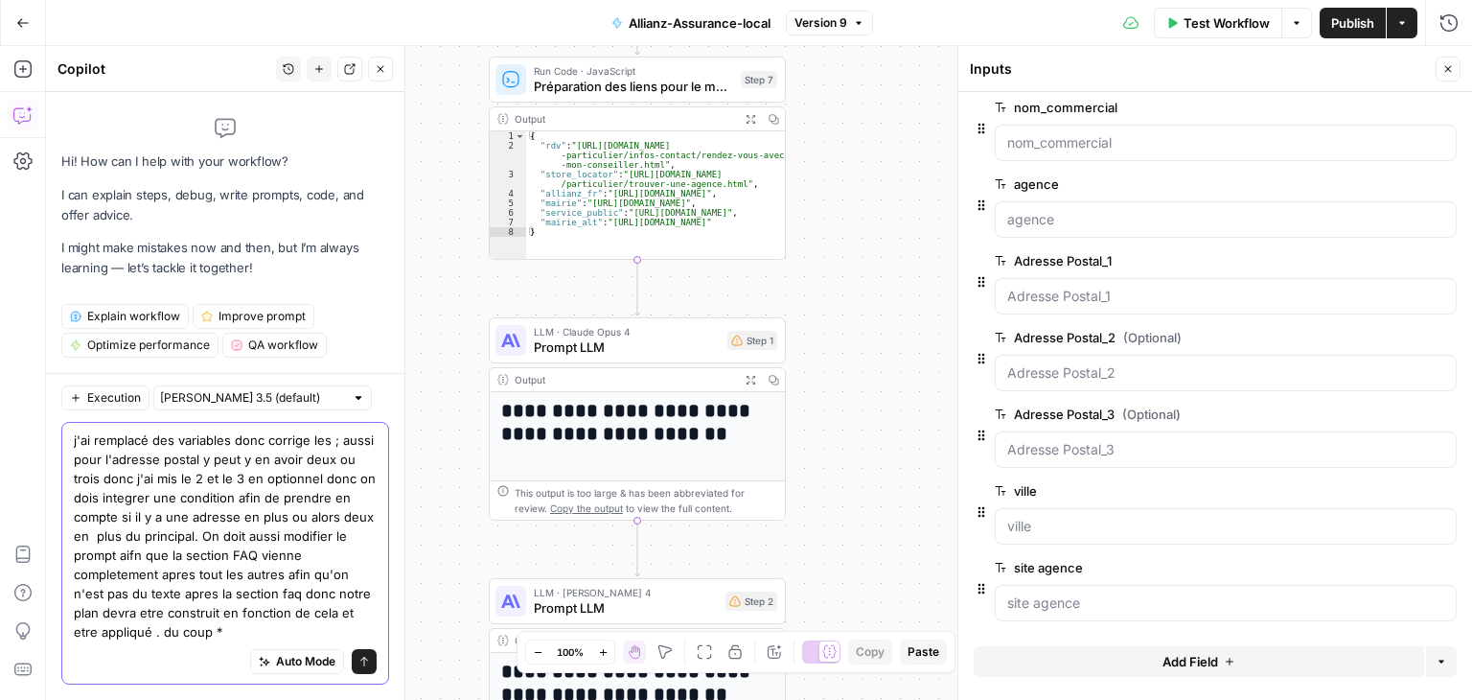
type textarea "j'ai remplacé des variables donc corrige les ; aussi pour l'adresse postal y pe…"
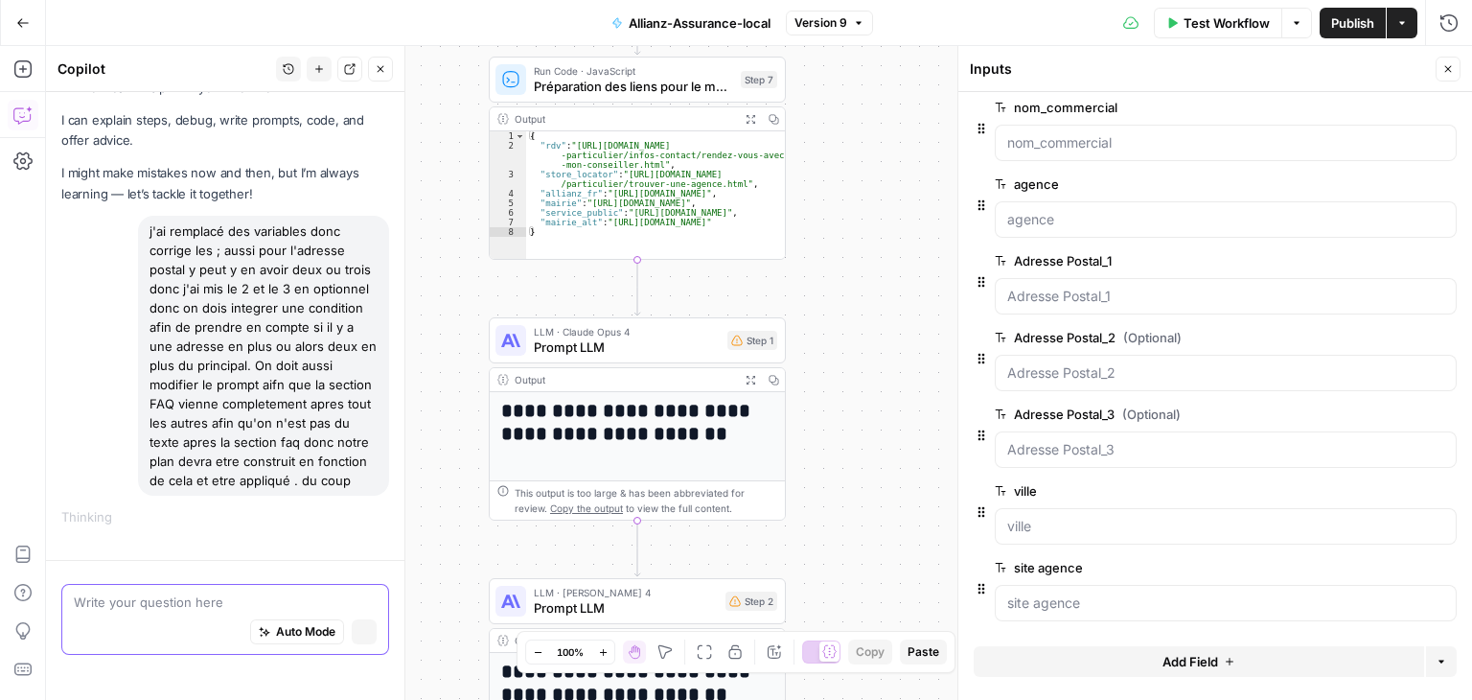
scroll to position [0, 0]
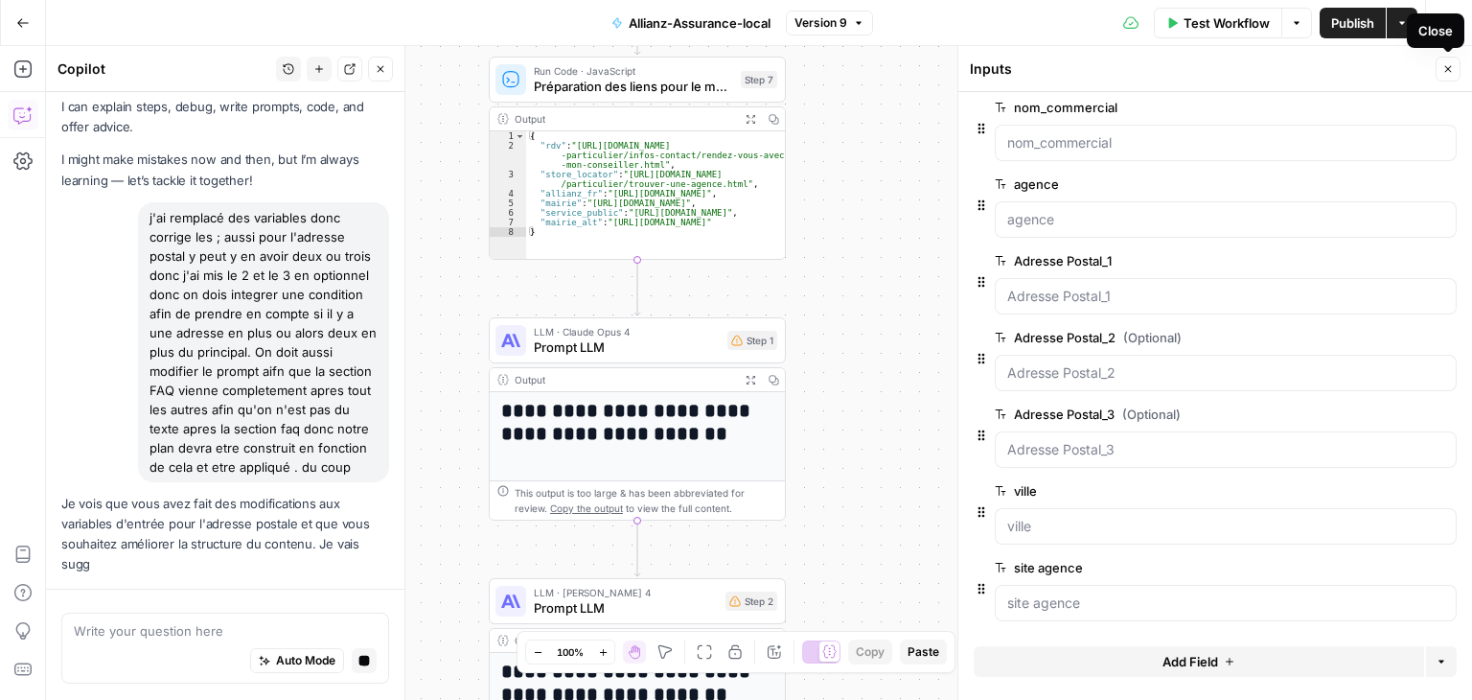
click at [1446, 78] on button "Close" at bounding box center [1448, 69] width 25 height 25
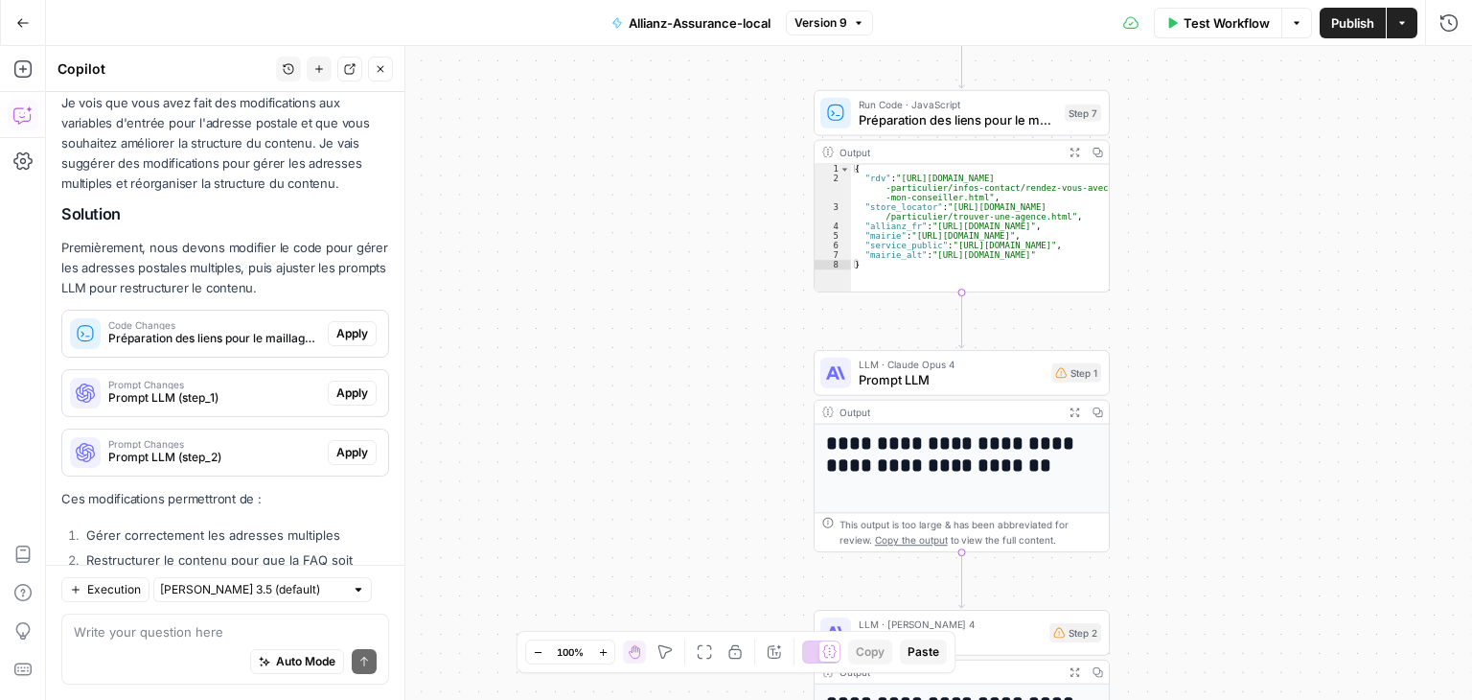
scroll to position [338, 0]
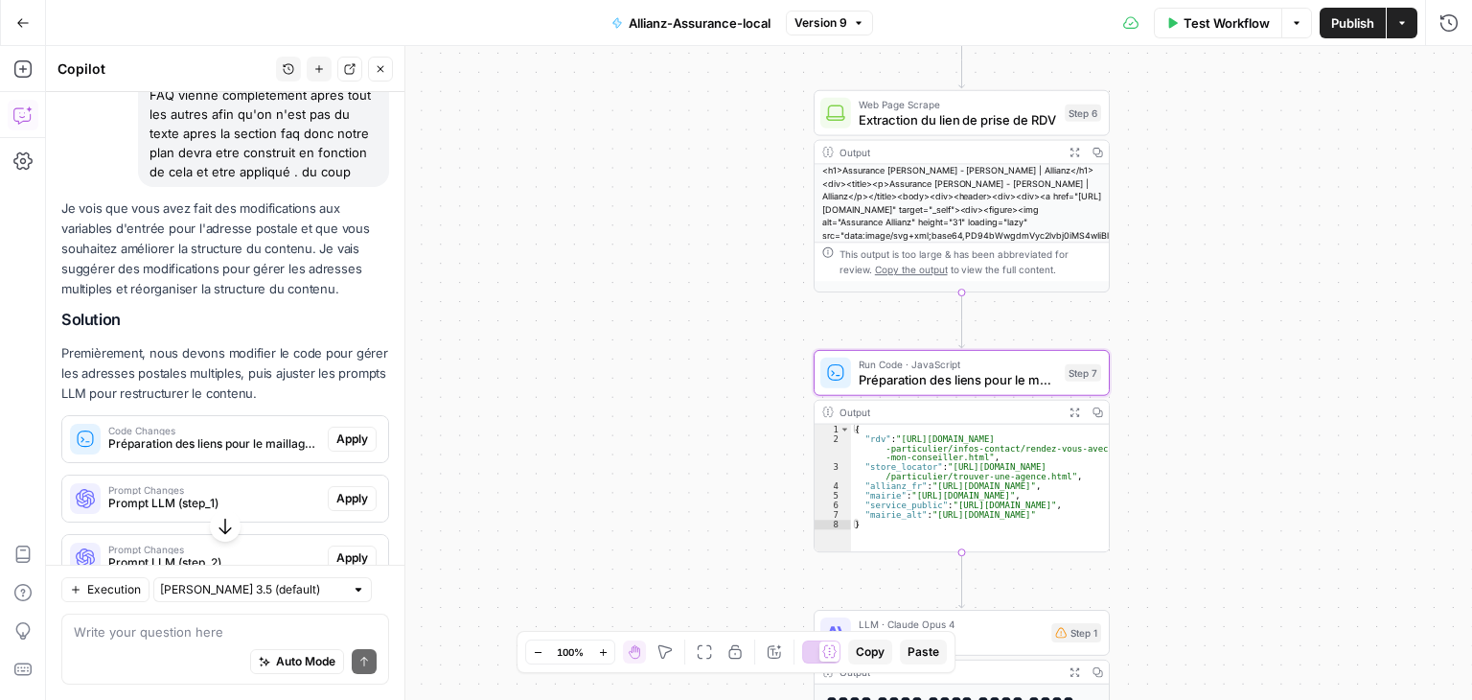
click at [337, 448] on span "Apply" at bounding box center [352, 438] width 32 height 17
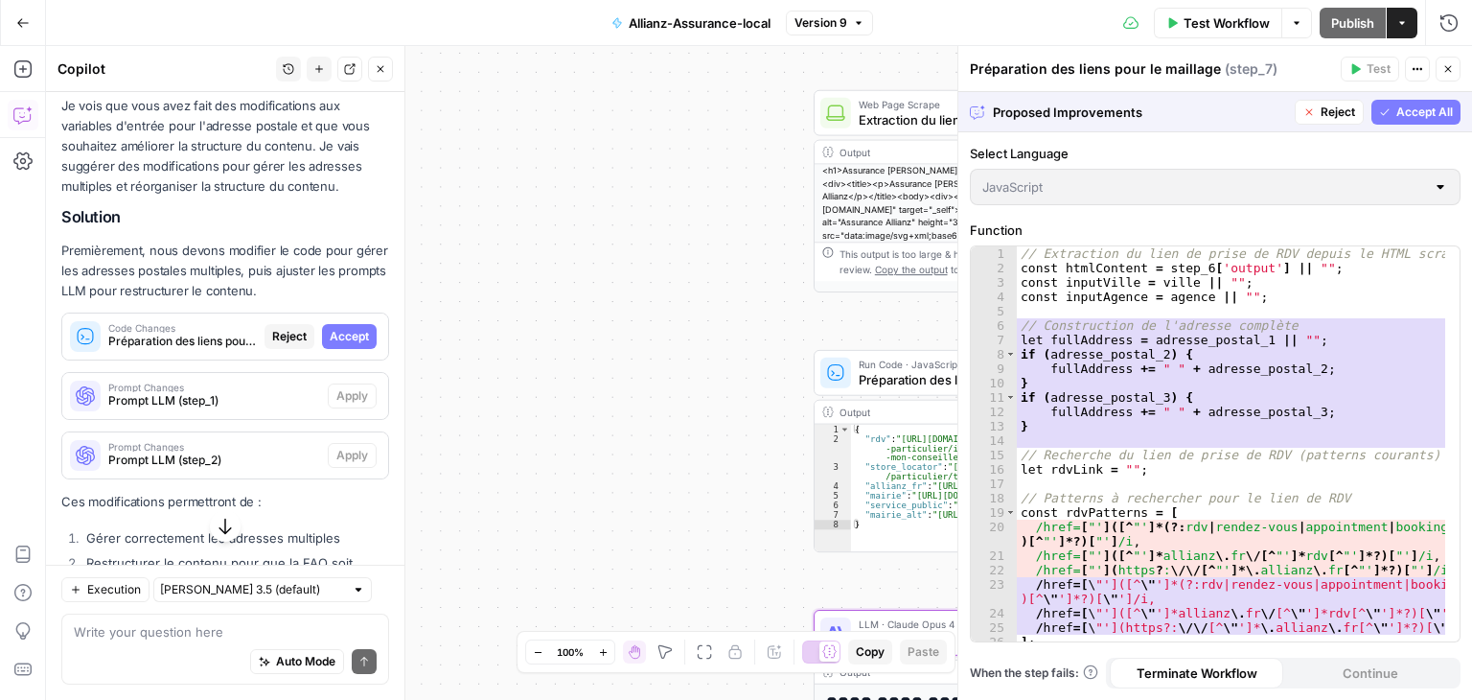
scroll to position [530, 0]
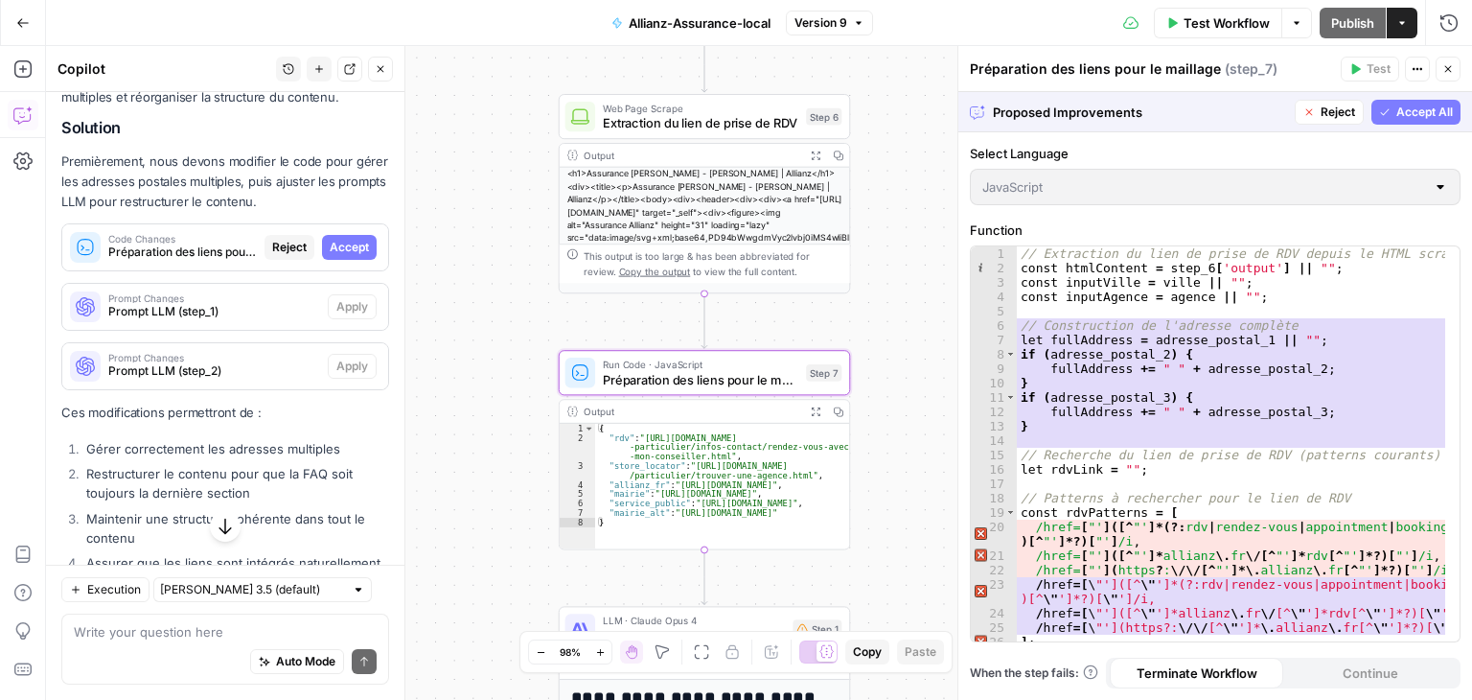
click at [330, 256] on span "Accept" at bounding box center [349, 247] width 39 height 17
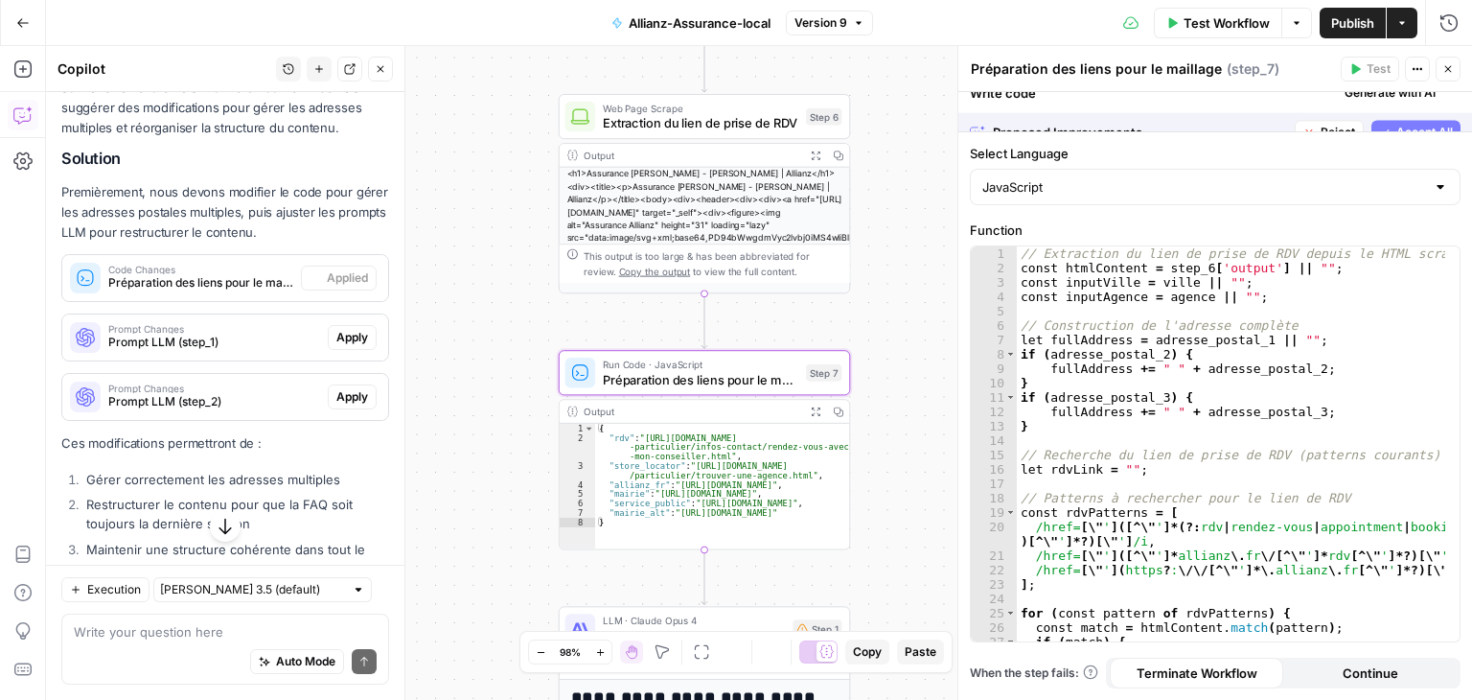
scroll to position [561, 0]
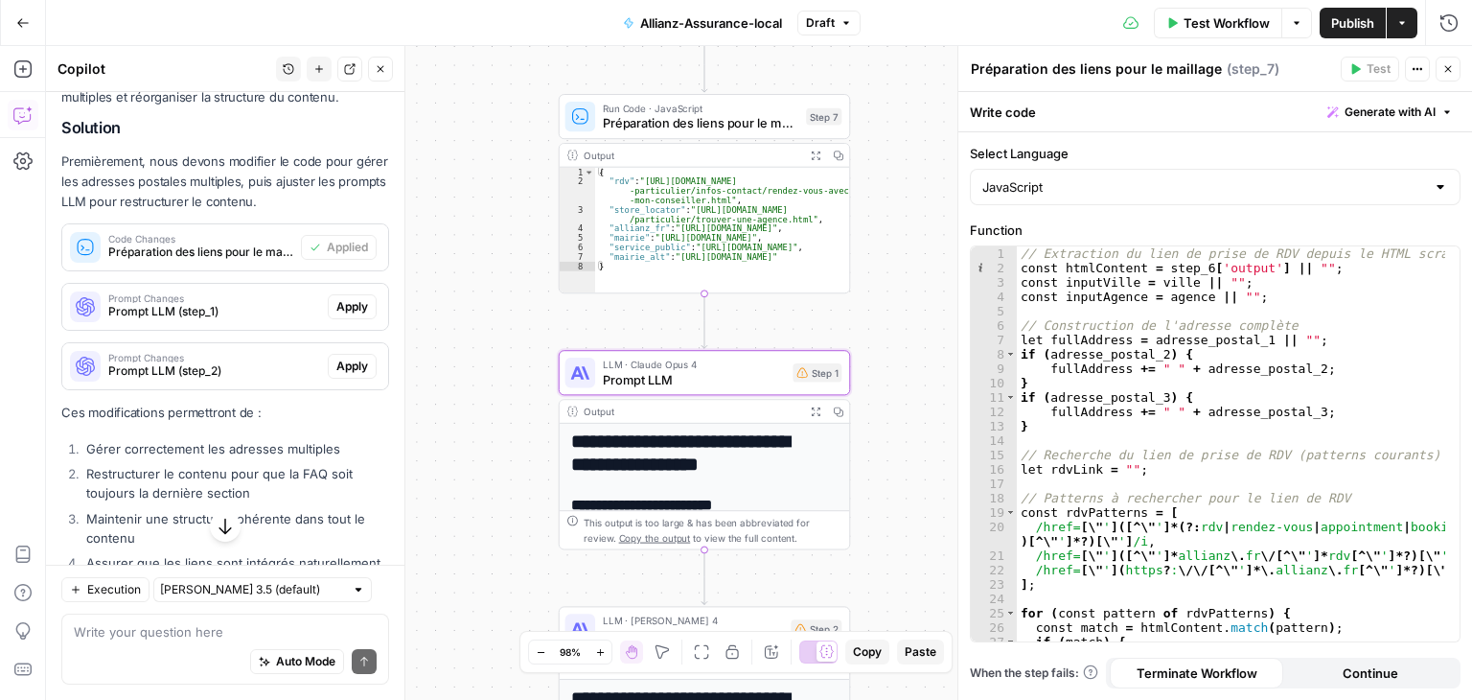
click at [338, 319] on button "Apply" at bounding box center [352, 306] width 49 height 25
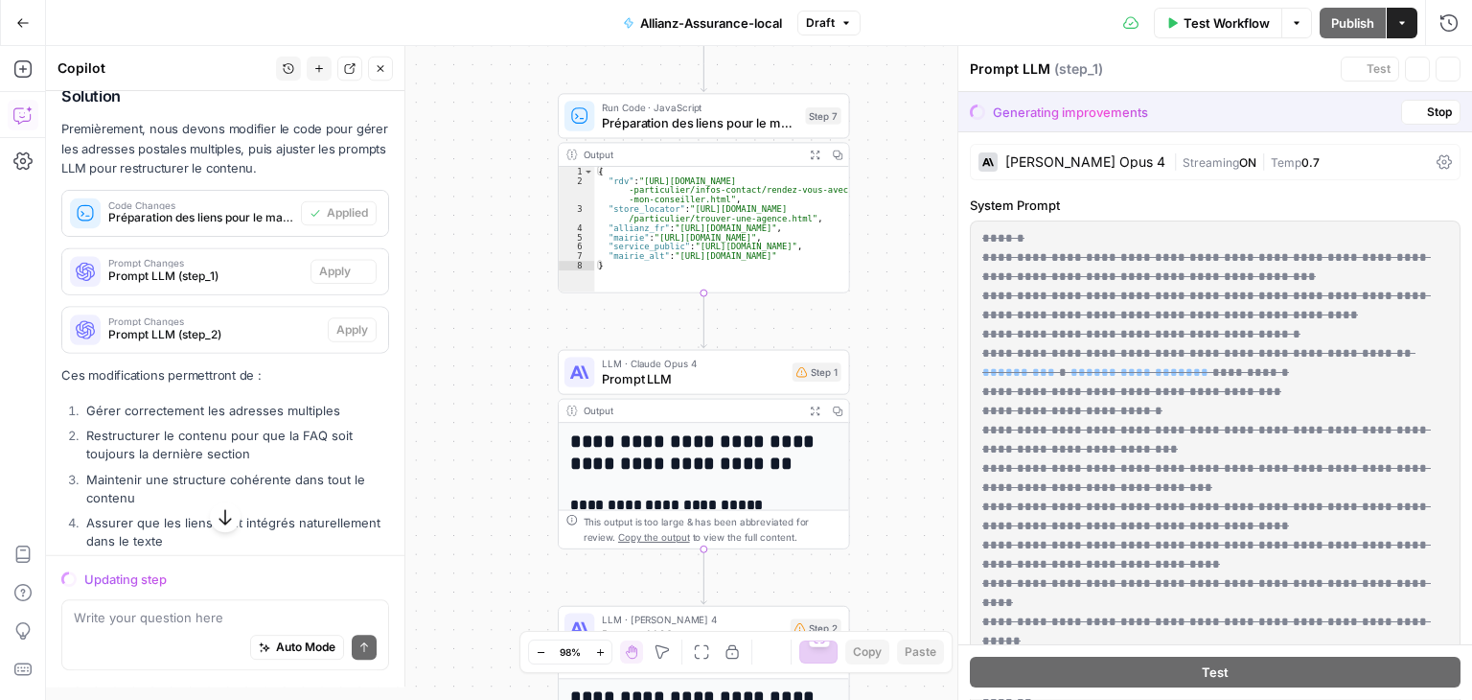
scroll to position [530, 0]
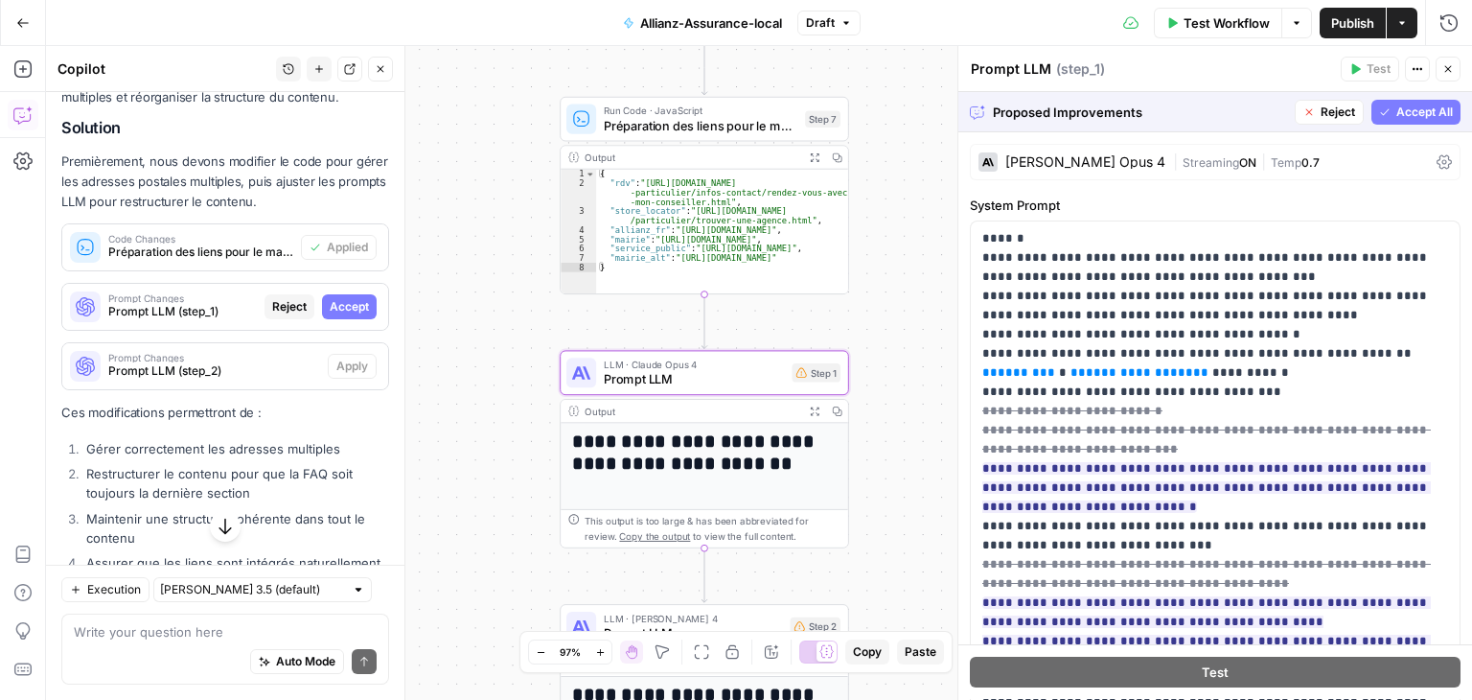
click at [353, 315] on span "Accept" at bounding box center [349, 306] width 39 height 17
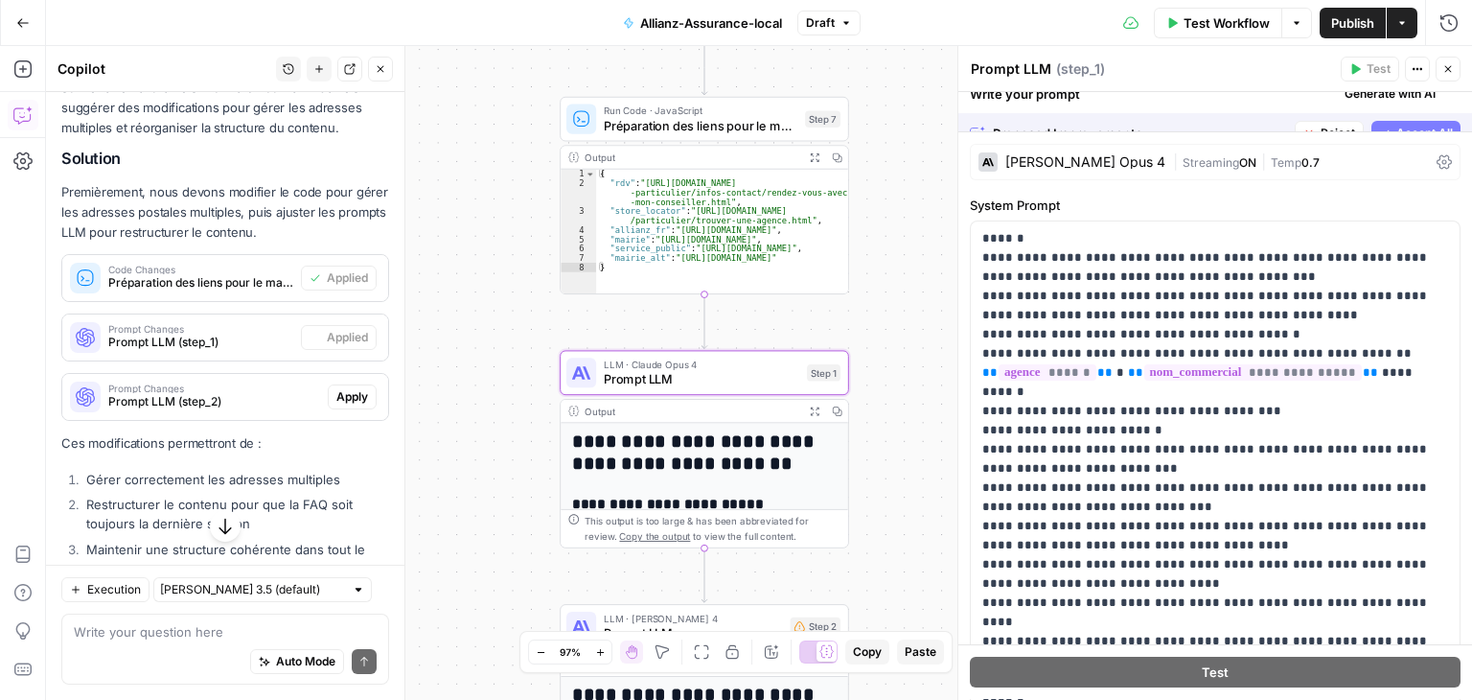
scroll to position [561, 0]
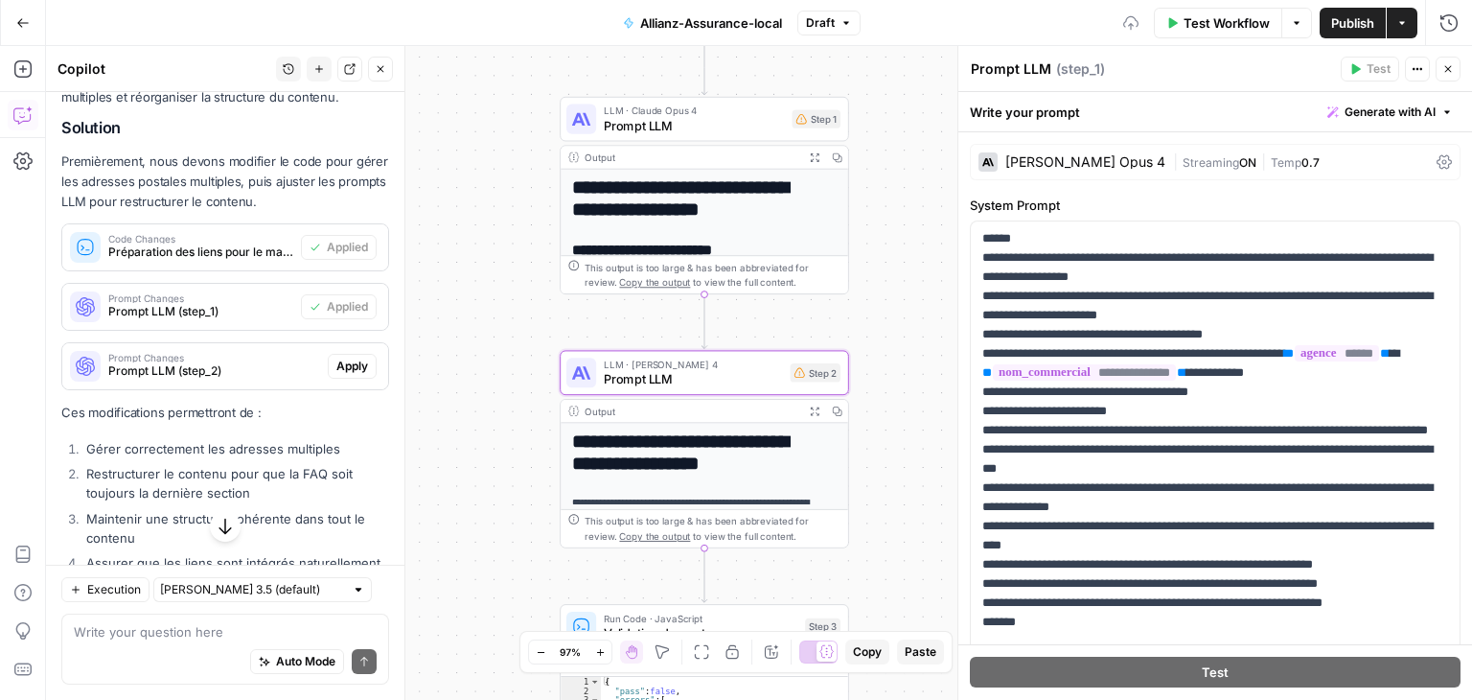
click at [336, 375] on span "Apply" at bounding box center [352, 366] width 32 height 17
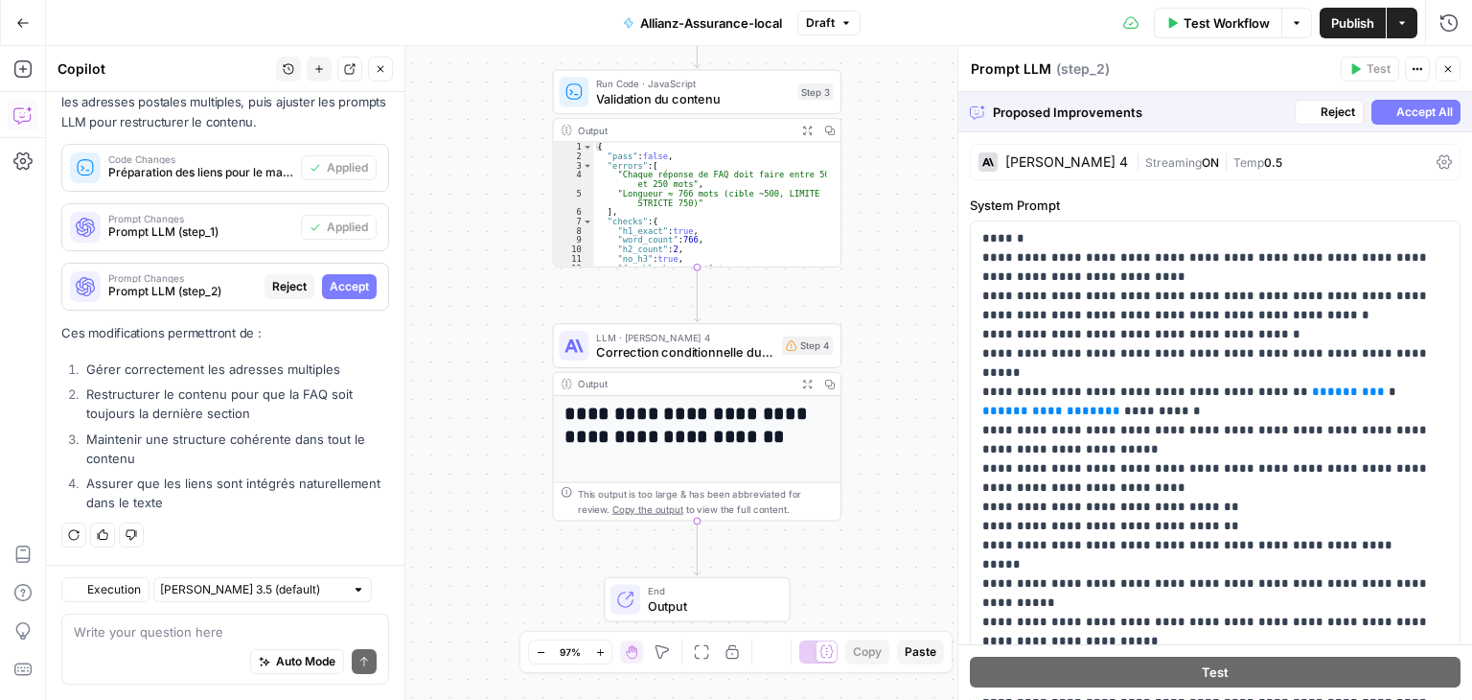
scroll to position [626, 0]
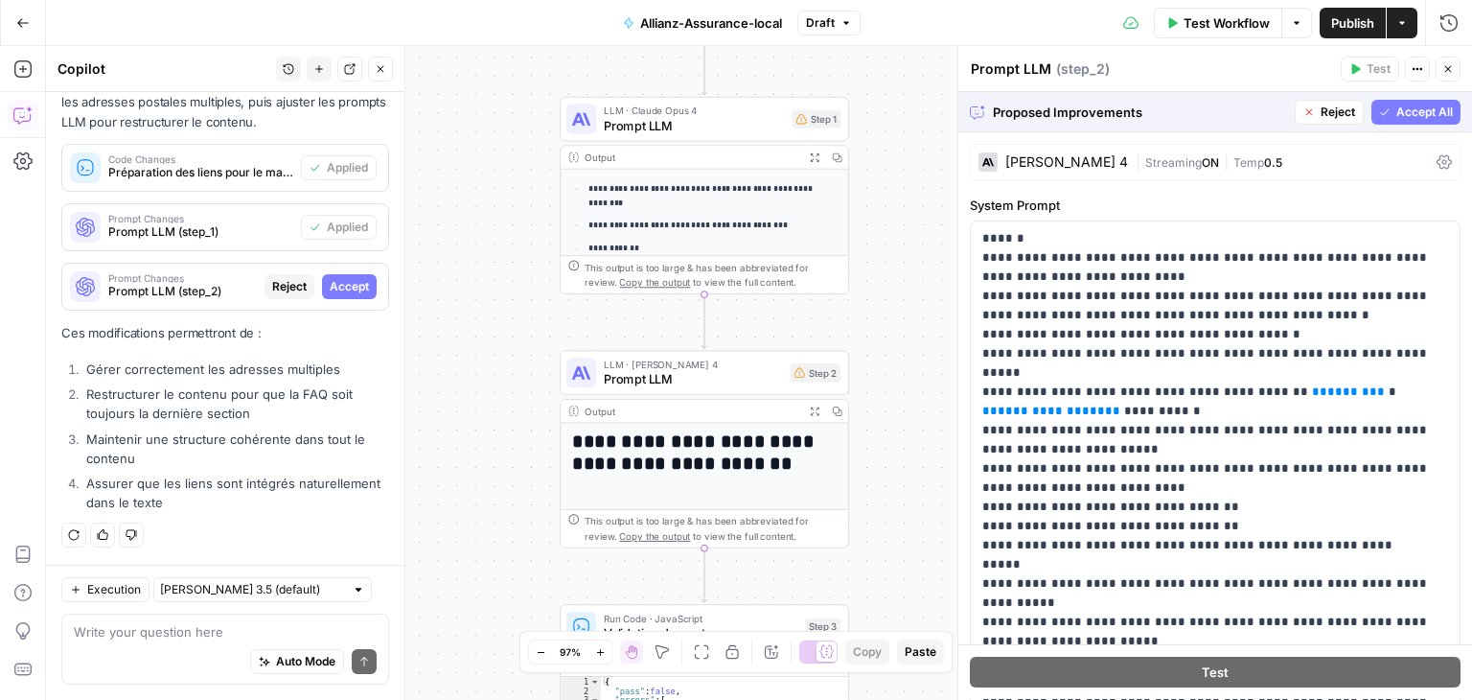
click at [1422, 116] on span "Accept All" at bounding box center [1425, 112] width 57 height 17
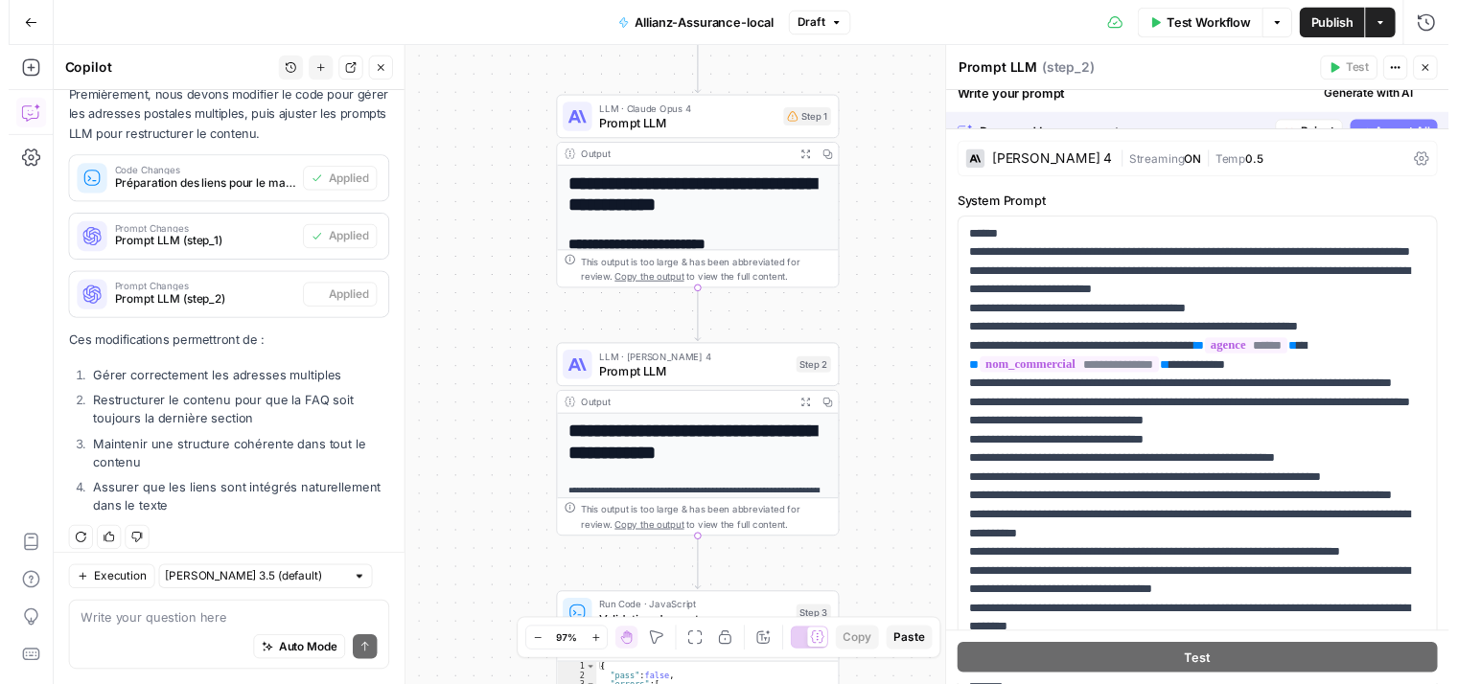
scroll to position [657, 0]
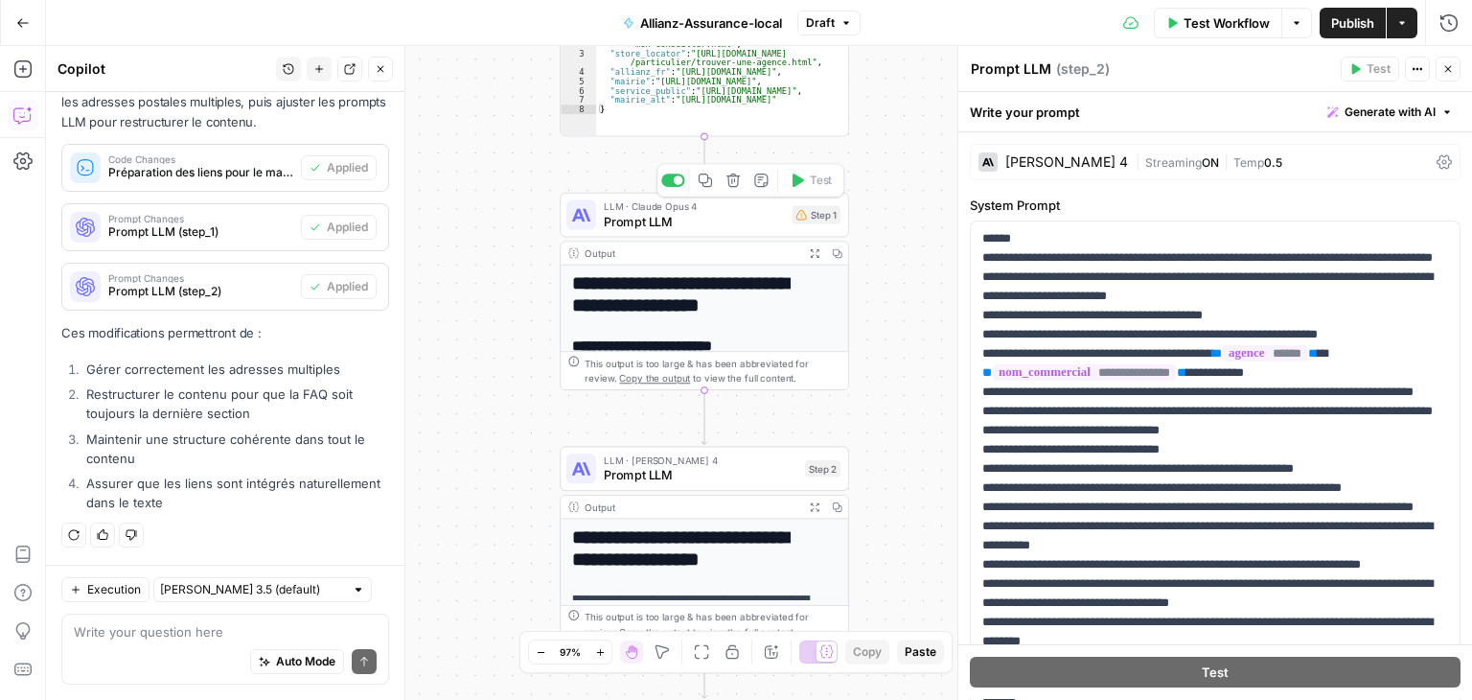
click at [759, 224] on span "Prompt LLM" at bounding box center [694, 221] width 181 height 18
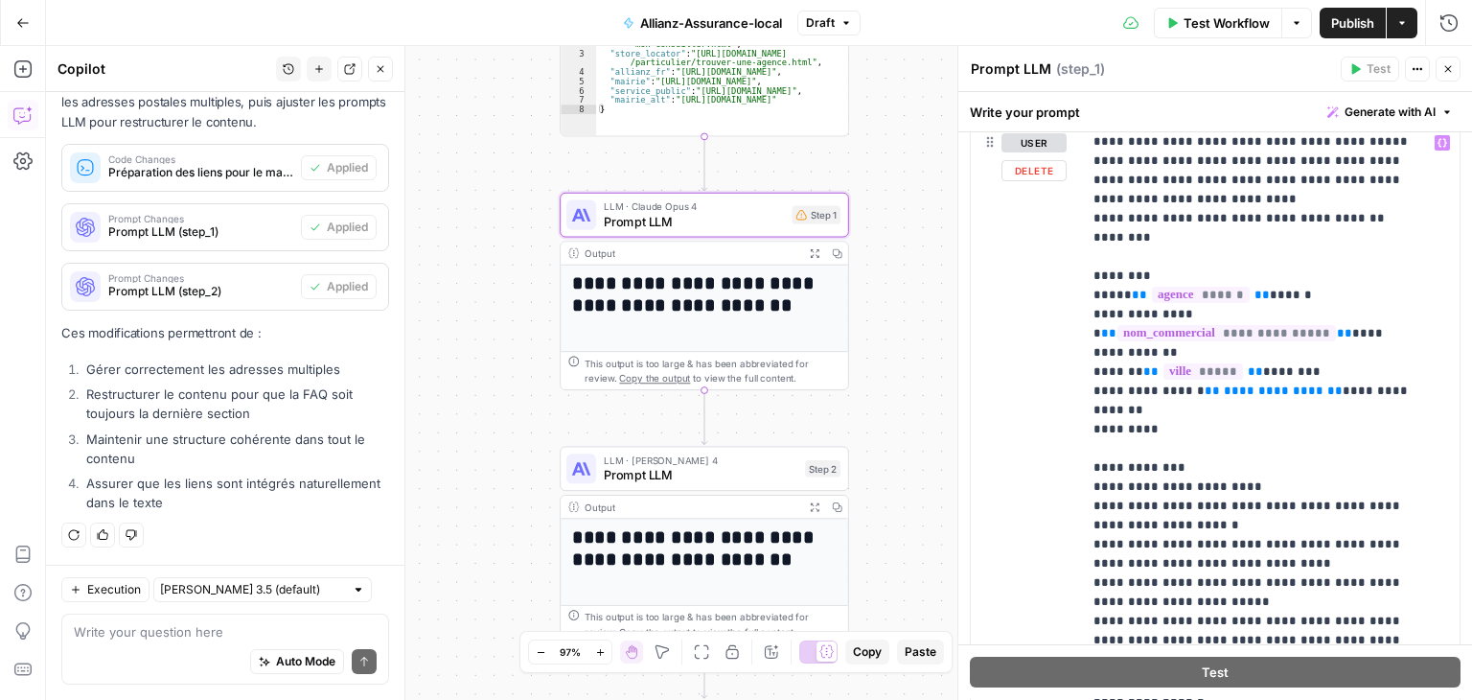
scroll to position [671, 0]
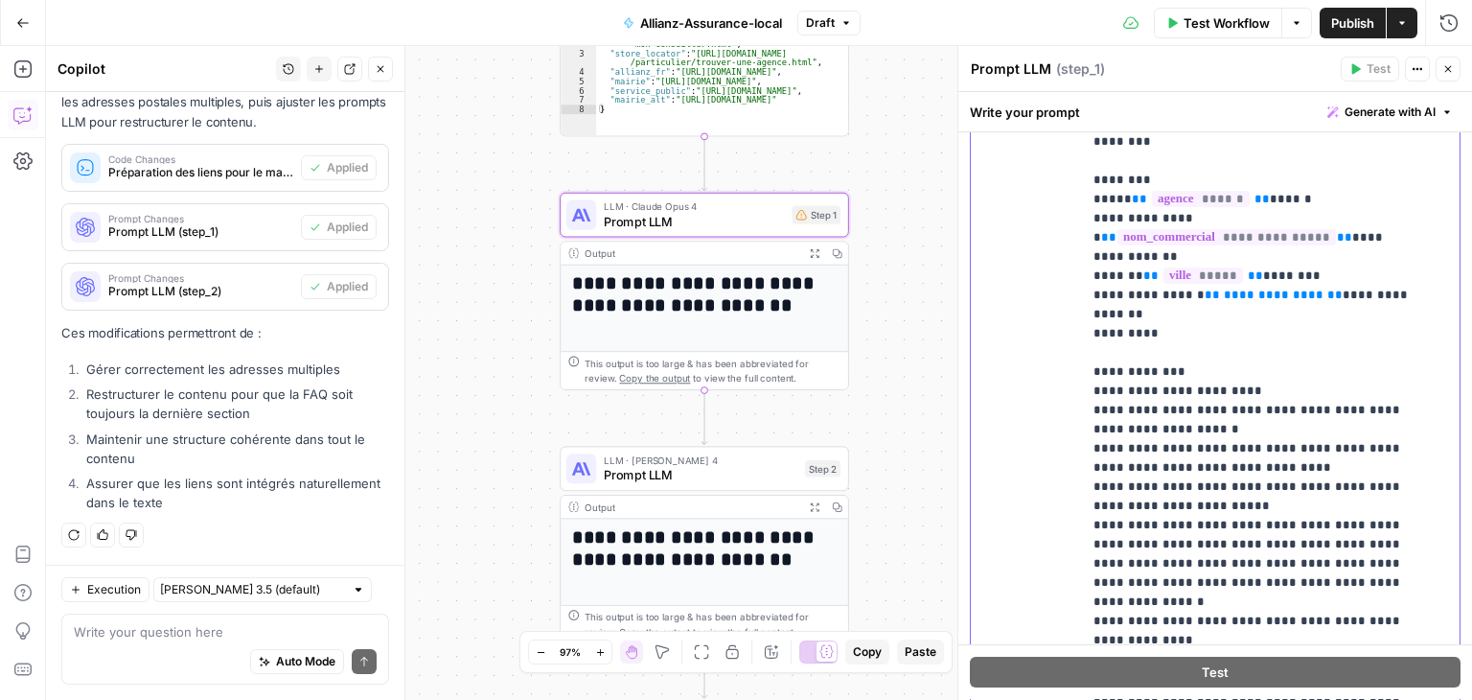
click at [1300, 295] on p "**********" at bounding box center [1257, 343] width 326 height 920
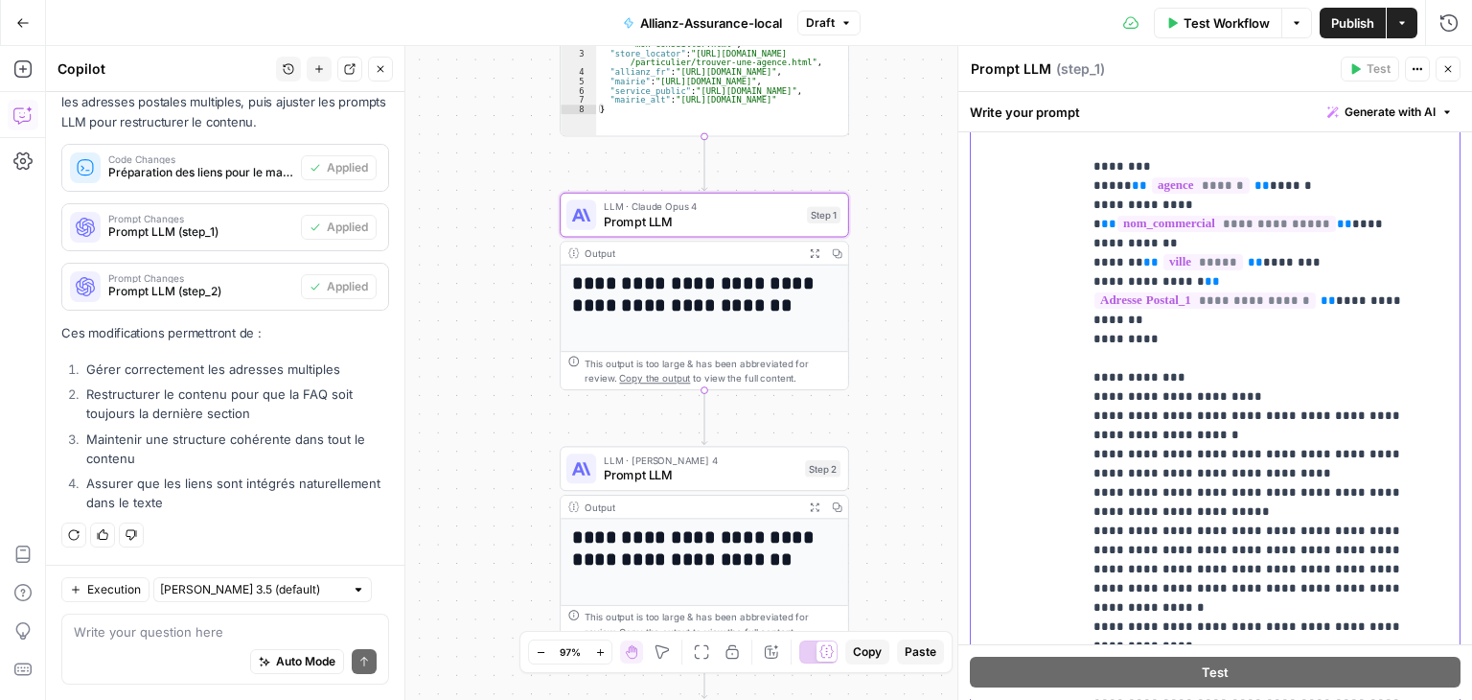
scroll to position [174, 0]
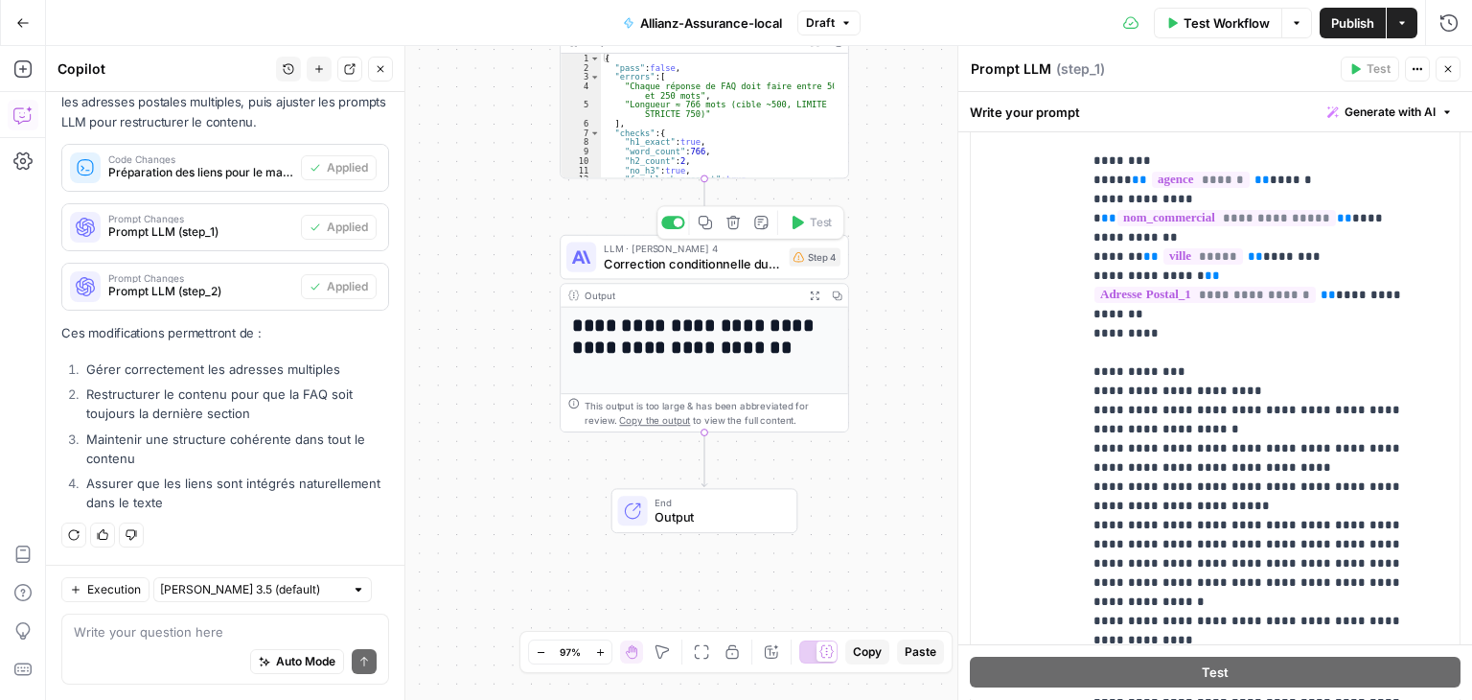
click at [654, 268] on span "Correction conditionnelle du contenu" at bounding box center [693, 263] width 178 height 18
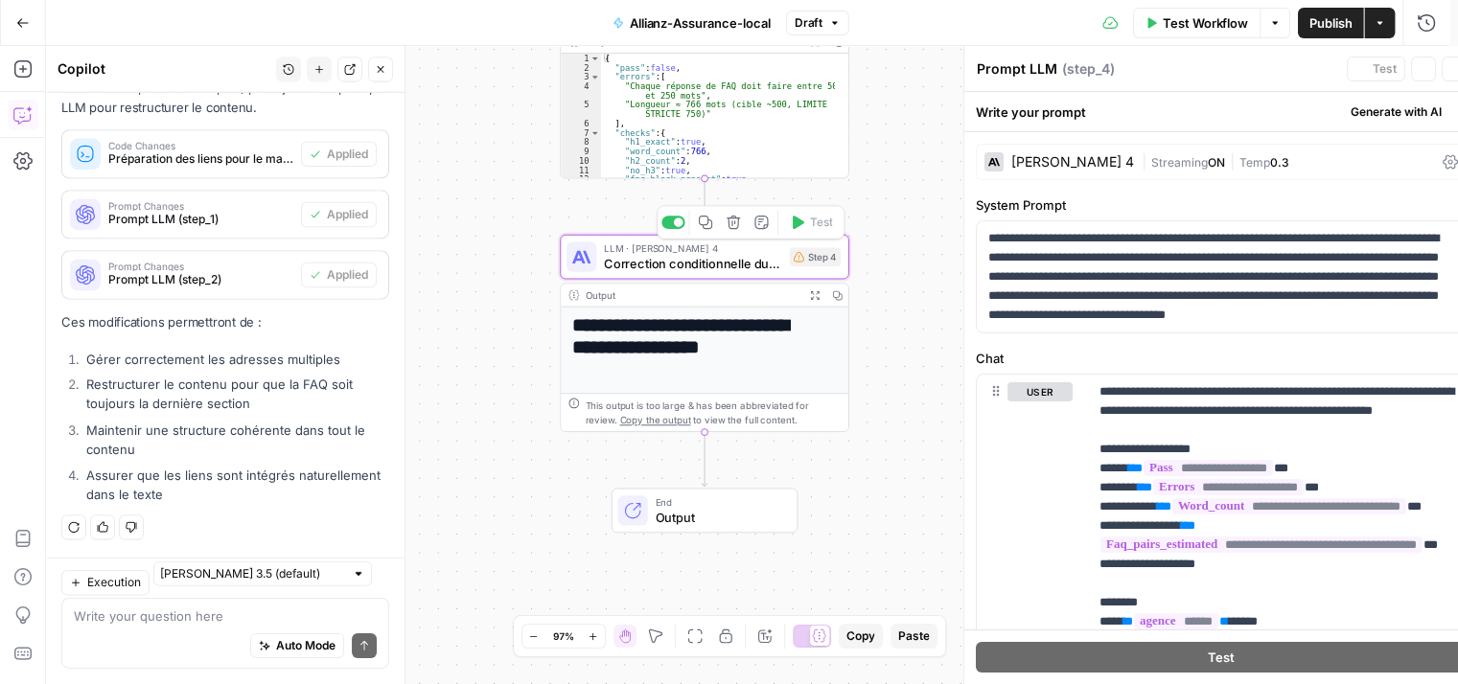
type textarea "Correction conditionnelle du contenu"
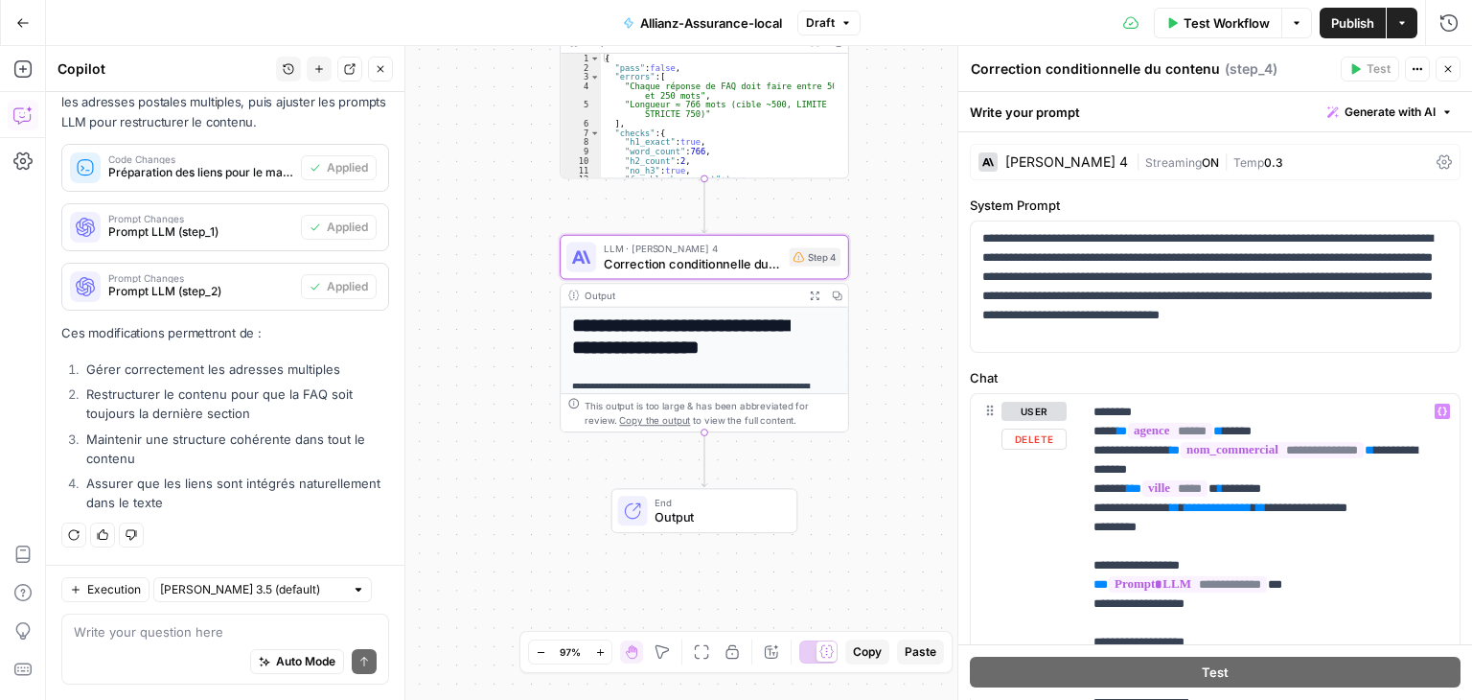
scroll to position [288, 0]
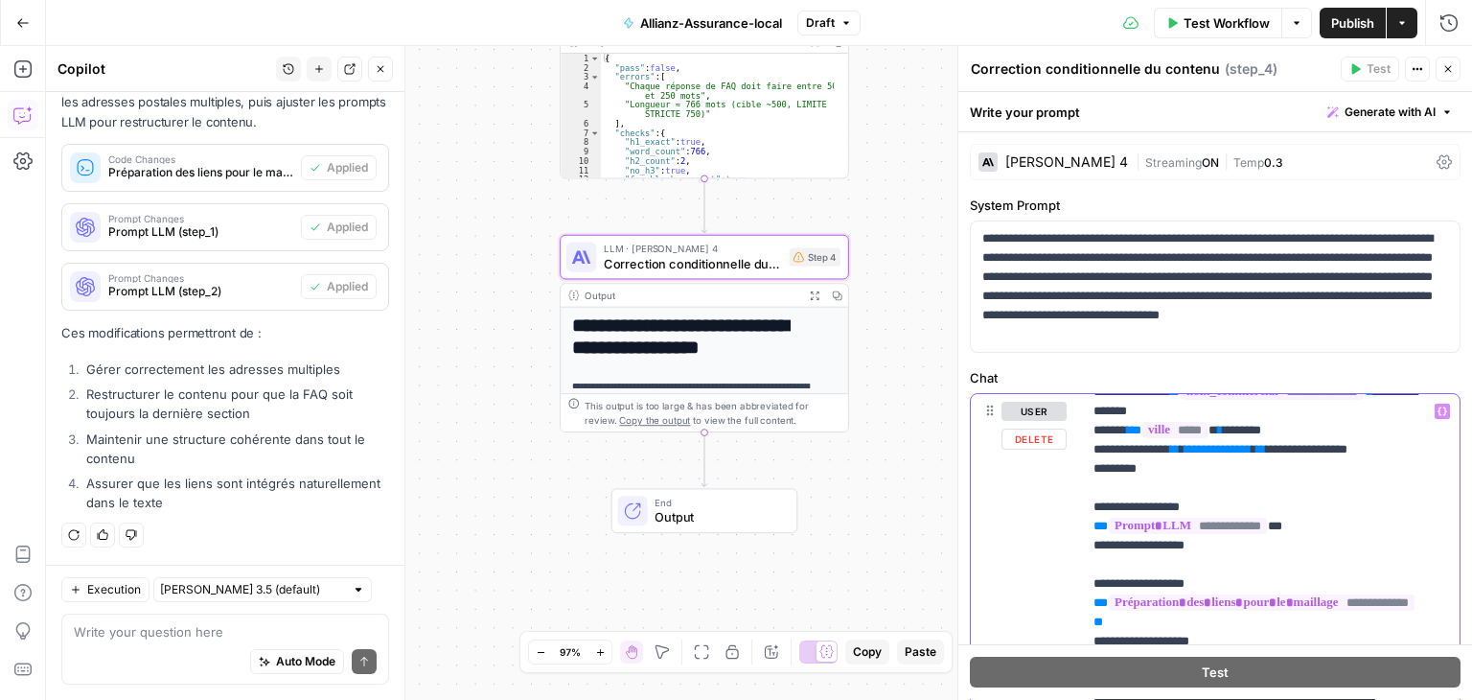
click at [1252, 455] on span "**********" at bounding box center [1218, 449] width 67 height 12
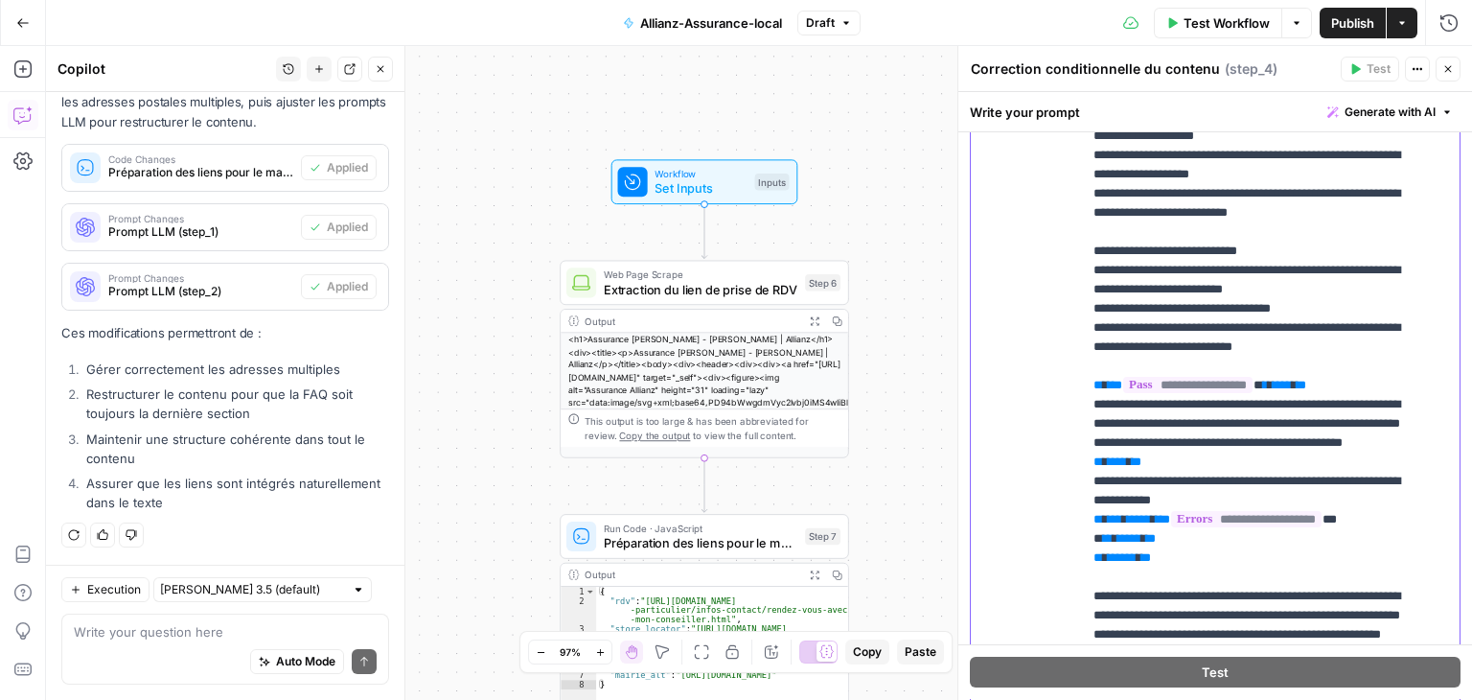
scroll to position [561, 0]
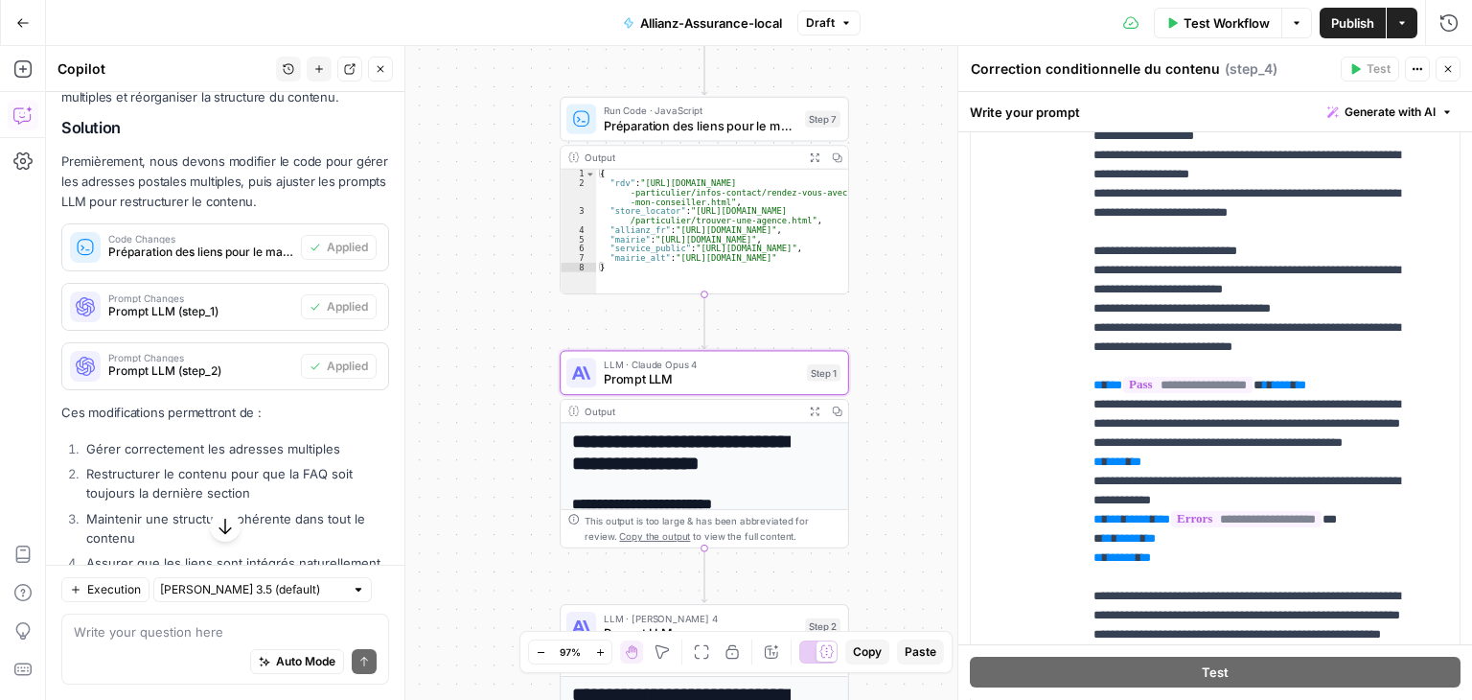
click at [226, 303] on span "Prompt Changes" at bounding box center [200, 298] width 185 height 10
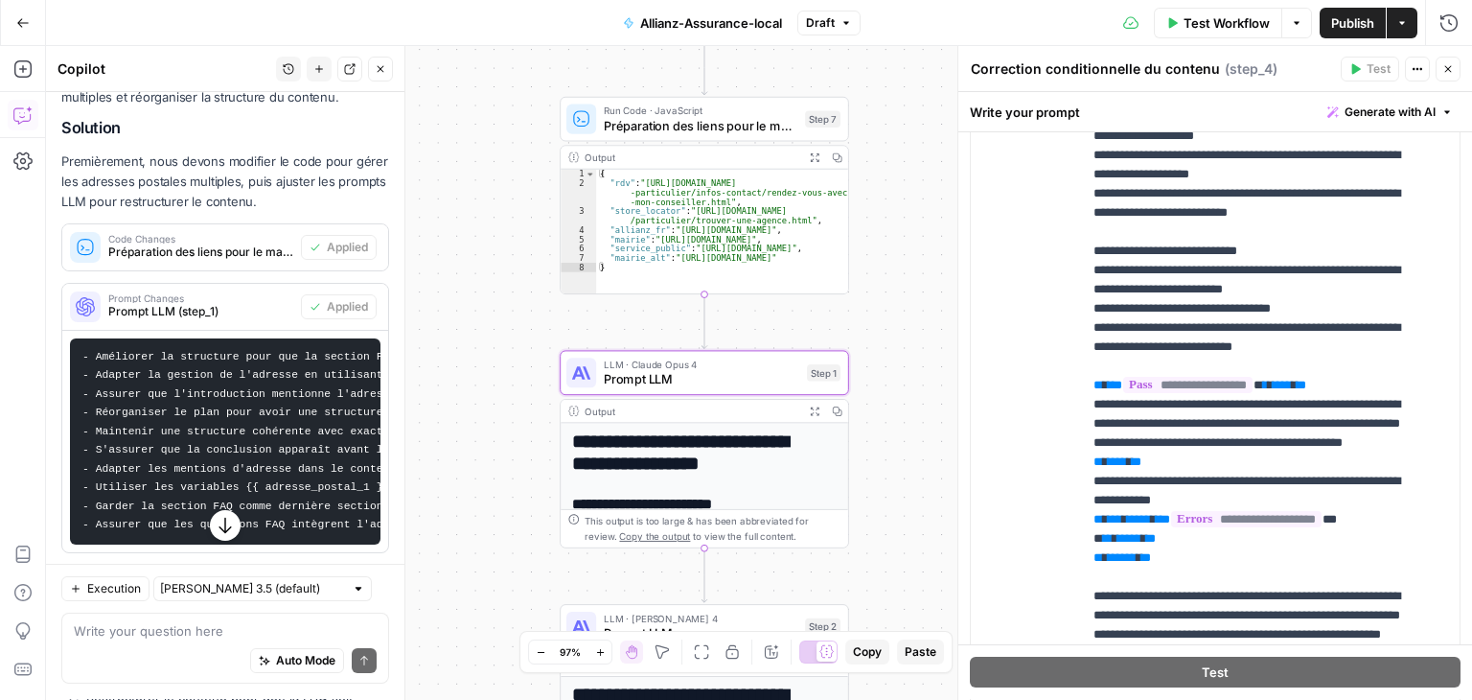
click at [267, 303] on span "Prompt Changes" at bounding box center [200, 298] width 185 height 10
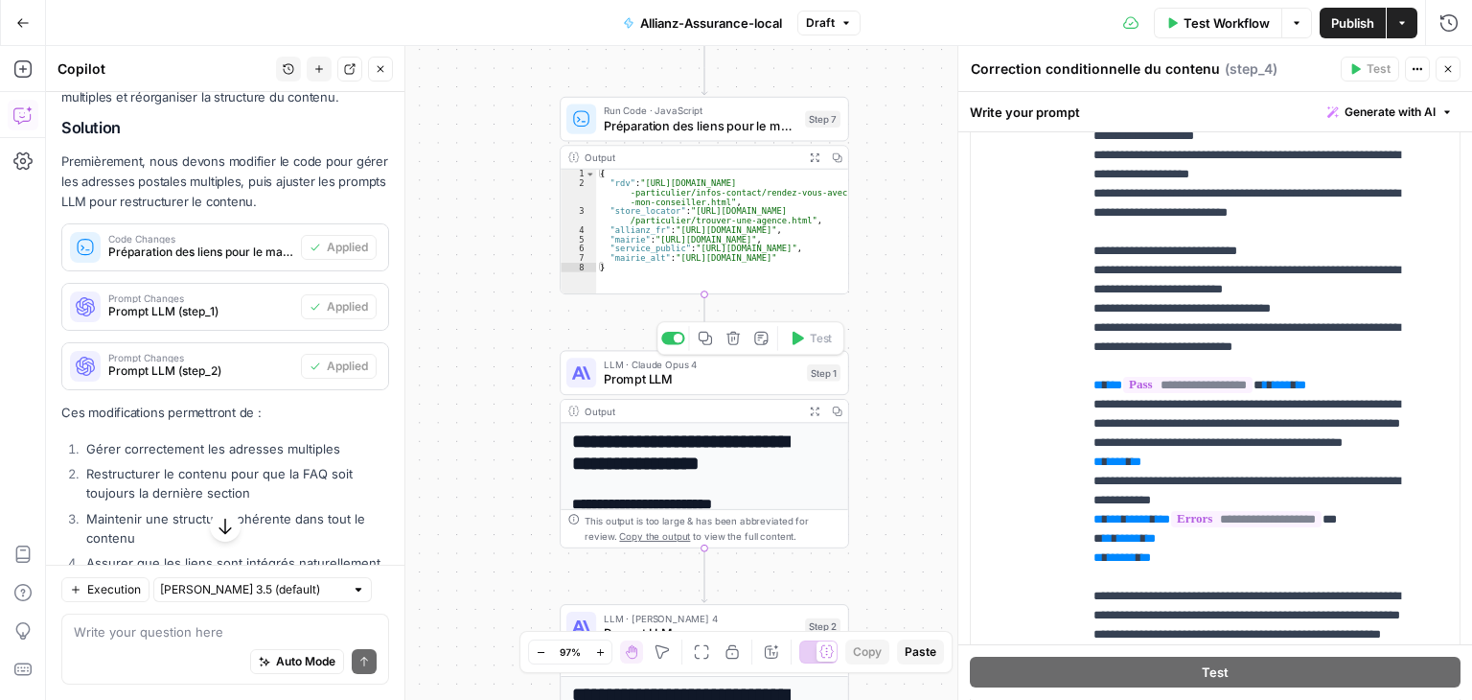
click at [656, 382] on span "Prompt LLM" at bounding box center [702, 379] width 196 height 18
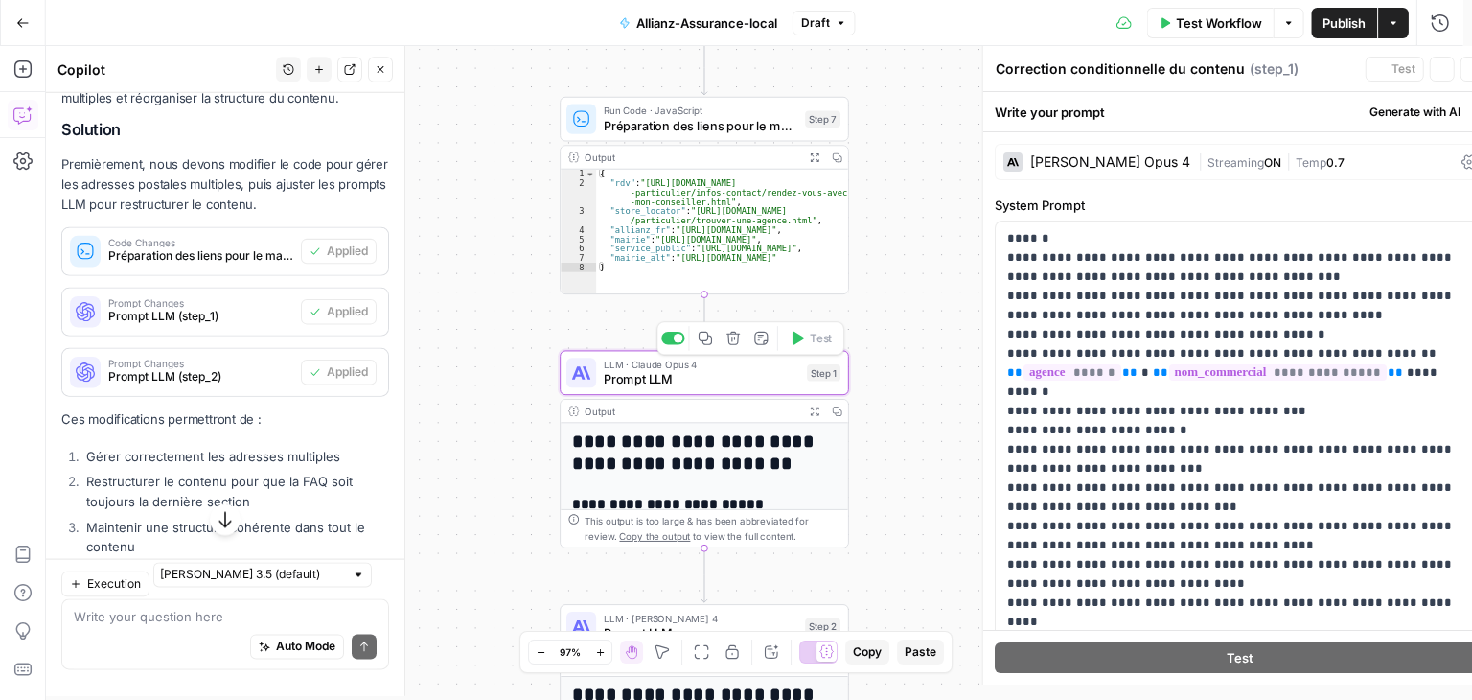
type textarea "Prompt LLM"
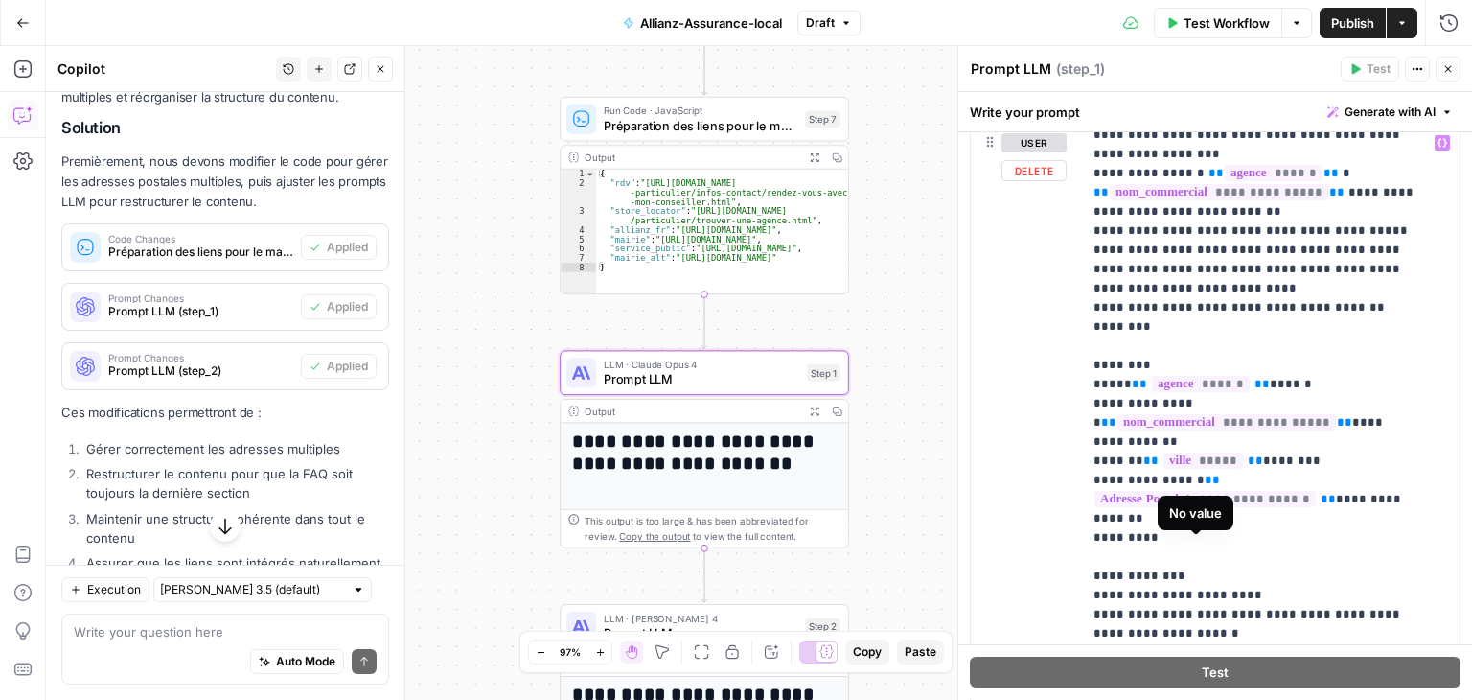
scroll to position [96, 0]
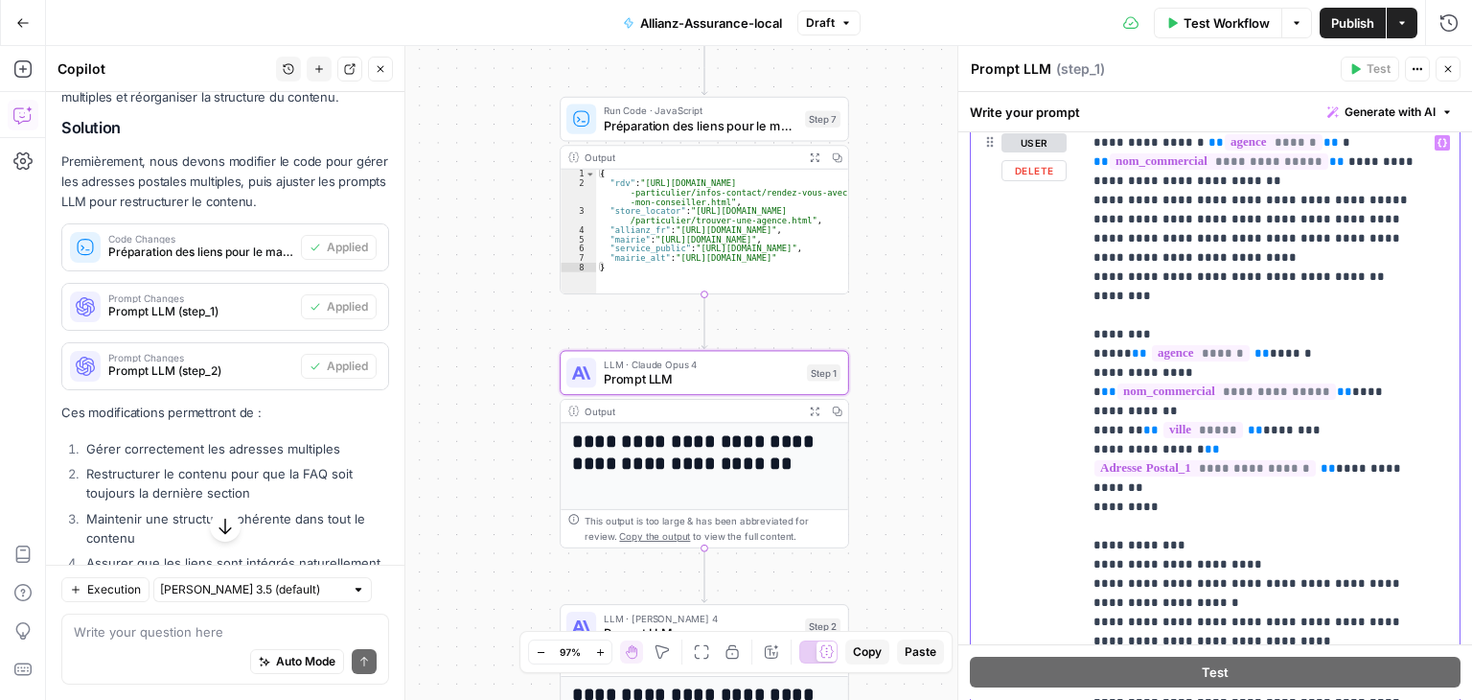
click at [1141, 523] on p "**********" at bounding box center [1257, 506] width 326 height 939
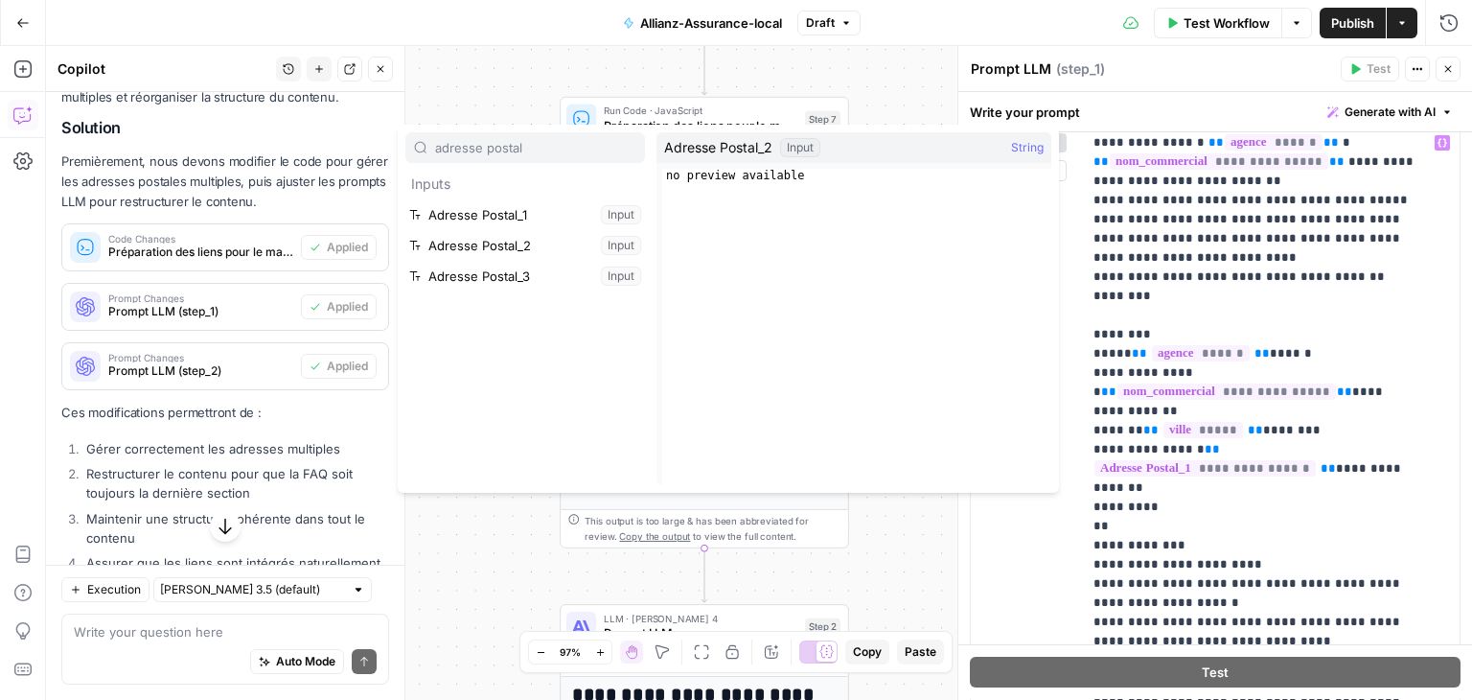
type input "adresse postal"
click at [502, 243] on button "Select variable Adresse Postal_2" at bounding box center [525, 245] width 240 height 31
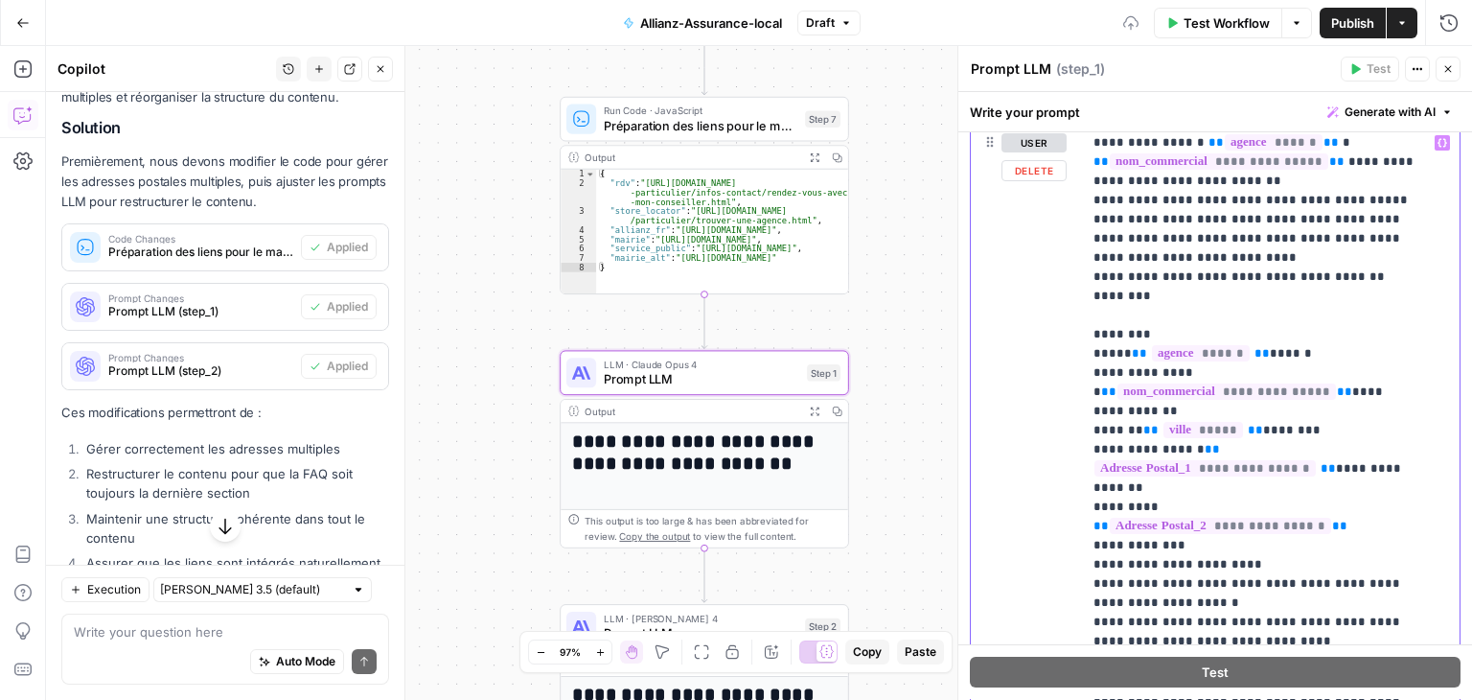
drag, startPoint x: 1327, startPoint y: 521, endPoint x: 1021, endPoint y: 522, distance: 305.8
click at [1022, 522] on div "**********" at bounding box center [1215, 539] width 489 height 826
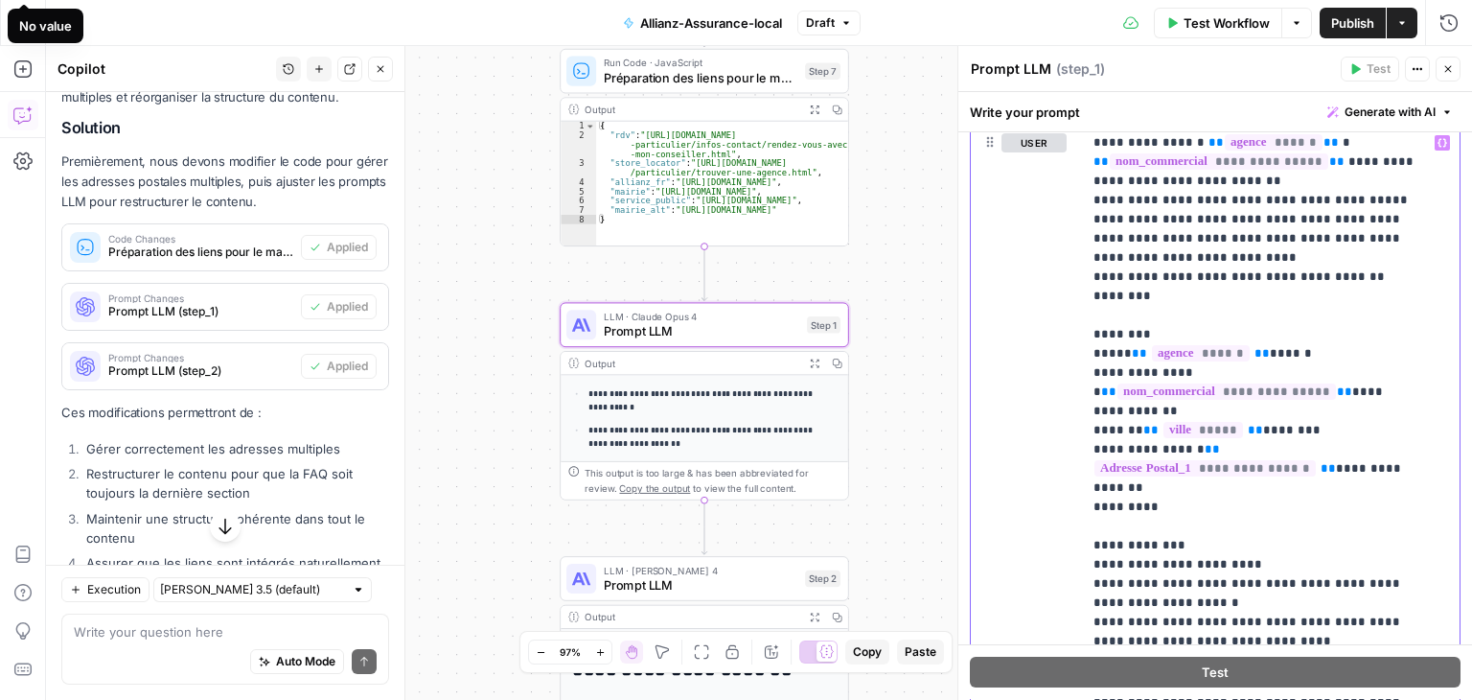
scroll to position [657, 0]
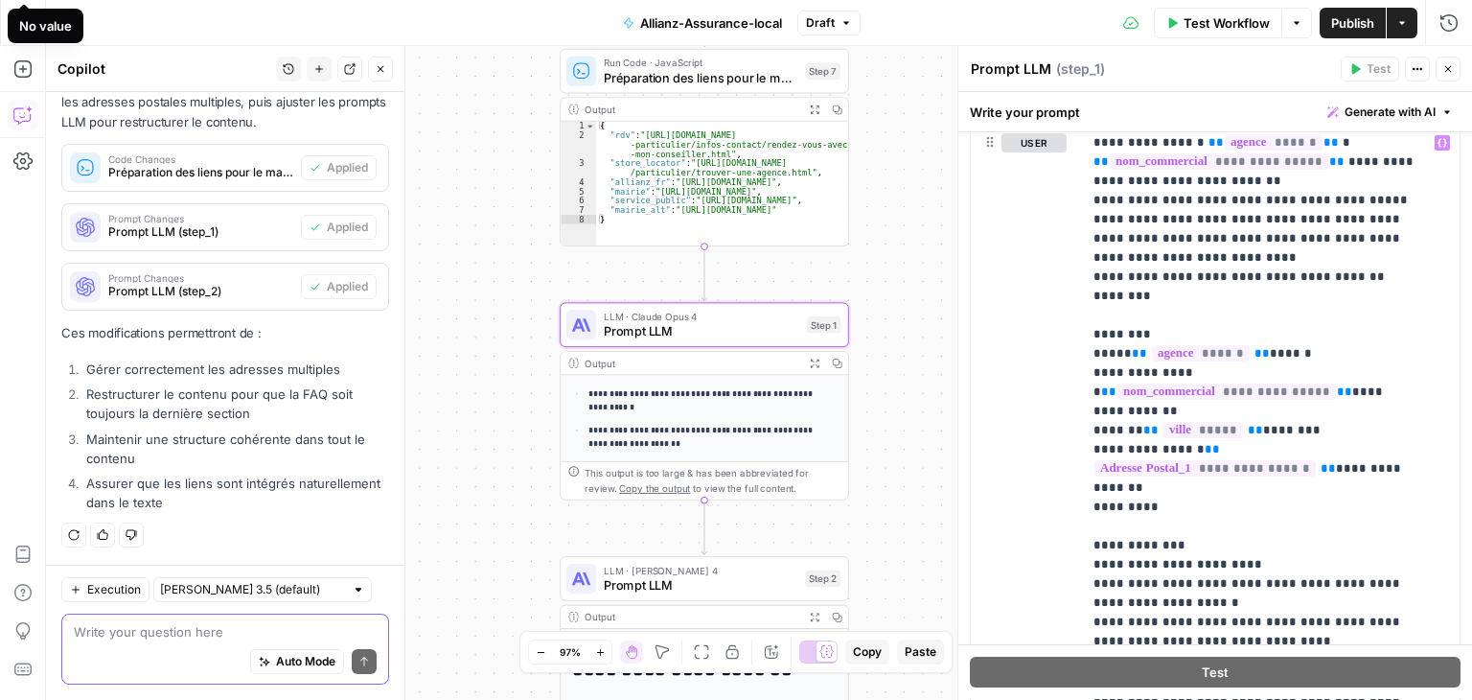
click at [133, 624] on textarea at bounding box center [225, 631] width 303 height 19
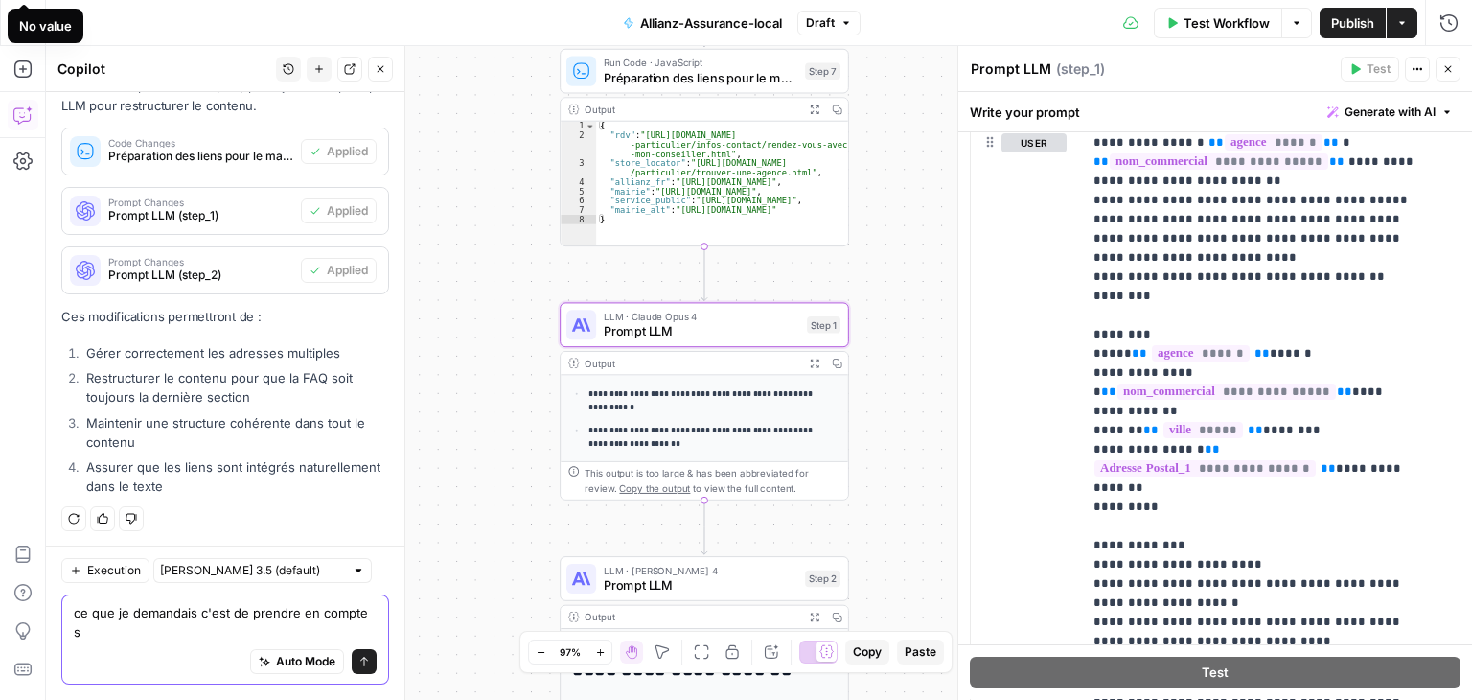
scroll to position [676, 0]
paste textarea "{{adresse_postal_2}}"
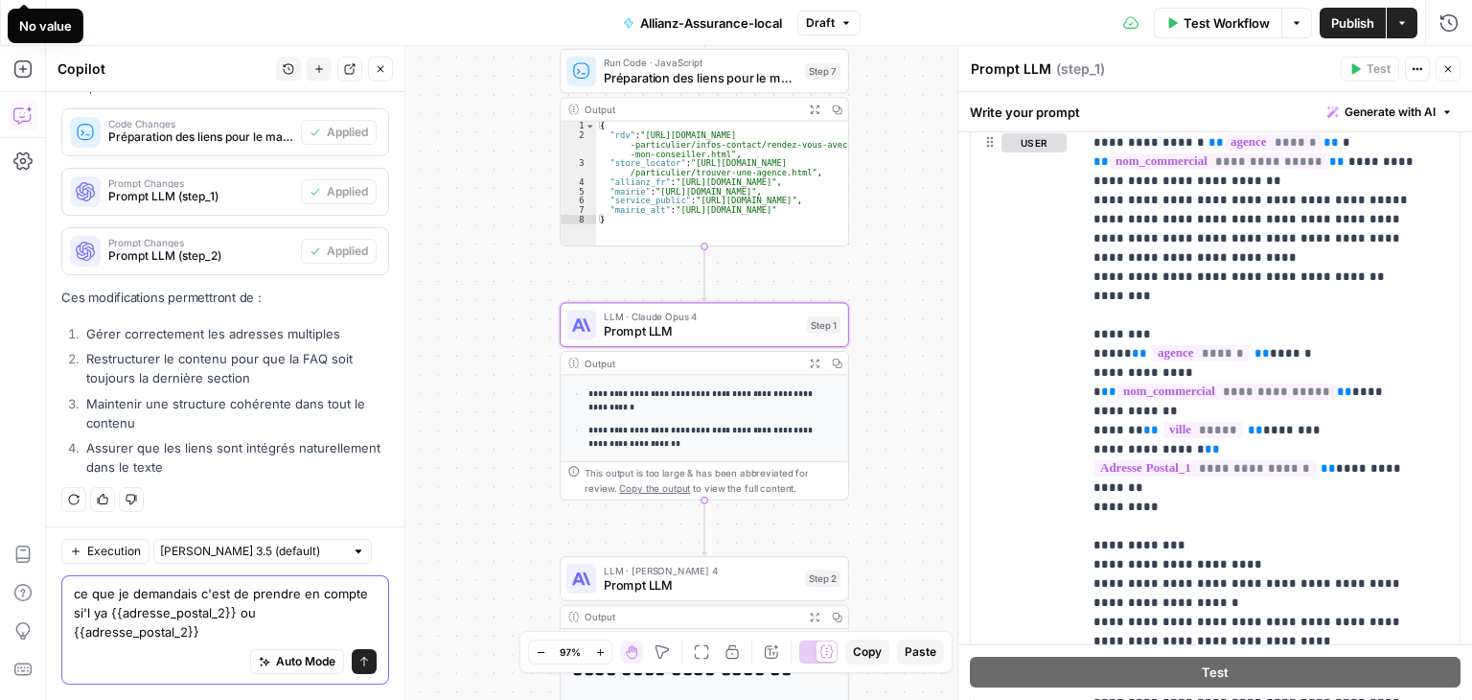
scroll to position [695, 0]
click at [242, 605] on textarea "ce que je demandais c'est de prendre en compte si'l ya {{adresse_postal_2}} ou …" at bounding box center [225, 613] width 303 height 58
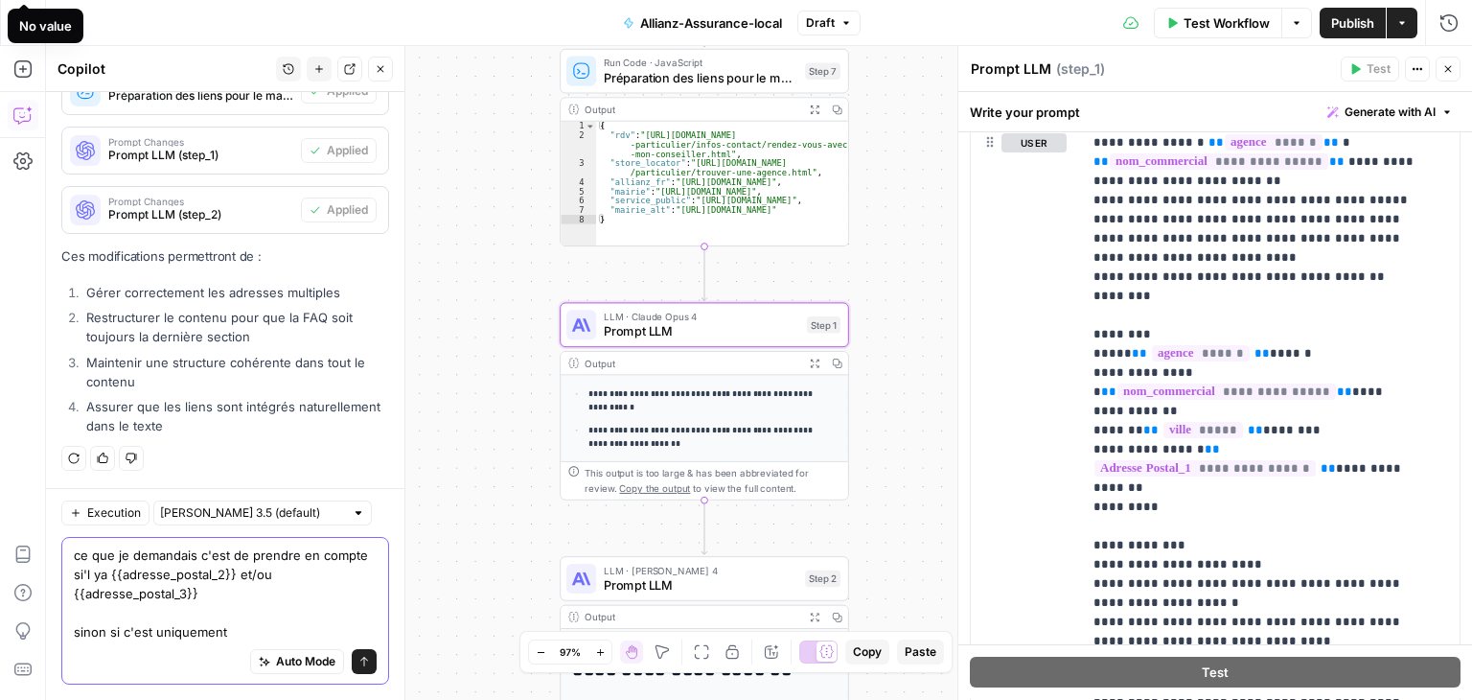
paste textarea "{{adresse_postal_2}}"
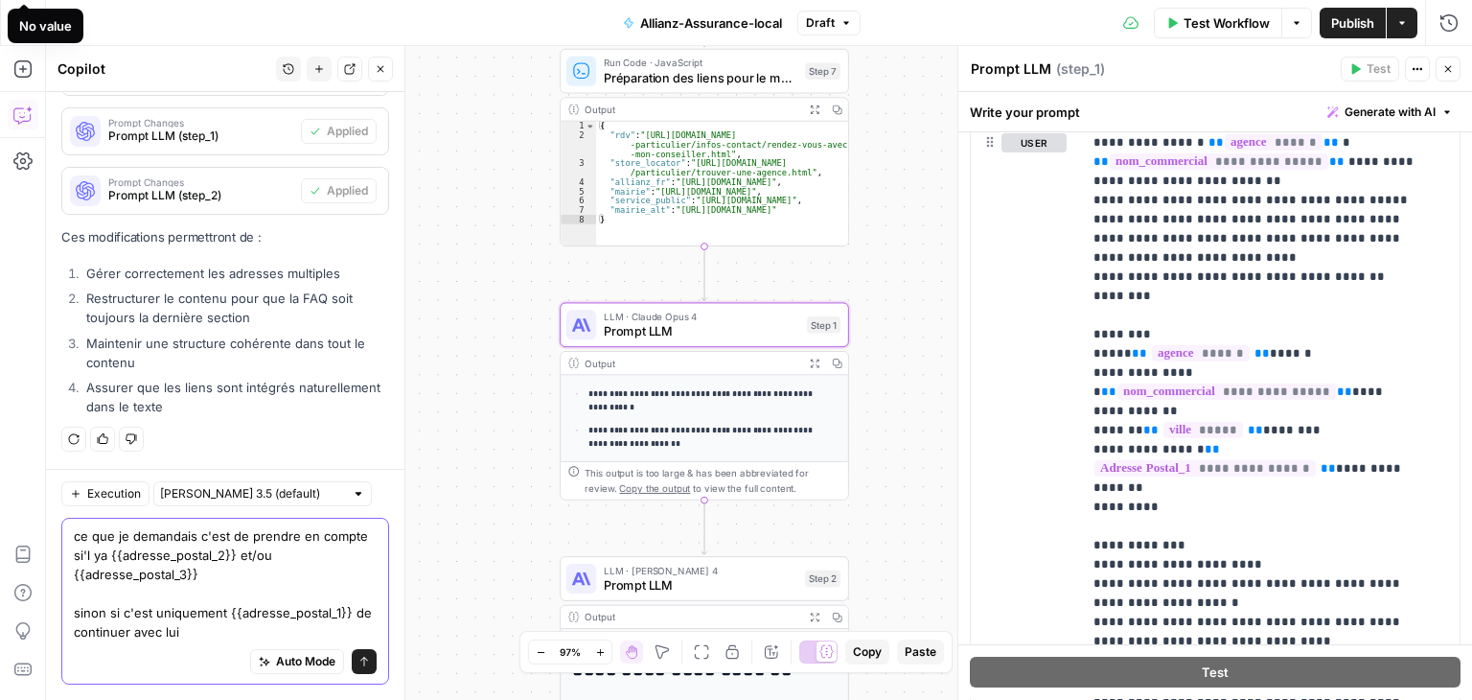
type textarea "ce que je demandais c'est de prendre en compte si'l ya {{adresse_postal_2}} et/…"
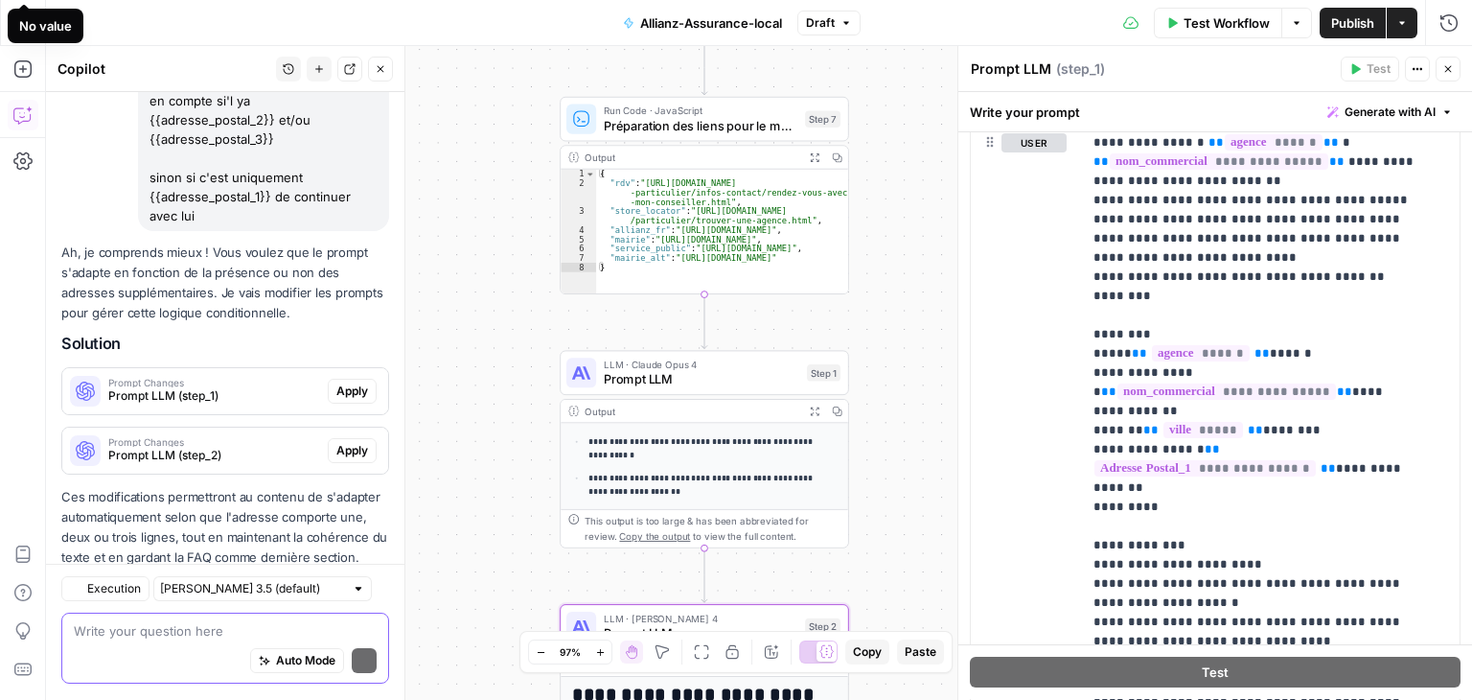
scroll to position [1190, 0]
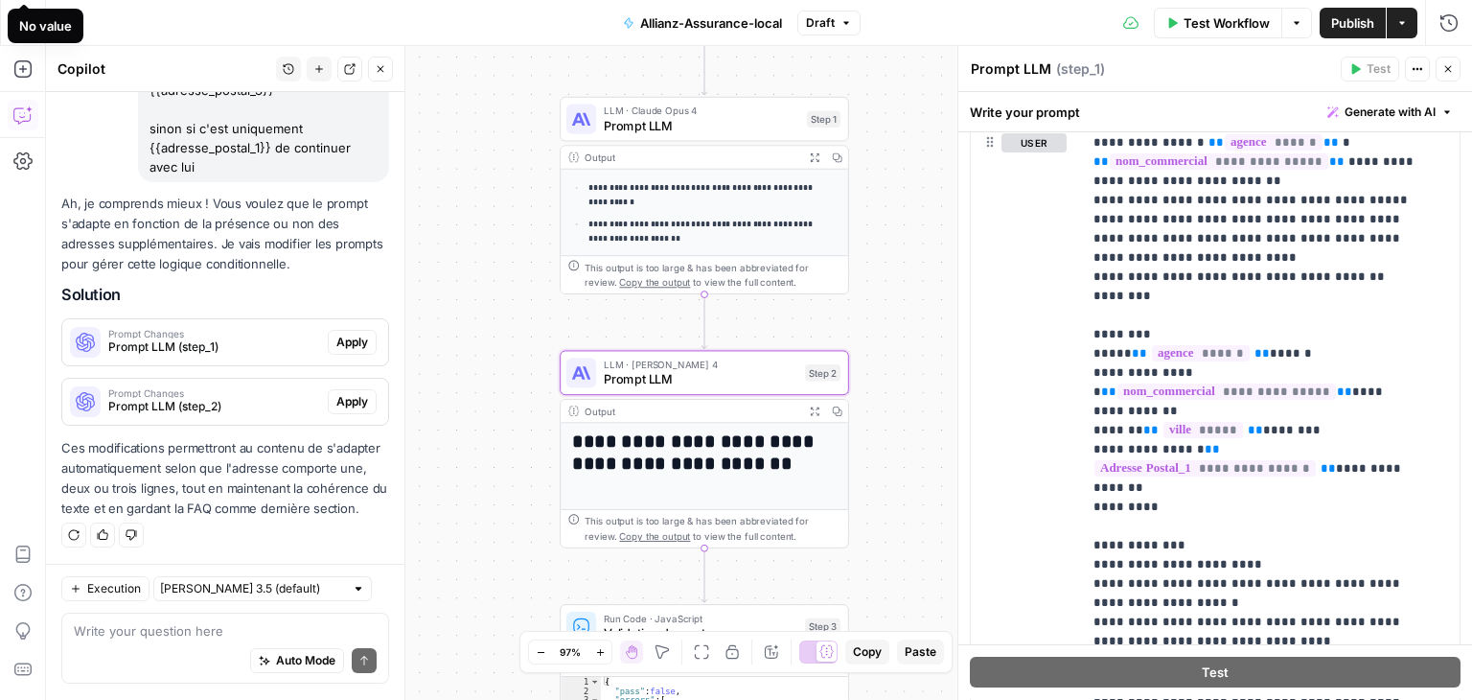
click at [336, 334] on span "Apply" at bounding box center [352, 342] width 32 height 17
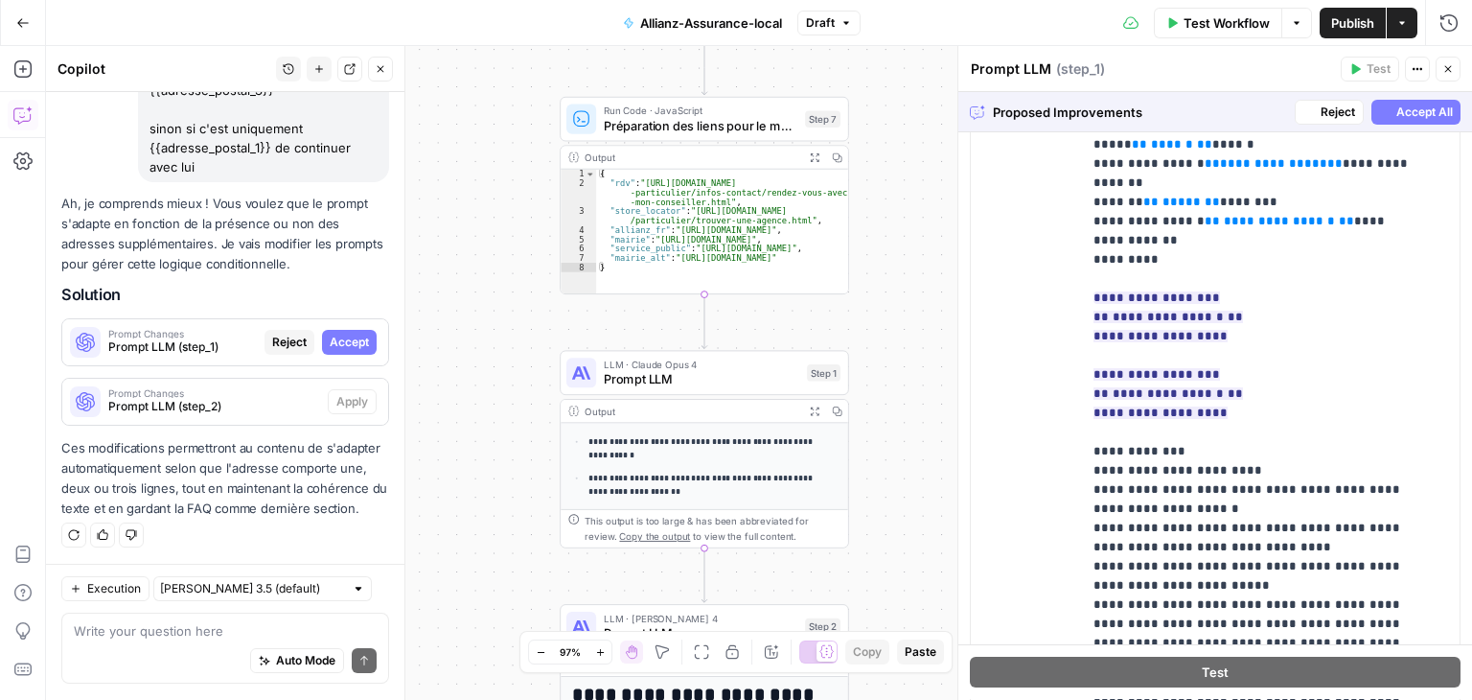
scroll to position [203, 0]
click at [1407, 119] on span "Accept All" at bounding box center [1425, 112] width 57 height 17
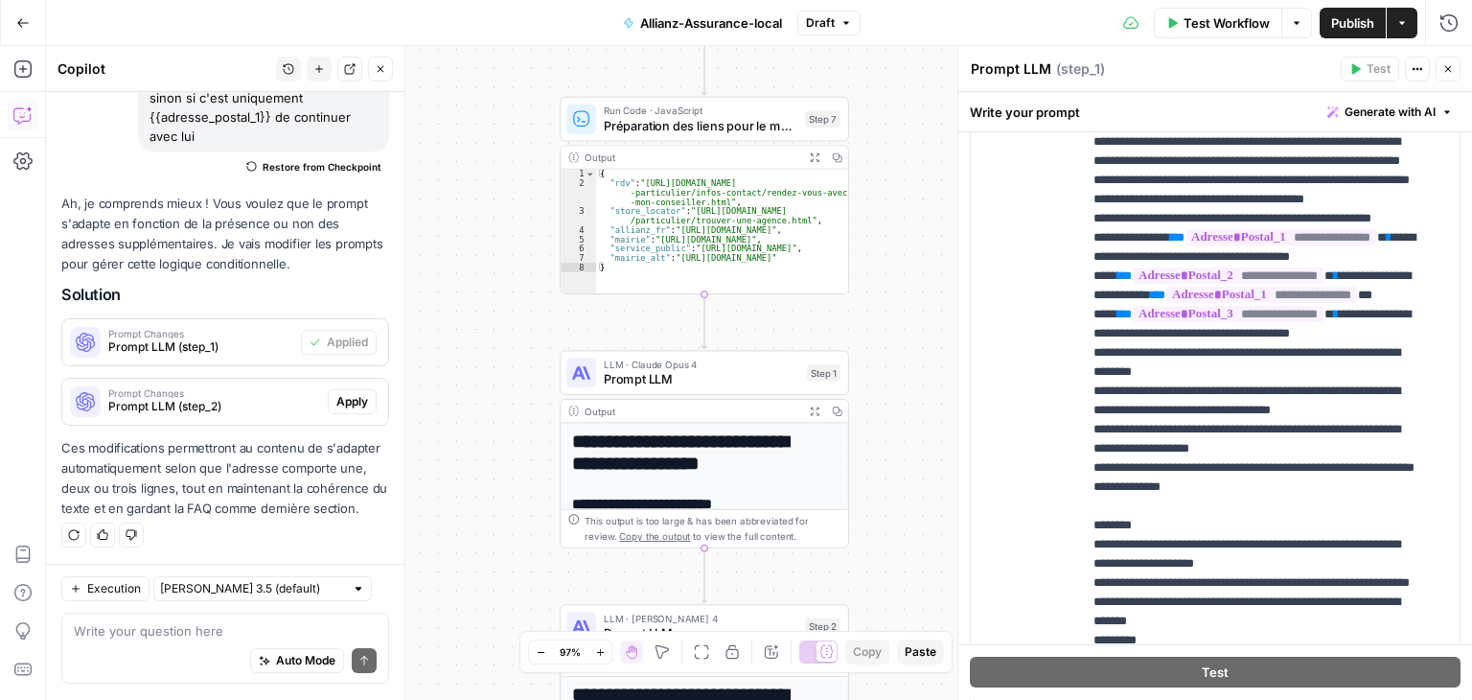
scroll to position [674, 0]
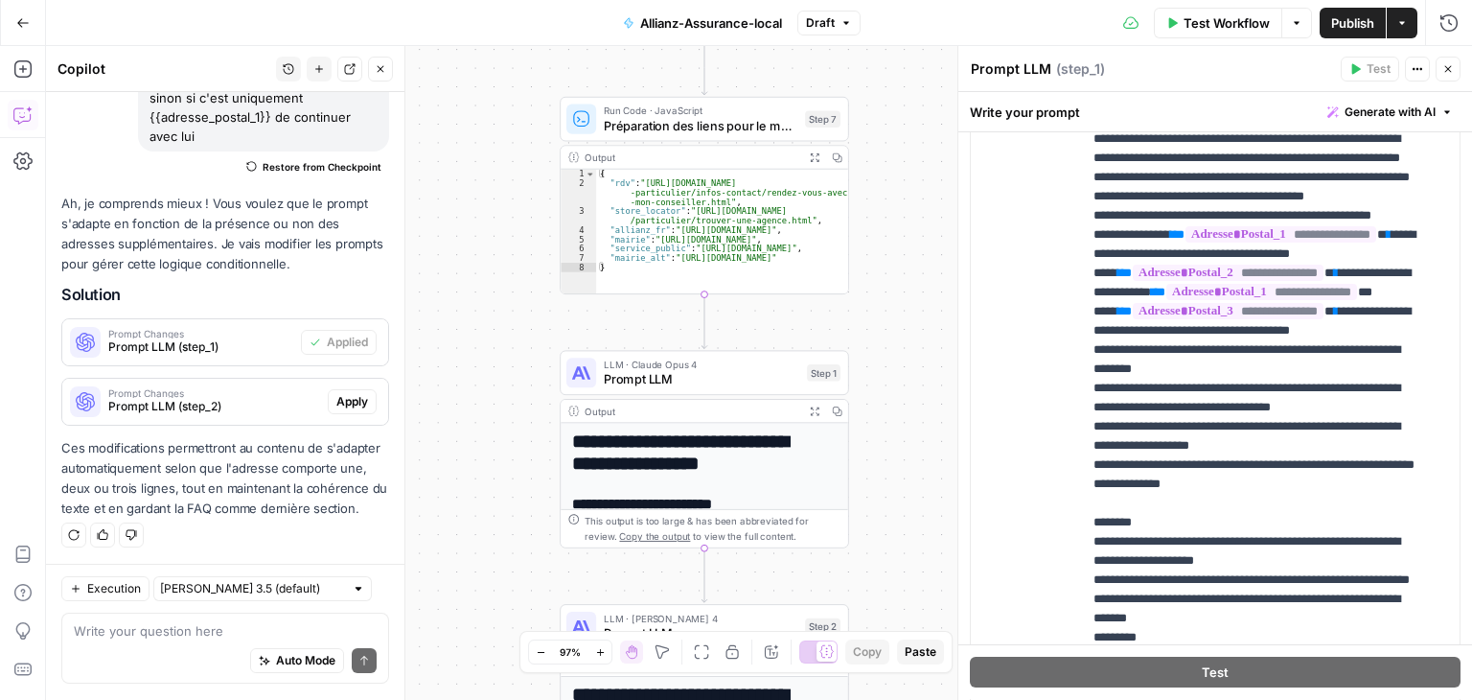
click at [165, 654] on div "Auto Mode Send" at bounding box center [225, 662] width 303 height 42
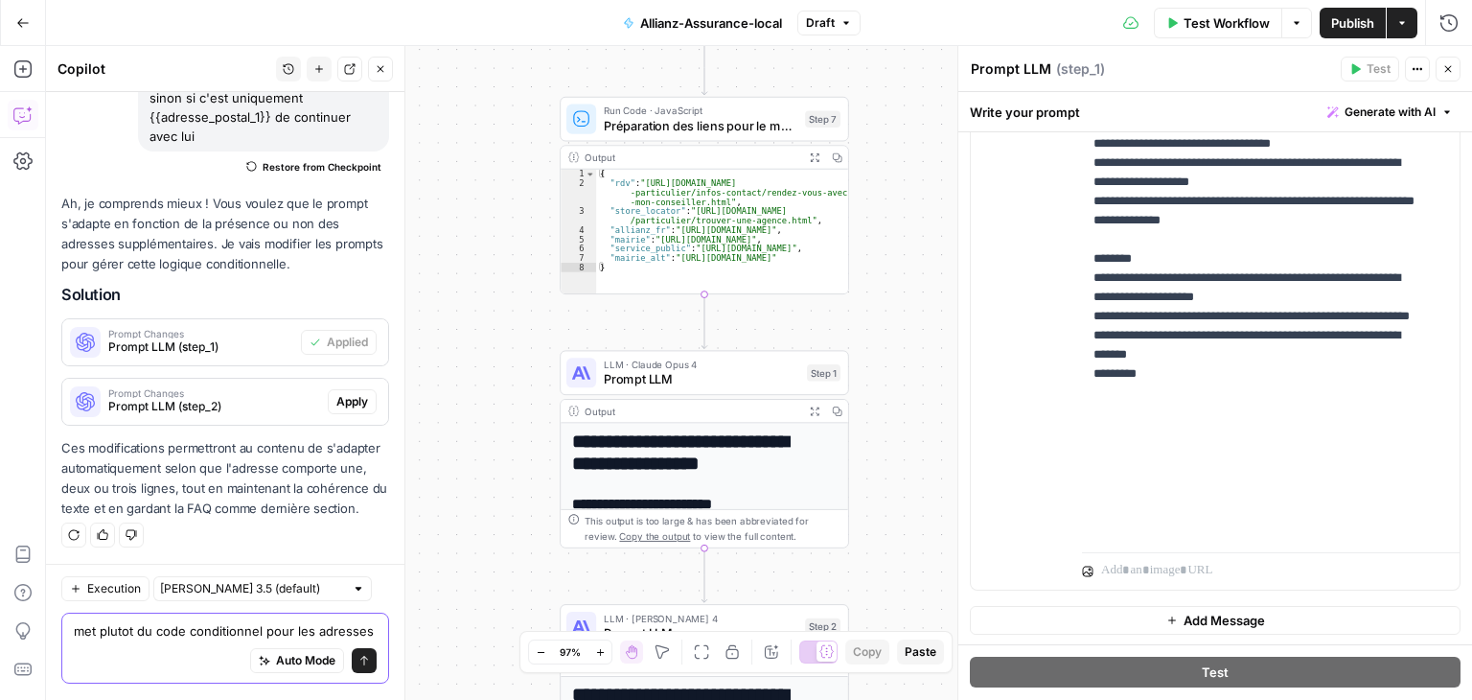
scroll to position [1239, 0]
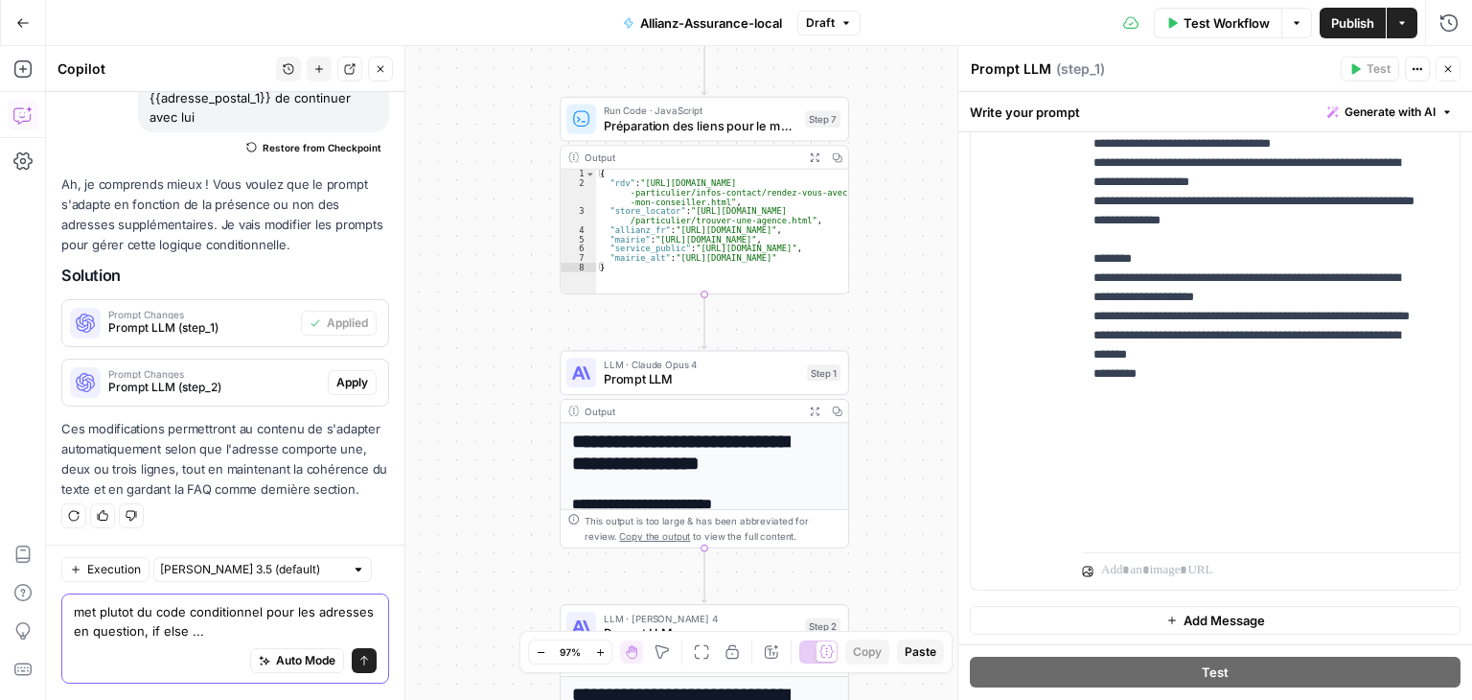
type textarea "met plutot du code conditionnel pour les adresses en question, if else ..."
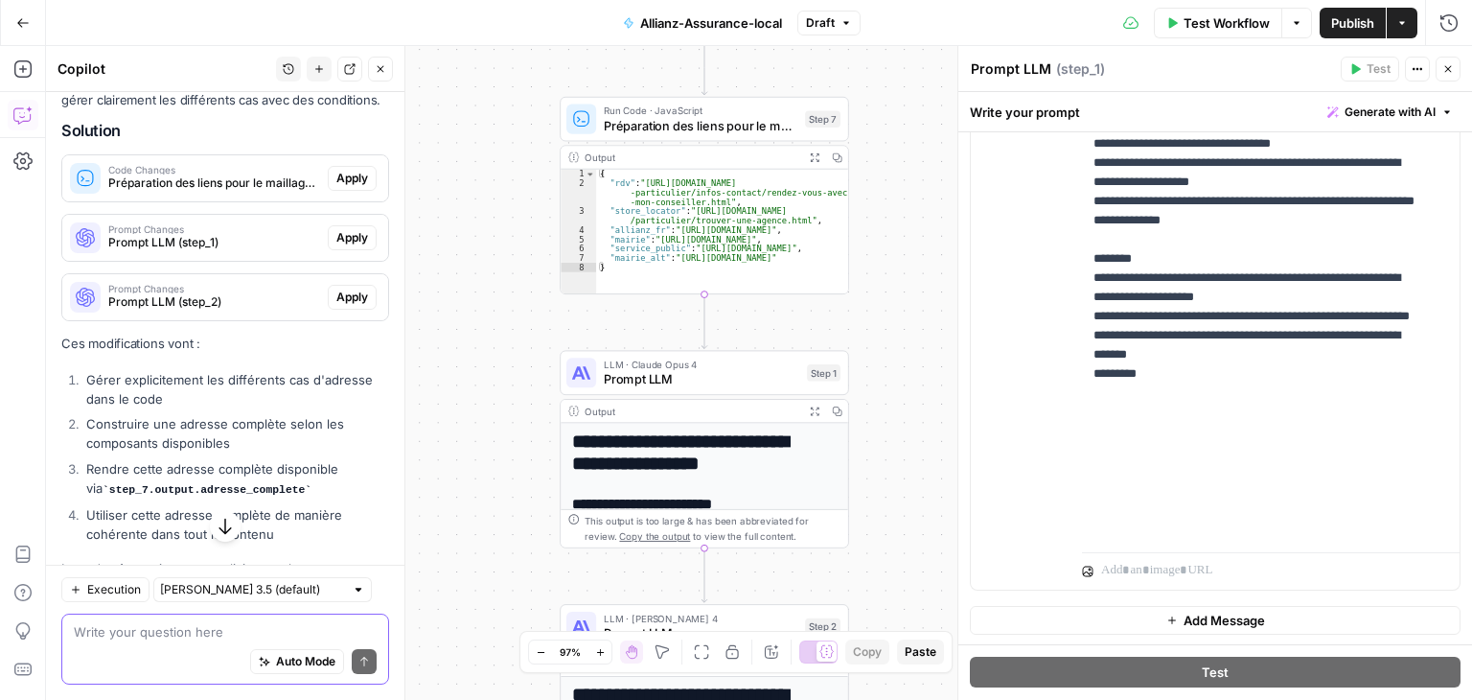
scroll to position [1726, 0]
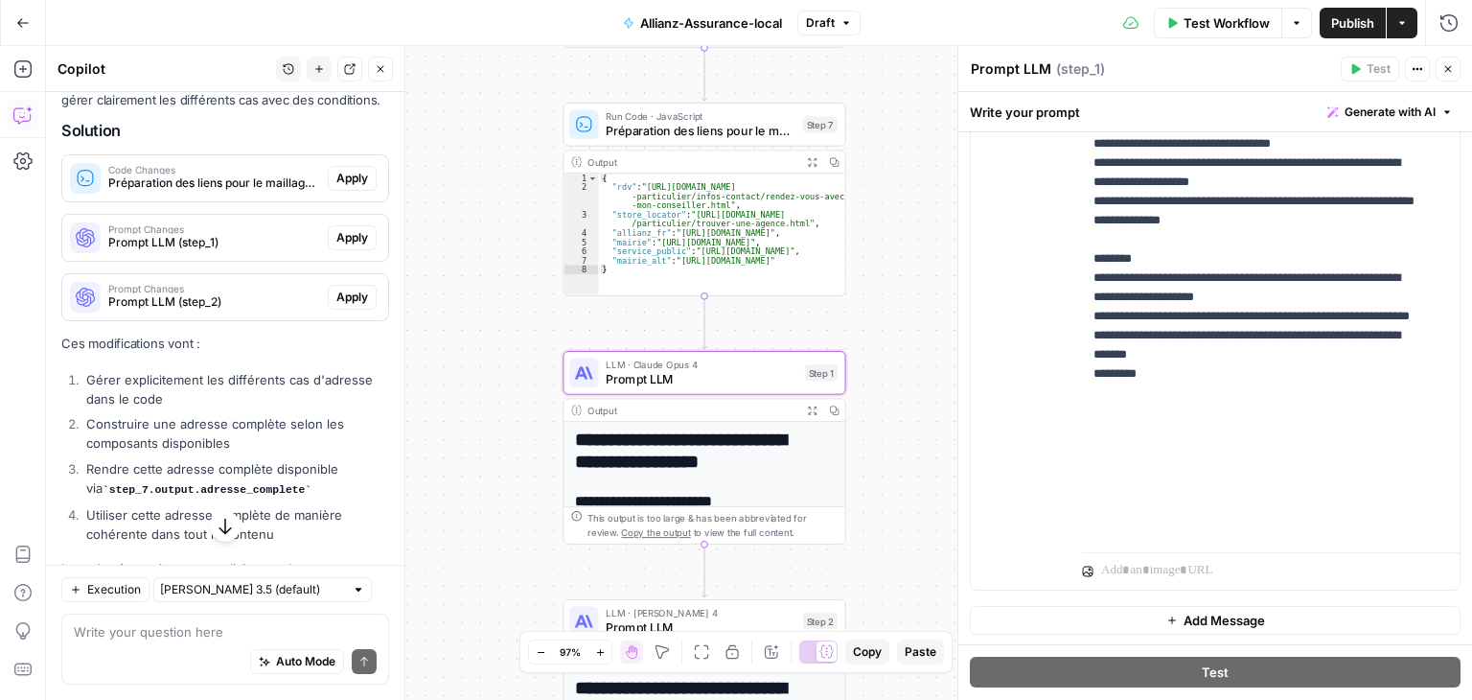
click at [337, 246] on span "Apply" at bounding box center [352, 237] width 32 height 17
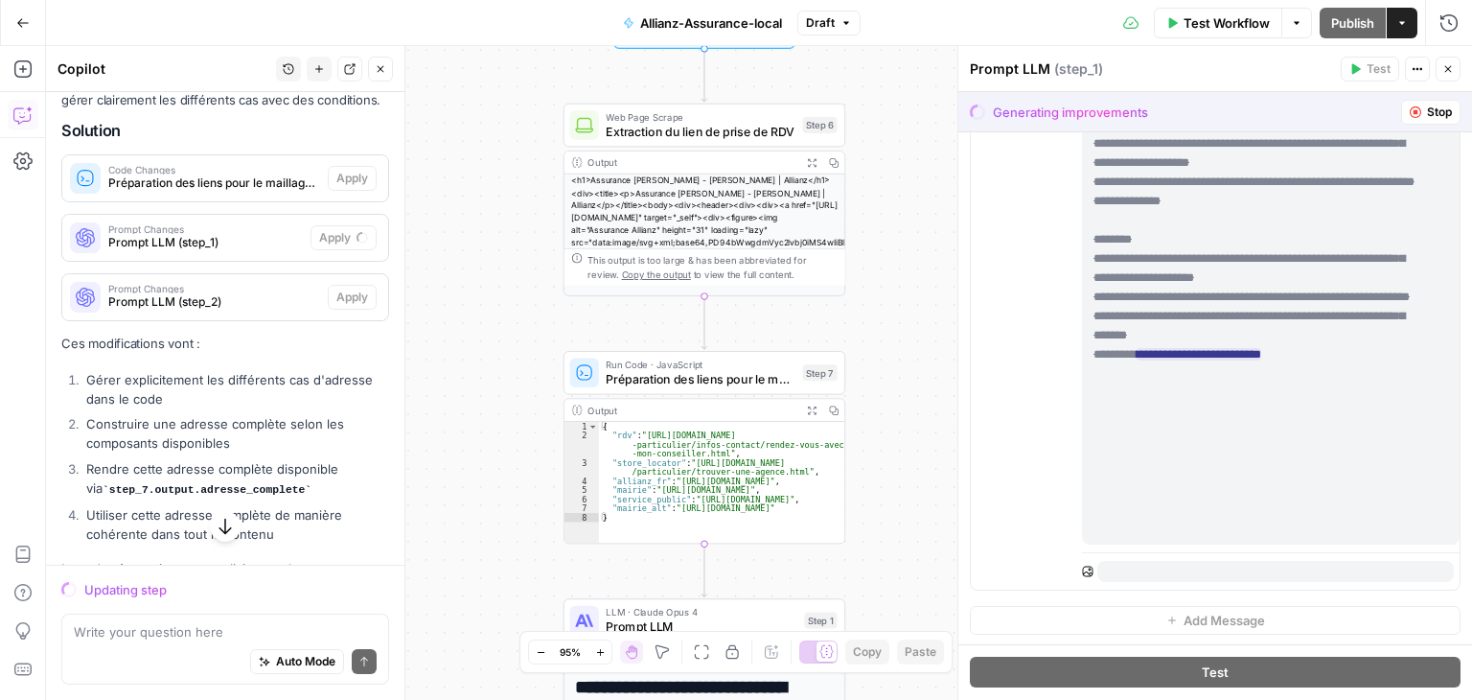
scroll to position [0, 0]
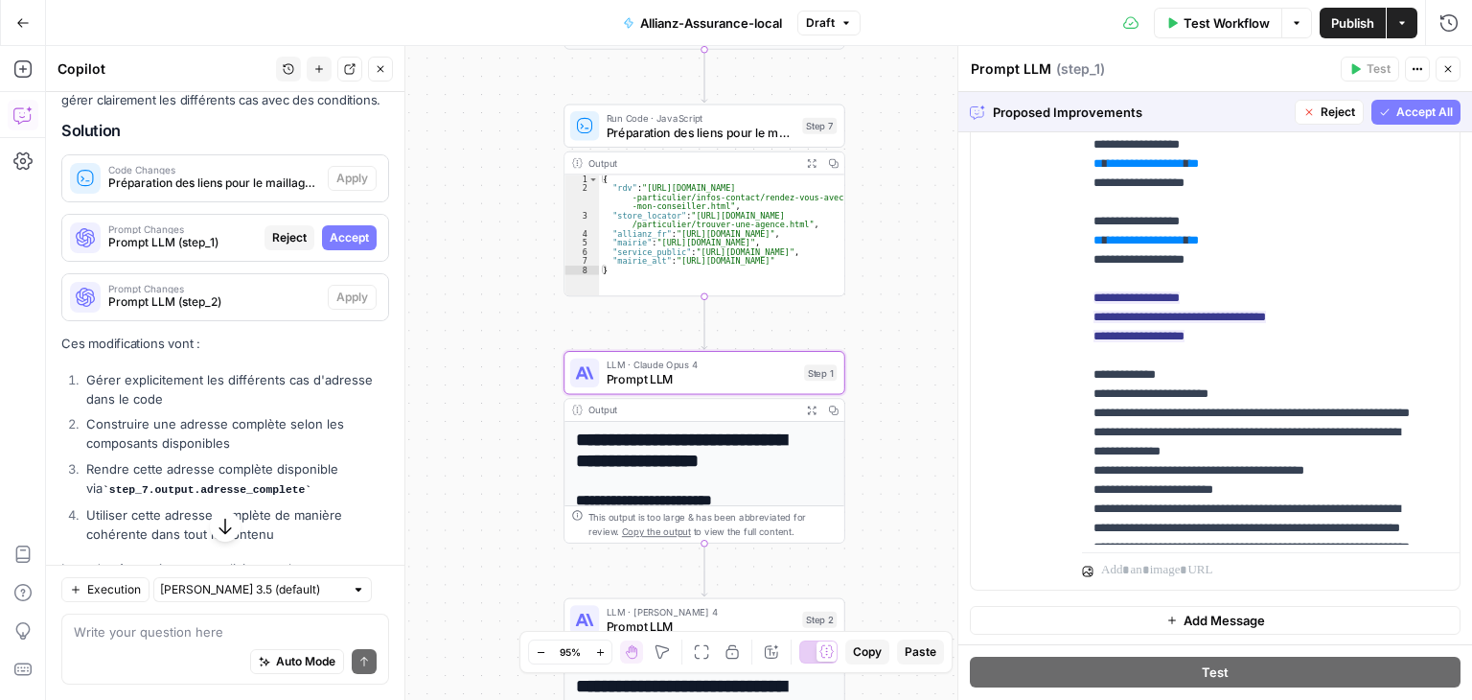
click at [338, 246] on span "Accept" at bounding box center [349, 237] width 39 height 17
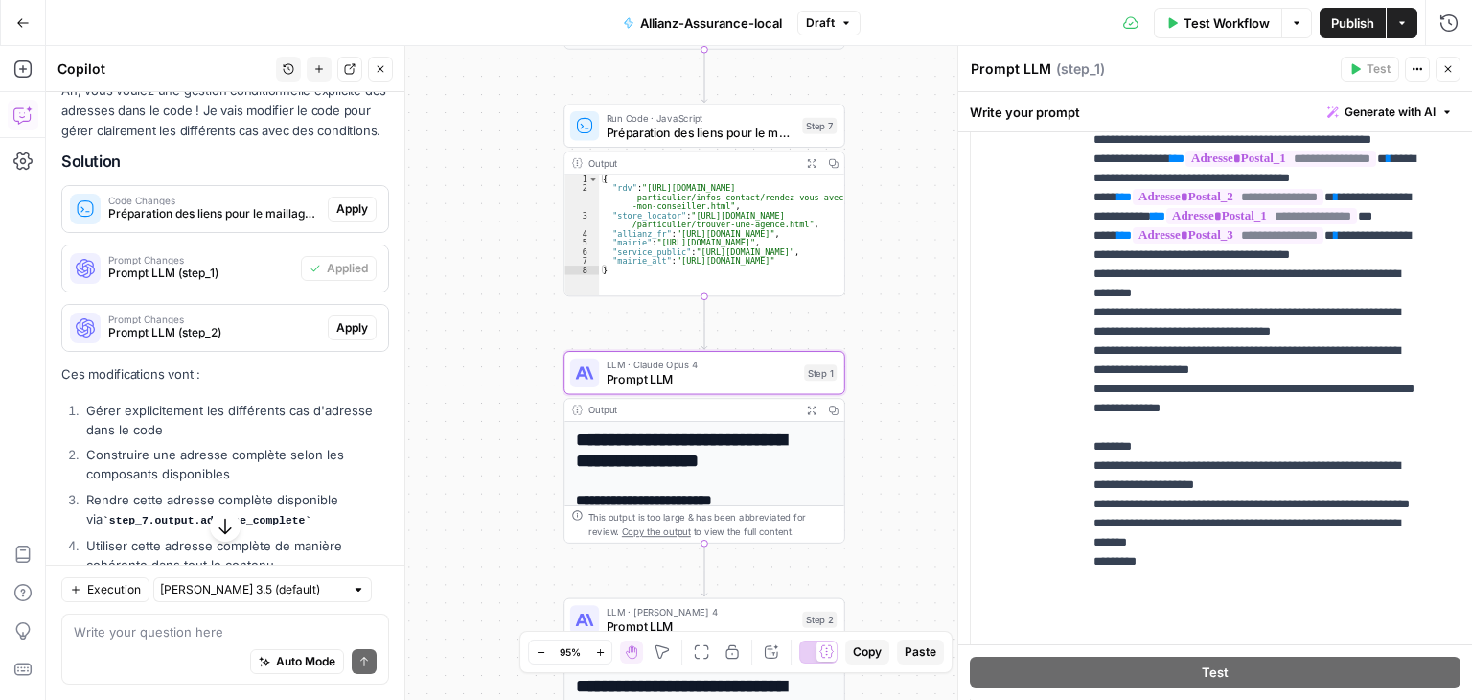
scroll to position [938, 0]
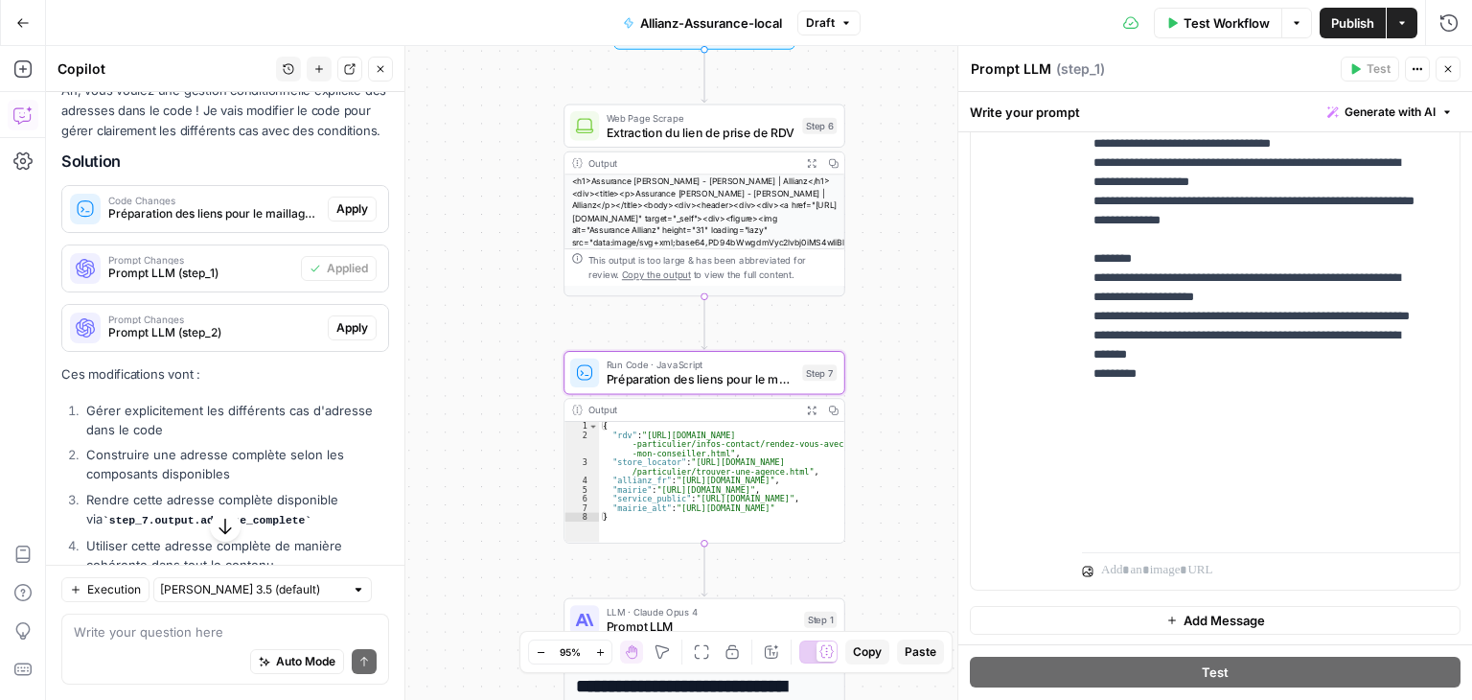
click at [337, 218] on span "Apply" at bounding box center [352, 208] width 32 height 17
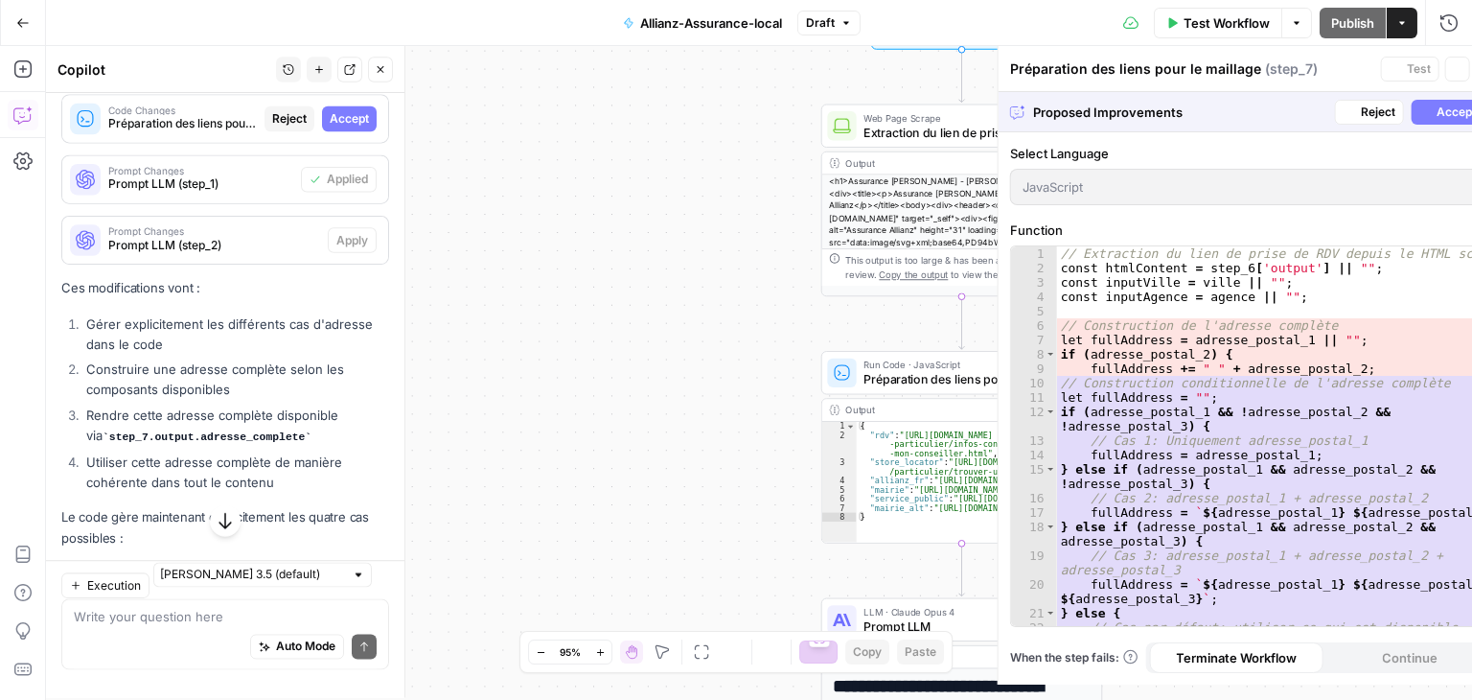
scroll to position [1664, 0]
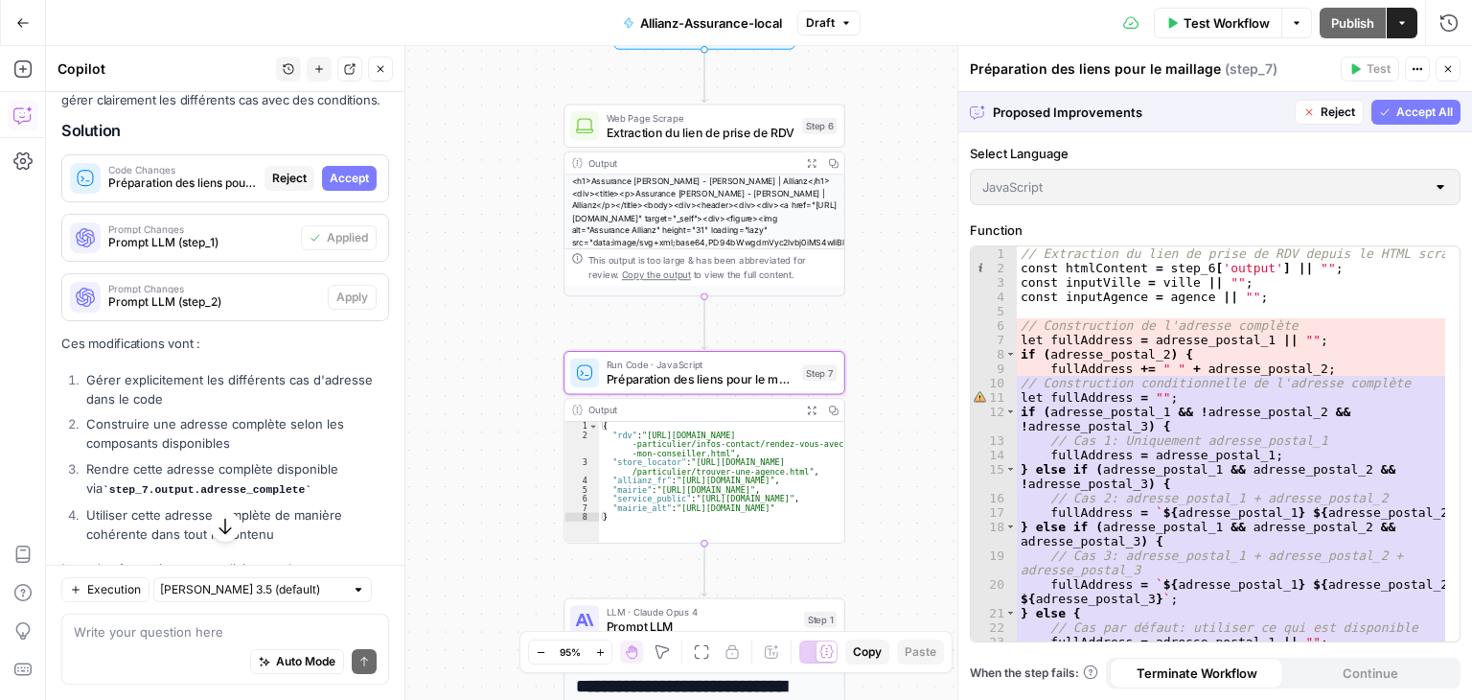
click at [345, 187] on span "Accept" at bounding box center [349, 178] width 39 height 17
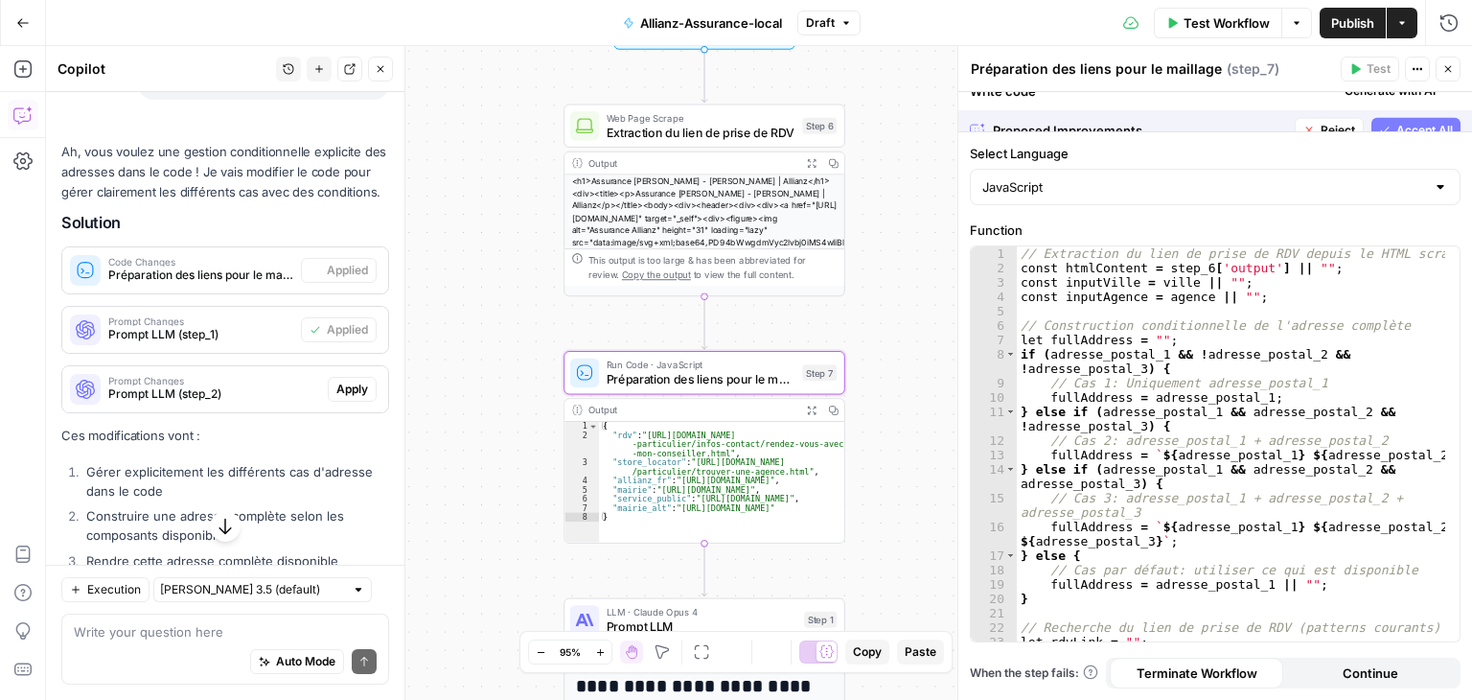
scroll to position [1726, 0]
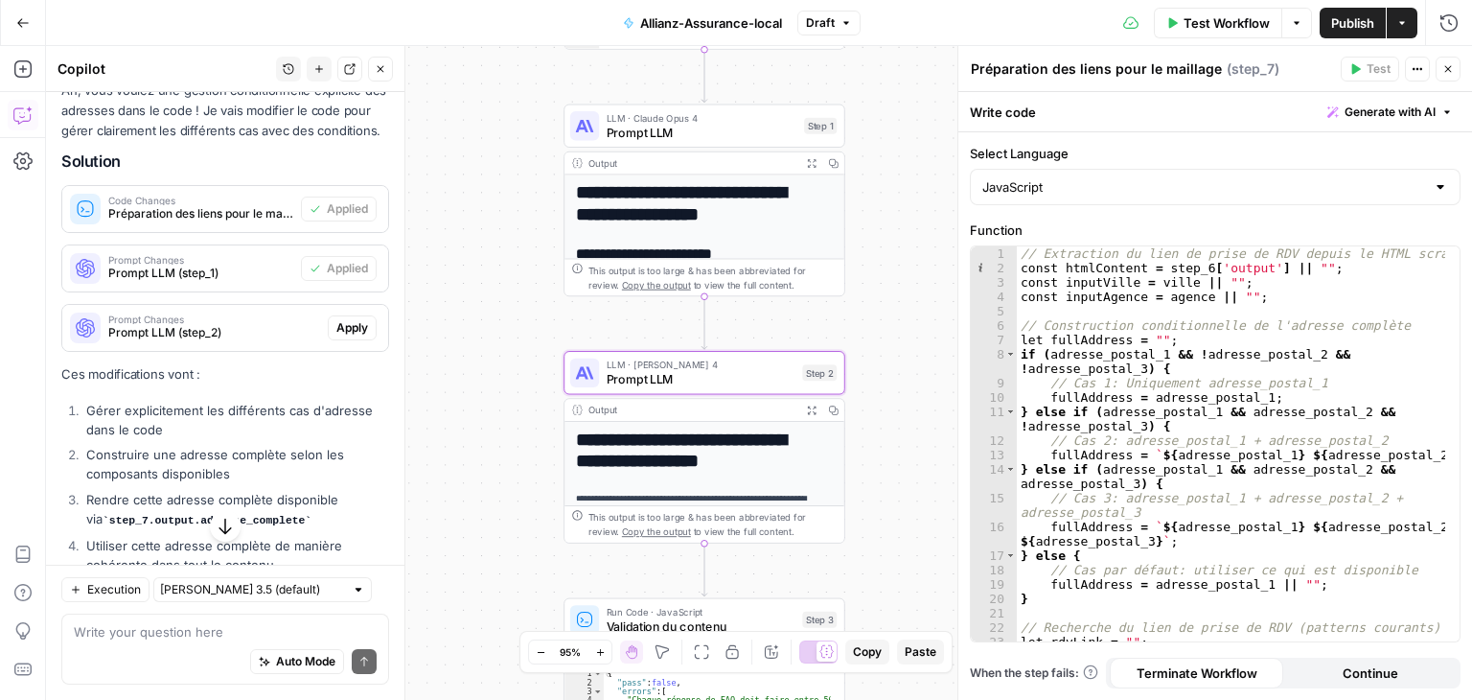
click at [336, 336] on span "Apply" at bounding box center [352, 327] width 32 height 17
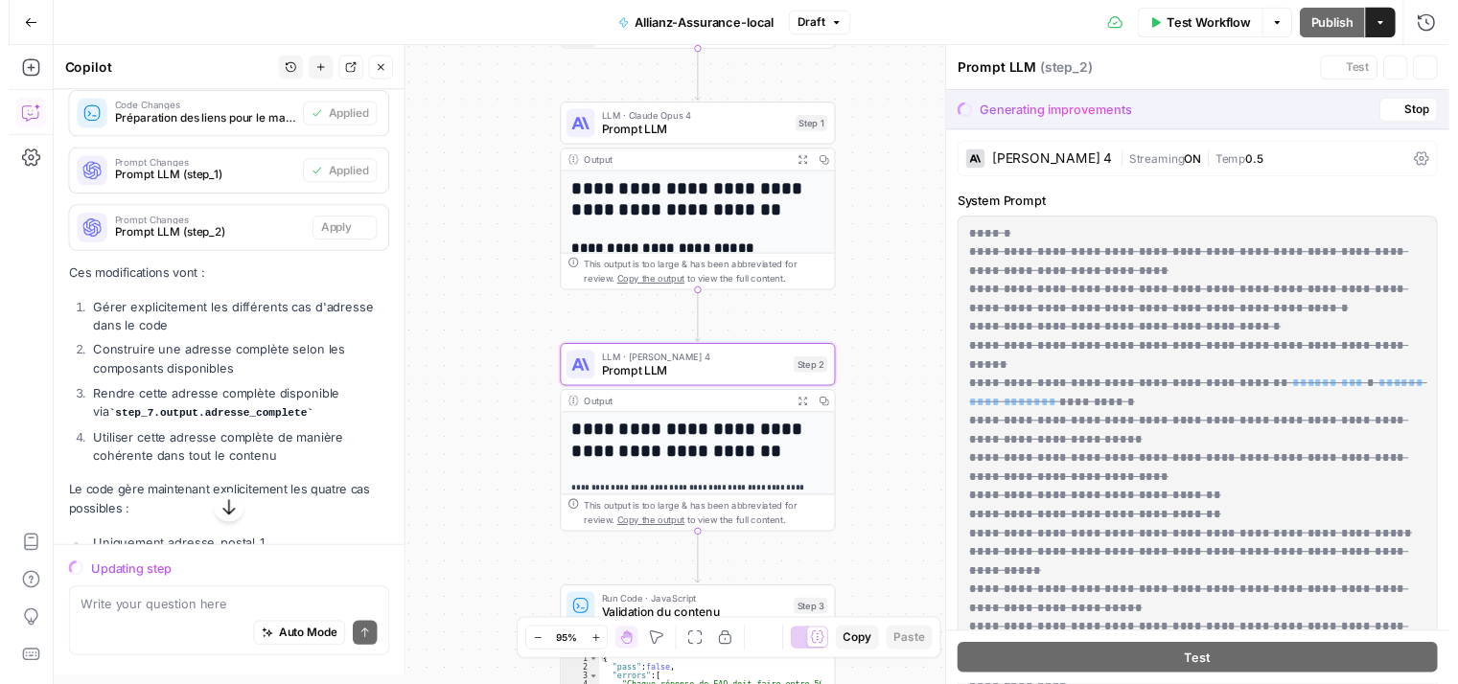
scroll to position [1664, 0]
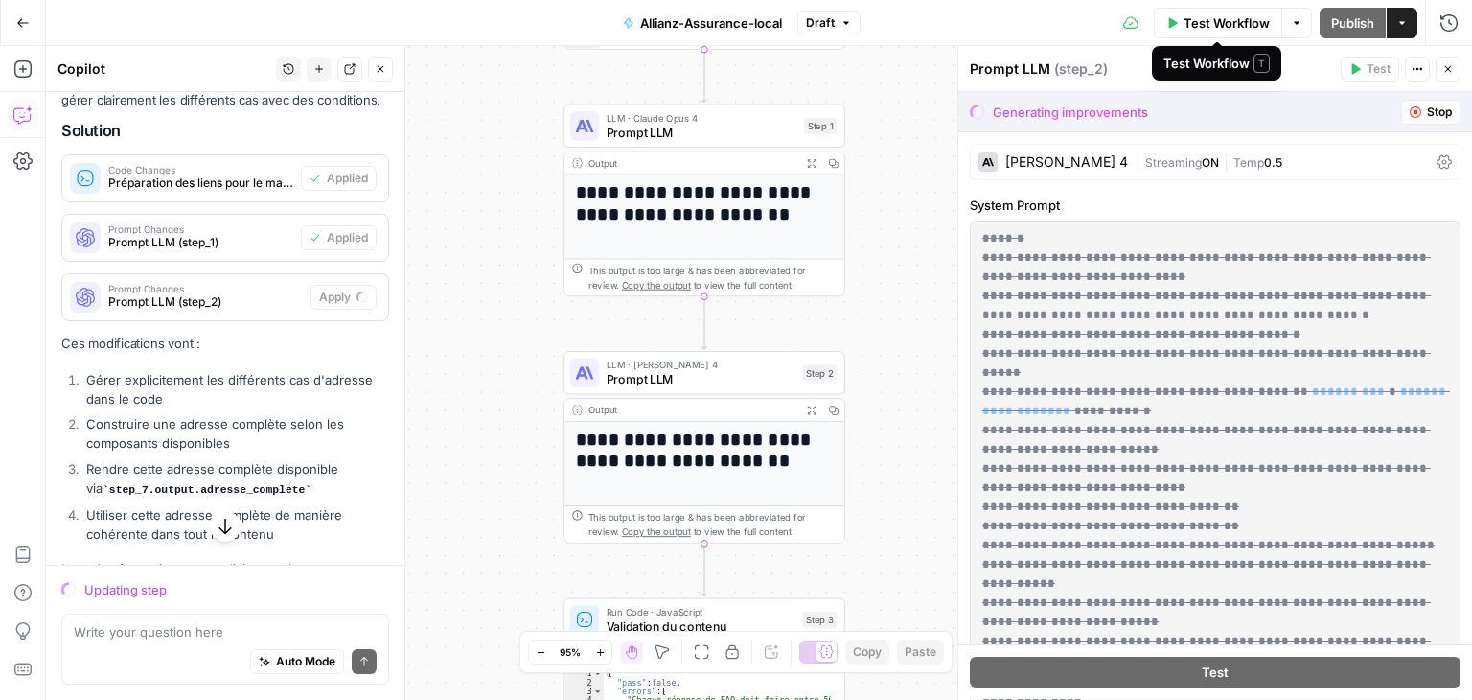
click at [1234, 20] on span "Test Workflow" at bounding box center [1227, 22] width 86 height 19
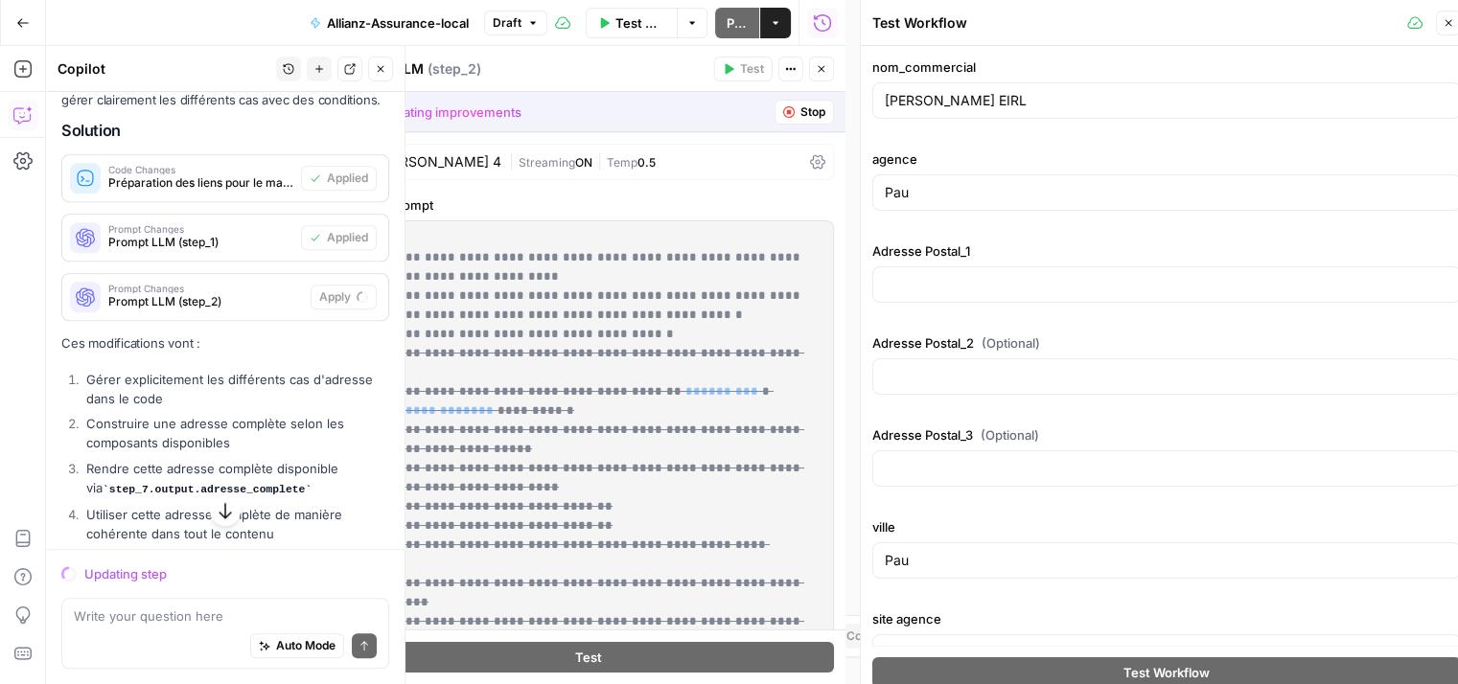
click at [984, 116] on div "[PERSON_NAME] EIRL" at bounding box center [1166, 100] width 589 height 36
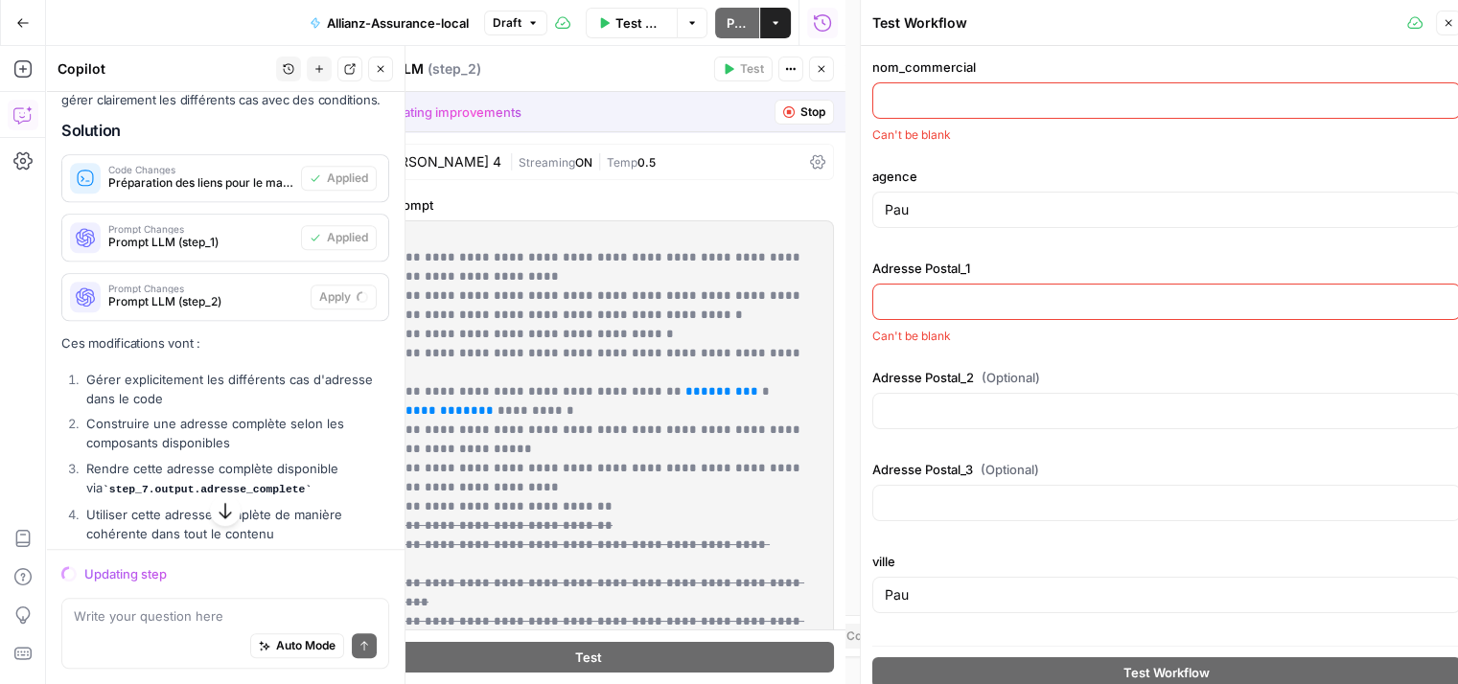
paste input "M [PERSON_NAME] & H [PERSON_NAME]"
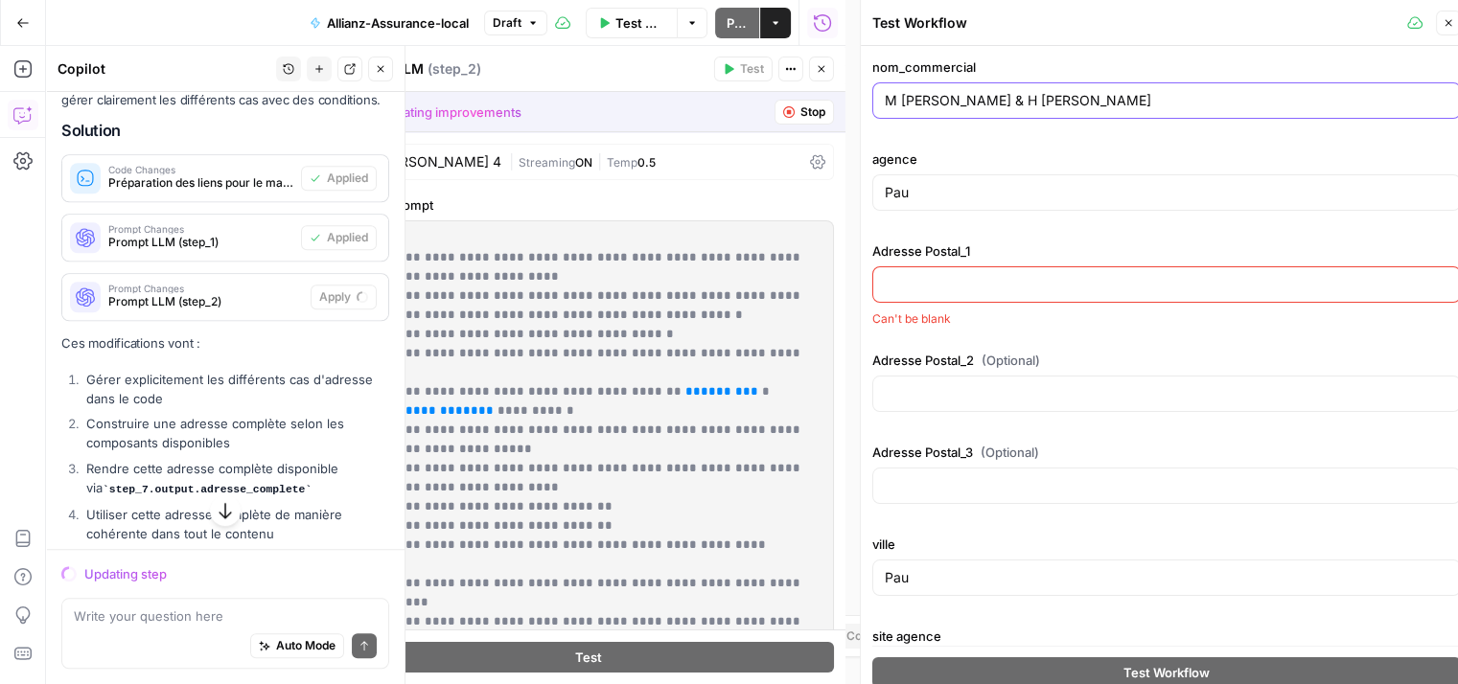
type input "M [PERSON_NAME] & H [PERSON_NAME]"
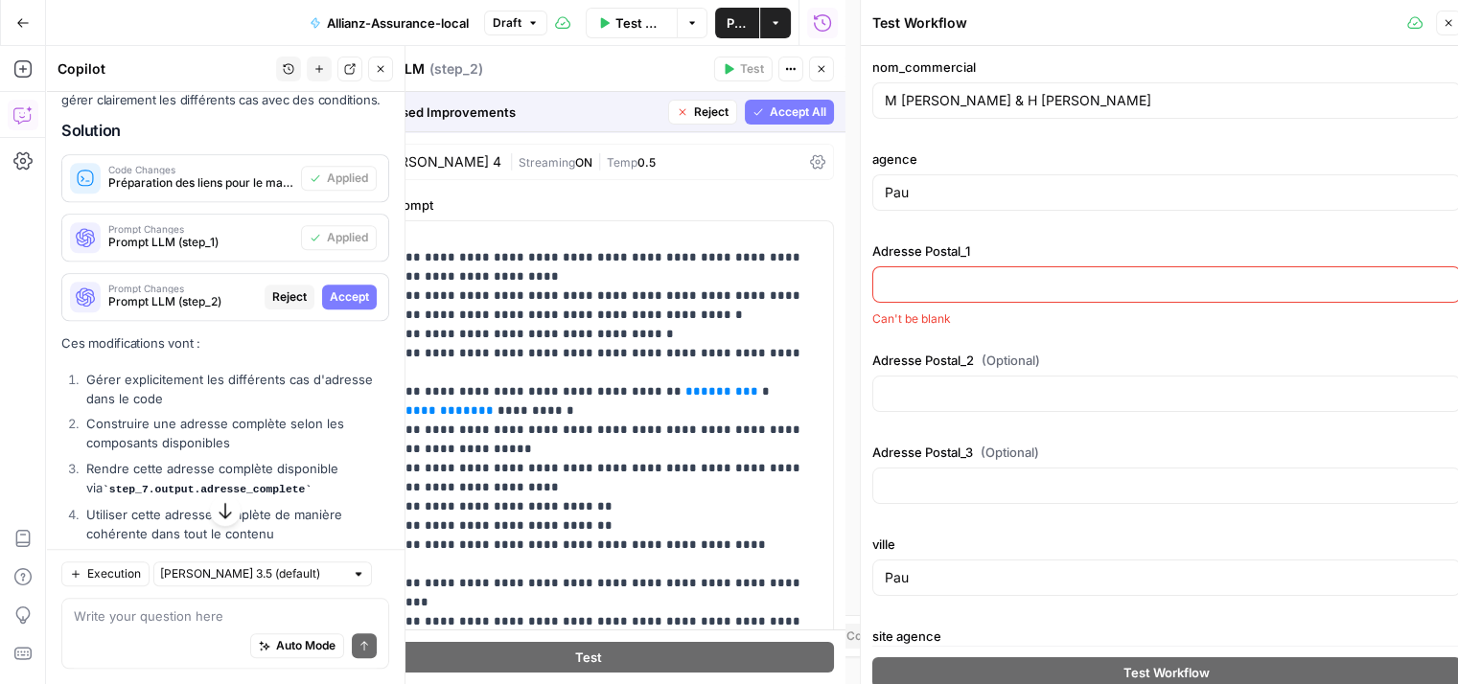
click at [951, 279] on input "Adresse Postal_1" at bounding box center [1167, 284] width 564 height 19
click at [929, 190] on input "Pau" at bounding box center [1167, 192] width 564 height 19
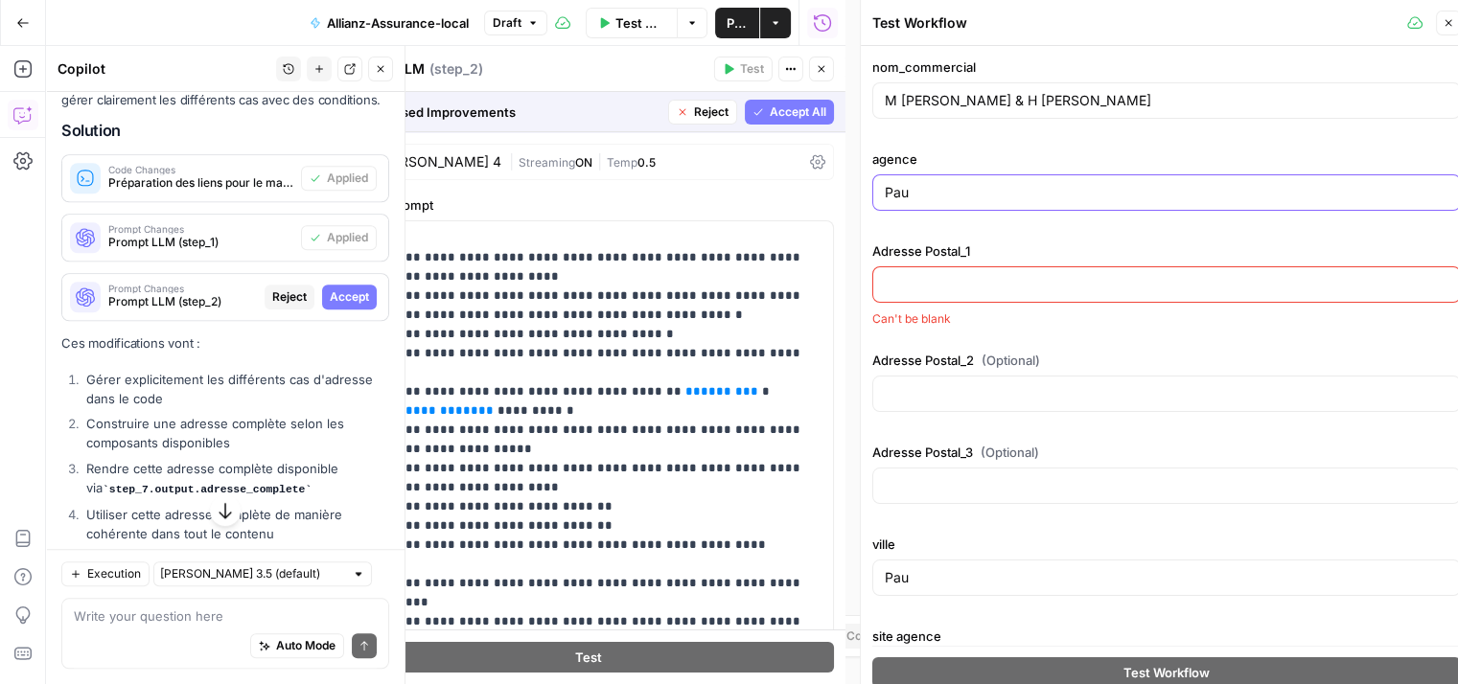
click at [906, 197] on input "Pau" at bounding box center [1167, 192] width 564 height 19
type input "P"
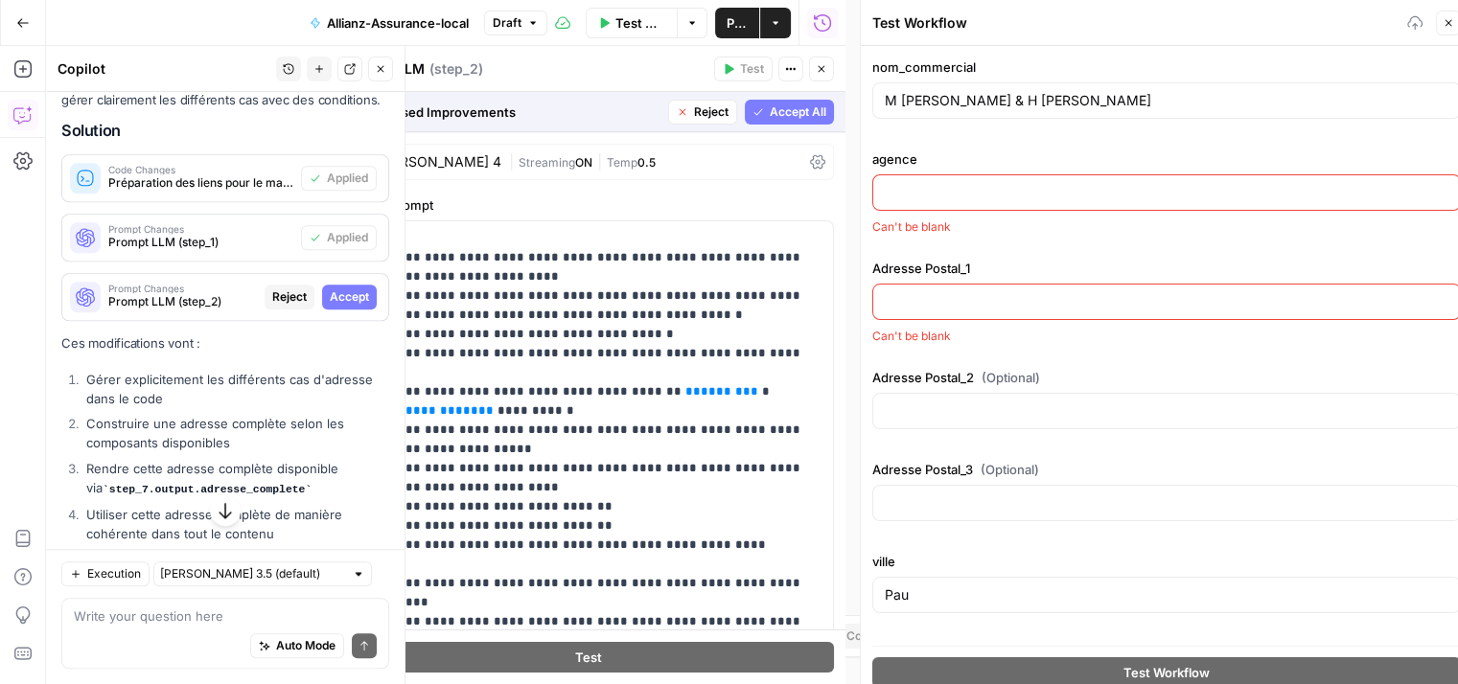
paste input "OLORON PYRENEES"
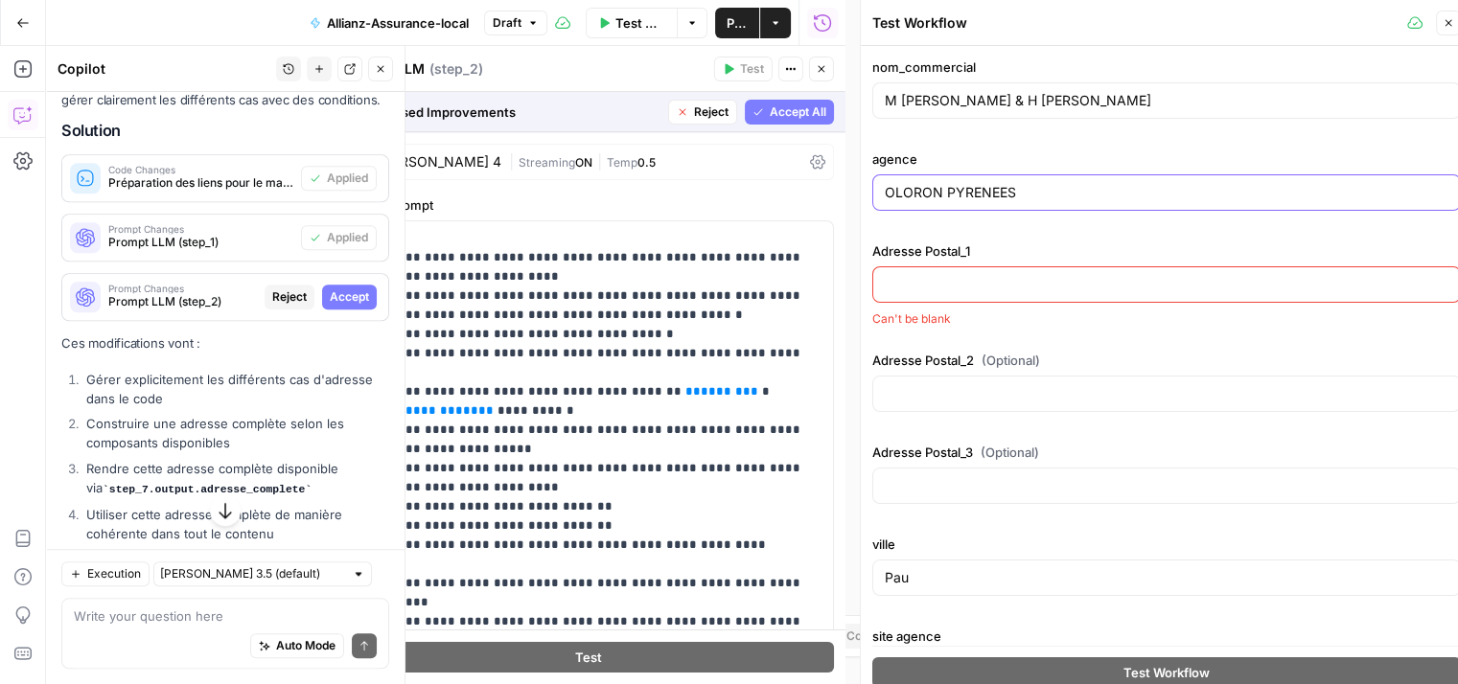
type input "OLORON PYRENEES"
click at [973, 281] on input "Adresse Postal_1" at bounding box center [1167, 284] width 564 height 19
paste input "[STREET_ADDRESS][PERSON_NAME]"
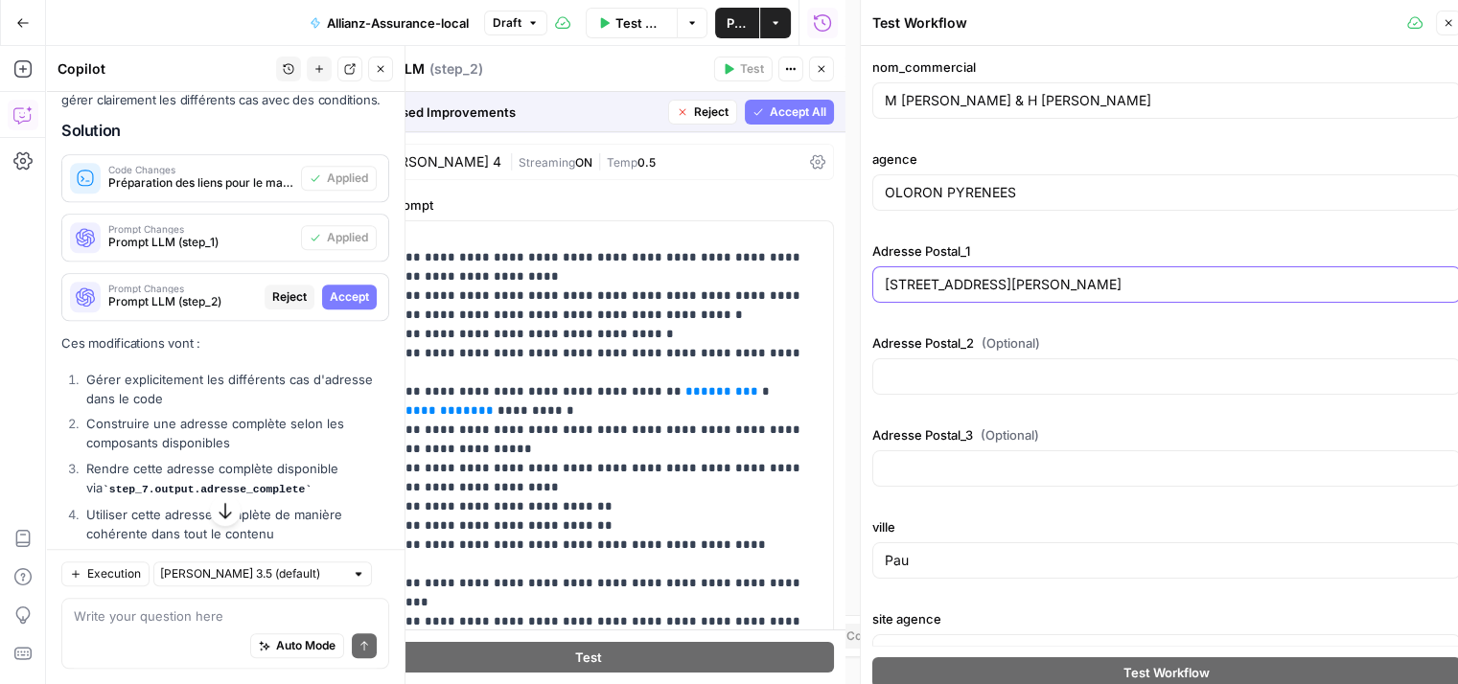
type input "[STREET_ADDRESS][PERSON_NAME]"
click at [961, 374] on input "Adresse Postal_2 (Optional)" at bounding box center [1167, 376] width 564 height 19
paste input "[GEOGRAPHIC_DATA]"
type input "[GEOGRAPHIC_DATA]"
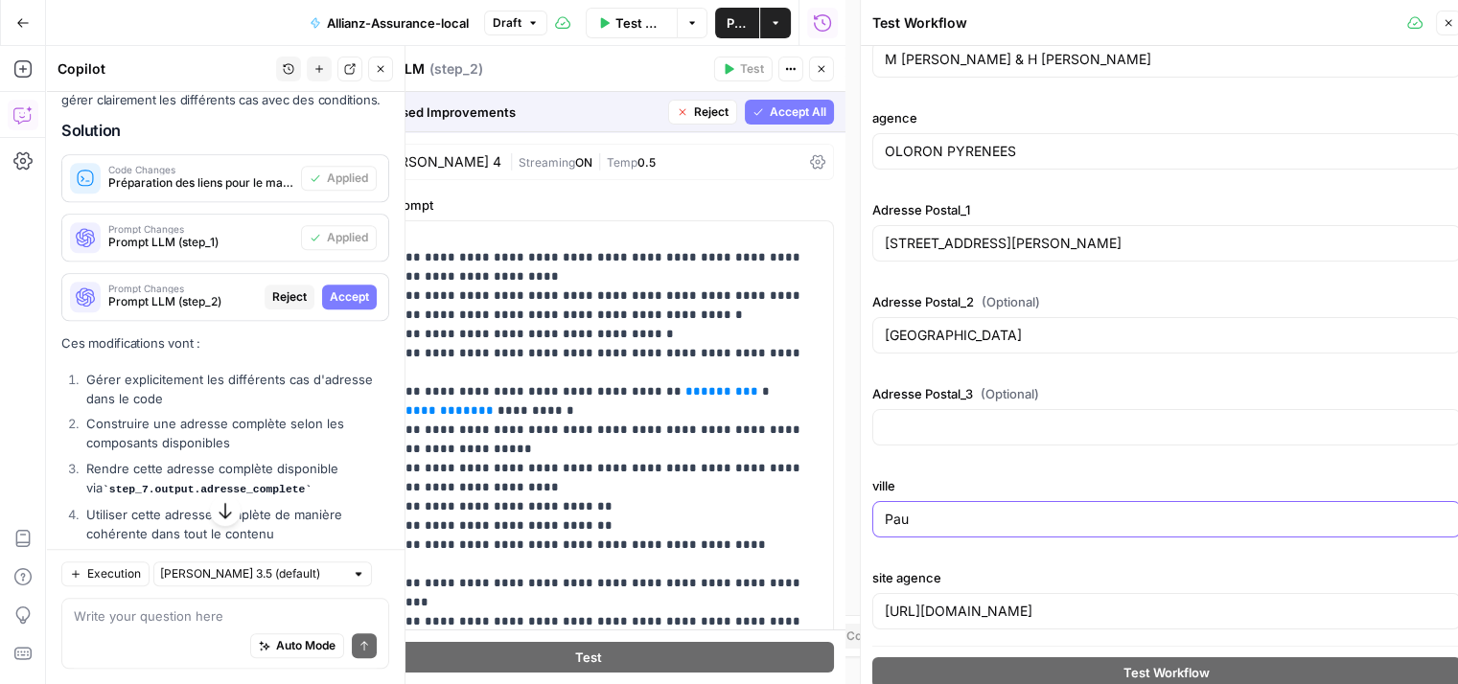
drag, startPoint x: 922, startPoint y: 521, endPoint x: 826, endPoint y: 517, distance: 95.9
click at [826, 517] on body "Haskn New Home Browse Insights Opportunities Your Data Recent Grids Primelis Co…" at bounding box center [729, 342] width 1458 height 684
type input "P"
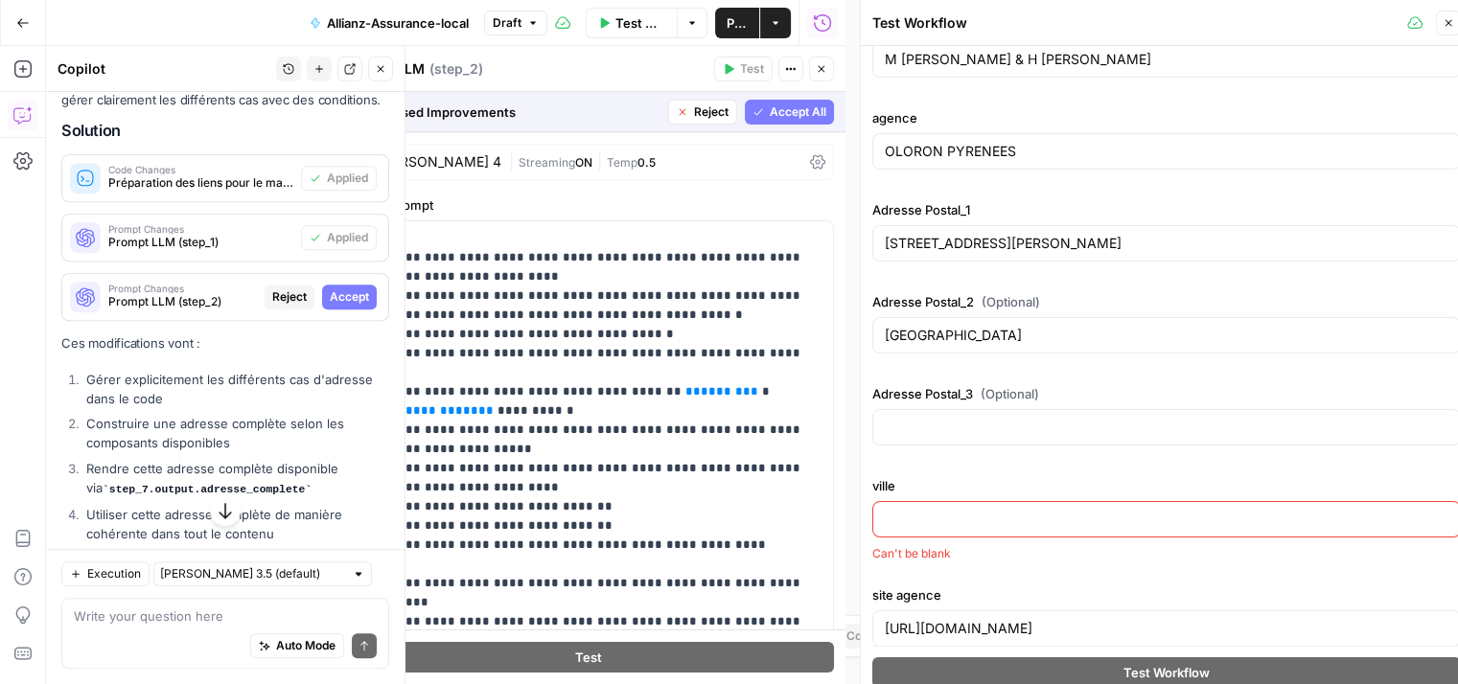
paste input "OLORON STE MARIE"
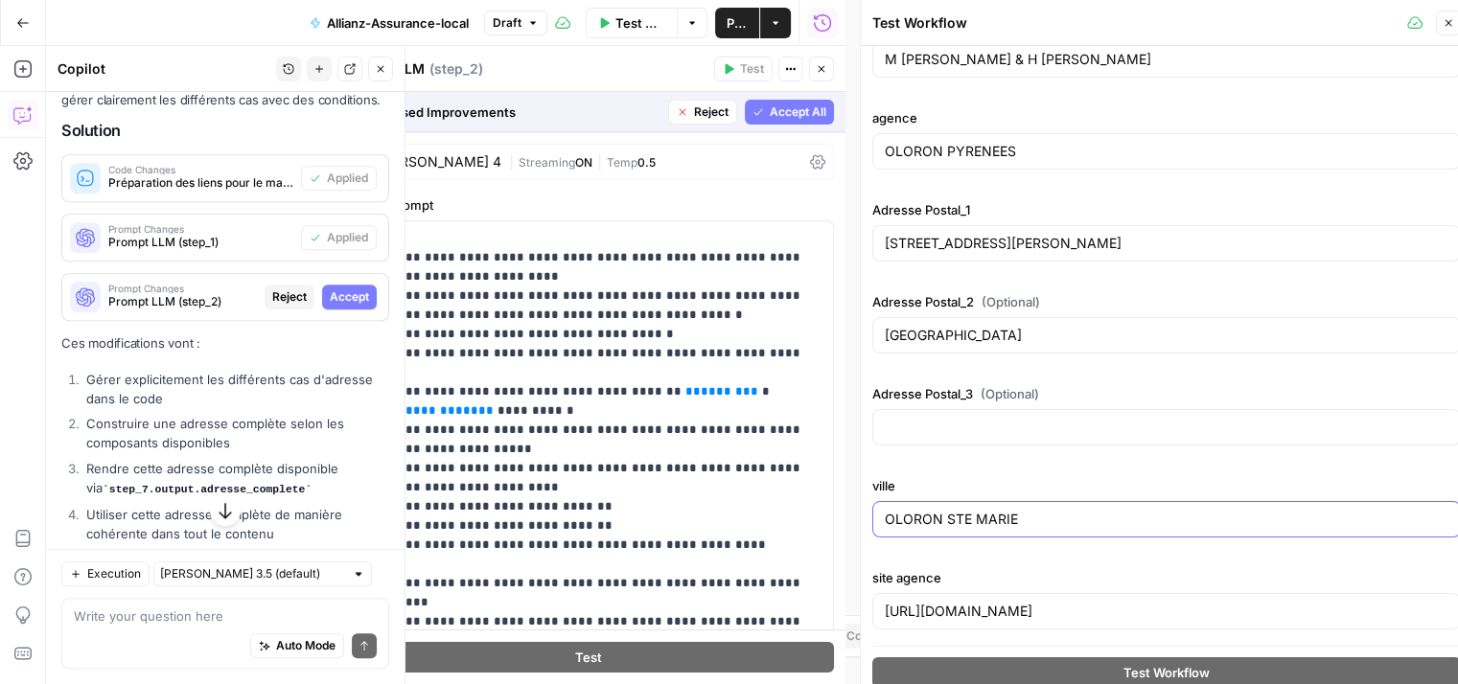
type input "OLORON STE MARIE"
click at [1045, 604] on input "[URL][DOMAIN_NAME]" at bounding box center [1167, 611] width 564 height 19
paste input "[URL][DOMAIN_NAME]"
type input "[URL][DOMAIN_NAME]"
click at [782, 104] on span "Accept All" at bounding box center [798, 112] width 57 height 17
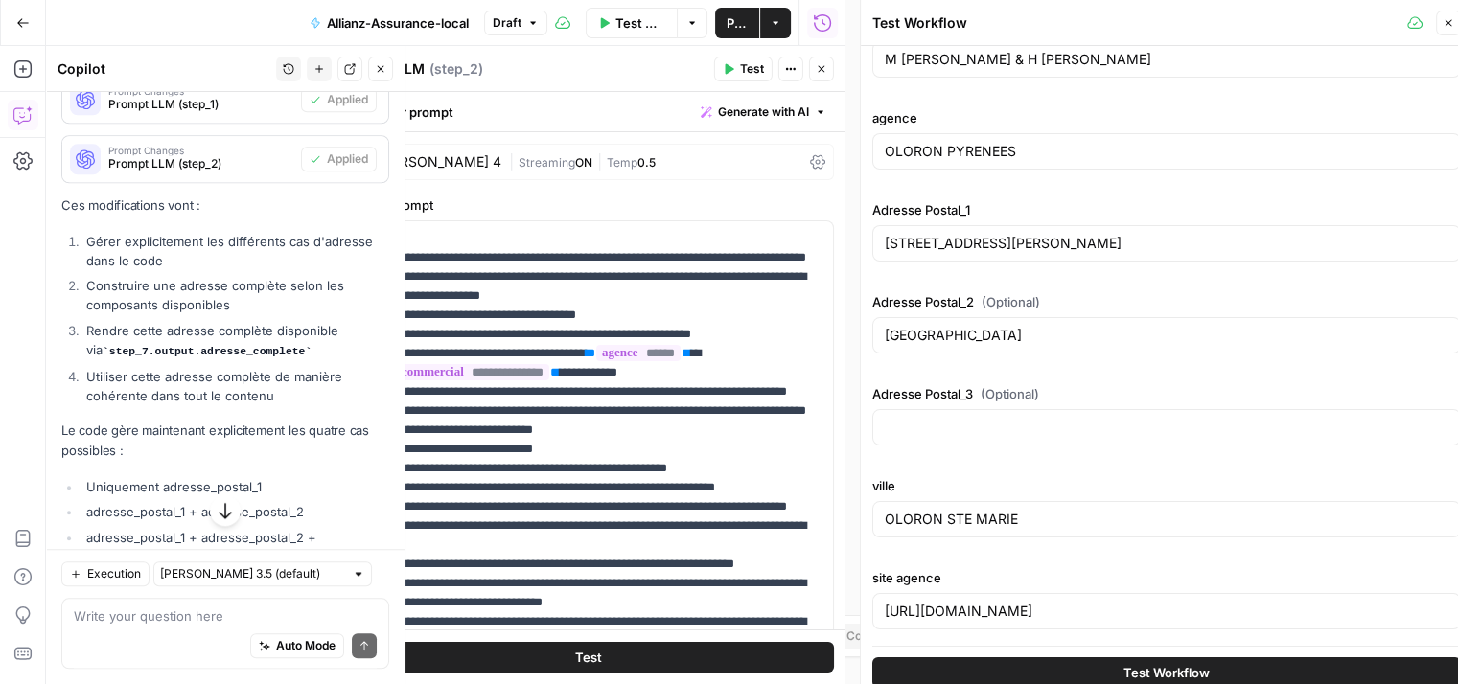
scroll to position [2062, 0]
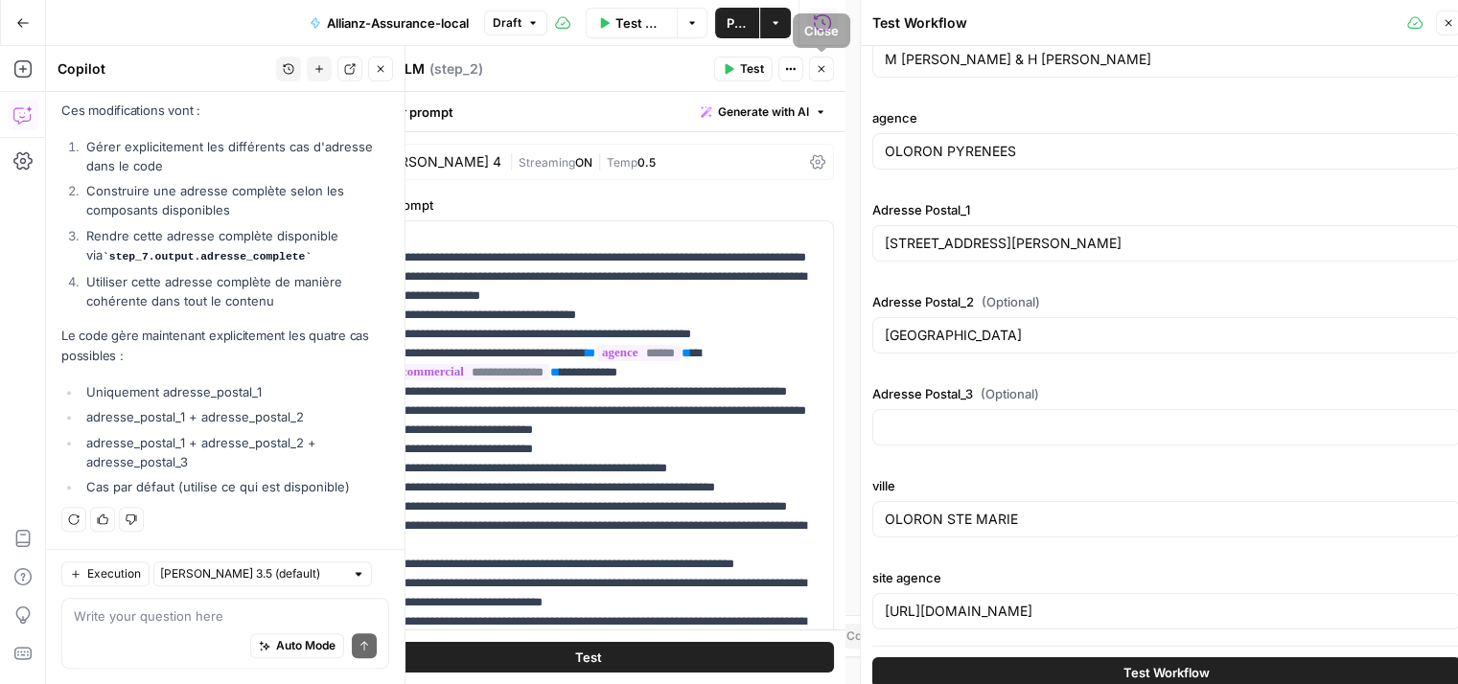
click at [816, 74] on icon "button" at bounding box center [822, 69] width 12 height 12
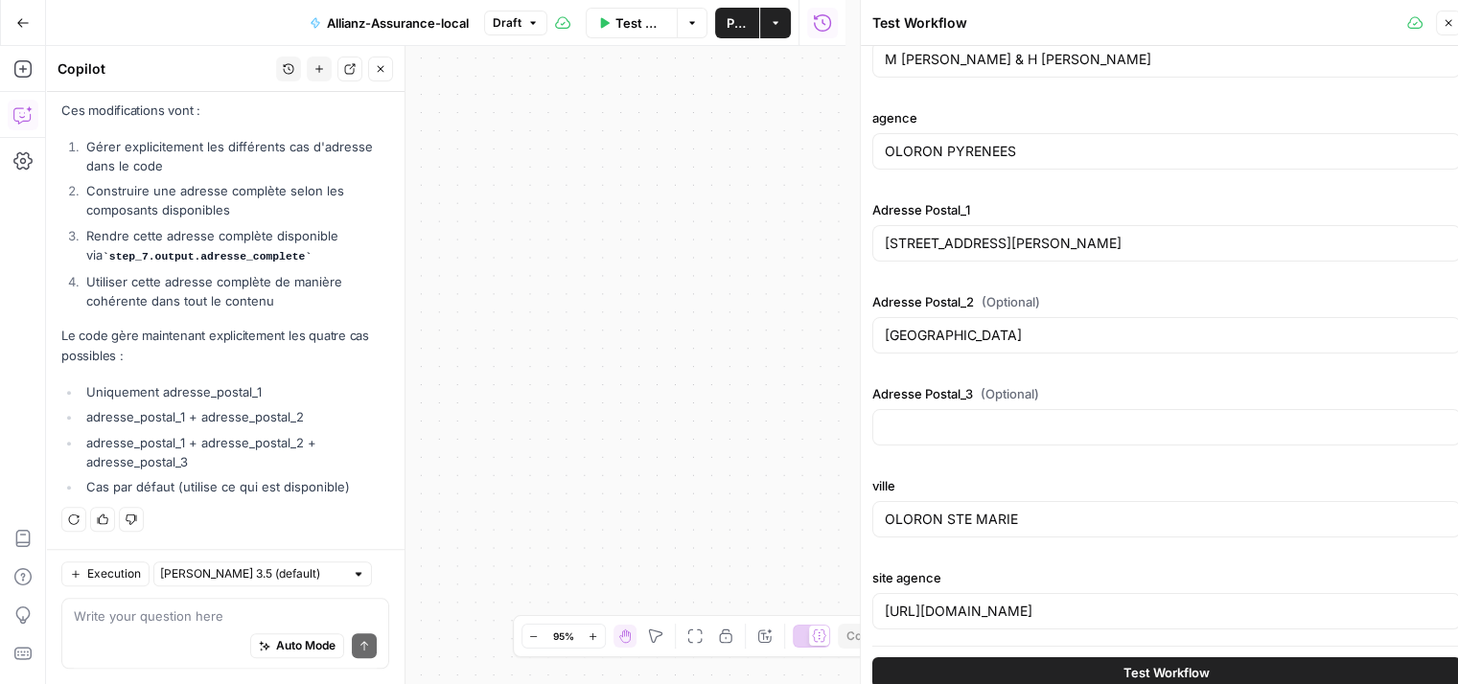
click at [381, 72] on icon "button" at bounding box center [381, 69] width 12 height 12
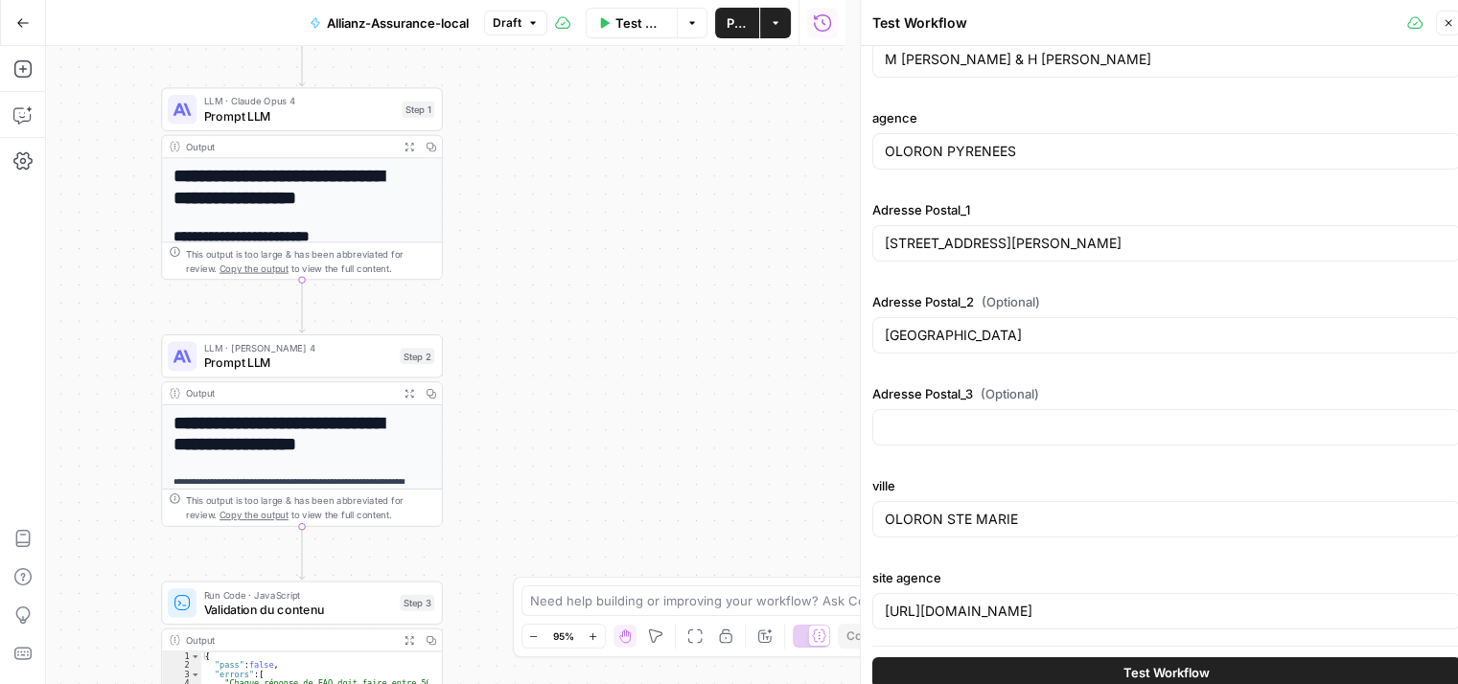
scroll to position [15, 0]
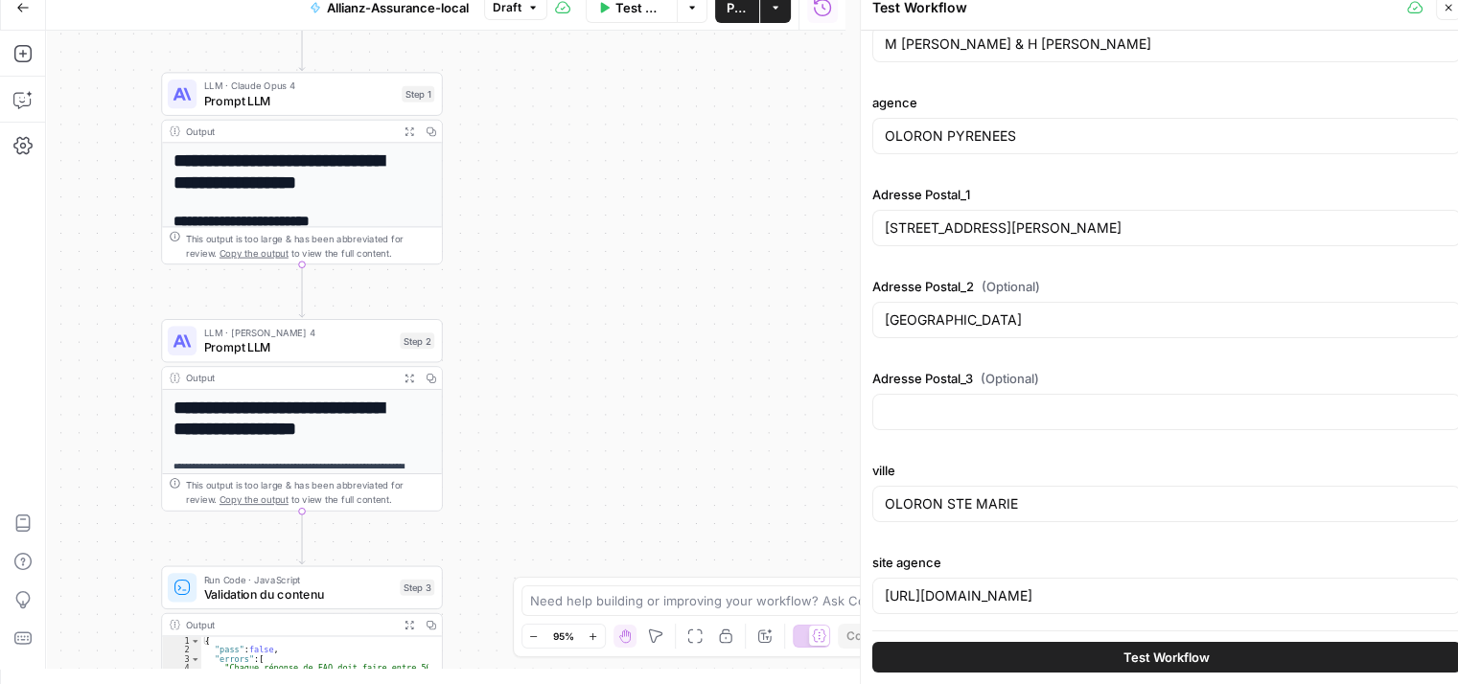
click at [1211, 655] on button "Test Workflow" at bounding box center [1166, 657] width 589 height 31
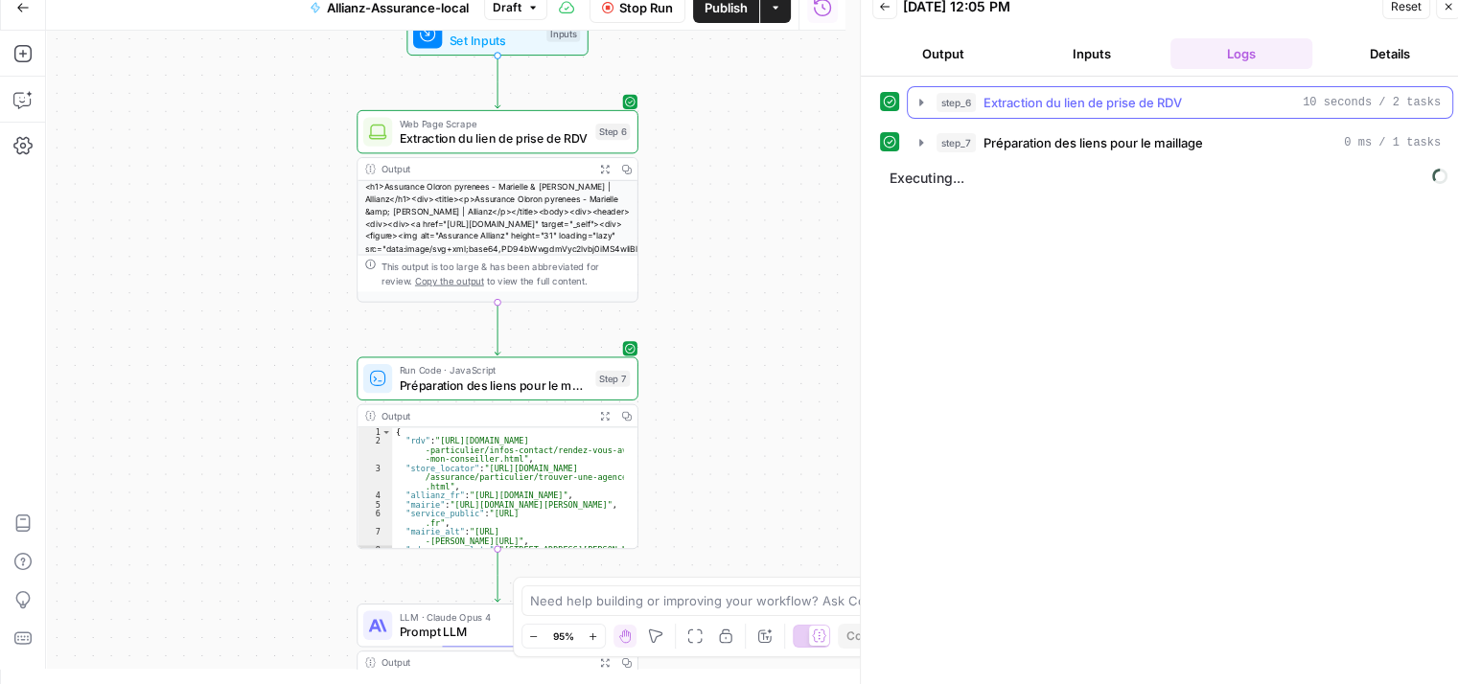
click at [916, 101] on icon "button" at bounding box center [921, 102] width 15 height 15
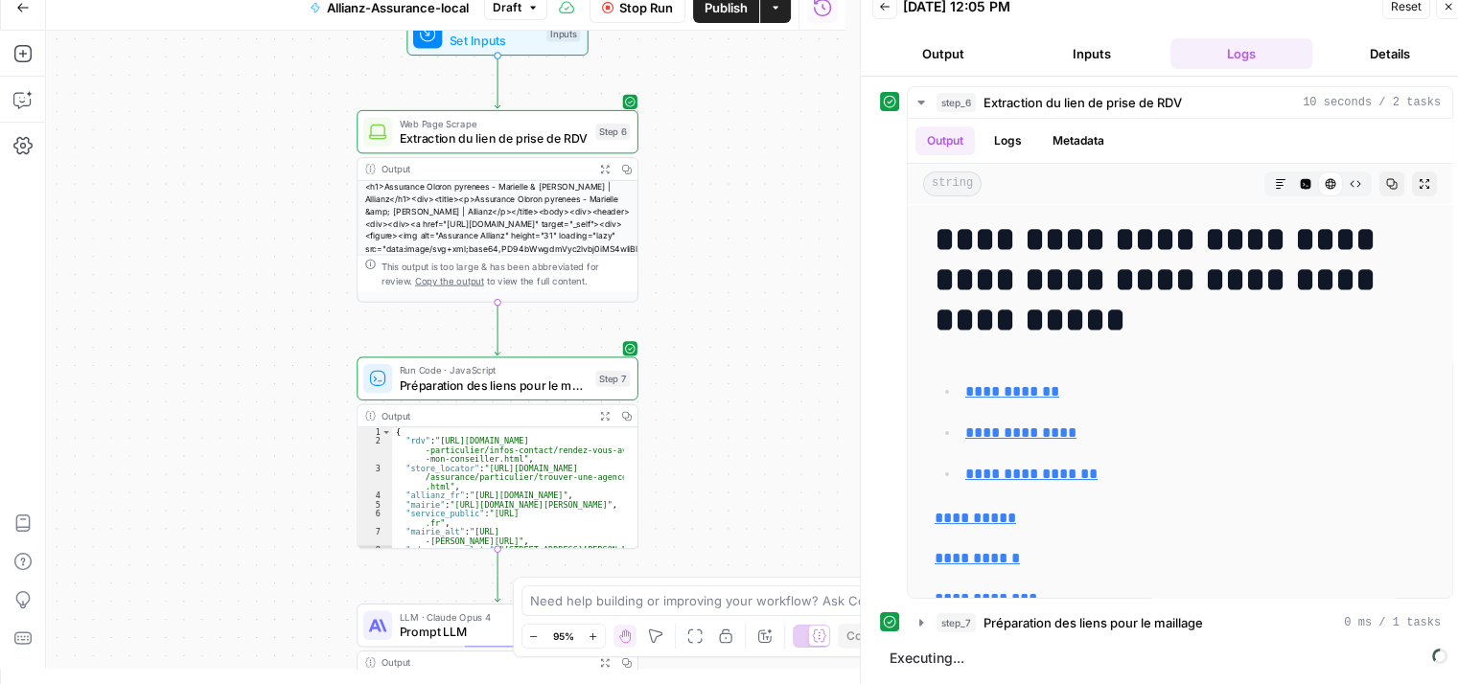
click at [1443, 12] on icon "button" at bounding box center [1449, 7] width 12 height 12
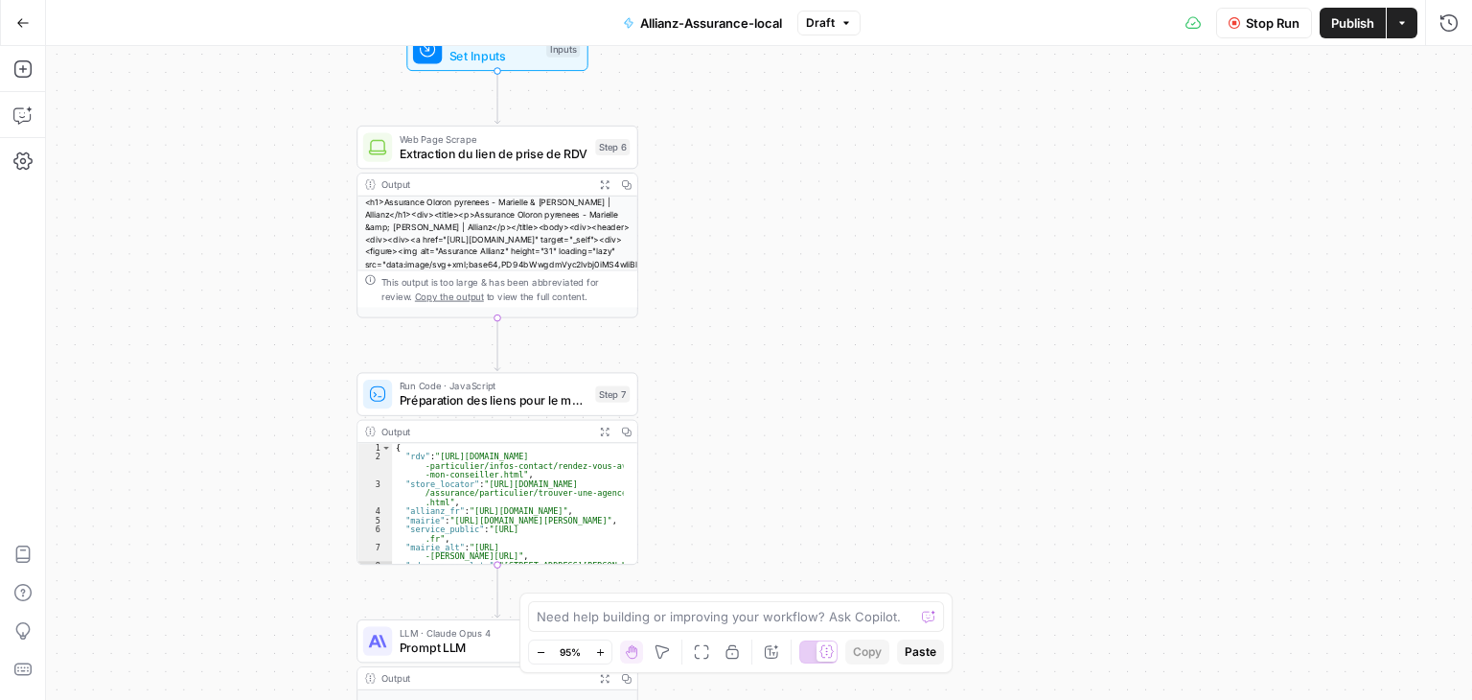
click at [1459, 38] on div "Stop Run Publish Actions Run History" at bounding box center [1167, 22] width 612 height 45
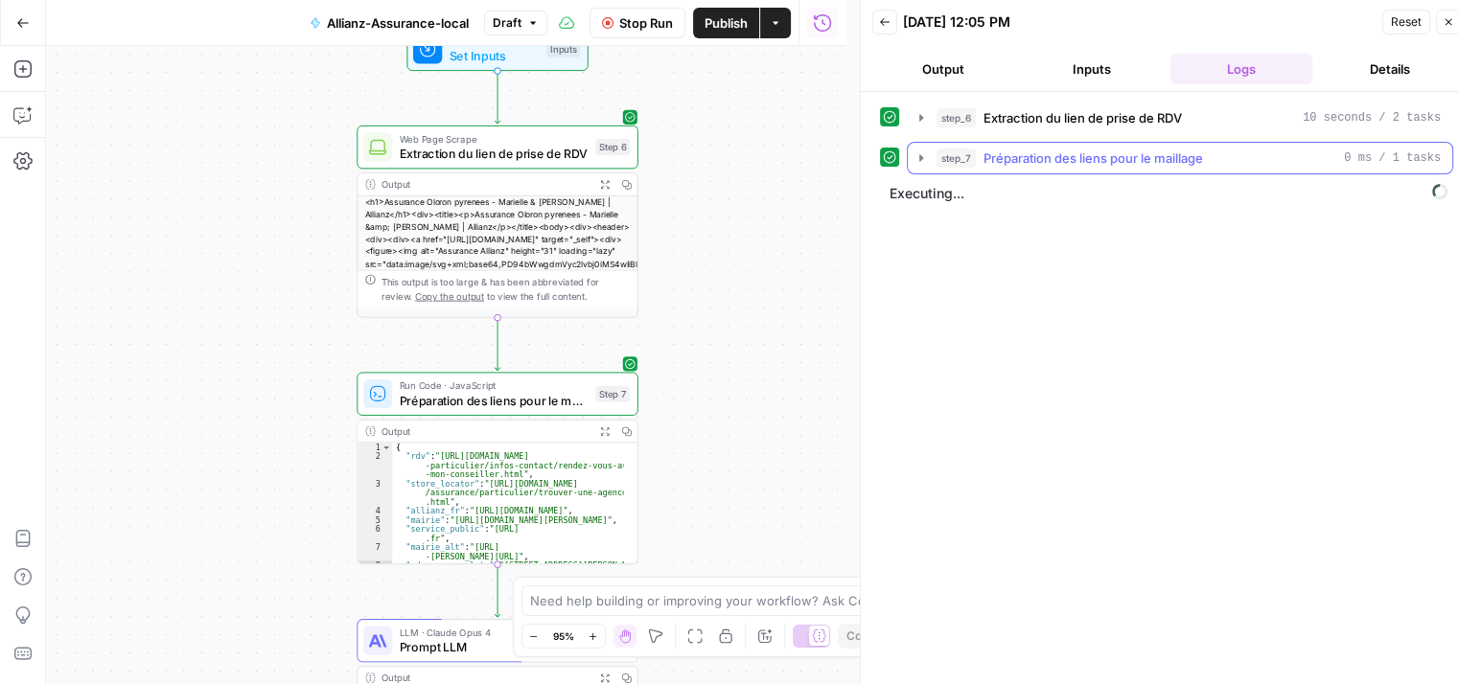
click at [921, 154] on icon "button" at bounding box center [921, 158] width 15 height 15
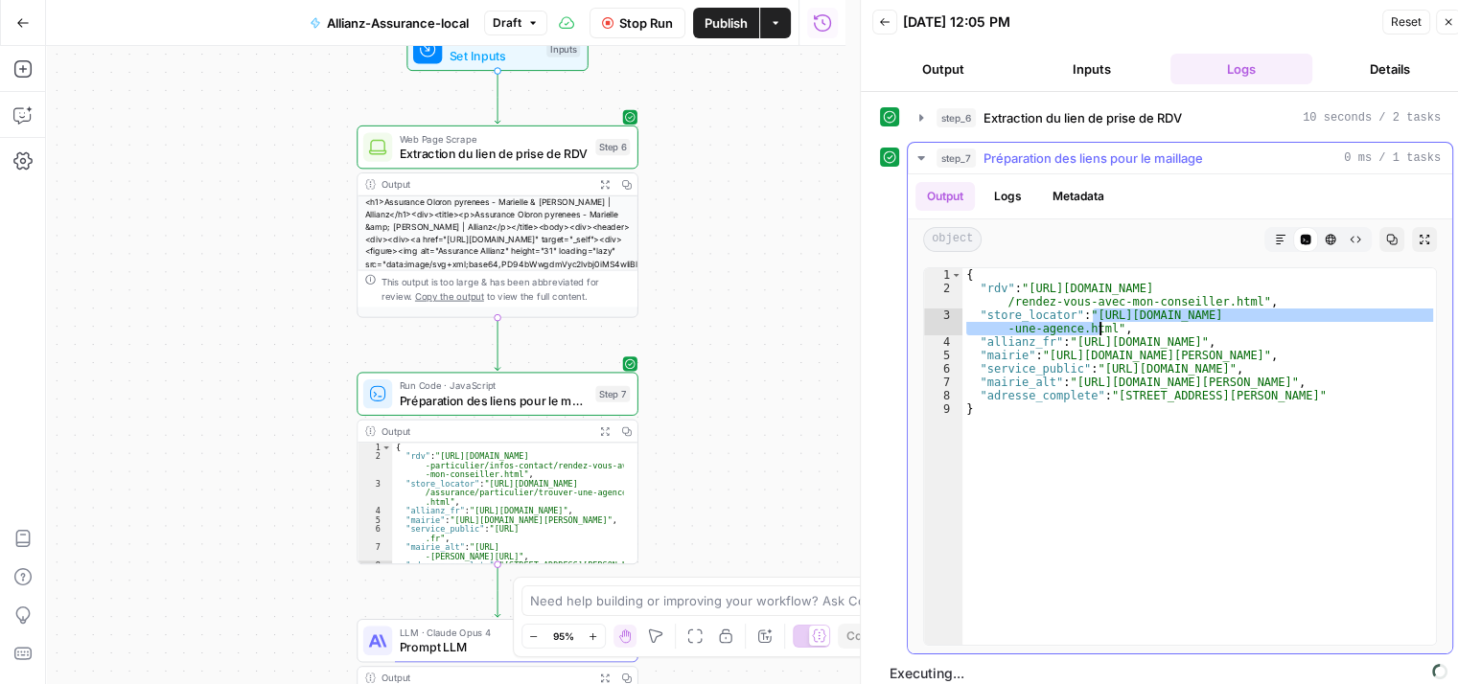
drag, startPoint x: 1090, startPoint y: 311, endPoint x: 1101, endPoint y: 324, distance: 17.7
click at [1101, 324] on div "{ "rdv" : "[URL][DOMAIN_NAME] /rendez-vous-avec-mon-conseiller.html" , "store_l…" at bounding box center [1199, 470] width 475 height 405
click at [1104, 327] on div "{ "rdv" : "[URL][DOMAIN_NAME] /rendez-vous-avec-mon-conseiller.html" , "store_l…" at bounding box center [1199, 470] width 475 height 405
drag, startPoint x: 1103, startPoint y: 326, endPoint x: 1093, endPoint y: 312, distance: 17.8
click at [1093, 312] on div "{ "rdv" : "[URL][DOMAIN_NAME] /rendez-vous-avec-mon-conseiller.html" , "store_l…" at bounding box center [1199, 470] width 475 height 405
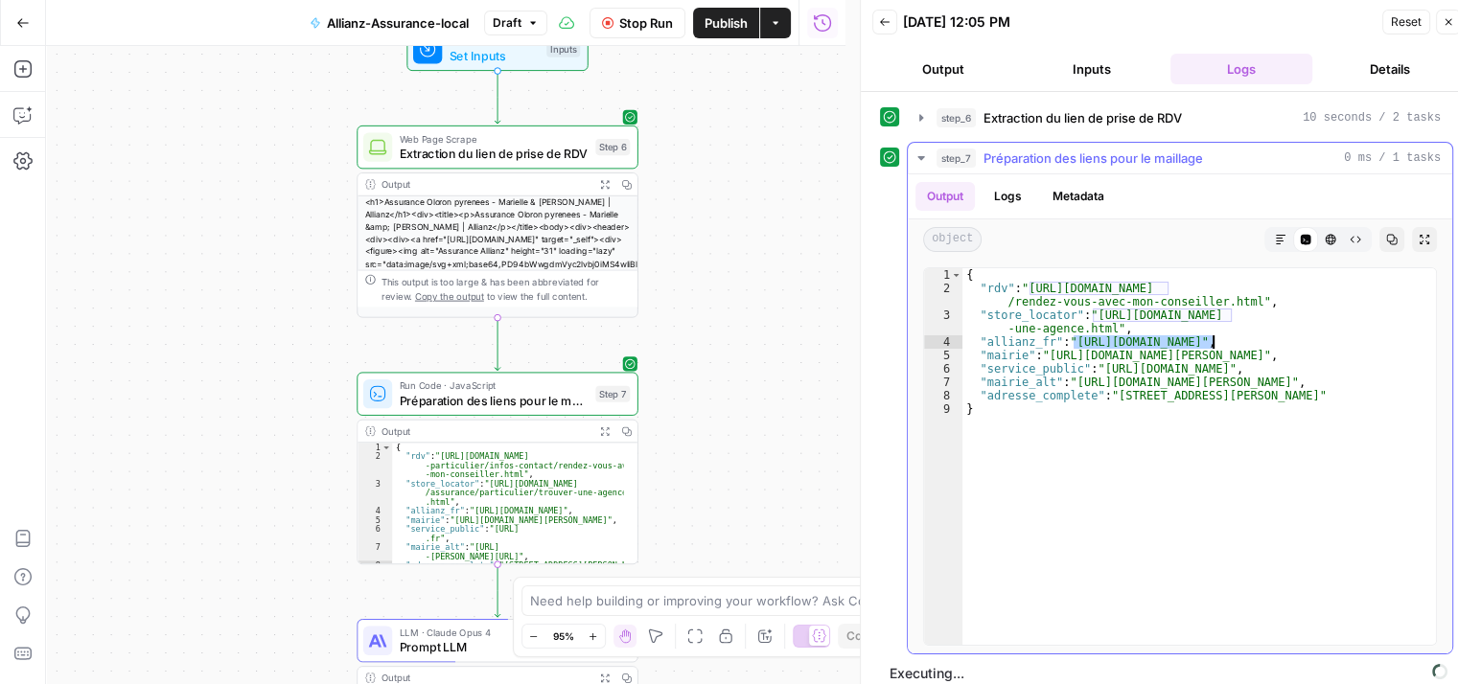
drag, startPoint x: 1073, startPoint y: 339, endPoint x: 1210, endPoint y: 335, distance: 137.2
click at [1210, 335] on div "{ "rdv" : "[URL][DOMAIN_NAME] /rendez-vous-avec-mon-conseiller.html" , "store_l…" at bounding box center [1199, 470] width 475 height 405
type textarea "**********"
click at [916, 161] on icon "button" at bounding box center [921, 158] width 15 height 15
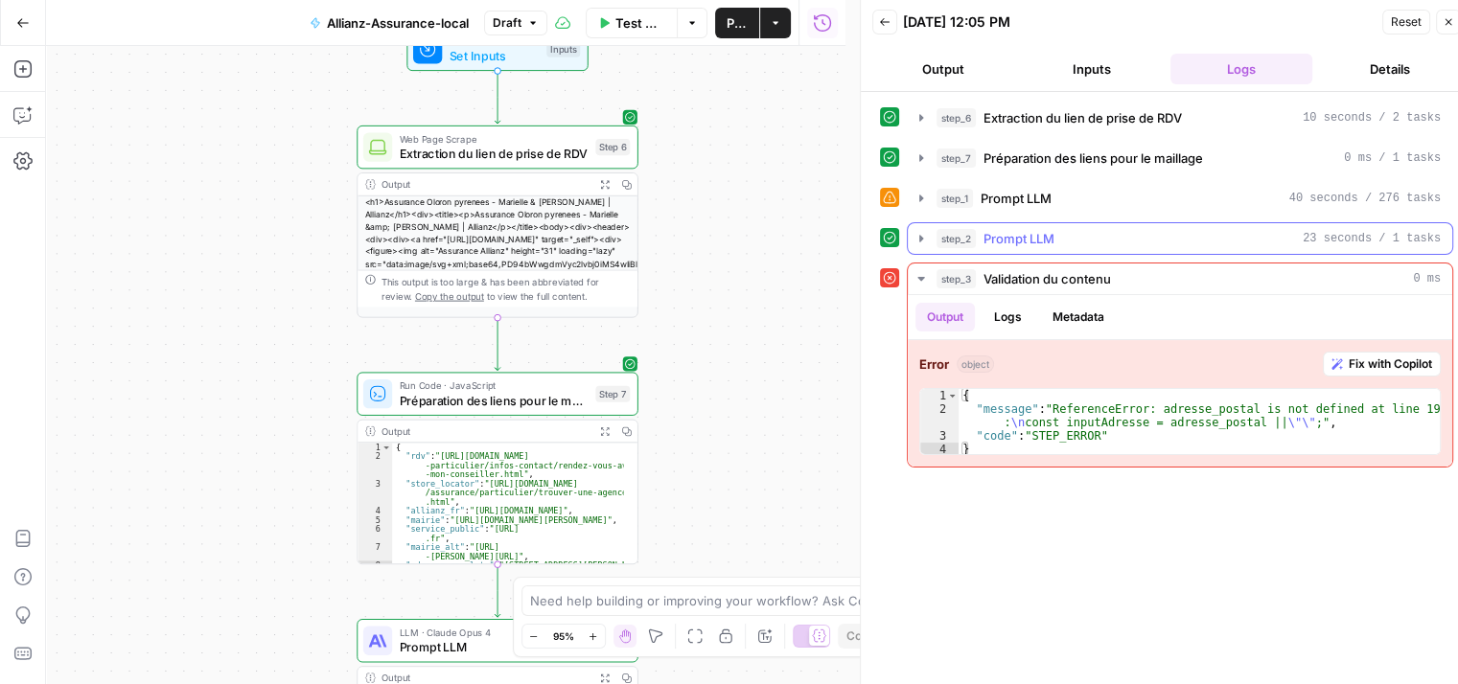
click at [923, 197] on icon "button" at bounding box center [921, 198] width 4 height 7
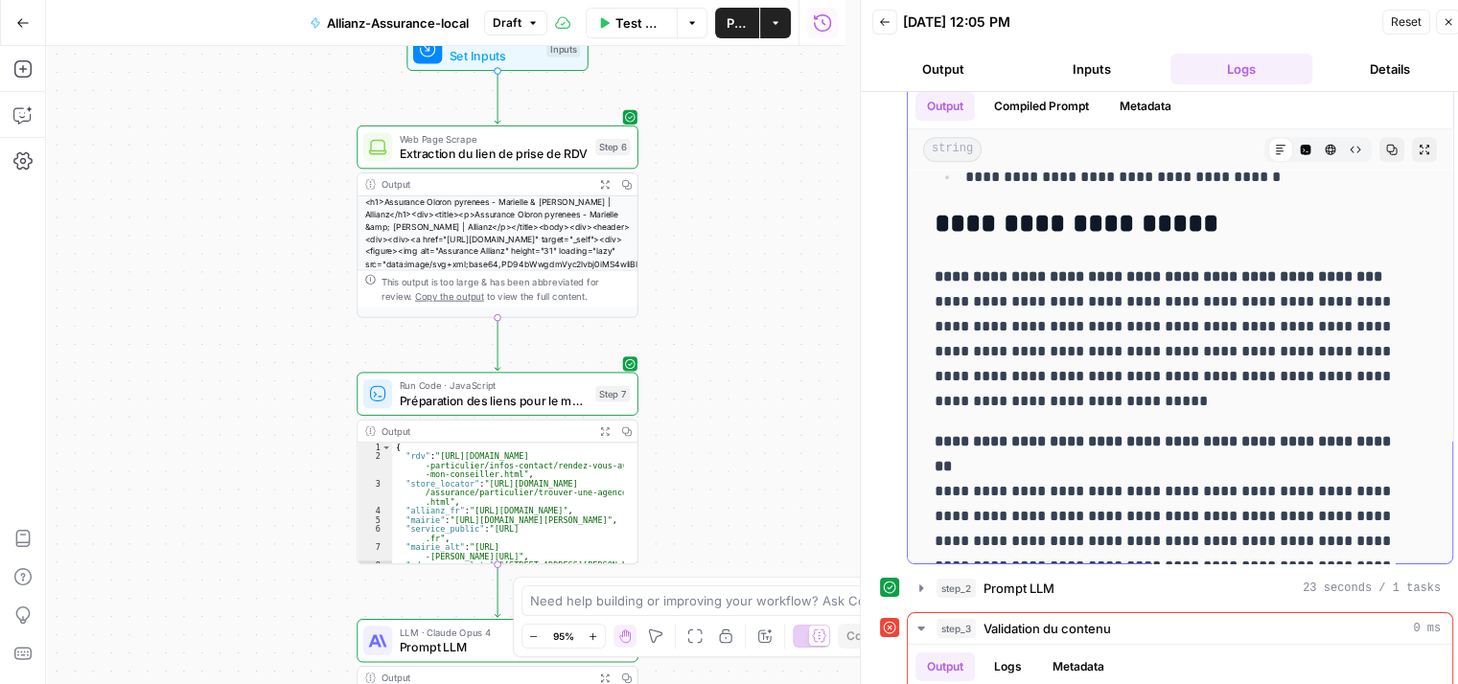
scroll to position [2057, 0]
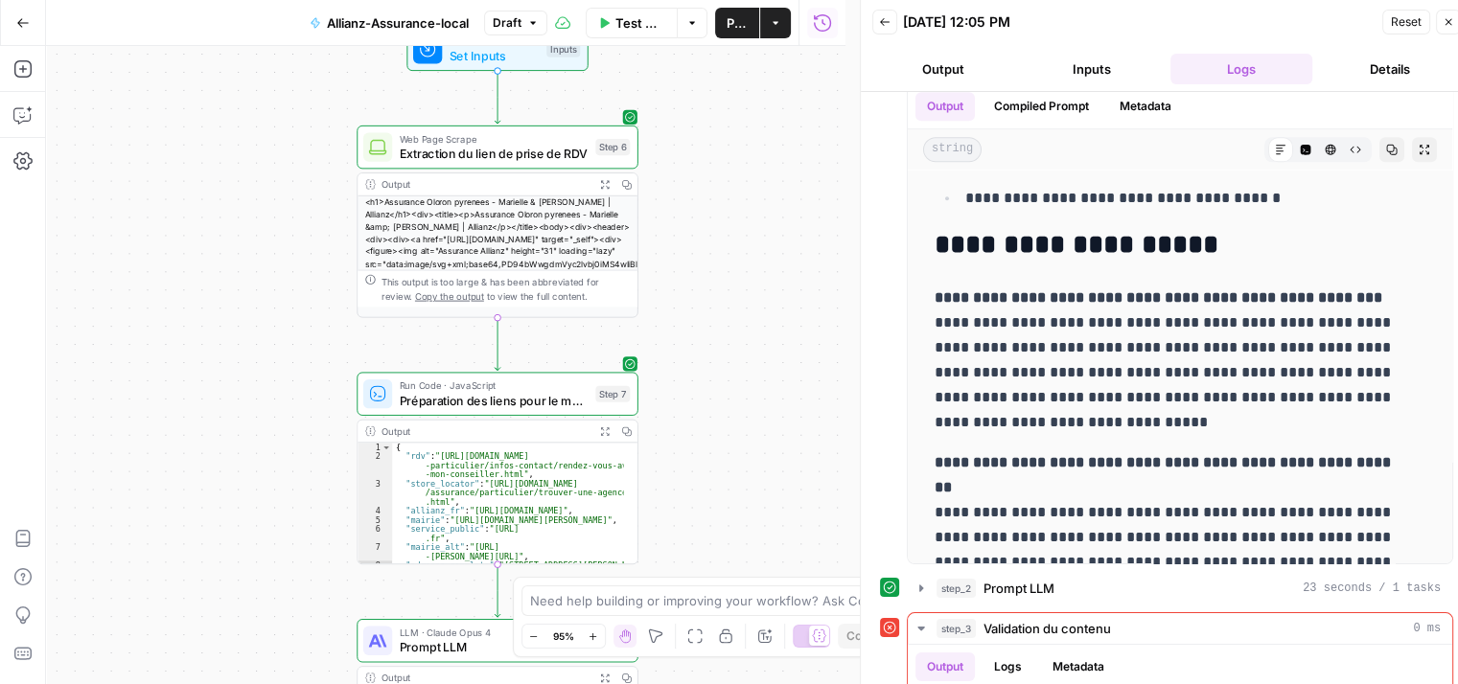
click at [1444, 17] on icon "button" at bounding box center [1449, 22] width 12 height 12
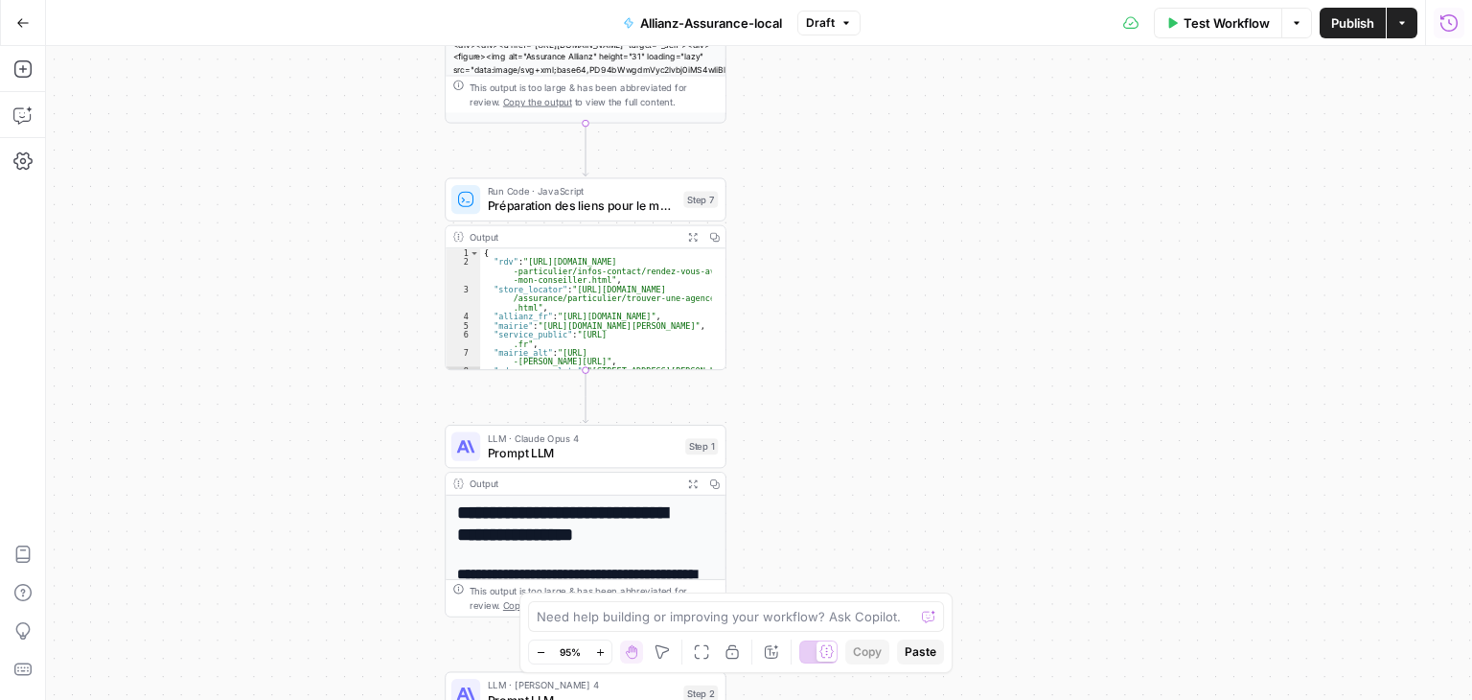
drag, startPoint x: 828, startPoint y: 329, endPoint x: 916, endPoint y: 132, distance: 215.4
click at [916, 131] on div "**********" at bounding box center [759, 373] width 1426 height 654
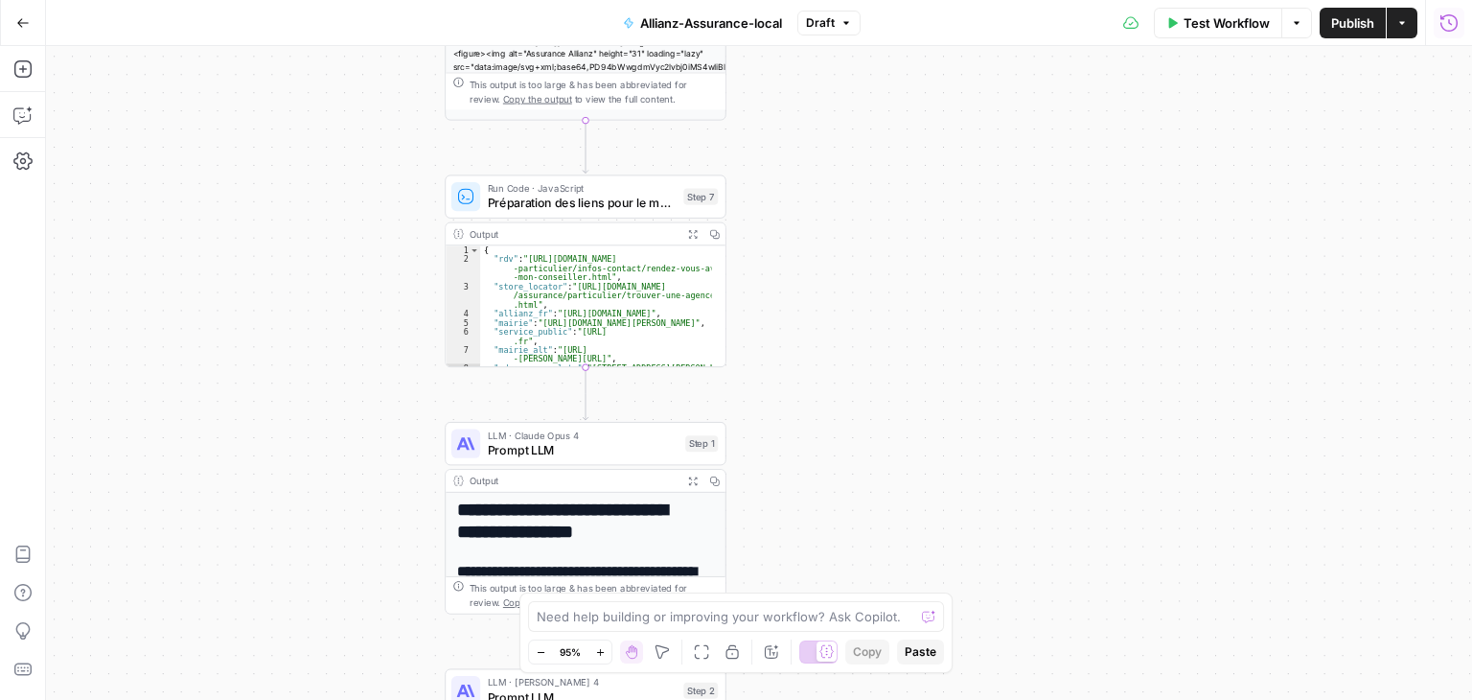
click at [1441, 24] on icon "button" at bounding box center [1449, 22] width 19 height 19
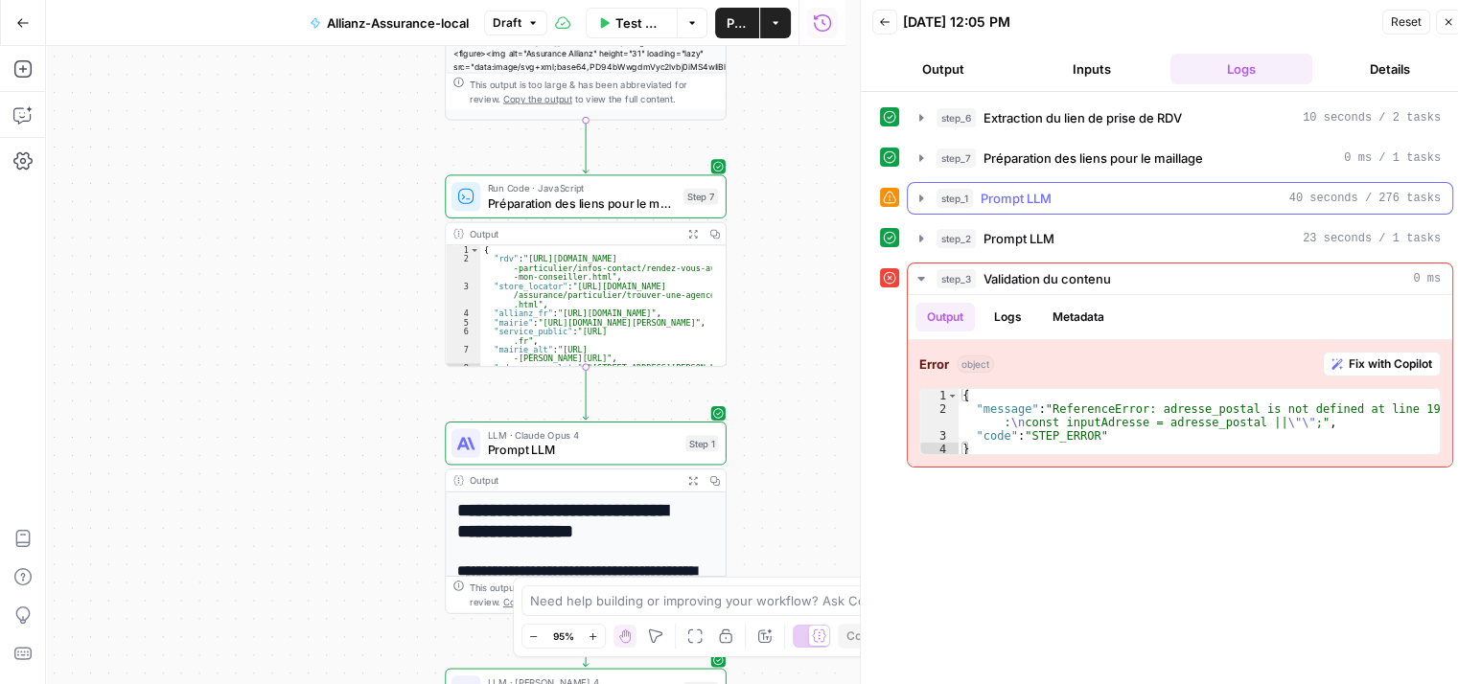
click at [919, 200] on icon "button" at bounding box center [921, 198] width 4 height 7
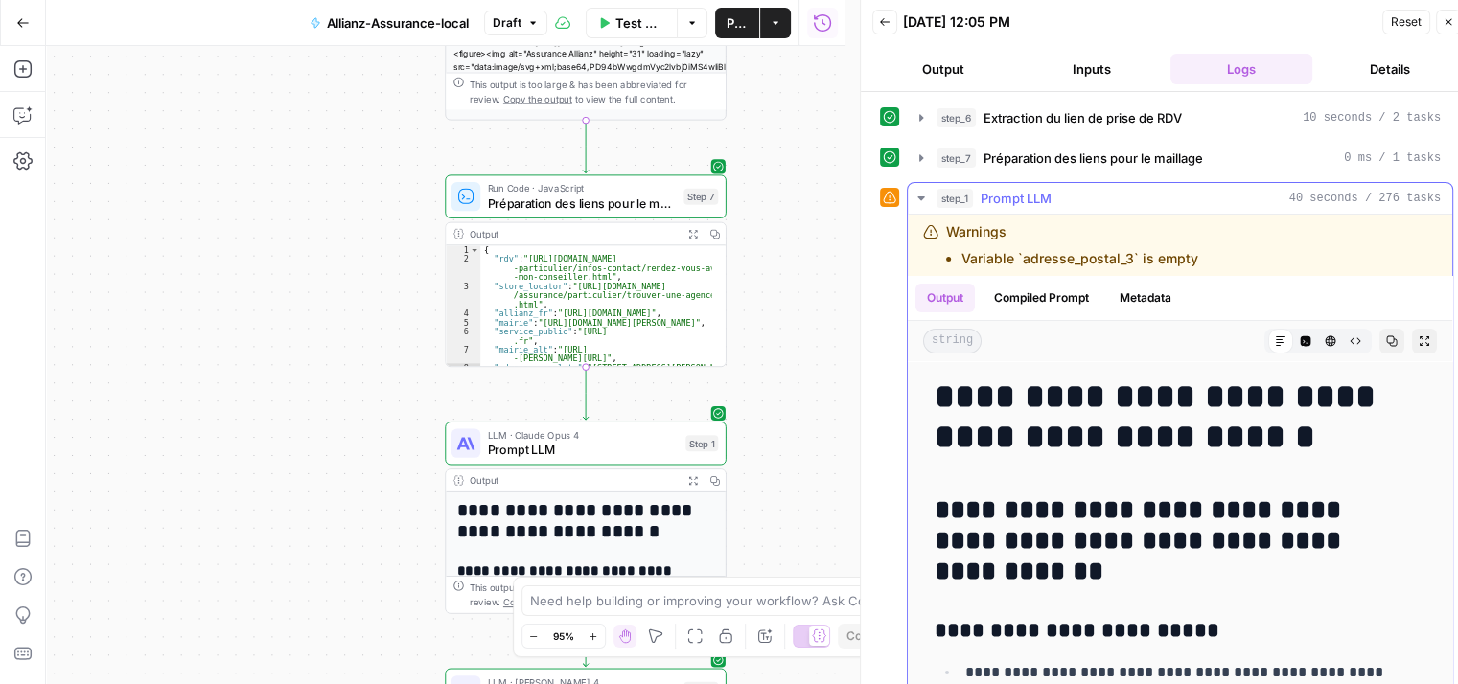
click at [922, 197] on icon "button" at bounding box center [920, 199] width 7 height 4
click at [913, 201] on button "step_1 Prompt LLM 40 seconds / 276 tasks" at bounding box center [1180, 198] width 544 height 31
click at [918, 197] on icon "button" at bounding box center [921, 198] width 15 height 15
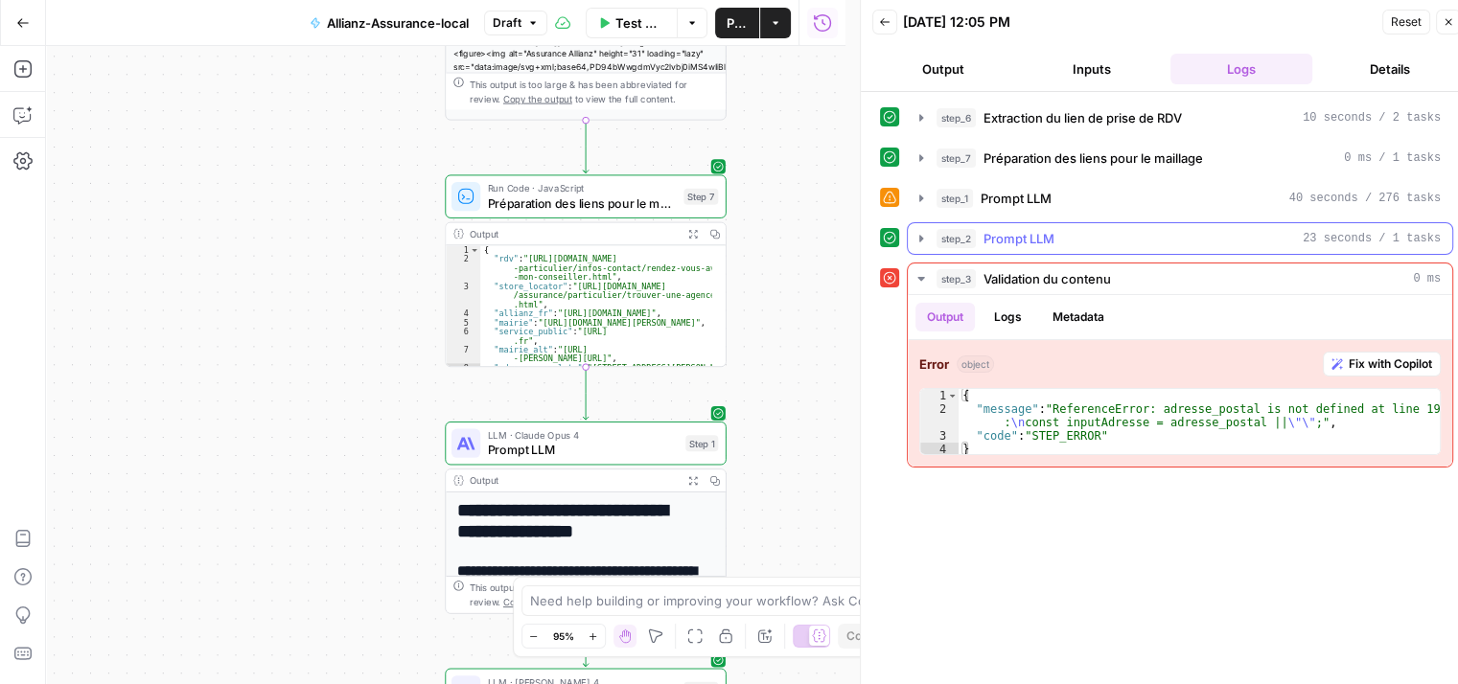
click at [919, 238] on icon "button" at bounding box center [921, 238] width 4 height 7
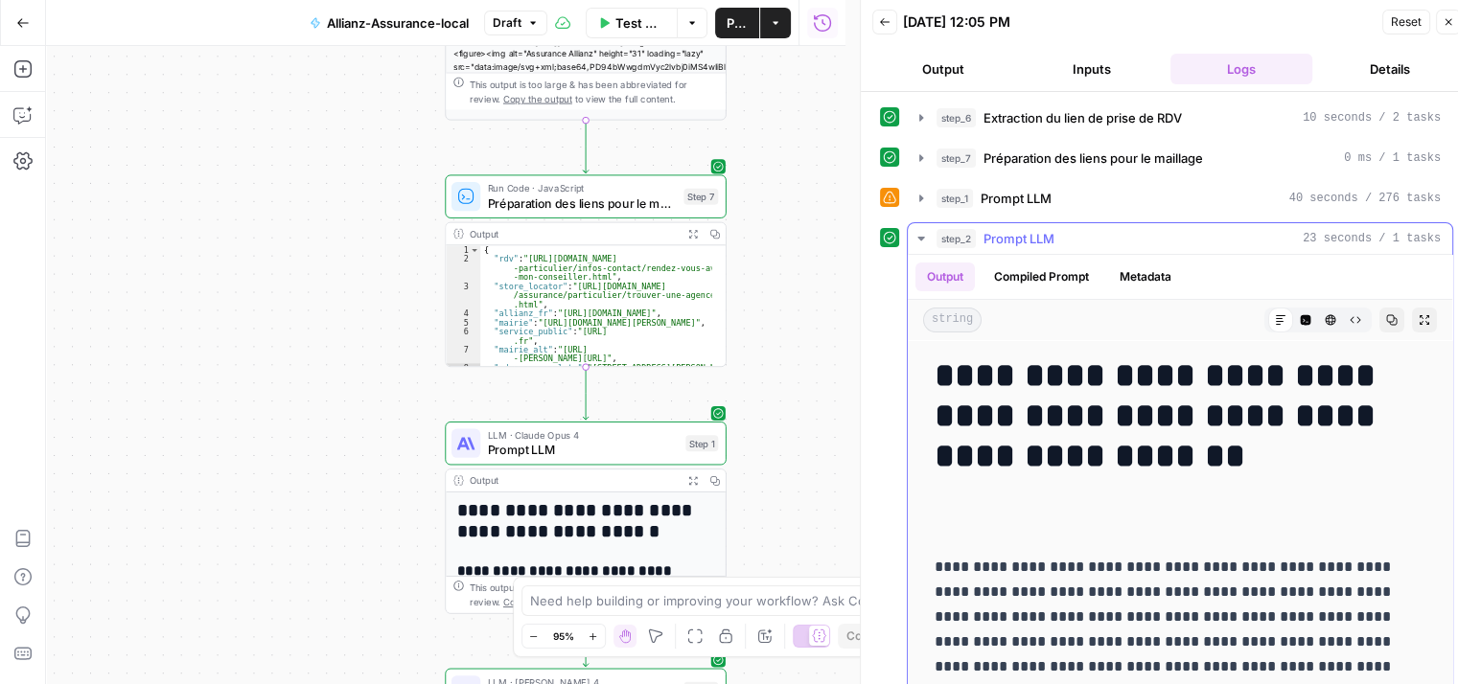
click at [919, 238] on icon "button" at bounding box center [921, 238] width 15 height 15
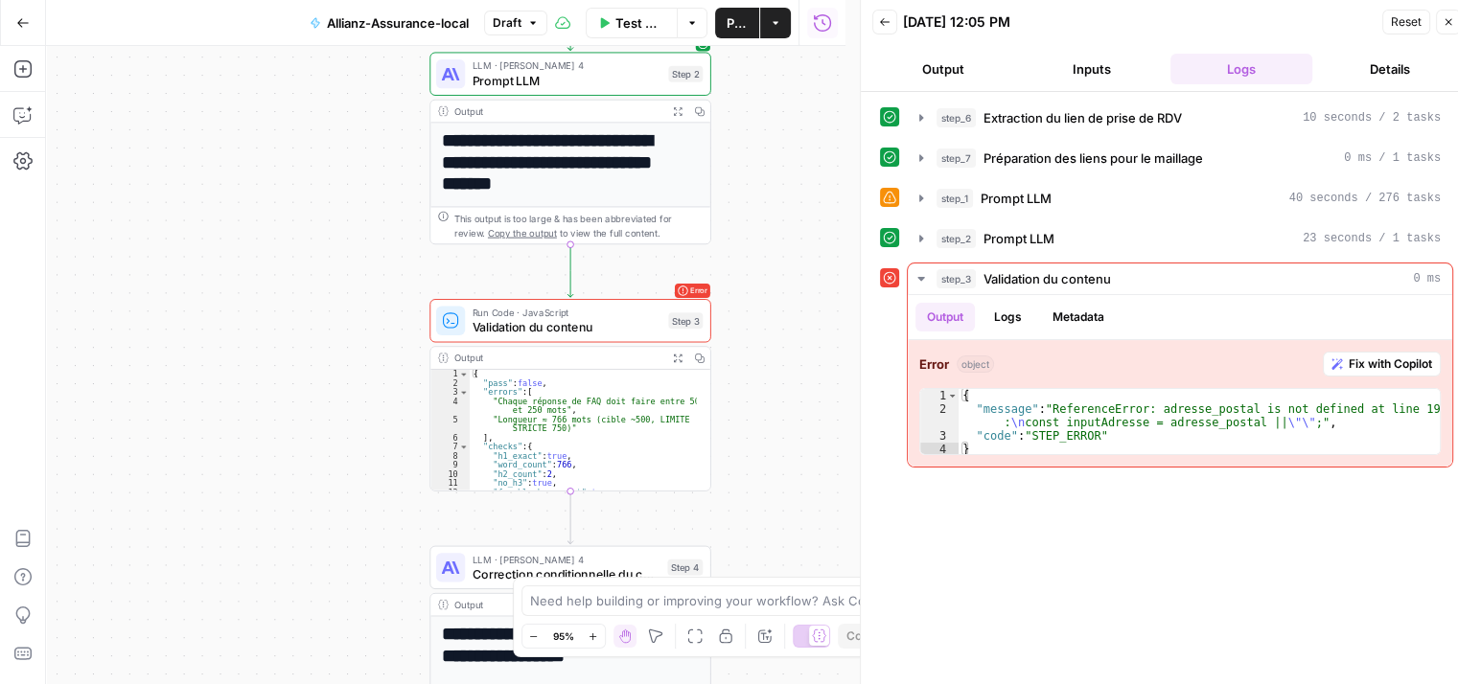
drag, startPoint x: 801, startPoint y: 337, endPoint x: 768, endPoint y: 220, distance: 121.7
click at [771, 233] on div "**********" at bounding box center [445, 365] width 799 height 638
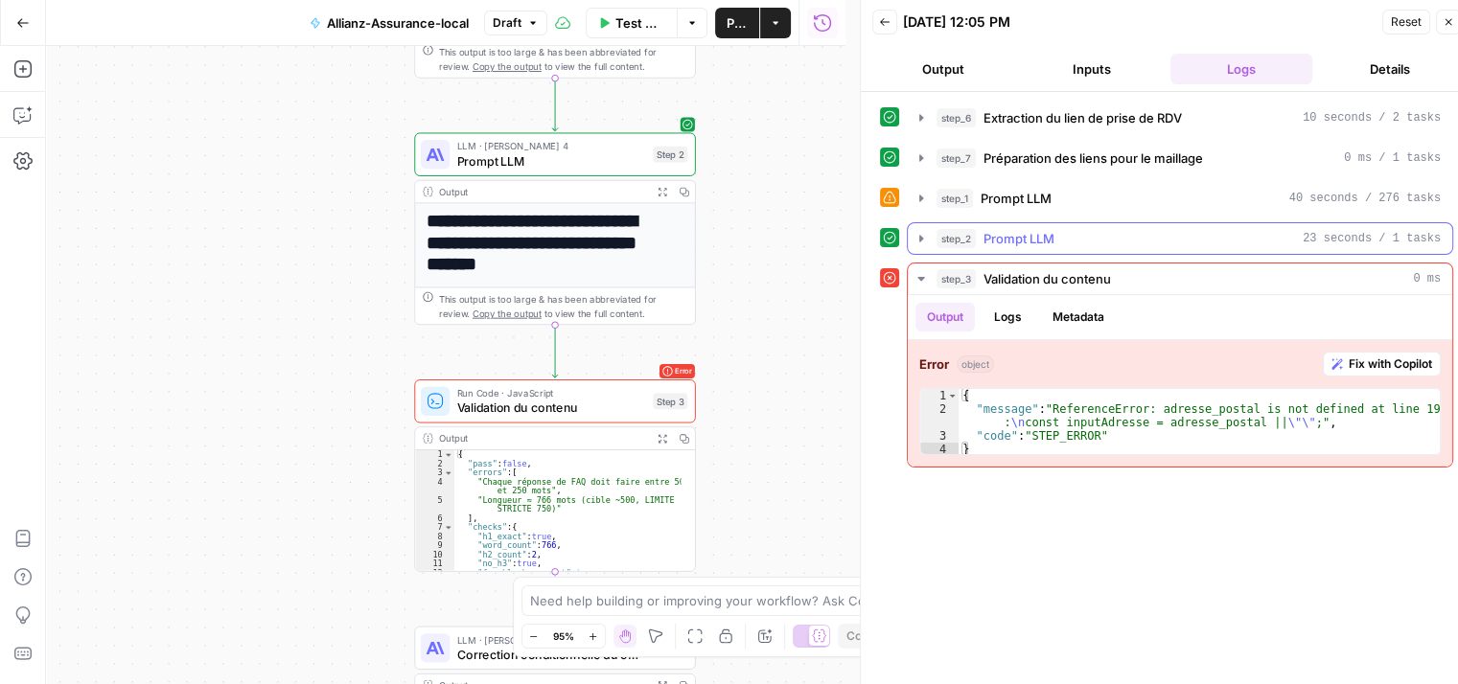
click at [917, 231] on icon "button" at bounding box center [921, 238] width 15 height 15
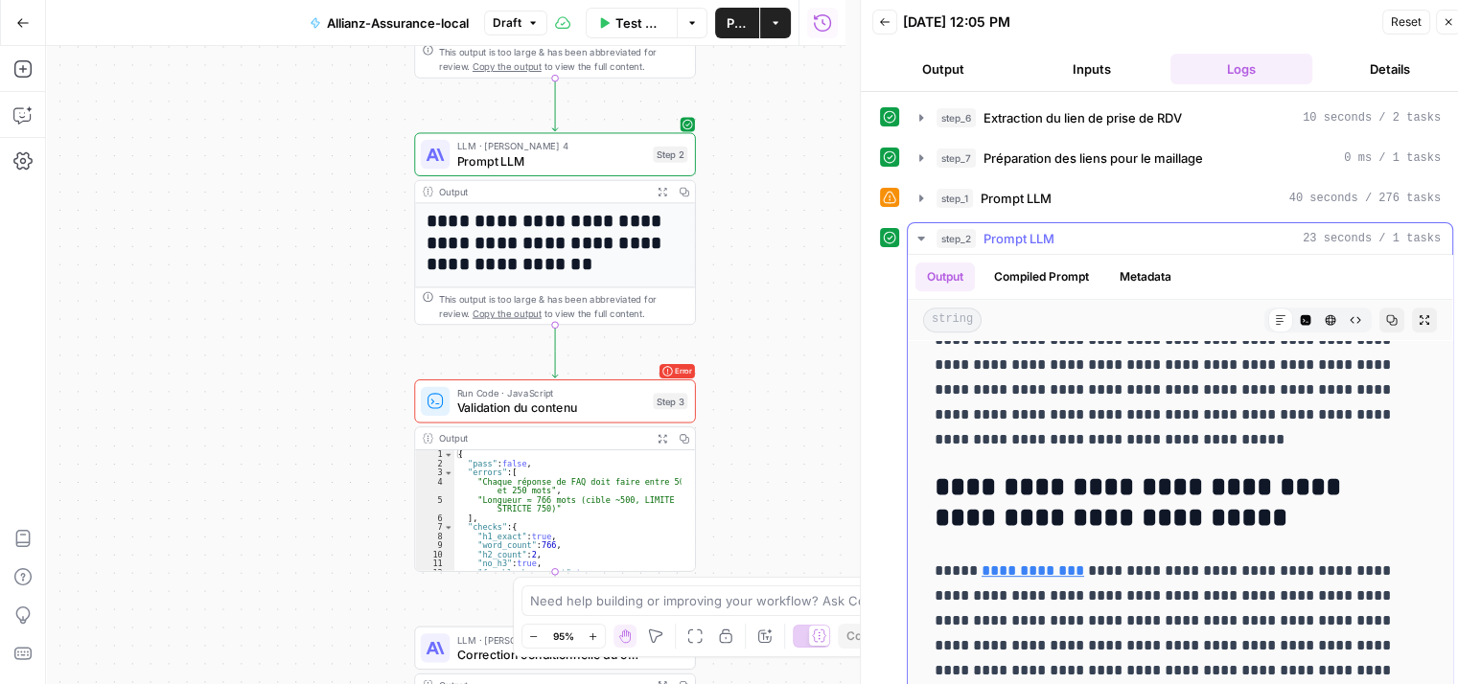
scroll to position [1054, 0]
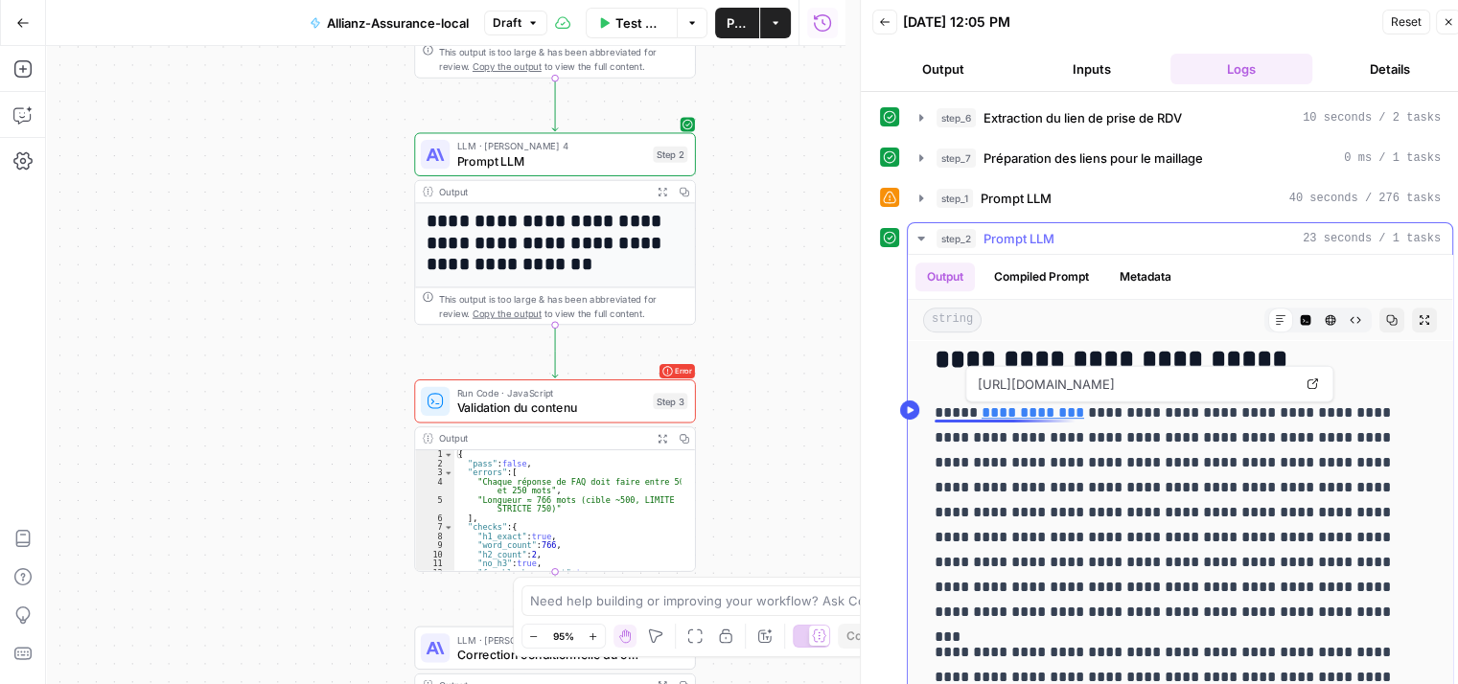
click at [1059, 418] on link "**********" at bounding box center [1033, 412] width 103 height 14
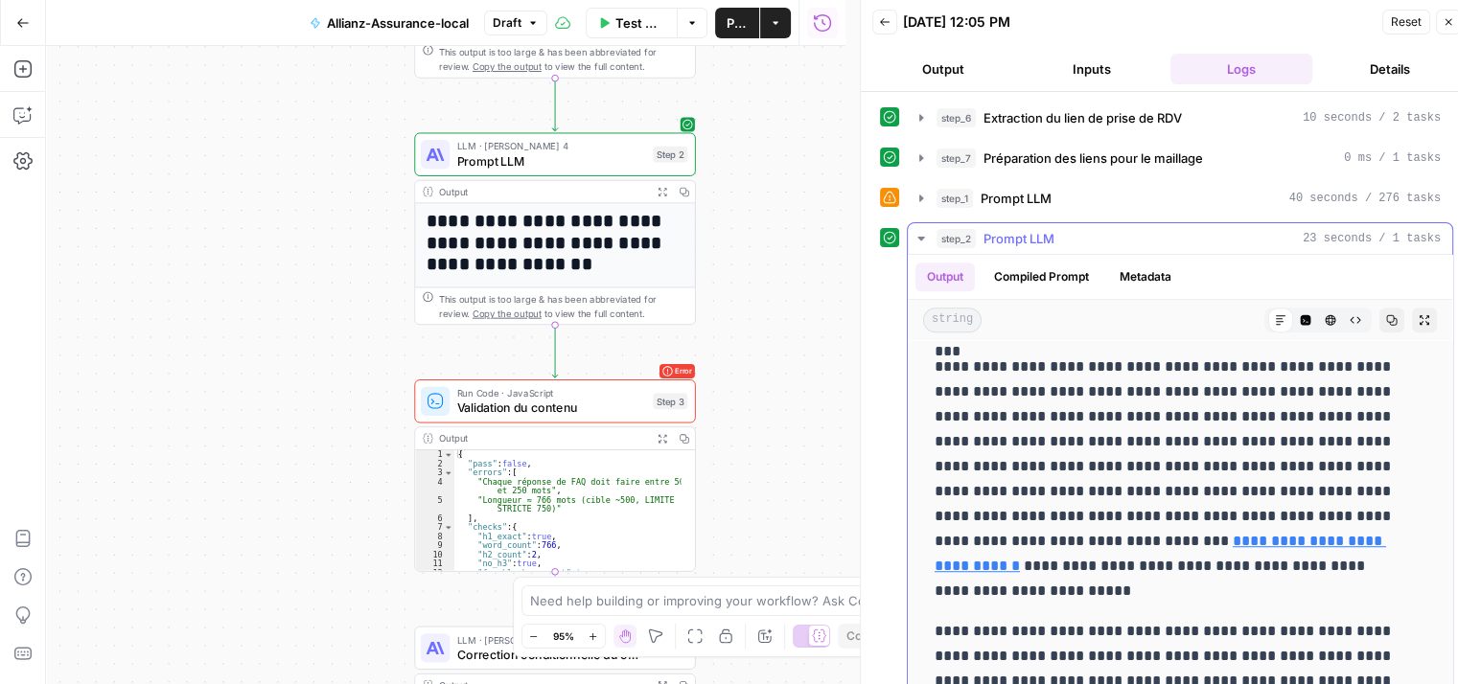
scroll to position [1342, 0]
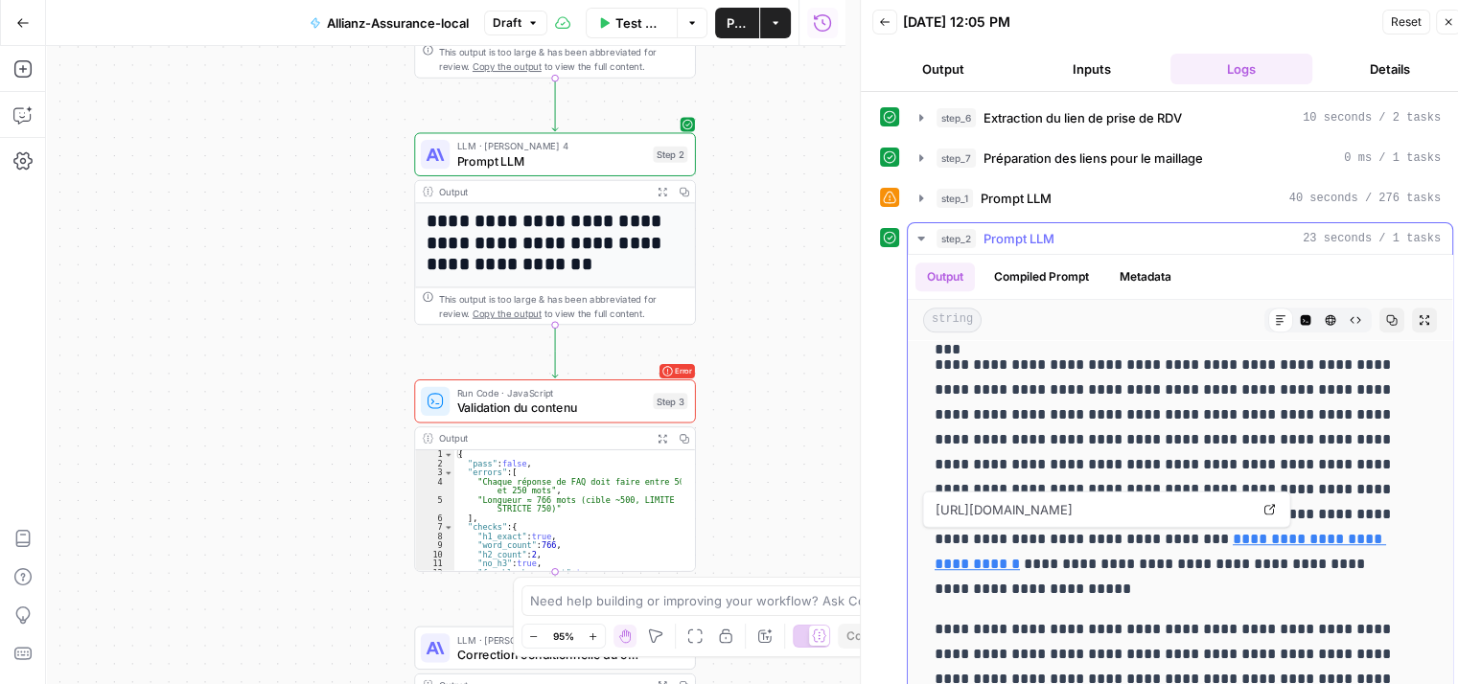
click at [1247, 538] on link "**********" at bounding box center [1161, 551] width 452 height 39
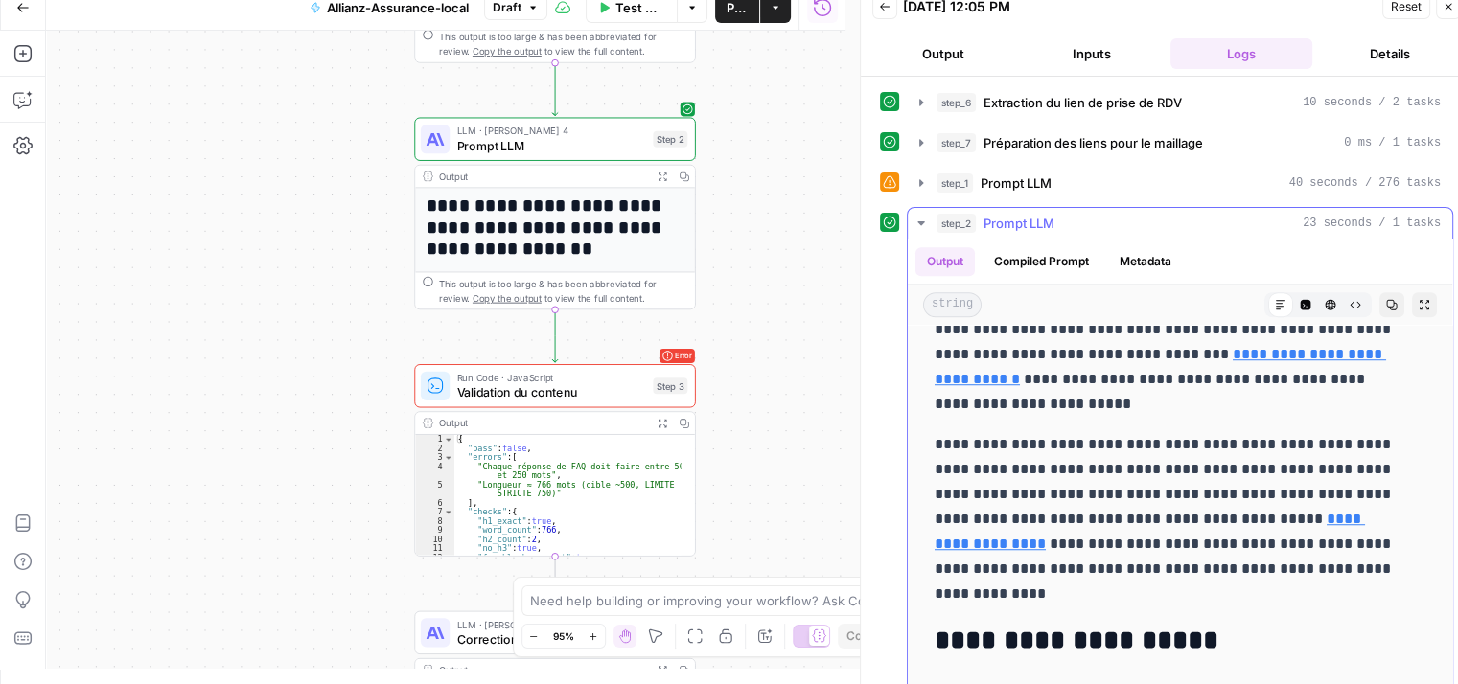
scroll to position [1534, 0]
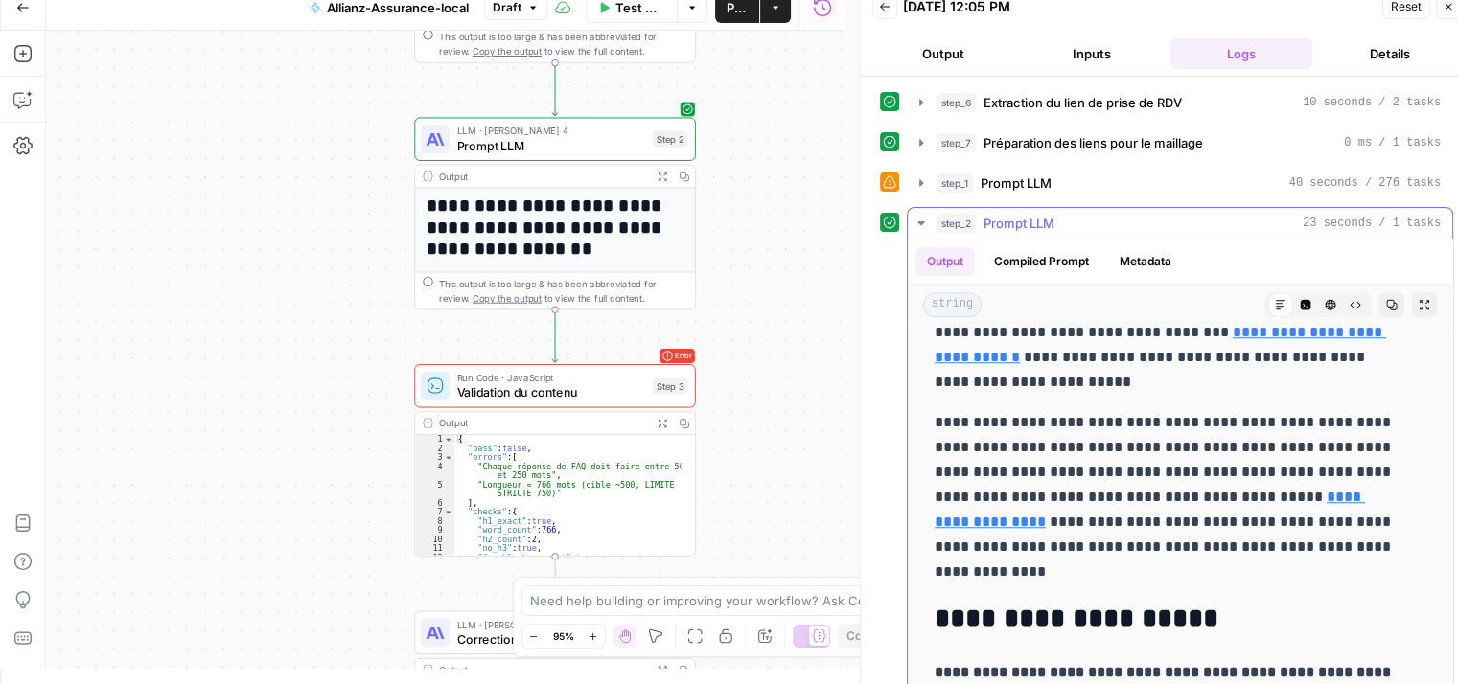
click at [1327, 496] on link "**********" at bounding box center [1150, 509] width 430 height 39
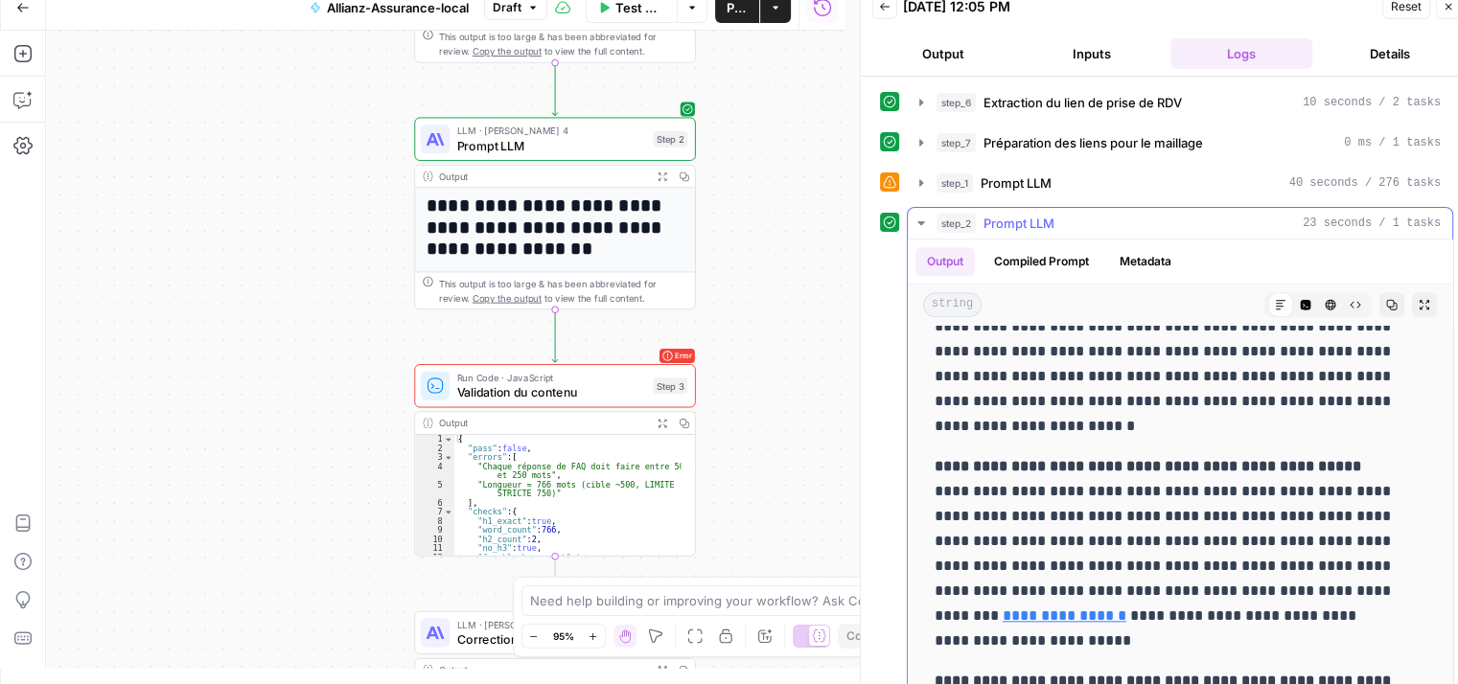
scroll to position [2205, 0]
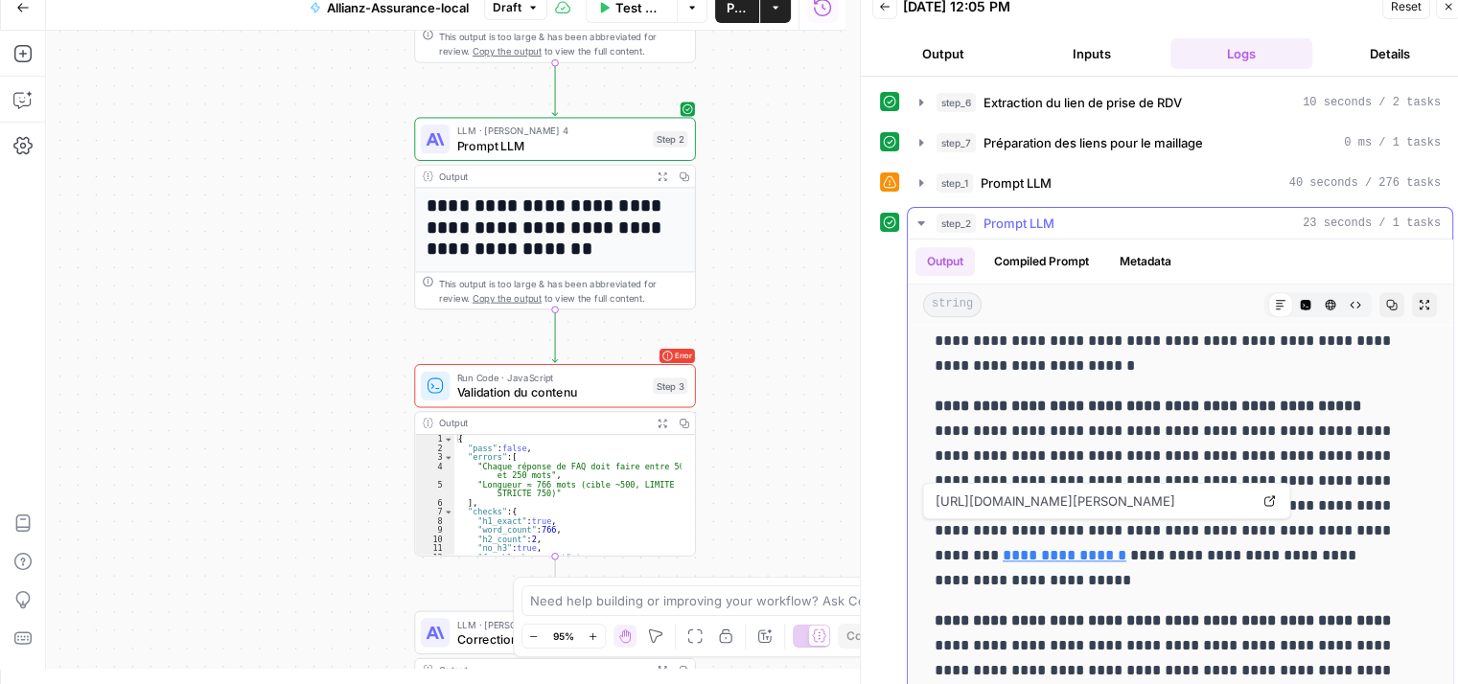
click at [1126, 548] on link "**********" at bounding box center [1065, 555] width 124 height 14
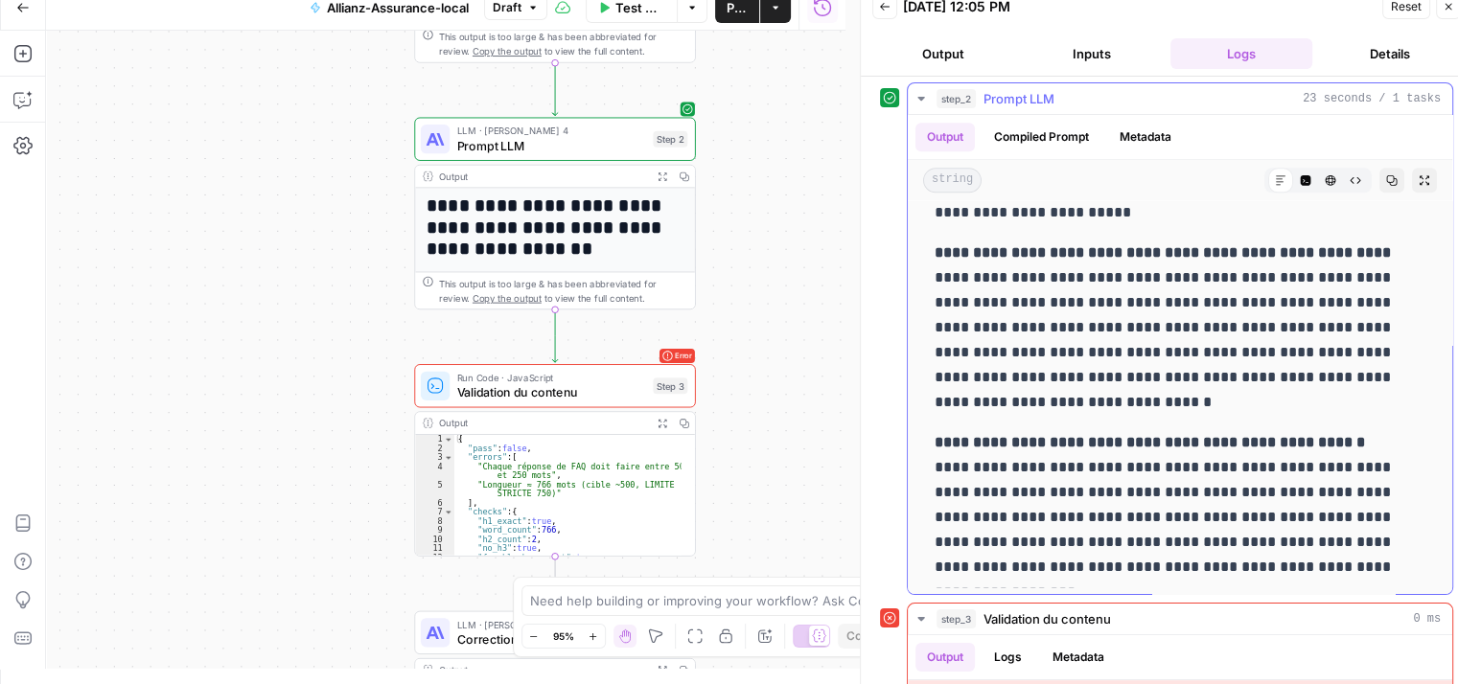
scroll to position [253, 0]
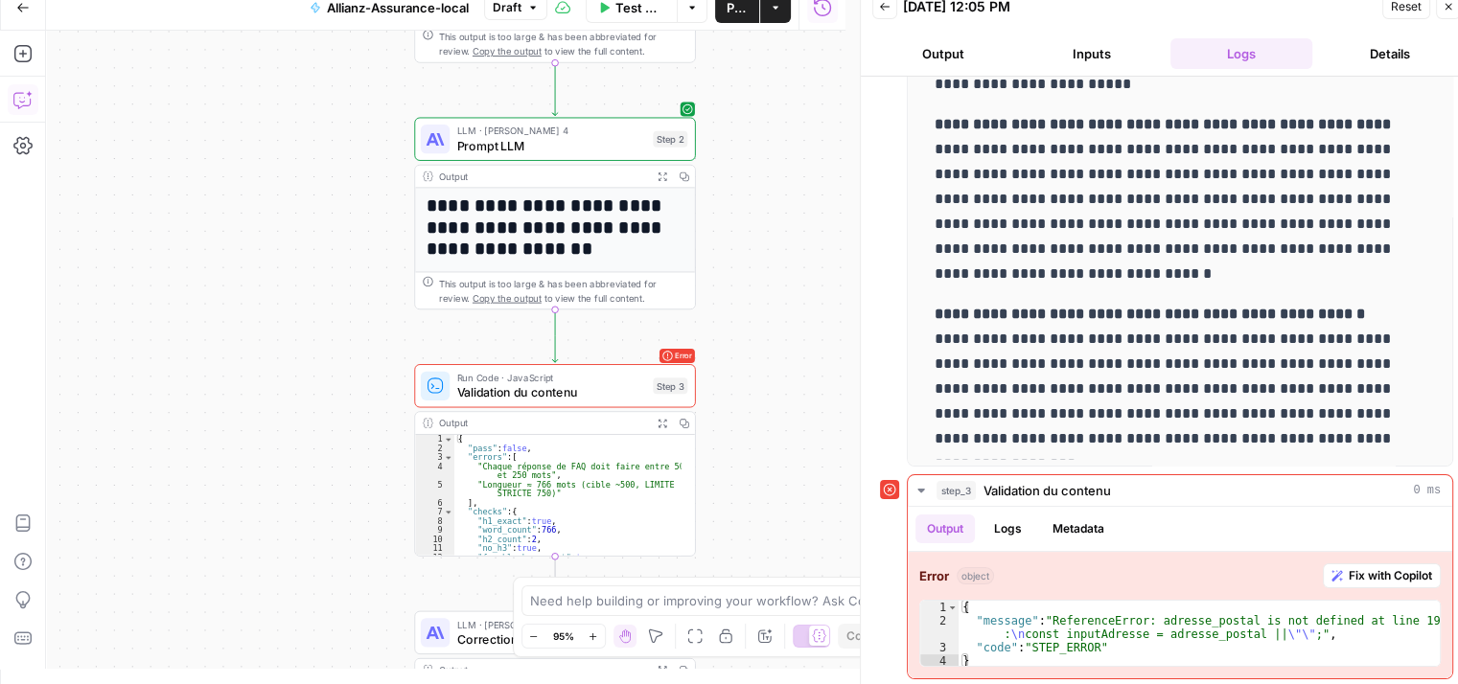
click at [25, 94] on icon "button" at bounding box center [22, 99] width 19 height 19
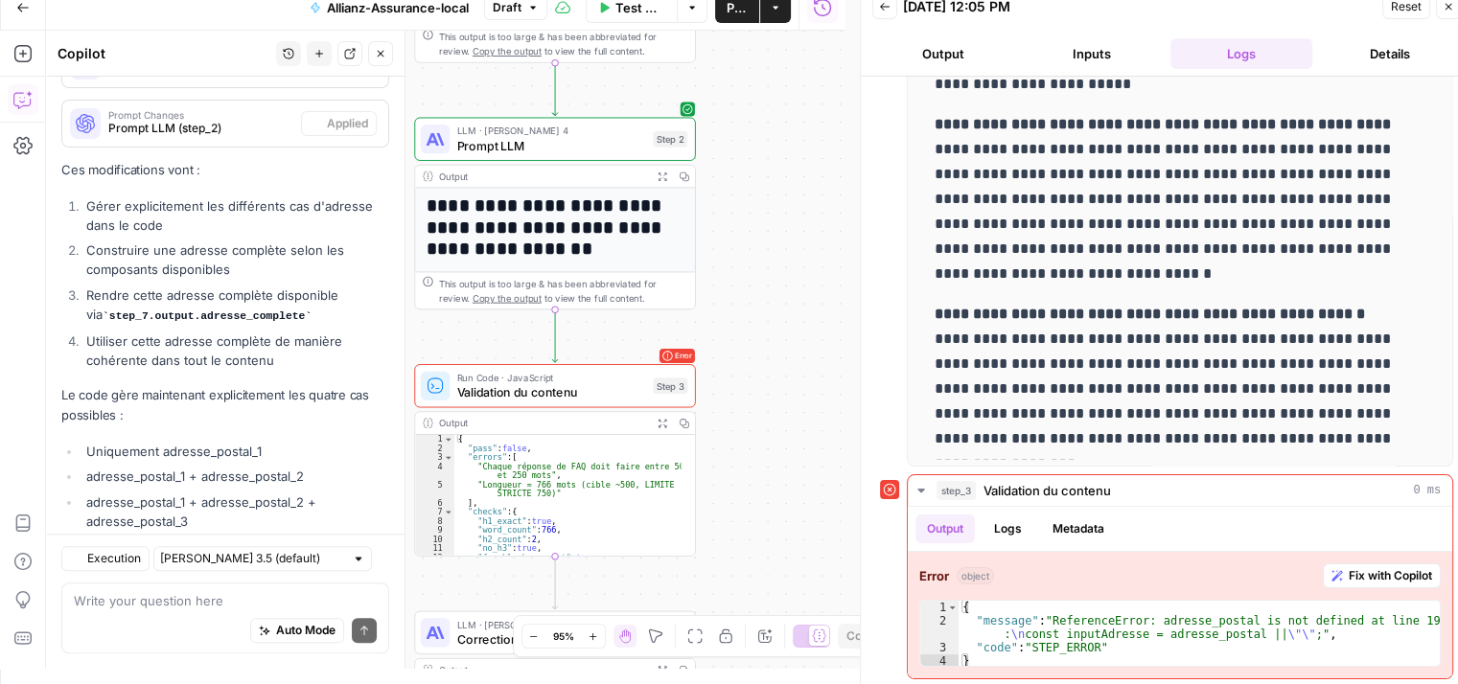
scroll to position [2062, 0]
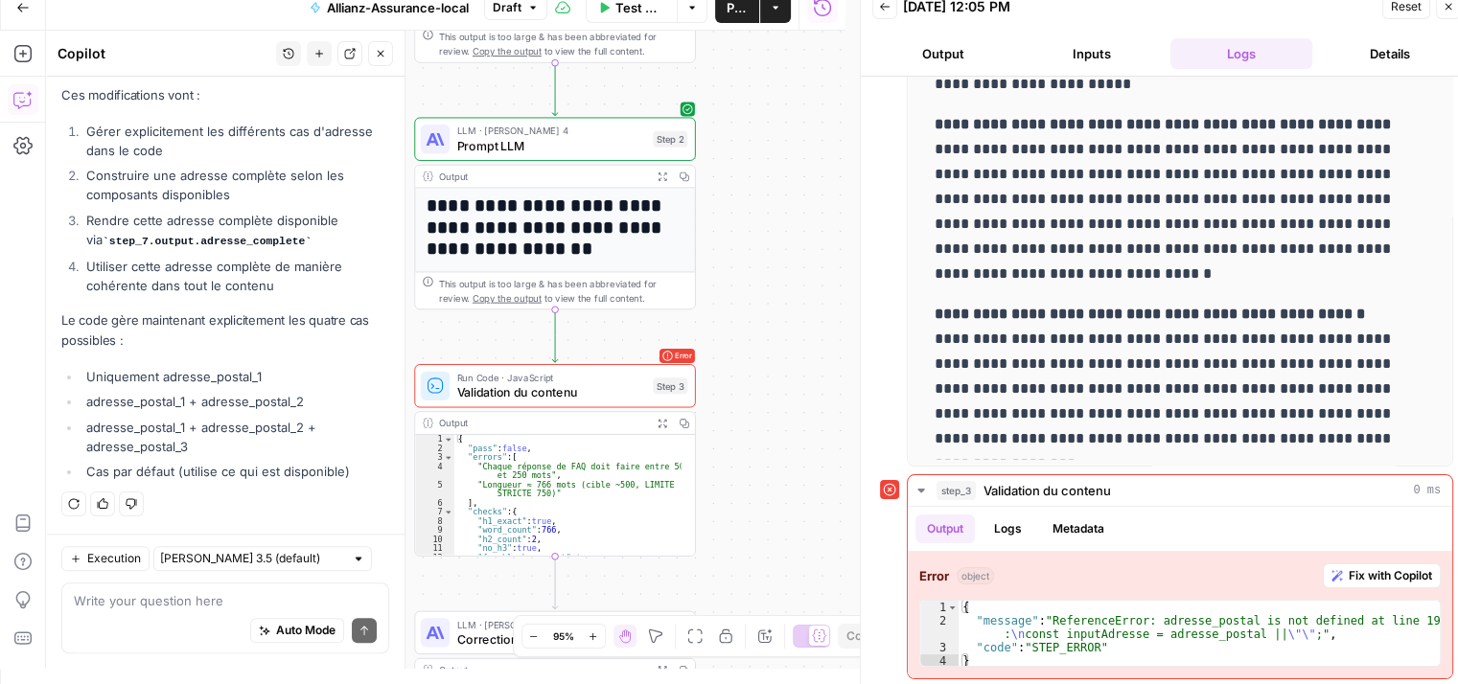
click at [187, 594] on textarea at bounding box center [225, 600] width 303 height 19
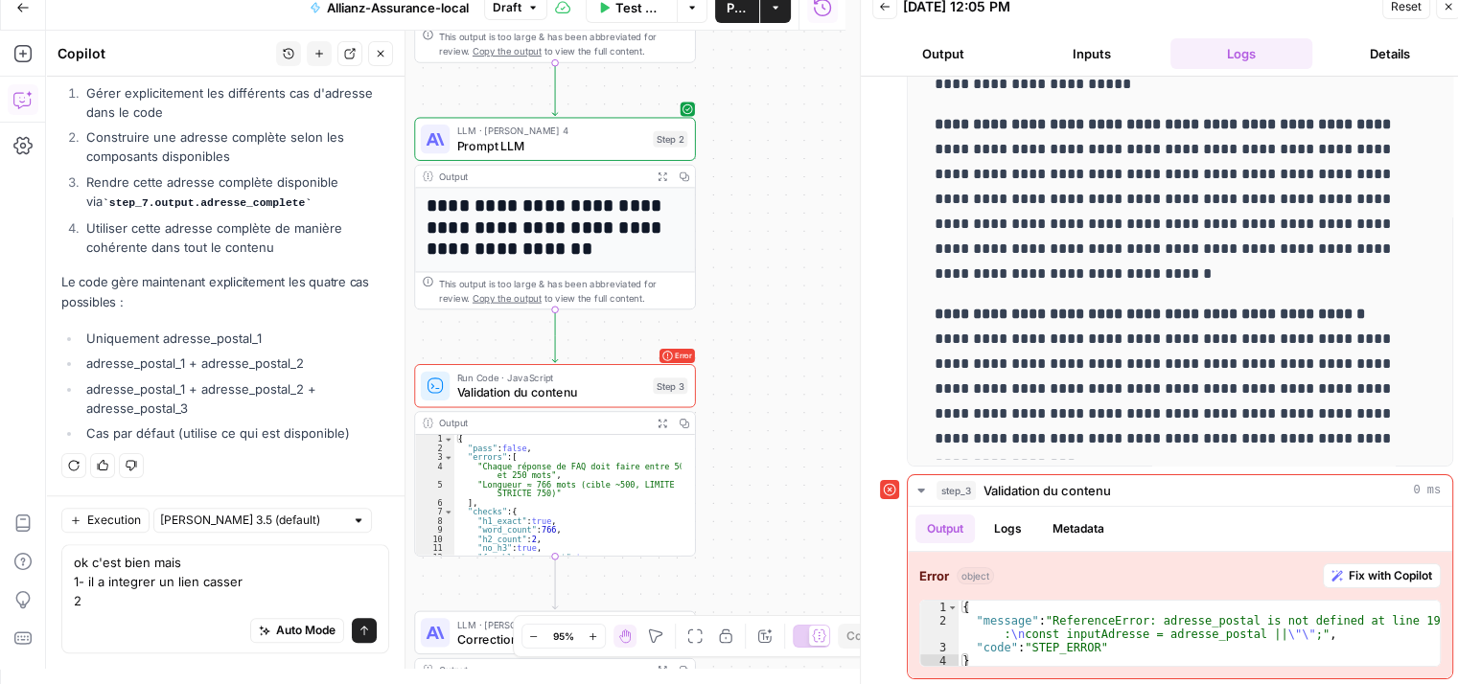
scroll to position [2100, 0]
type textarea "ok c'est bien mais 1- il a integrer un lien casser 2- la validation de contenu …"
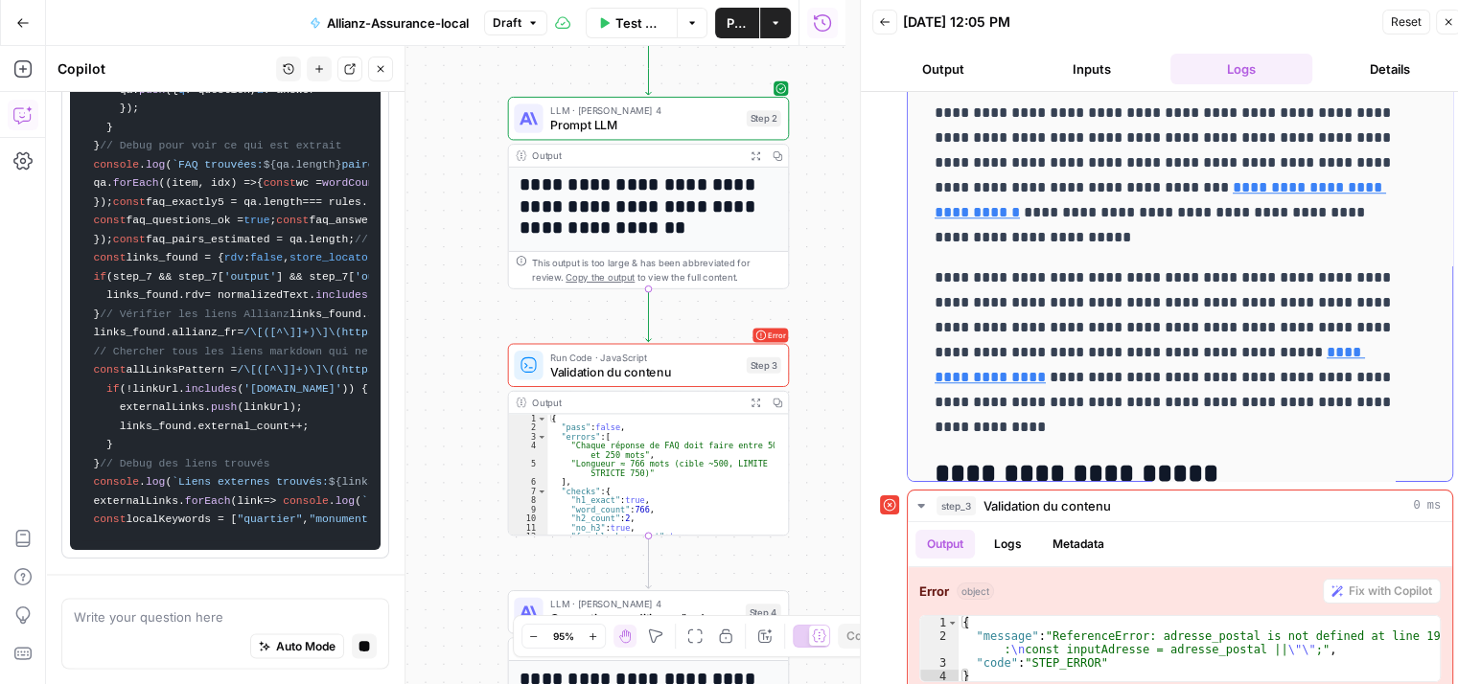
scroll to position [0, 0]
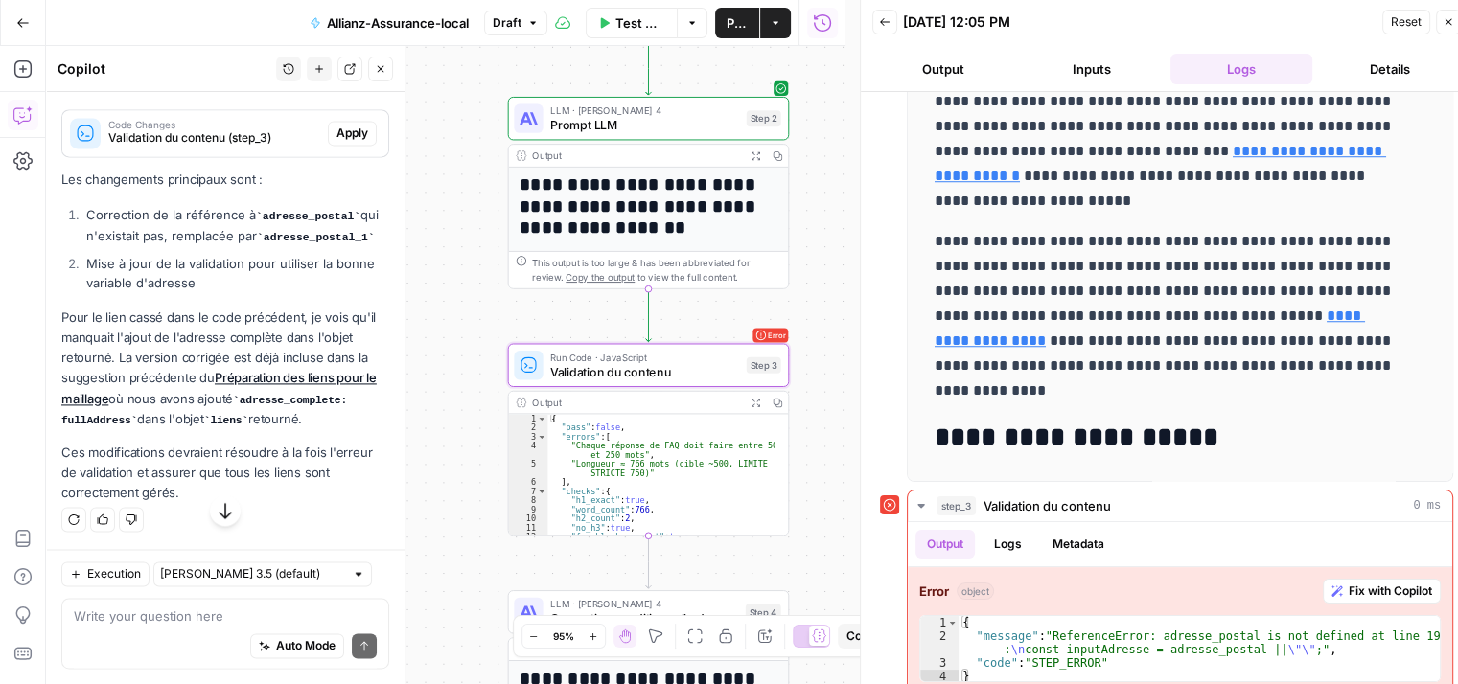
click at [339, 142] on span "Apply" at bounding box center [352, 133] width 32 height 17
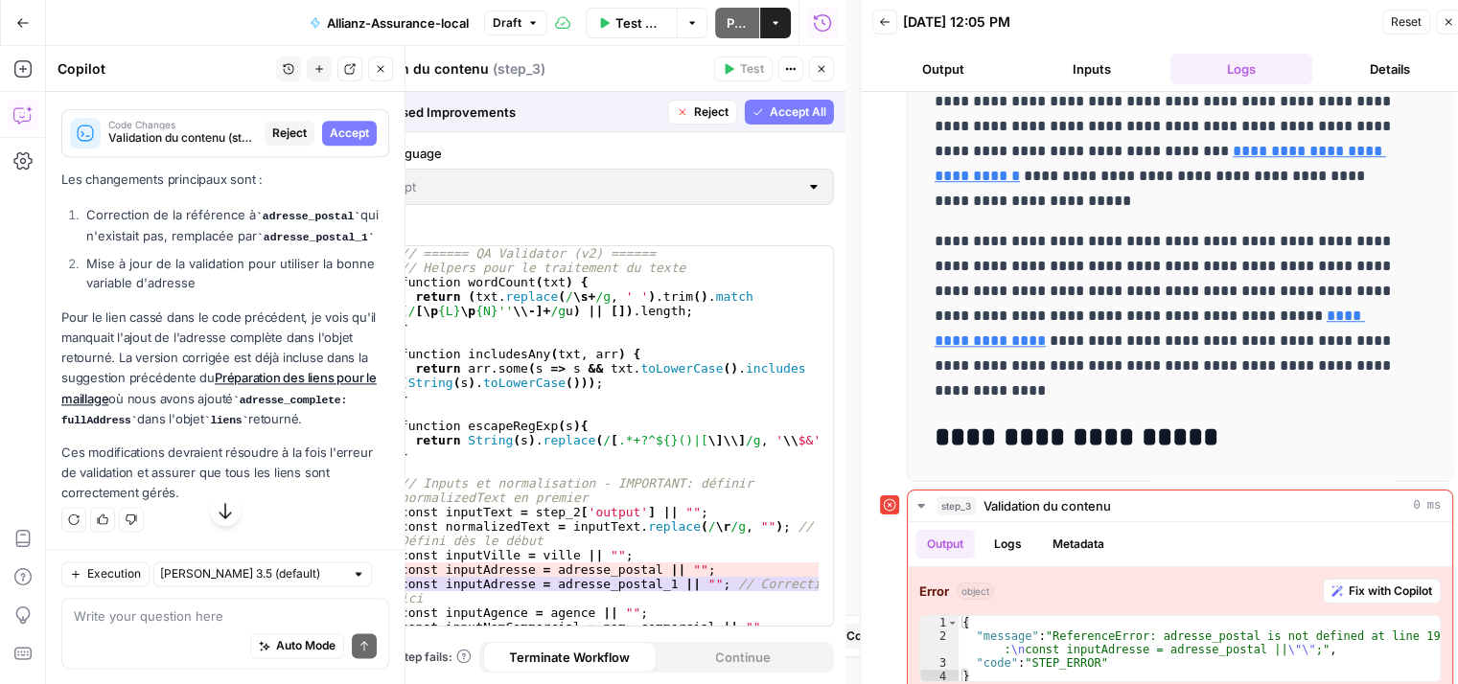
click at [341, 142] on span "Accept" at bounding box center [349, 133] width 39 height 17
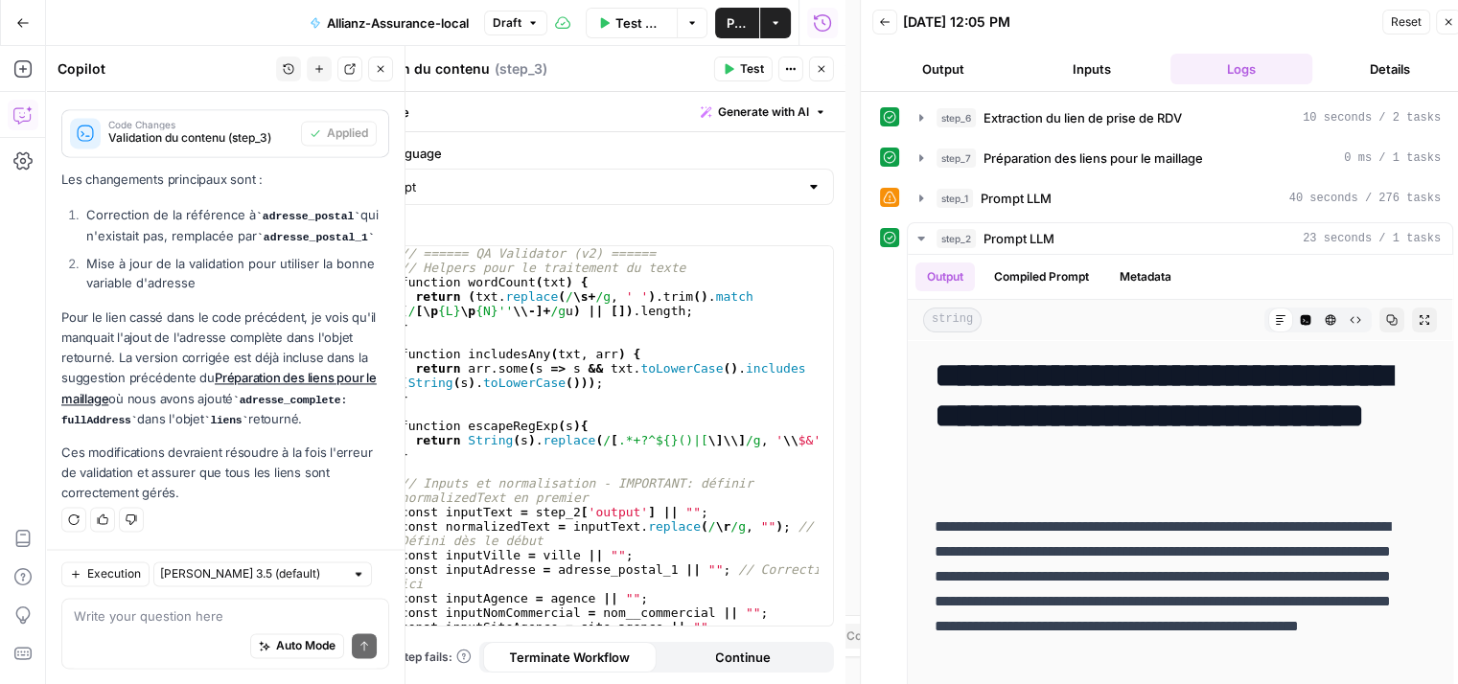
click at [737, 72] on button "Test" at bounding box center [743, 69] width 58 height 25
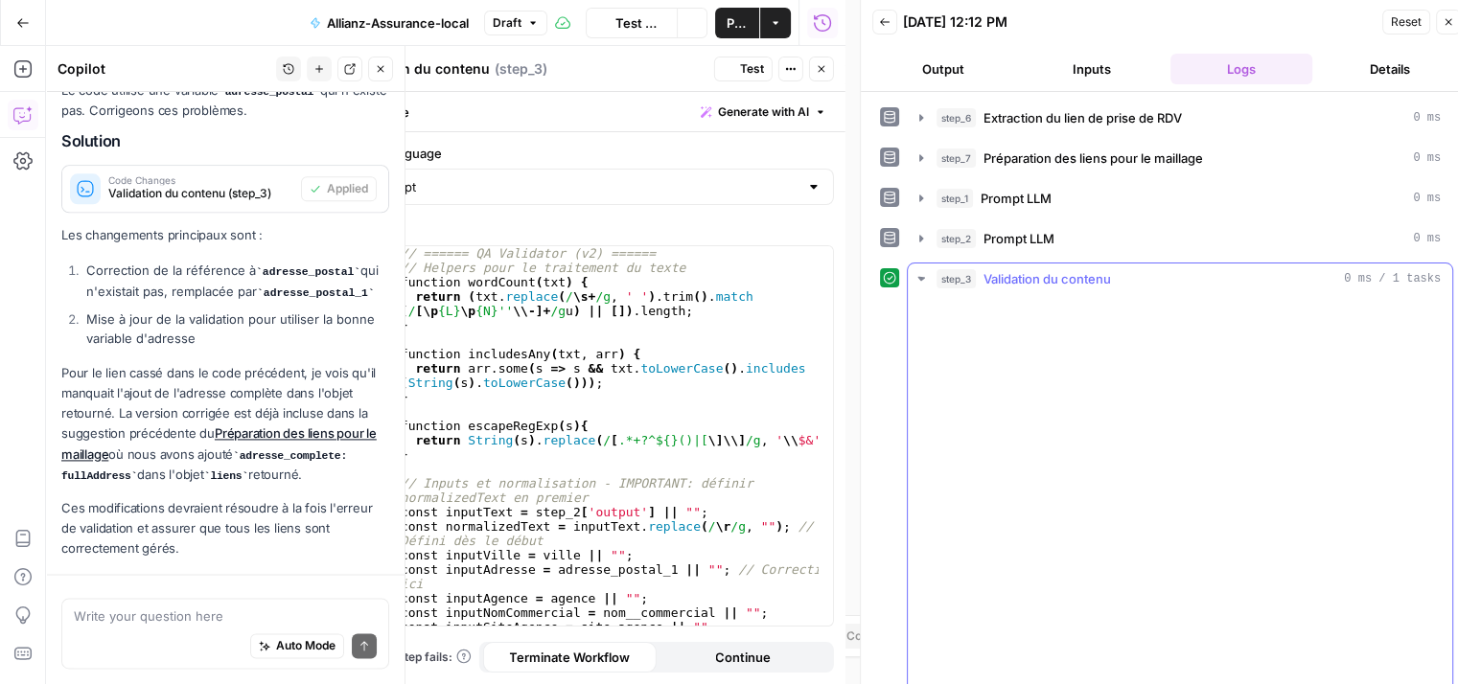
scroll to position [2847, 0]
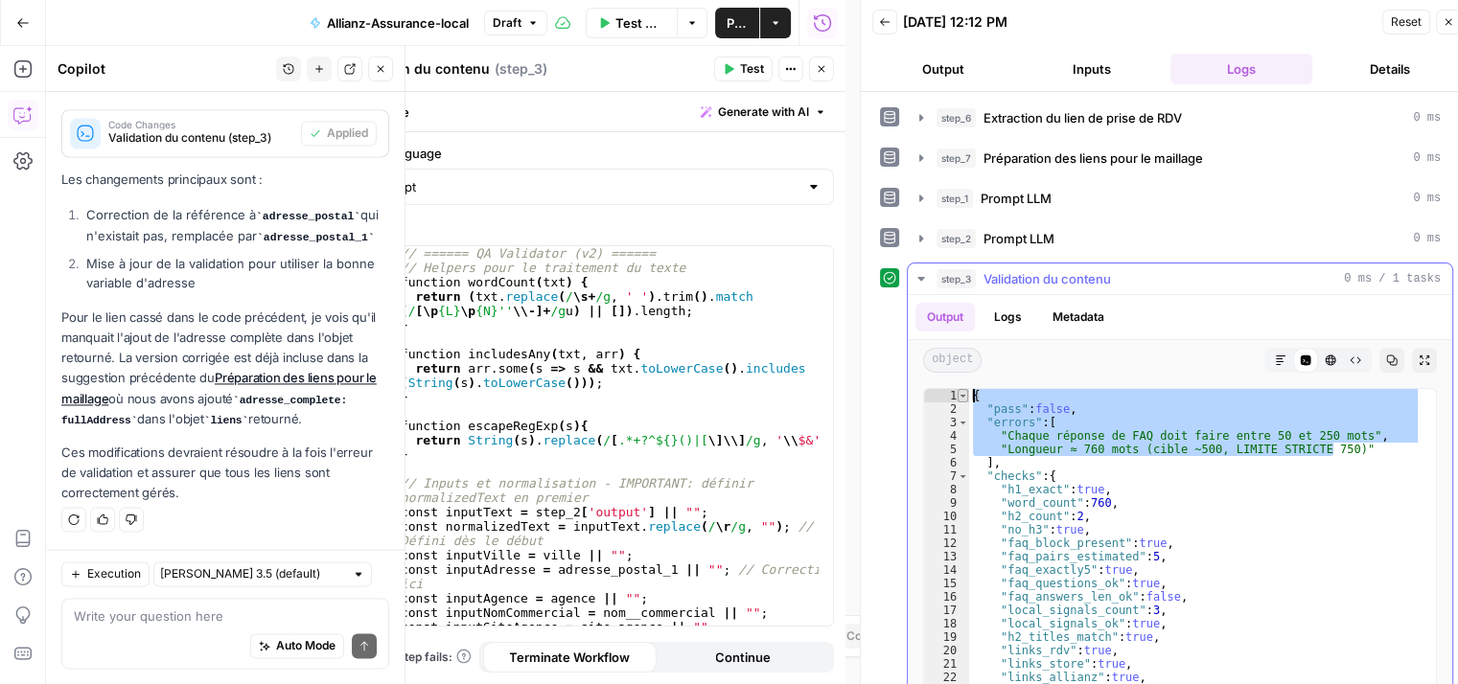
drag, startPoint x: 1335, startPoint y: 450, endPoint x: 964, endPoint y: 385, distance: 376.5
click at [964, 388] on div "**********" at bounding box center [1180, 577] width 514 height 379
type textarea "**********"
click at [139, 628] on div "Auto Mode Send" at bounding box center [225, 647] width 303 height 42
paste textarea "{ "pass": false, "errors": [ "Chaque réponse de FAQ doit faire entre 50 et 250 …"
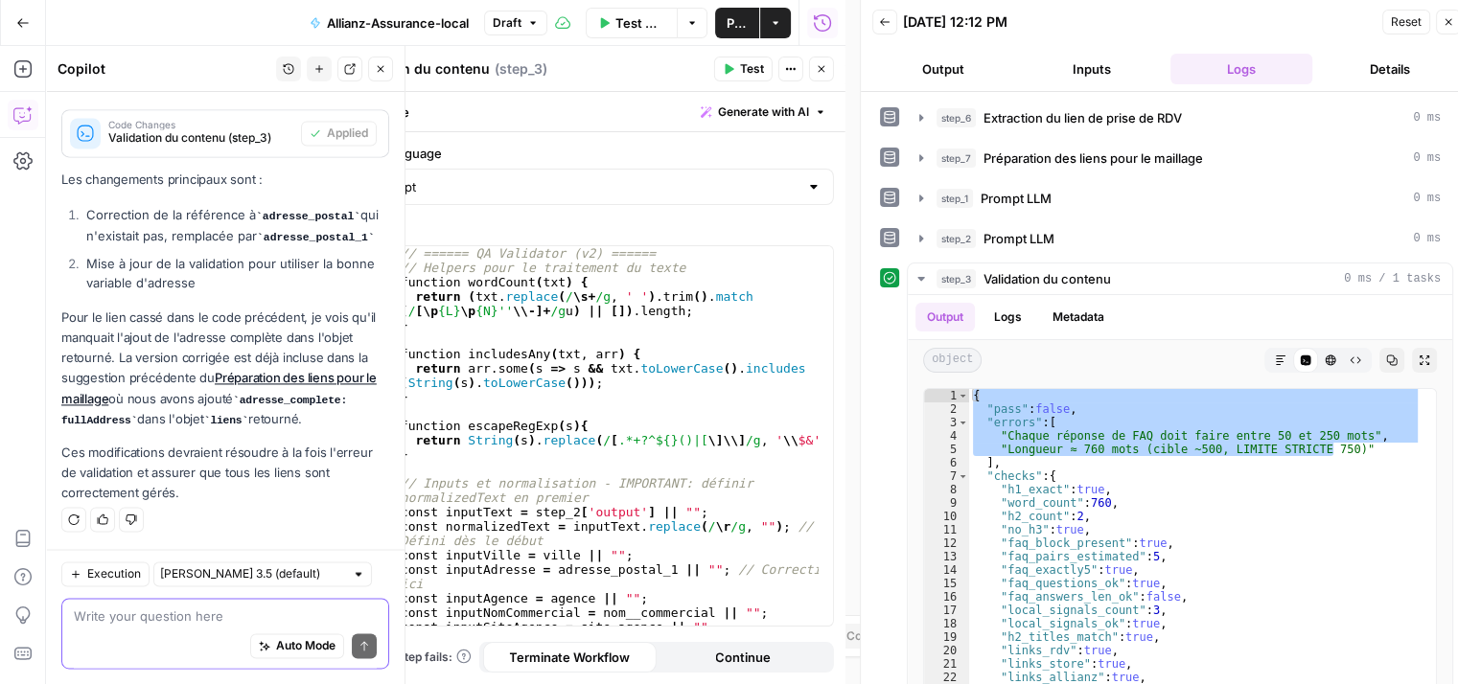
type textarea "{ "pass": false, "errors": [ "Chaque réponse de FAQ doit faire entre 50 et 250 …"
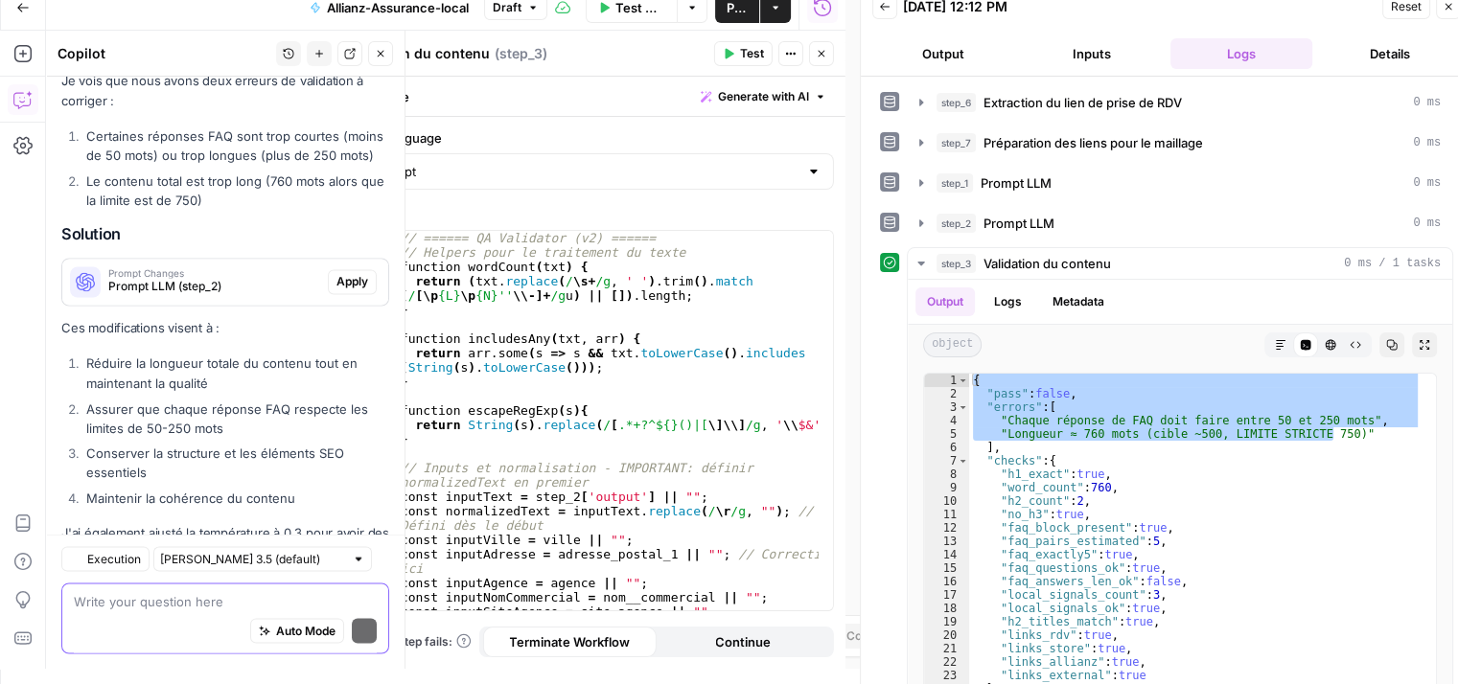
scroll to position [3528, 0]
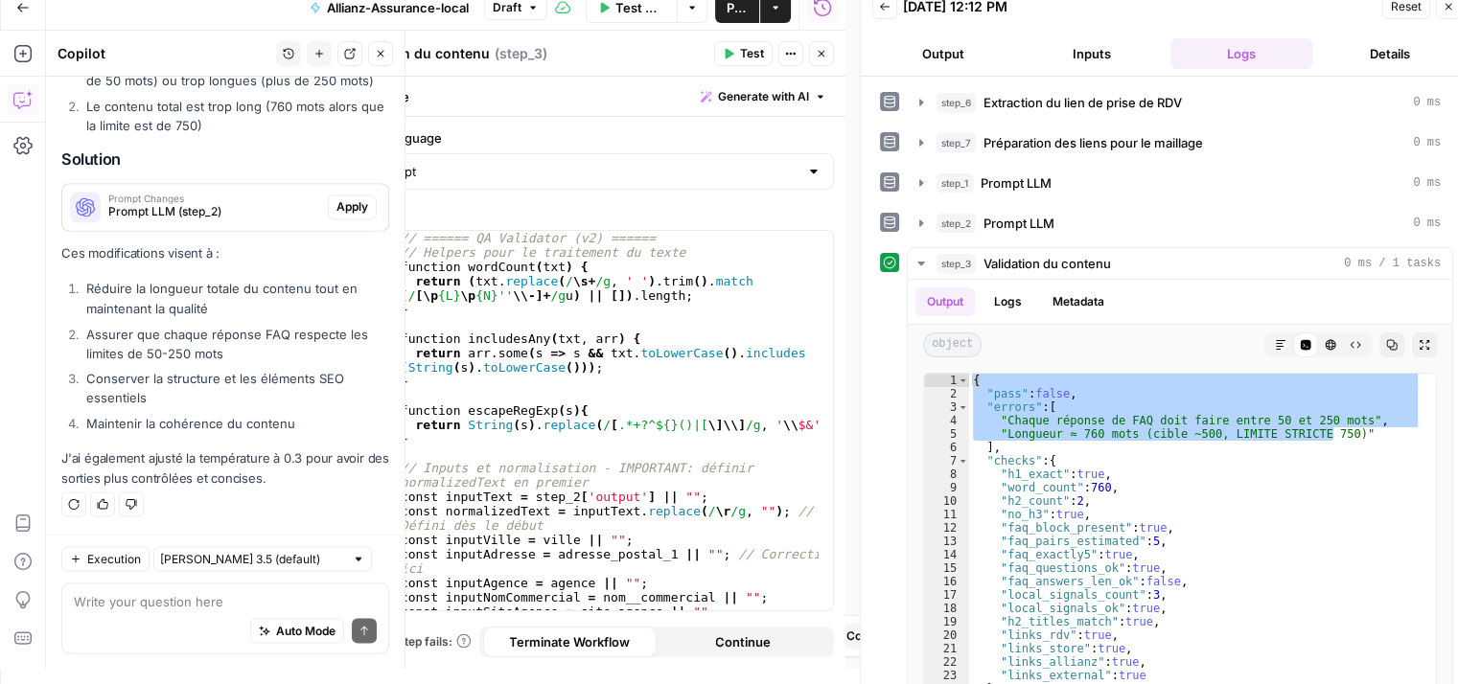
click at [336, 212] on span "Apply" at bounding box center [352, 206] width 32 height 17
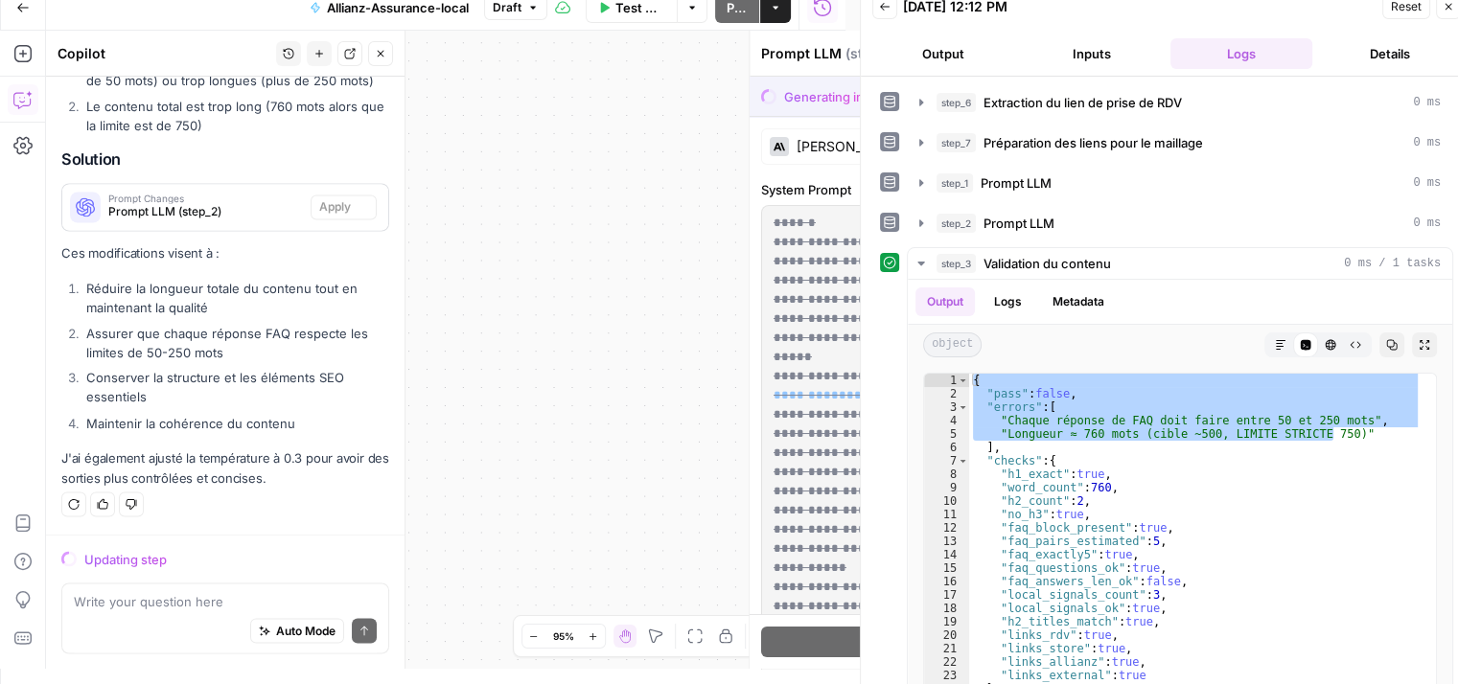
scroll to position [3405, 0]
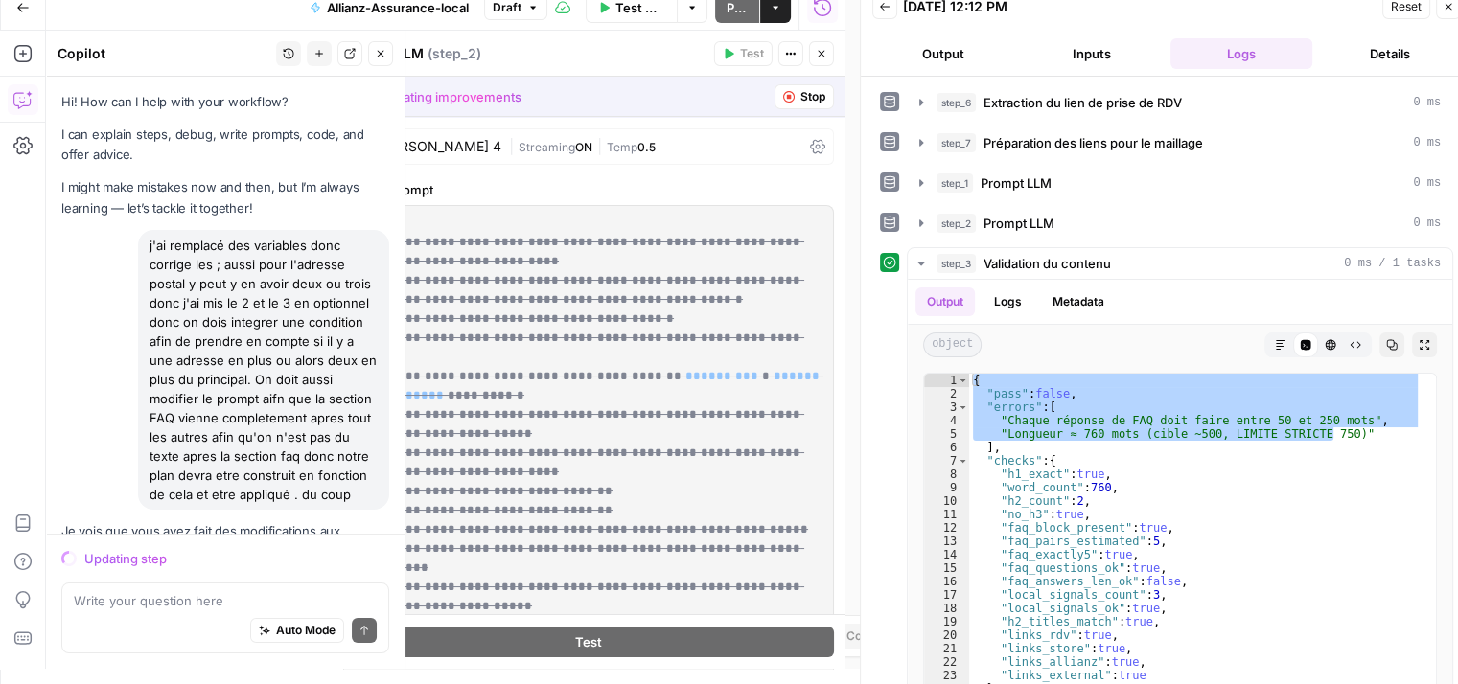
scroll to position [3405, 0]
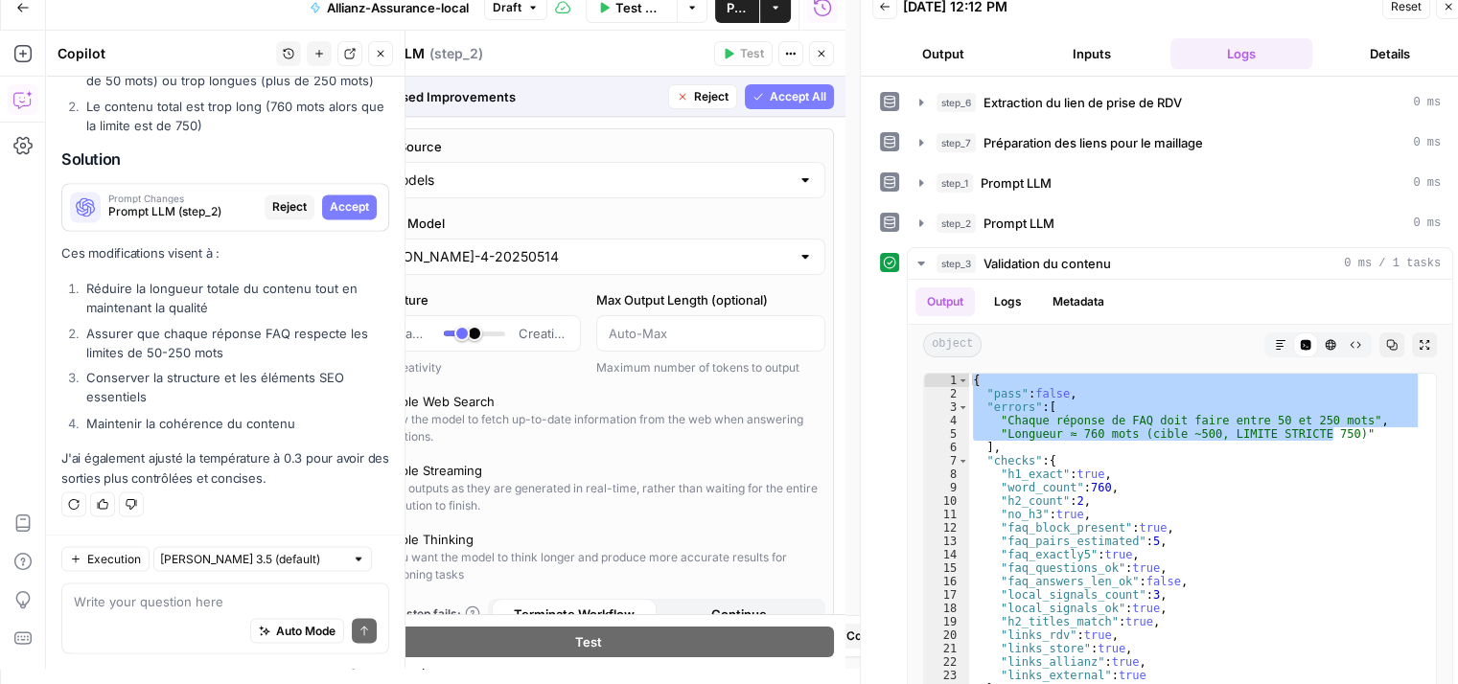
click at [335, 208] on span "Accept" at bounding box center [349, 206] width 39 height 17
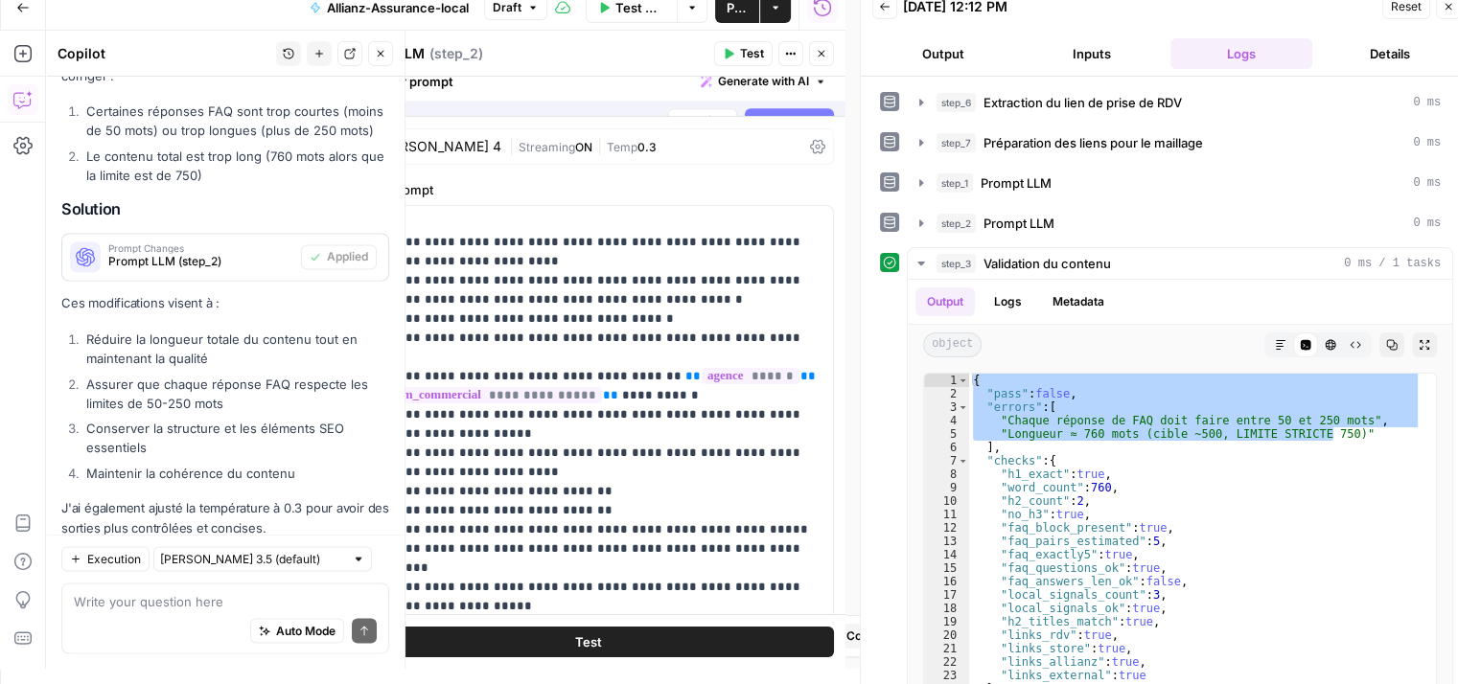
scroll to position [3558, 0]
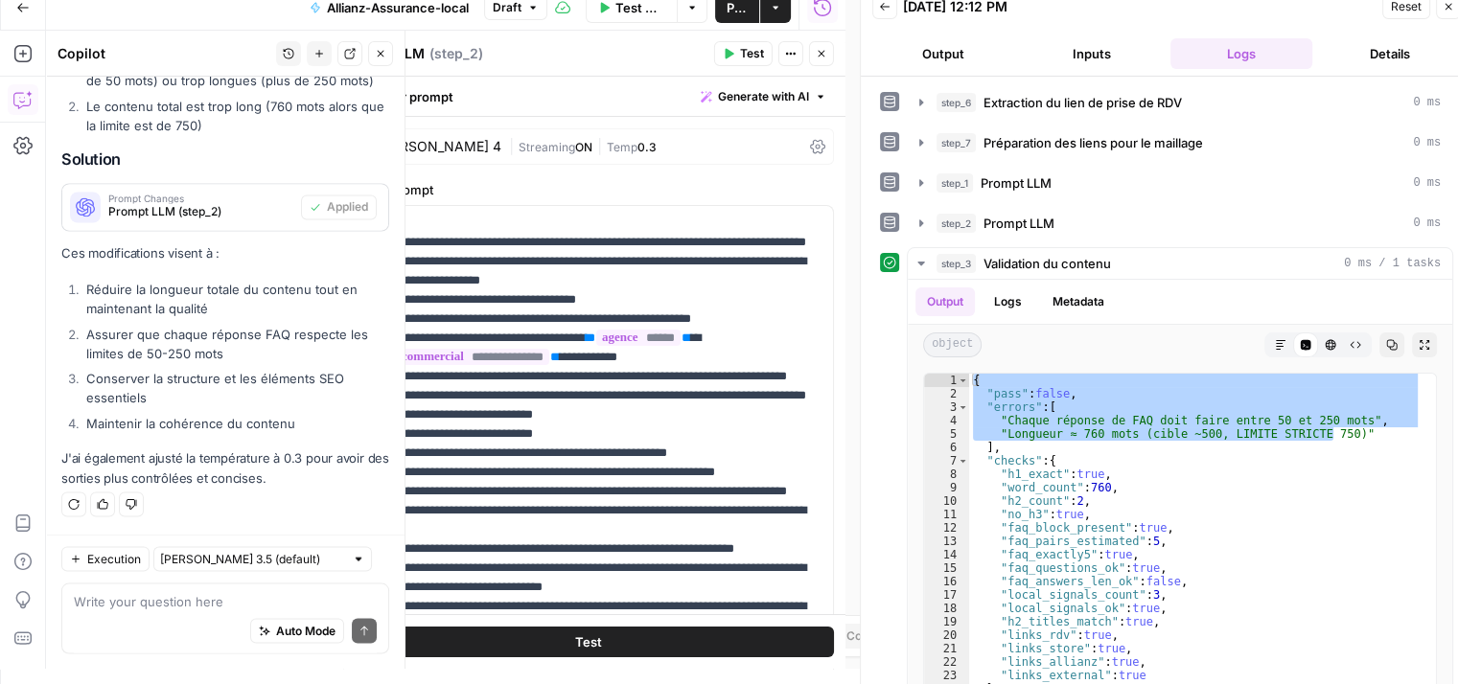
click at [380, 51] on icon "button" at bounding box center [381, 54] width 12 height 12
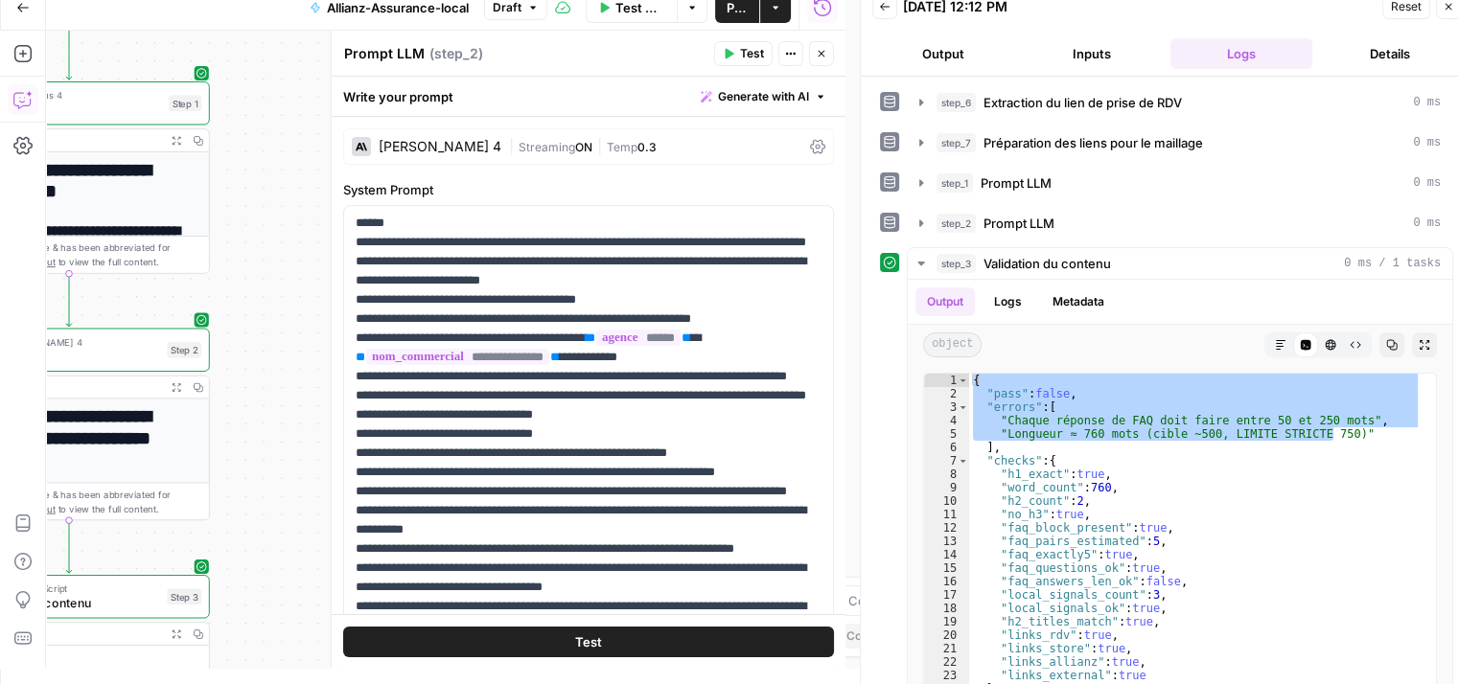
click at [821, 58] on icon "button" at bounding box center [822, 54] width 12 height 12
click at [824, 59] on button "Close" at bounding box center [821, 53] width 25 height 25
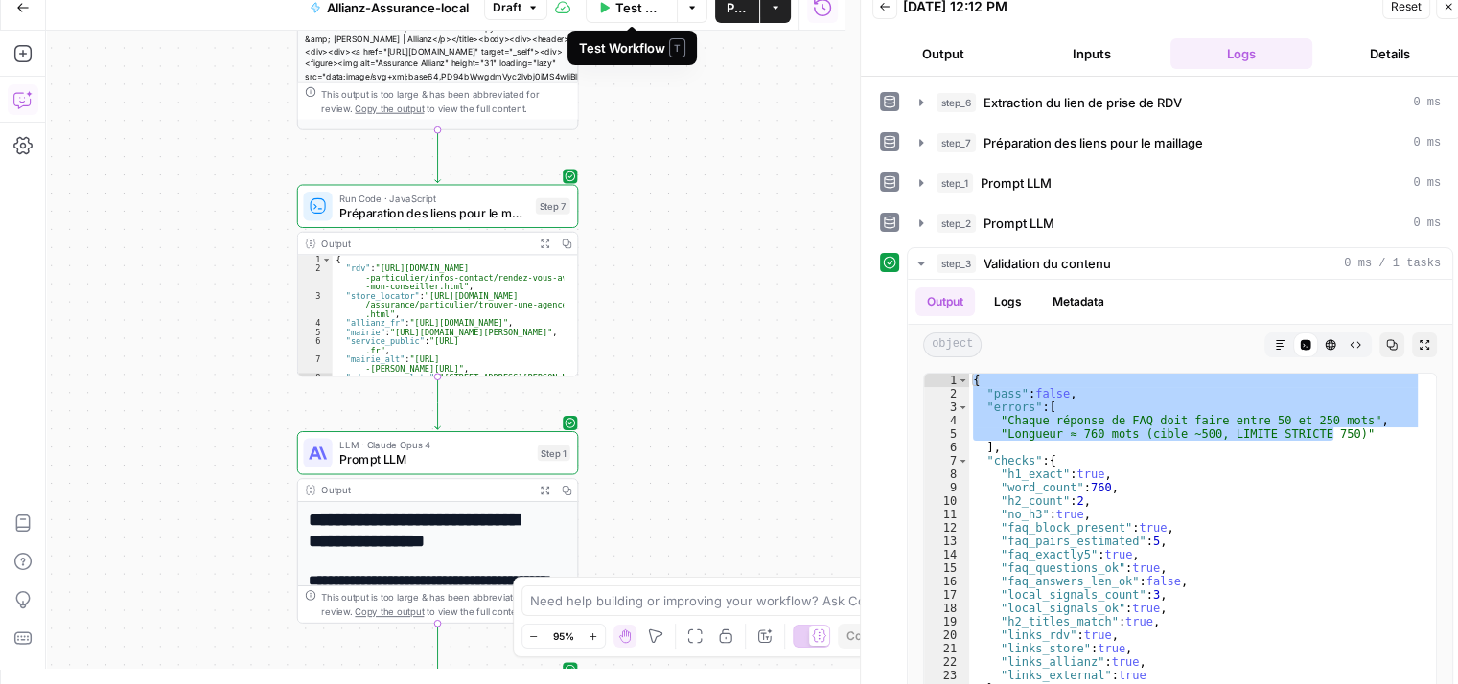
click at [633, 13] on span "Test Workflow" at bounding box center [640, 7] width 50 height 19
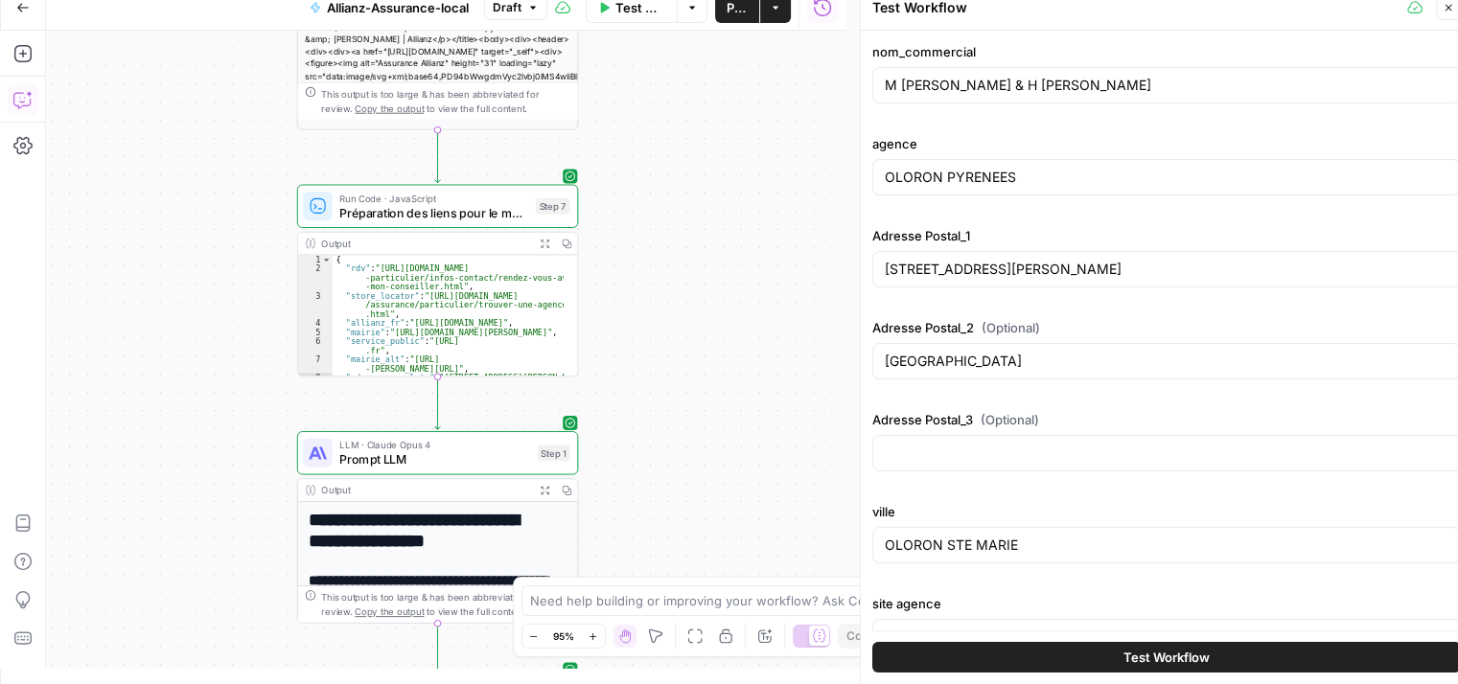
scroll to position [41, 0]
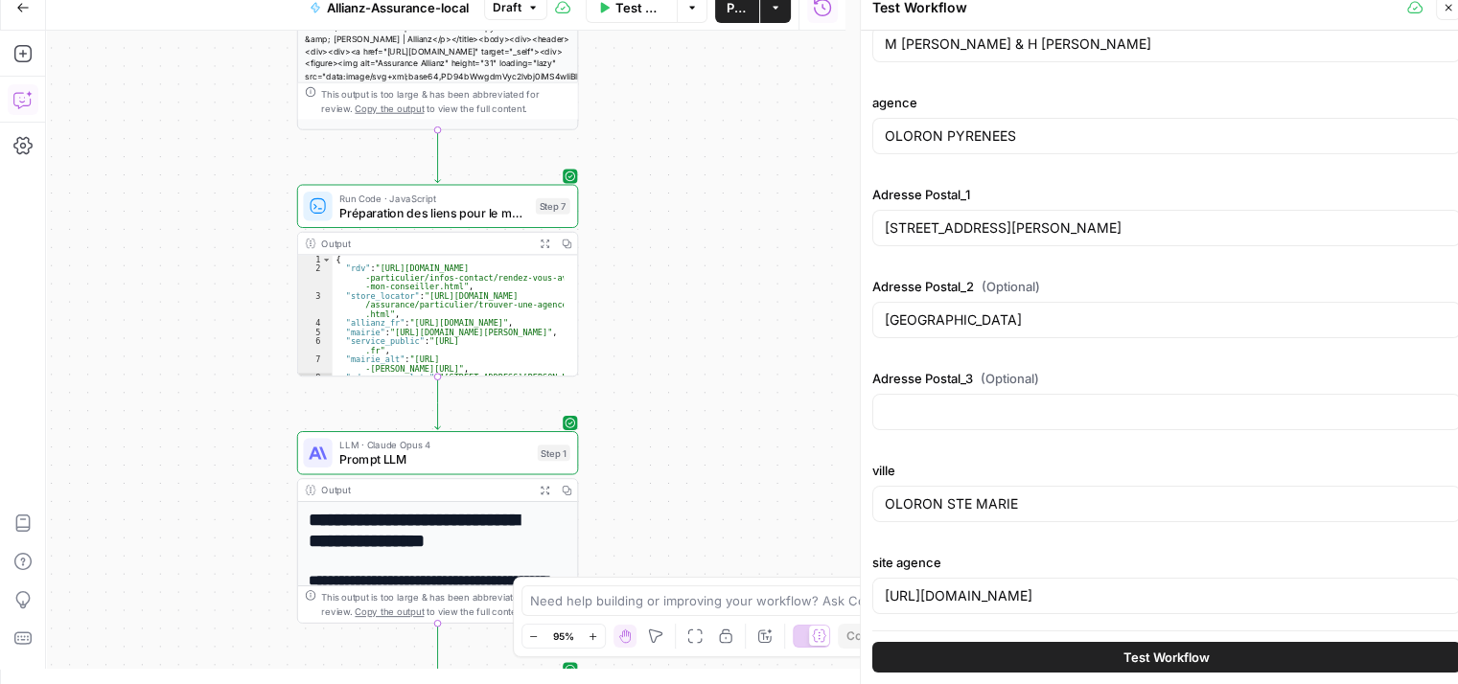
click at [1086, 655] on button "Test Workflow" at bounding box center [1166, 657] width 589 height 31
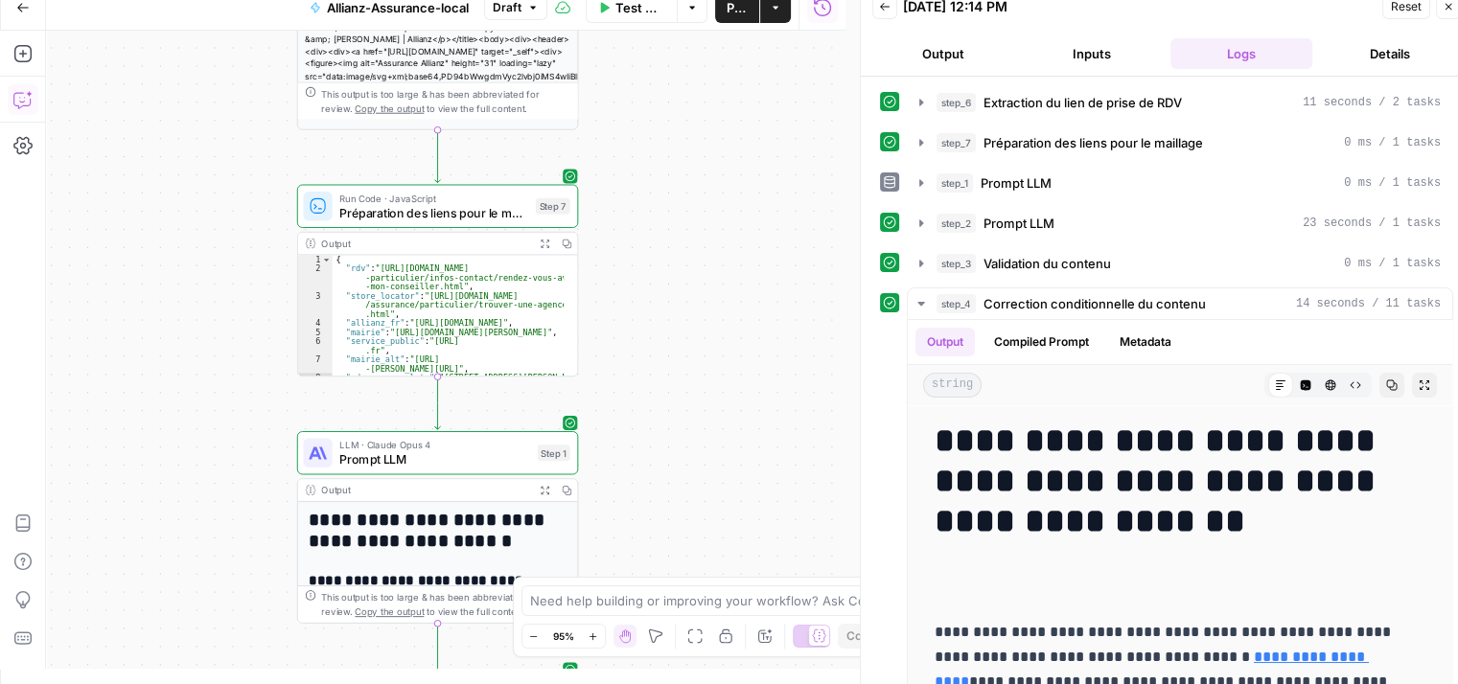
click at [915, 181] on icon "button" at bounding box center [921, 182] width 15 height 15
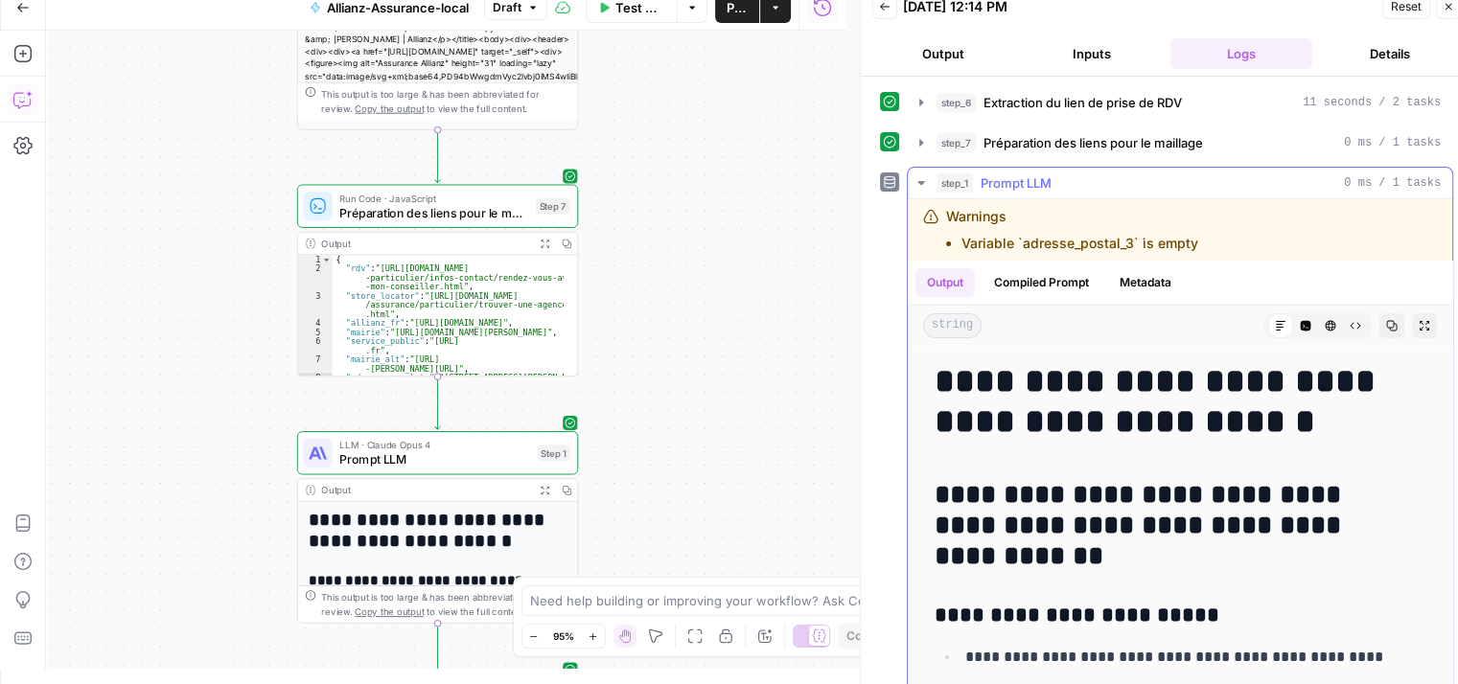
click at [920, 177] on icon "button" at bounding box center [921, 182] width 15 height 15
click at [916, 177] on icon "button" at bounding box center [921, 182] width 15 height 15
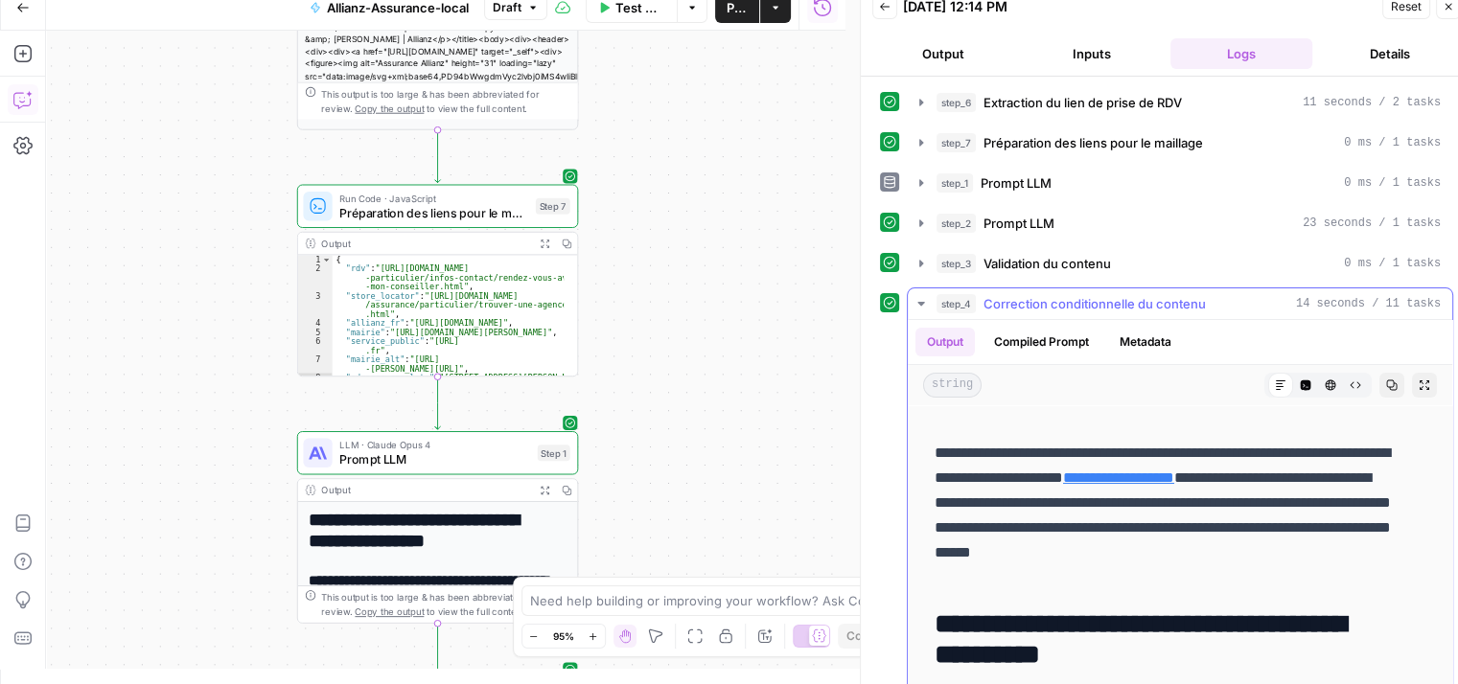
scroll to position [149, 0]
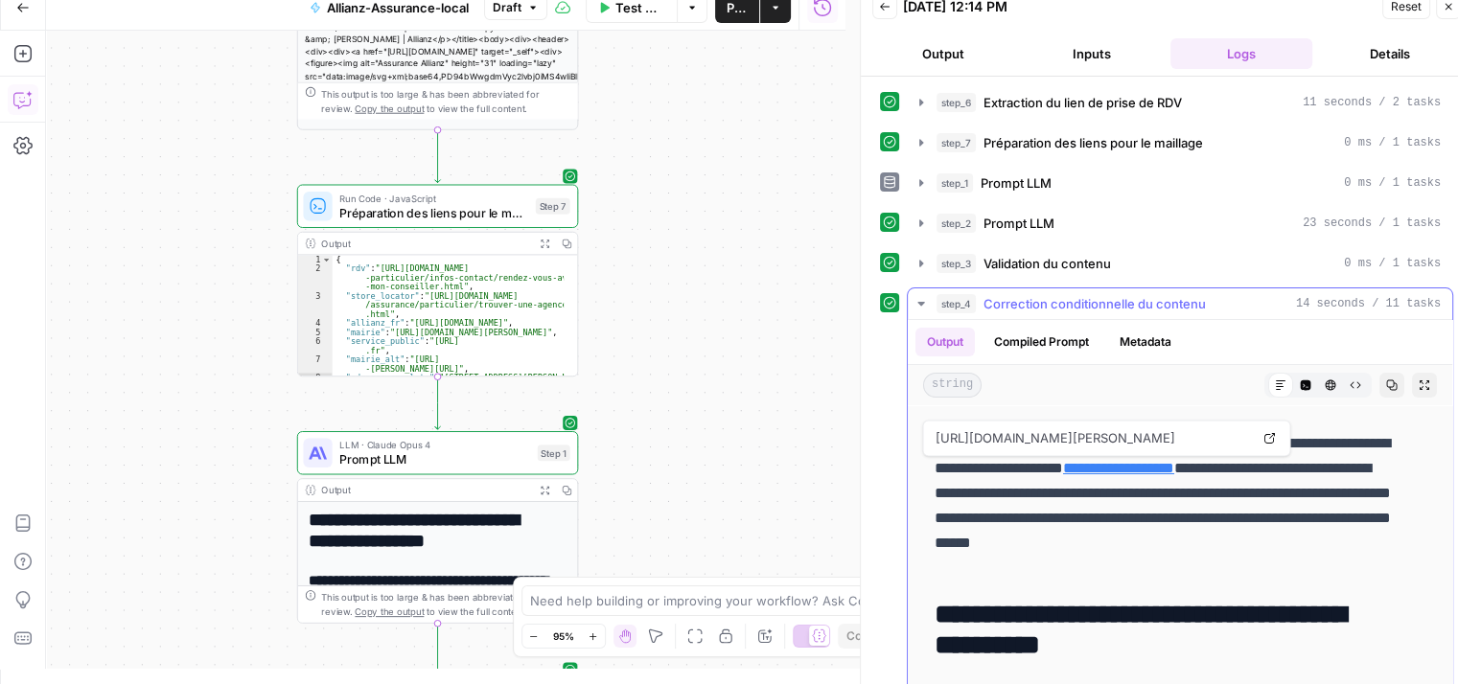
click at [1174, 467] on link "**********" at bounding box center [1118, 468] width 111 height 14
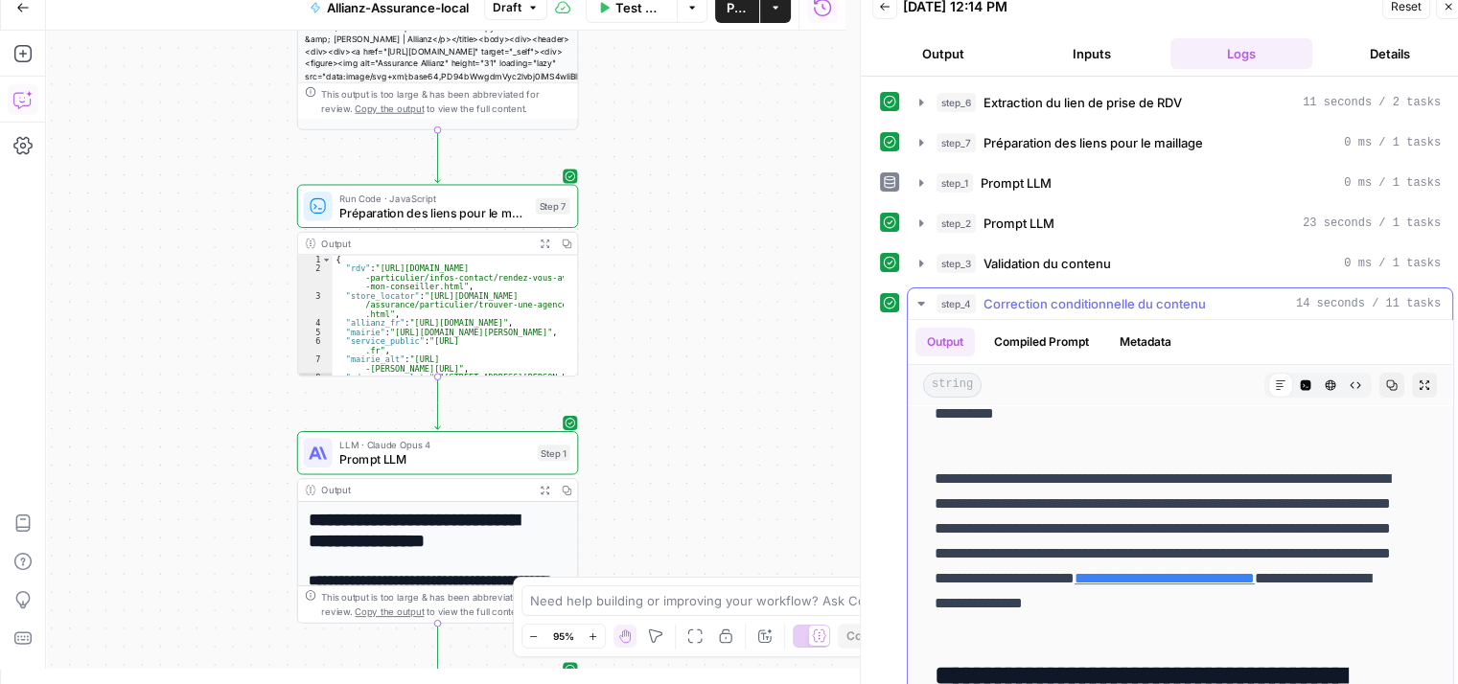
scroll to position [575, 0]
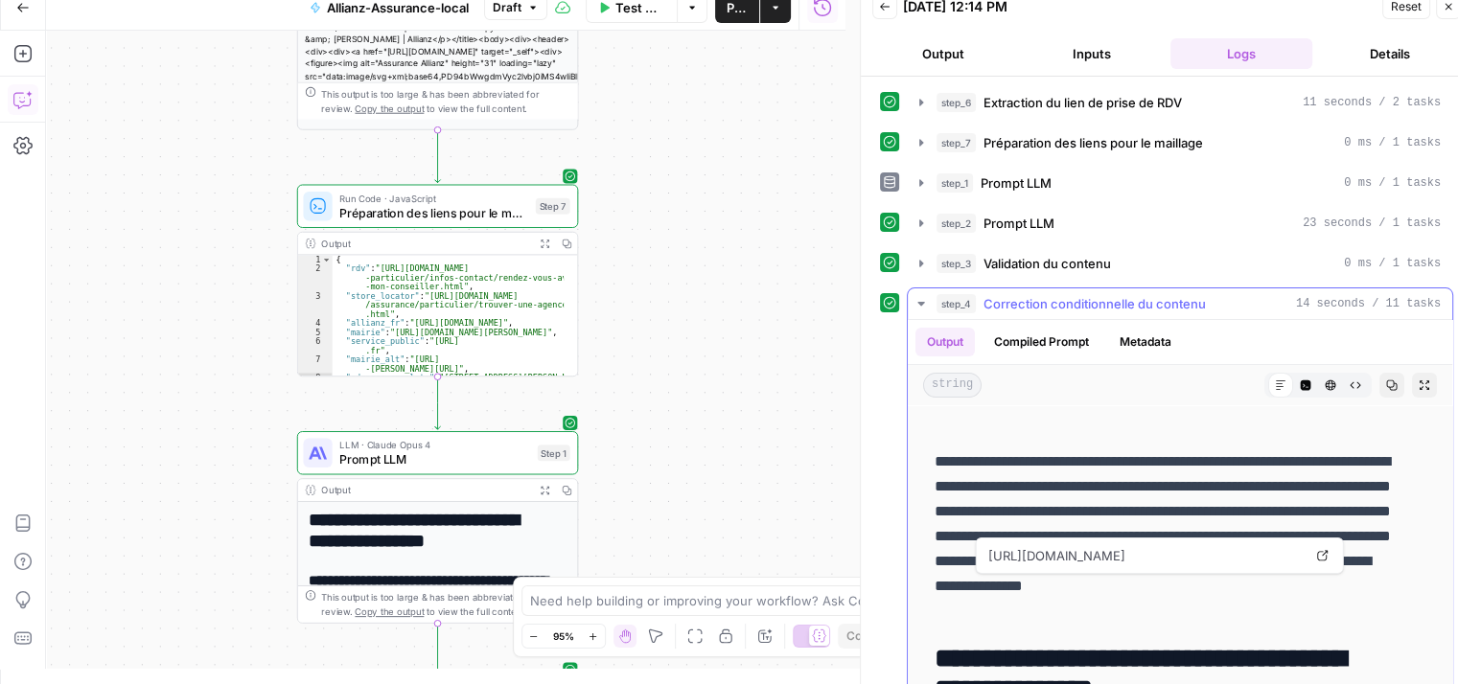
click at [1245, 568] on link "**********" at bounding box center [1165, 561] width 180 height 14
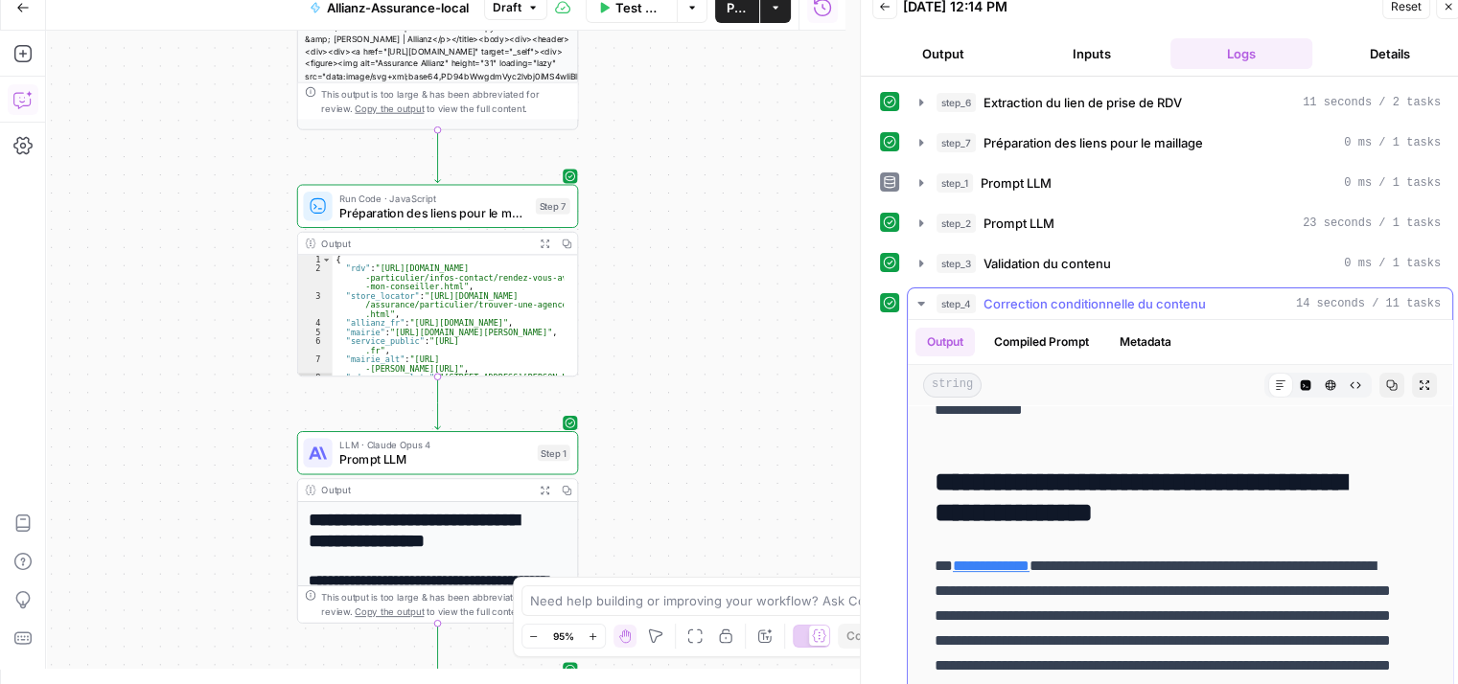
scroll to position [771, 0]
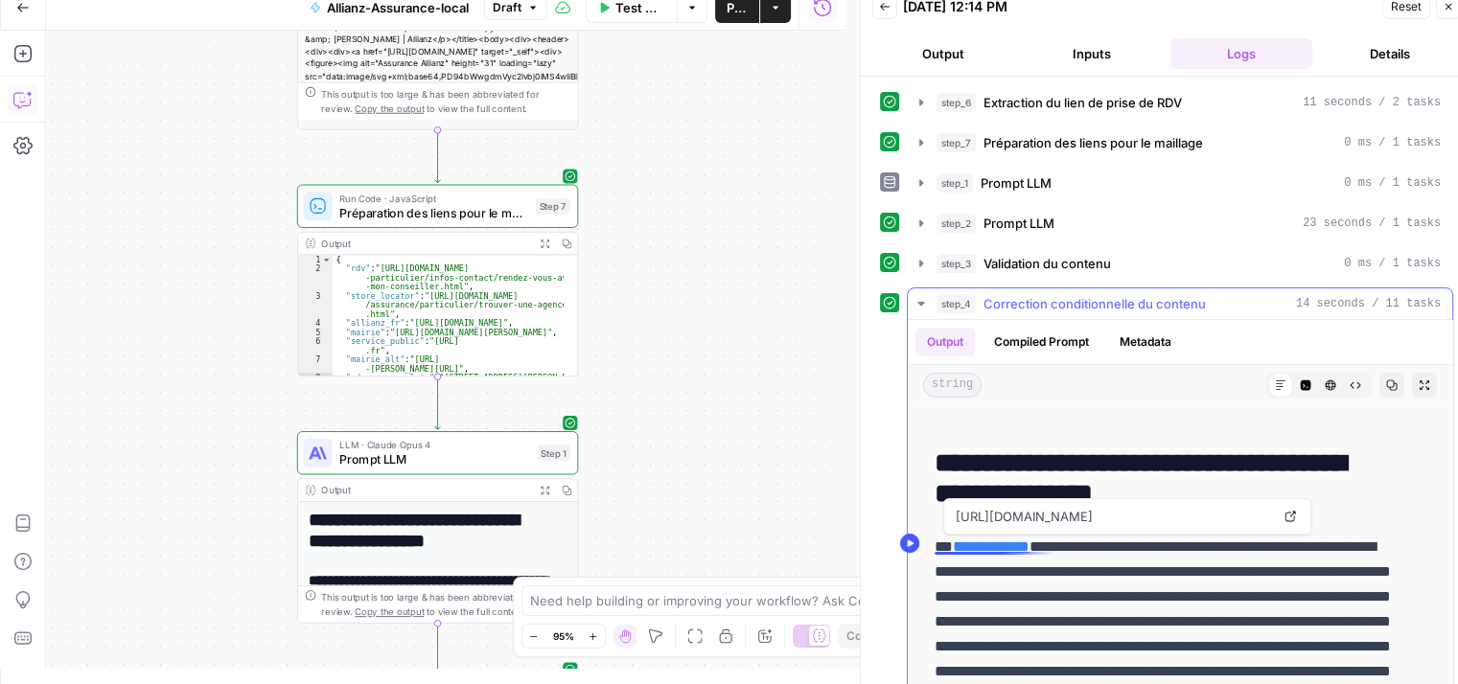
click at [1029, 549] on link "**********" at bounding box center [991, 547] width 77 height 14
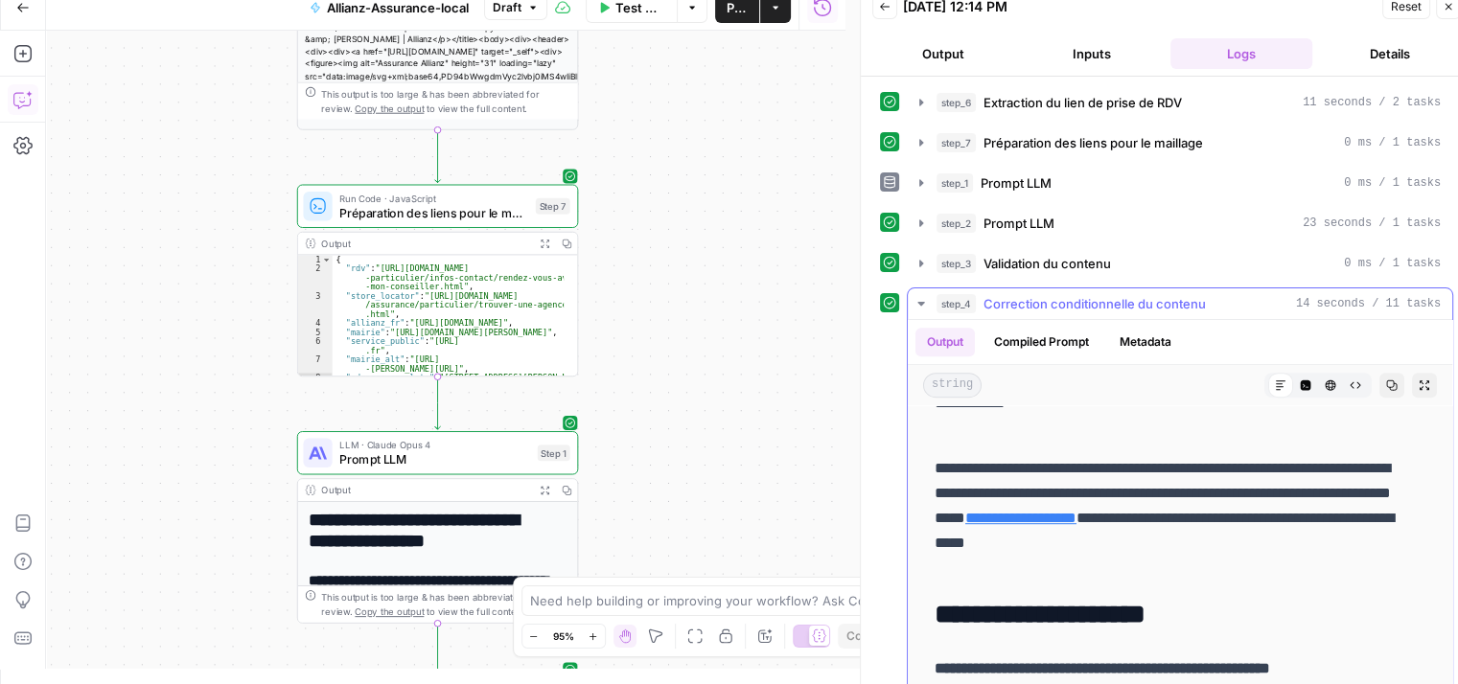
scroll to position [1256, 0]
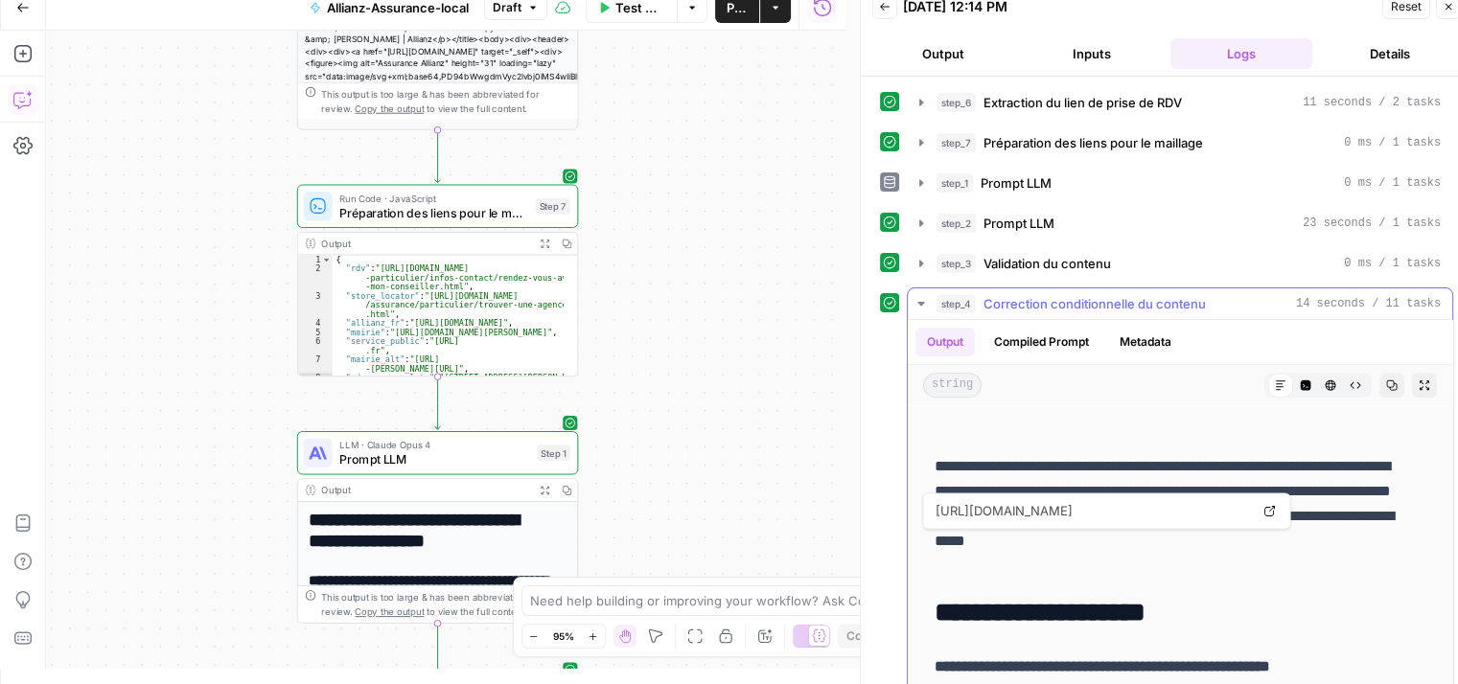
click at [1047, 523] on link "**********" at bounding box center [1020, 516] width 111 height 14
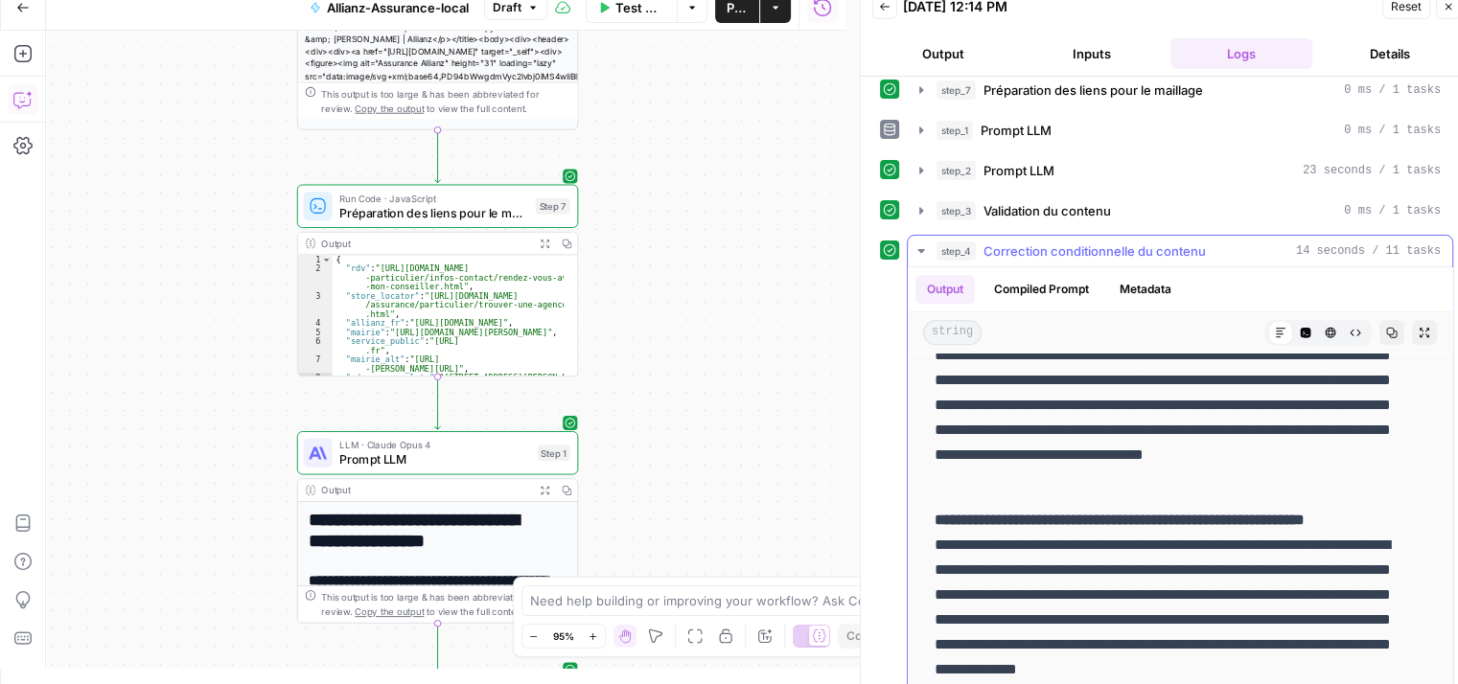
scroll to position [122, 0]
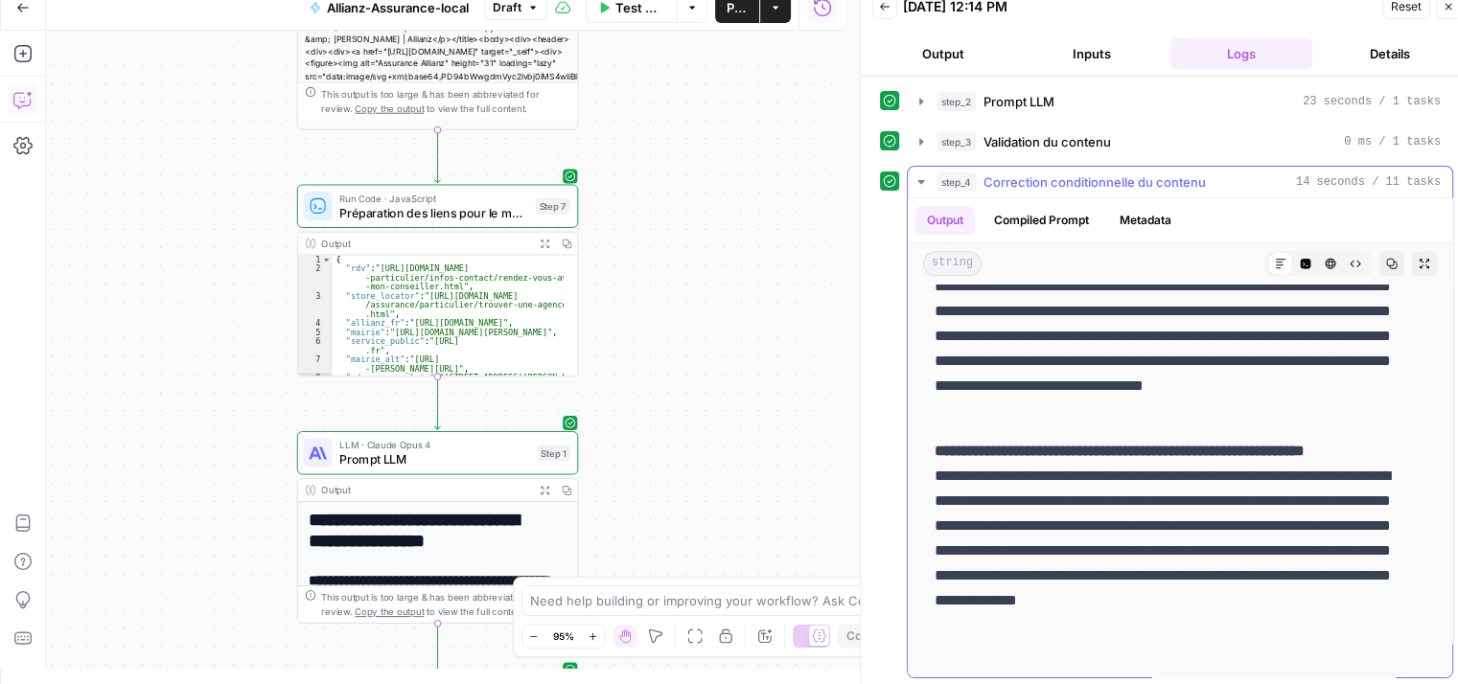
click at [922, 181] on icon "button" at bounding box center [921, 181] width 15 height 15
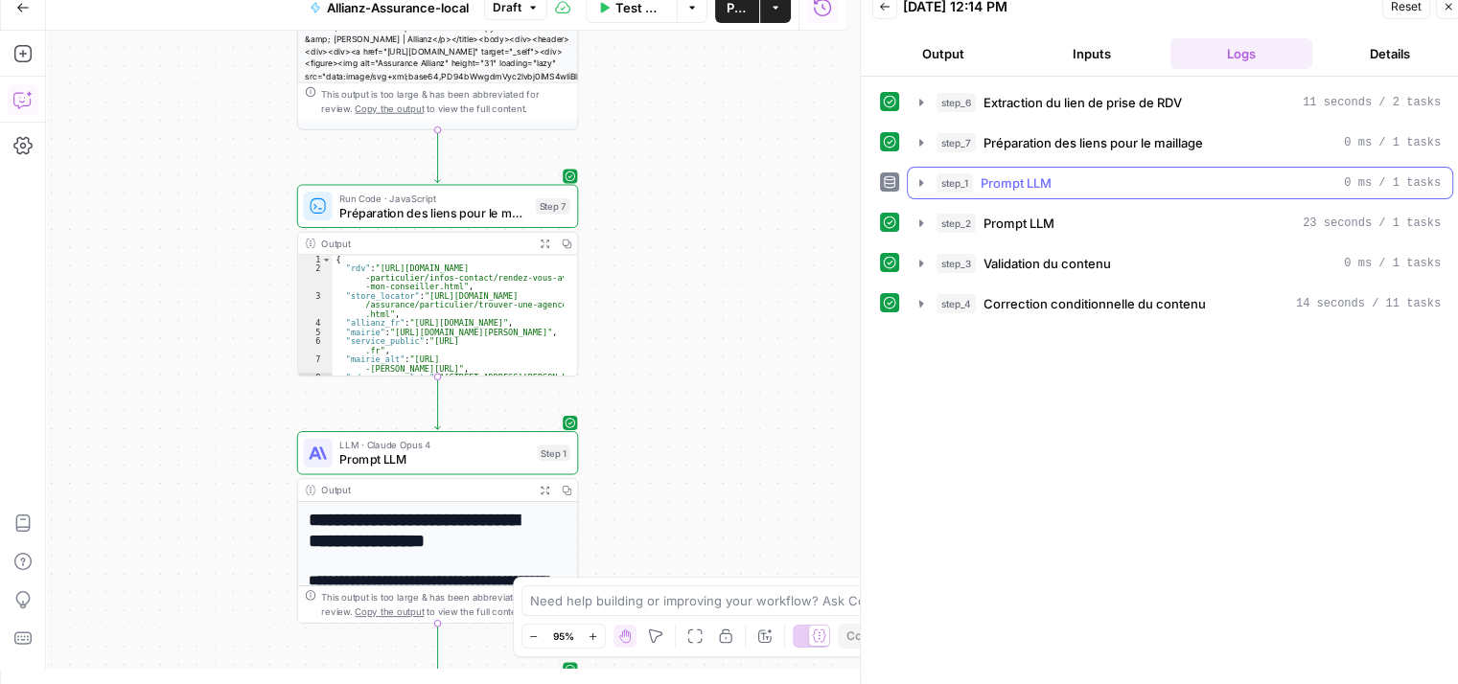
scroll to position [0, 0]
click at [19, 93] on icon "button" at bounding box center [22, 99] width 19 height 19
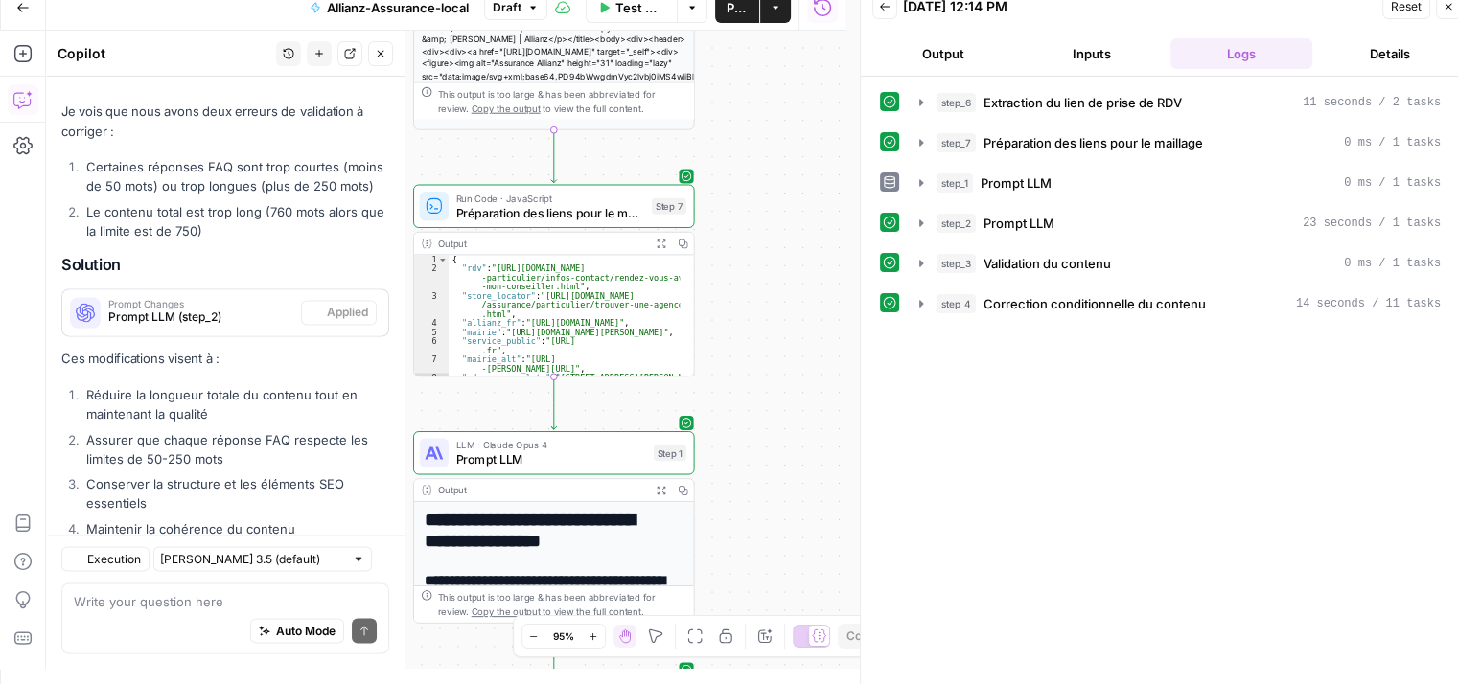
scroll to position [3558, 0]
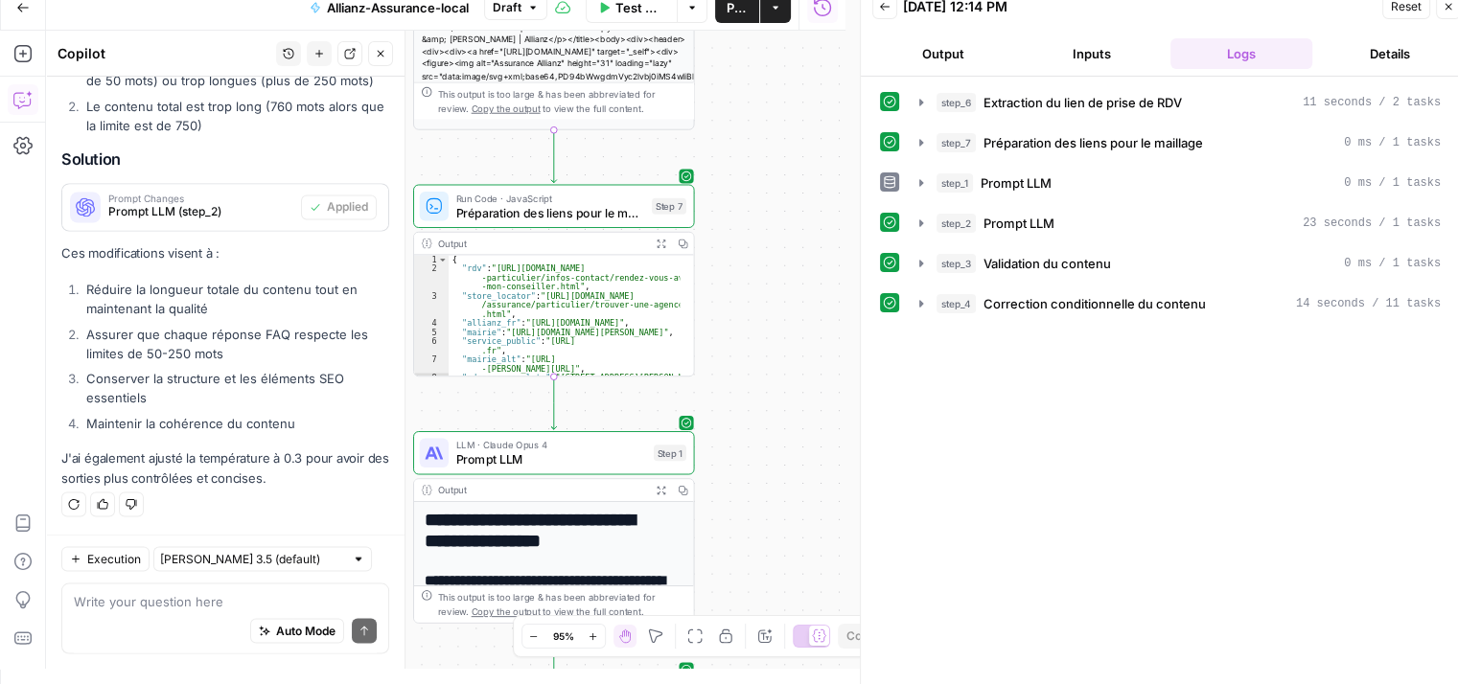
click at [156, 634] on div "Auto Mode Send" at bounding box center [225, 632] width 303 height 42
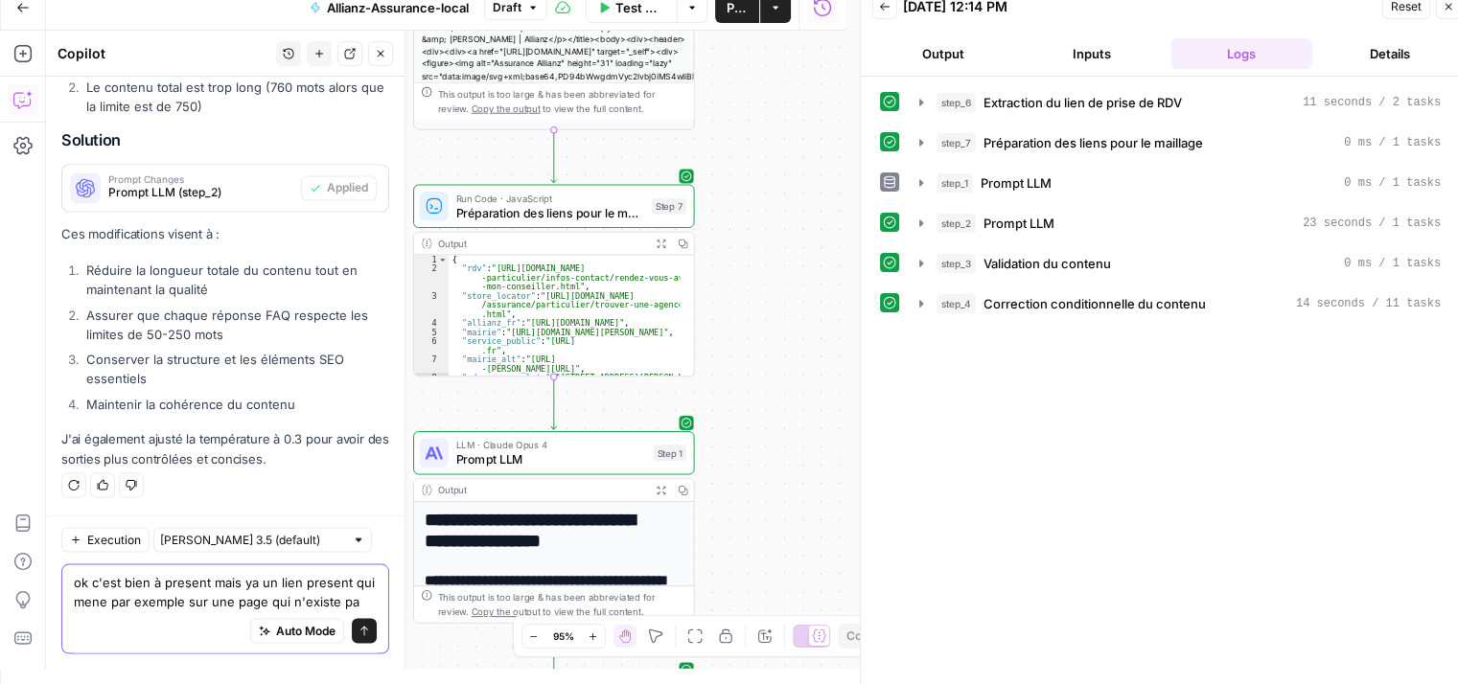
scroll to position [3597, 0]
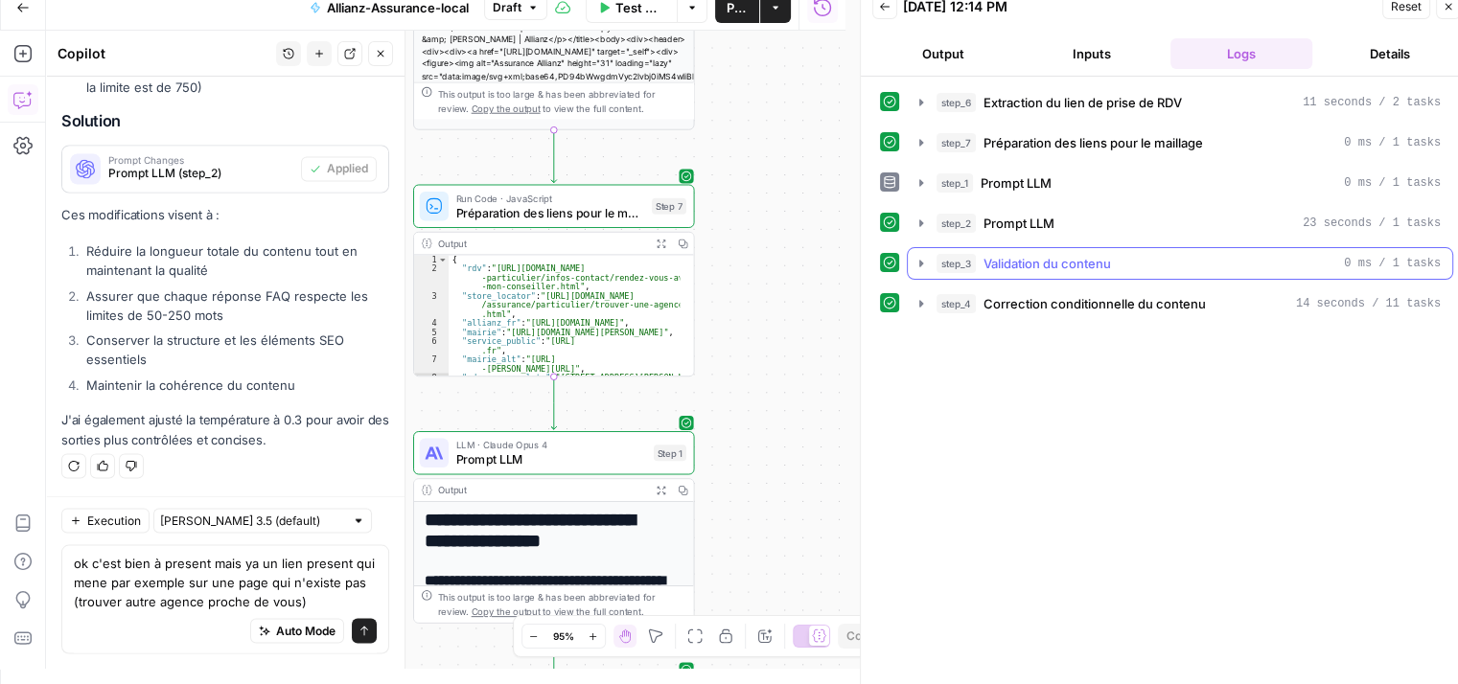
click at [923, 262] on icon "button" at bounding box center [921, 263] width 15 height 15
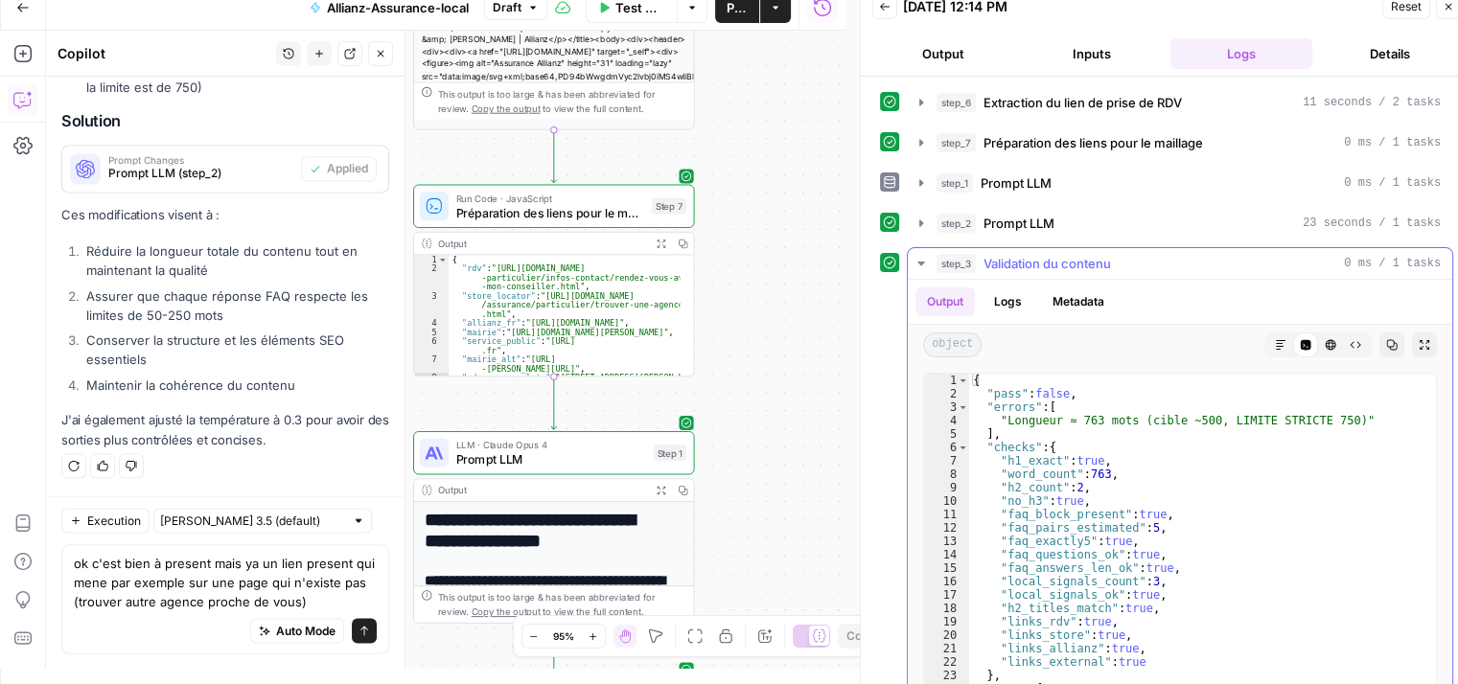
click at [918, 263] on icon "button" at bounding box center [921, 263] width 15 height 15
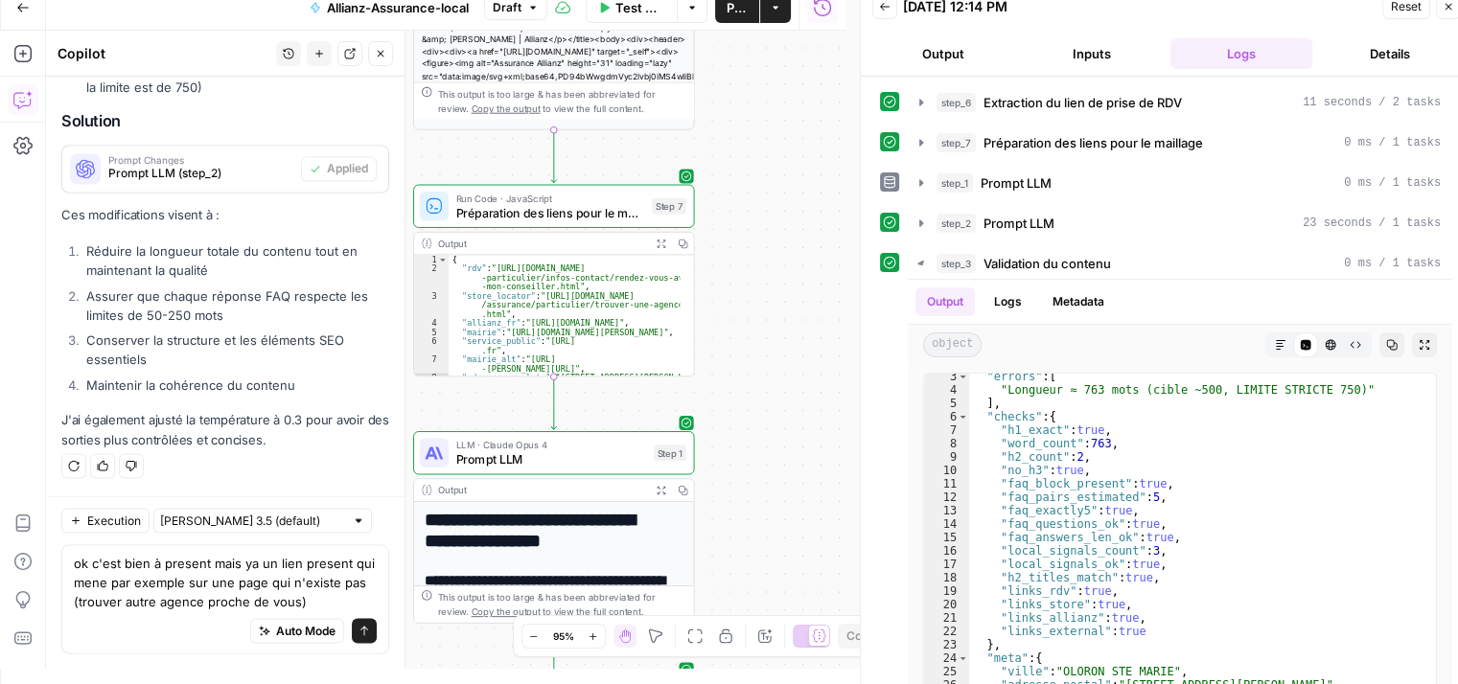
scroll to position [31, 0]
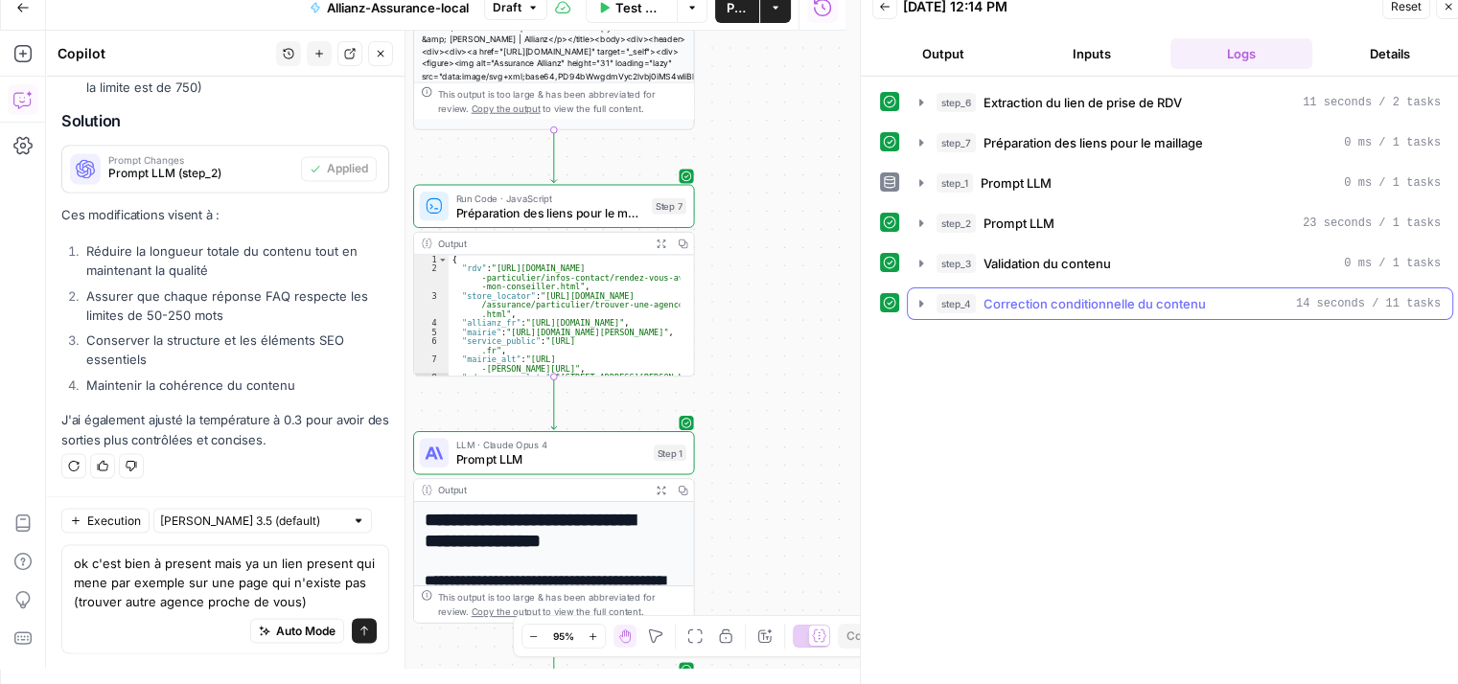
click at [916, 303] on icon "button" at bounding box center [921, 303] width 15 height 15
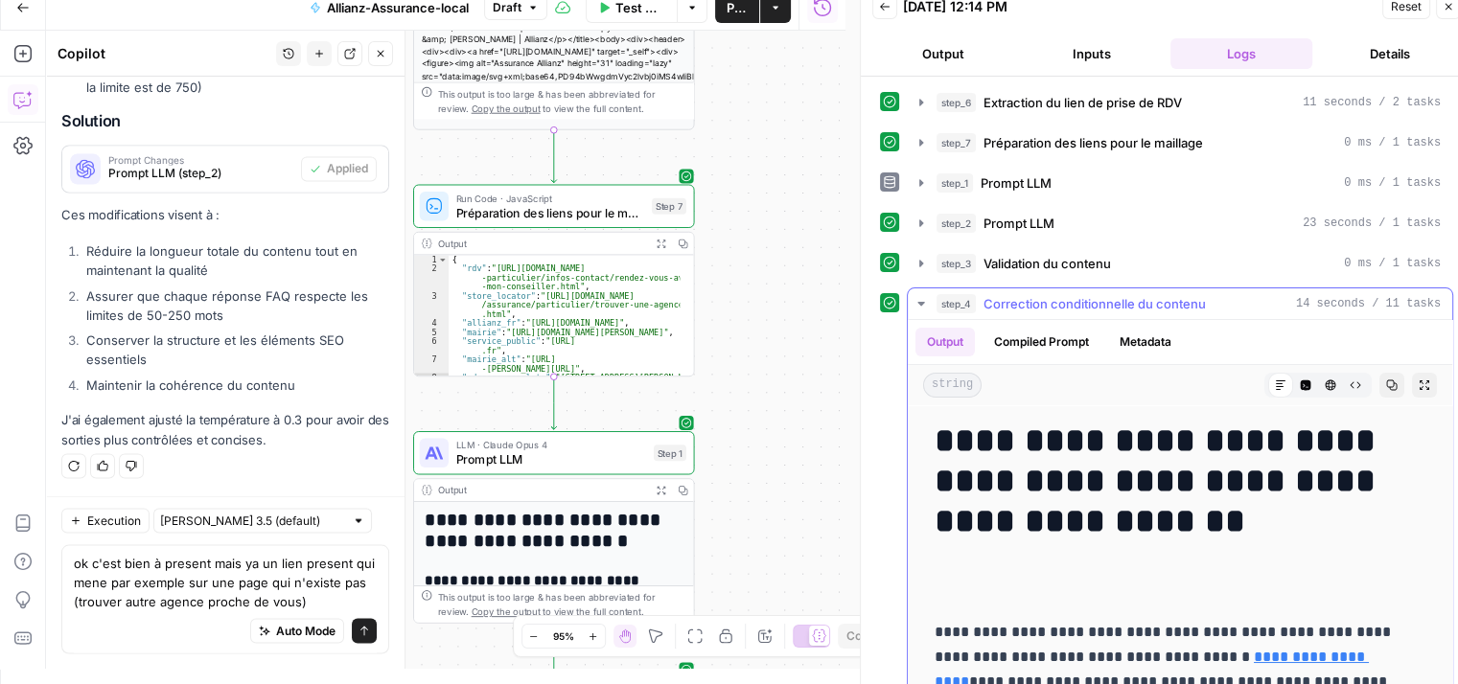
scroll to position [218, 0]
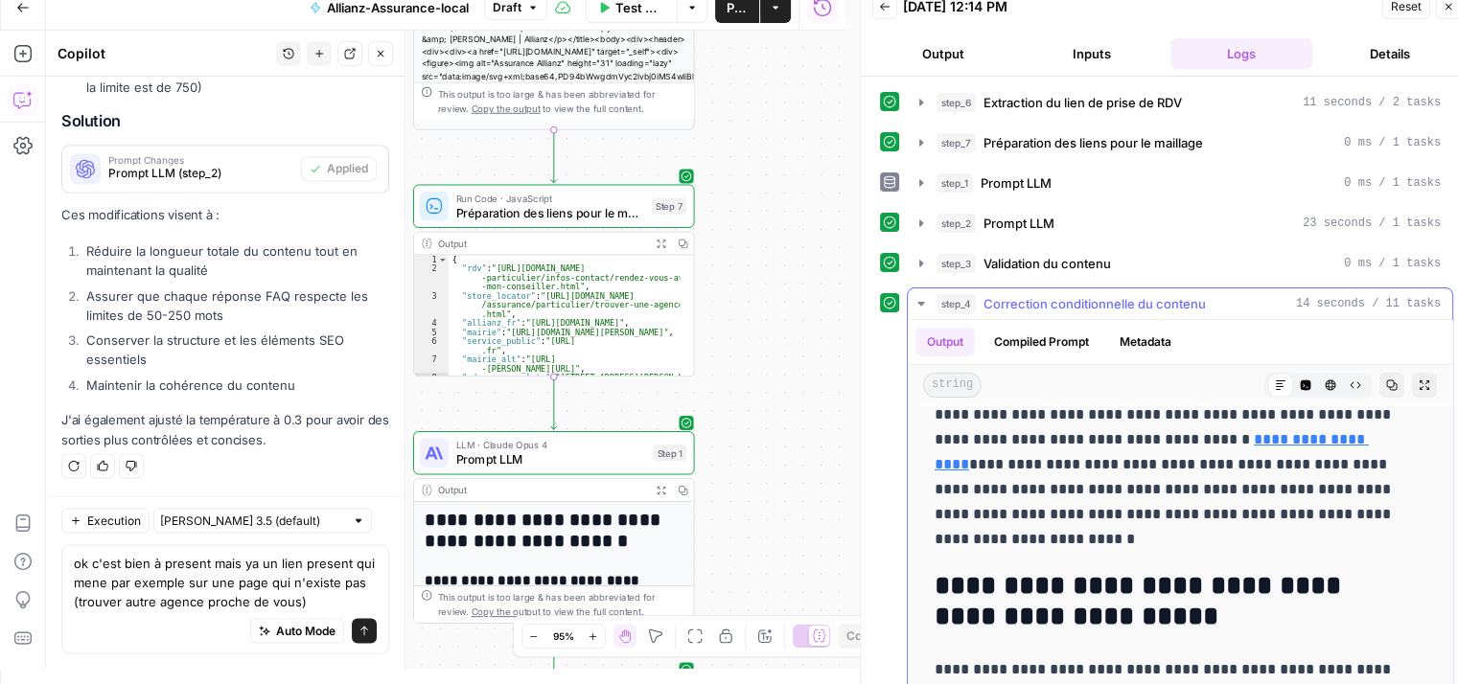
click at [916, 302] on icon "button" at bounding box center [921, 303] width 15 height 15
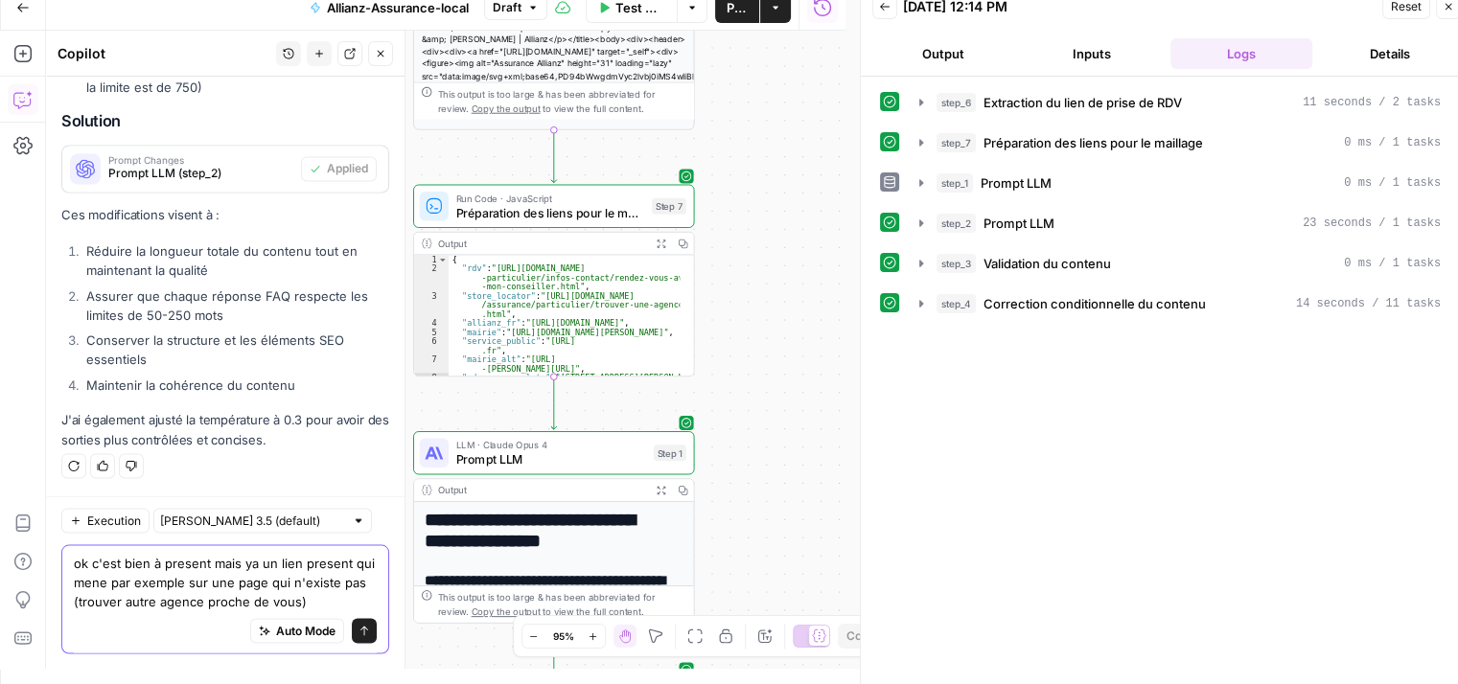
click at [340, 601] on textarea "ok c'est bien à present mais ya un lien present qui mene par exemple sur une pa…" at bounding box center [225, 582] width 303 height 58
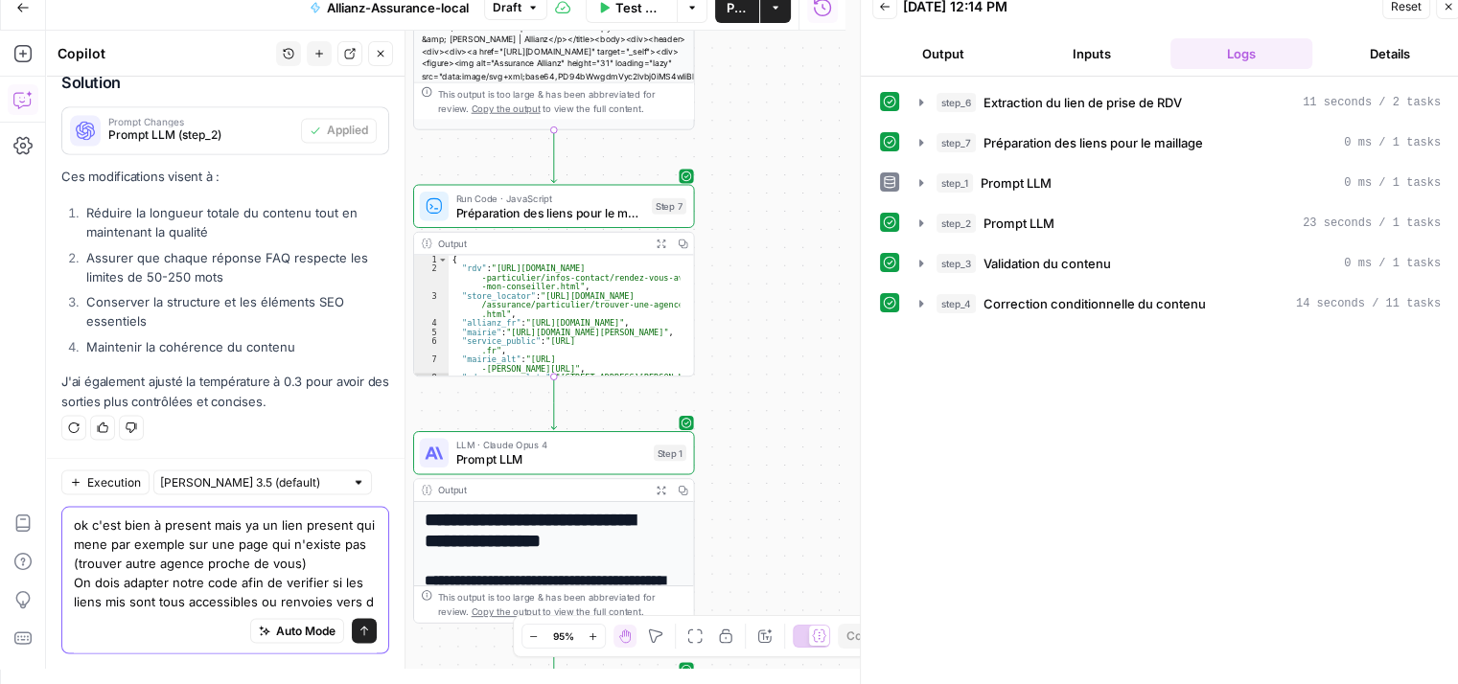
scroll to position [3654, 0]
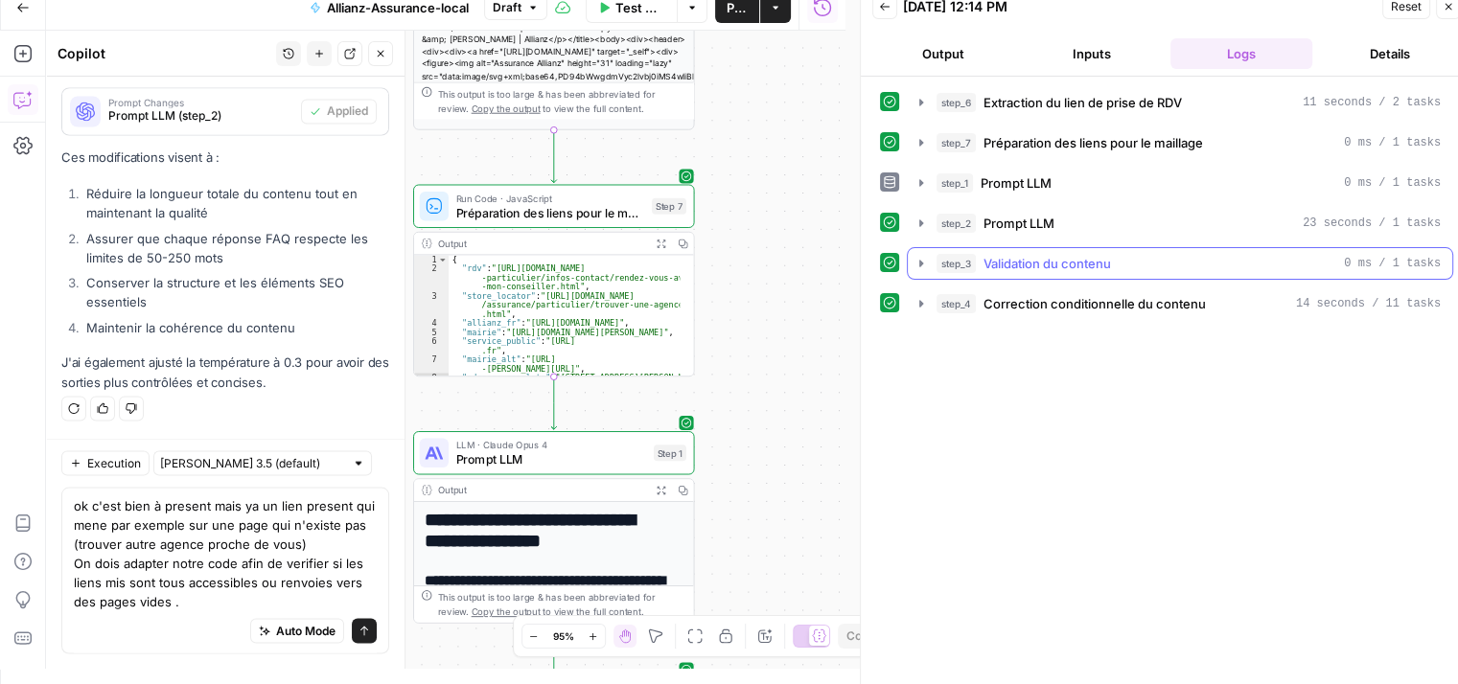
click at [920, 264] on icon "button" at bounding box center [921, 263] width 4 height 7
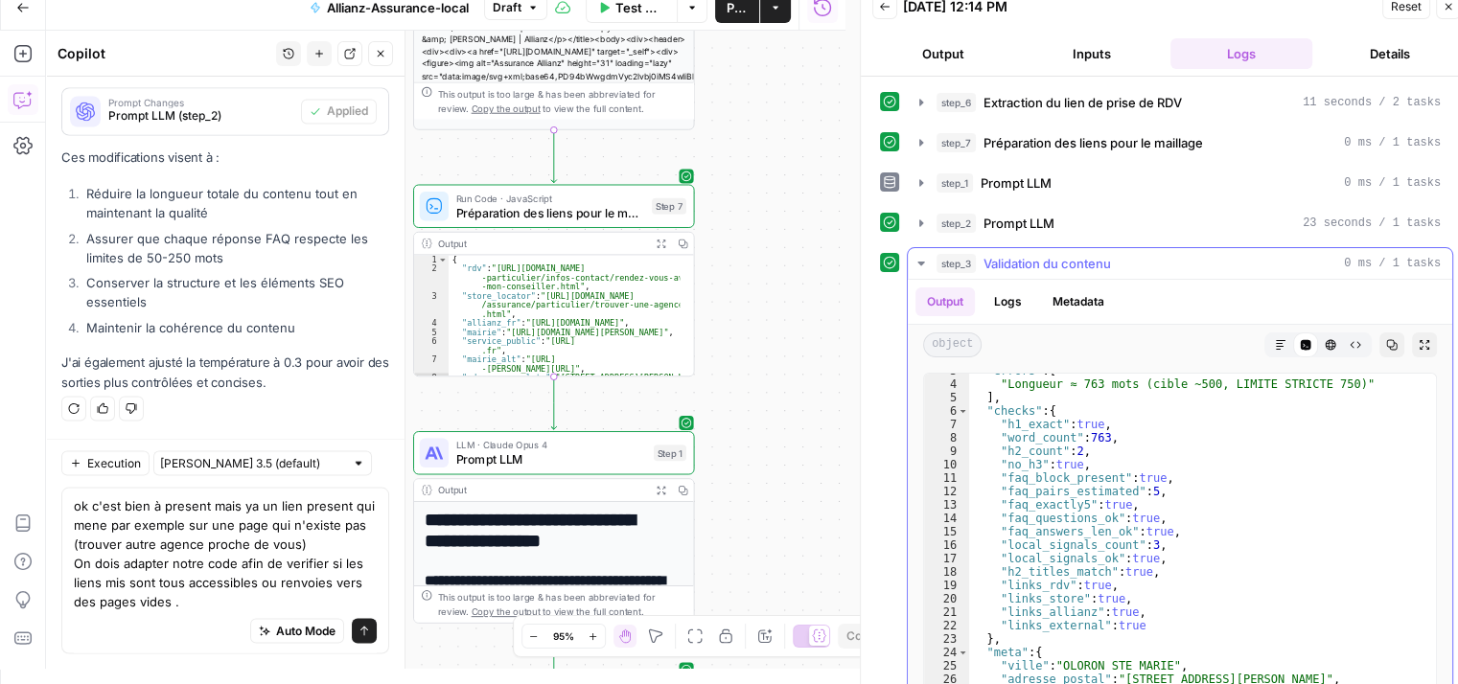
scroll to position [40, 0]
click at [915, 262] on icon "button" at bounding box center [921, 263] width 15 height 15
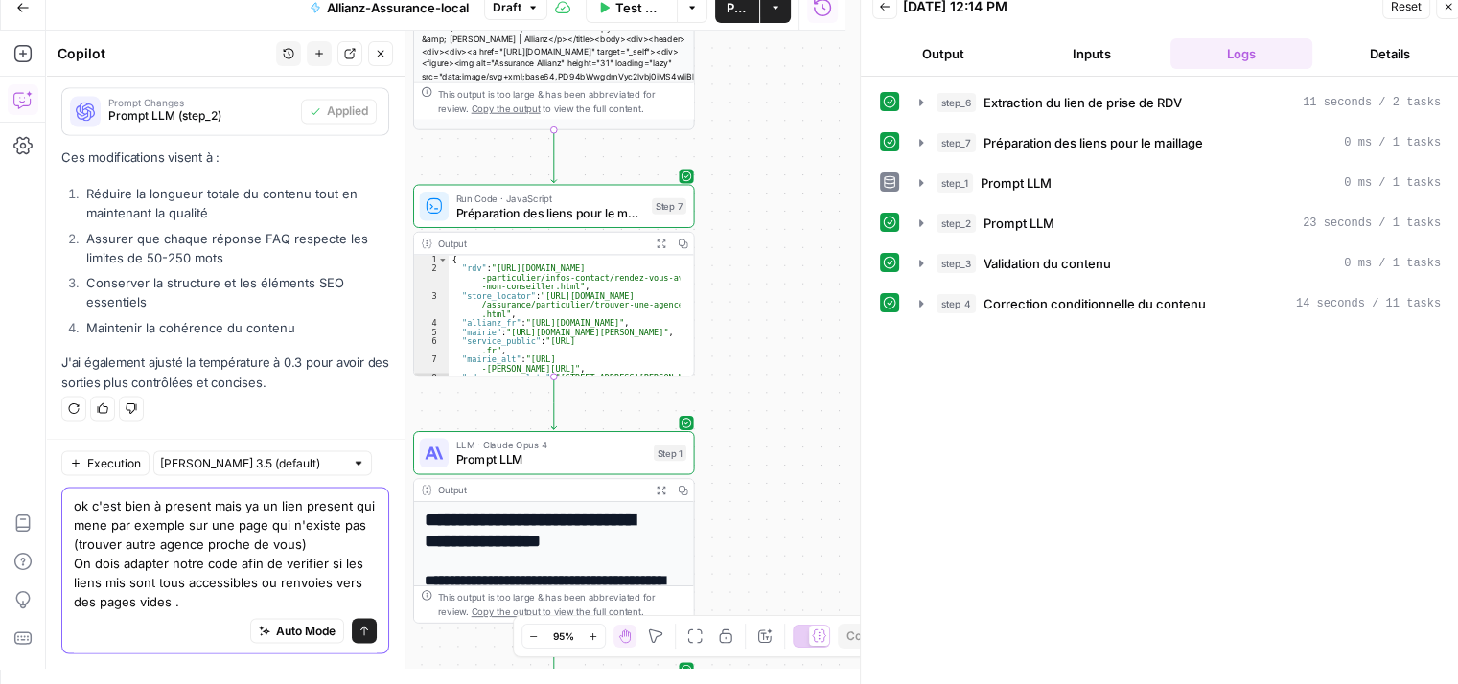
click at [195, 609] on textarea "ok c'est bien à present mais ya un lien present qui mene par exemple sur une pa…" at bounding box center [225, 553] width 303 height 115
type textarea "ok c'est bien à present mais ya un lien present qui mene par exemple sur une pa…"
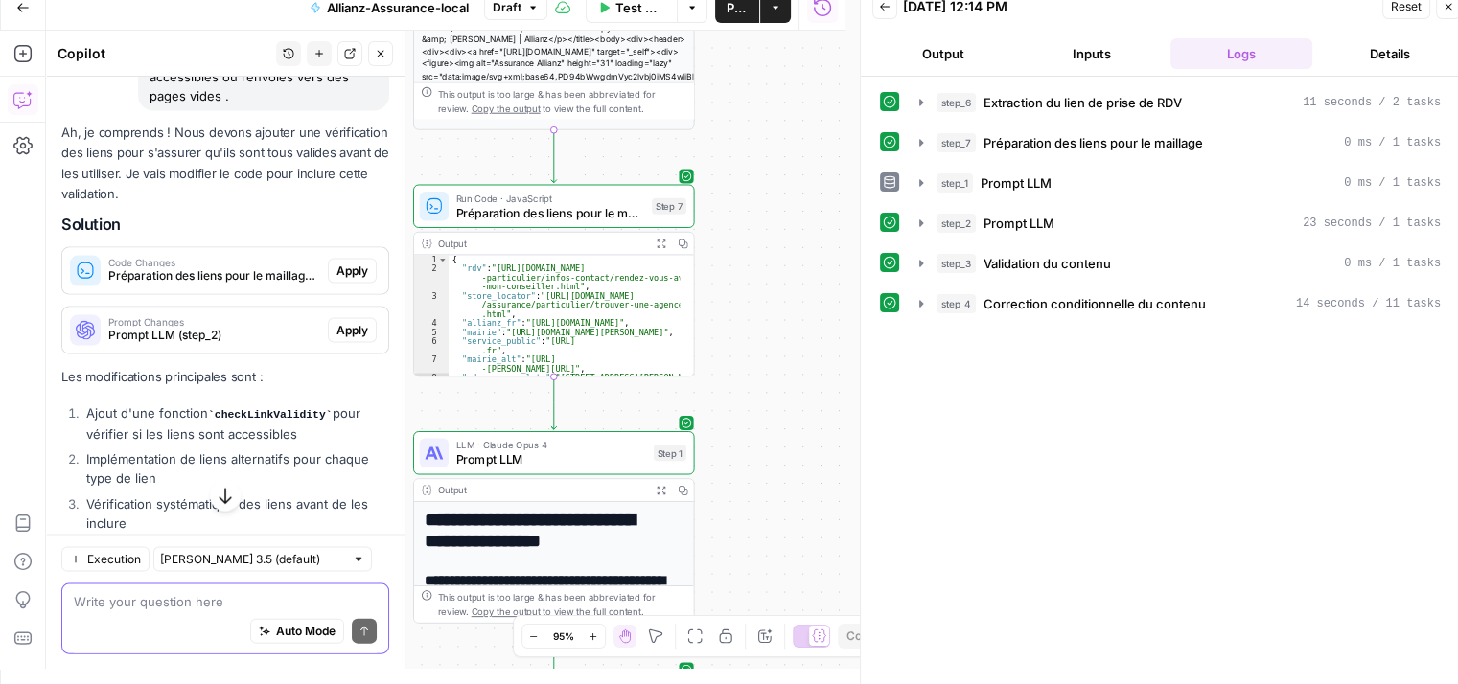
scroll to position [4019, 0]
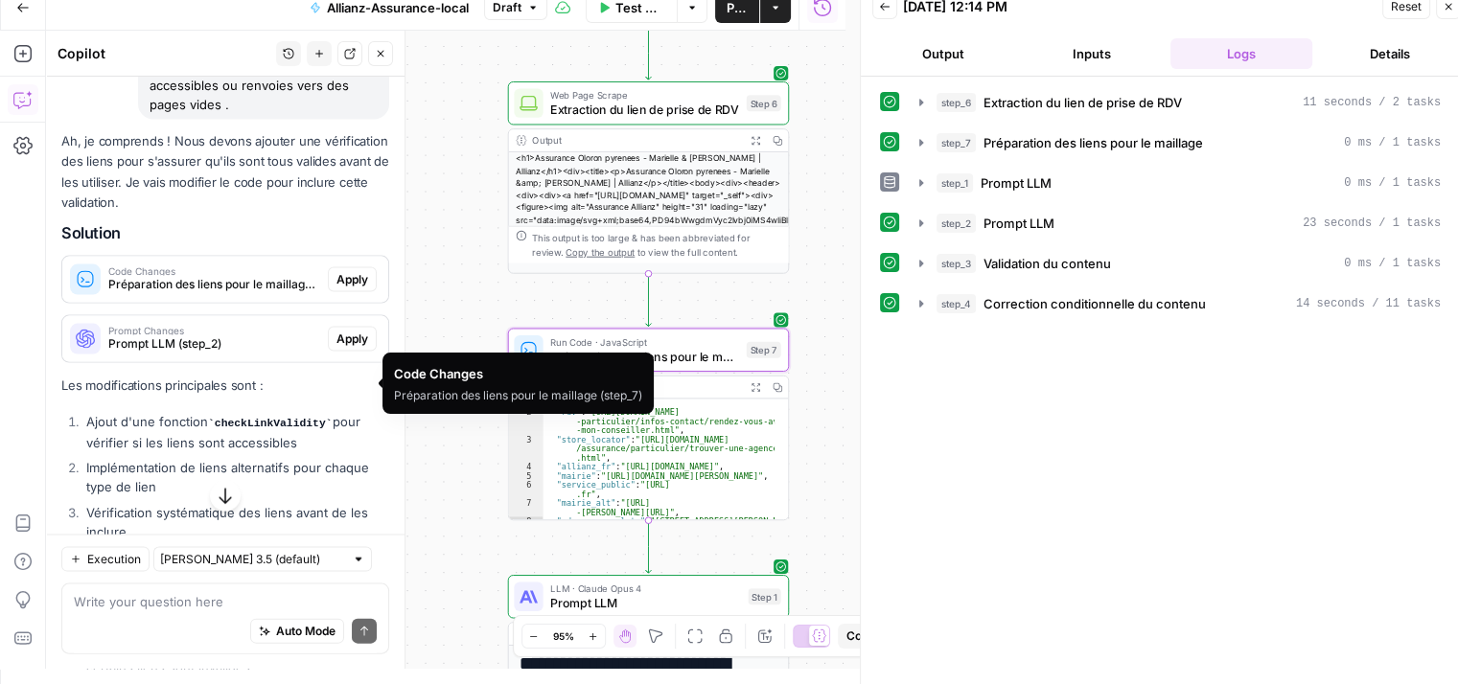
click at [350, 289] on span "Apply" at bounding box center [352, 279] width 32 height 17
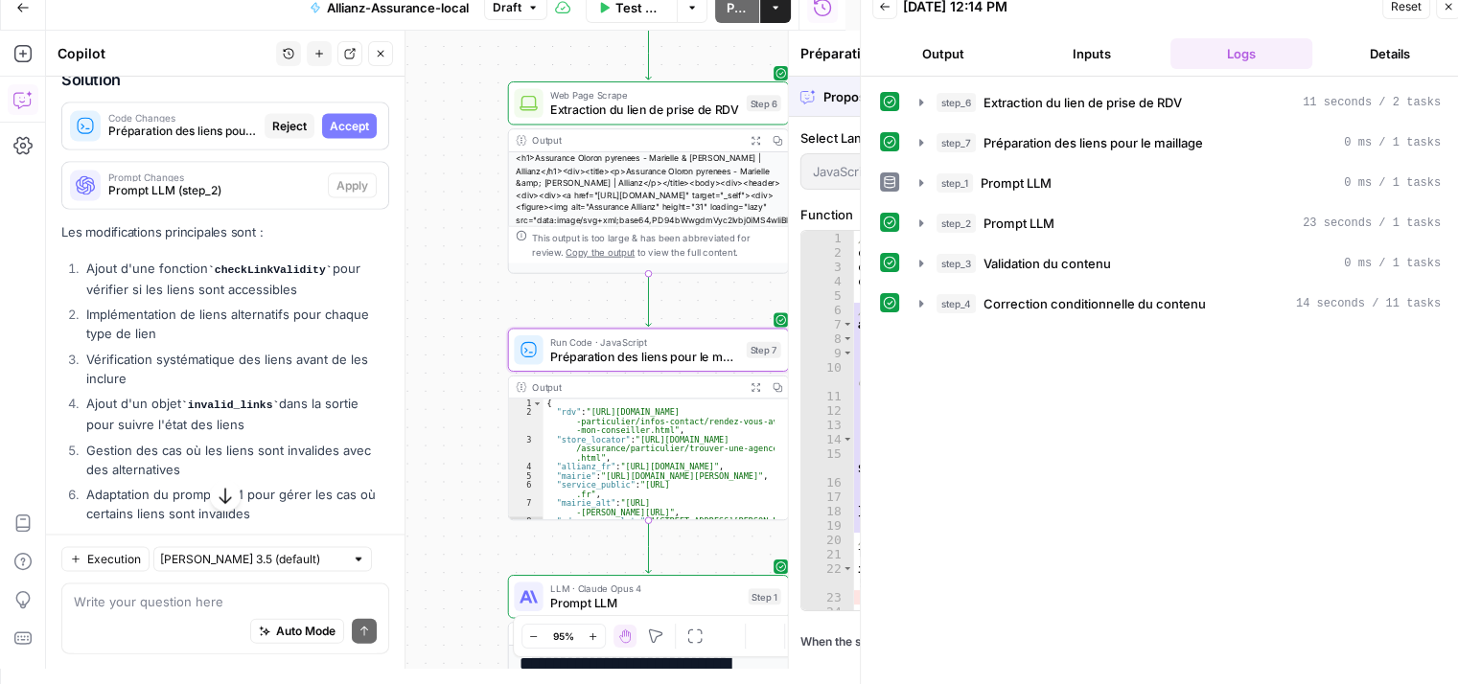
scroll to position [3865, 0]
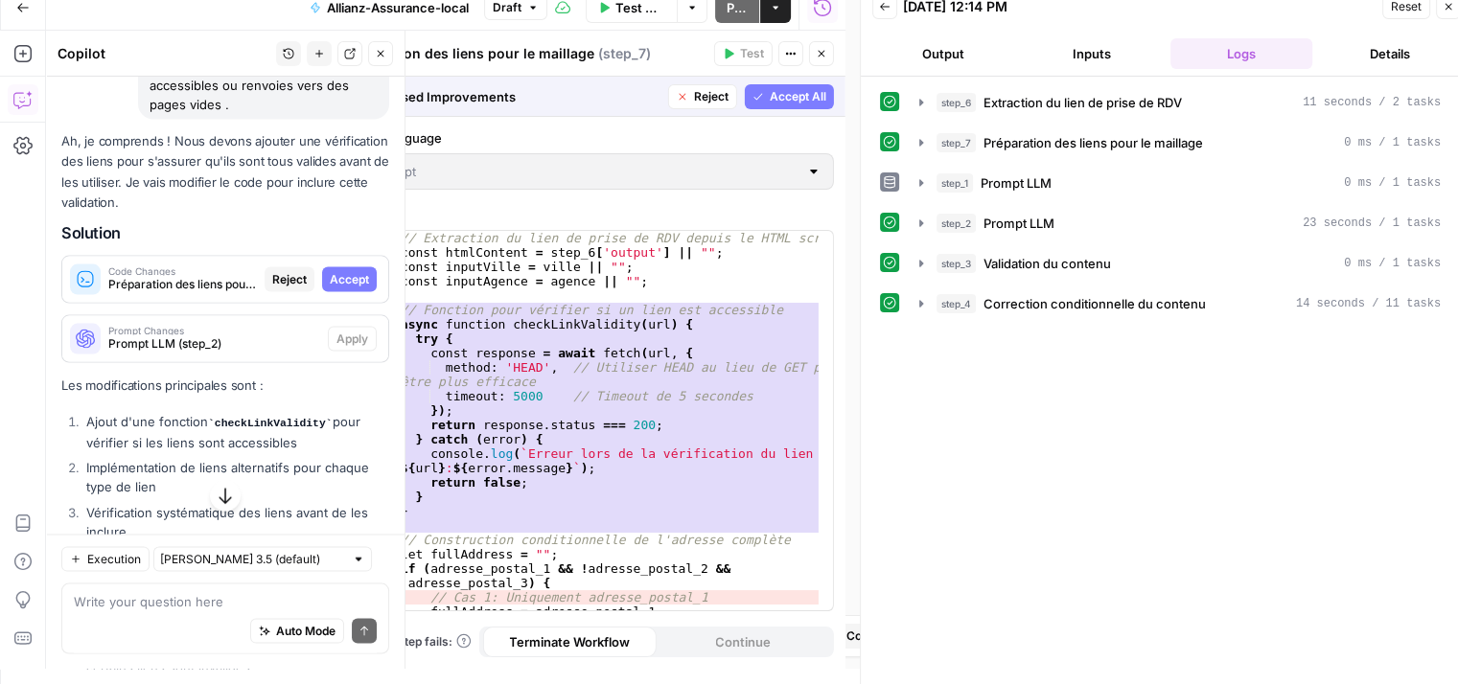
click at [349, 289] on span "Accept" at bounding box center [349, 279] width 39 height 17
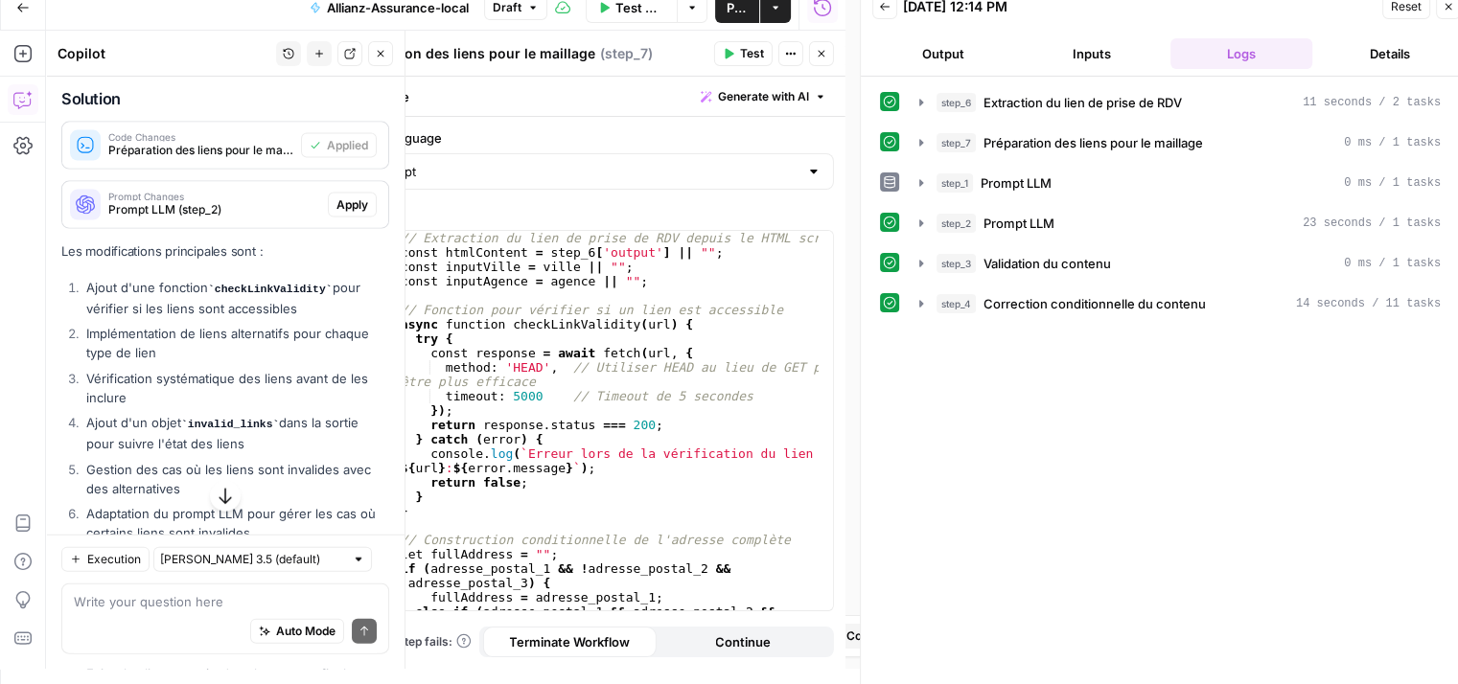
scroll to position [4210, 0]
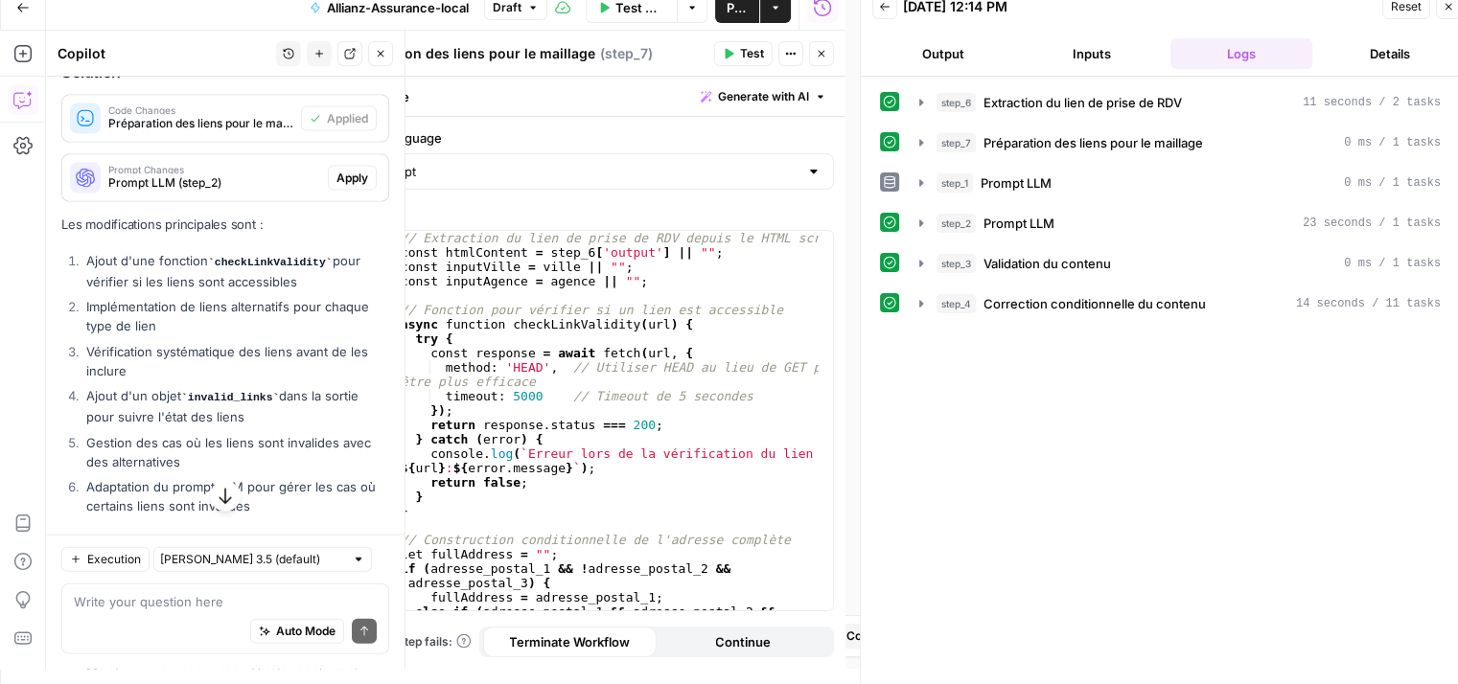
click at [336, 187] on span "Apply" at bounding box center [352, 178] width 32 height 17
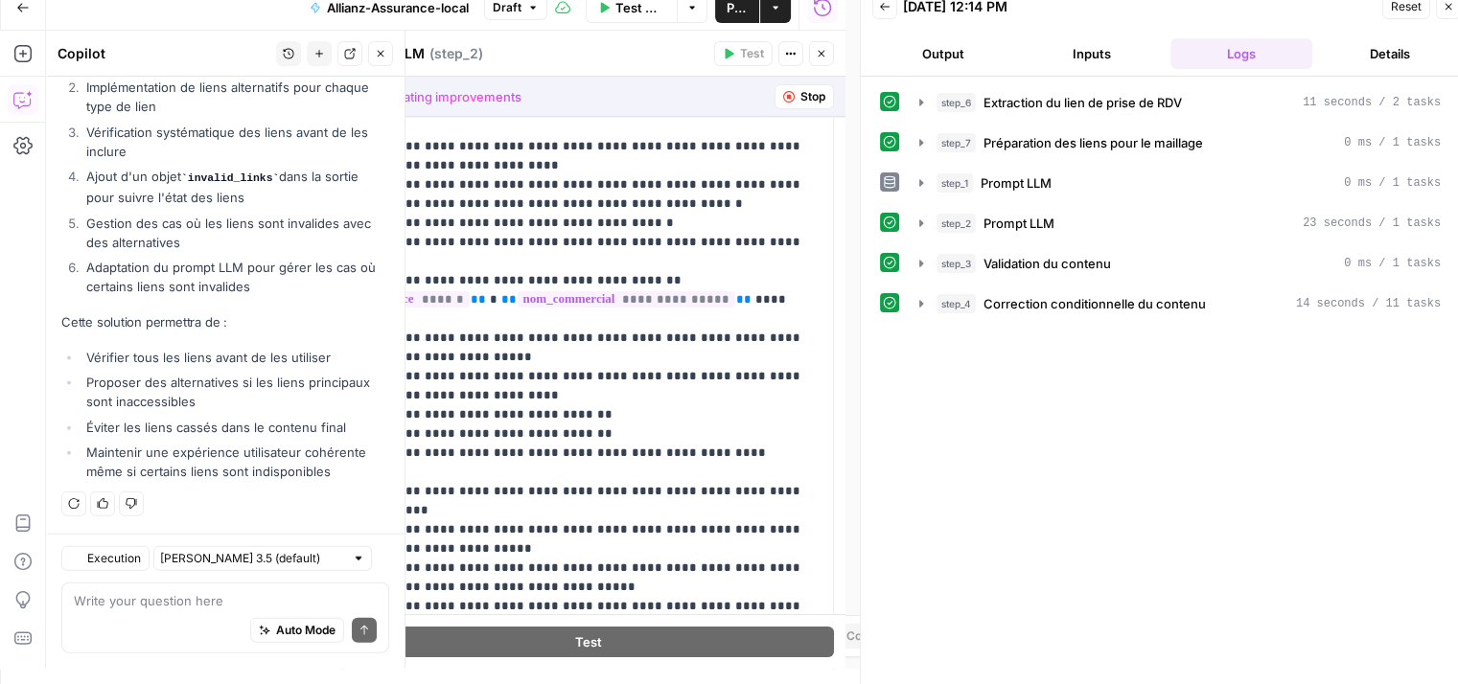
scroll to position [4344, 0]
click at [792, 98] on span "Accept All" at bounding box center [798, 96] width 57 height 17
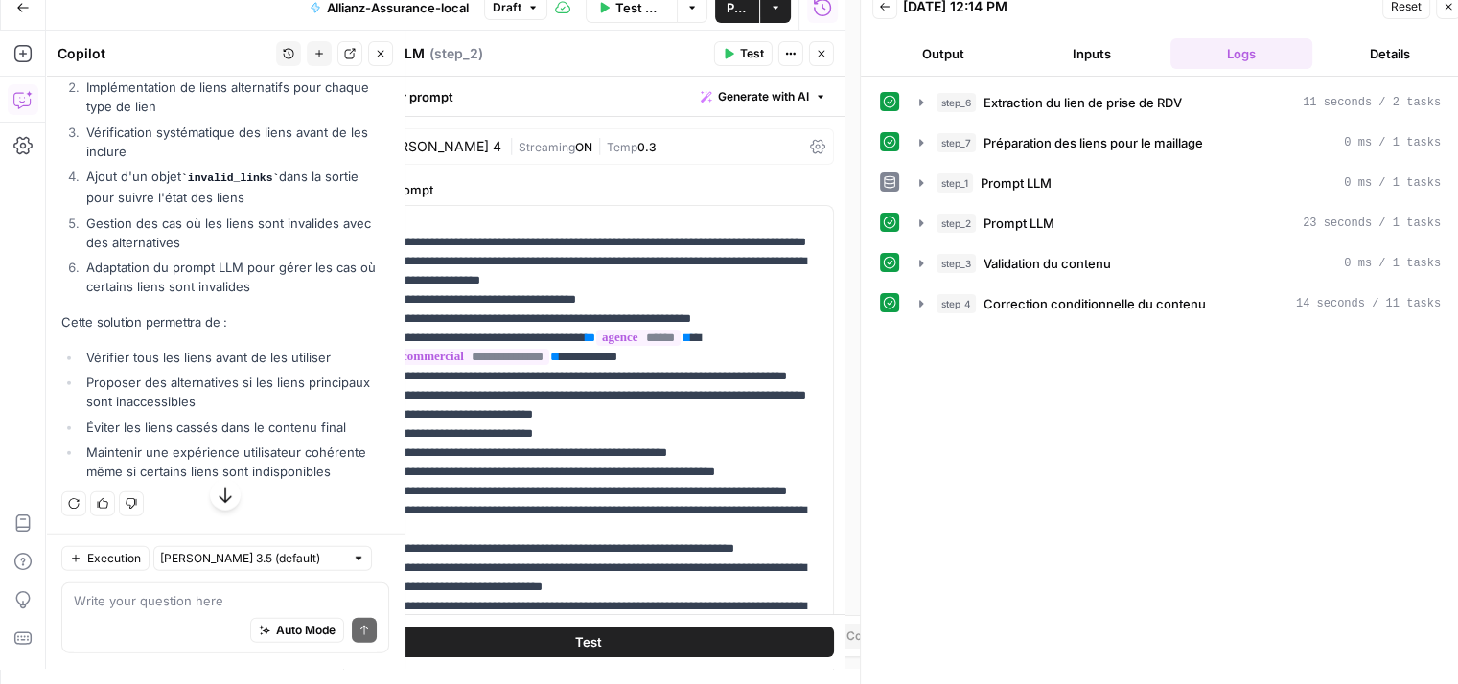
scroll to position [4529, 0]
click at [382, 58] on icon "button" at bounding box center [381, 54] width 12 height 12
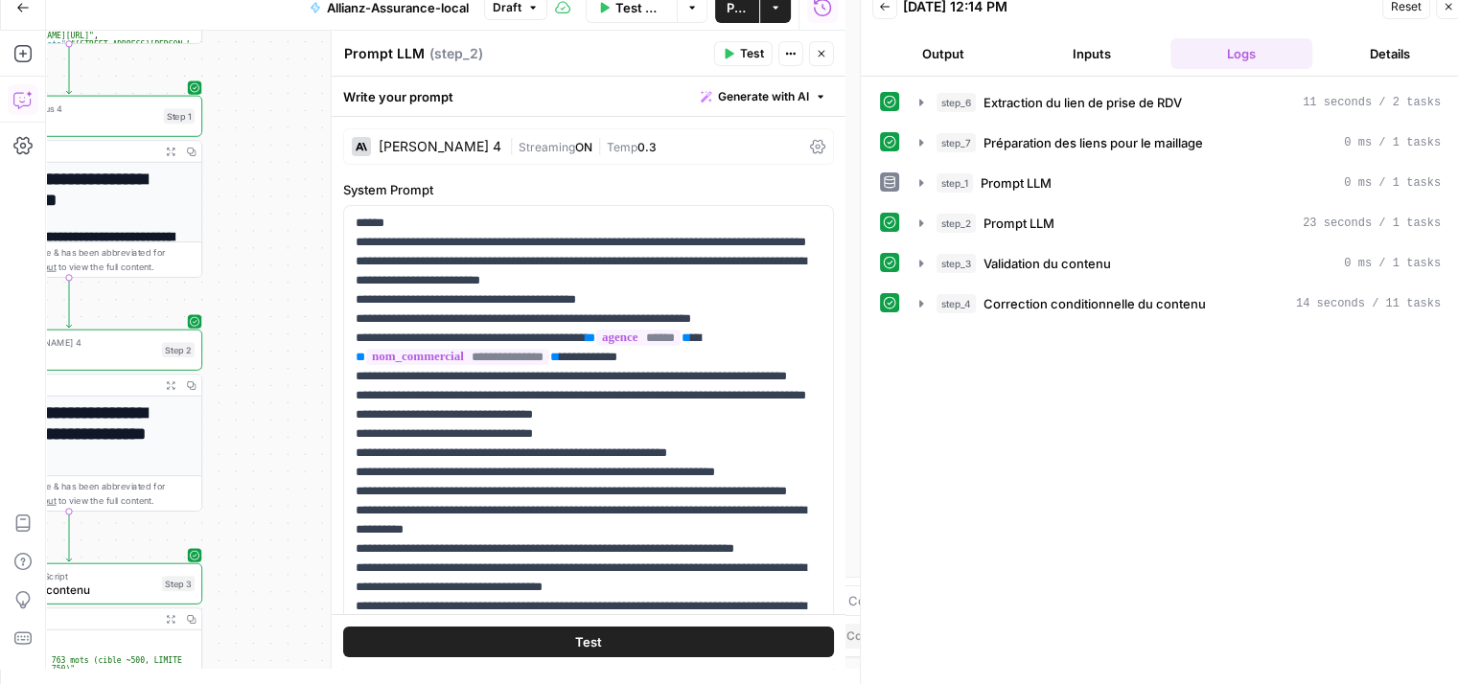
click at [825, 53] on div "Run History E" at bounding box center [822, 48] width 88 height 19
click at [822, 49] on icon "button" at bounding box center [822, 54] width 12 height 12
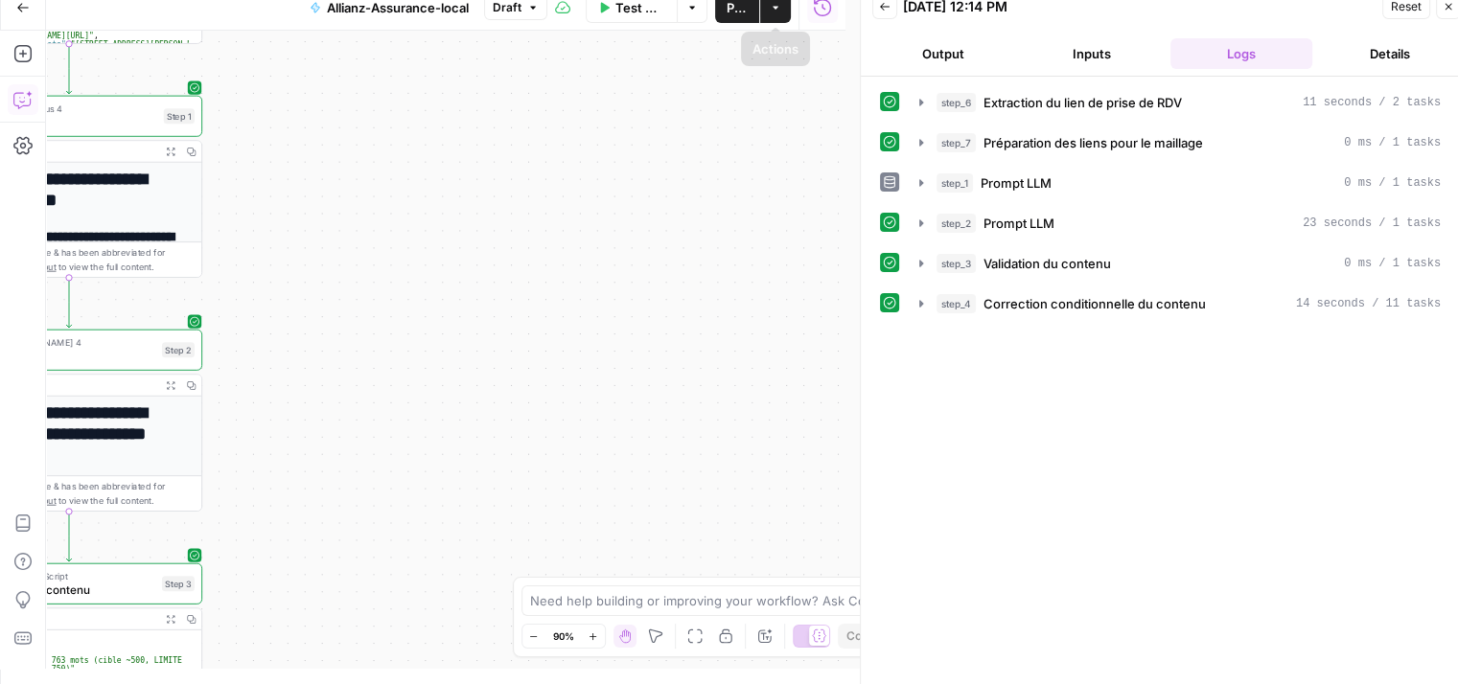
click span "Publish"
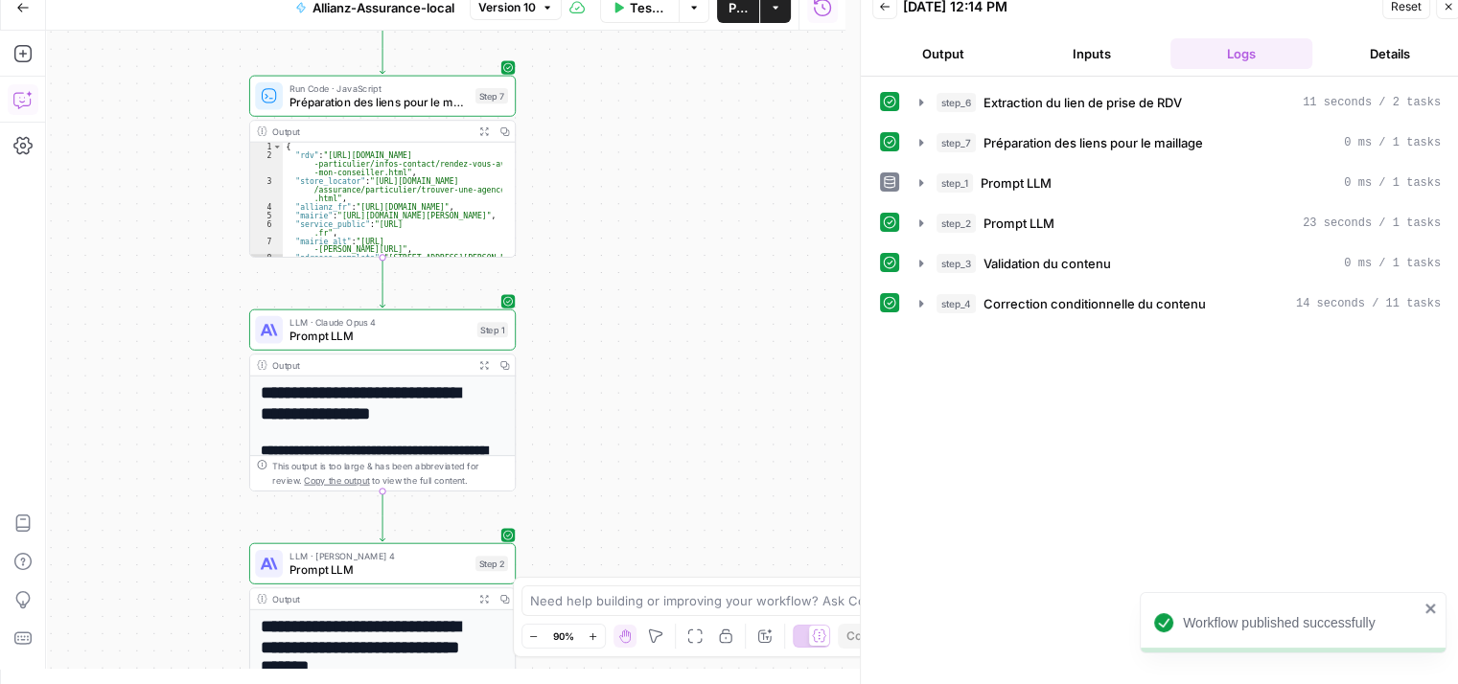
drag, startPoint x: 514, startPoint y: 131, endPoint x: 751, endPoint y: 300, distance: 290.7
click div "**********"
